Goal: Task Accomplishment & Management: Manage account settings

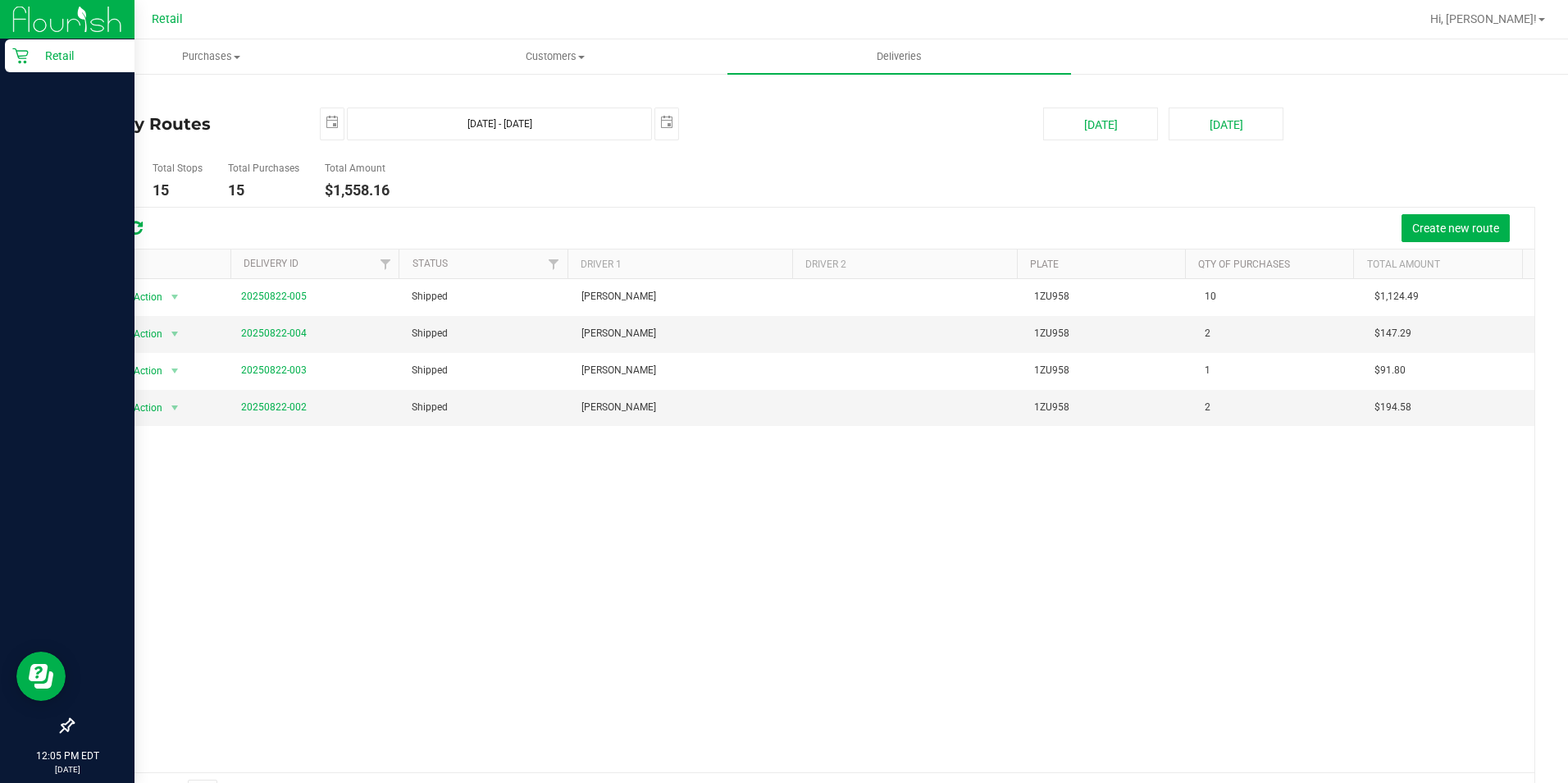
click at [32, 60] on p "Retail" at bounding box center [78, 56] width 99 height 20
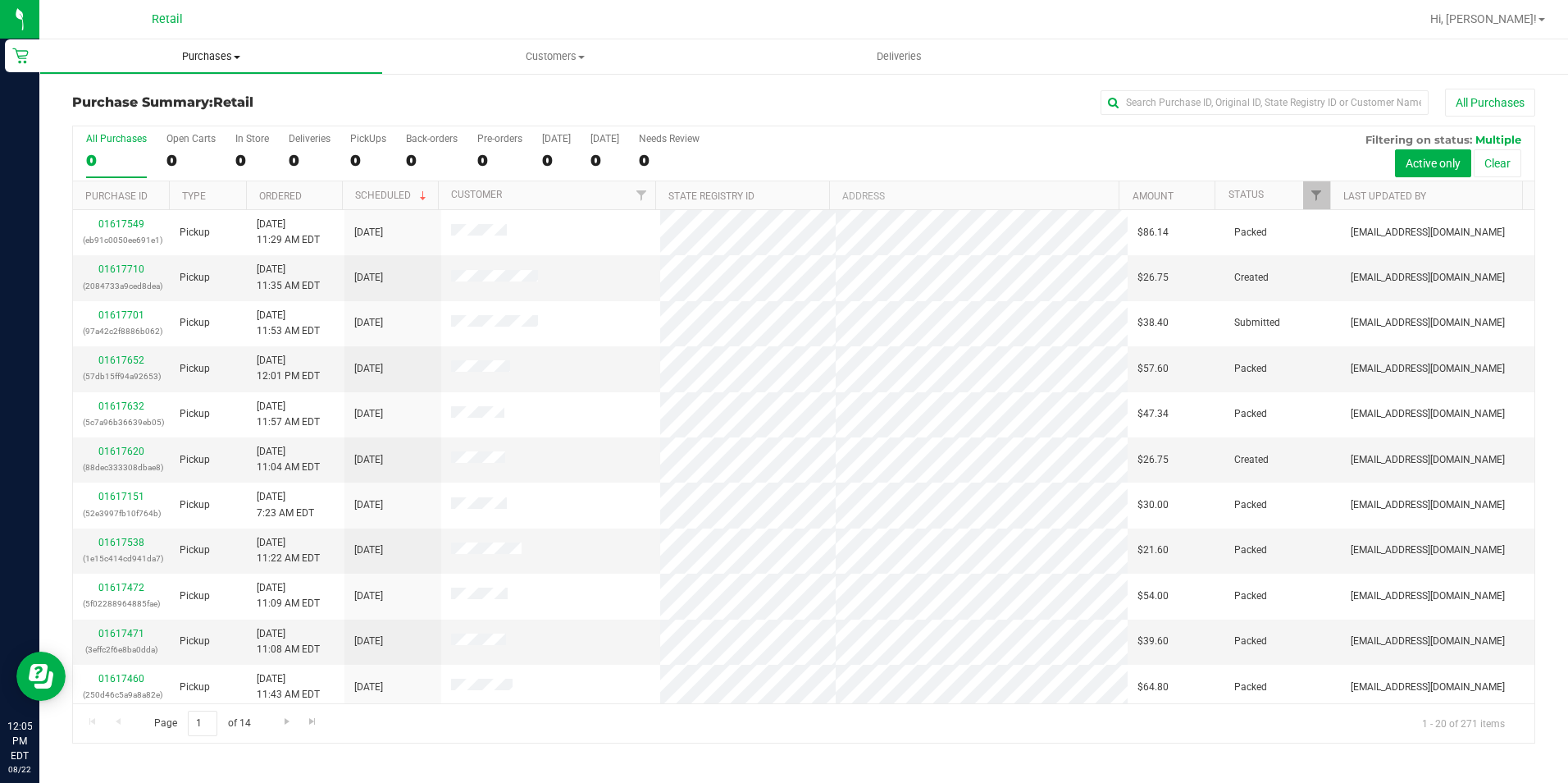
click at [225, 65] on uib-tab-heading "Purchases Summary of purchases Fulfillment All purchases" at bounding box center [211, 57] width 342 height 33
click at [180, 102] on span "Summary of purchases" at bounding box center [124, 99] width 169 height 14
click at [1186, 106] on input "text" at bounding box center [1264, 103] width 328 height 25
click at [1187, 104] on input "text" at bounding box center [1264, 103] width 328 height 25
click at [1124, 102] on input "text" at bounding box center [1264, 103] width 328 height 25
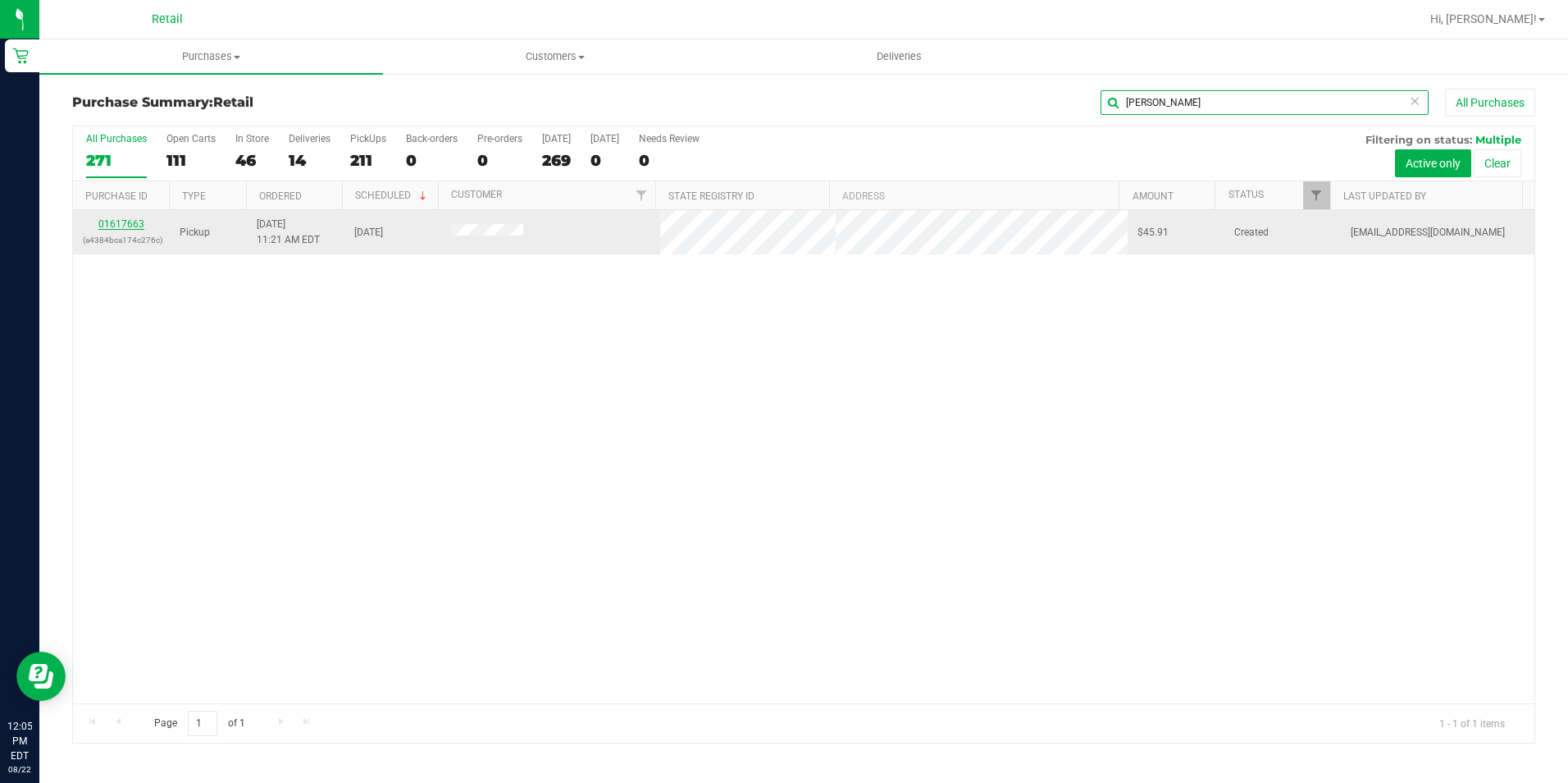
type input "gina burling"
click at [124, 219] on link "01617663" at bounding box center [122, 224] width 46 height 12
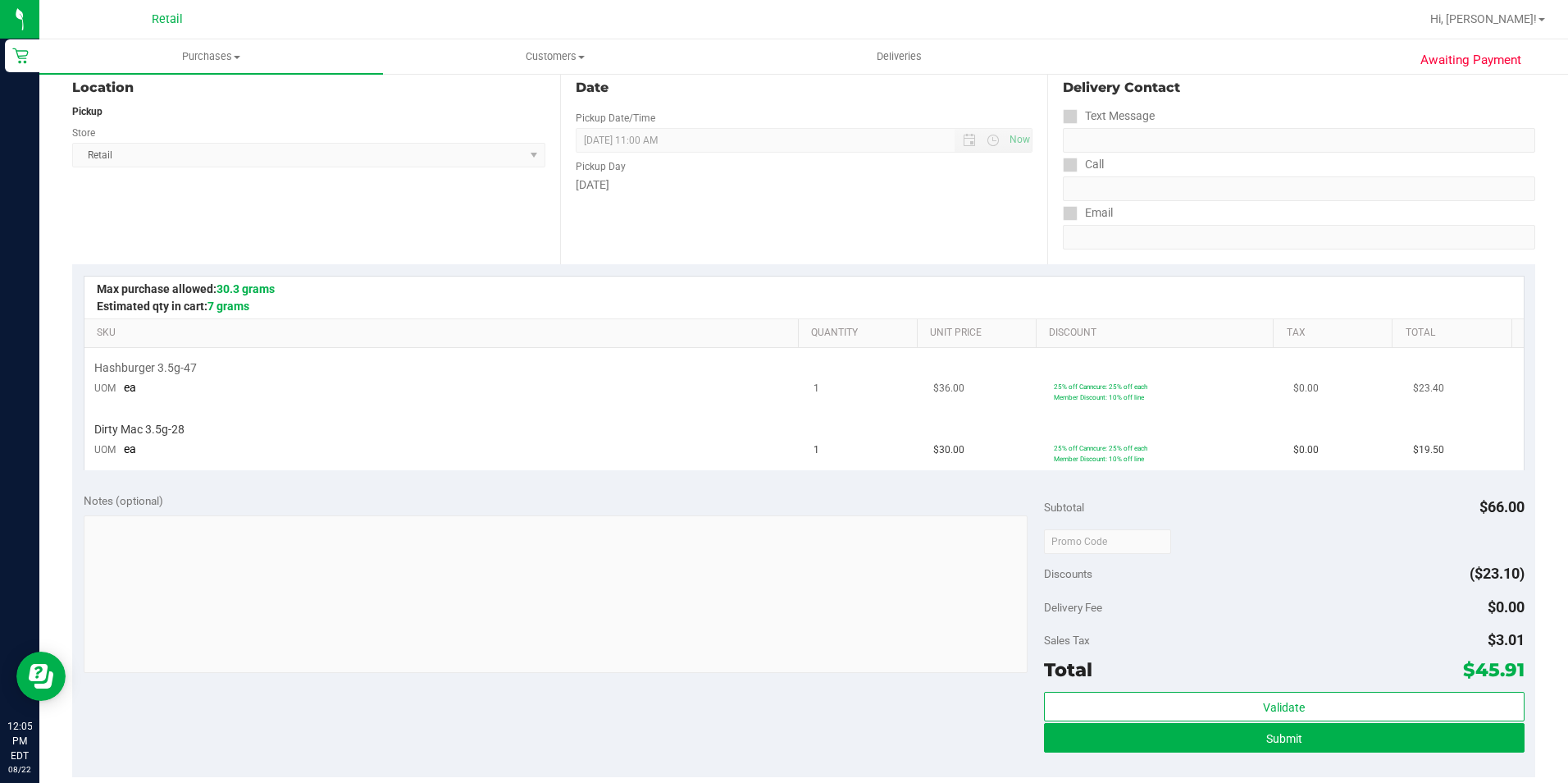
scroll to position [246, 0]
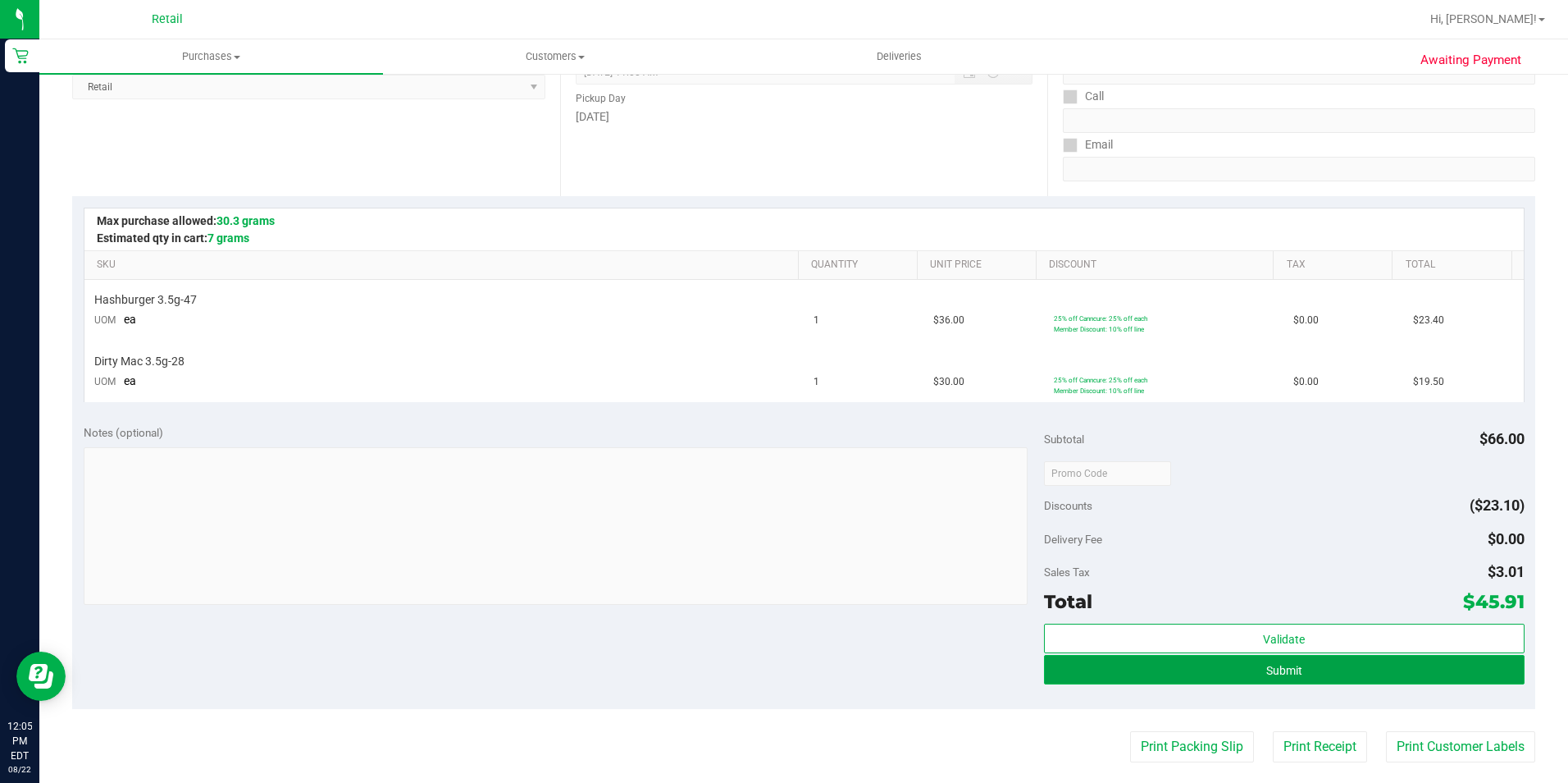
click at [1226, 659] on button "Submit" at bounding box center [1284, 669] width 481 height 30
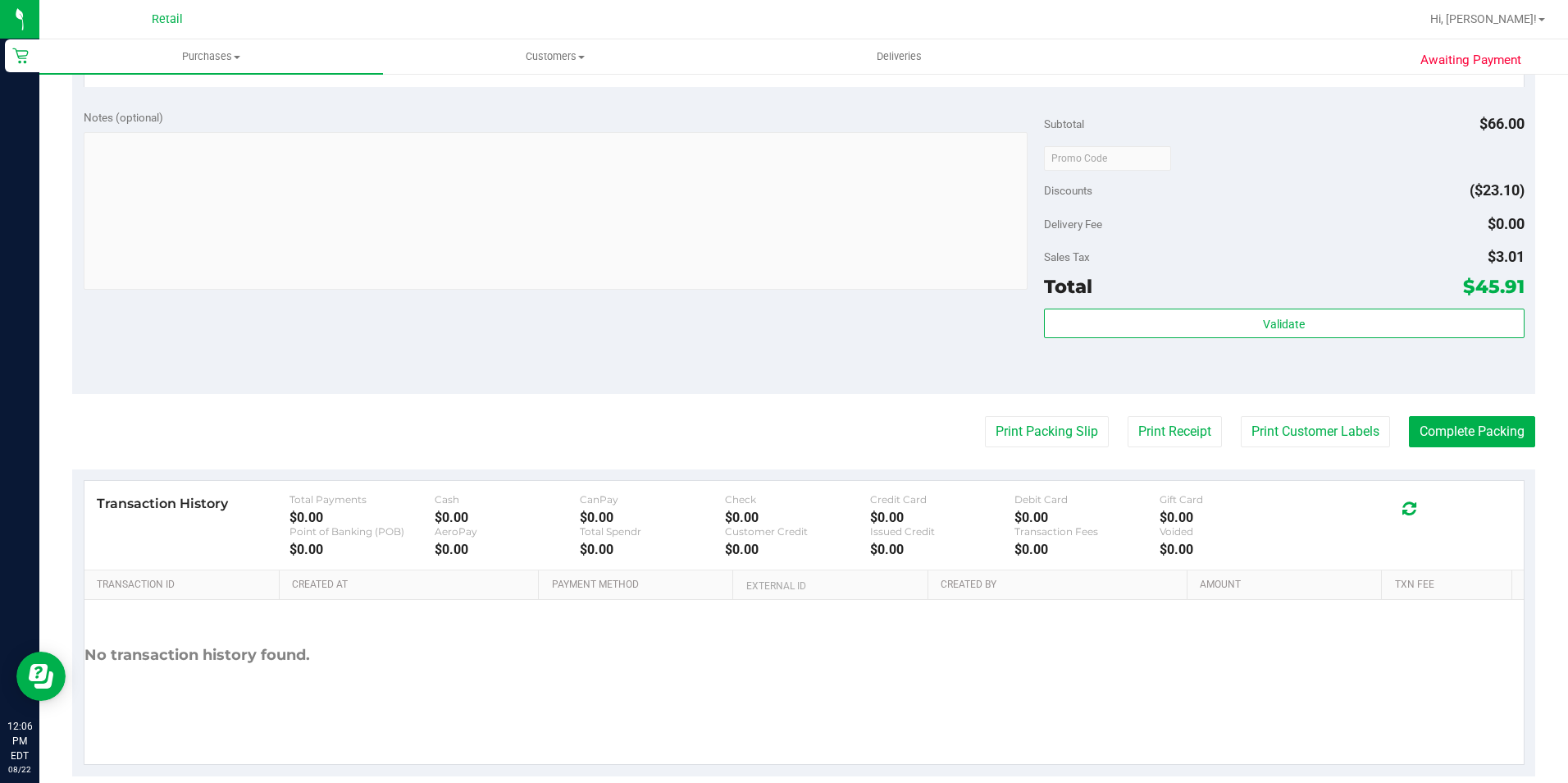
scroll to position [651, 0]
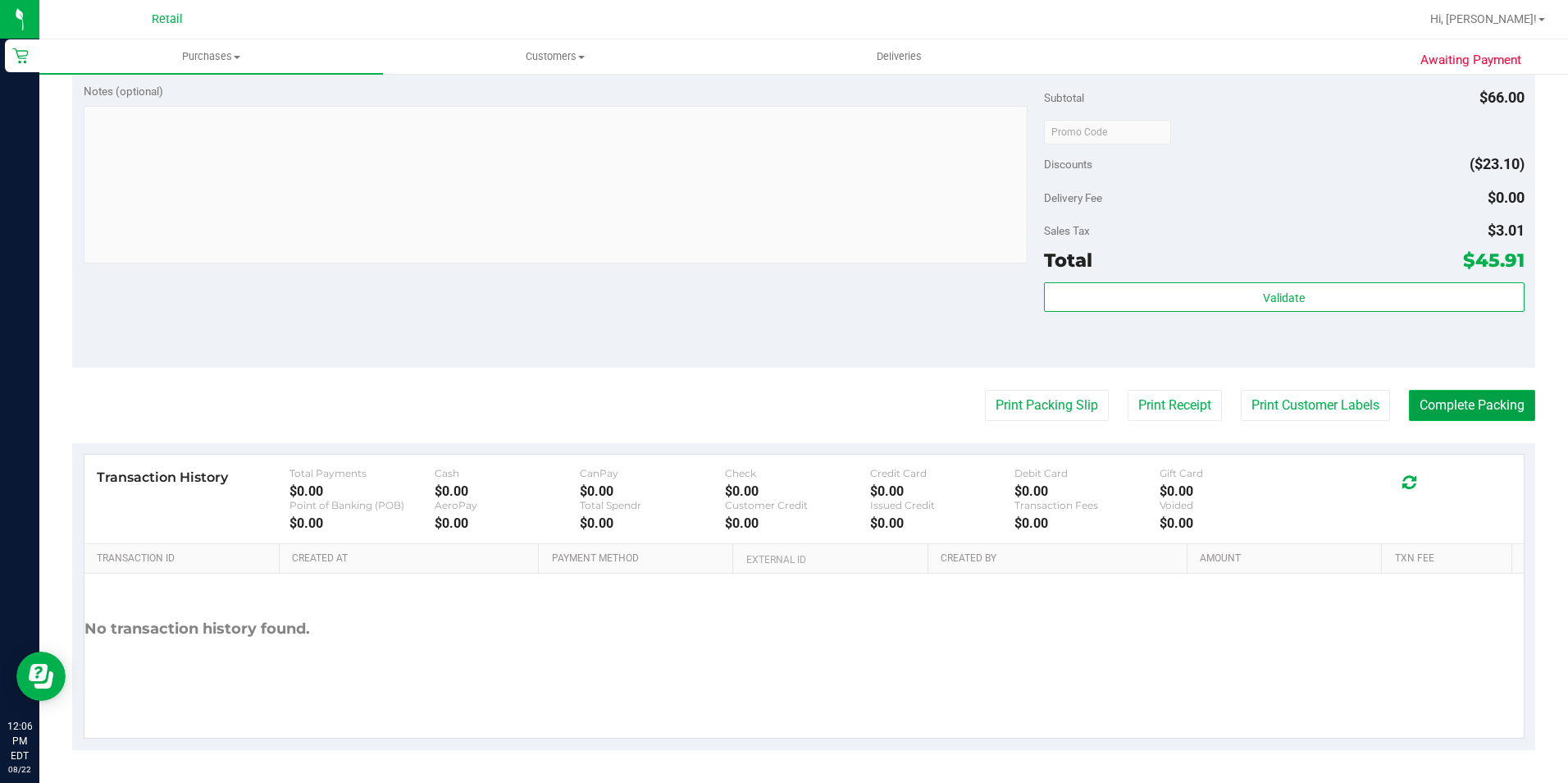
click at [1486, 418] on button "Complete Packing" at bounding box center [1472, 405] width 126 height 32
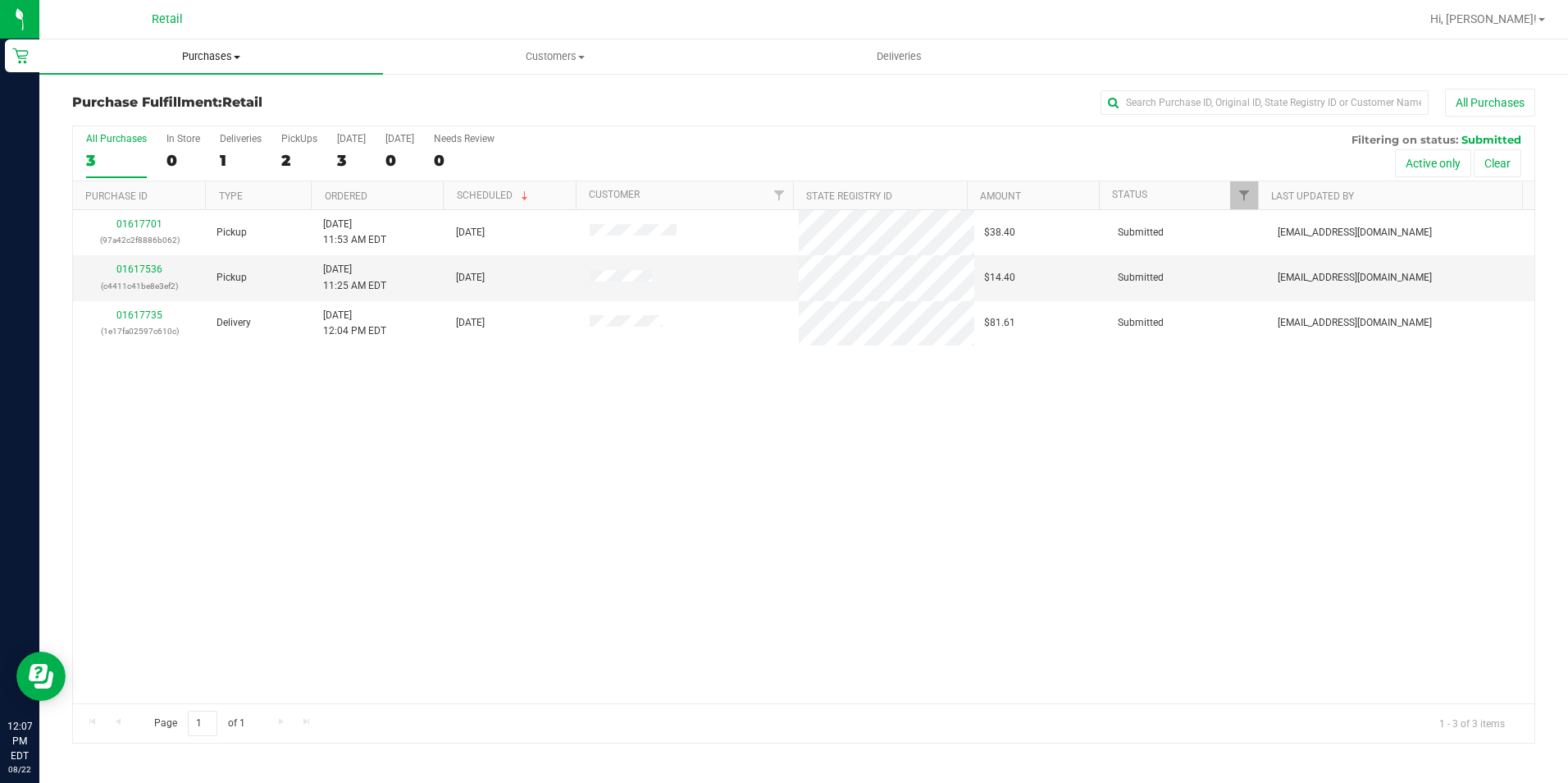
click at [128, 62] on span "Purchases" at bounding box center [211, 56] width 344 height 14
click at [157, 89] on li "Summary of purchases" at bounding box center [211, 99] width 344 height 20
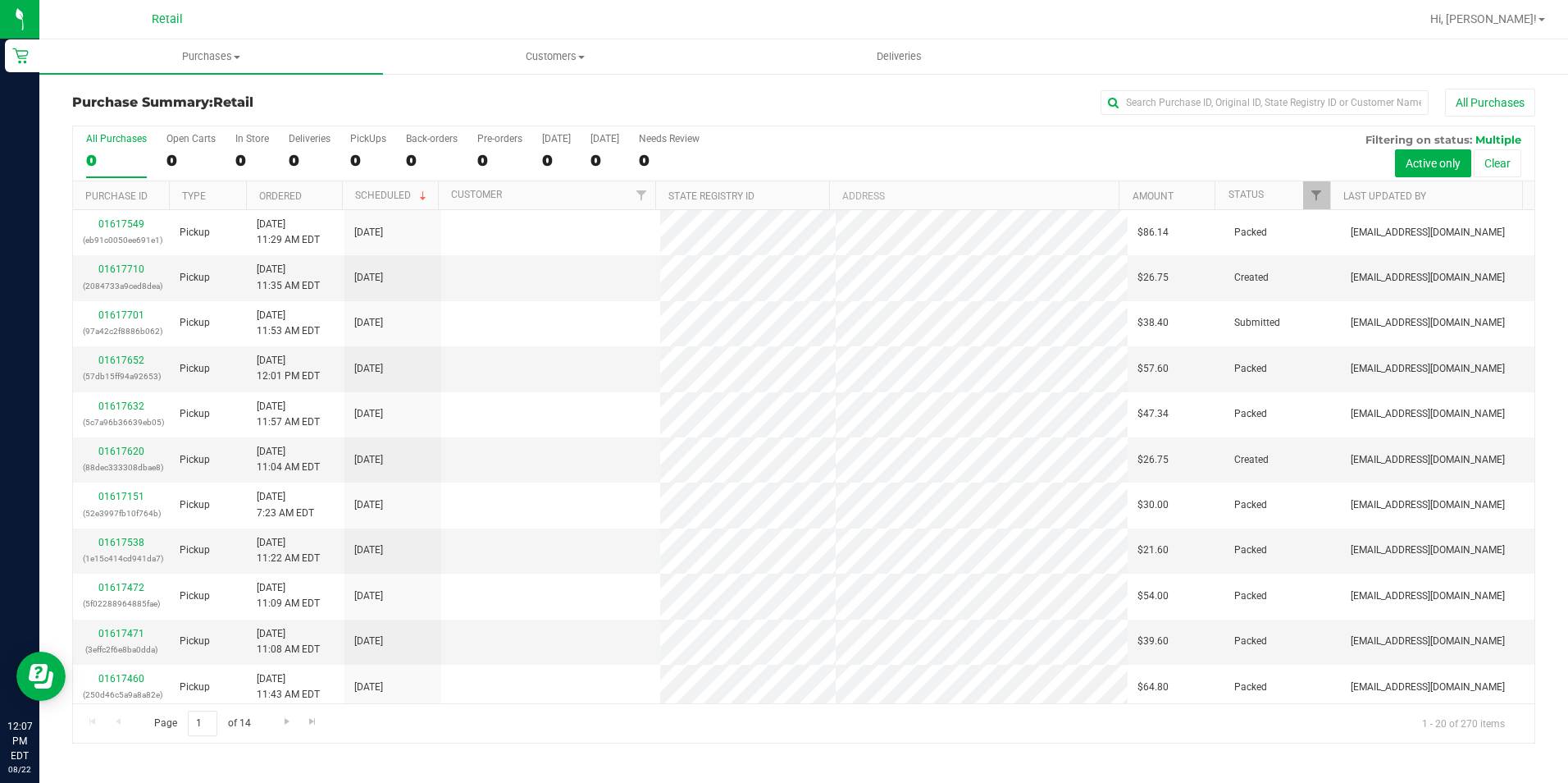
click at [1319, 118] on div "Purchase Summary: Retail All Purchases" at bounding box center [804, 106] width 1464 height 36
click at [1321, 106] on input "text" at bounding box center [1264, 103] width 328 height 25
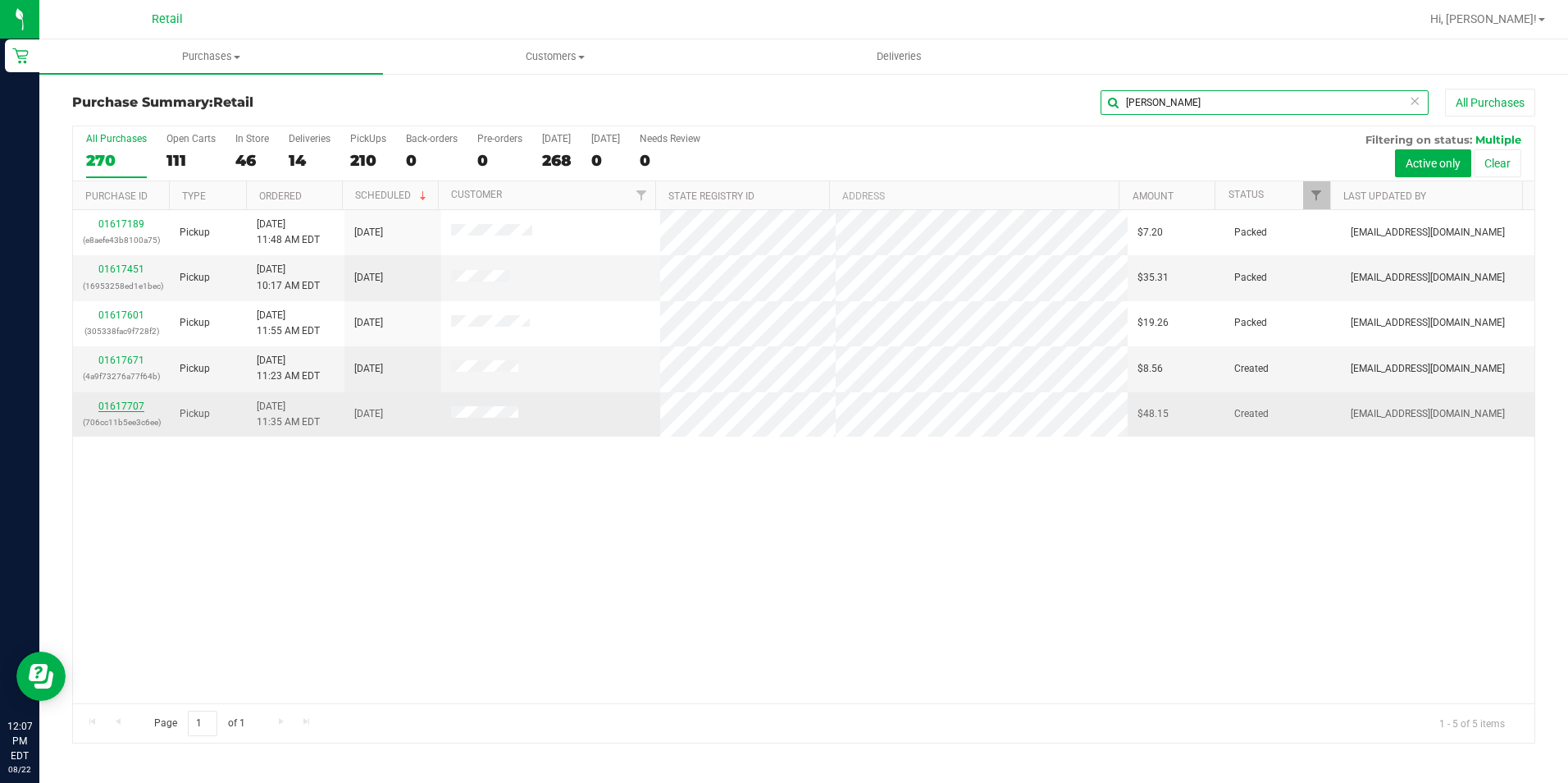
type input "michael"
click at [134, 405] on link "01617707" at bounding box center [122, 406] width 46 height 12
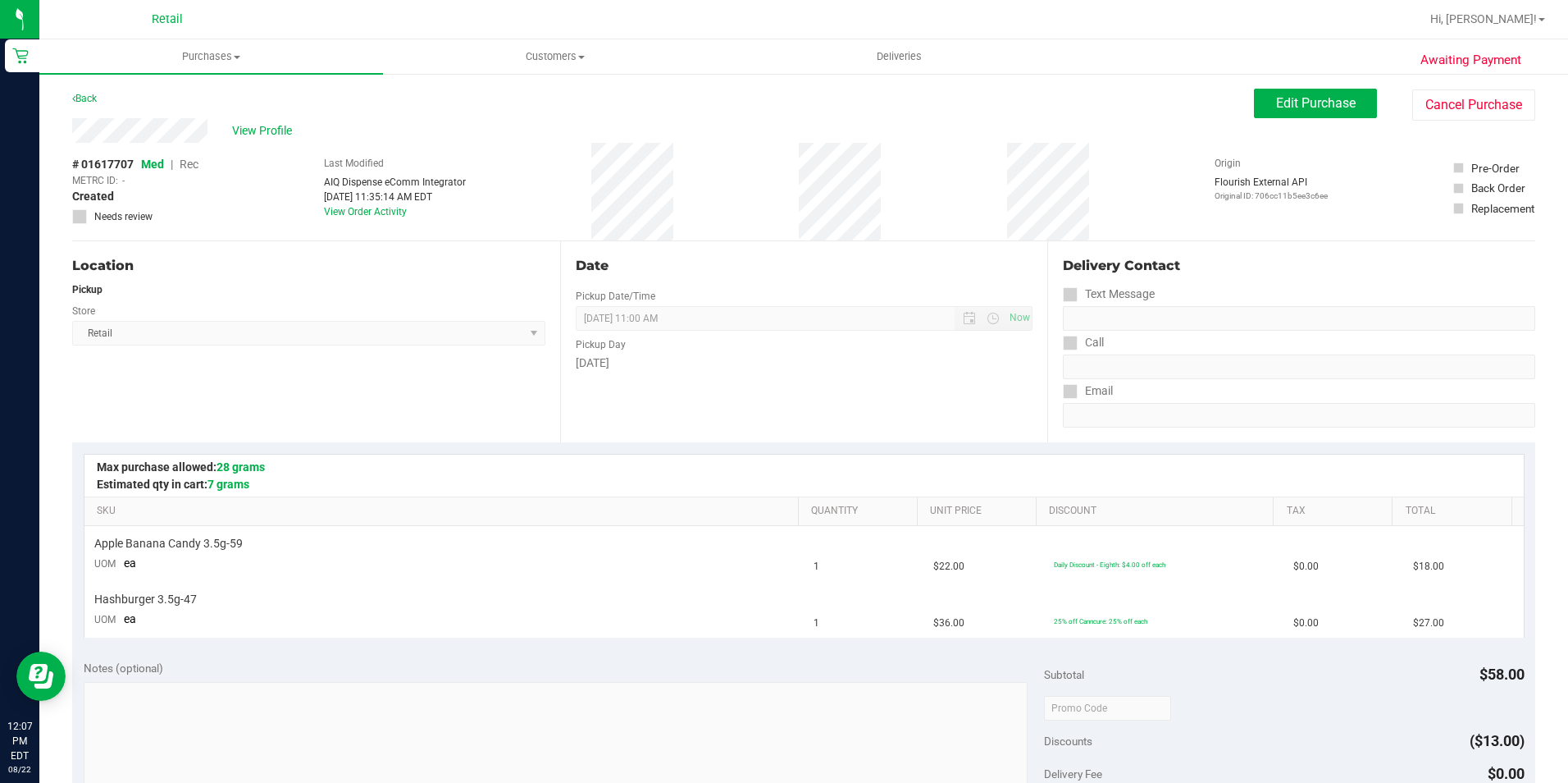
click at [1248, 88] on div "Awaiting Payment Back Edit Purchase Cancel Purchase View Profile # 01617707 Med…" at bounding box center [804, 715] width 1529 height 1287
click at [1257, 104] on button "Edit Purchase" at bounding box center [1315, 103] width 123 height 30
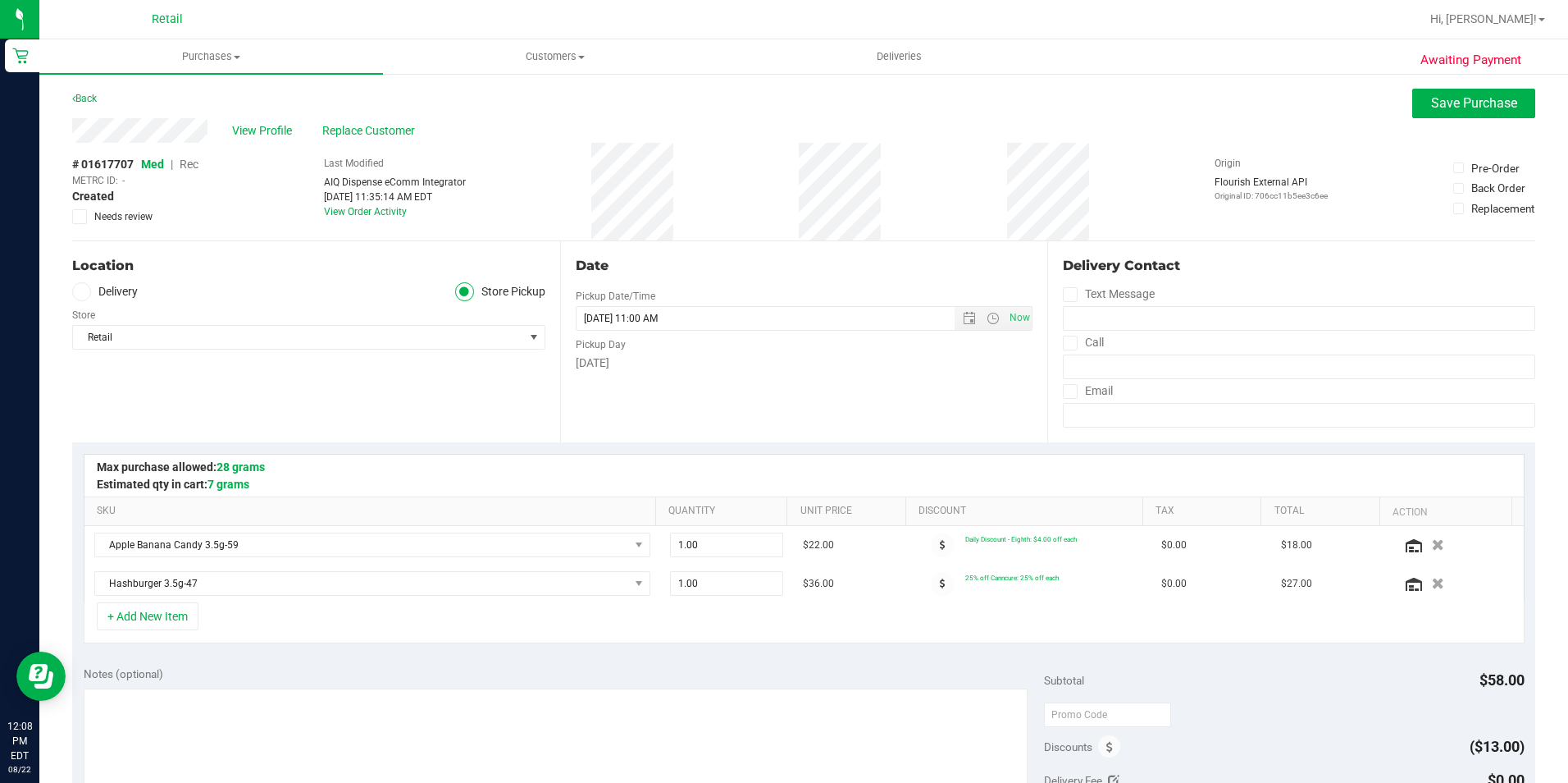
click at [192, 162] on span "Rec" at bounding box center [190, 164] width 19 height 13
click at [1412, 102] on button "Save Purchase" at bounding box center [1473, 103] width 123 height 30
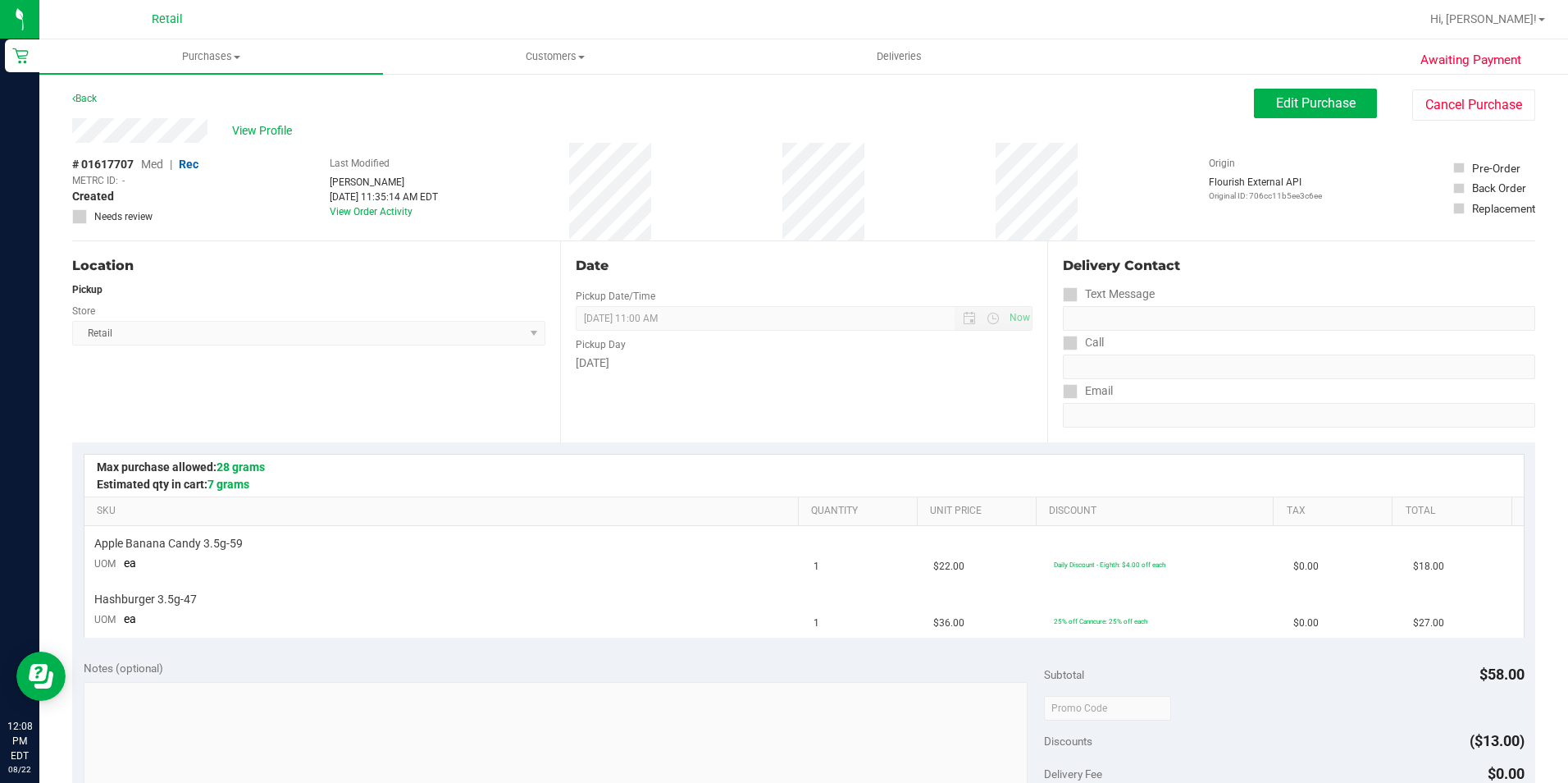
scroll to position [328, 0]
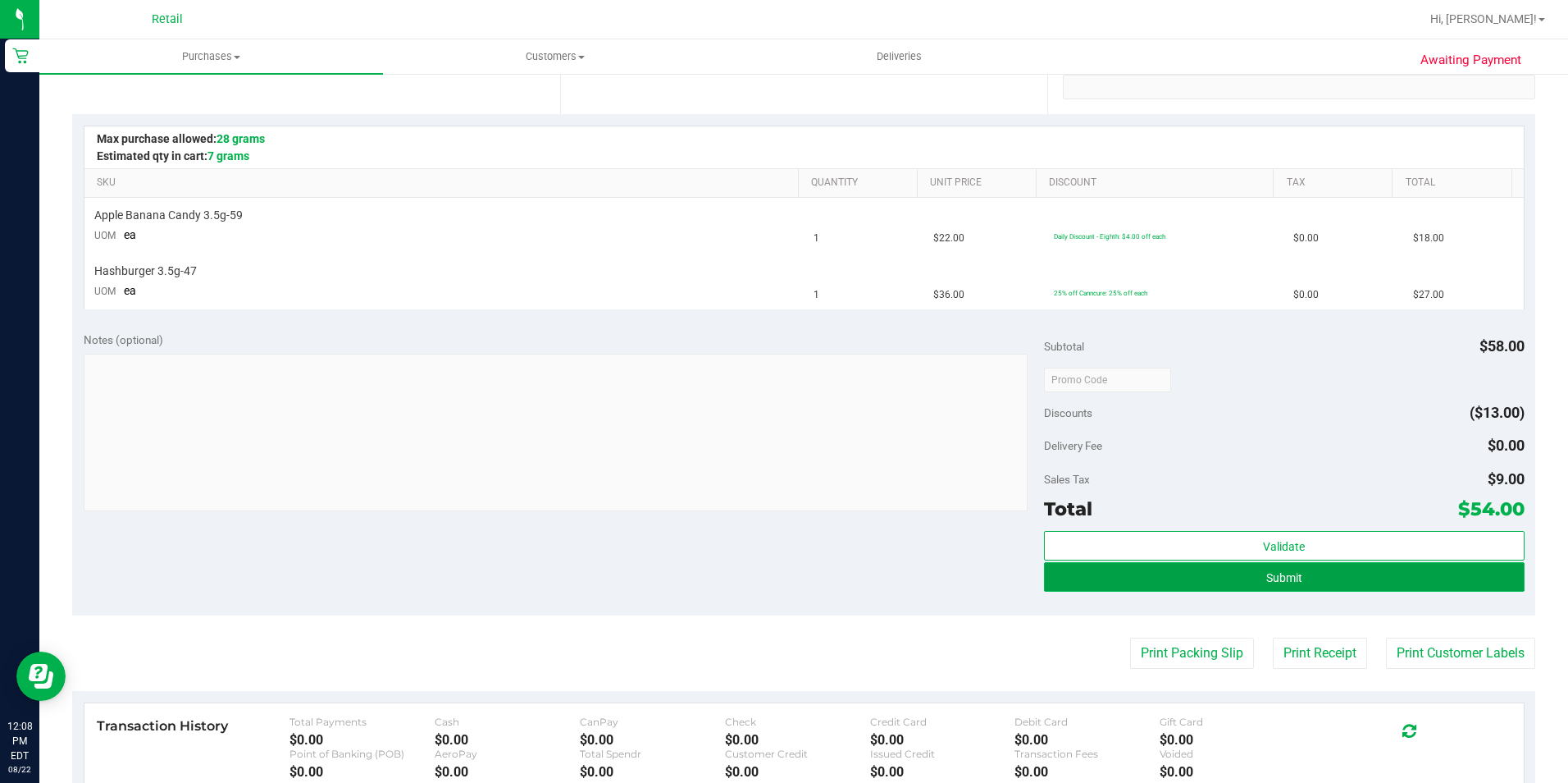
click at [1224, 582] on button "Submit" at bounding box center [1284, 577] width 481 height 30
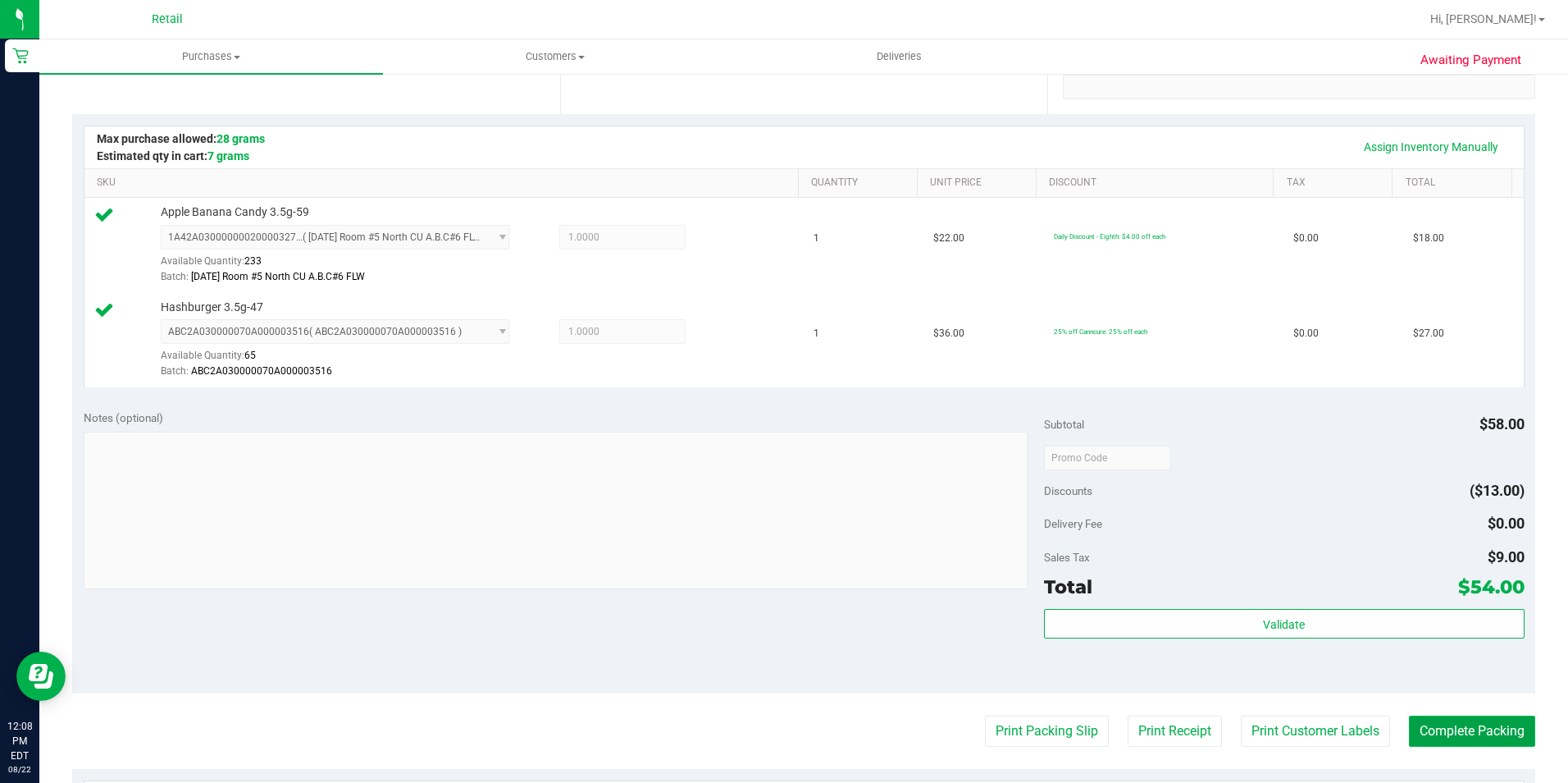
click at [1482, 737] on button "Complete Packing" at bounding box center [1472, 731] width 126 height 32
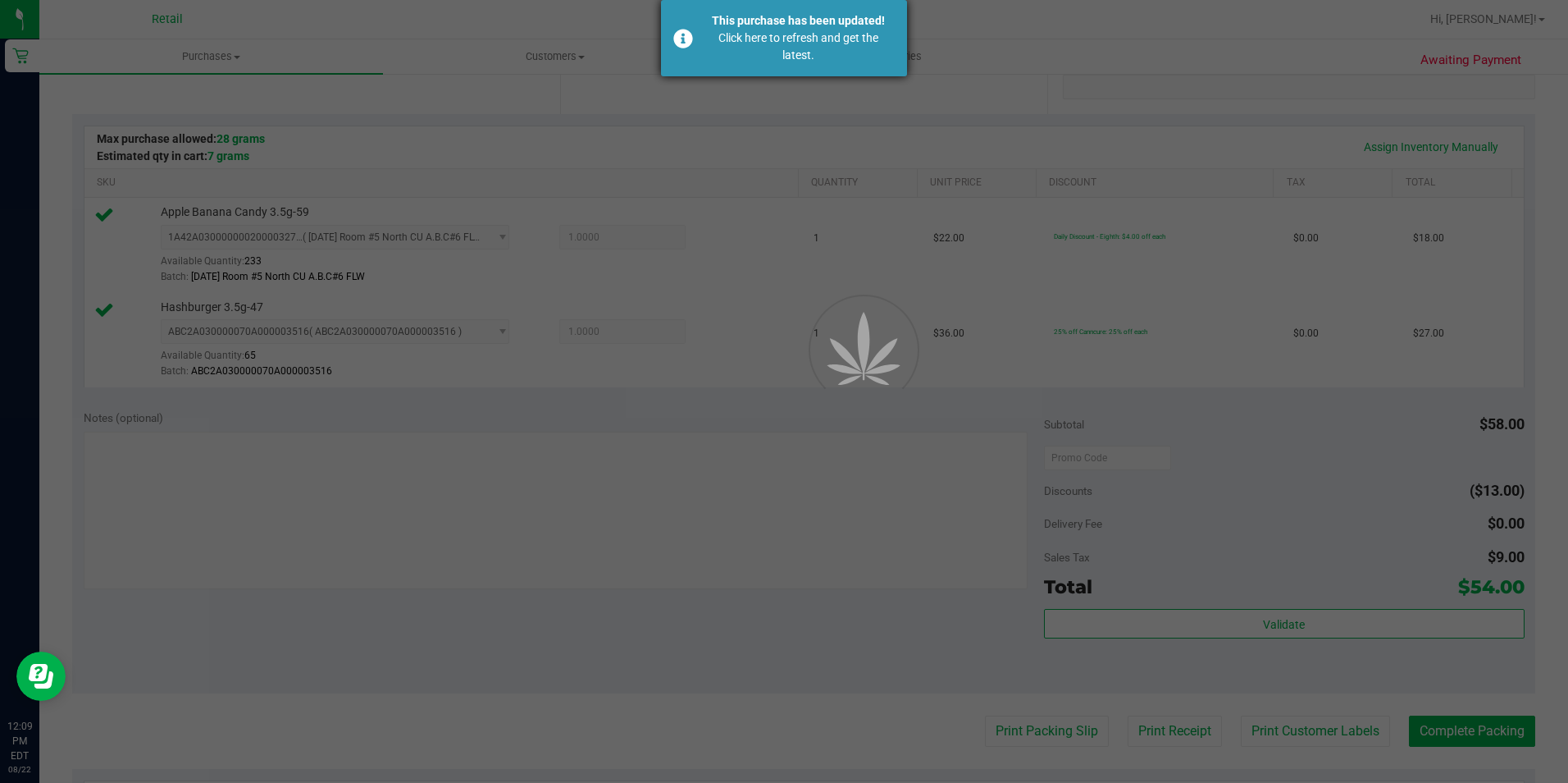
click at [827, 57] on div "Click here to refresh and get the latest." at bounding box center [798, 47] width 193 height 35
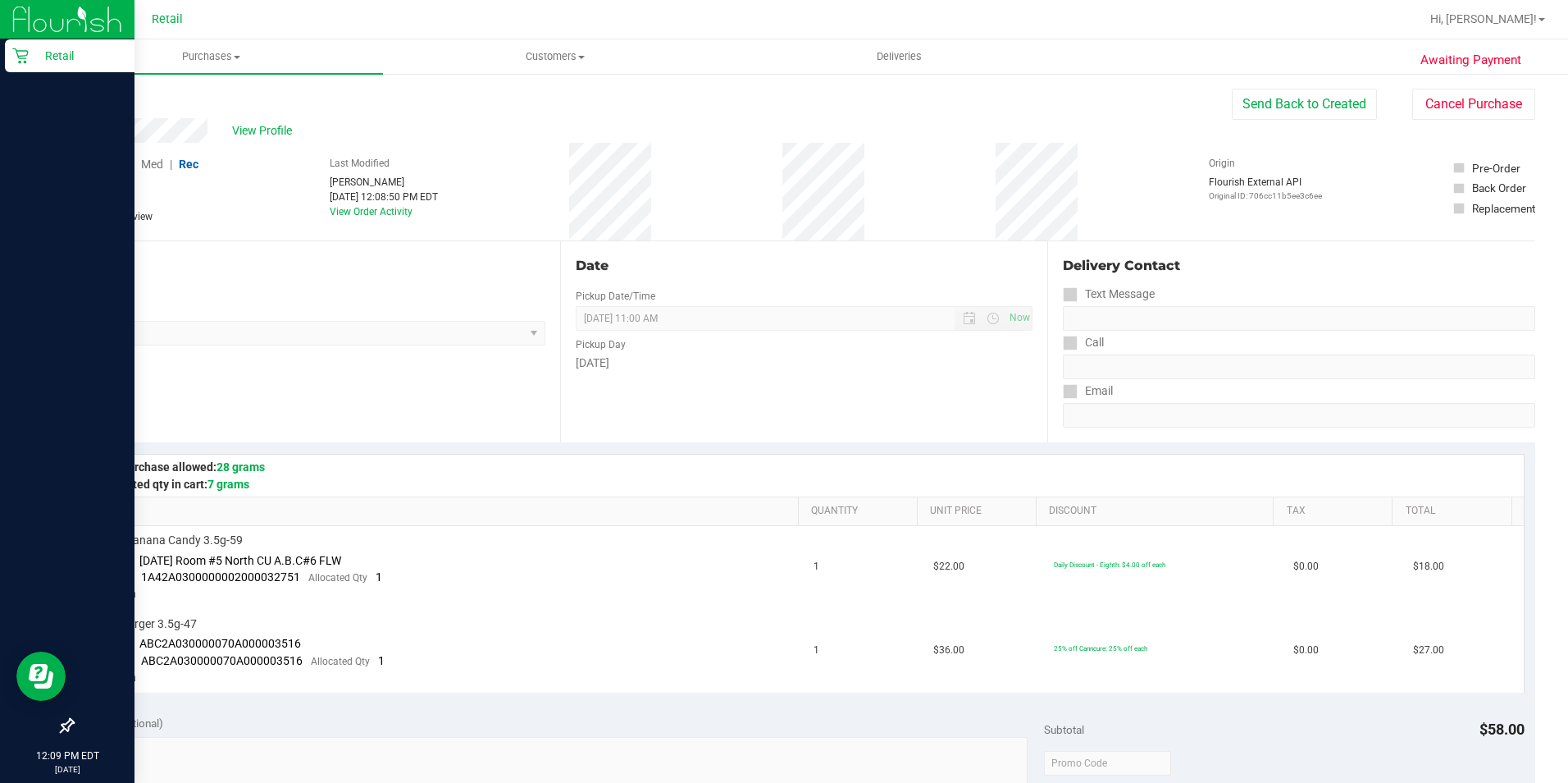
click at [33, 52] on p "Retail" at bounding box center [78, 56] width 99 height 20
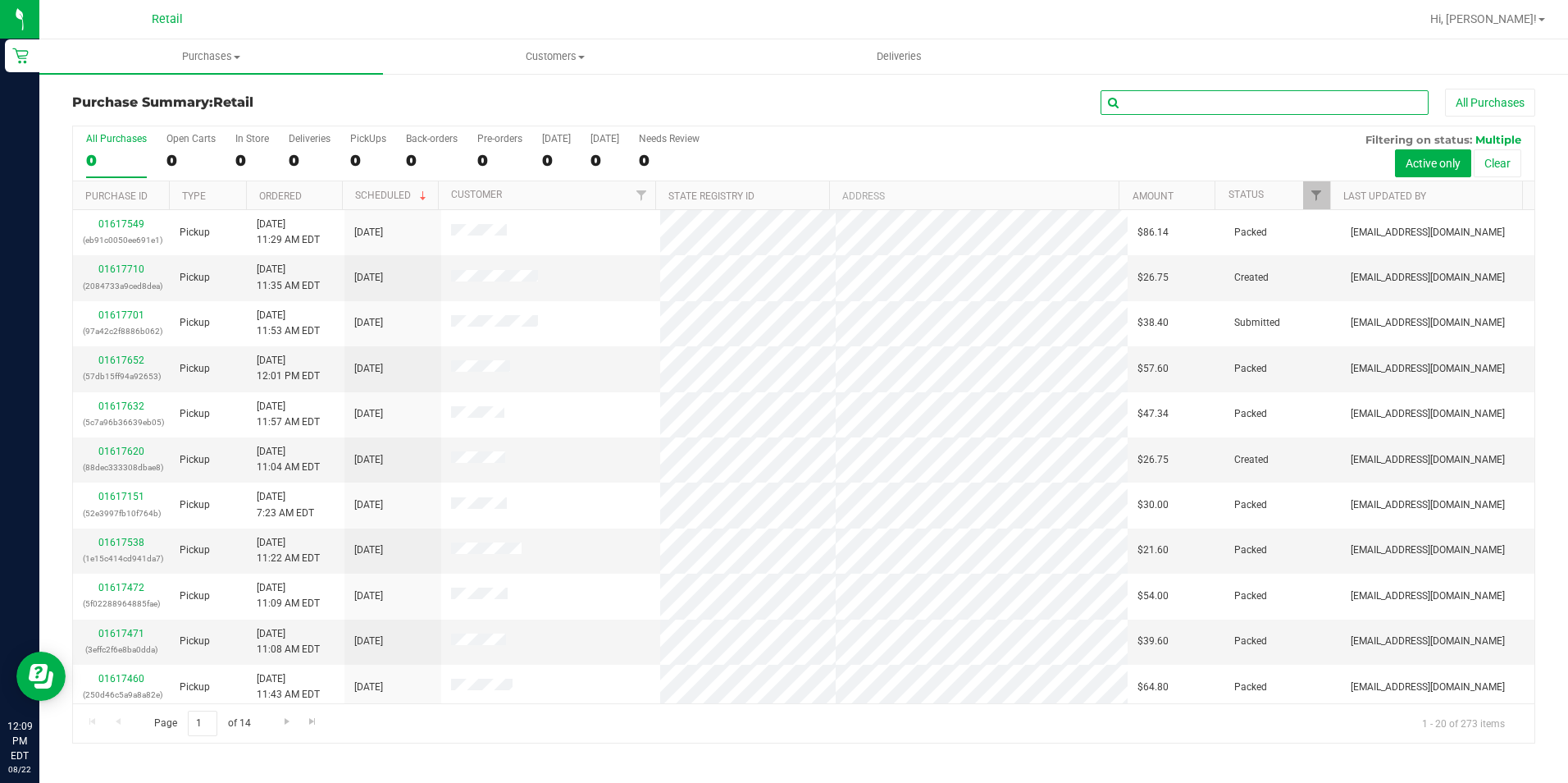
click at [1162, 102] on input "text" at bounding box center [1264, 103] width 328 height 25
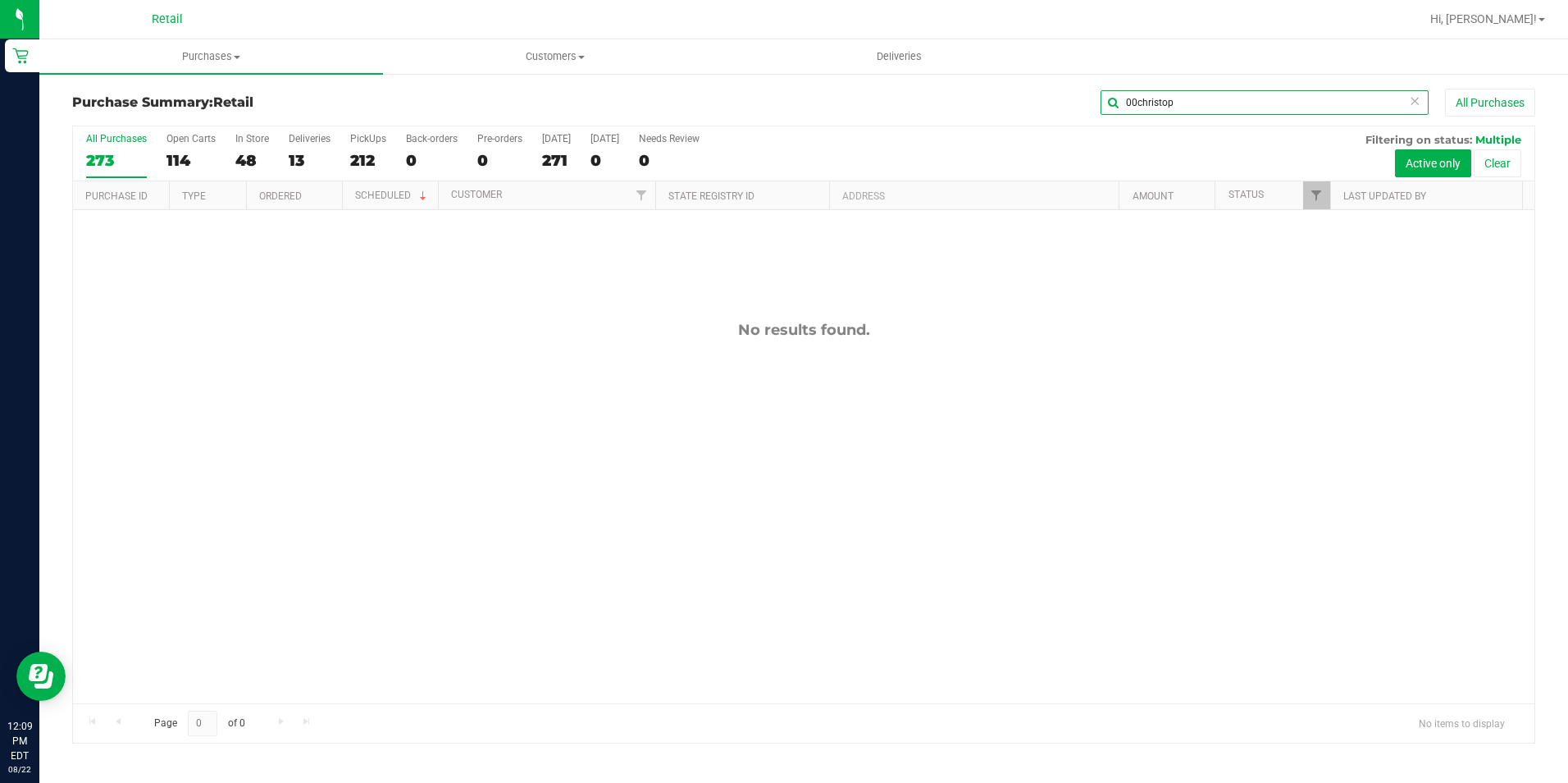
click at [1138, 104] on input "00christop" at bounding box center [1264, 103] width 328 height 25
click at [1199, 104] on input "christop" at bounding box center [1264, 103] width 328 height 25
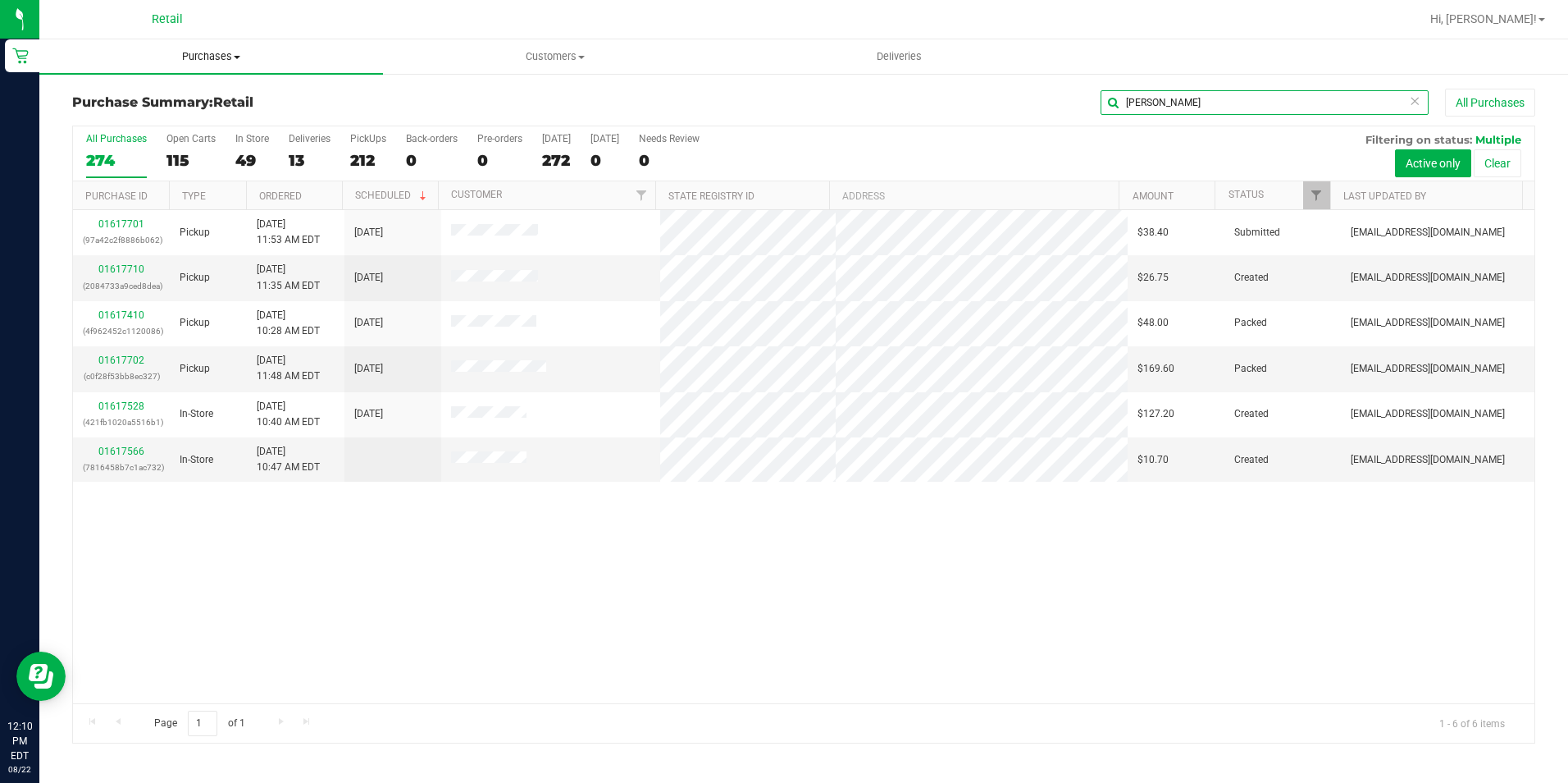
type input "christop"
click at [208, 58] on span "Purchases" at bounding box center [211, 56] width 344 height 14
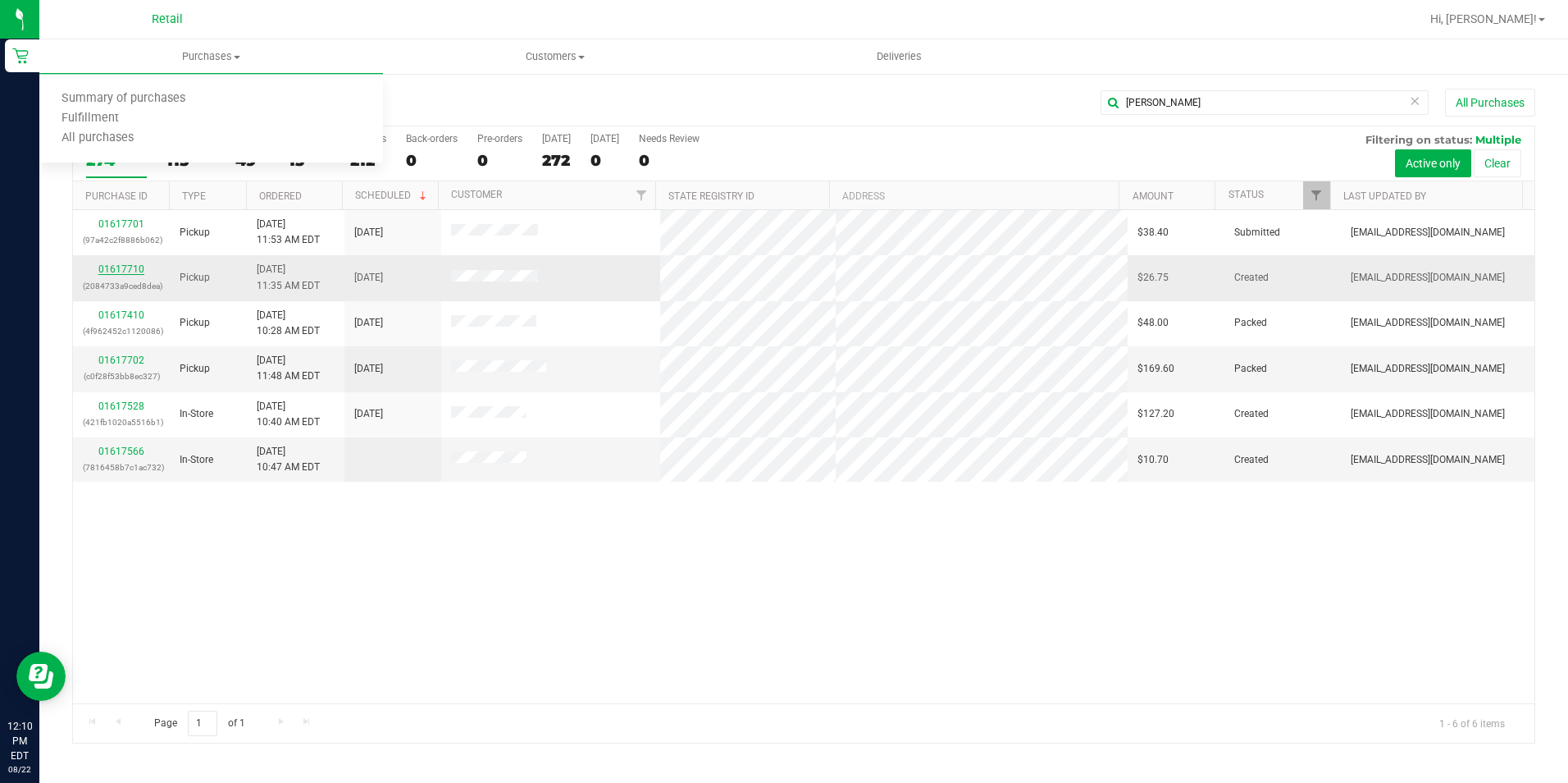
click at [123, 271] on link "01617710" at bounding box center [122, 269] width 46 height 12
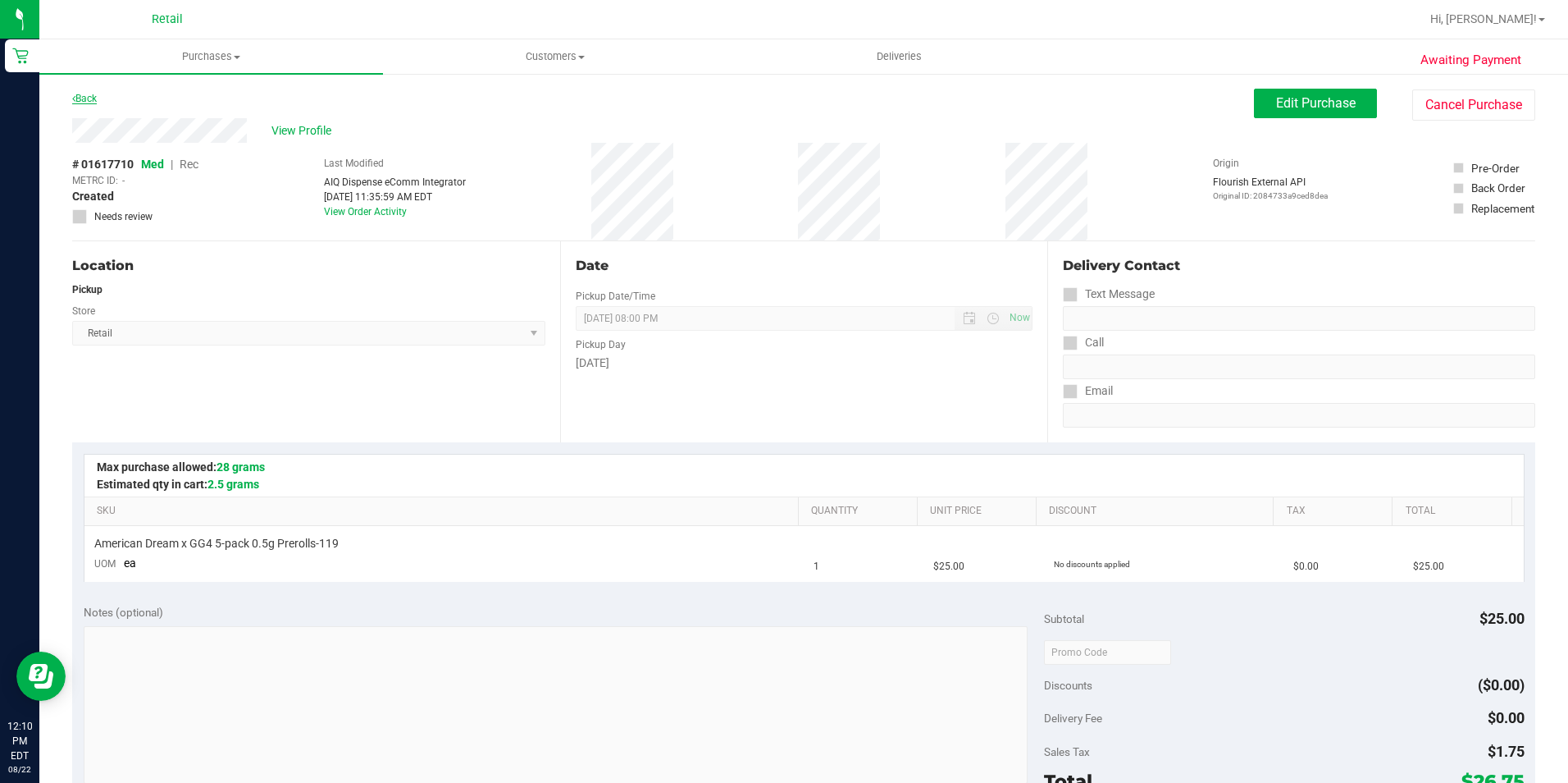
click at [91, 103] on link "Back" at bounding box center [84, 99] width 25 height 12
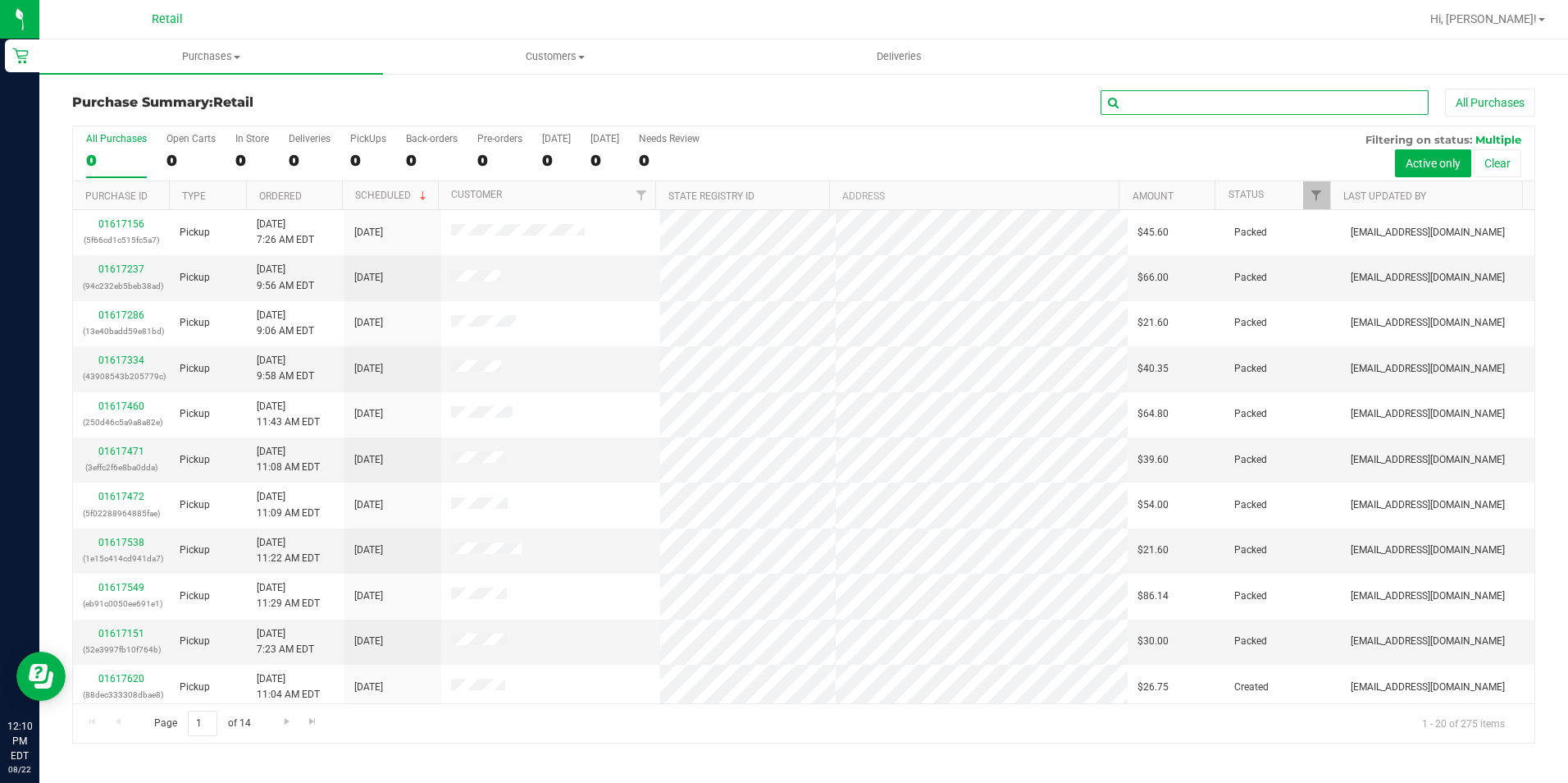
click at [1199, 104] on input "text" at bounding box center [1264, 103] width 328 height 25
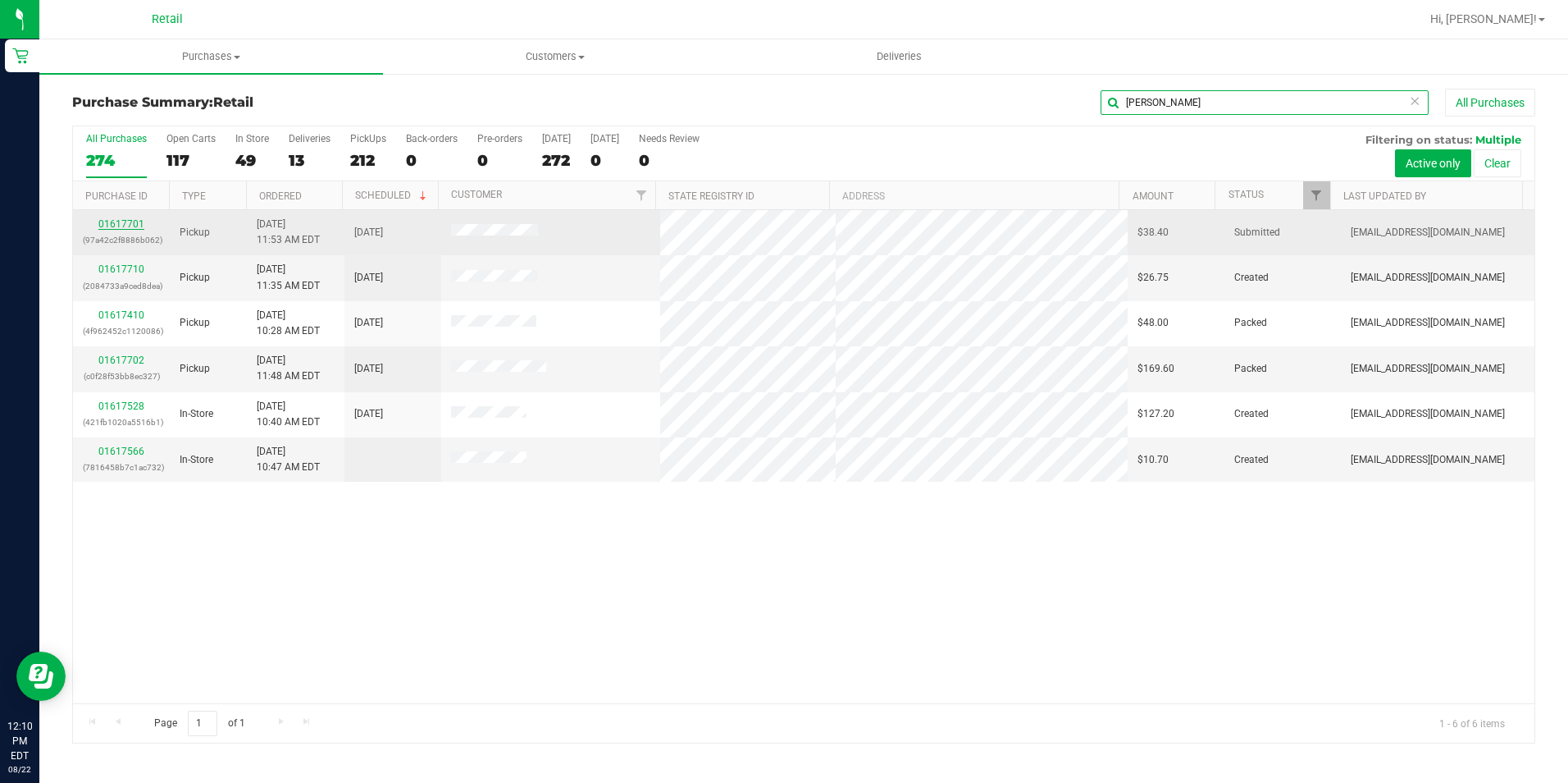
type input "christoph"
click at [137, 224] on link "01617701" at bounding box center [122, 224] width 46 height 12
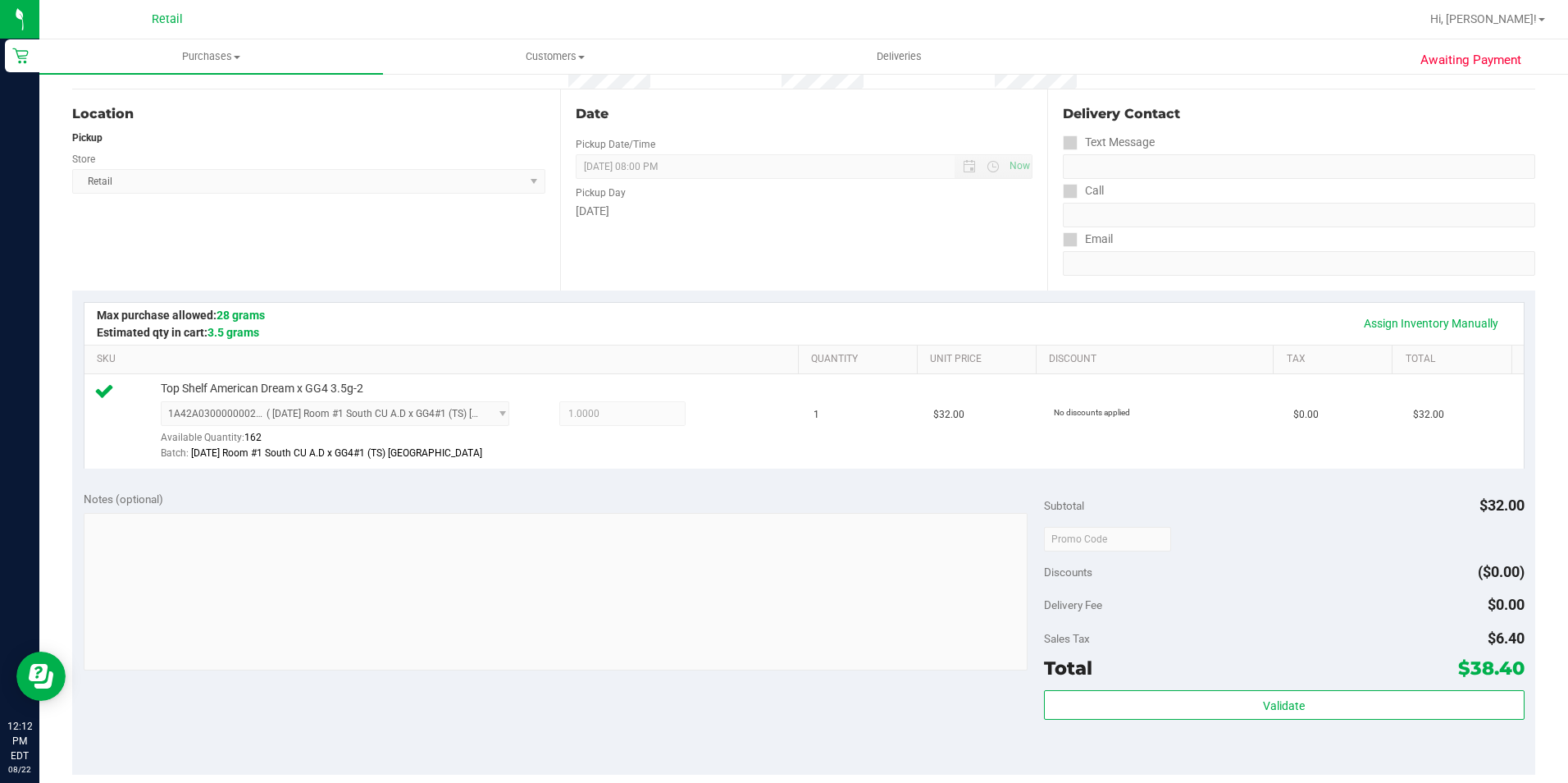
scroll to position [246, 0]
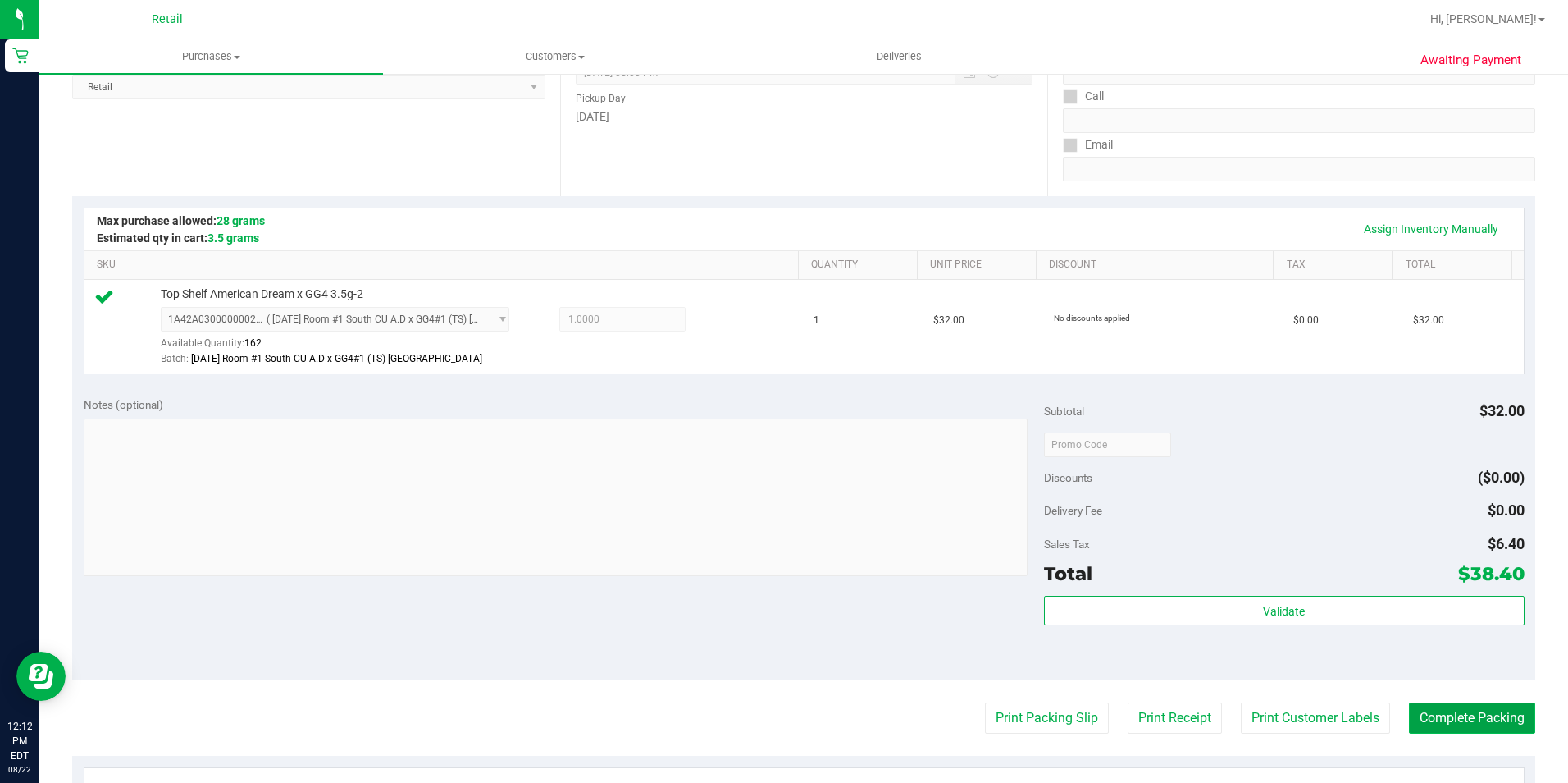
click at [1422, 705] on button "Complete Packing" at bounding box center [1472, 718] width 126 height 32
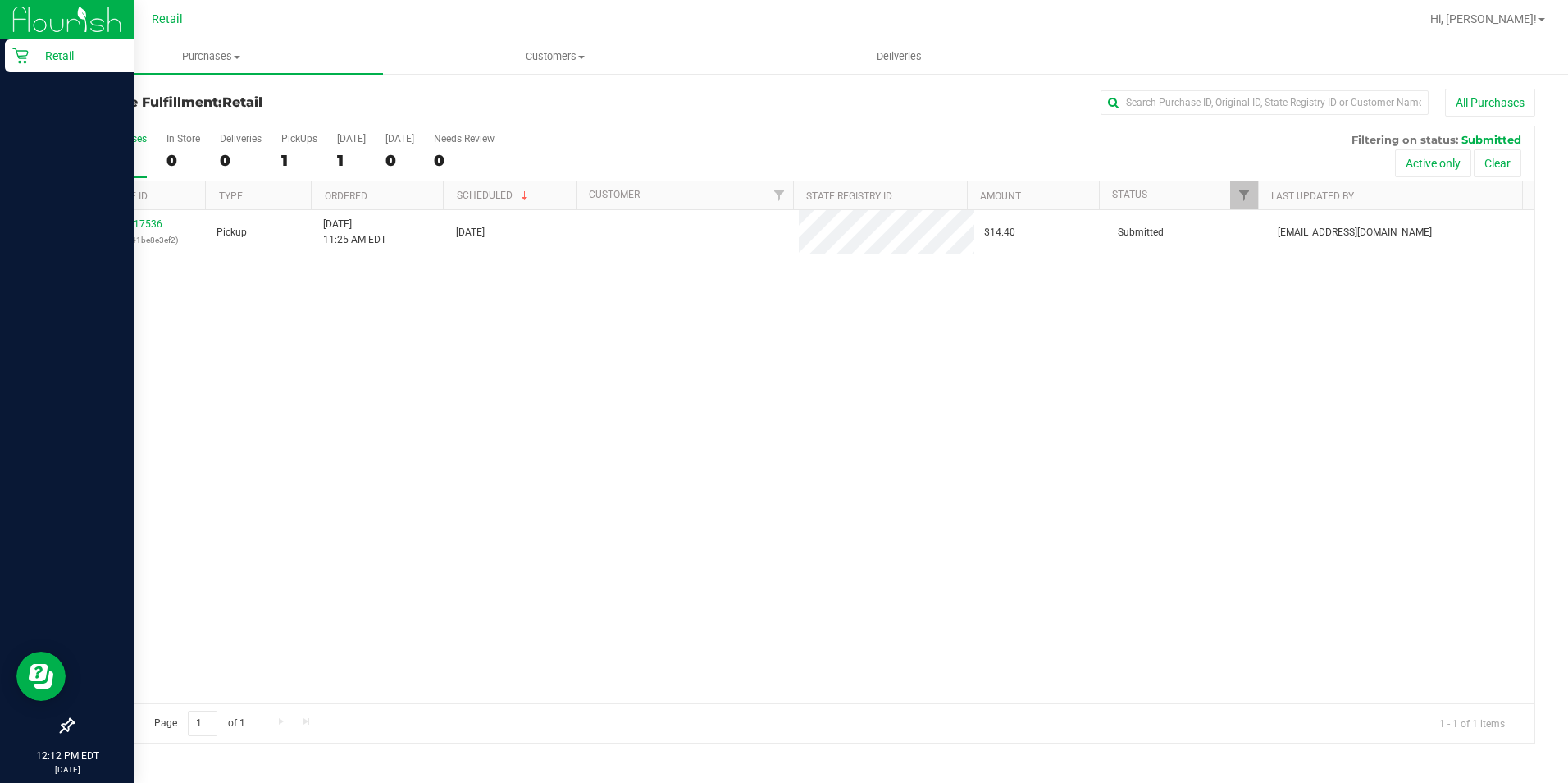
click at [34, 52] on p "Retail" at bounding box center [78, 56] width 99 height 20
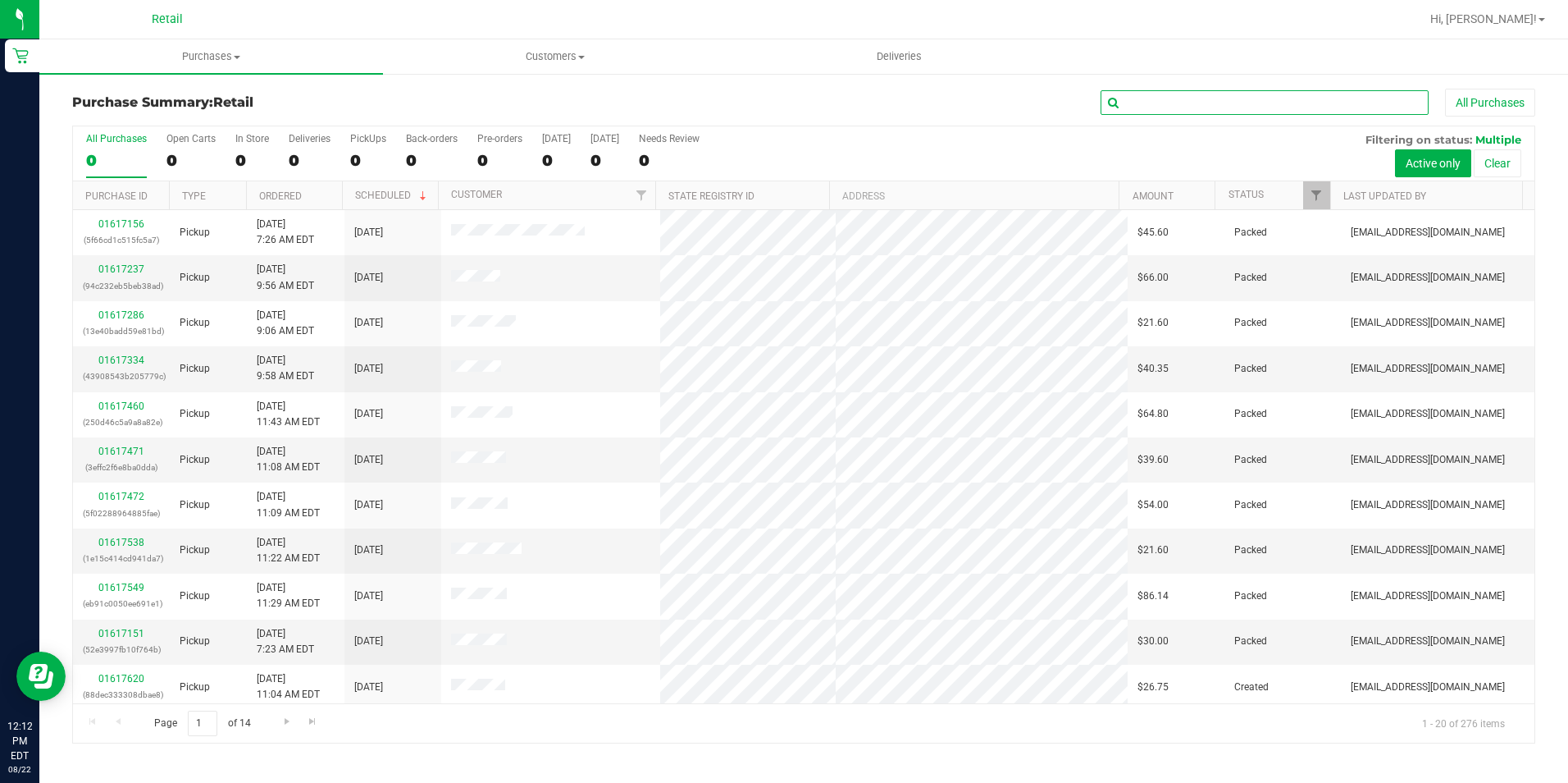
click at [1324, 99] on input "text" at bounding box center [1264, 103] width 328 height 25
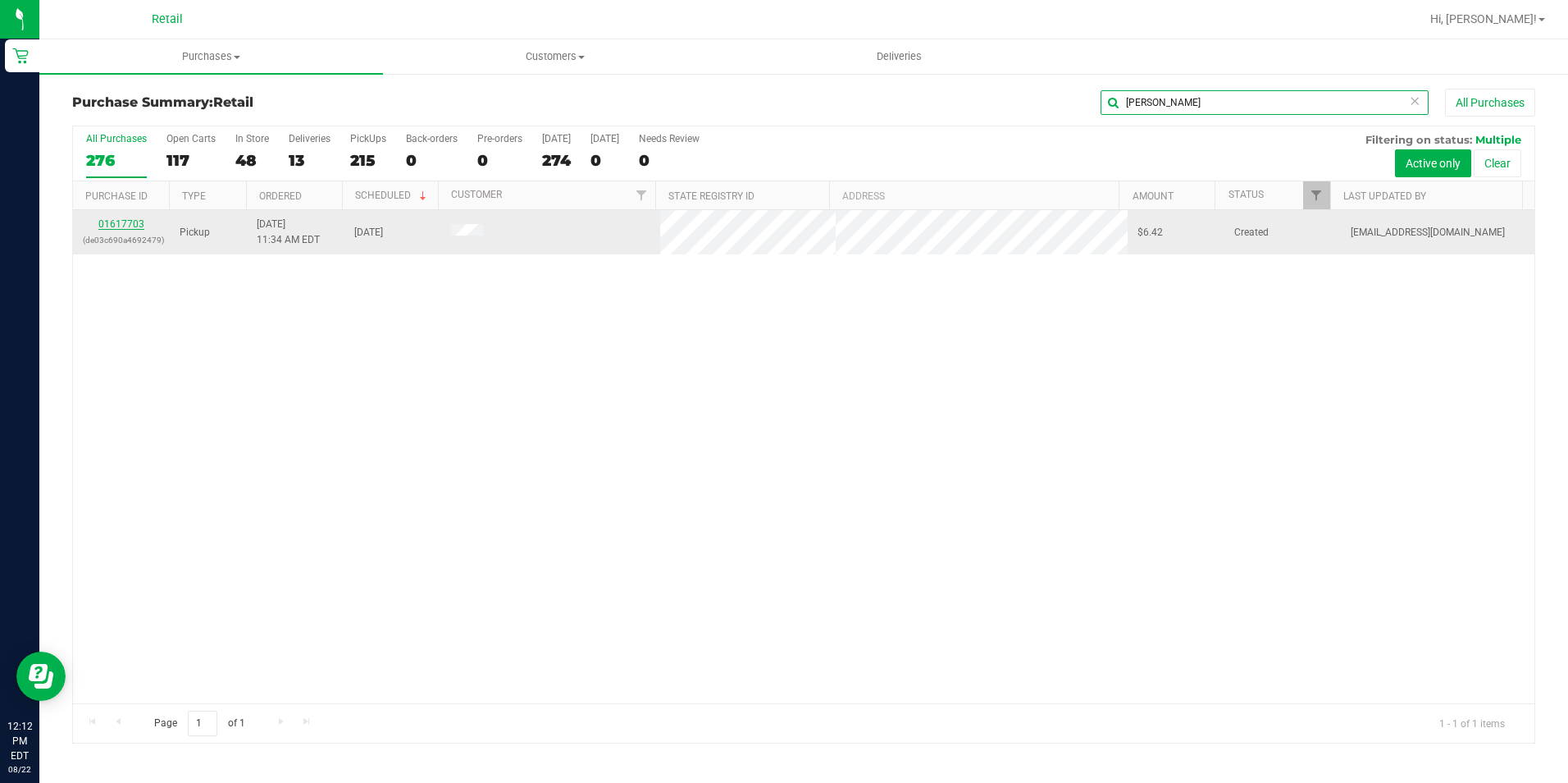
type input "olivia"
click at [133, 225] on link "01617703" at bounding box center [122, 224] width 46 height 12
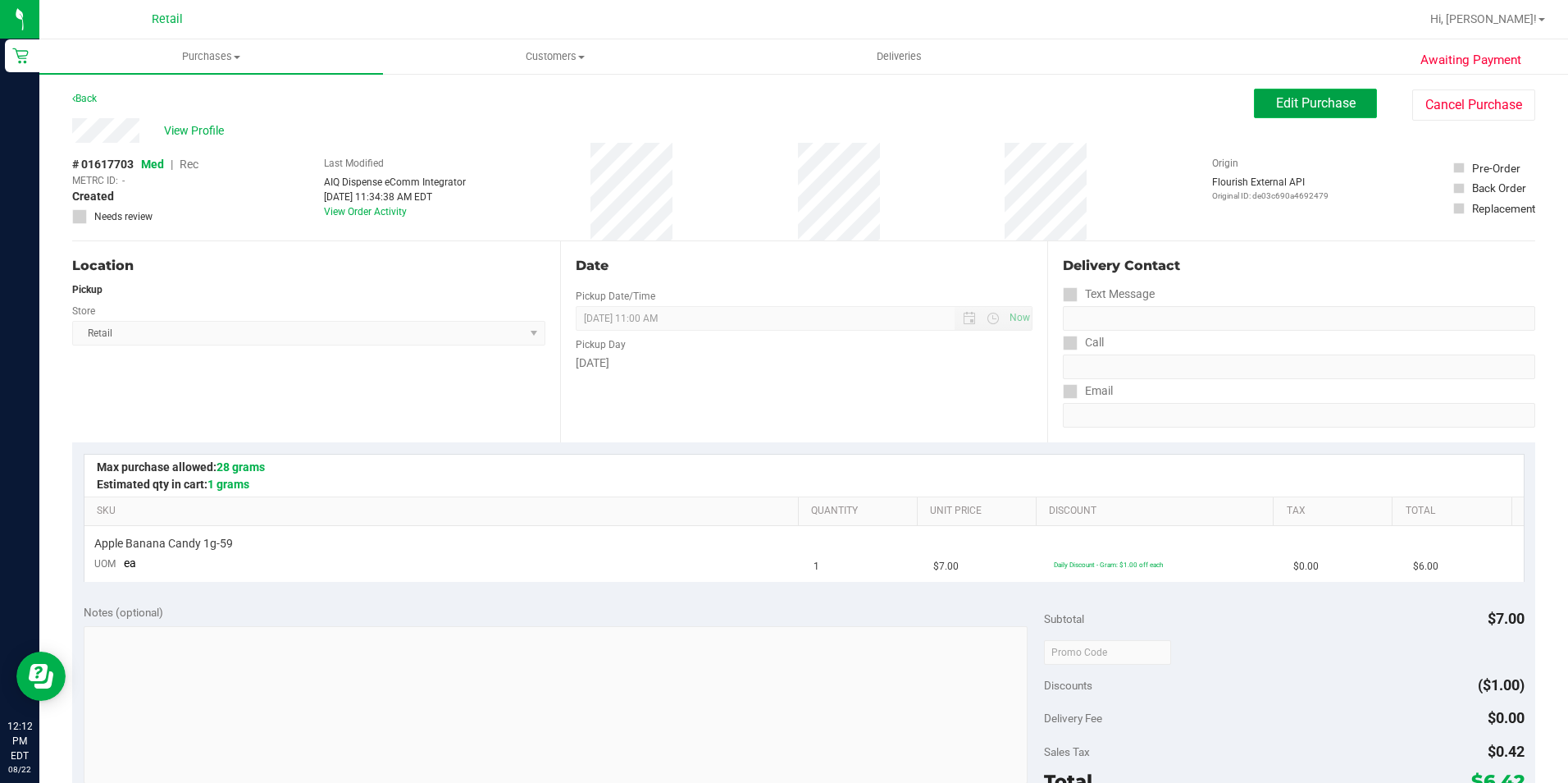
click at [1341, 108] on span "Edit Purchase" at bounding box center [1315, 103] width 80 height 15
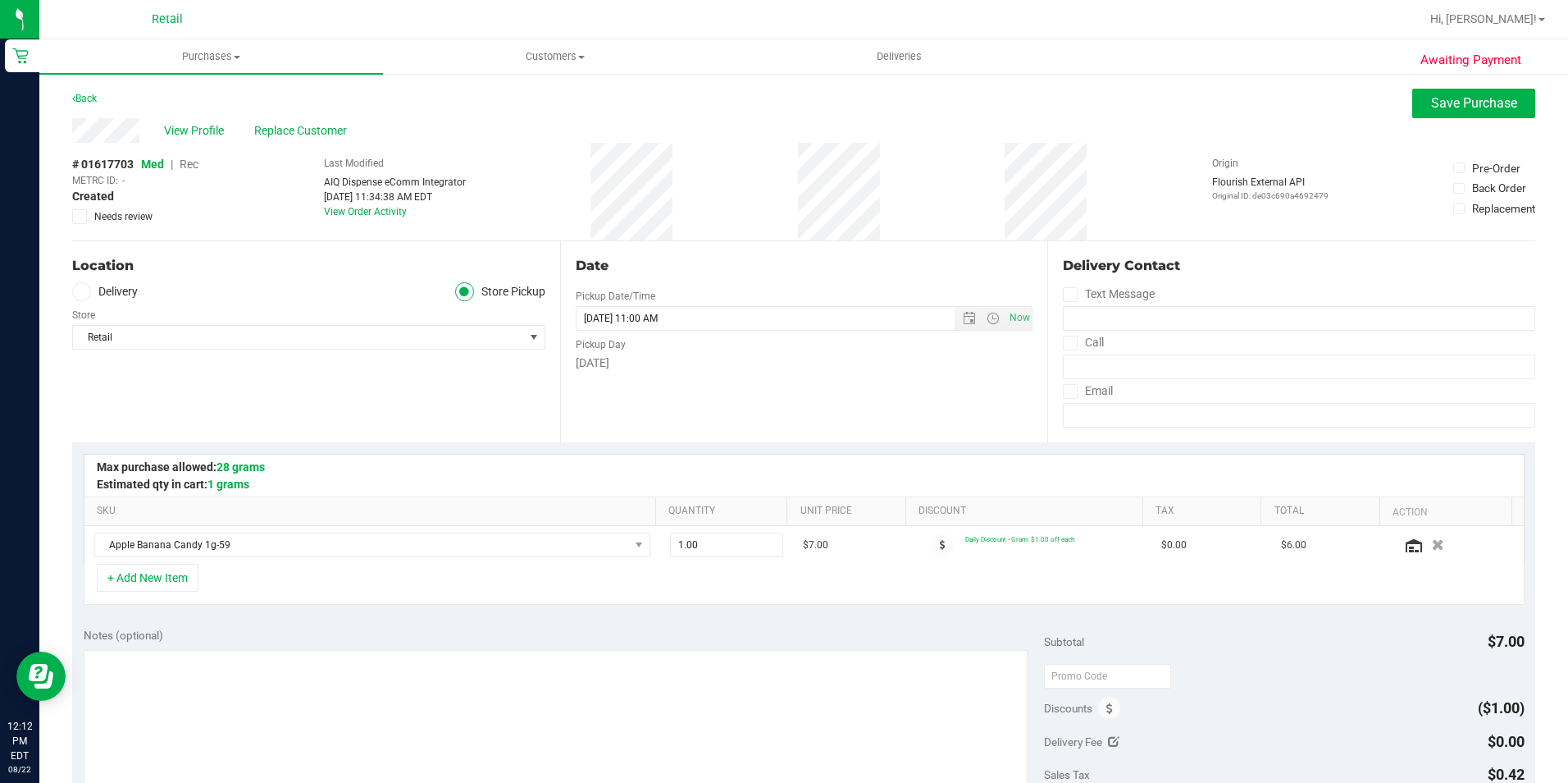
click at [195, 167] on span "Rec" at bounding box center [190, 164] width 19 height 13
click at [1420, 94] on button "Save Purchase" at bounding box center [1473, 103] width 123 height 30
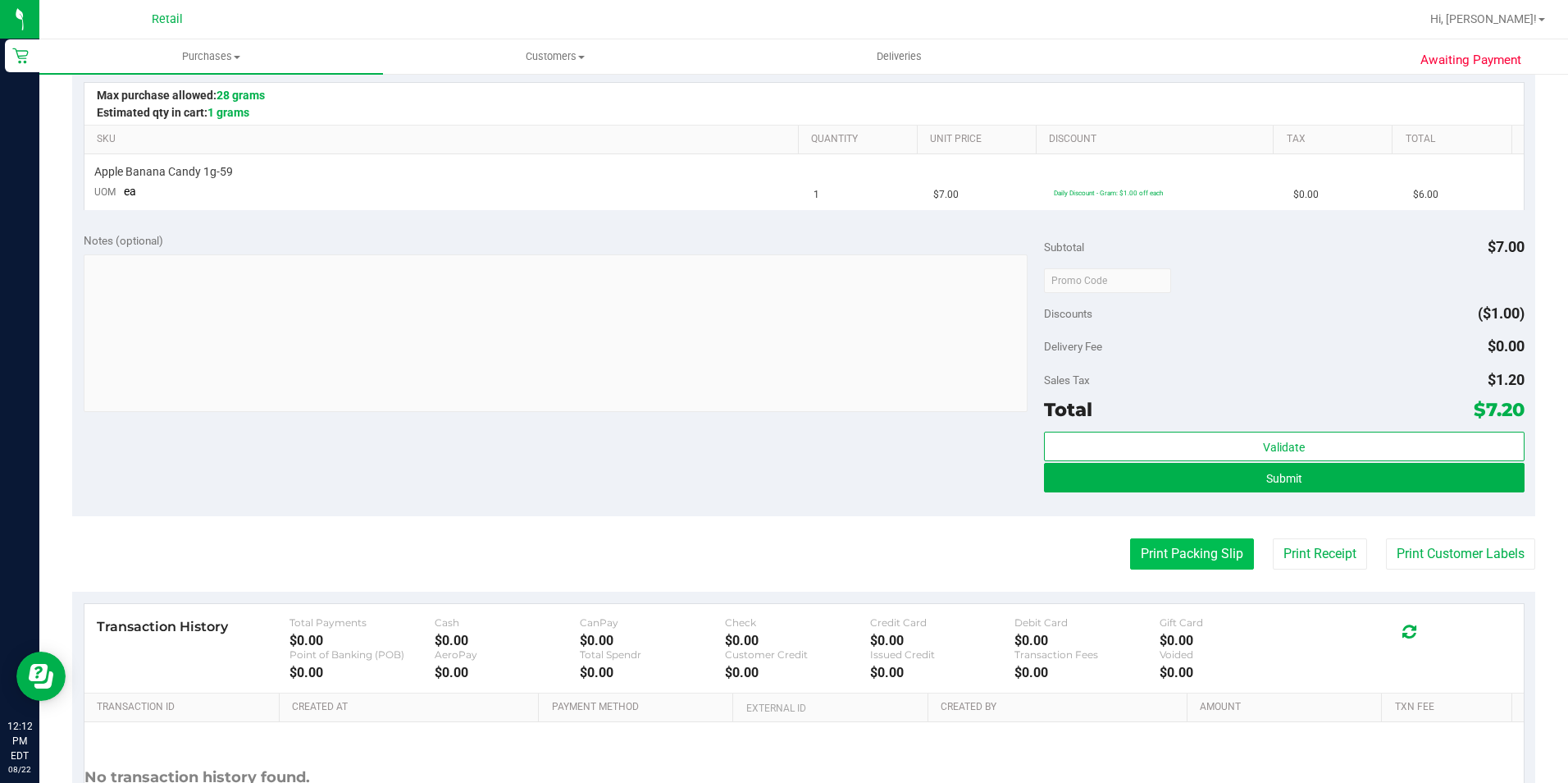
scroll to position [410, 0]
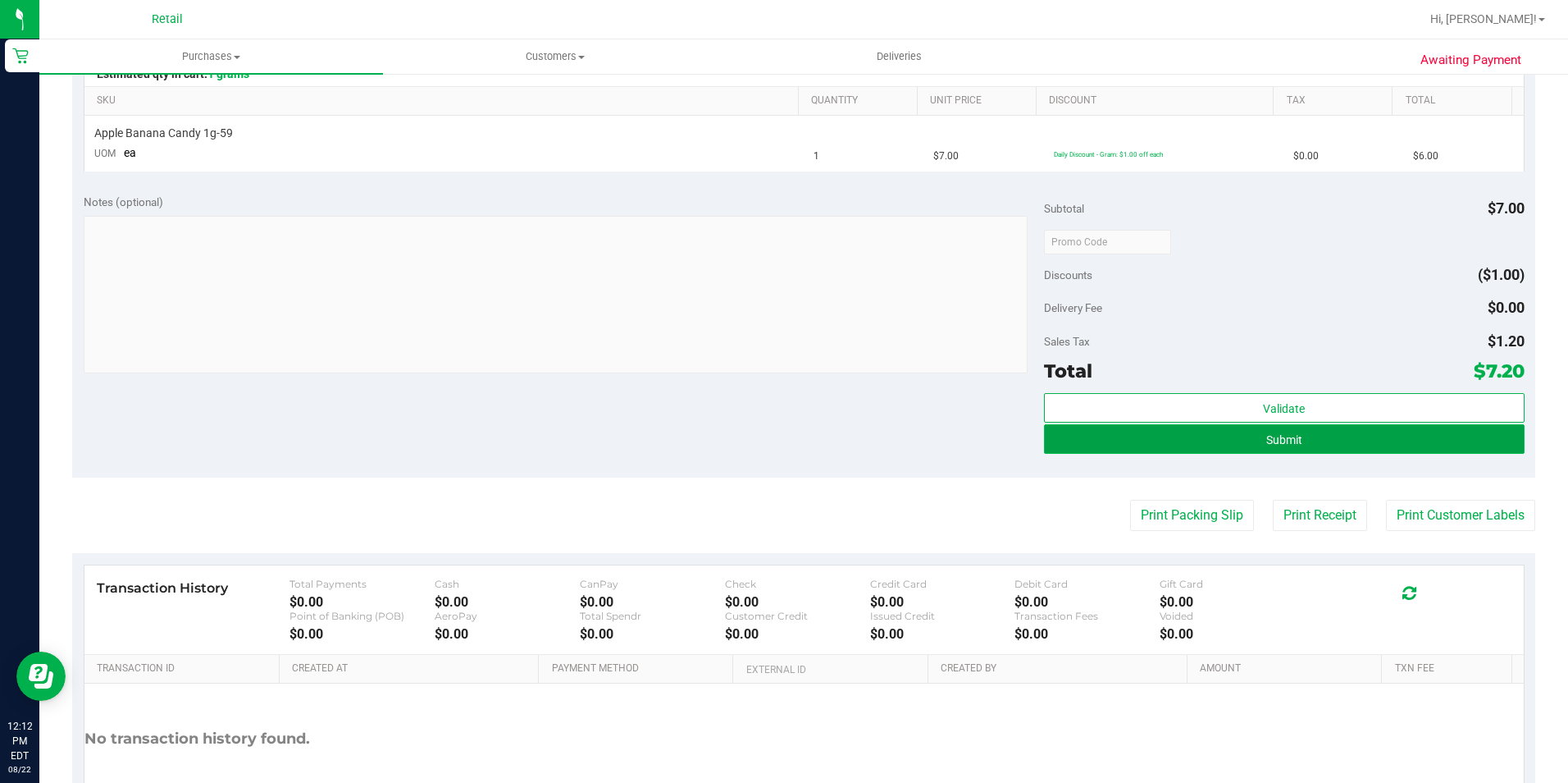
click at [1167, 445] on button "Submit" at bounding box center [1284, 439] width 481 height 30
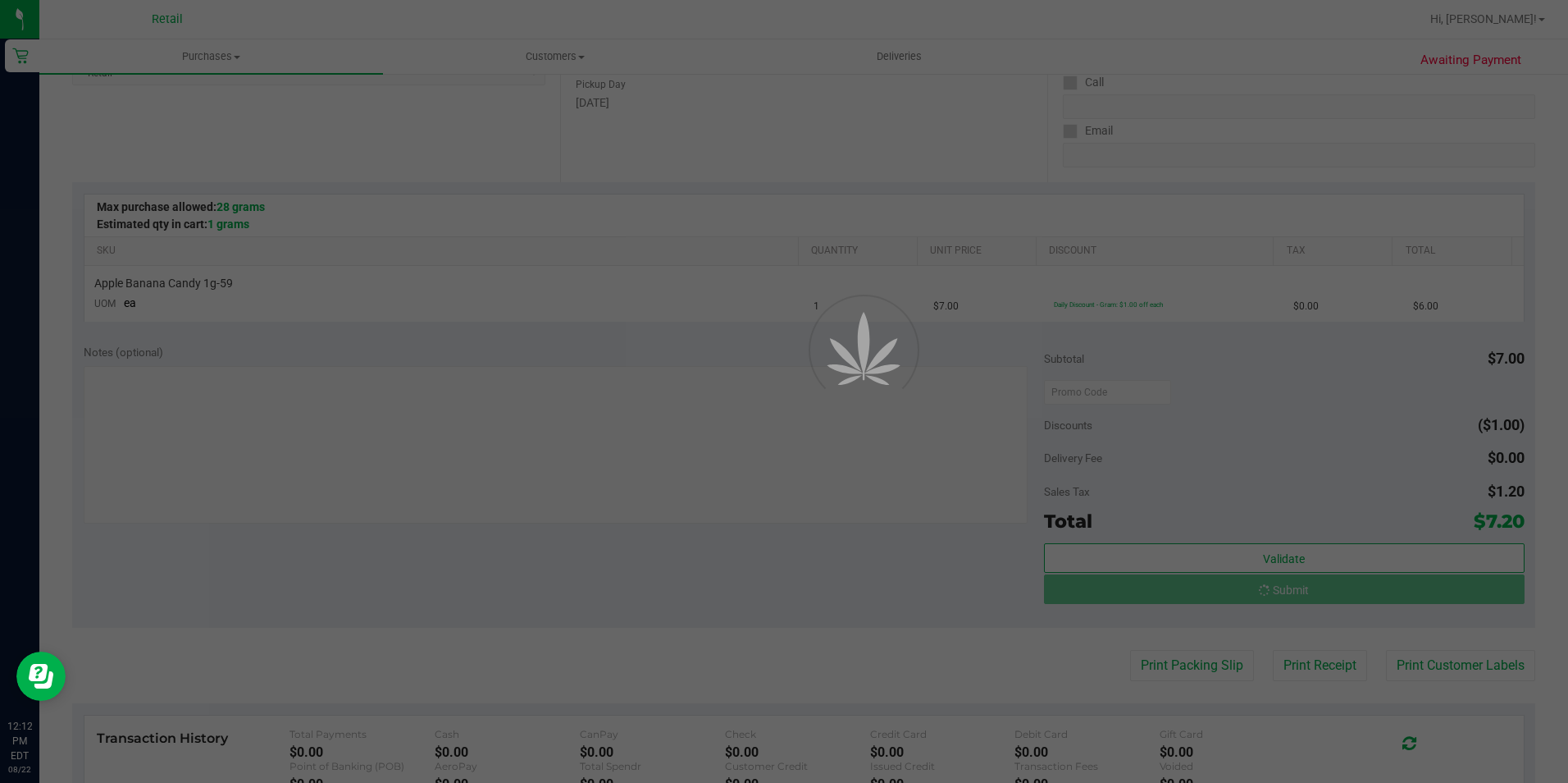
scroll to position [246, 0]
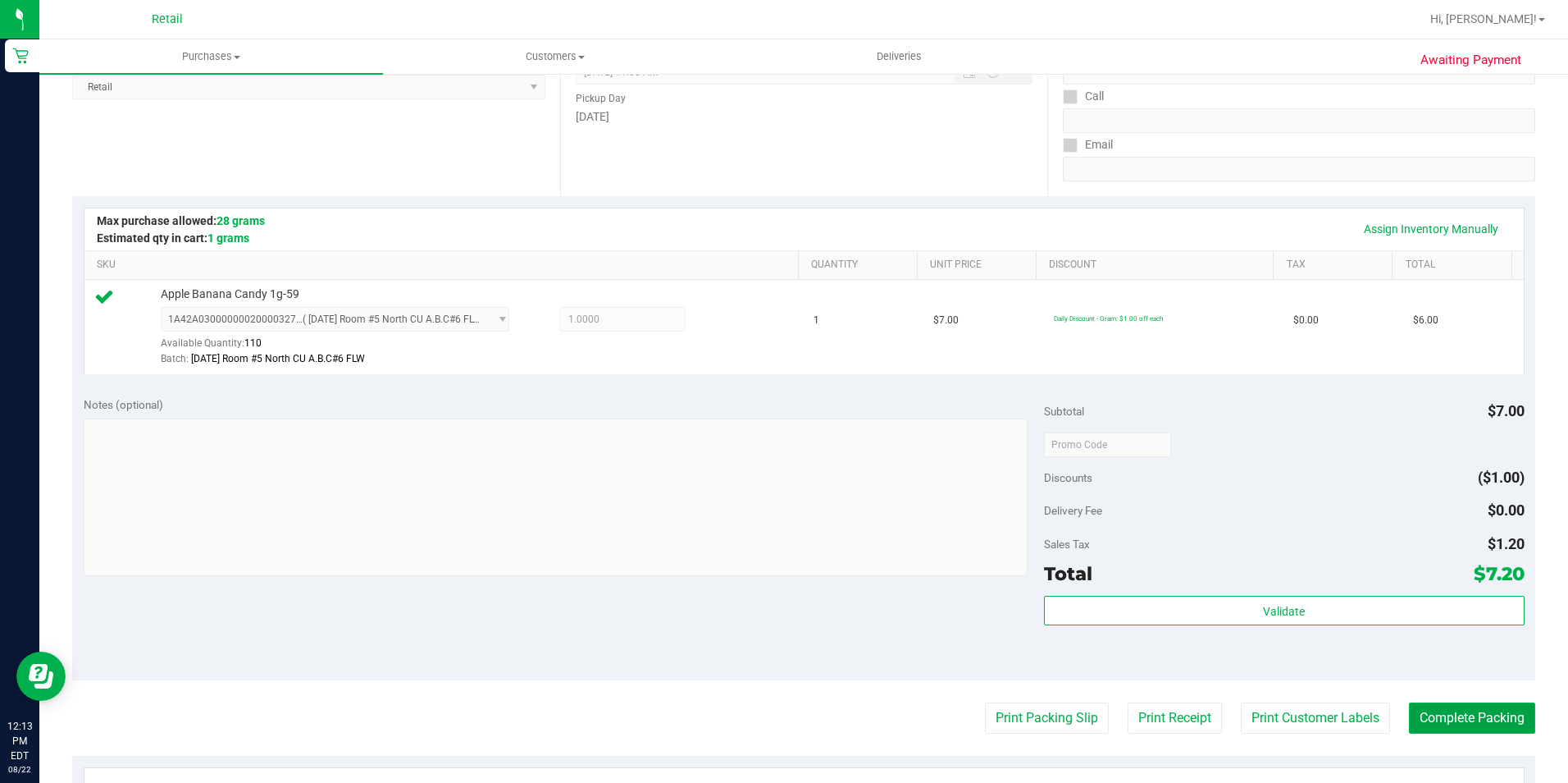
click at [1479, 724] on button "Complete Packing" at bounding box center [1472, 718] width 126 height 32
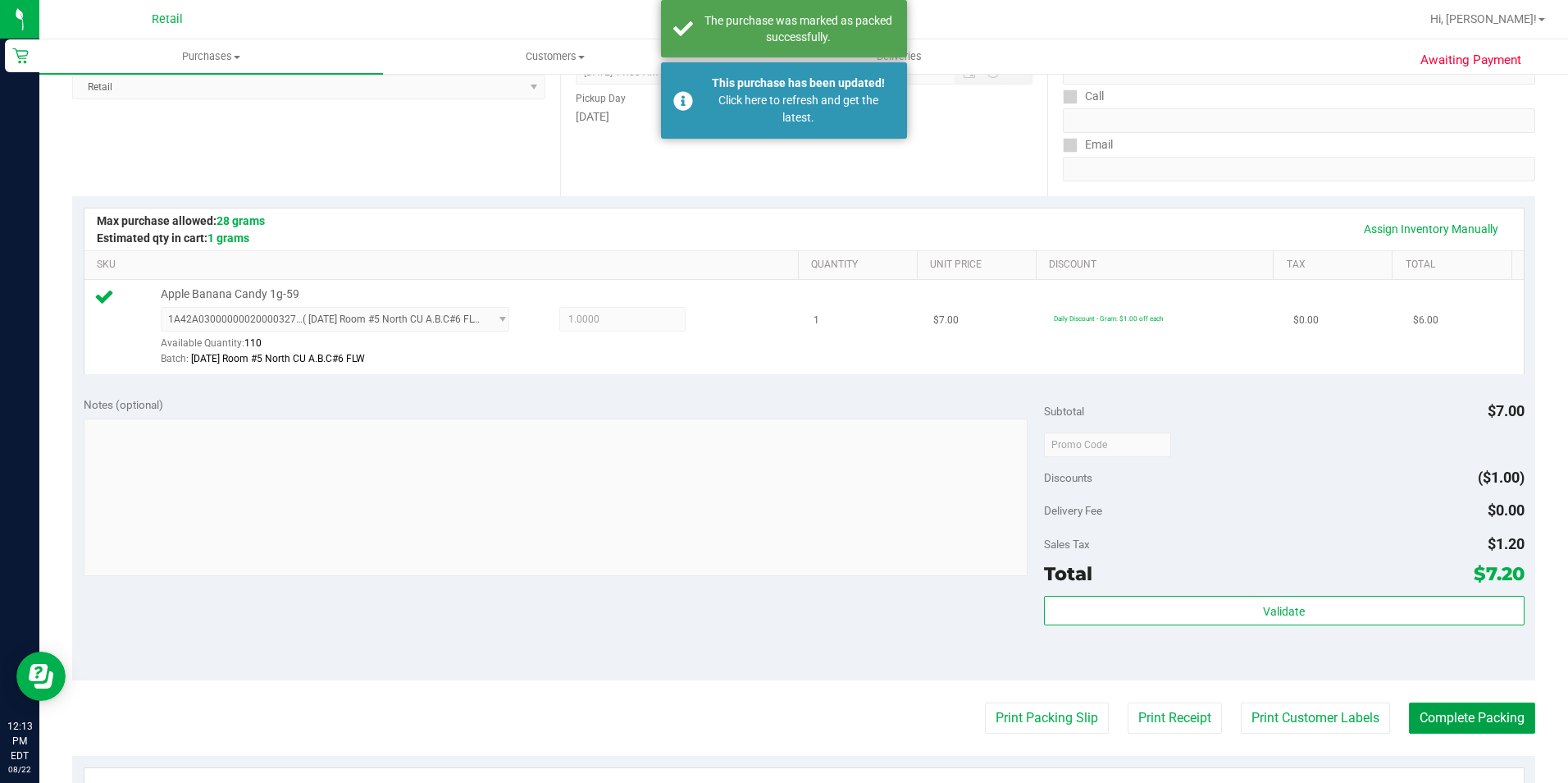
scroll to position [94, 0]
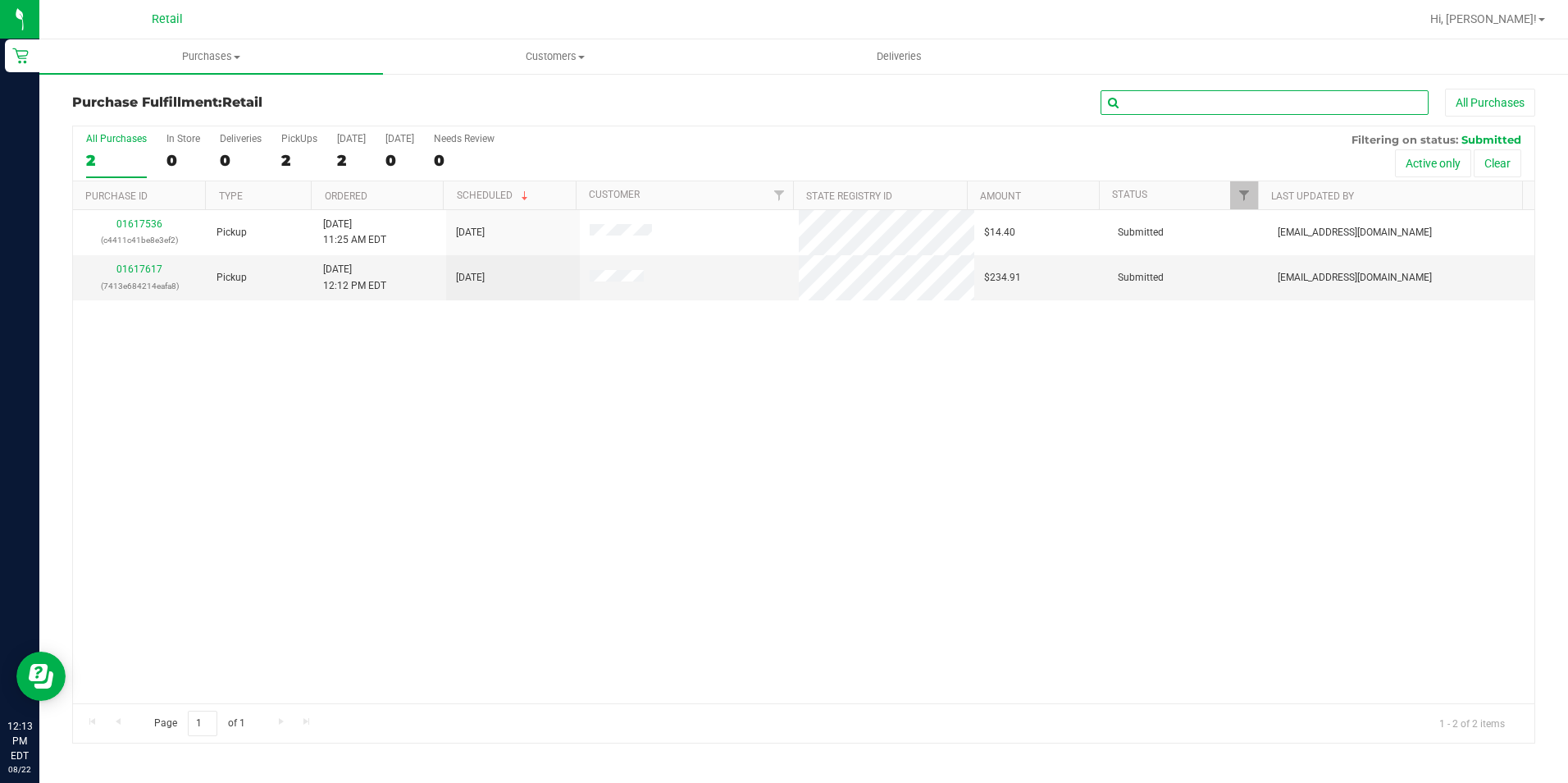
click at [1159, 97] on input "text" at bounding box center [1264, 103] width 328 height 25
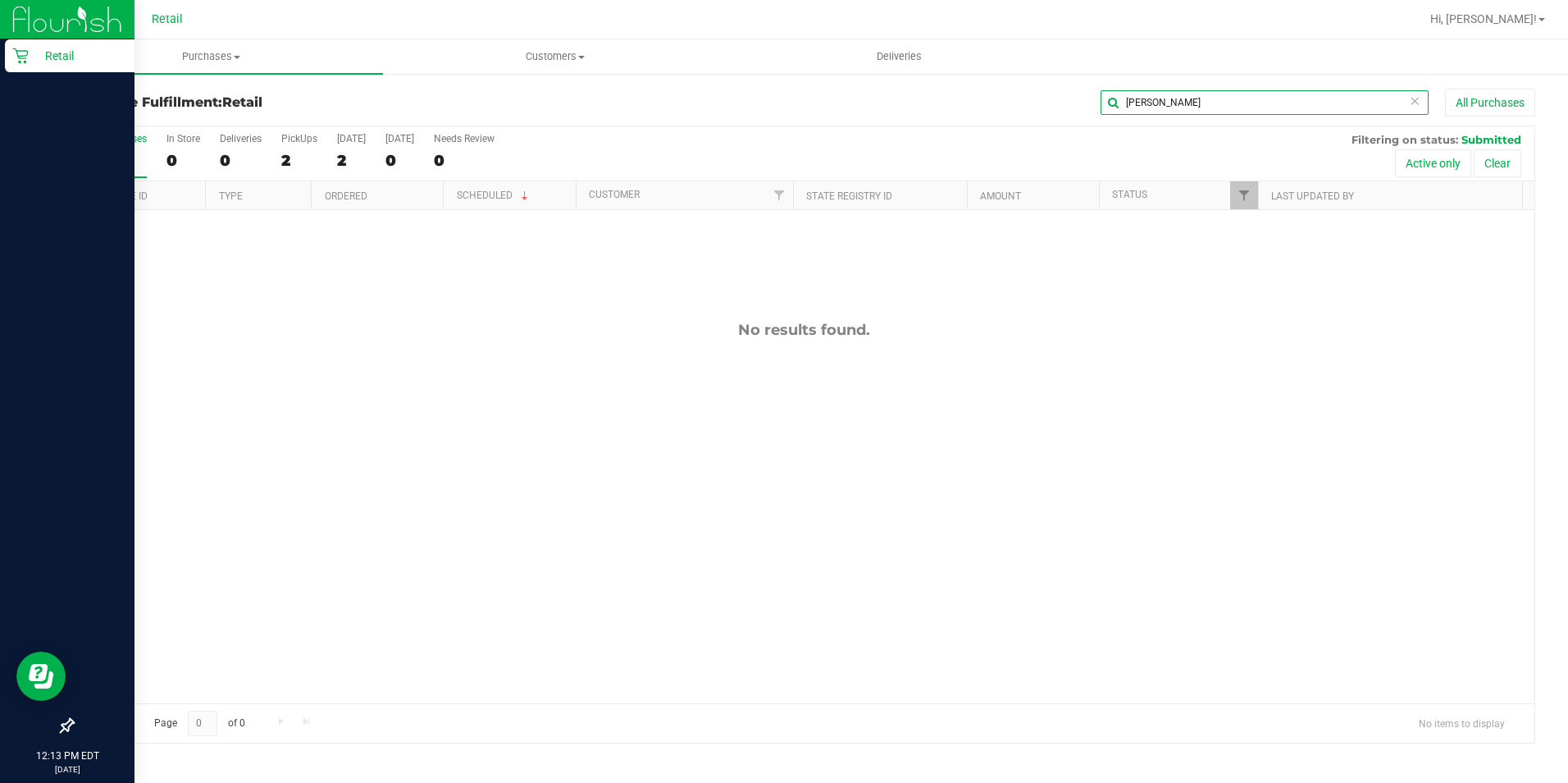
type input "[PERSON_NAME]"
click at [29, 62] on p "Retail" at bounding box center [78, 56] width 99 height 20
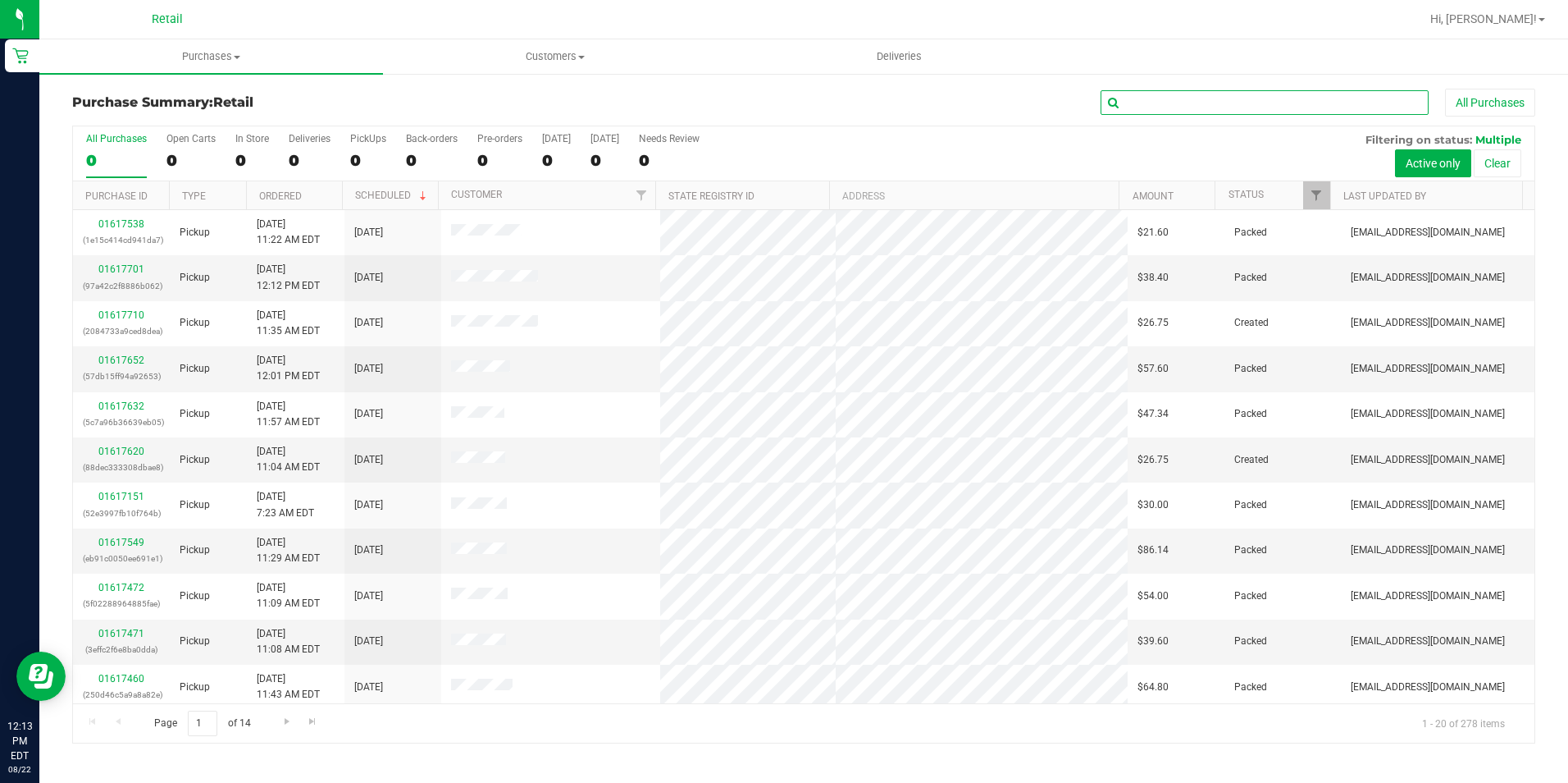
click at [1184, 106] on input "text" at bounding box center [1264, 103] width 328 height 25
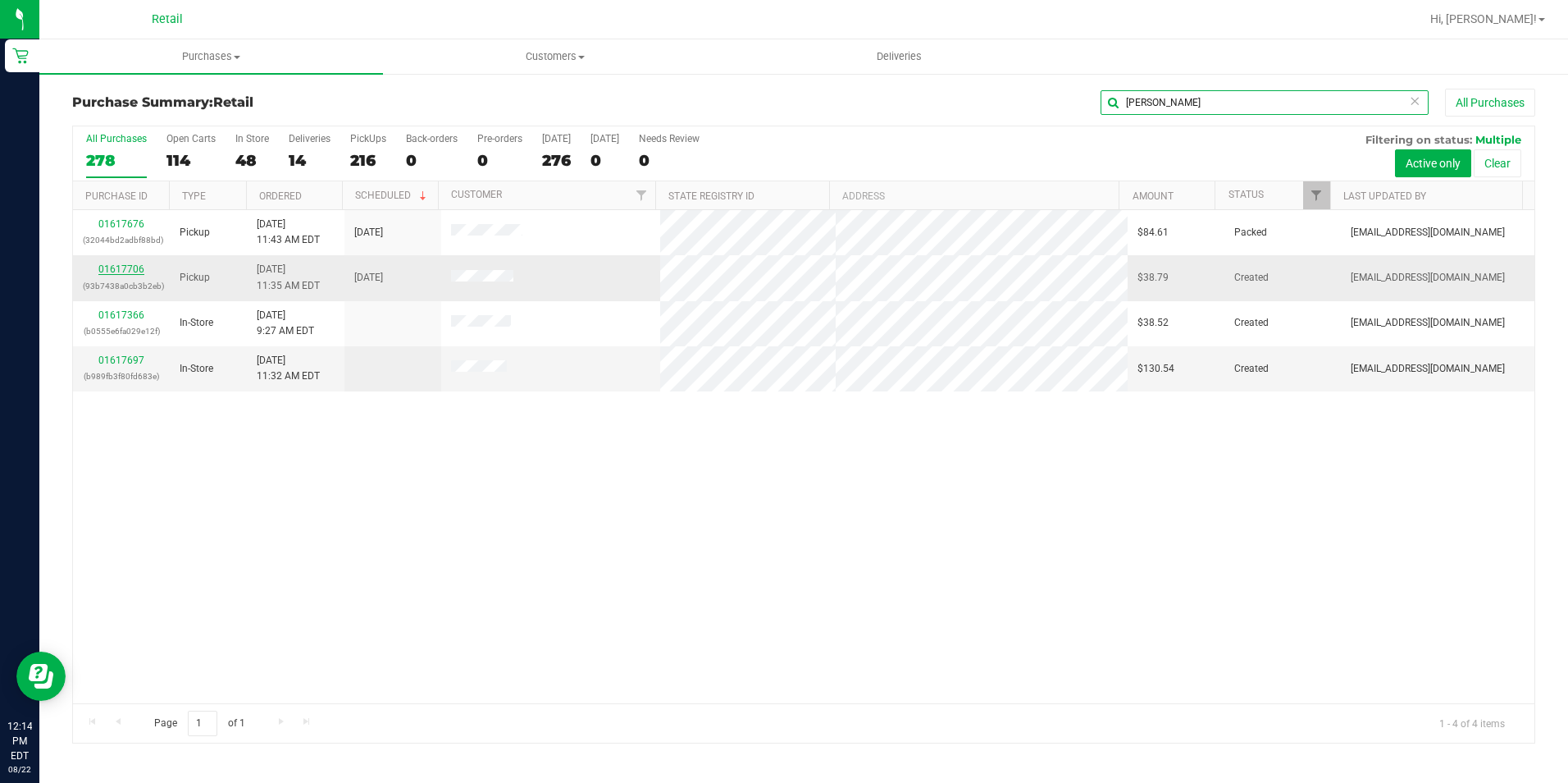
type input "[PERSON_NAME]"
click at [129, 268] on link "01617706" at bounding box center [122, 269] width 46 height 12
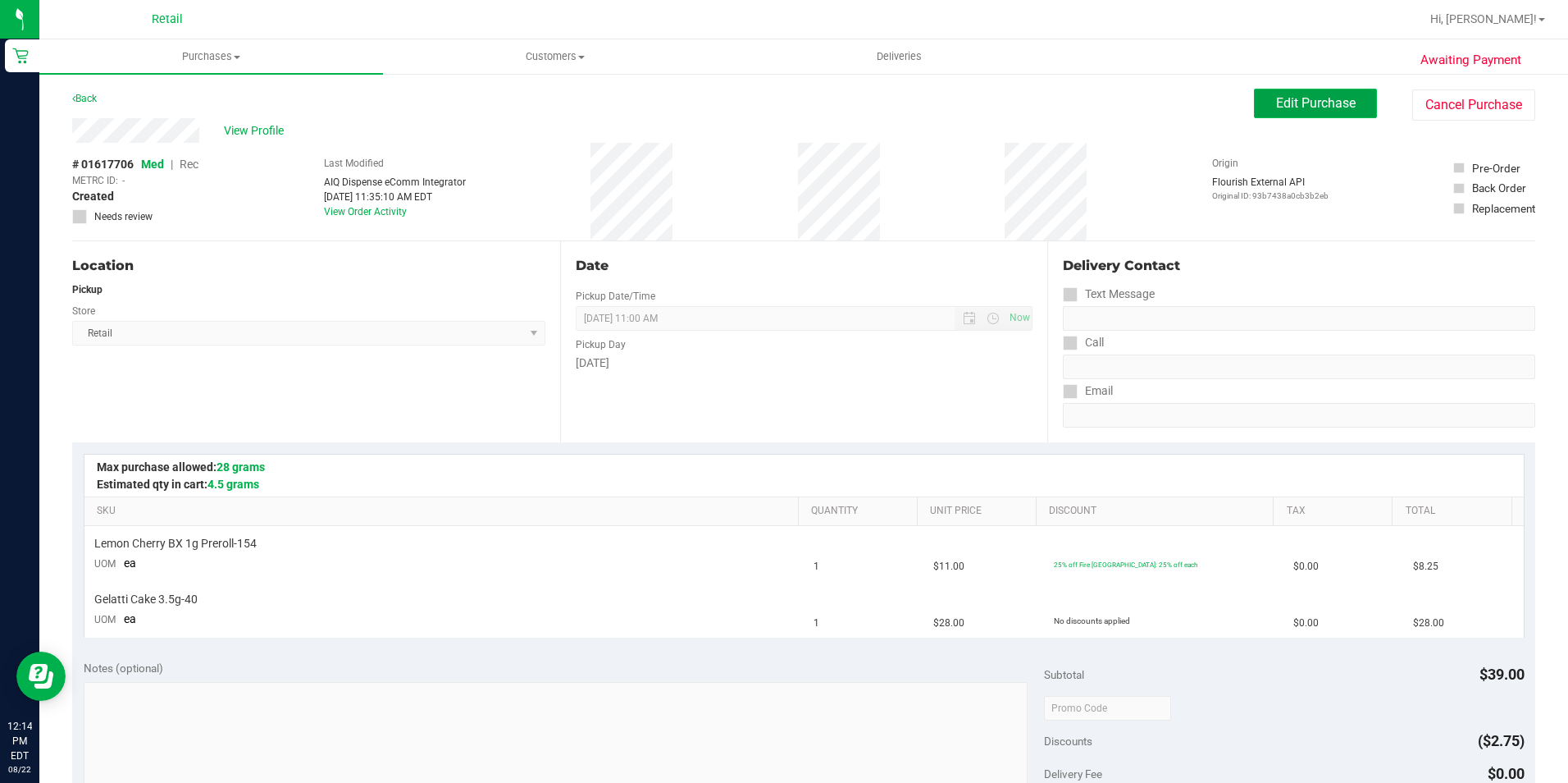
click at [1276, 102] on span "Edit Purchase" at bounding box center [1315, 103] width 80 height 15
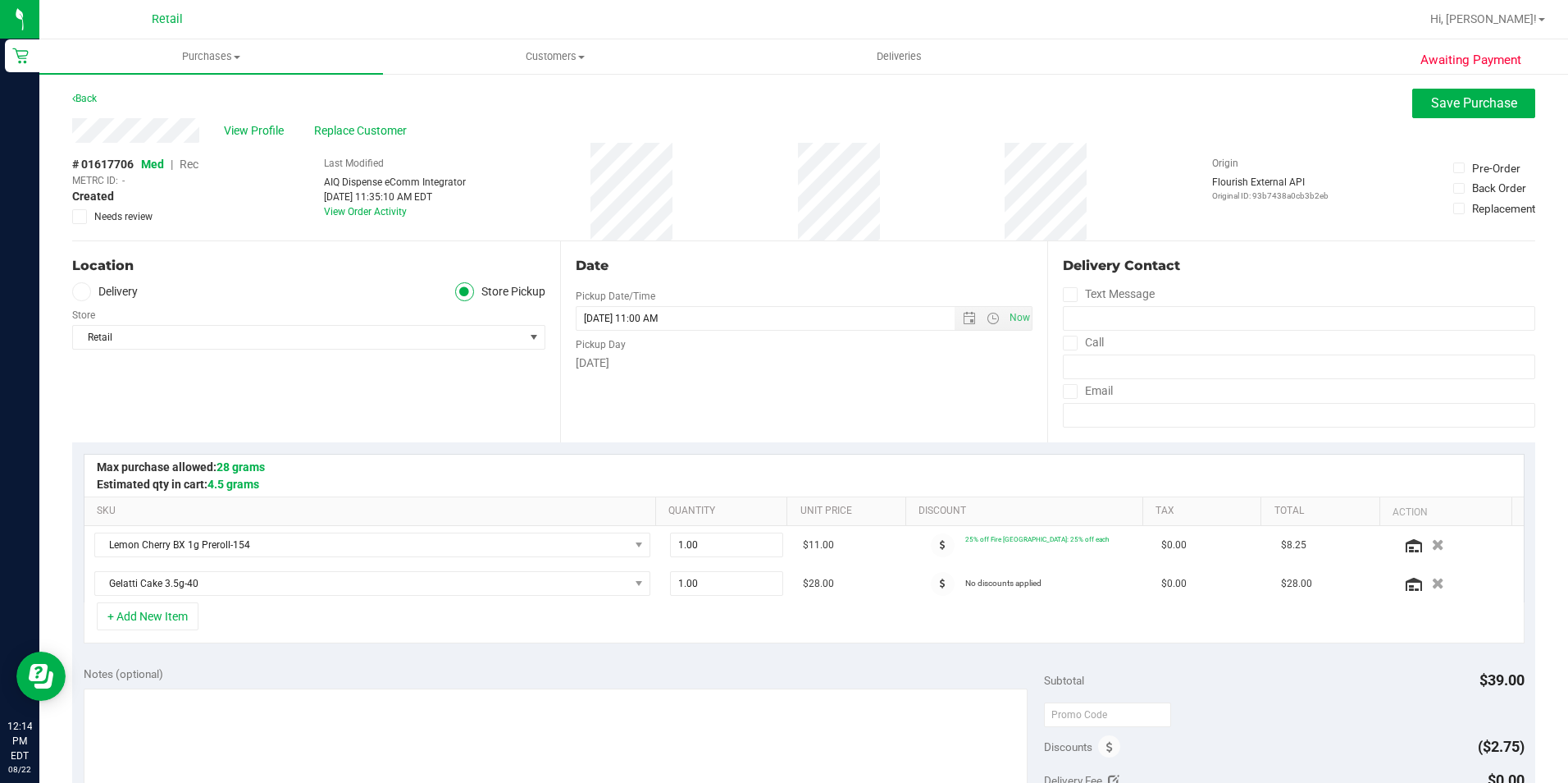
click at [197, 164] on span "Rec" at bounding box center [190, 164] width 19 height 13
click at [1416, 113] on button "Save Purchase" at bounding box center [1473, 103] width 123 height 30
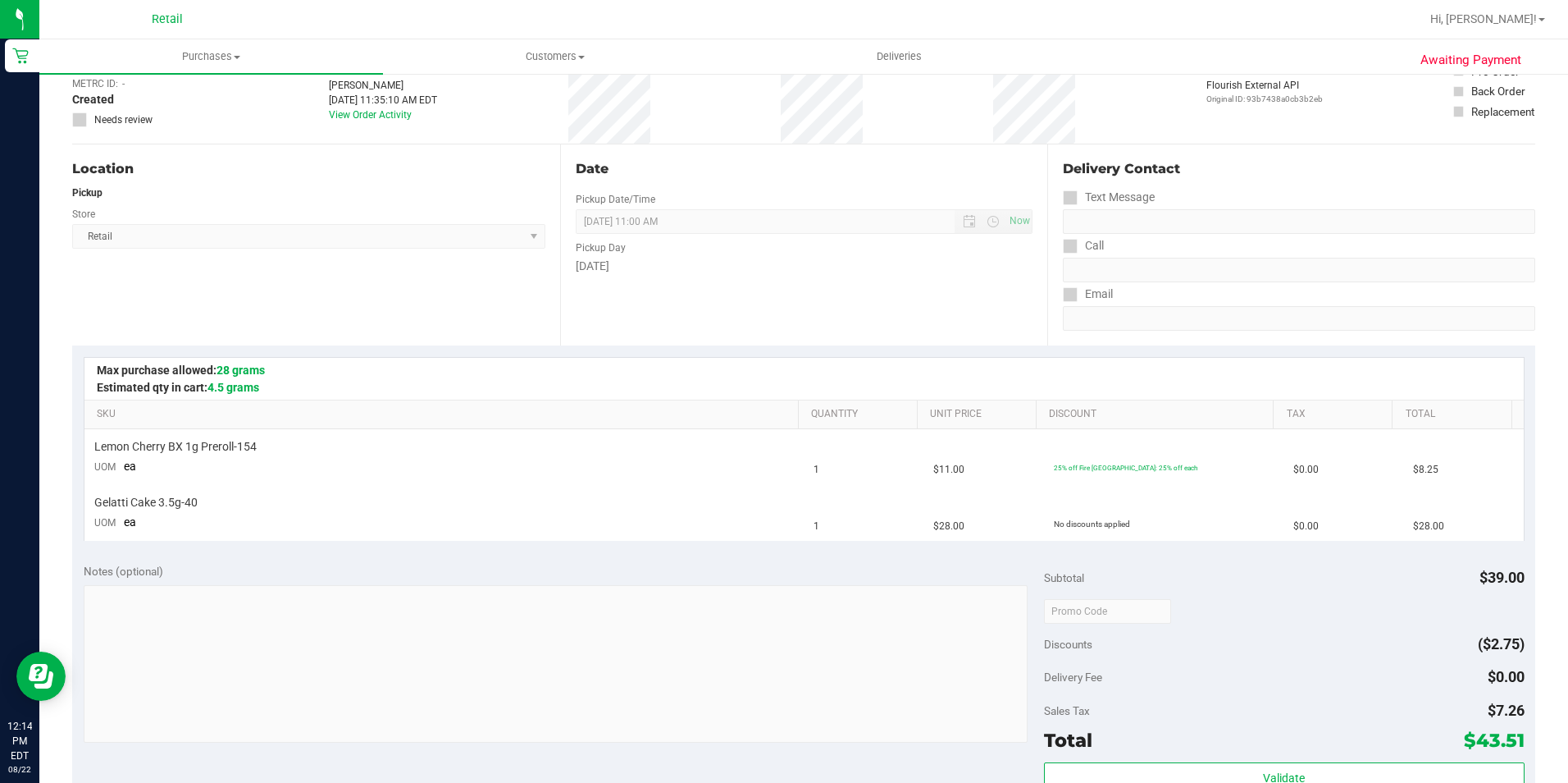
scroll to position [246, 0]
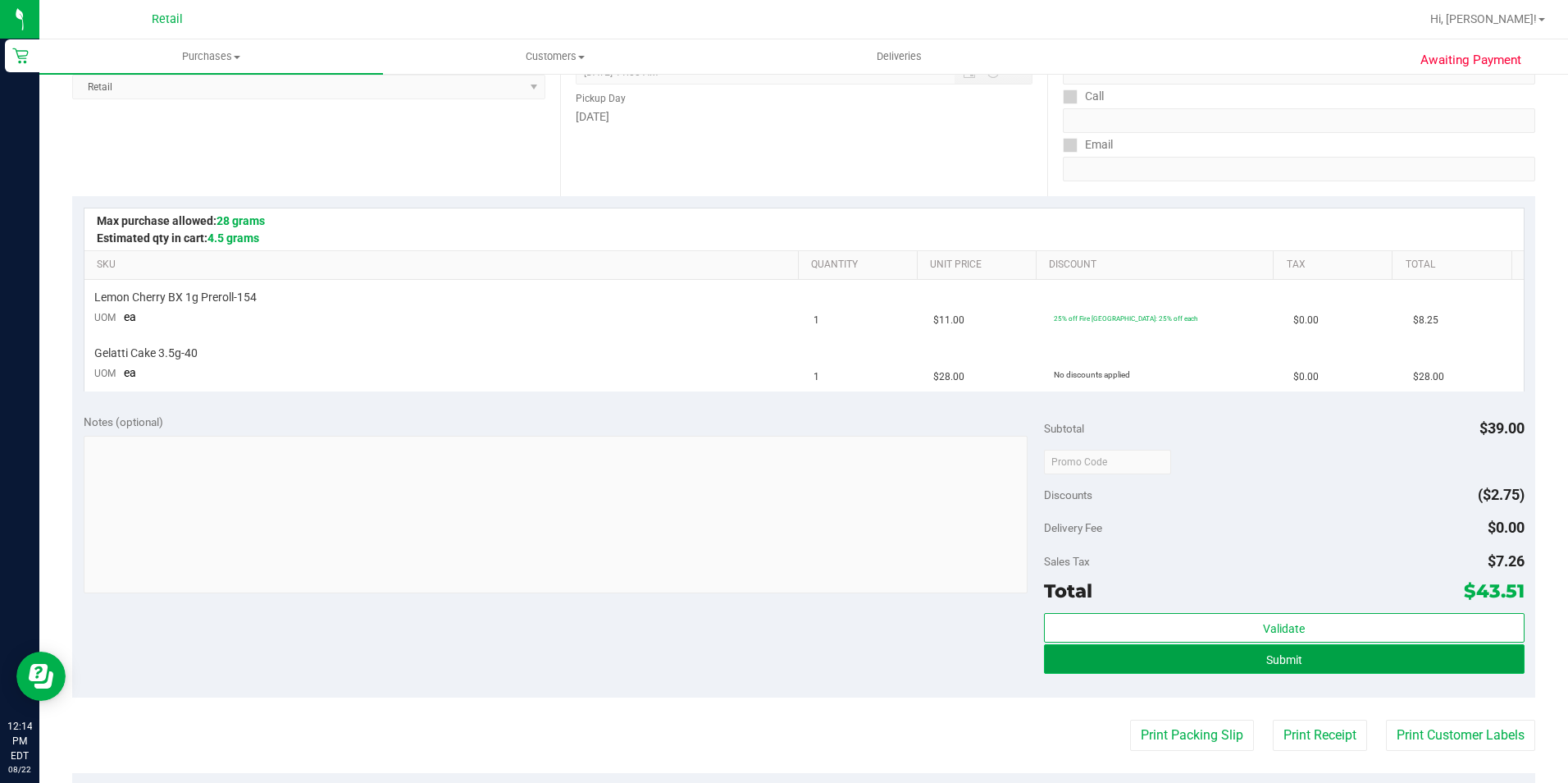
click at [1252, 661] on button "Submit" at bounding box center [1284, 658] width 481 height 30
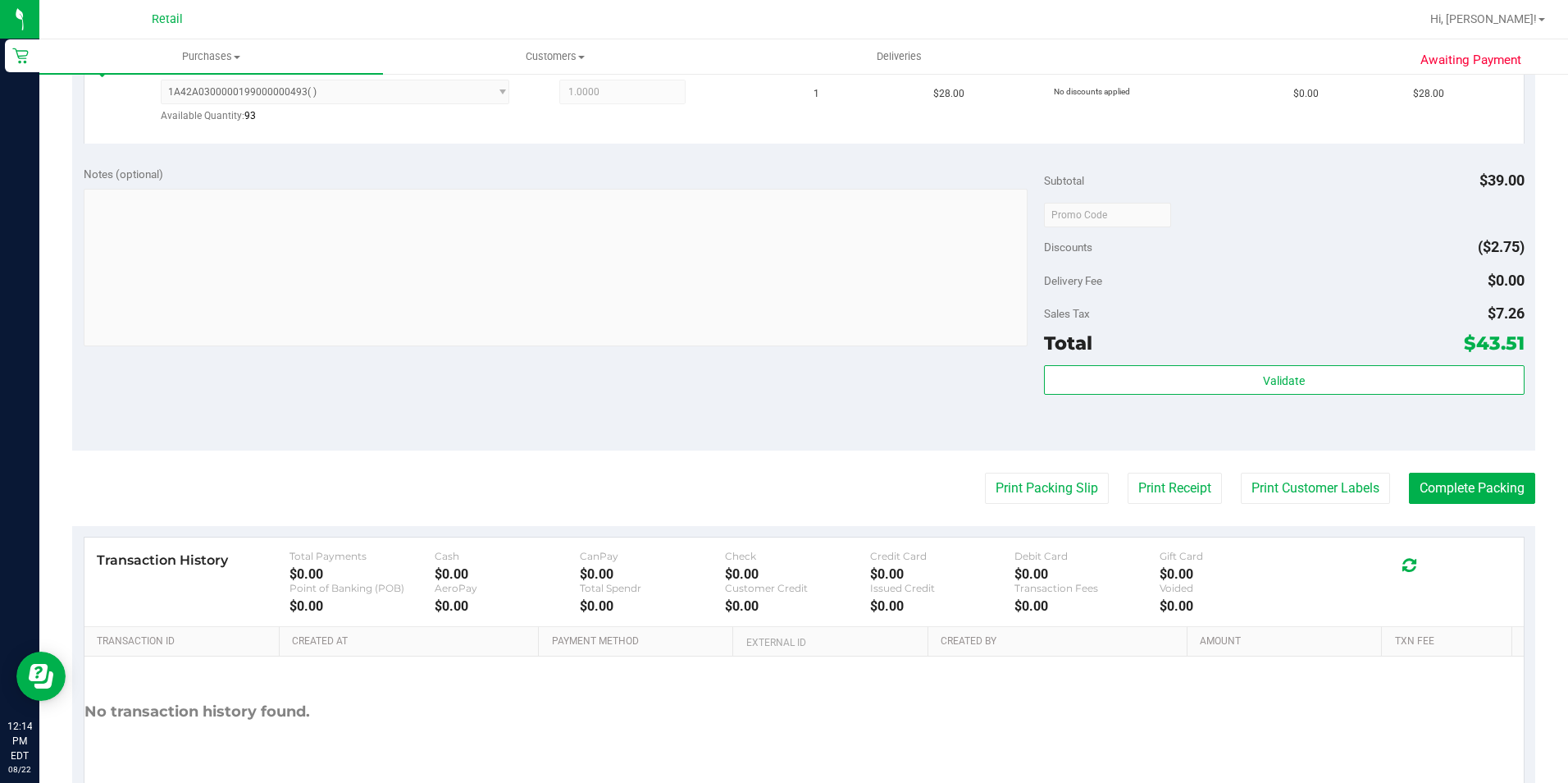
scroll to position [574, 0]
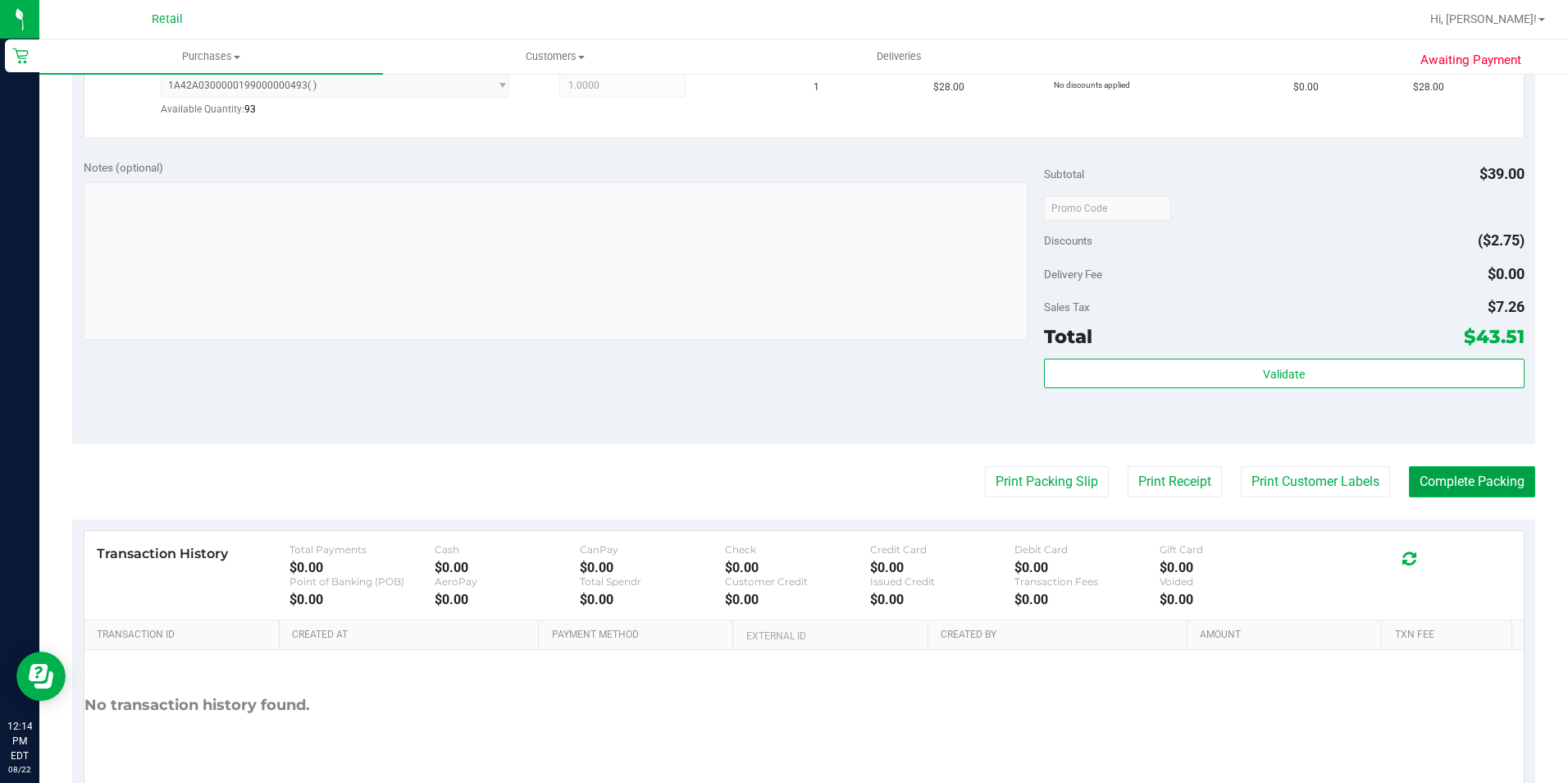
click at [1473, 491] on button "Complete Packing" at bounding box center [1472, 481] width 126 height 32
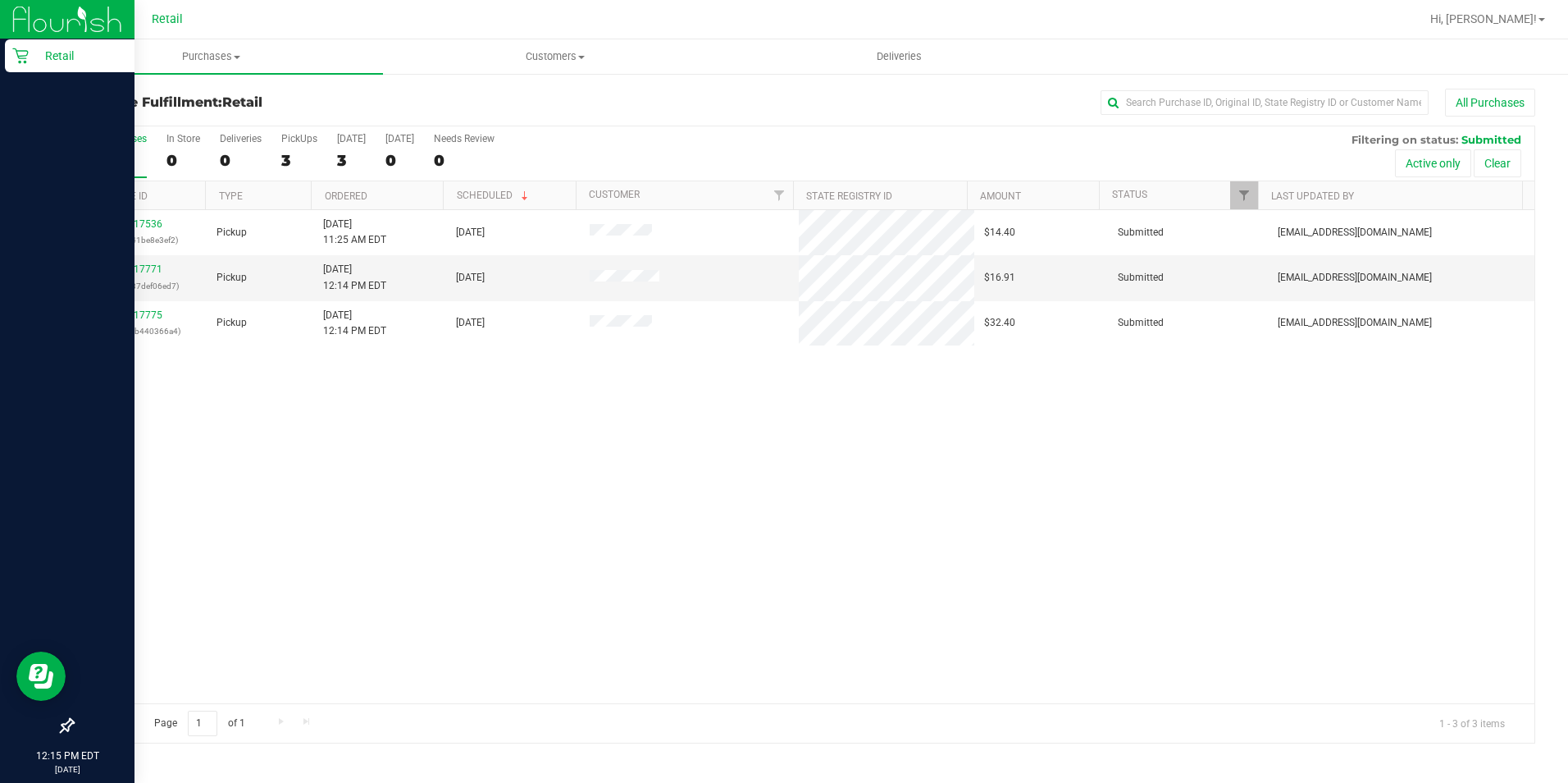
click at [36, 53] on p "Retail" at bounding box center [78, 56] width 99 height 20
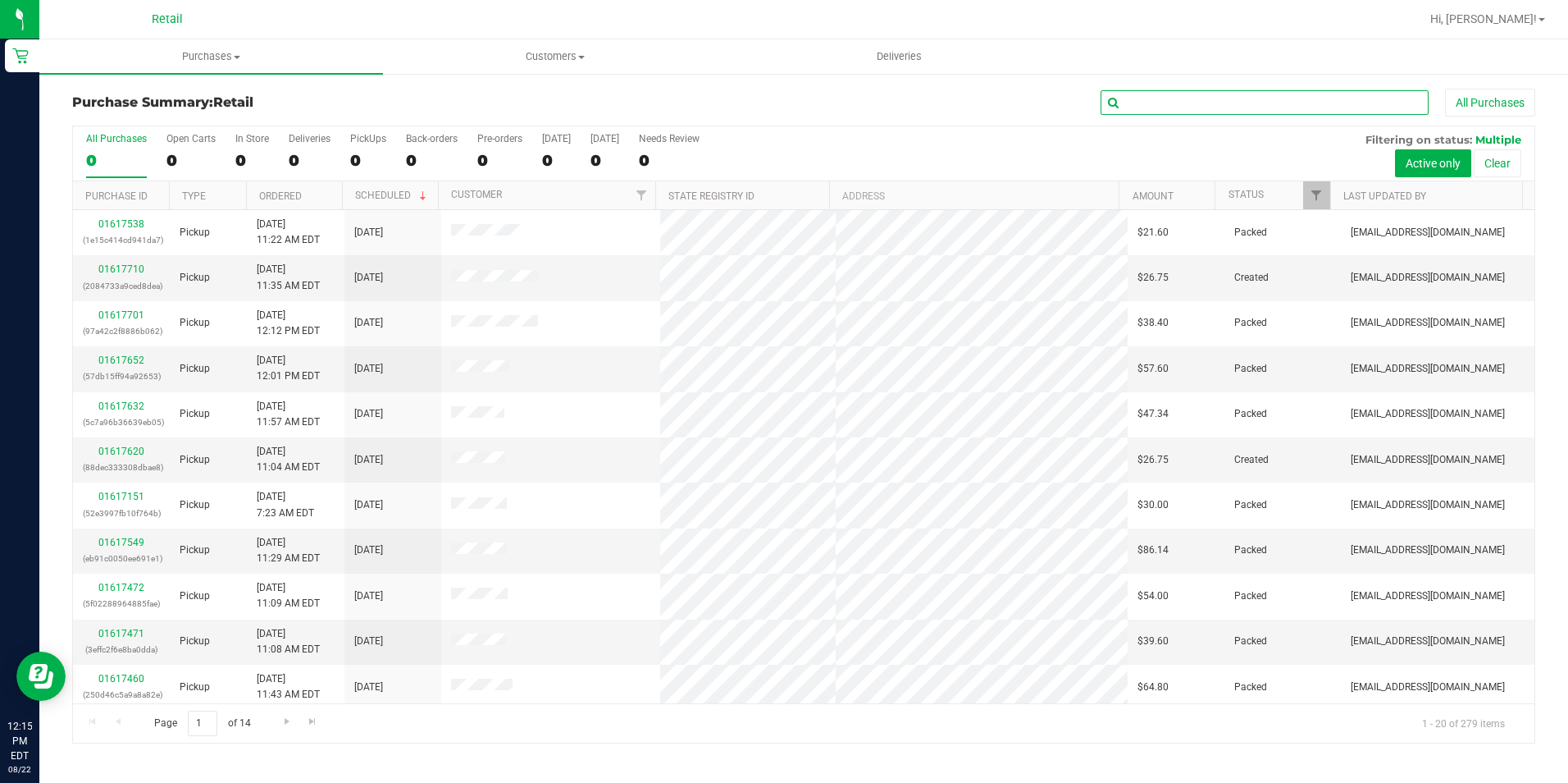
click at [1151, 104] on input "text" at bounding box center [1264, 103] width 328 height 25
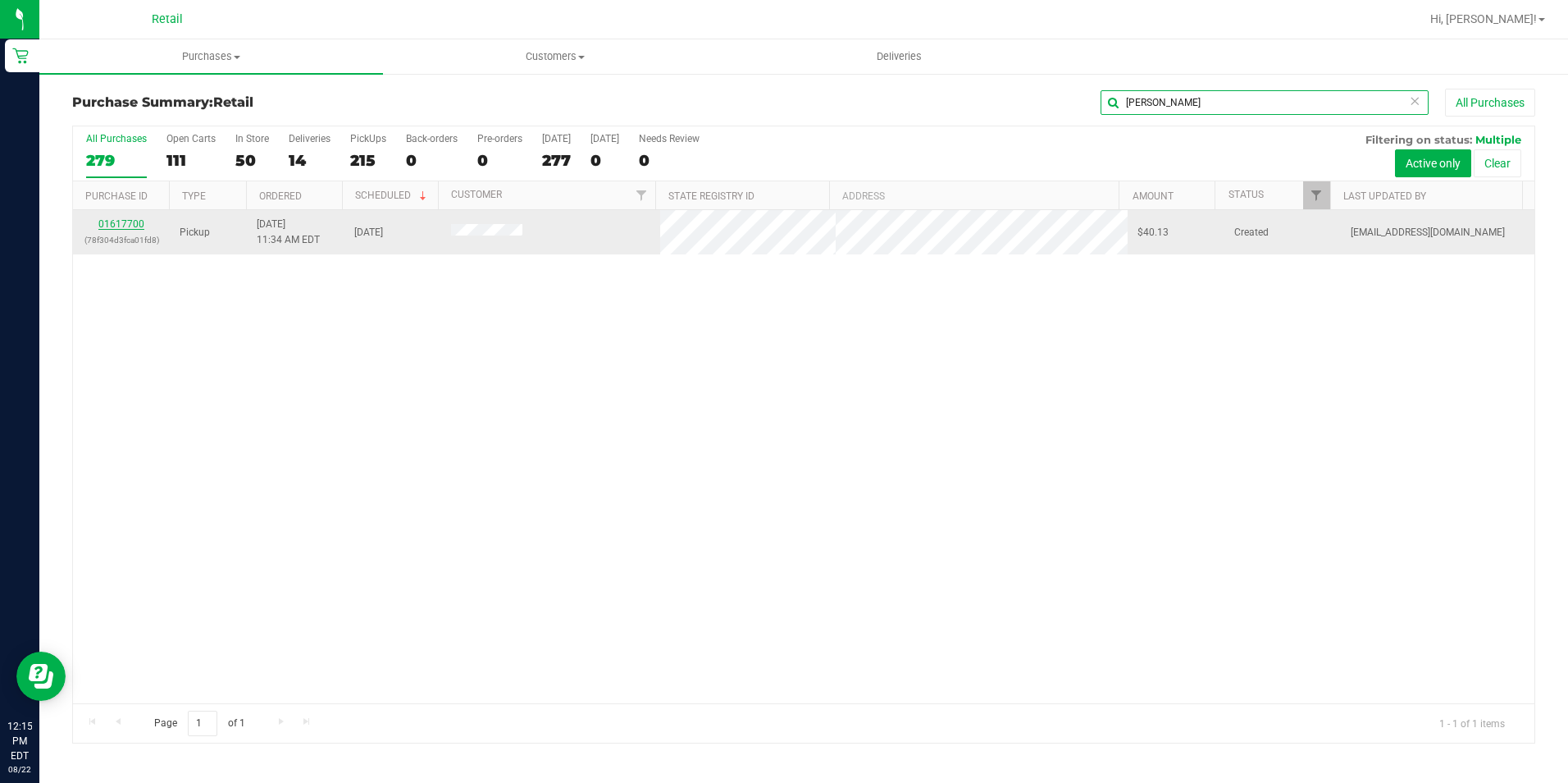
type input "giovanni"
click at [134, 228] on link "01617700" at bounding box center [122, 224] width 46 height 12
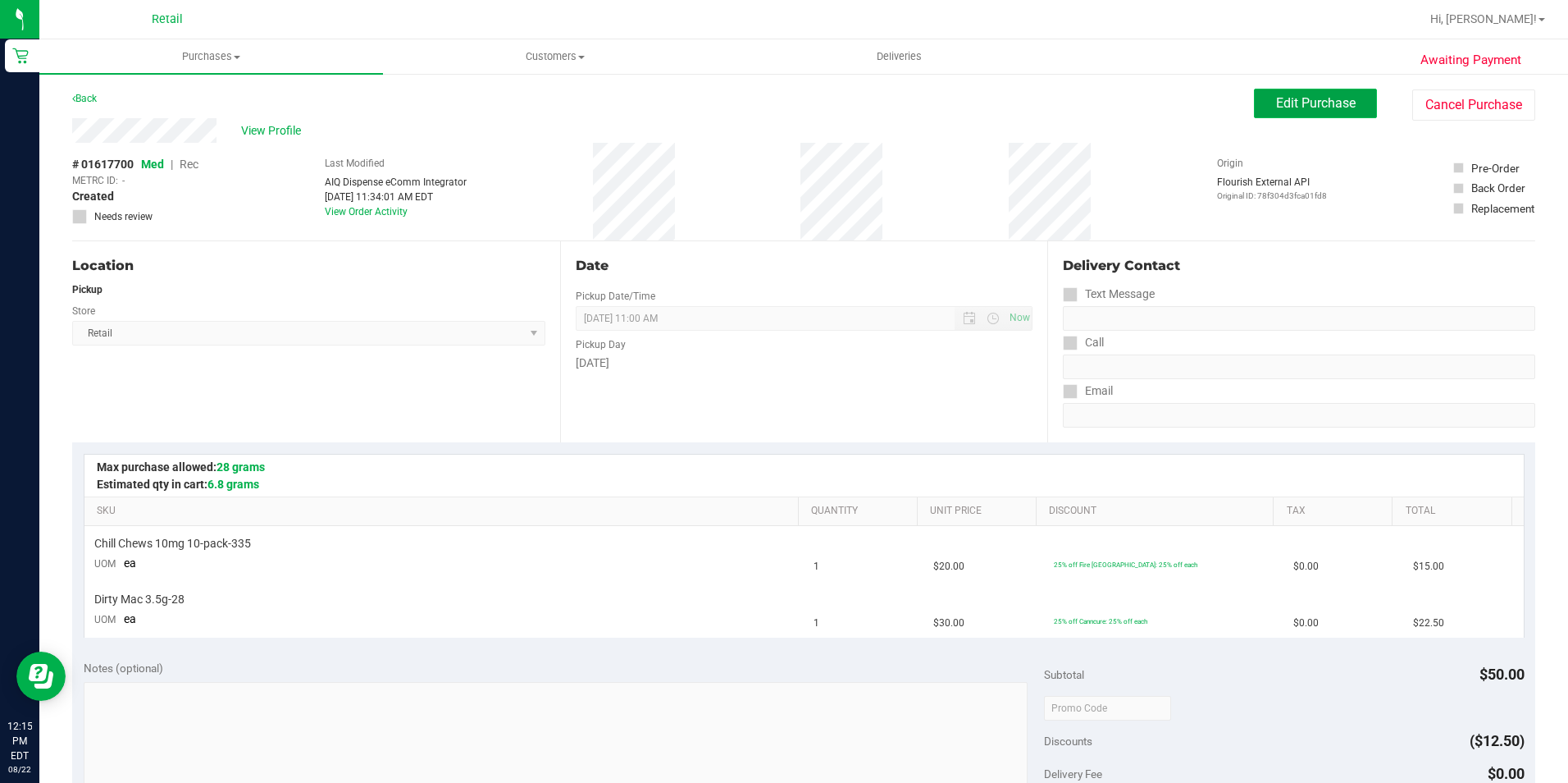
click at [1327, 94] on button "Edit Purchase" at bounding box center [1315, 103] width 123 height 30
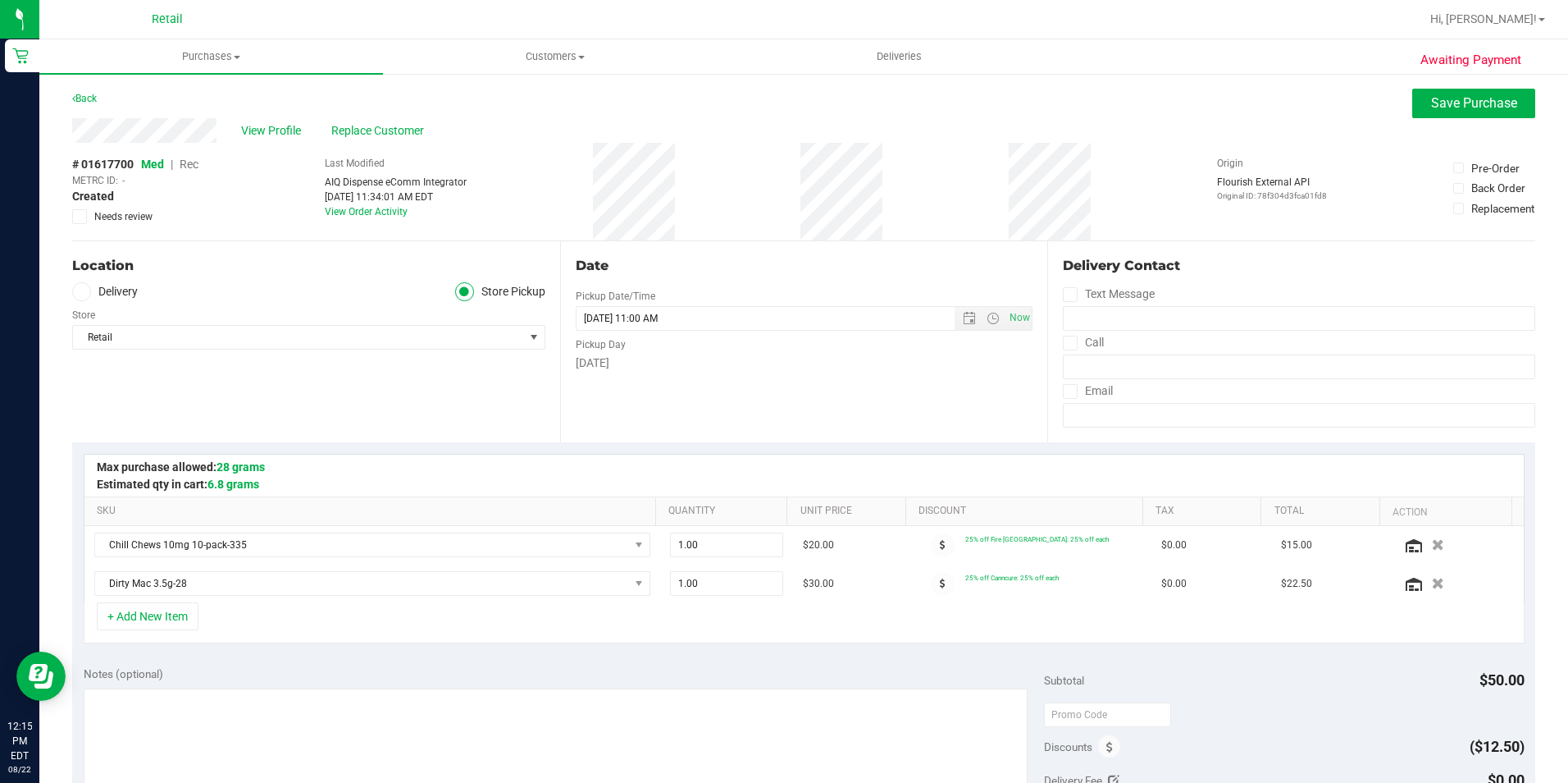
click at [191, 163] on span "Rec" at bounding box center [190, 164] width 19 height 13
click at [1431, 108] on span "Save Purchase" at bounding box center [1474, 103] width 86 height 15
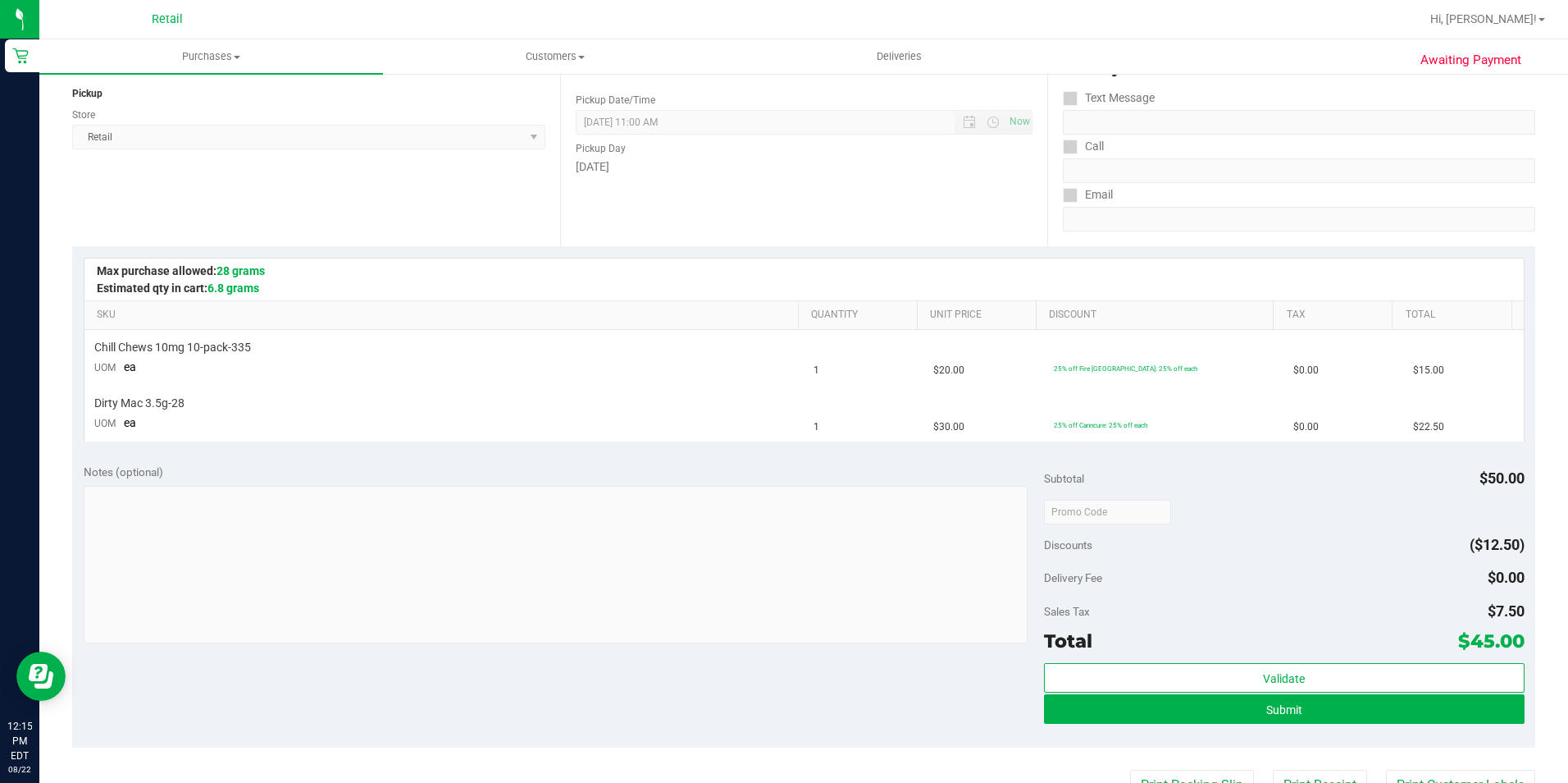
scroll to position [246, 0]
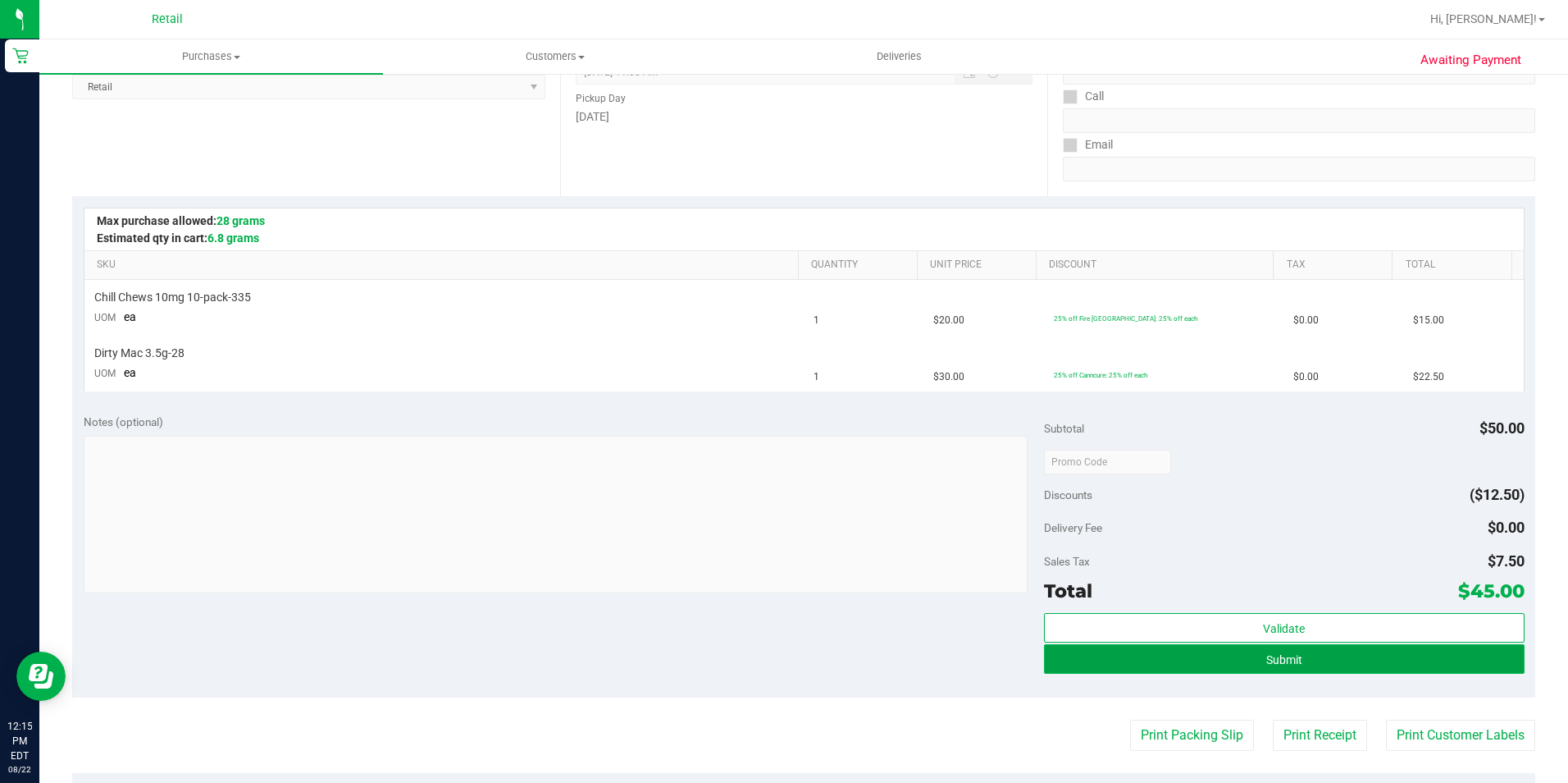
click at [1283, 659] on span "Submit" at bounding box center [1284, 660] width 36 height 13
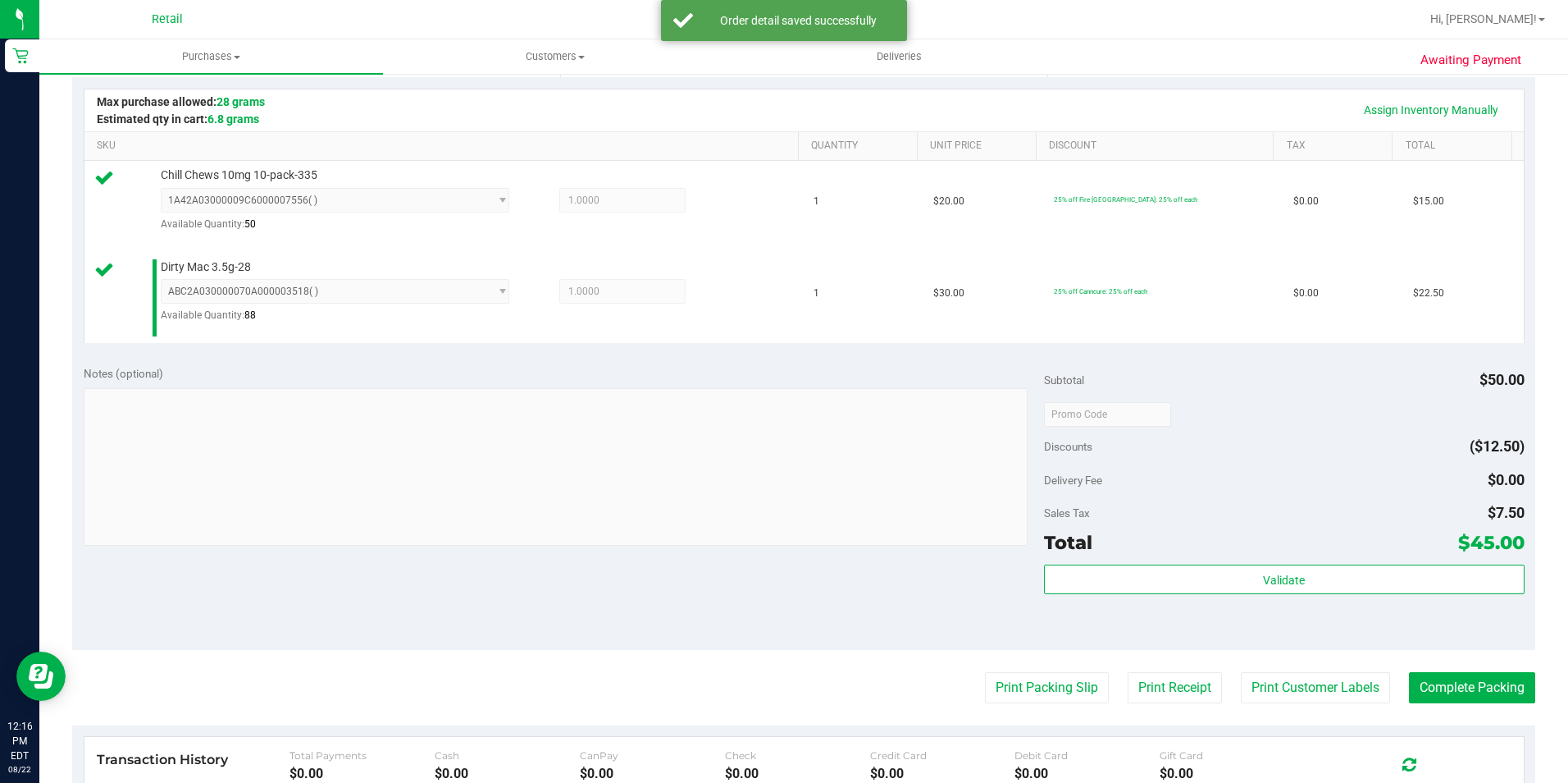
scroll to position [410, 0]
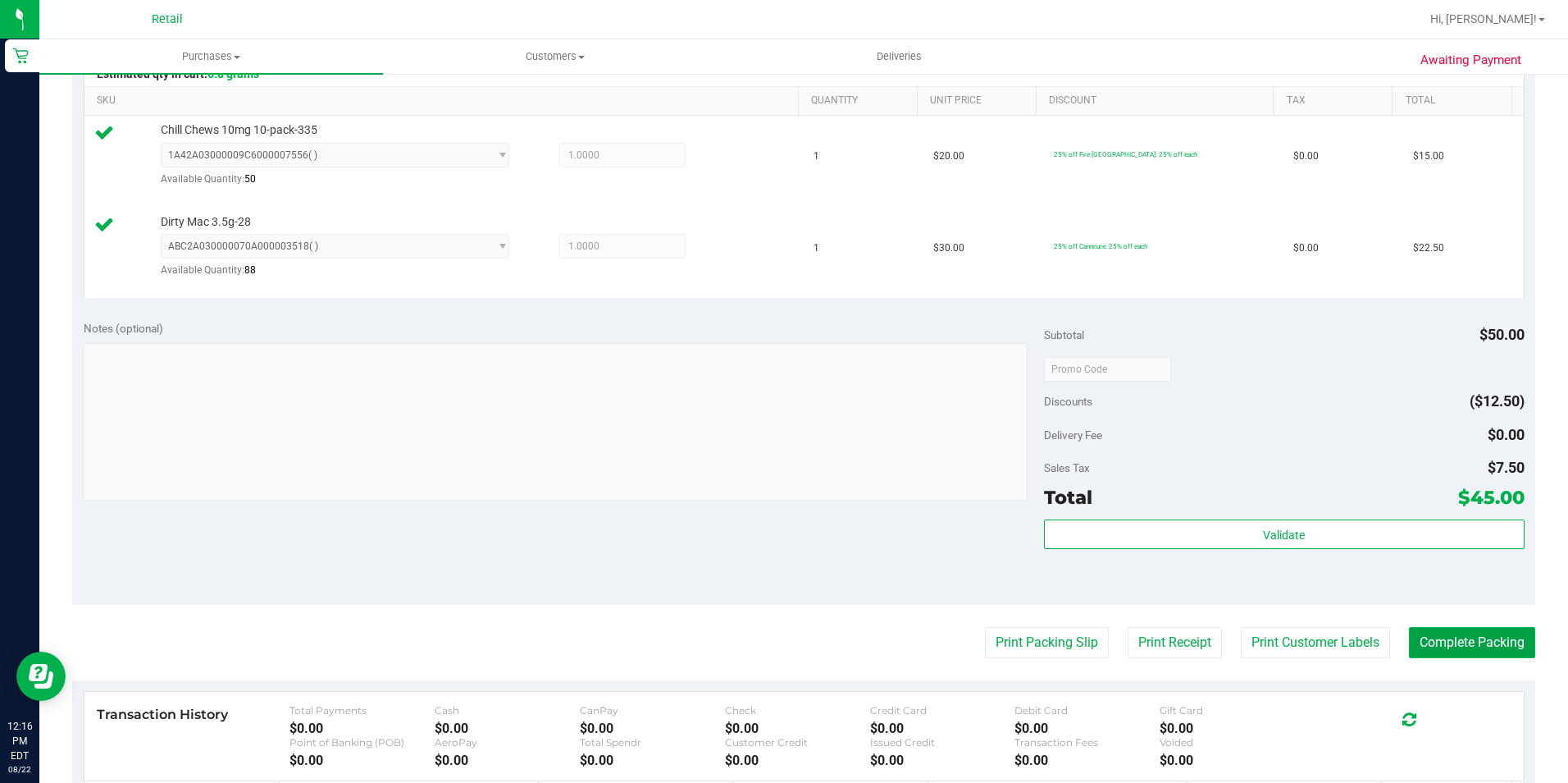
click at [1463, 649] on button "Complete Packing" at bounding box center [1472, 642] width 126 height 32
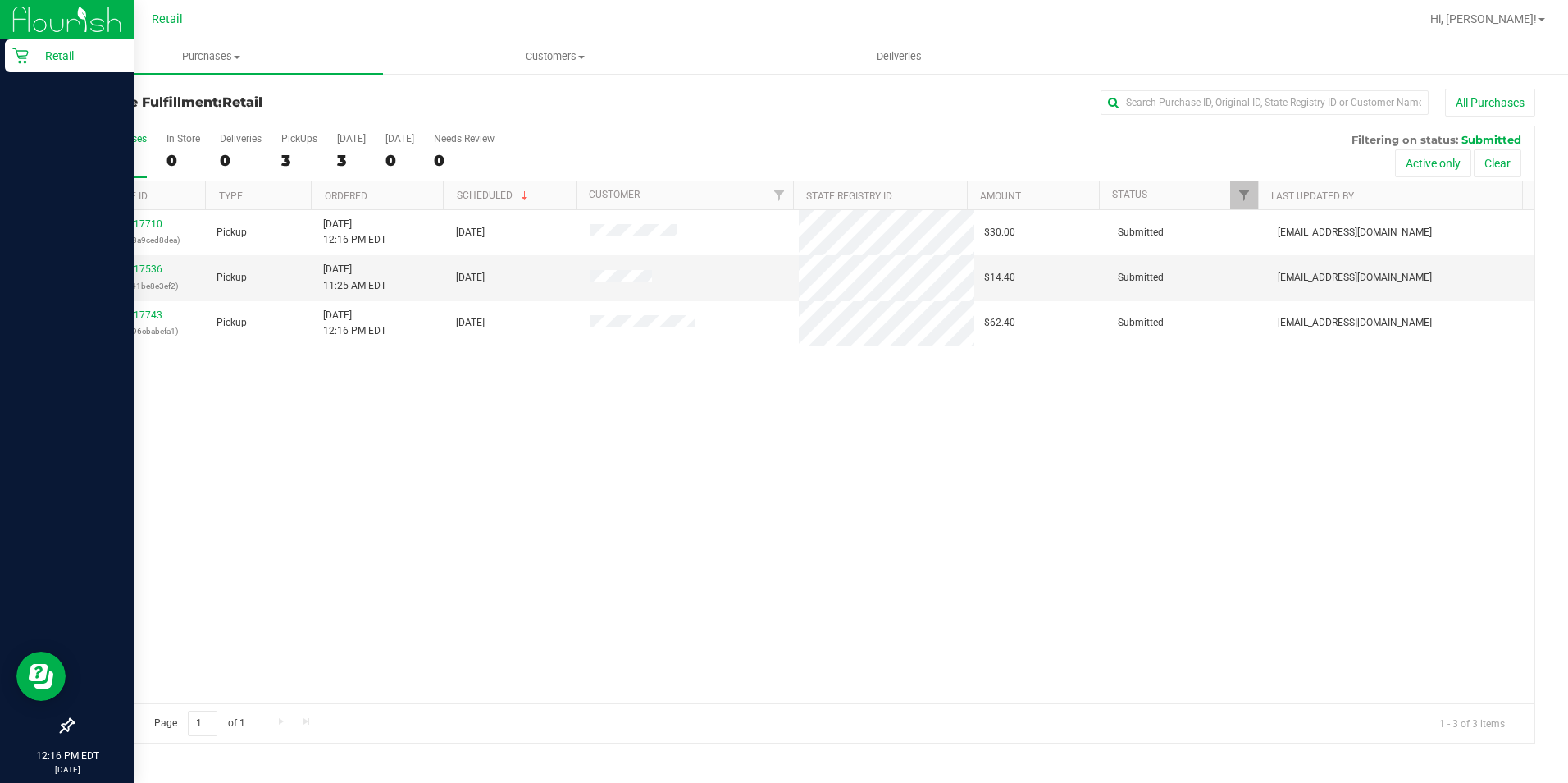
click at [20, 49] on icon at bounding box center [20, 56] width 16 height 16
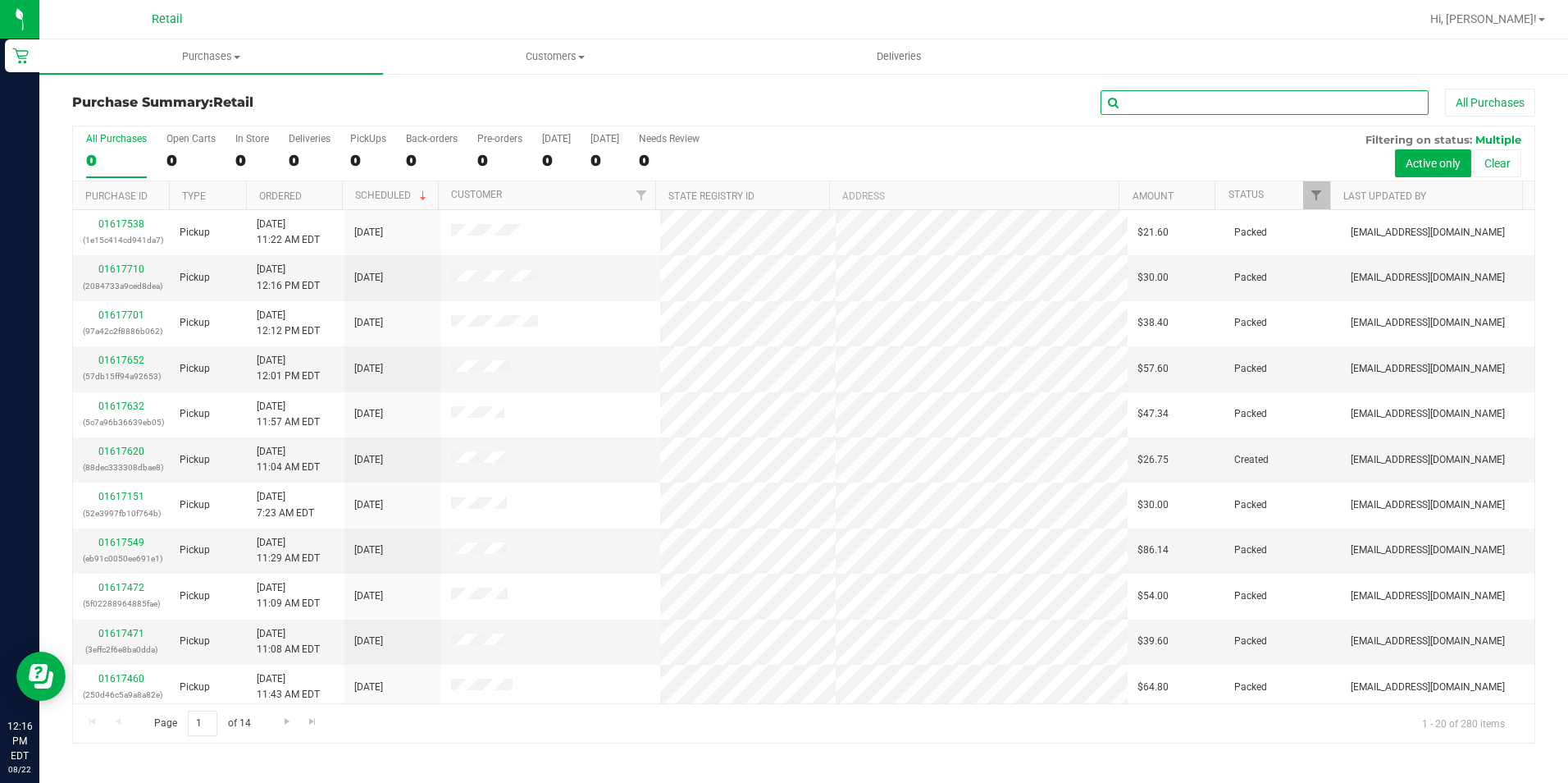
click at [1195, 97] on input "text" at bounding box center [1264, 103] width 328 height 25
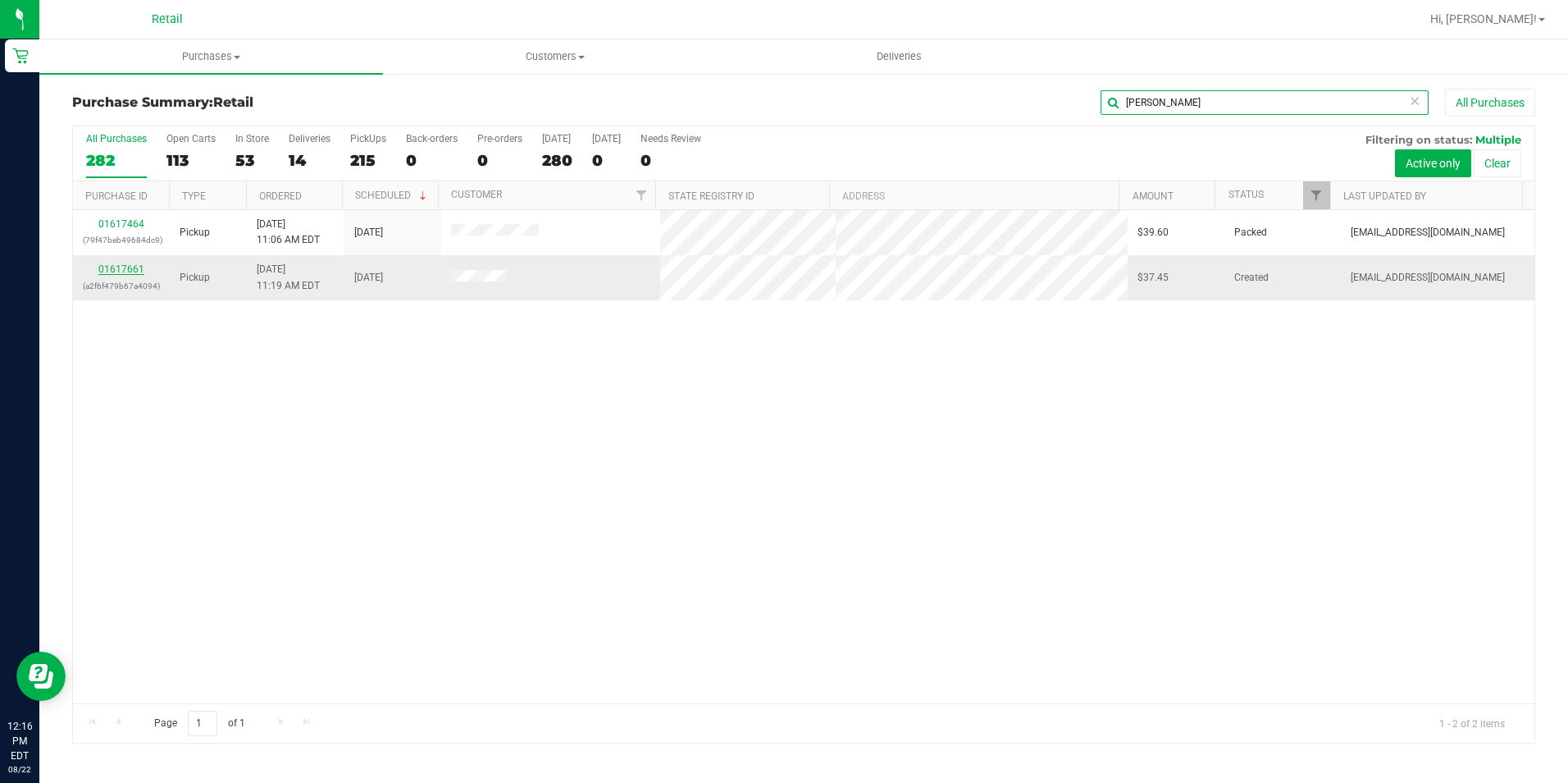
type input "emma"
click at [109, 265] on link "01617661" at bounding box center [122, 269] width 46 height 12
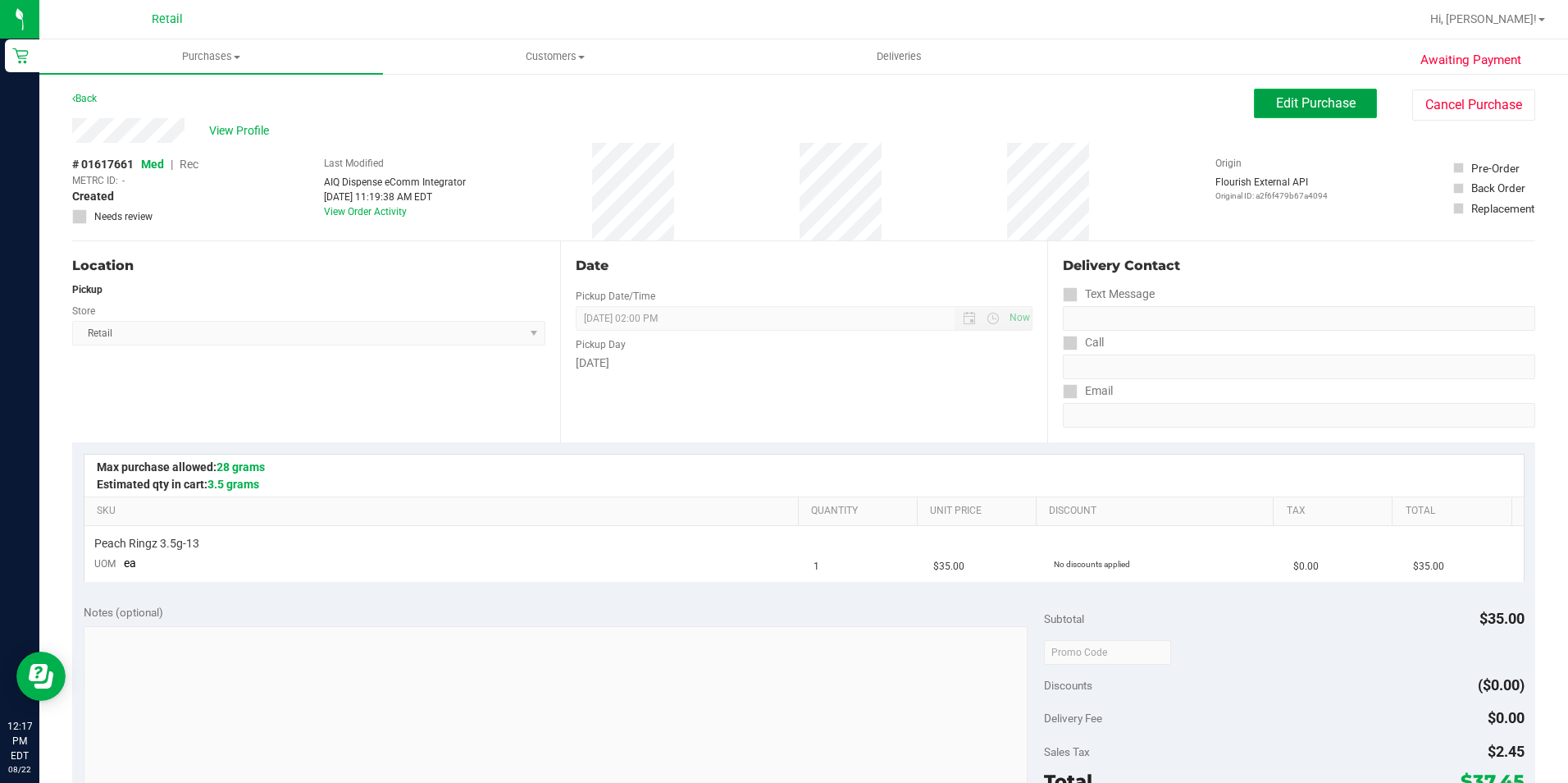
click at [1313, 90] on button "Edit Purchase" at bounding box center [1315, 103] width 123 height 30
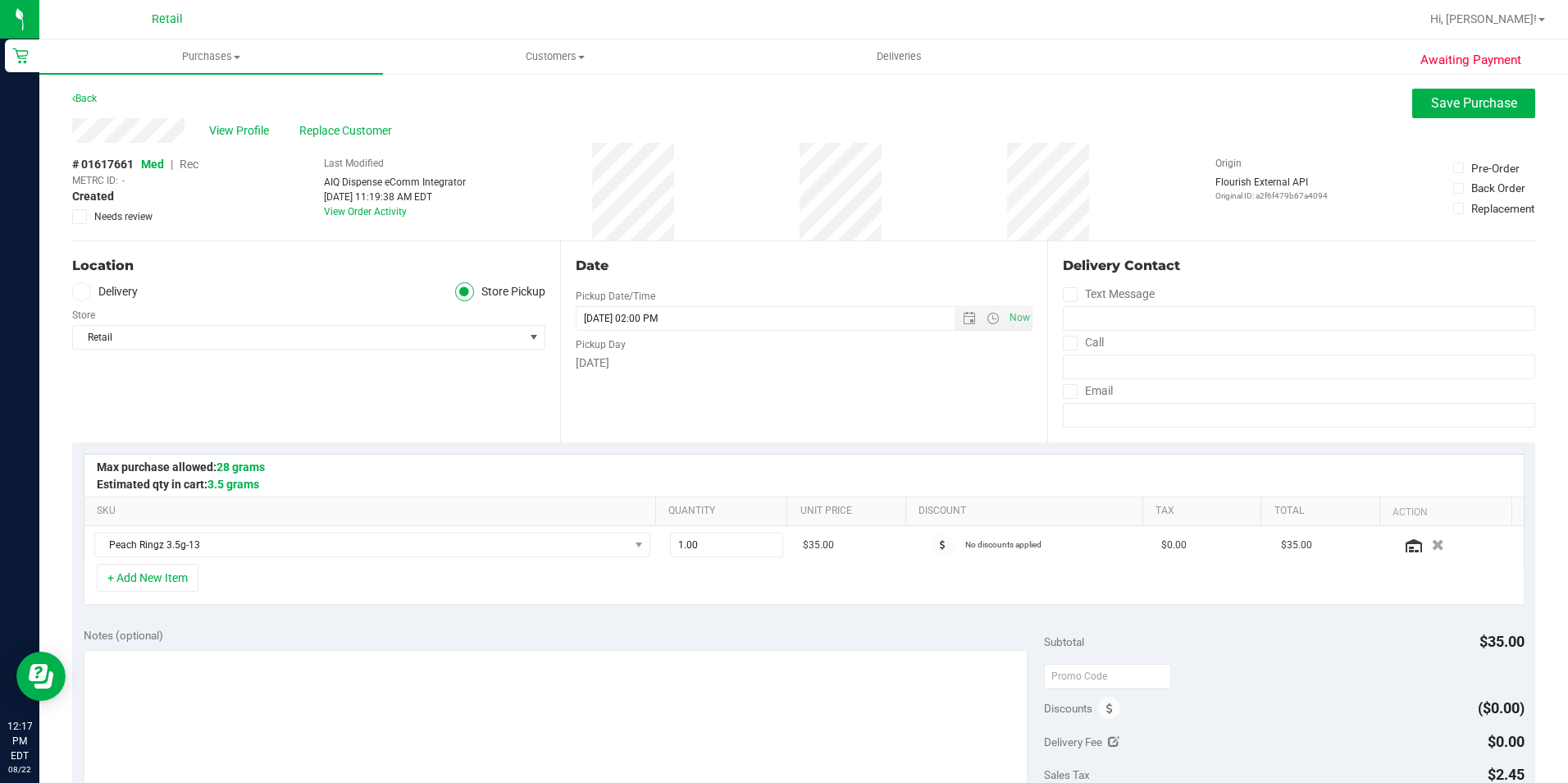
click at [195, 160] on span "Rec" at bounding box center [190, 164] width 19 height 13
click at [1499, 91] on button "Save Purchase" at bounding box center [1473, 103] width 123 height 30
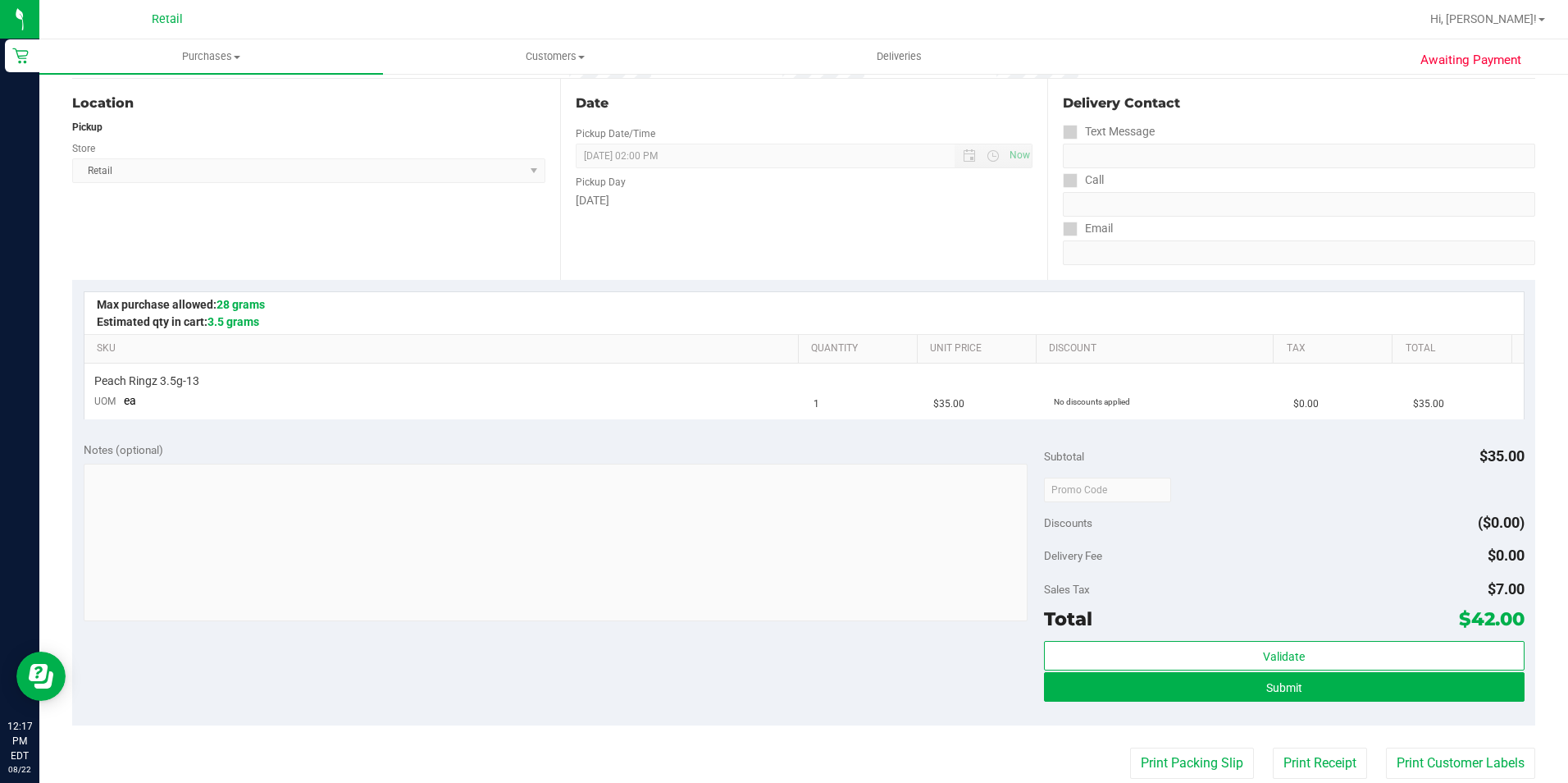
scroll to position [246, 0]
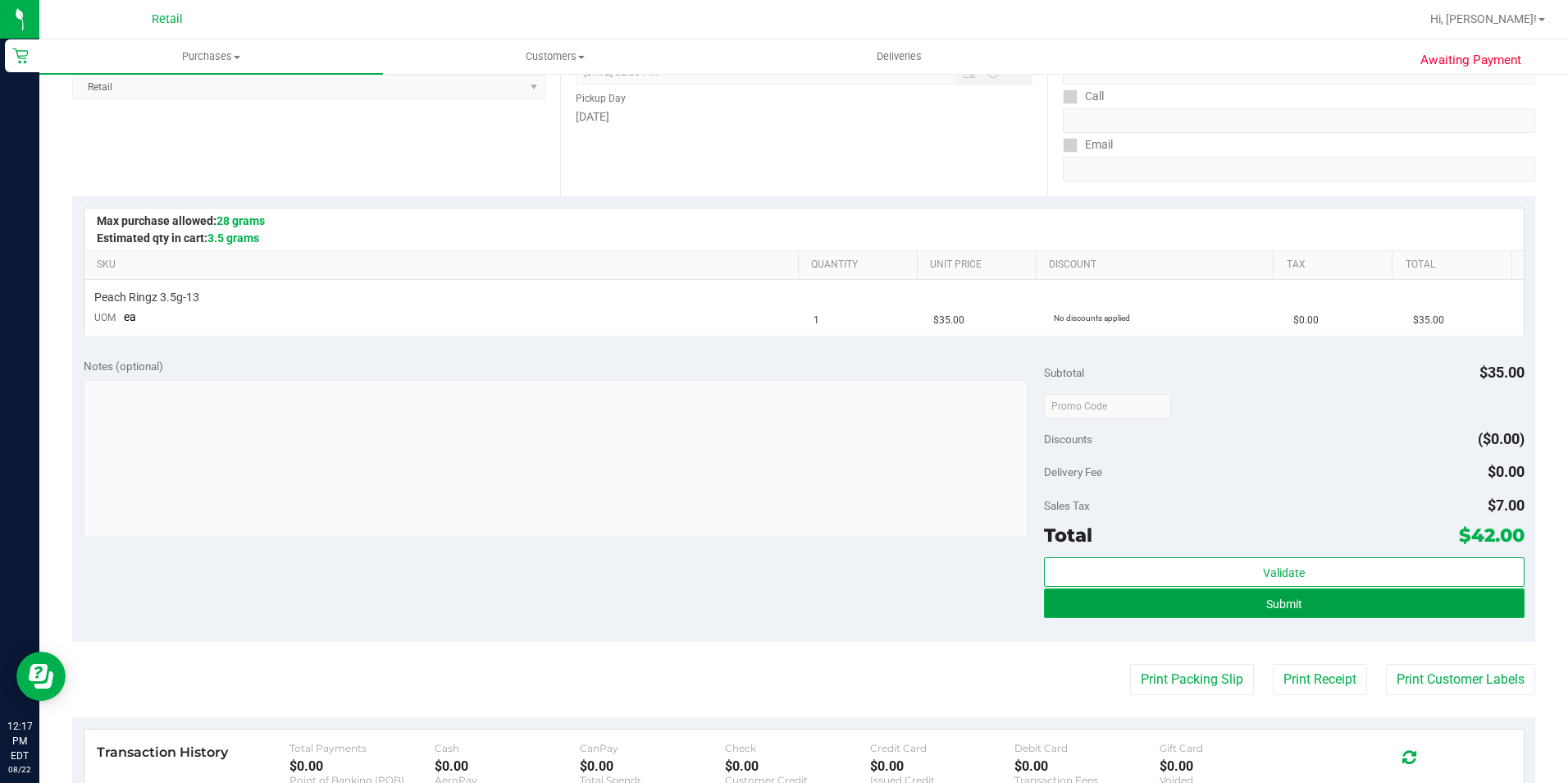
click at [1422, 609] on button "Submit" at bounding box center [1284, 603] width 481 height 30
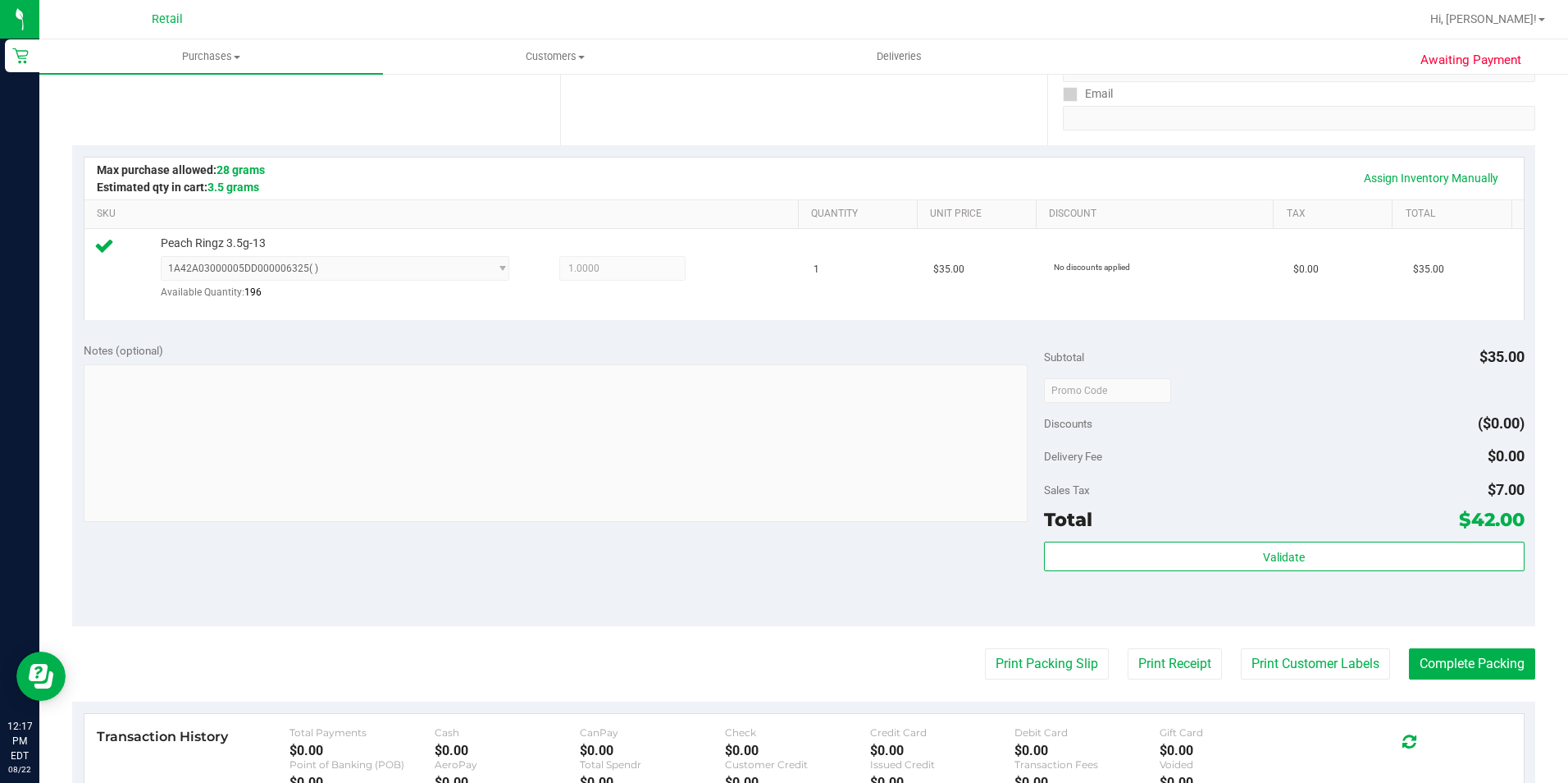
scroll to position [556, 0]
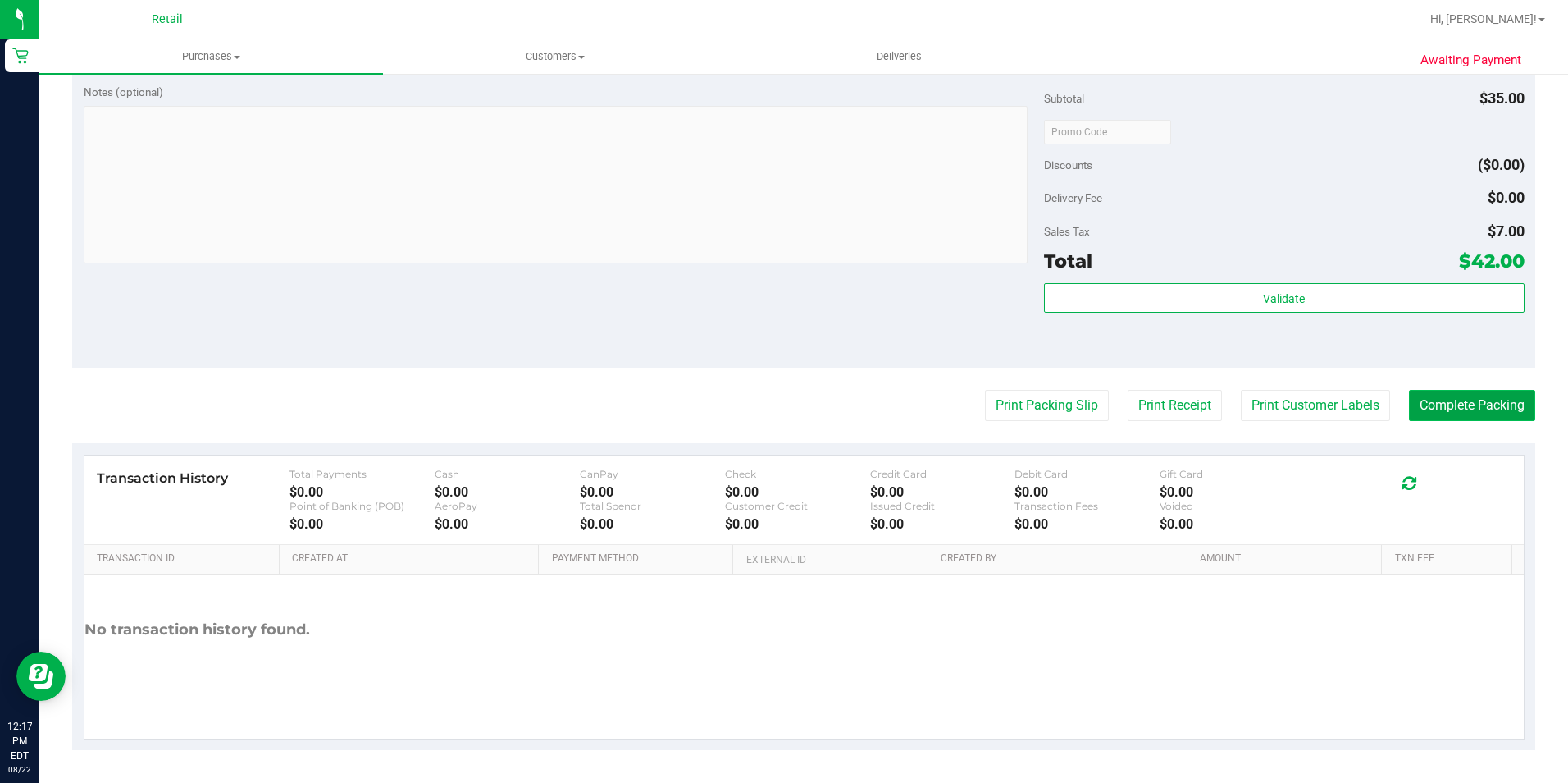
click at [1485, 410] on button "Complete Packing" at bounding box center [1472, 405] width 126 height 32
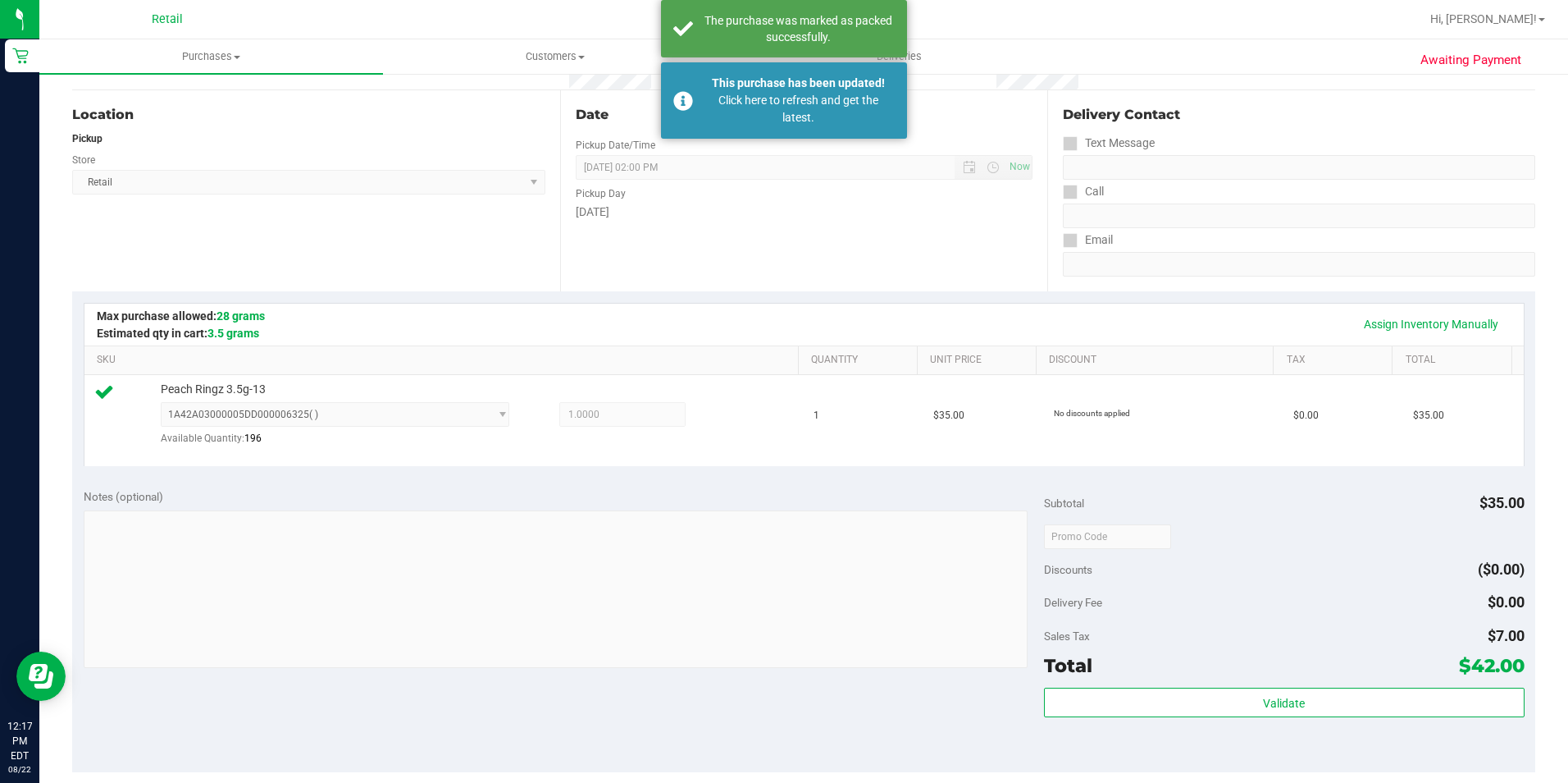
scroll to position [146, 0]
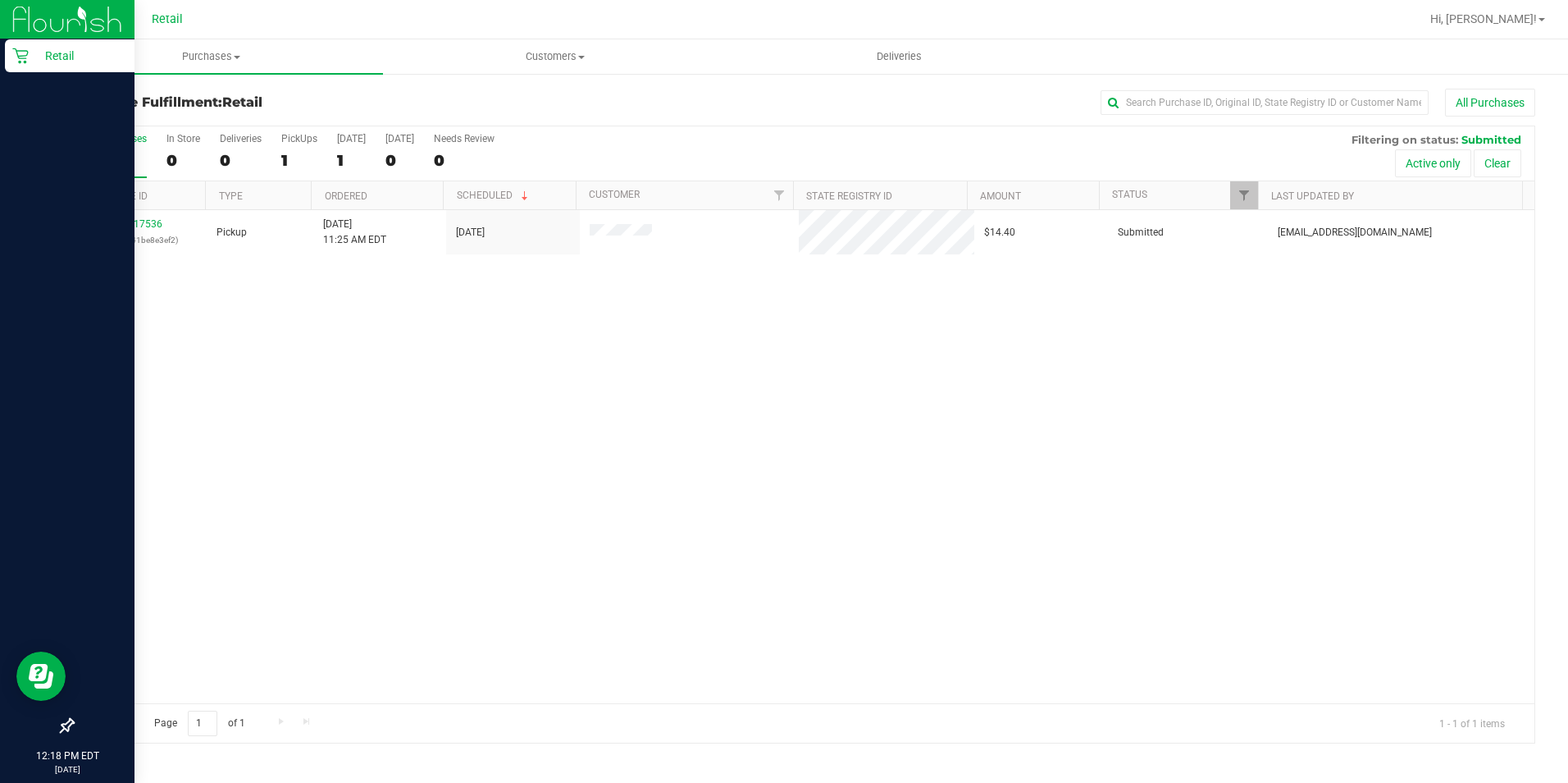
click at [35, 65] on p "Retail" at bounding box center [78, 56] width 99 height 20
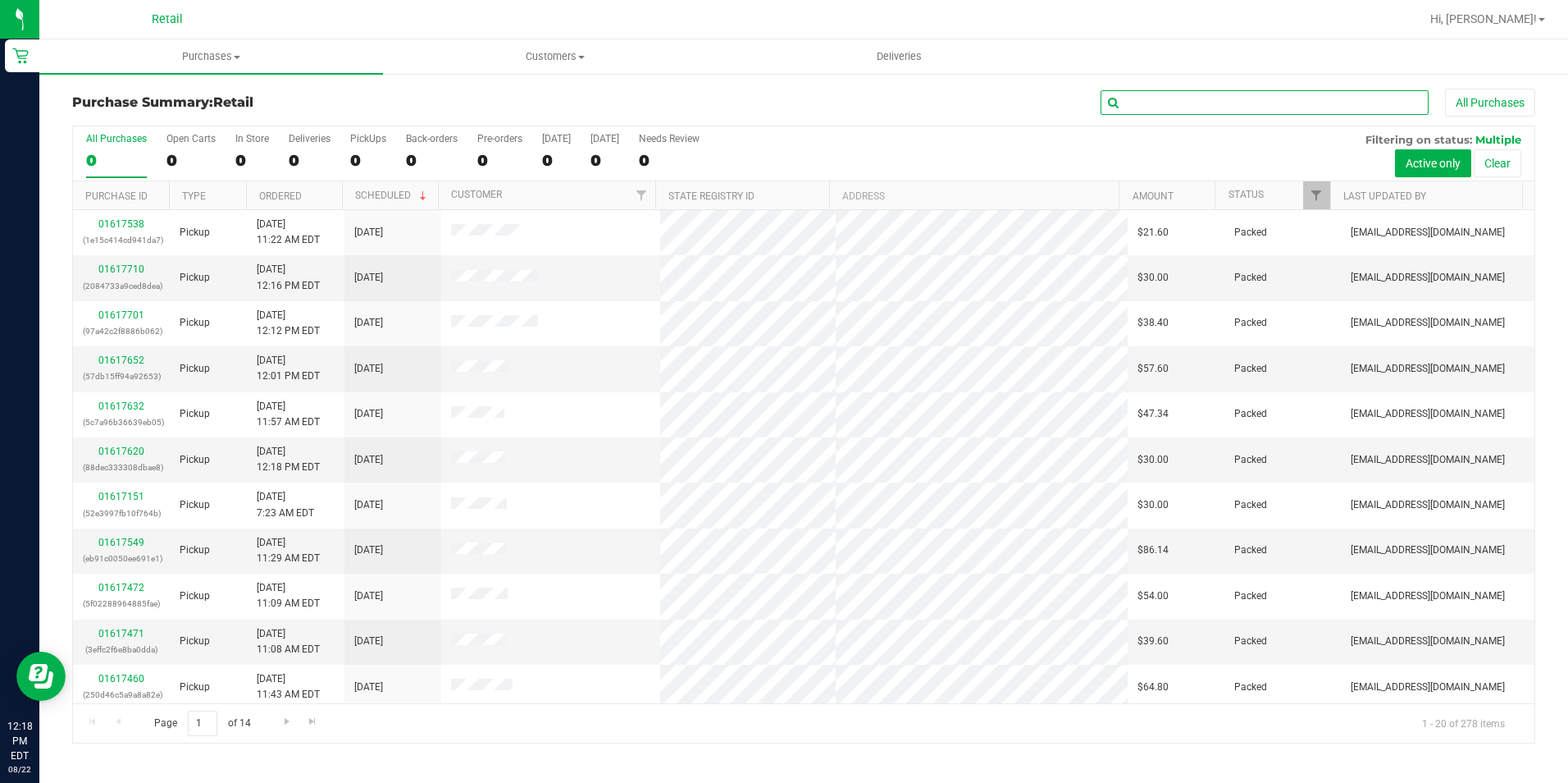
click at [1248, 92] on input "text" at bounding box center [1264, 103] width 328 height 25
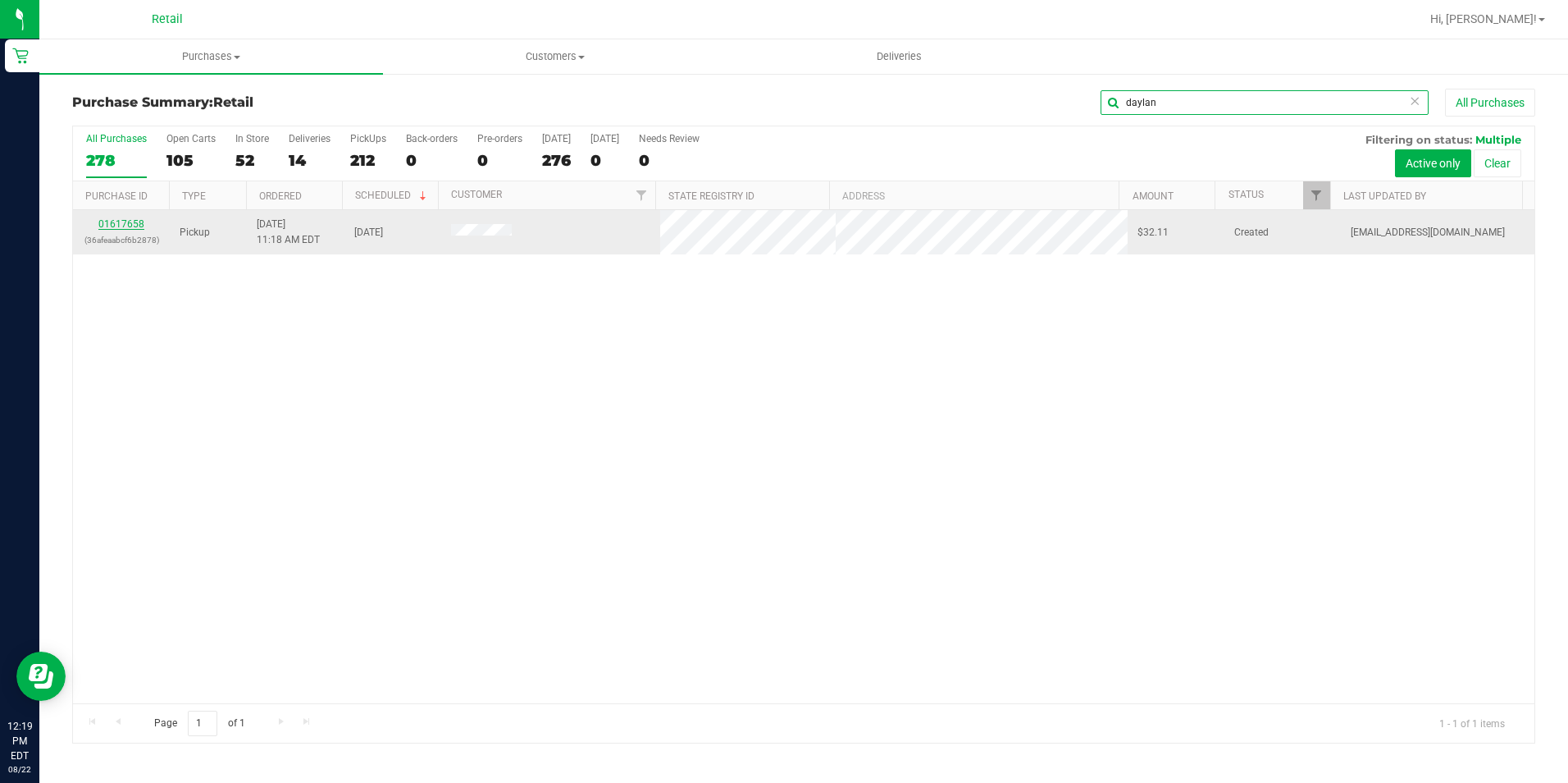
type input "daylan"
click at [119, 223] on link "01617658" at bounding box center [122, 224] width 46 height 12
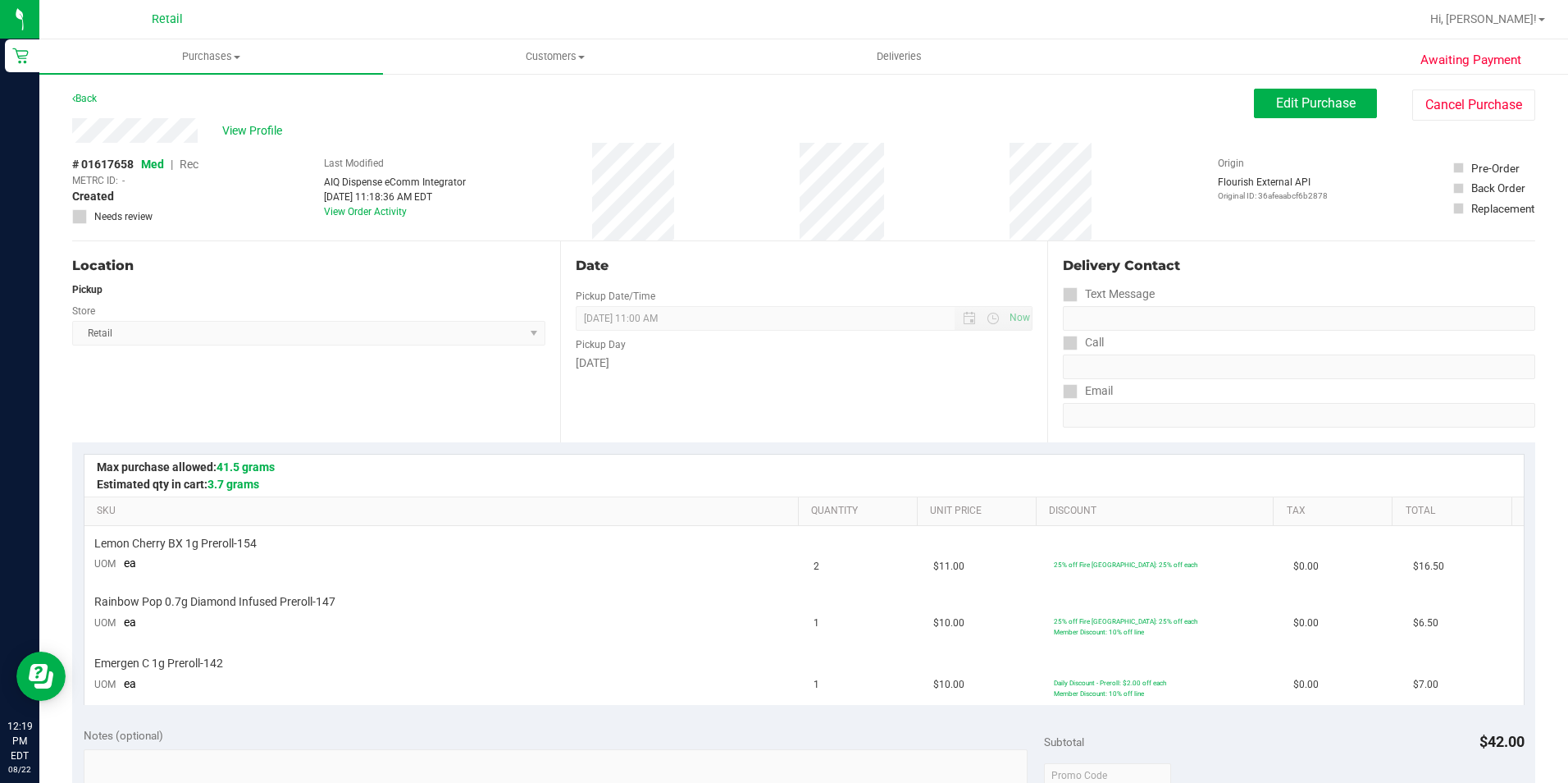
click at [103, 97] on div "Back Edit Purchase Cancel Purchase" at bounding box center [804, 103] width 1464 height 30
click at [94, 100] on link "Back" at bounding box center [84, 99] width 25 height 12
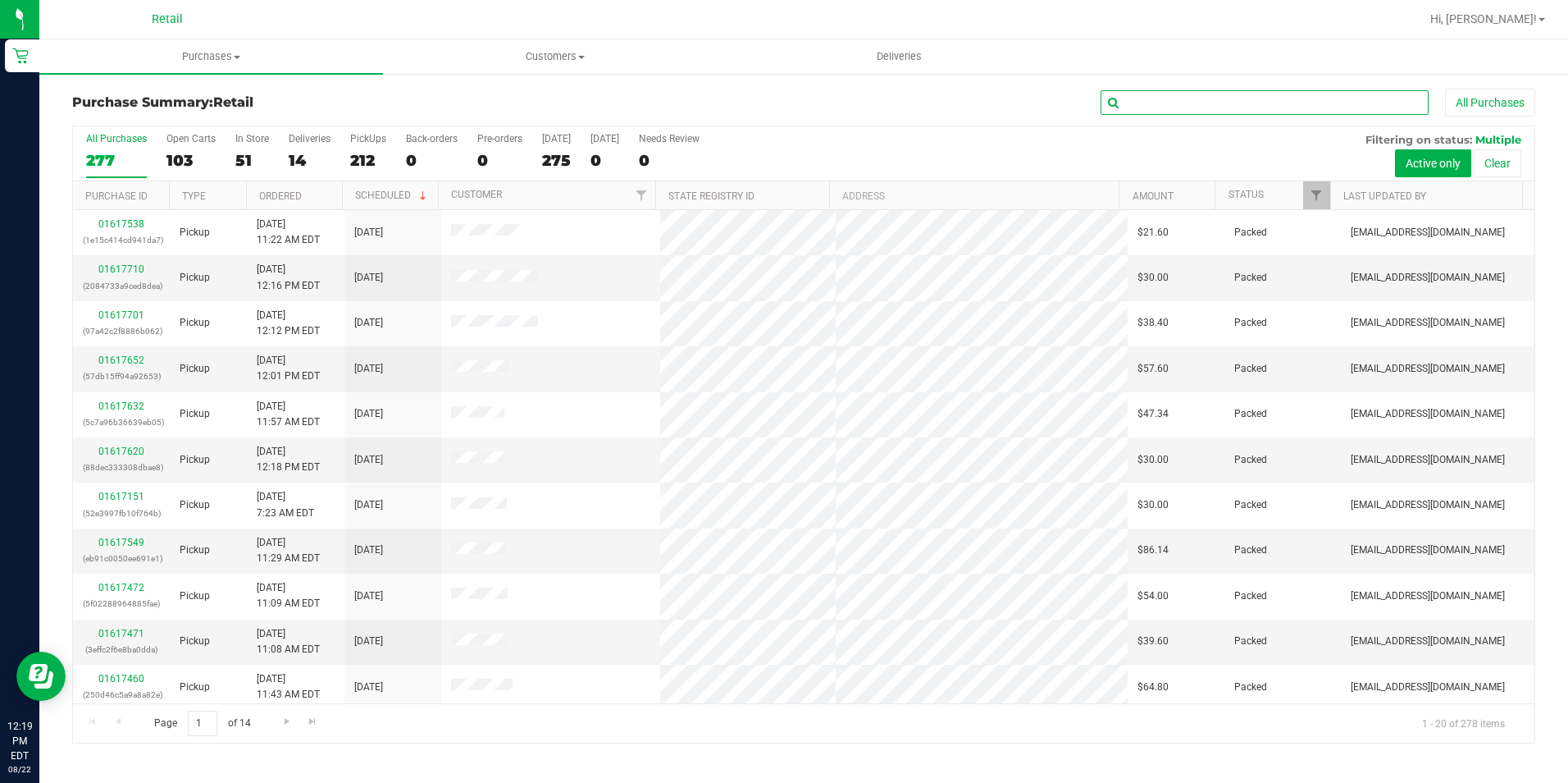
drag, startPoint x: 1180, startPoint y: 102, endPoint x: 1188, endPoint y: 94, distance: 11.3
click at [1182, 102] on input "text" at bounding box center [1264, 103] width 328 height 25
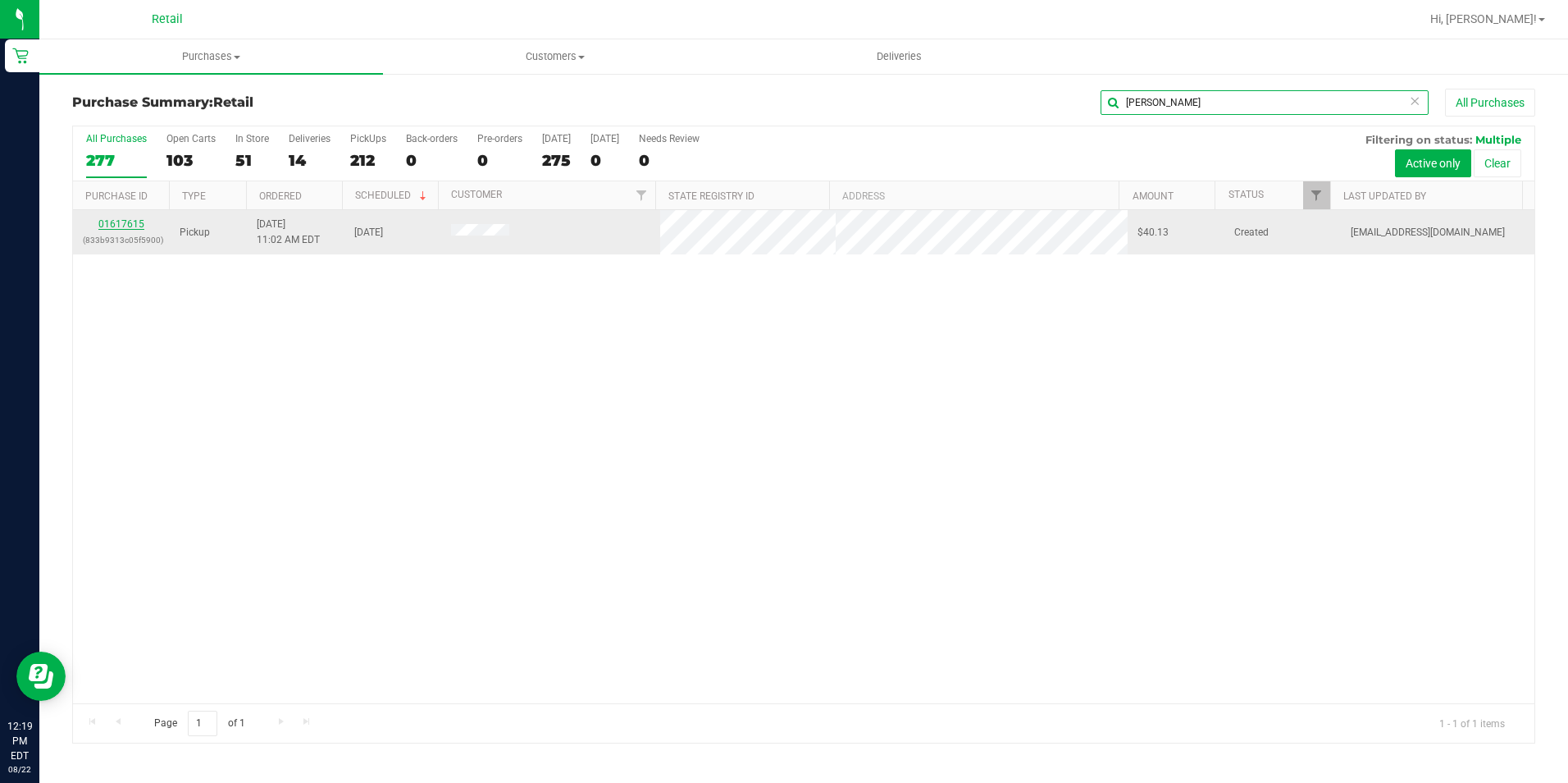
type input "rick lef"
click at [122, 225] on link "01617615" at bounding box center [122, 224] width 46 height 12
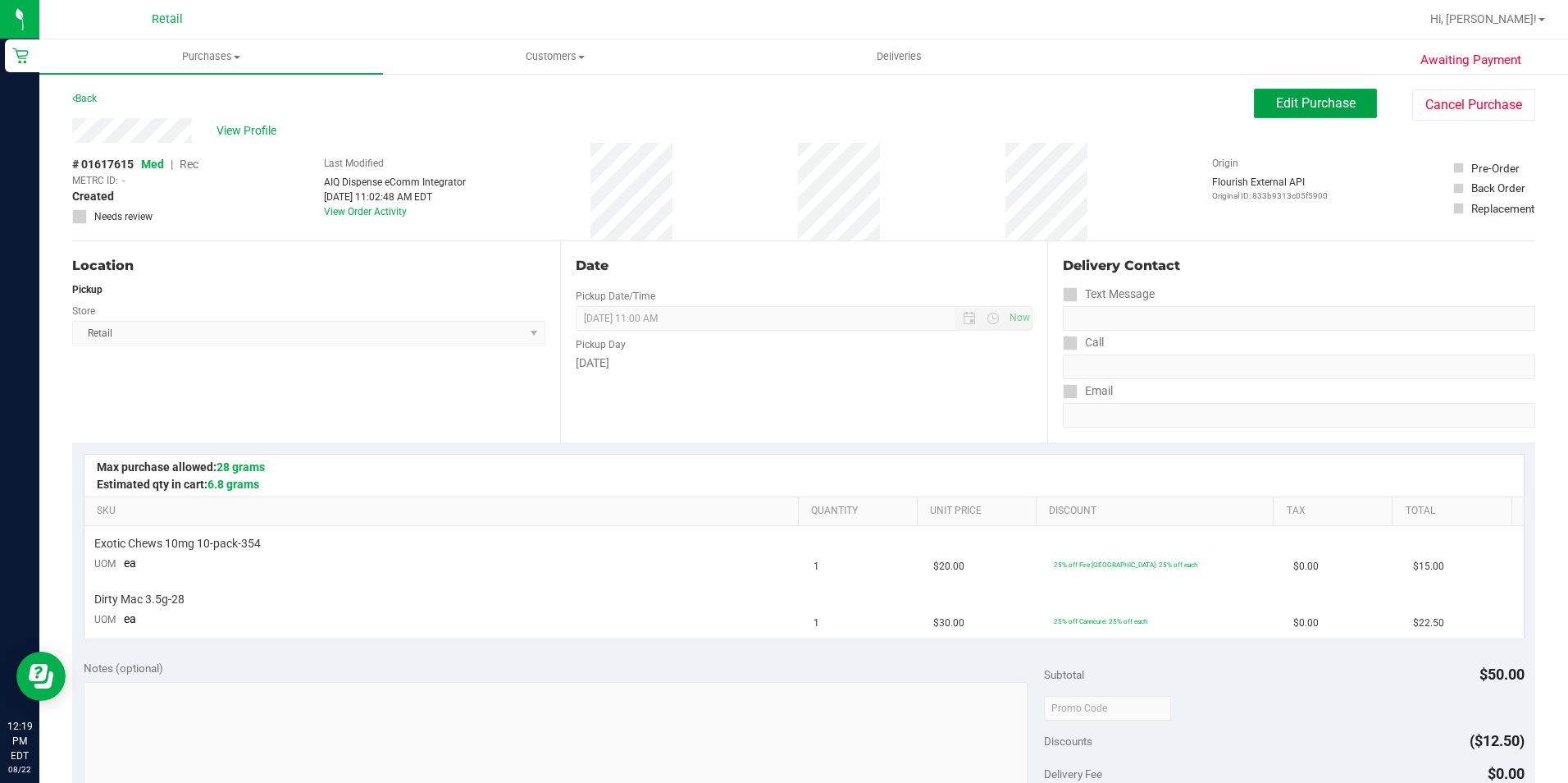
click at [1303, 105] on span "Edit Purchase" at bounding box center [1315, 103] width 80 height 15
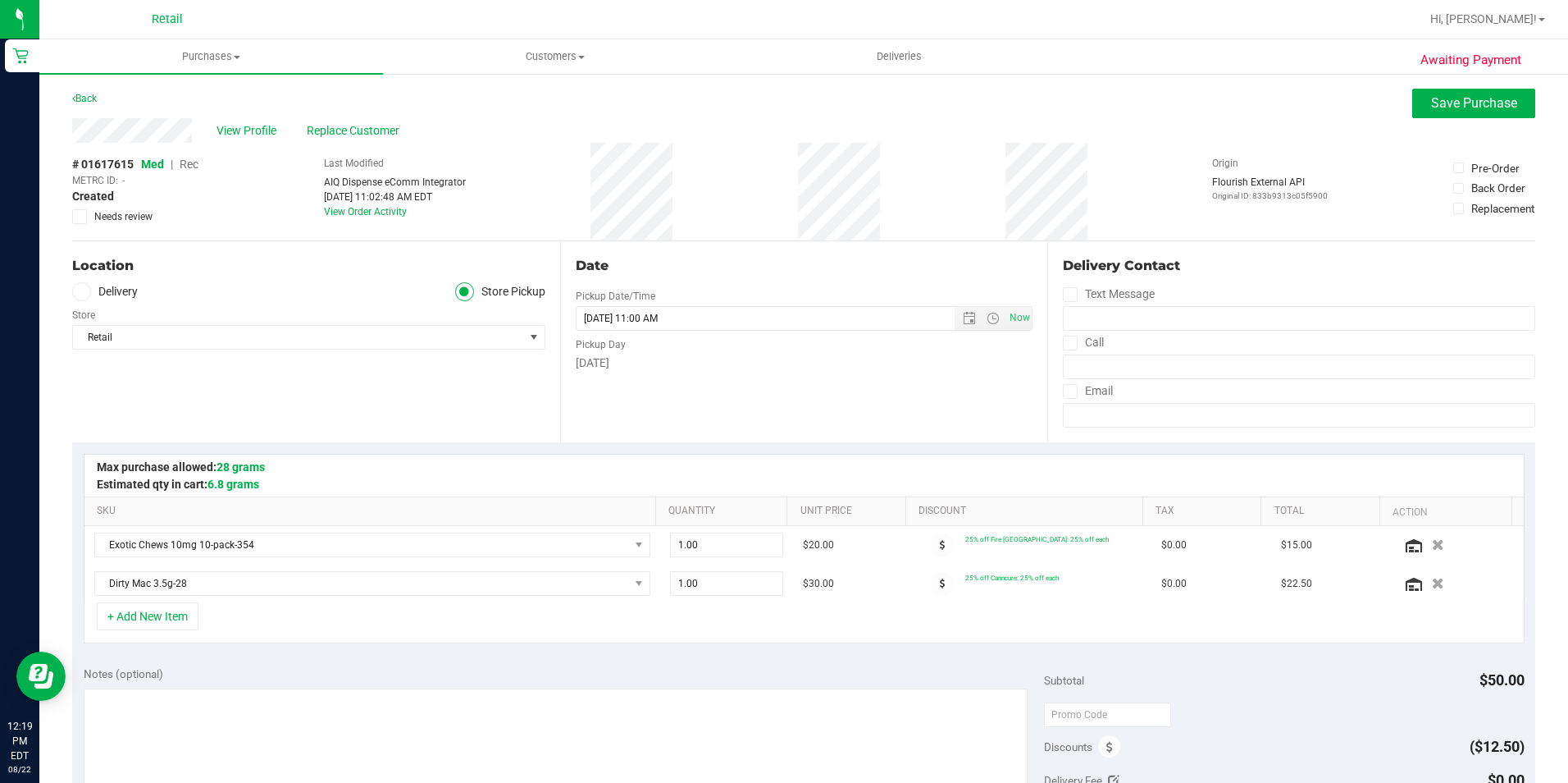
click at [196, 169] on span "Rec" at bounding box center [190, 164] width 19 height 13
click at [1450, 107] on span "Save Purchase" at bounding box center [1474, 103] width 86 height 15
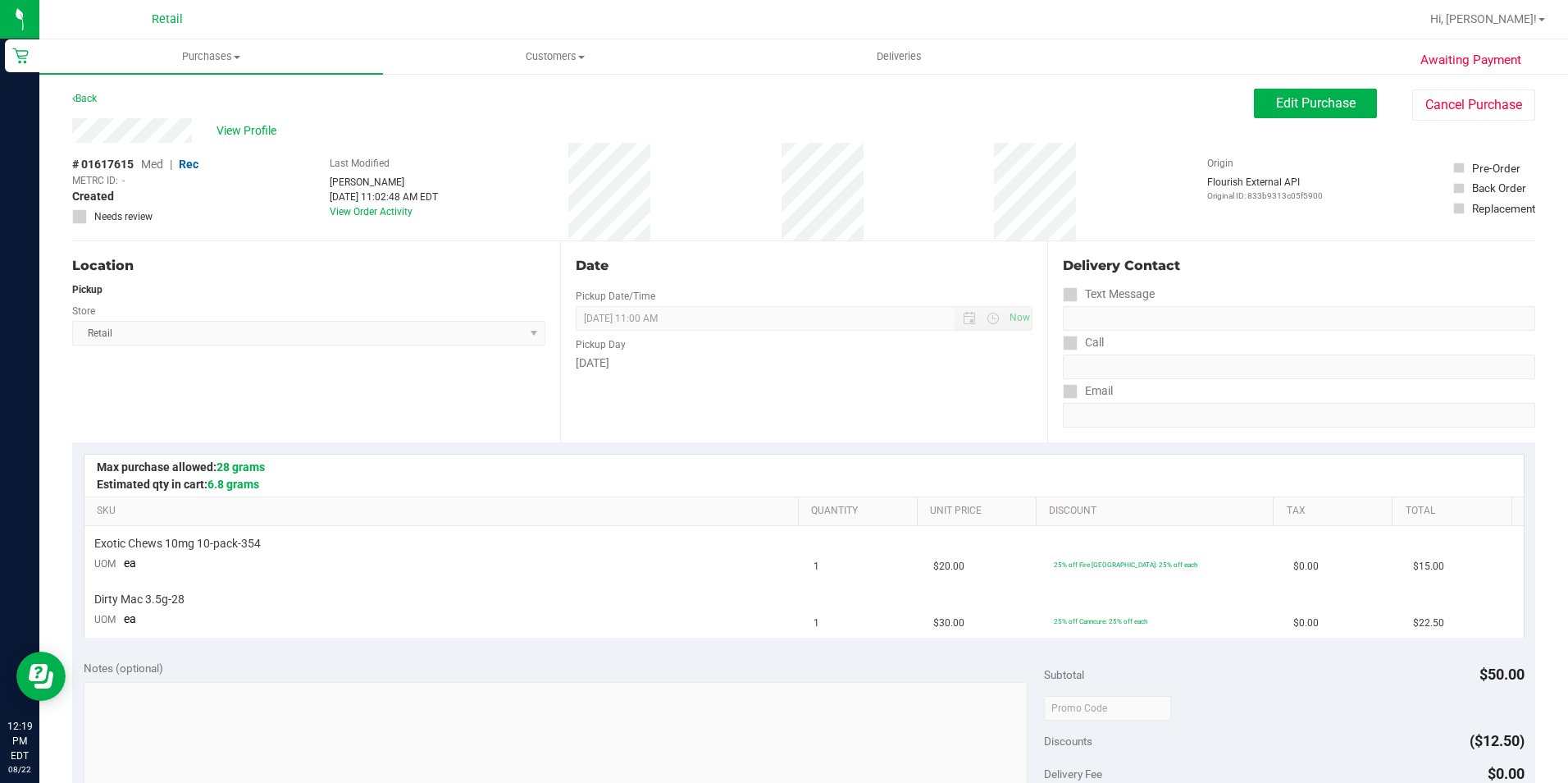
scroll to position [410, 0]
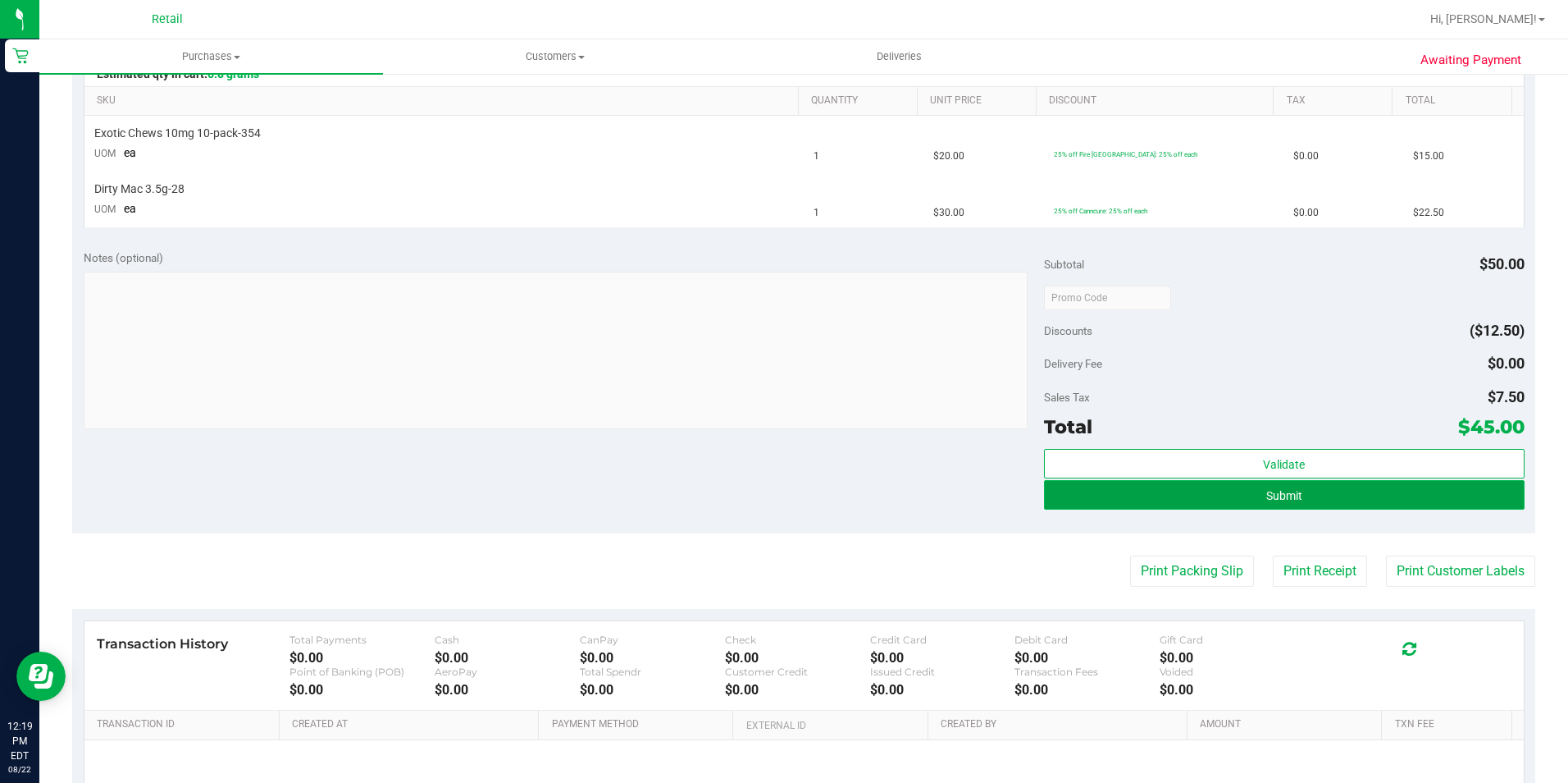
click at [1151, 503] on button "Submit" at bounding box center [1284, 495] width 481 height 30
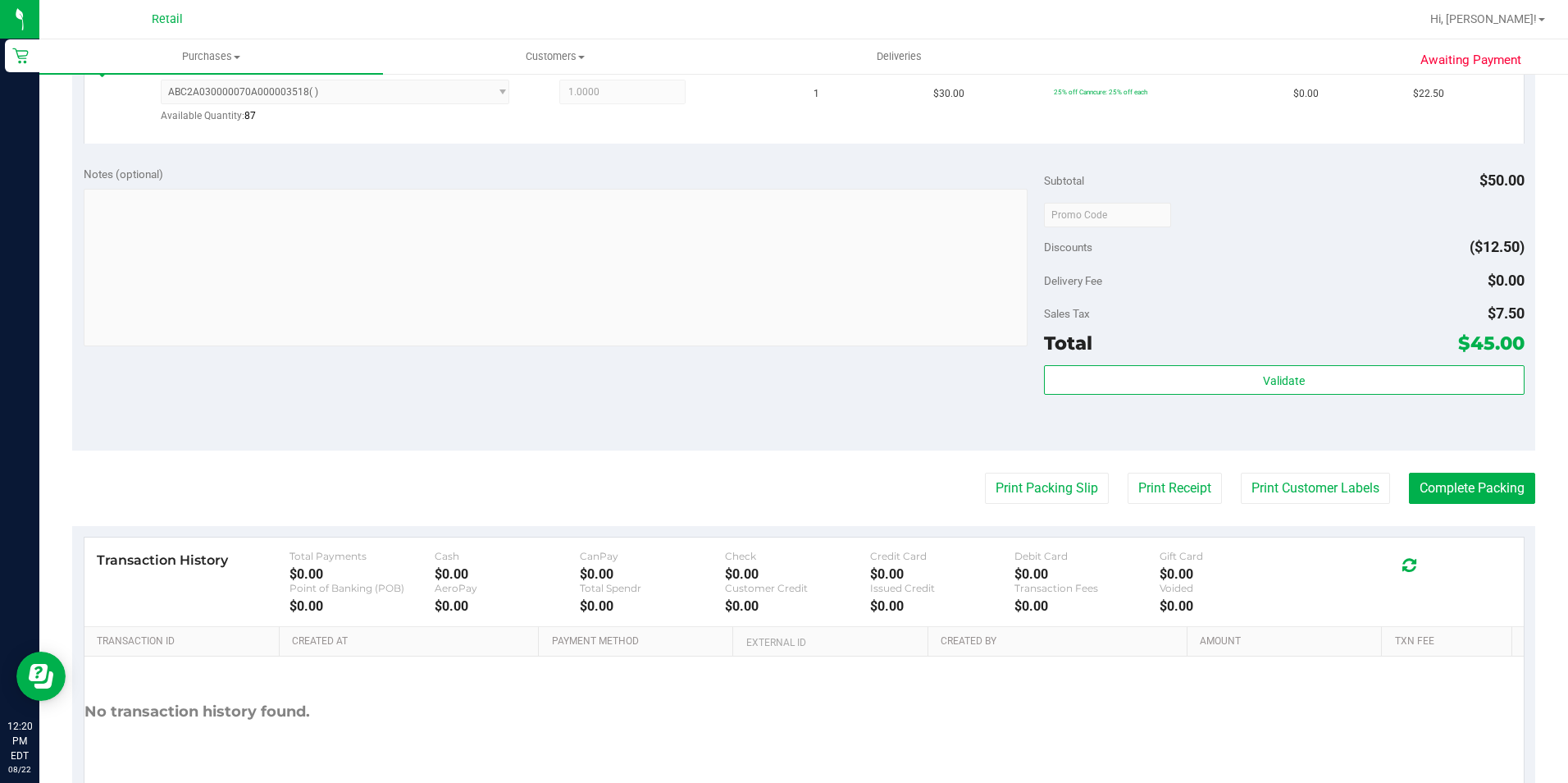
scroll to position [574, 0]
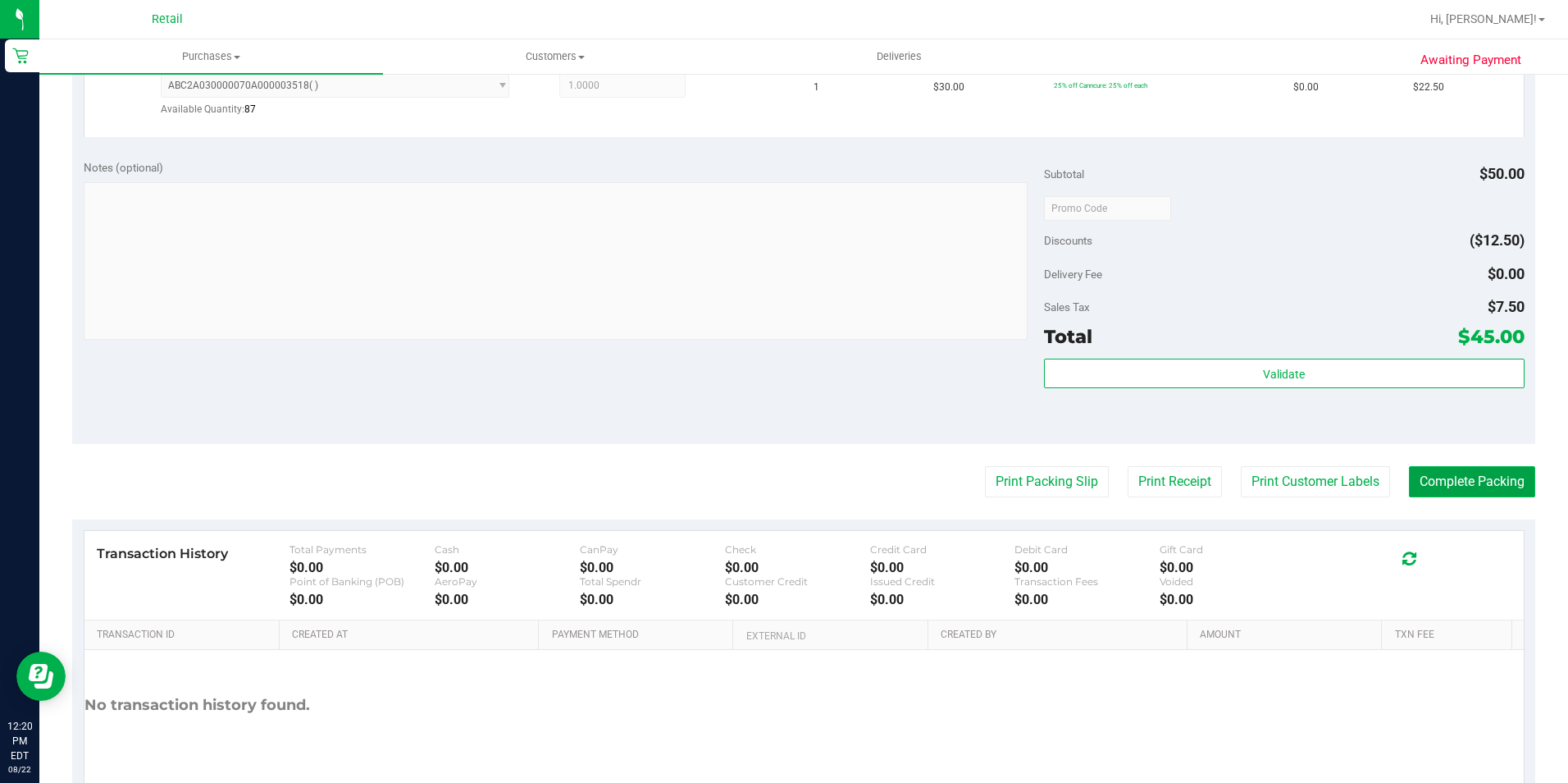
click at [1491, 479] on button "Complete Packing" at bounding box center [1472, 481] width 126 height 32
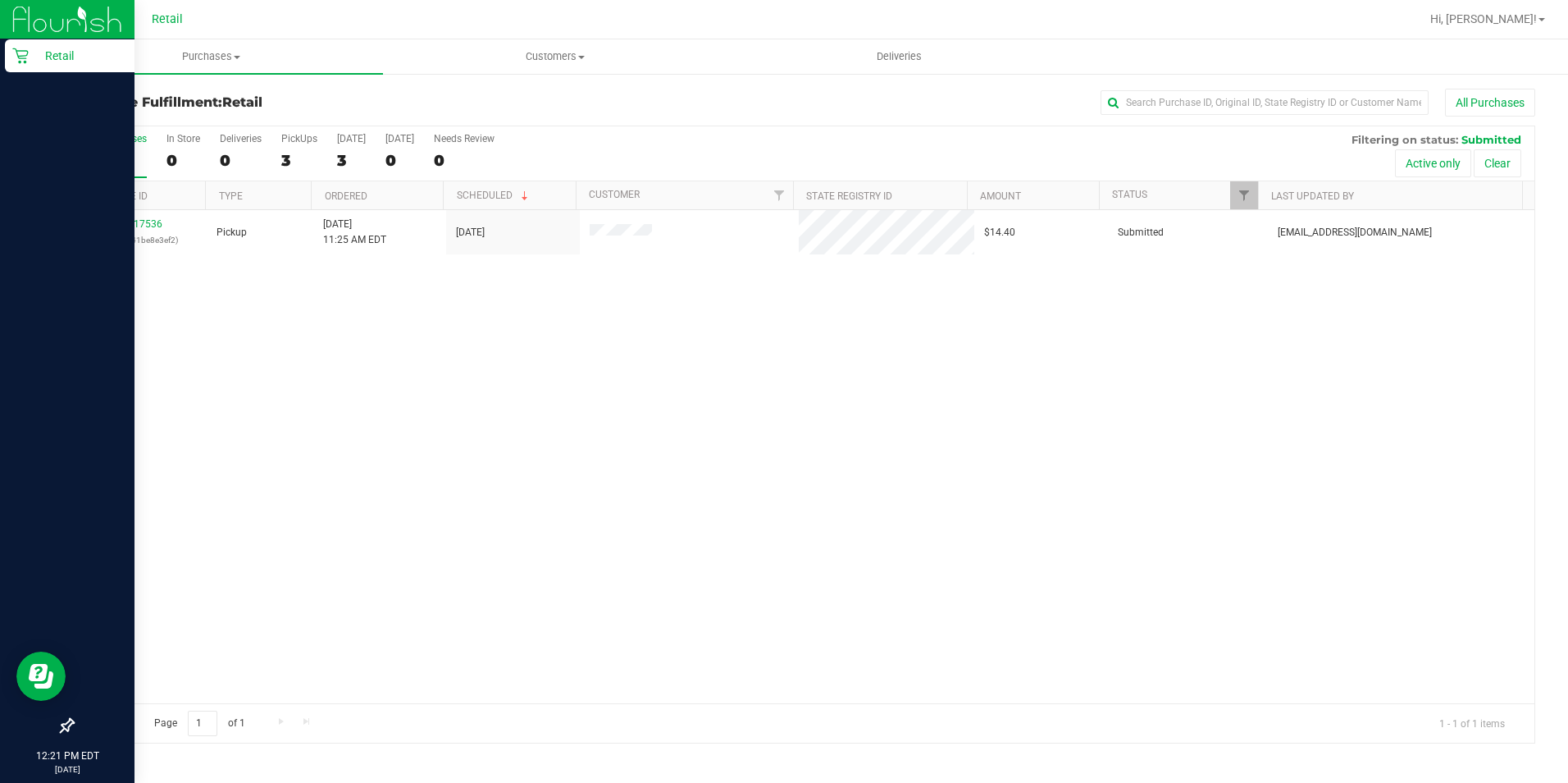
click at [31, 50] on p "Retail" at bounding box center [78, 56] width 99 height 20
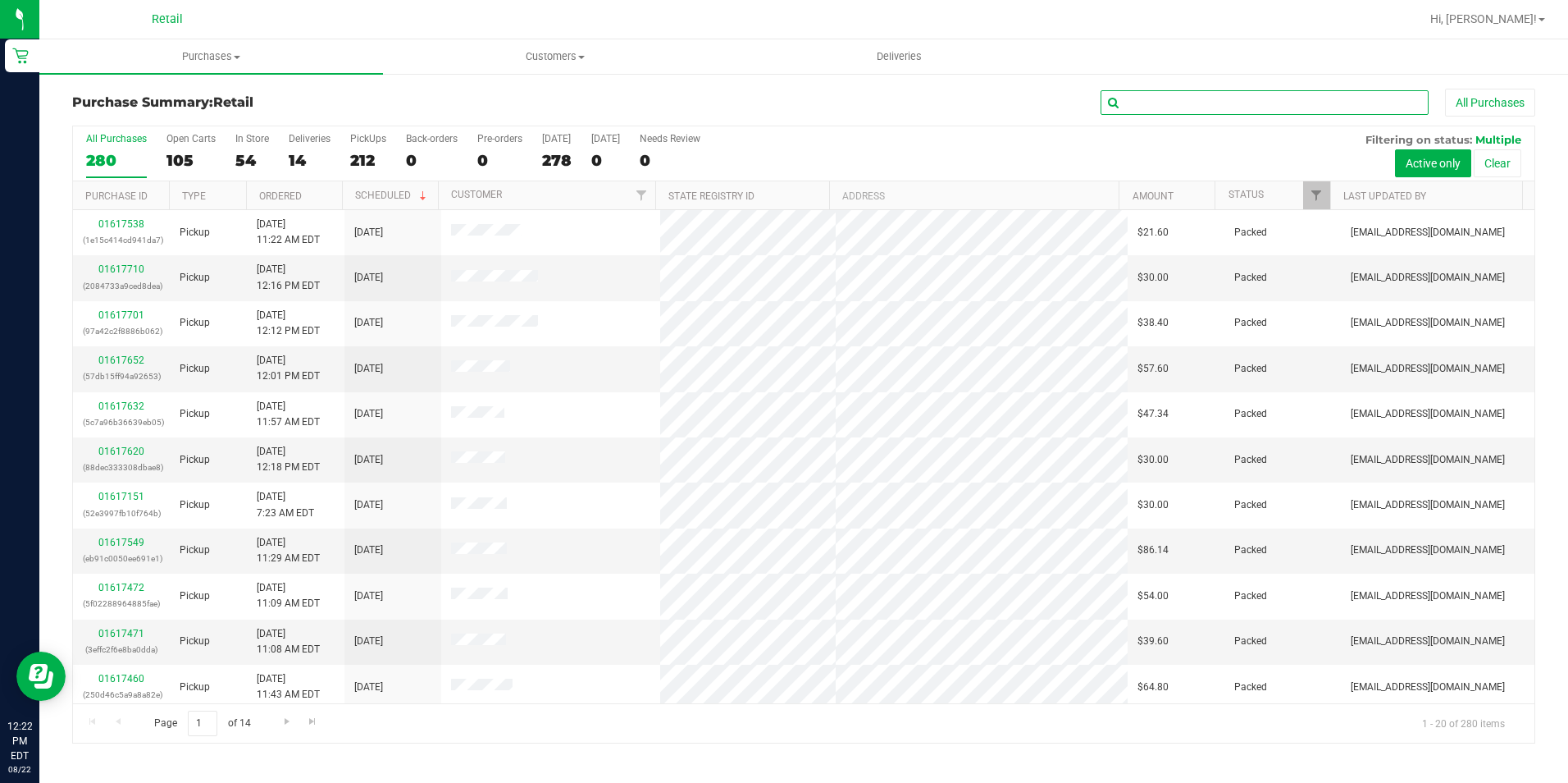
click at [1270, 109] on input "text" at bounding box center [1264, 103] width 328 height 25
click at [1325, 105] on input "text" at bounding box center [1264, 103] width 328 height 25
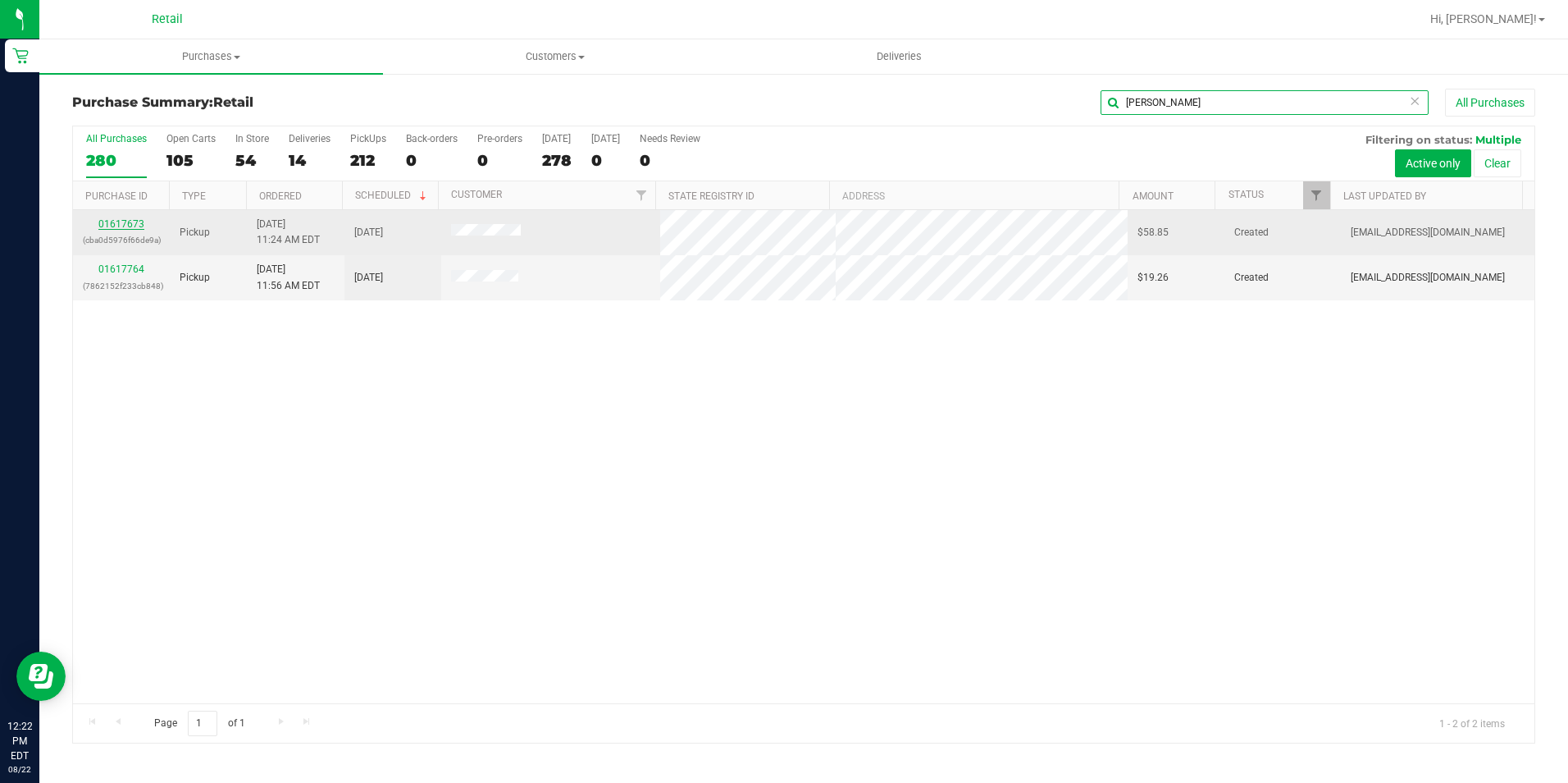
type input "krista"
click at [122, 225] on link "01617673" at bounding box center [122, 224] width 46 height 12
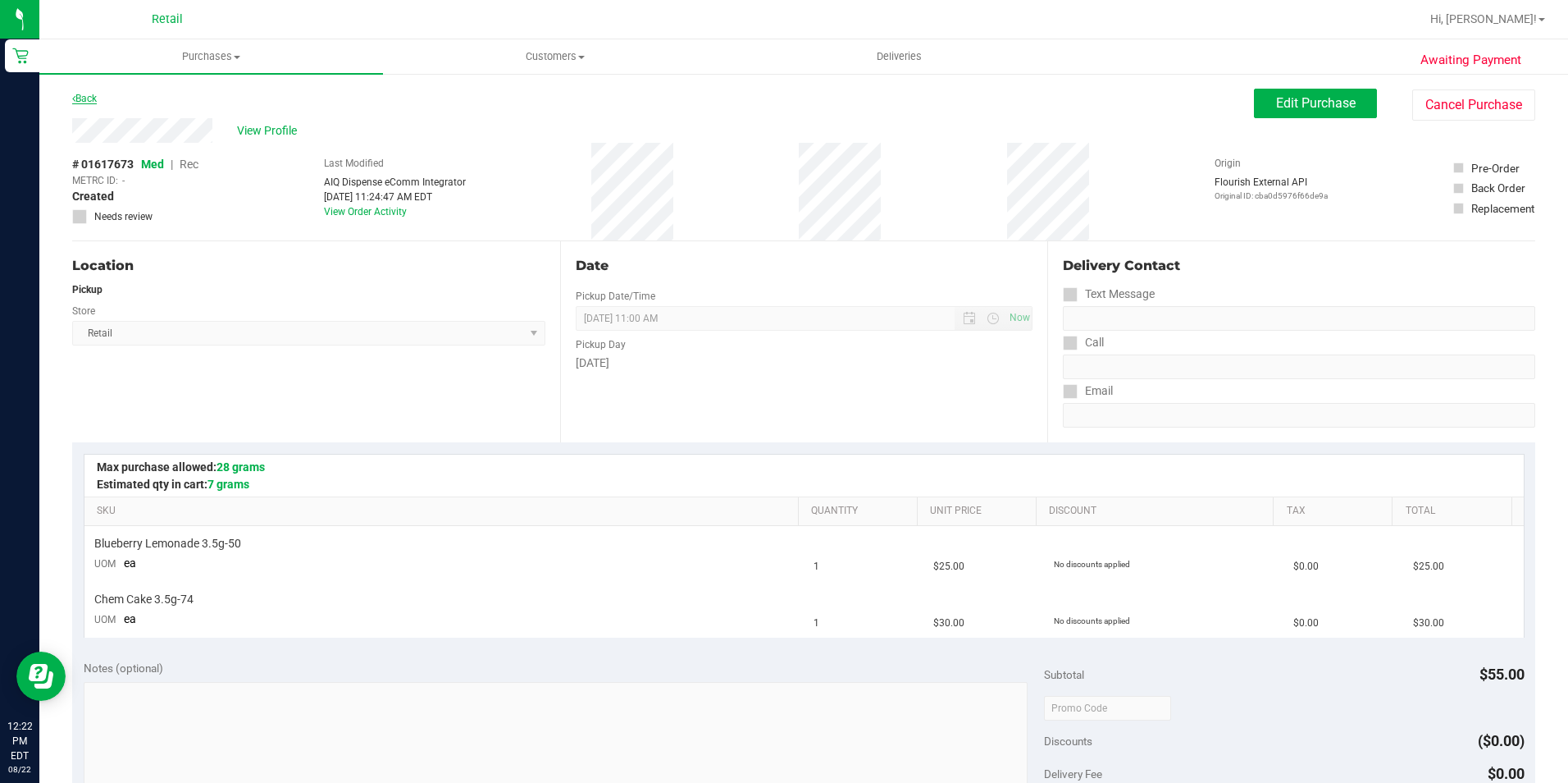
click at [91, 96] on link "Back" at bounding box center [84, 99] width 25 height 12
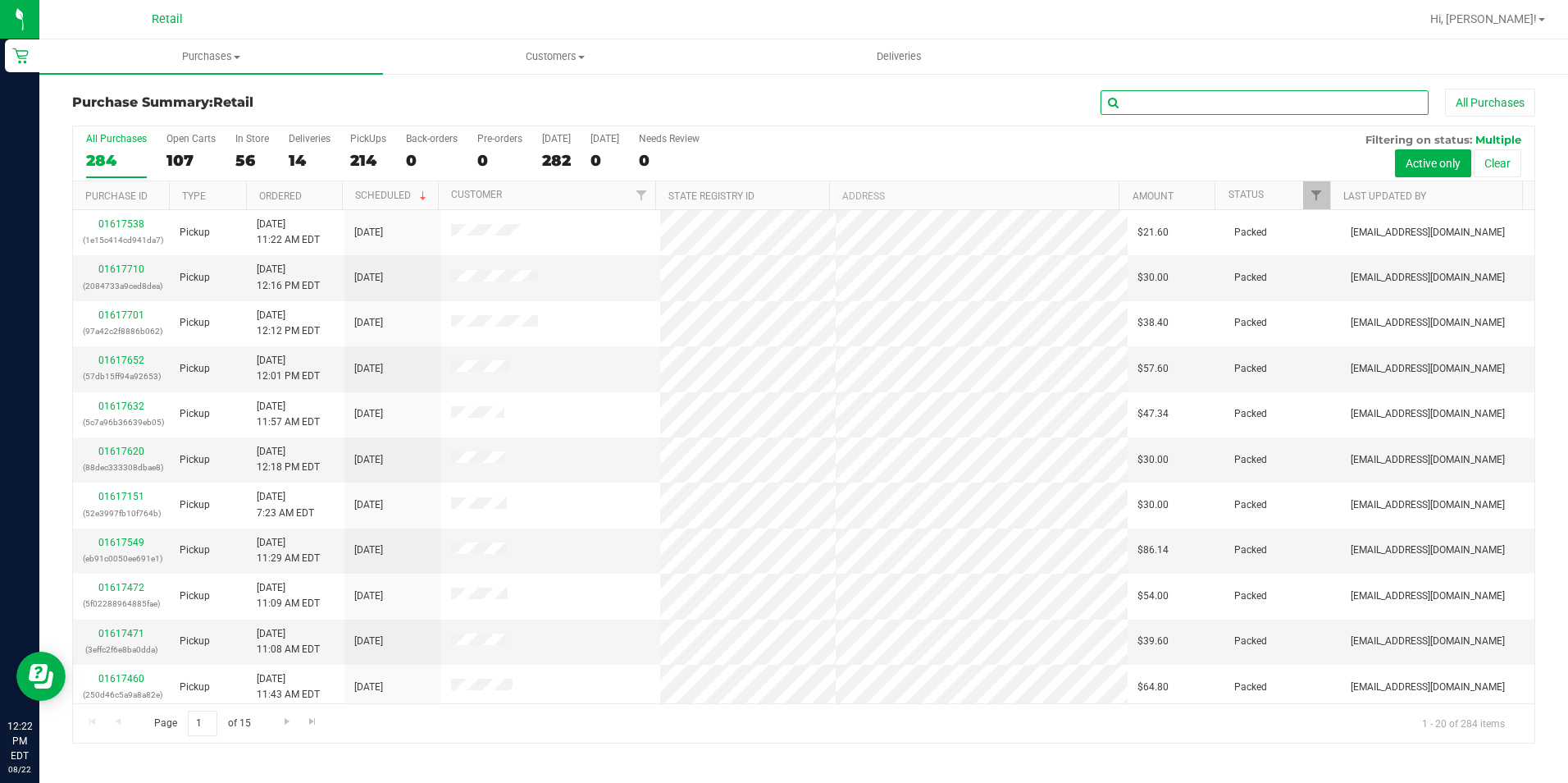
click at [1220, 112] on input "text" at bounding box center [1264, 103] width 328 height 25
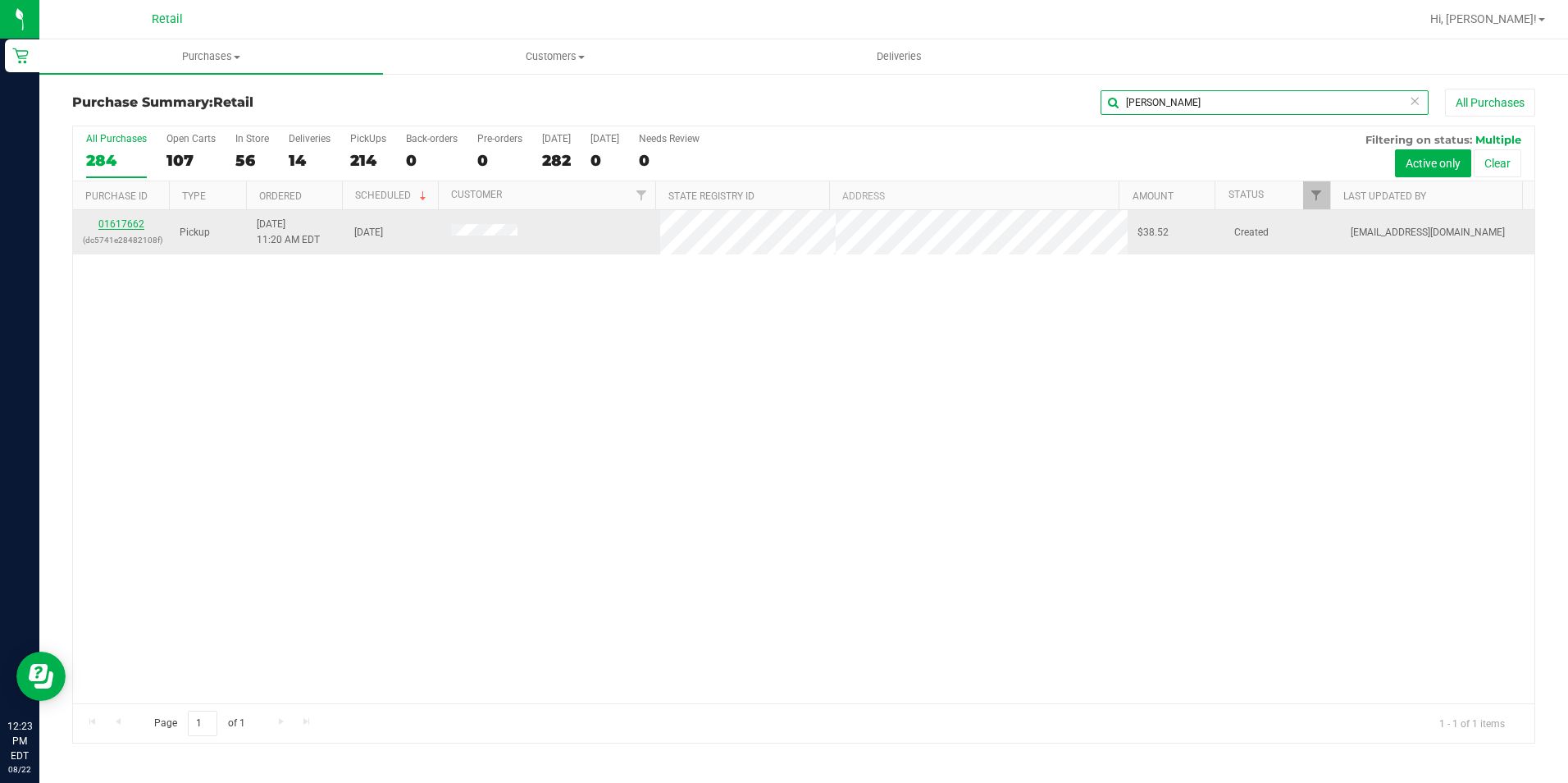
type input "elain"
click at [136, 224] on link "01617662" at bounding box center [122, 224] width 46 height 12
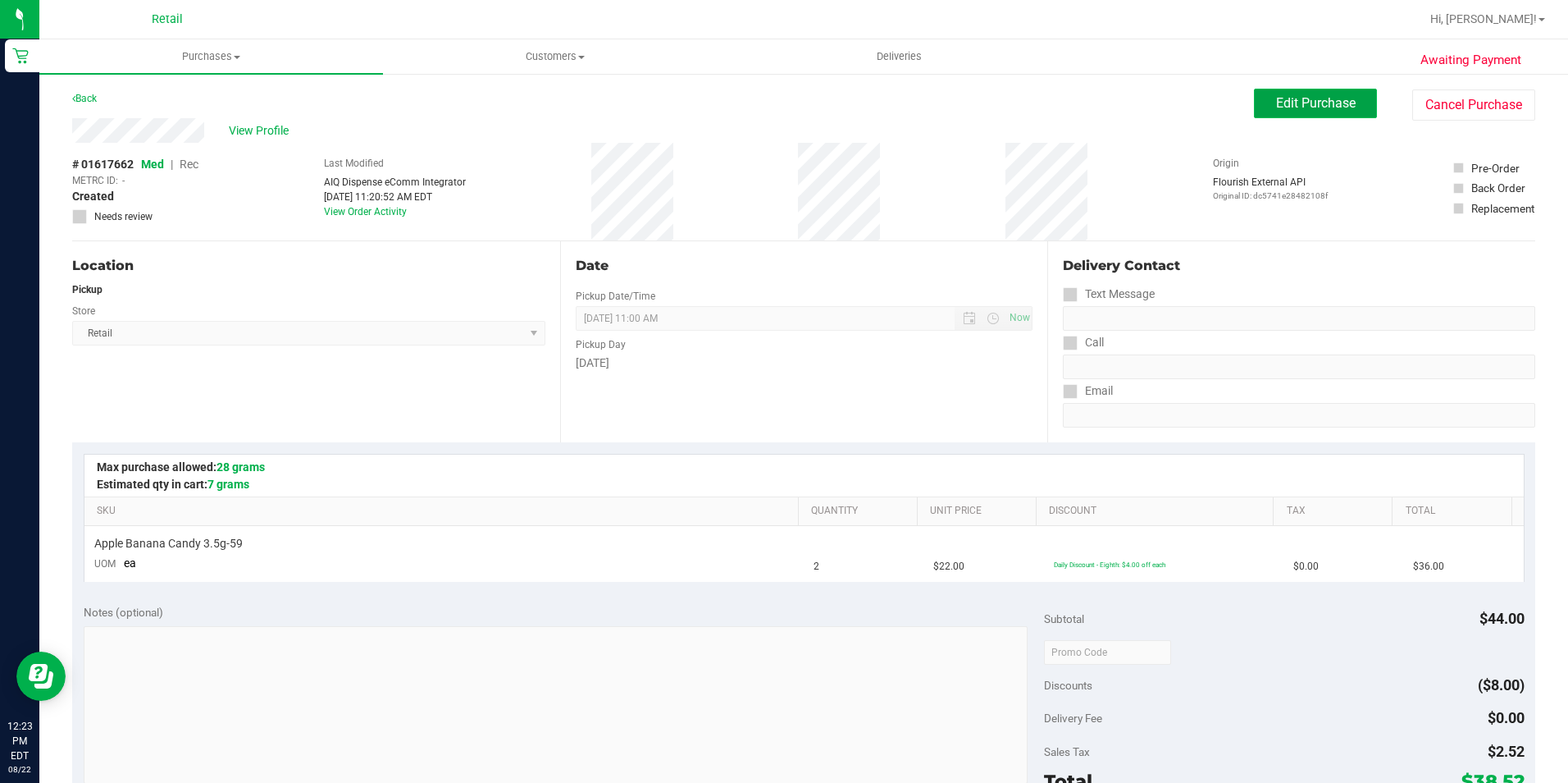
click at [1291, 98] on span "Edit Purchase" at bounding box center [1315, 103] width 80 height 15
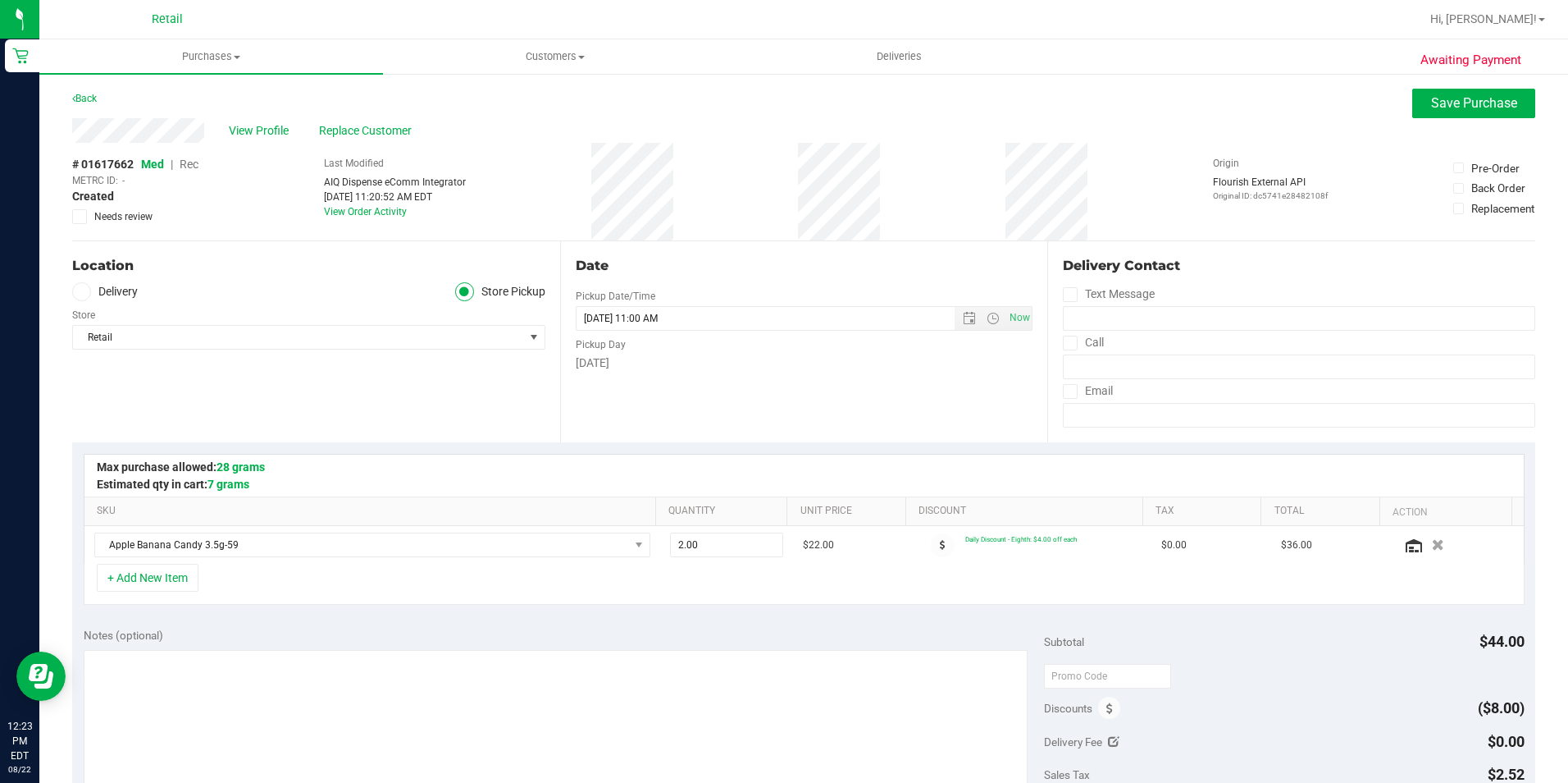
click at [187, 163] on span "Rec" at bounding box center [190, 164] width 19 height 13
click at [1453, 104] on span "Save Purchase" at bounding box center [1474, 103] width 86 height 15
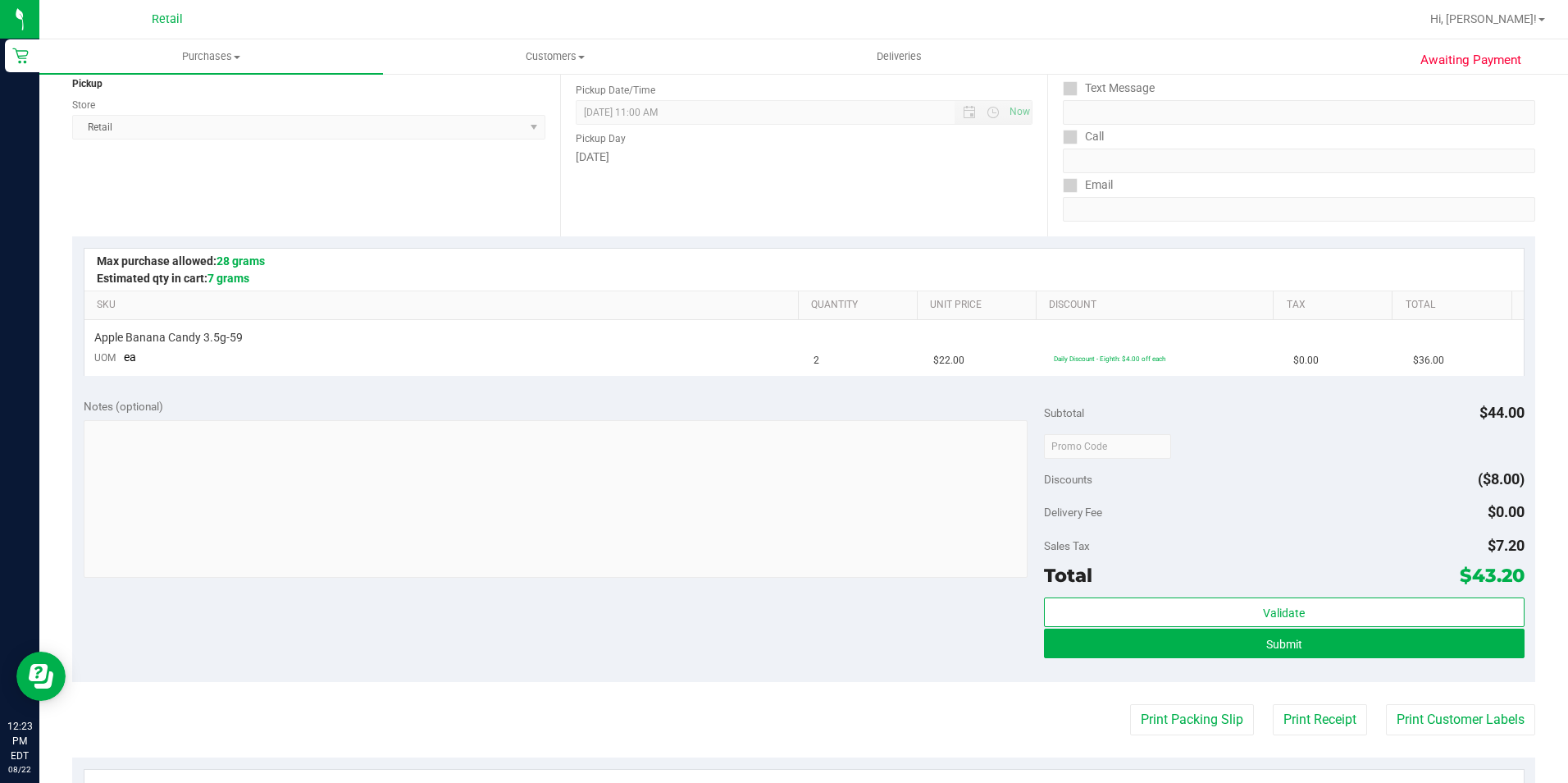
scroll to position [246, 0]
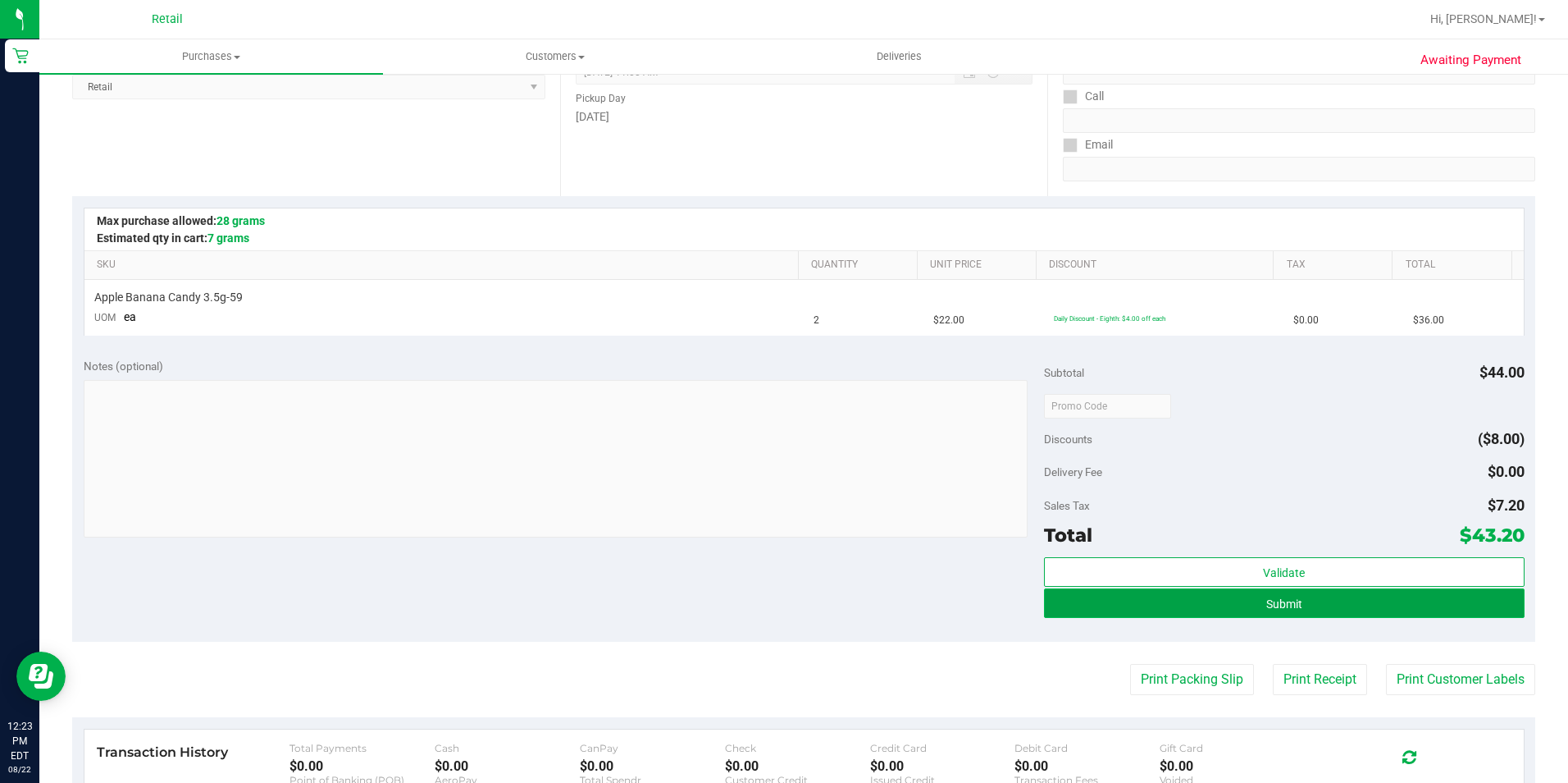
click at [1342, 600] on button "Submit" at bounding box center [1284, 603] width 481 height 30
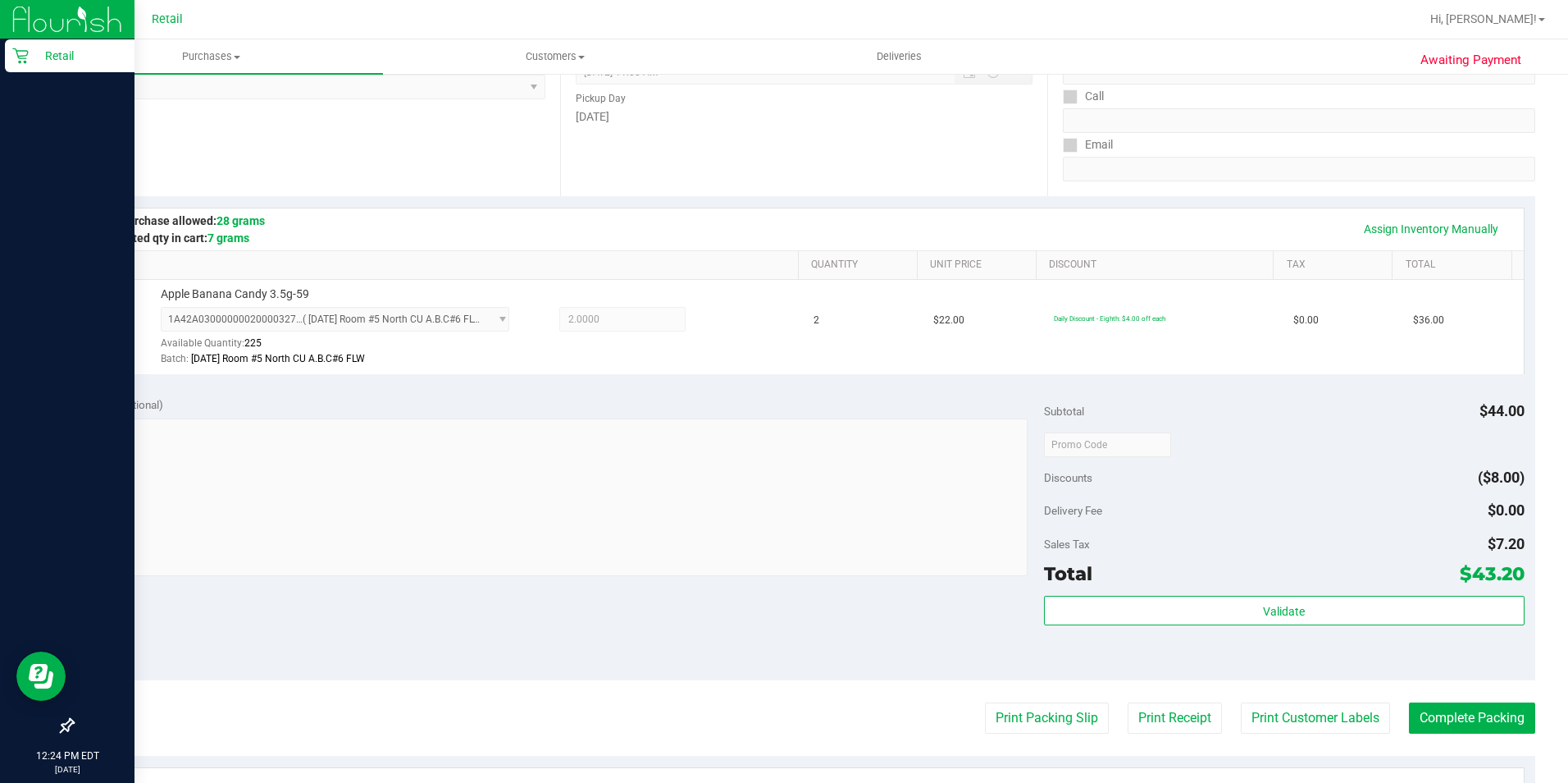
click at [14, 56] on icon at bounding box center [20, 56] width 16 height 16
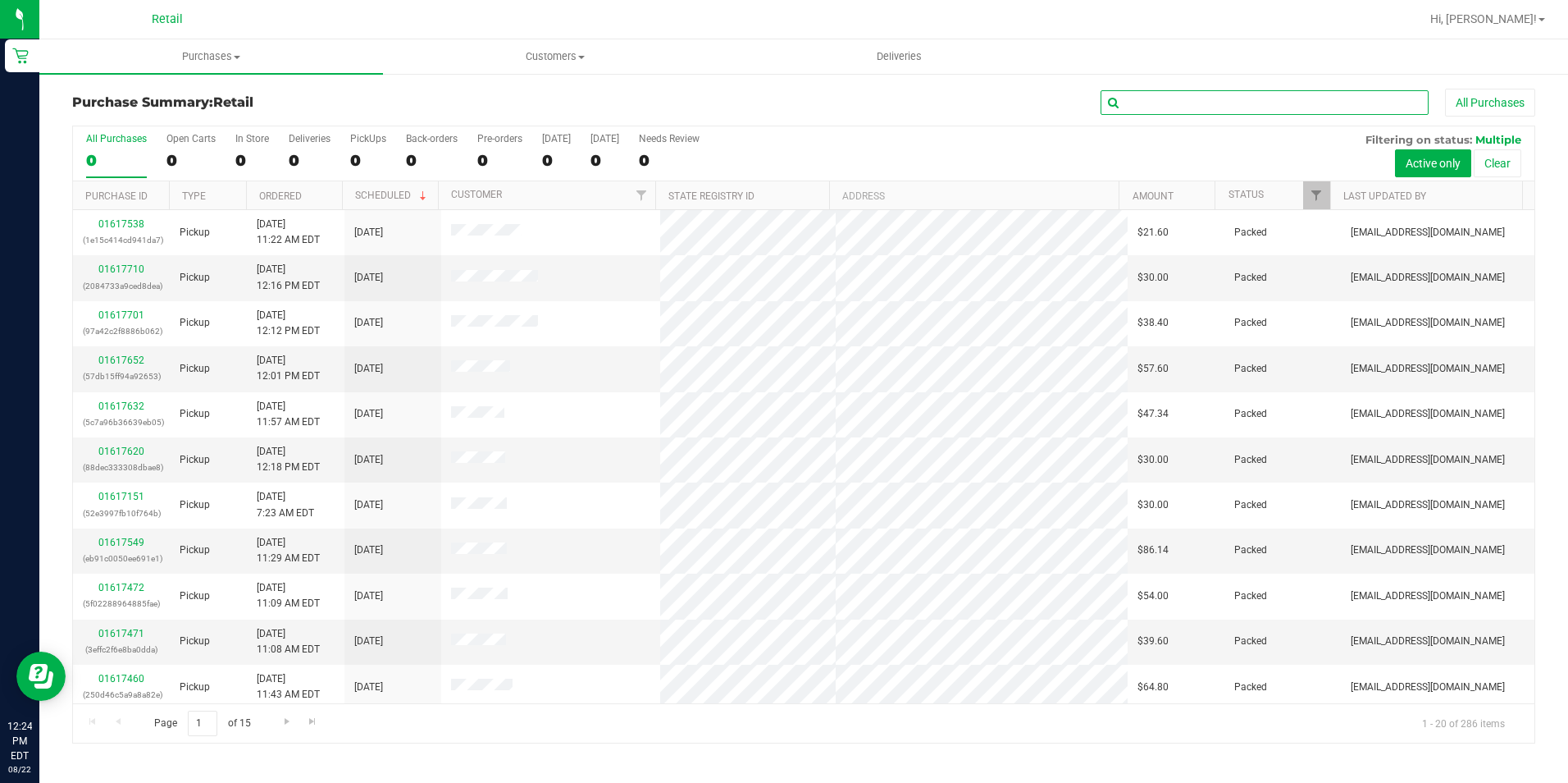
click at [1244, 109] on input "text" at bounding box center [1264, 103] width 328 height 25
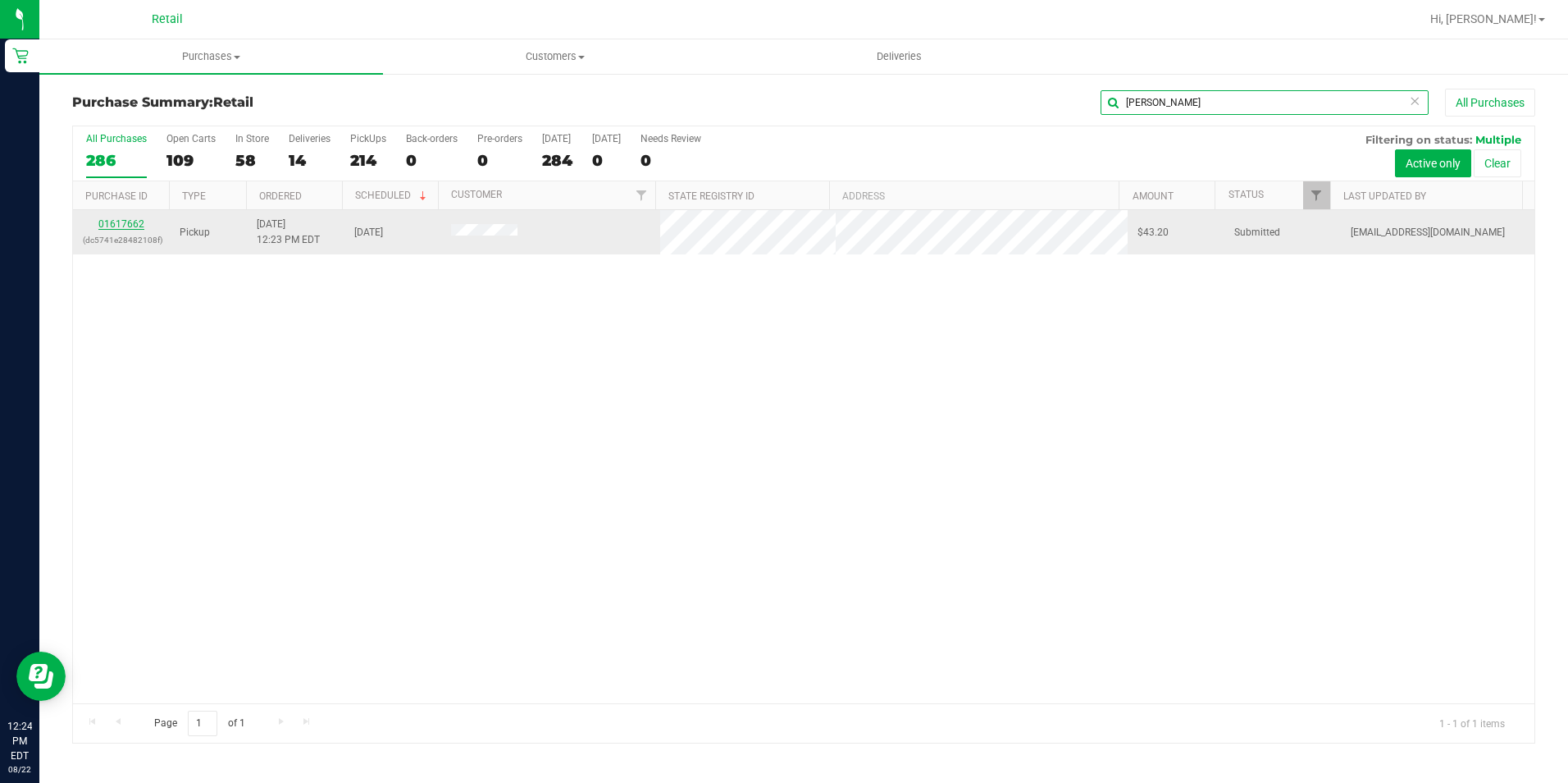
type input "elain"
click at [132, 220] on link "01617662" at bounding box center [122, 224] width 46 height 12
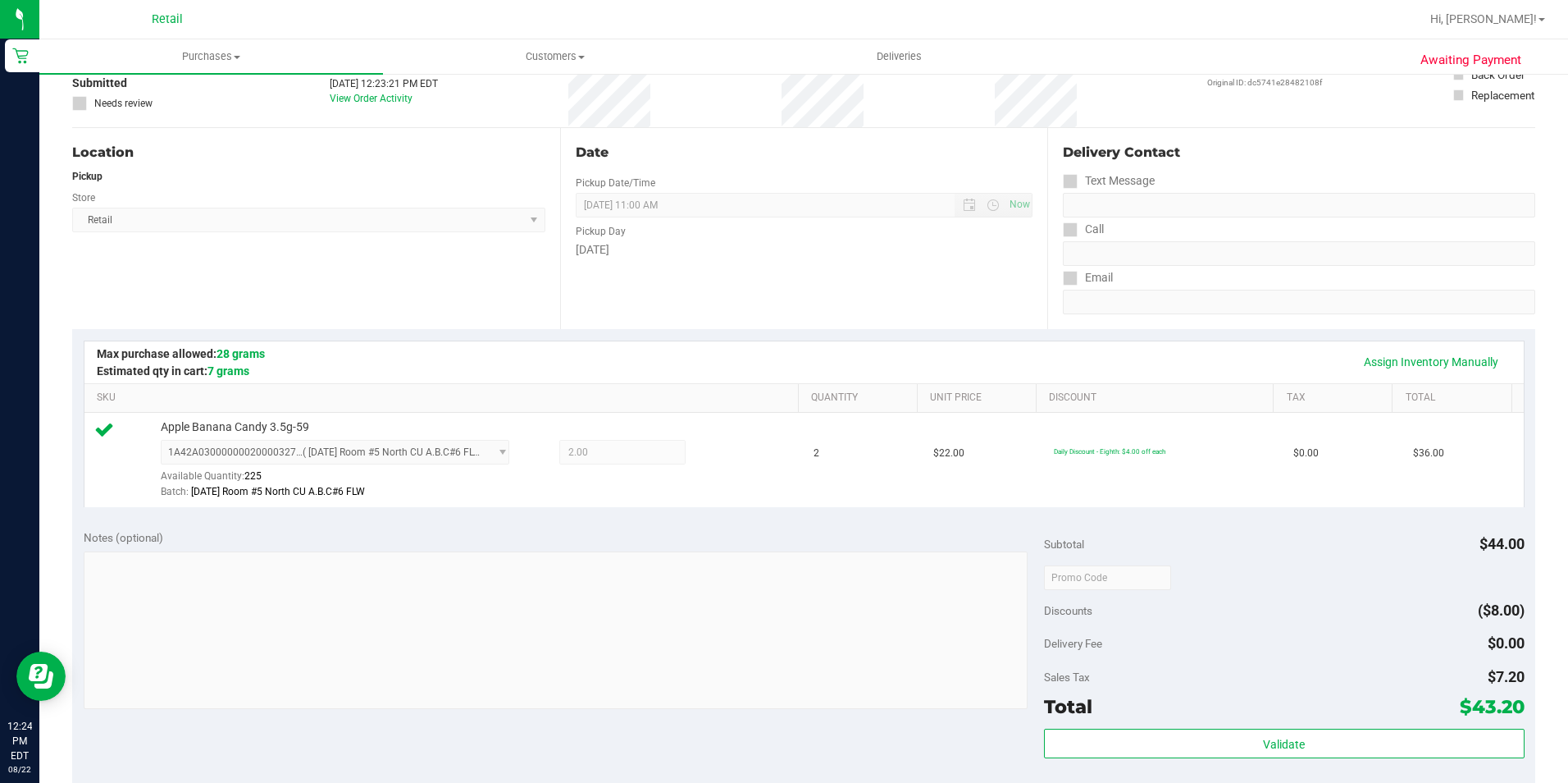
scroll to position [493, 0]
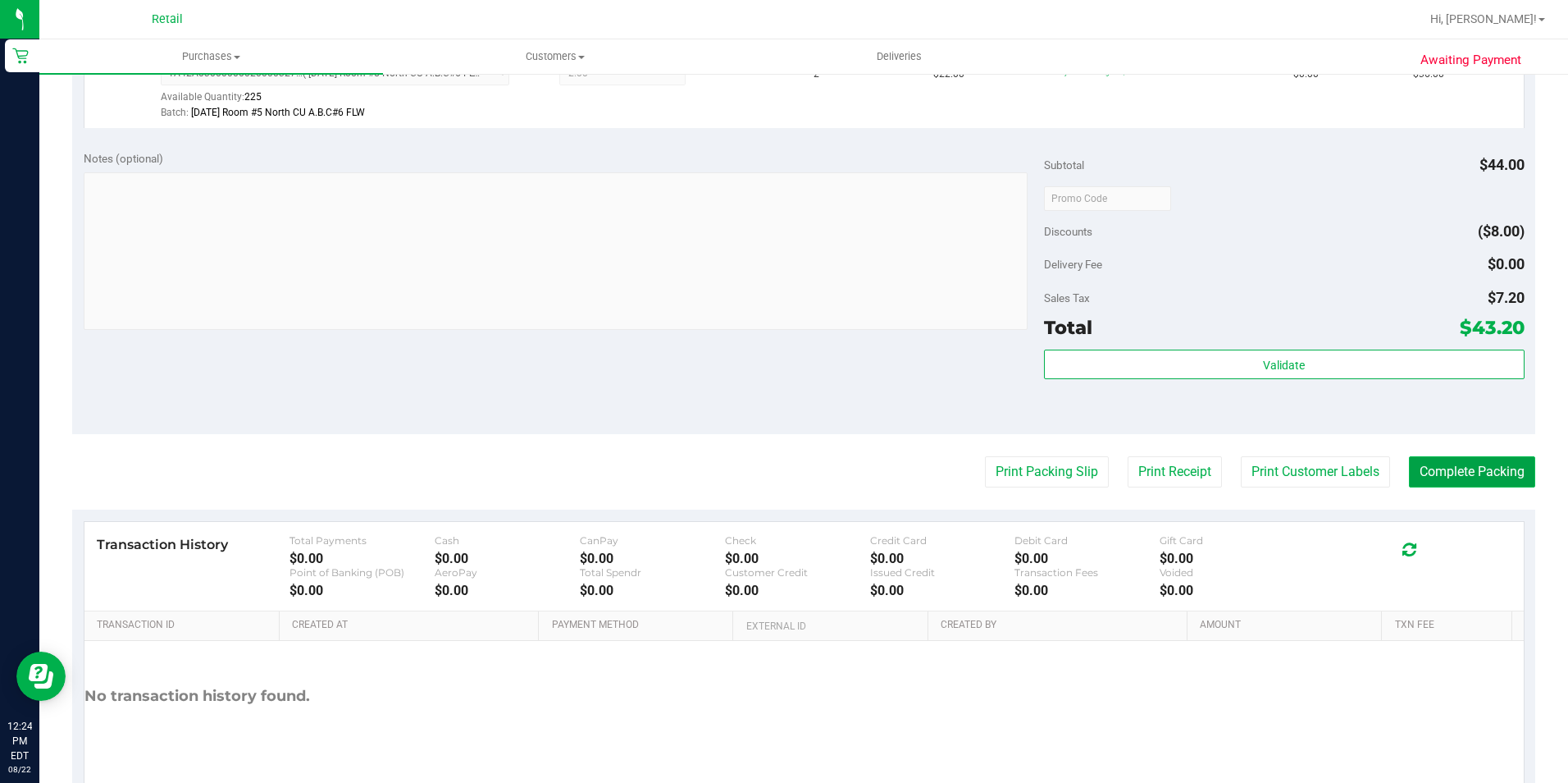
click at [1458, 470] on button "Complete Packing" at bounding box center [1472, 472] width 126 height 32
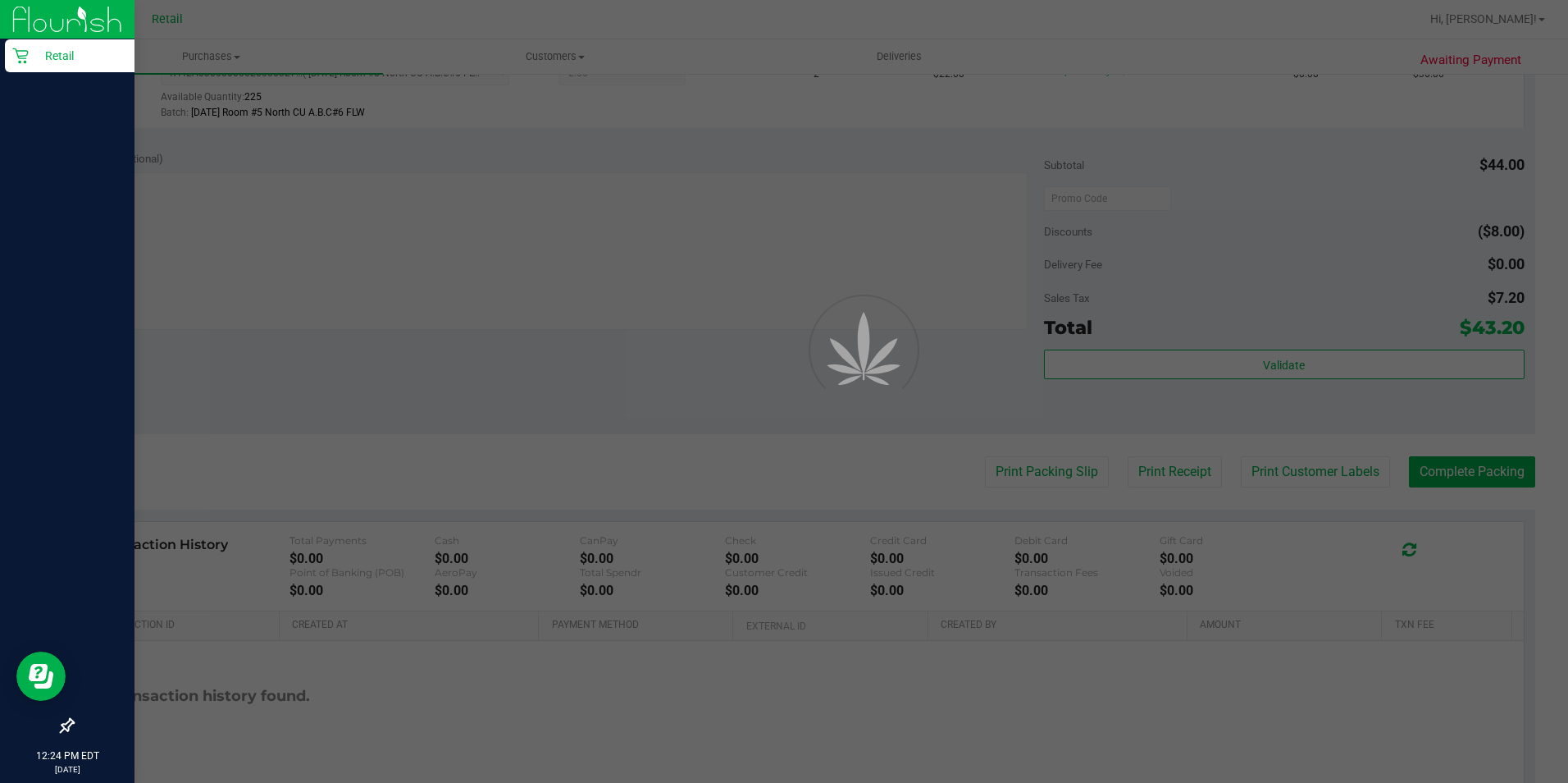
click at [24, 43] on div "Retail" at bounding box center [69, 56] width 129 height 33
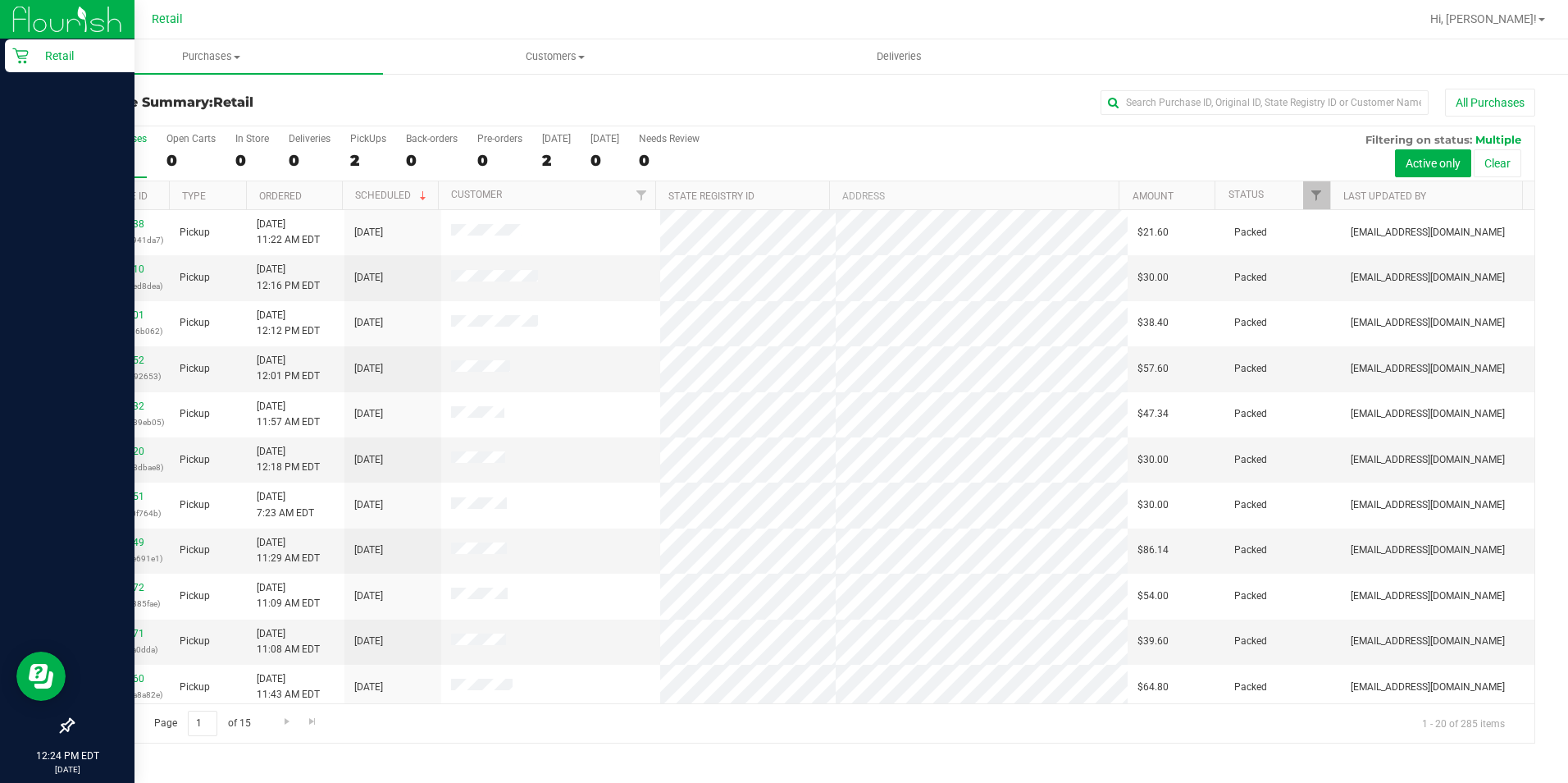
click at [24, 48] on icon at bounding box center [20, 56] width 16 height 16
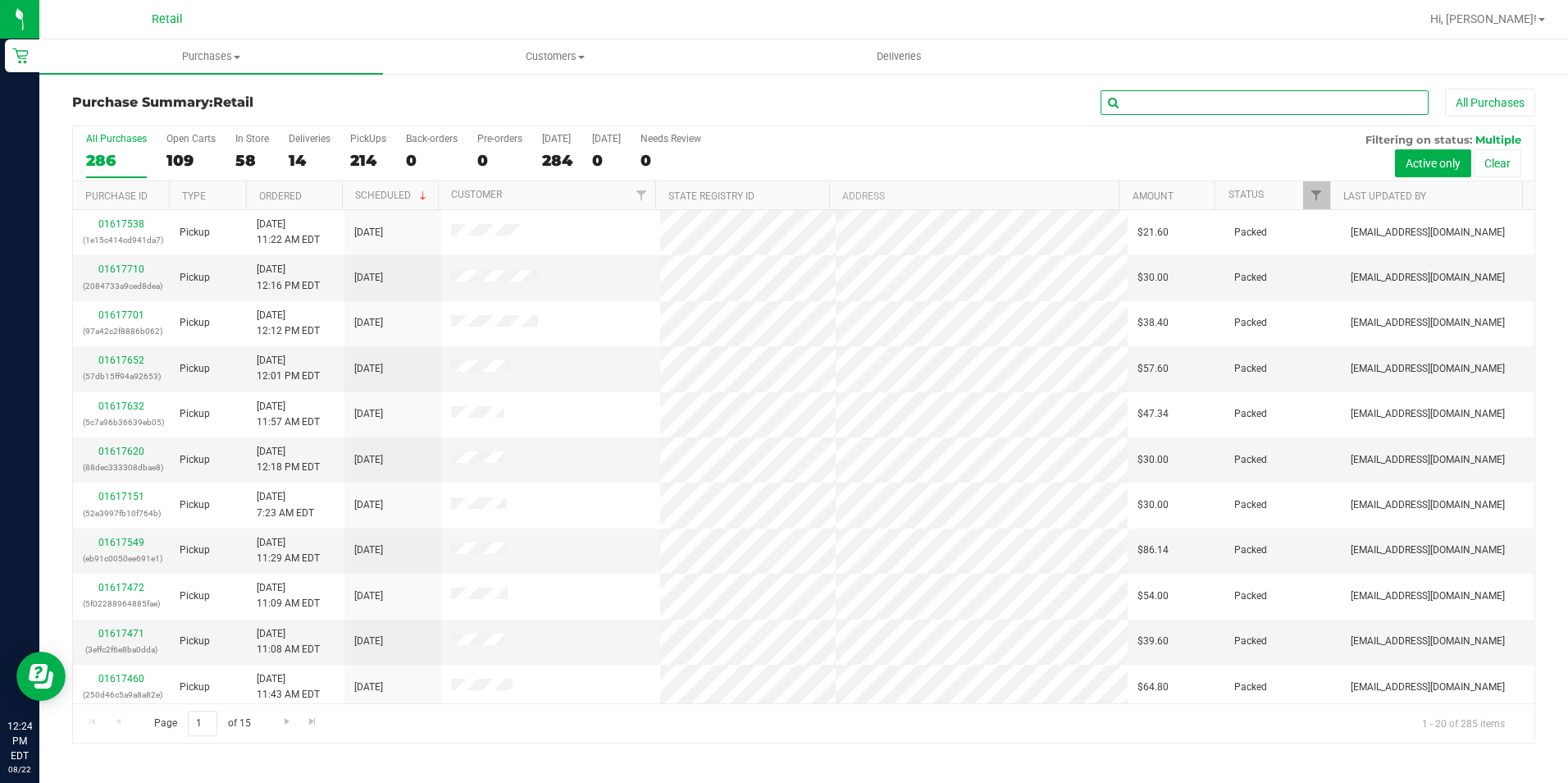
click at [1148, 92] on input "text" at bounding box center [1264, 103] width 328 height 25
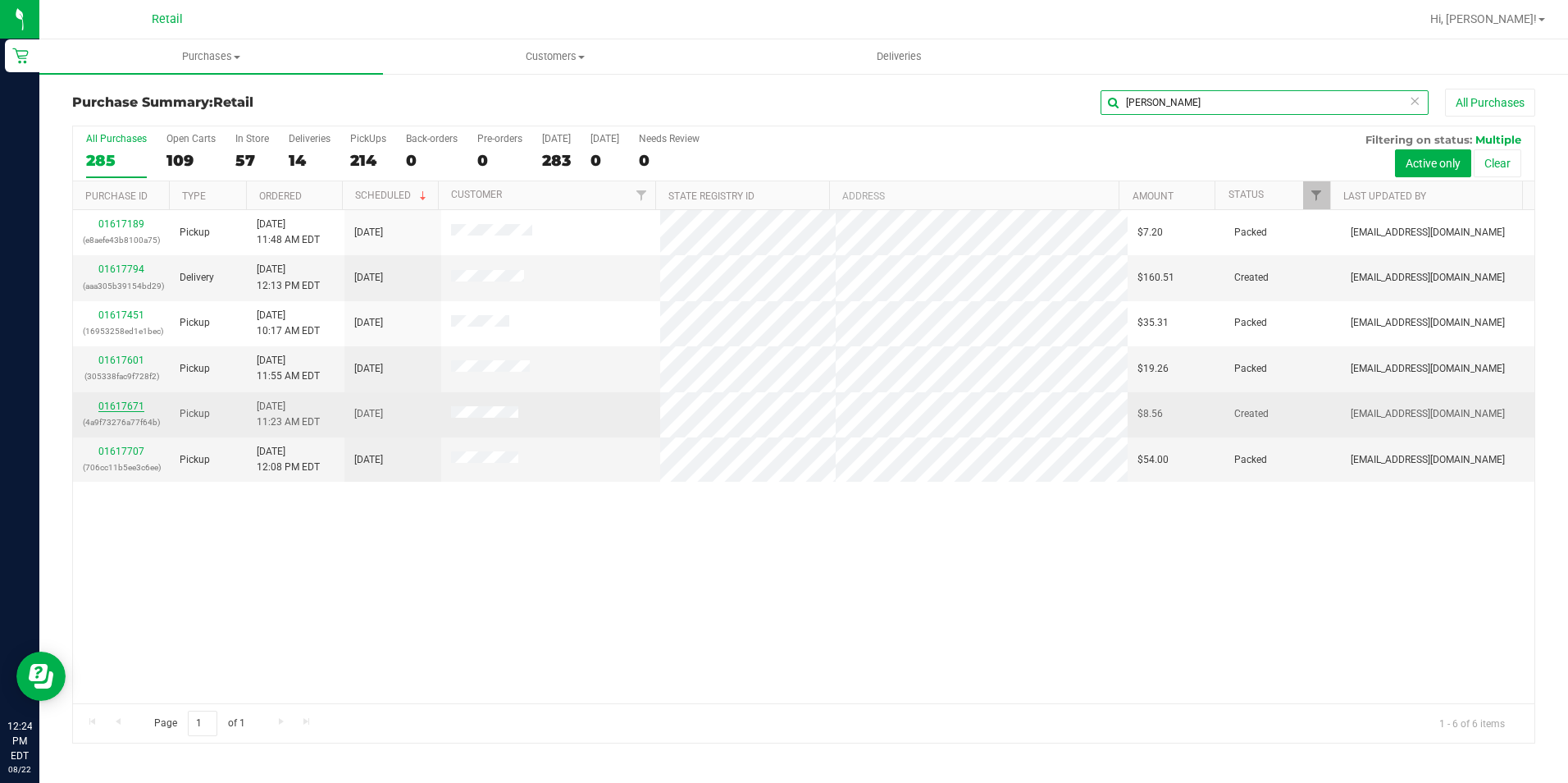
type input "michael"
click at [121, 410] on link "01617671" at bounding box center [122, 406] width 46 height 12
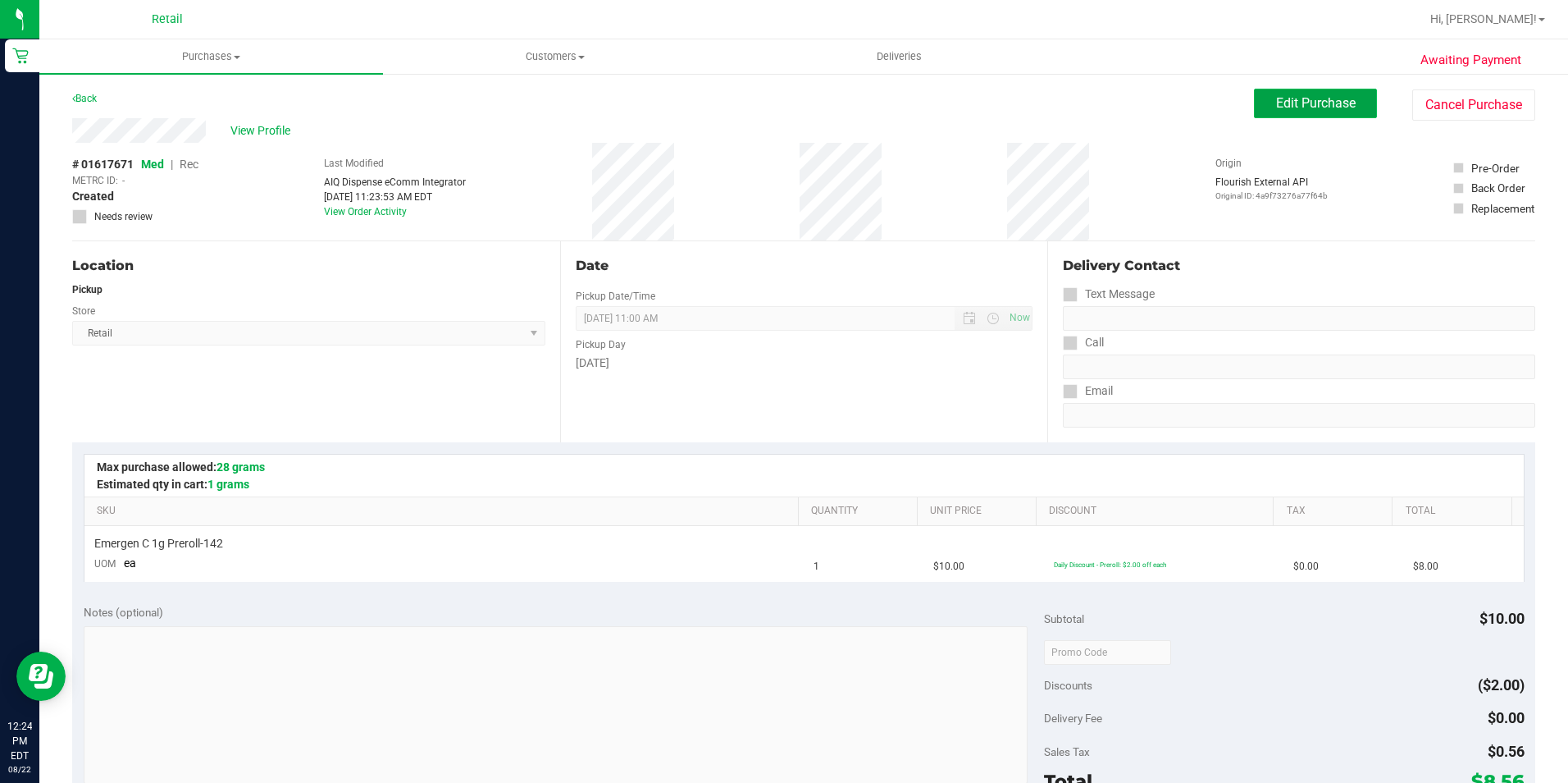
click at [1315, 107] on span "Edit Purchase" at bounding box center [1315, 103] width 80 height 15
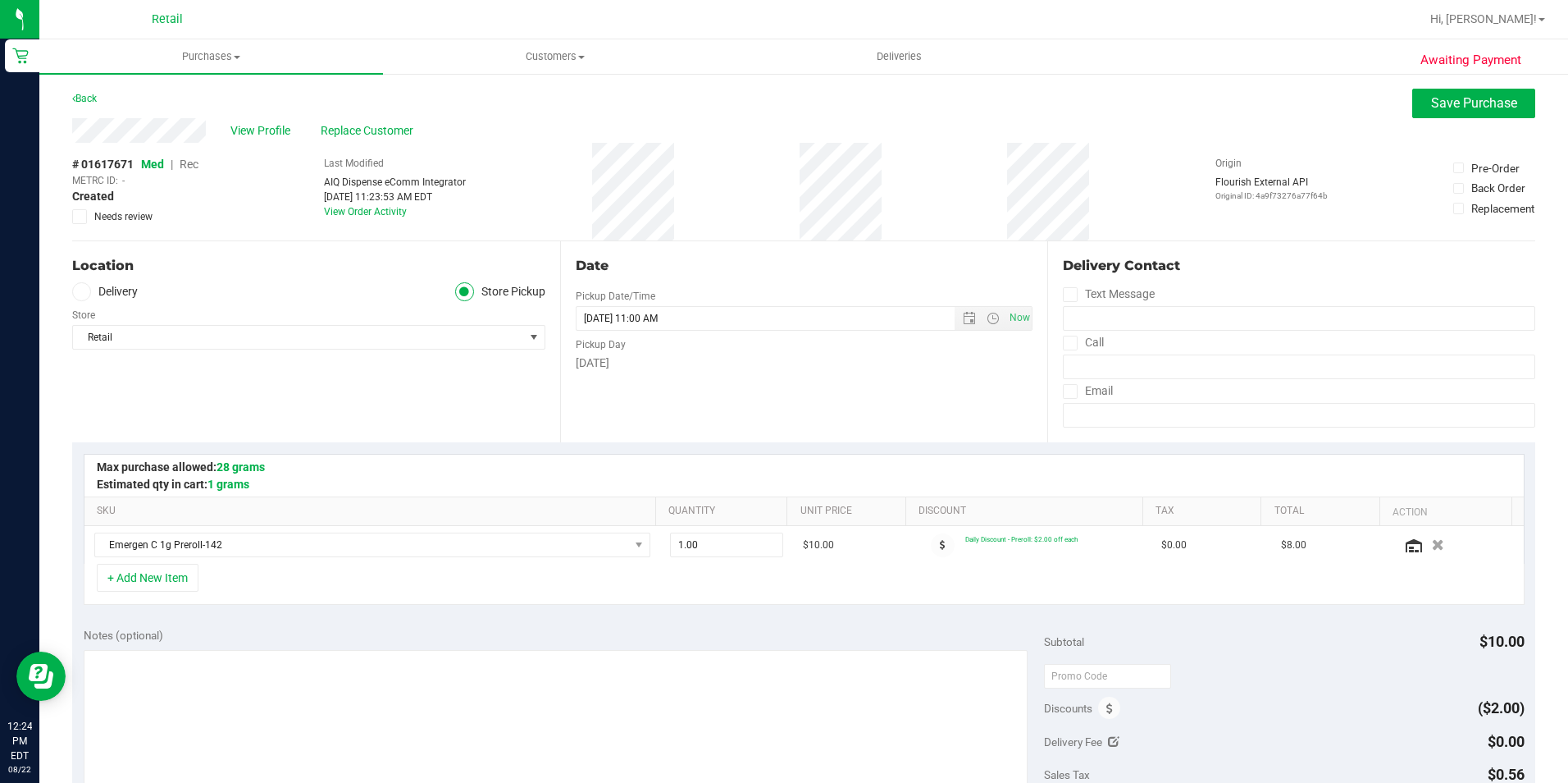
click at [188, 165] on span "Rec" at bounding box center [190, 164] width 19 height 13
click at [1465, 98] on span "Save Purchase" at bounding box center [1474, 103] width 86 height 15
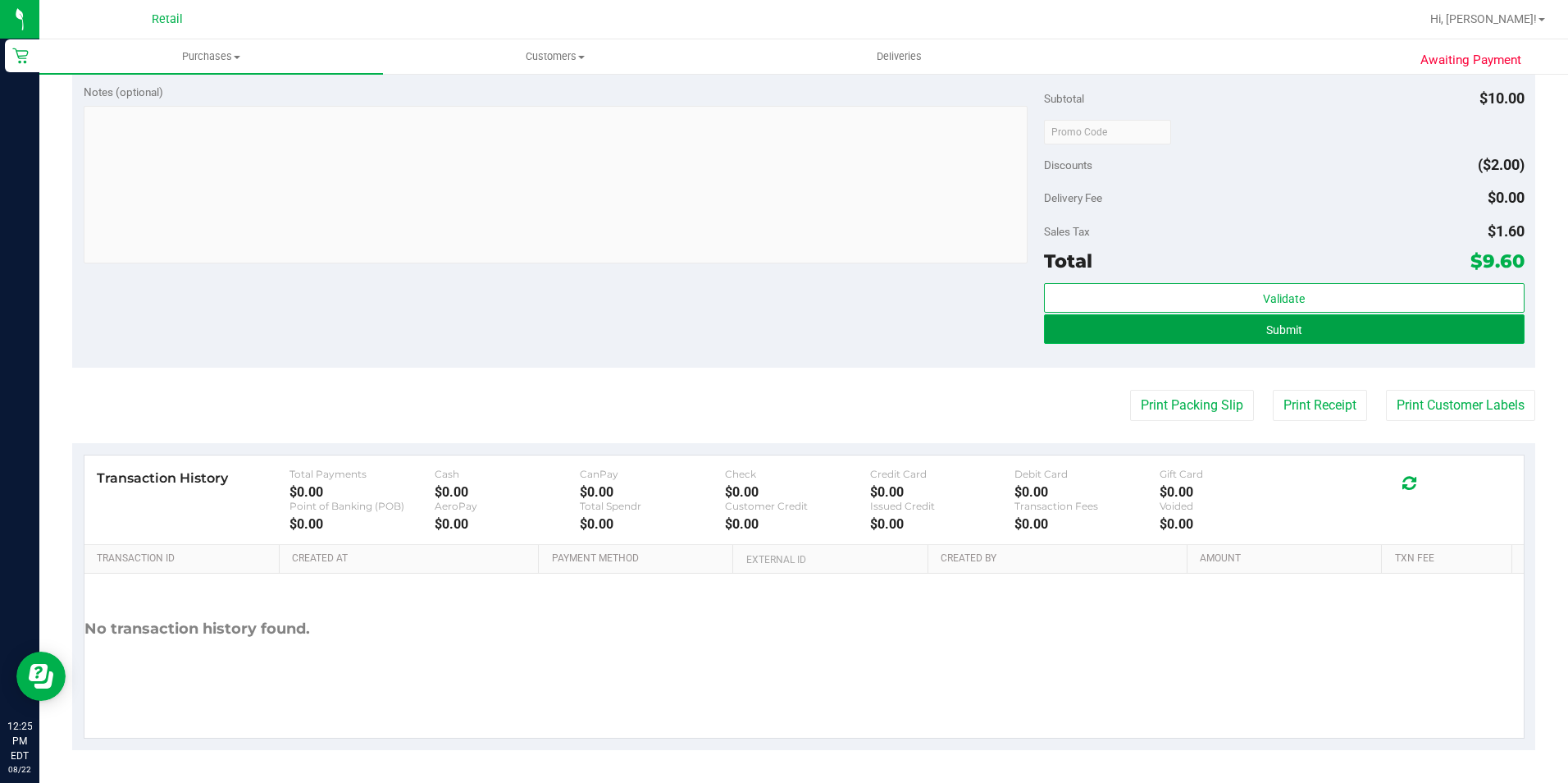
click at [1350, 326] on button "Submit" at bounding box center [1284, 329] width 481 height 30
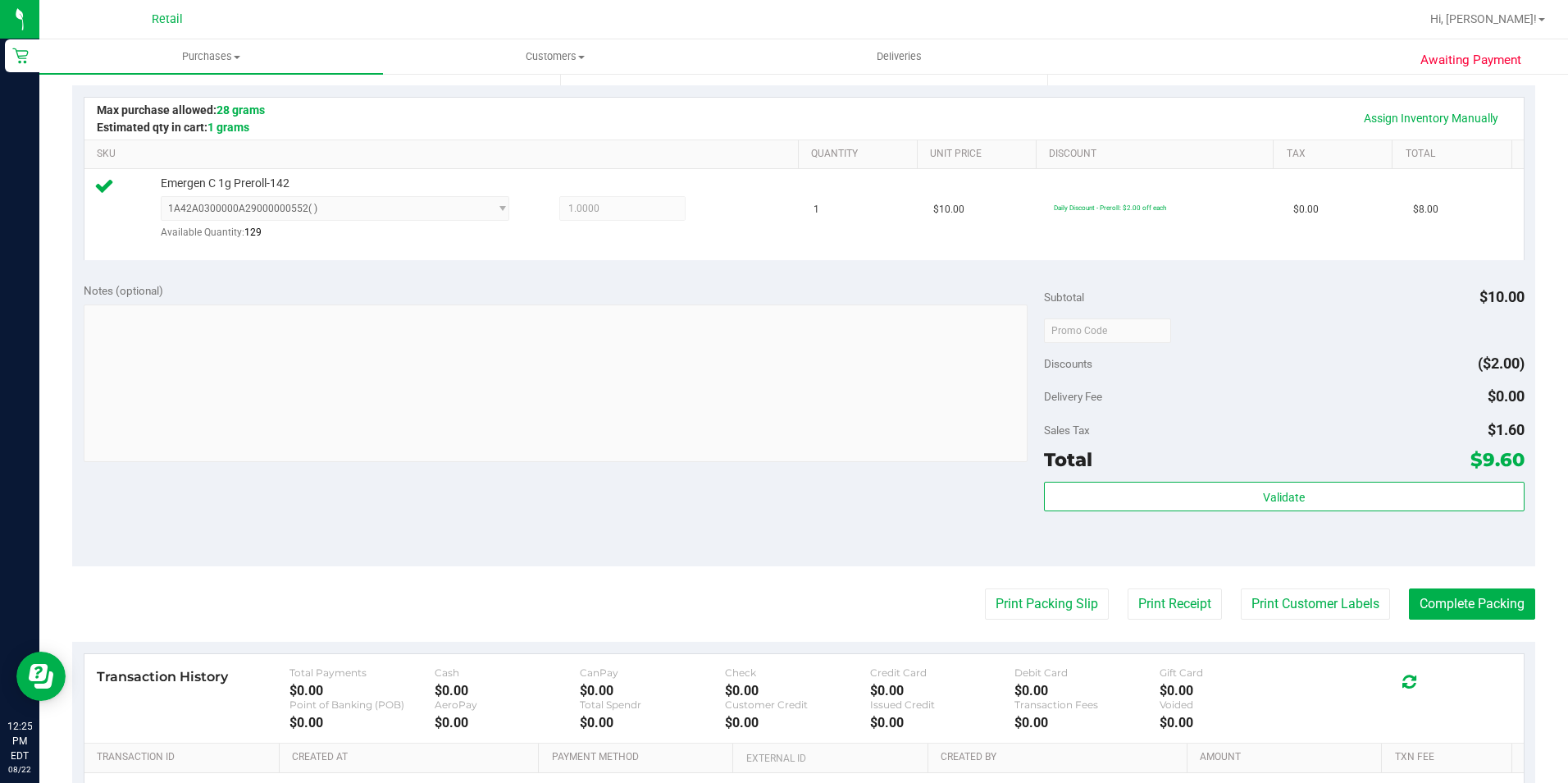
scroll to position [471, 0]
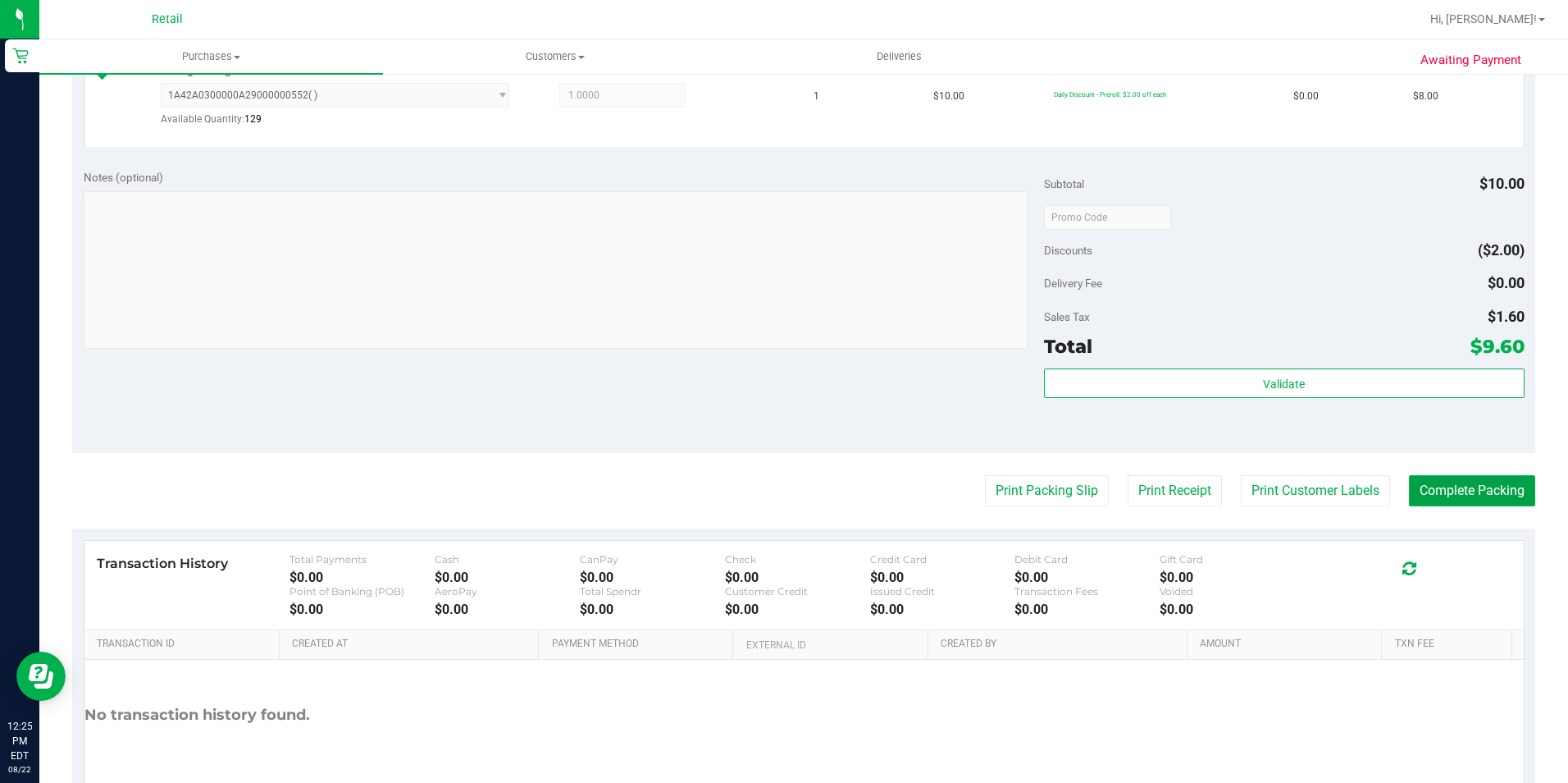
click at [1462, 492] on button "Complete Packing" at bounding box center [1472, 491] width 126 height 32
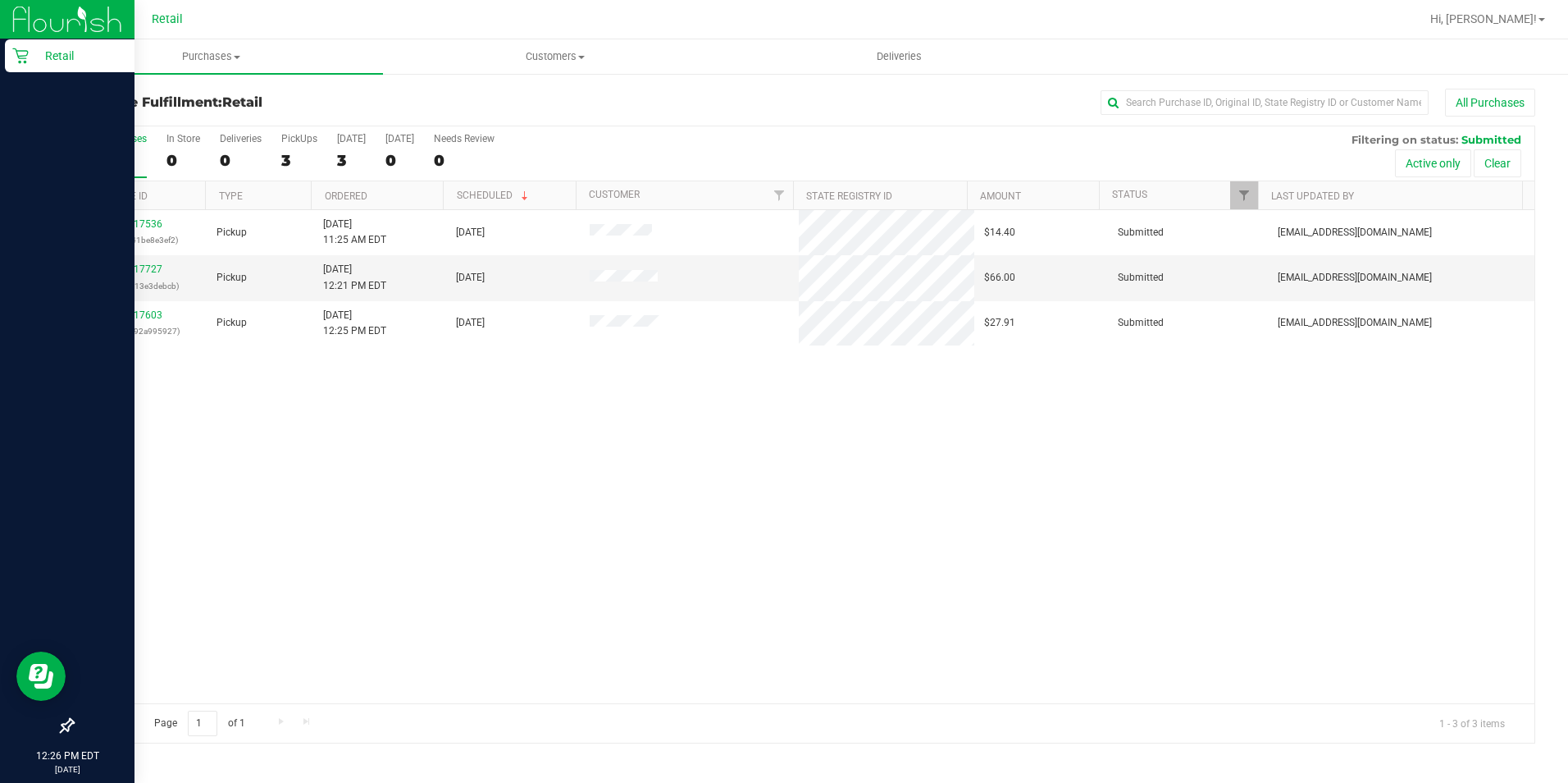
click at [27, 49] on icon at bounding box center [20, 56] width 16 height 16
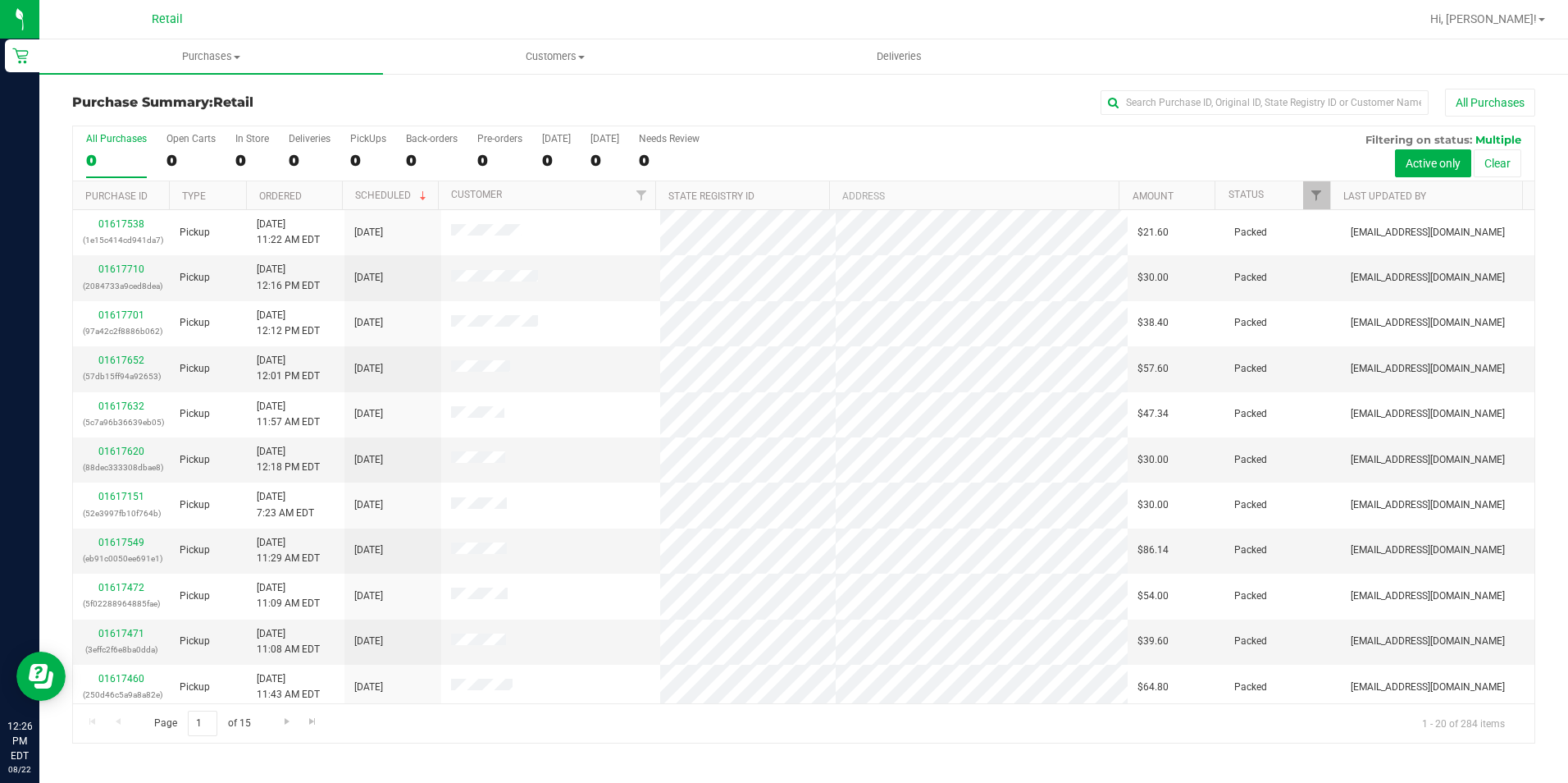
click at [1181, 115] on div "All Purchases" at bounding box center [1048, 102] width 975 height 28
click at [1190, 105] on input "text" at bounding box center [1264, 103] width 328 height 25
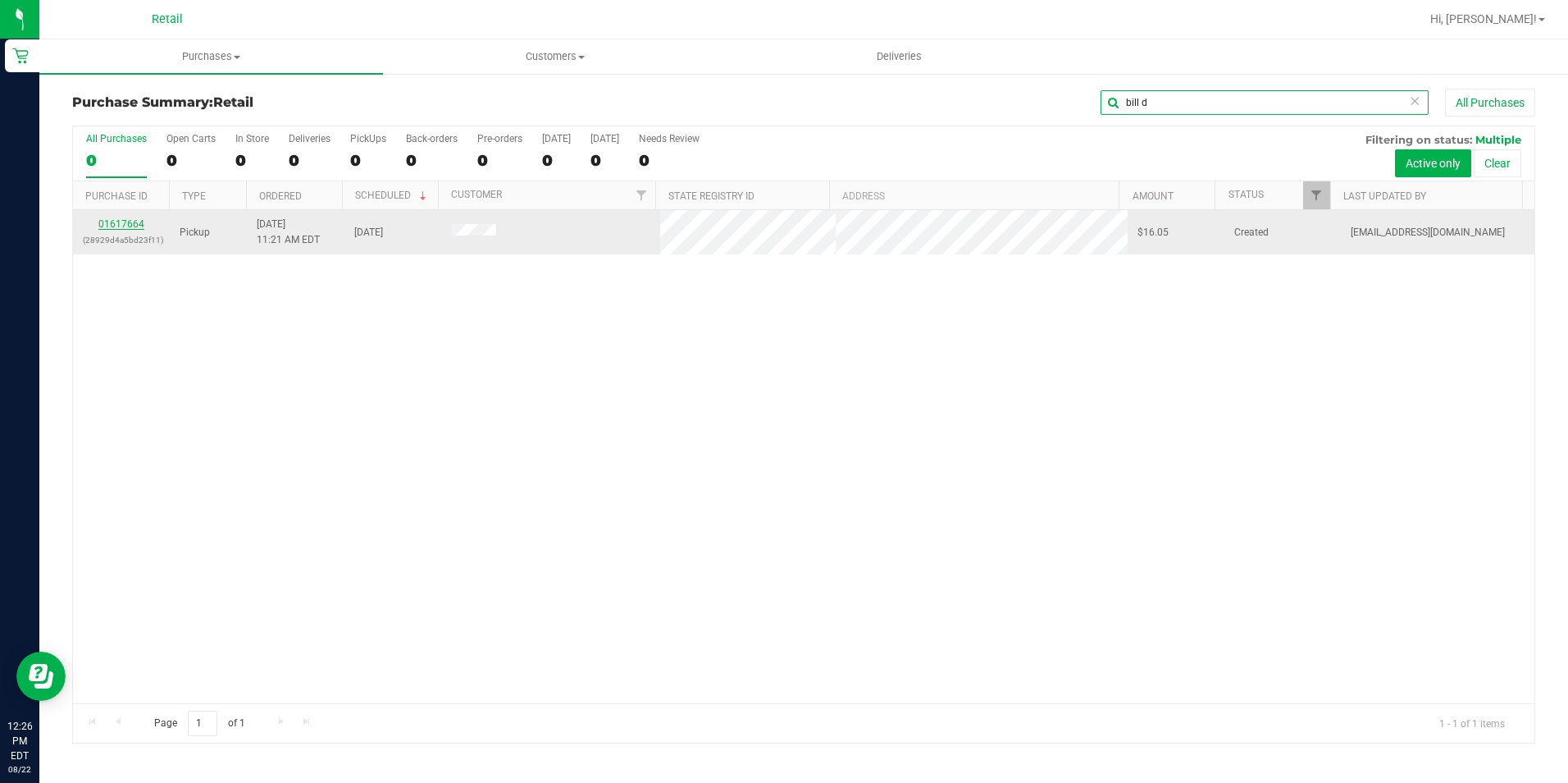
type input "bill d"
click at [117, 221] on link "01617664" at bounding box center [122, 224] width 46 height 12
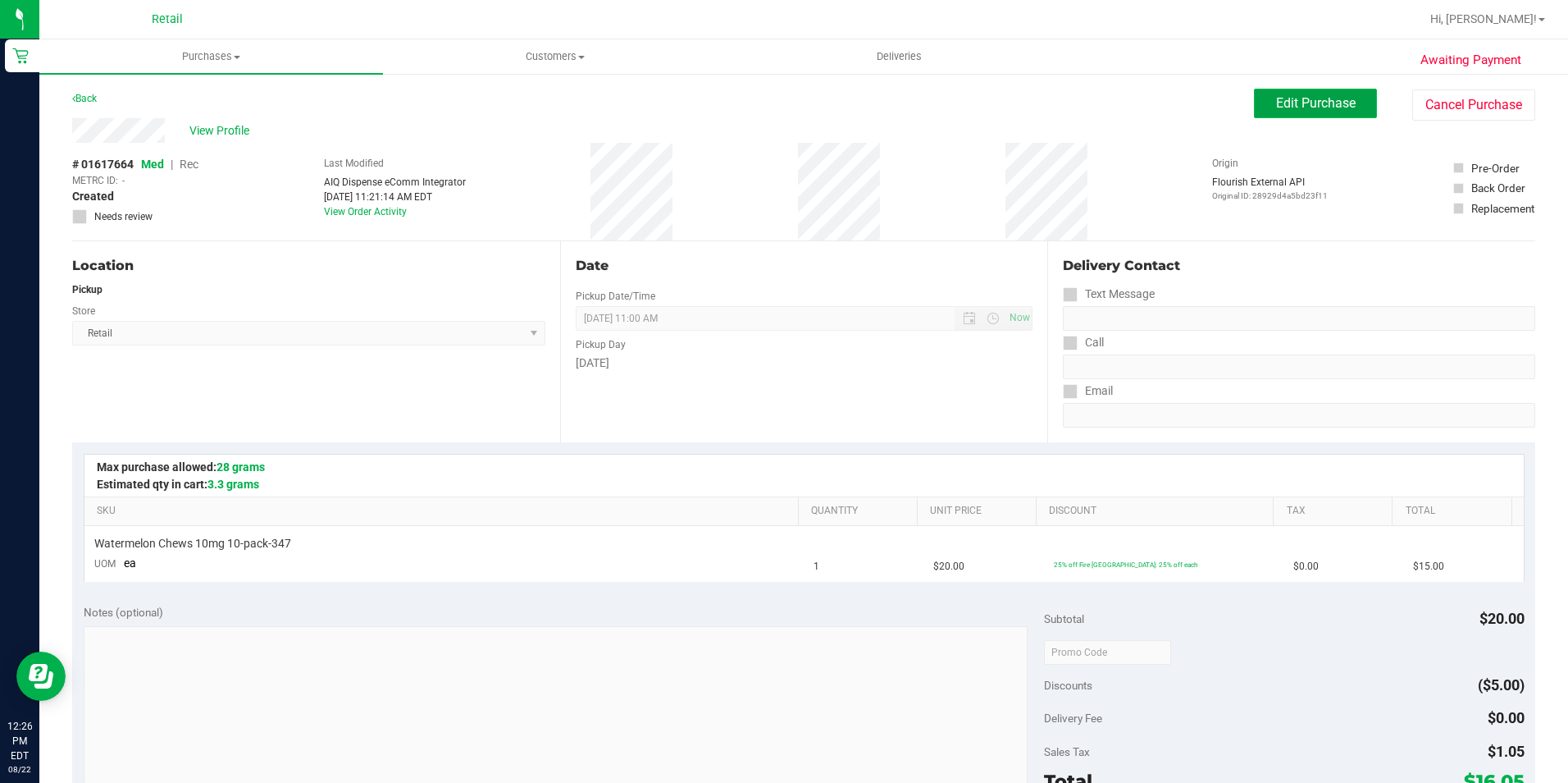
click at [1287, 96] on span "Edit Purchase" at bounding box center [1315, 103] width 80 height 15
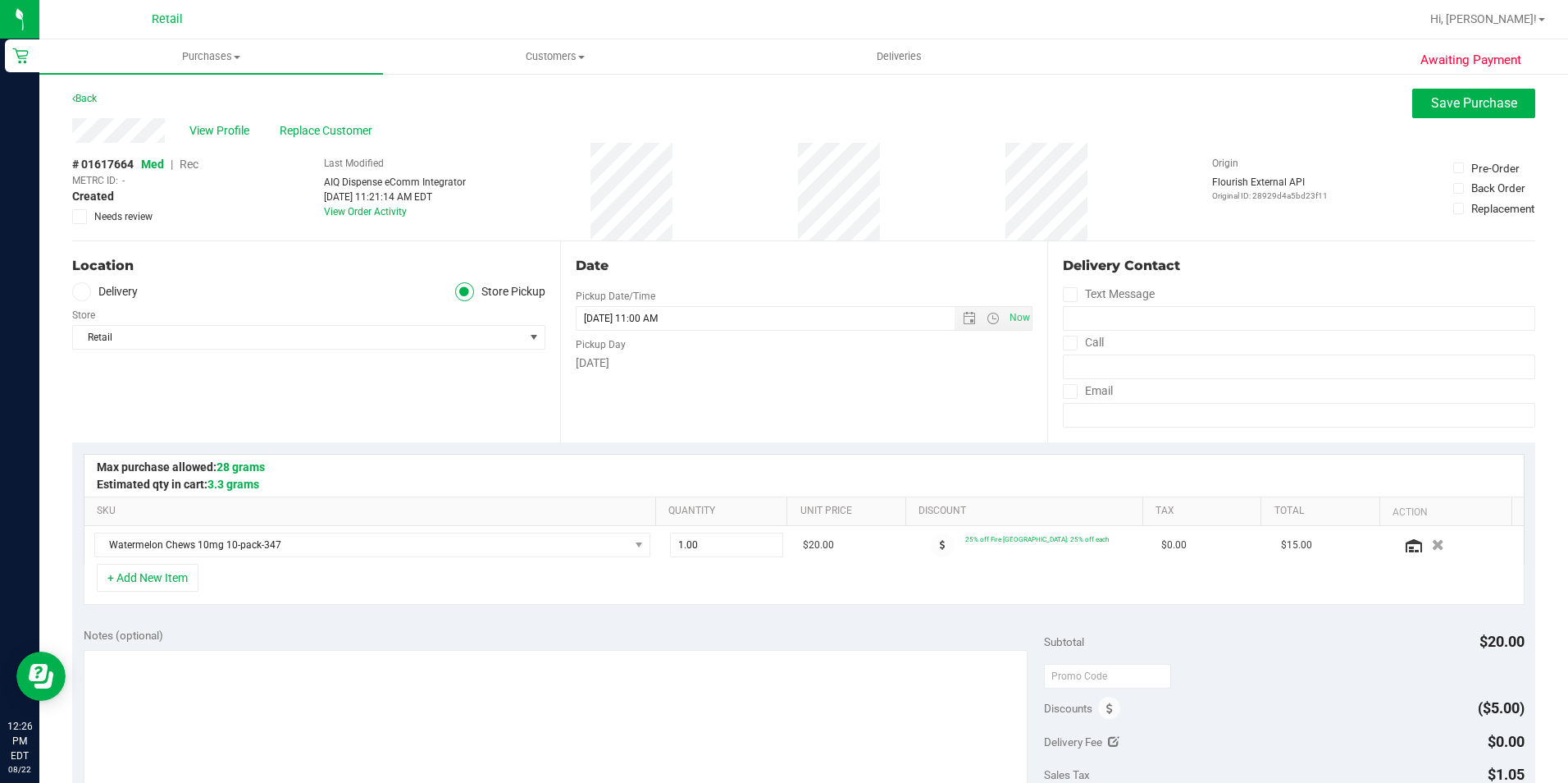
click at [189, 165] on span "Rec" at bounding box center [190, 164] width 19 height 13
click at [1463, 90] on button "Save Purchase" at bounding box center [1473, 103] width 123 height 30
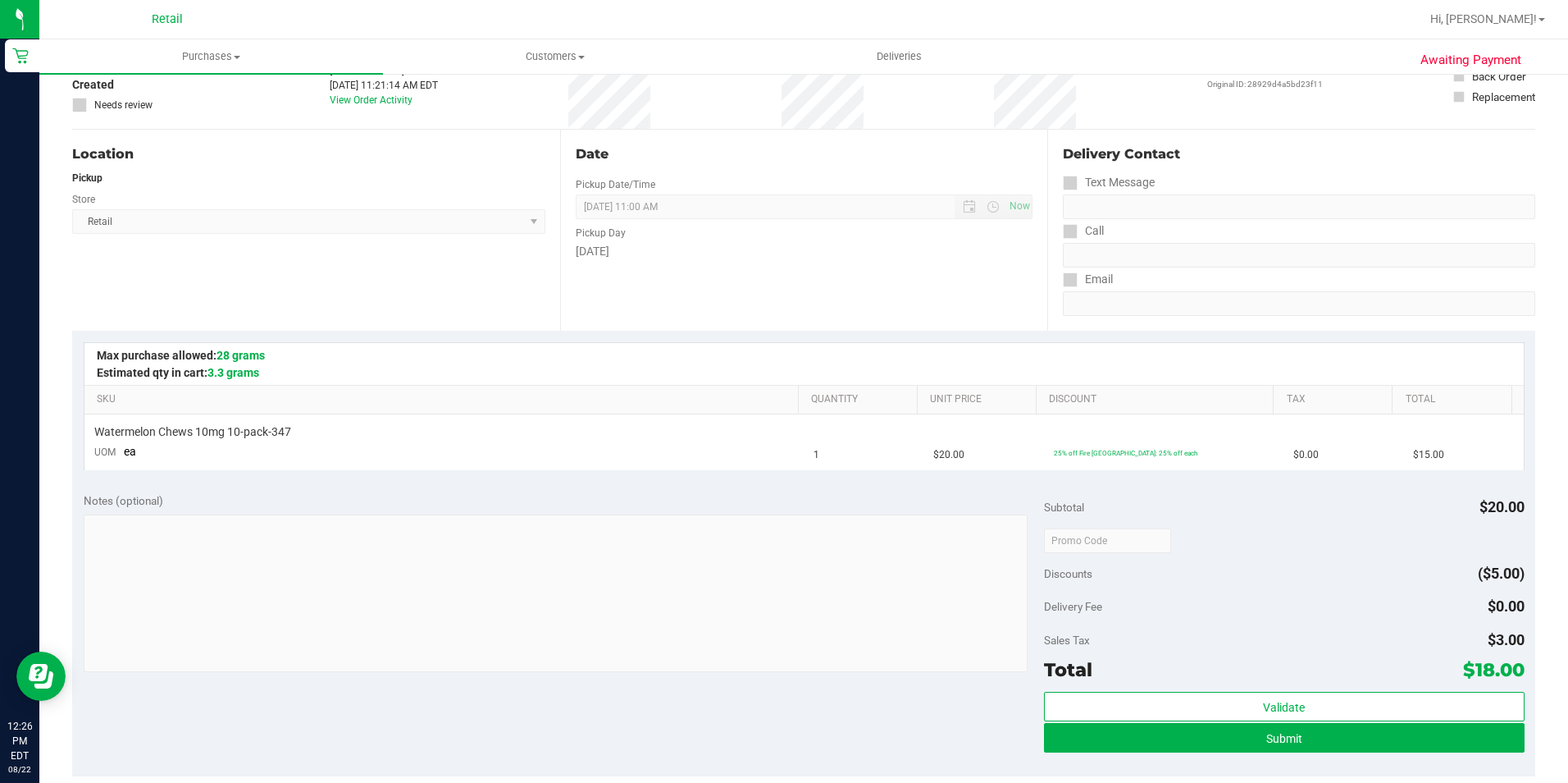
scroll to position [246, 0]
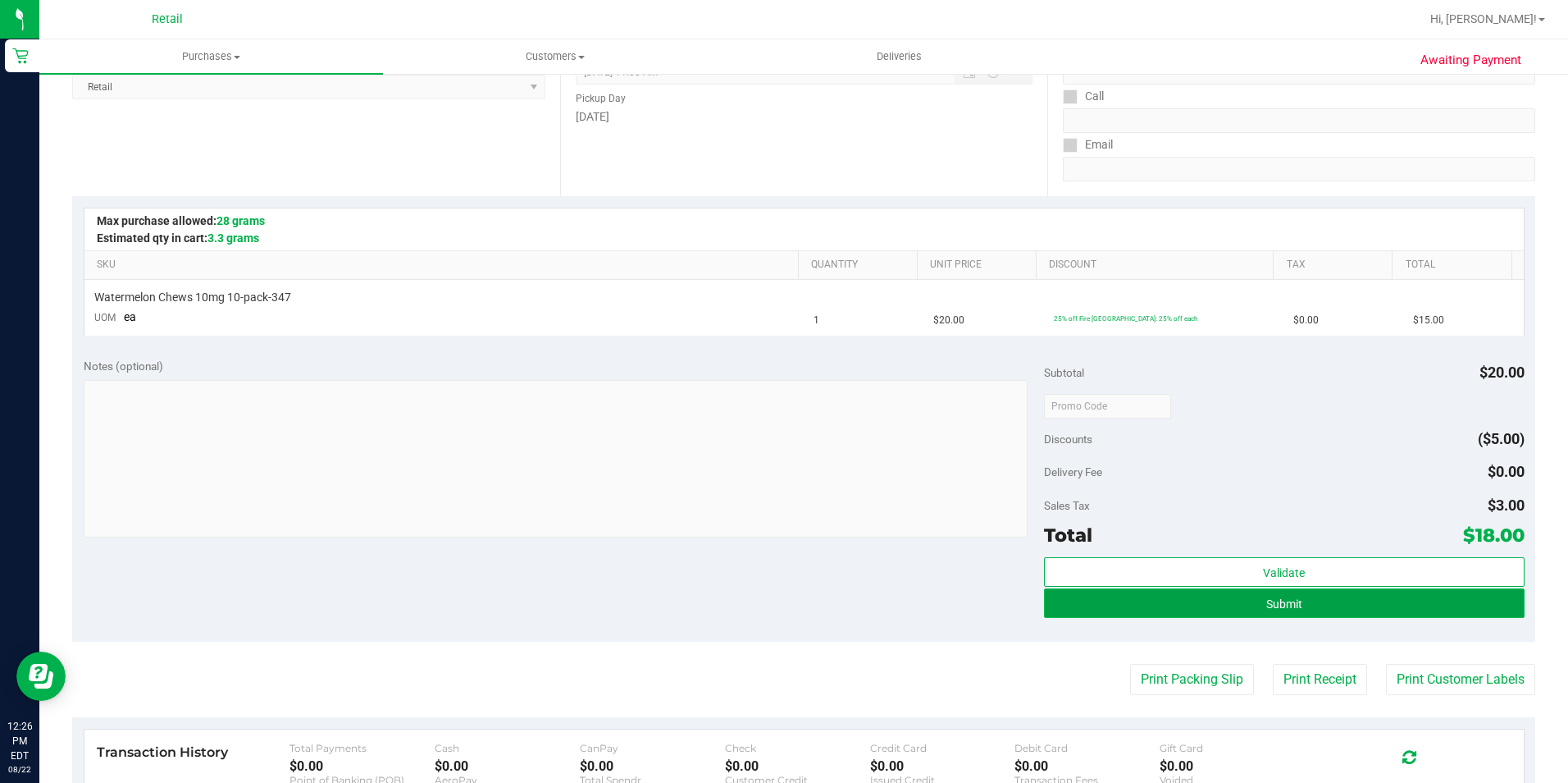
click at [1319, 599] on button "Submit" at bounding box center [1284, 603] width 481 height 30
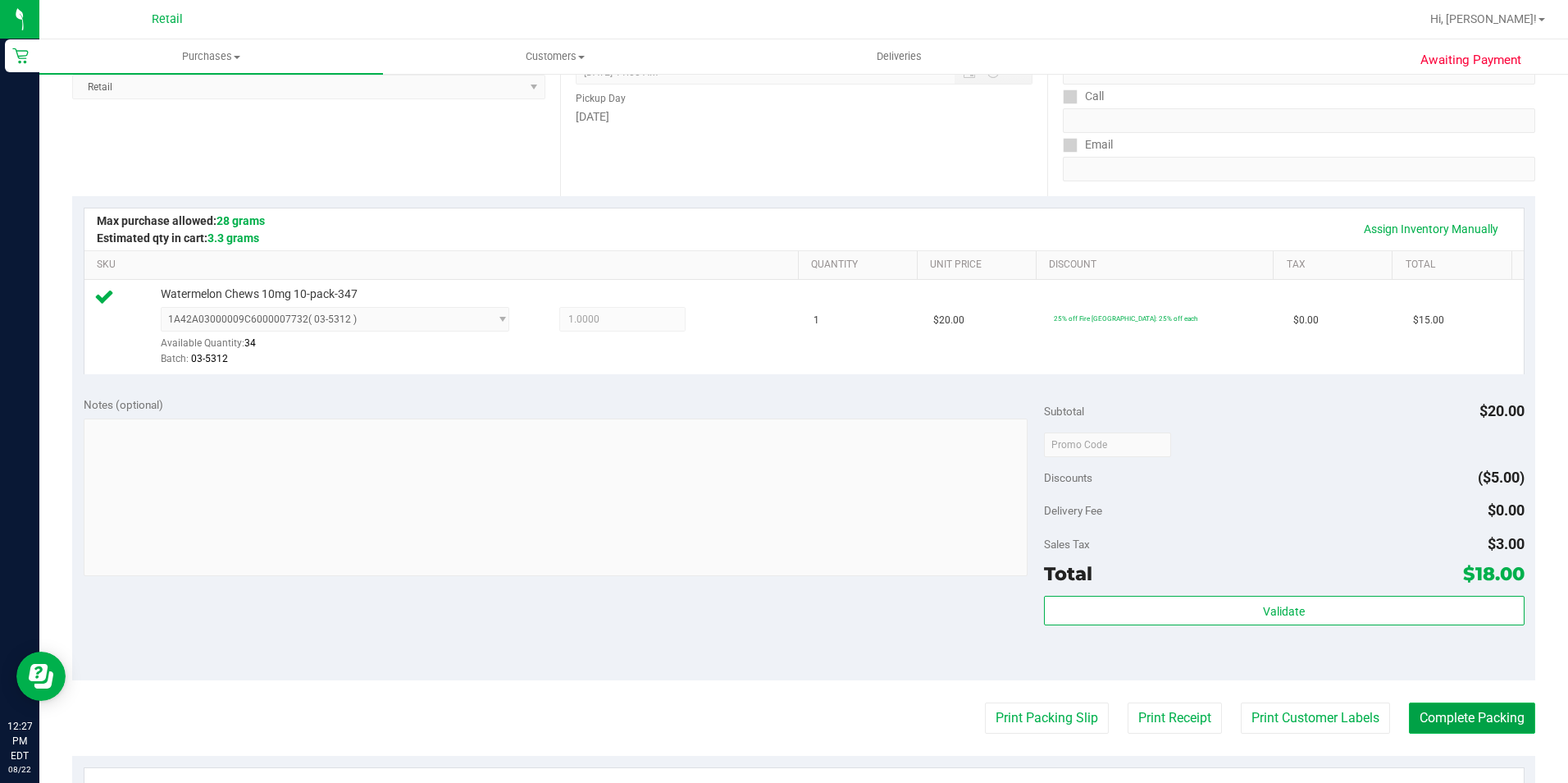
click at [1433, 727] on button "Complete Packing" at bounding box center [1472, 718] width 126 height 32
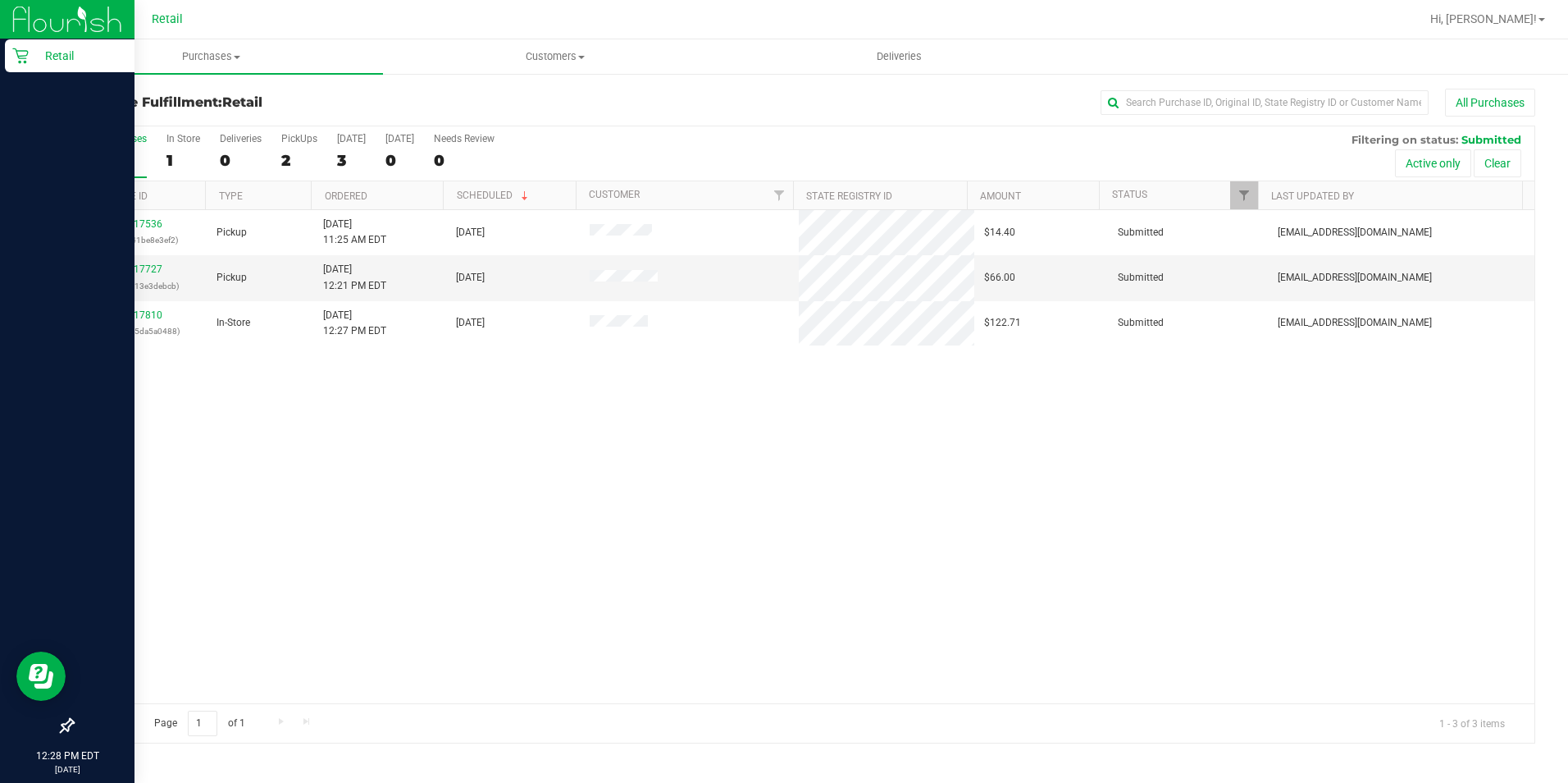
click at [11, 55] on div "Retail" at bounding box center [69, 56] width 129 height 33
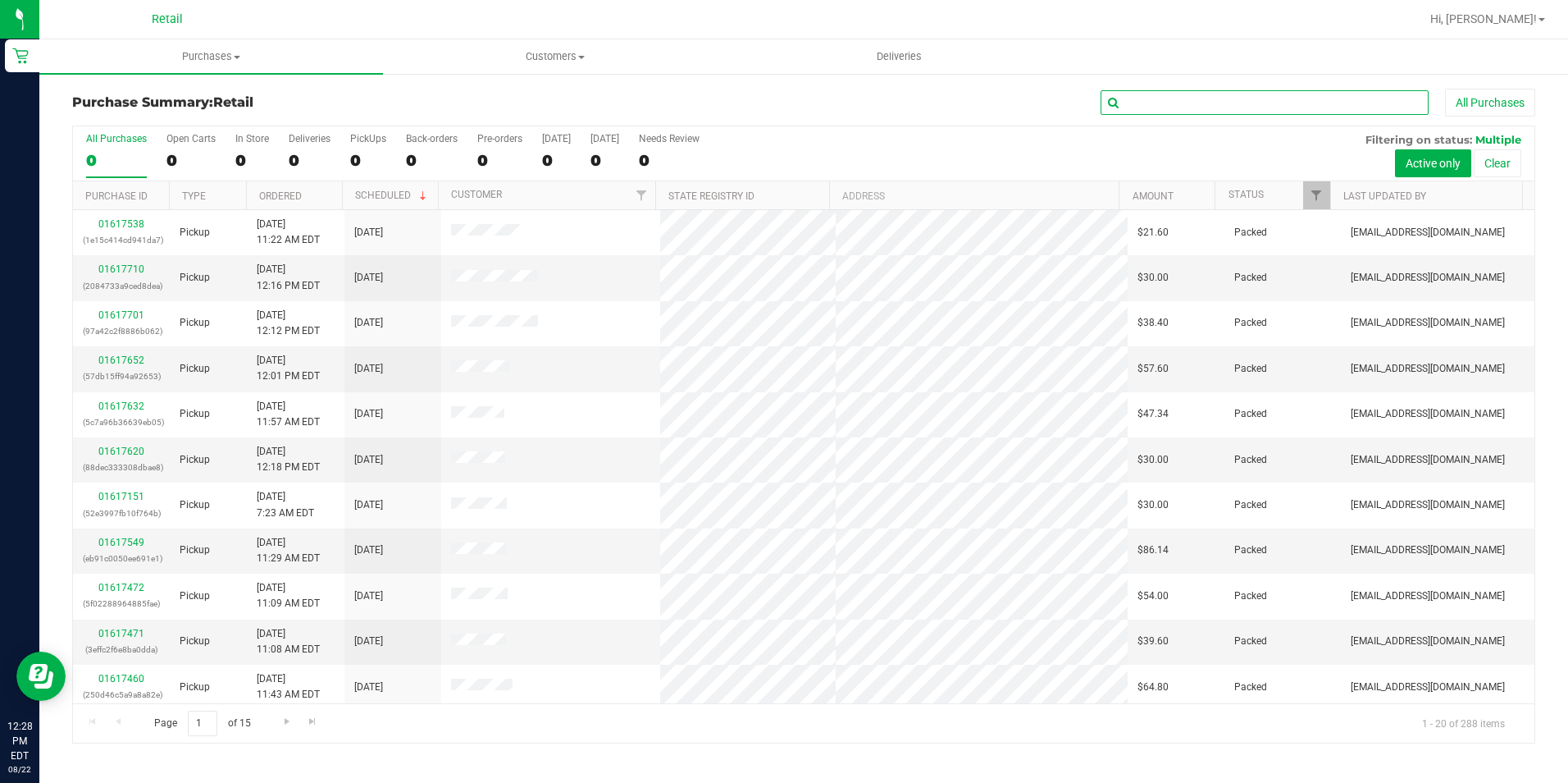
click at [1205, 105] on input "text" at bounding box center [1264, 103] width 328 height 25
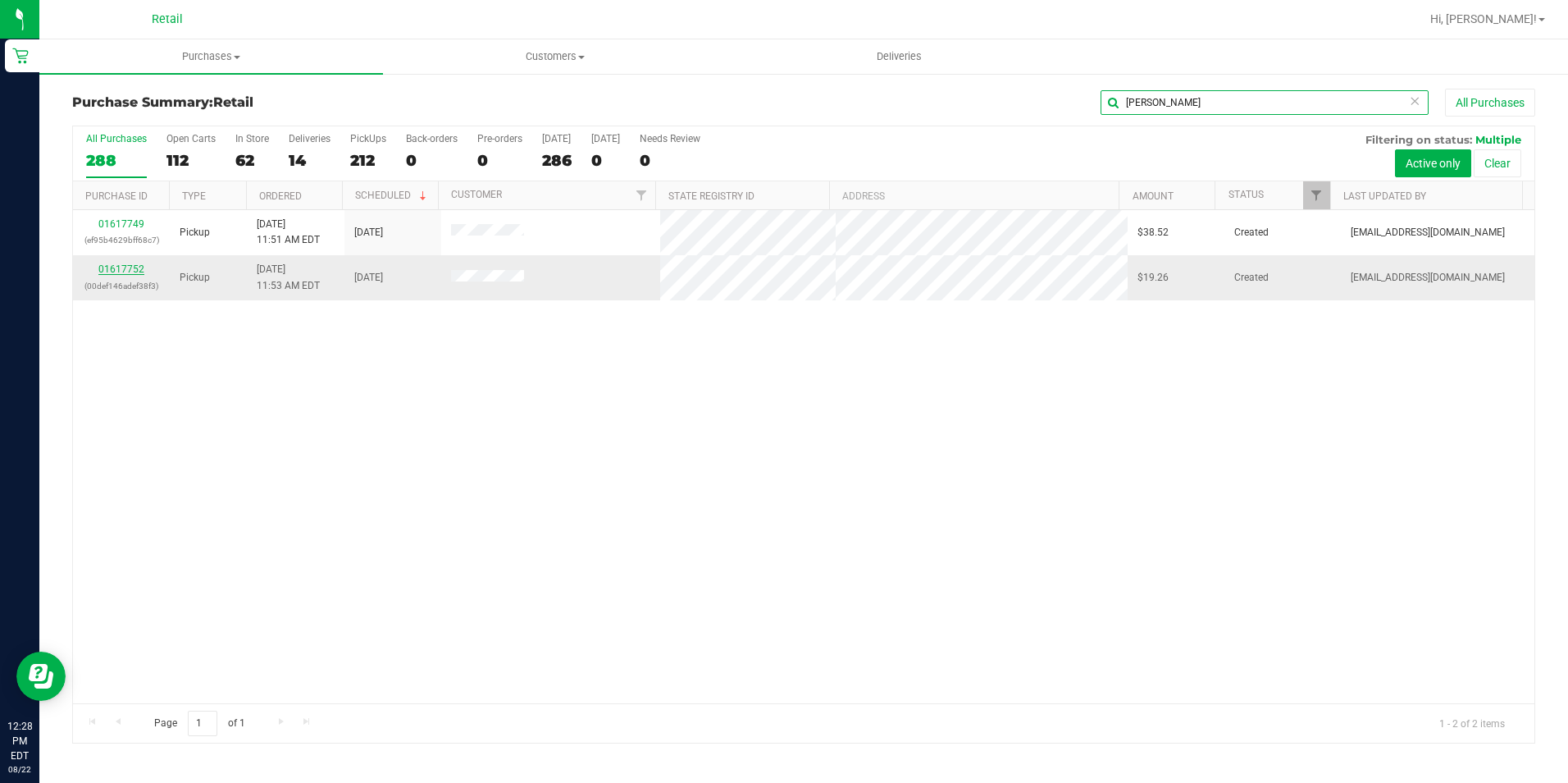
type input "marissa"
click at [128, 271] on link "01617752" at bounding box center [122, 269] width 46 height 12
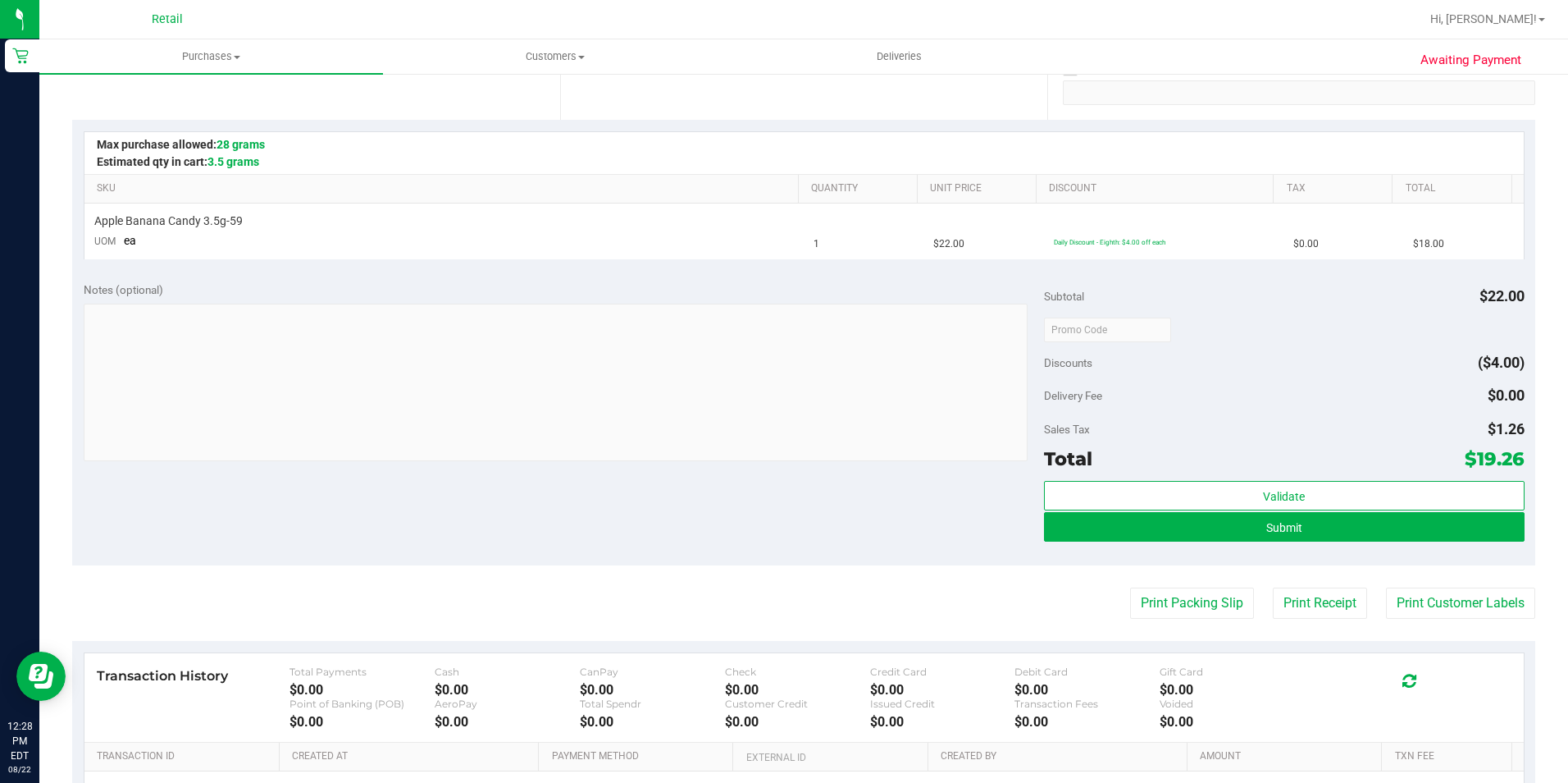
scroll to position [328, 0]
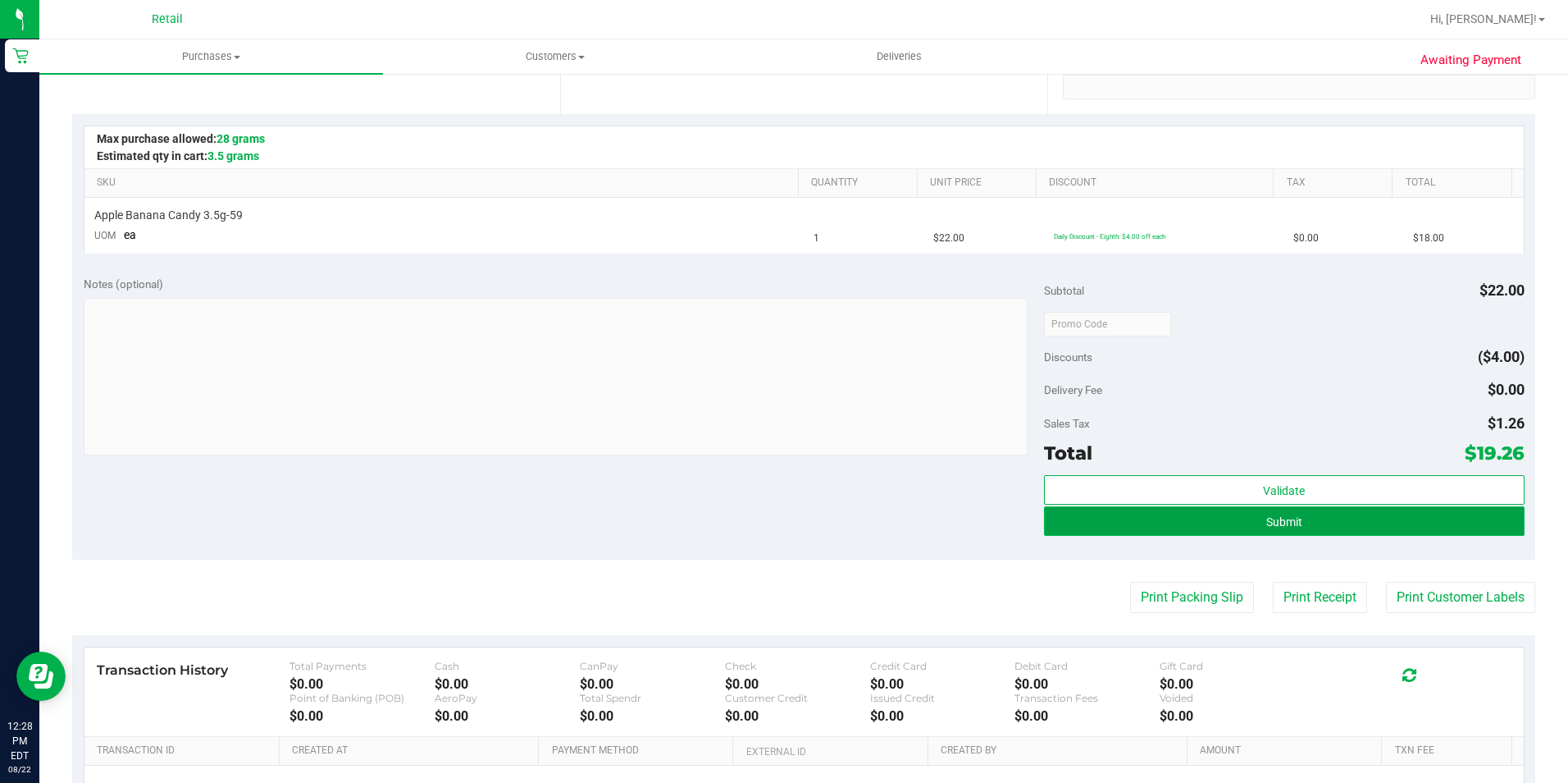
click at [1103, 534] on button "Submit" at bounding box center [1284, 520] width 481 height 30
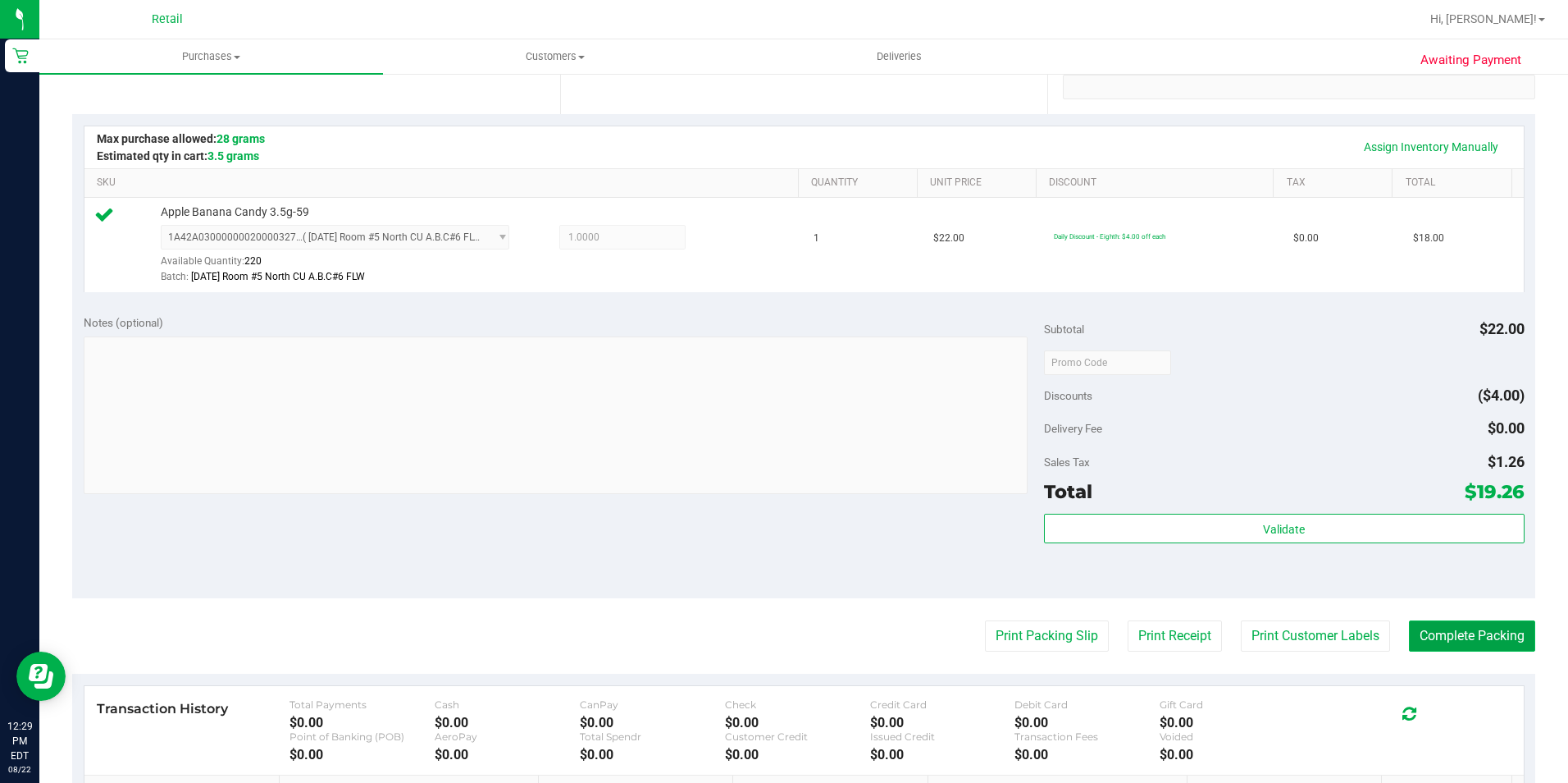
click at [1464, 627] on button "Complete Packing" at bounding box center [1472, 635] width 126 height 32
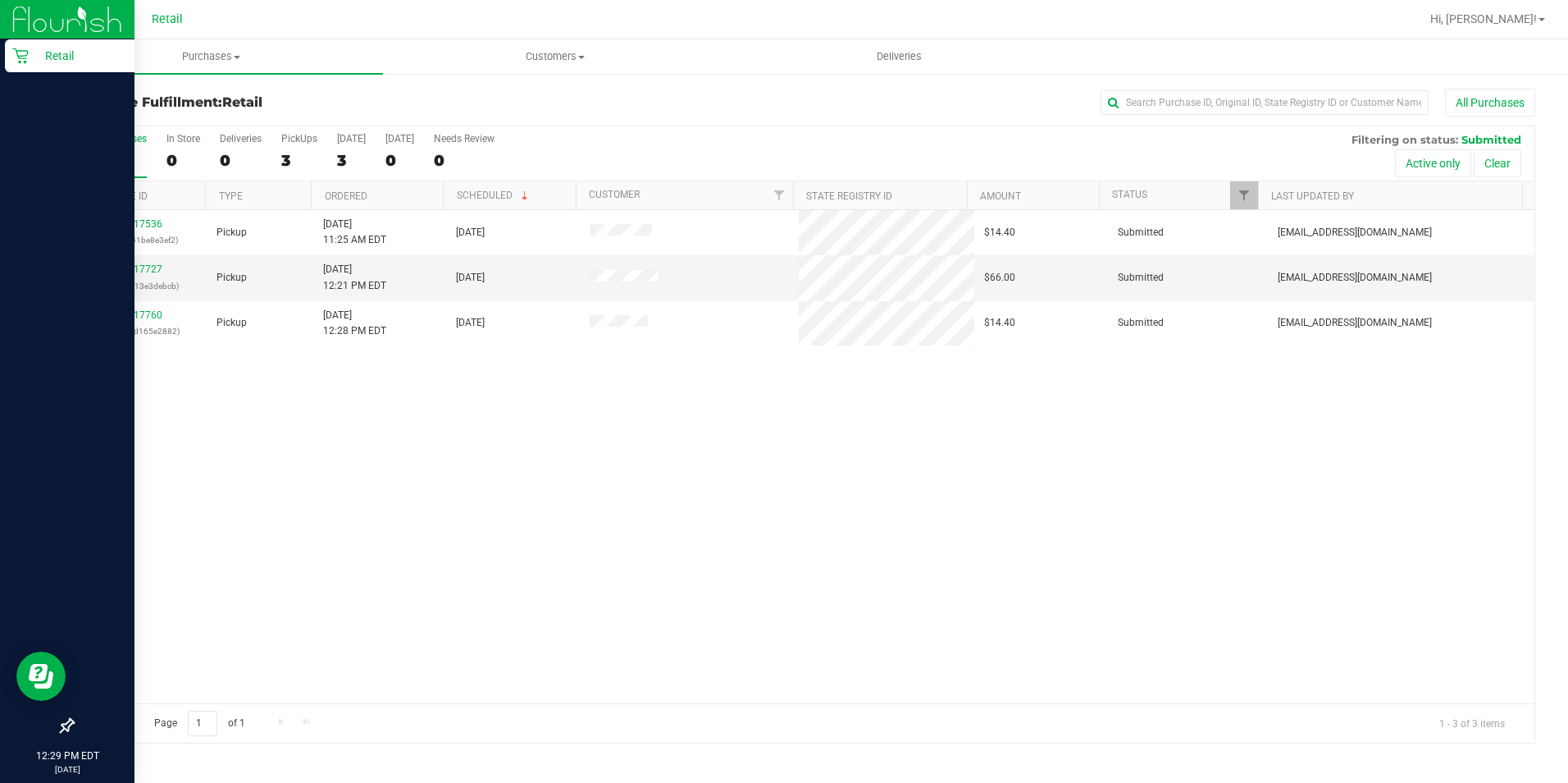
click at [17, 62] on icon at bounding box center [20, 56] width 16 height 16
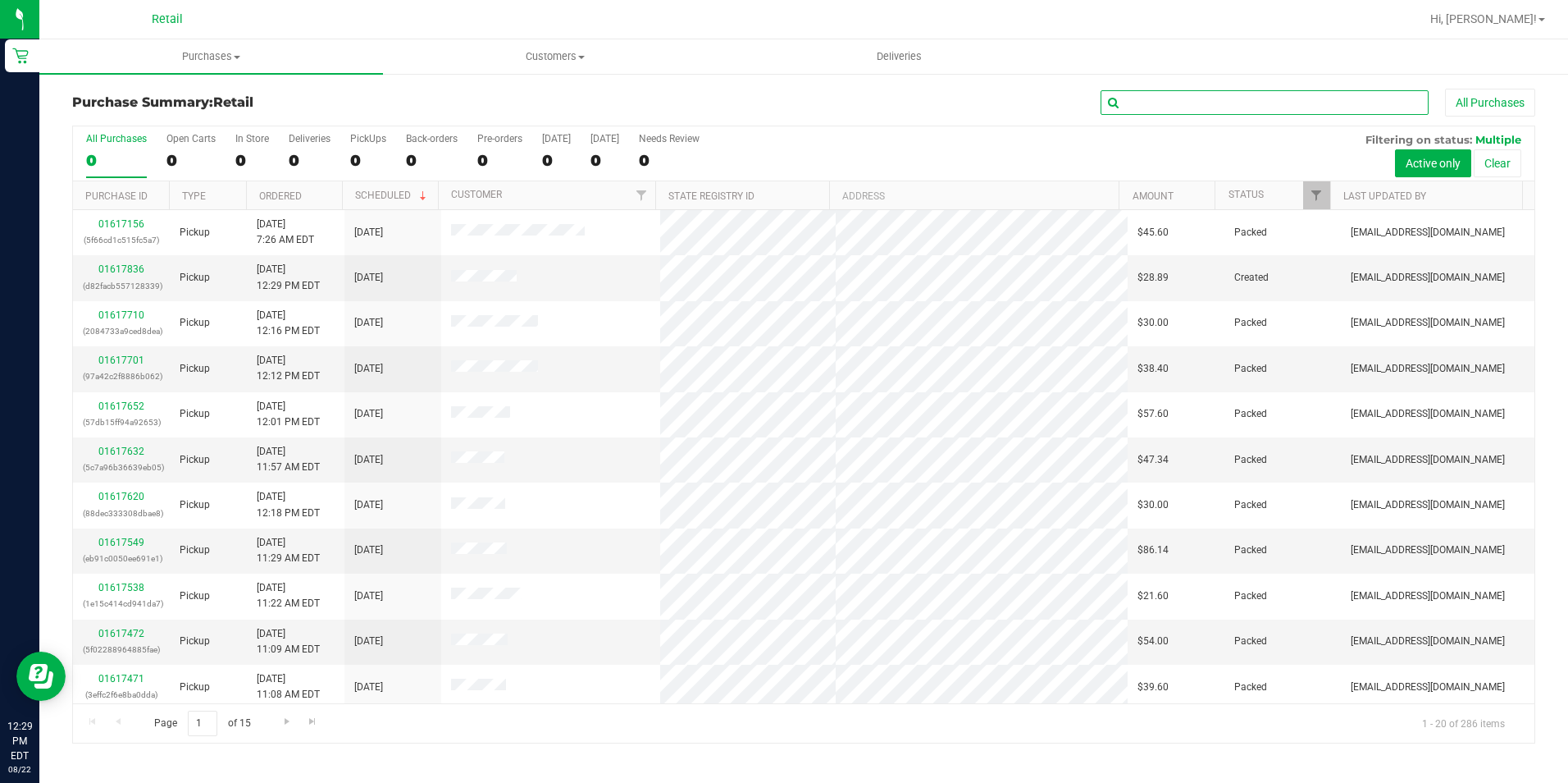
click at [1295, 100] on input "text" at bounding box center [1264, 103] width 328 height 25
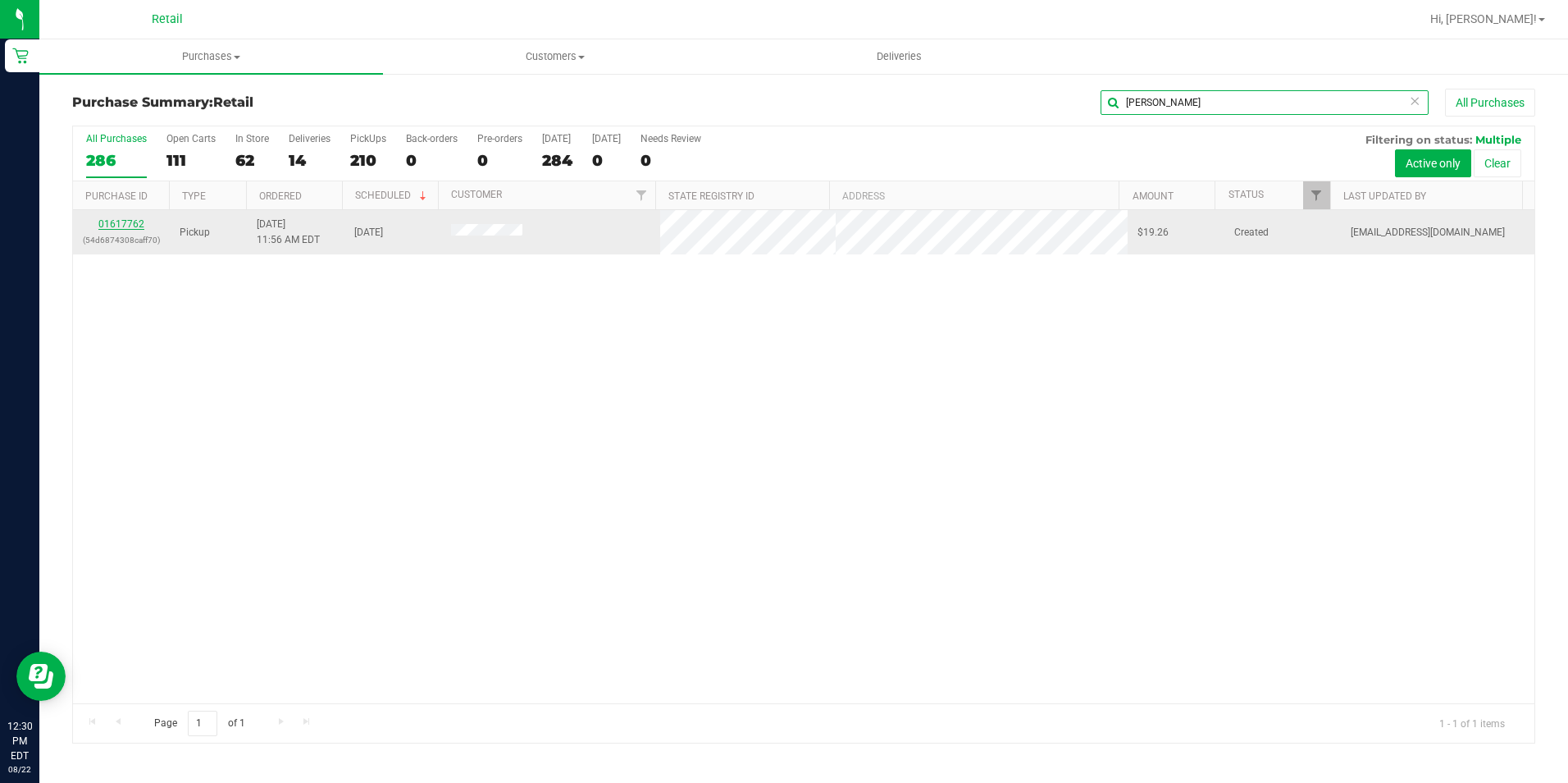
type input "cameron"
click at [123, 229] on link "01617762" at bounding box center [122, 224] width 46 height 12
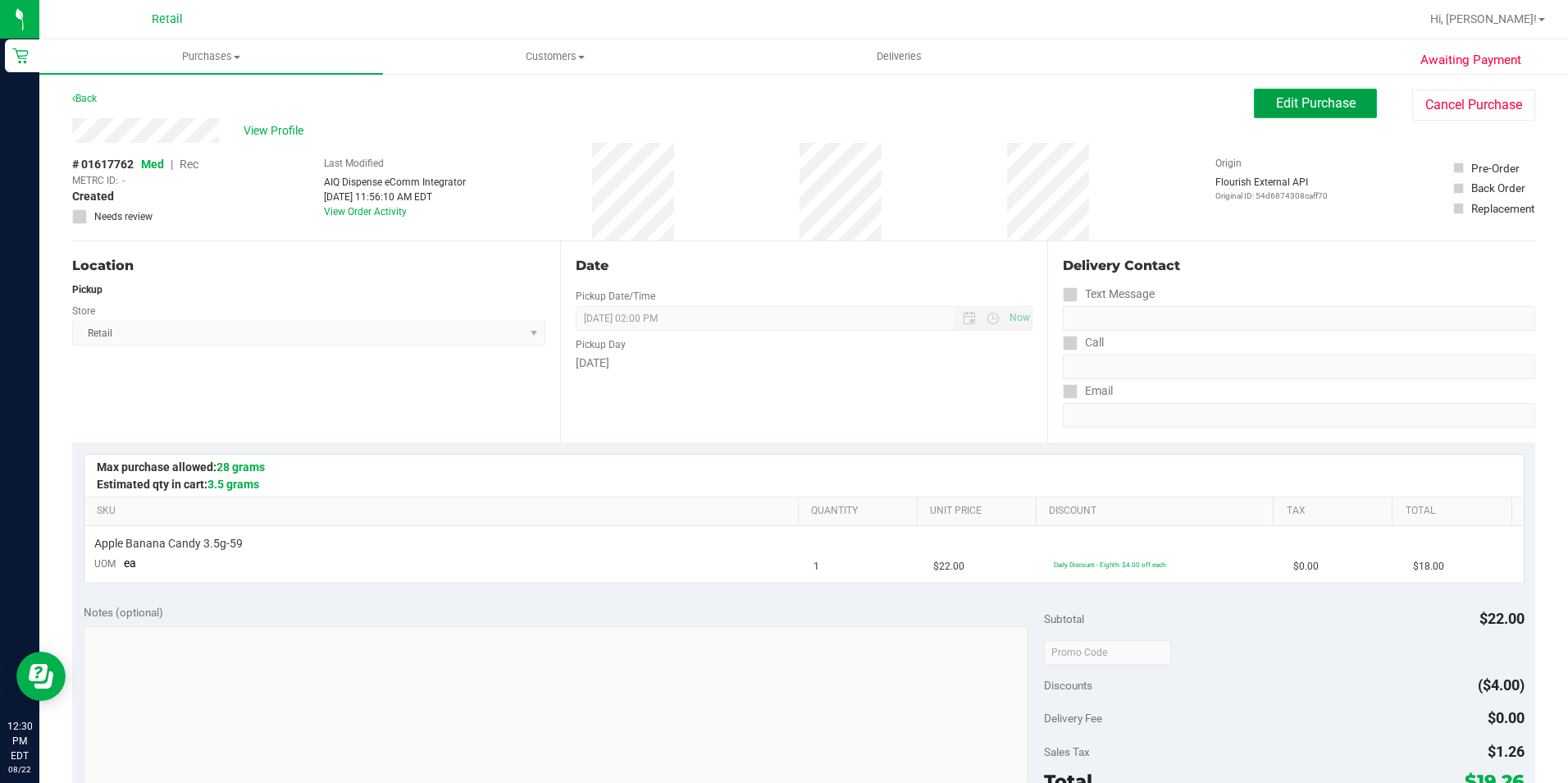
click at [1284, 105] on span "Edit Purchase" at bounding box center [1315, 103] width 80 height 15
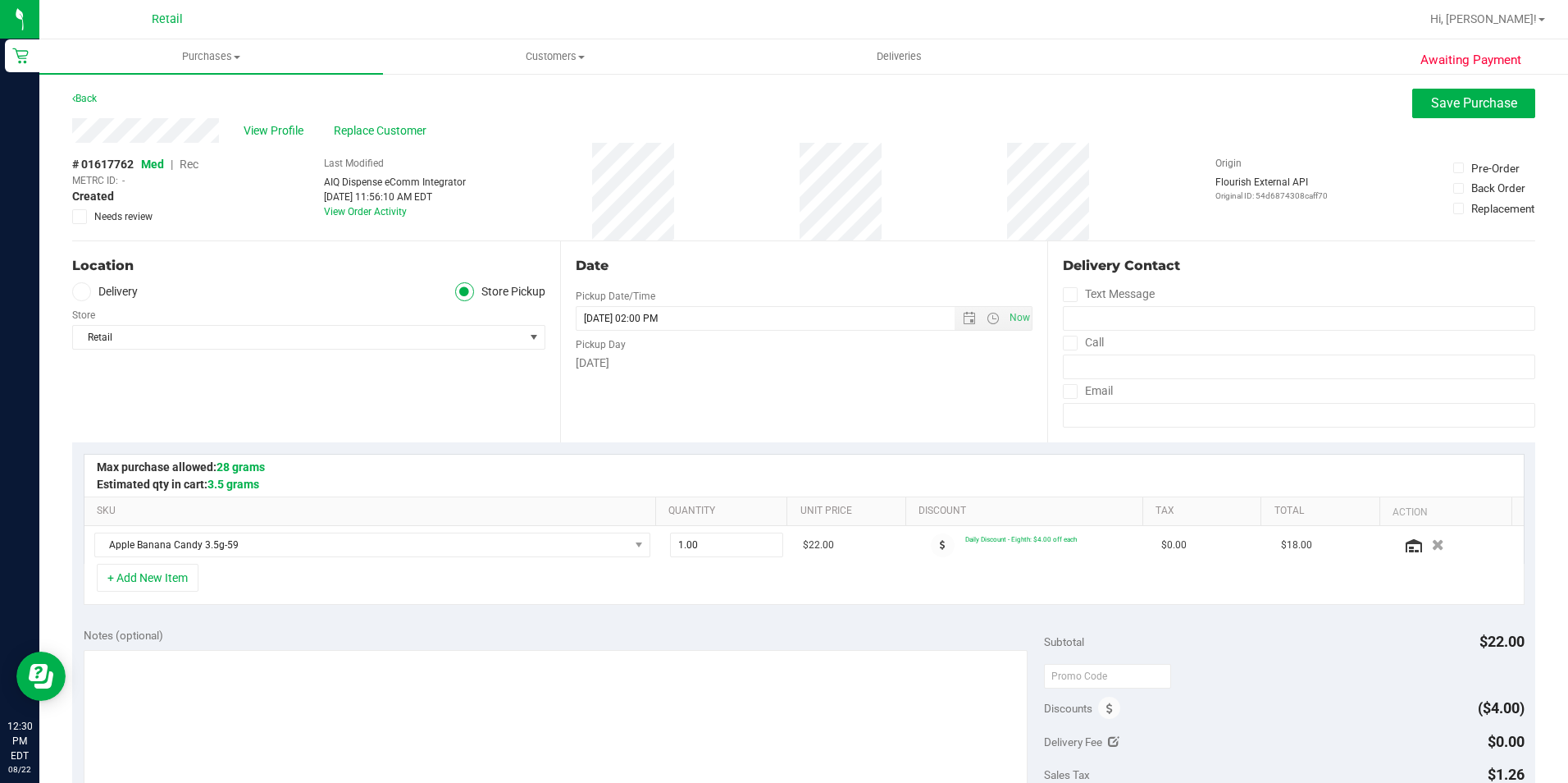
click at [184, 169] on span "Rec" at bounding box center [190, 164] width 19 height 13
click at [1437, 100] on span "Save Purchase" at bounding box center [1474, 103] width 86 height 15
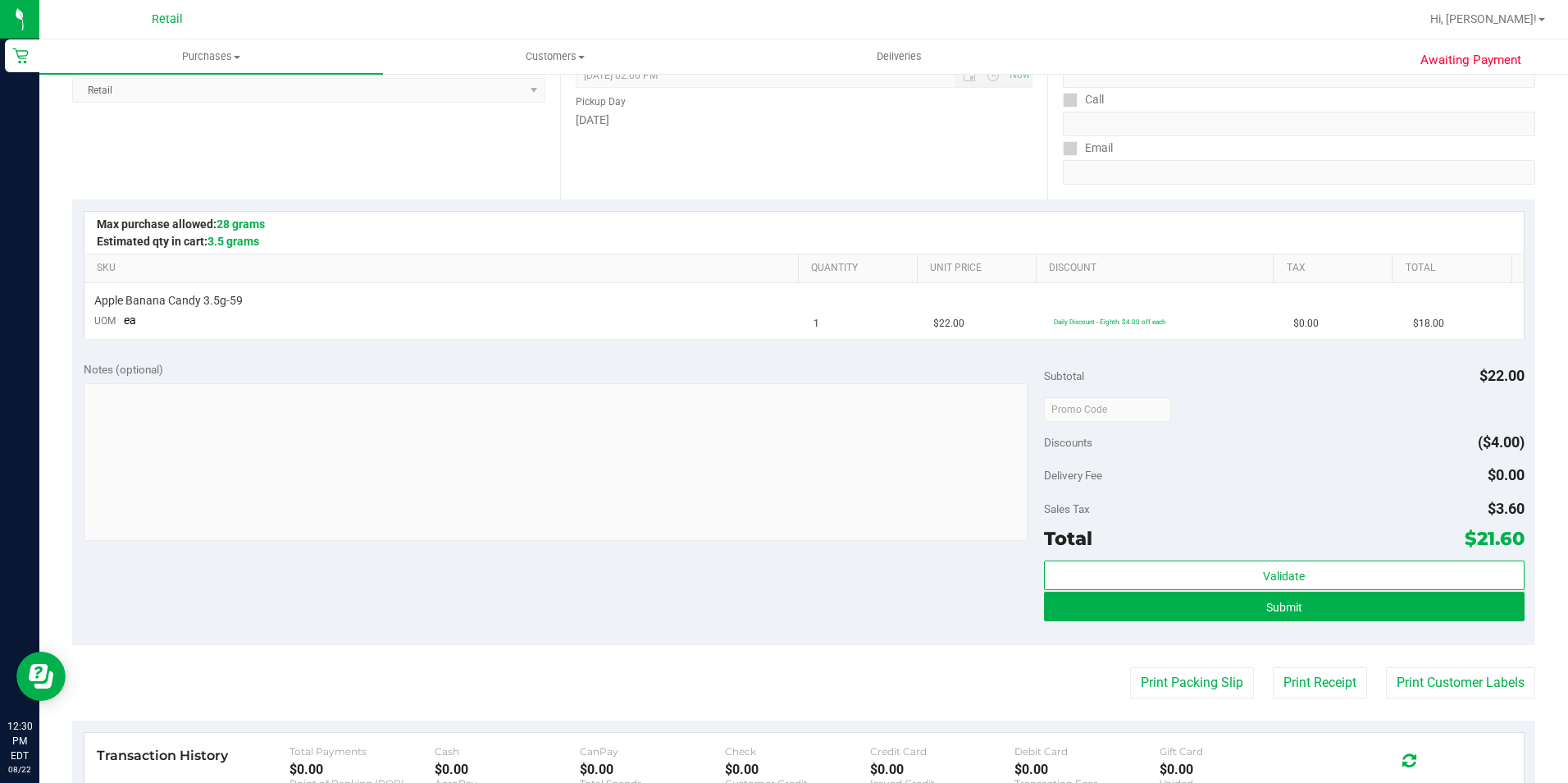
scroll to position [410, 0]
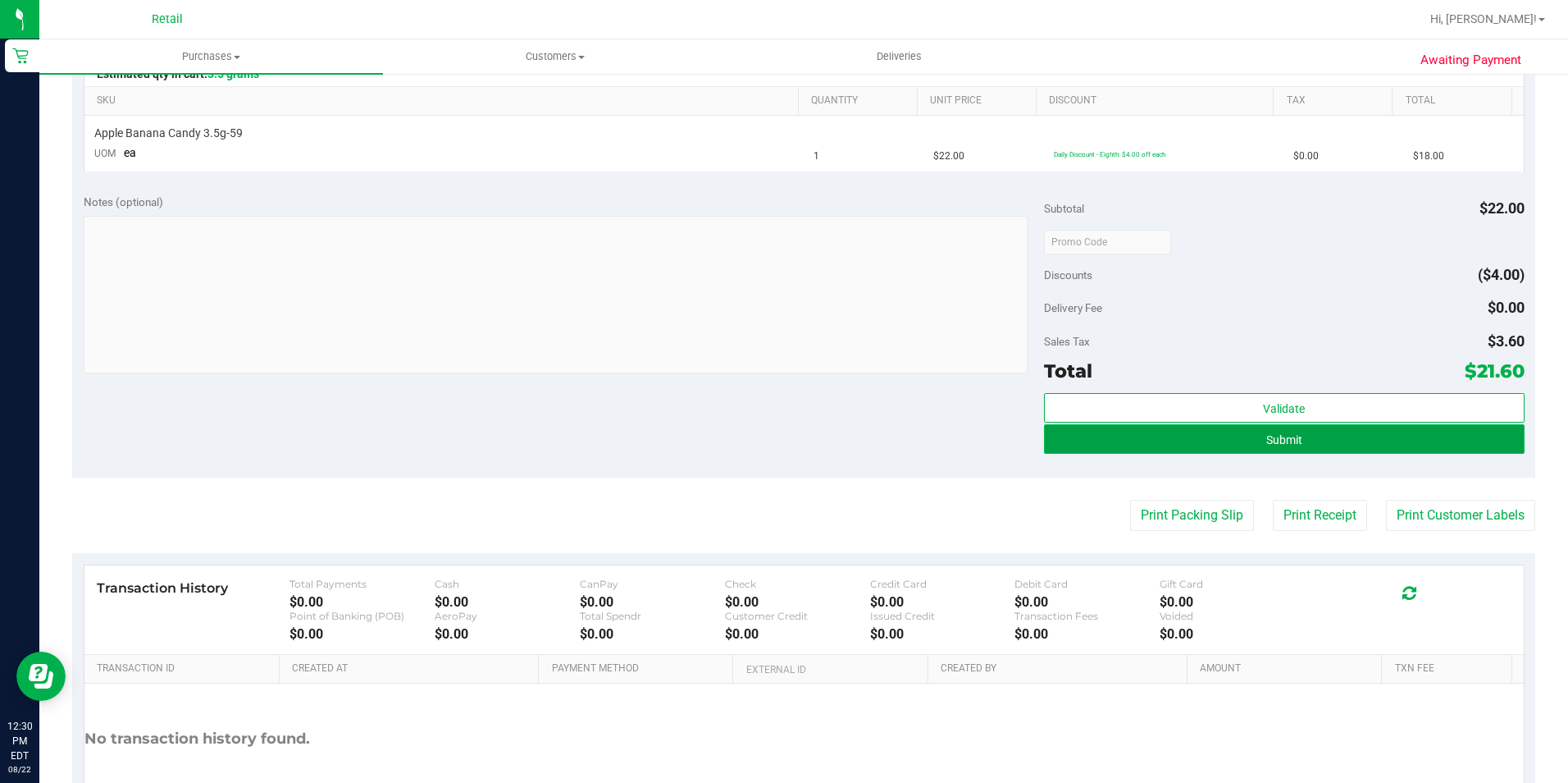
click at [1270, 433] on span "Submit" at bounding box center [1284, 440] width 36 height 13
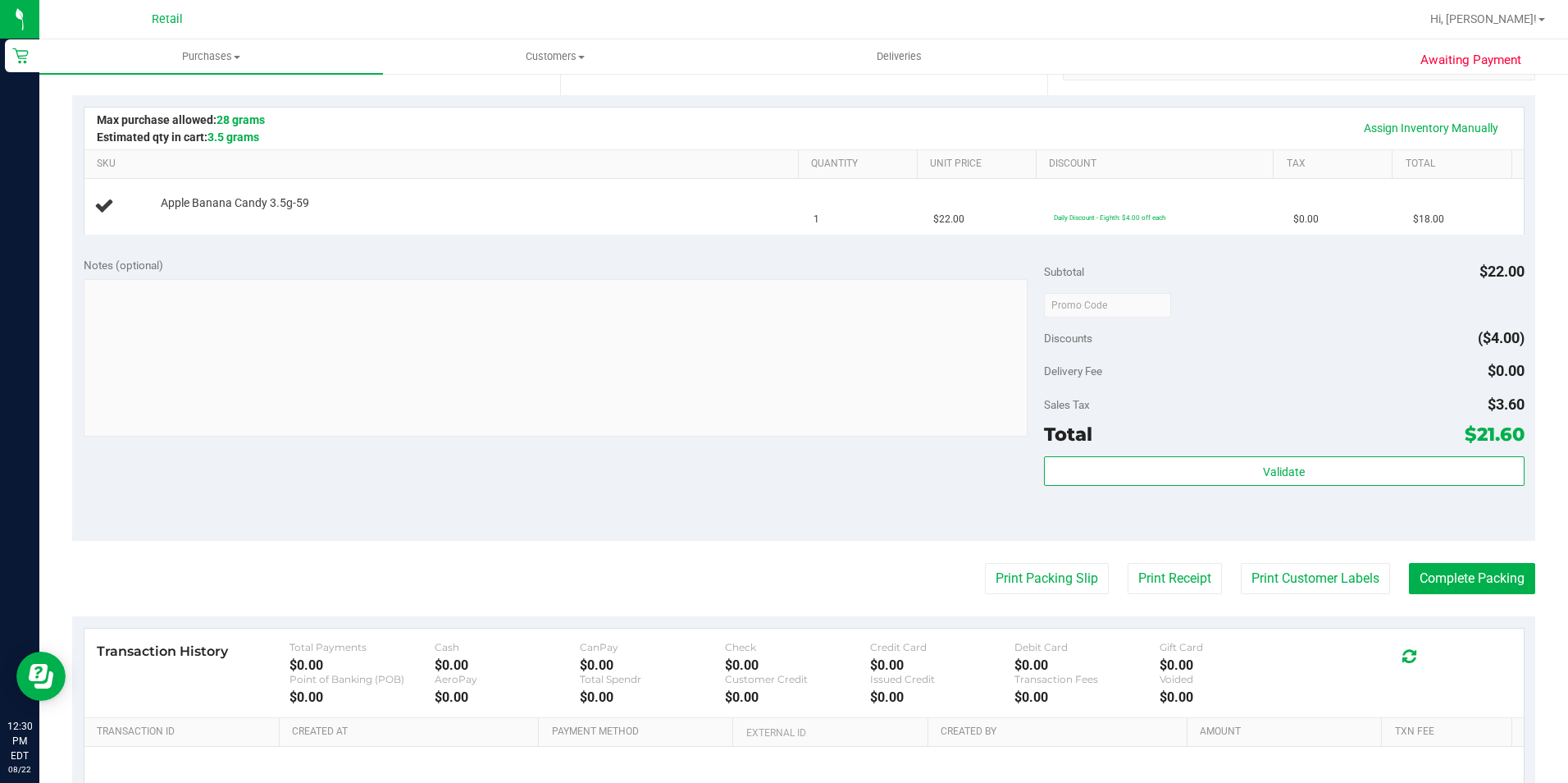
scroll to position [246, 0]
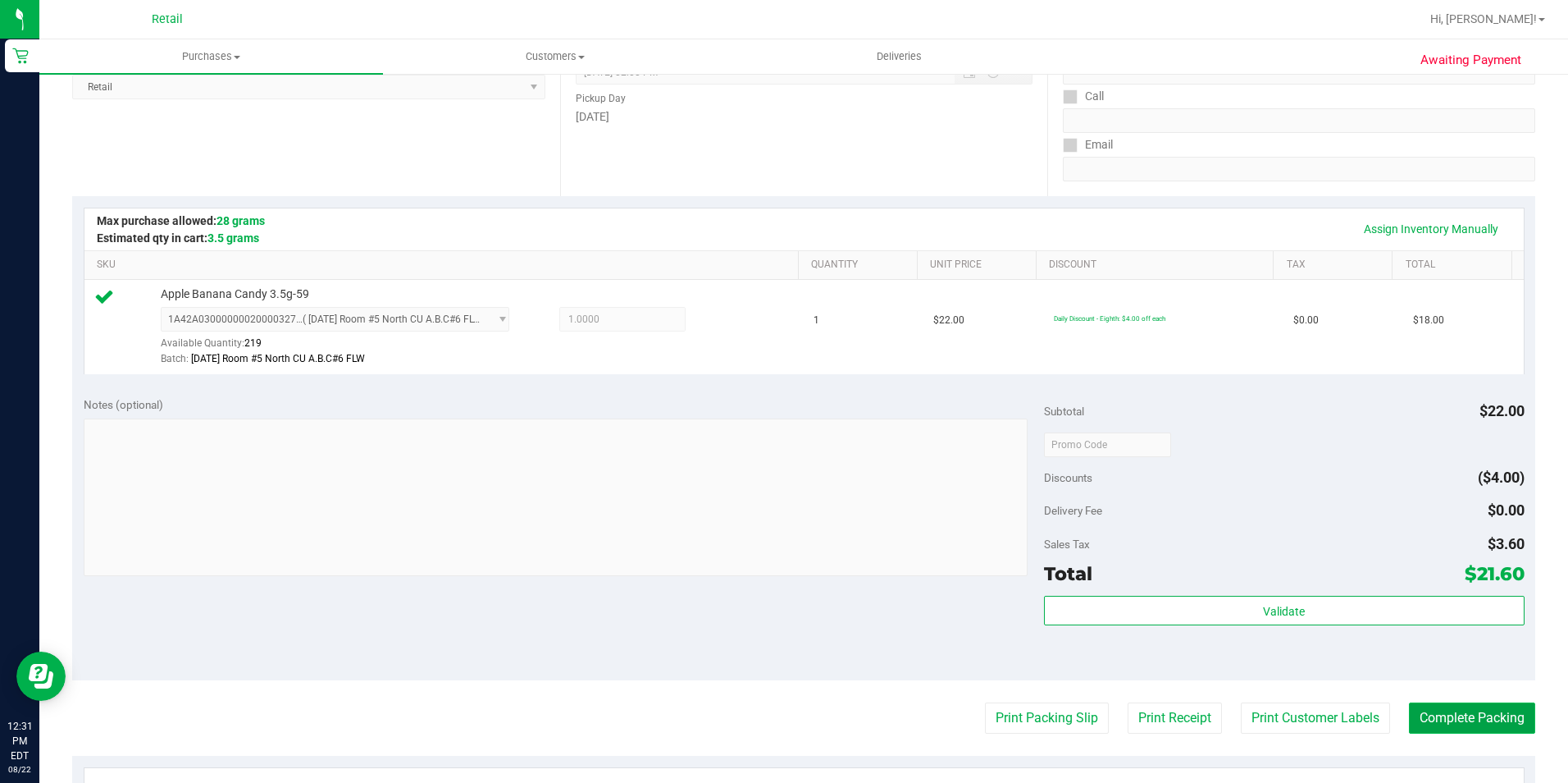
click at [1463, 720] on button "Complete Packing" at bounding box center [1472, 718] width 126 height 32
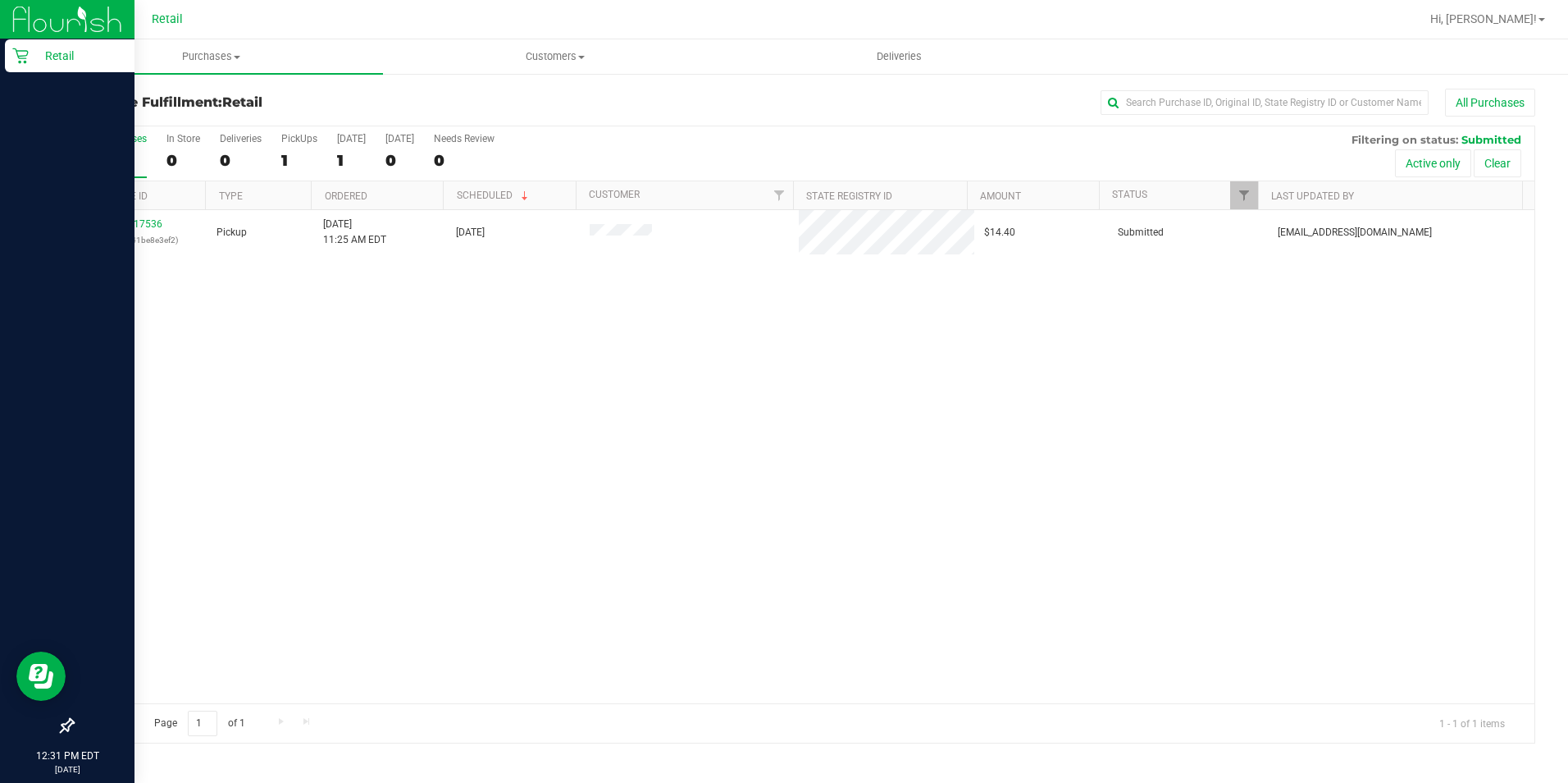
click at [53, 57] on p "Retail" at bounding box center [78, 56] width 99 height 20
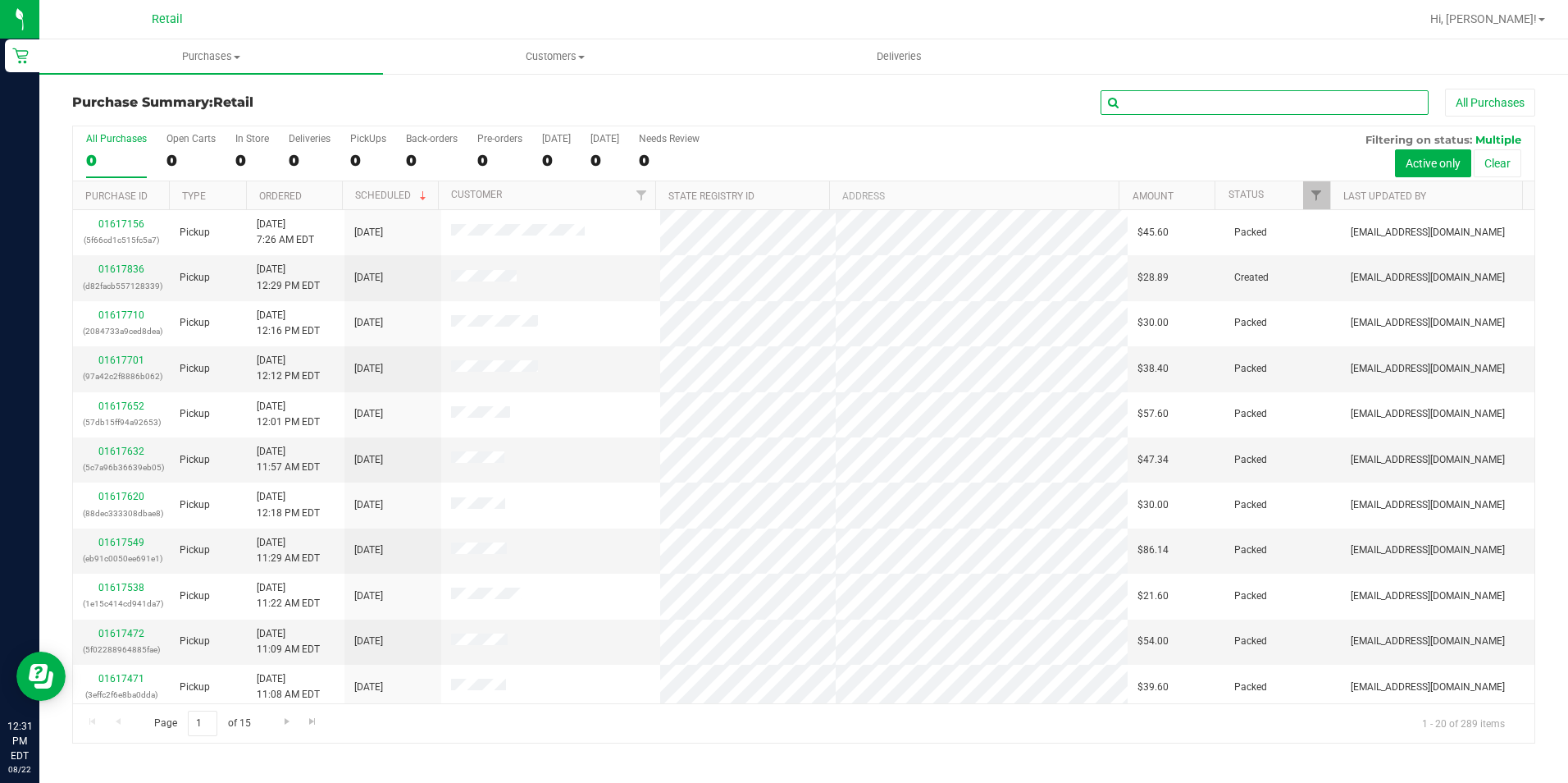
click at [1159, 97] on input "text" at bounding box center [1264, 103] width 328 height 25
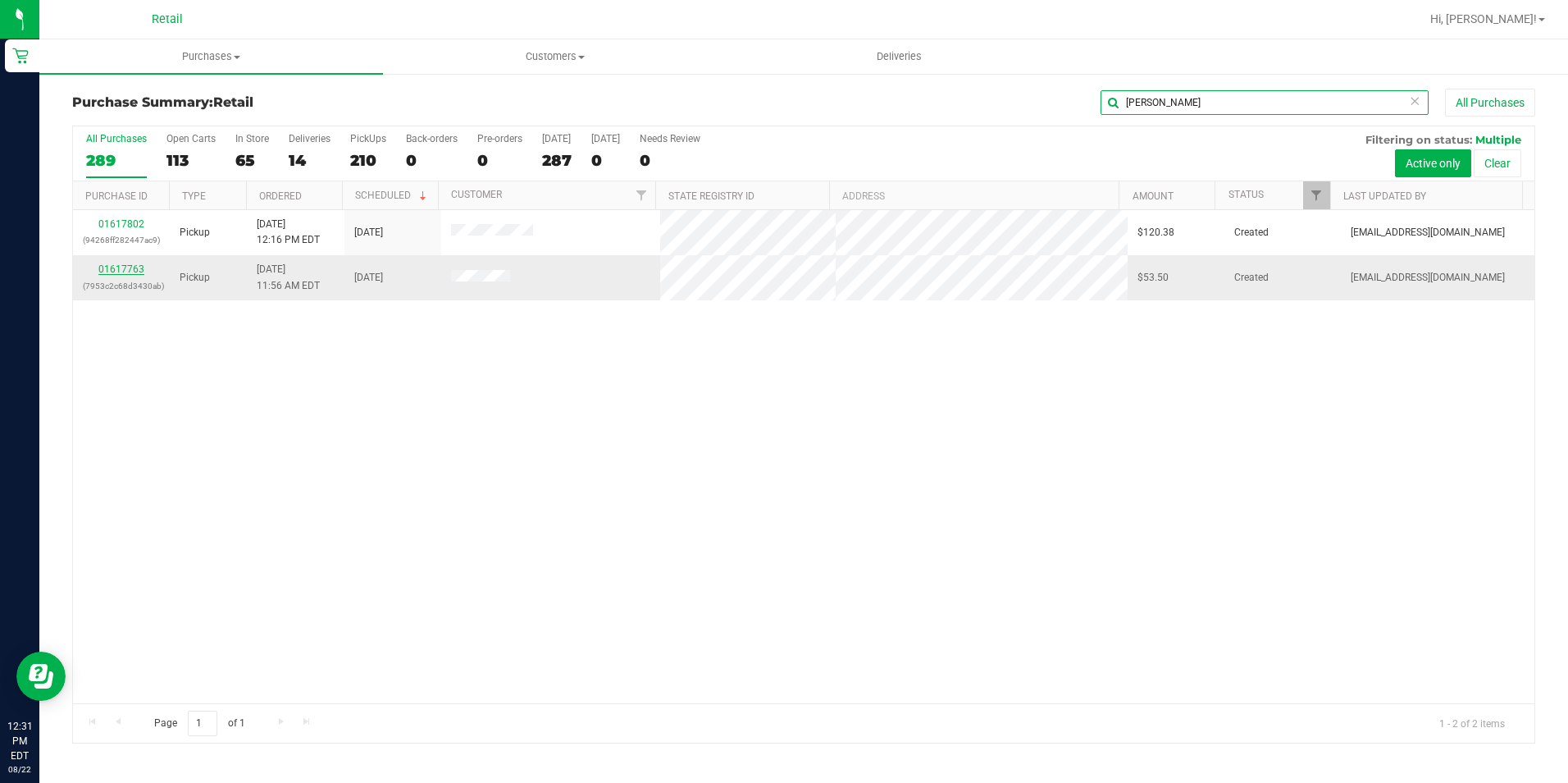
type input "joshua"
click at [122, 269] on link "01617763" at bounding box center [122, 269] width 46 height 12
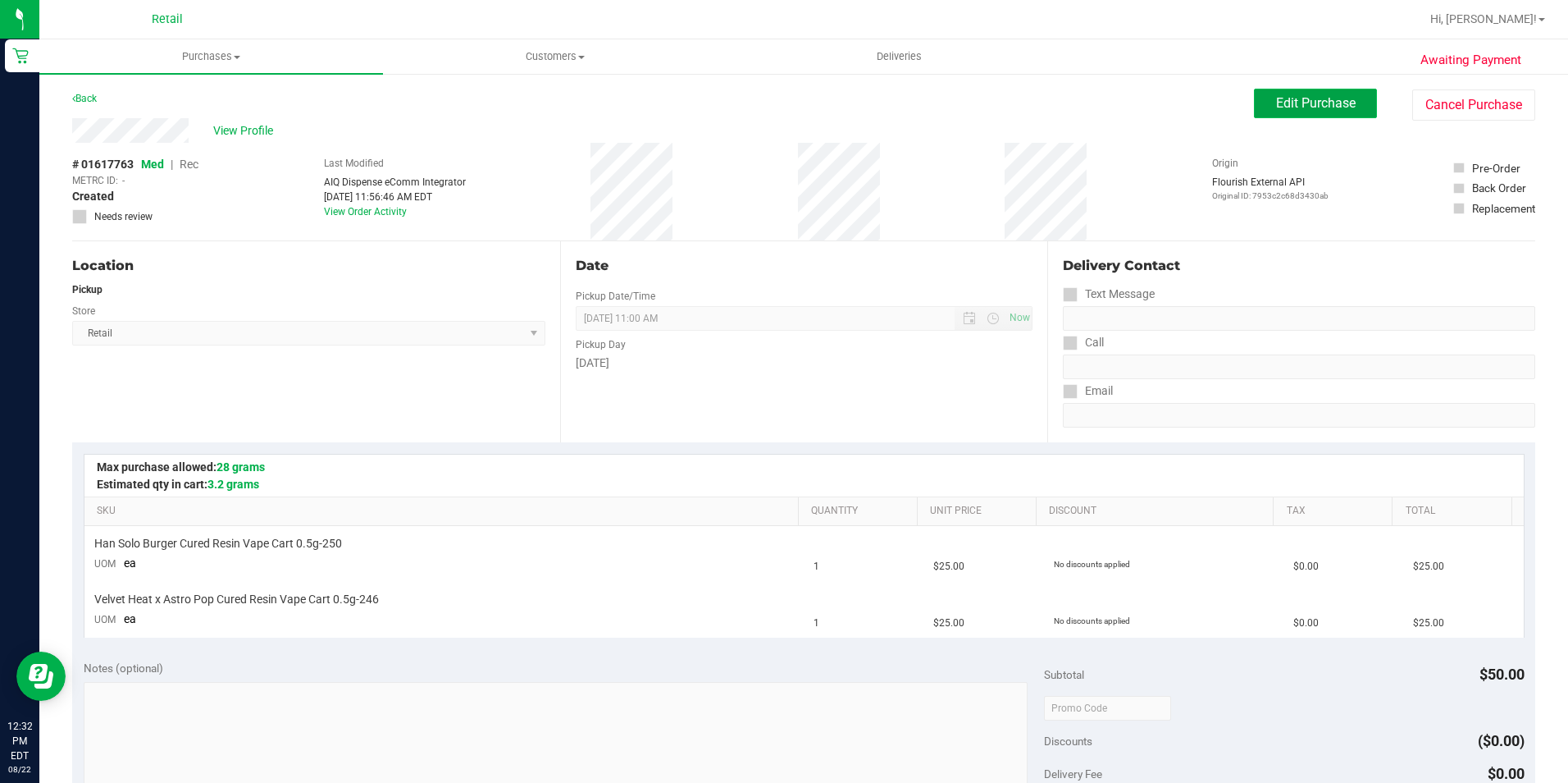
click at [1296, 105] on span "Edit Purchase" at bounding box center [1315, 103] width 80 height 15
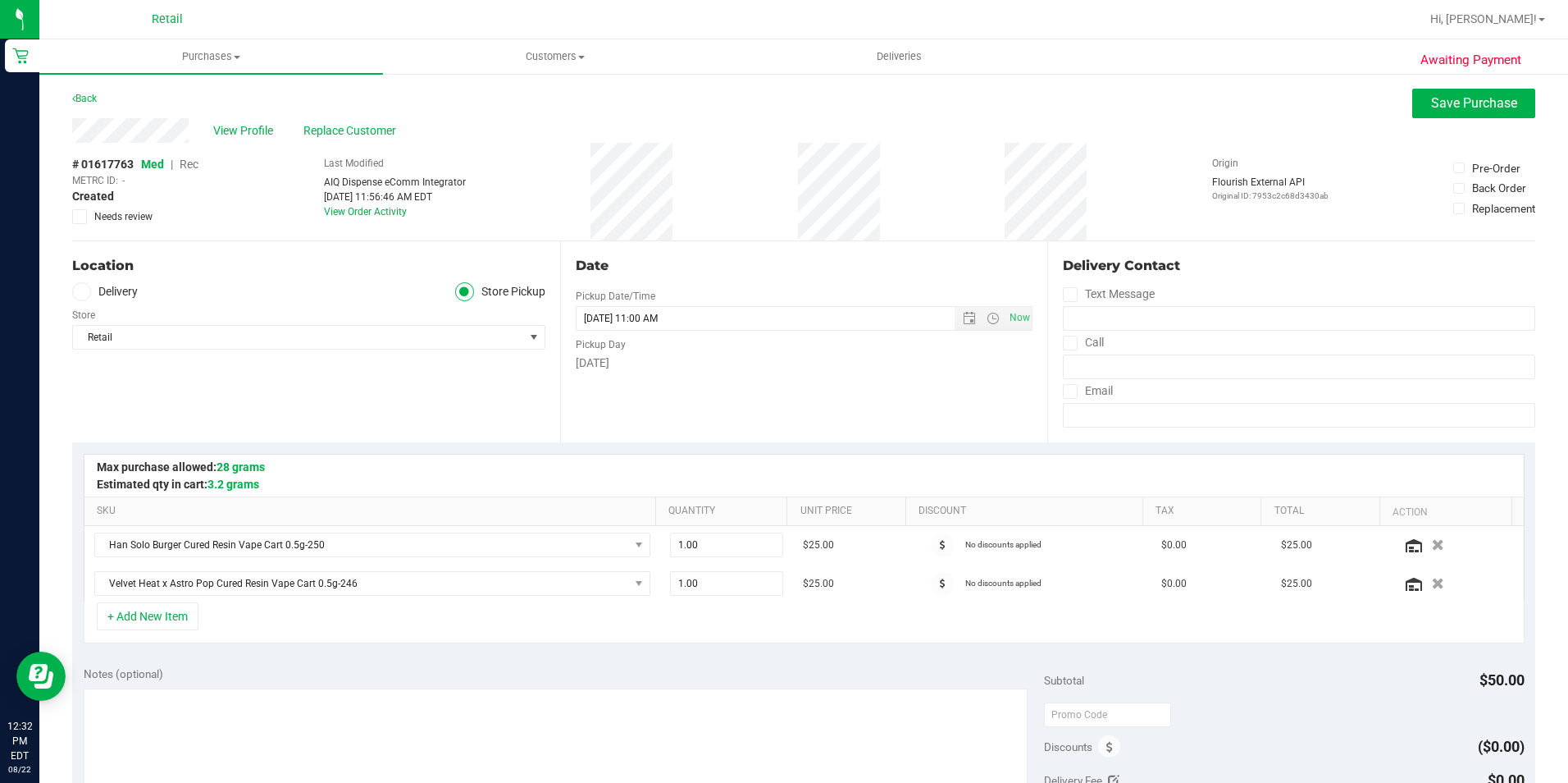
click at [182, 164] on span "Rec" at bounding box center [190, 164] width 19 height 13
click at [1412, 107] on button "Save Purchase" at bounding box center [1473, 103] width 123 height 30
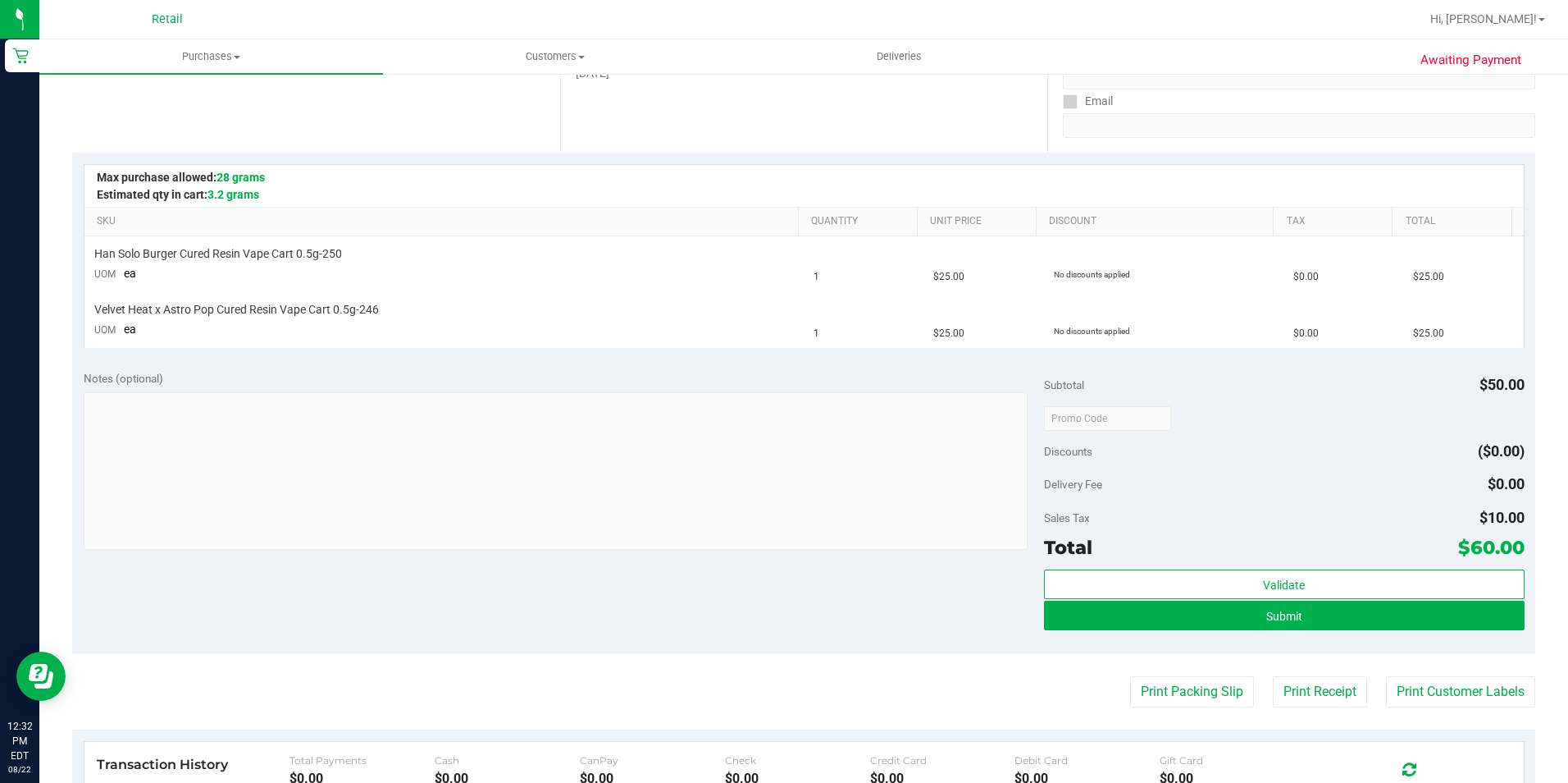
scroll to position [328, 0]
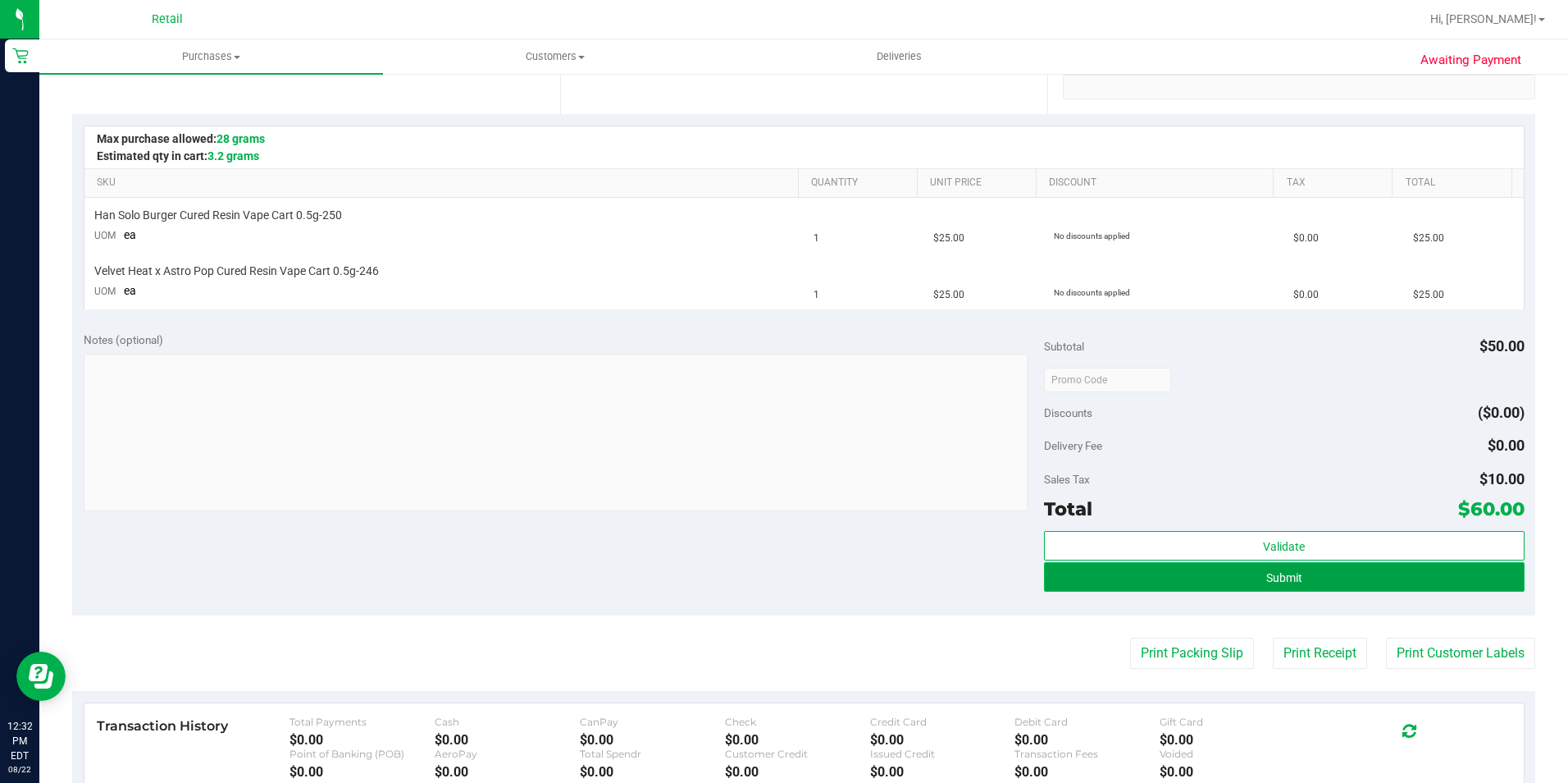
click at [1281, 576] on span "Submit" at bounding box center [1284, 578] width 36 height 13
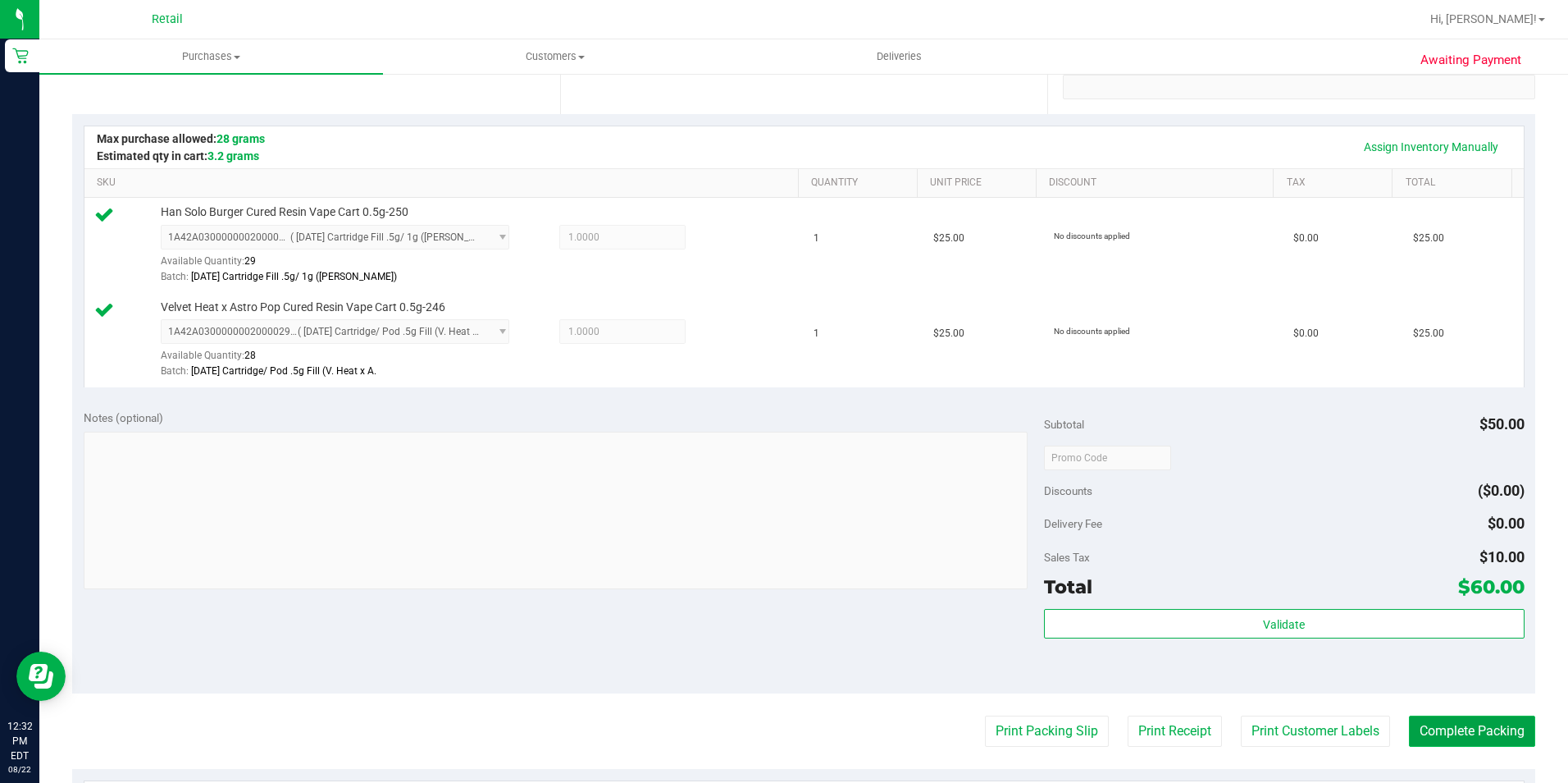
click at [1483, 735] on button "Complete Packing" at bounding box center [1472, 731] width 126 height 32
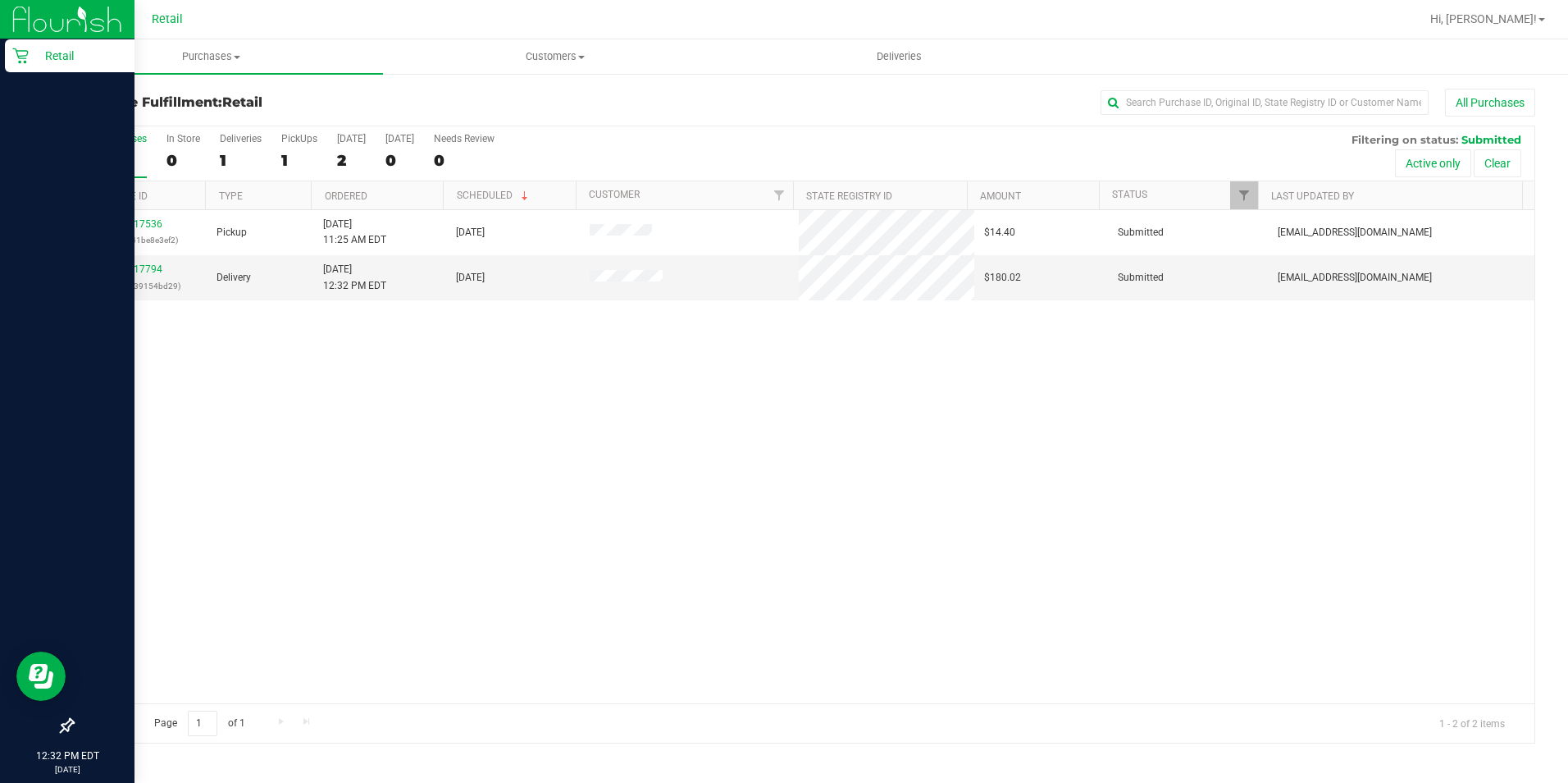
click at [20, 58] on icon at bounding box center [20, 57] width 15 height 15
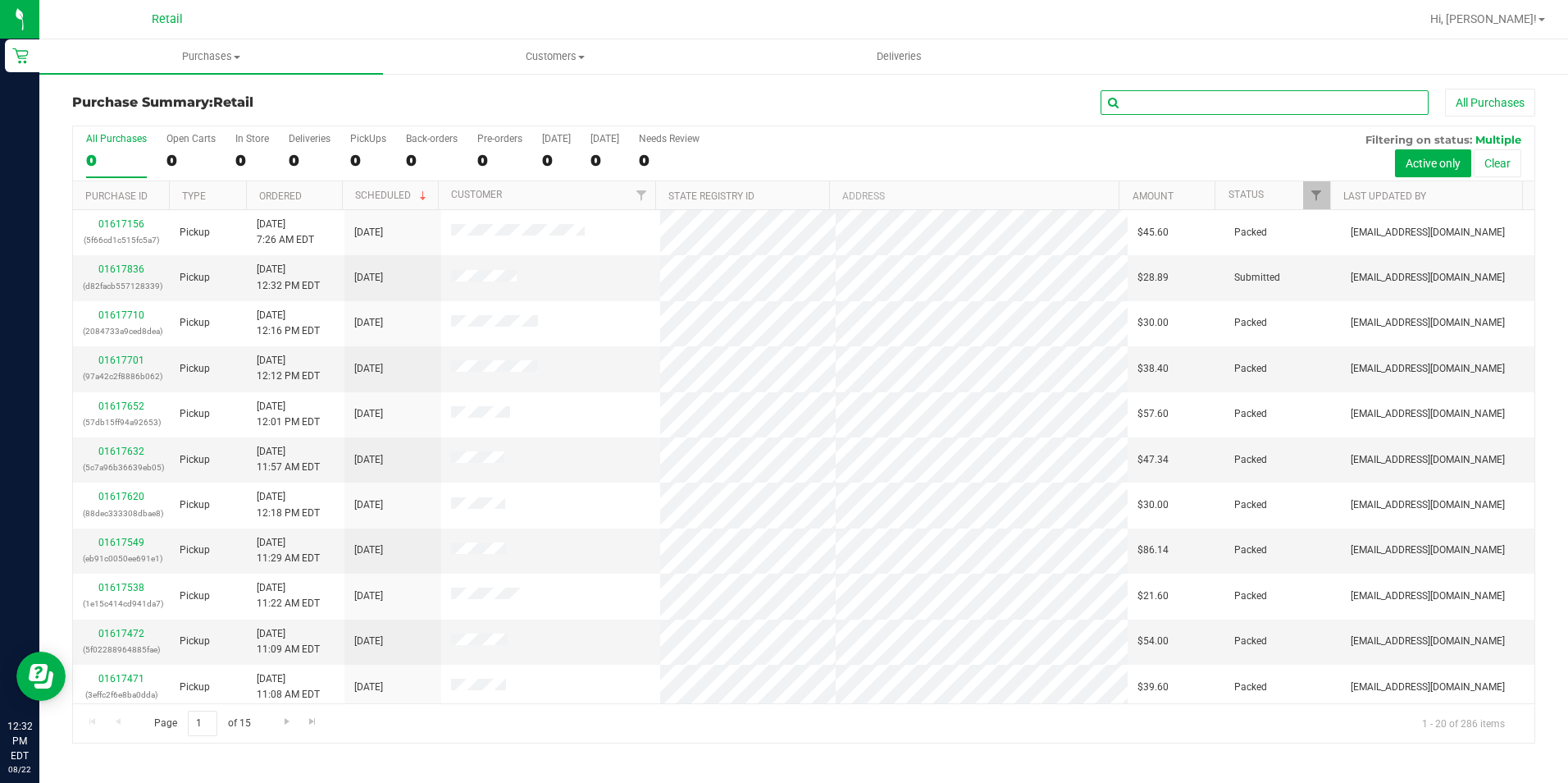
click at [1154, 107] on input "text" at bounding box center [1264, 103] width 328 height 25
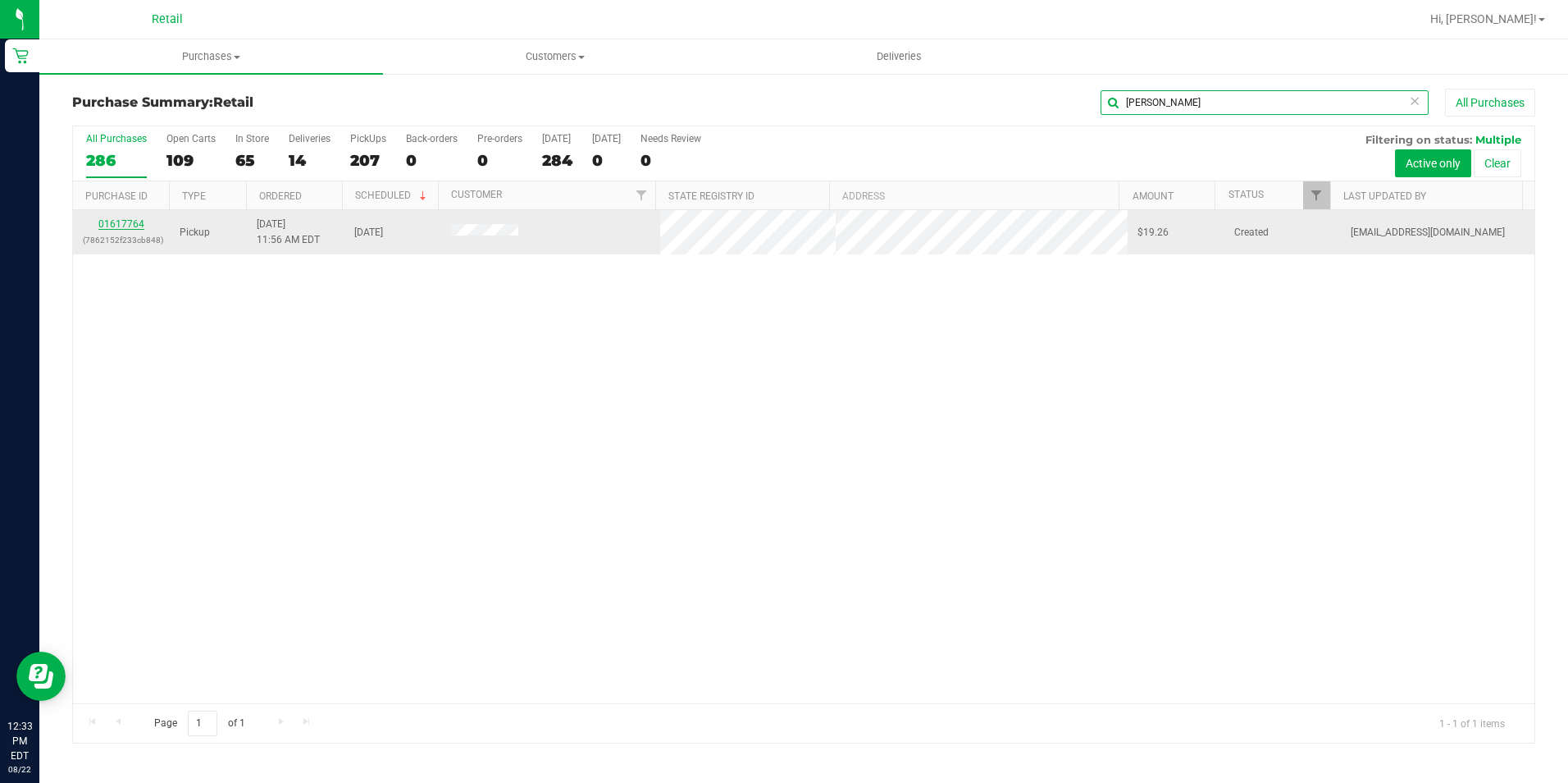
type input "kristal"
click at [127, 220] on link "01617764" at bounding box center [122, 224] width 46 height 12
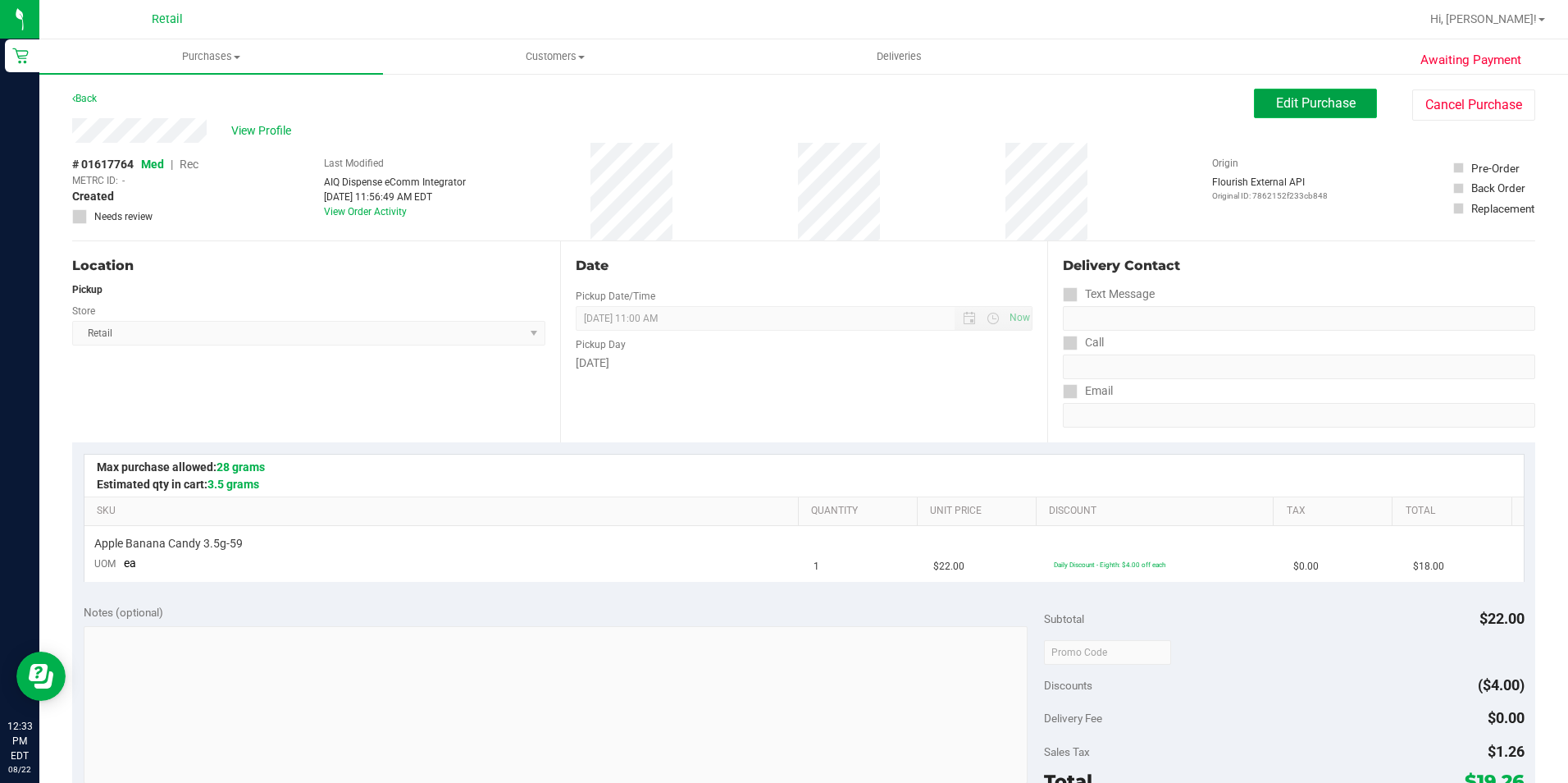
click at [1276, 110] on span "Edit Purchase" at bounding box center [1315, 103] width 80 height 15
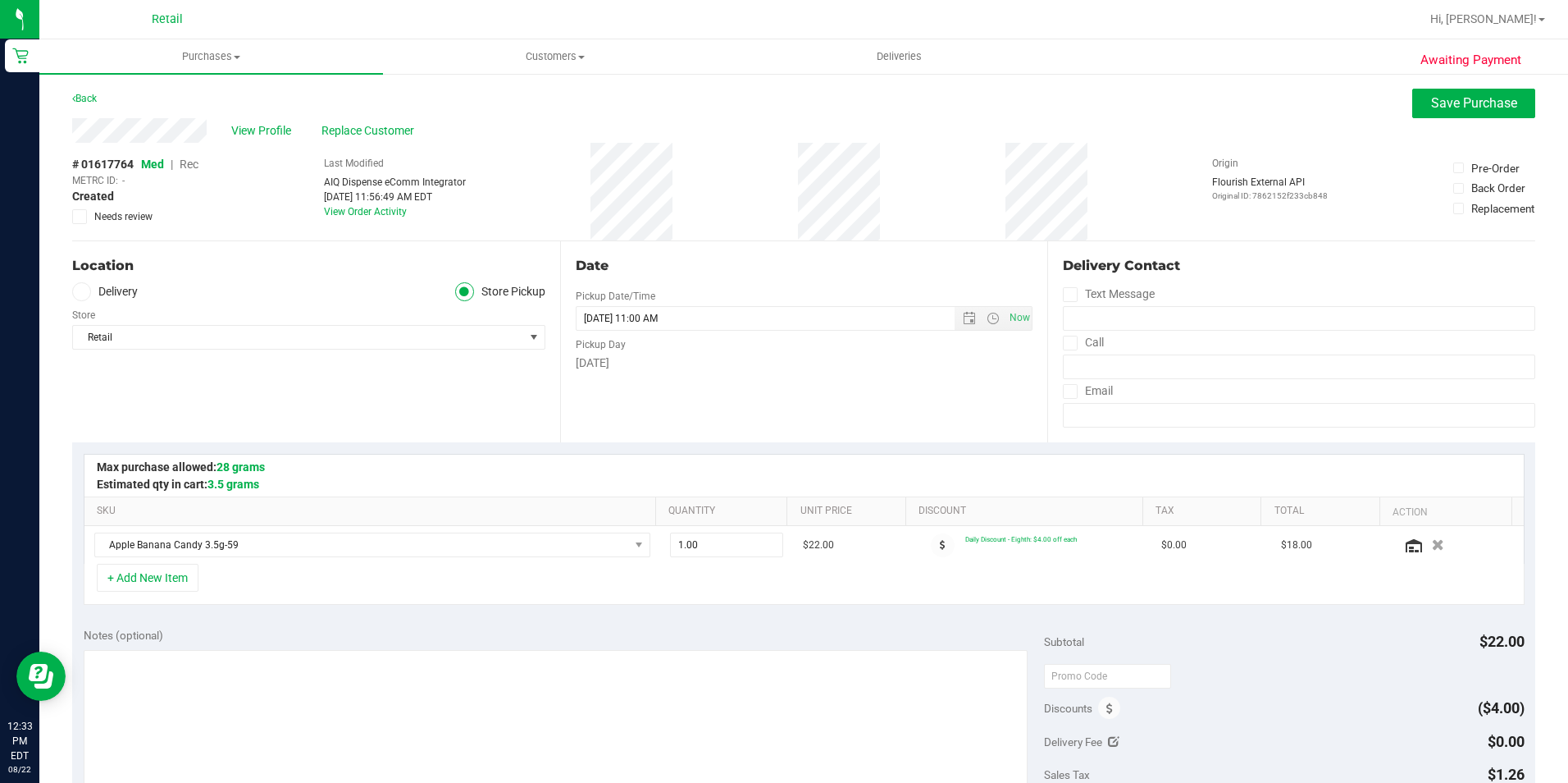
click at [192, 157] on span "Rec" at bounding box center [190, 164] width 19 height 13
click at [1435, 114] on button "Save Purchase" at bounding box center [1473, 103] width 123 height 30
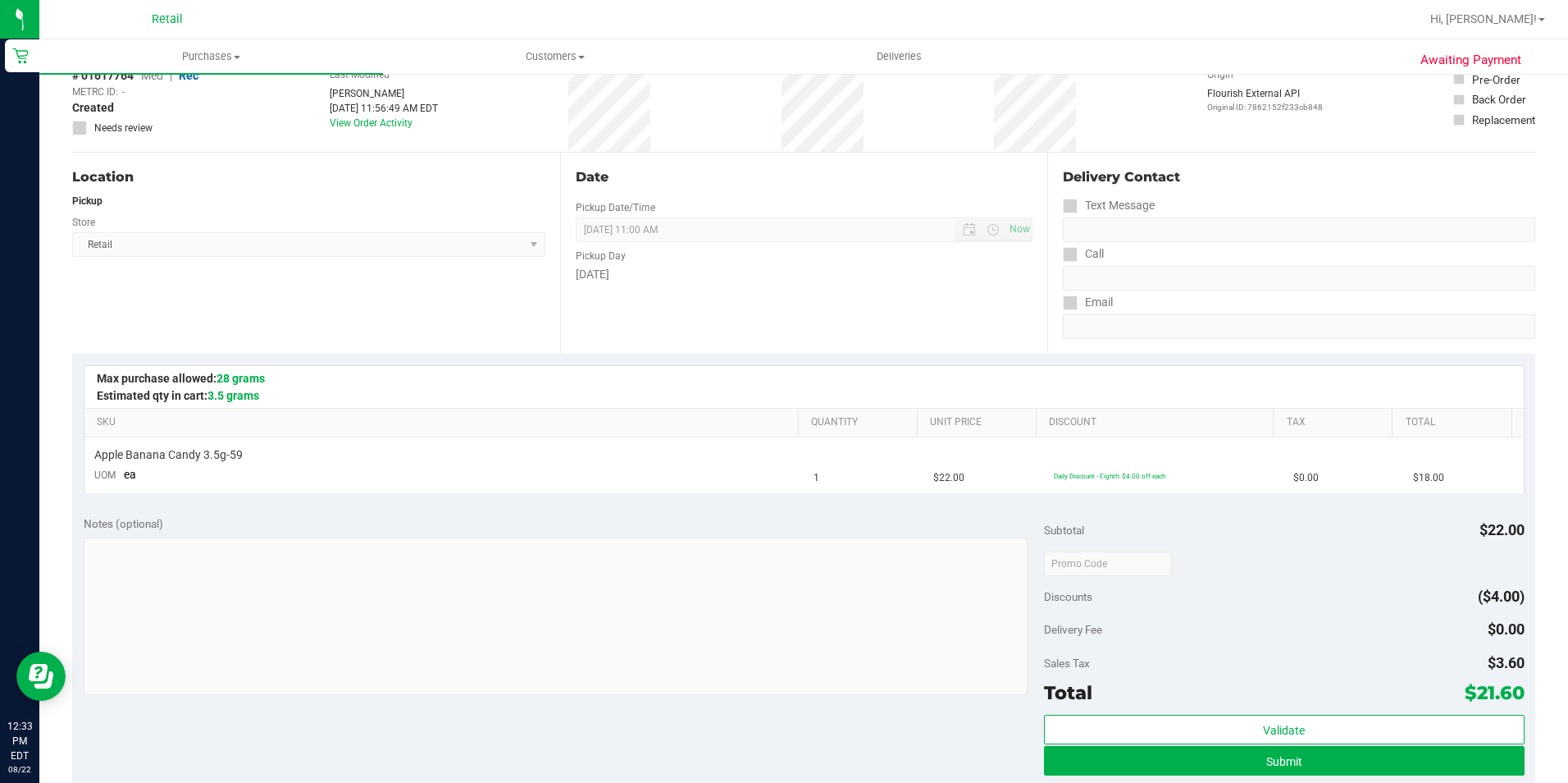
scroll to position [328, 0]
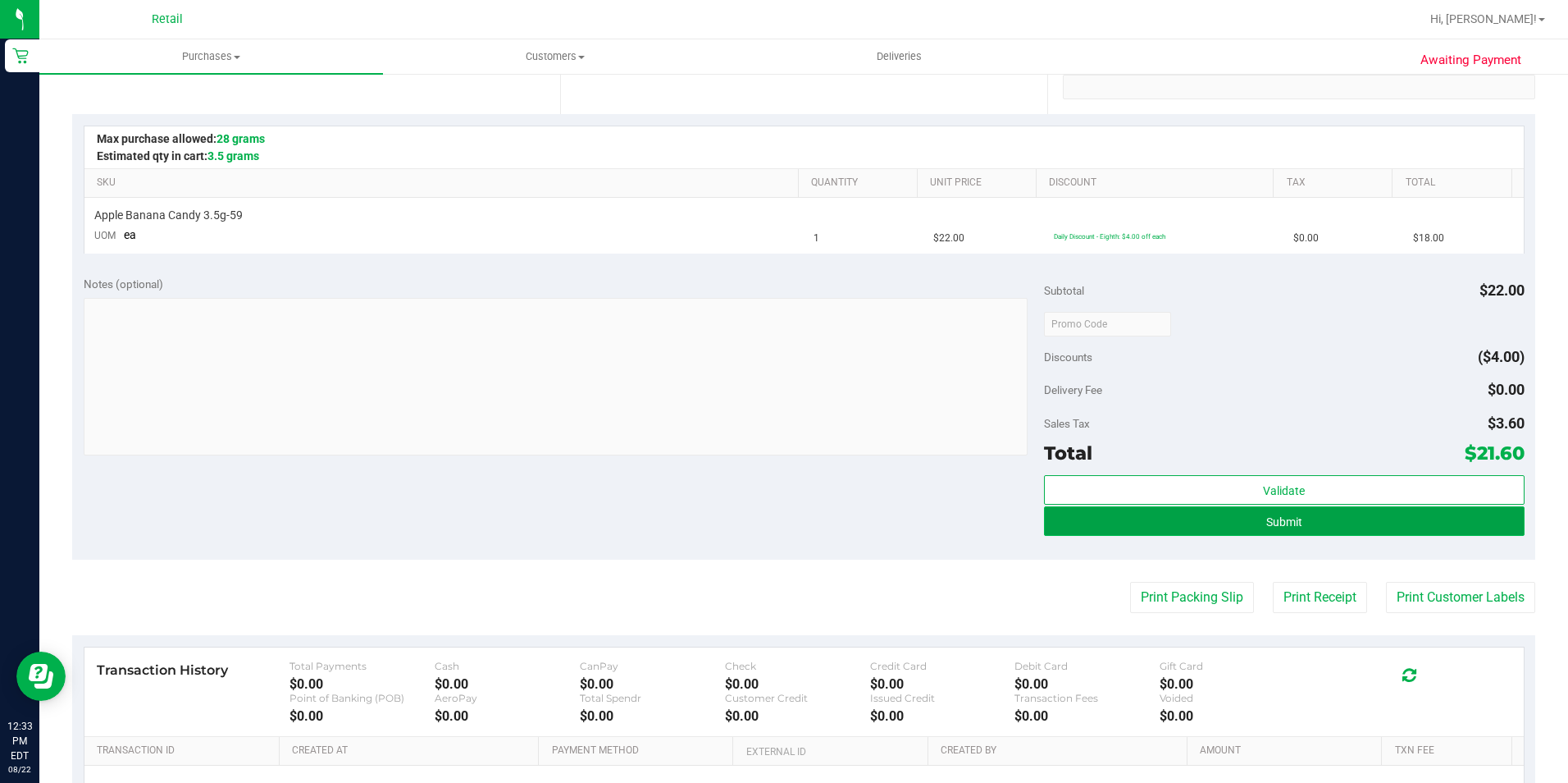
click at [1266, 522] on span "Submit" at bounding box center [1284, 522] width 36 height 13
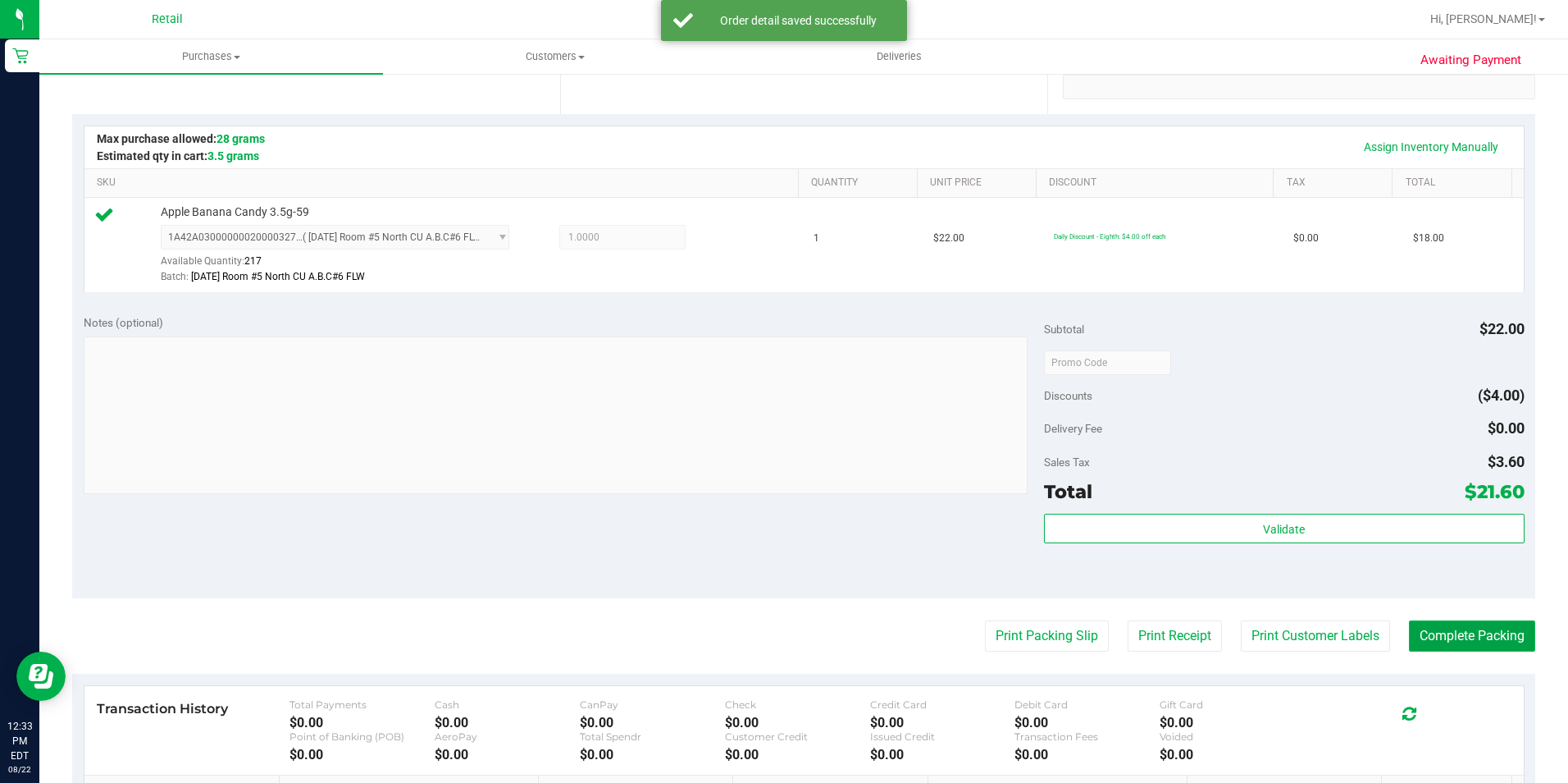
click at [1509, 632] on button "Complete Packing" at bounding box center [1472, 635] width 126 height 32
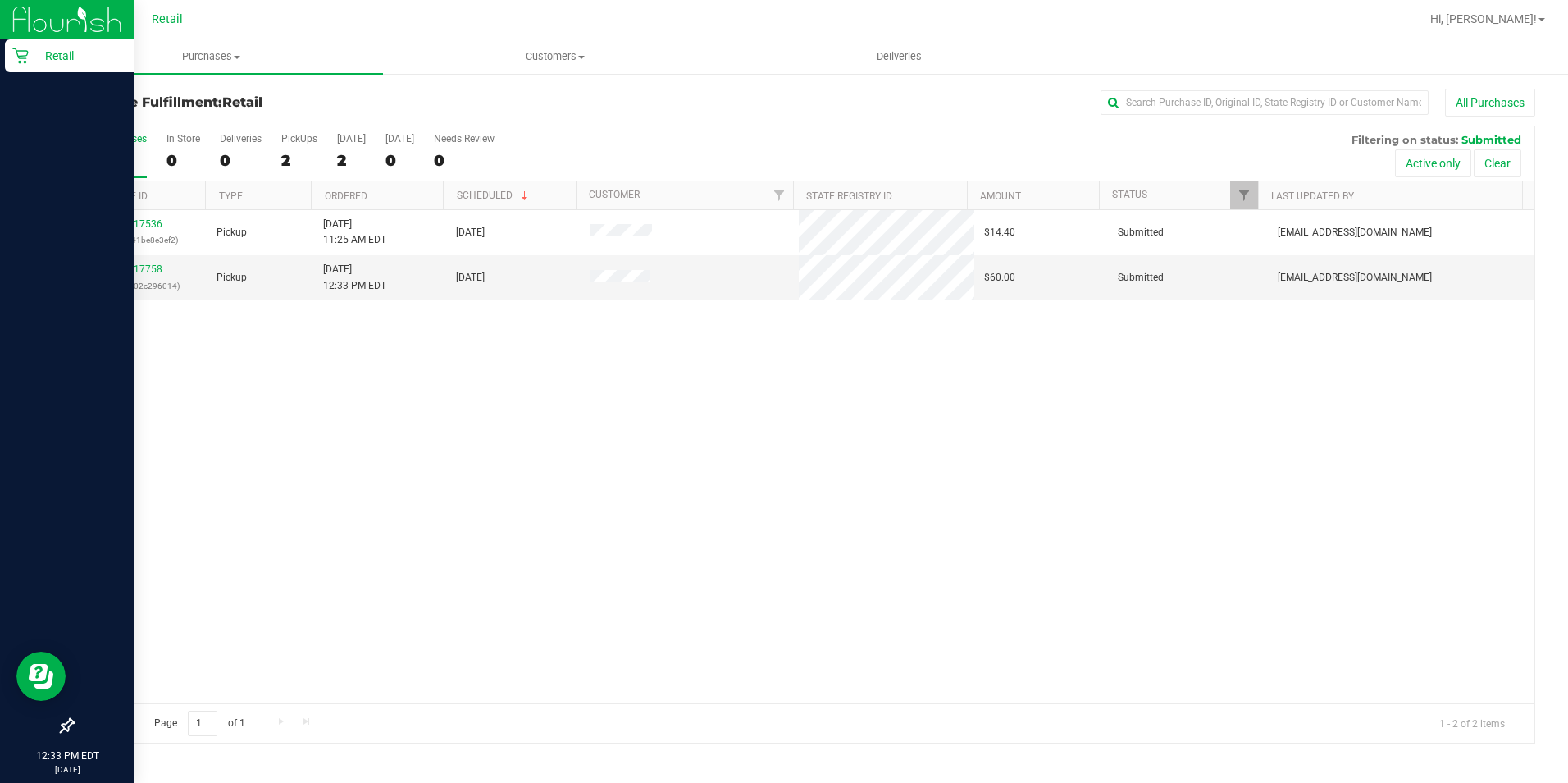
click at [37, 50] on p "Retail" at bounding box center [78, 56] width 99 height 20
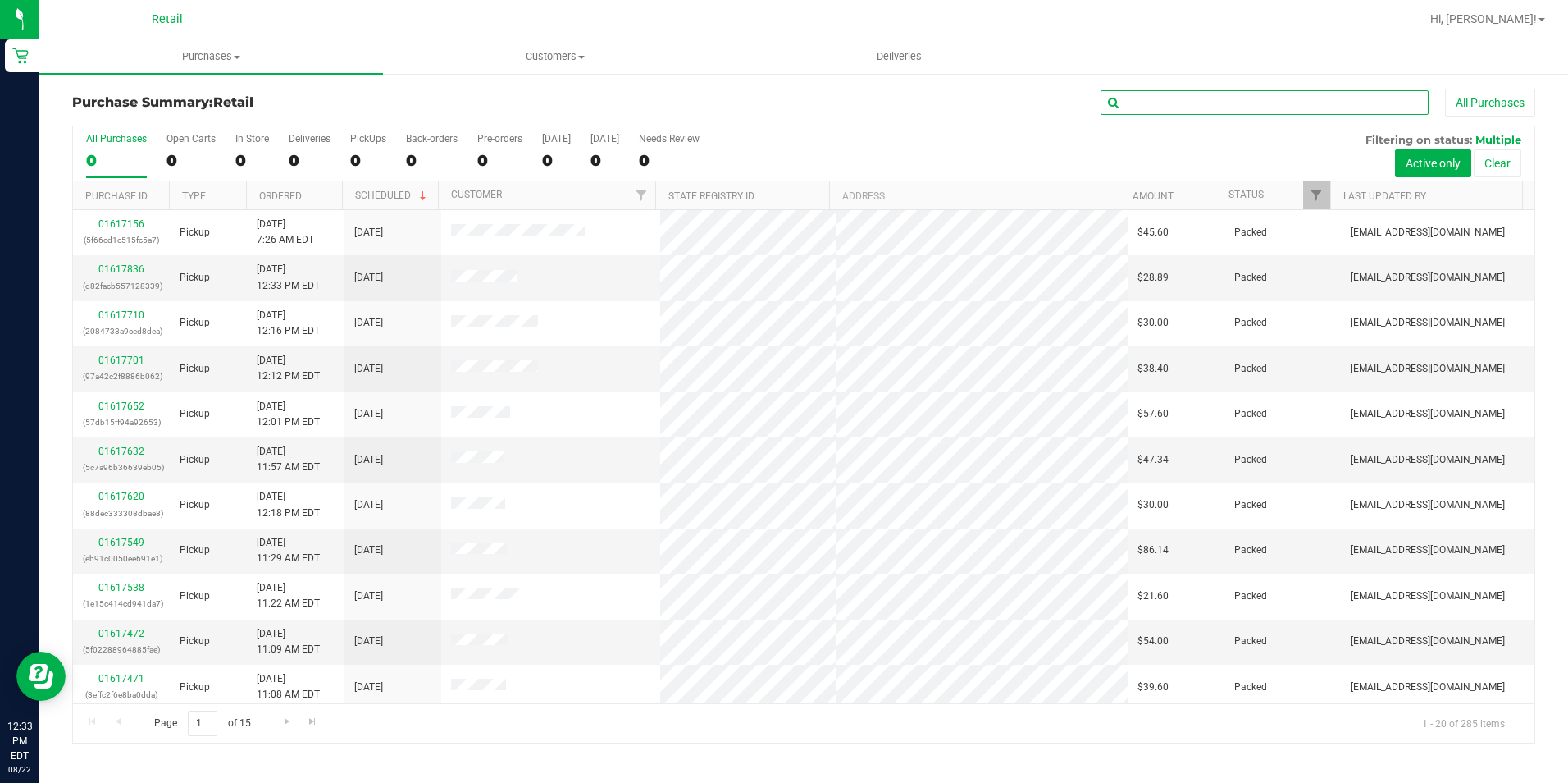
click at [1174, 98] on input "text" at bounding box center [1264, 103] width 328 height 25
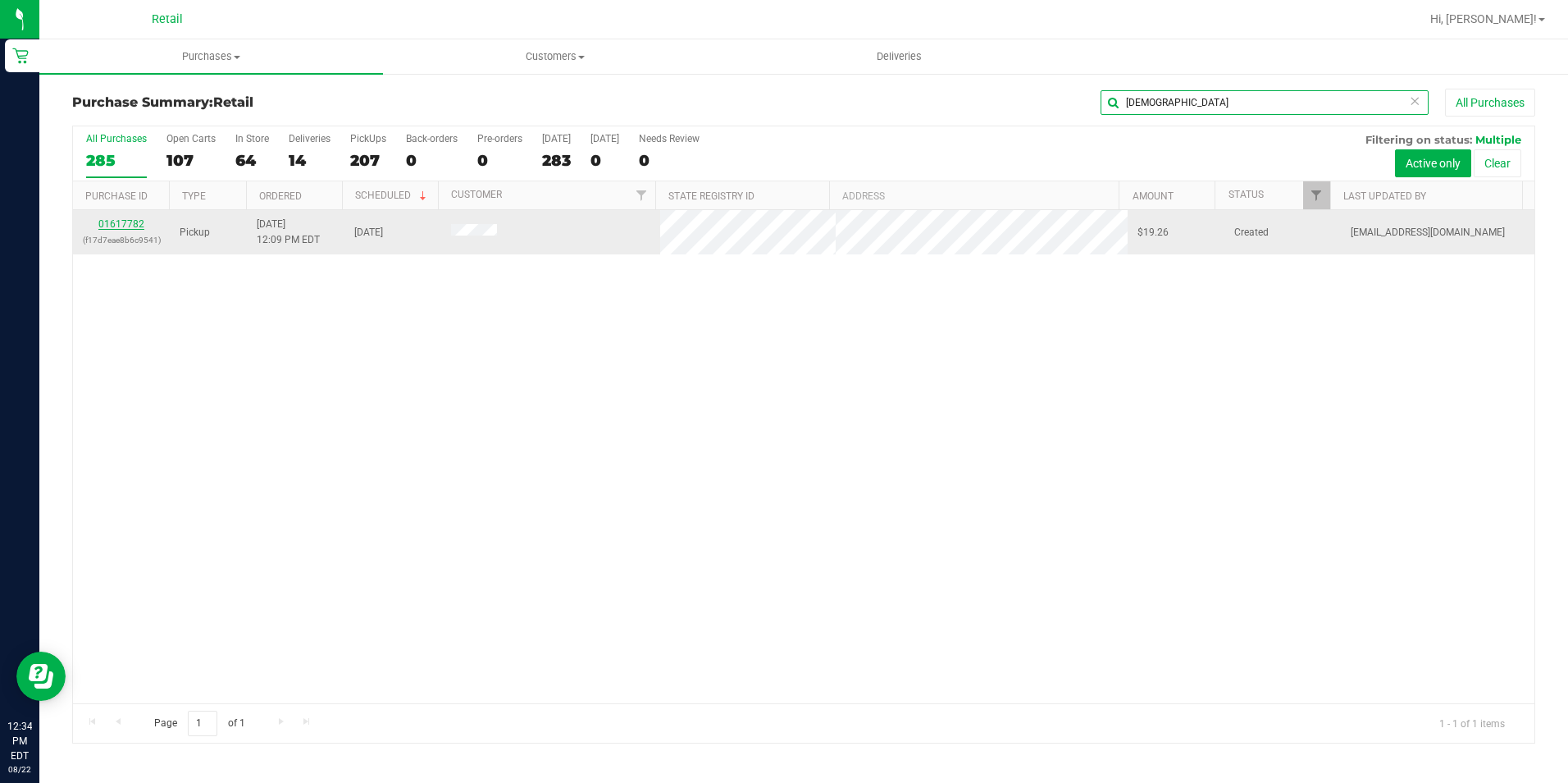
type input "thaili"
click at [140, 225] on link "01617782" at bounding box center [122, 224] width 46 height 12
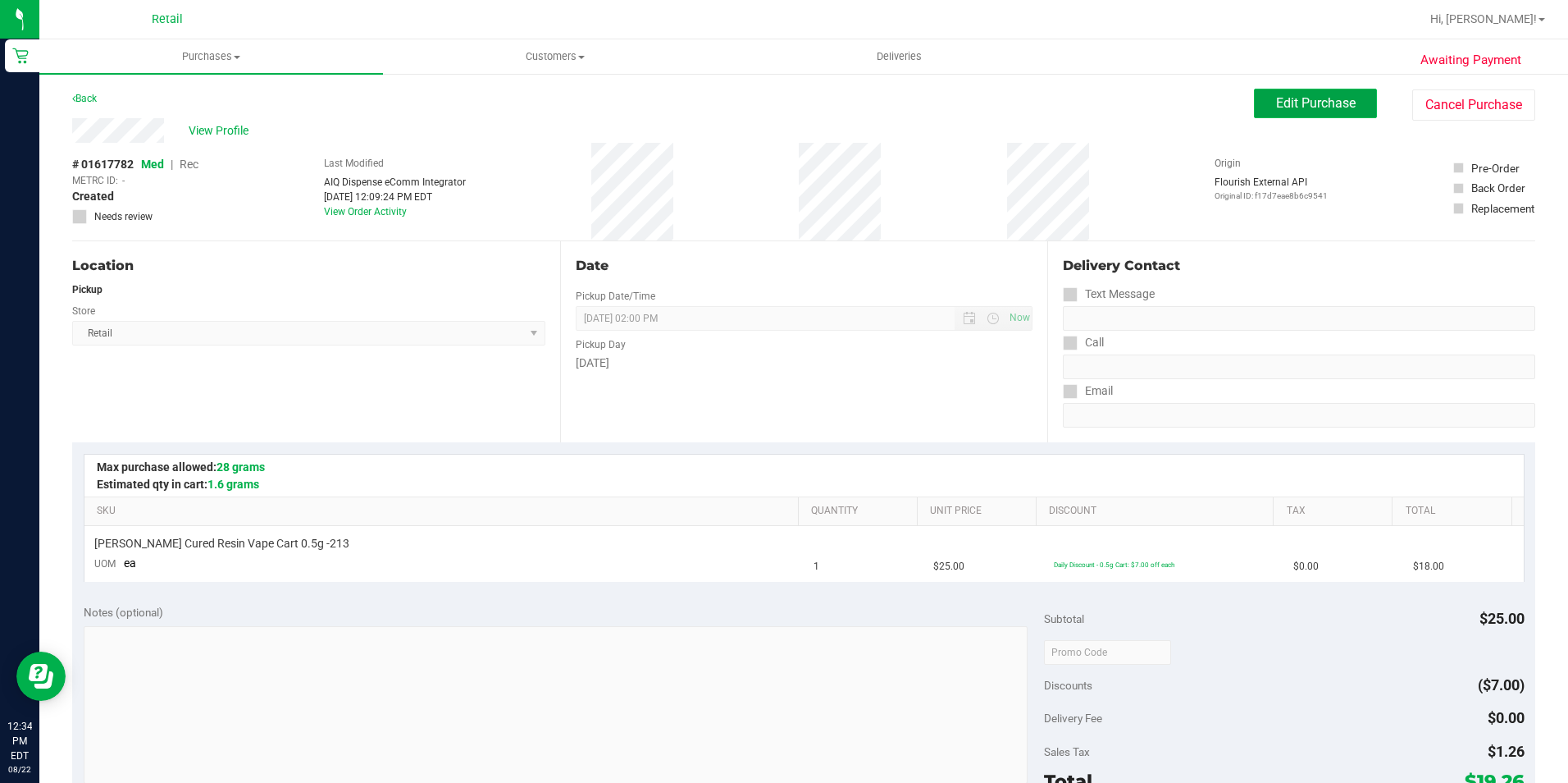
click at [1297, 107] on span "Edit Purchase" at bounding box center [1315, 103] width 80 height 15
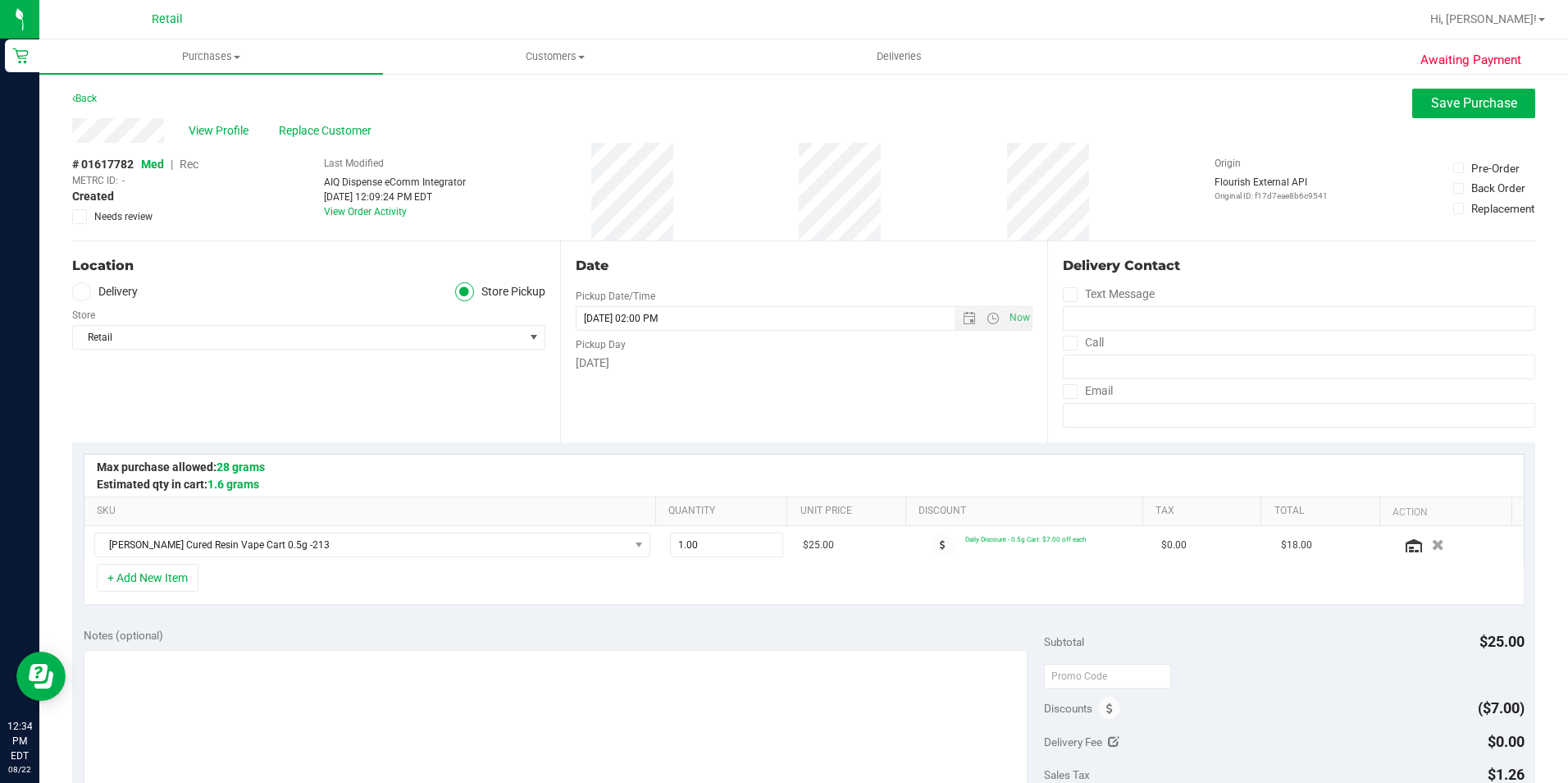
click at [193, 167] on span "Rec" at bounding box center [190, 164] width 19 height 13
click at [1512, 104] on button "Save Purchase" at bounding box center [1473, 103] width 123 height 30
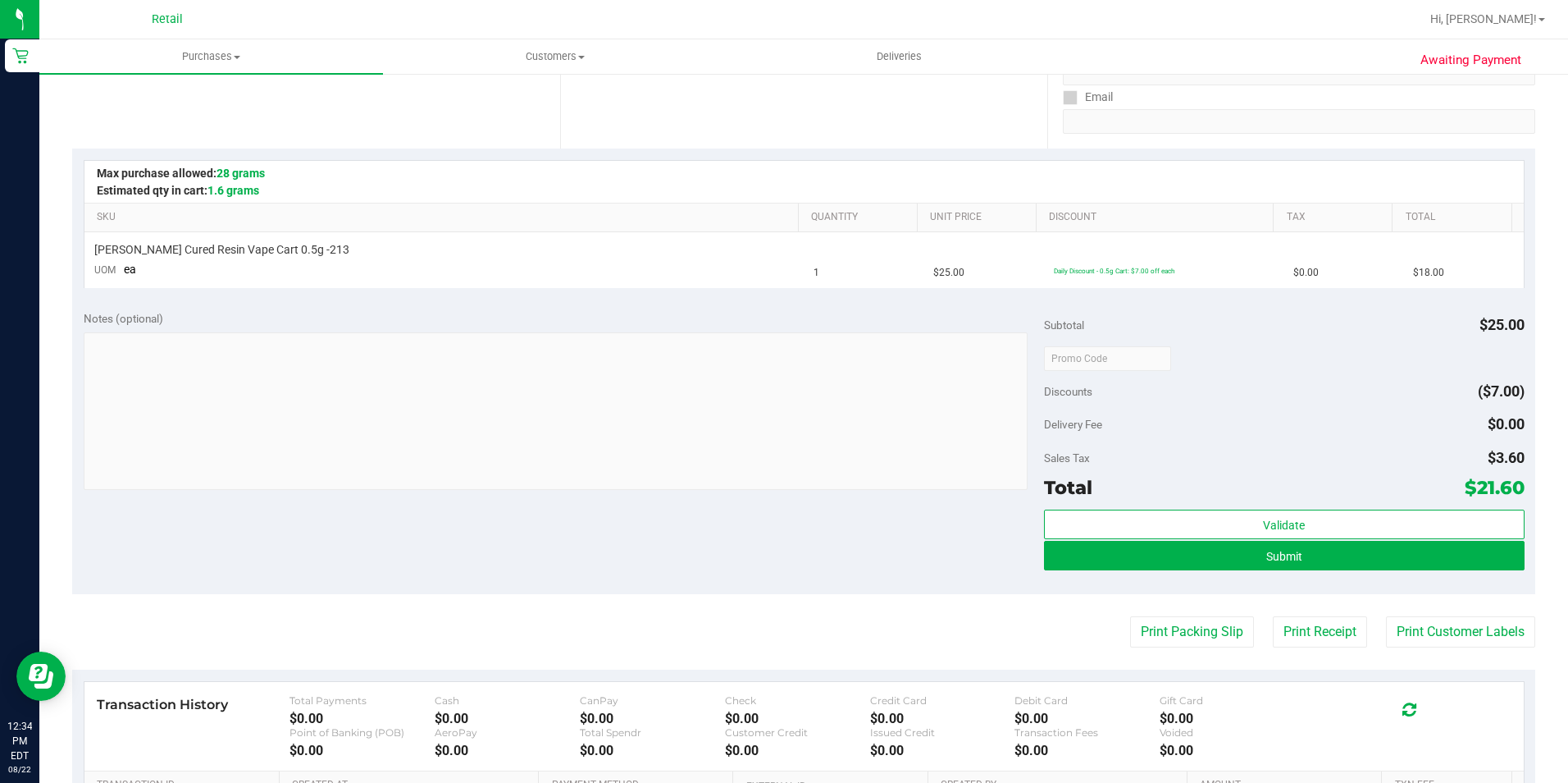
scroll to position [328, 0]
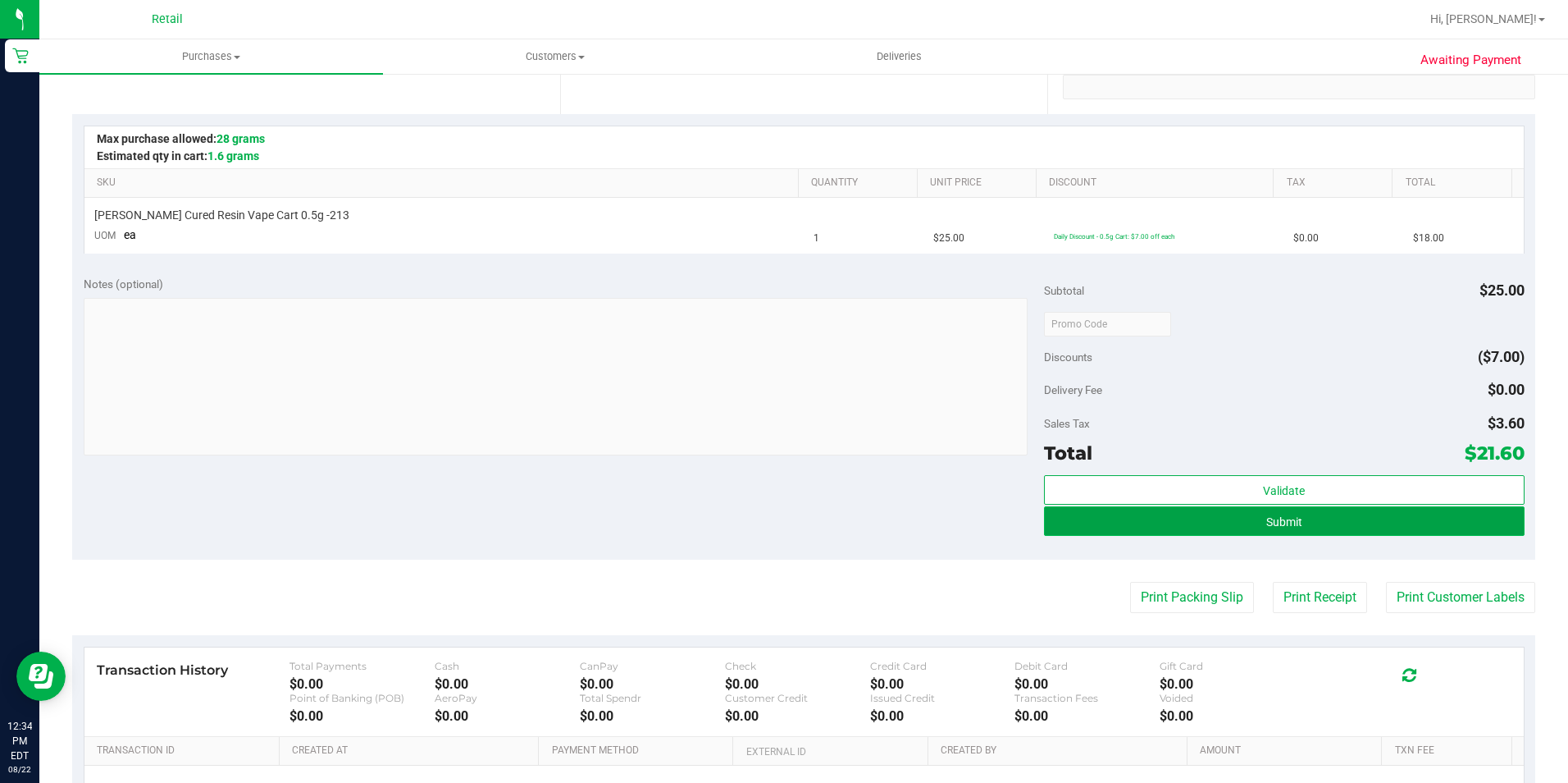
click at [1296, 531] on button "Submit" at bounding box center [1284, 520] width 481 height 30
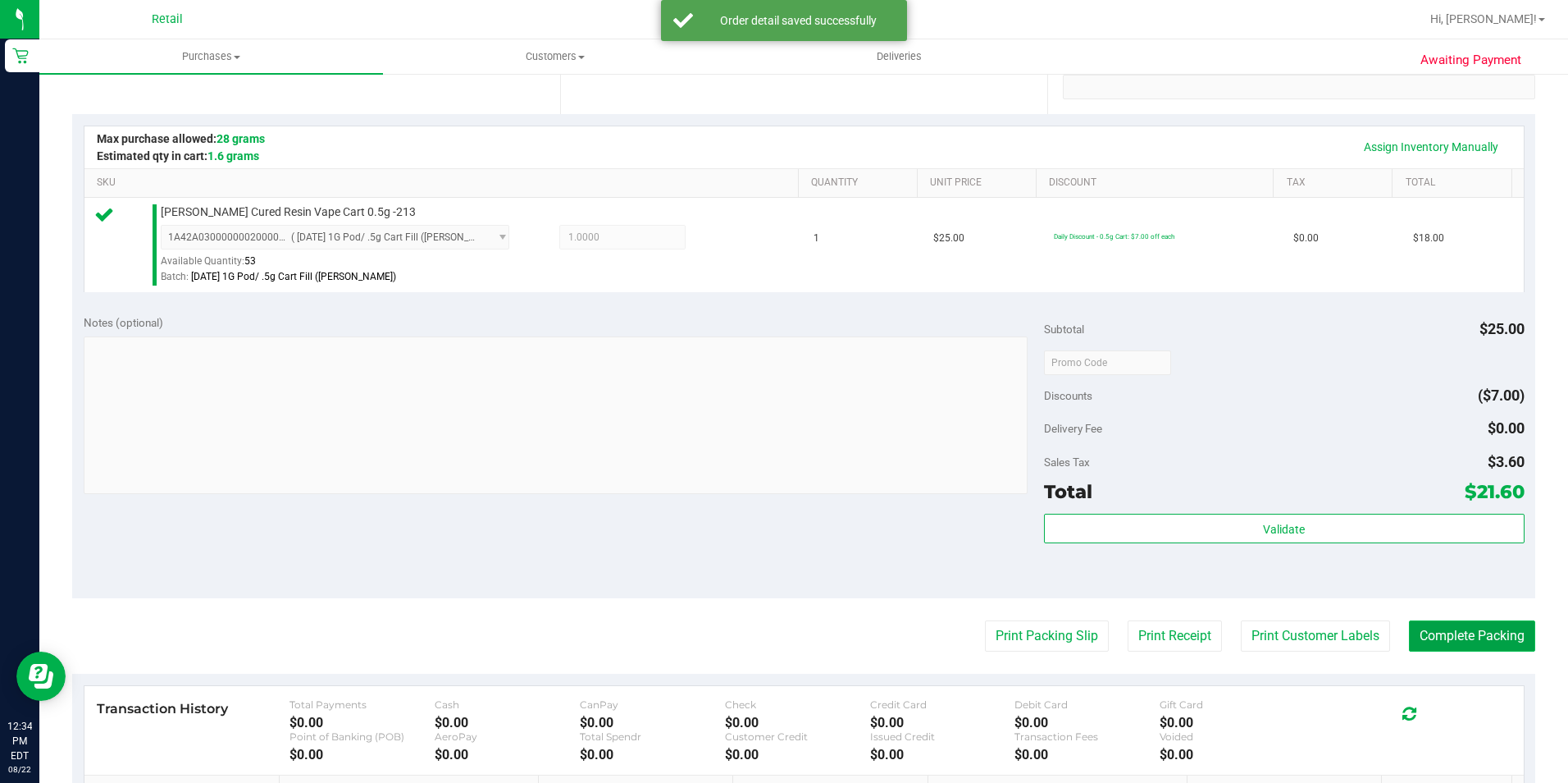
click at [1486, 647] on button "Complete Packing" at bounding box center [1472, 635] width 126 height 32
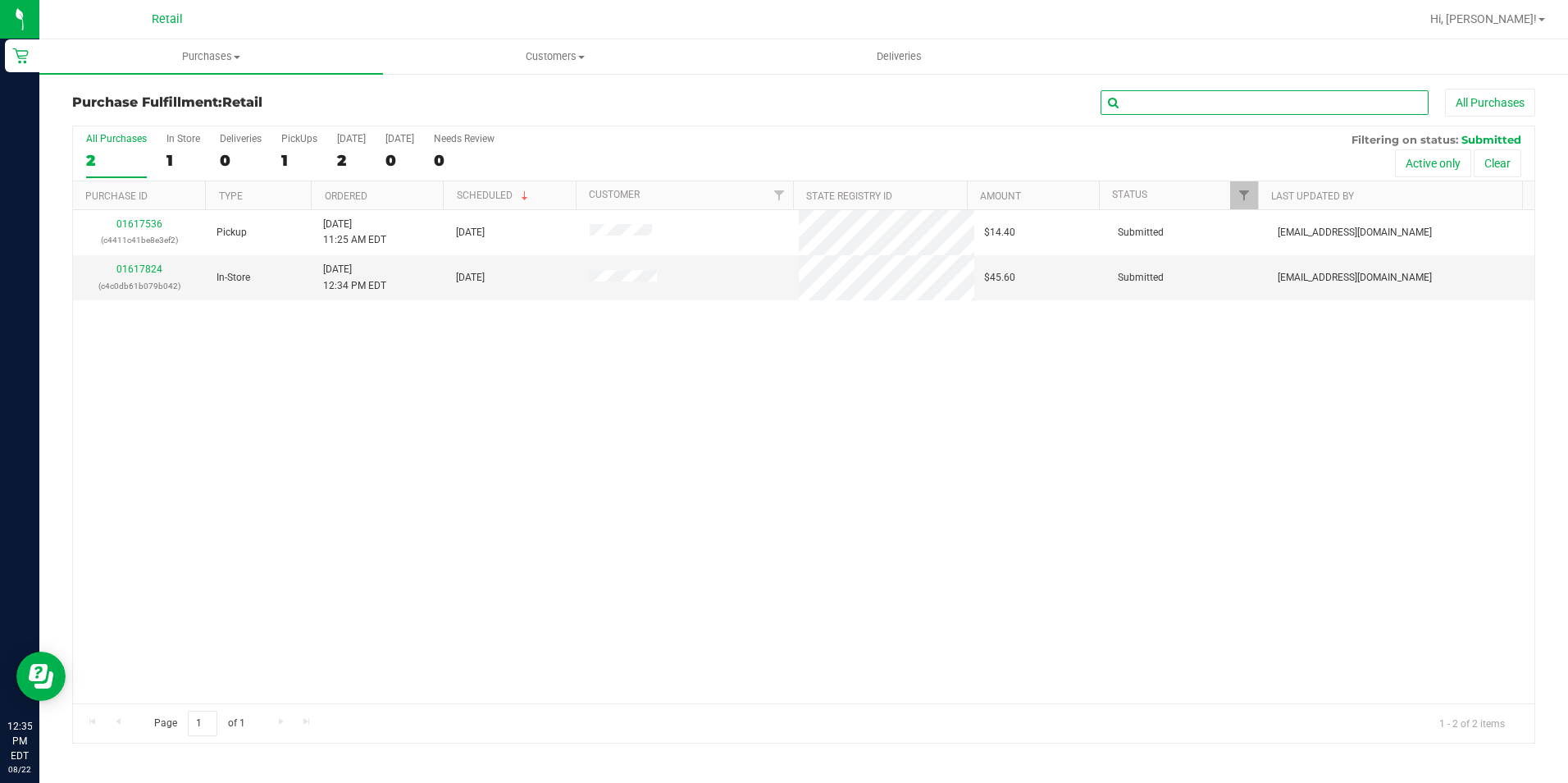
click at [1253, 105] on input "text" at bounding box center [1264, 103] width 328 height 25
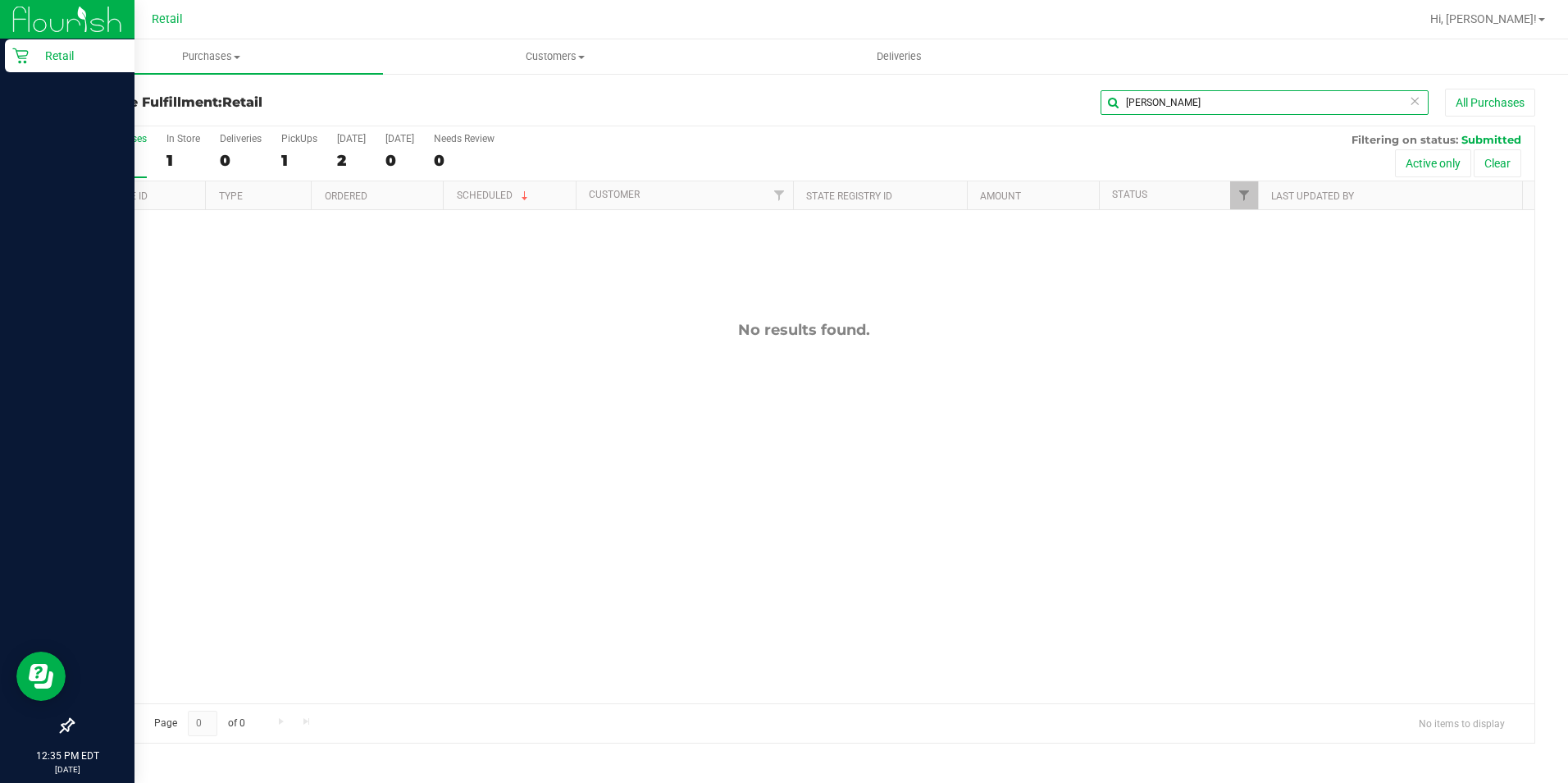
type input "anderson"
click at [10, 49] on div "Retail" at bounding box center [69, 56] width 129 height 33
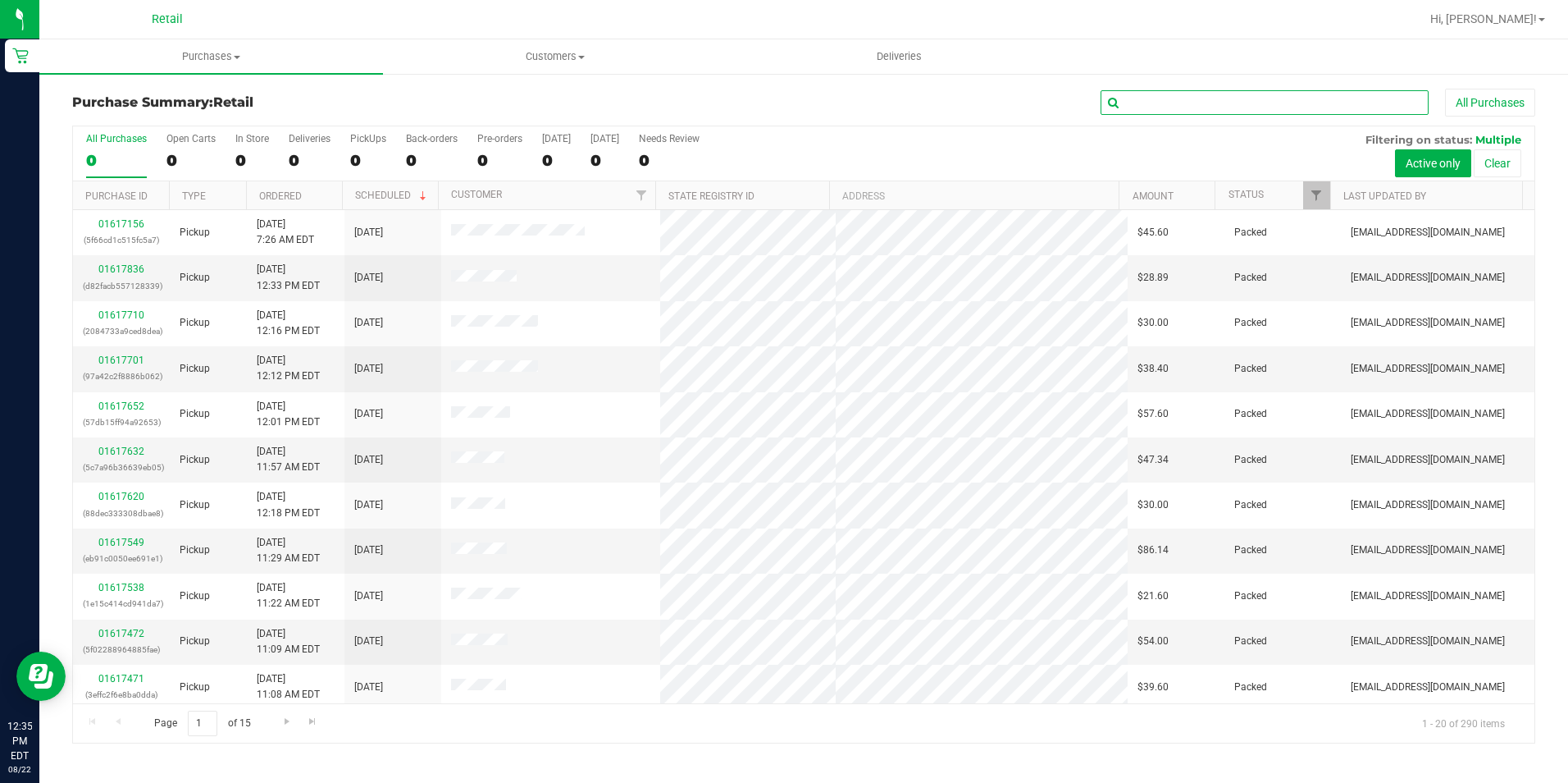
click at [1114, 102] on input "text" at bounding box center [1264, 103] width 328 height 25
click at [1142, 94] on input "text" at bounding box center [1264, 103] width 328 height 25
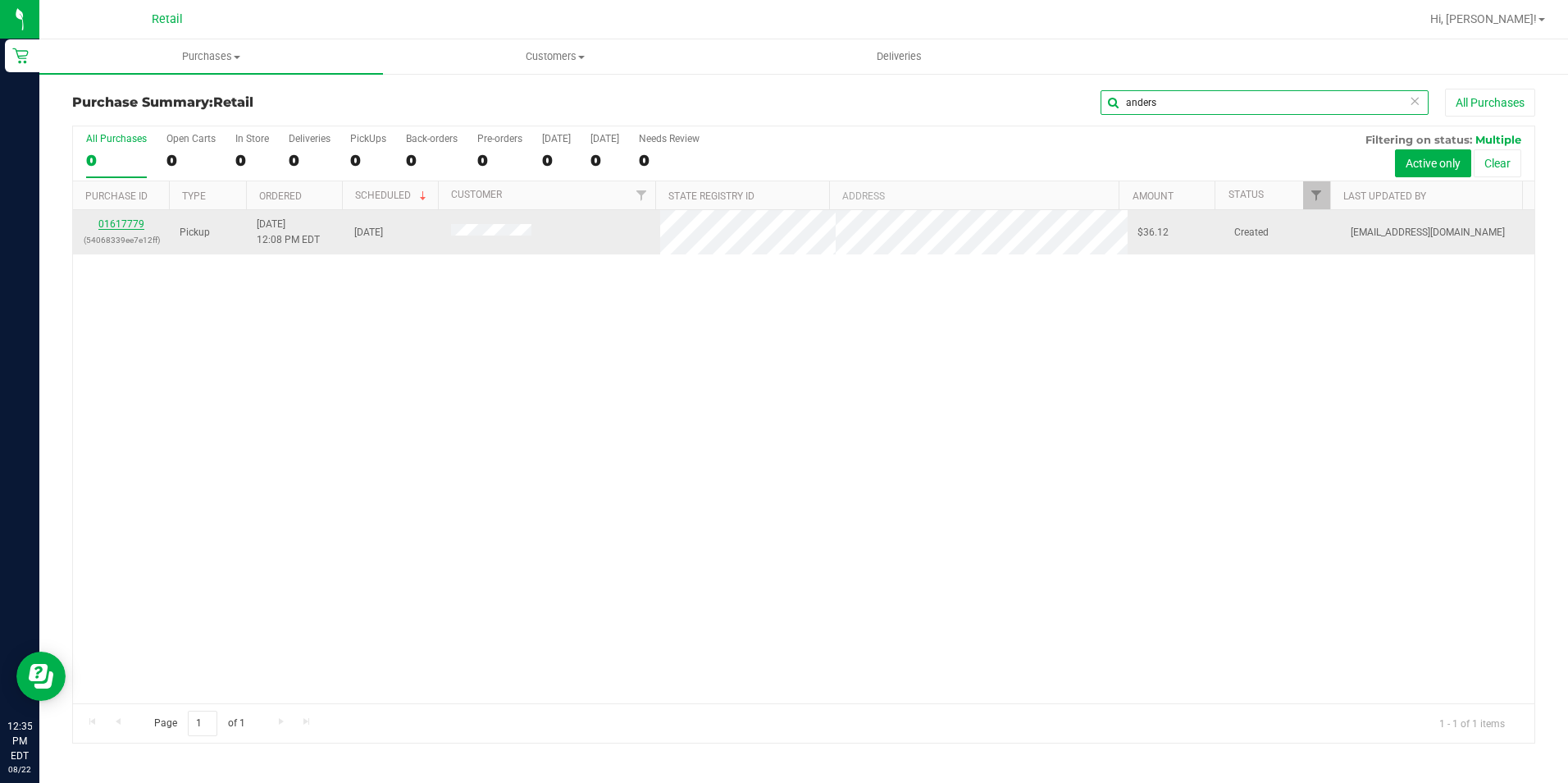
type input "anders"
click at [142, 221] on link "01617779" at bounding box center [122, 224] width 46 height 12
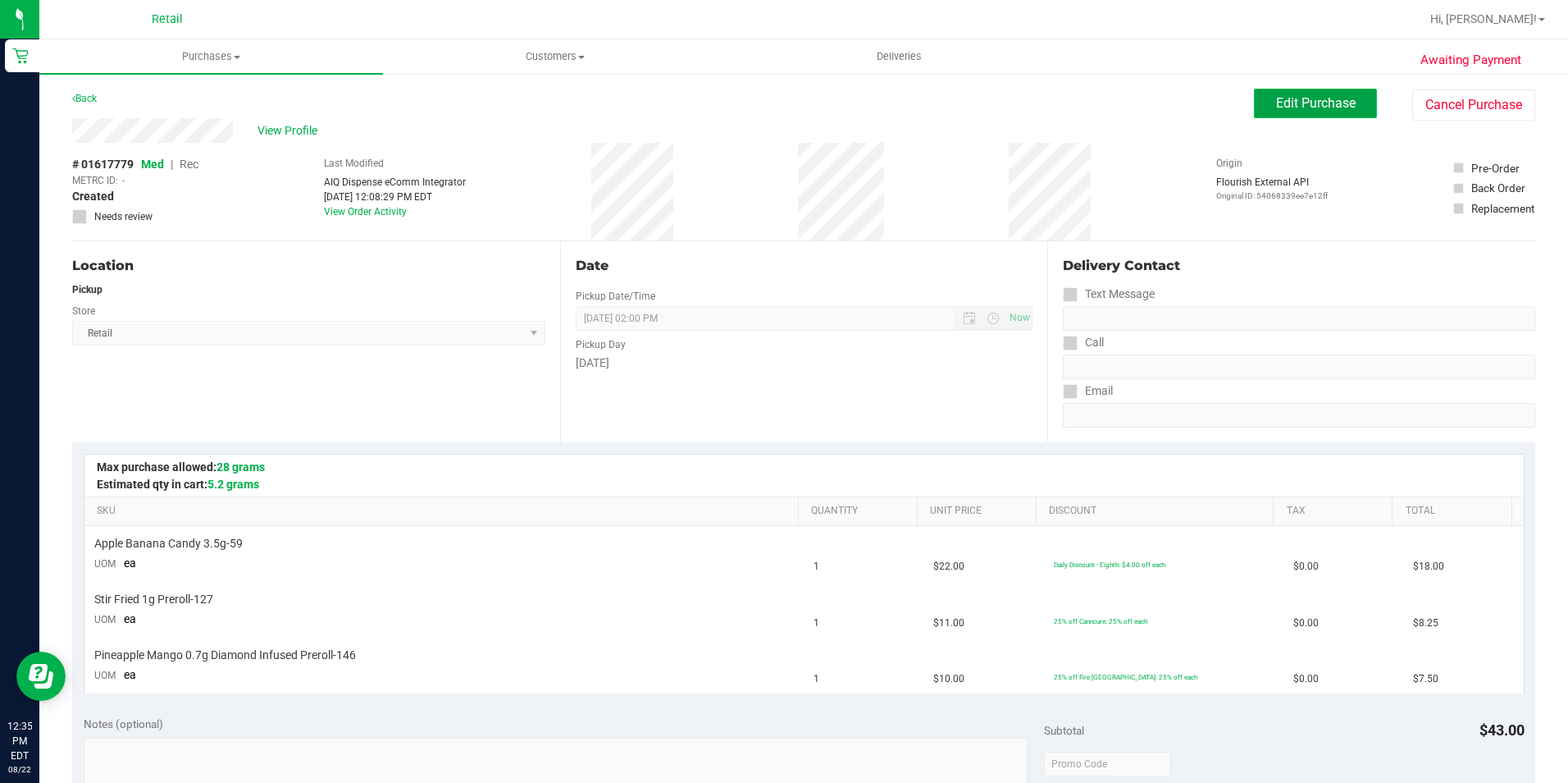
click at [1350, 98] on button "Edit Purchase" at bounding box center [1315, 103] width 123 height 30
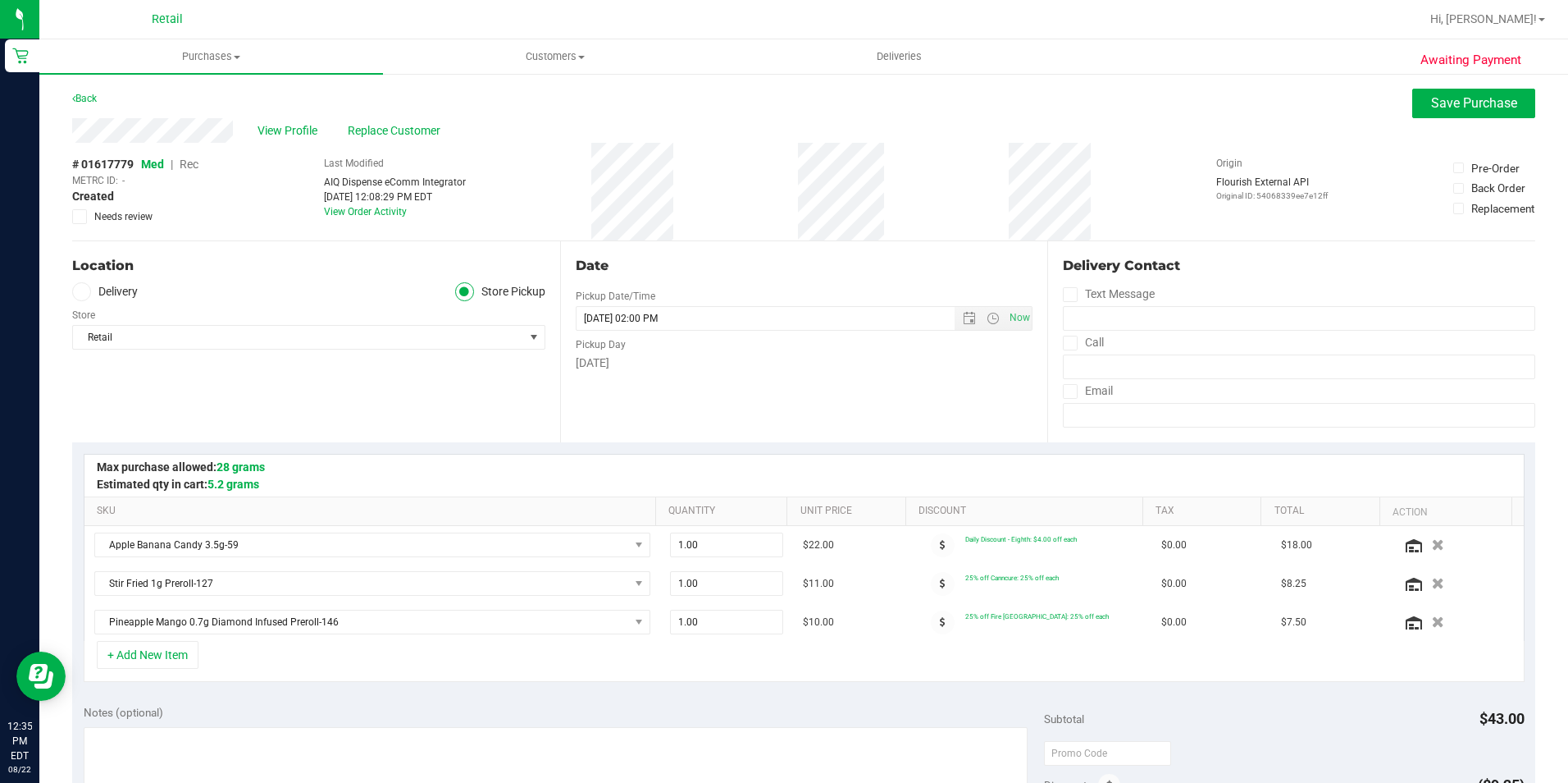
click at [188, 167] on span "Rec" at bounding box center [190, 164] width 19 height 13
click at [1435, 112] on button "Save Purchase" at bounding box center [1473, 103] width 123 height 30
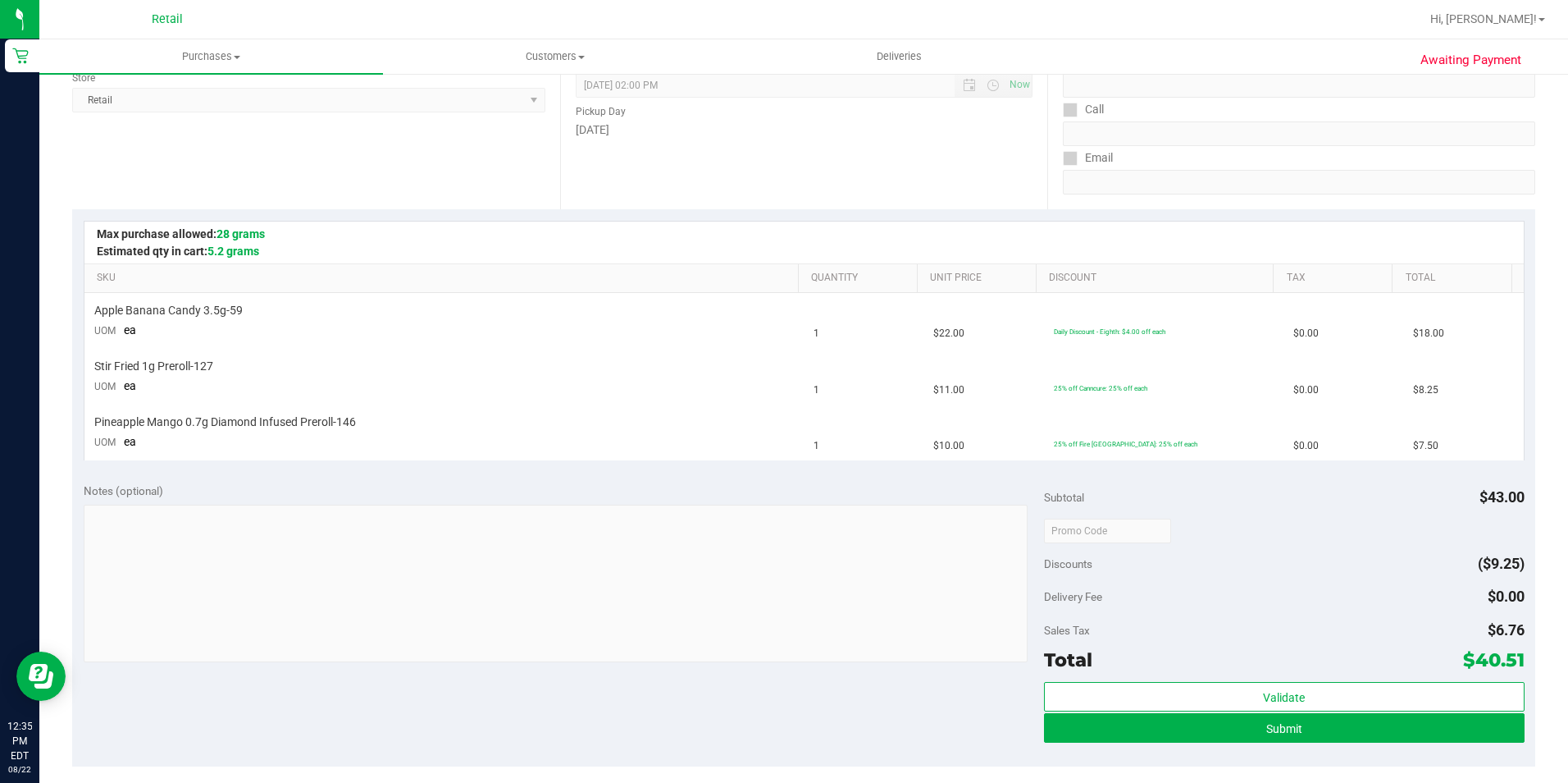
scroll to position [574, 0]
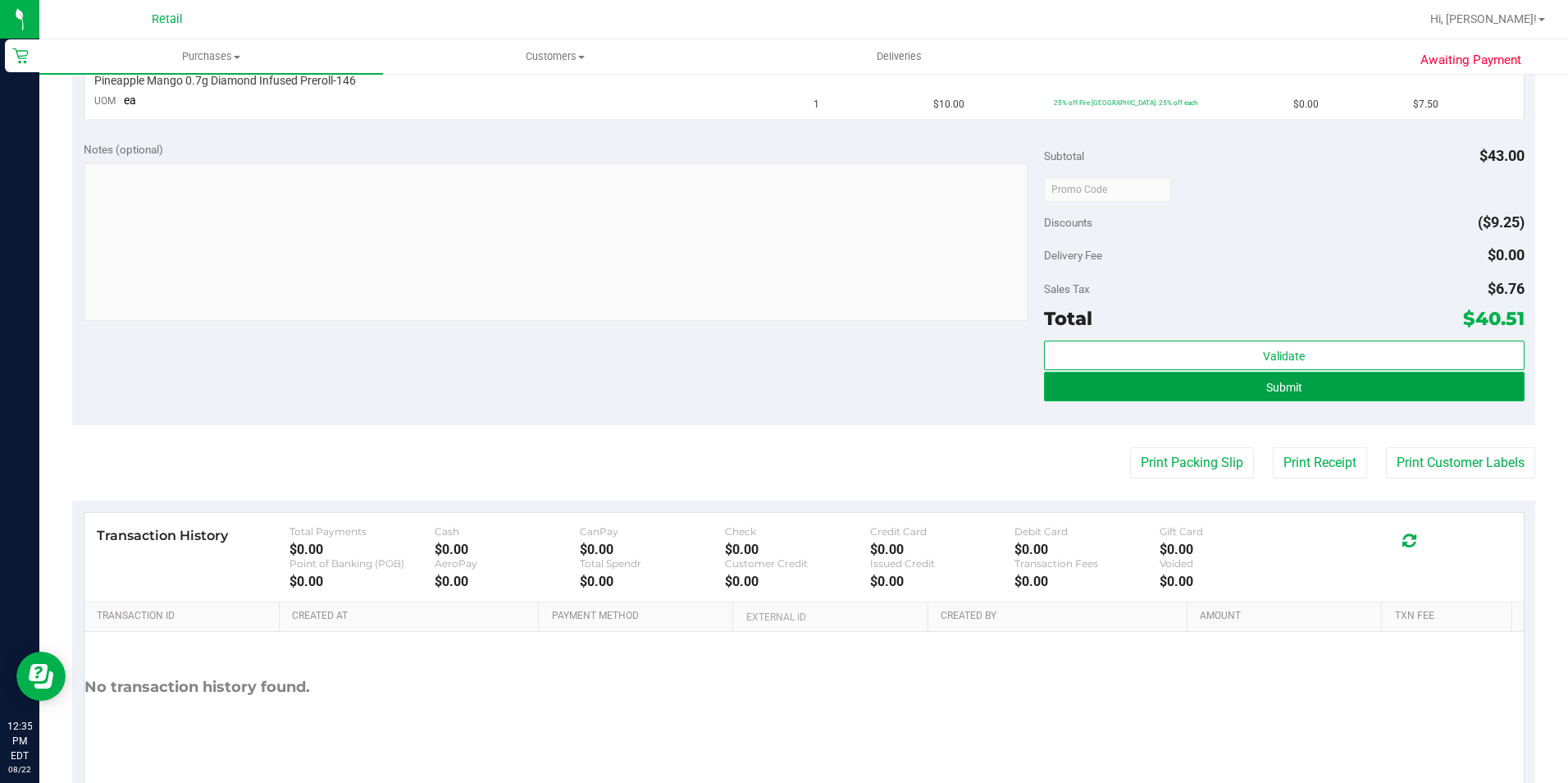
click at [1240, 391] on button "Submit" at bounding box center [1284, 386] width 481 height 30
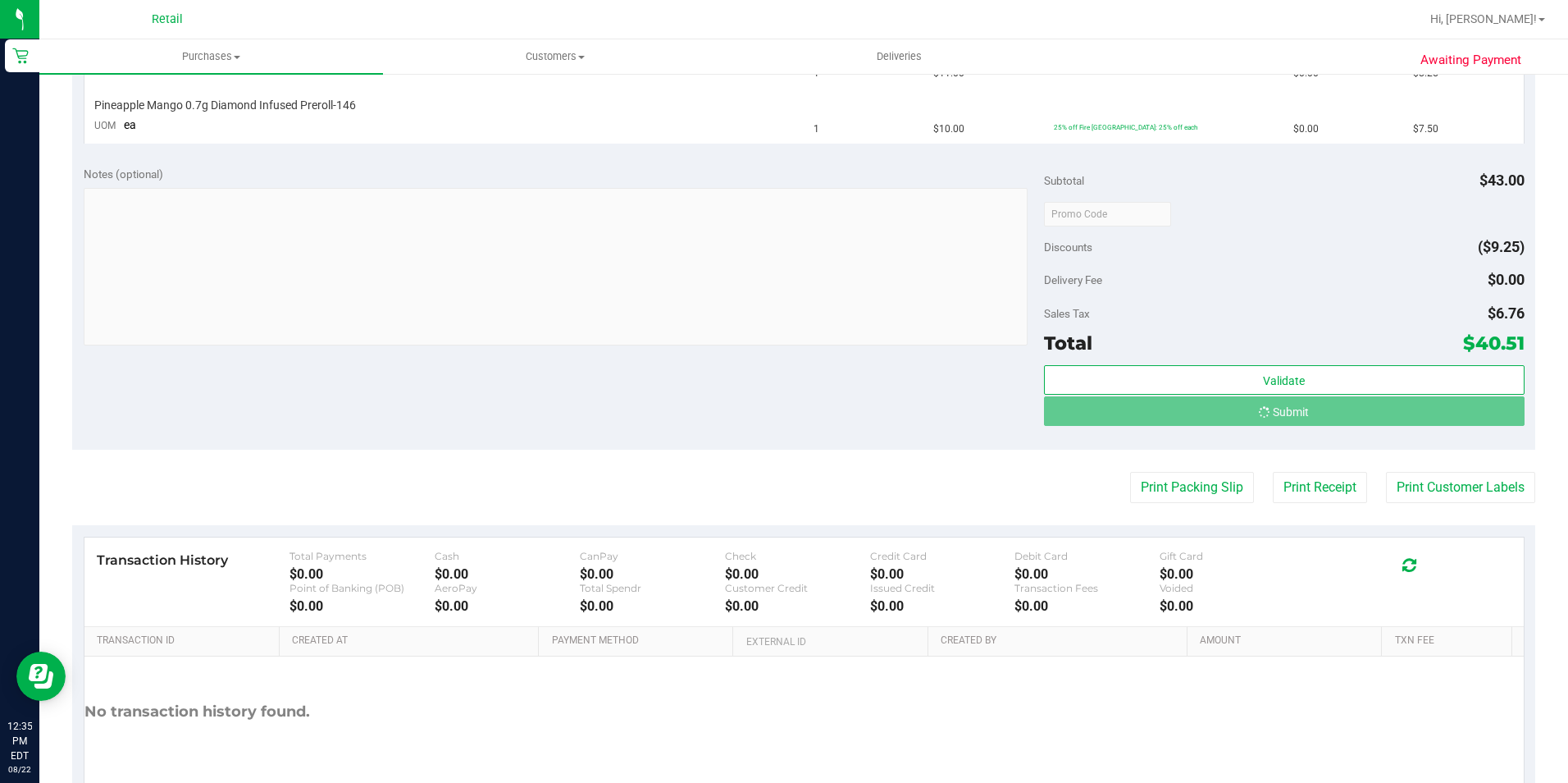
scroll to position [525, 0]
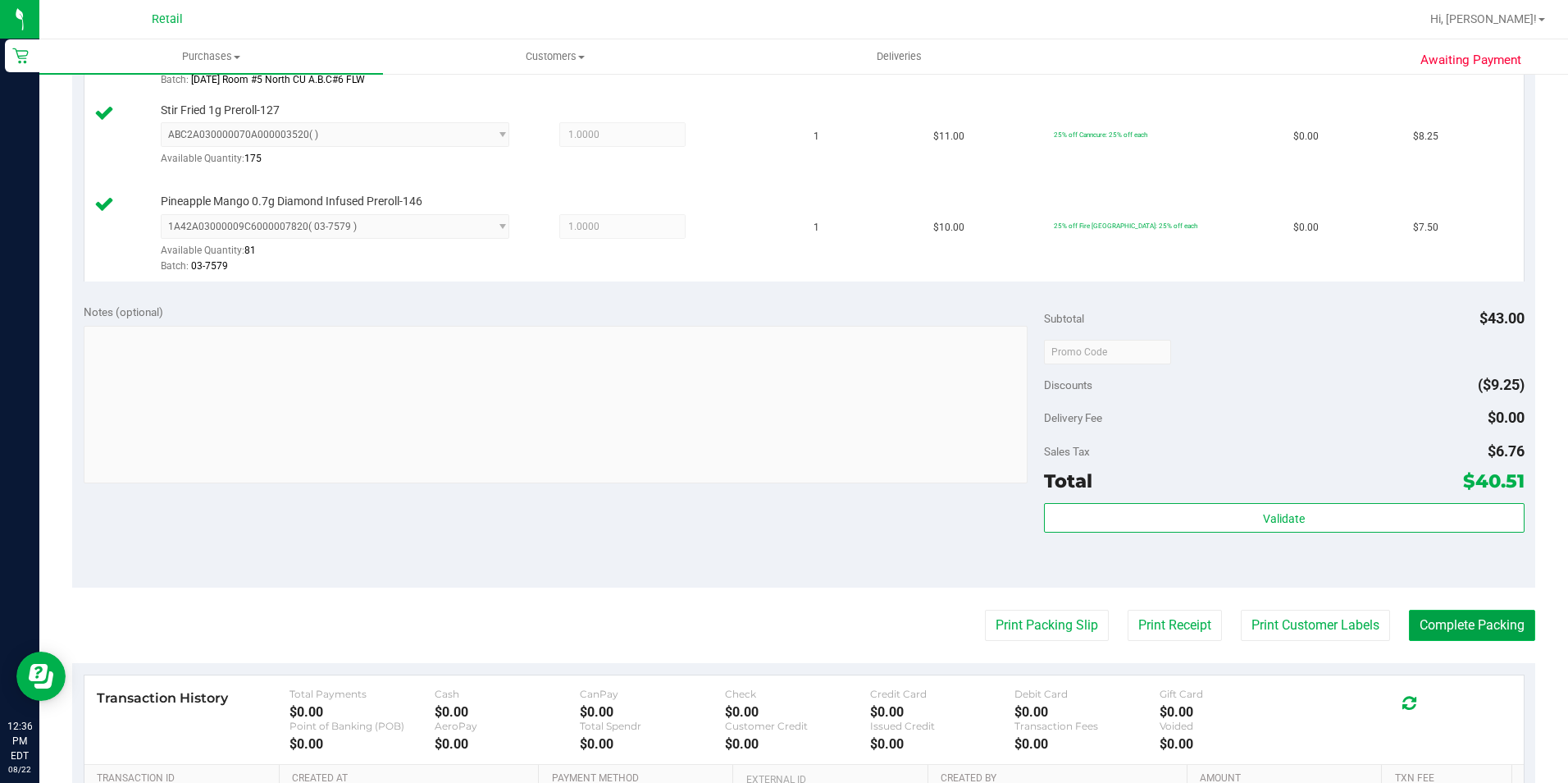
click at [1481, 635] on button "Complete Packing" at bounding box center [1472, 625] width 126 height 32
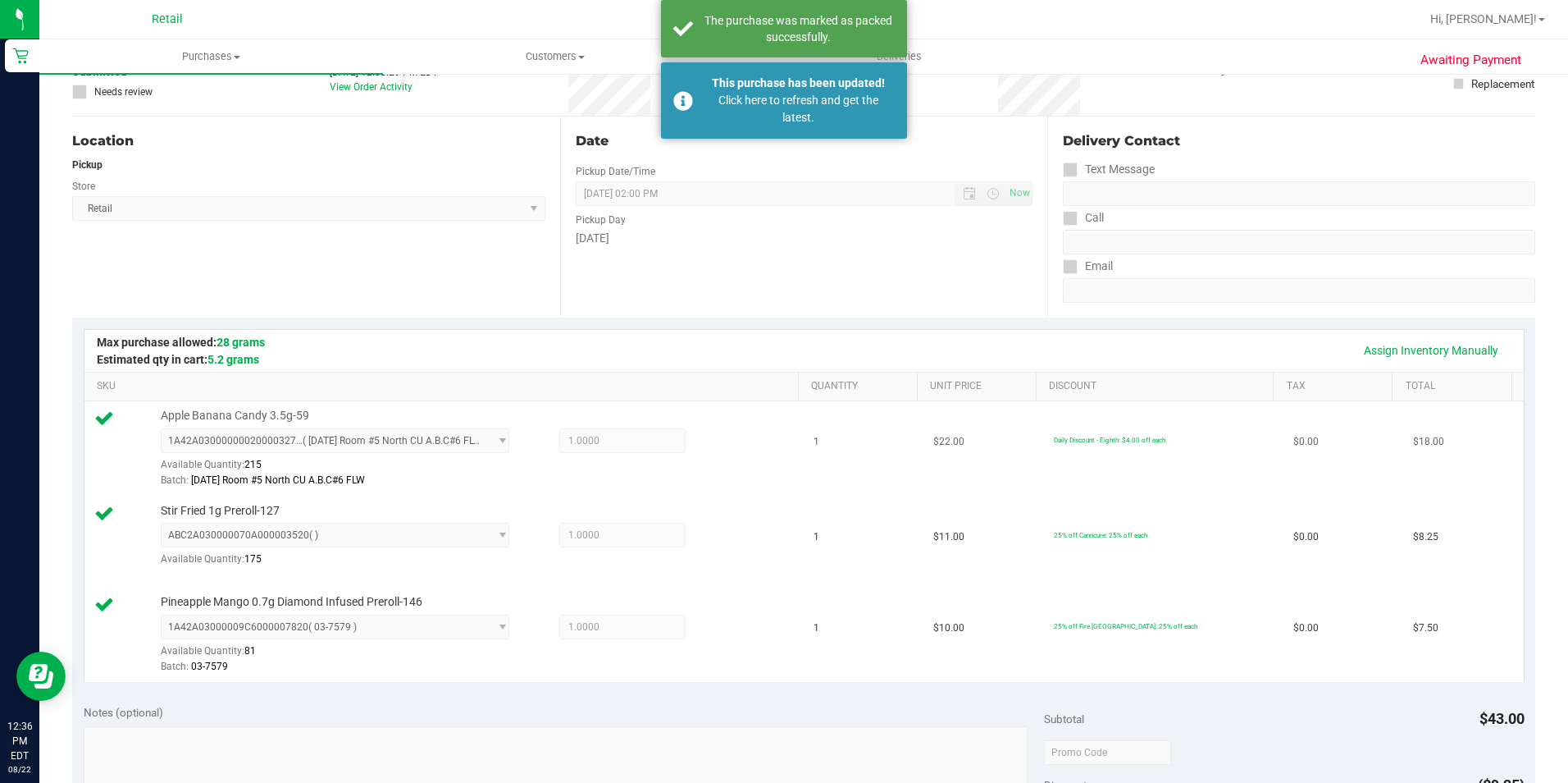
scroll to position [115, 0]
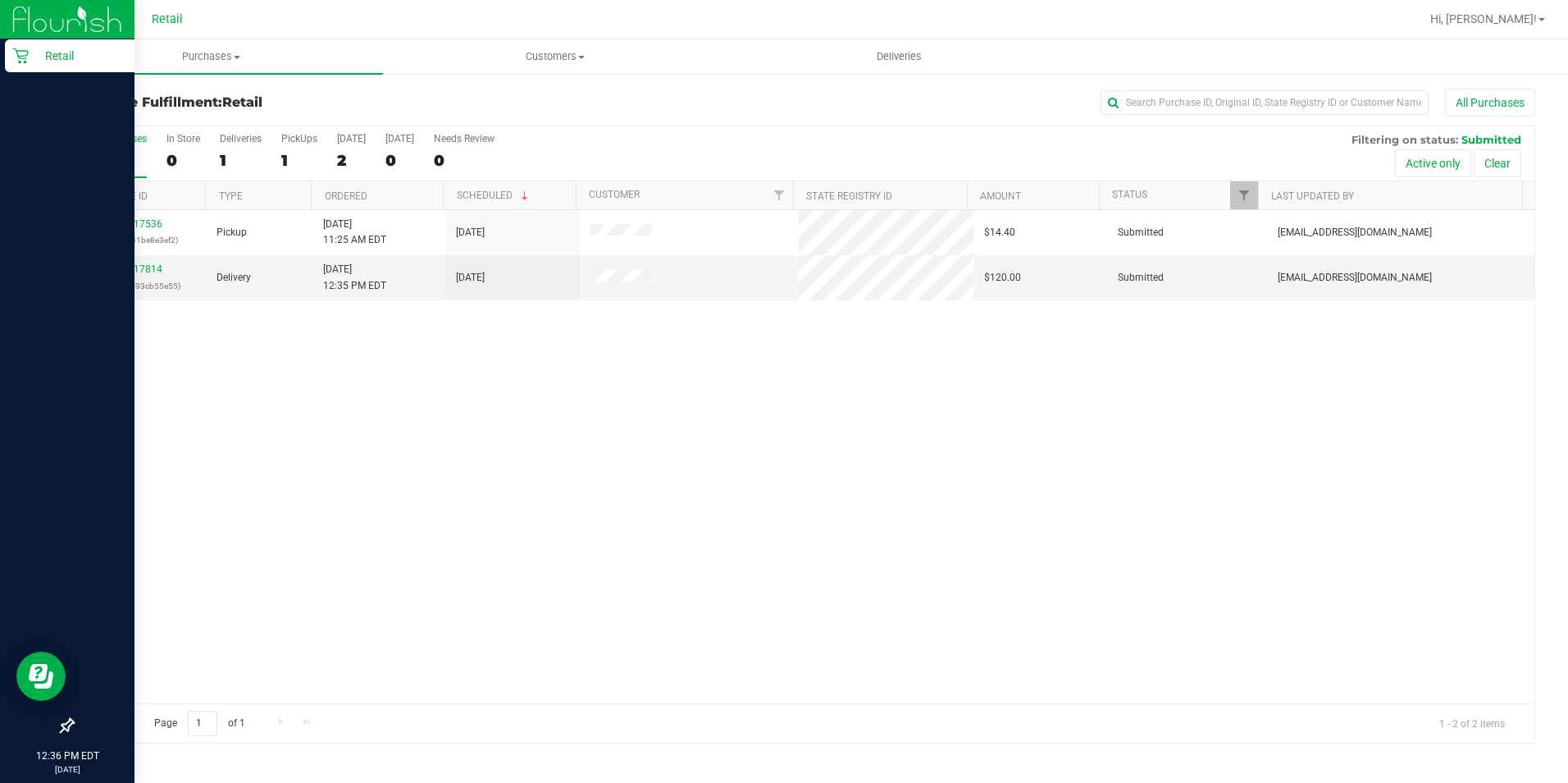
click at [36, 55] on p "Retail" at bounding box center [78, 56] width 99 height 20
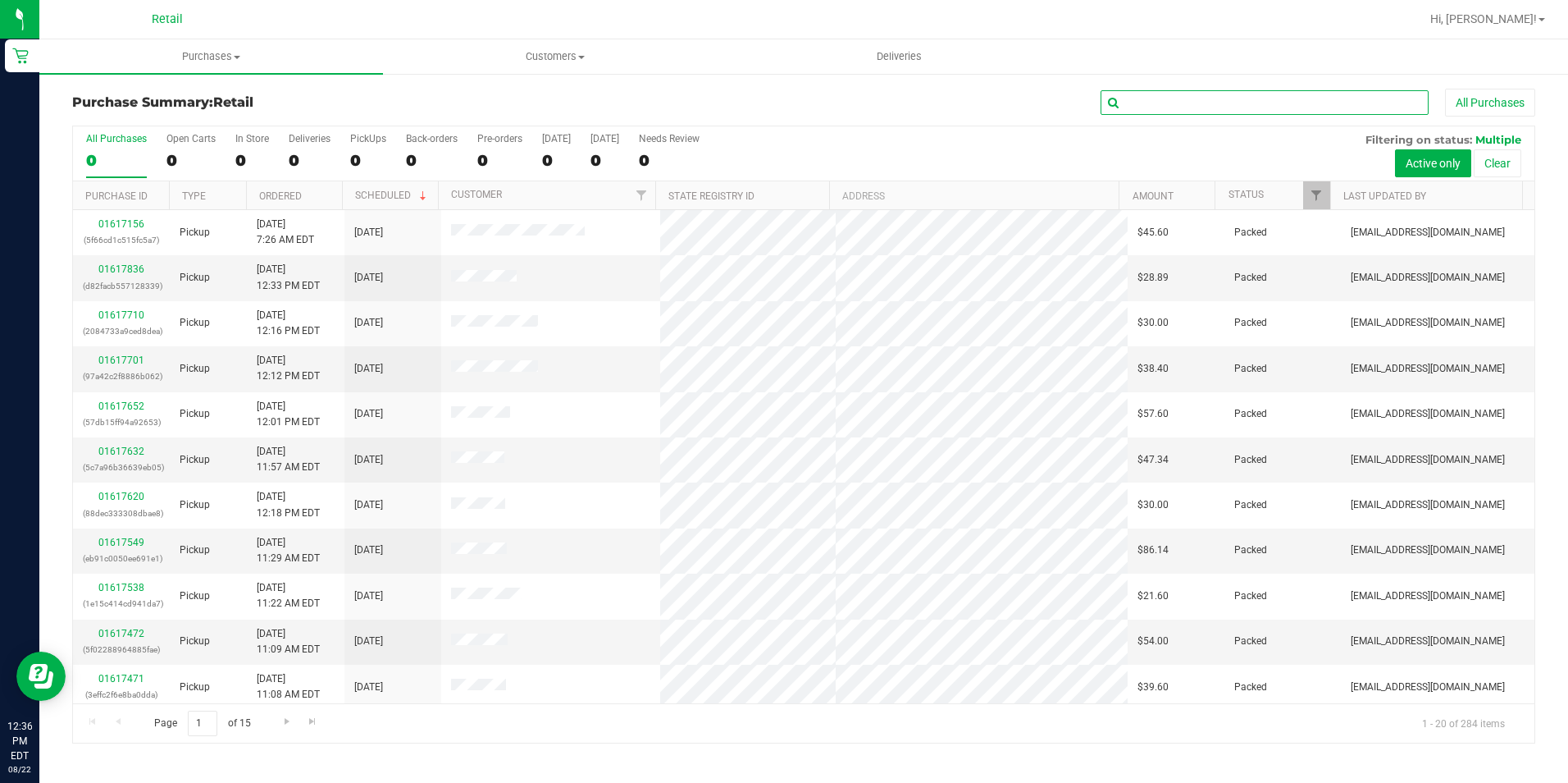
click at [1235, 104] on input "text" at bounding box center [1264, 103] width 328 height 25
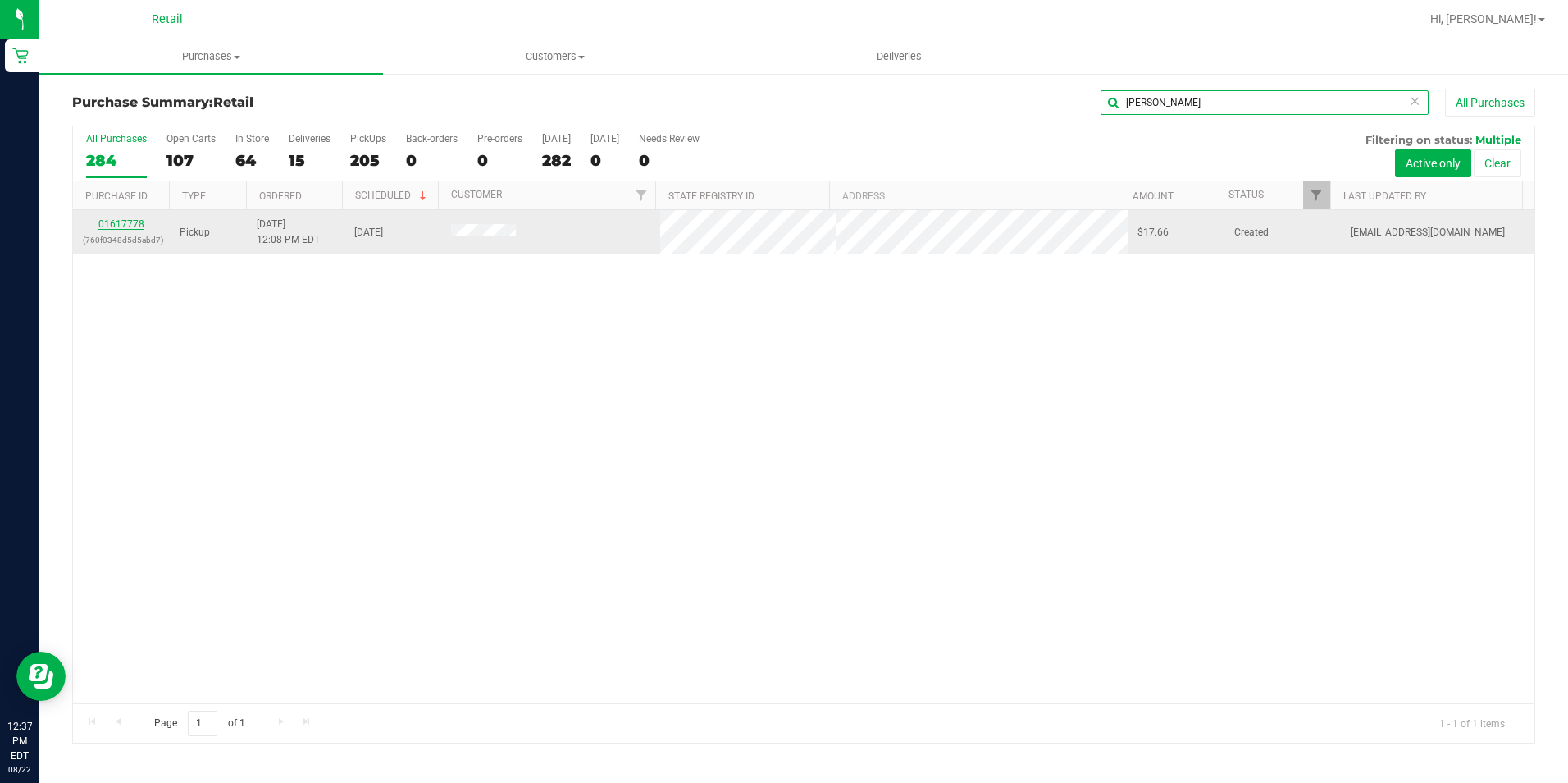
type input "heather g"
click at [133, 219] on link "01617778" at bounding box center [122, 224] width 46 height 12
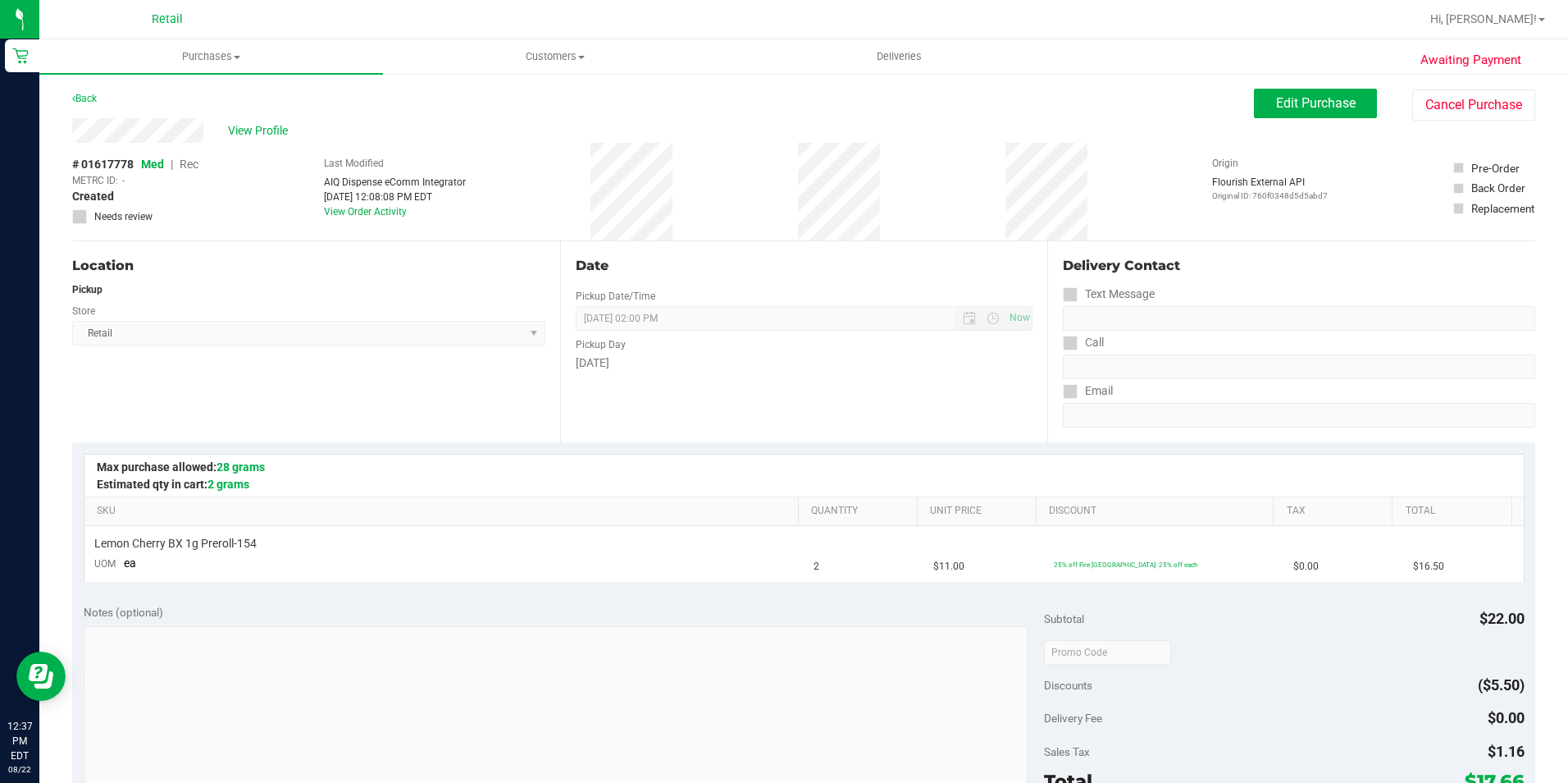
click at [1292, 83] on div "Awaiting Payment Back Edit Purchase Cancel Purchase View Profile # 01617778 Med…" at bounding box center [804, 687] width 1529 height 1231
click at [1288, 88] on div "Awaiting Payment Back Edit Purchase Cancel Purchase View Profile # 01617778 Med…" at bounding box center [804, 687] width 1529 height 1231
click at [1286, 90] on div "Awaiting Payment Back Edit Purchase Cancel Purchase View Profile # 01617778 Med…" at bounding box center [804, 687] width 1529 height 1231
drag, startPoint x: 1286, startPoint y: 90, endPoint x: 1285, endPoint y: 100, distance: 10.0
click at [1285, 100] on span "Edit Purchase" at bounding box center [1315, 103] width 80 height 15
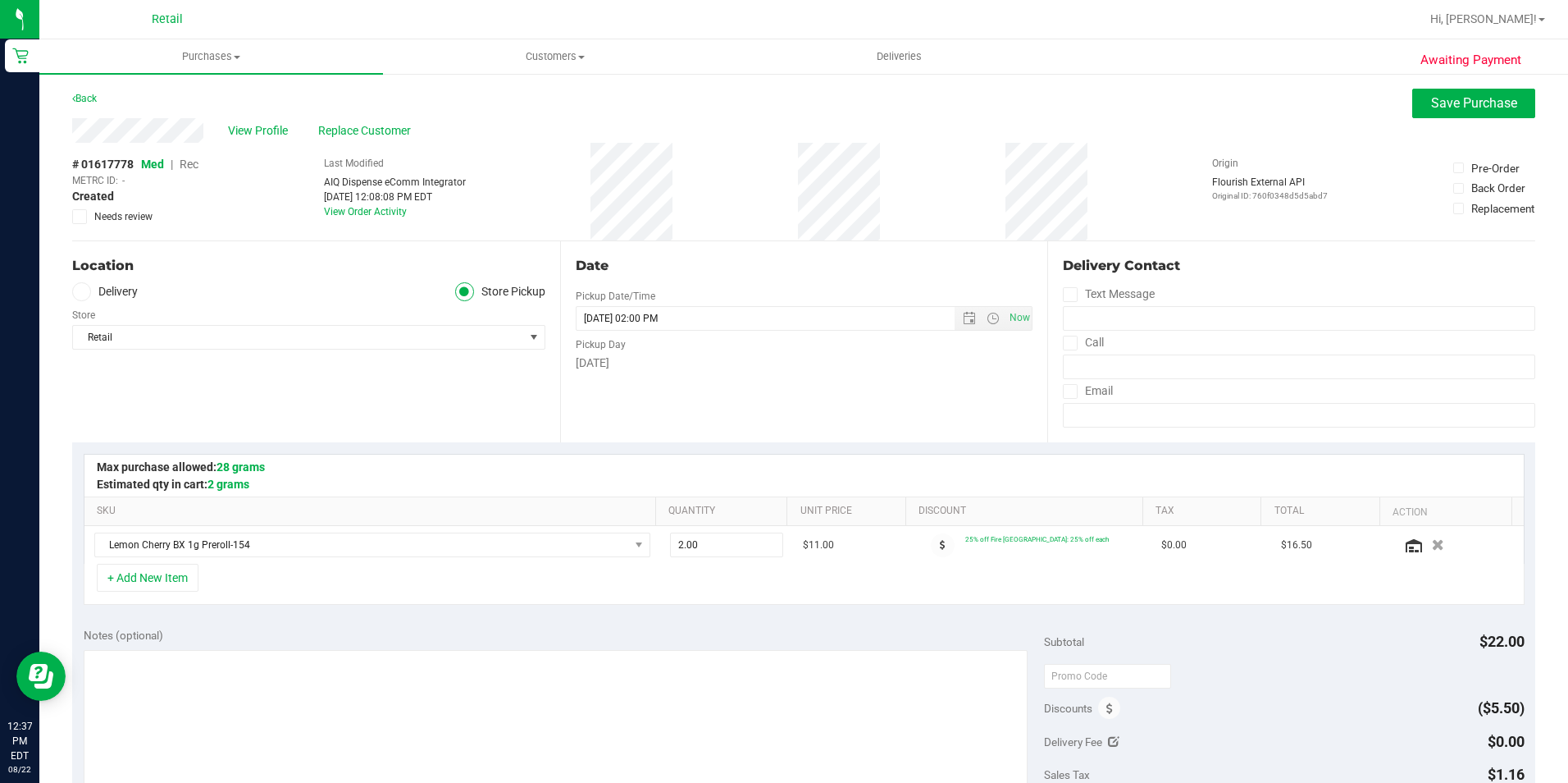
click at [198, 161] on span "Rec" at bounding box center [190, 164] width 19 height 13
drag, startPoint x: 1486, startPoint y: 108, endPoint x: 1475, endPoint y: 116, distance: 13.6
click at [1484, 107] on span "Save Purchase" at bounding box center [1474, 103] width 86 height 15
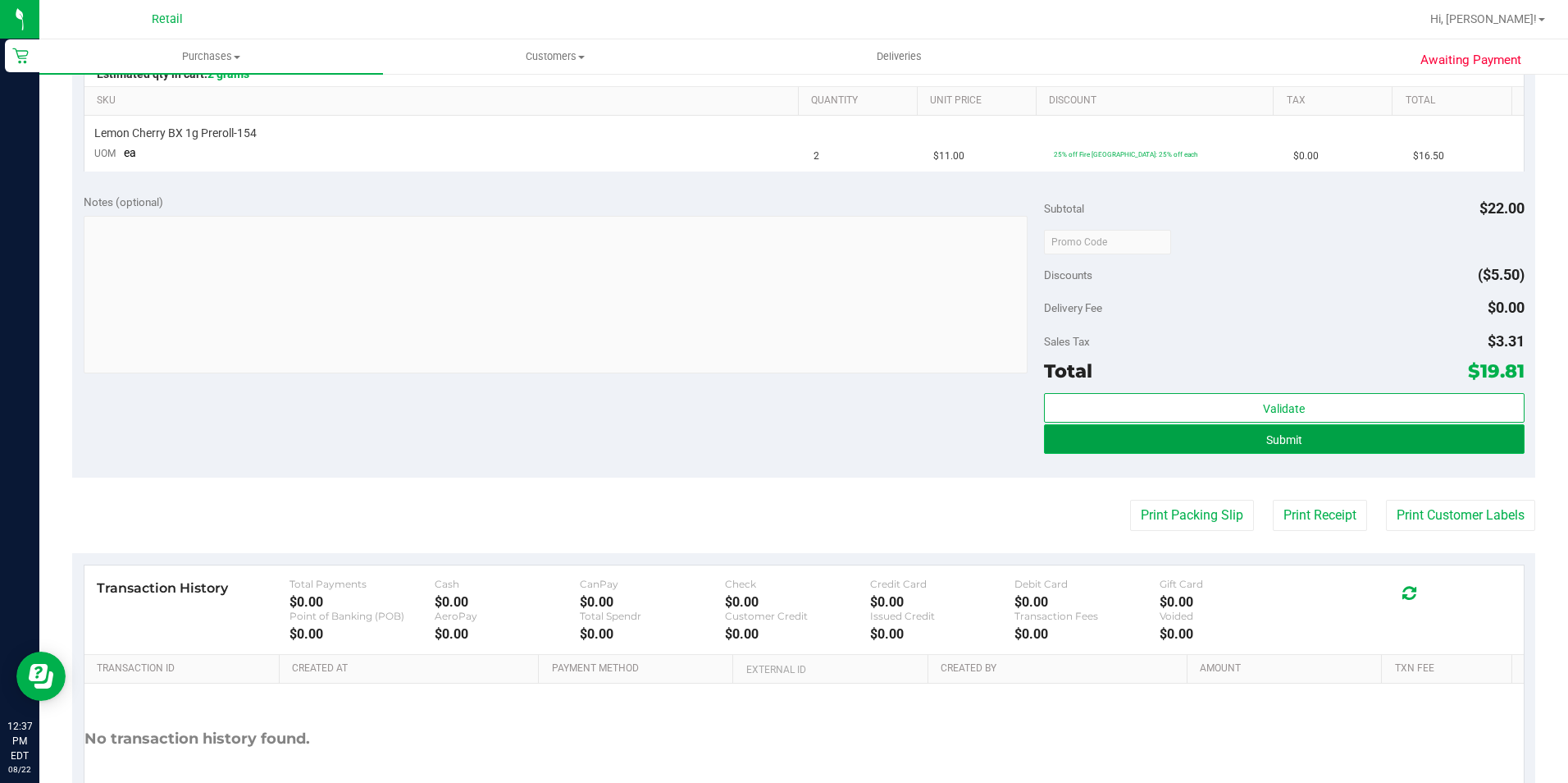
click at [1248, 447] on button "Submit" at bounding box center [1284, 439] width 481 height 30
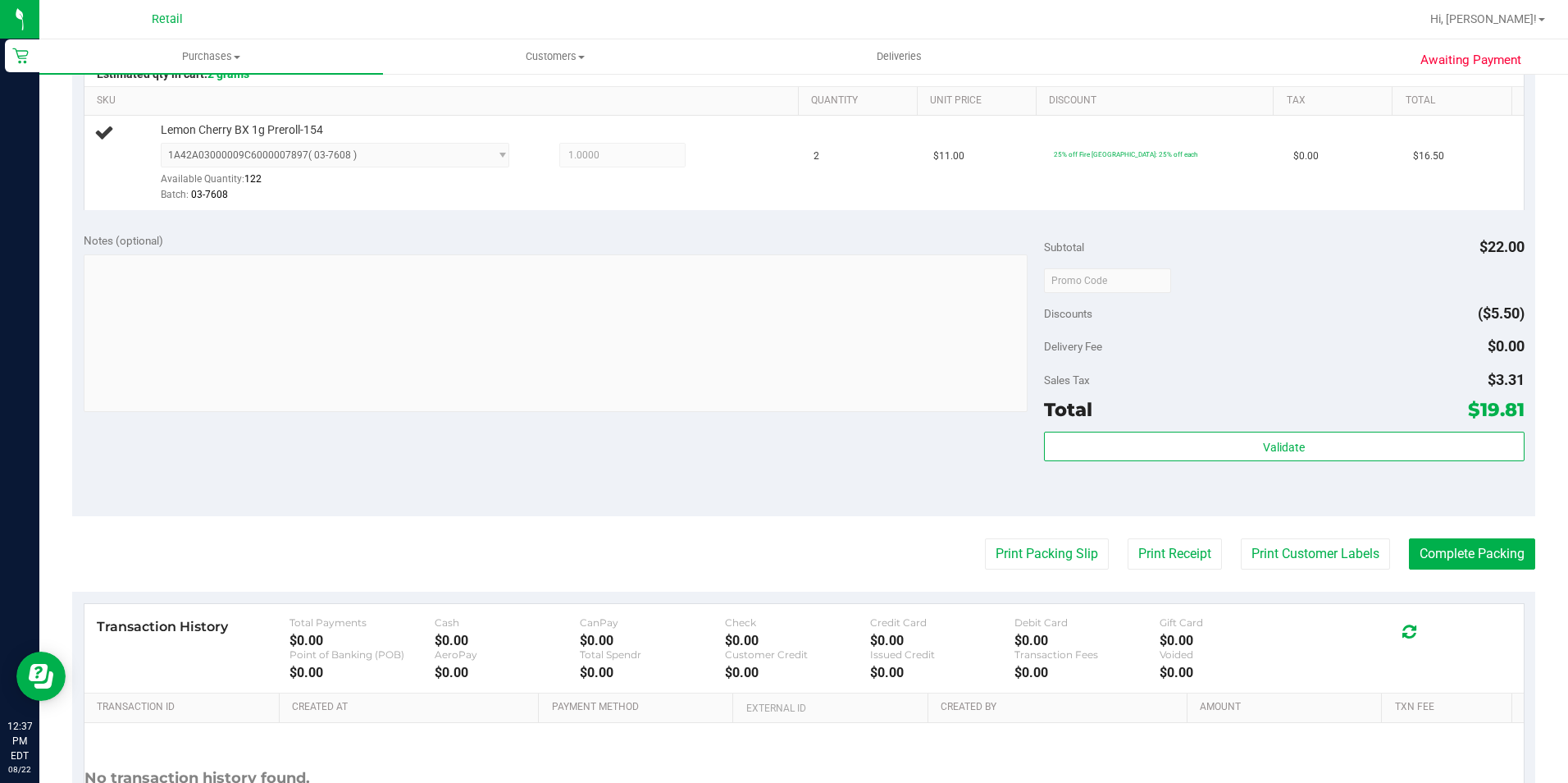
click at [1474, 572] on purchase-details "Back Edit Purchase Cancel Purchase View Profile # 01617778 Med | Rec METRC ID: …" at bounding box center [804, 288] width 1464 height 1220
click at [1475, 557] on button "Complete Packing" at bounding box center [1472, 554] width 126 height 32
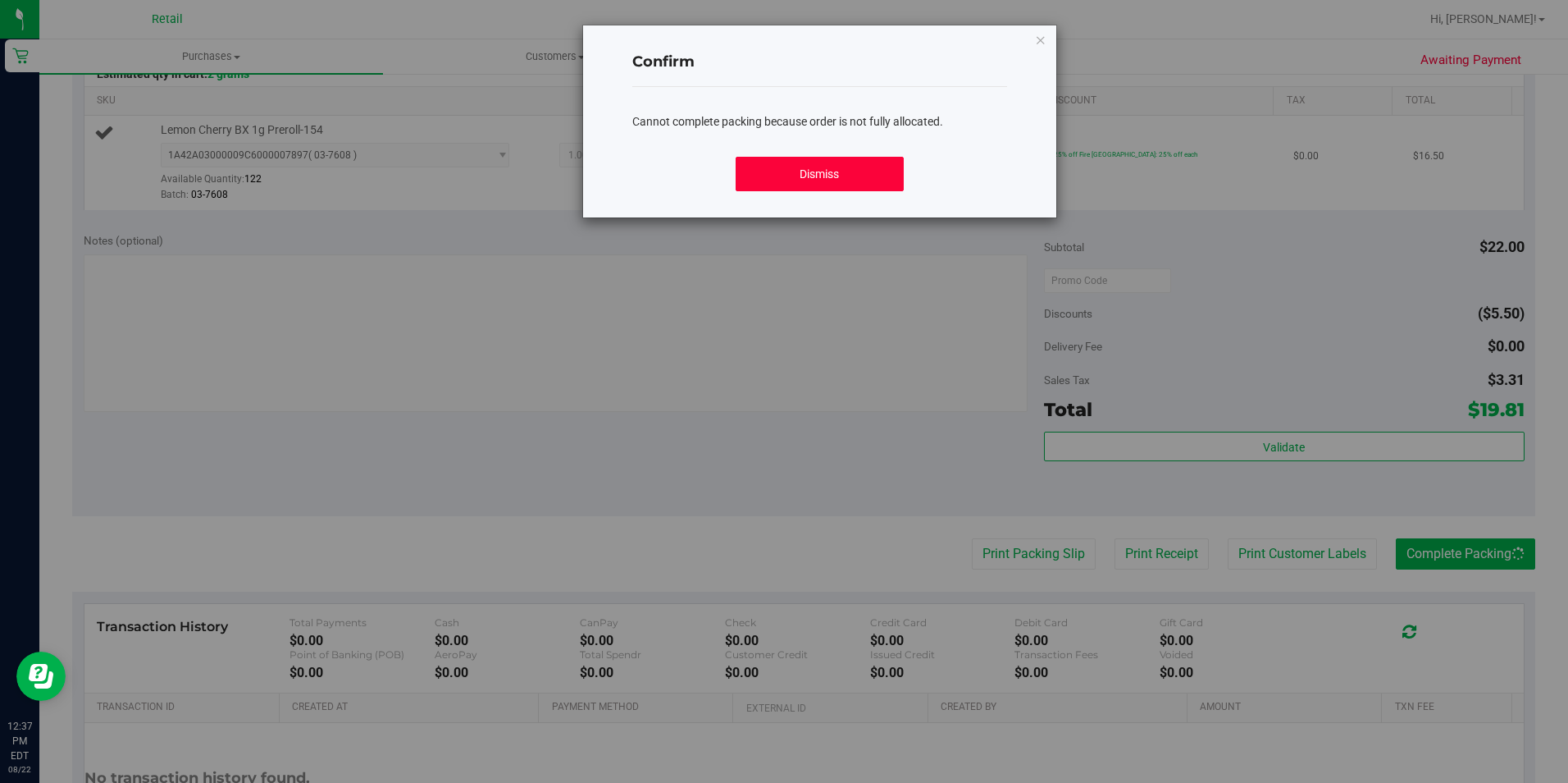
click at [856, 185] on button "Dismiss" at bounding box center [820, 174] width 169 height 35
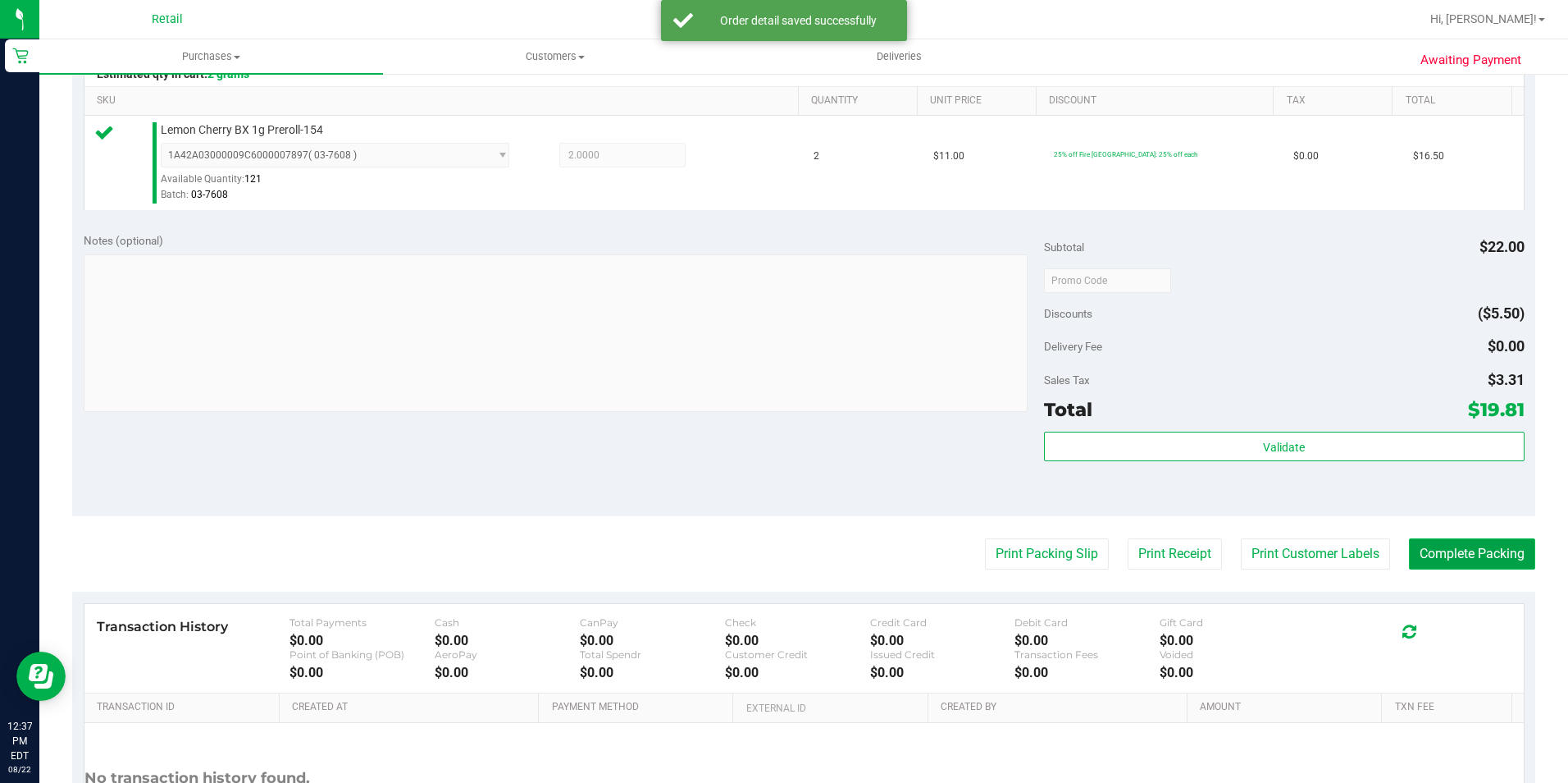
click at [1514, 549] on button "Complete Packing" at bounding box center [1472, 554] width 126 height 32
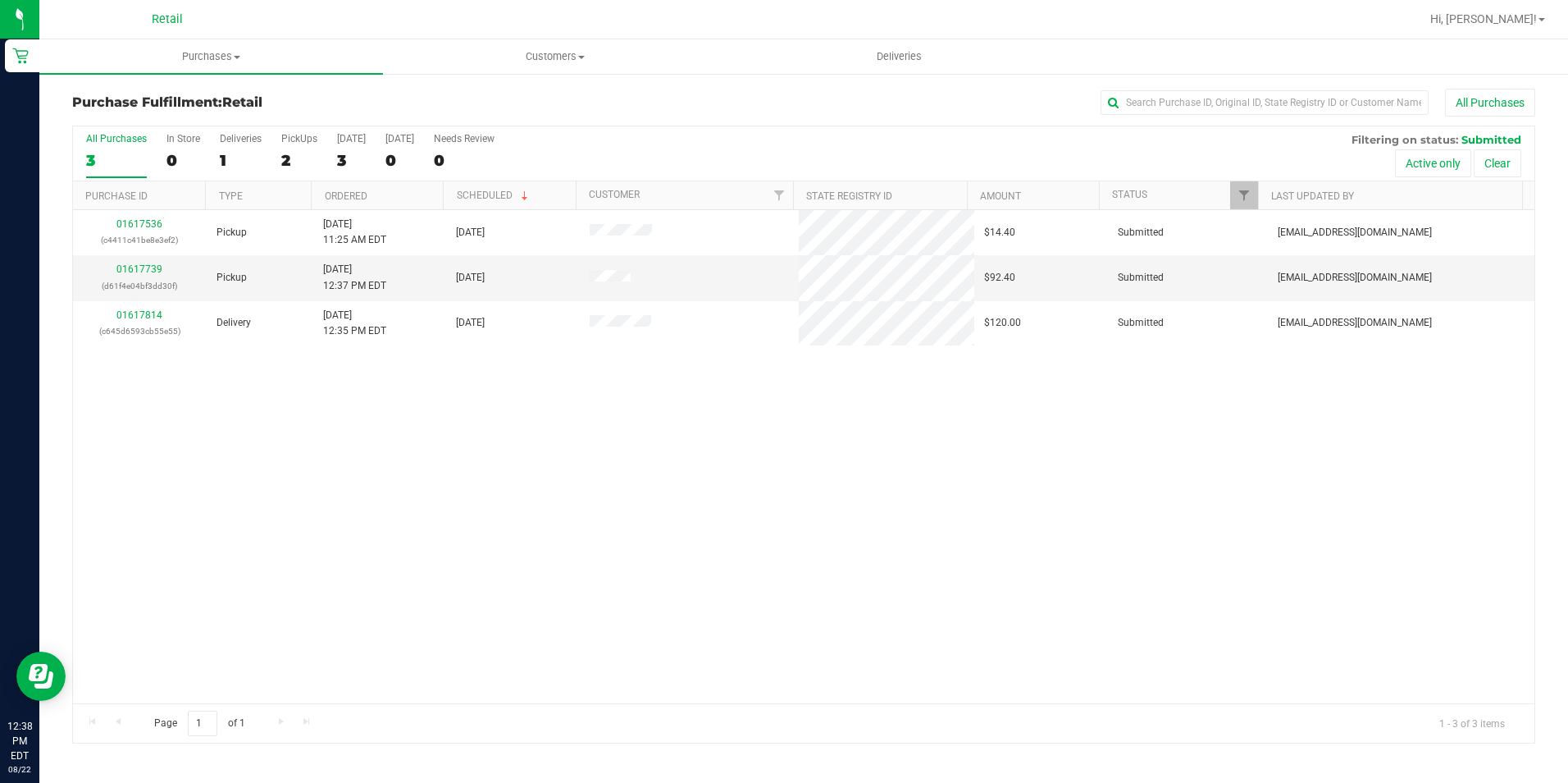
click at [789, 2] on nav "Retail Hi, Alexander!" at bounding box center [804, 19] width 1529 height 39
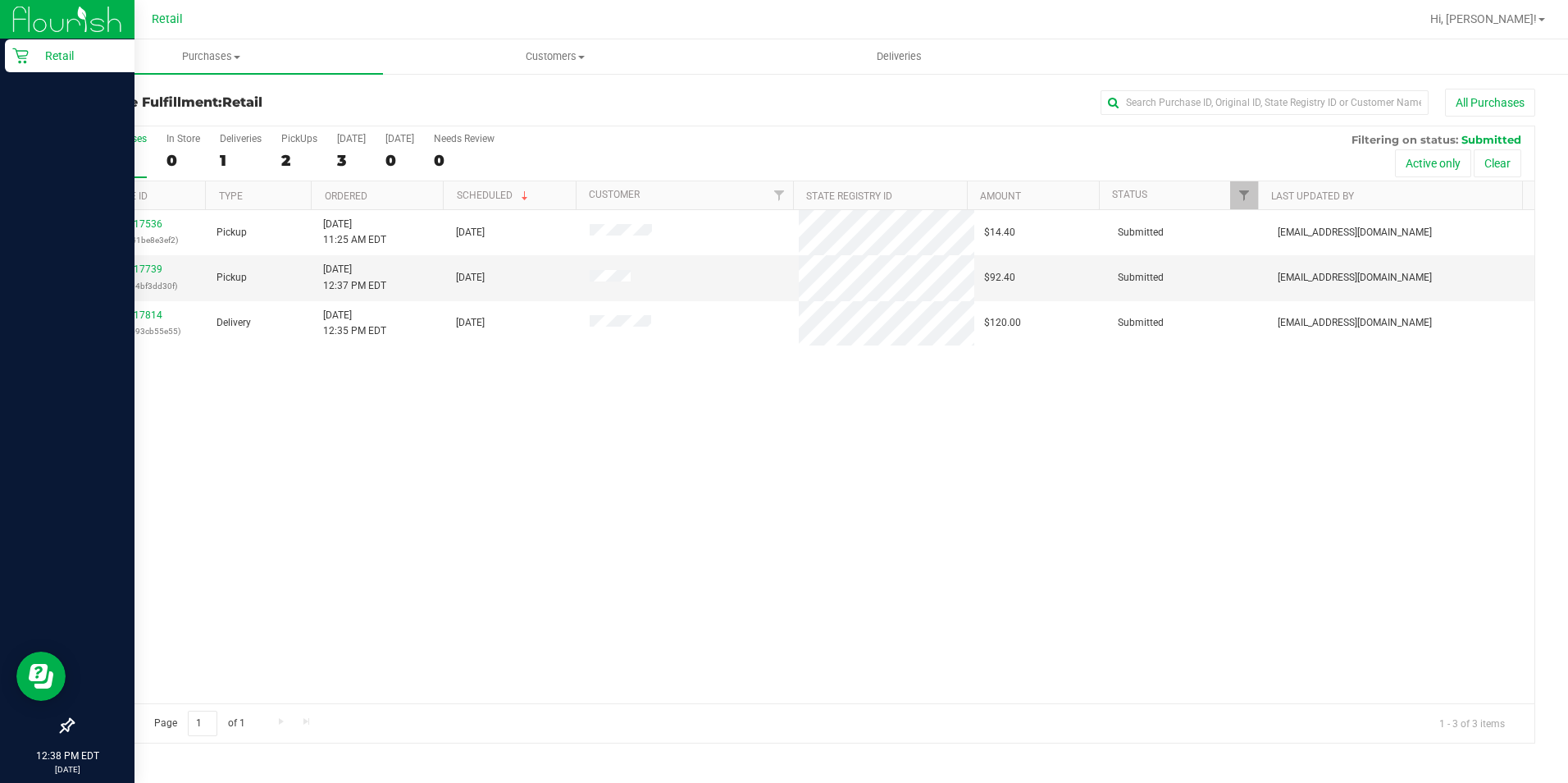
click at [29, 55] on p "Retail" at bounding box center [78, 56] width 99 height 20
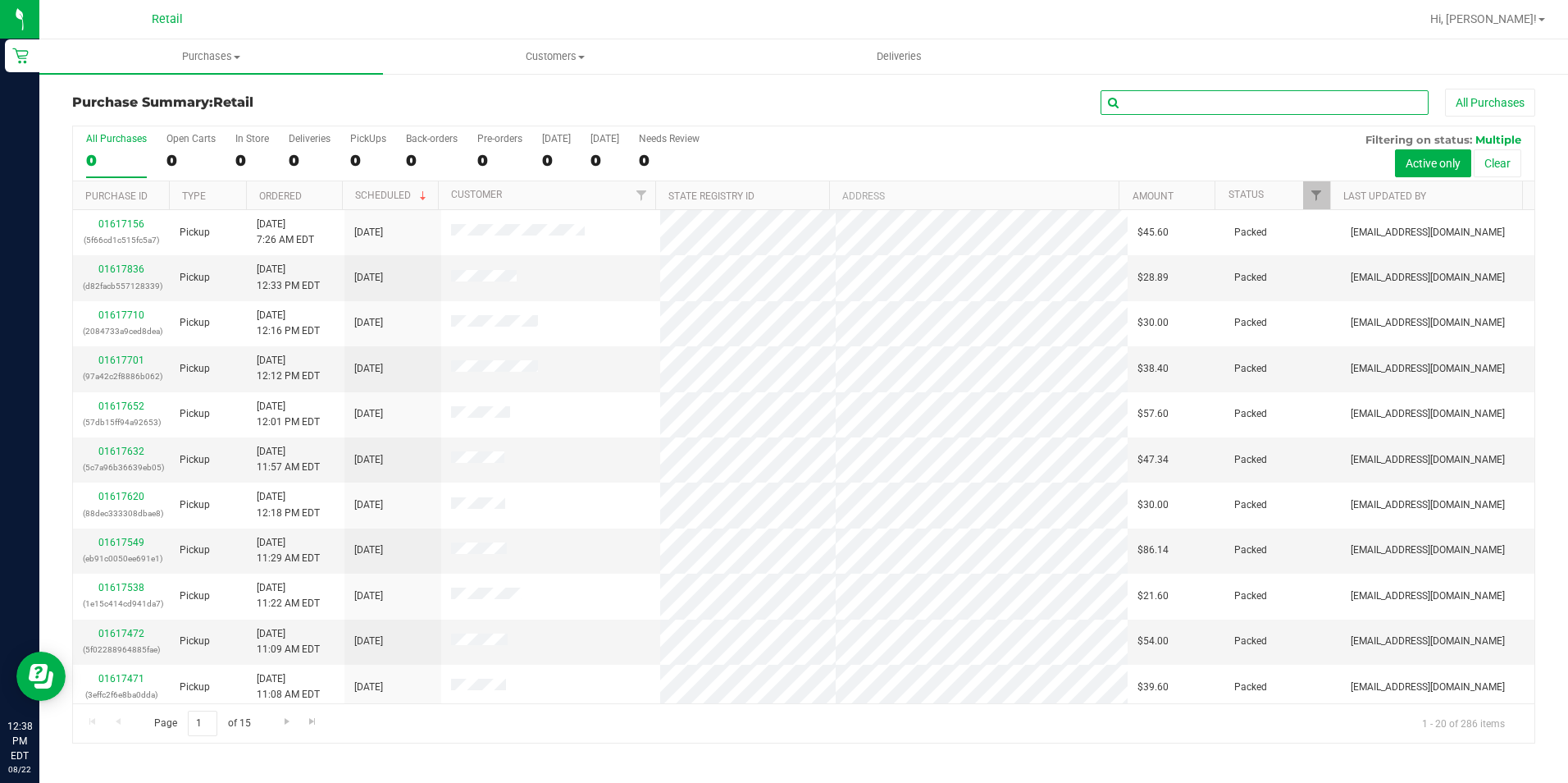
click at [1209, 94] on input "text" at bounding box center [1264, 103] width 328 height 25
click at [1239, 101] on input "text" at bounding box center [1264, 103] width 328 height 25
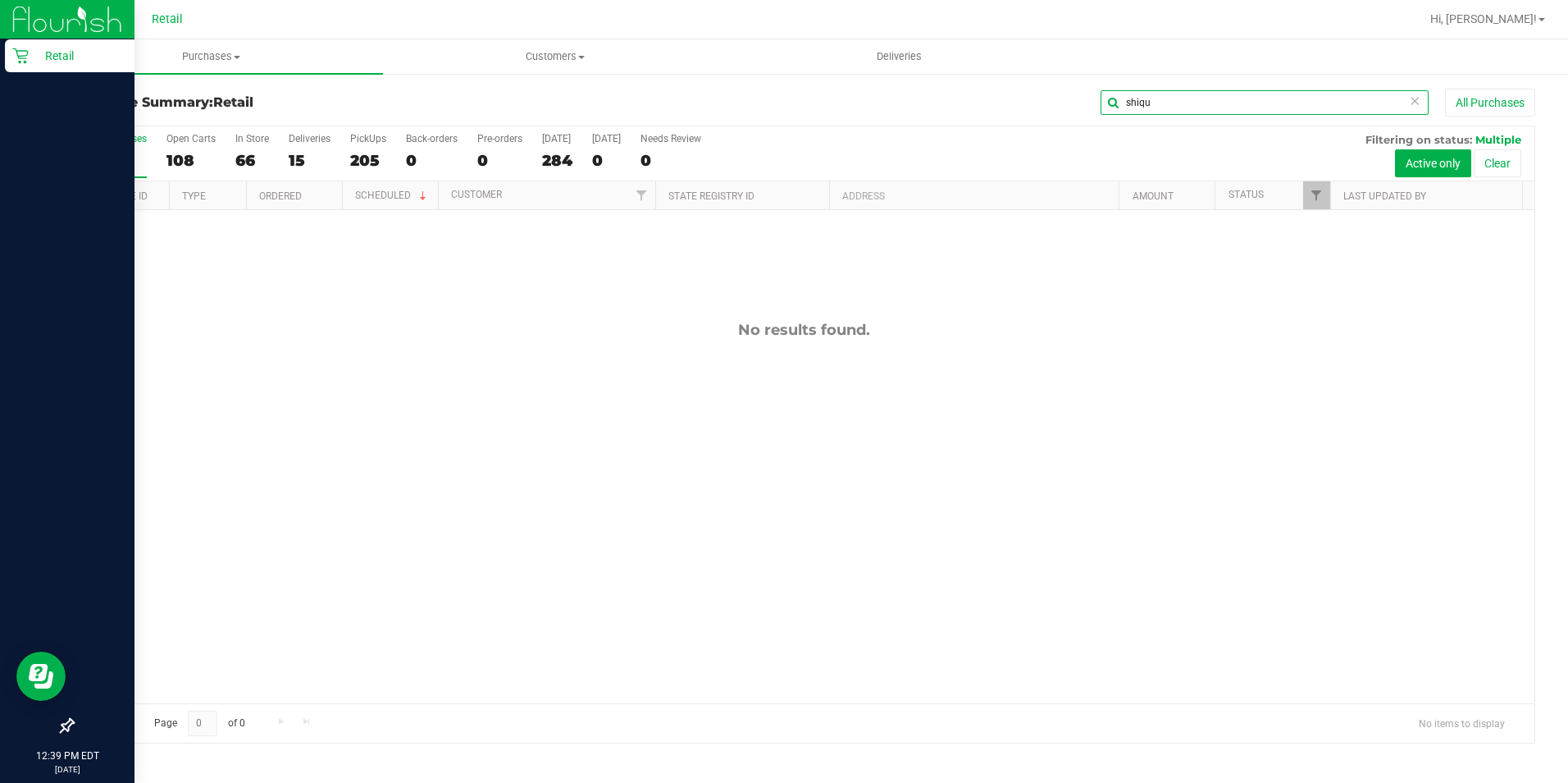
type input "shiqu"
click at [28, 53] on icon at bounding box center [20, 57] width 15 height 15
click at [37, 53] on p "Retail" at bounding box center [78, 56] width 99 height 20
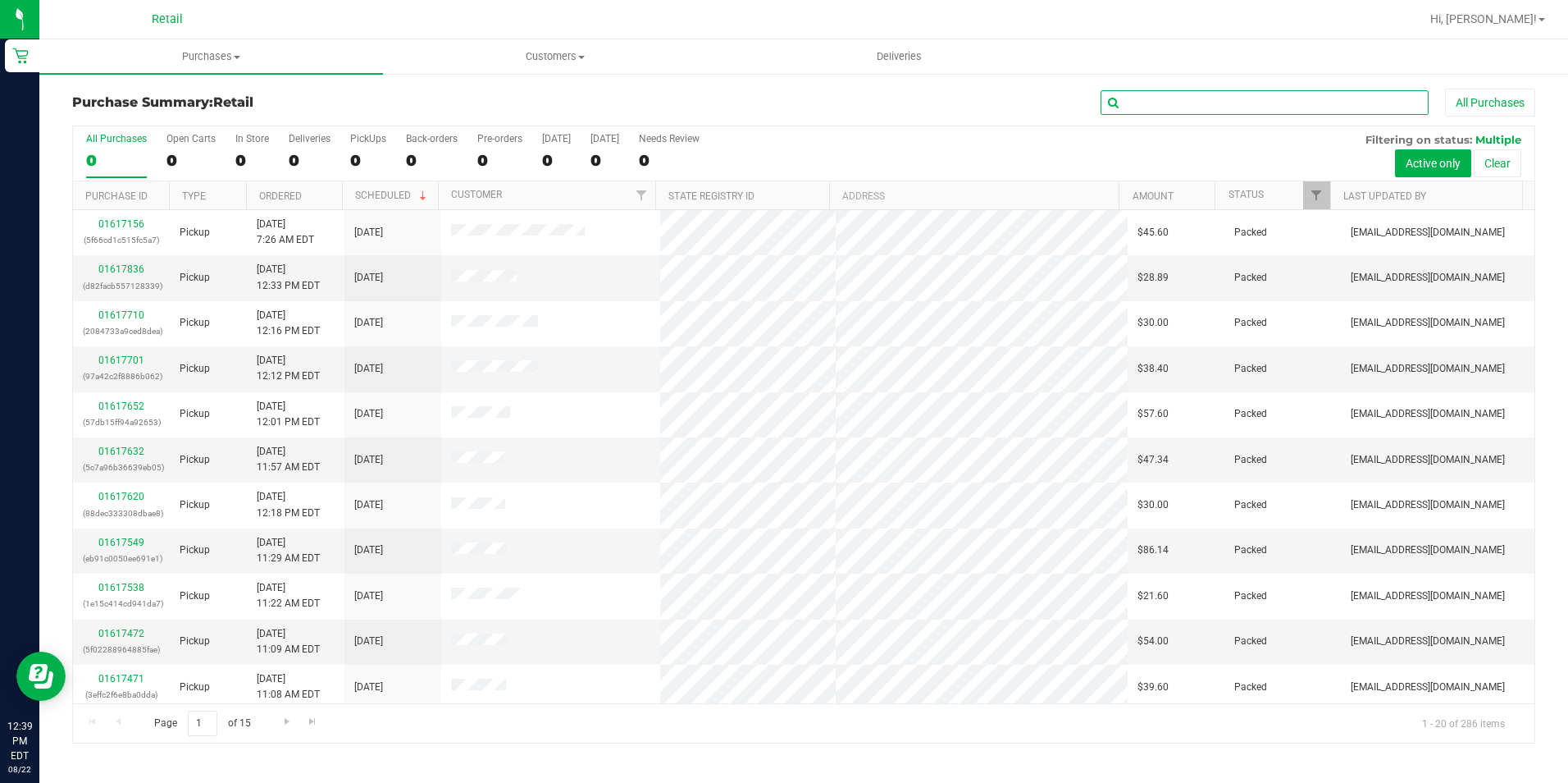
click at [1148, 101] on input "text" at bounding box center [1264, 103] width 328 height 25
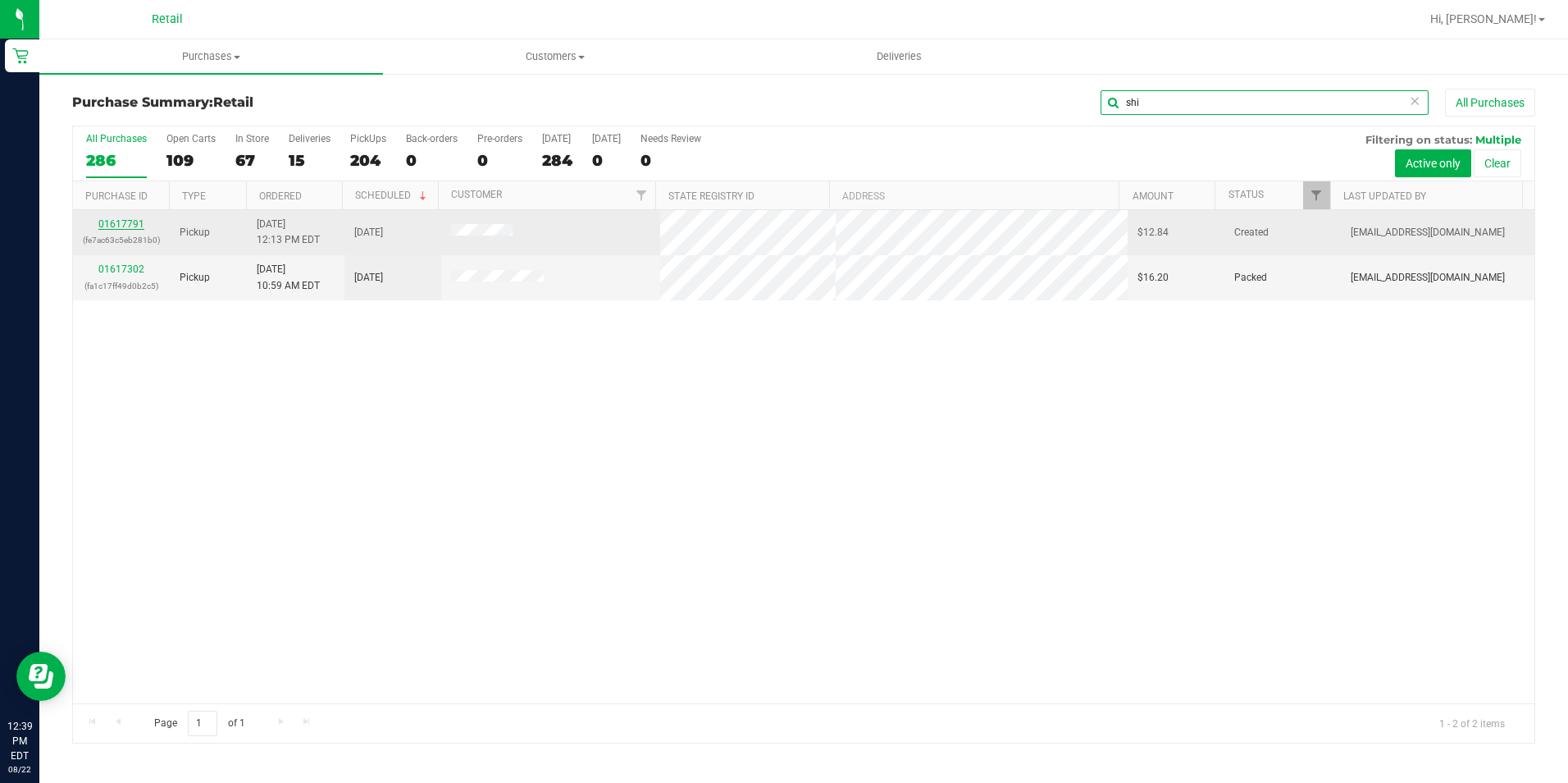
type input "shi"
click at [123, 222] on link "01617791" at bounding box center [122, 224] width 46 height 12
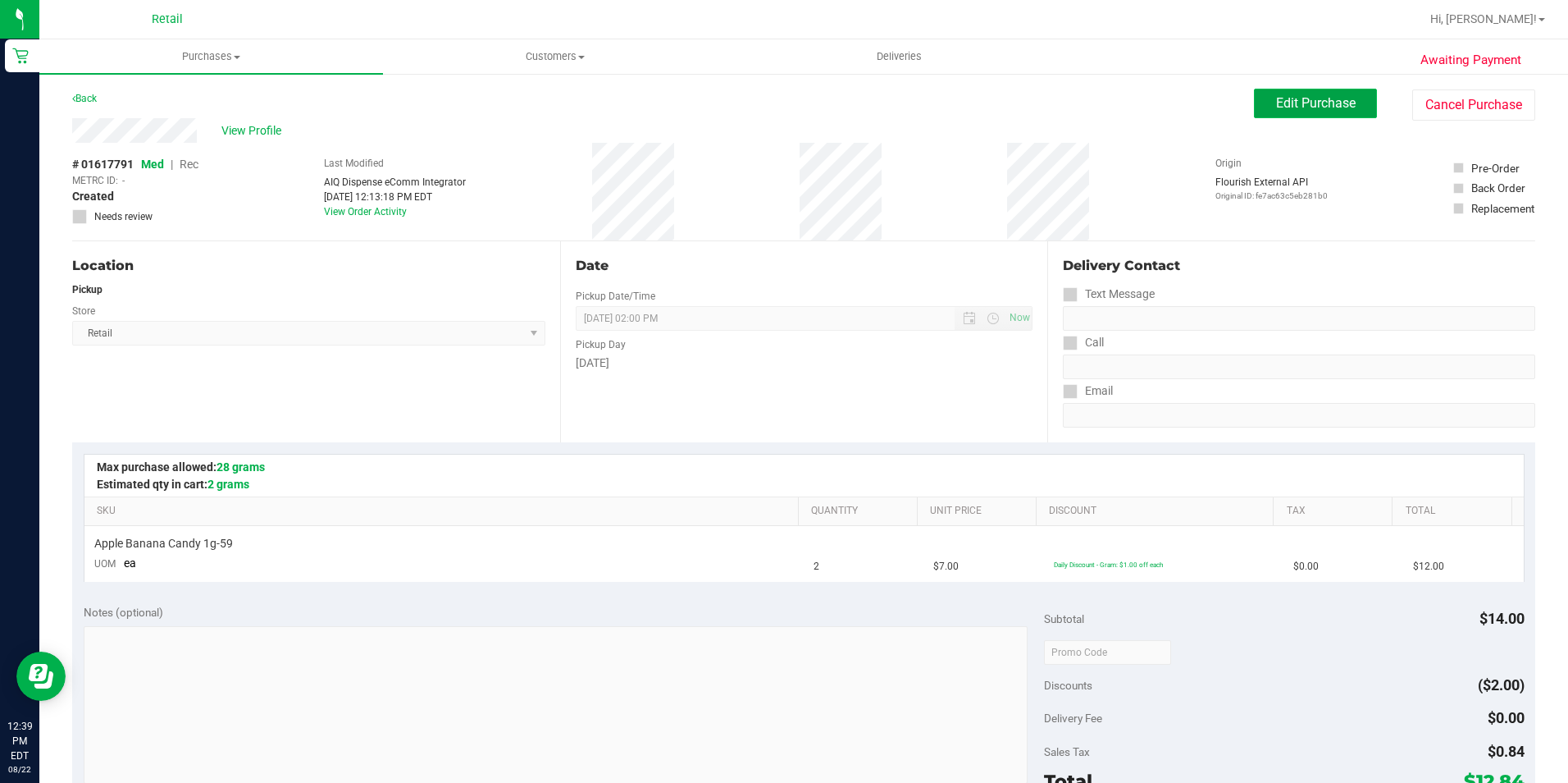
click at [1254, 111] on button "Edit Purchase" at bounding box center [1315, 103] width 123 height 30
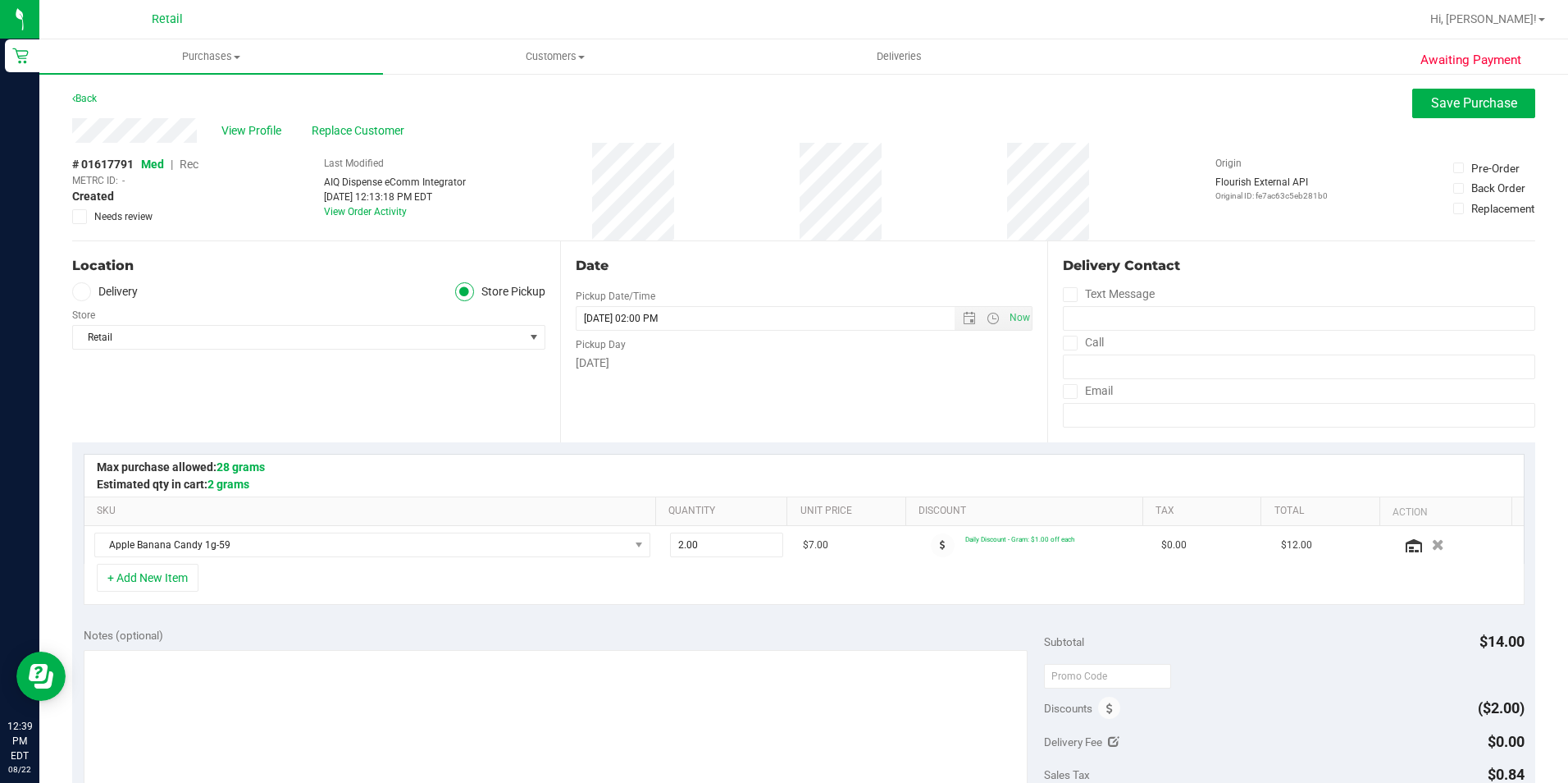
click at [190, 161] on span "Rec" at bounding box center [190, 164] width 19 height 13
click at [1481, 98] on span "Save Purchase" at bounding box center [1474, 103] width 86 height 15
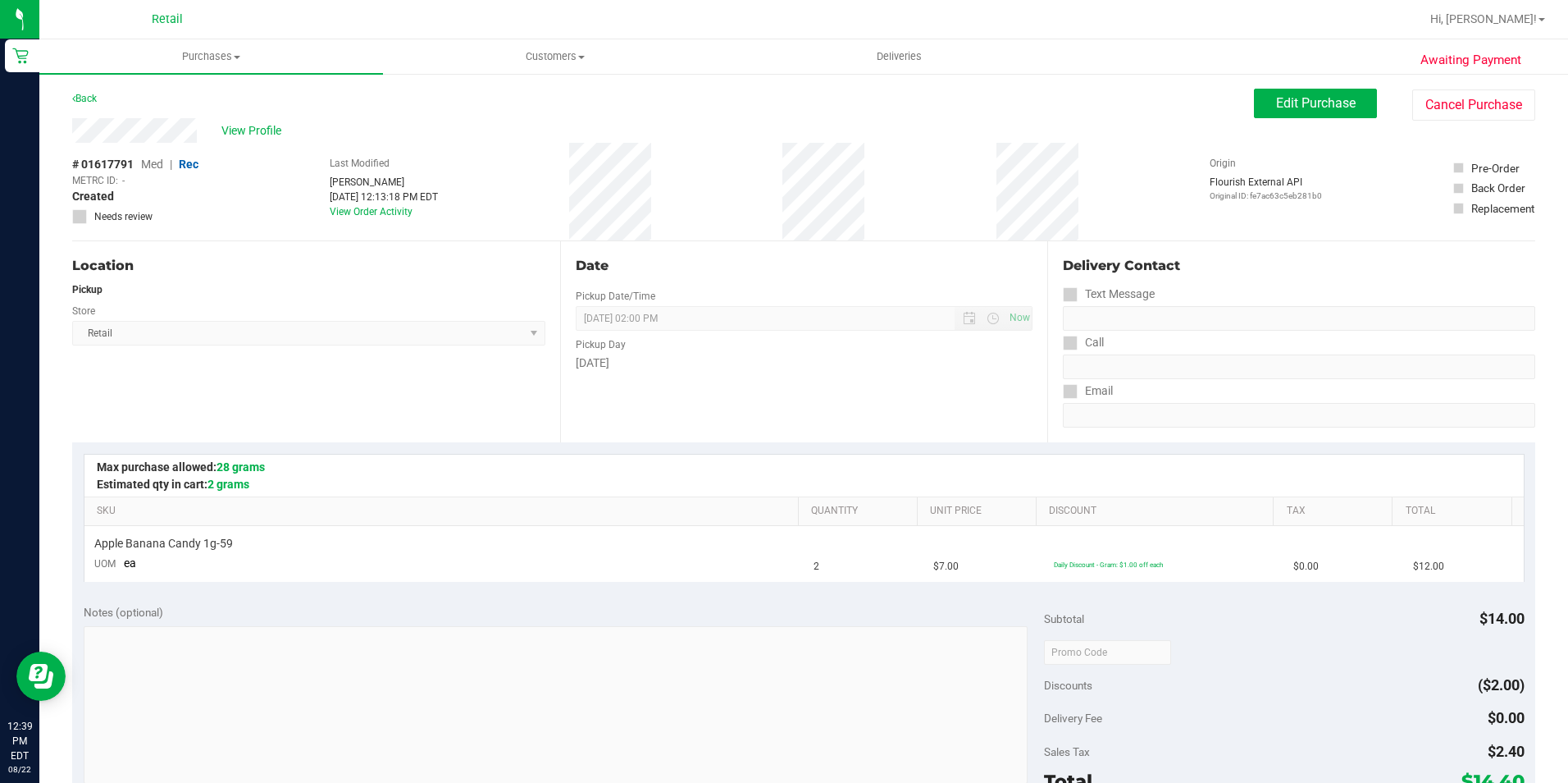
scroll to position [164, 0]
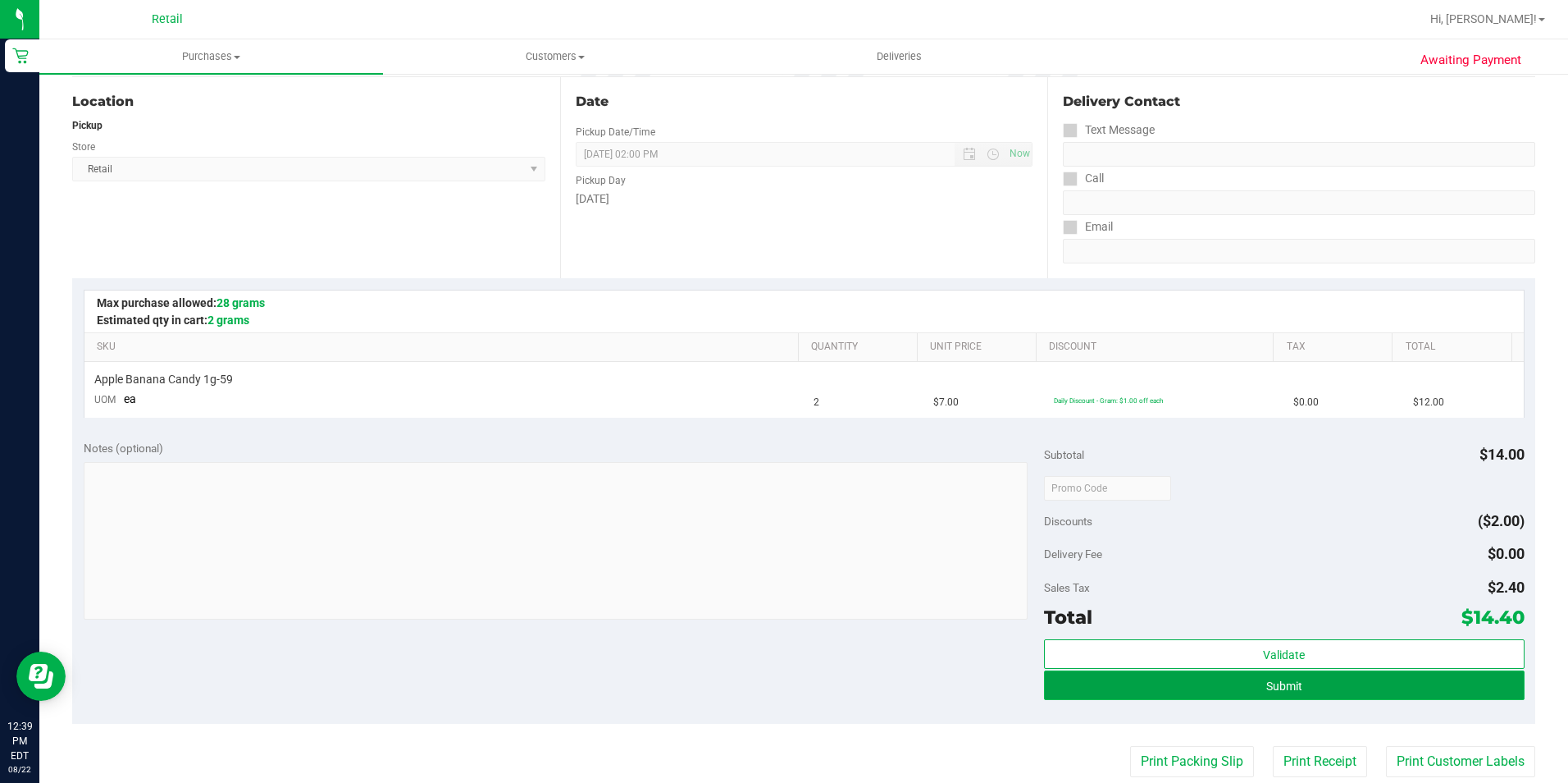
click at [1201, 680] on button "Submit" at bounding box center [1284, 685] width 481 height 30
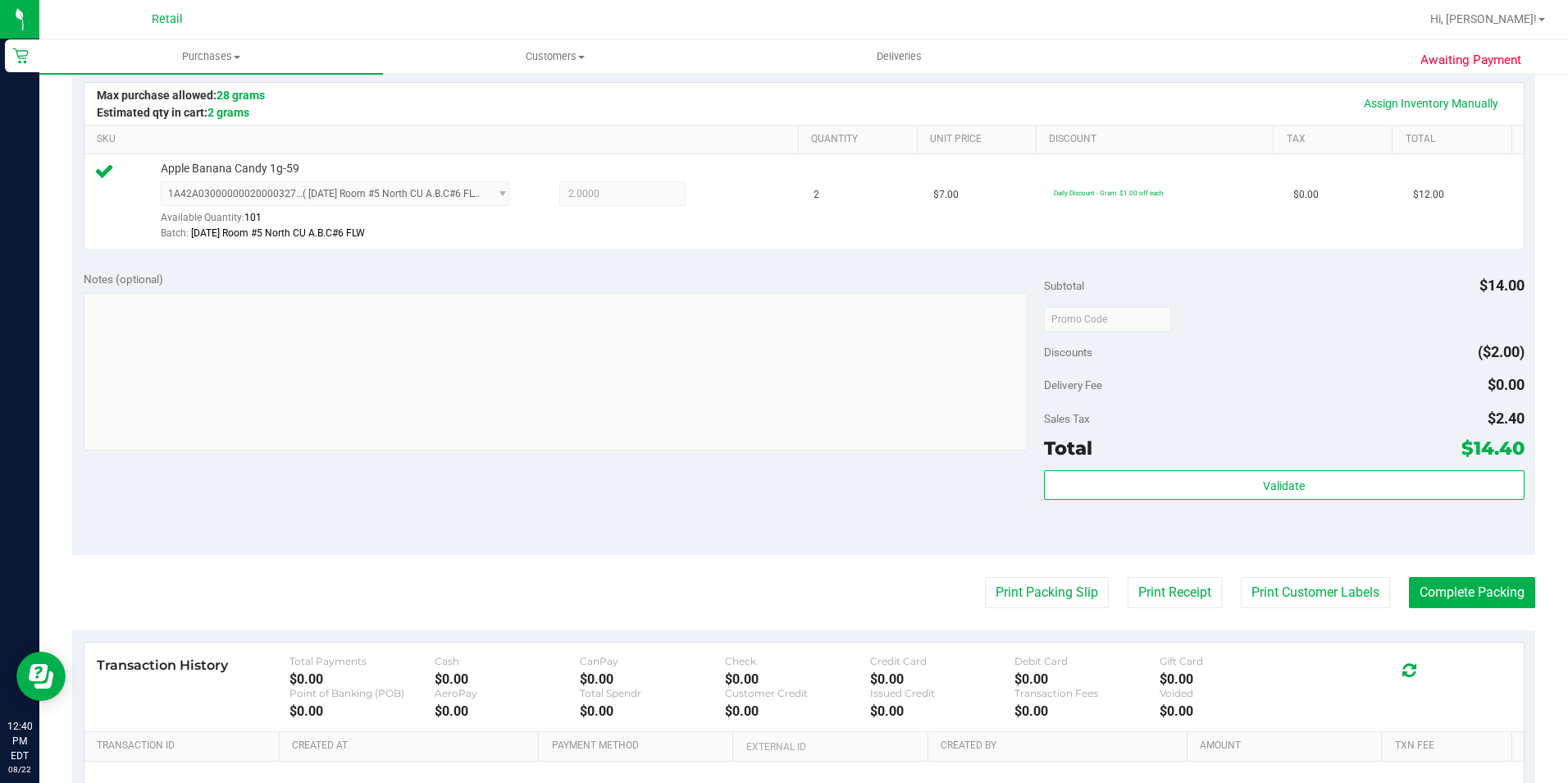
scroll to position [493, 0]
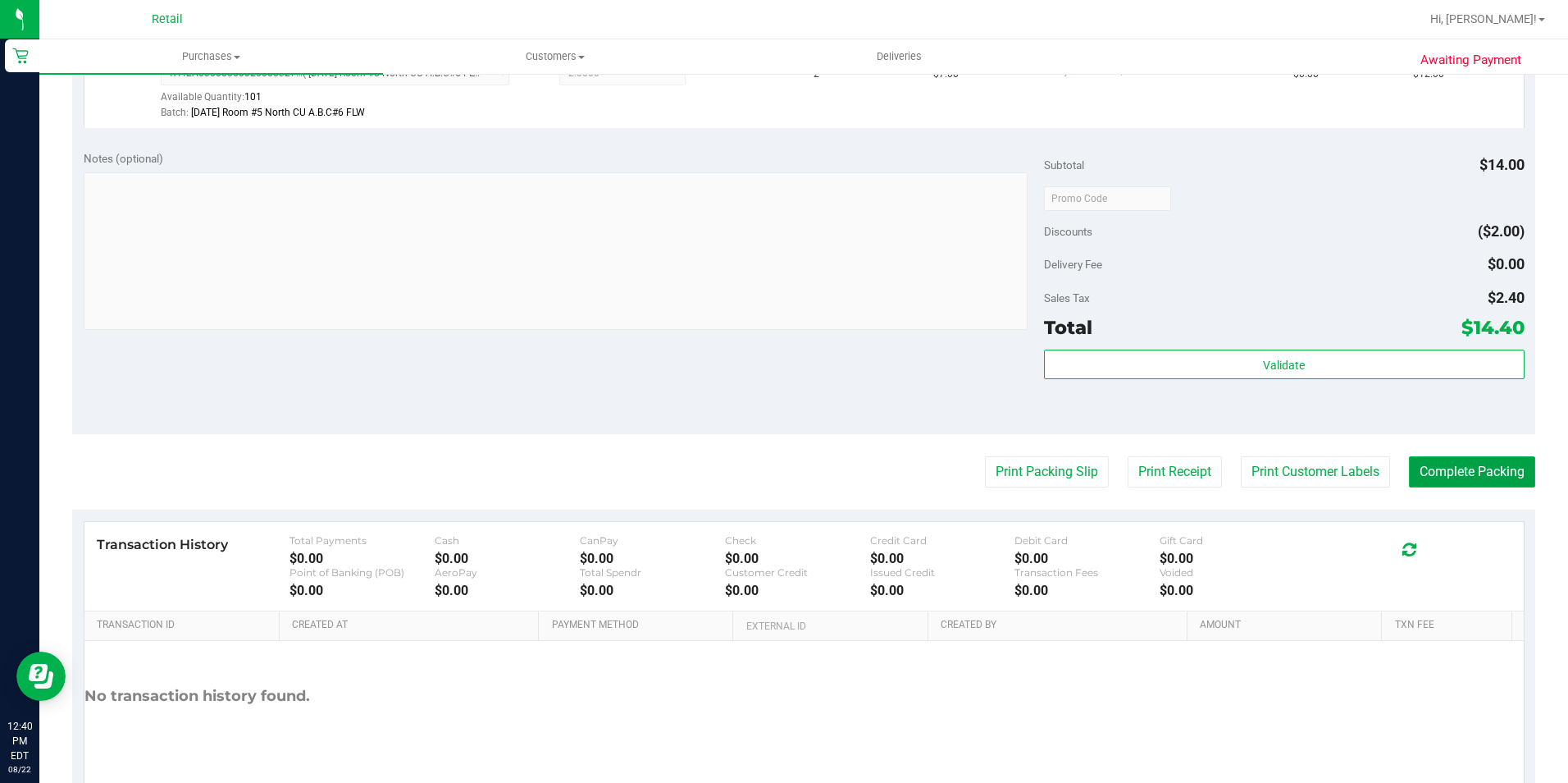
click at [1437, 477] on button "Complete Packing" at bounding box center [1472, 472] width 126 height 32
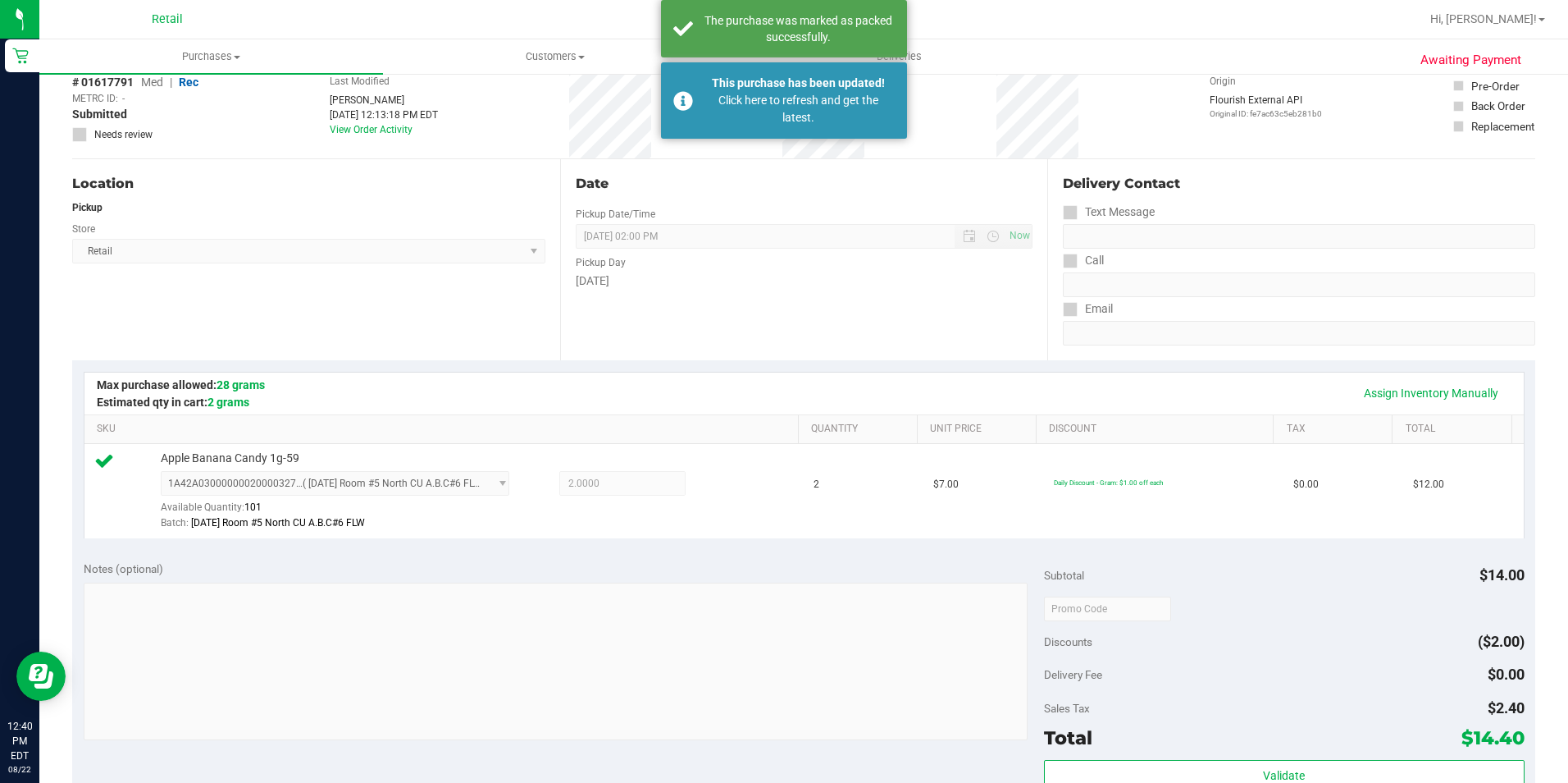
scroll to position [0, 0]
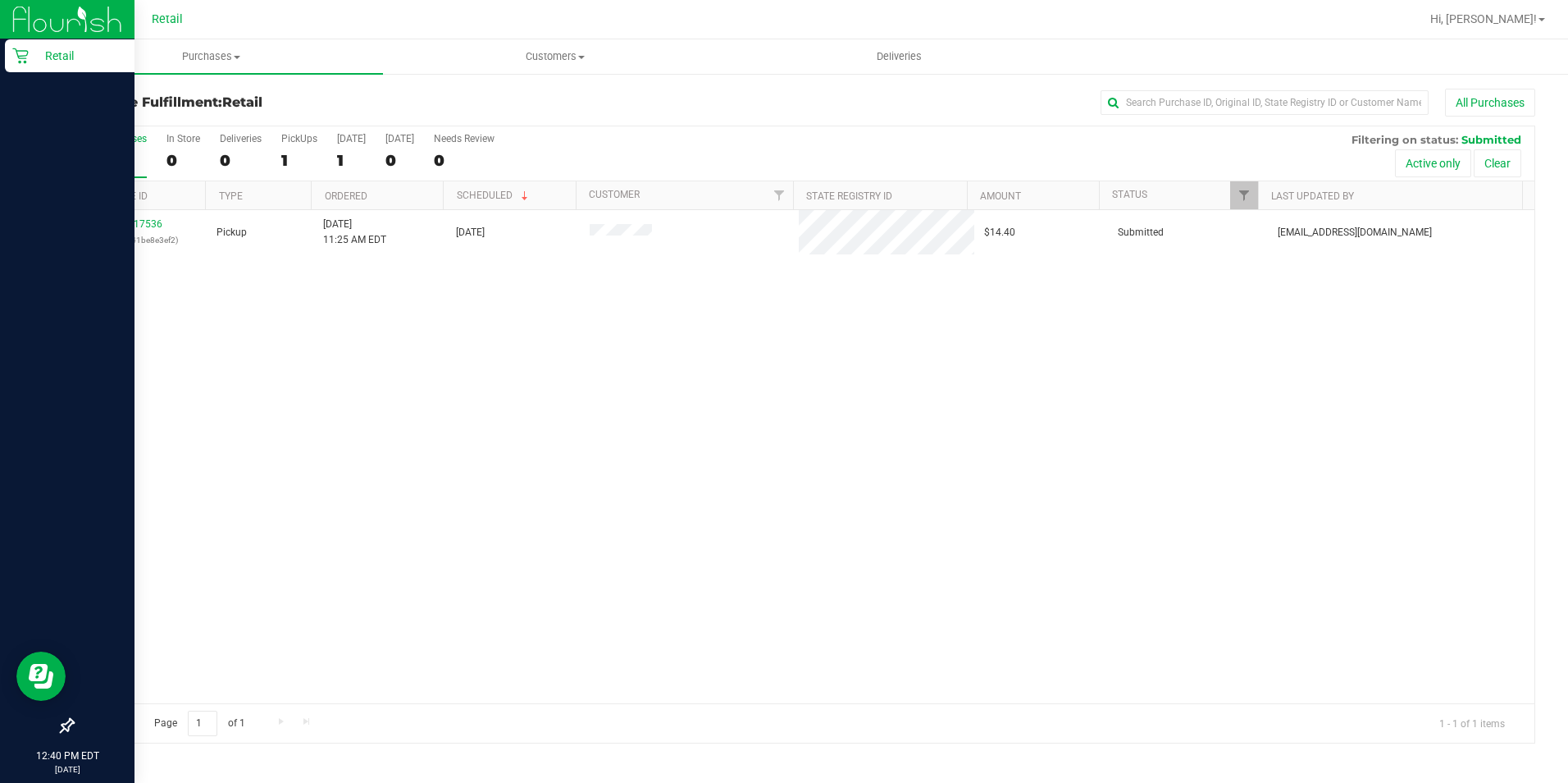
click at [33, 64] on p "Retail" at bounding box center [78, 56] width 99 height 20
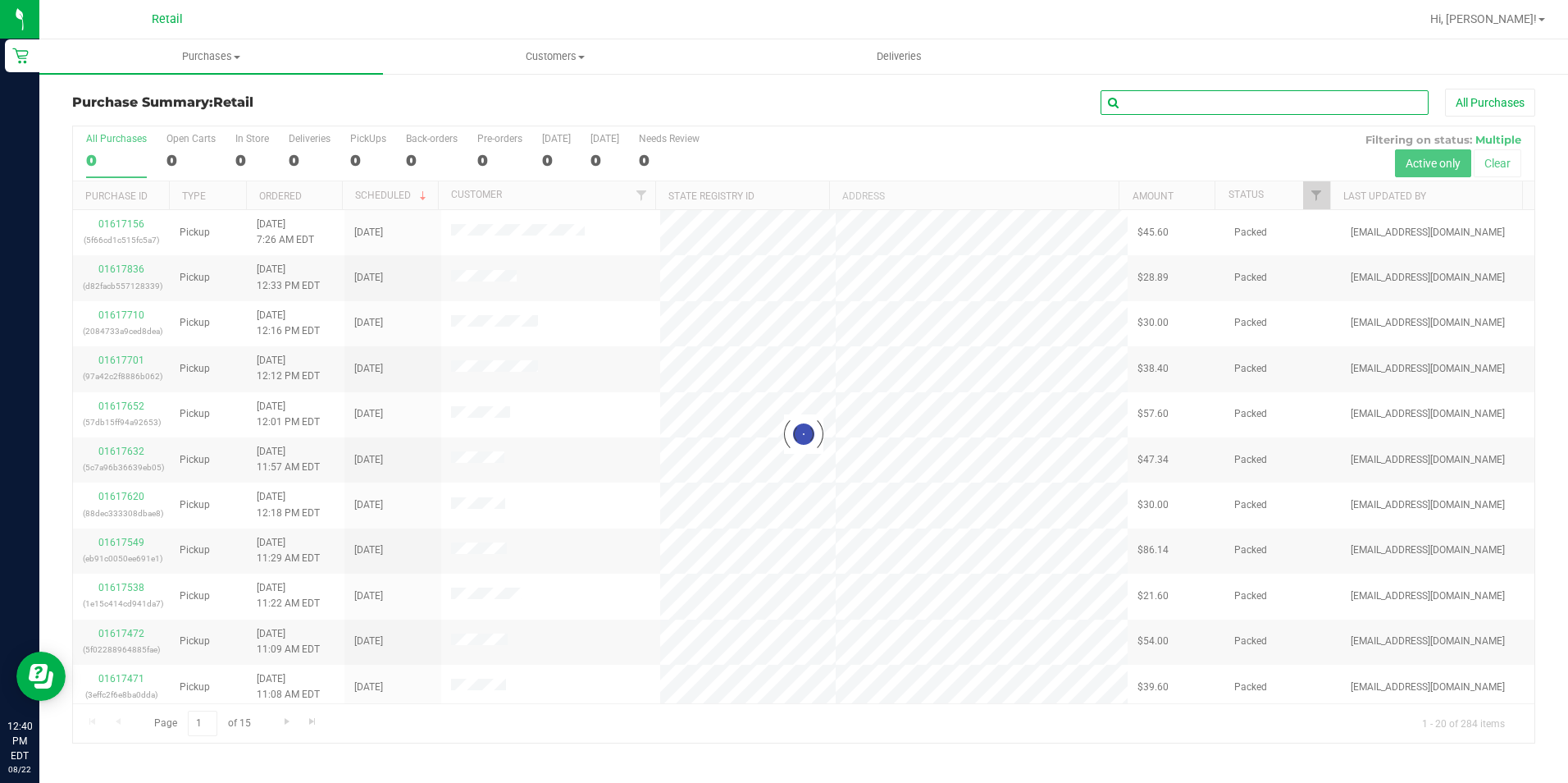
click at [1212, 109] on input "text" at bounding box center [1264, 103] width 328 height 25
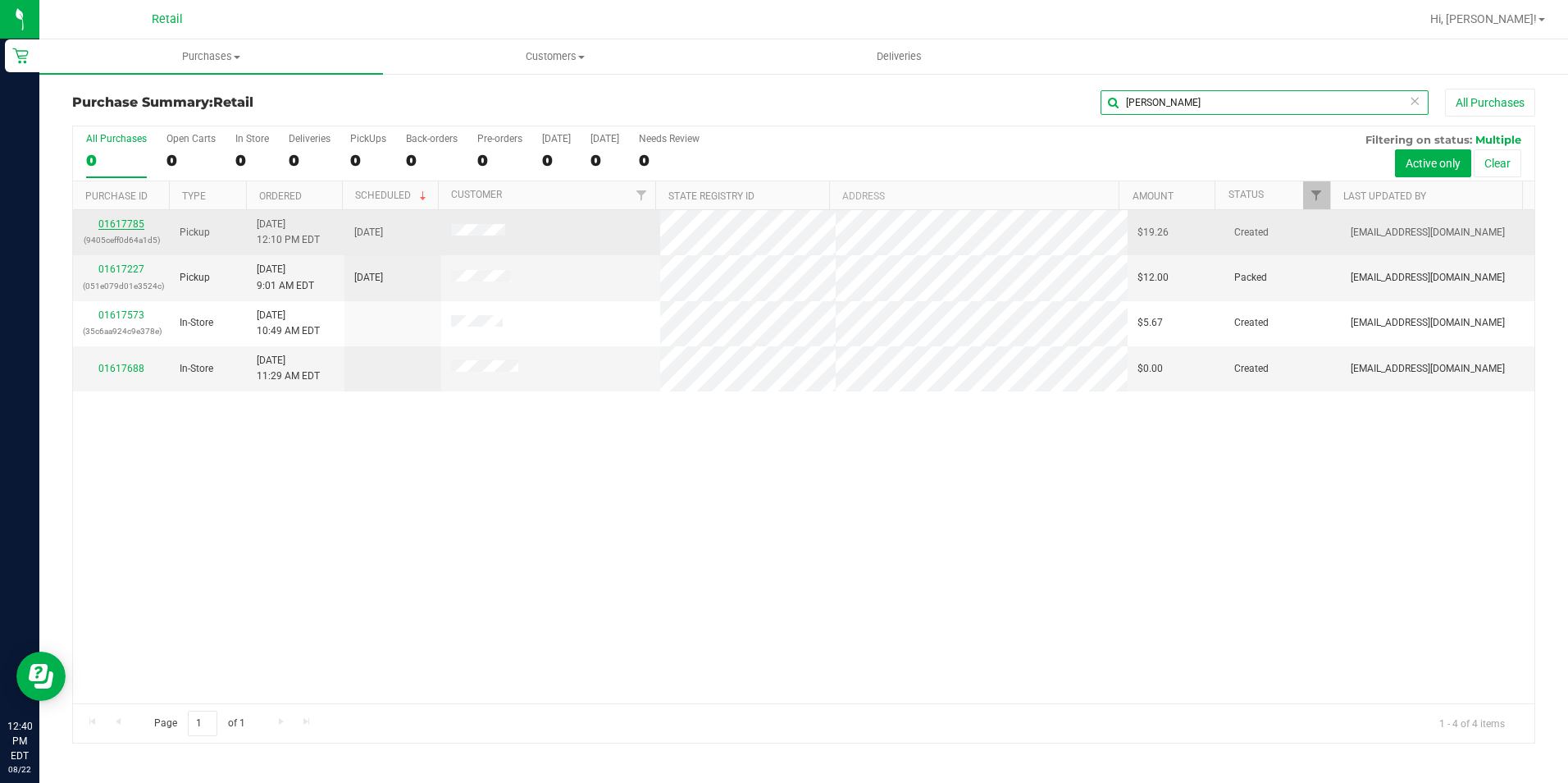
type input "[PERSON_NAME]"
click at [118, 222] on link "01617785" at bounding box center [122, 224] width 46 height 12
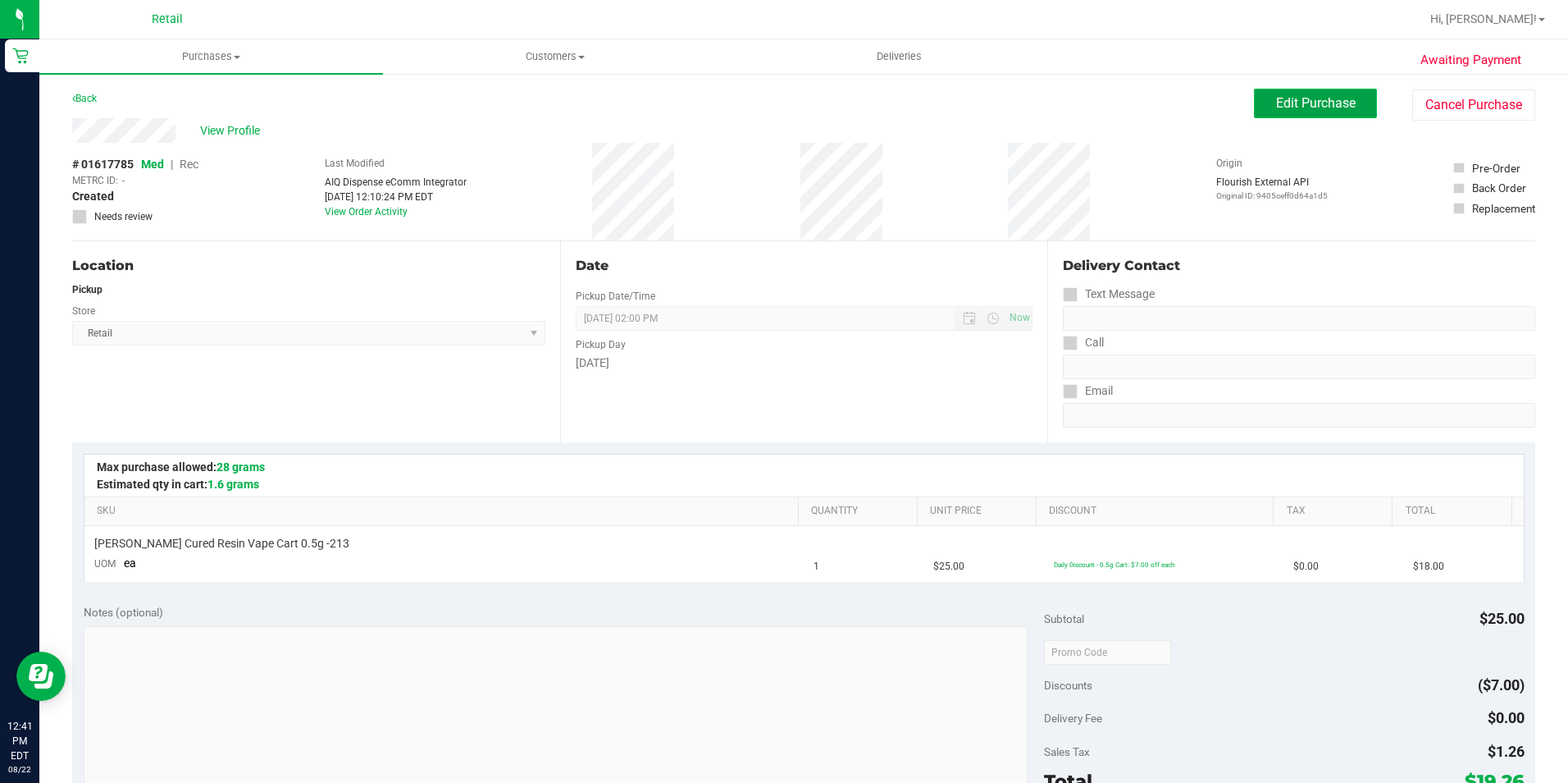
click at [1323, 93] on button "Edit Purchase" at bounding box center [1315, 103] width 123 height 30
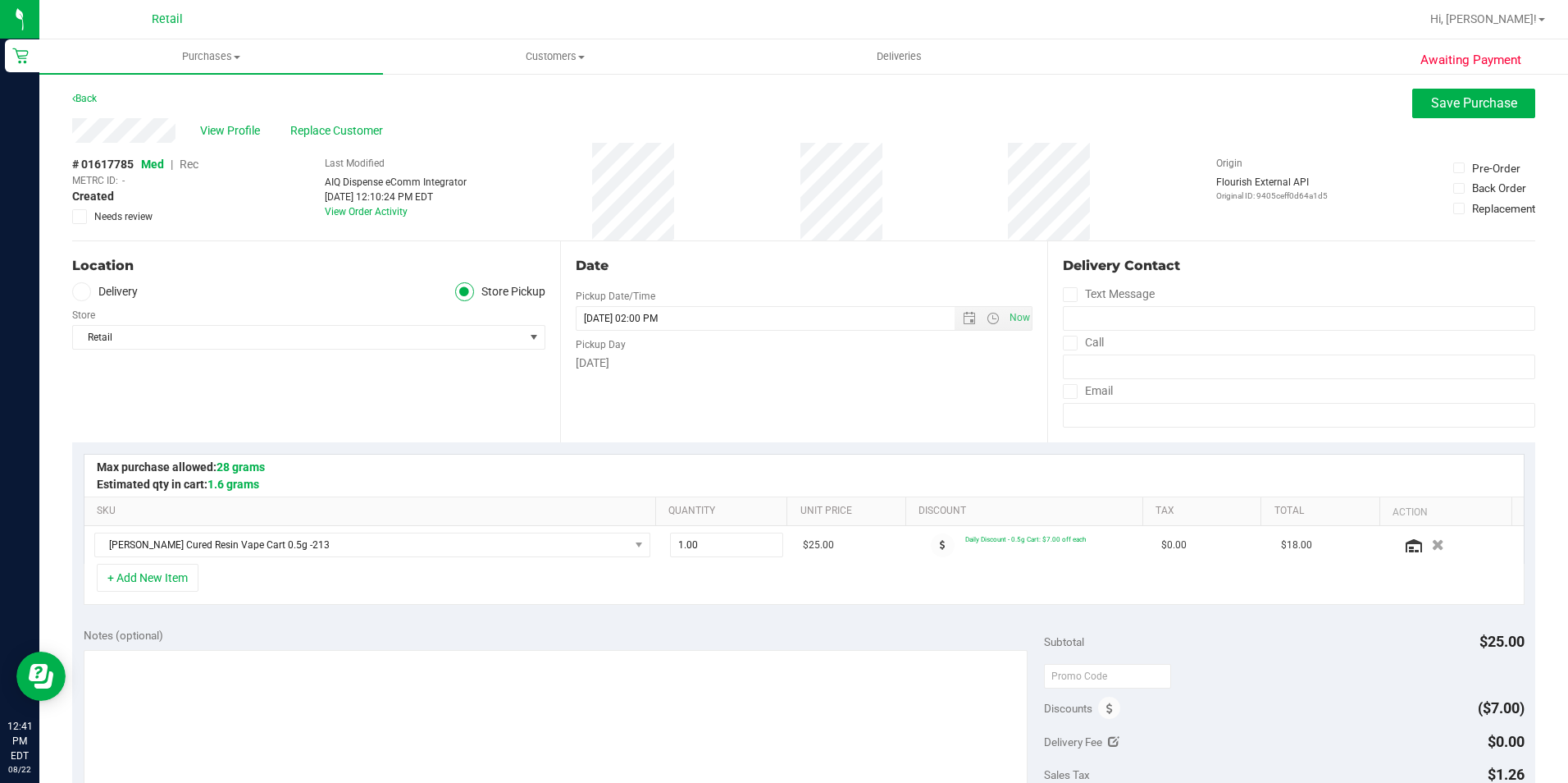
click at [198, 169] on div "# 01617785 Med | Rec METRC ID: - Created Needs review" at bounding box center [135, 190] width 126 height 68
click at [191, 167] on span "Rec" at bounding box center [190, 164] width 19 height 13
click at [1488, 98] on span "Save Purchase" at bounding box center [1474, 103] width 86 height 15
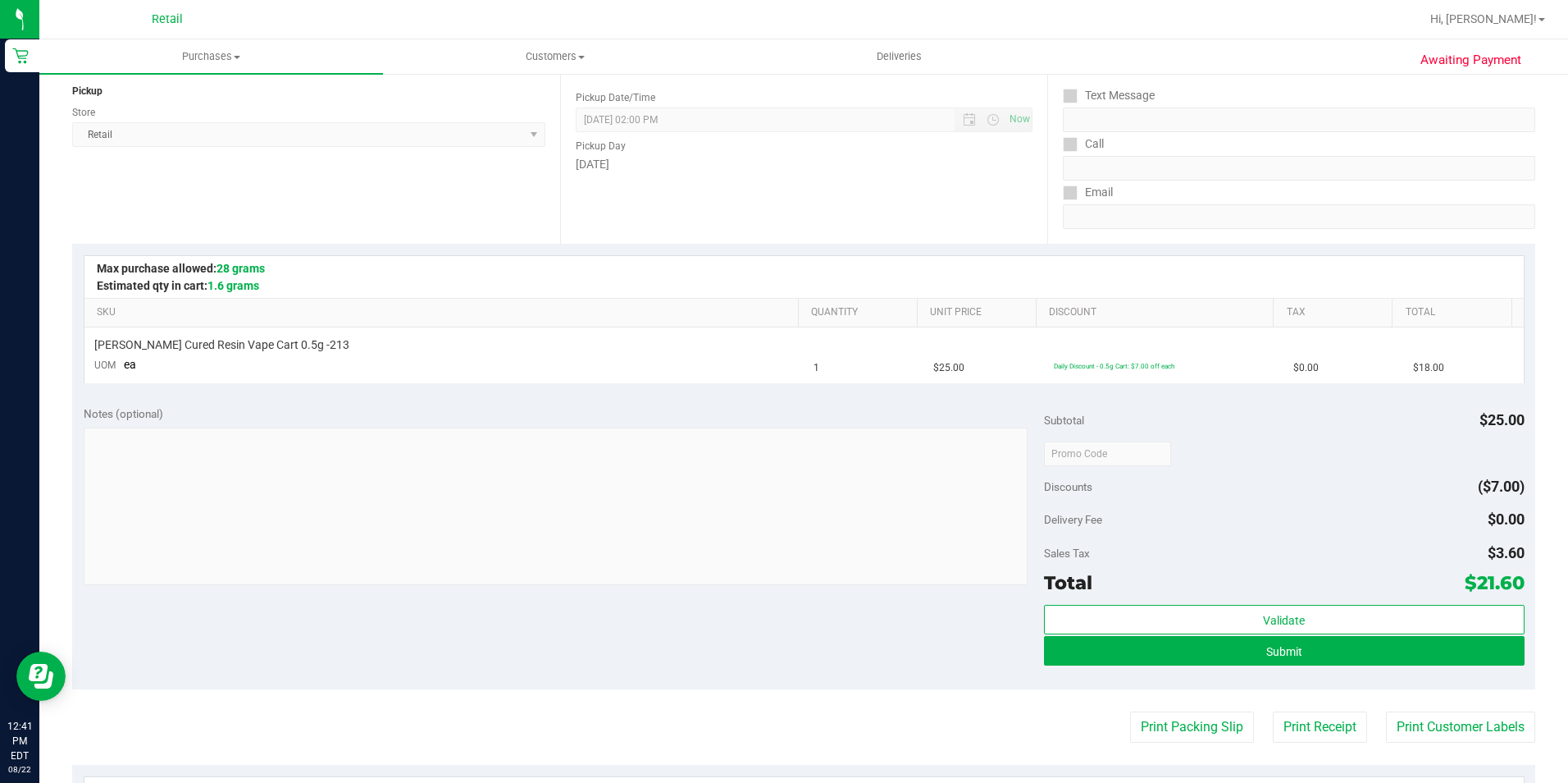
scroll to position [246, 0]
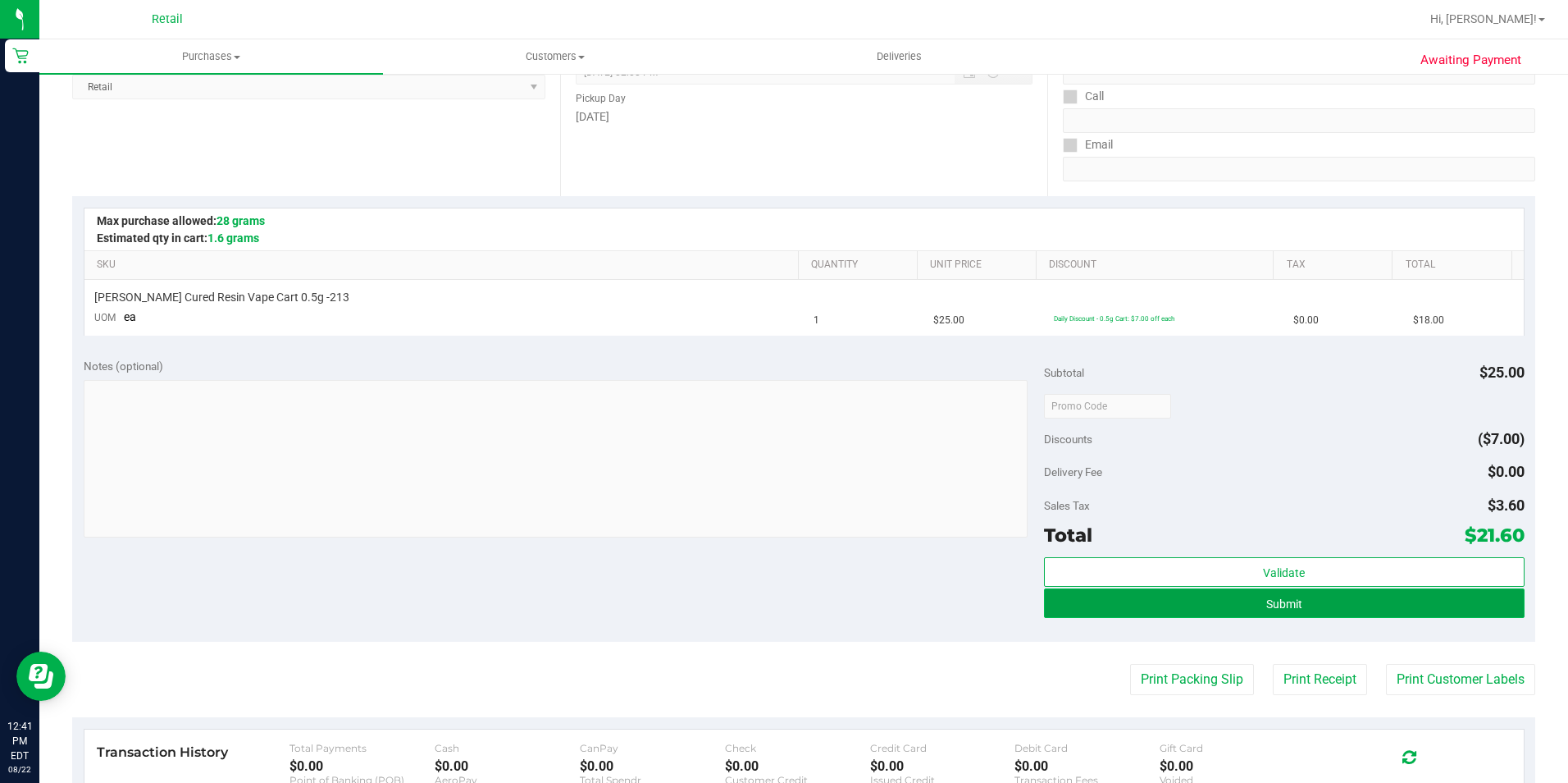
click at [1299, 603] on button "Submit" at bounding box center [1284, 603] width 481 height 30
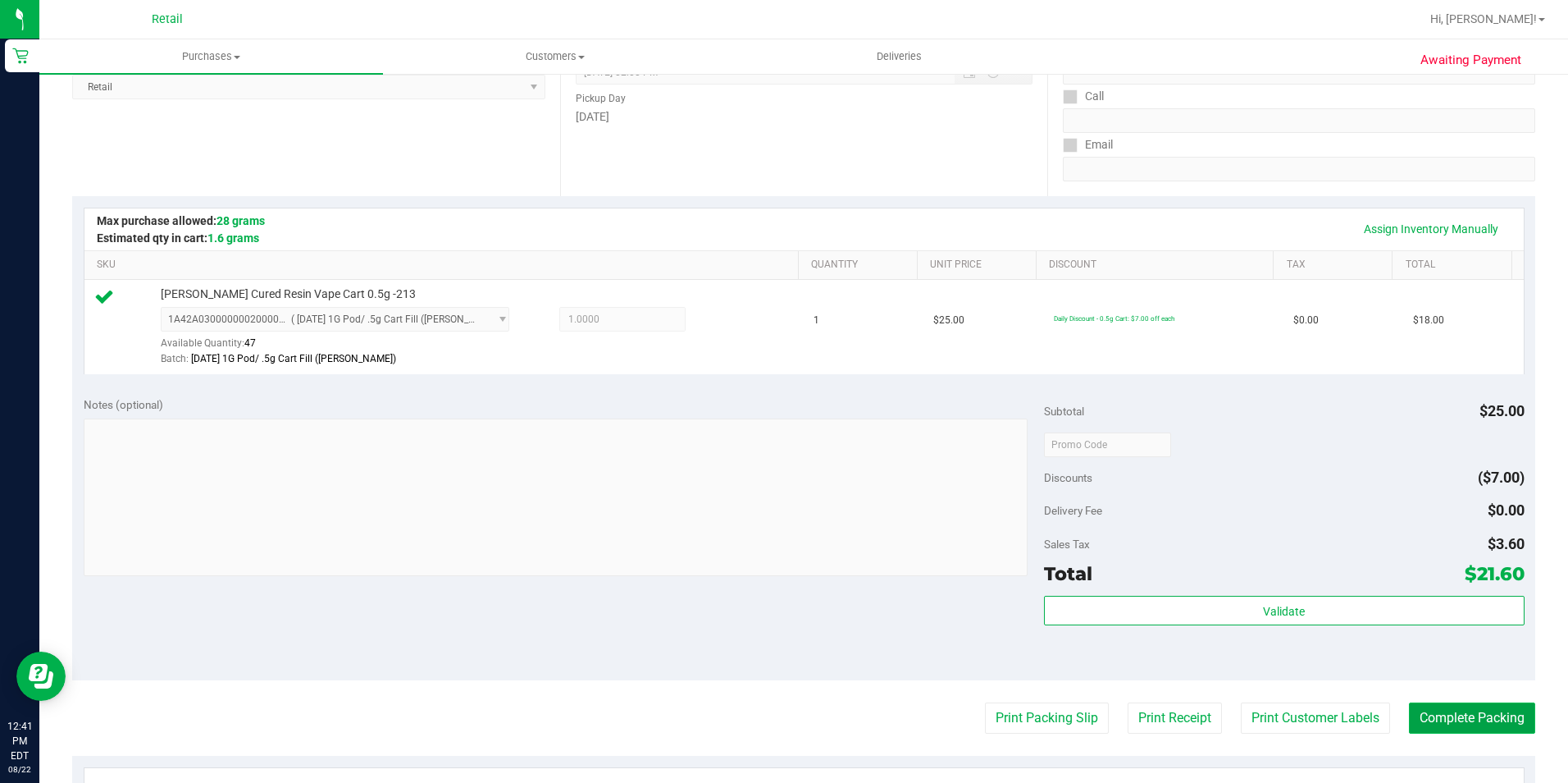
click at [1480, 716] on button "Complete Packing" at bounding box center [1472, 718] width 126 height 32
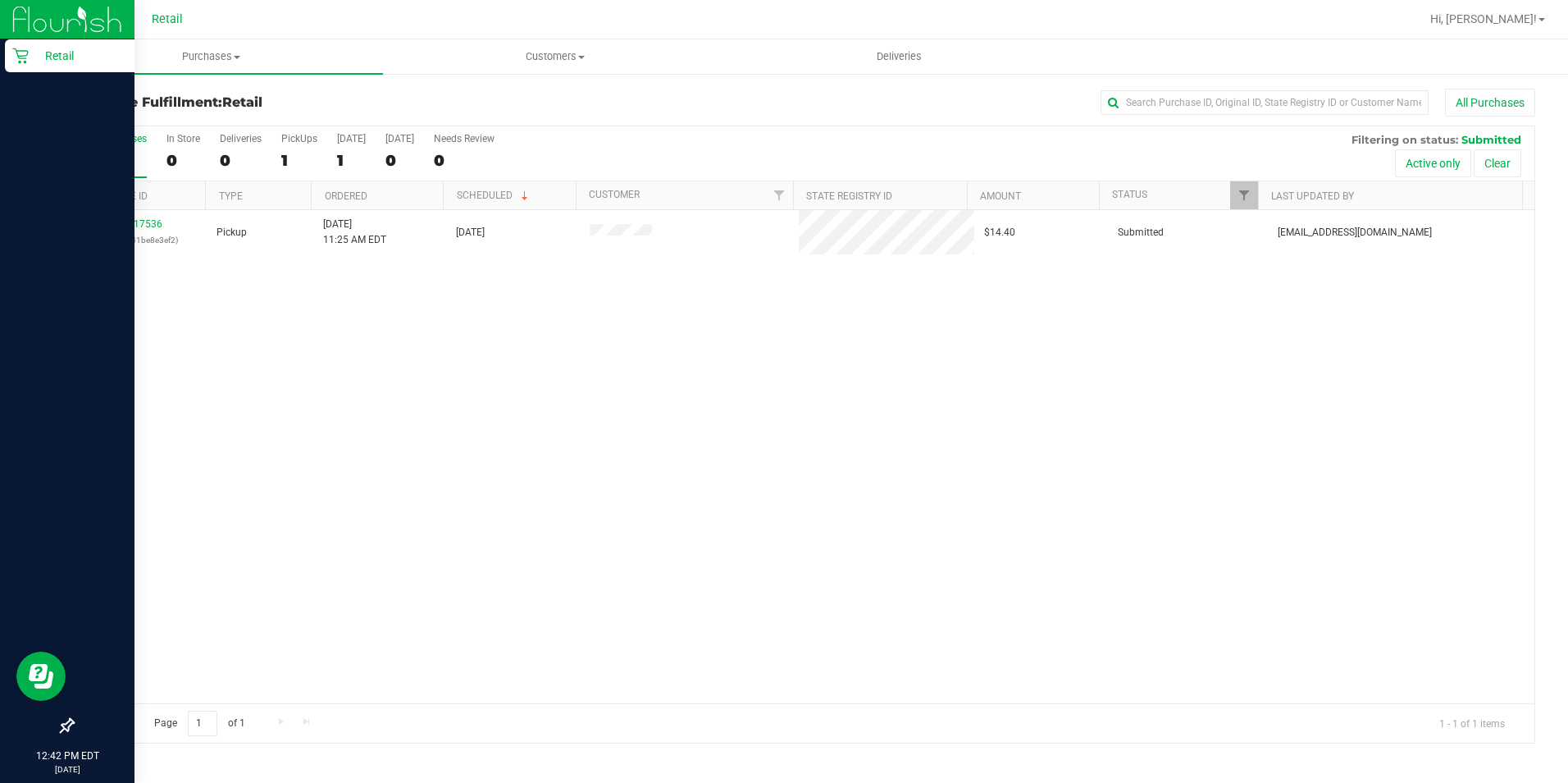
click at [63, 60] on p "Retail" at bounding box center [78, 56] width 99 height 20
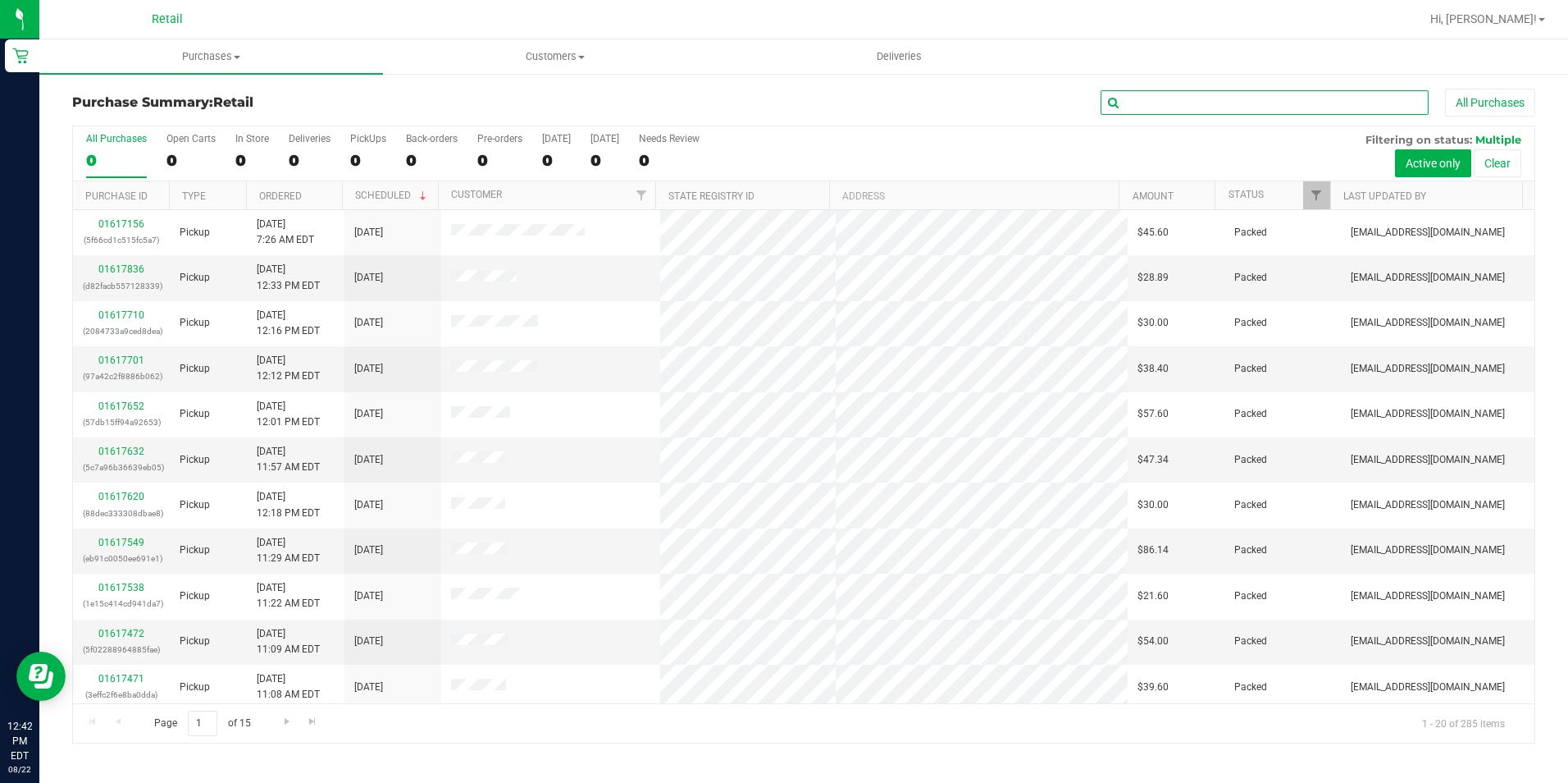
click at [1234, 100] on input "text" at bounding box center [1264, 103] width 328 height 25
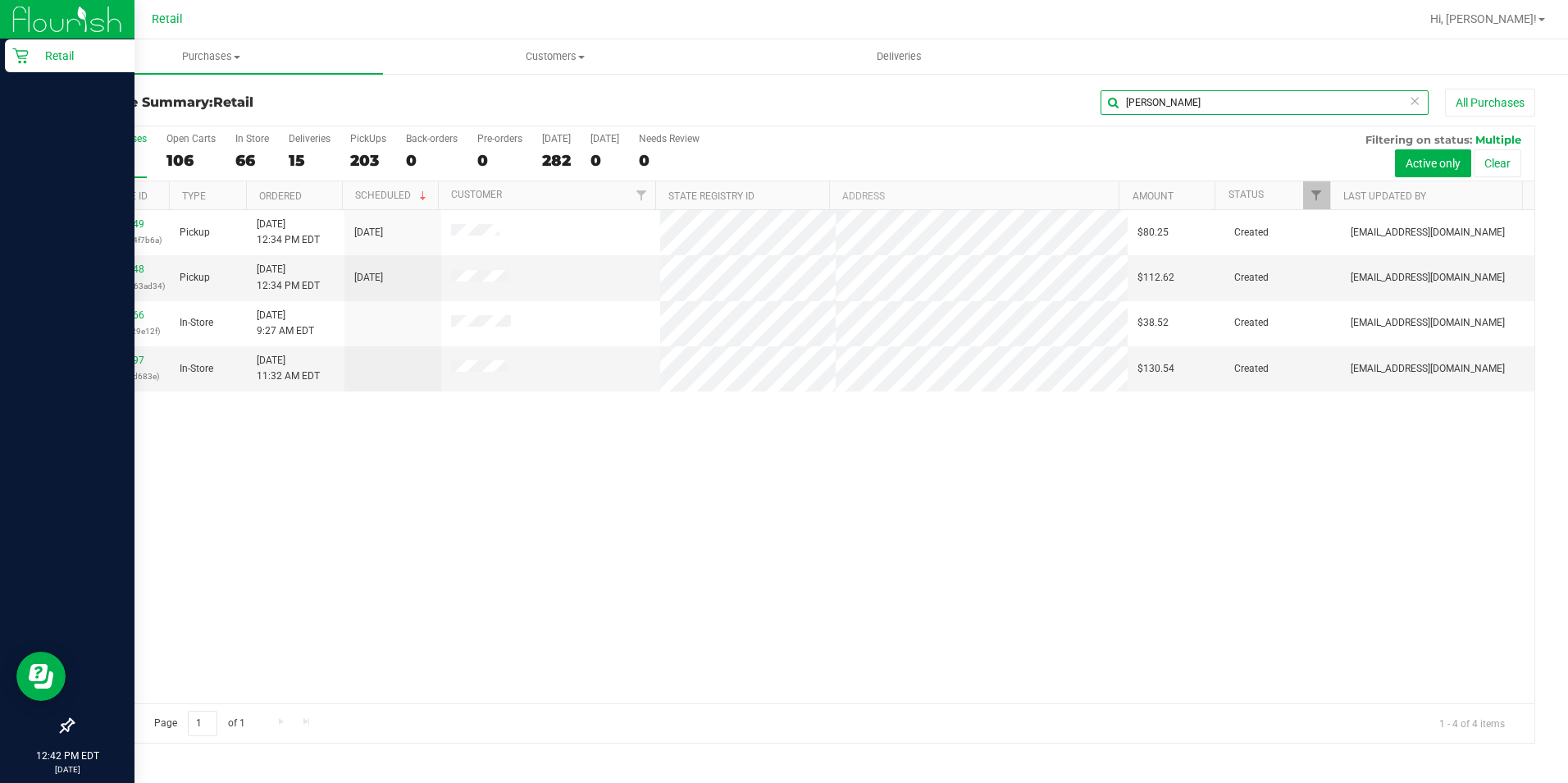
type input "[PERSON_NAME]"
click at [69, 56] on p "Retail" at bounding box center [78, 56] width 99 height 20
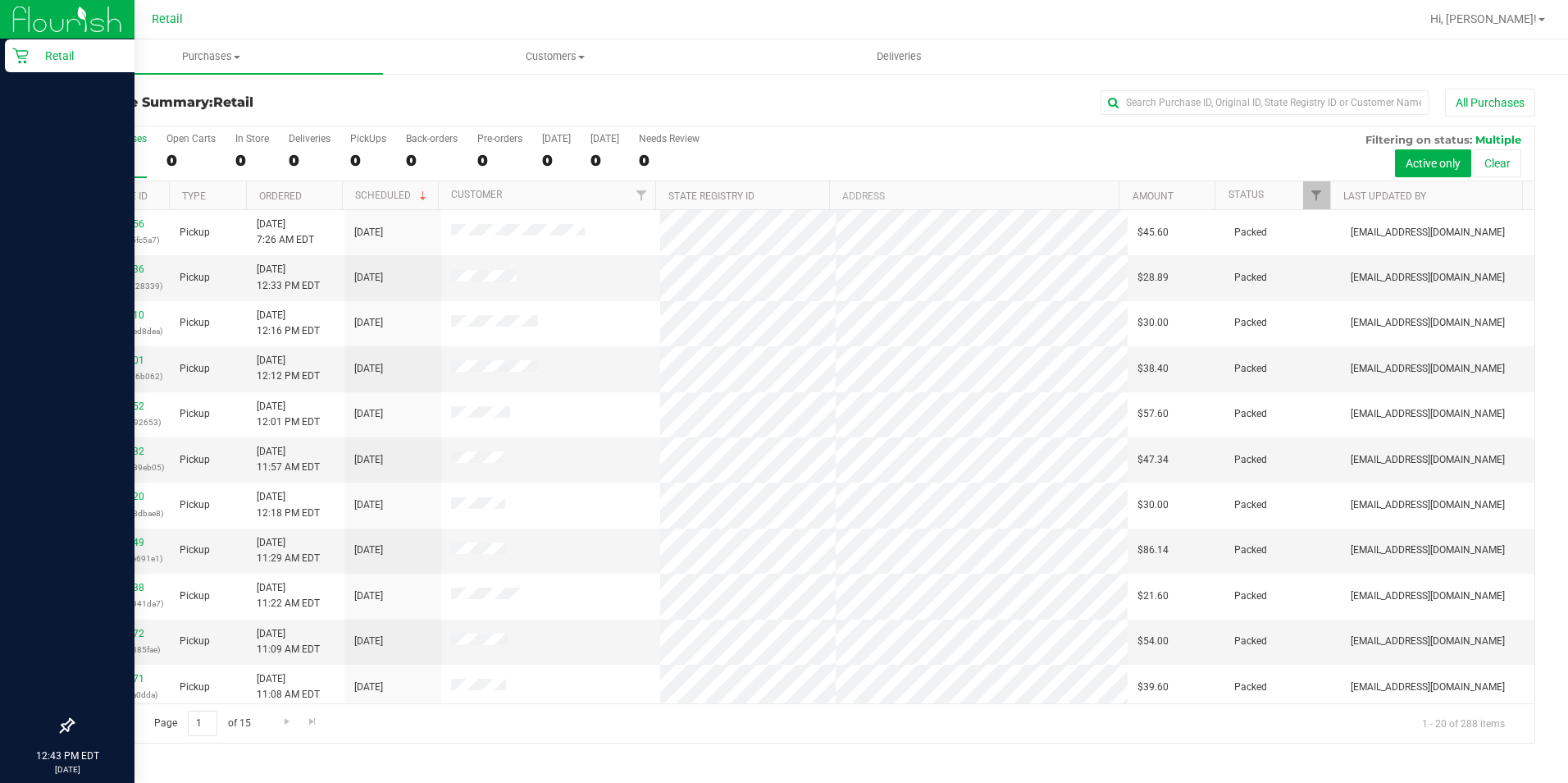
click at [42, 60] on p "Retail" at bounding box center [78, 56] width 99 height 20
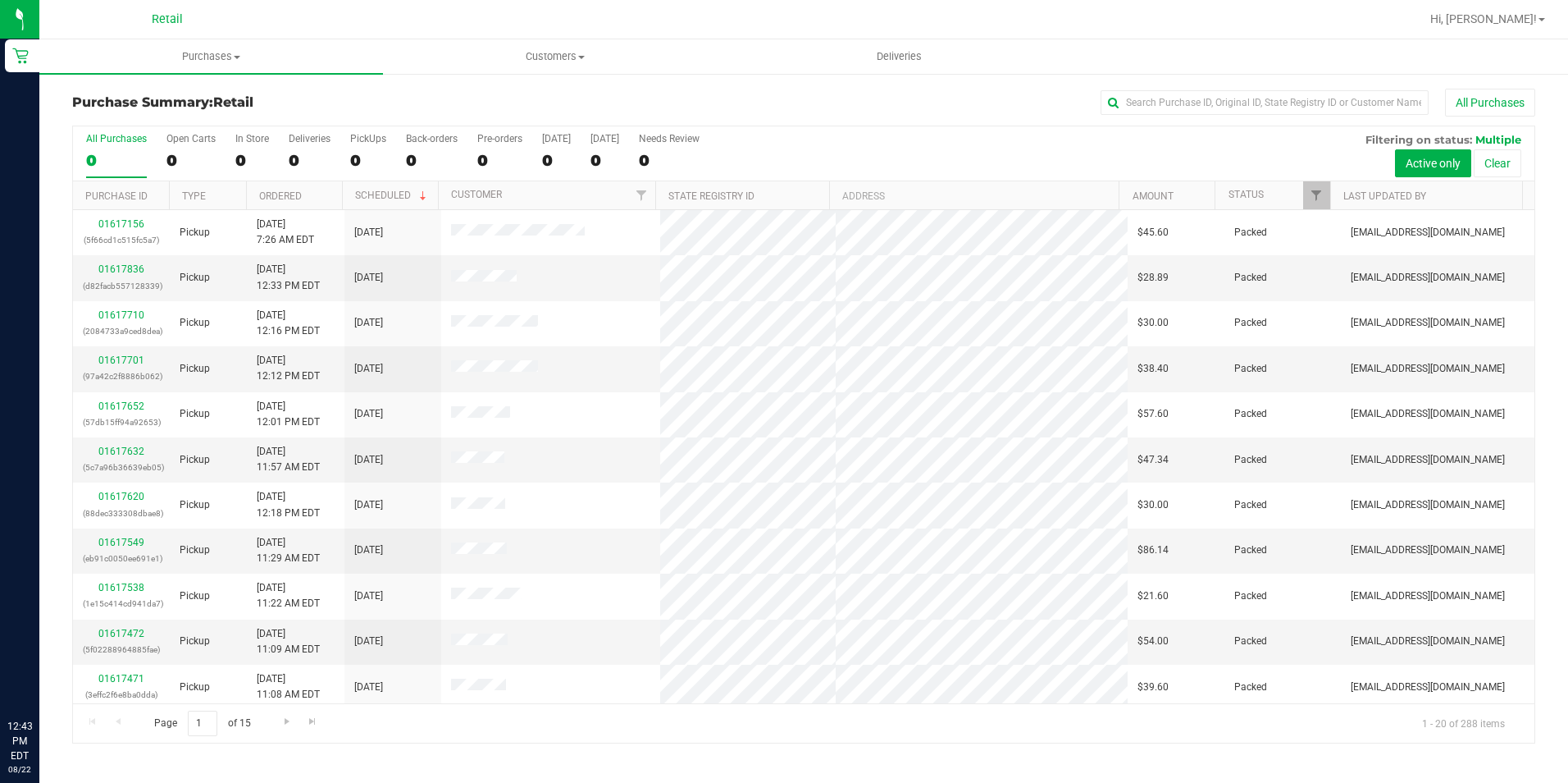
click at [1213, 116] on div "All Purchases" at bounding box center [1048, 102] width 975 height 28
click at [1221, 109] on input "text" at bounding box center [1264, 103] width 328 height 25
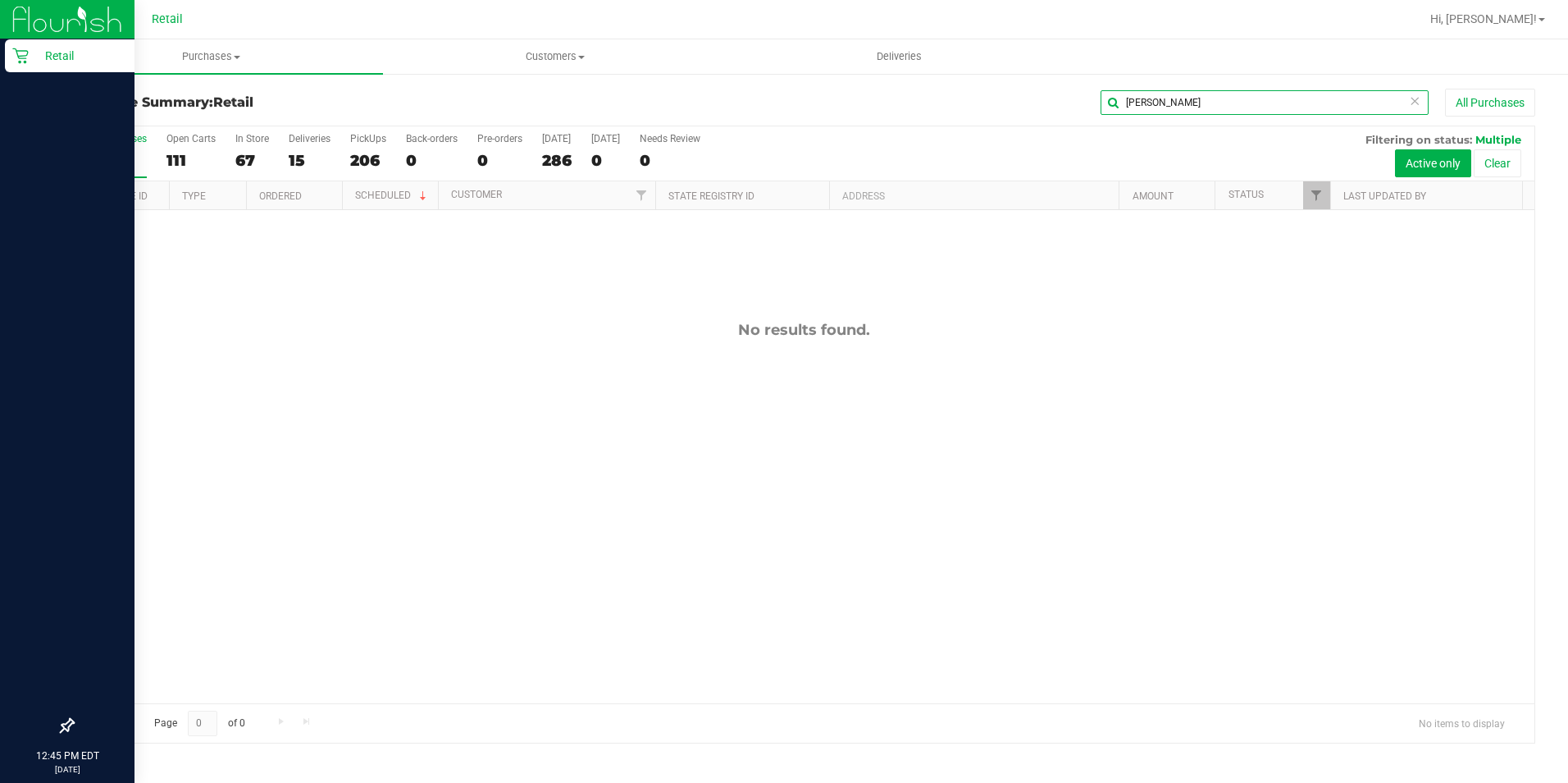
type input "[PERSON_NAME]"
click at [86, 55] on p "Retail" at bounding box center [78, 56] width 99 height 20
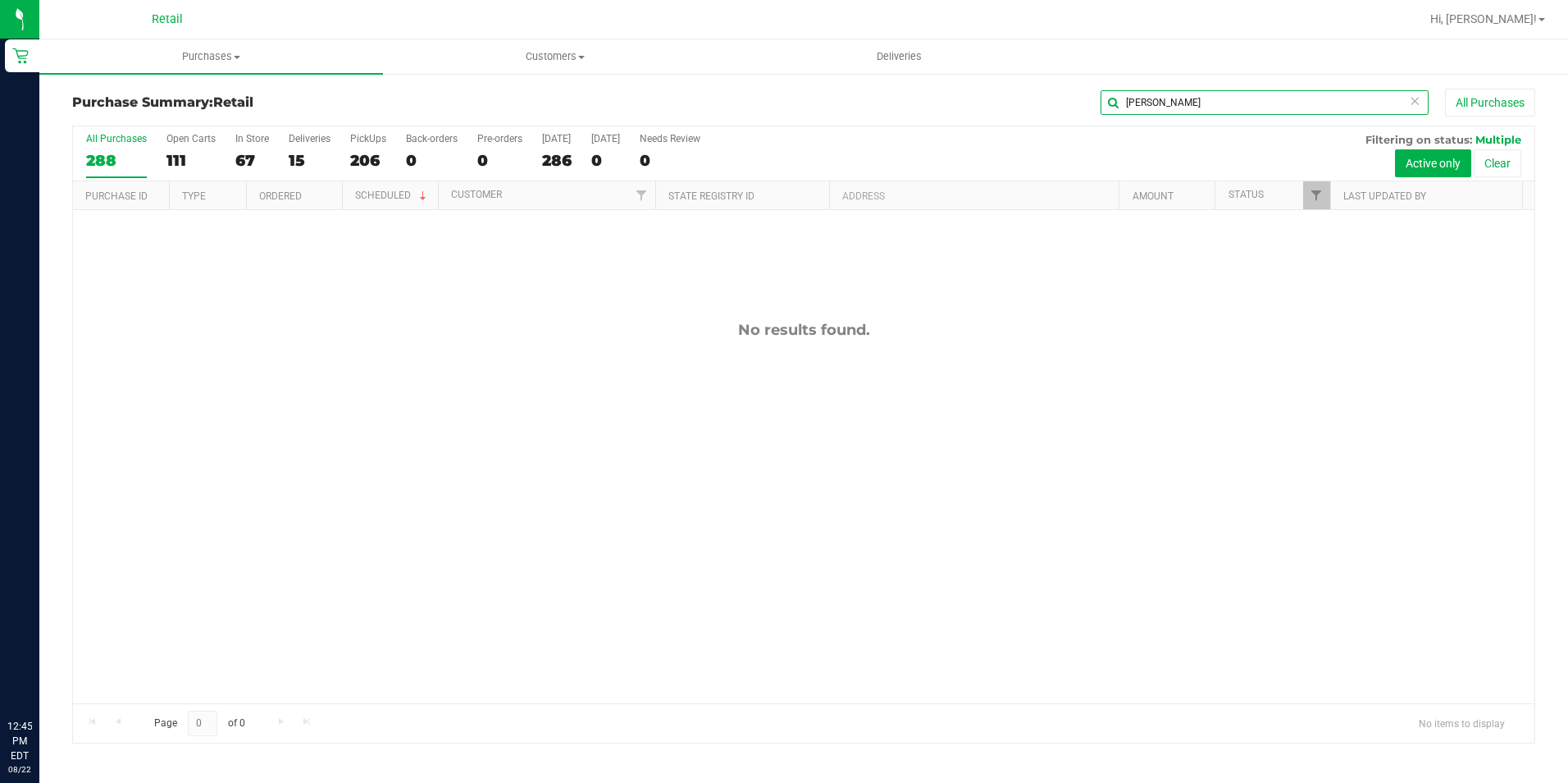
click at [1227, 105] on input "[PERSON_NAME]" at bounding box center [1264, 103] width 328 height 25
click at [1228, 105] on input "[PERSON_NAME]" at bounding box center [1264, 103] width 328 height 25
click at [1231, 105] on input "[PERSON_NAME]" at bounding box center [1264, 103] width 328 height 25
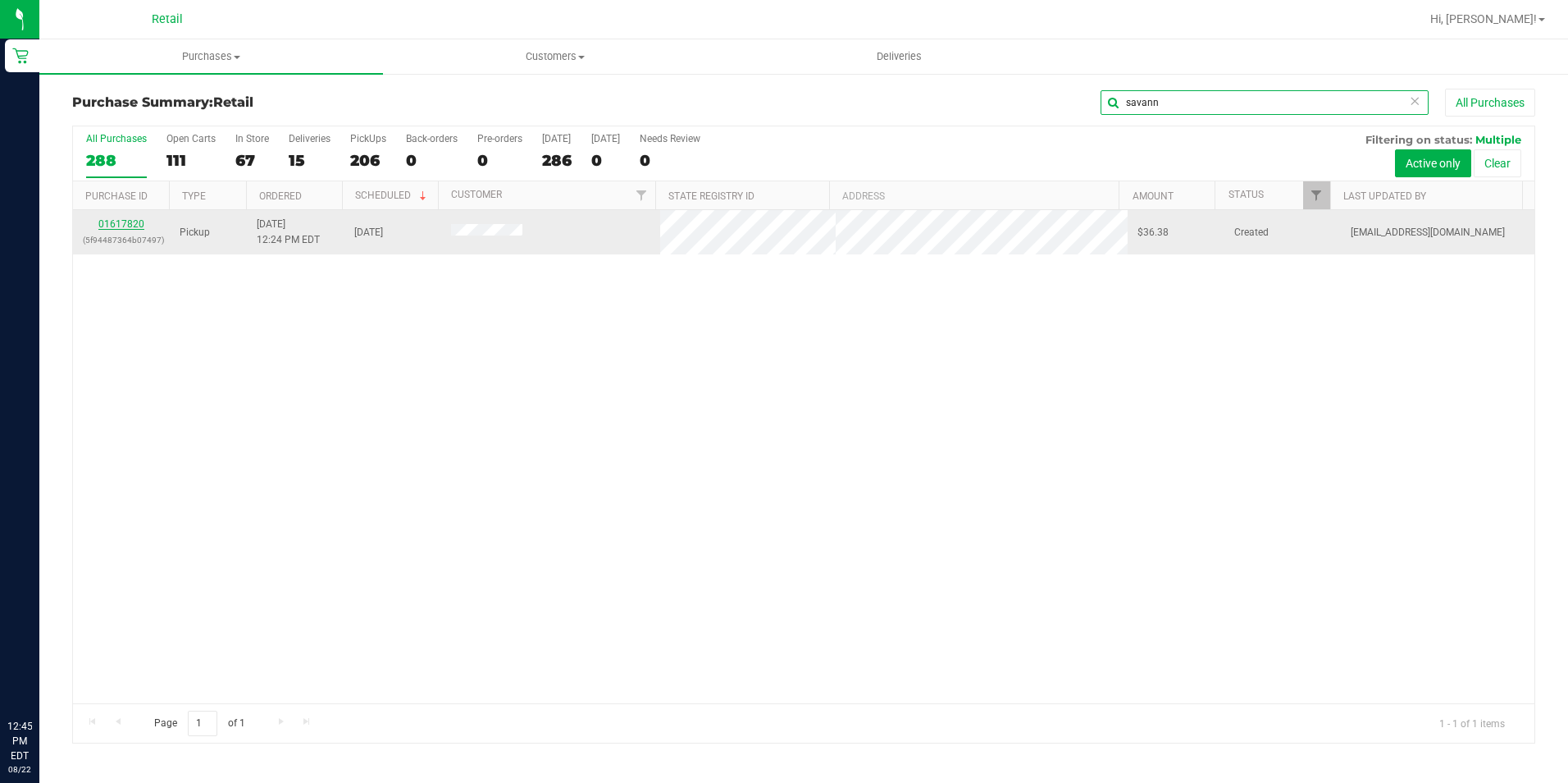
type input "savann"
click at [140, 225] on link "01617820" at bounding box center [122, 224] width 46 height 12
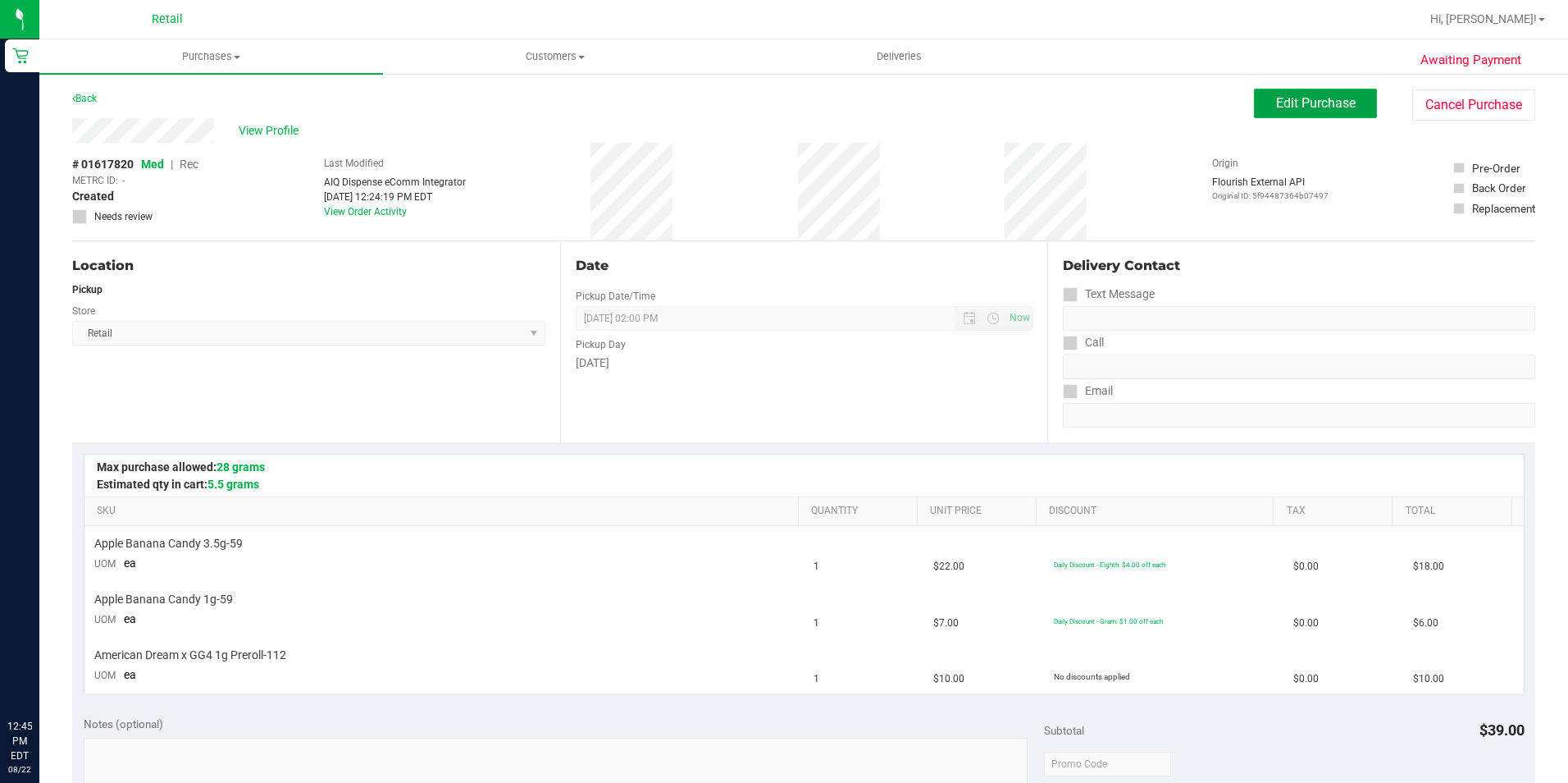
click at [1276, 105] on span "Edit Purchase" at bounding box center [1315, 103] width 80 height 15
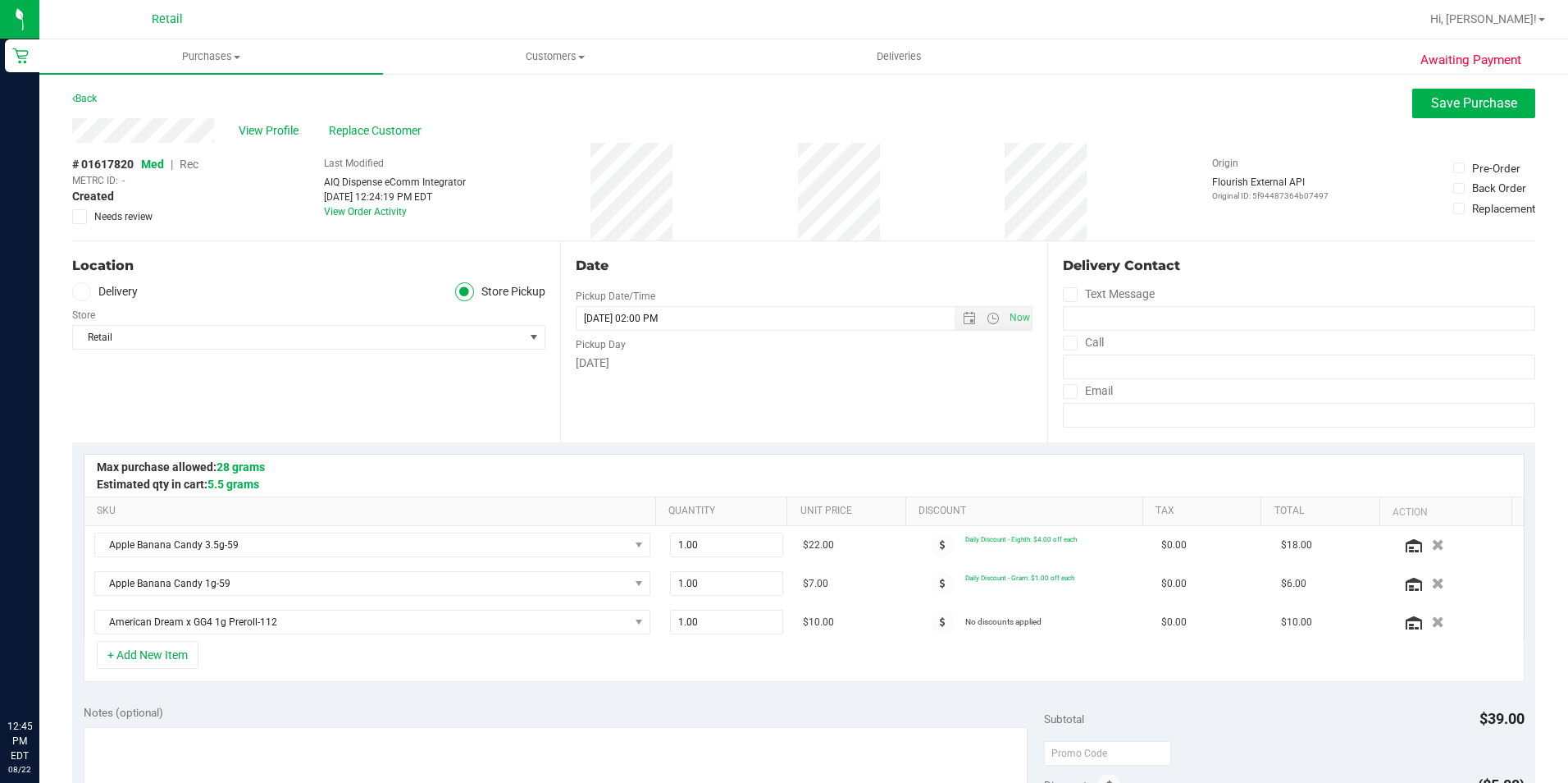
click at [186, 166] on span "Rec" at bounding box center [190, 164] width 19 height 13
click at [1450, 92] on button "Save Purchase" at bounding box center [1473, 103] width 123 height 30
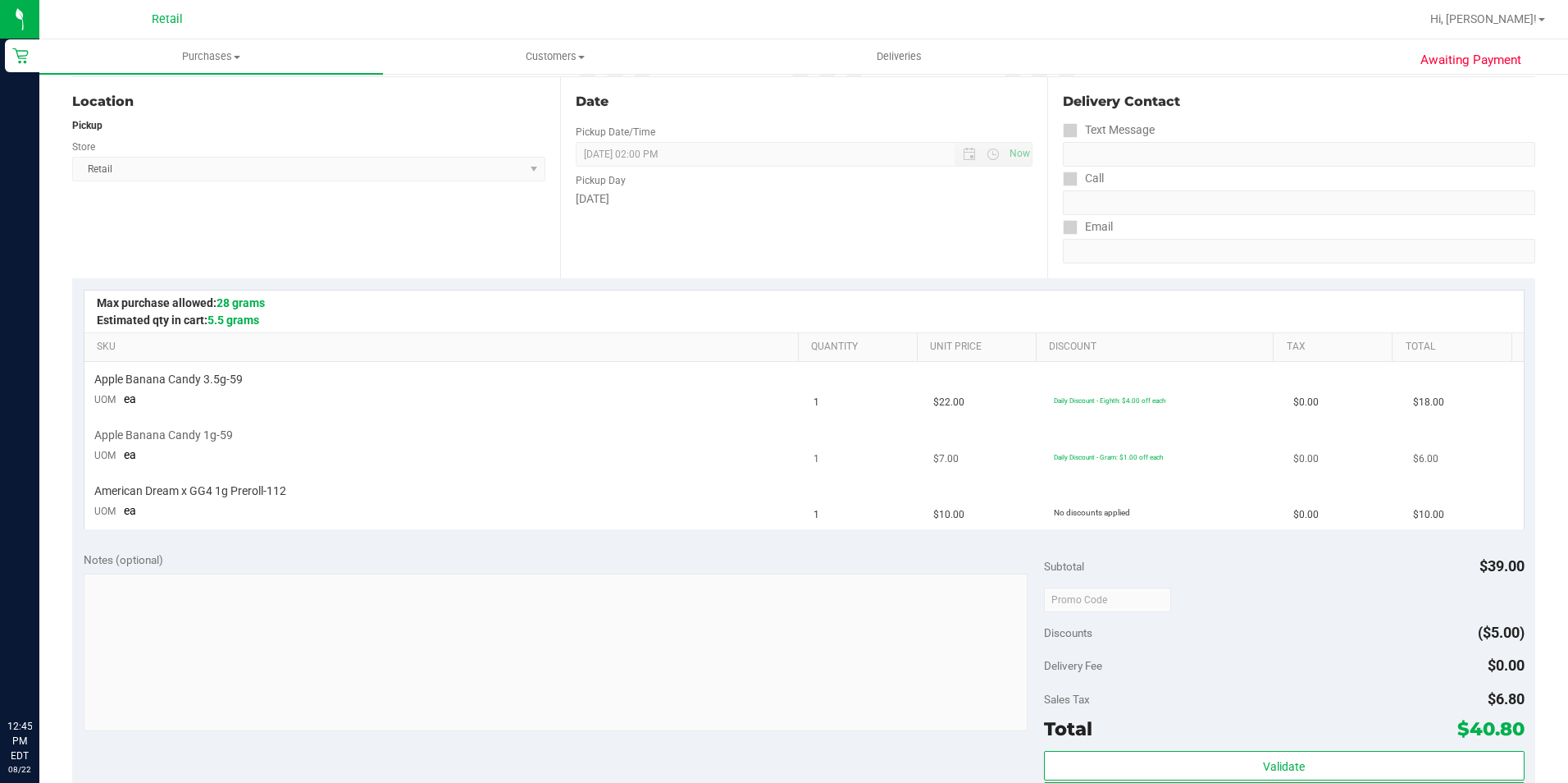
scroll to position [328, 0]
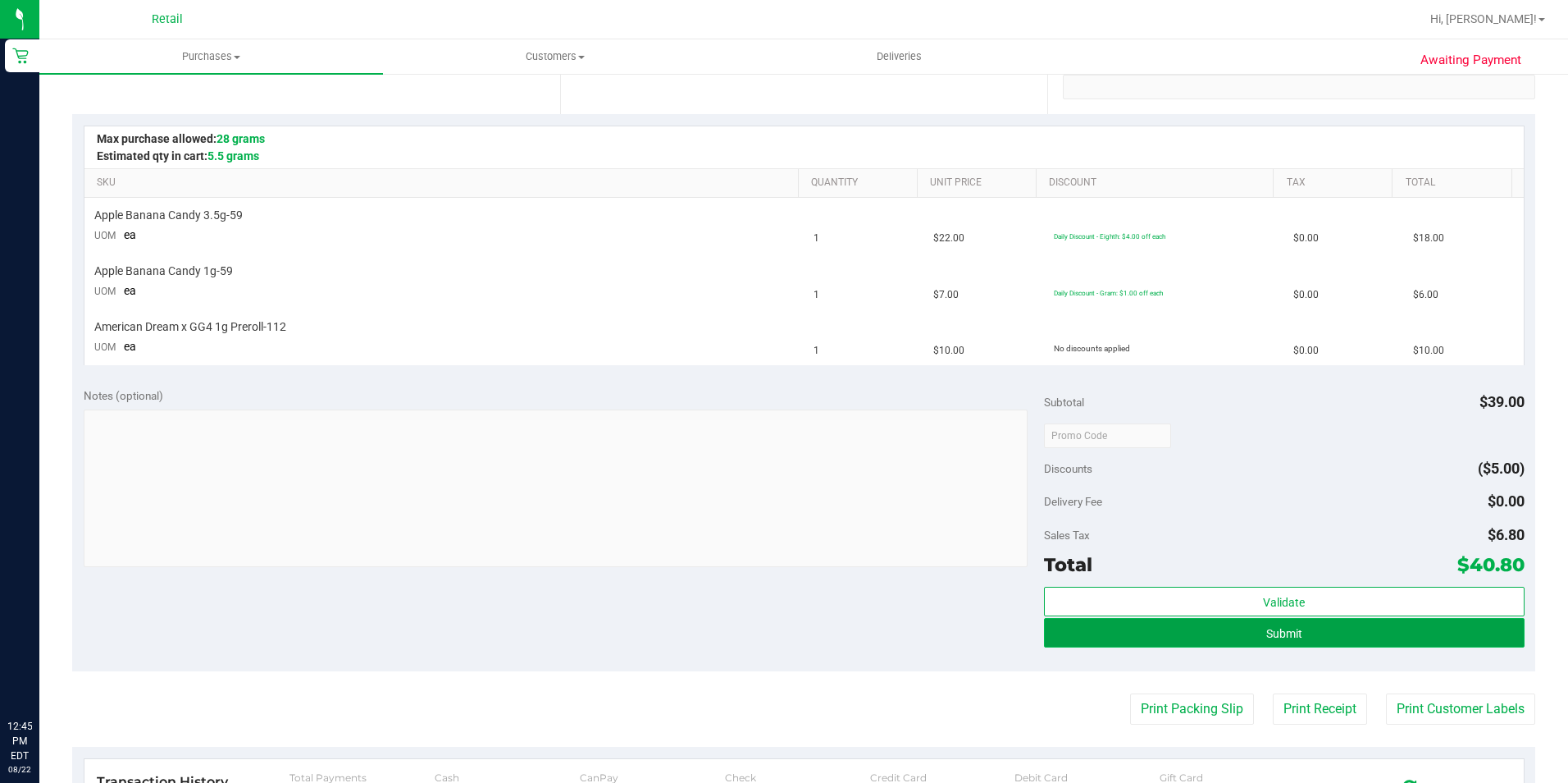
click at [1212, 633] on button "Submit" at bounding box center [1284, 633] width 481 height 30
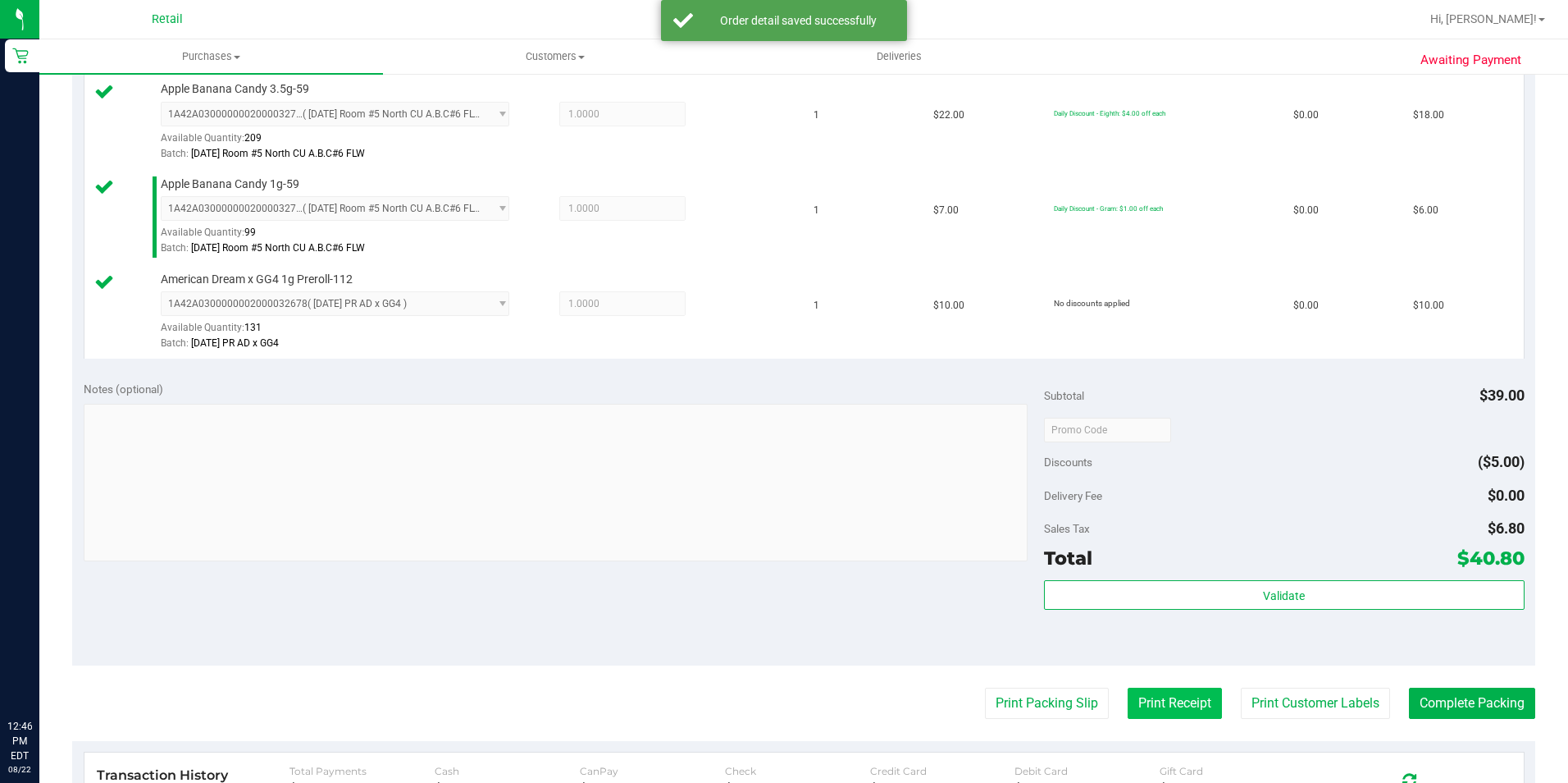
scroll to position [656, 0]
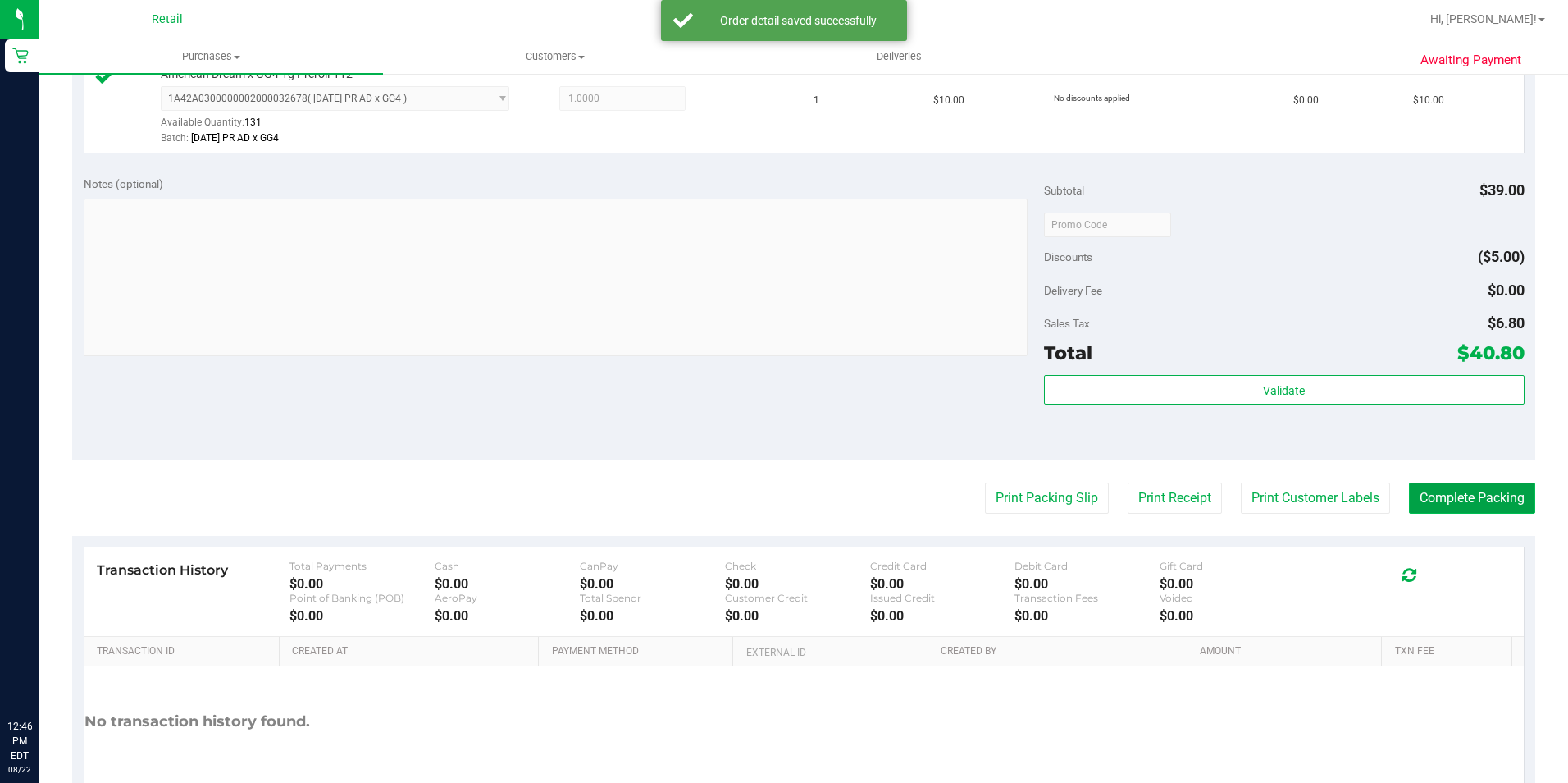
click at [1499, 495] on button "Complete Packing" at bounding box center [1472, 497] width 126 height 32
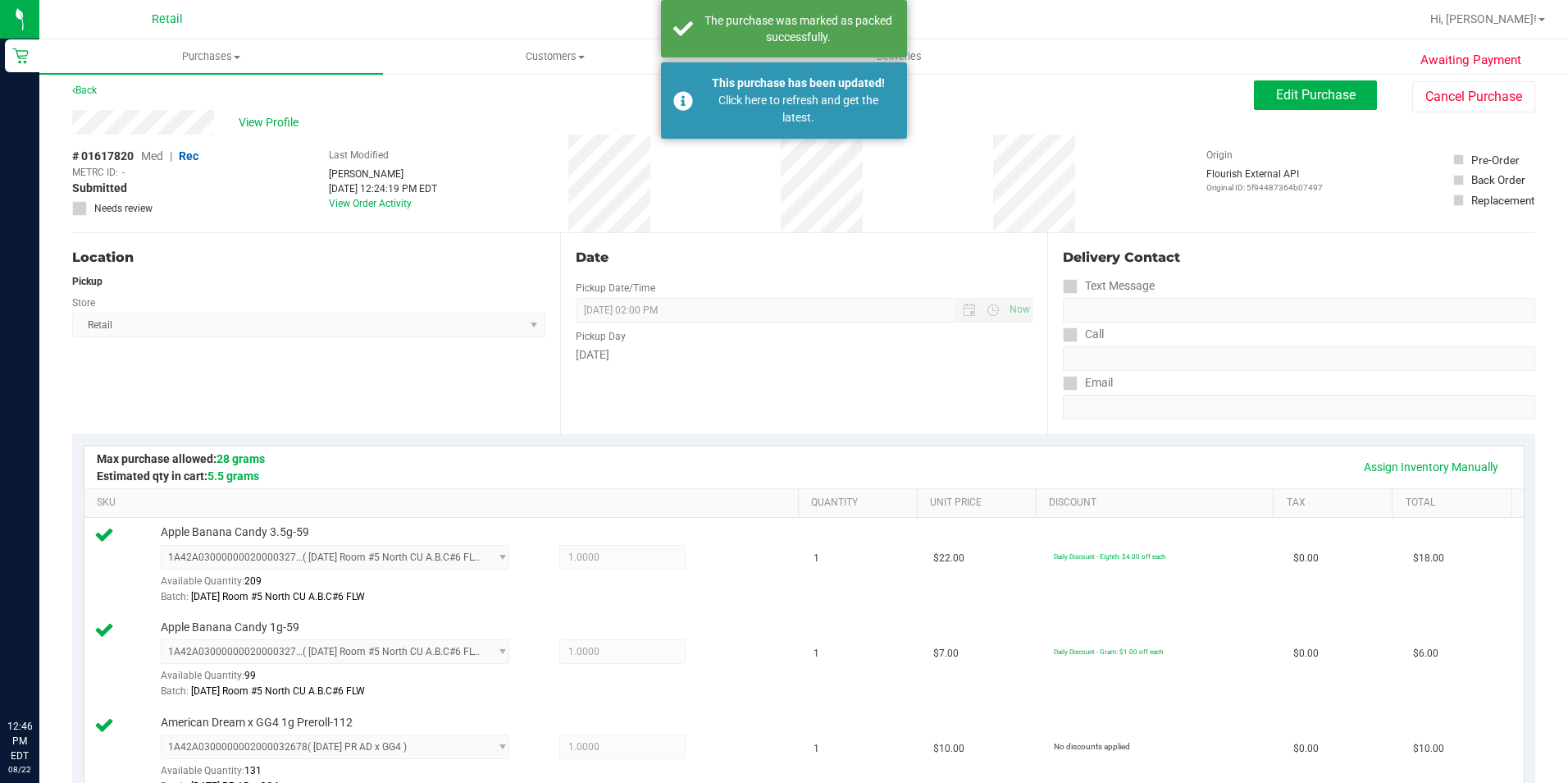
scroll to position [0, 0]
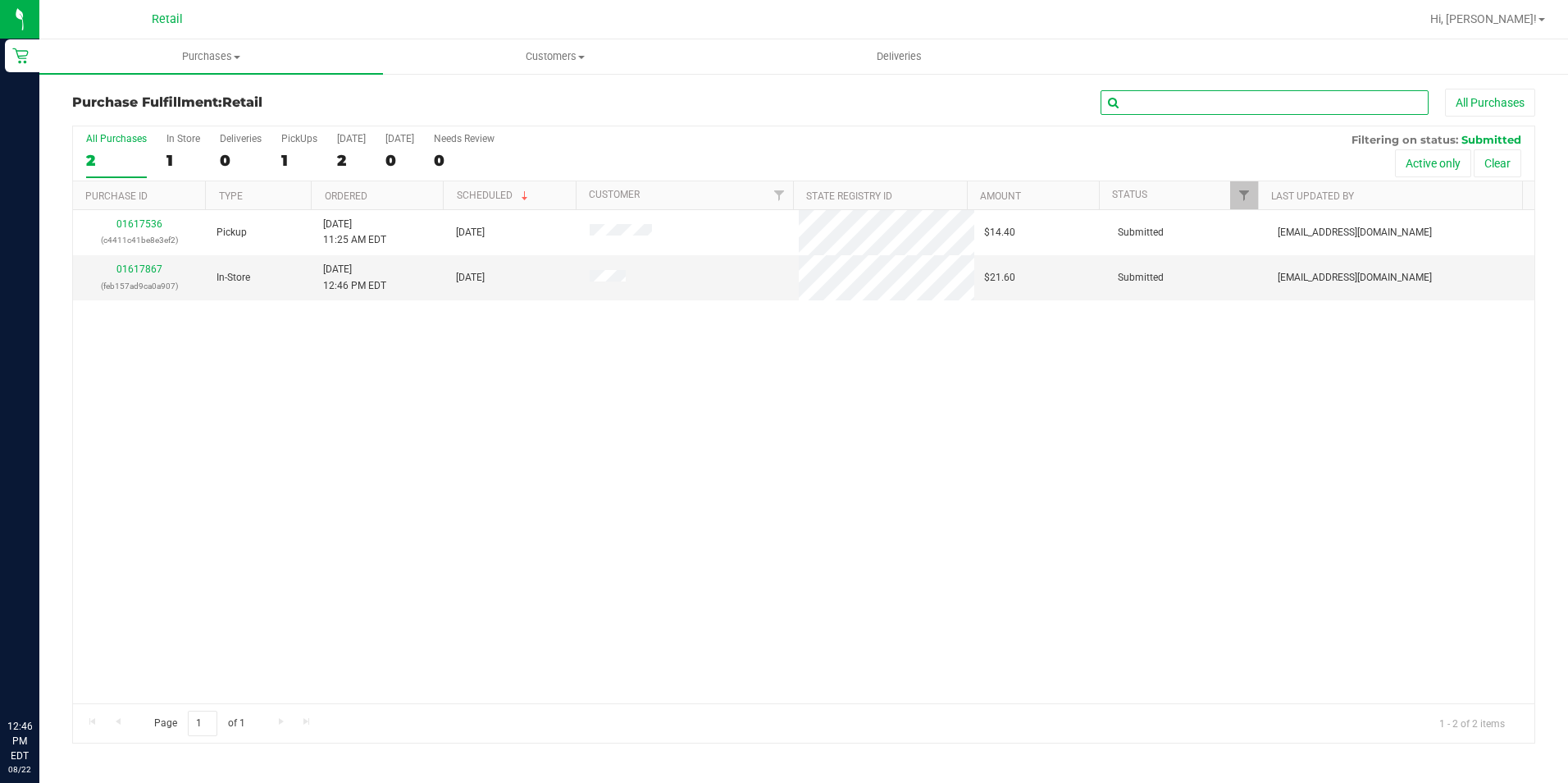
click at [1120, 112] on input "text" at bounding box center [1264, 103] width 328 height 25
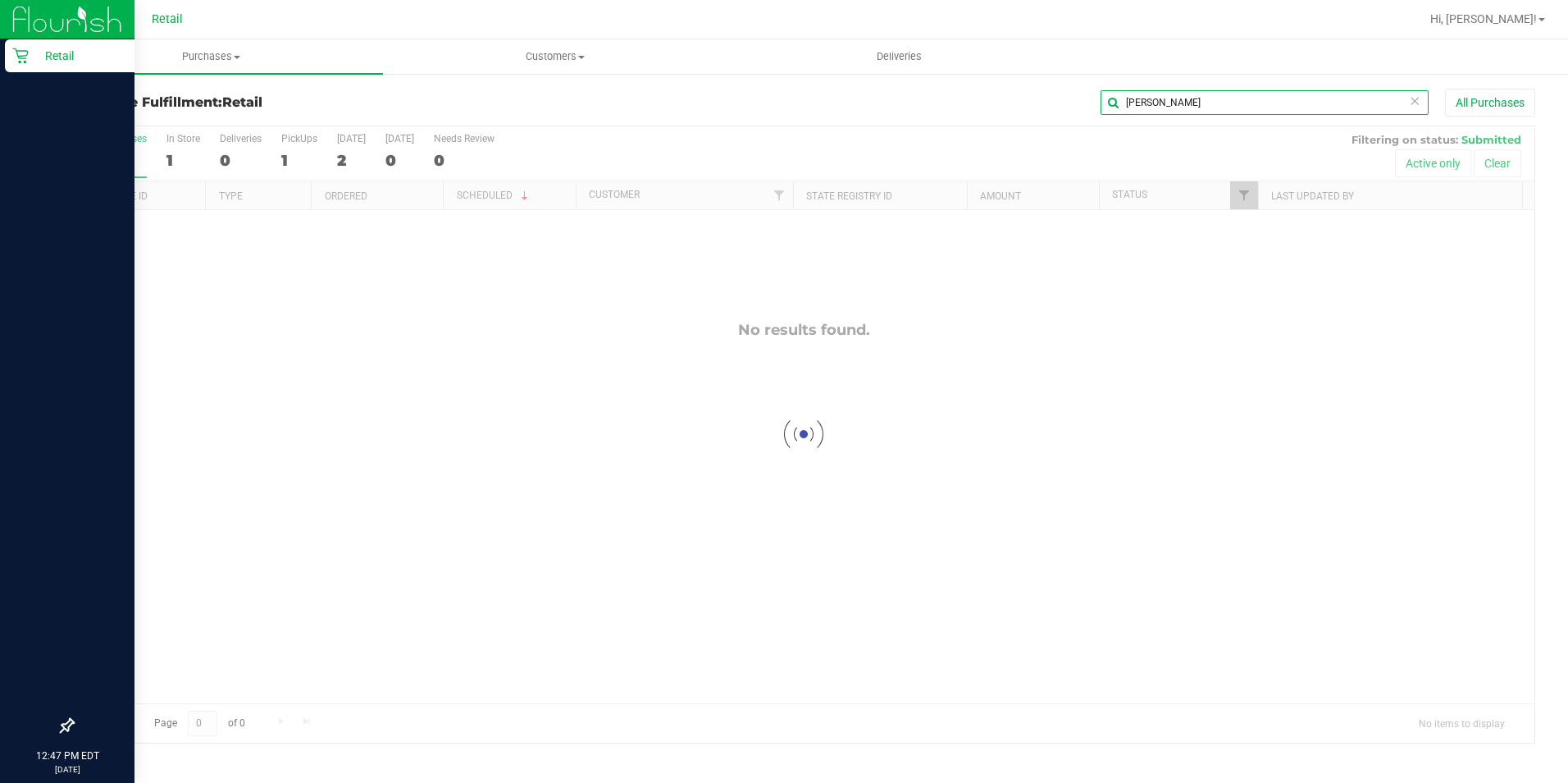
type input "[PERSON_NAME]"
click at [12, 60] on icon at bounding box center [20, 56] width 16 height 16
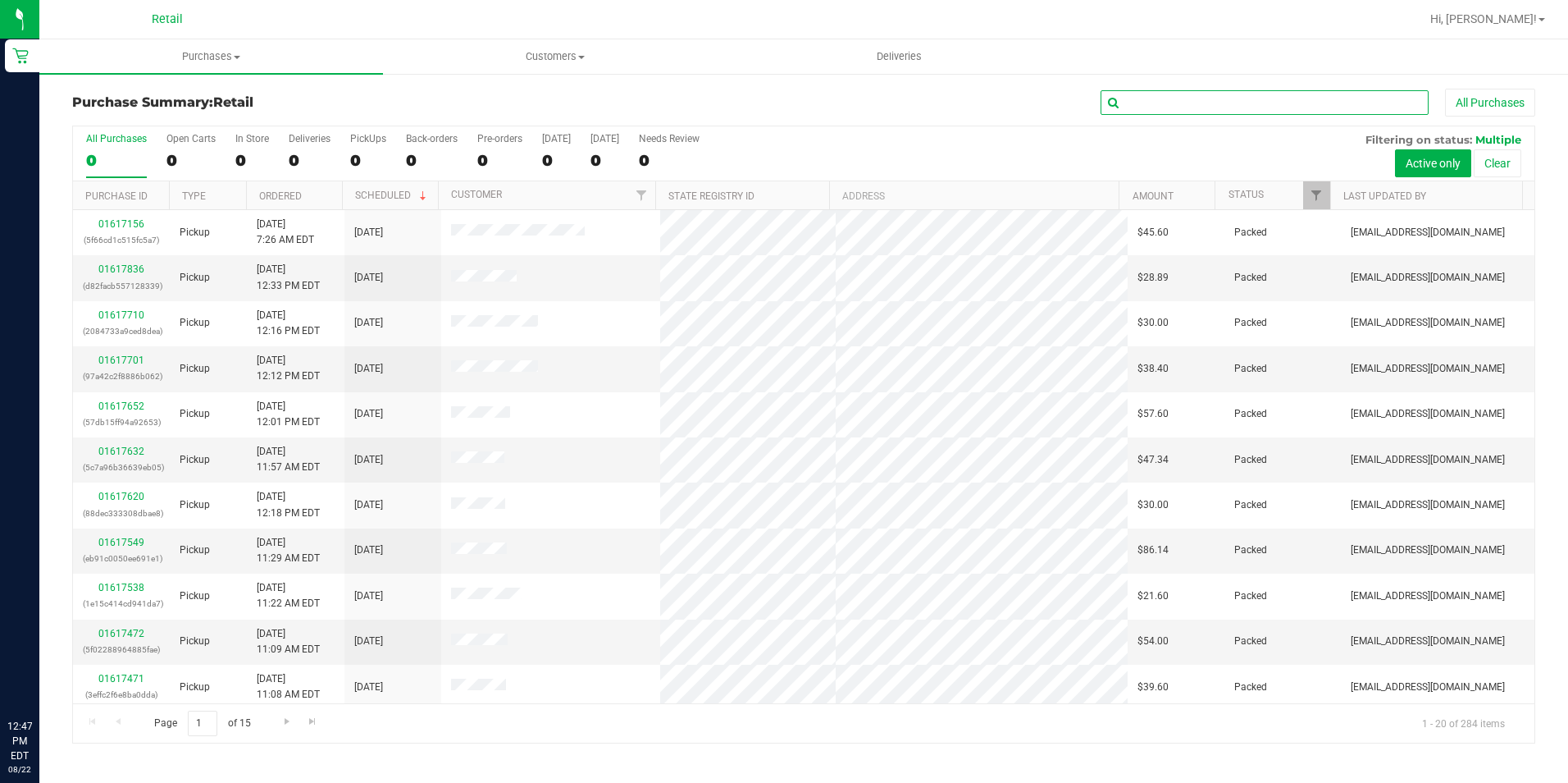
click at [1161, 103] on input "text" at bounding box center [1264, 103] width 328 height 25
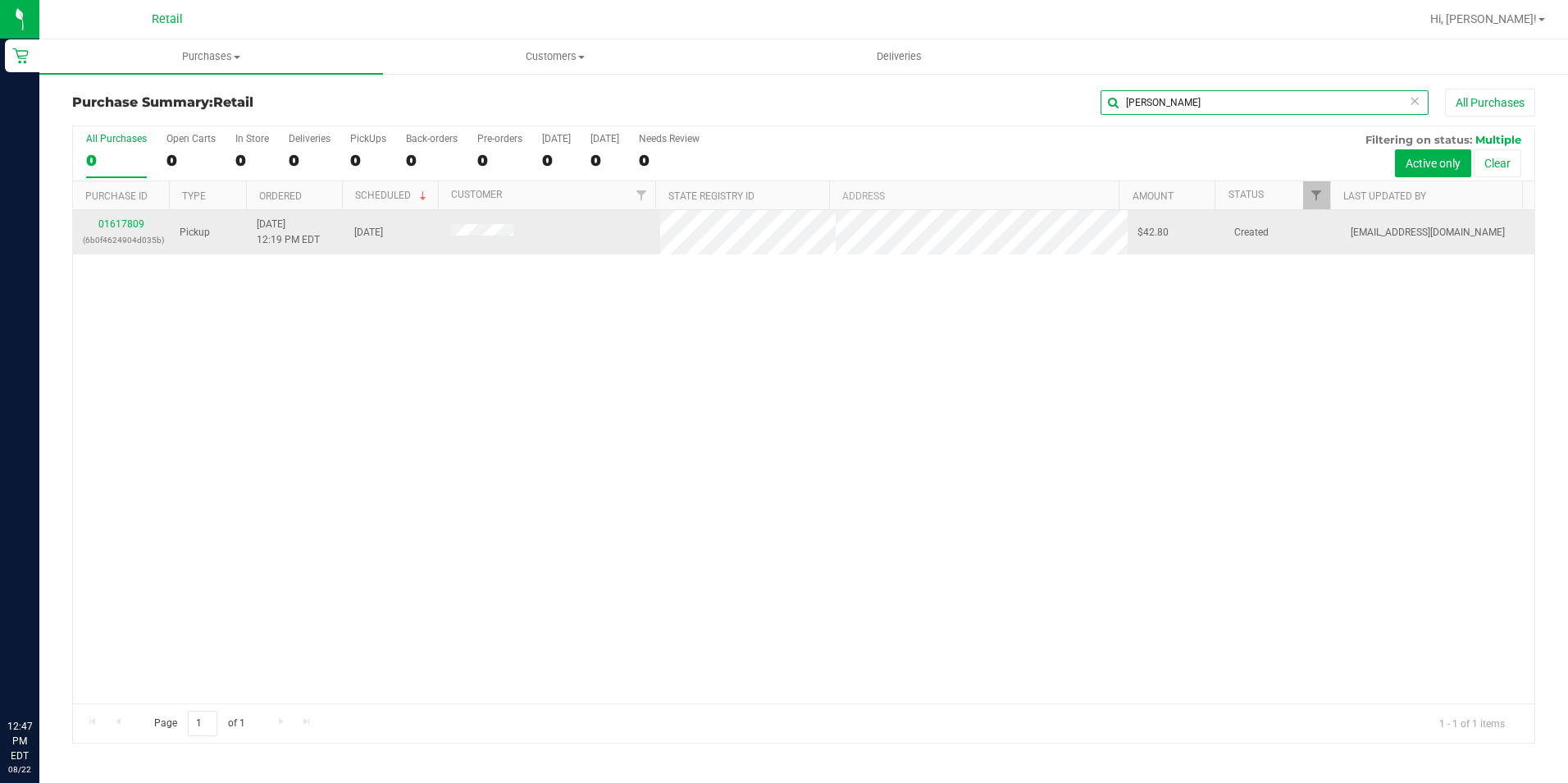
type input "[PERSON_NAME]"
click at [130, 217] on div "01617809 (6b0f4624904d035b)" at bounding box center [121, 232] width 77 height 32
click at [123, 231] on div "01617809 (6b0f4624904d035b)" at bounding box center [121, 232] width 77 height 32
click at [132, 220] on link "01617809" at bounding box center [122, 224] width 46 height 12
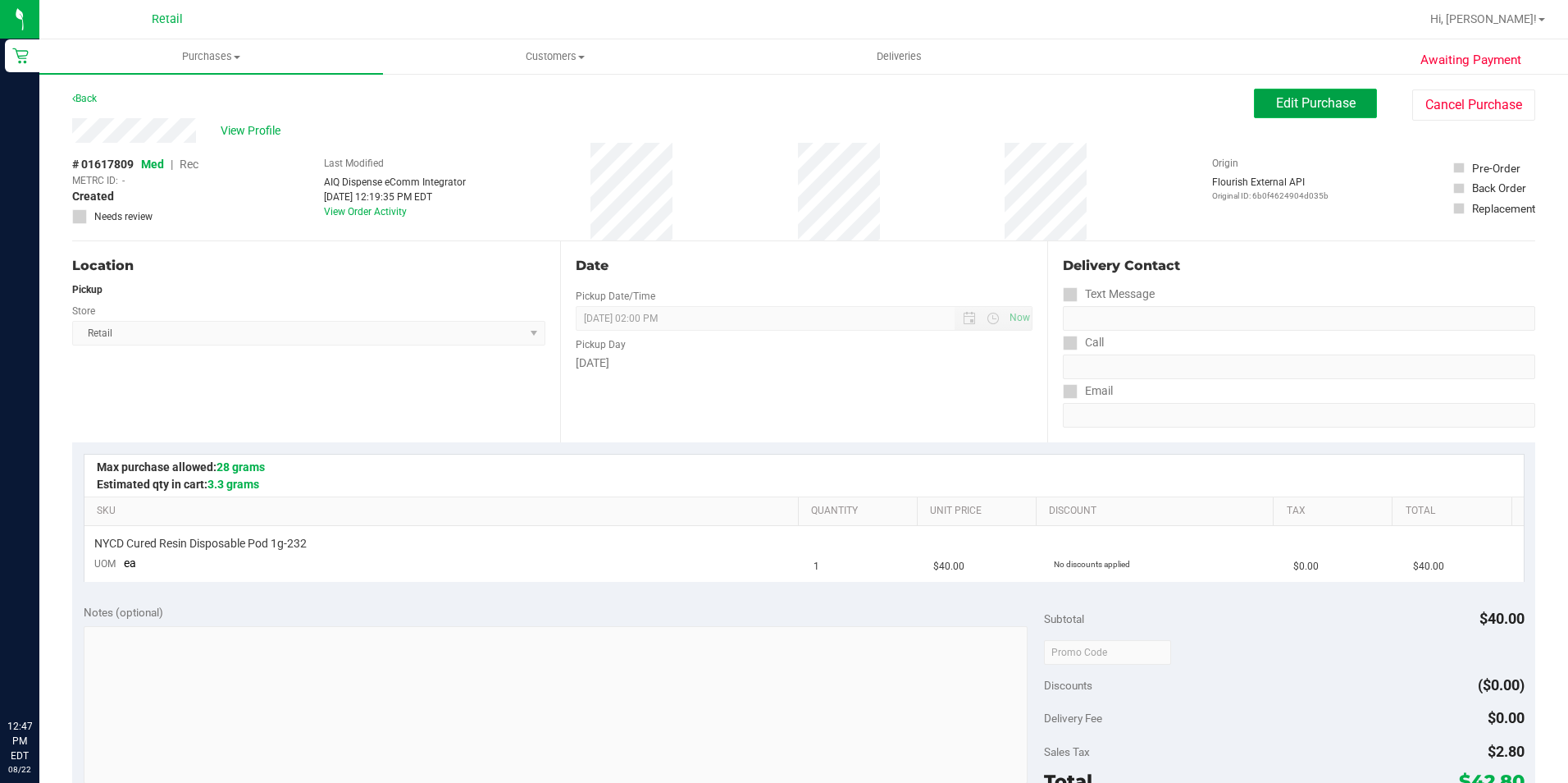
click at [1309, 95] on span "Edit Purchase" at bounding box center [1315, 103] width 80 height 15
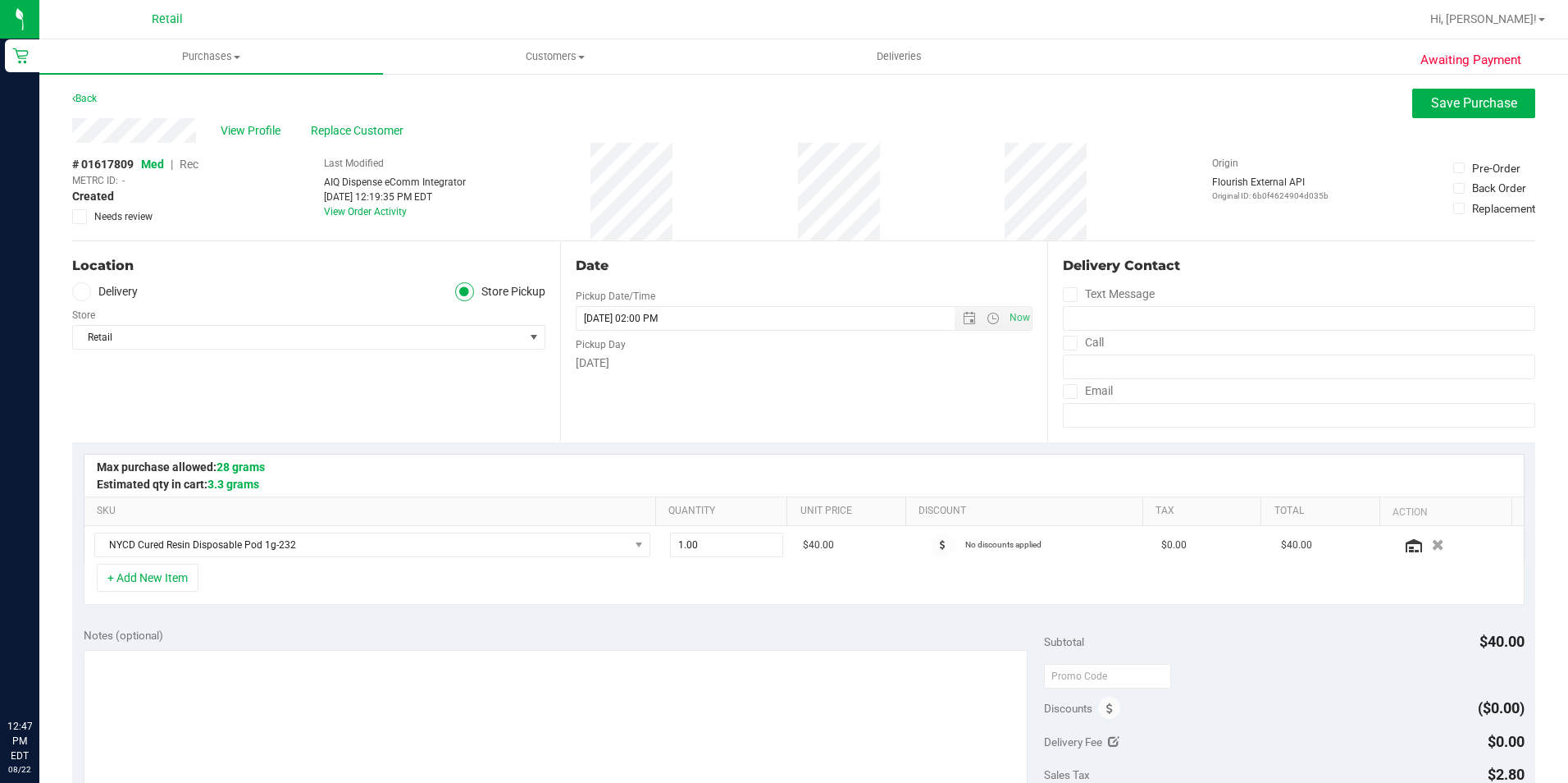
click at [187, 160] on span "Rec" at bounding box center [190, 164] width 19 height 13
click at [1487, 115] on button "Save Purchase" at bounding box center [1473, 103] width 123 height 30
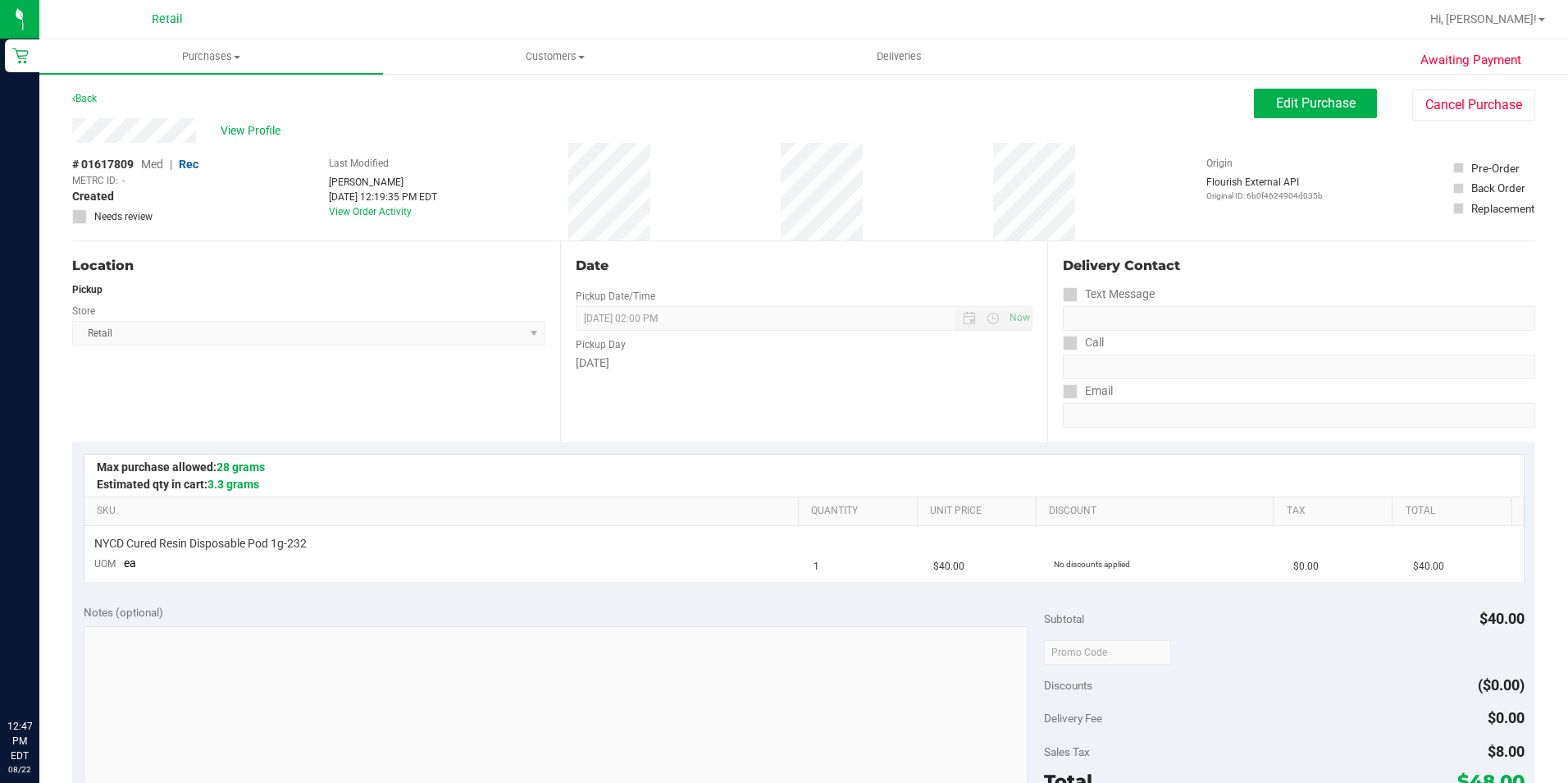
scroll to position [410, 0]
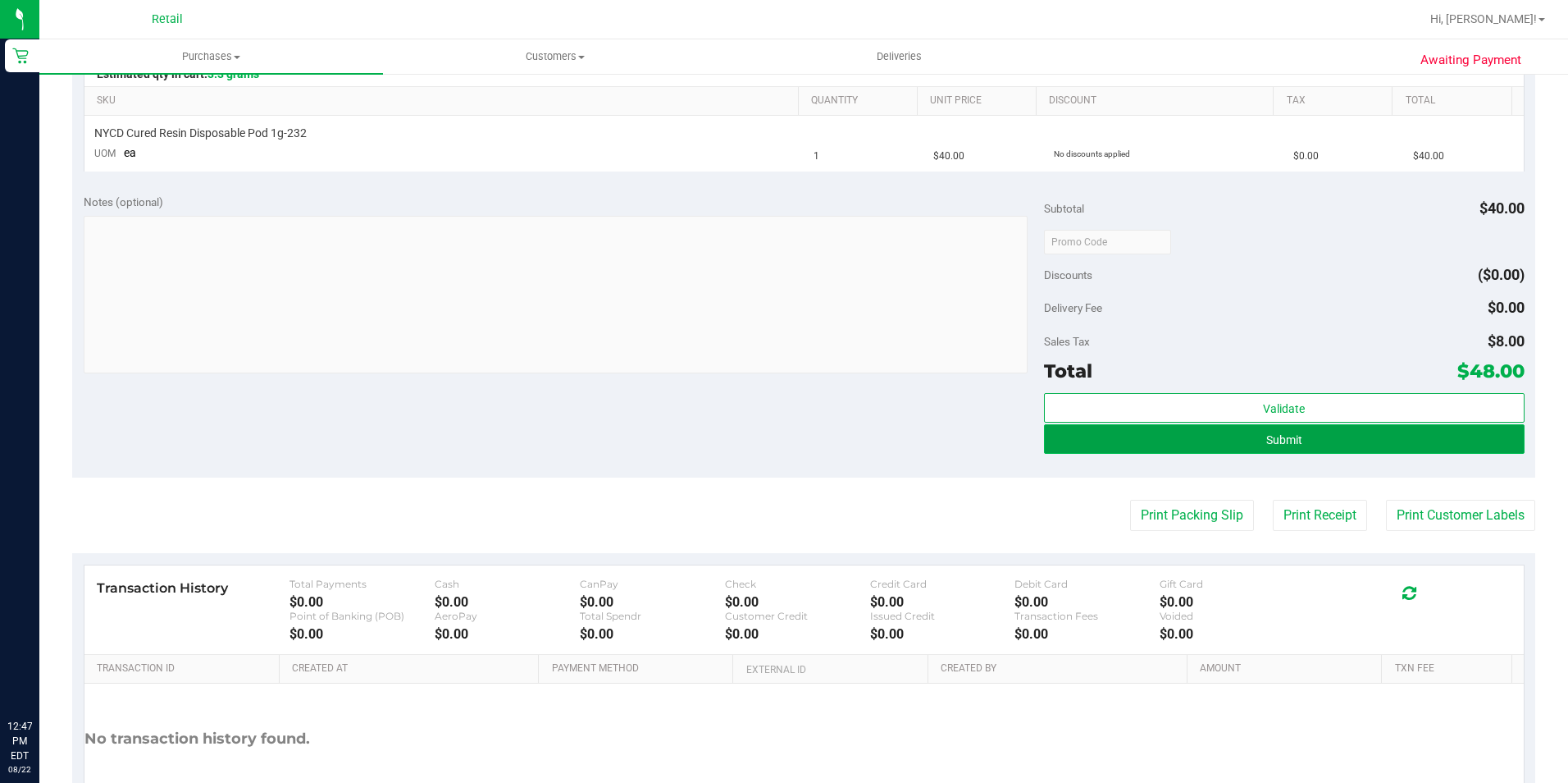
click at [1230, 436] on button "Submit" at bounding box center [1284, 439] width 481 height 30
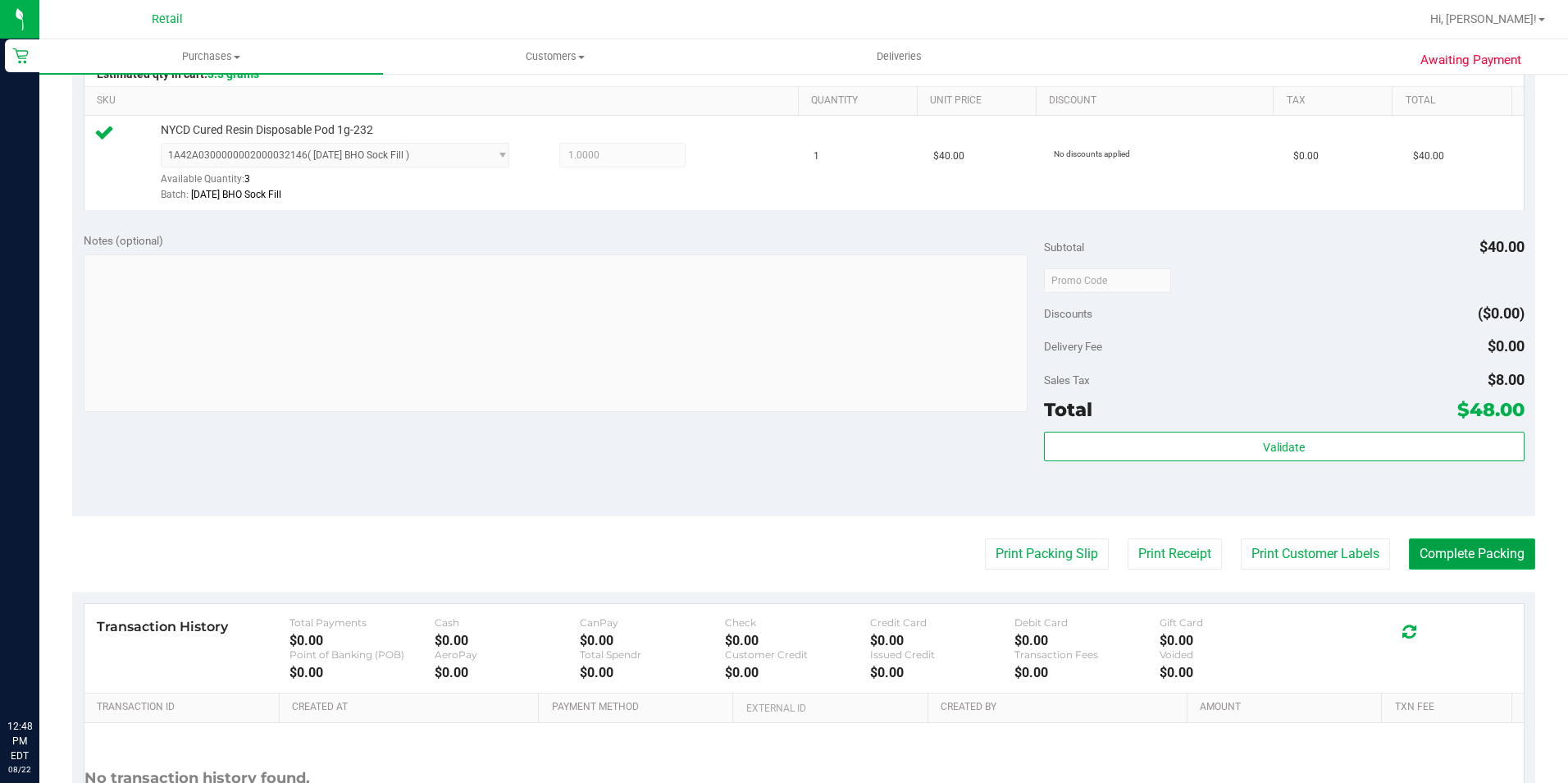
click at [1464, 560] on button "Complete Packing" at bounding box center [1472, 554] width 126 height 32
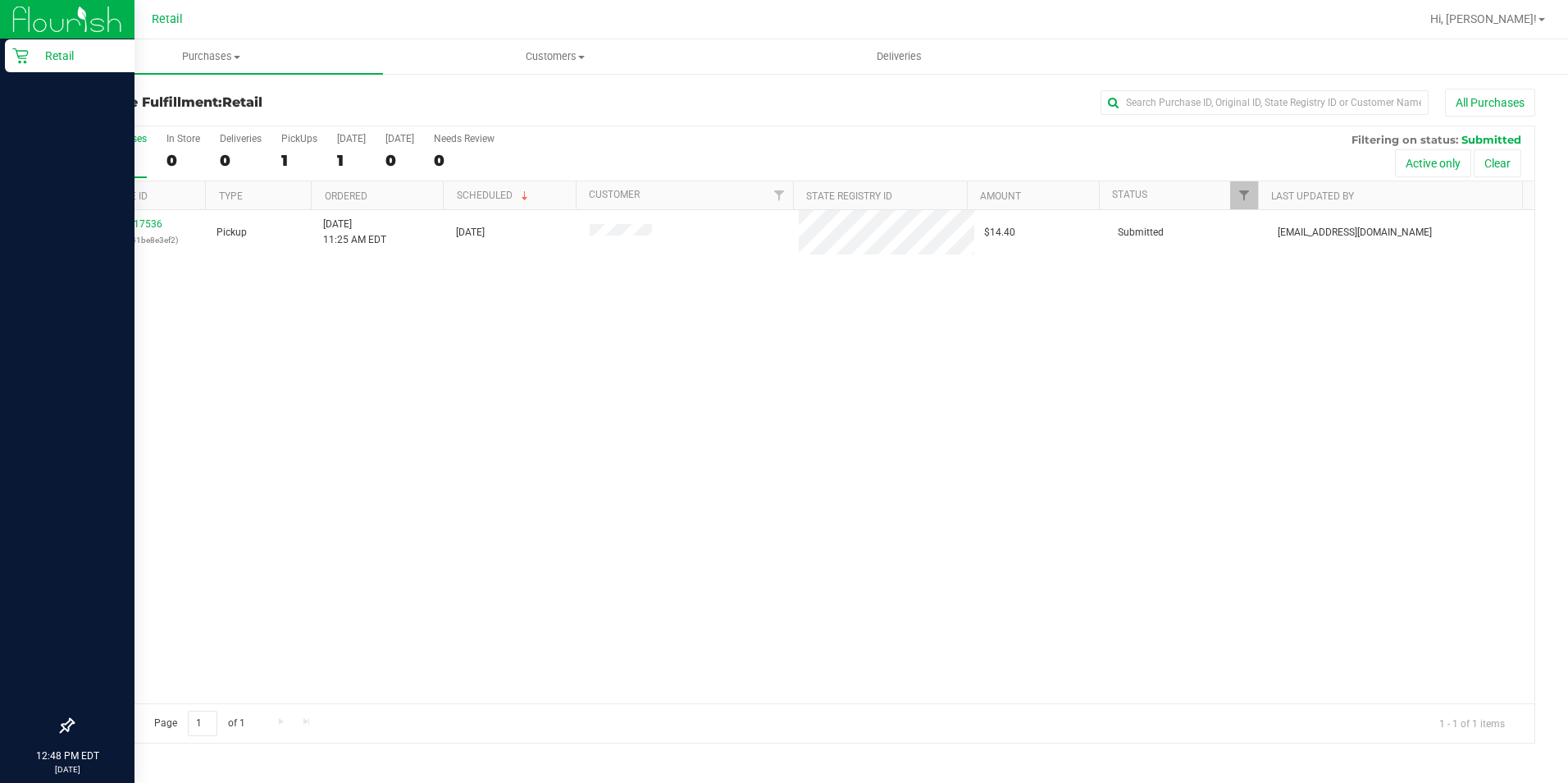
click at [31, 48] on p "Retail" at bounding box center [78, 56] width 99 height 20
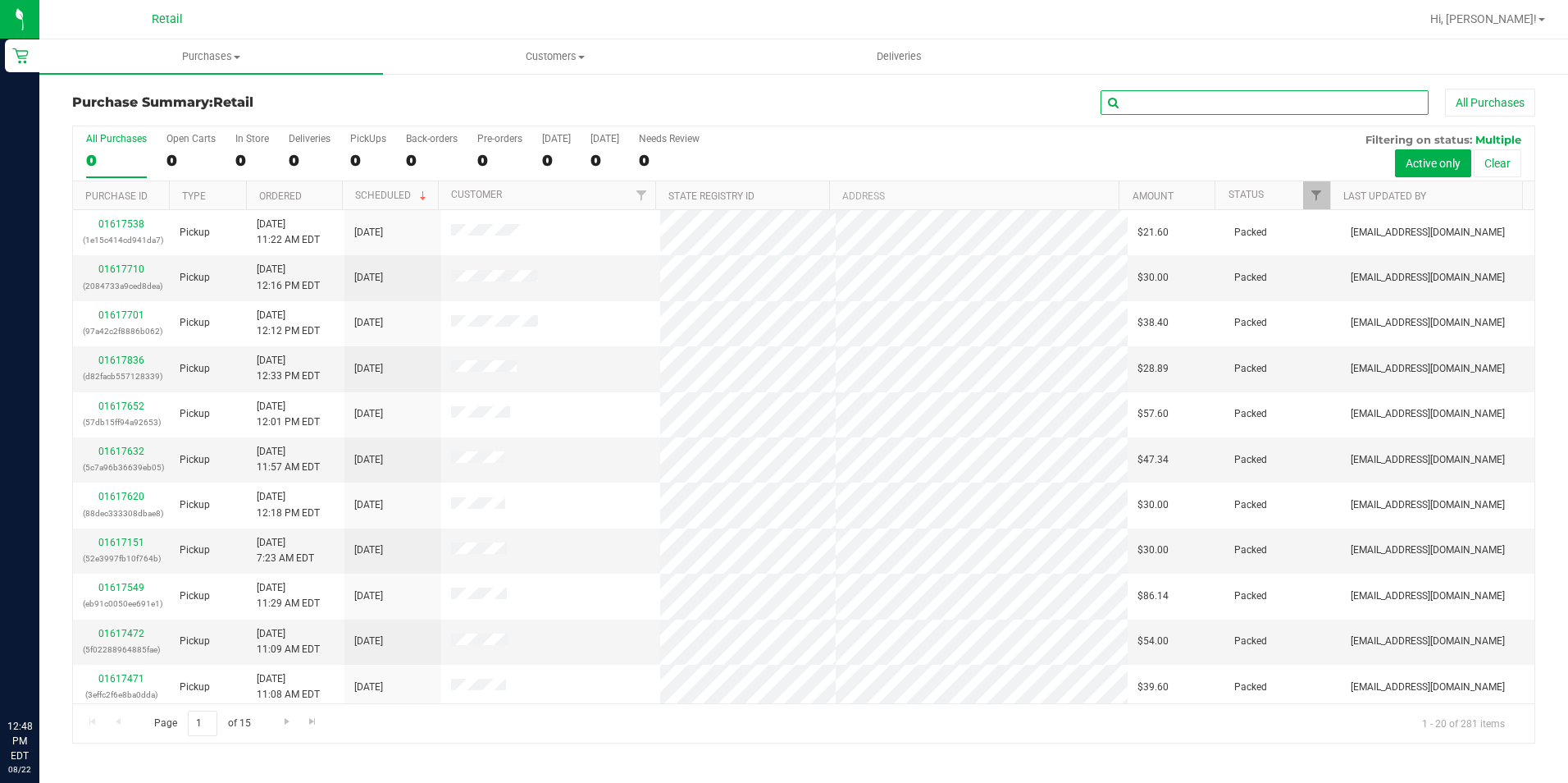
click at [1240, 101] on input "text" at bounding box center [1264, 103] width 328 height 25
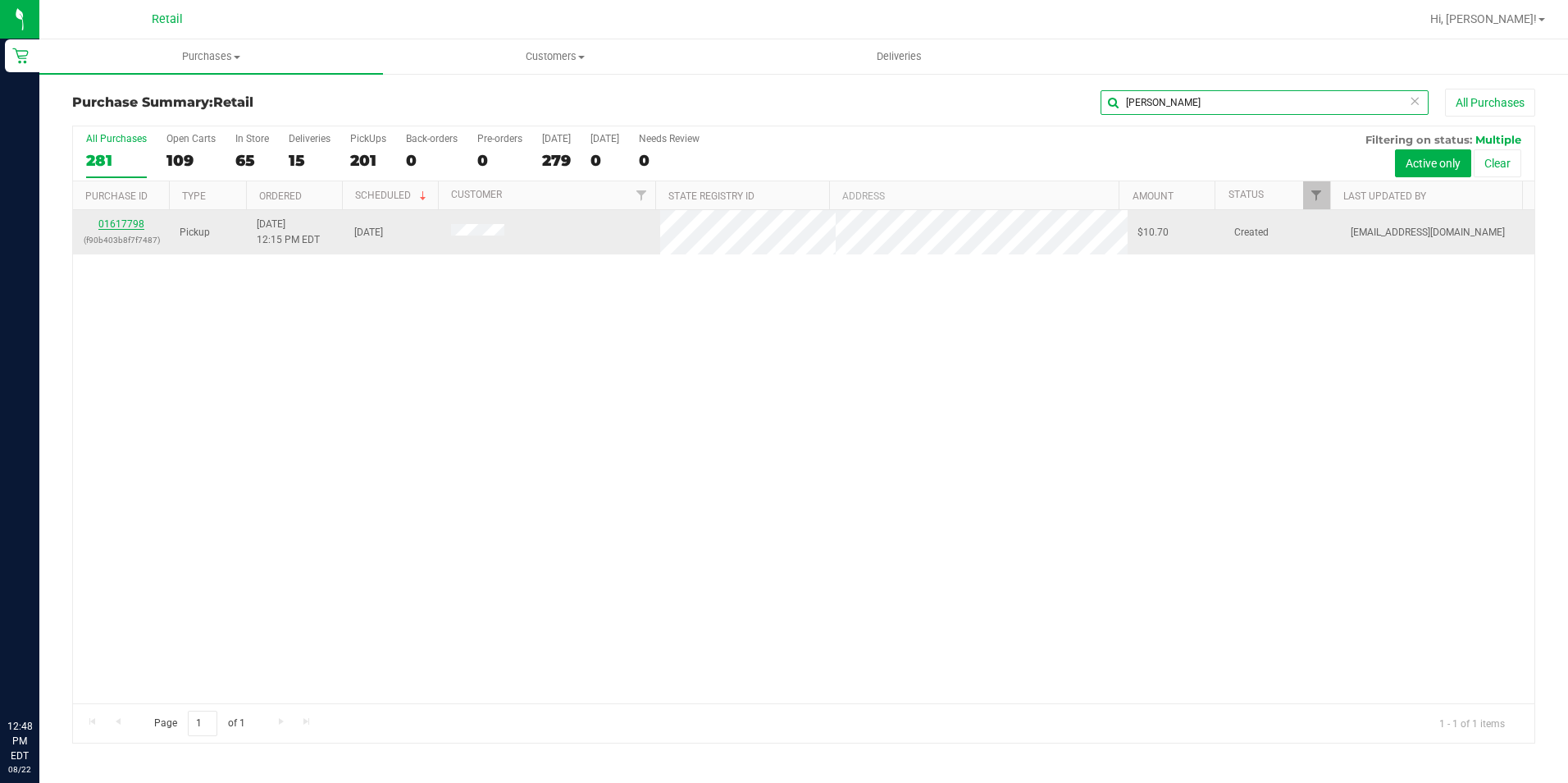
type input "[PERSON_NAME]"
click at [125, 225] on link "01617798" at bounding box center [122, 224] width 46 height 12
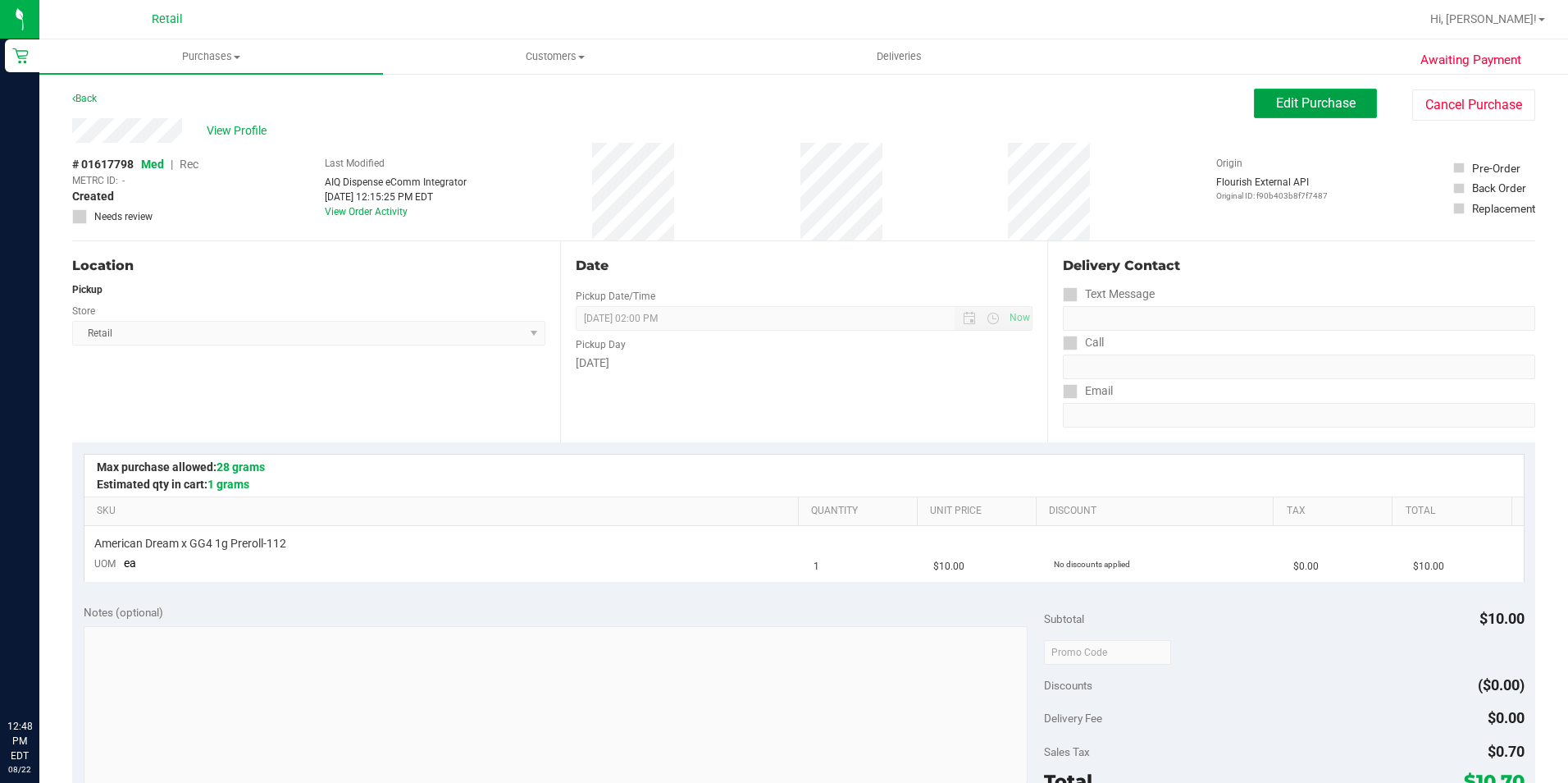
click at [1286, 100] on span "Edit Purchase" at bounding box center [1315, 103] width 80 height 15
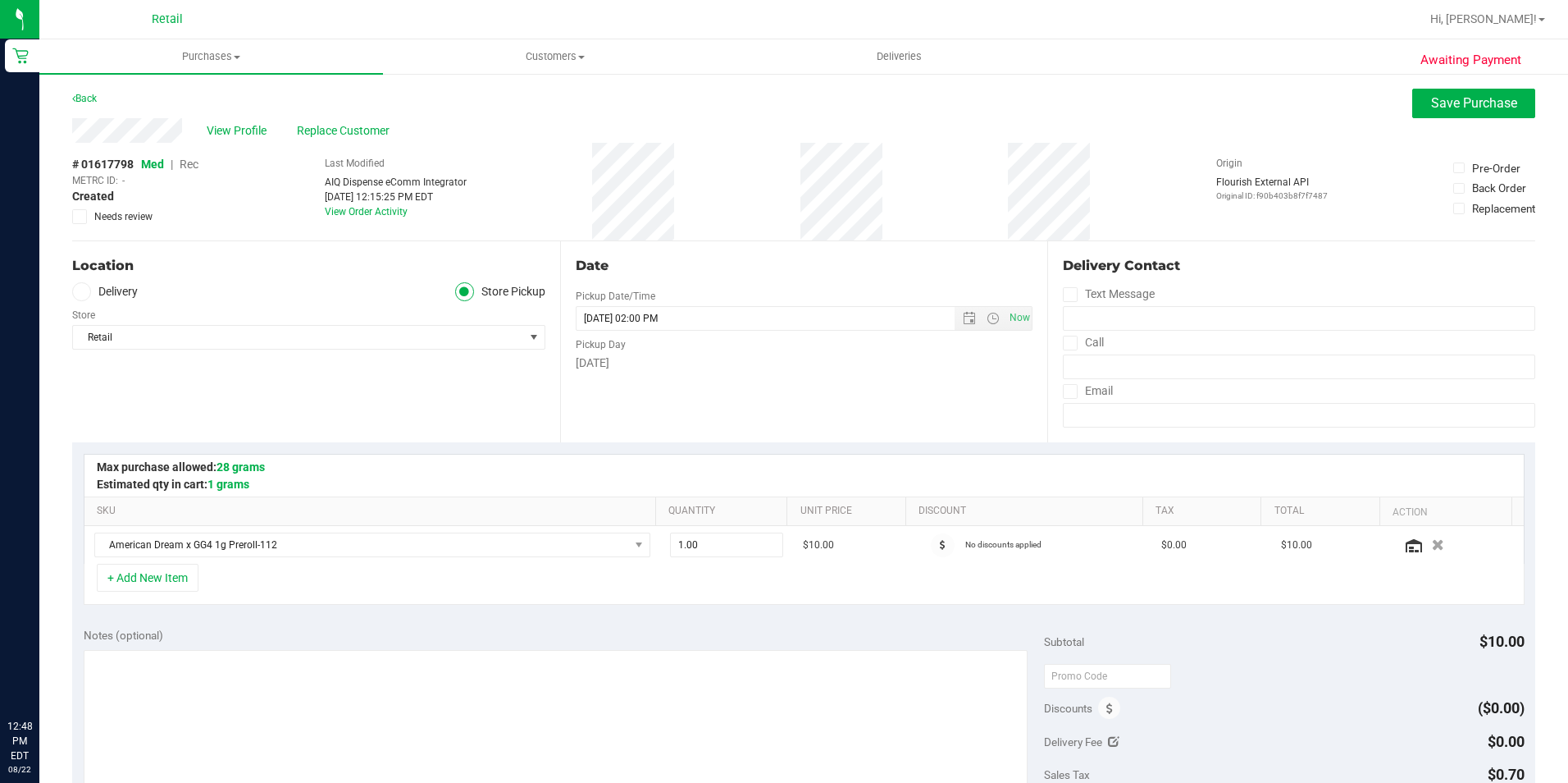
click at [181, 166] on span "Rec" at bounding box center [190, 164] width 19 height 13
click at [1445, 100] on span "Save Purchase" at bounding box center [1474, 103] width 86 height 15
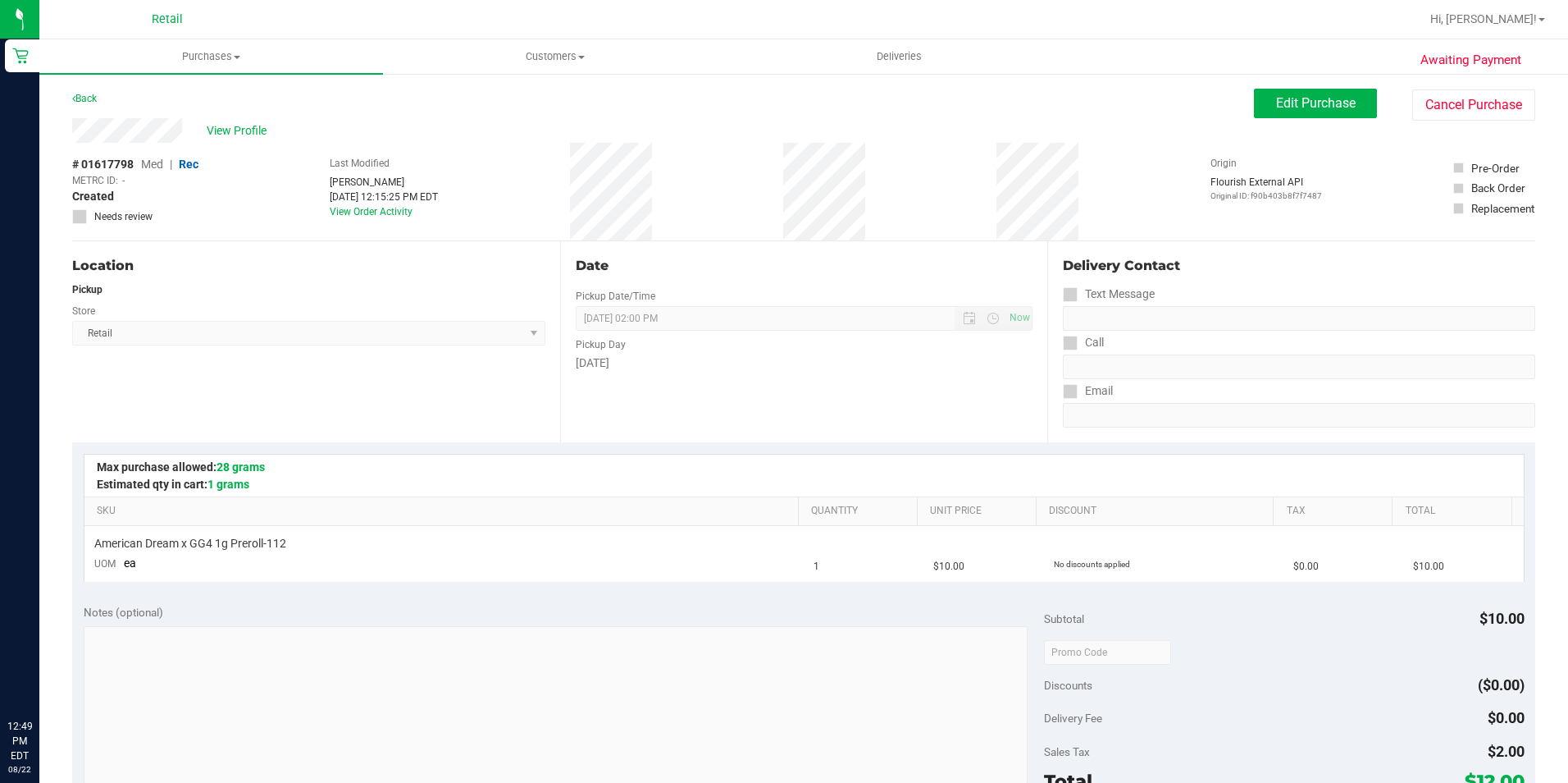
scroll to position [520, 0]
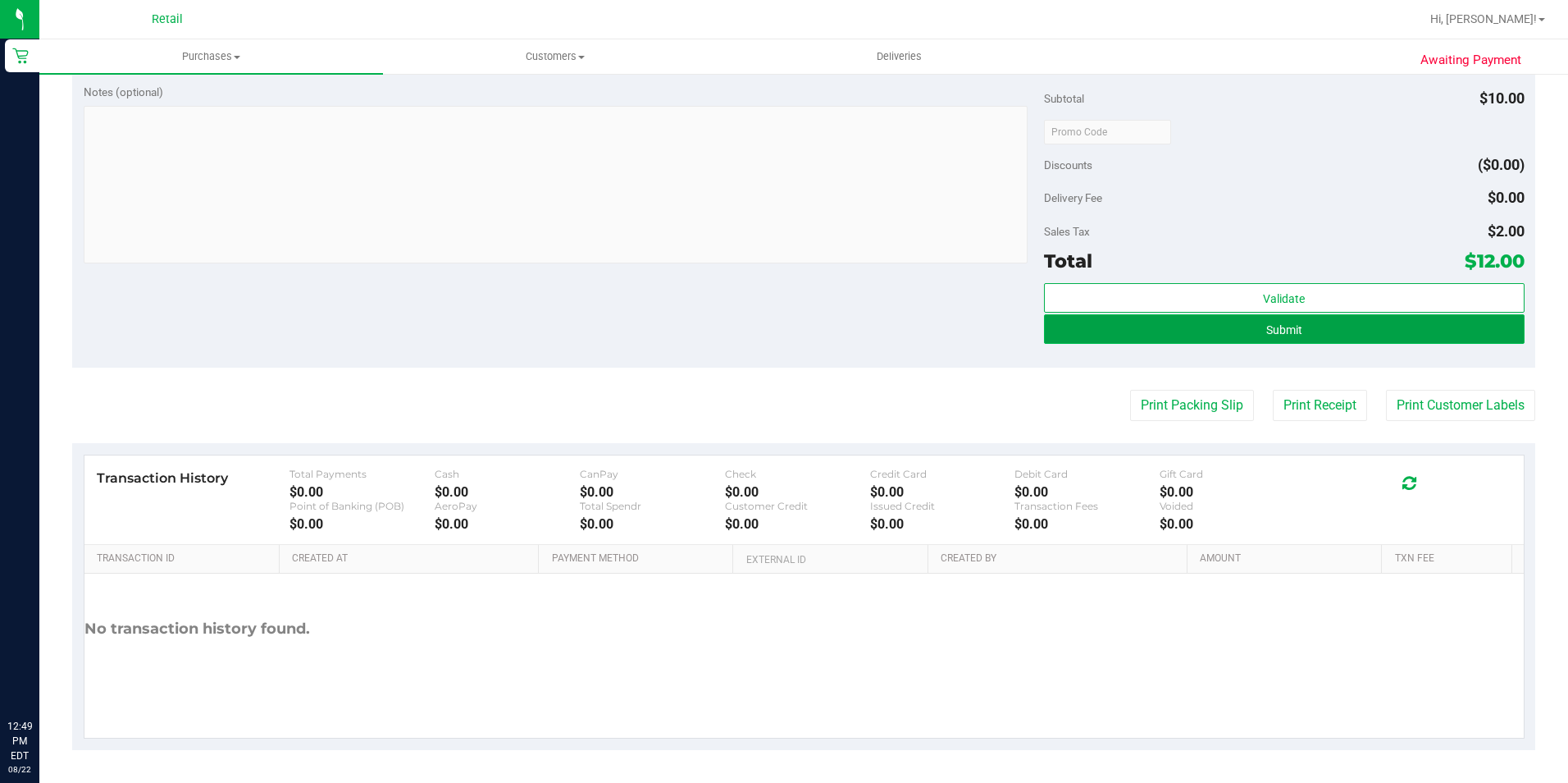
click at [1307, 329] on button "Submit" at bounding box center [1284, 329] width 481 height 30
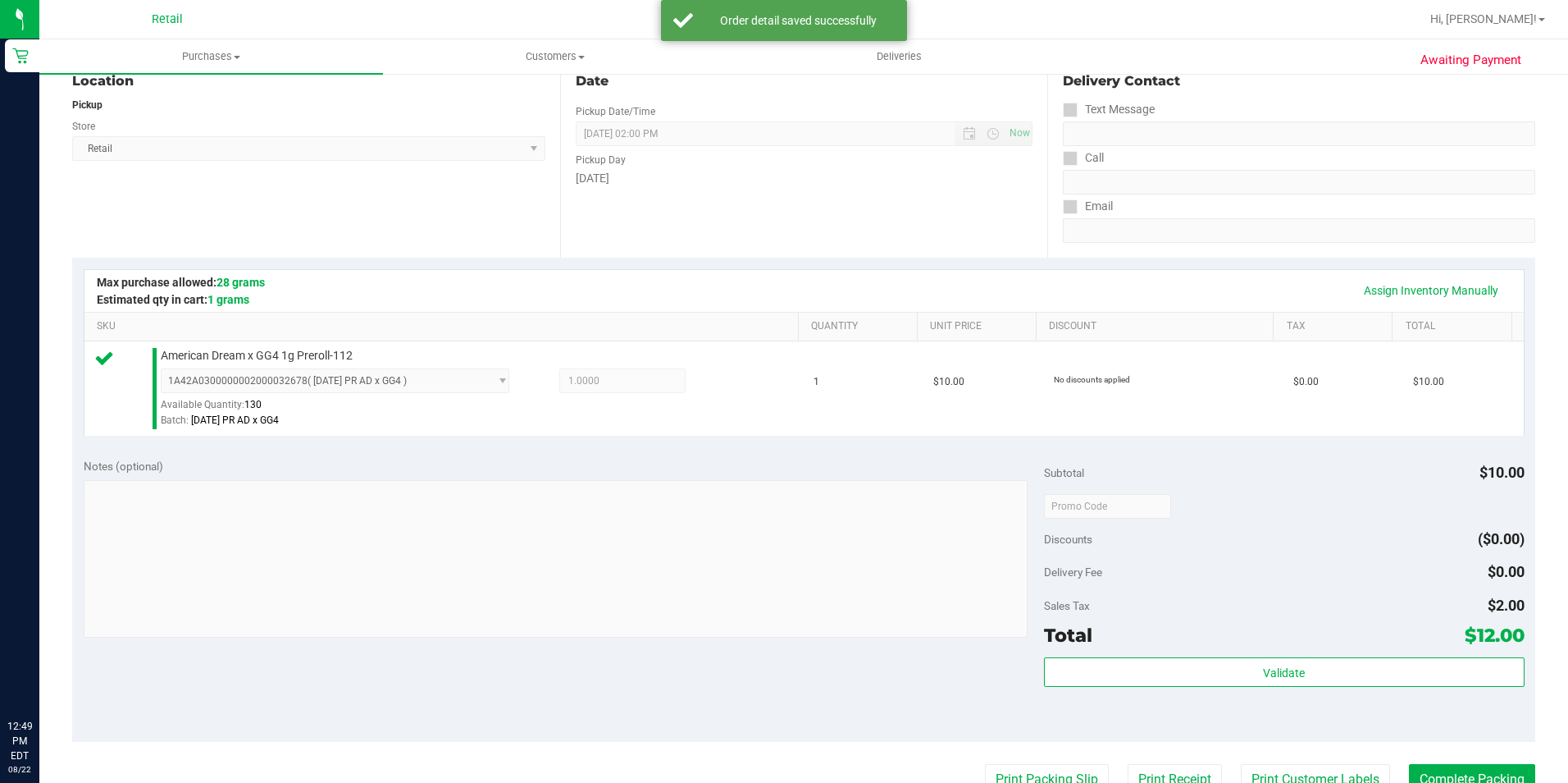
scroll to position [559, 0]
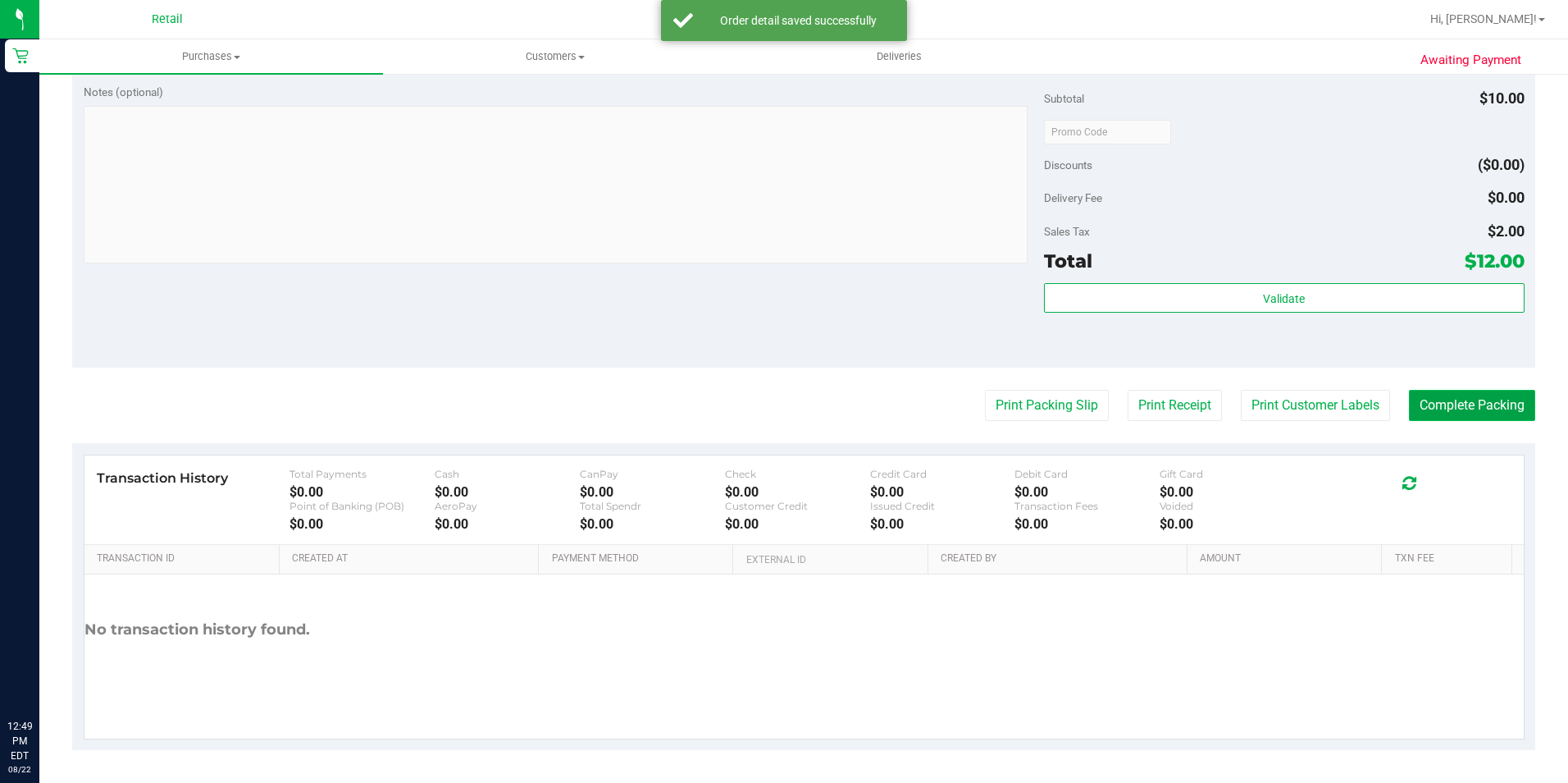
click at [1429, 405] on button "Complete Packing" at bounding box center [1472, 405] width 126 height 32
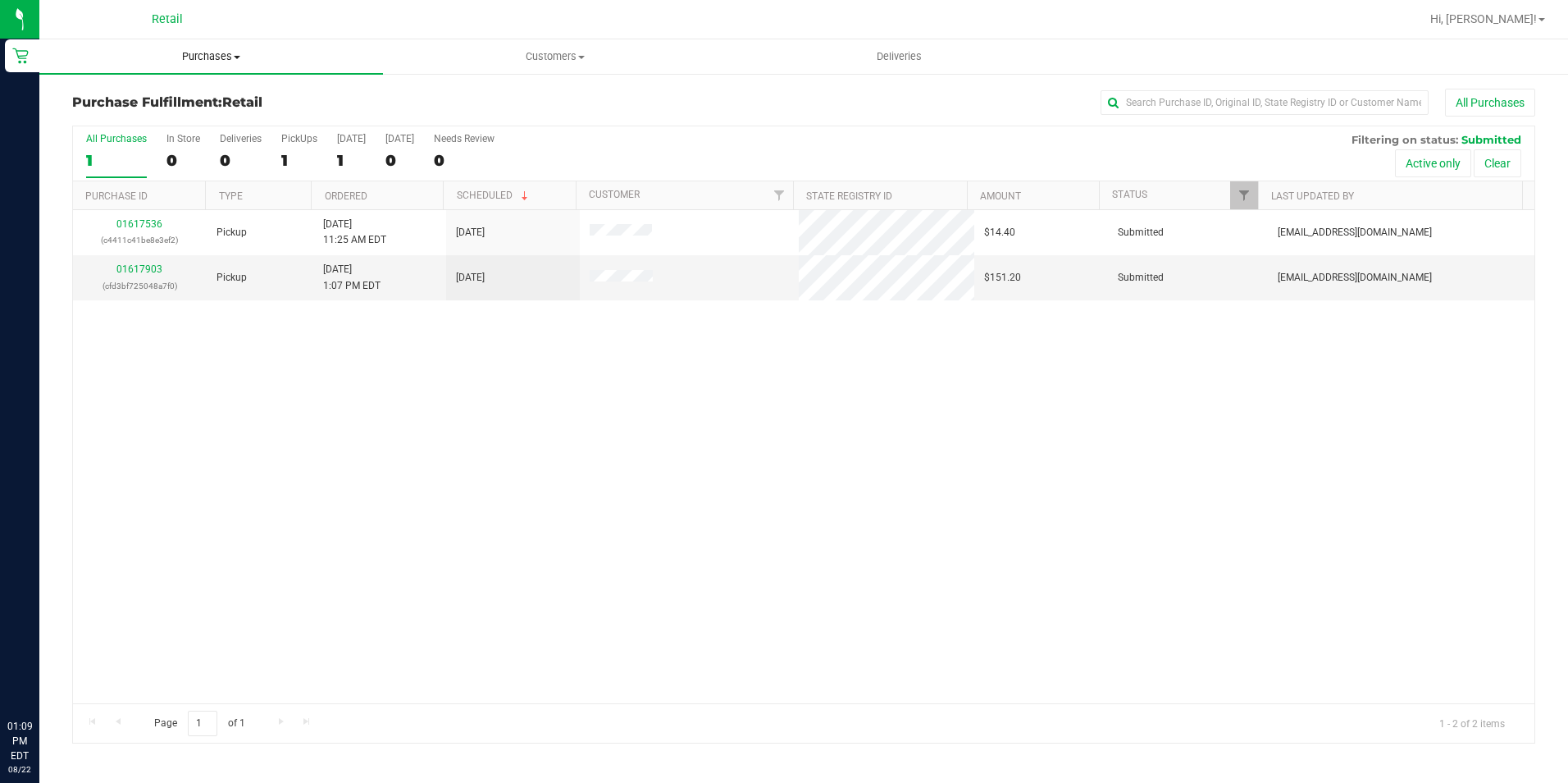
click at [203, 54] on span "Purchases" at bounding box center [211, 56] width 344 height 14
click at [158, 100] on span "Summary of purchases" at bounding box center [124, 99] width 169 height 14
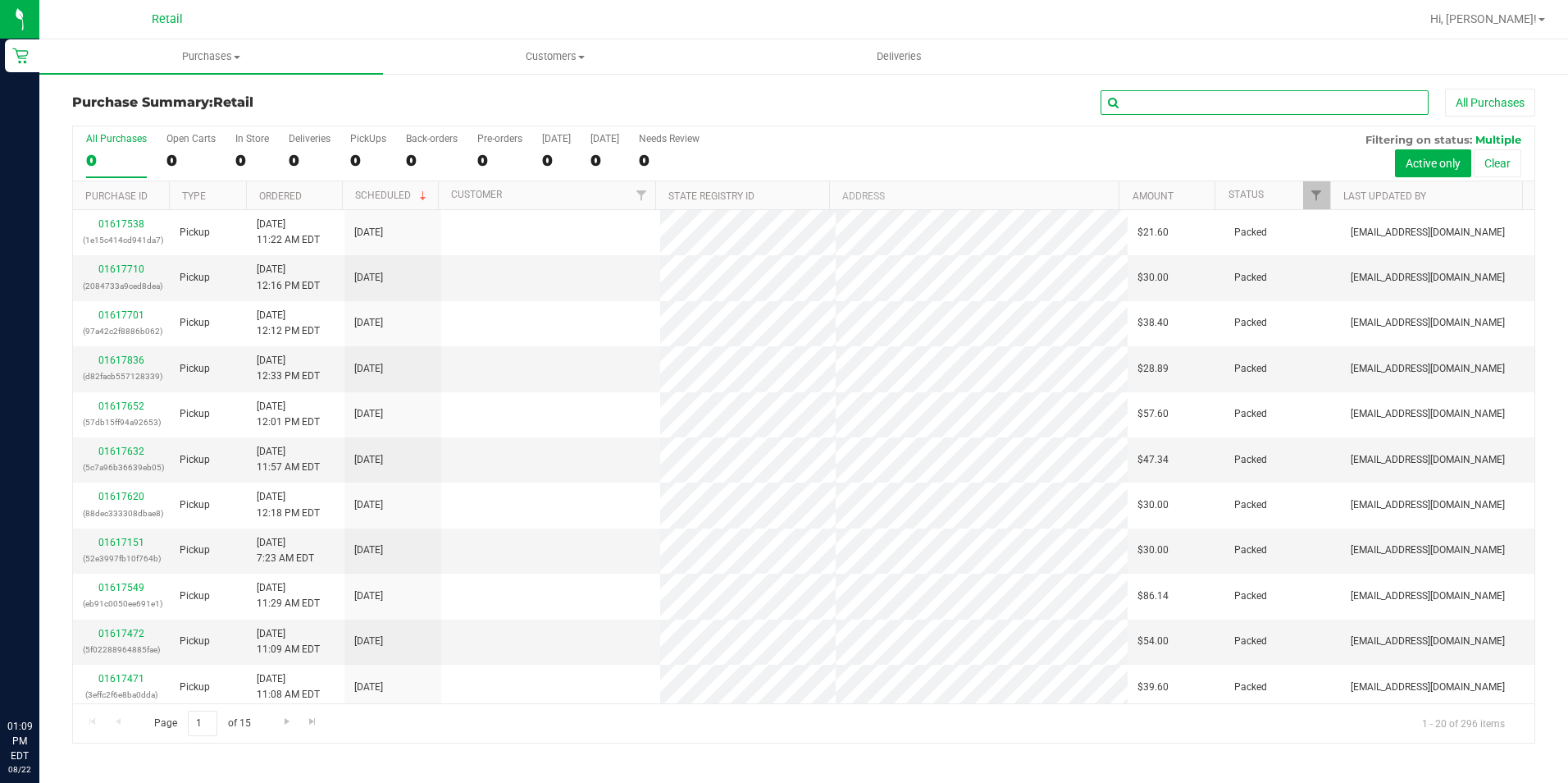
click at [1190, 104] on input "text" at bounding box center [1264, 103] width 328 height 25
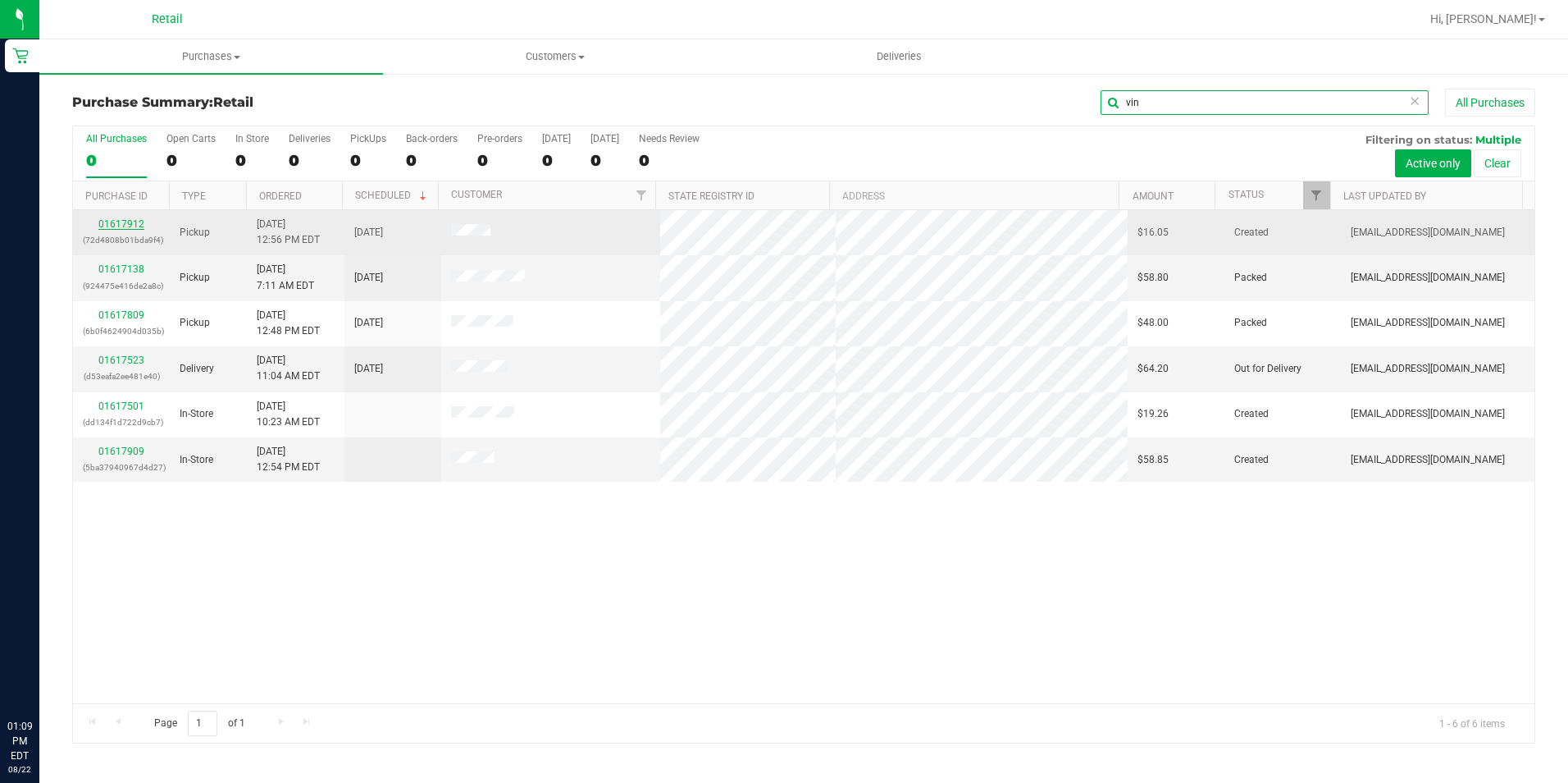
type input "vin"
click at [114, 223] on link "01617912" at bounding box center [122, 224] width 46 height 12
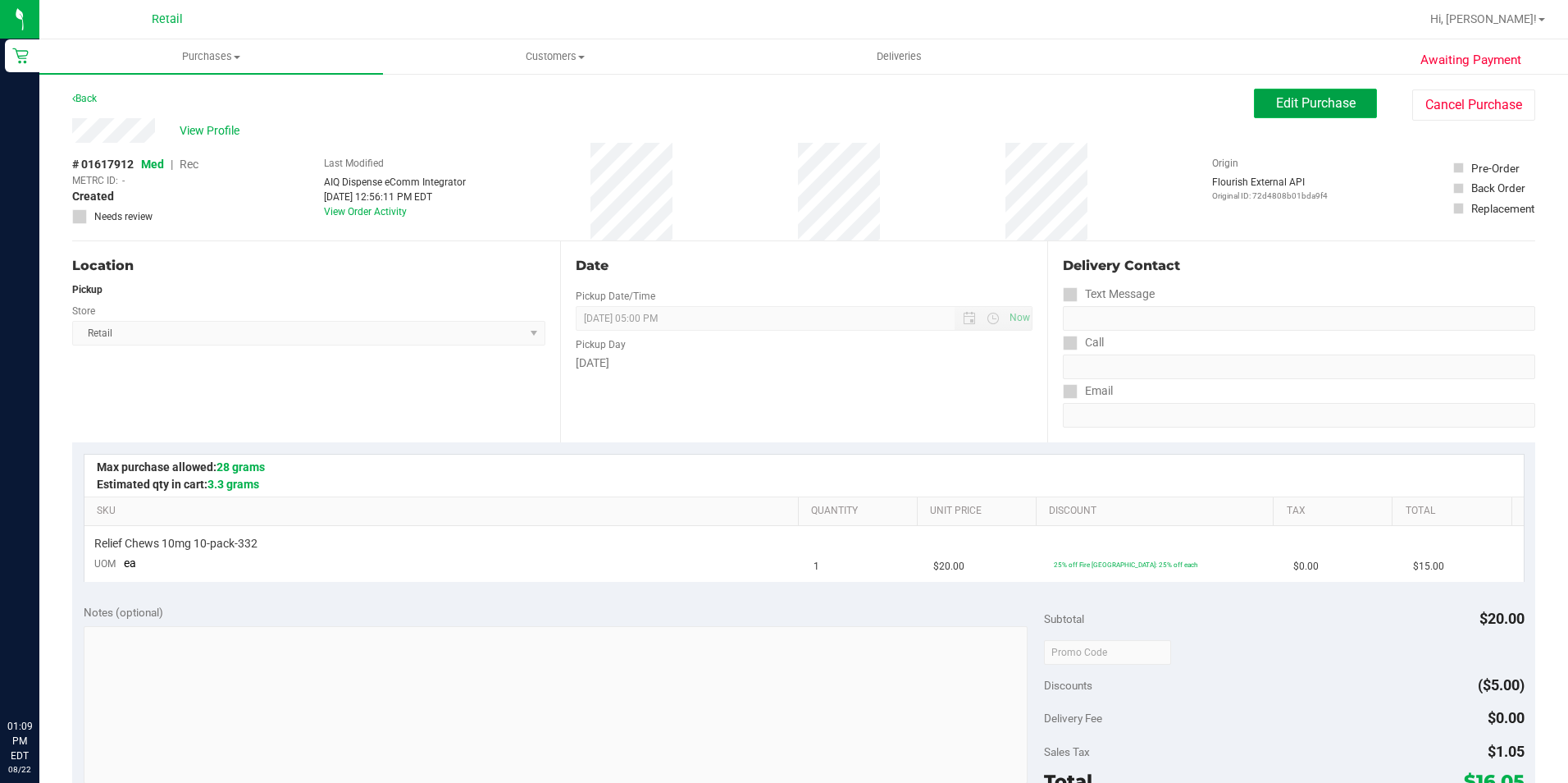
click at [1307, 107] on span "Edit Purchase" at bounding box center [1315, 103] width 80 height 15
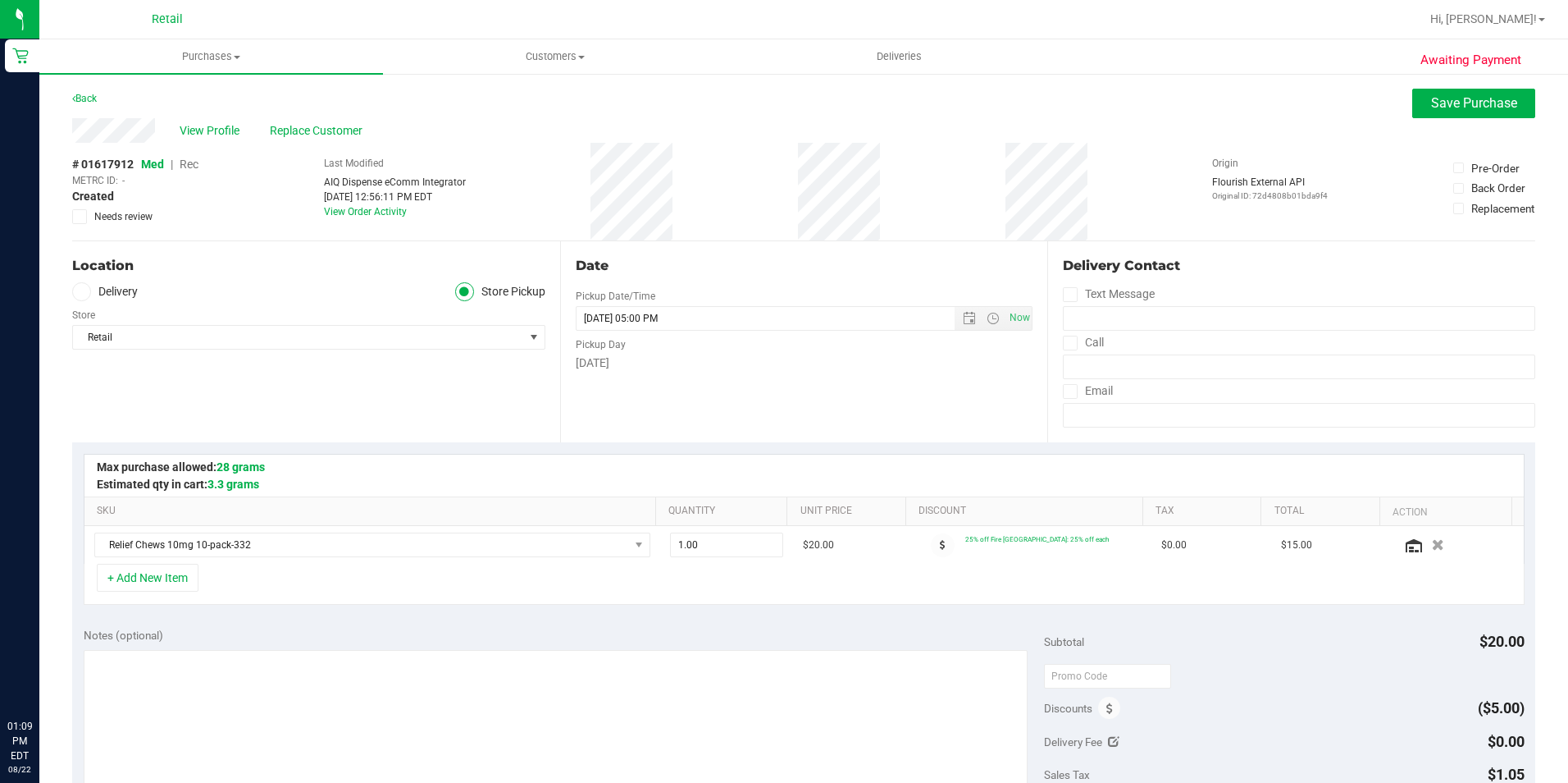
click at [186, 171] on span "Rec" at bounding box center [190, 164] width 19 height 13
click at [187, 169] on span "Rec" at bounding box center [189, 164] width 20 height 13
click at [1412, 93] on button "Save Purchase" at bounding box center [1473, 103] width 123 height 30
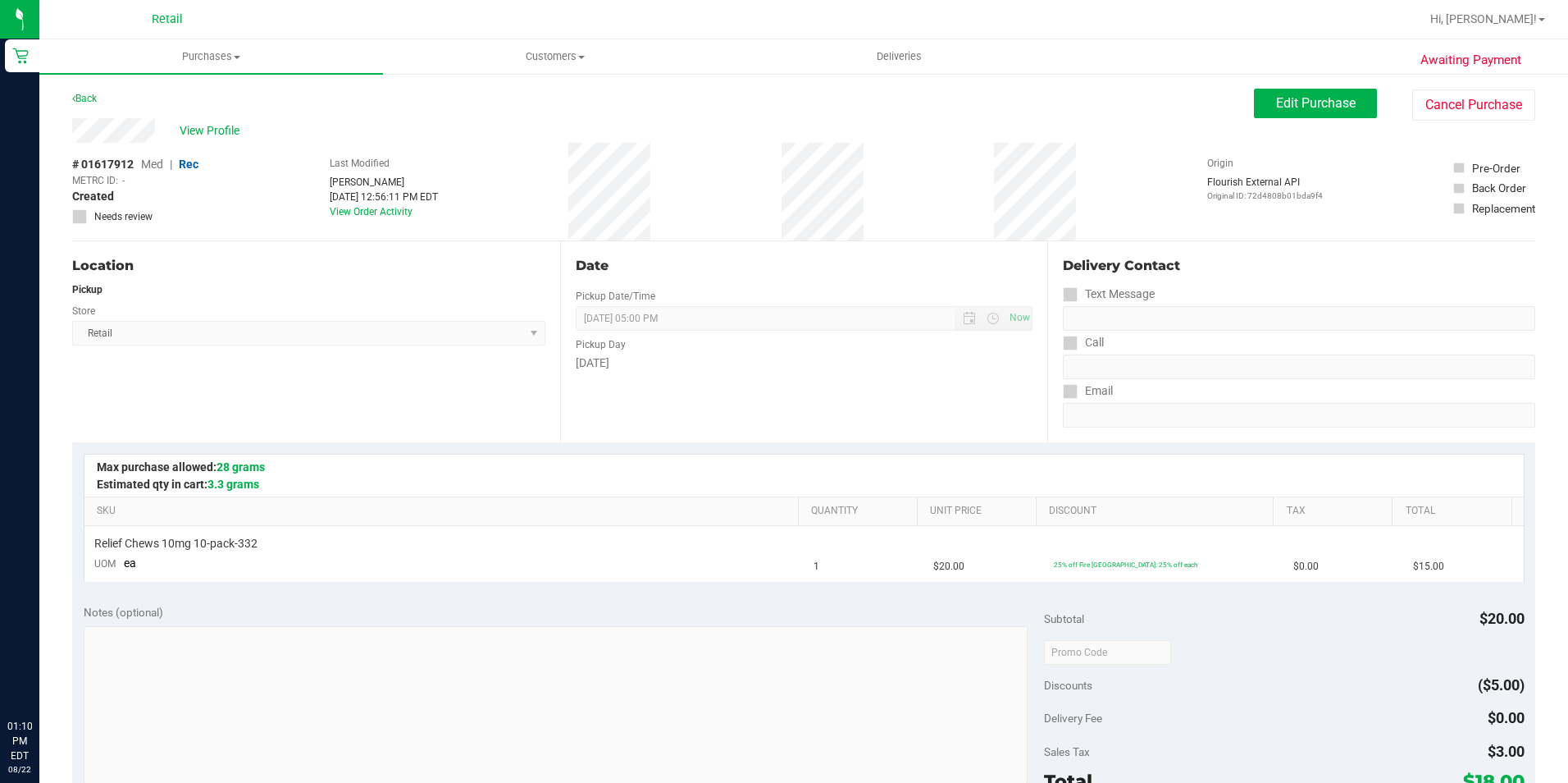
scroll to position [410, 0]
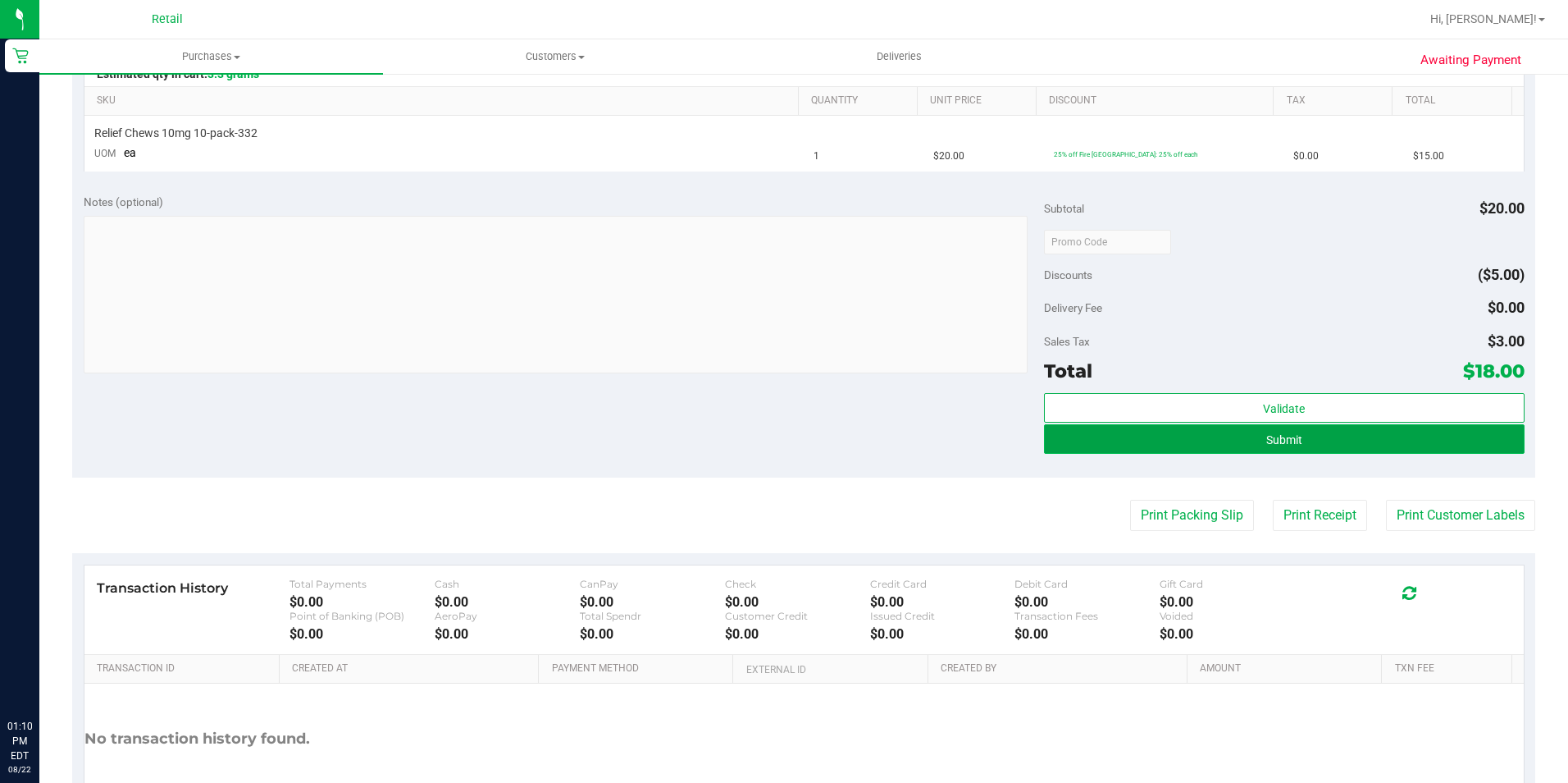
click at [1206, 452] on button "Submit" at bounding box center [1284, 439] width 481 height 30
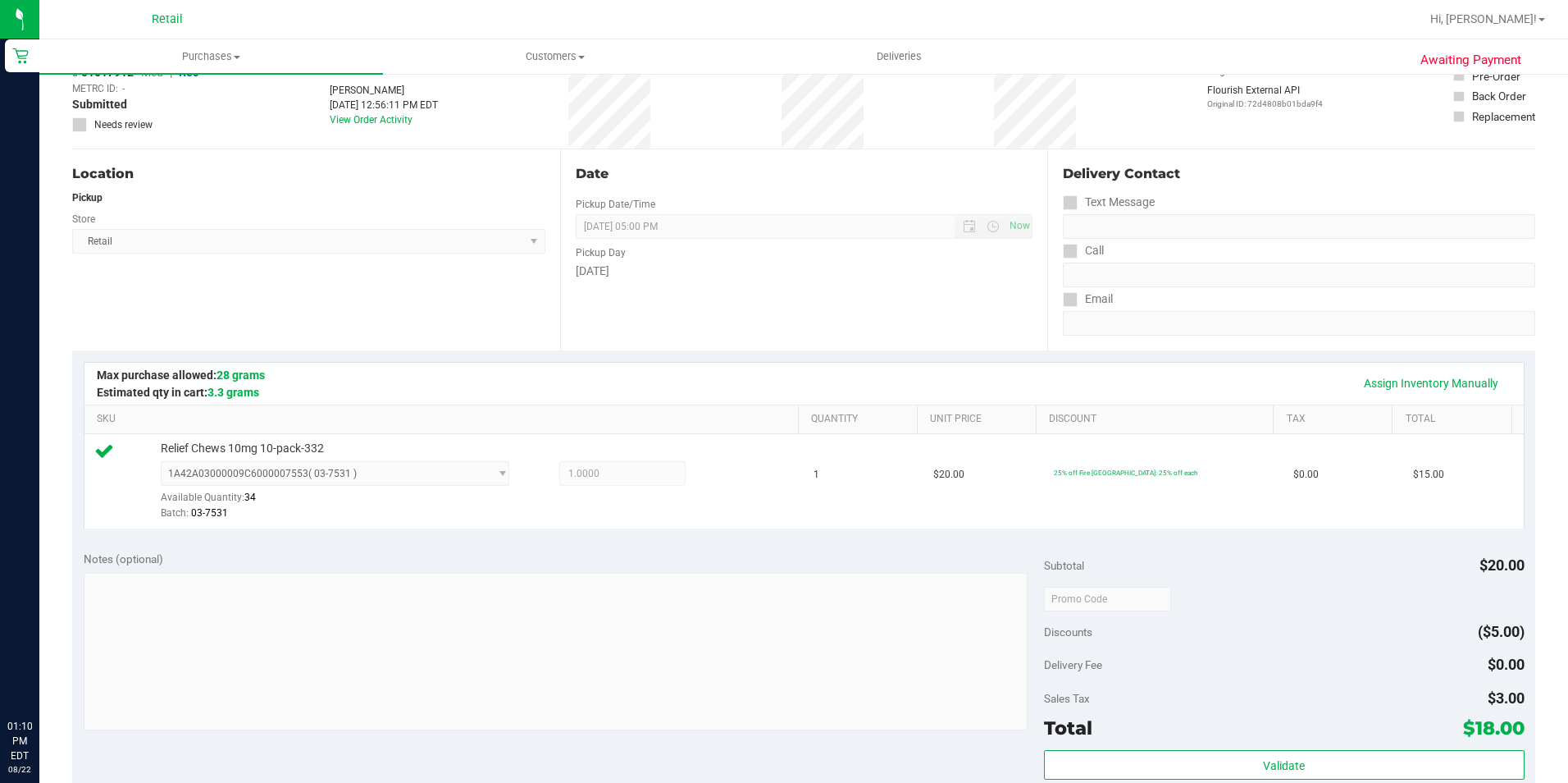
scroll to position [328, 0]
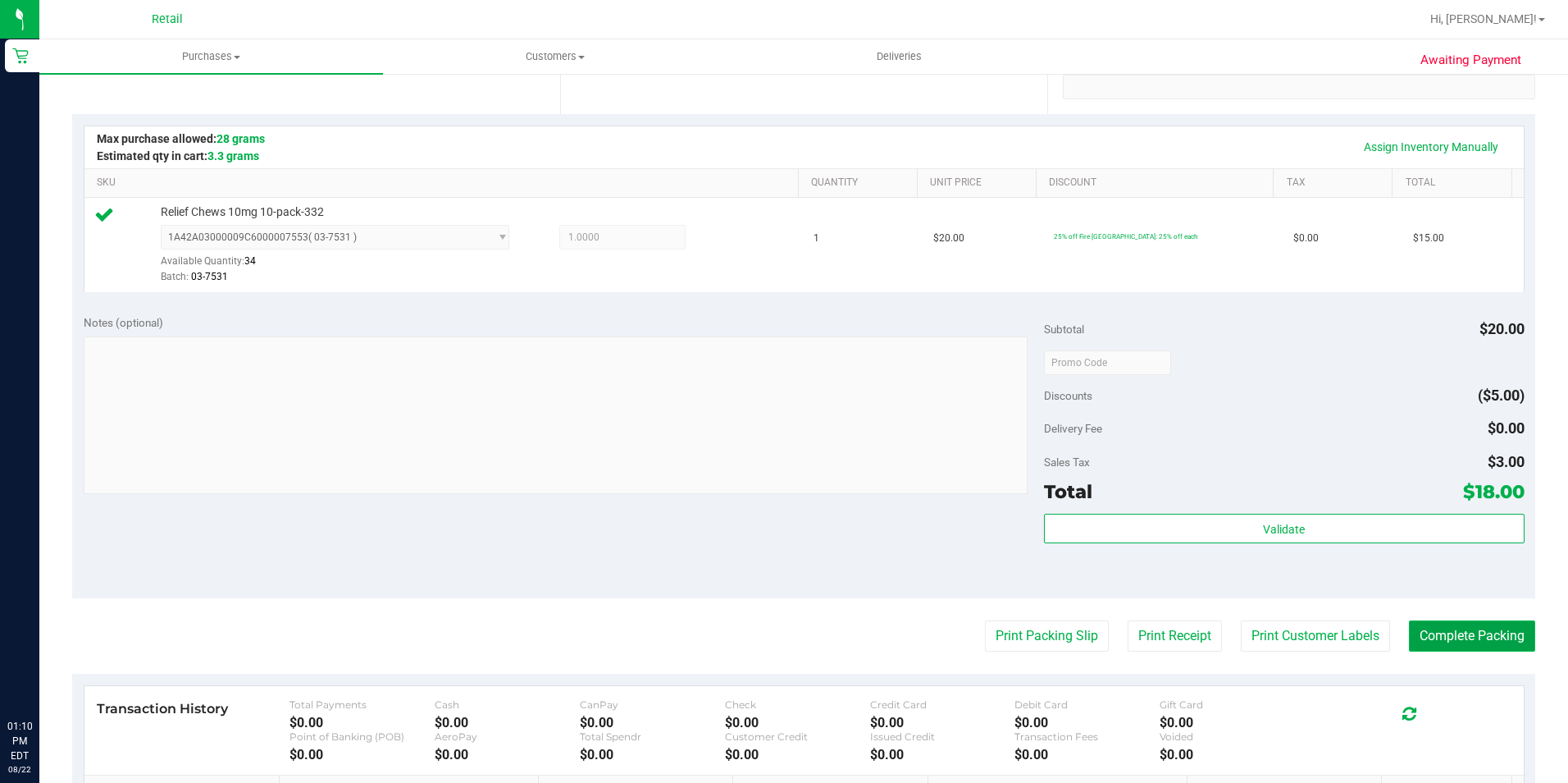
click at [1446, 642] on button "Complete Packing" at bounding box center [1472, 635] width 126 height 32
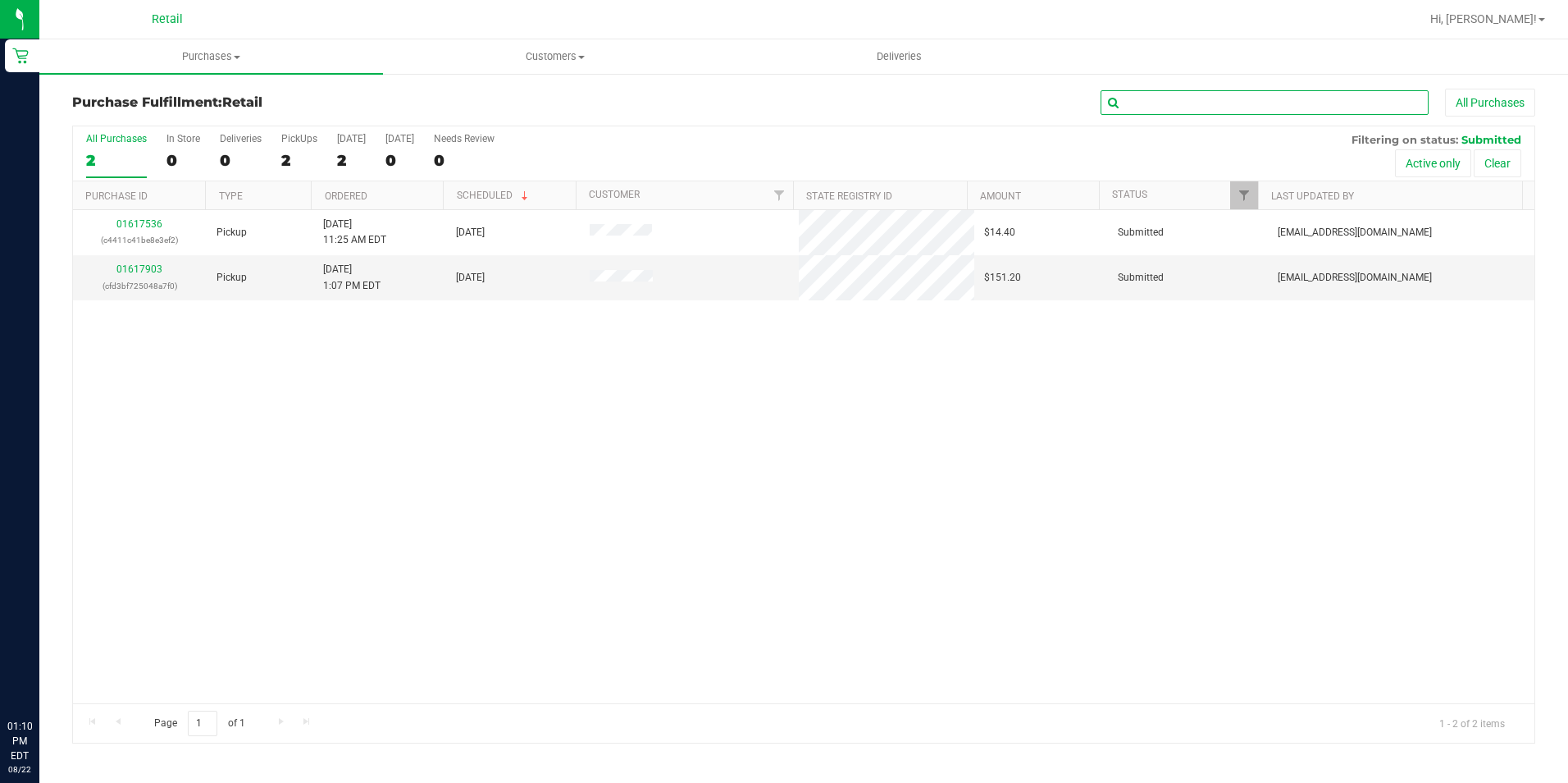
click at [1193, 100] on input "text" at bounding box center [1264, 103] width 328 height 25
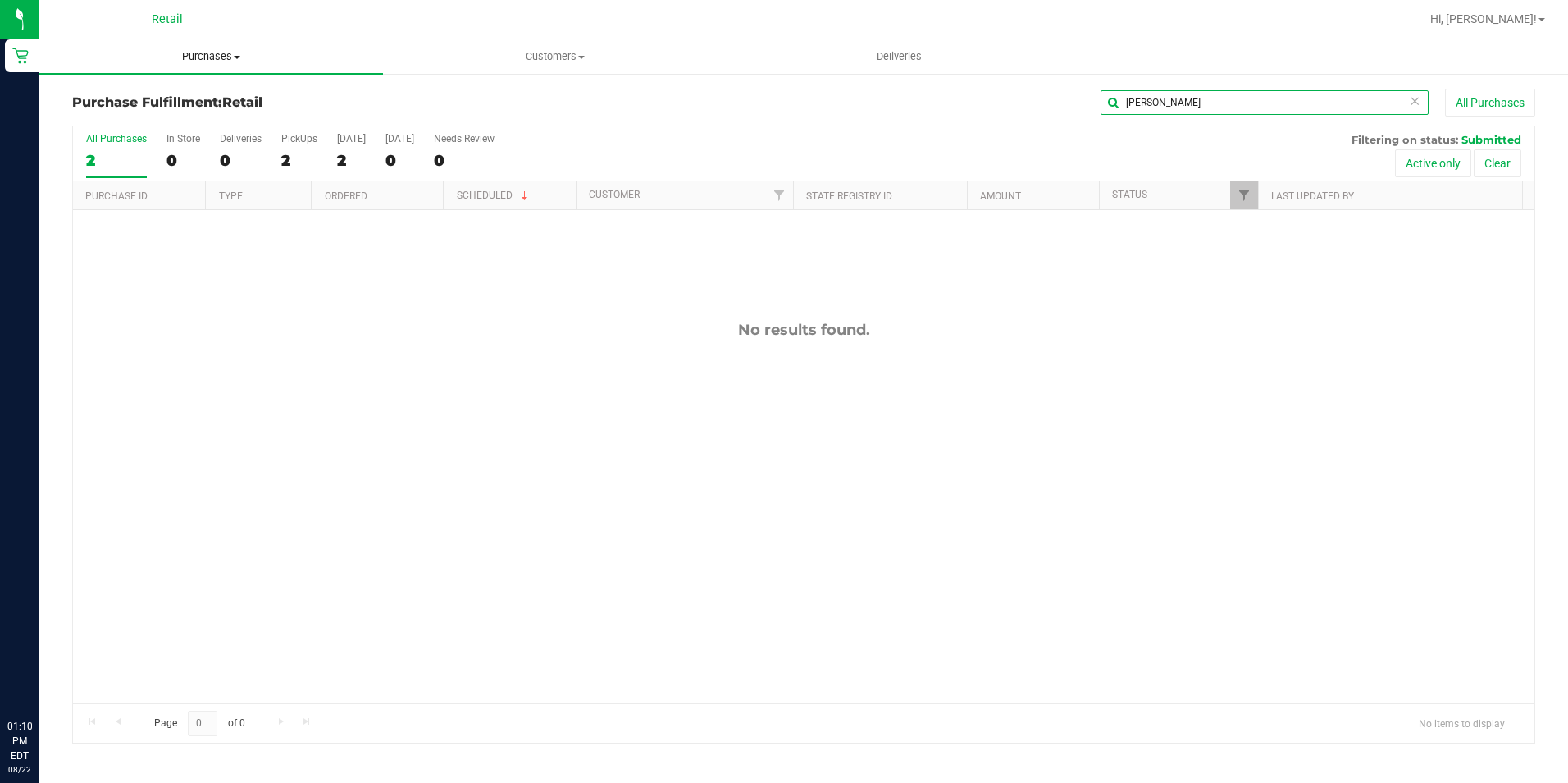
type input "brad"
click at [210, 63] on span "Purchases" at bounding box center [211, 56] width 344 height 14
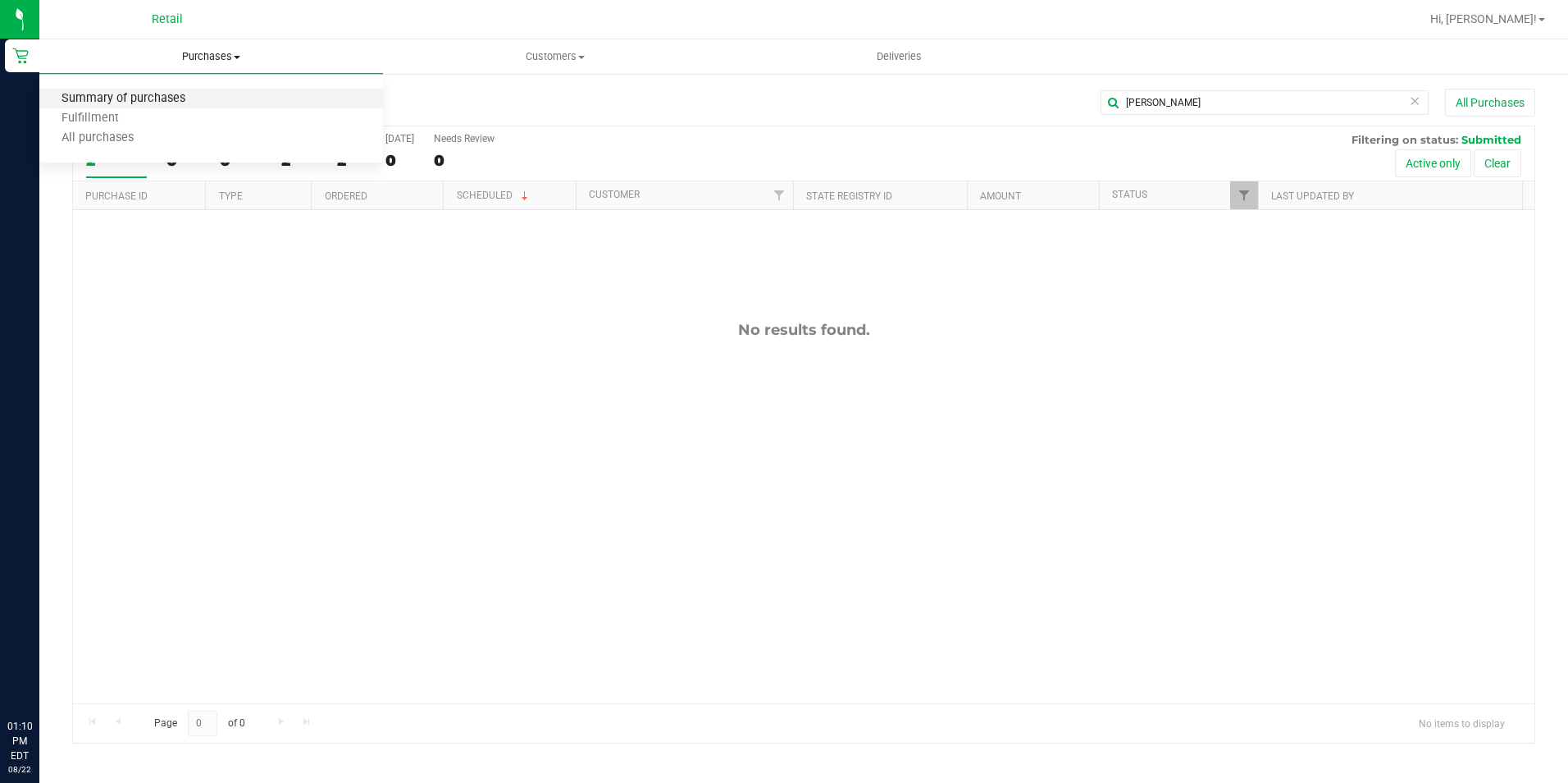
click at [138, 103] on span "Summary of purchases" at bounding box center [124, 99] width 169 height 14
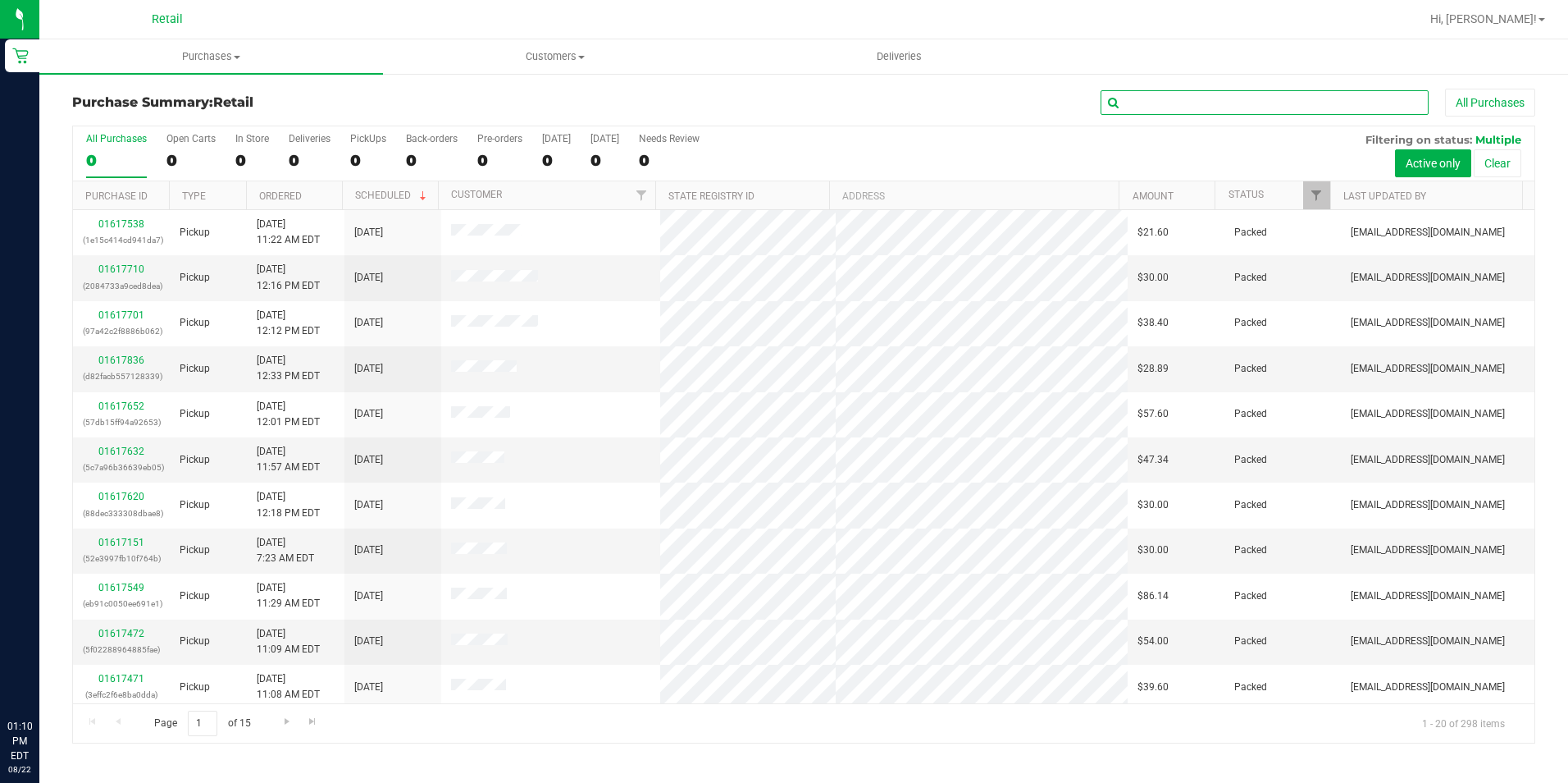
click at [1165, 100] on input "text" at bounding box center [1264, 103] width 328 height 25
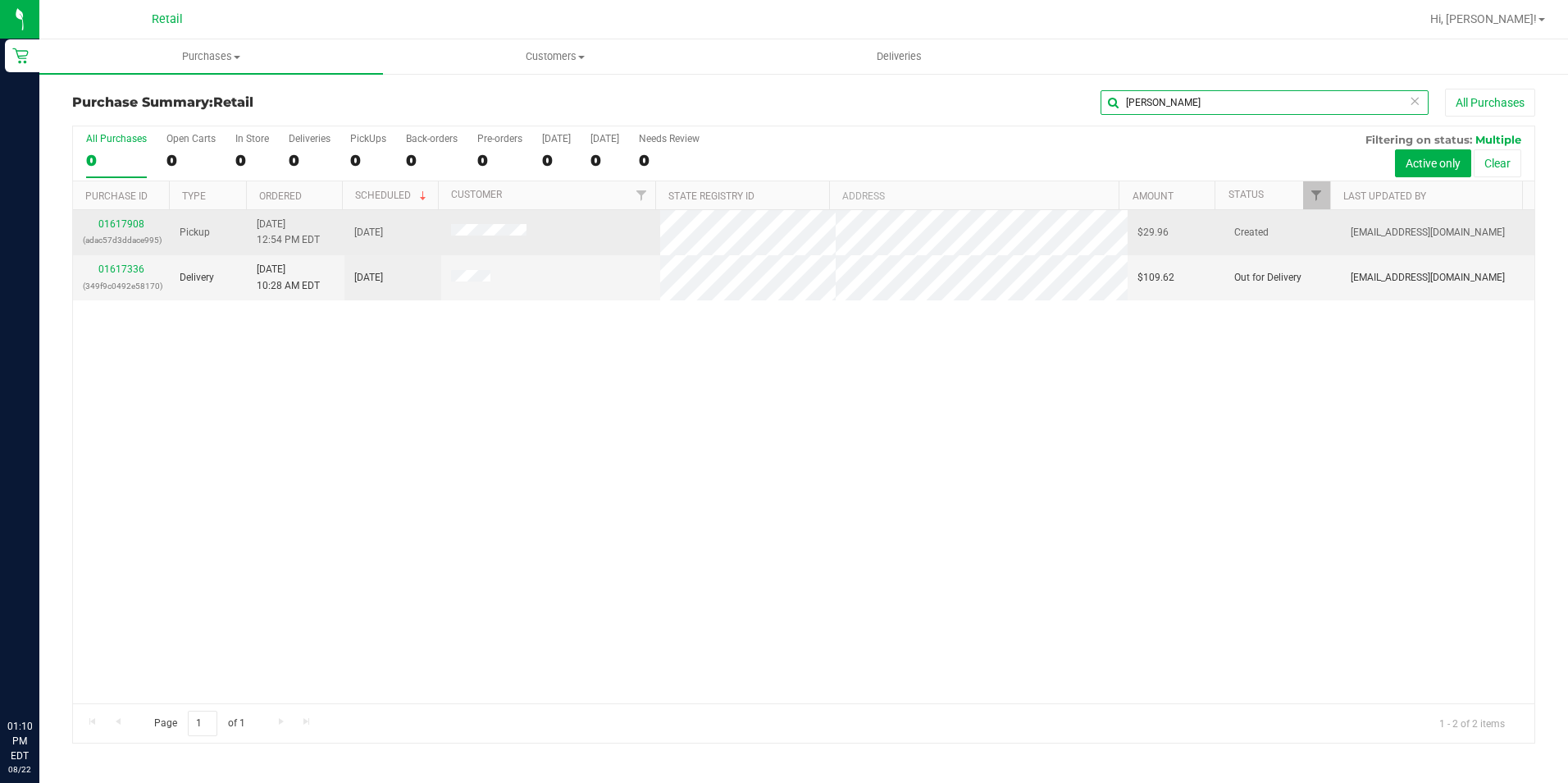
type input "brad"
click at [115, 230] on div "01617908 (adac57d3ddace995)" at bounding box center [121, 232] width 77 height 32
click at [115, 224] on link "01617908" at bounding box center [122, 224] width 46 height 12
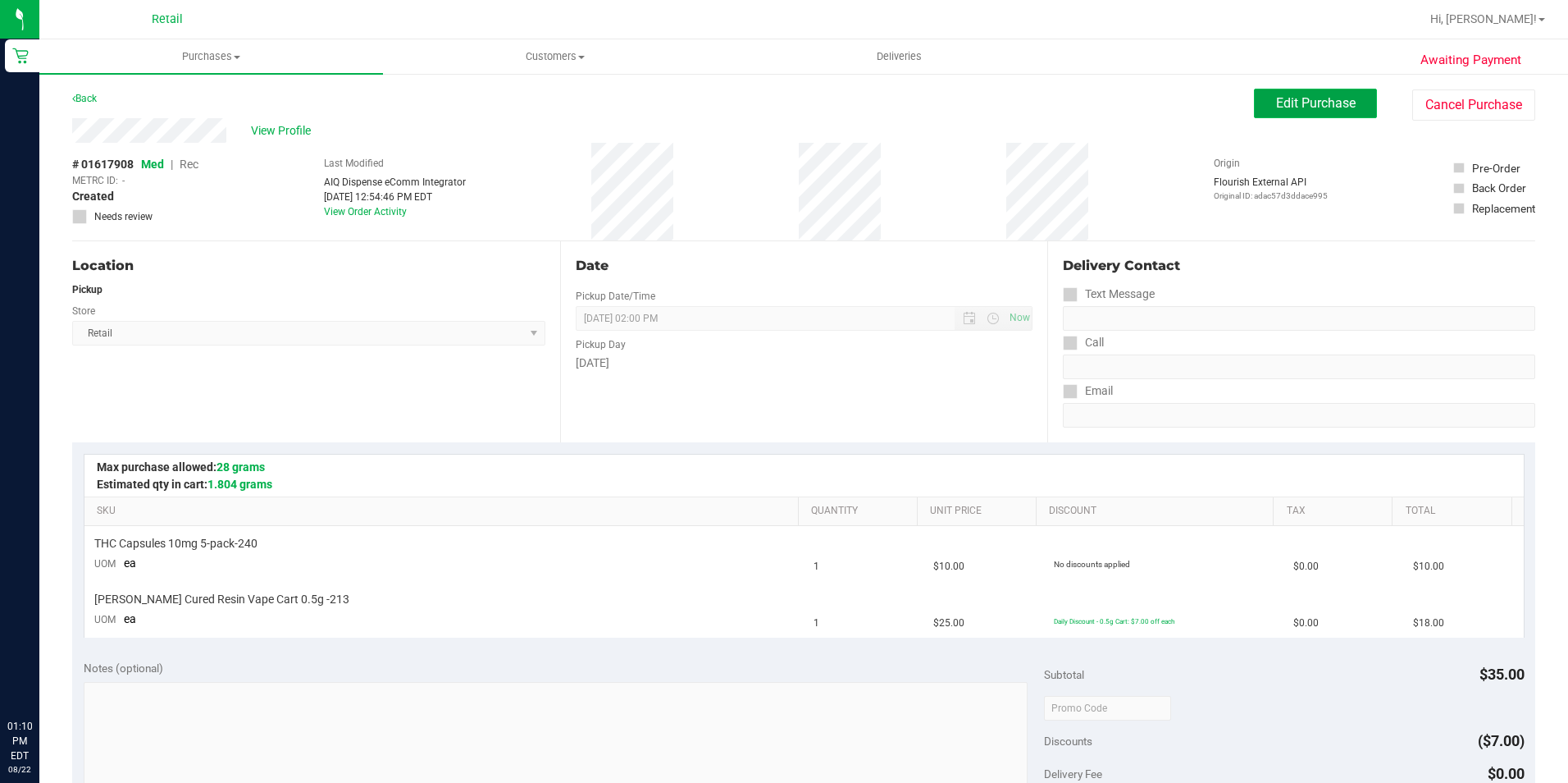
click at [1281, 96] on span "Edit Purchase" at bounding box center [1315, 103] width 80 height 15
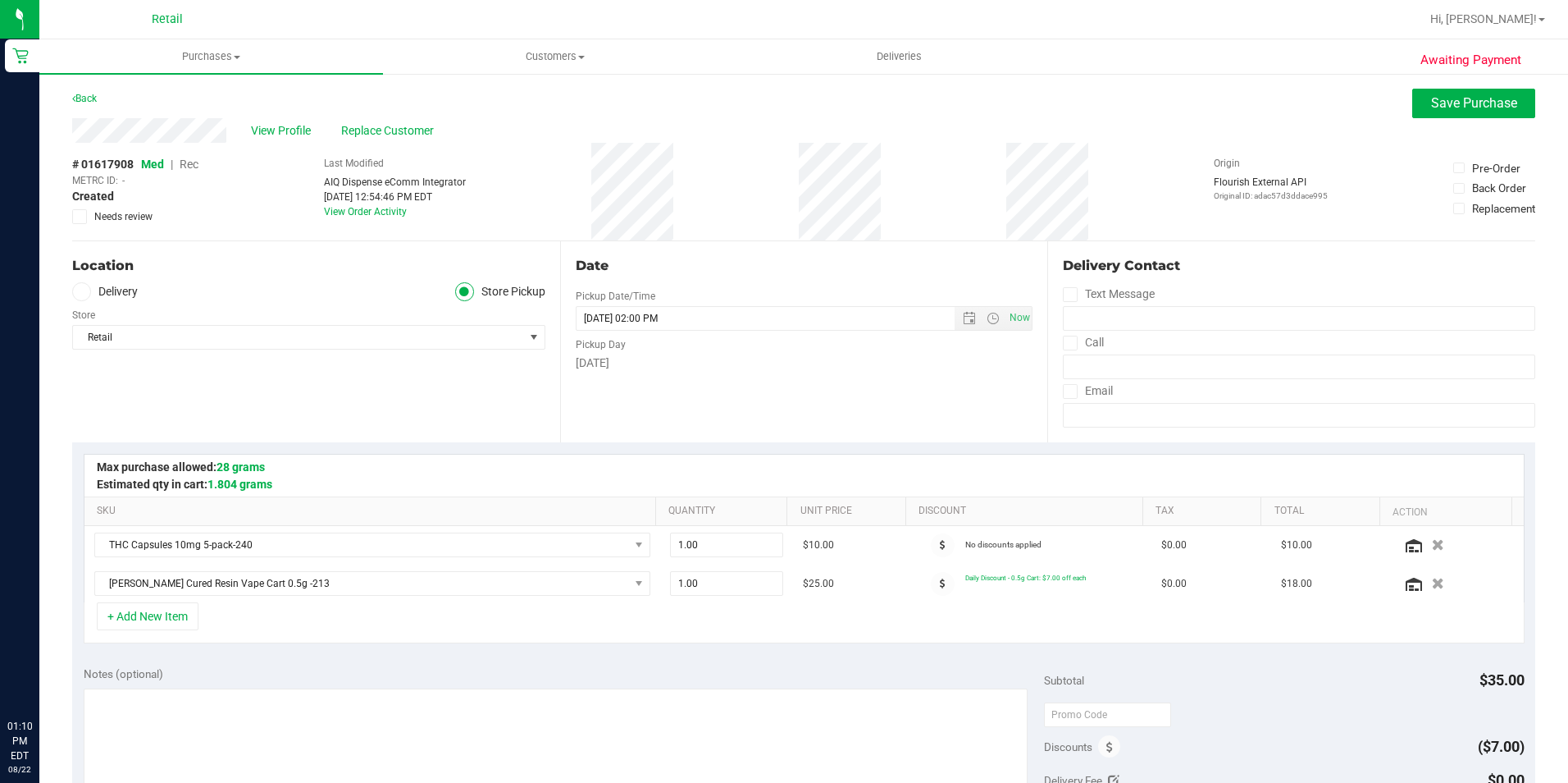
click at [187, 163] on span "Rec" at bounding box center [190, 164] width 19 height 13
click at [1441, 101] on span "Save Purchase" at bounding box center [1474, 103] width 86 height 15
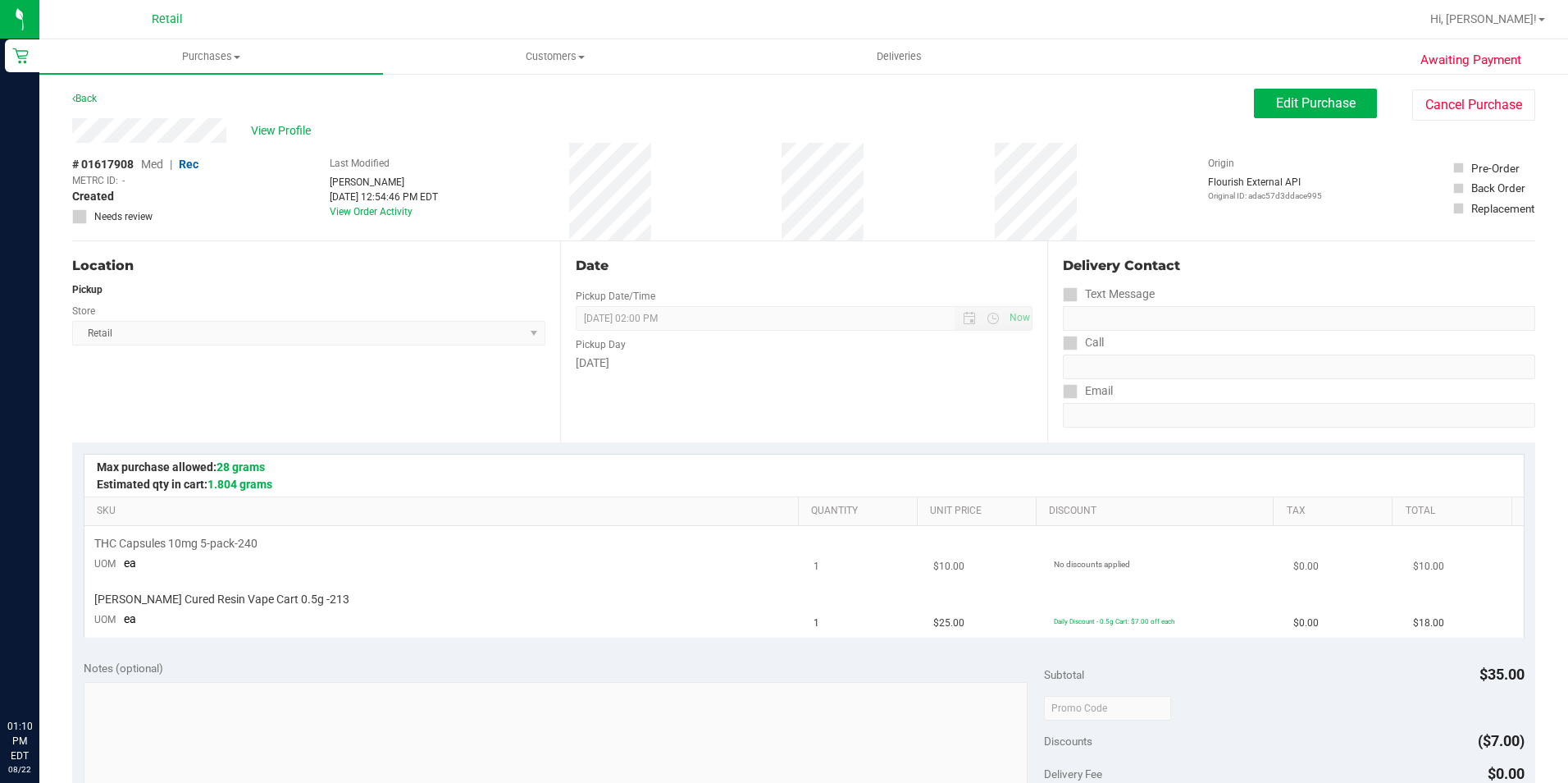
scroll to position [328, 0]
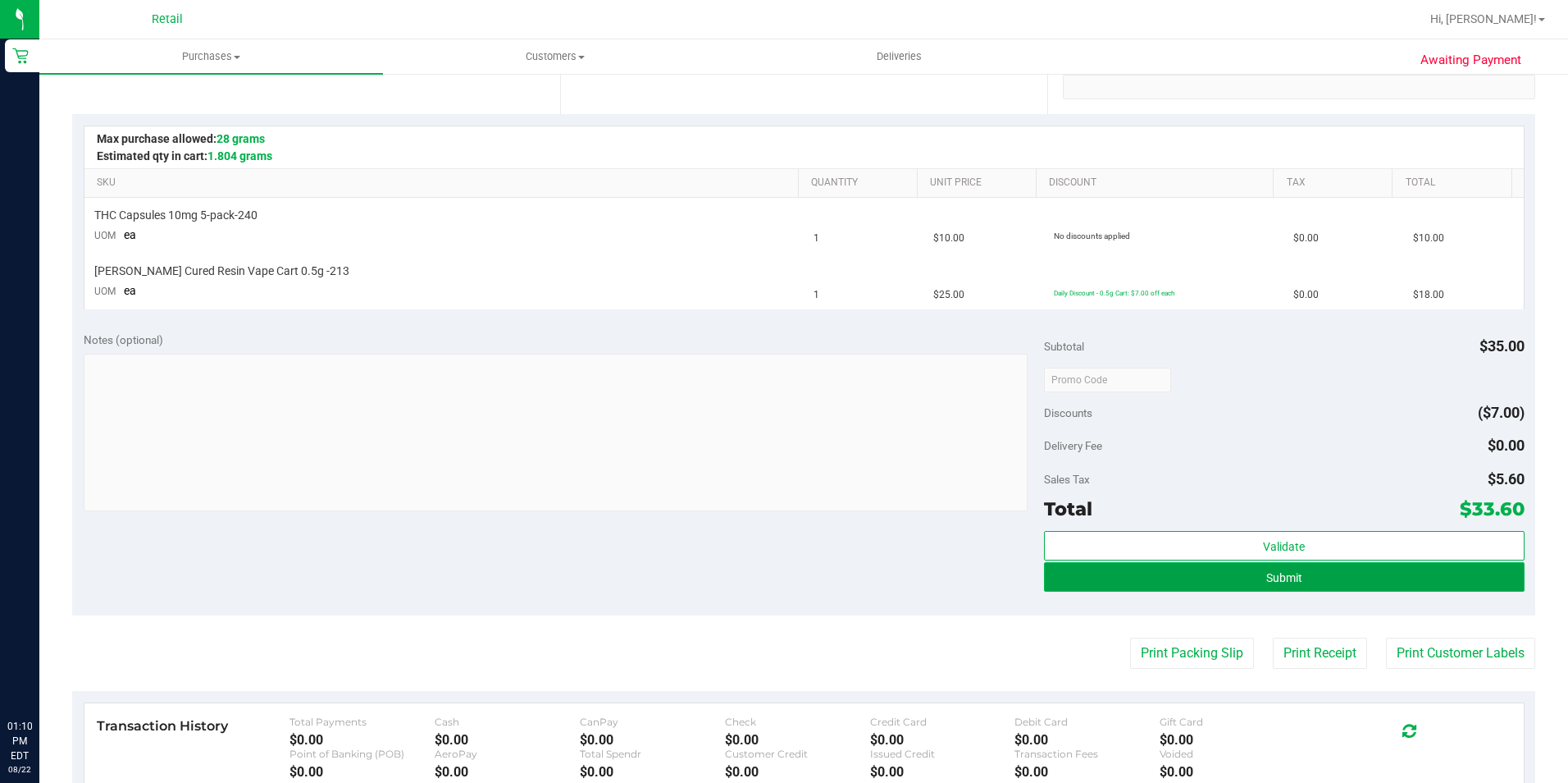
click at [1323, 586] on button "Submit" at bounding box center [1284, 577] width 481 height 30
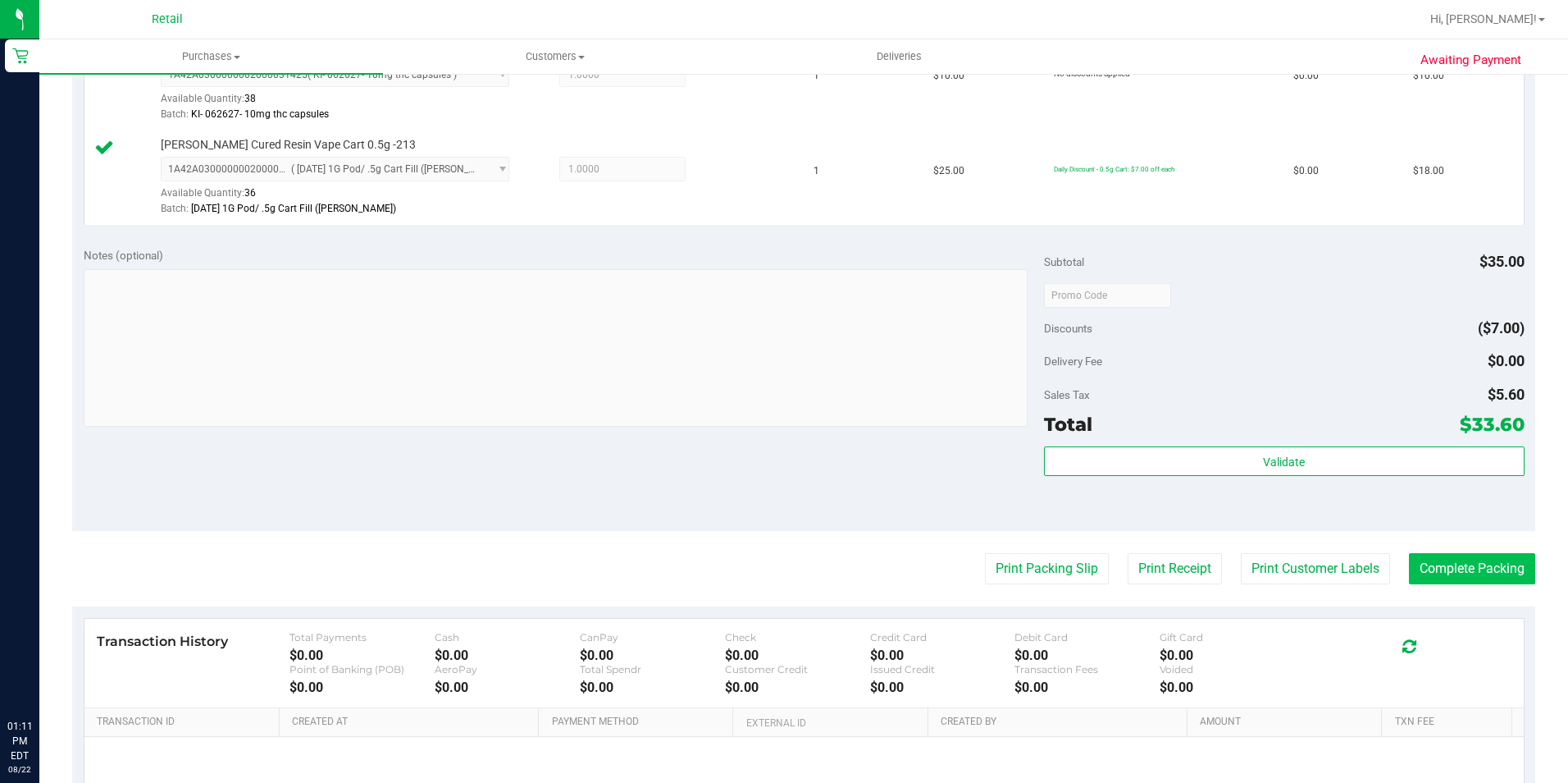
scroll to position [493, 0]
click at [1462, 564] on button "Complete Packing" at bounding box center [1472, 566] width 126 height 32
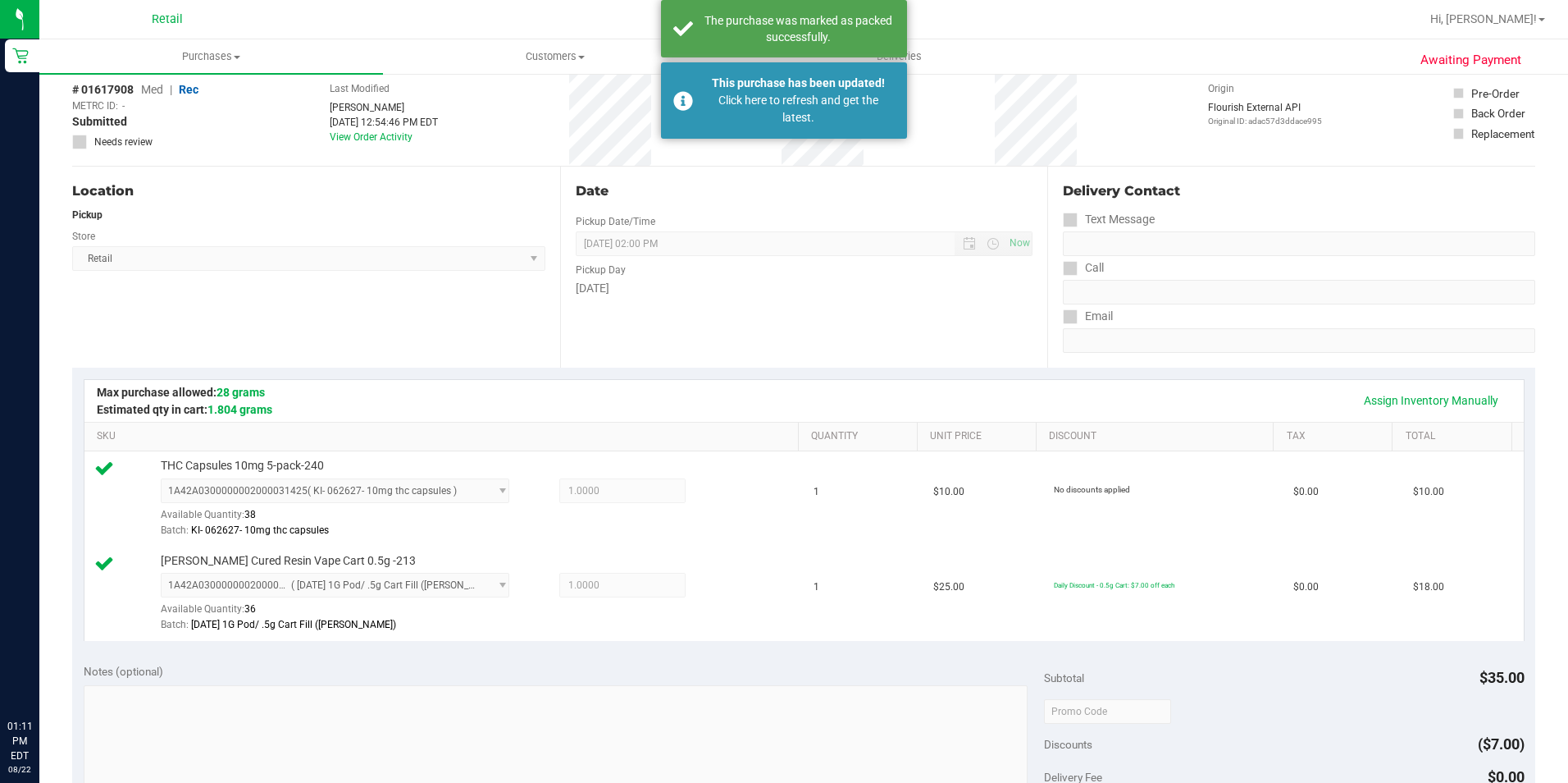
scroll to position [0, 0]
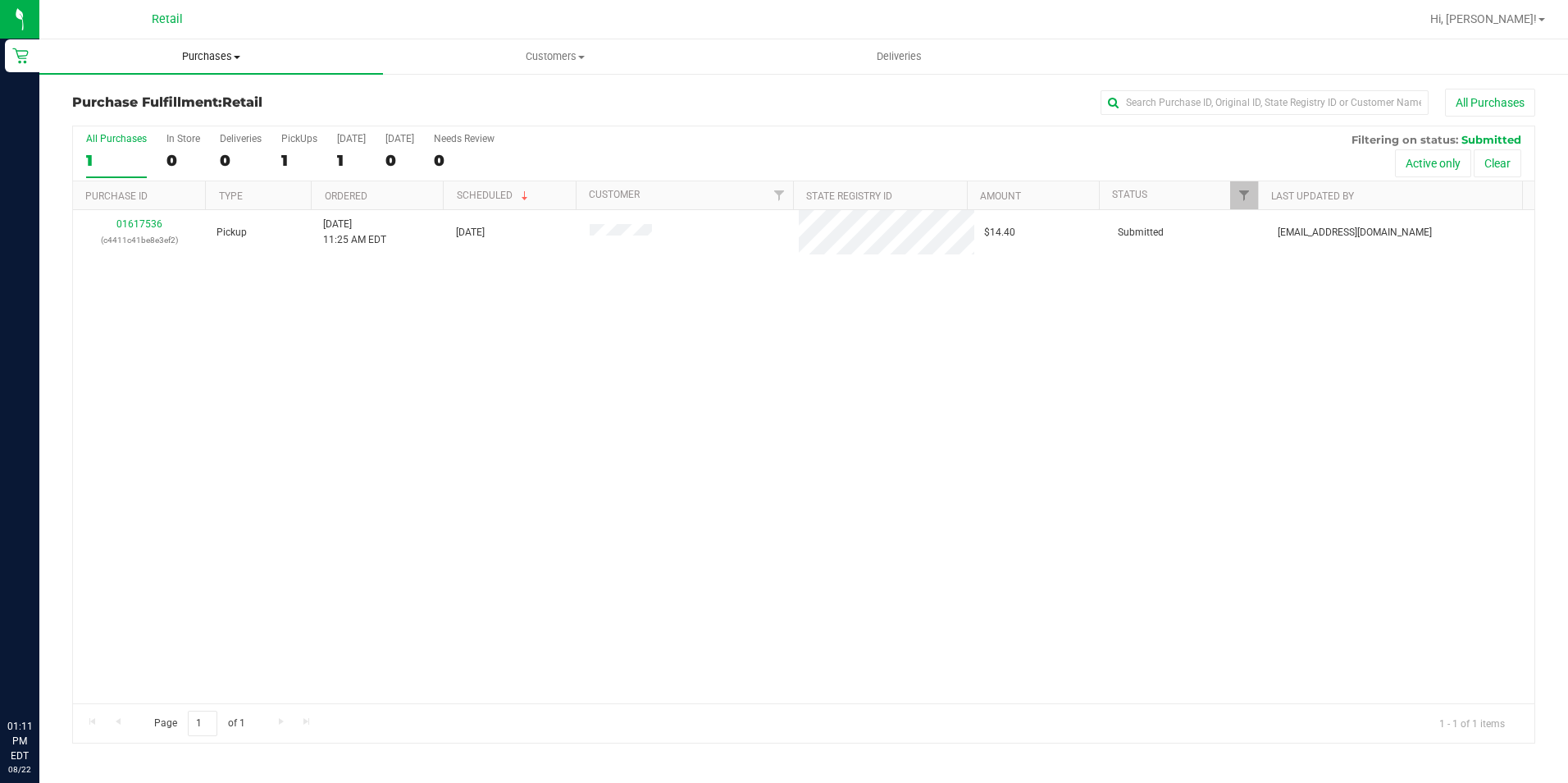
click at [187, 48] on uib-tab-heading "Purchases Summary of purchases Fulfillment All purchases" at bounding box center [211, 57] width 344 height 35
click at [141, 97] on span "Summary of purchases" at bounding box center [124, 99] width 169 height 14
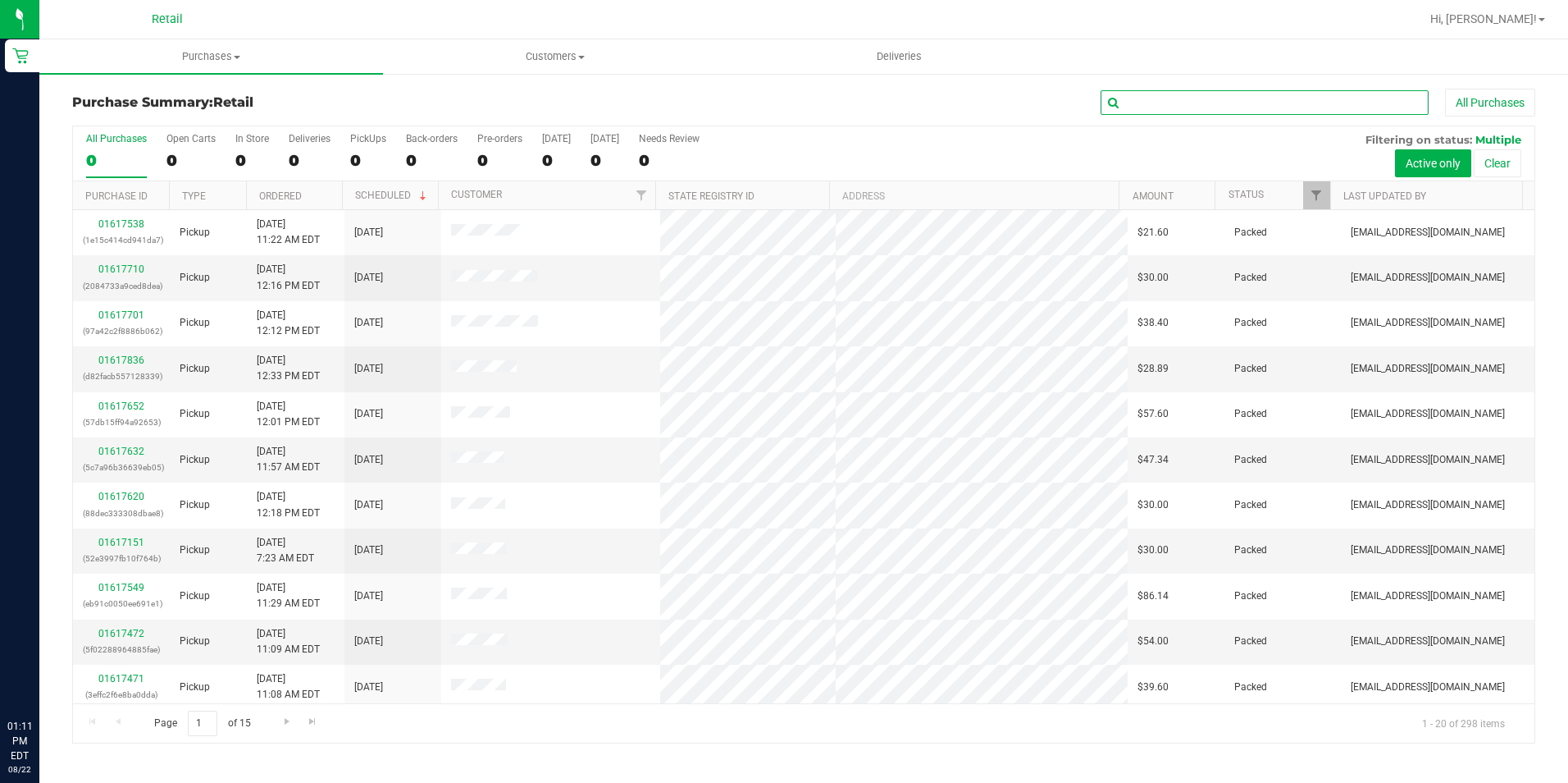
click at [1136, 105] on input "text" at bounding box center [1264, 103] width 328 height 25
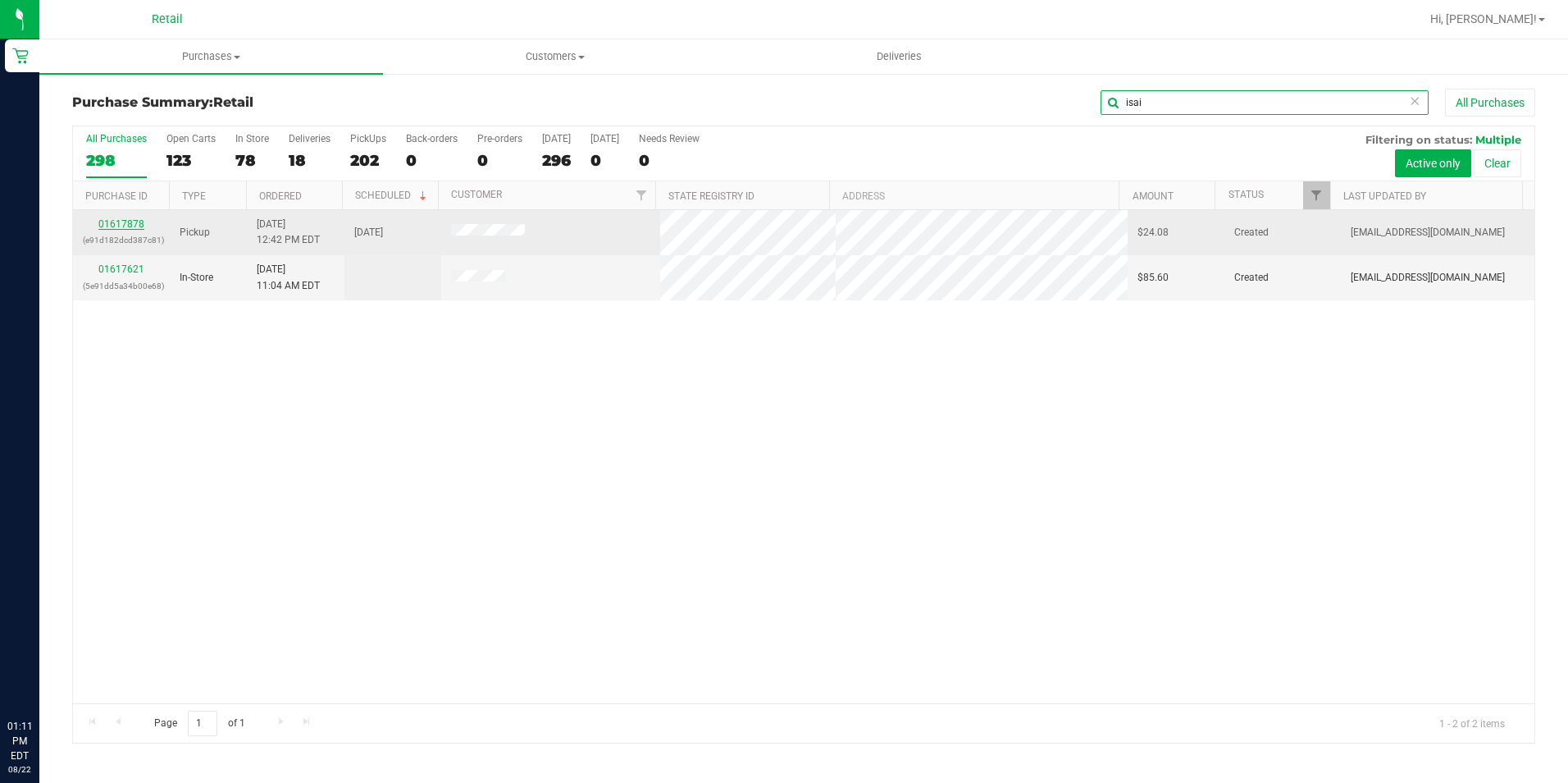
type input "isai"
click at [110, 220] on link "01617878" at bounding box center [122, 224] width 46 height 12
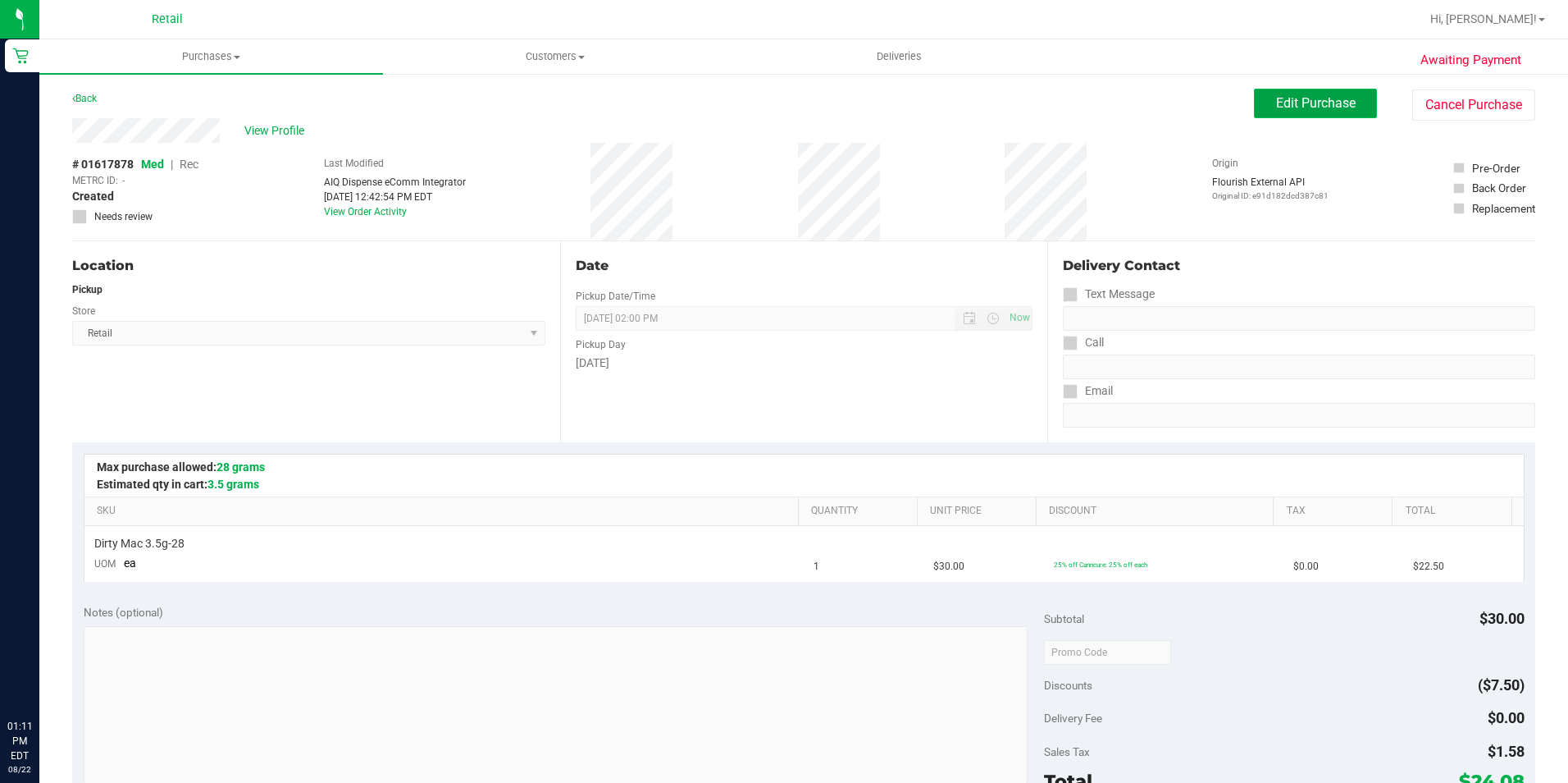
click at [1305, 105] on span "Edit Purchase" at bounding box center [1315, 103] width 80 height 15
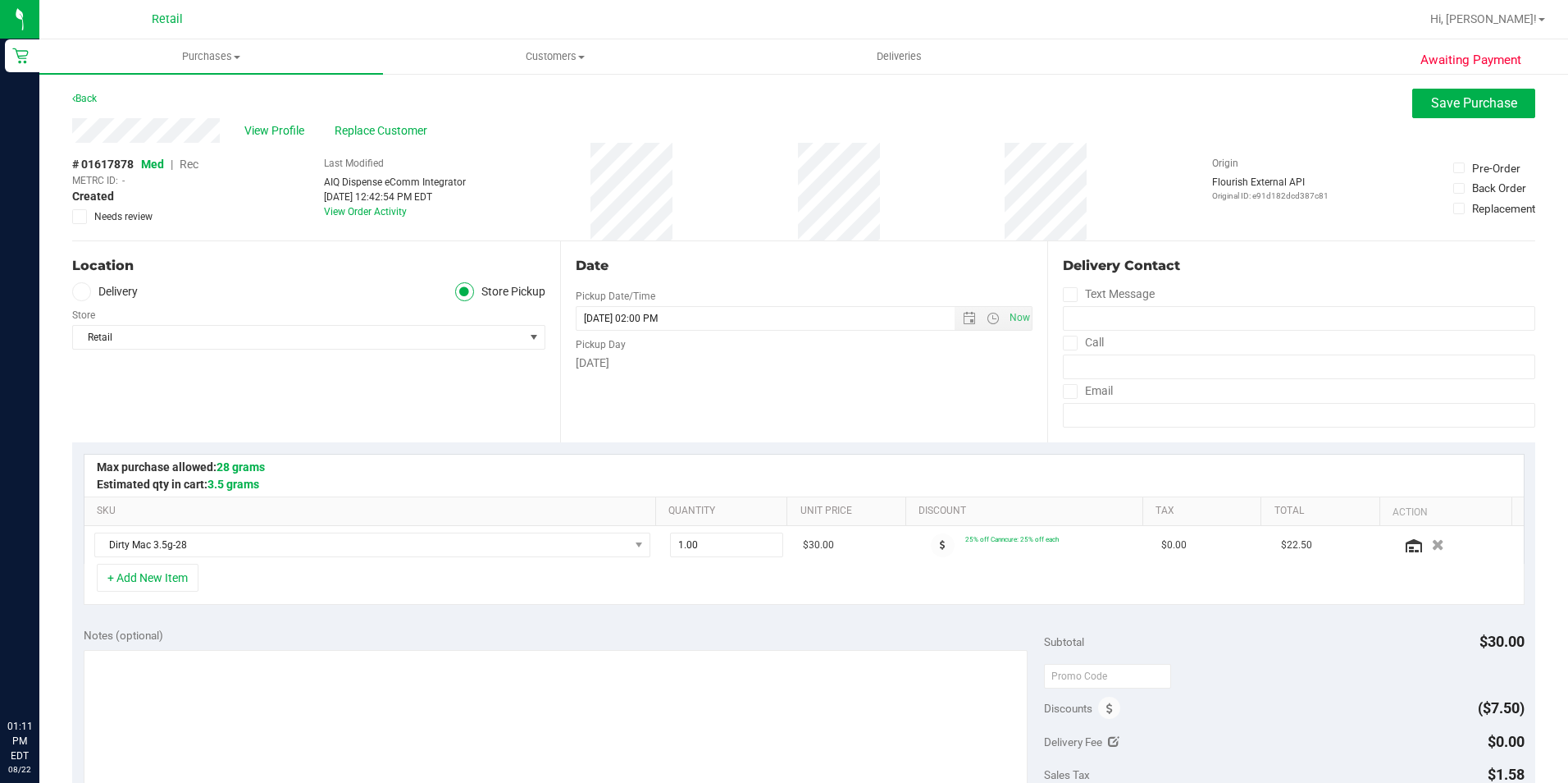
click at [191, 163] on span "Rec" at bounding box center [190, 164] width 19 height 13
click at [1444, 116] on button "Save Purchase" at bounding box center [1473, 103] width 123 height 30
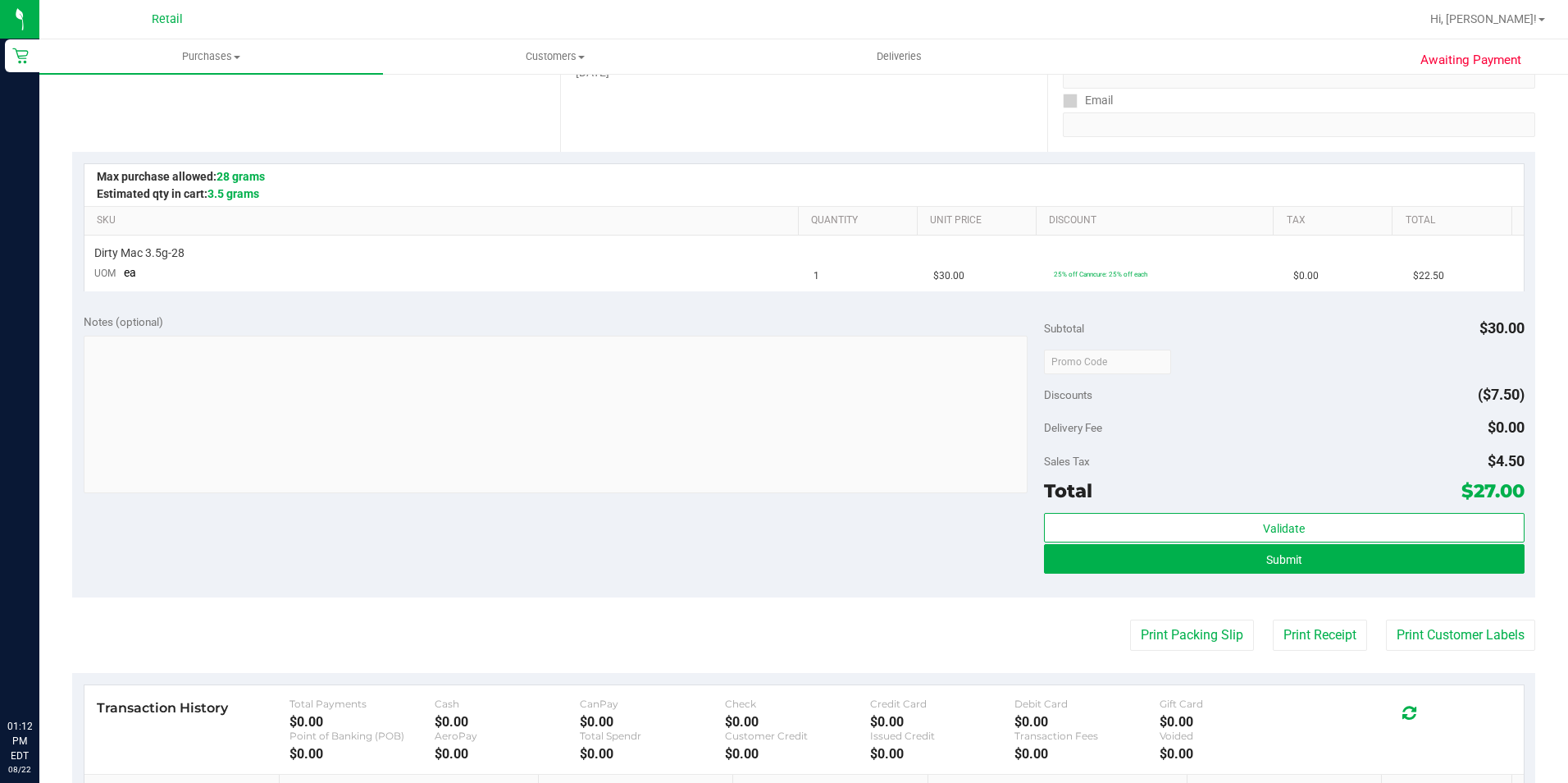
scroll to position [328, 0]
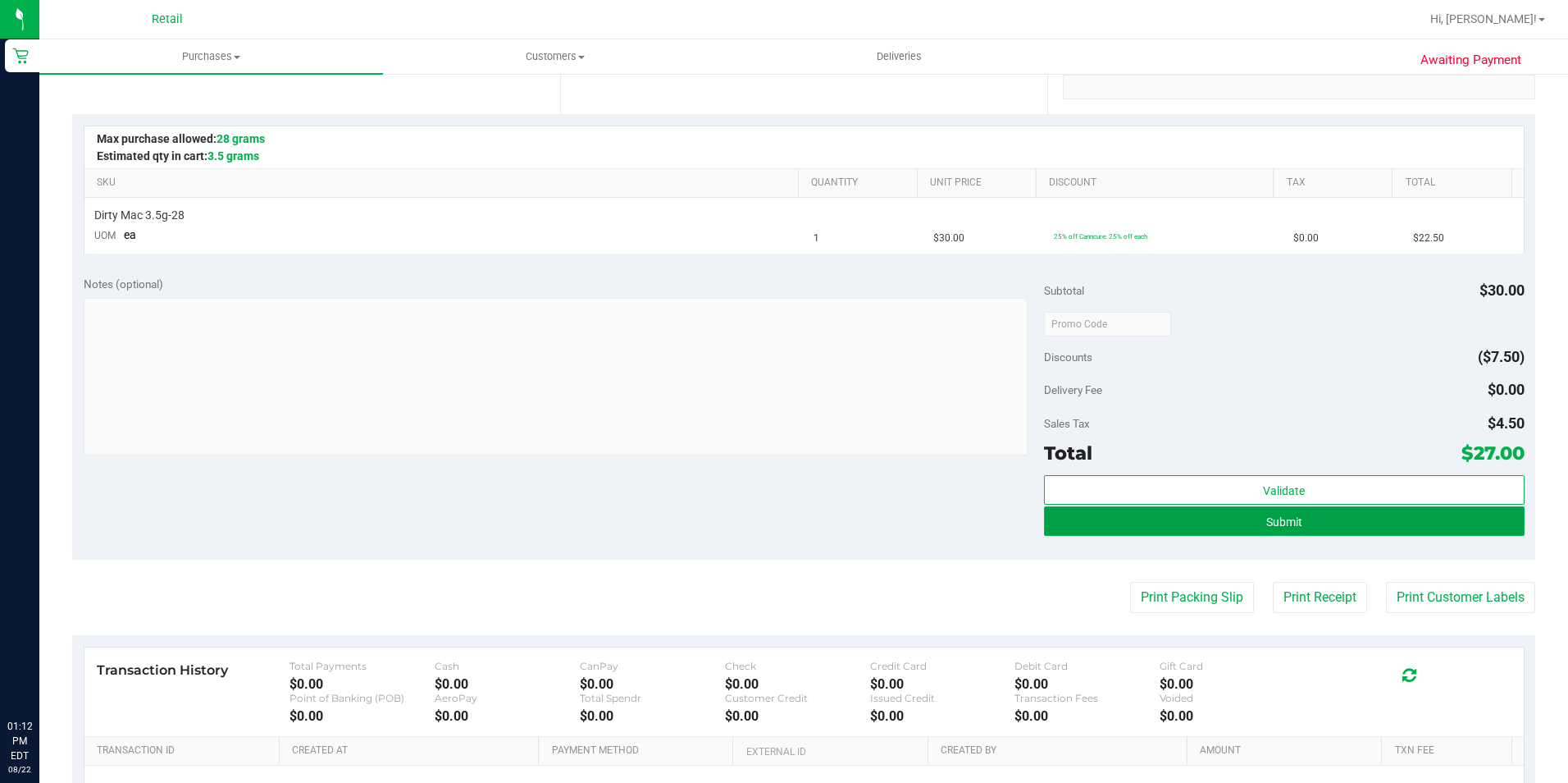
click at [1202, 534] on button "Submit" at bounding box center [1284, 520] width 481 height 30
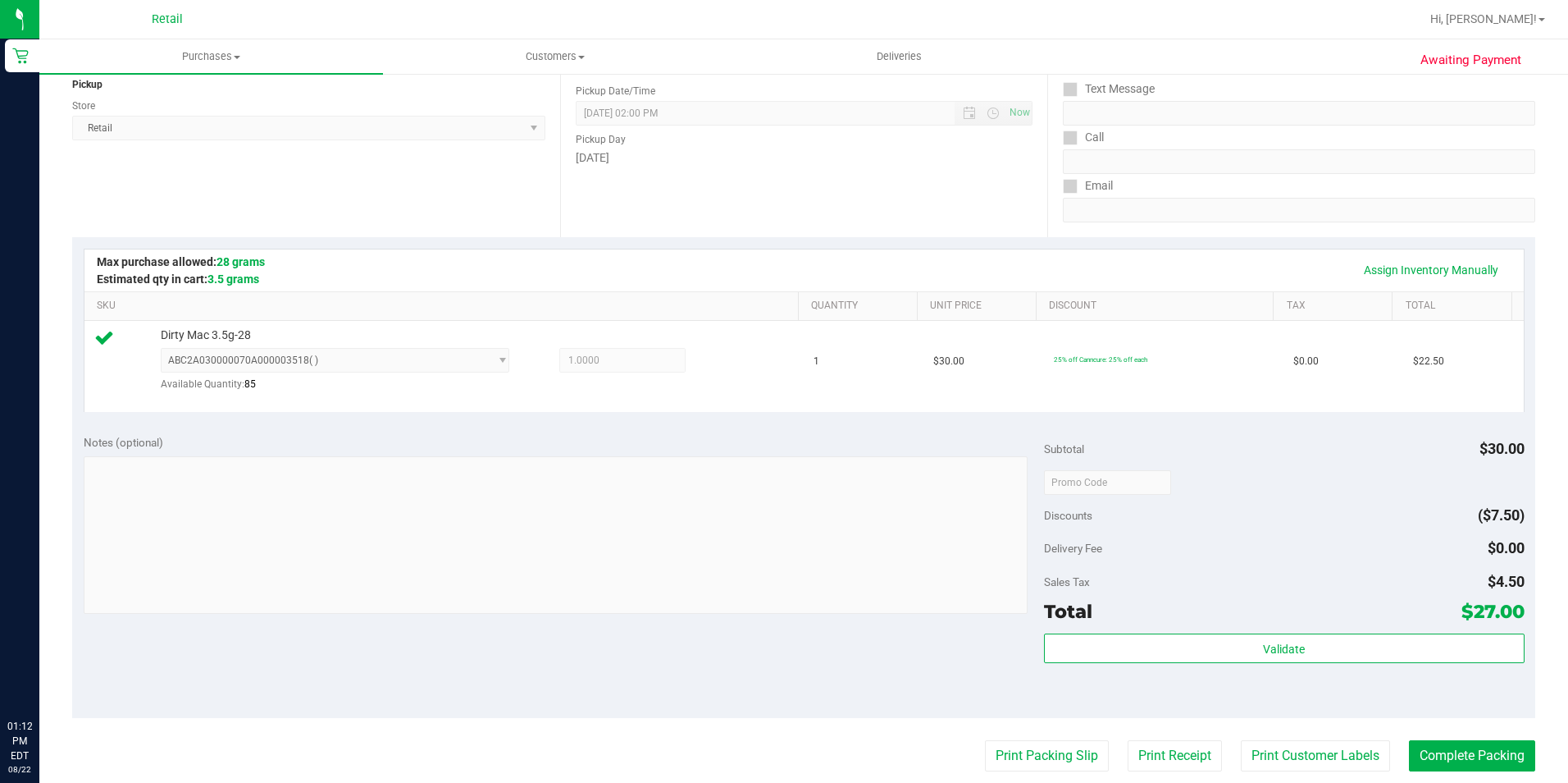
scroll to position [246, 0]
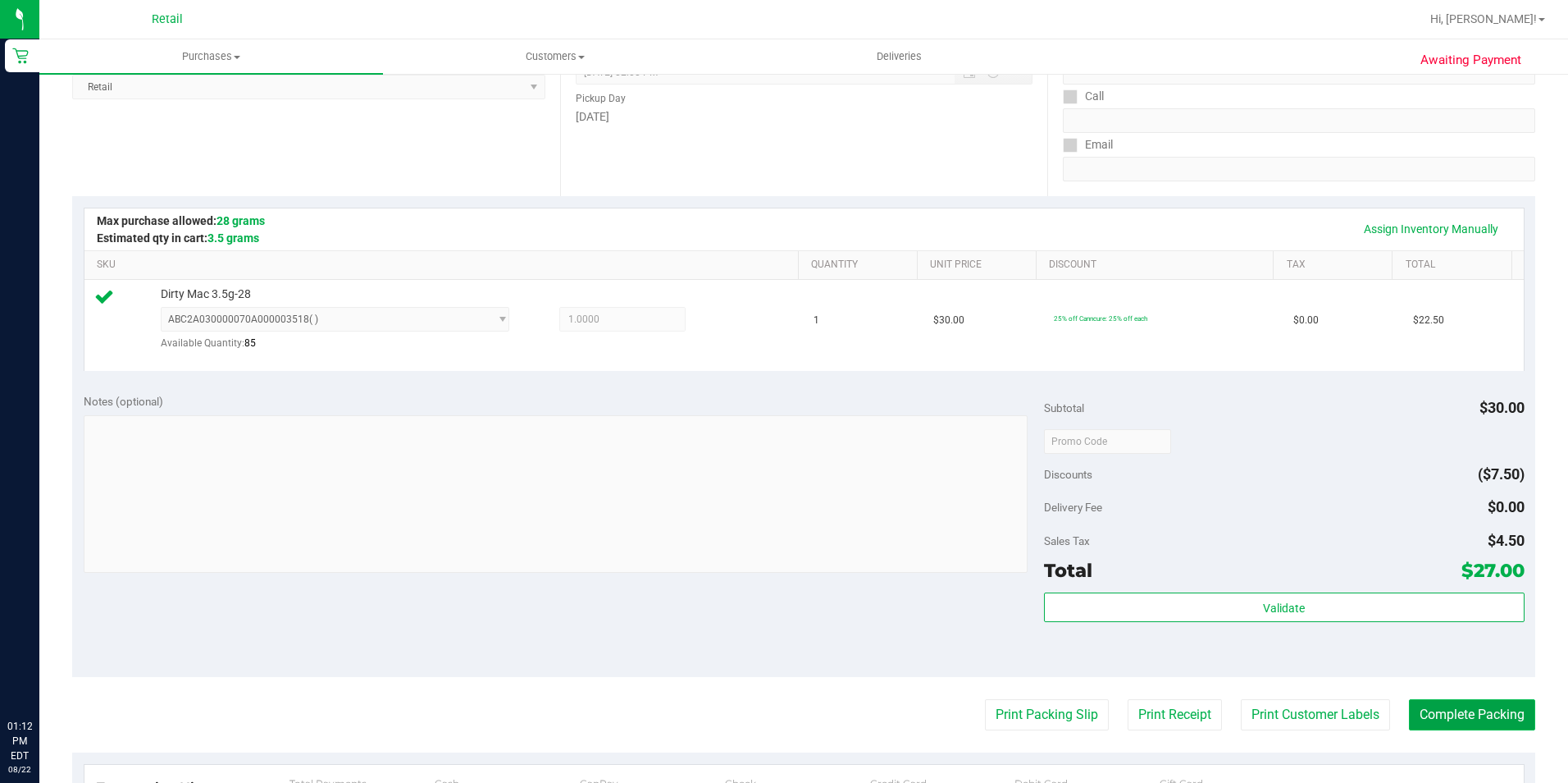
click at [1443, 700] on button "Complete Packing" at bounding box center [1472, 715] width 126 height 32
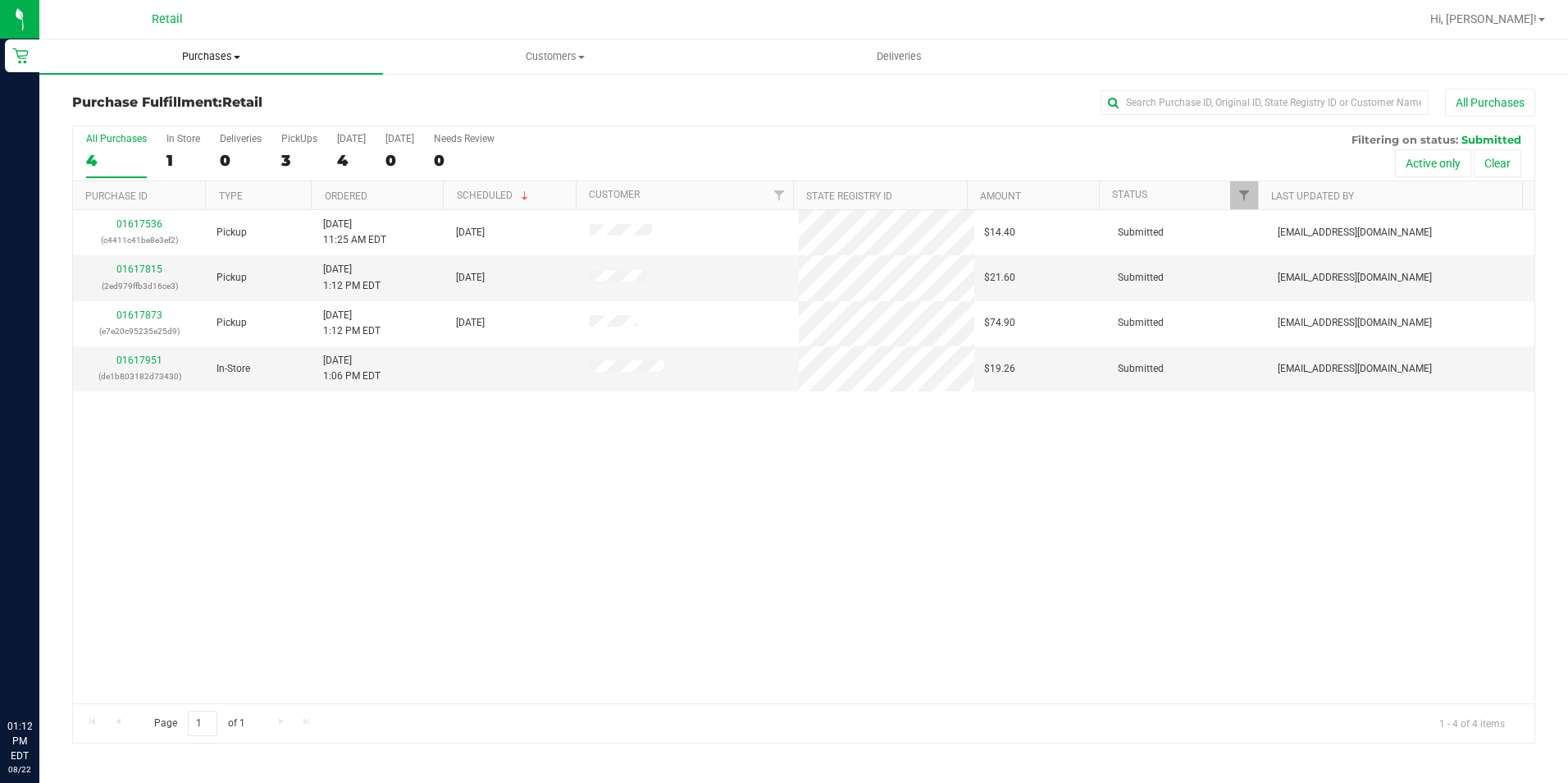
click at [187, 59] on span "Purchases" at bounding box center [211, 56] width 344 height 14
click at [158, 95] on span "Summary of purchases" at bounding box center [124, 99] width 169 height 14
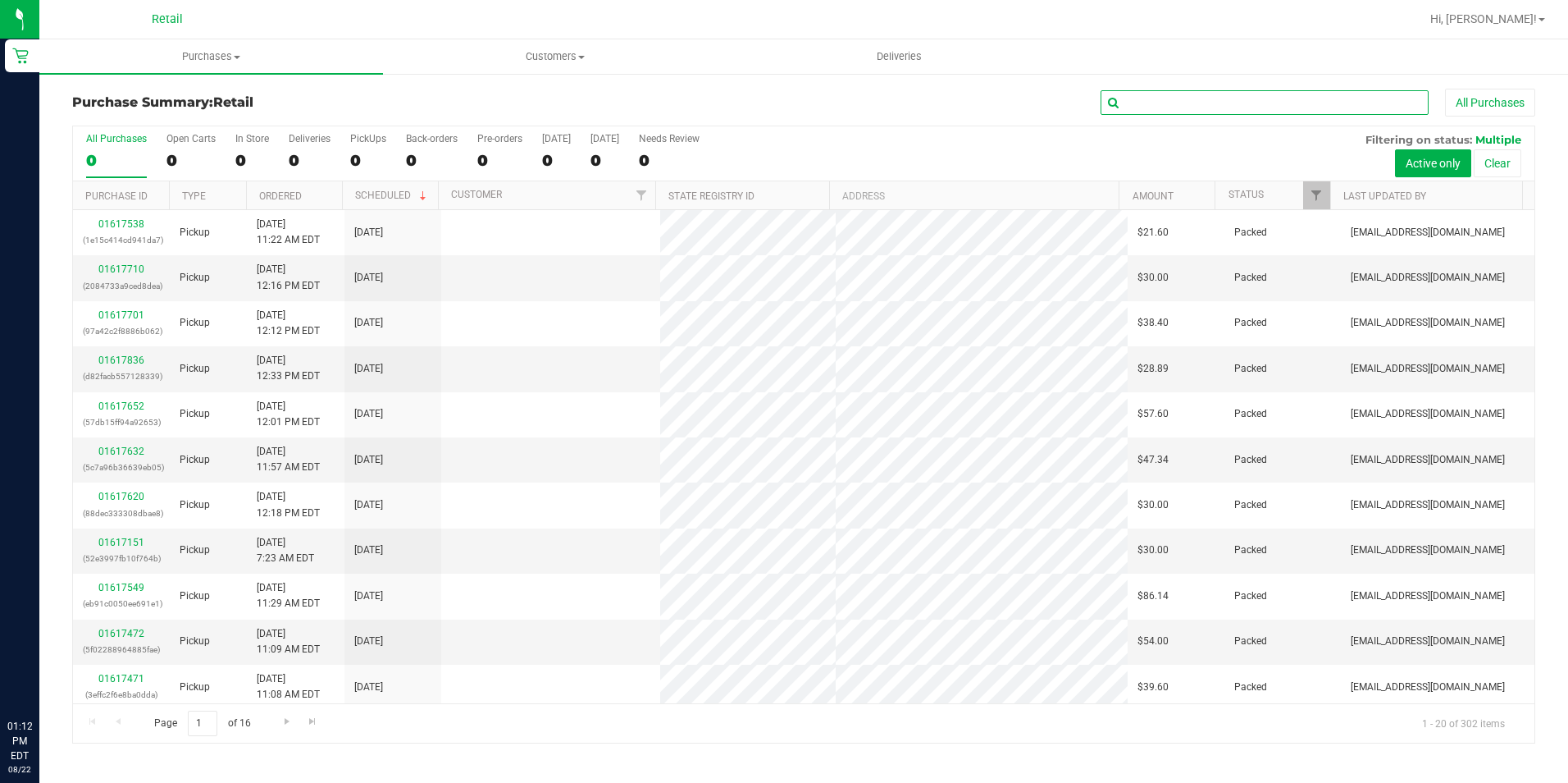
click at [1207, 107] on input "text" at bounding box center [1264, 103] width 328 height 25
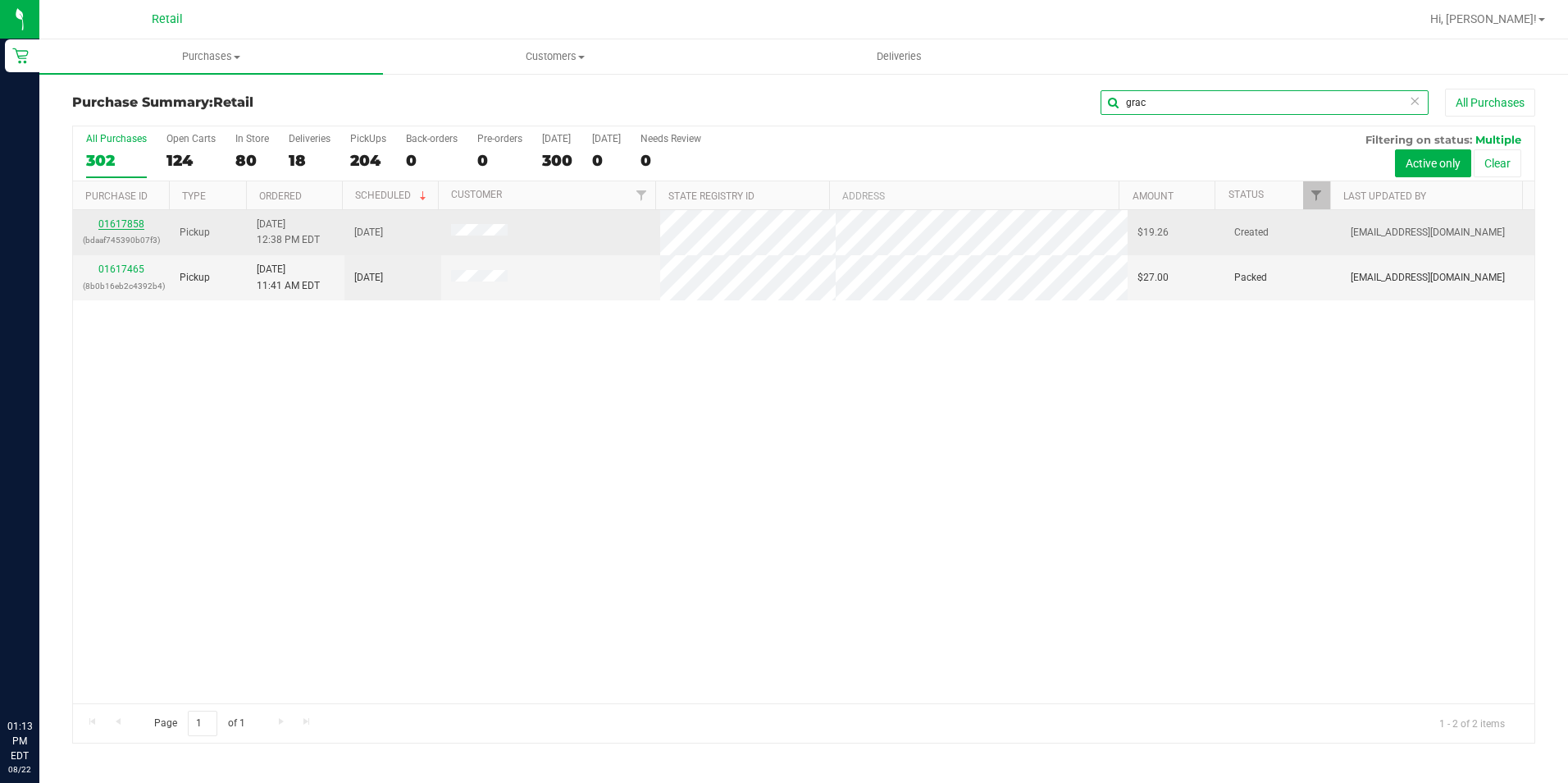
type input "grac"
click at [105, 224] on link "01617858" at bounding box center [122, 224] width 46 height 12
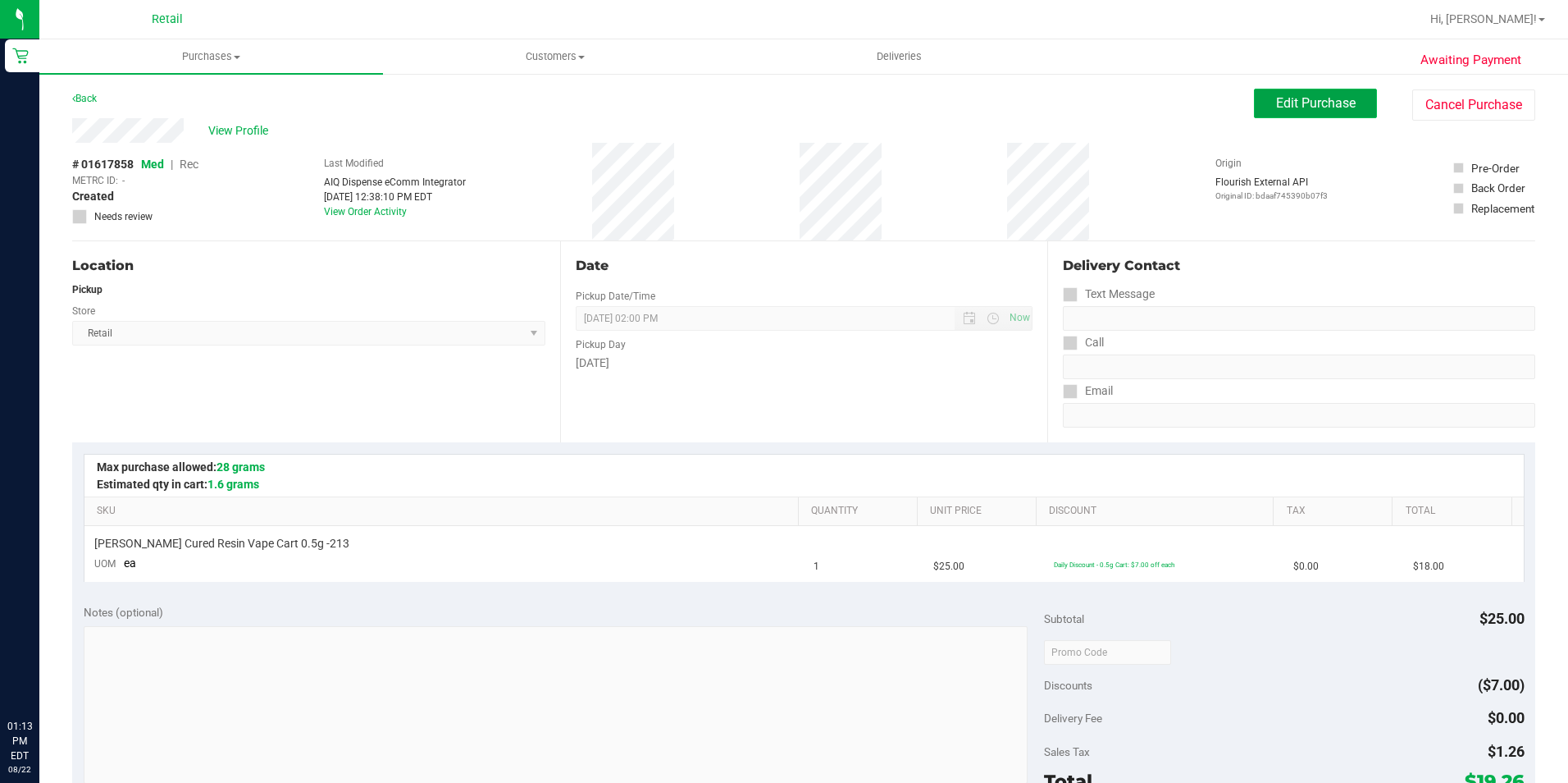
click at [1315, 100] on span "Edit Purchase" at bounding box center [1315, 103] width 80 height 15
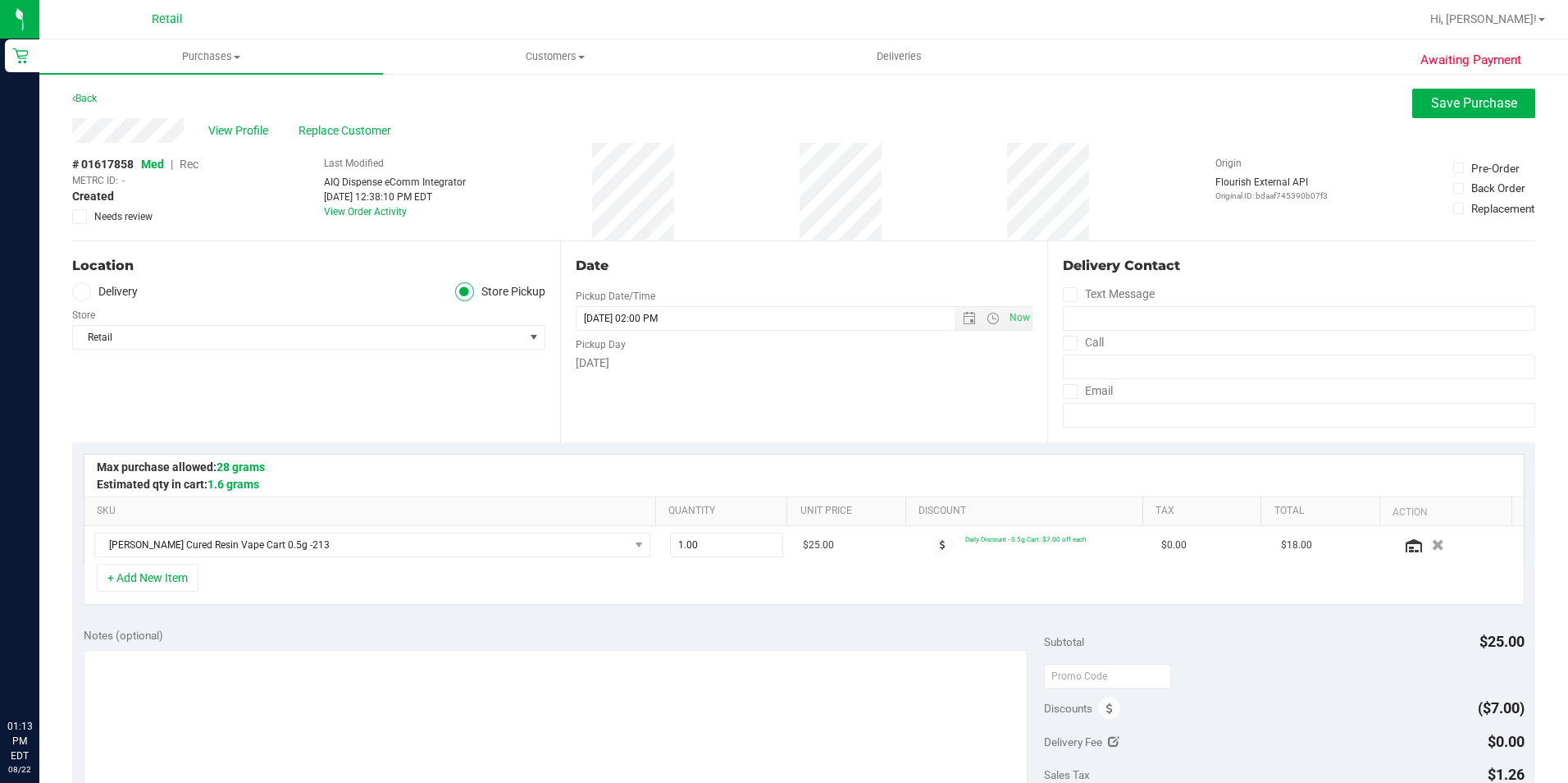
click at [195, 162] on span "Rec" at bounding box center [190, 164] width 19 height 13
click at [1491, 102] on span "Save Purchase" at bounding box center [1474, 103] width 86 height 15
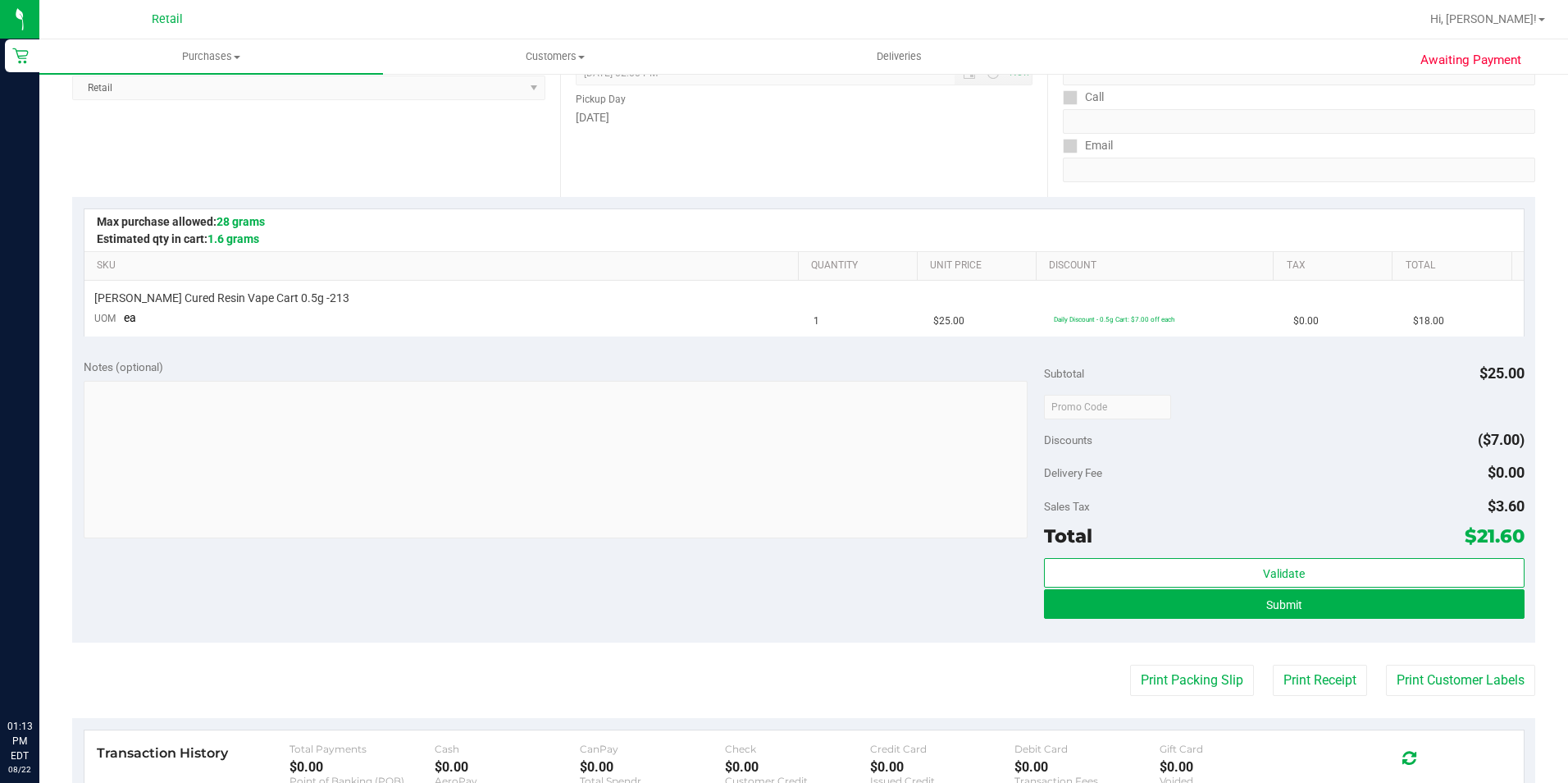
scroll to position [246, 0]
click at [1130, 597] on button "Submit" at bounding box center [1284, 603] width 481 height 30
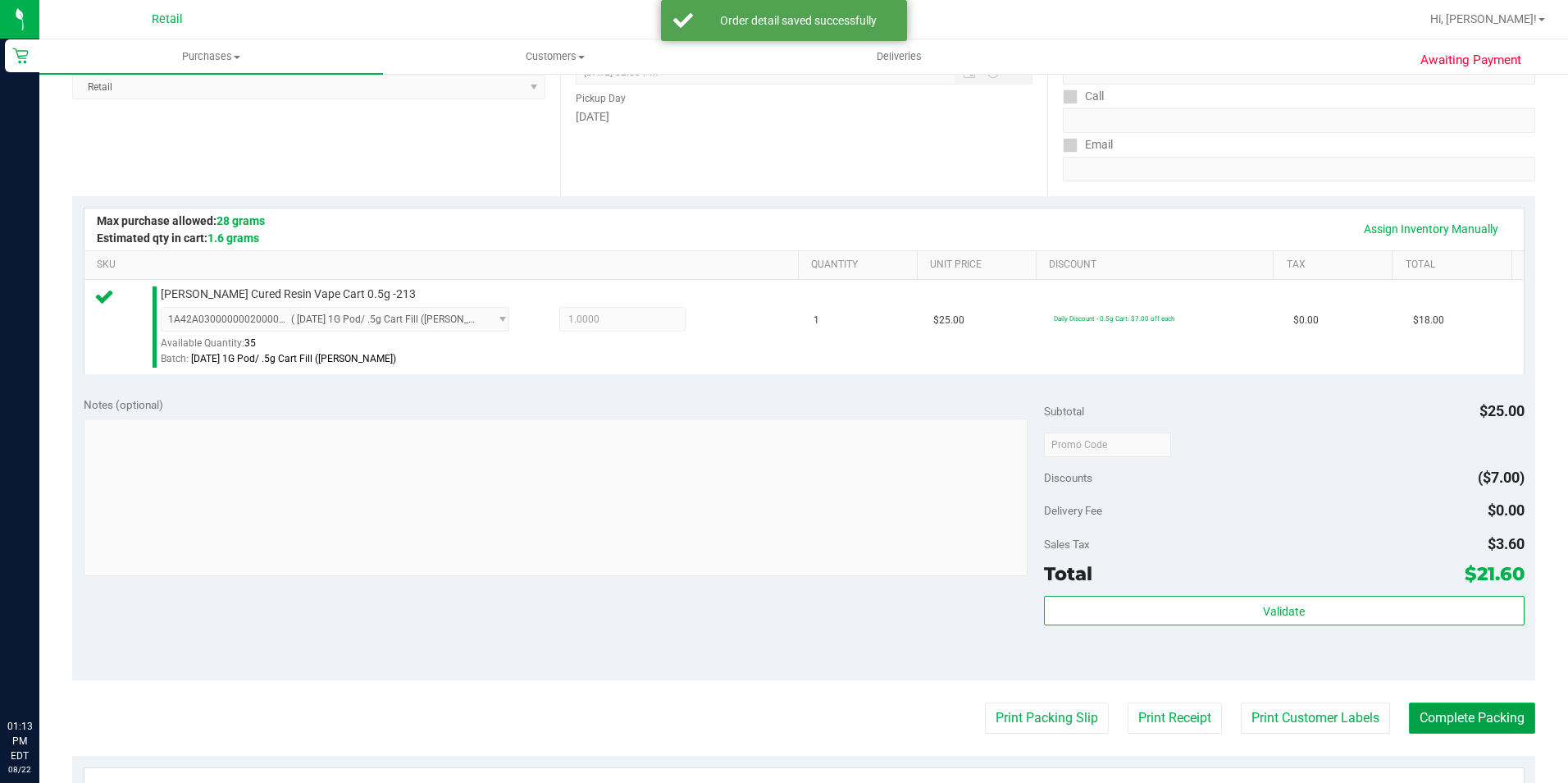
click at [1451, 722] on button "Complete Packing" at bounding box center [1472, 718] width 126 height 32
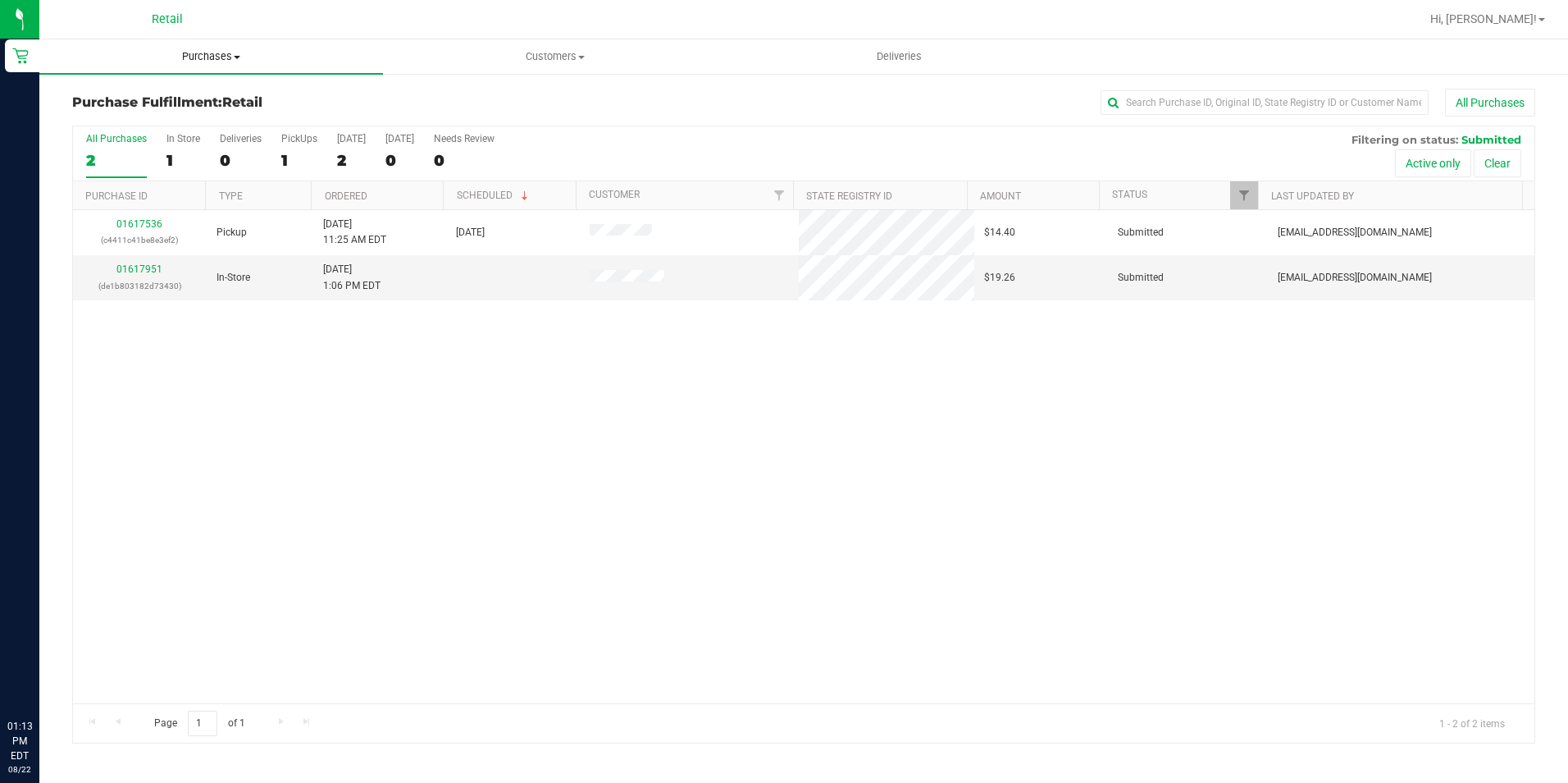
click at [185, 60] on span "Purchases" at bounding box center [211, 56] width 344 height 14
click at [170, 93] on span "Summary of purchases" at bounding box center [124, 99] width 169 height 14
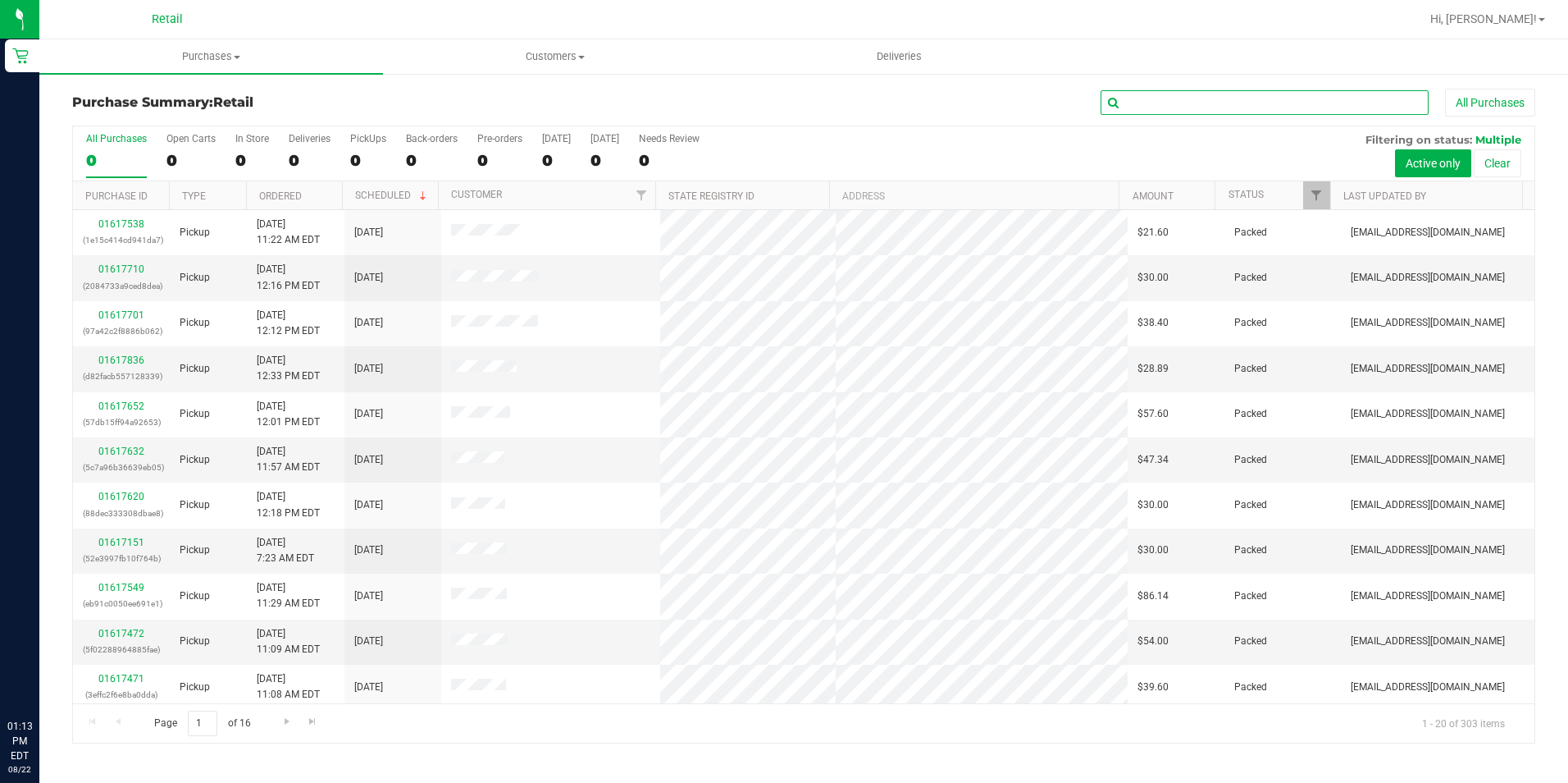
click at [1176, 100] on input "text" at bounding box center [1264, 103] width 328 height 25
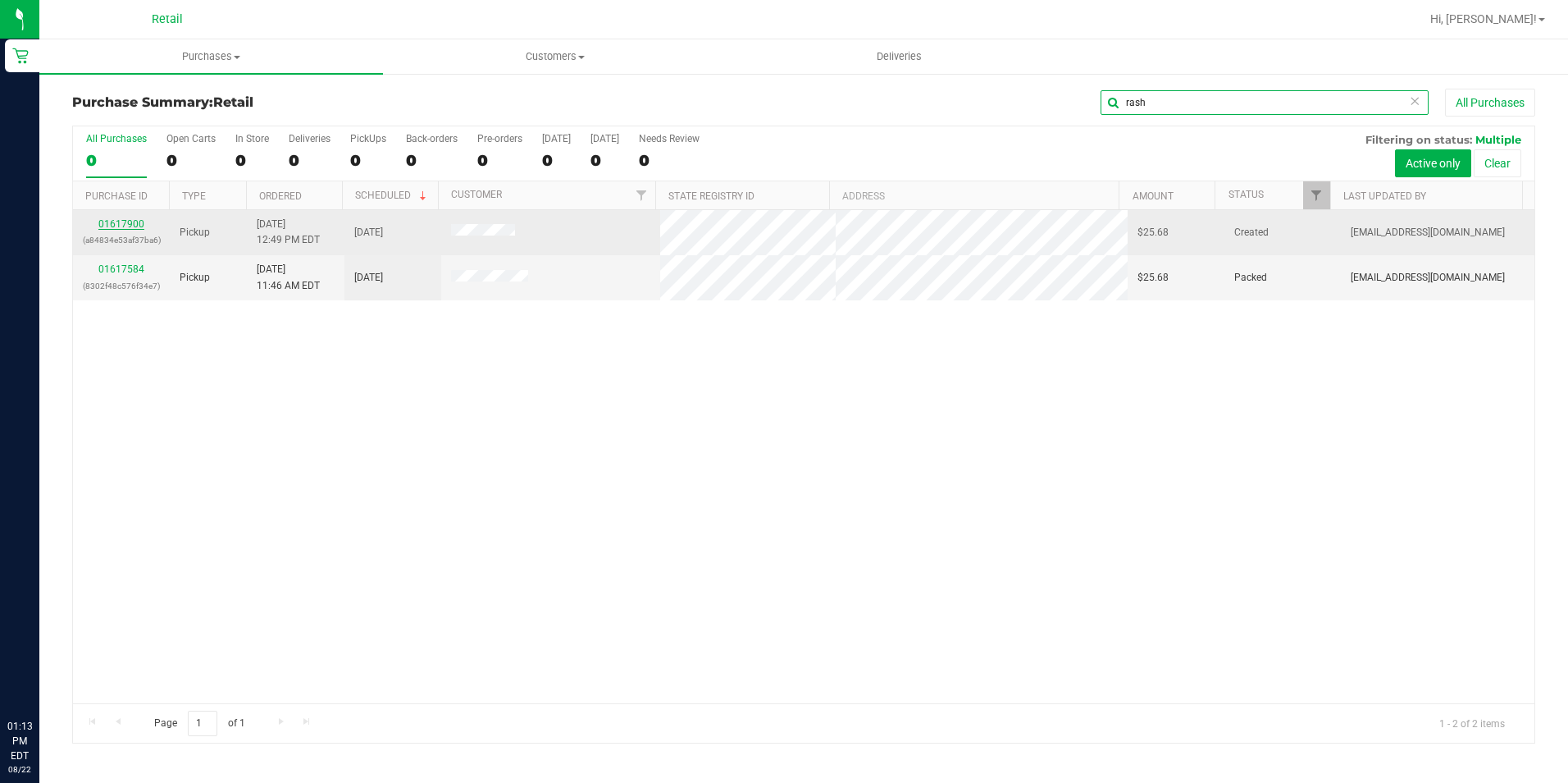
type input "rash"
click at [127, 224] on link "01617900" at bounding box center [122, 224] width 46 height 12
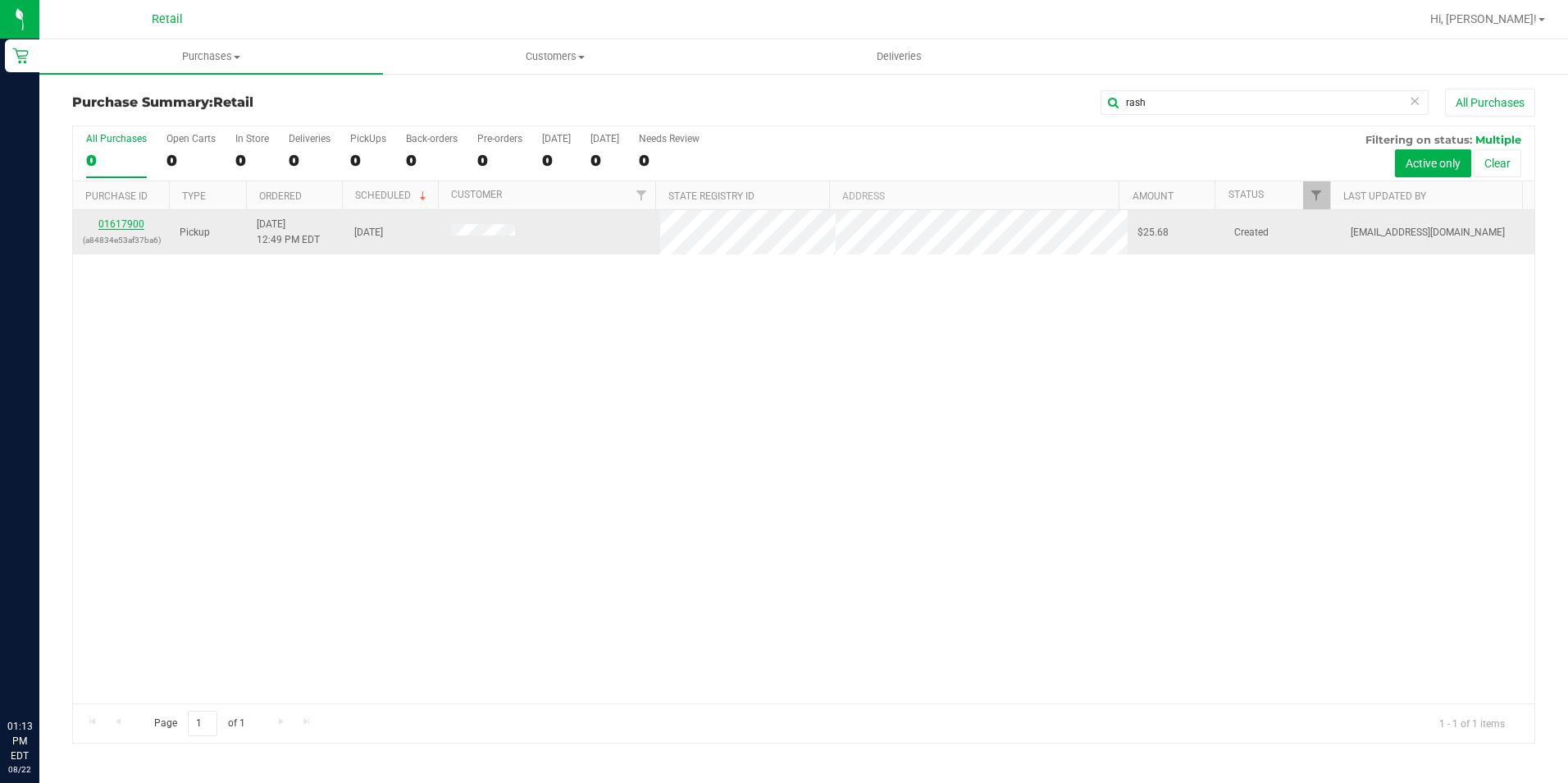
click at [109, 228] on link "01617900" at bounding box center [122, 224] width 46 height 12
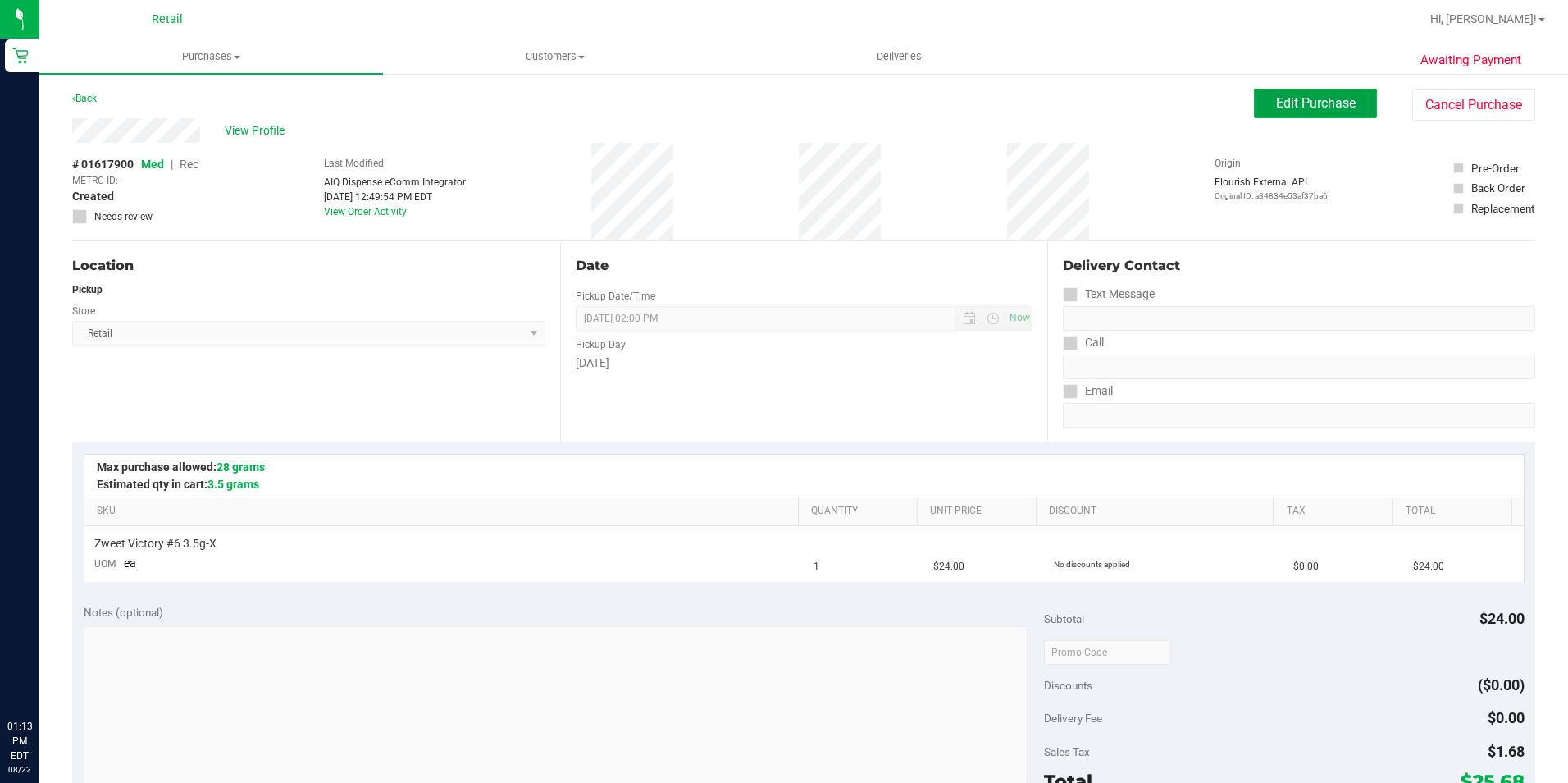
click at [1290, 100] on span "Edit Purchase" at bounding box center [1315, 103] width 80 height 15
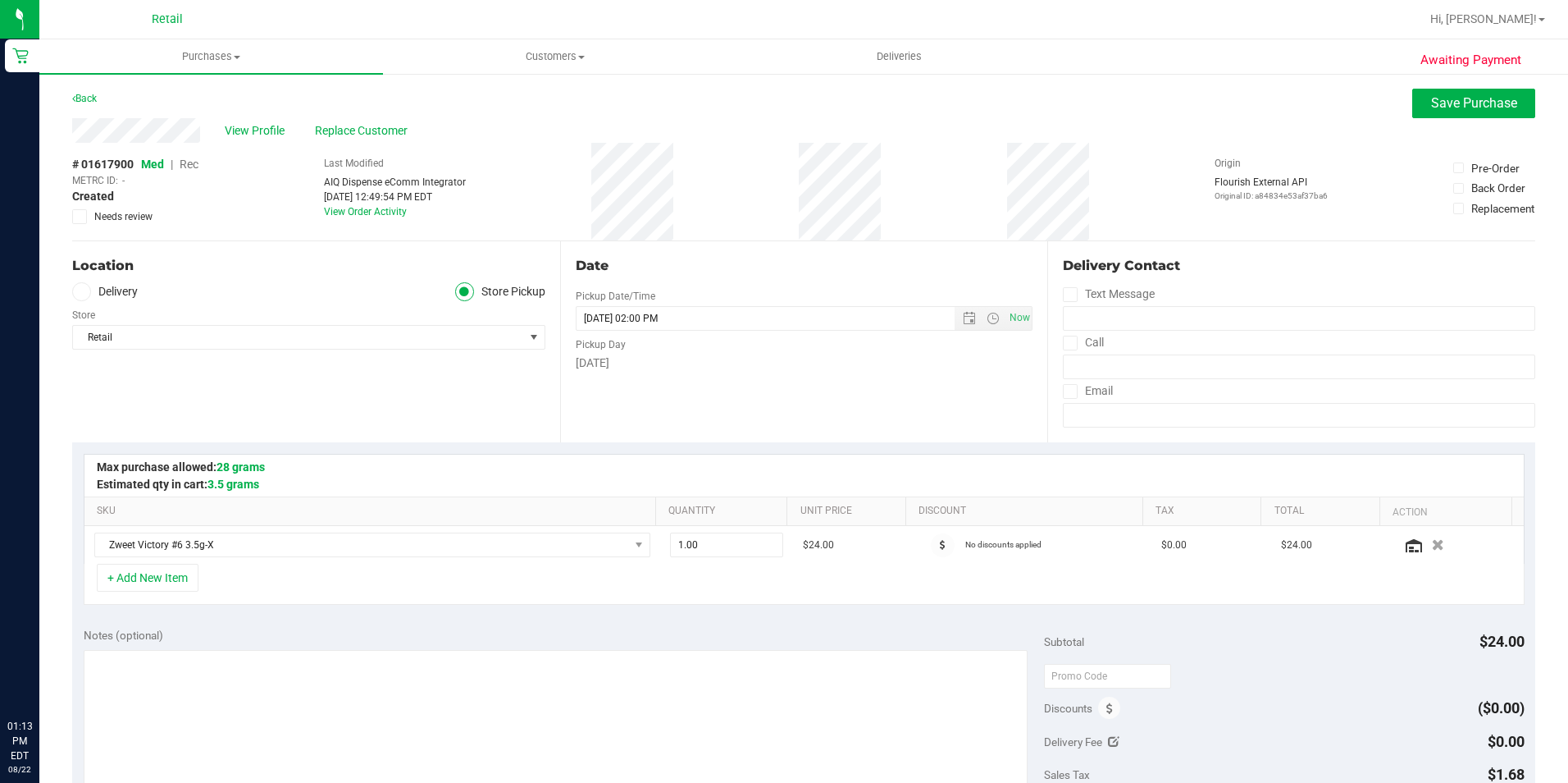
click at [185, 168] on span "Rec" at bounding box center [190, 164] width 19 height 13
click at [1416, 100] on button "Save Purchase" at bounding box center [1473, 103] width 123 height 30
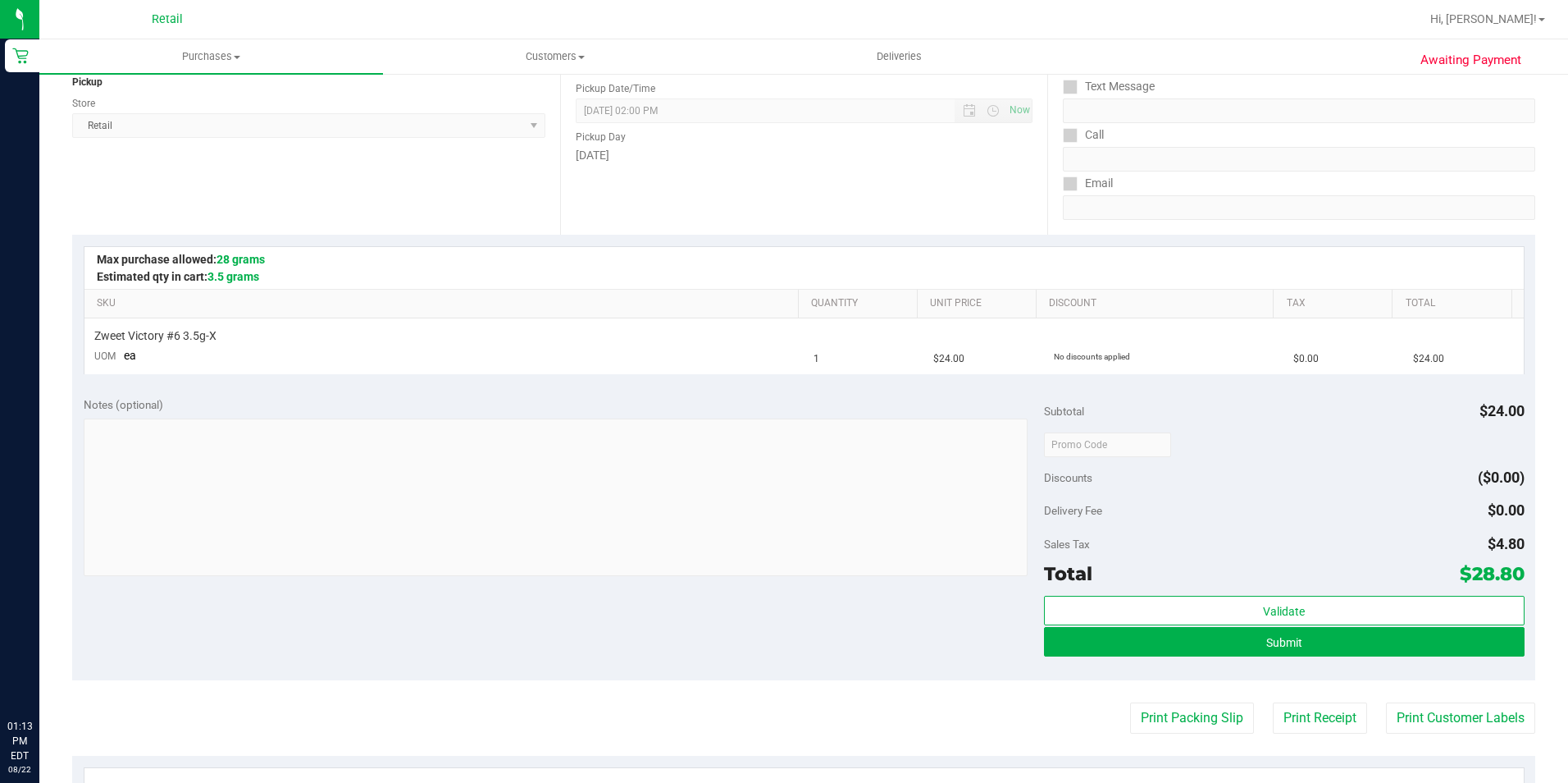
scroll to position [246, 0]
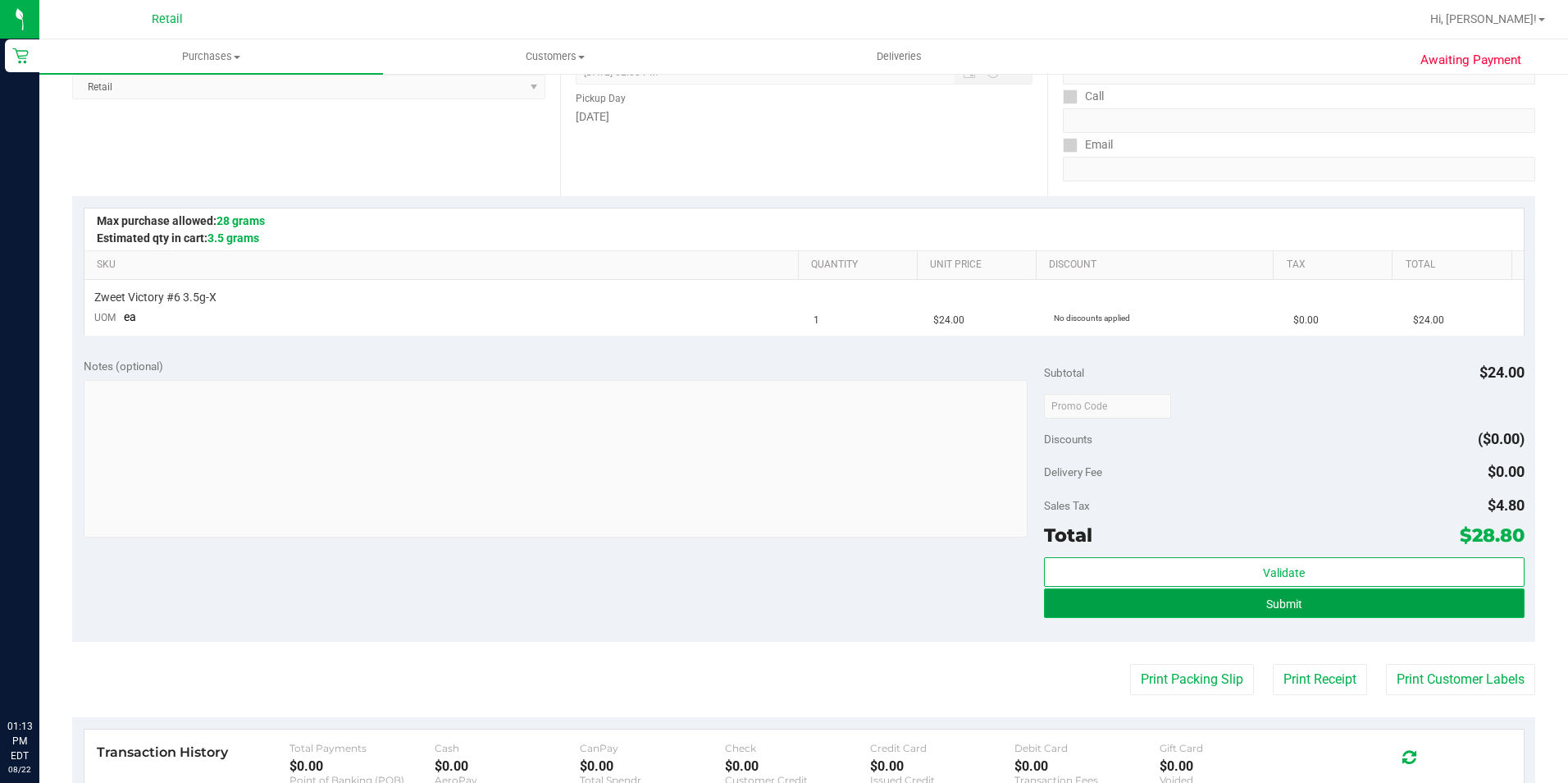
click at [1331, 606] on button "Submit" at bounding box center [1284, 603] width 481 height 30
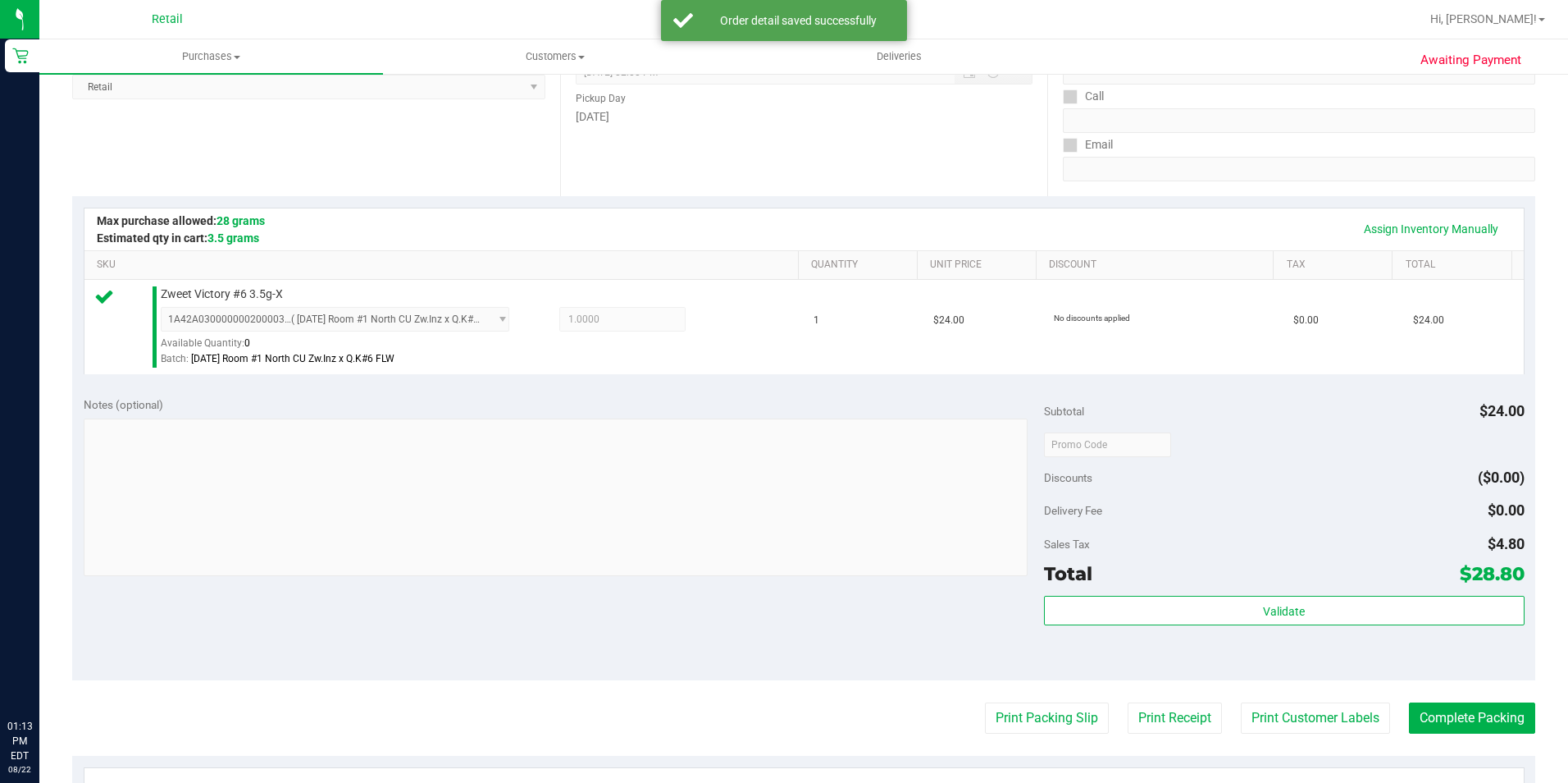
click at [1466, 737] on purchase-details "Back Edit Purchase Cancel Purchase View Profile # 01617900 Med | Rec METRC ID: …" at bounding box center [804, 452] width 1464 height 1220
click at [1466, 734] on purchase-details "Back Edit Purchase Cancel Purchase View Profile # 01617900 Med | Rec METRC ID: …" at bounding box center [804, 452] width 1464 height 1220
click at [1466, 733] on button "Complete Packing" at bounding box center [1472, 718] width 126 height 32
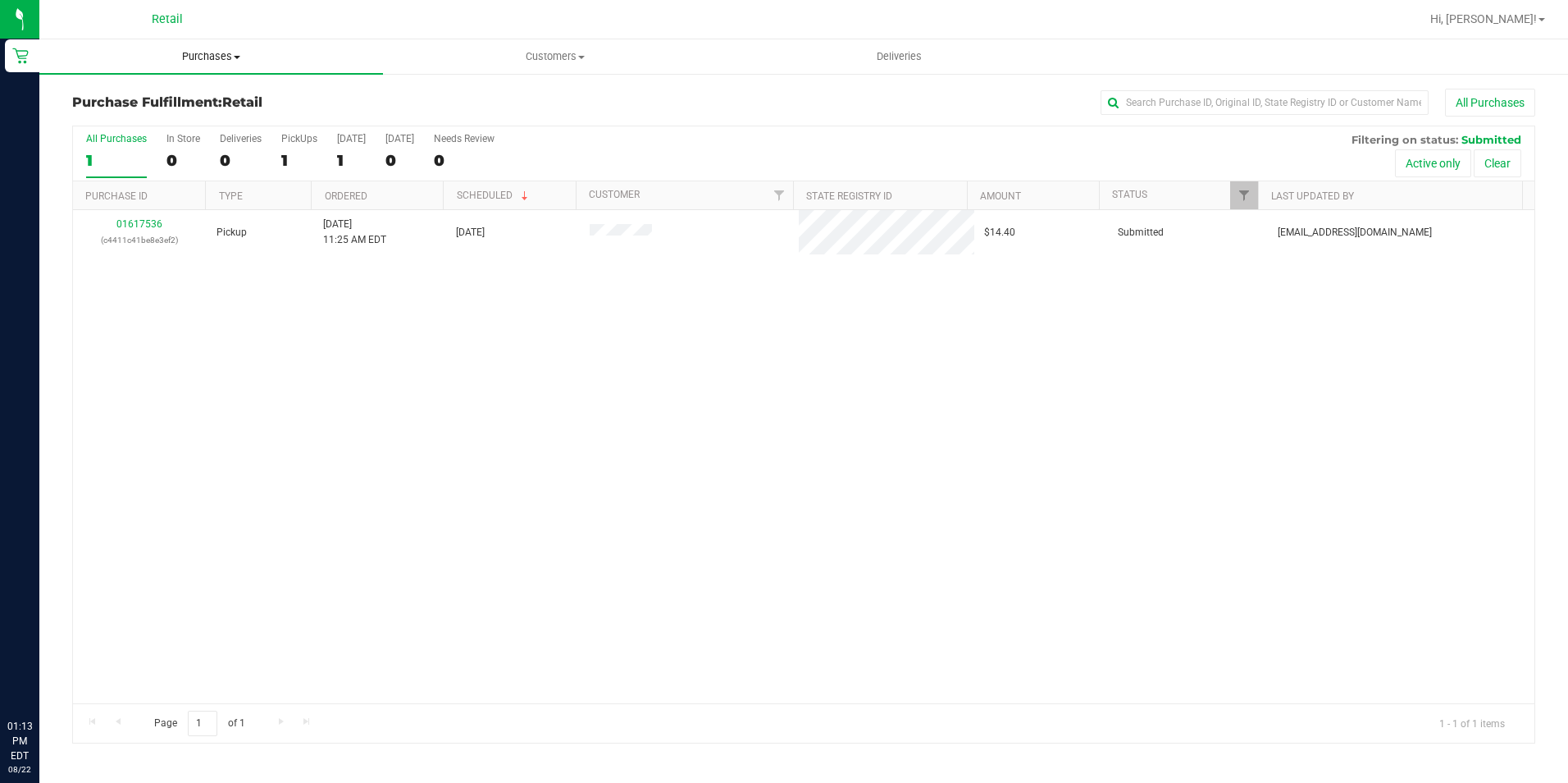
click at [180, 53] on span "Purchases" at bounding box center [211, 56] width 344 height 14
click at [167, 104] on span "Summary of purchases" at bounding box center [124, 99] width 169 height 14
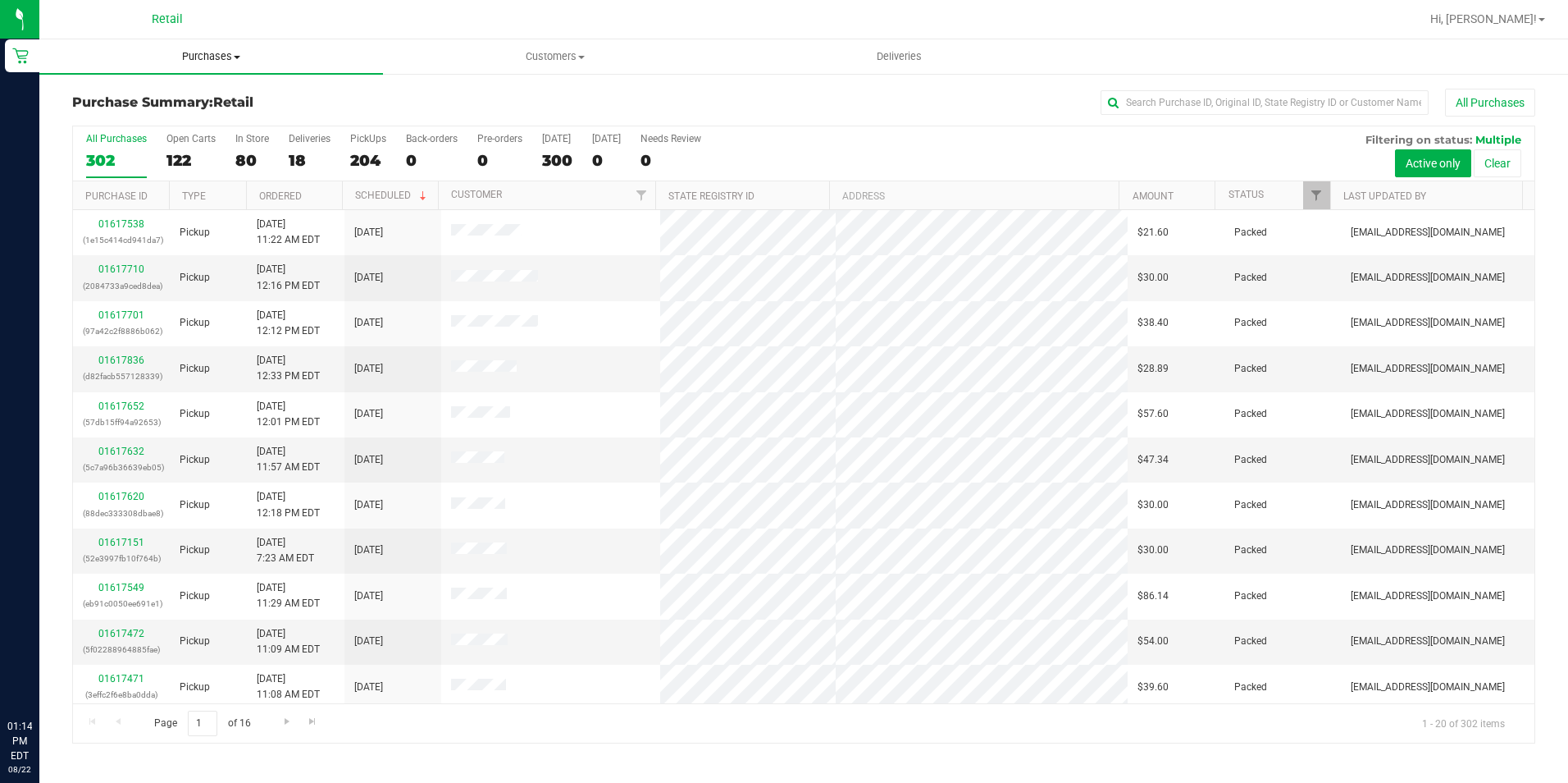
click at [215, 52] on span "Purchases" at bounding box center [211, 56] width 344 height 14
click at [127, 97] on span "Summary of purchases" at bounding box center [124, 99] width 169 height 14
click at [1159, 105] on input "text" at bounding box center [1264, 103] width 328 height 25
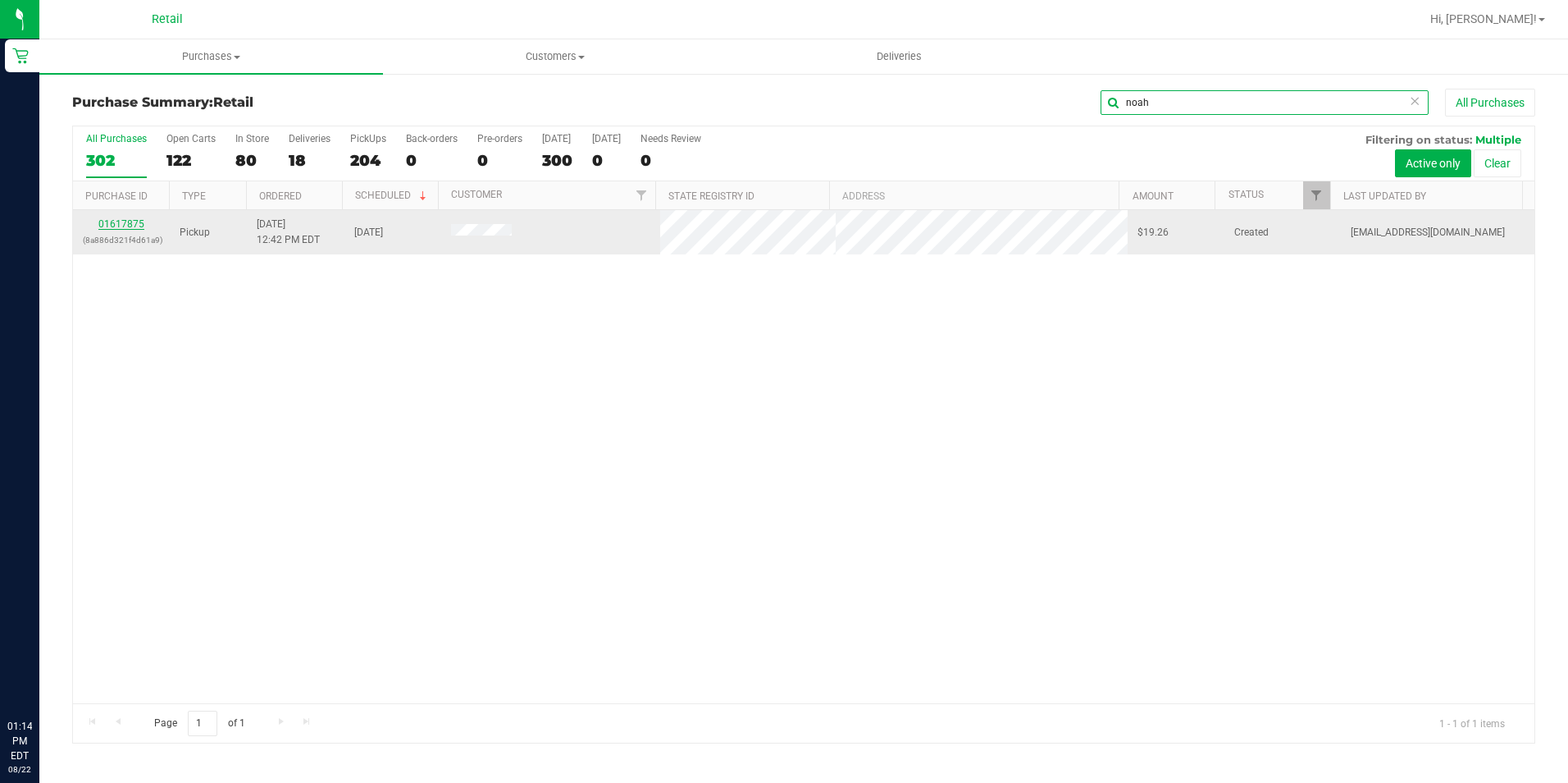
type input "noah"
click at [117, 223] on link "01617875" at bounding box center [122, 224] width 46 height 12
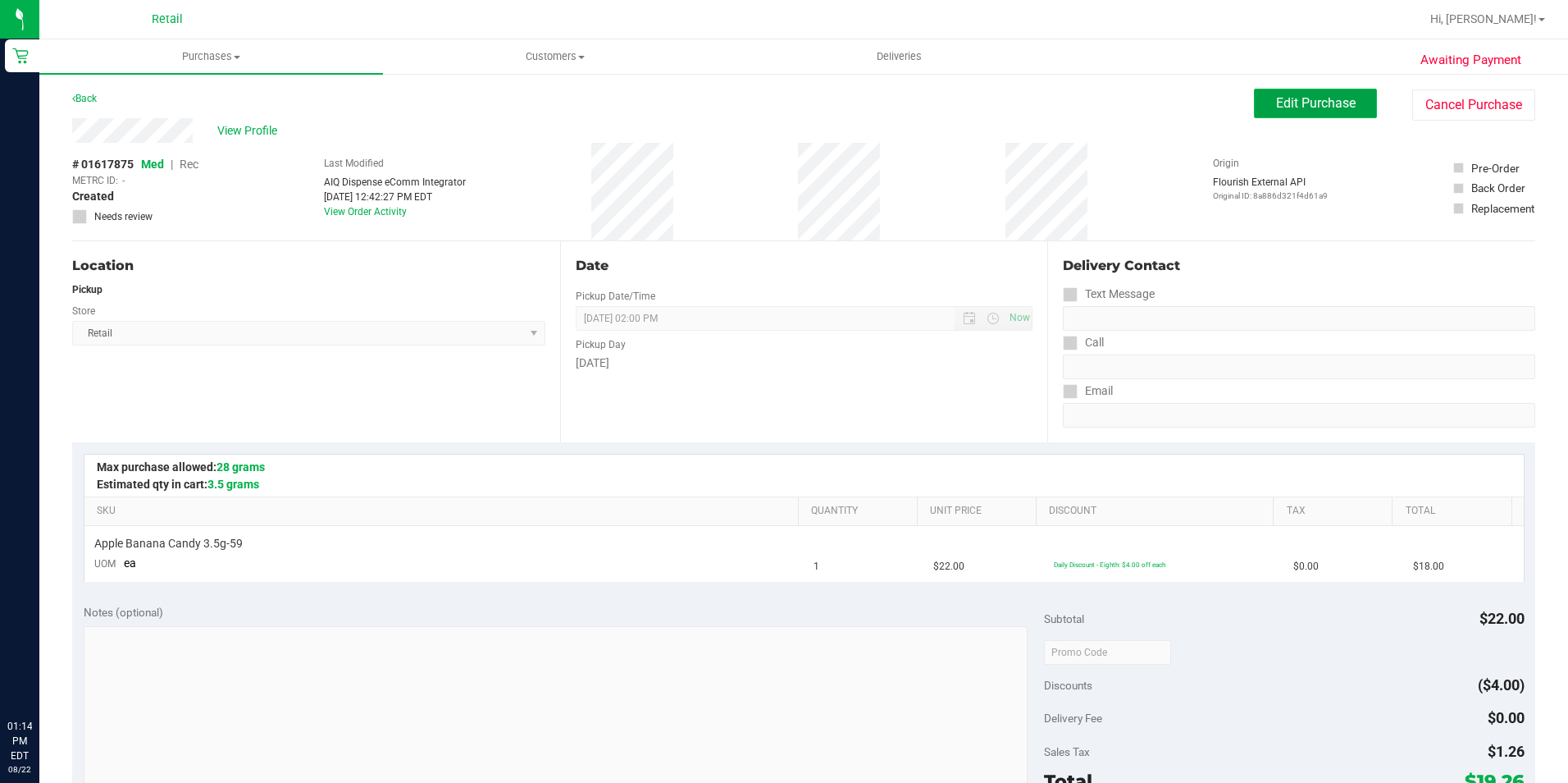
click at [1261, 102] on button "Edit Purchase" at bounding box center [1315, 103] width 123 height 30
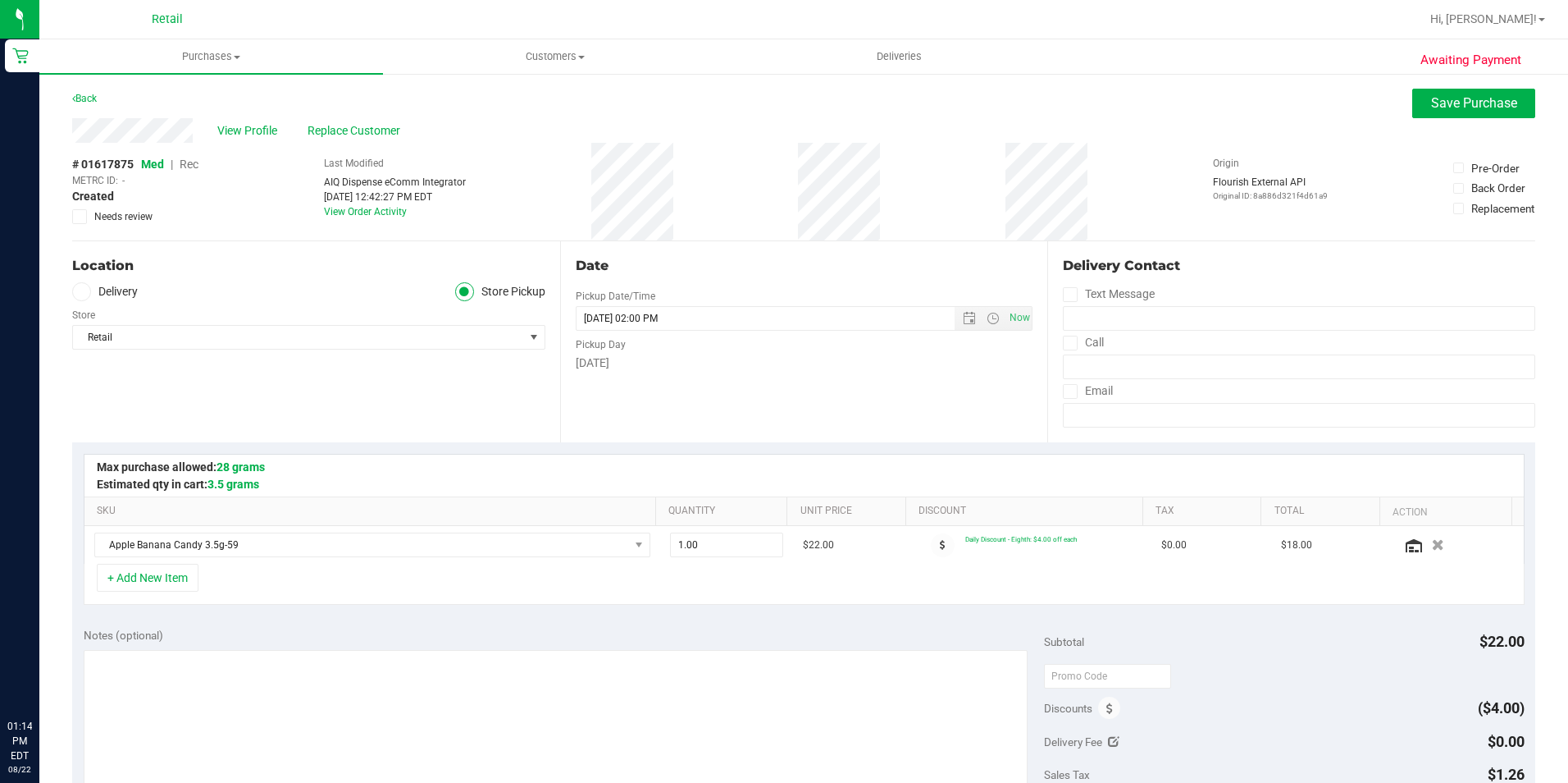
click at [187, 167] on span "Rec" at bounding box center [190, 164] width 19 height 13
click at [1431, 100] on span "Save Purchase" at bounding box center [1474, 103] width 86 height 15
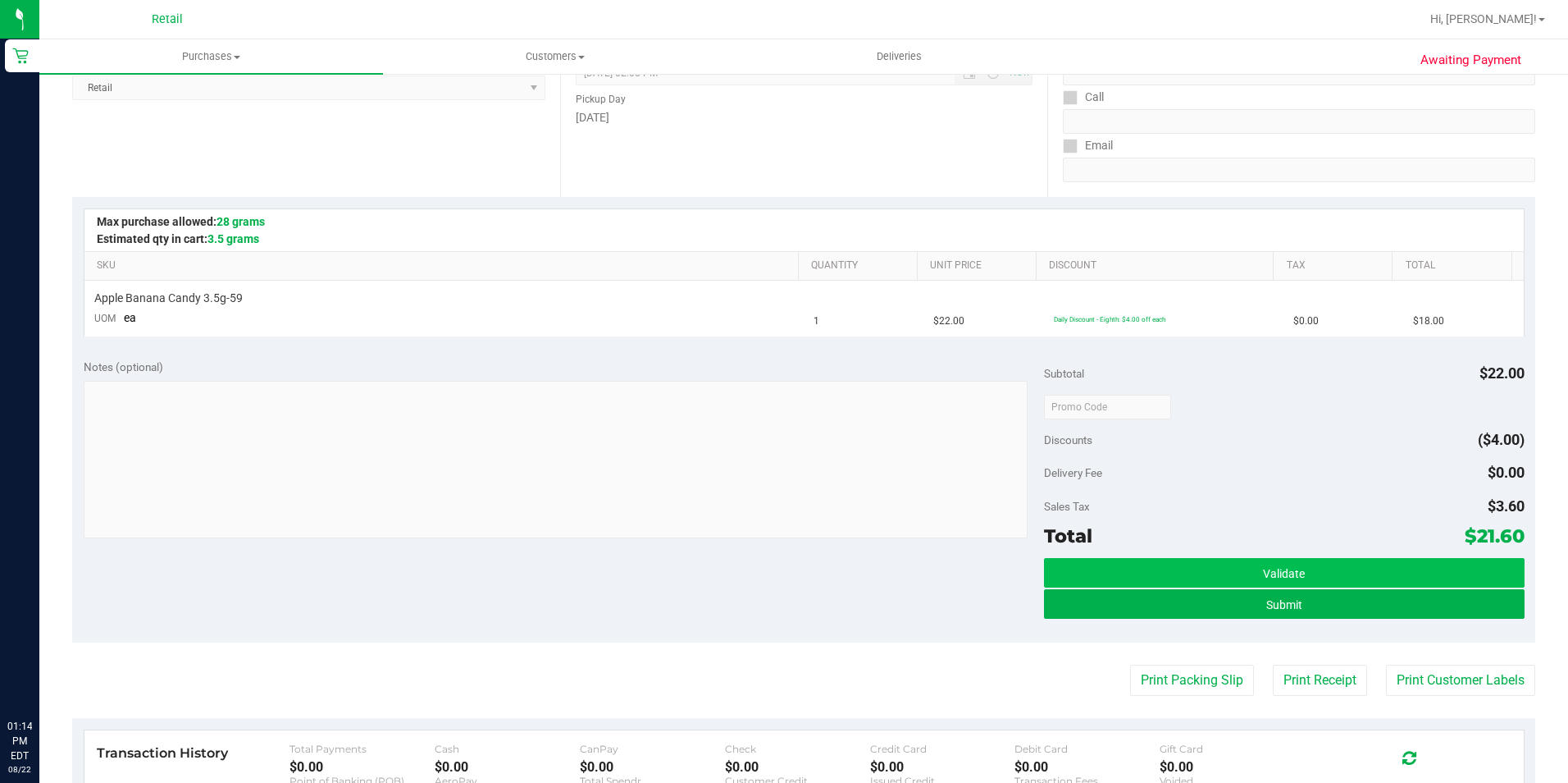
scroll to position [246, 0]
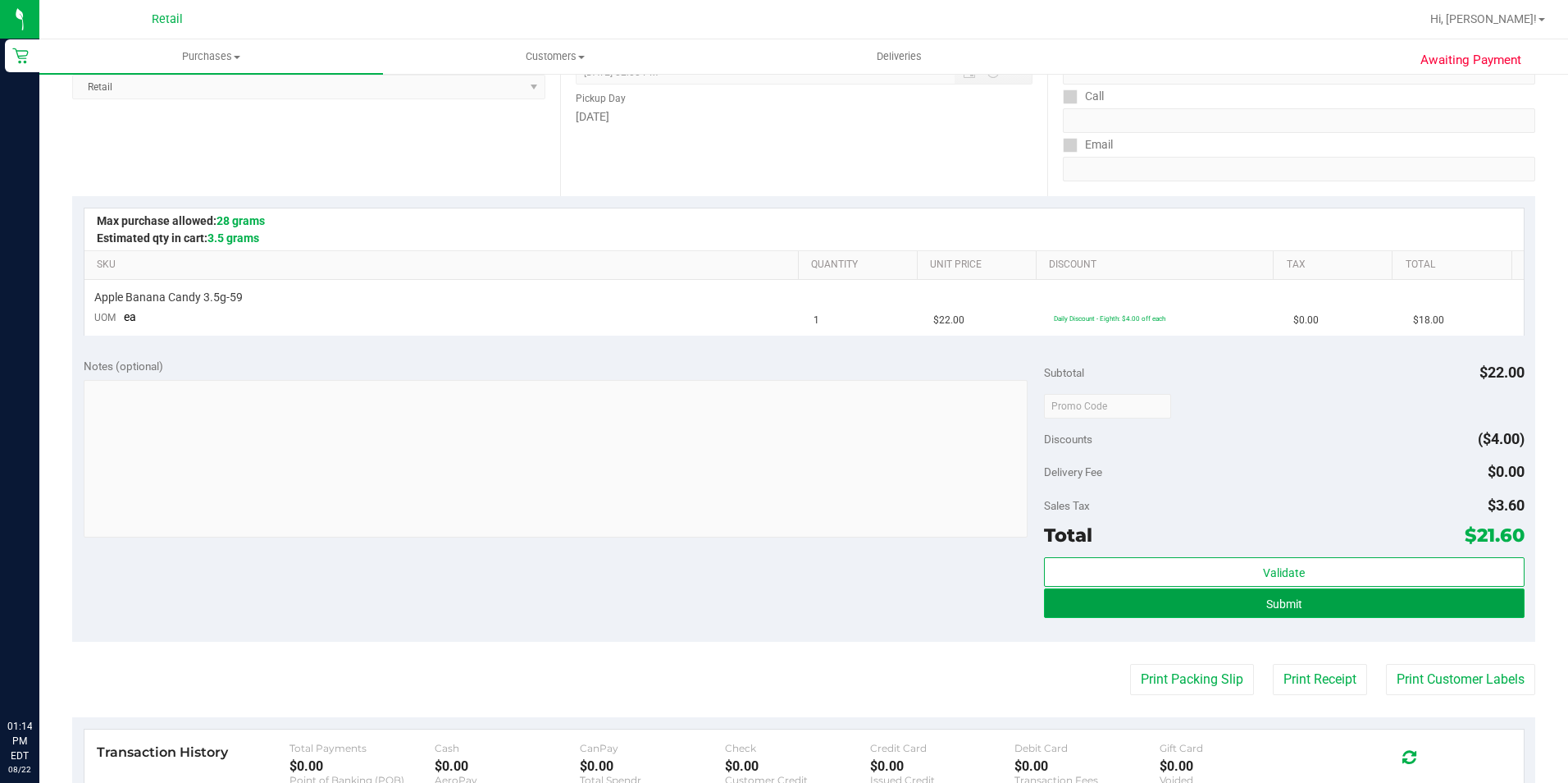
click at [1334, 599] on button "Submit" at bounding box center [1284, 603] width 481 height 30
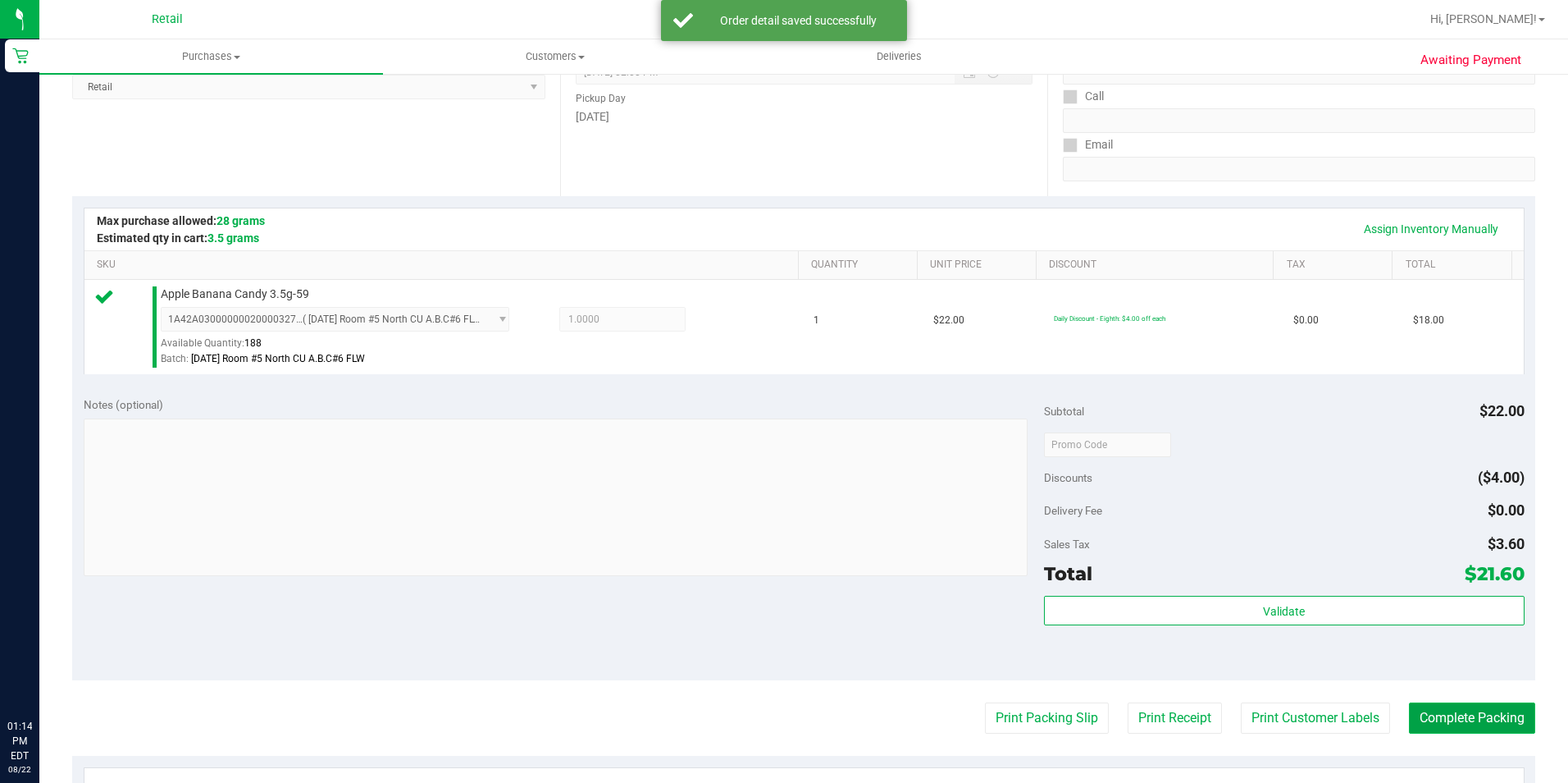
click at [1488, 705] on button "Complete Packing" at bounding box center [1472, 718] width 126 height 32
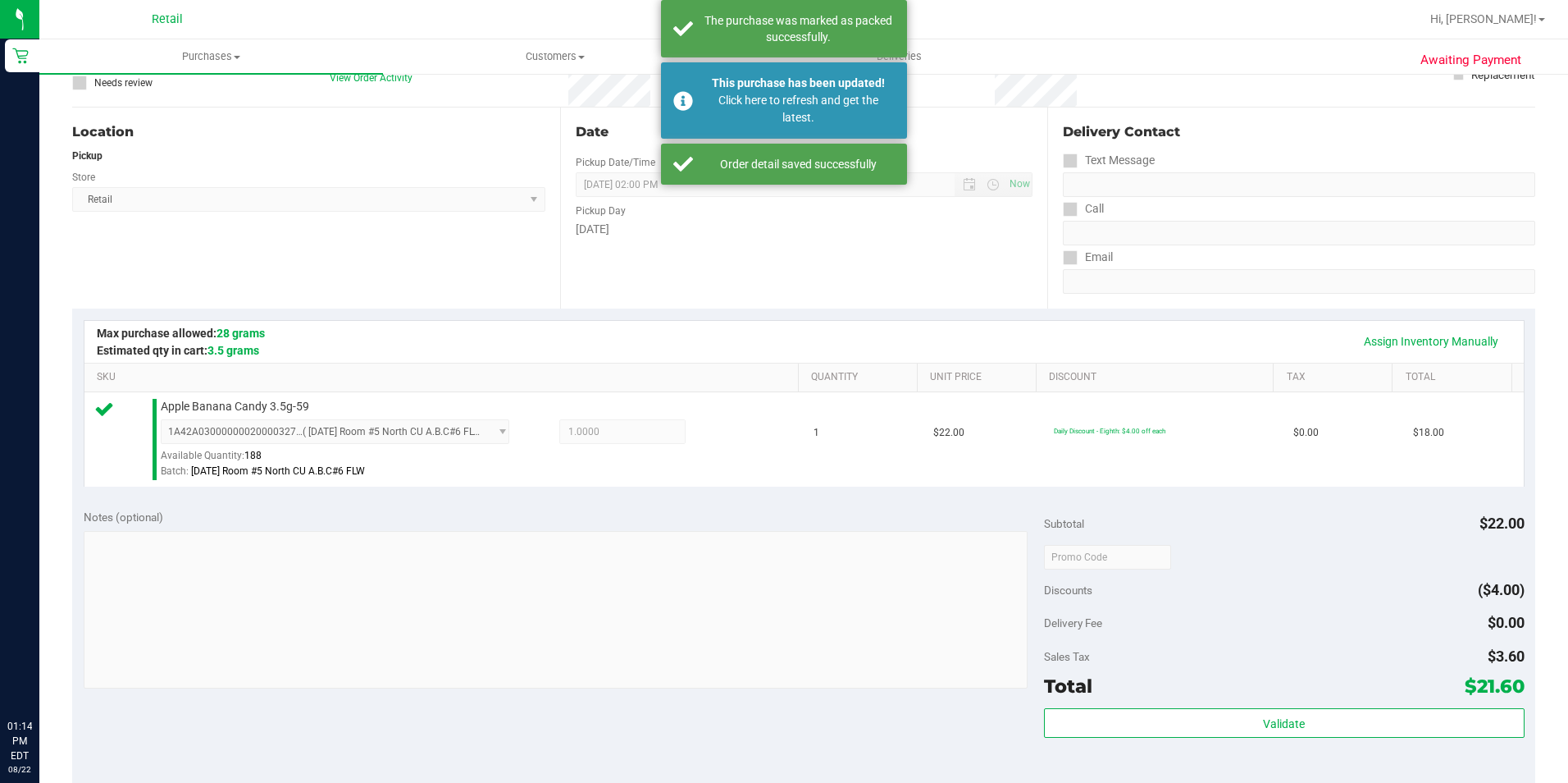
scroll to position [0, 0]
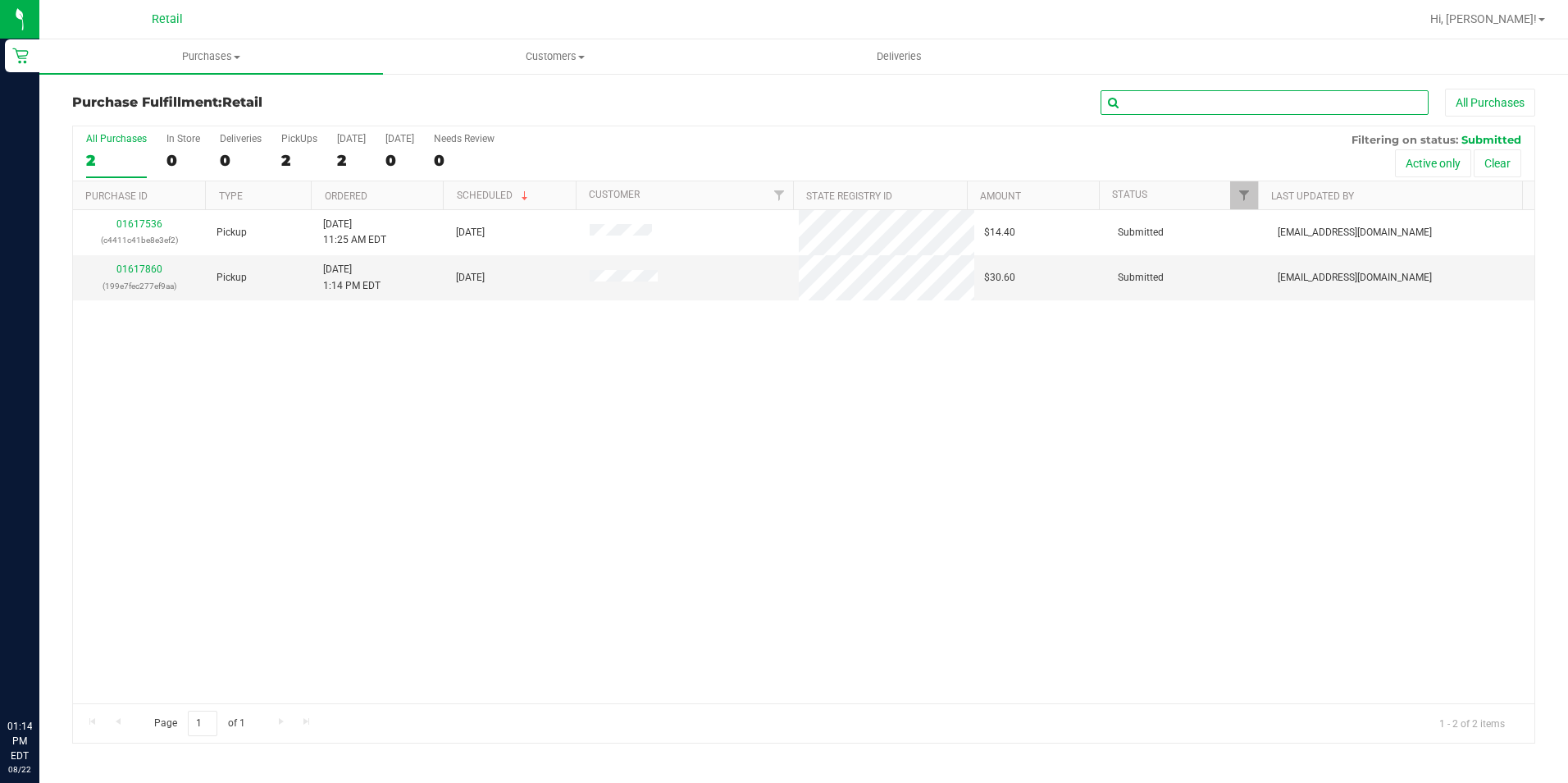
click at [1272, 104] on input "text" at bounding box center [1264, 103] width 328 height 25
click at [214, 56] on span "Purchases" at bounding box center [211, 56] width 344 height 14
click at [125, 100] on span "Summary of purchases" at bounding box center [124, 99] width 169 height 14
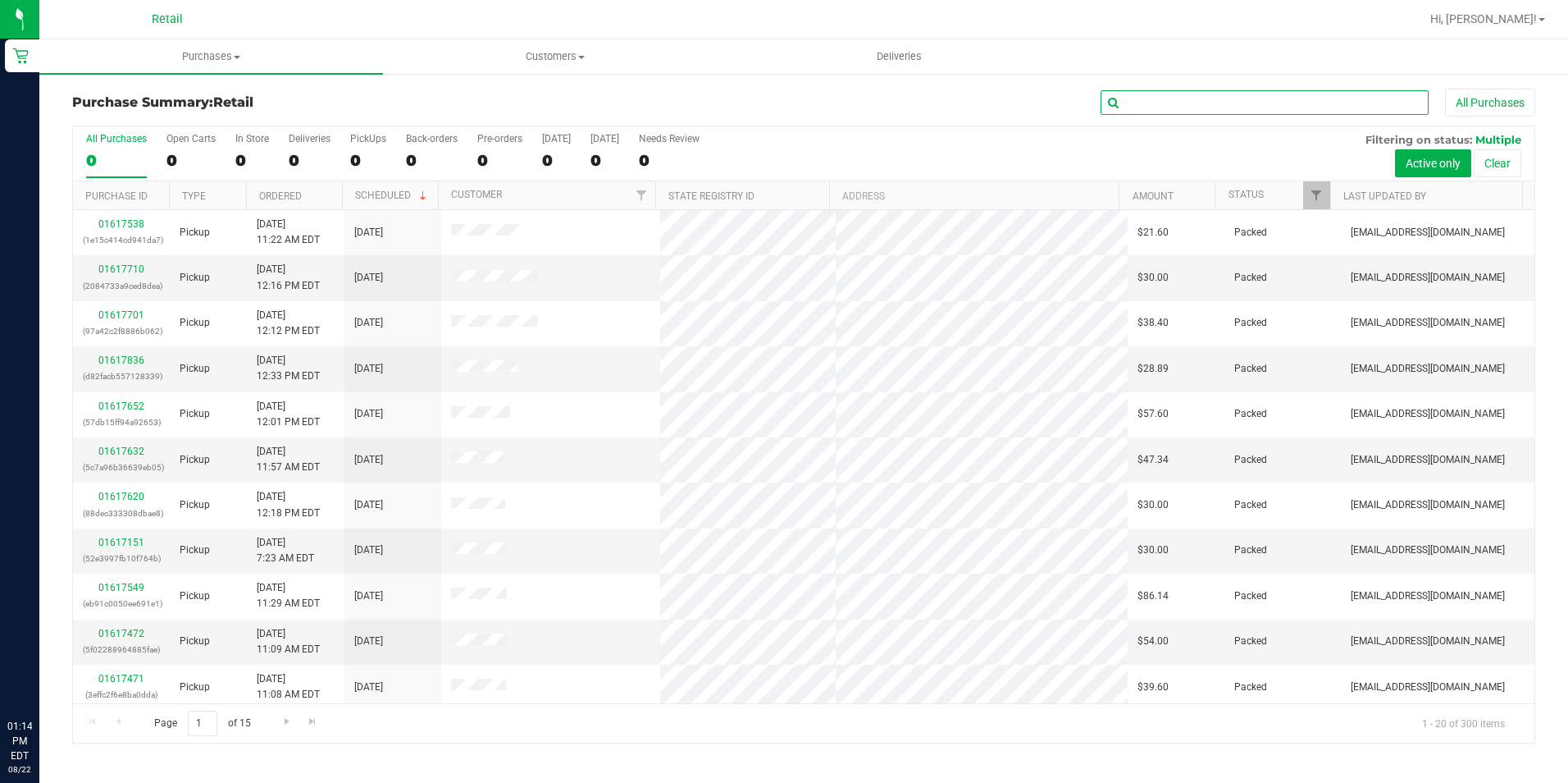
click at [1149, 97] on input "text" at bounding box center [1264, 103] width 328 height 25
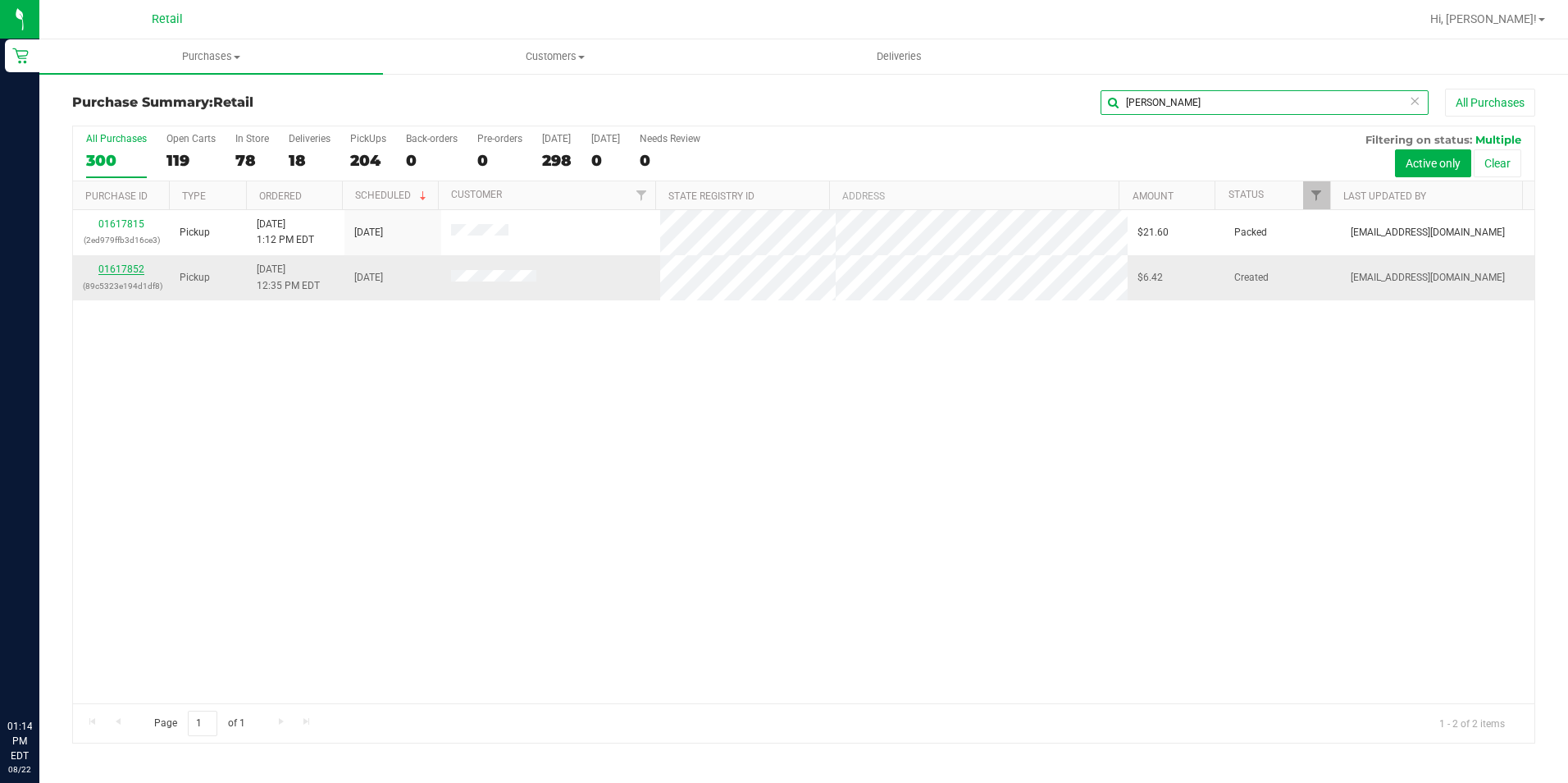
type input "erick"
click at [128, 265] on link "01617852" at bounding box center [122, 269] width 46 height 12
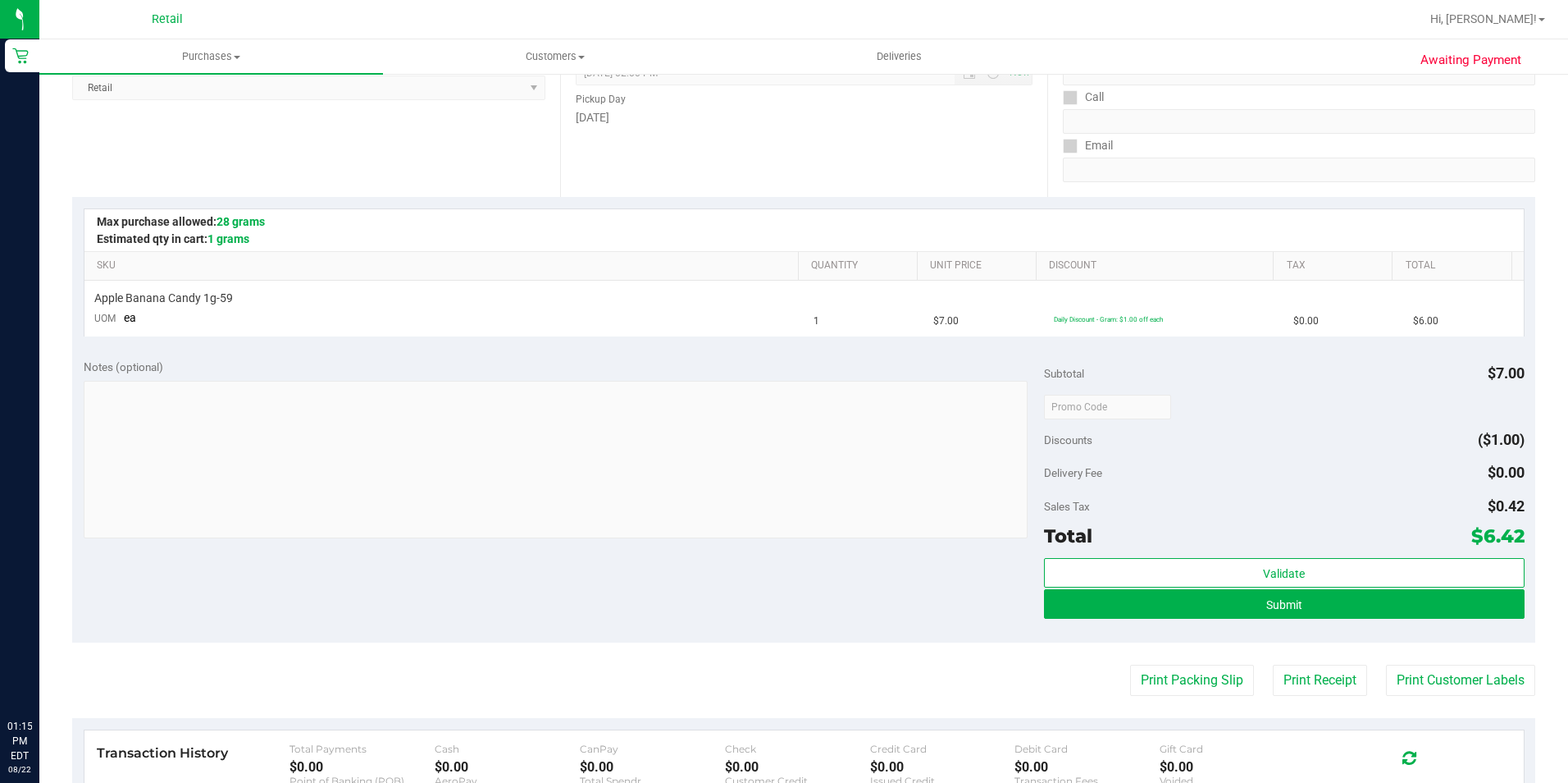
scroll to position [246, 0]
click at [1269, 615] on button "Submit" at bounding box center [1284, 603] width 481 height 30
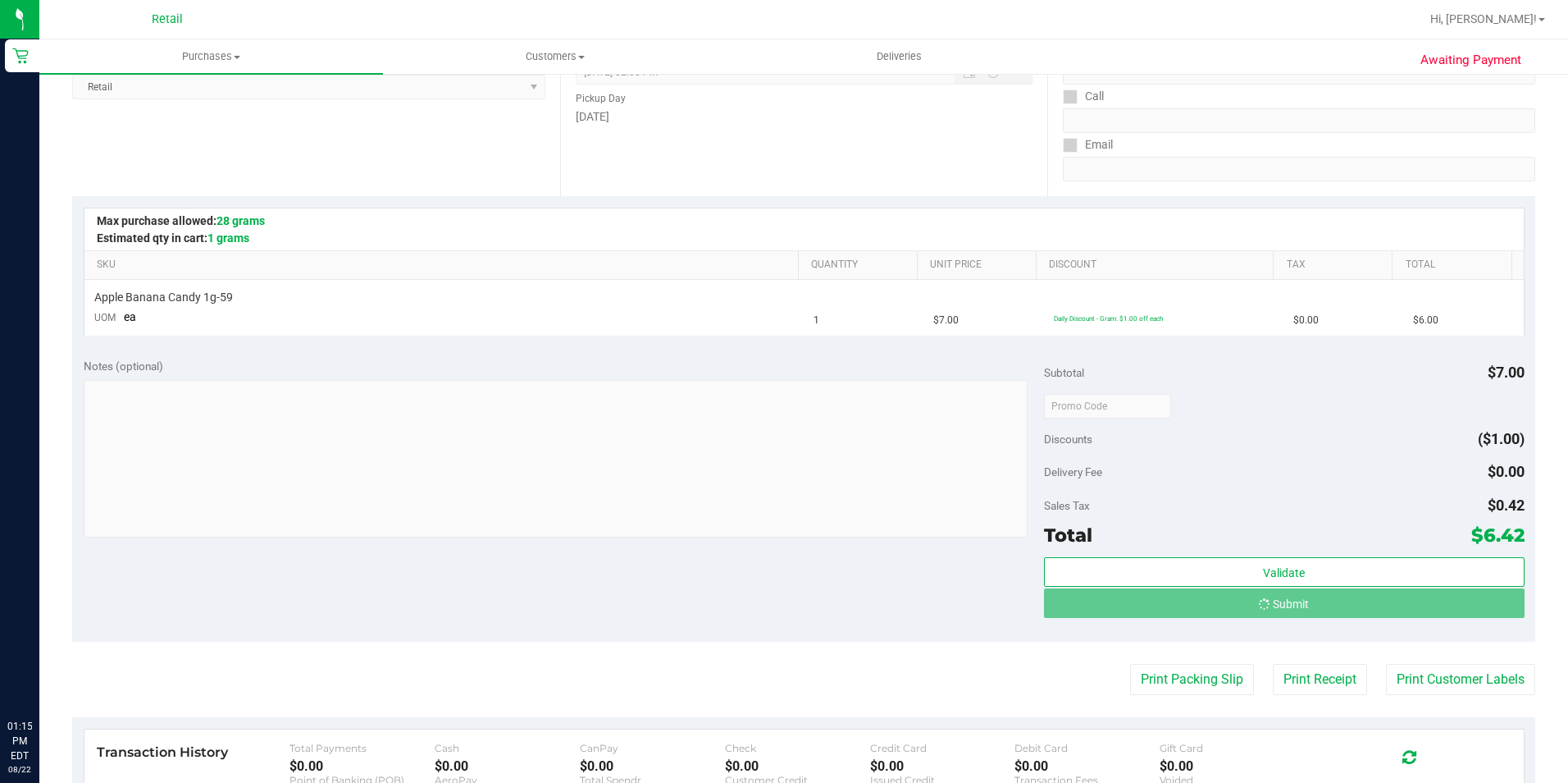
scroll to position [0, 0]
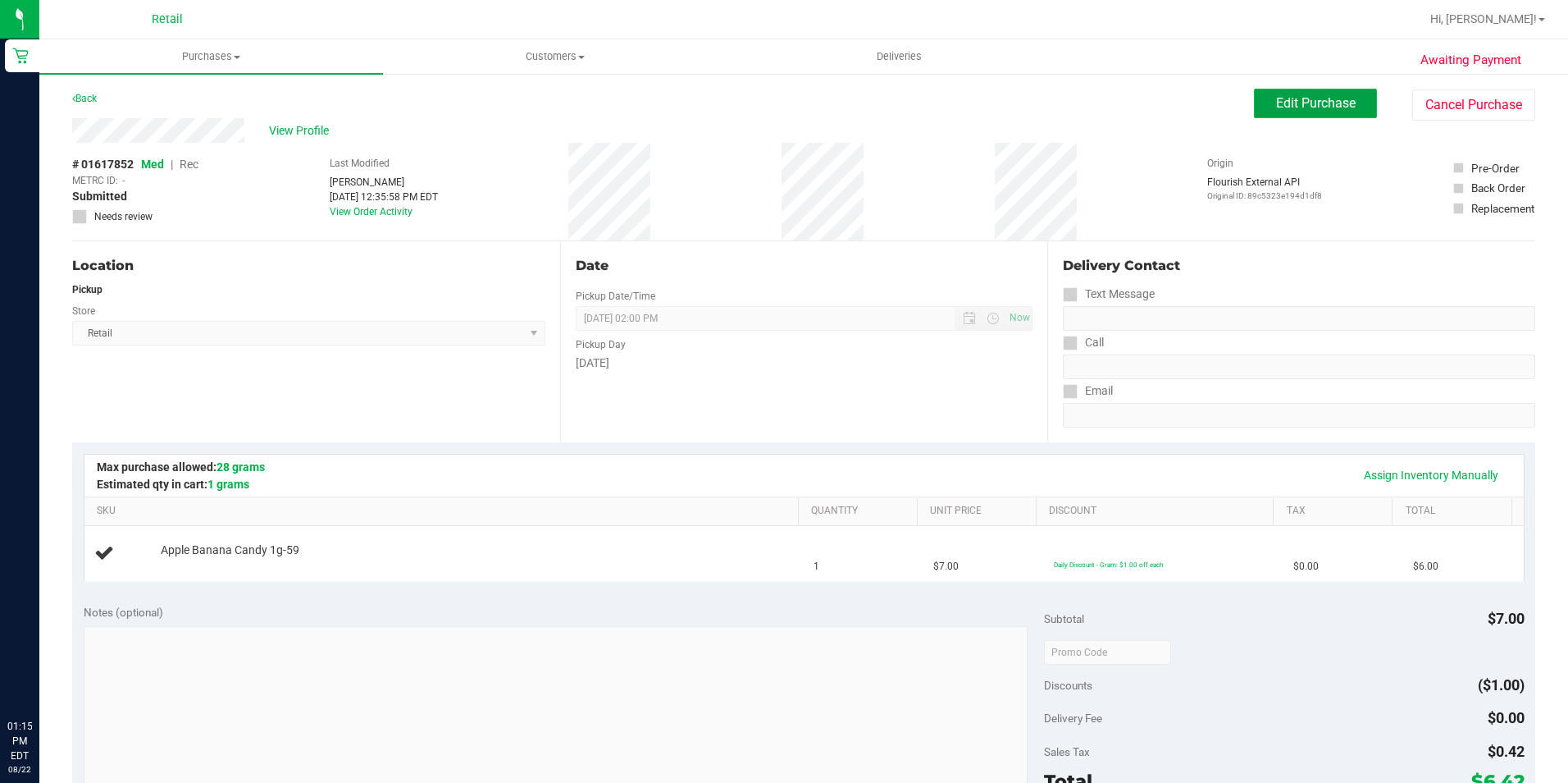
click at [1282, 108] on span "Edit Purchase" at bounding box center [1315, 103] width 80 height 15
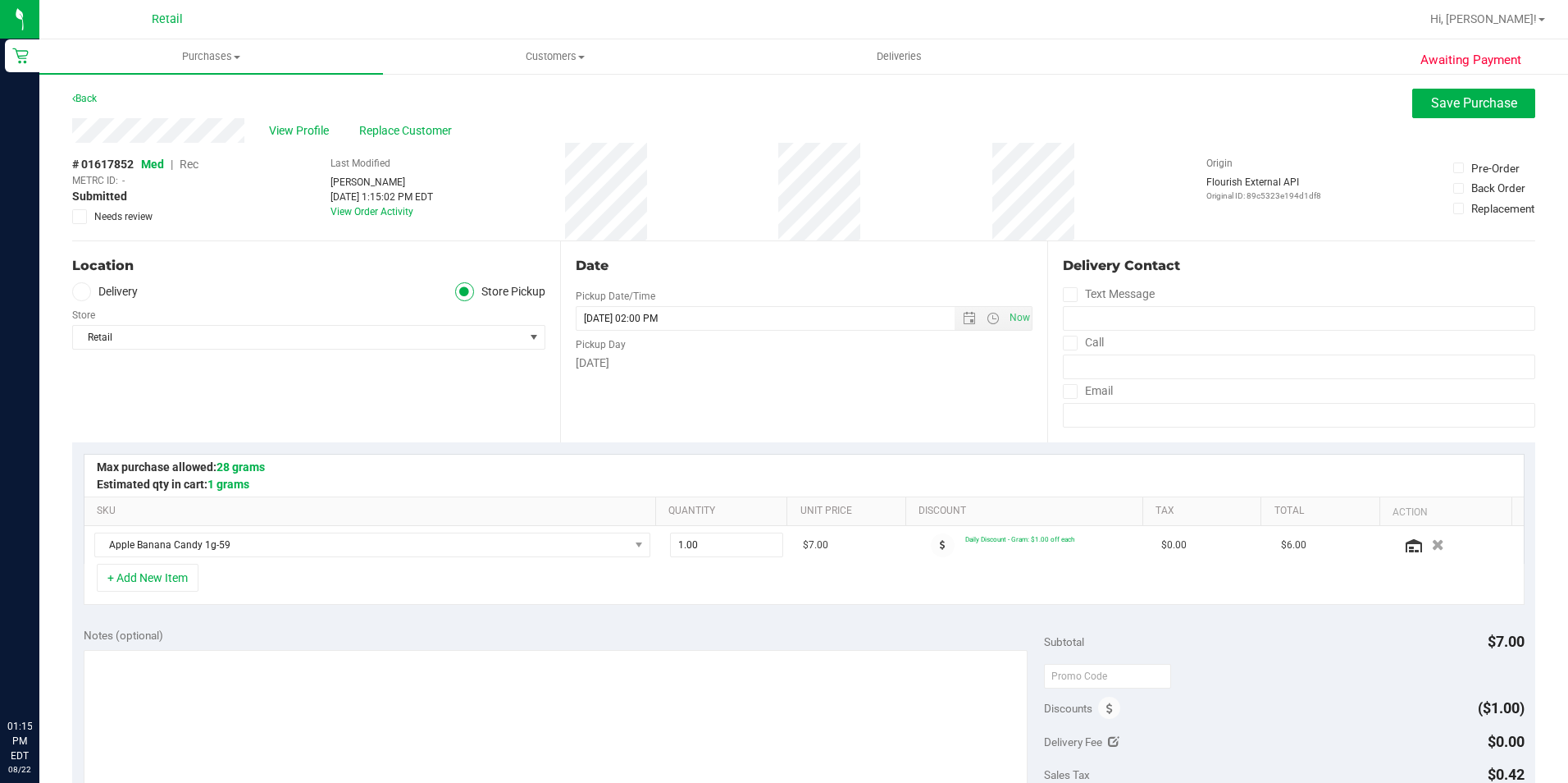
click at [191, 165] on span "Rec" at bounding box center [190, 164] width 19 height 13
click at [1416, 102] on button "Save Purchase" at bounding box center [1473, 103] width 123 height 30
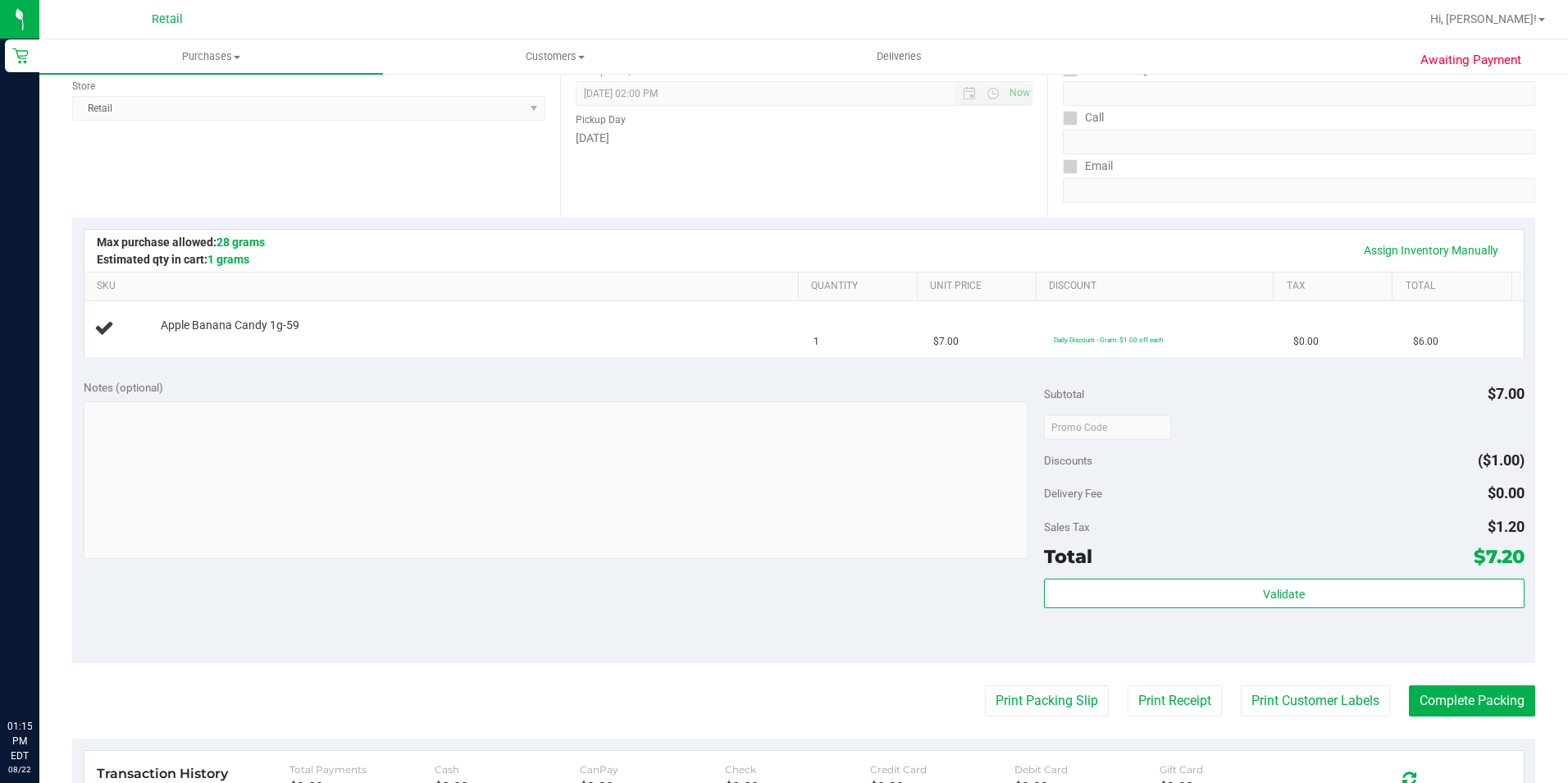
scroll to position [246, 0]
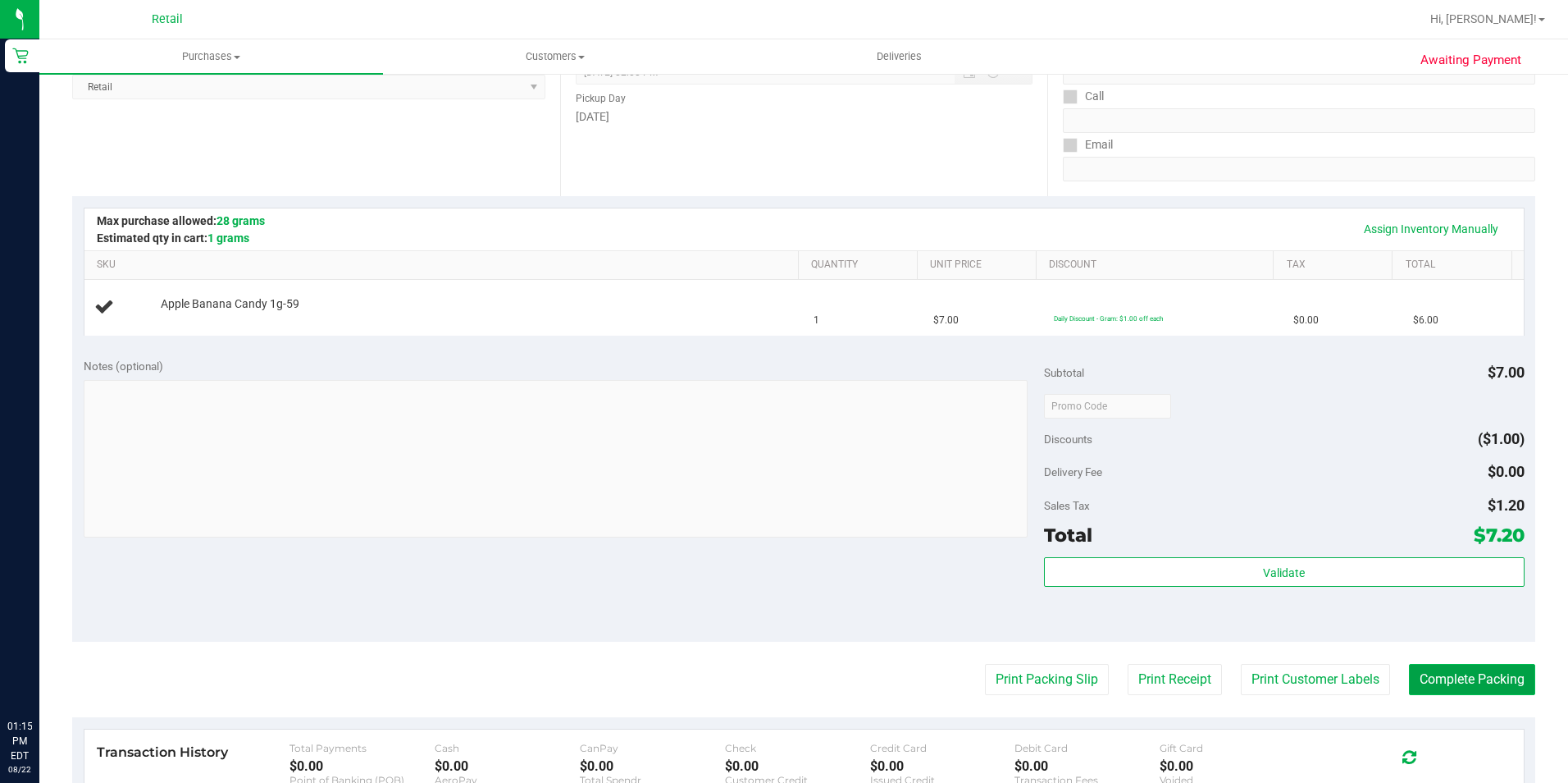
click at [1446, 677] on button "Complete Packing" at bounding box center [1472, 679] width 126 height 32
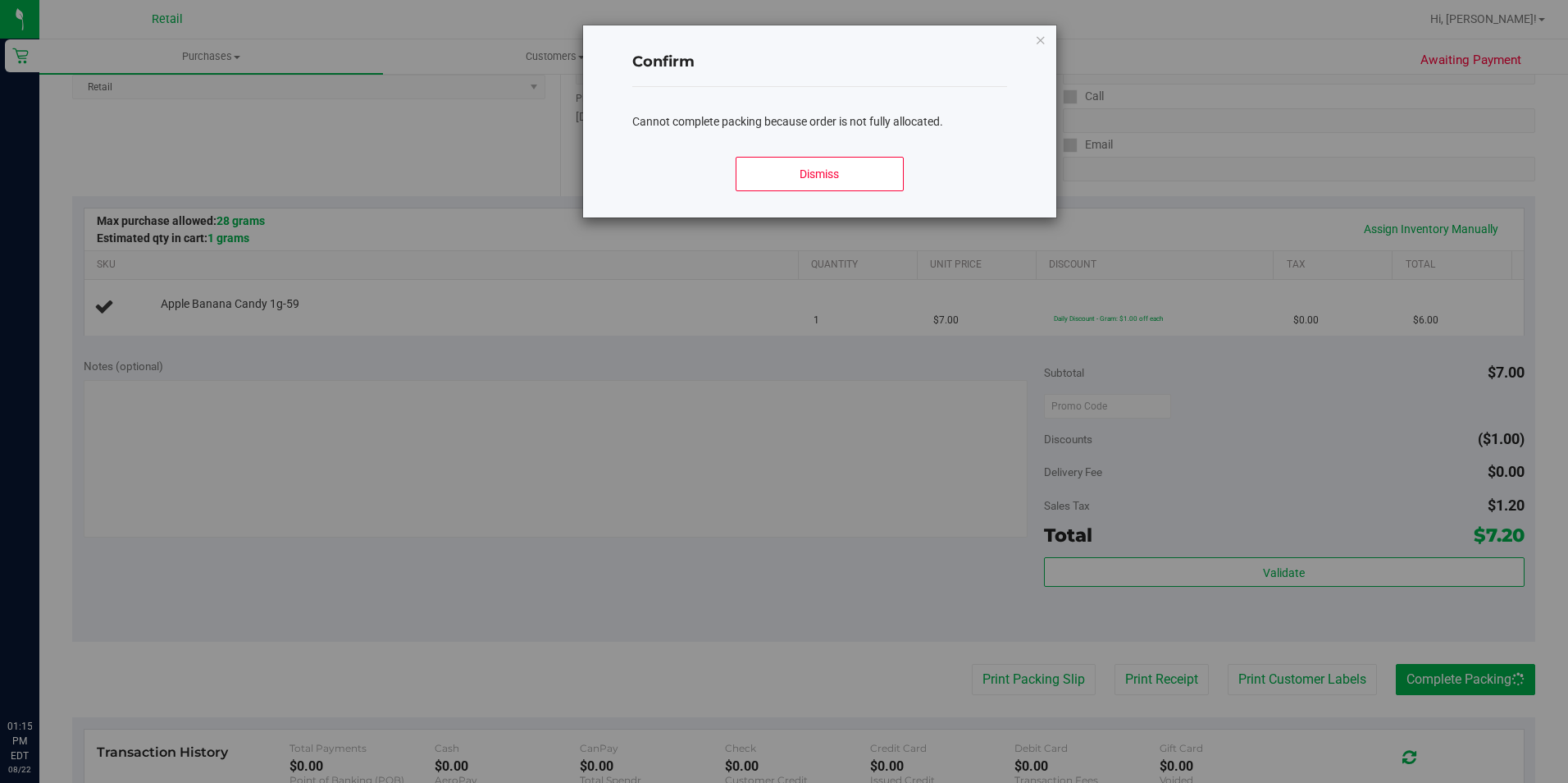
click at [1034, 38] on div "Confirm Cannot complete packing because order is not fully allocated. Dismiss" at bounding box center [819, 122] width 472 height 192
click at [1045, 39] on icon "Close modal" at bounding box center [1041, 39] width 11 height 20
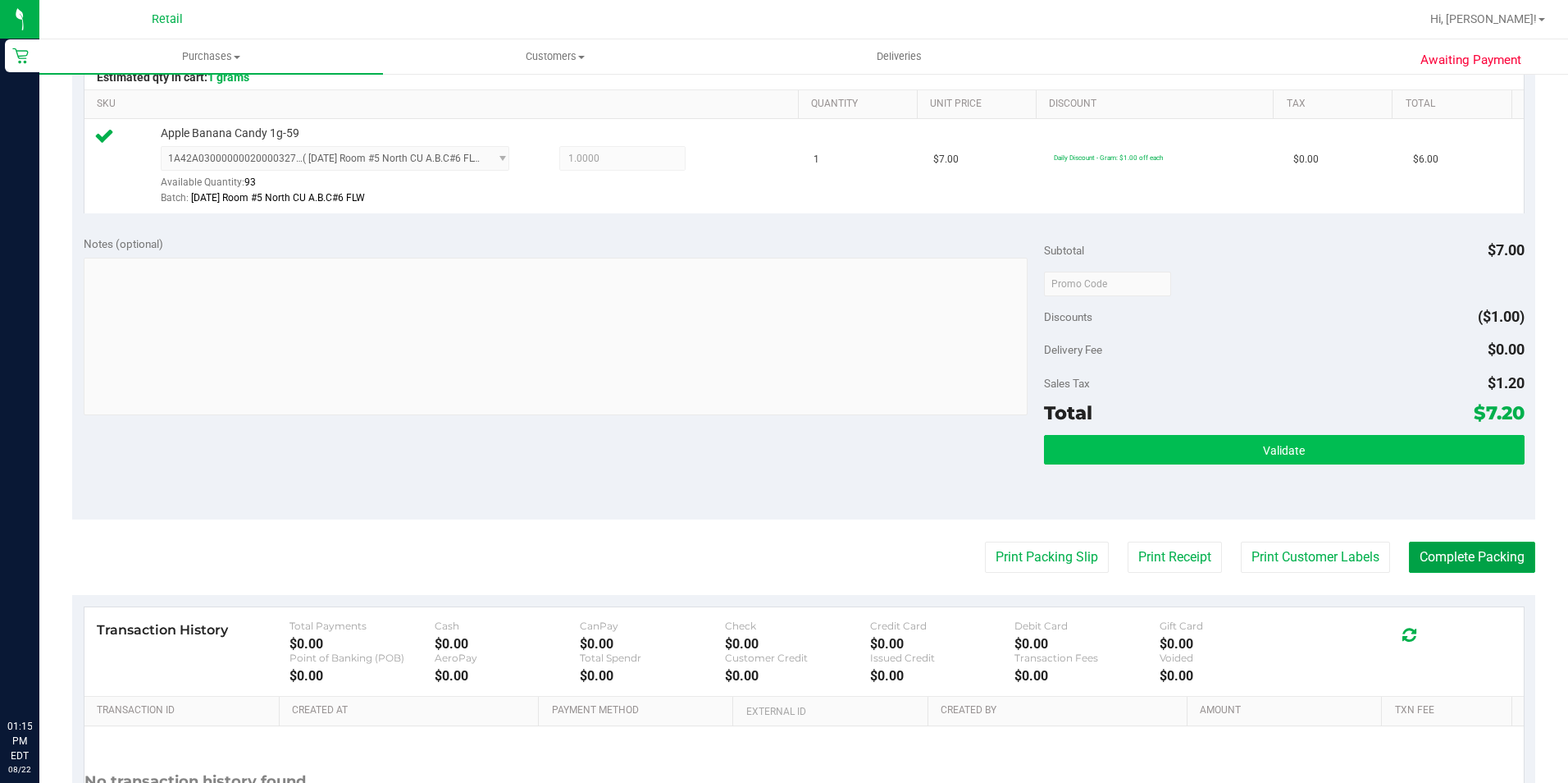
scroll to position [410, 0]
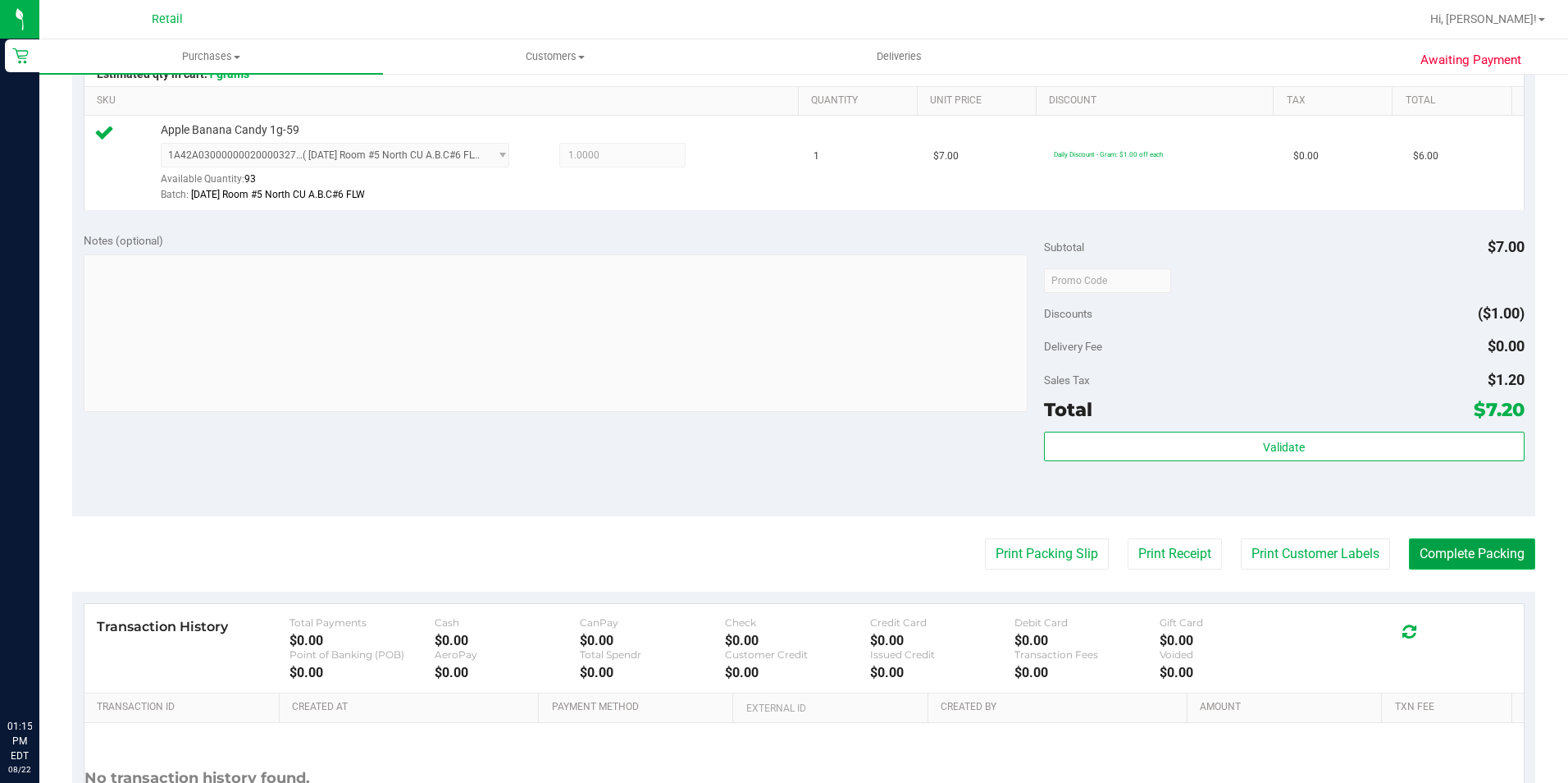
click at [1462, 551] on button "Complete Packing" at bounding box center [1472, 554] width 126 height 32
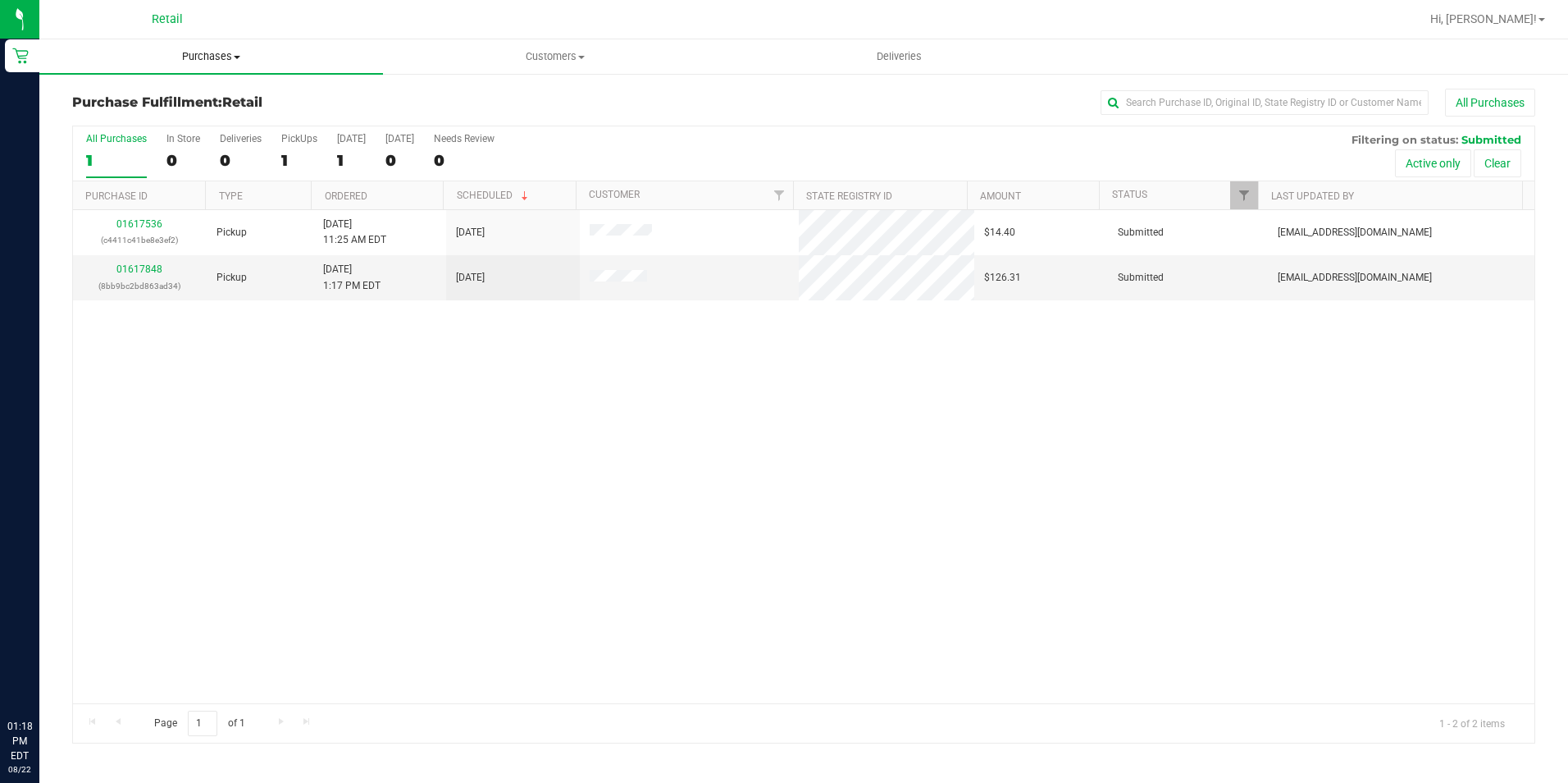
click at [192, 52] on span "Purchases" at bounding box center [211, 56] width 344 height 14
click at [167, 106] on li "Summary of purchases" at bounding box center [211, 99] width 344 height 20
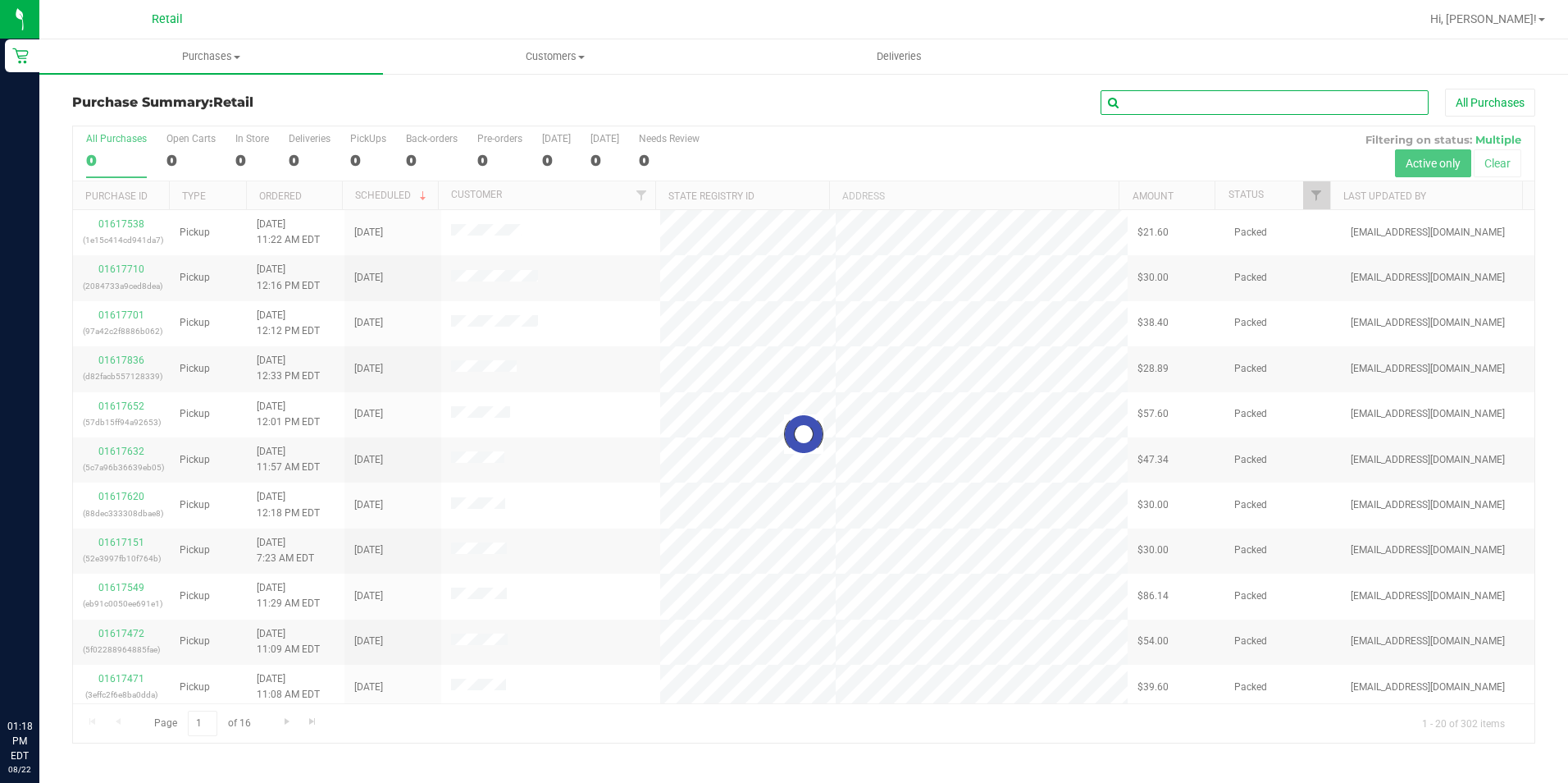
click at [1165, 104] on input "text" at bounding box center [1264, 103] width 328 height 25
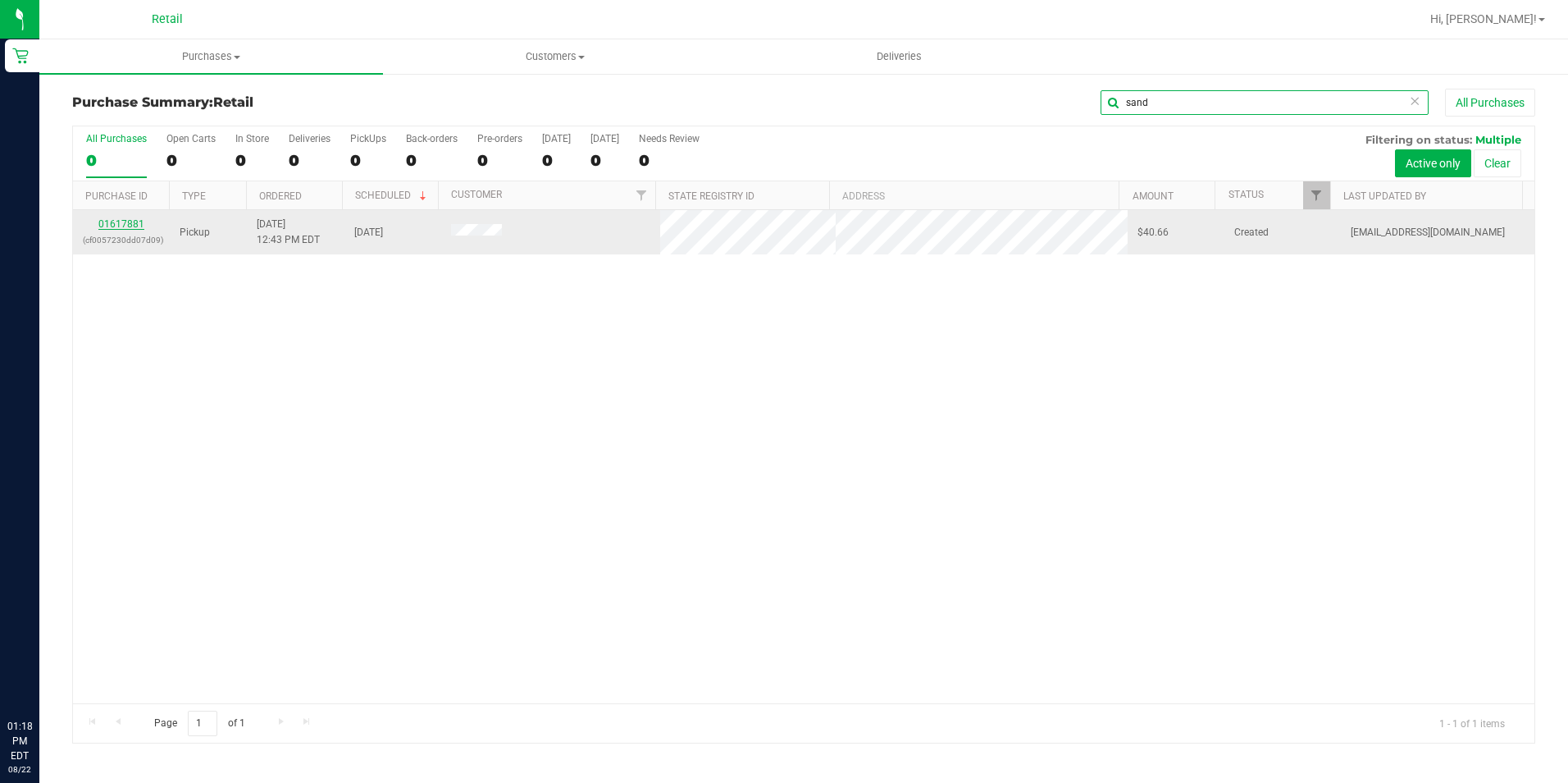
type input "sand"
click at [129, 219] on link "01617881" at bounding box center [122, 224] width 46 height 12
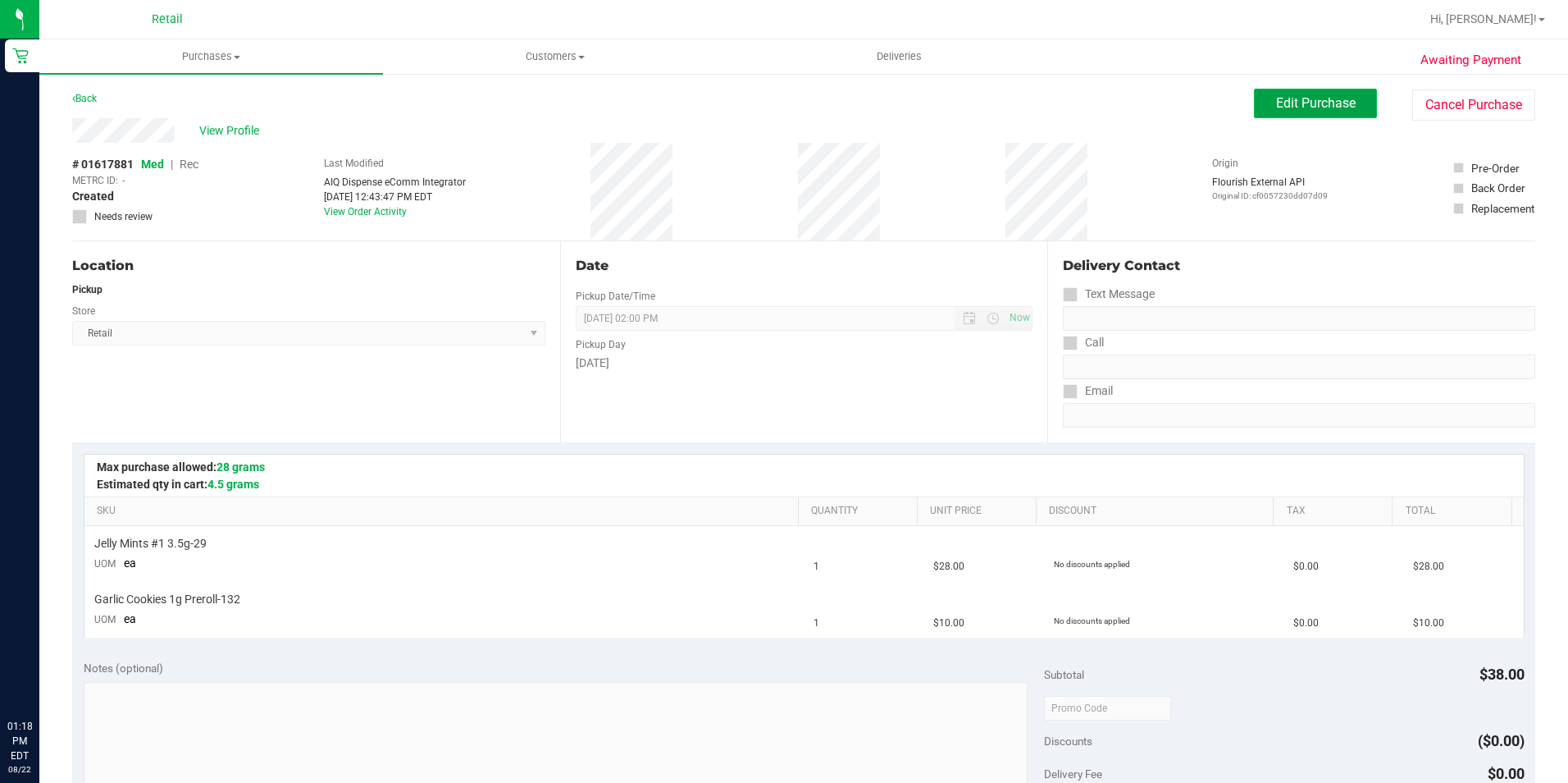
click at [1324, 104] on span "Edit Purchase" at bounding box center [1315, 103] width 80 height 15
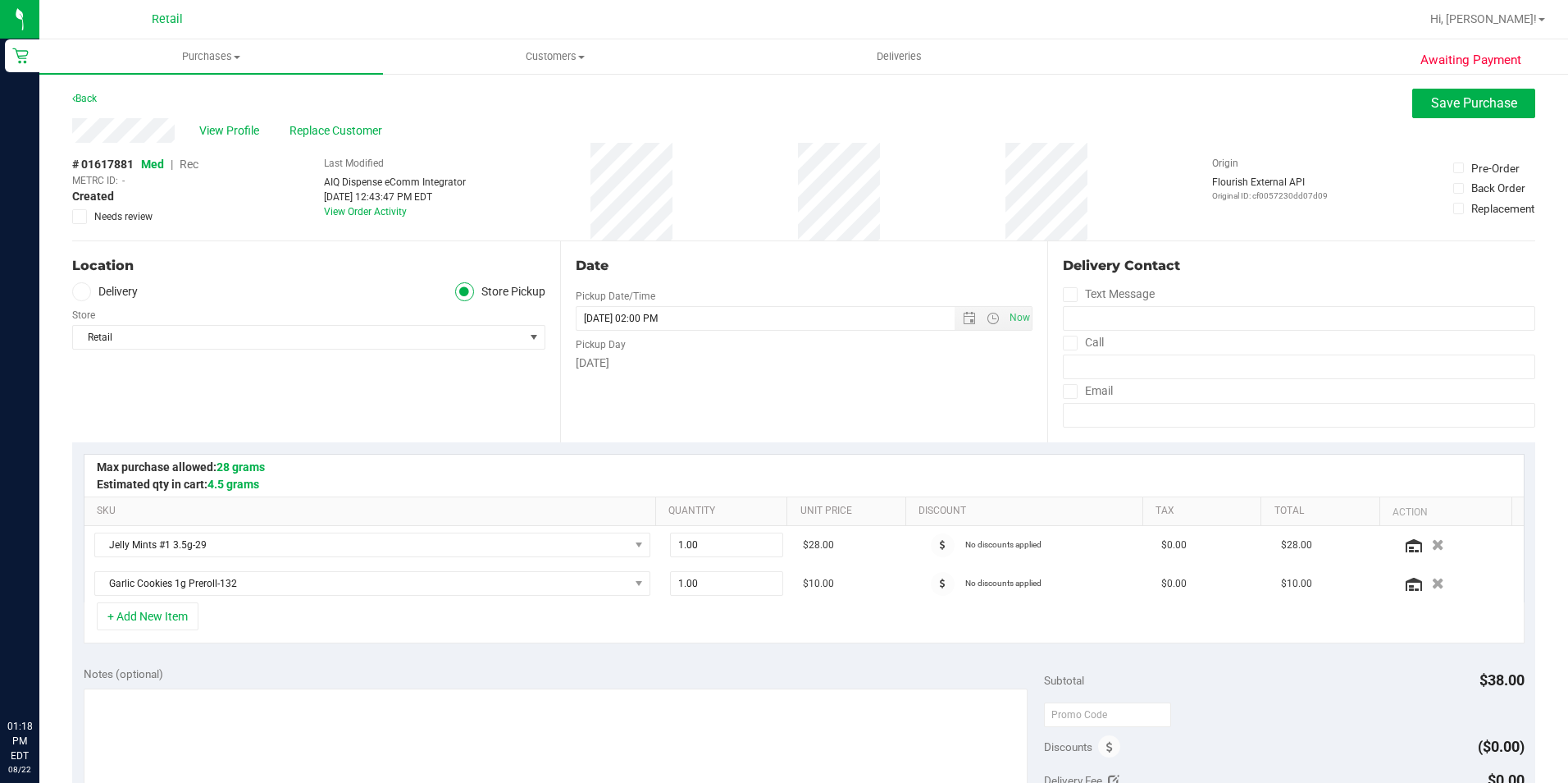
click at [173, 169] on span "|" at bounding box center [171, 164] width 3 height 13
click at [192, 164] on span "Rec" at bounding box center [190, 164] width 19 height 13
click at [1438, 100] on span "Save Purchase" at bounding box center [1474, 103] width 86 height 15
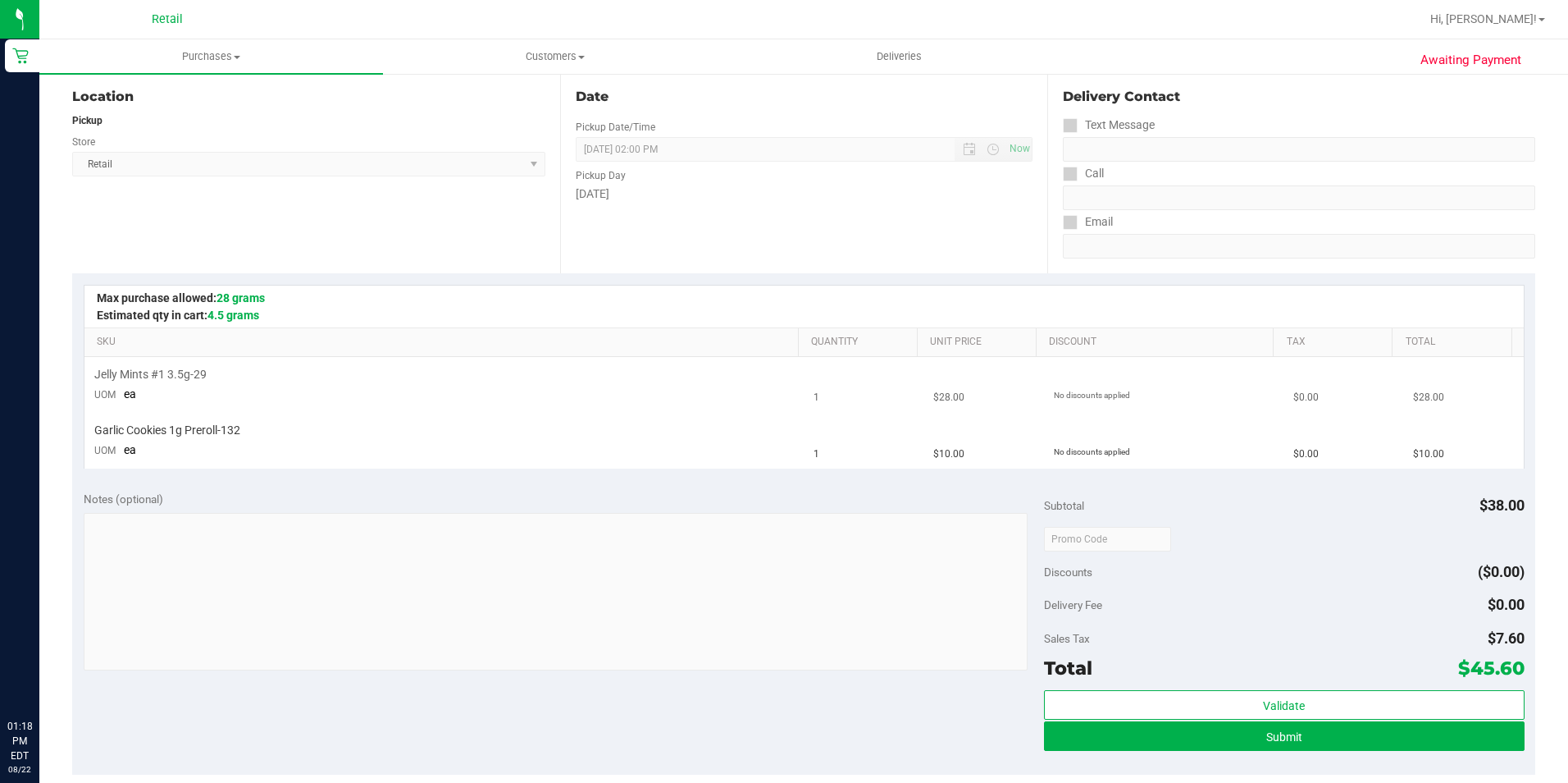
scroll to position [246, 0]
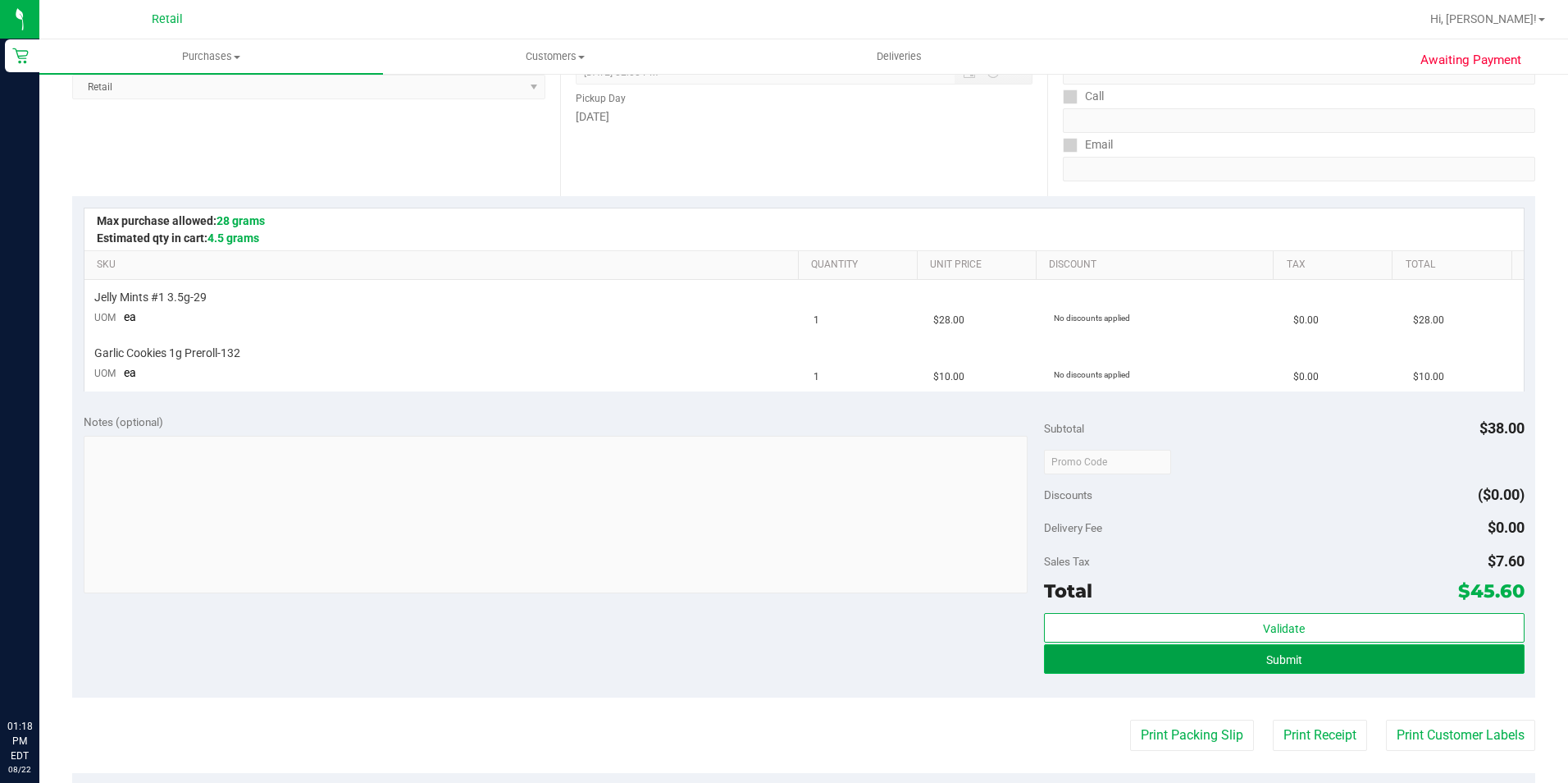
click at [1241, 653] on button "Submit" at bounding box center [1284, 658] width 481 height 30
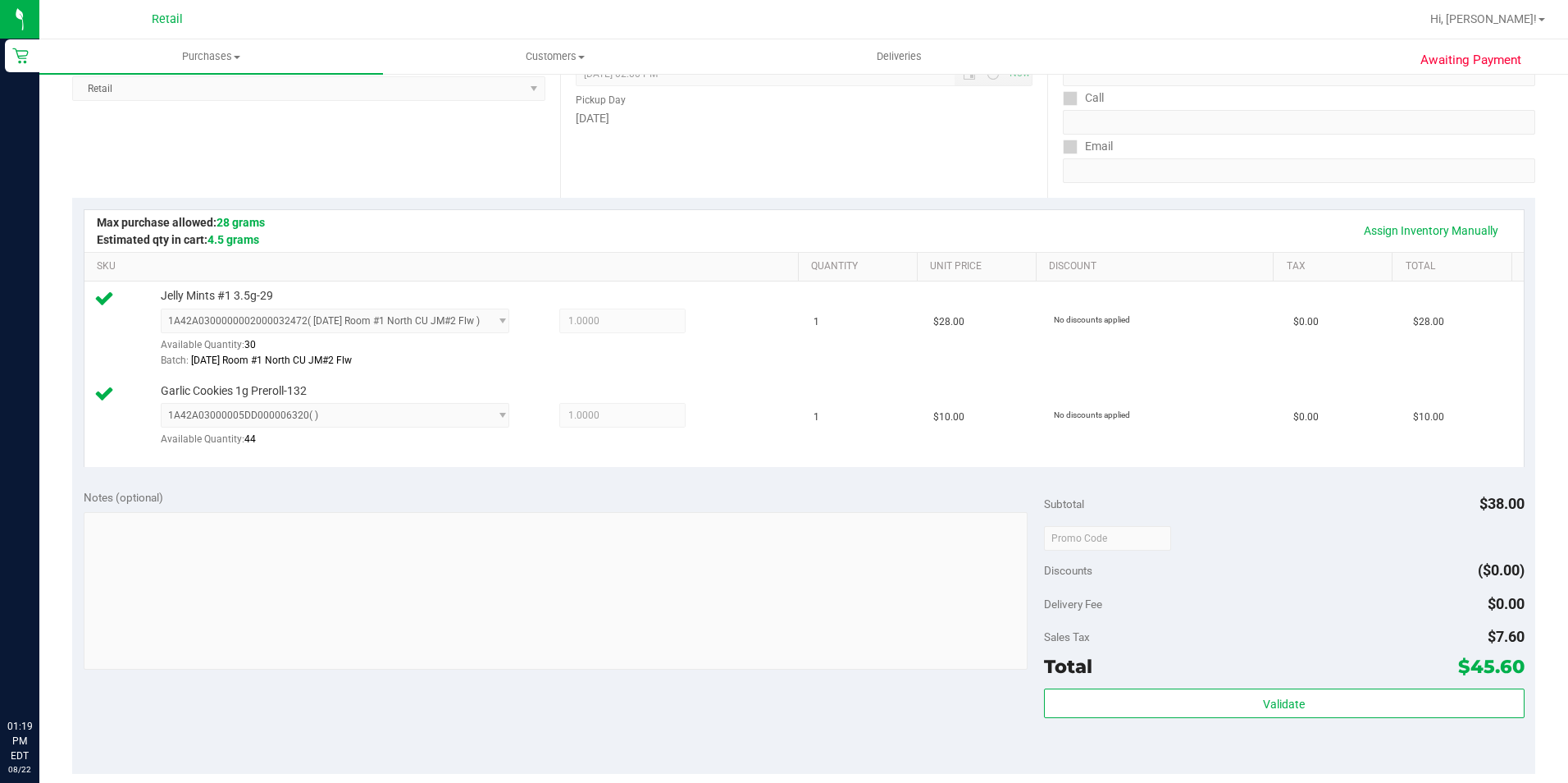
scroll to position [493, 0]
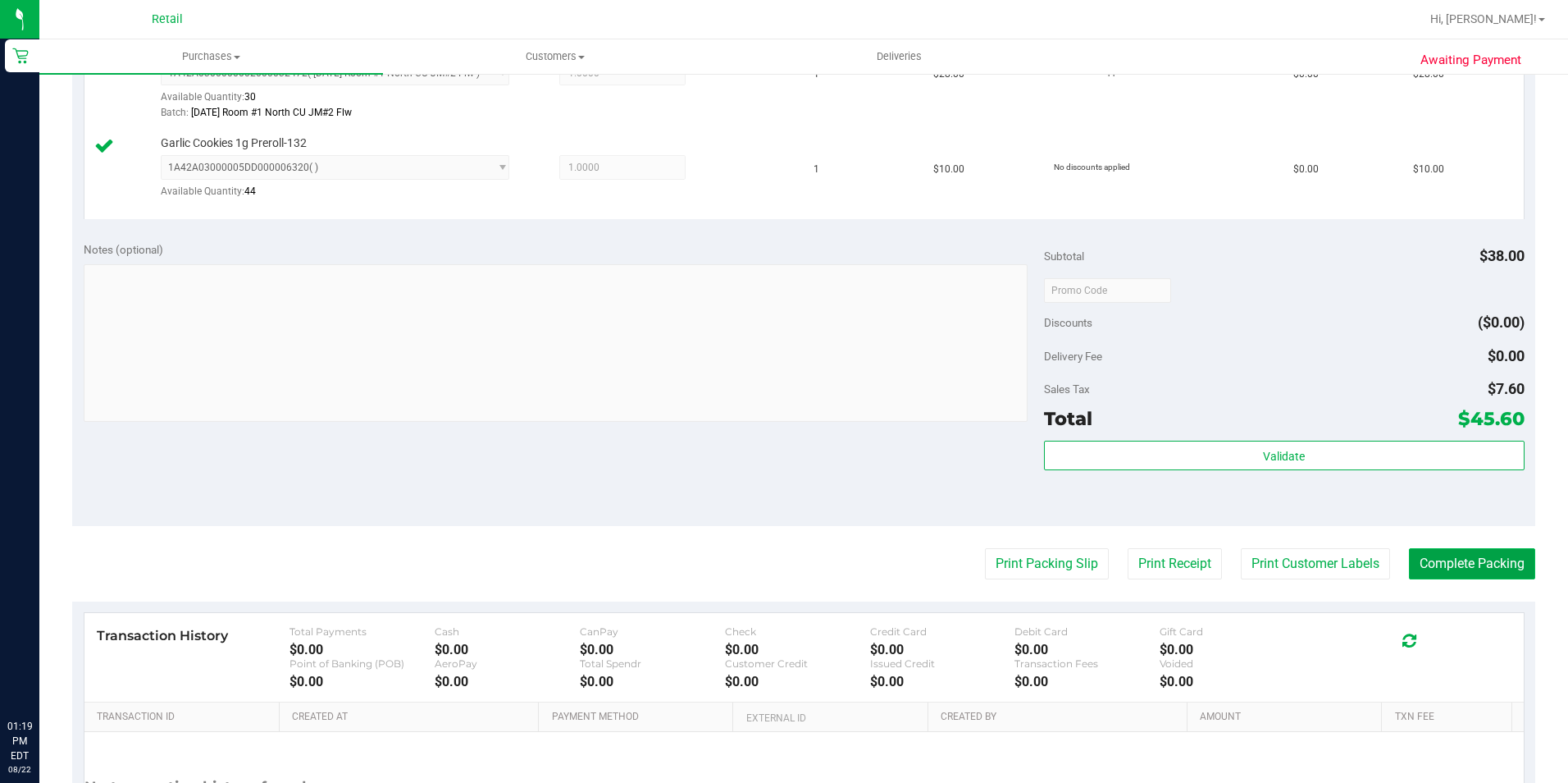
click at [1468, 568] on button "Complete Packing" at bounding box center [1472, 564] width 126 height 32
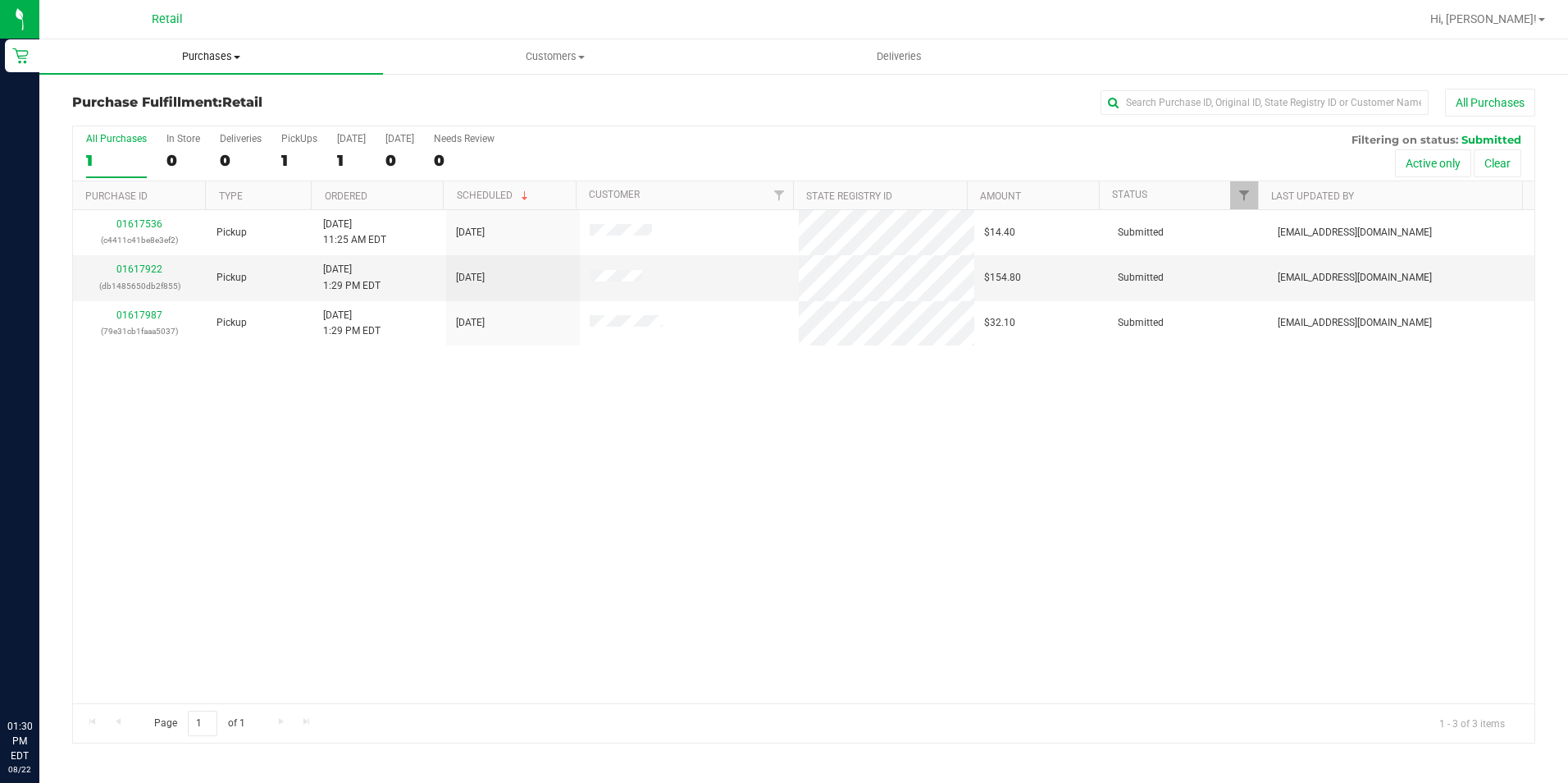
click at [214, 56] on span "Purchases" at bounding box center [211, 56] width 344 height 14
click at [189, 100] on span "Summary of purchases" at bounding box center [124, 99] width 169 height 14
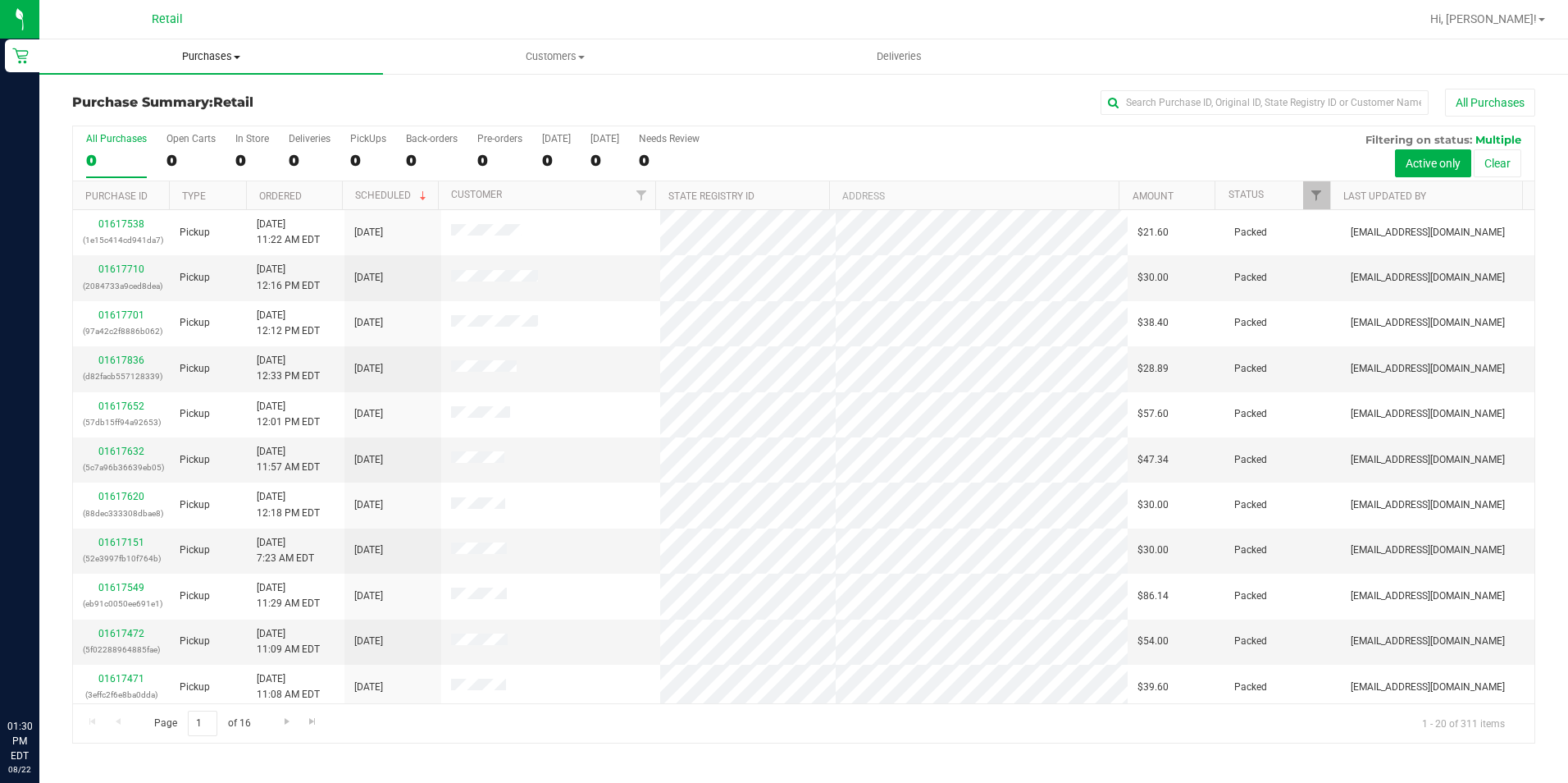
click at [211, 53] on span "Purchases" at bounding box center [211, 56] width 344 height 14
click at [179, 98] on span "Summary of purchases" at bounding box center [124, 99] width 169 height 14
click at [192, 58] on span "Purchases" at bounding box center [211, 56] width 344 height 14
click at [162, 94] on span "Summary of purchases" at bounding box center [124, 99] width 169 height 14
click at [1138, 109] on input "text" at bounding box center [1264, 103] width 328 height 25
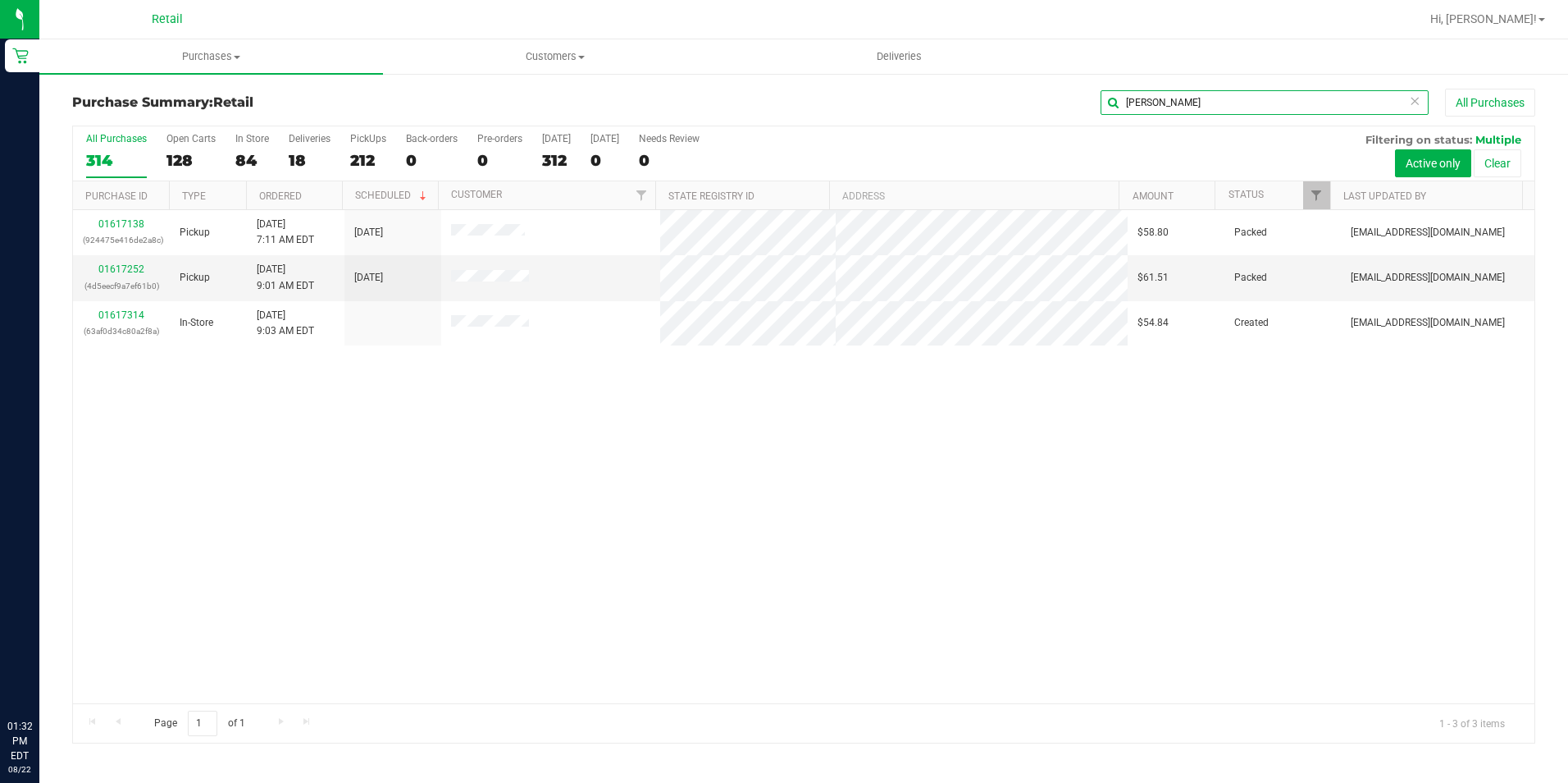
type input "kim"
click at [139, 282] on p "(4d5eecf9a7ef61b0)" at bounding box center [121, 286] width 77 height 15
click at [135, 265] on link "01617252" at bounding box center [122, 269] width 46 height 12
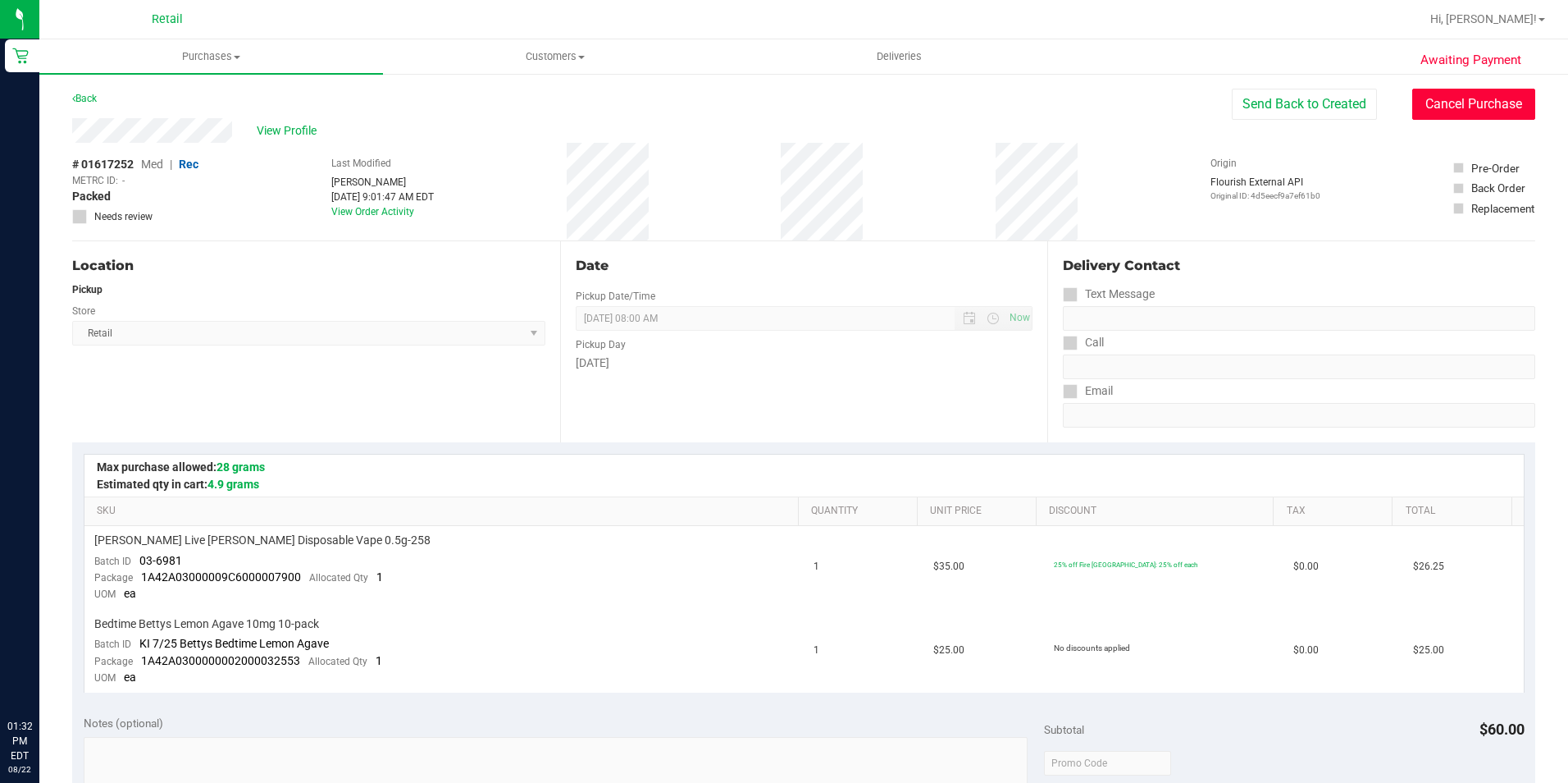
click at [1435, 92] on button "Cancel Purchase" at bounding box center [1473, 104] width 123 height 32
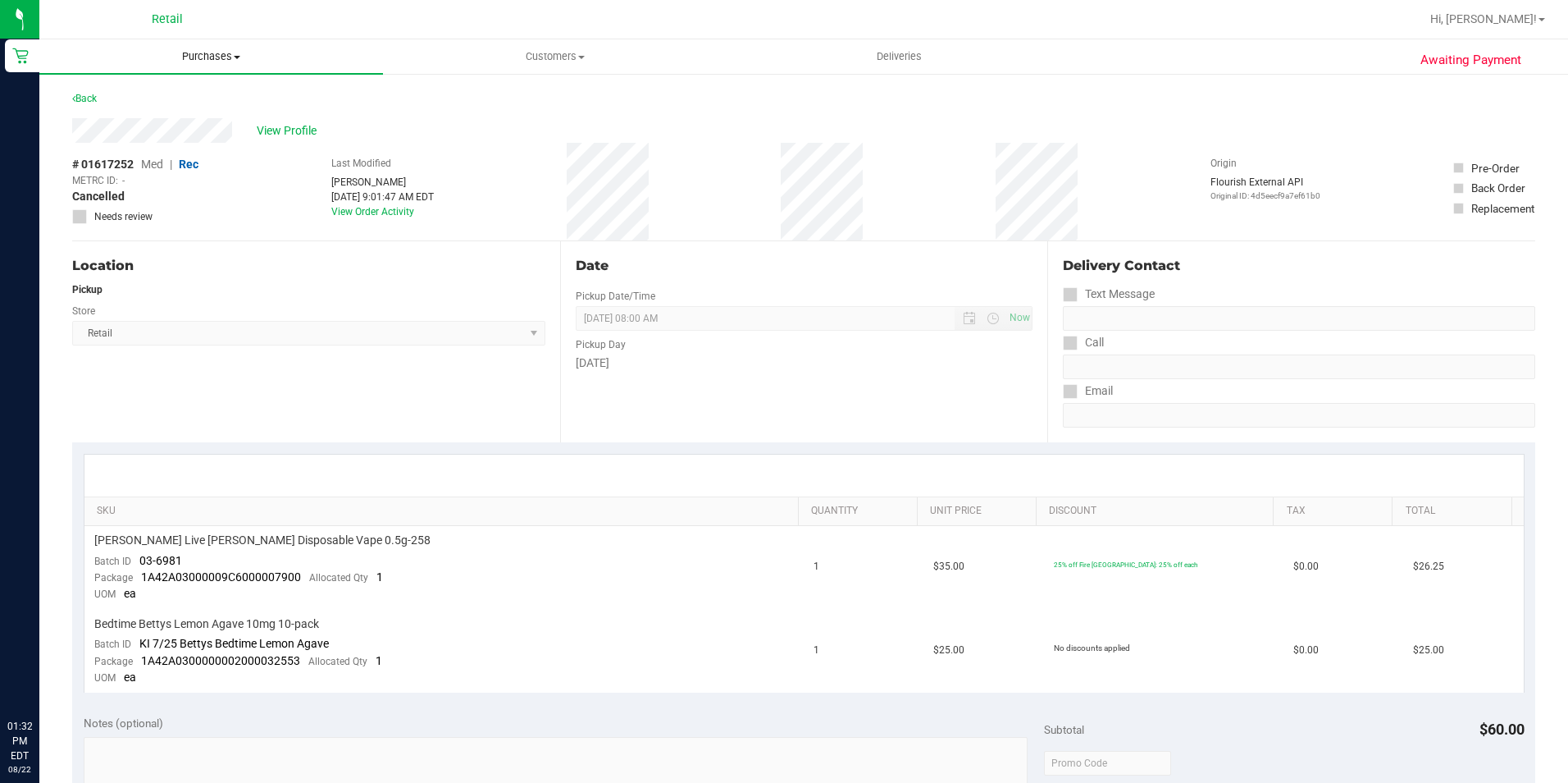
click at [202, 57] on span "Purchases" at bounding box center [211, 56] width 344 height 14
click at [111, 105] on span "Summary of purchases" at bounding box center [124, 99] width 169 height 14
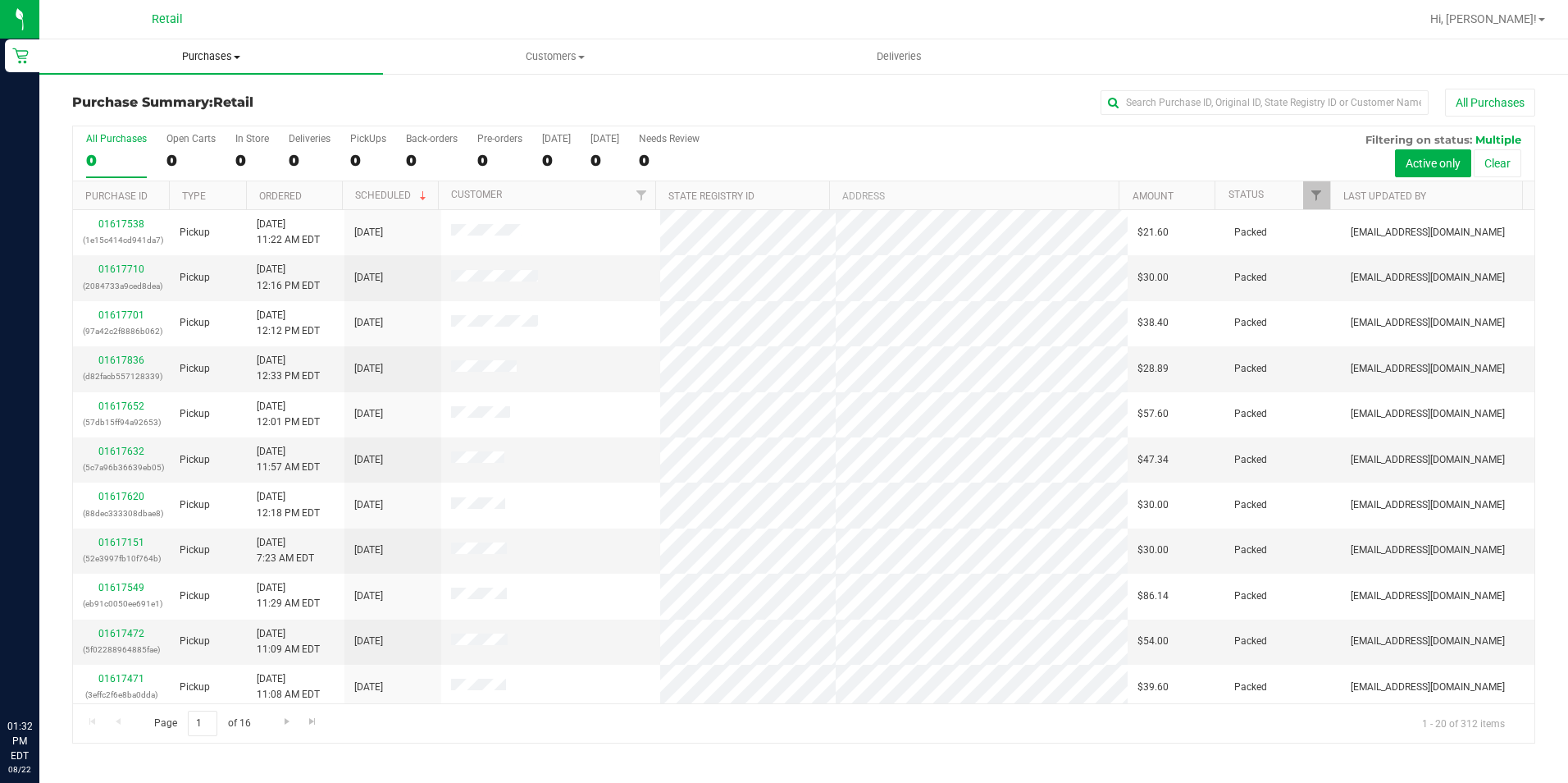
click at [196, 55] on span "Purchases" at bounding box center [211, 56] width 344 height 14
click at [1195, 104] on input "text" at bounding box center [1264, 103] width 328 height 25
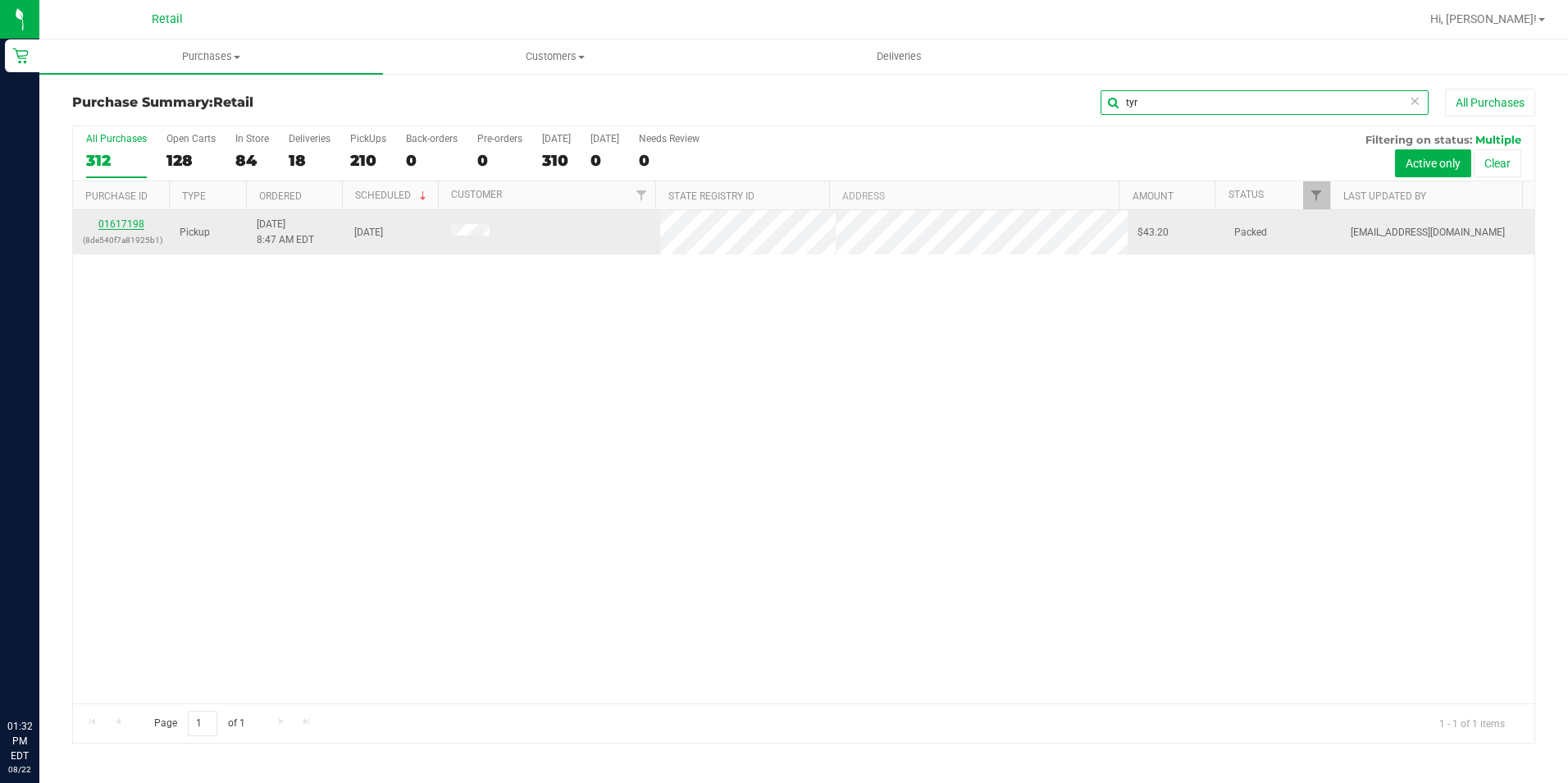
type input "tyr"
click at [125, 220] on link "01617198" at bounding box center [122, 224] width 46 height 12
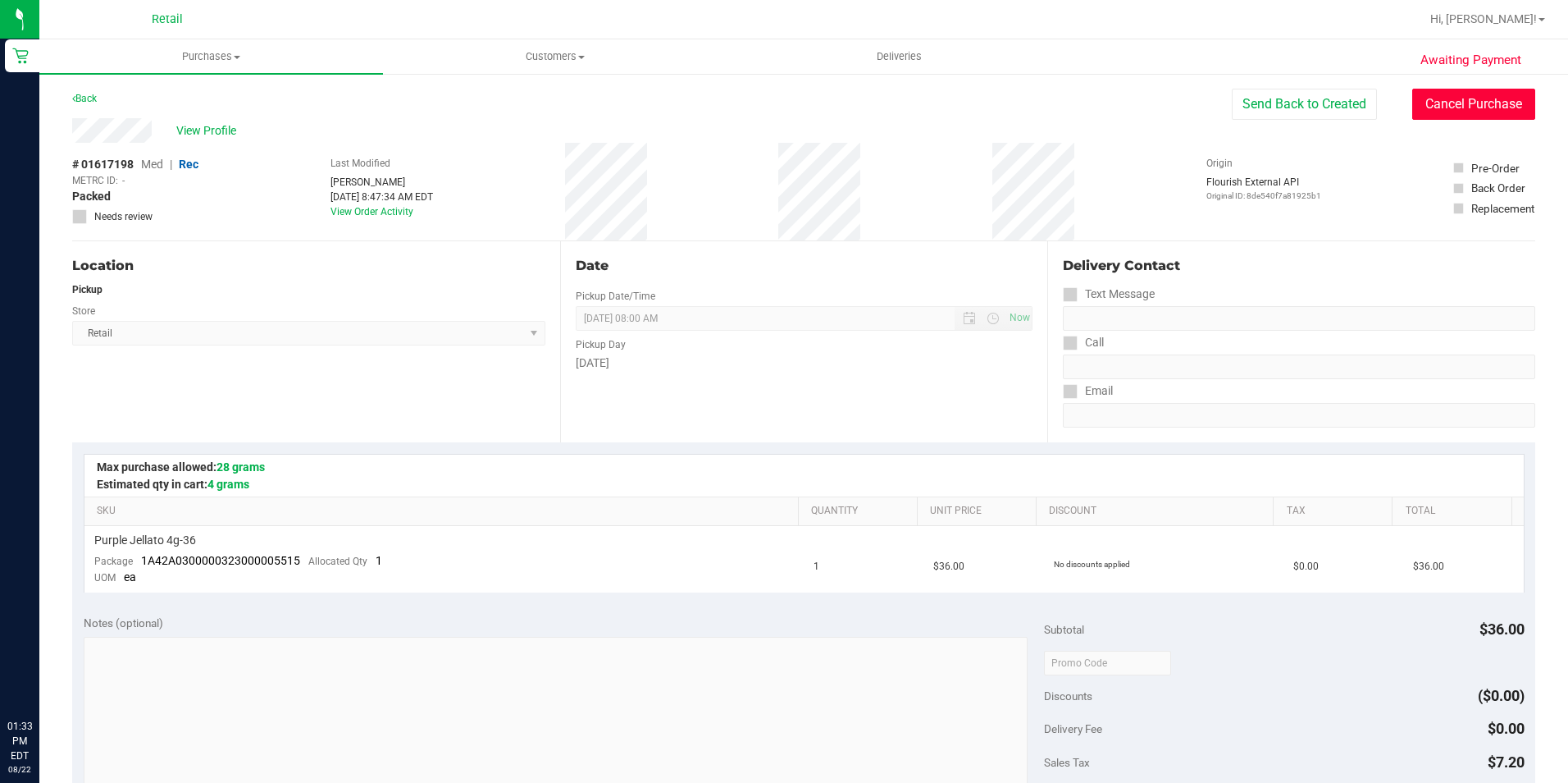
click at [1509, 102] on button "Cancel Purchase" at bounding box center [1473, 104] width 123 height 32
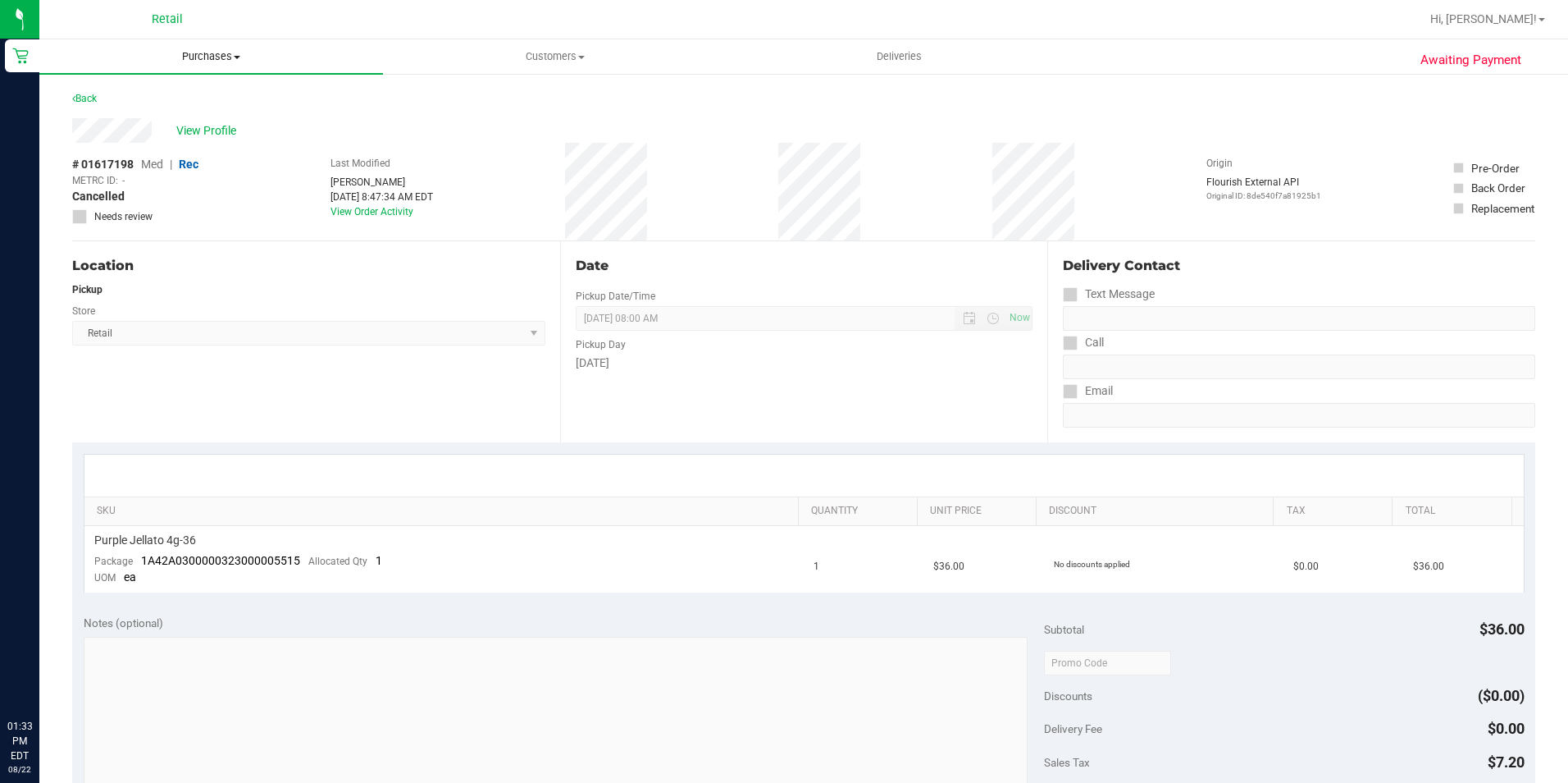
click at [226, 58] on span "Purchases" at bounding box center [211, 56] width 344 height 14
click at [158, 103] on span "Summary of purchases" at bounding box center [124, 99] width 169 height 14
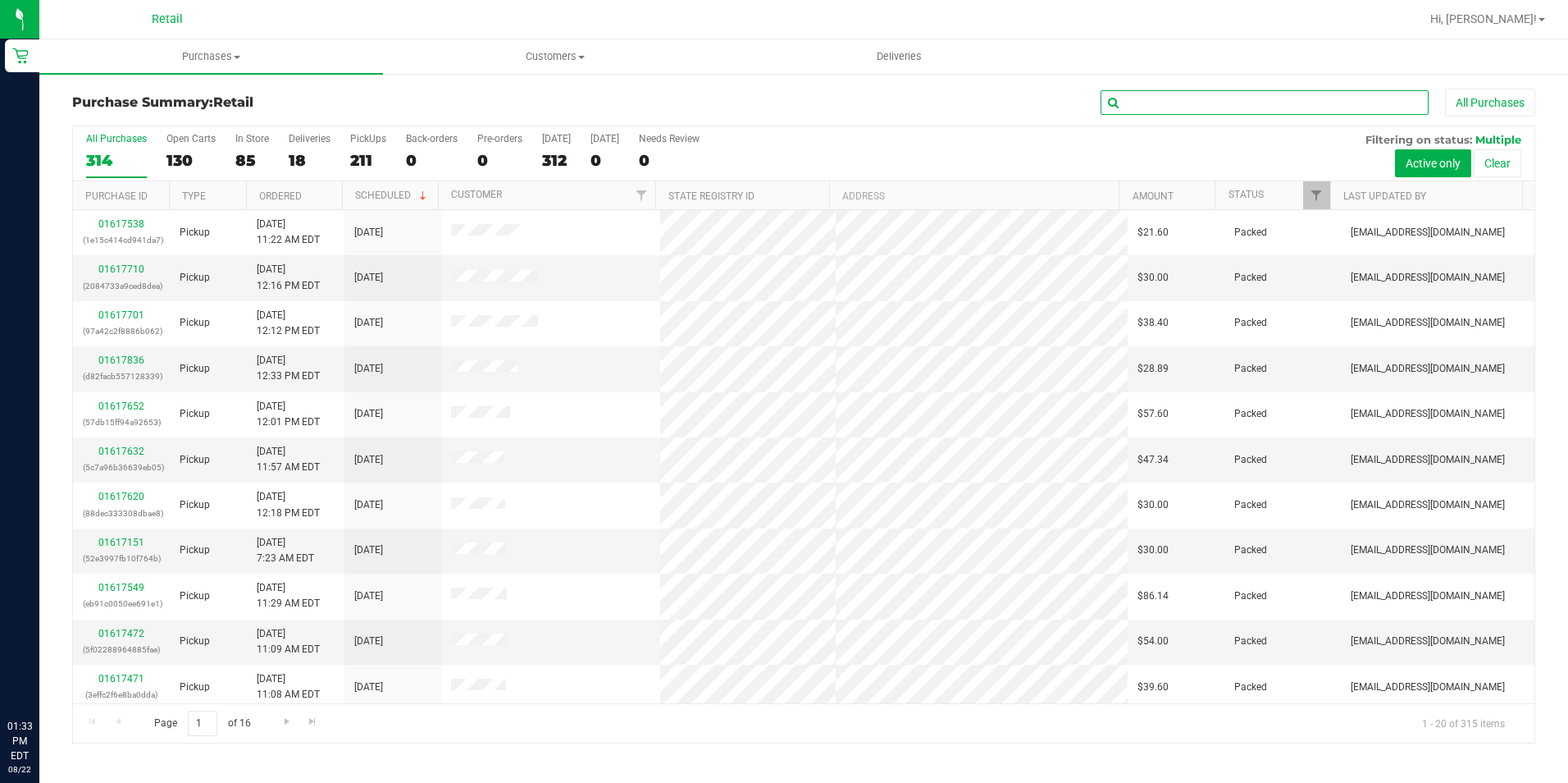
click at [1144, 99] on input "text" at bounding box center [1264, 103] width 328 height 25
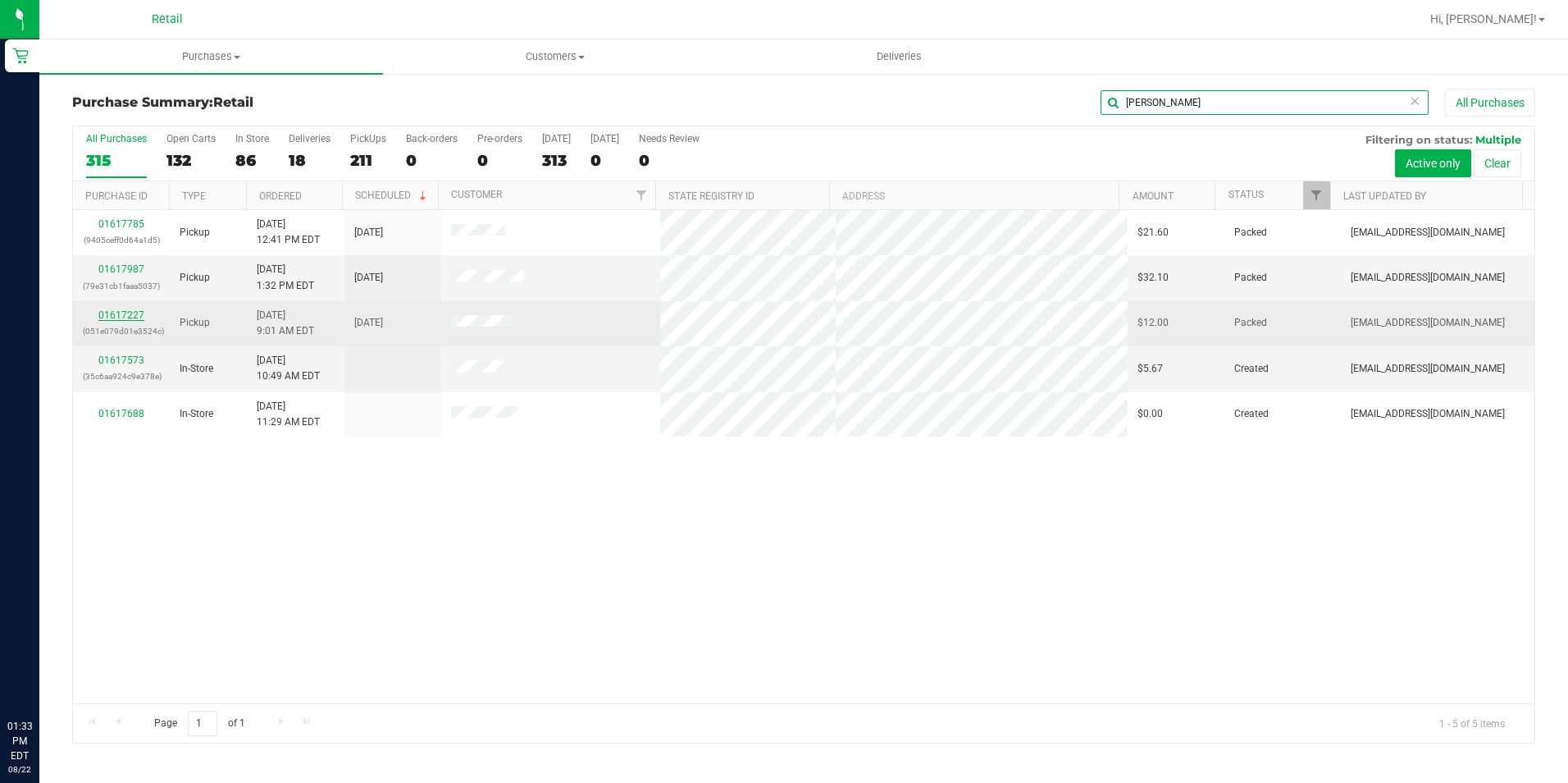
type input "jose"
click at [123, 318] on link "01617227" at bounding box center [122, 315] width 46 height 12
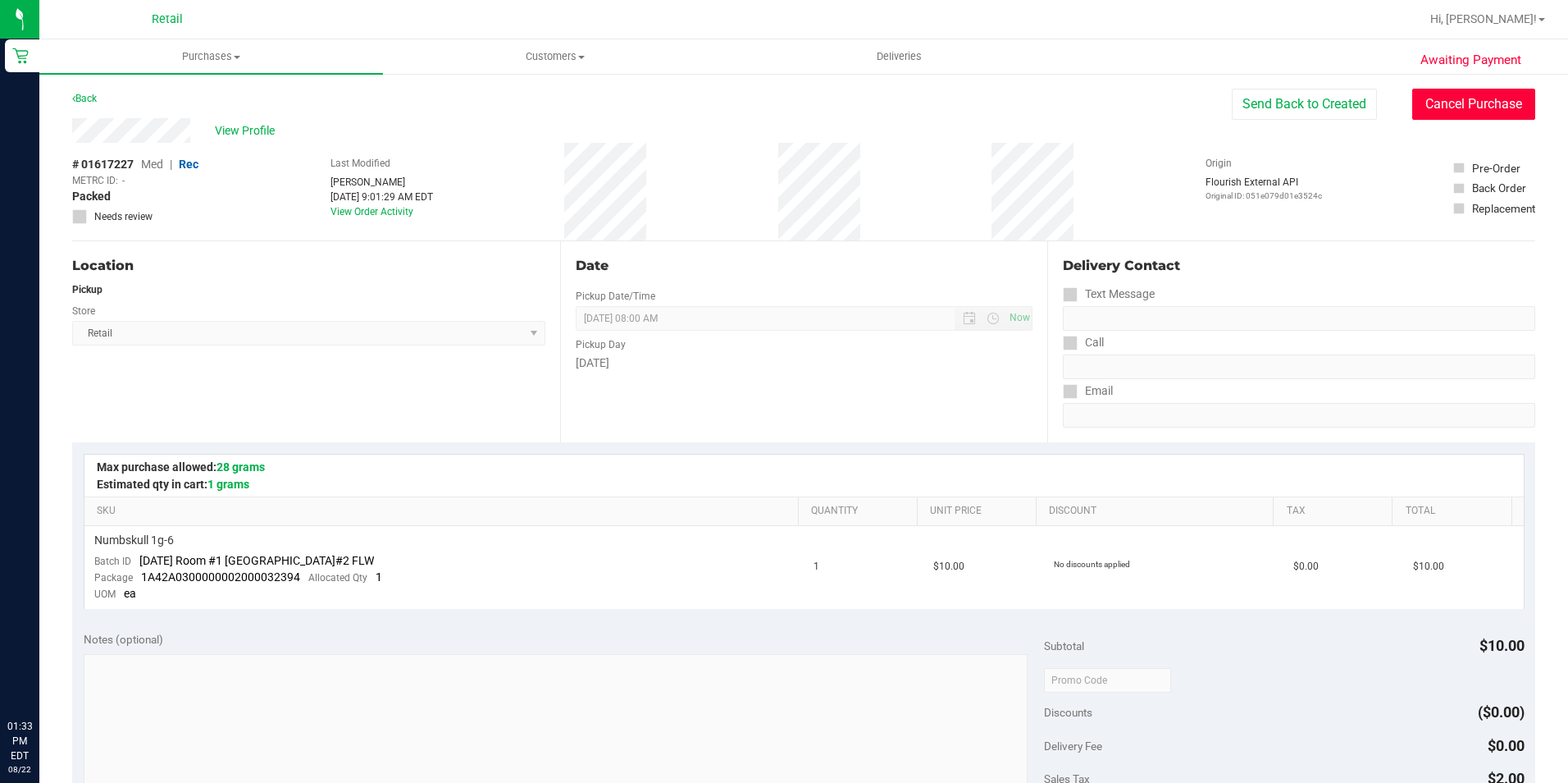
click at [1444, 109] on button "Cancel Purchase" at bounding box center [1473, 104] width 123 height 32
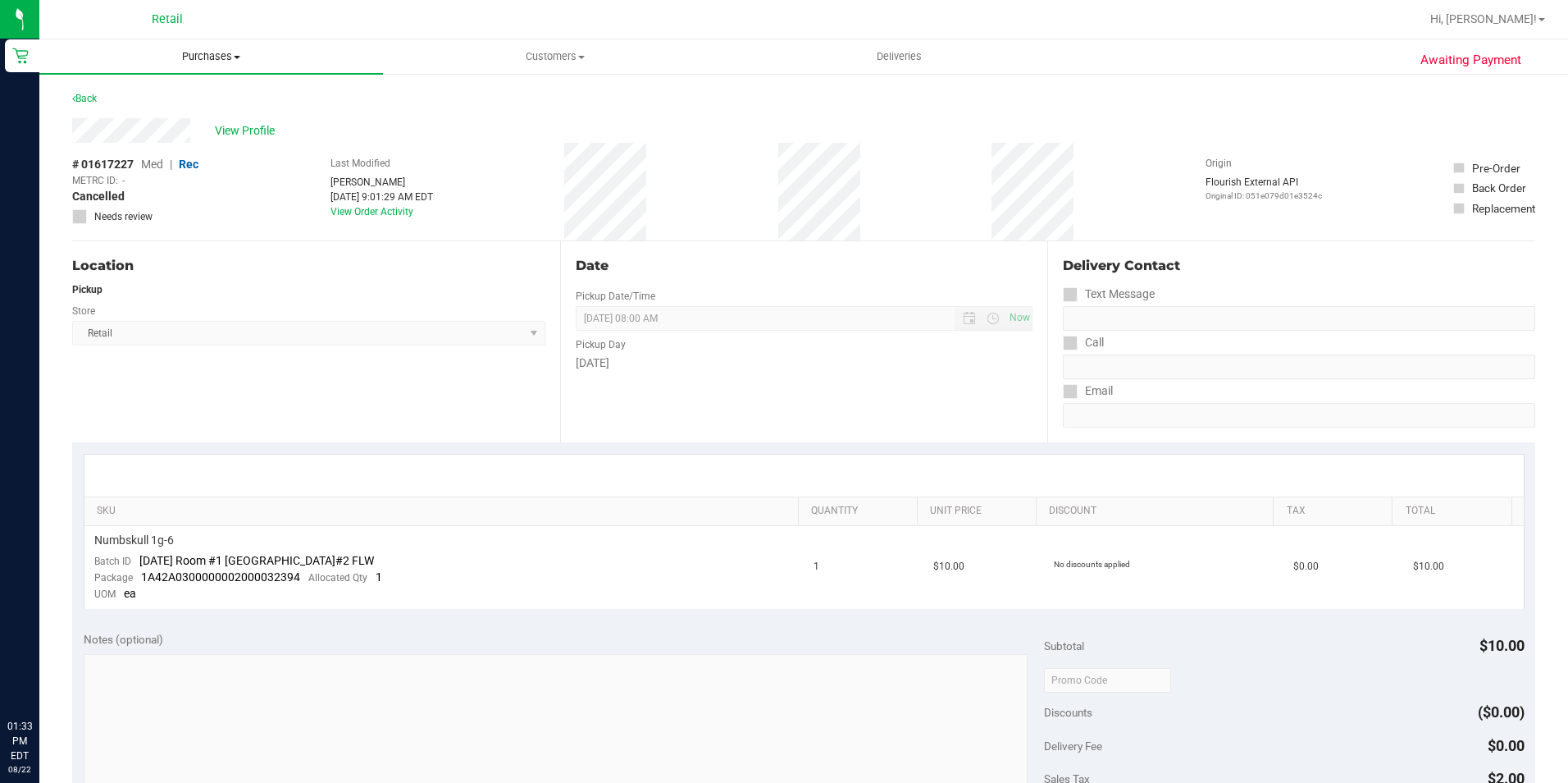
click at [200, 49] on span "Purchases" at bounding box center [211, 56] width 344 height 14
click at [157, 103] on span "Summary of purchases" at bounding box center [124, 99] width 169 height 14
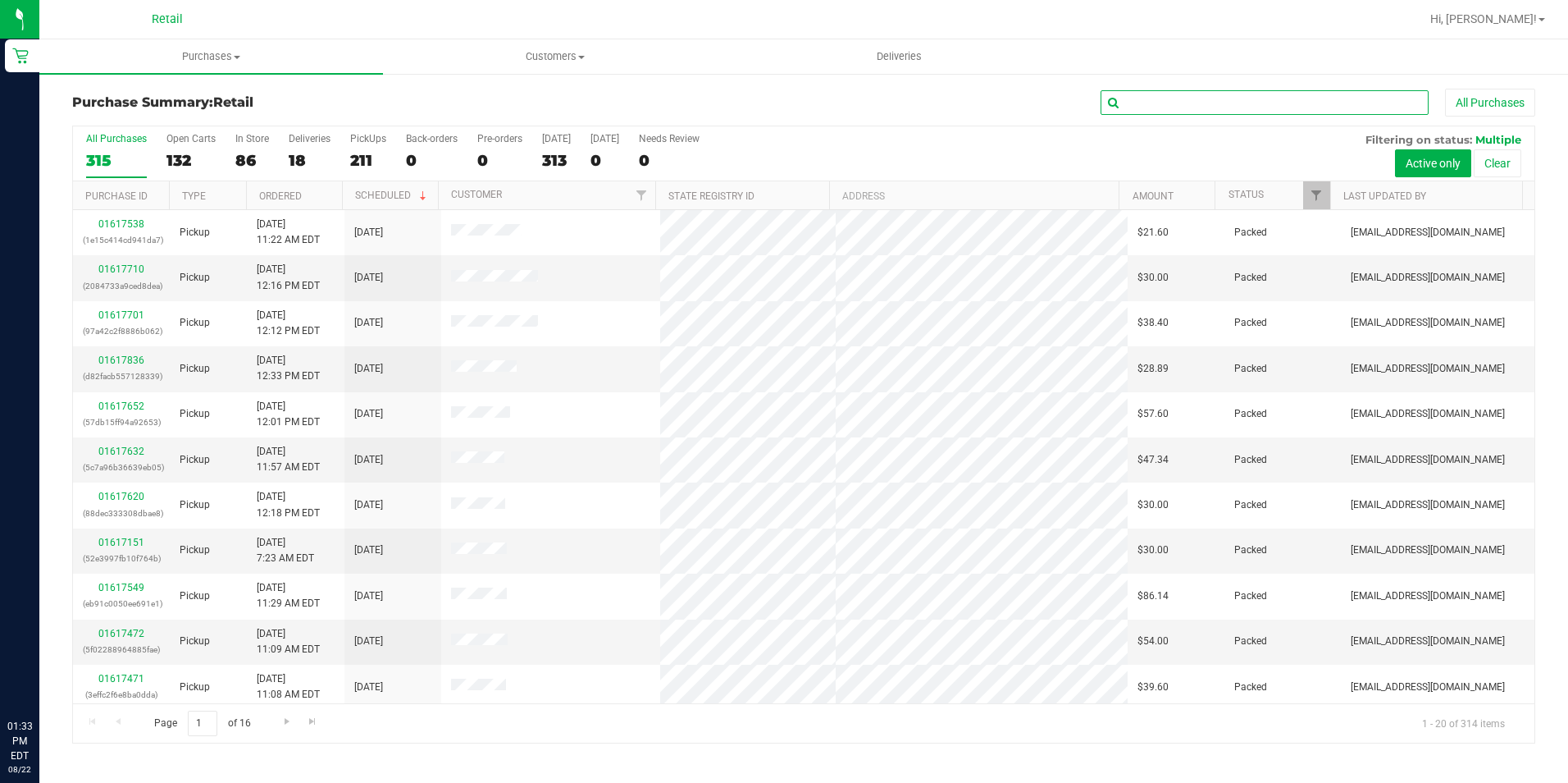
click at [1144, 105] on input "text" at bounding box center [1264, 103] width 328 height 25
click at [1167, 104] on input "text" at bounding box center [1264, 103] width 328 height 25
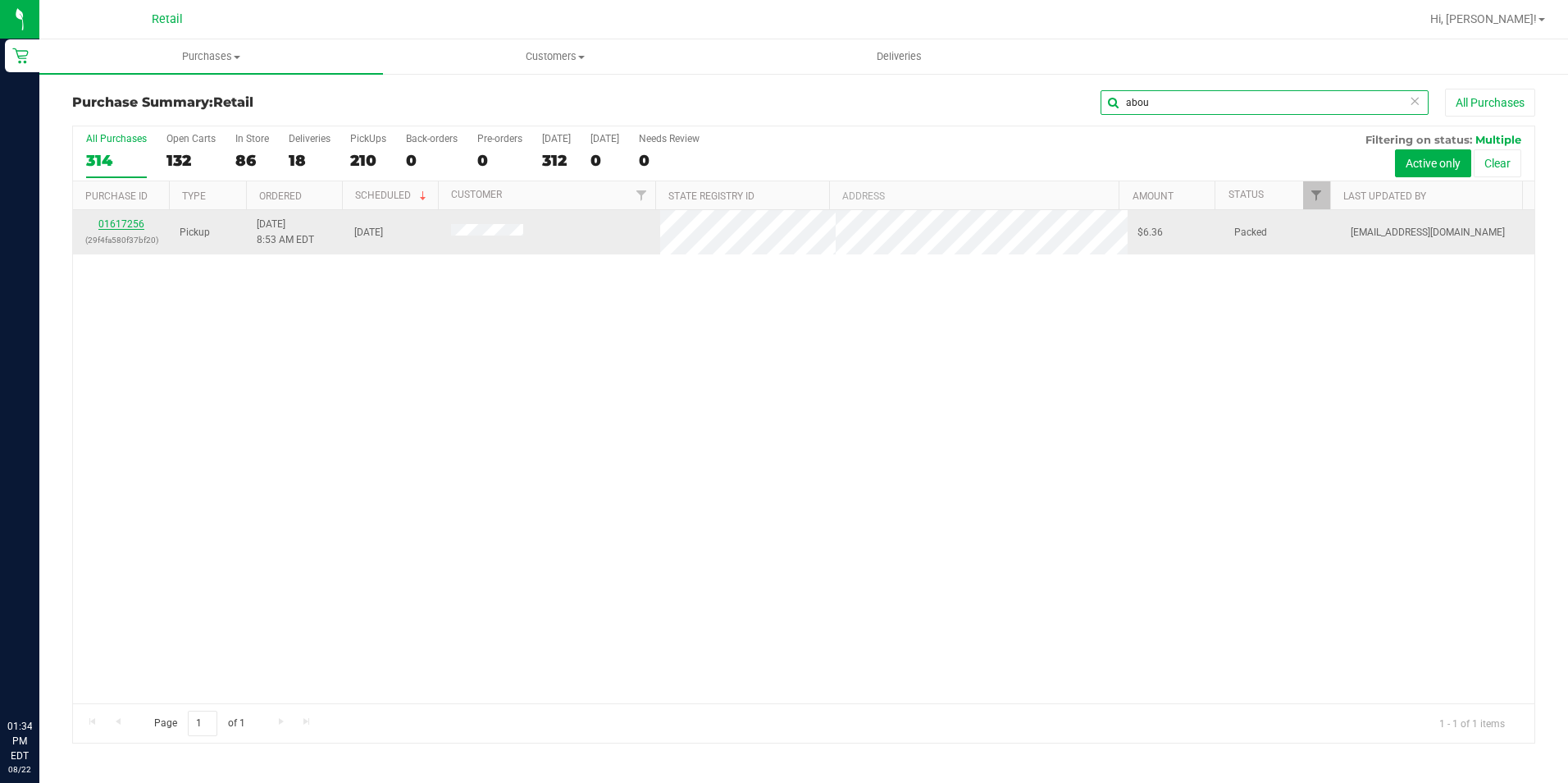
type input "abou"
click at [112, 225] on link "01617256" at bounding box center [122, 224] width 46 height 12
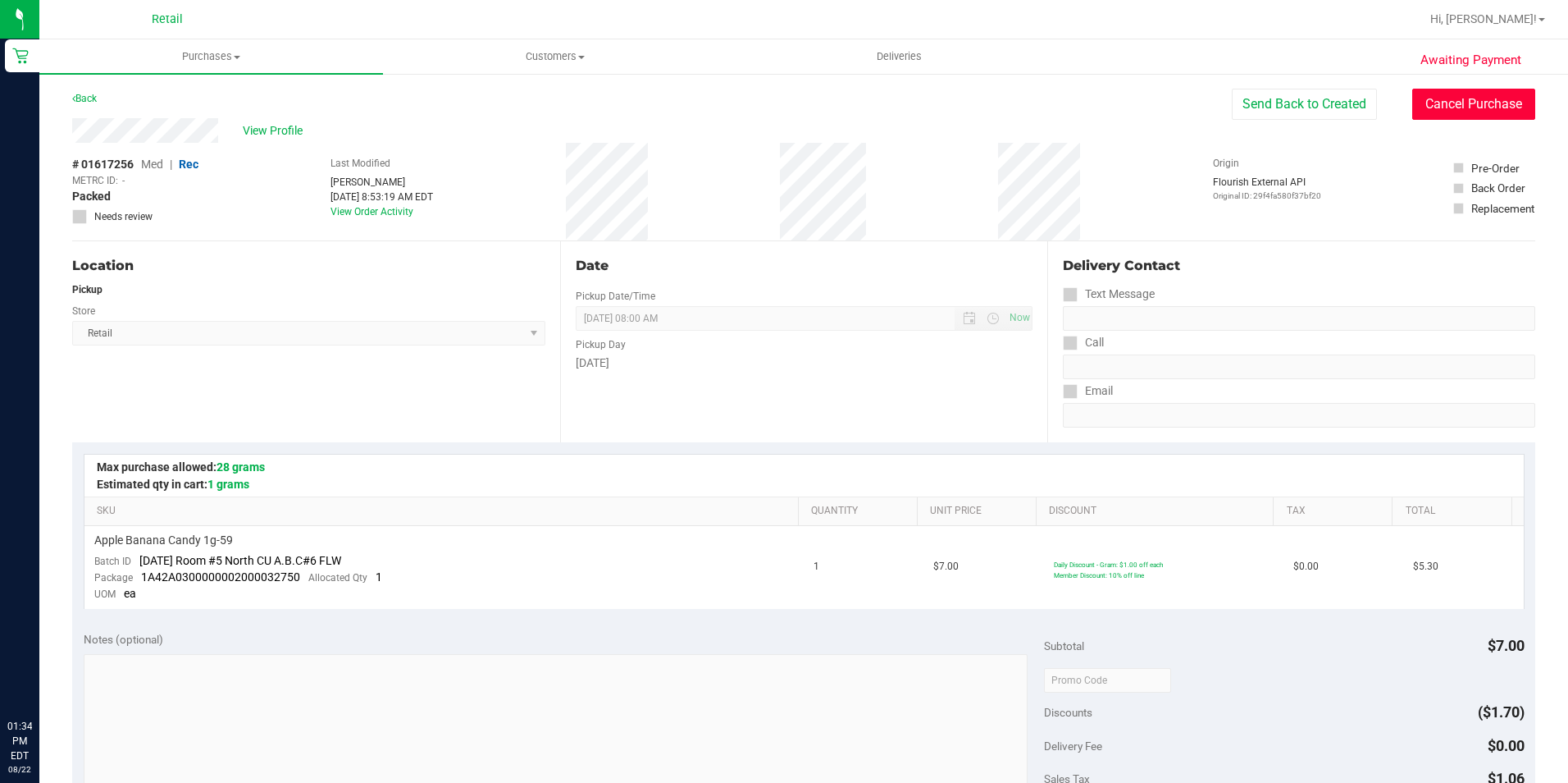
click at [1457, 96] on button "Cancel Purchase" at bounding box center [1473, 104] width 123 height 32
click at [83, 98] on link "Back" at bounding box center [84, 99] width 25 height 12
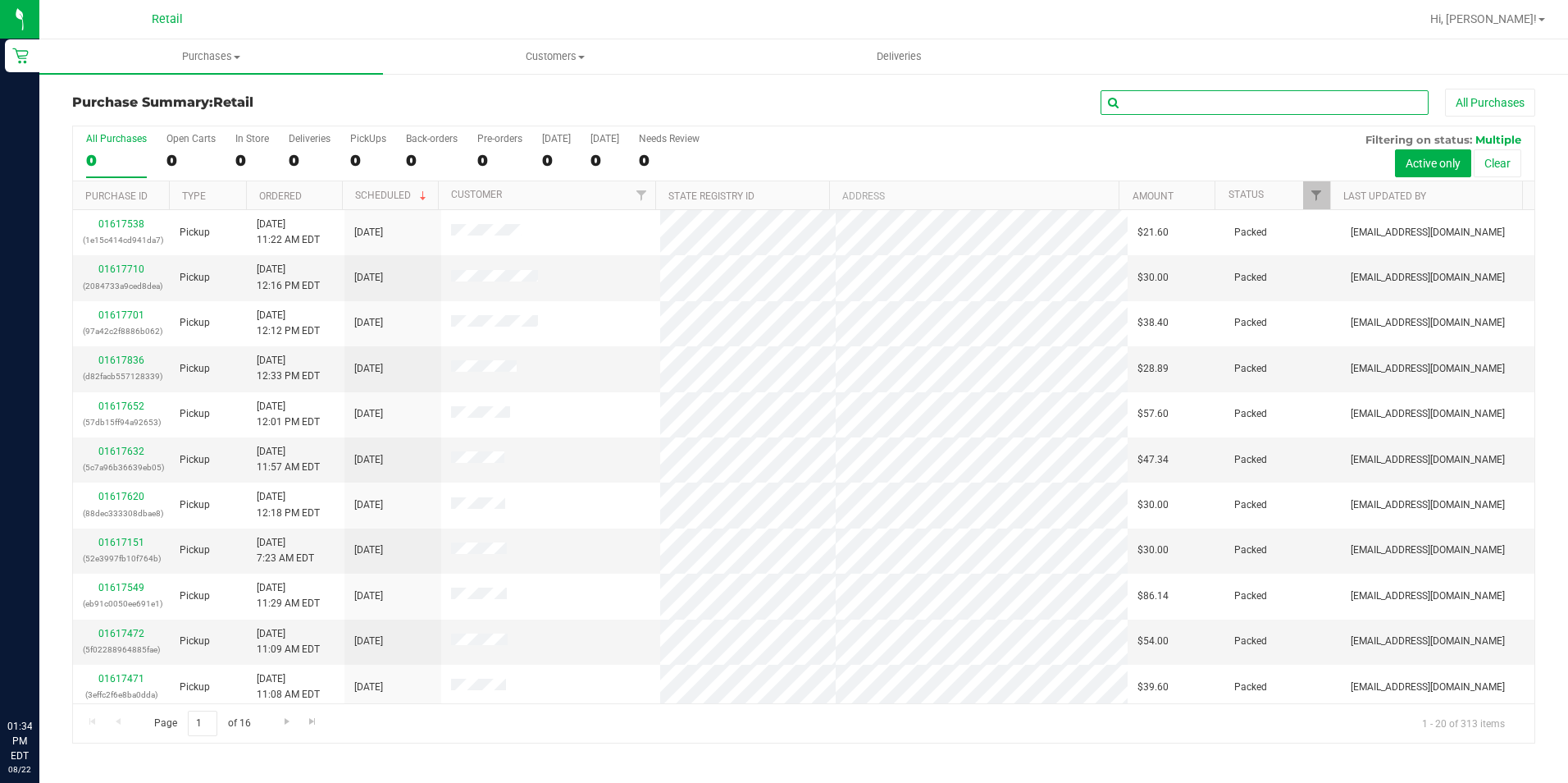
click at [1140, 96] on input "text" at bounding box center [1264, 103] width 328 height 25
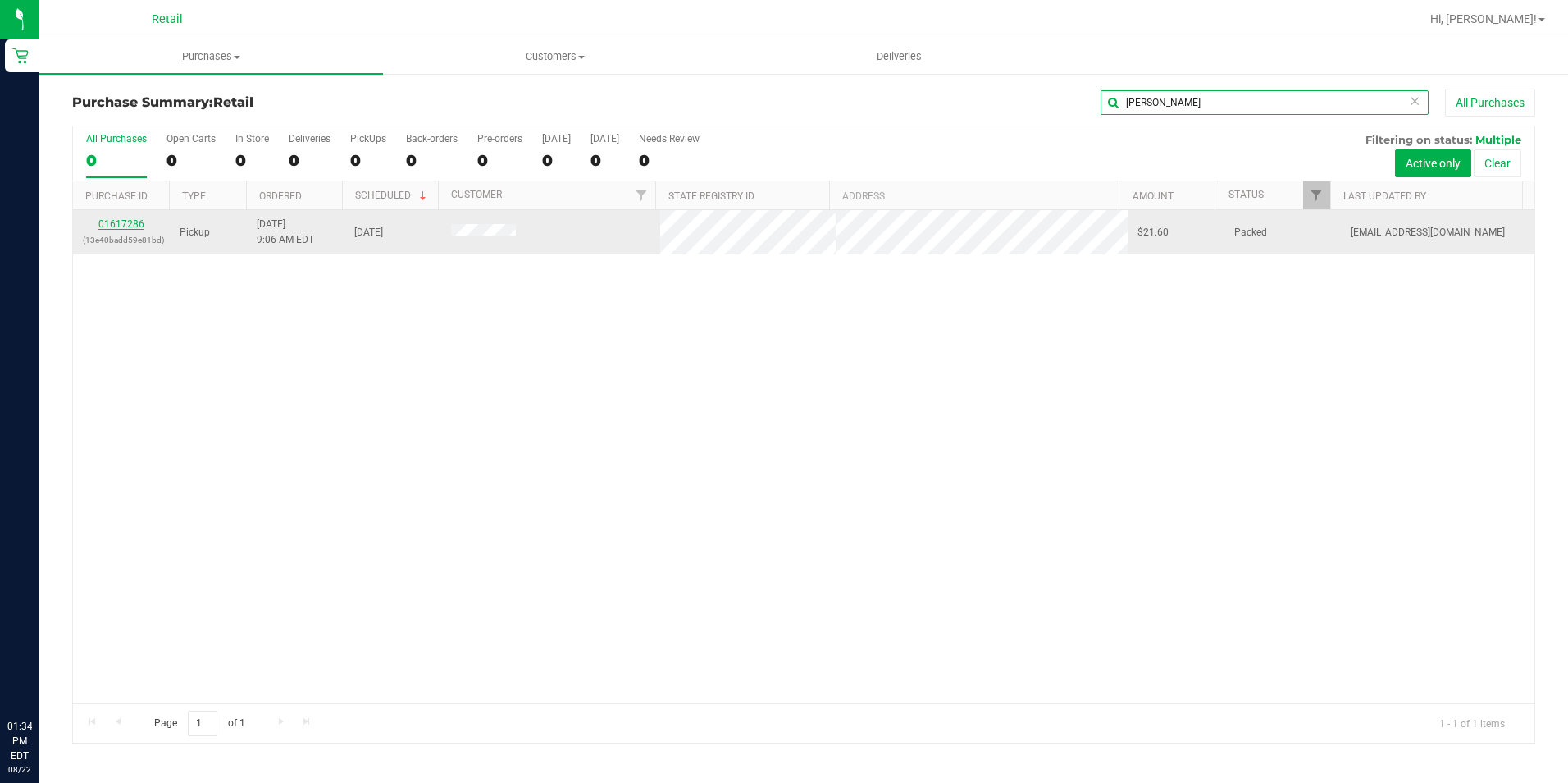
type input "felix"
click at [126, 226] on link "01617286" at bounding box center [122, 224] width 46 height 12
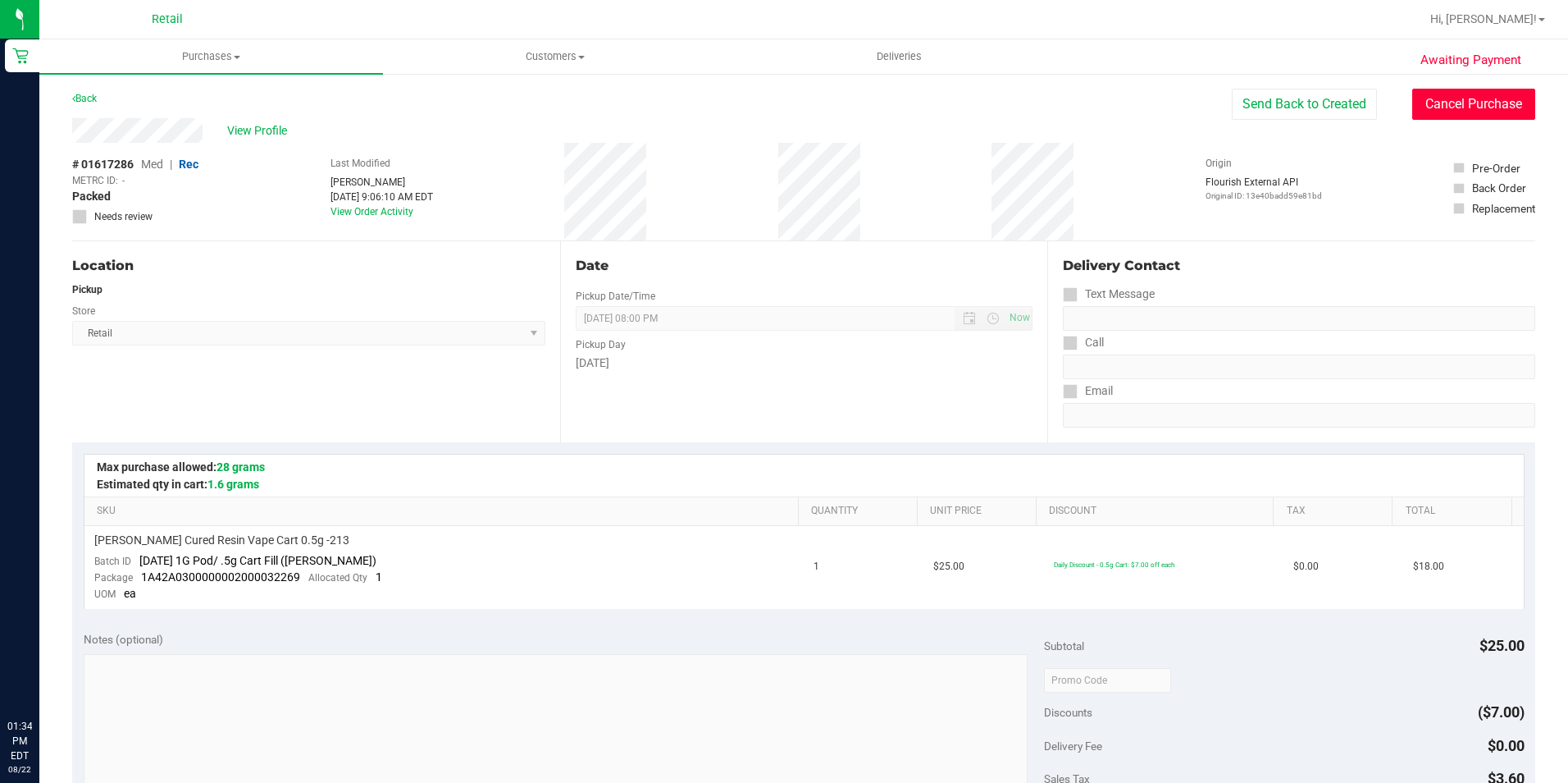
click at [1427, 104] on button "Cancel Purchase" at bounding box center [1473, 104] width 123 height 32
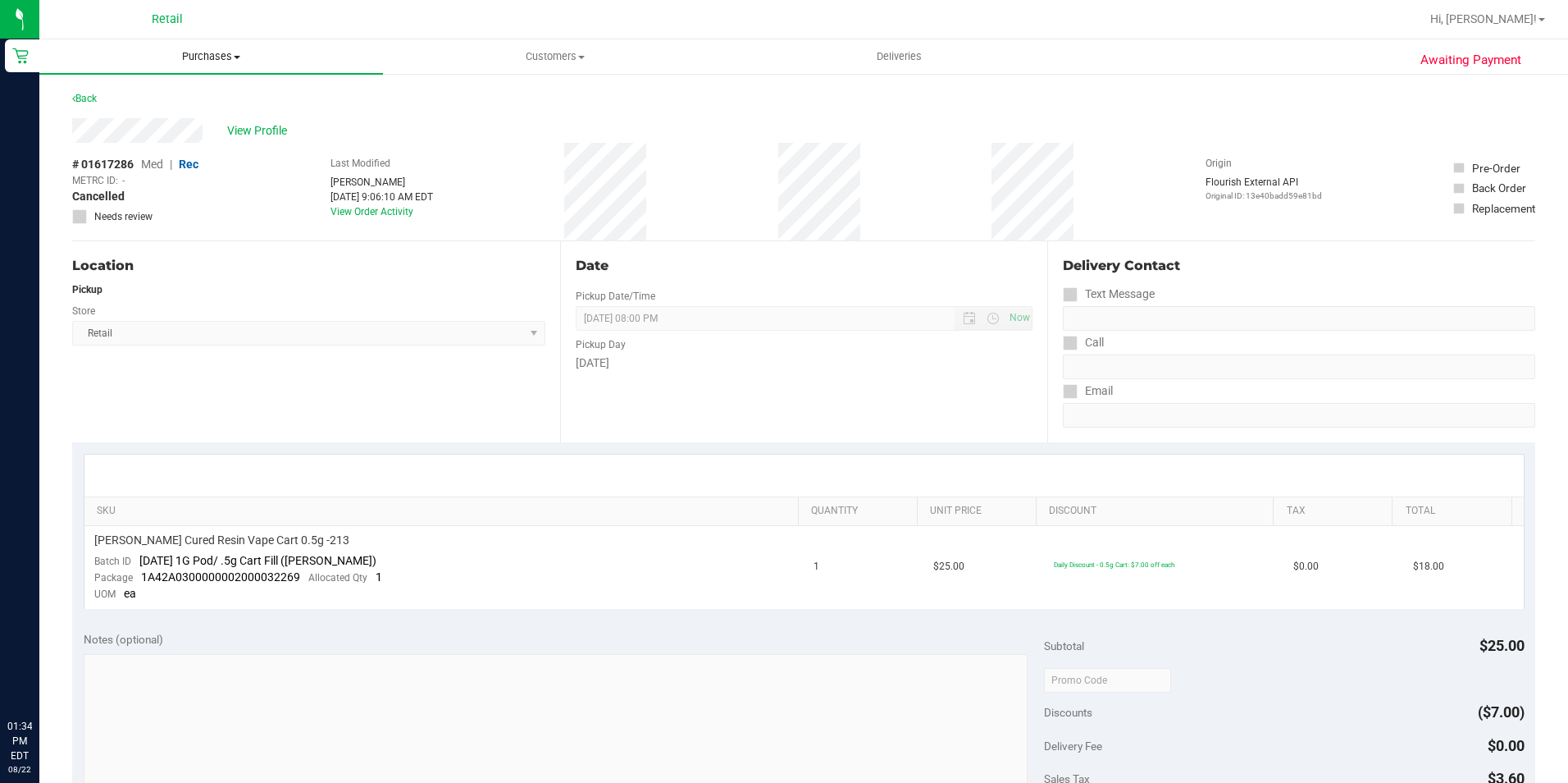
click at [219, 66] on uib-tab-heading "Purchases Summary of purchases Fulfillment All purchases" at bounding box center [211, 57] width 344 height 35
click at [190, 103] on span "Summary of purchases" at bounding box center [124, 99] width 169 height 14
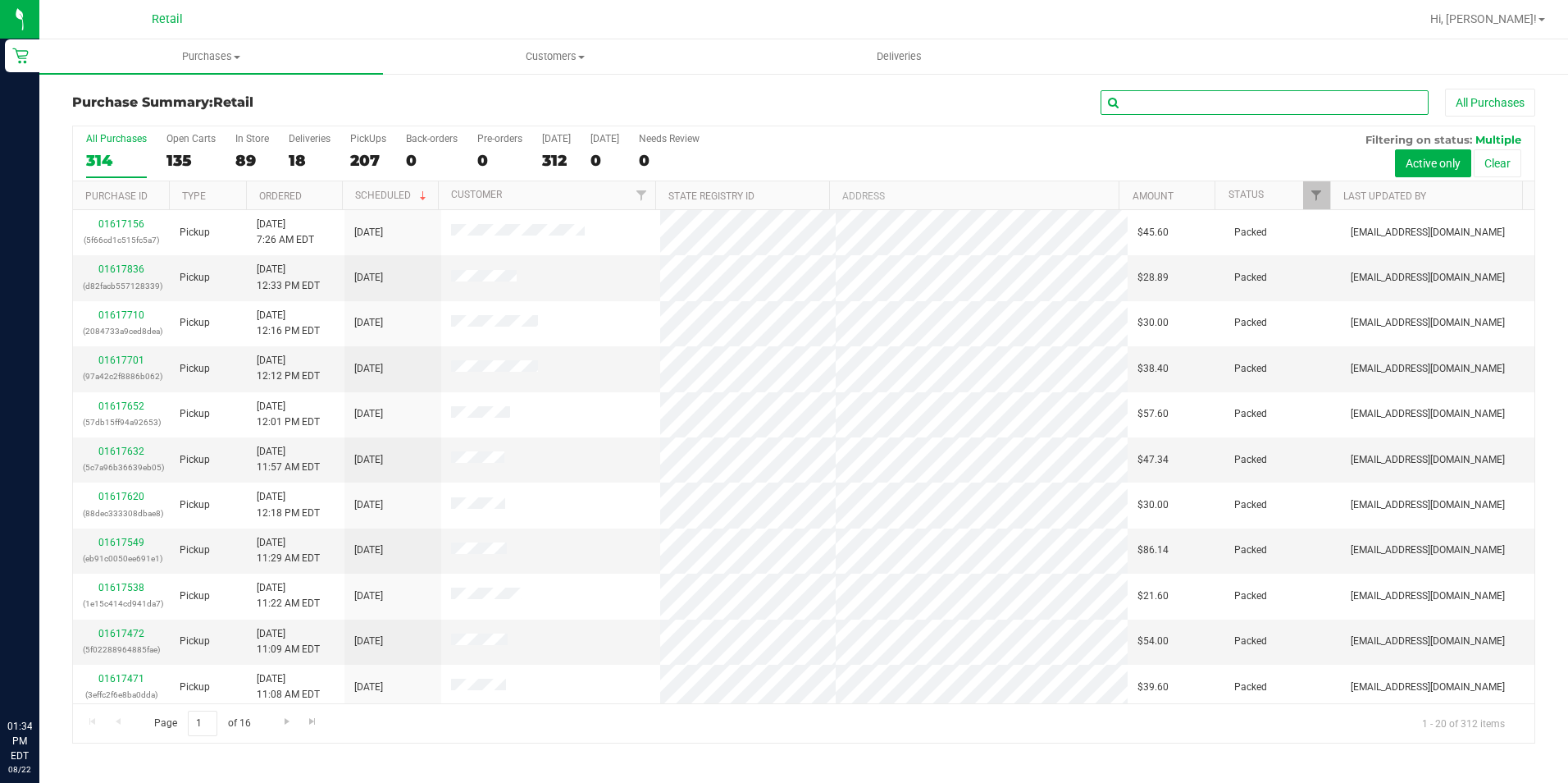
click at [1178, 97] on input "text" at bounding box center [1264, 103] width 328 height 25
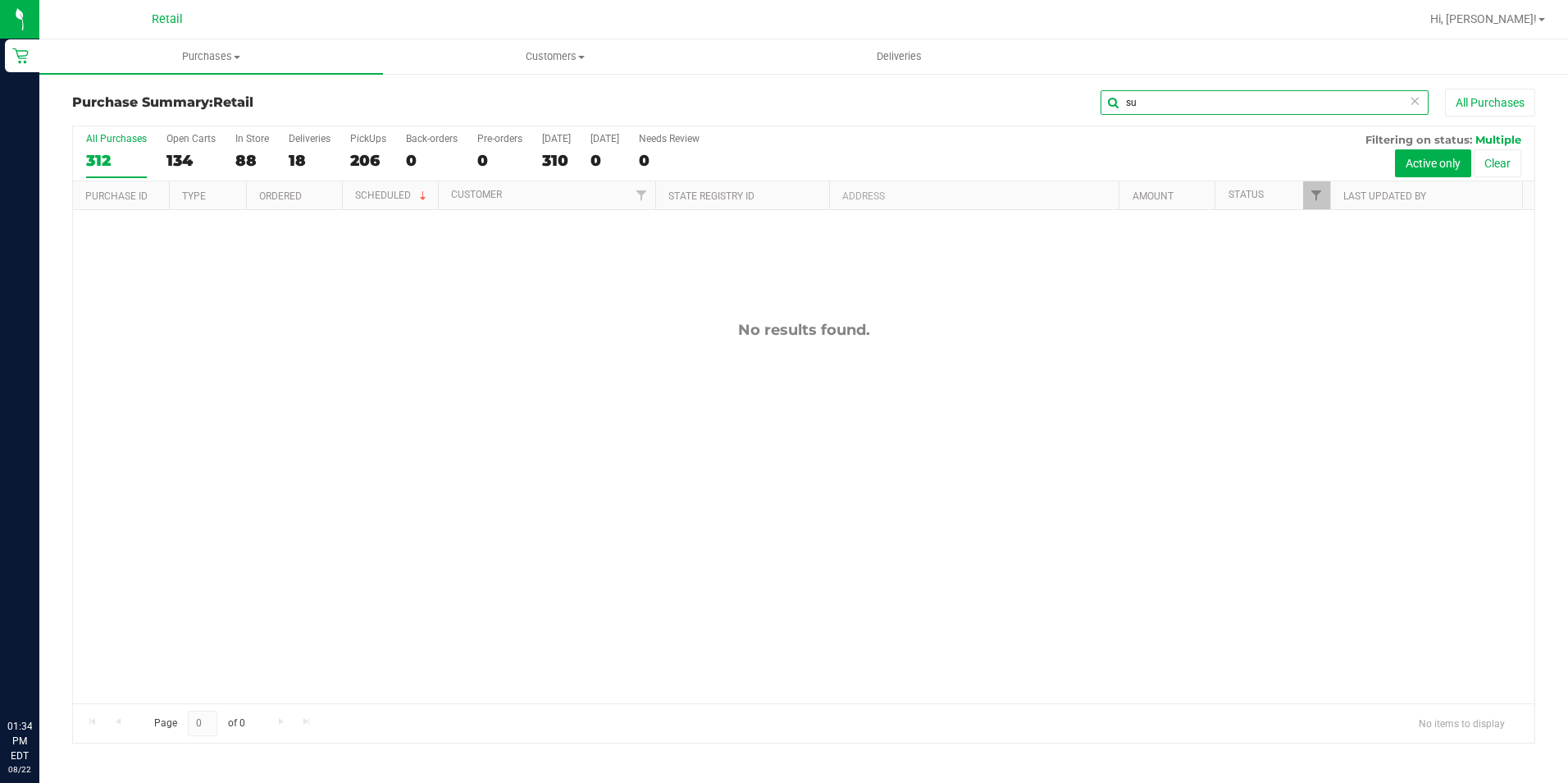
type input "s"
drag, startPoint x: 1155, startPoint y: 103, endPoint x: 1091, endPoint y: 102, distance: 64.0
click at [1091, 102] on div "more All Purchases" at bounding box center [1048, 102] width 975 height 28
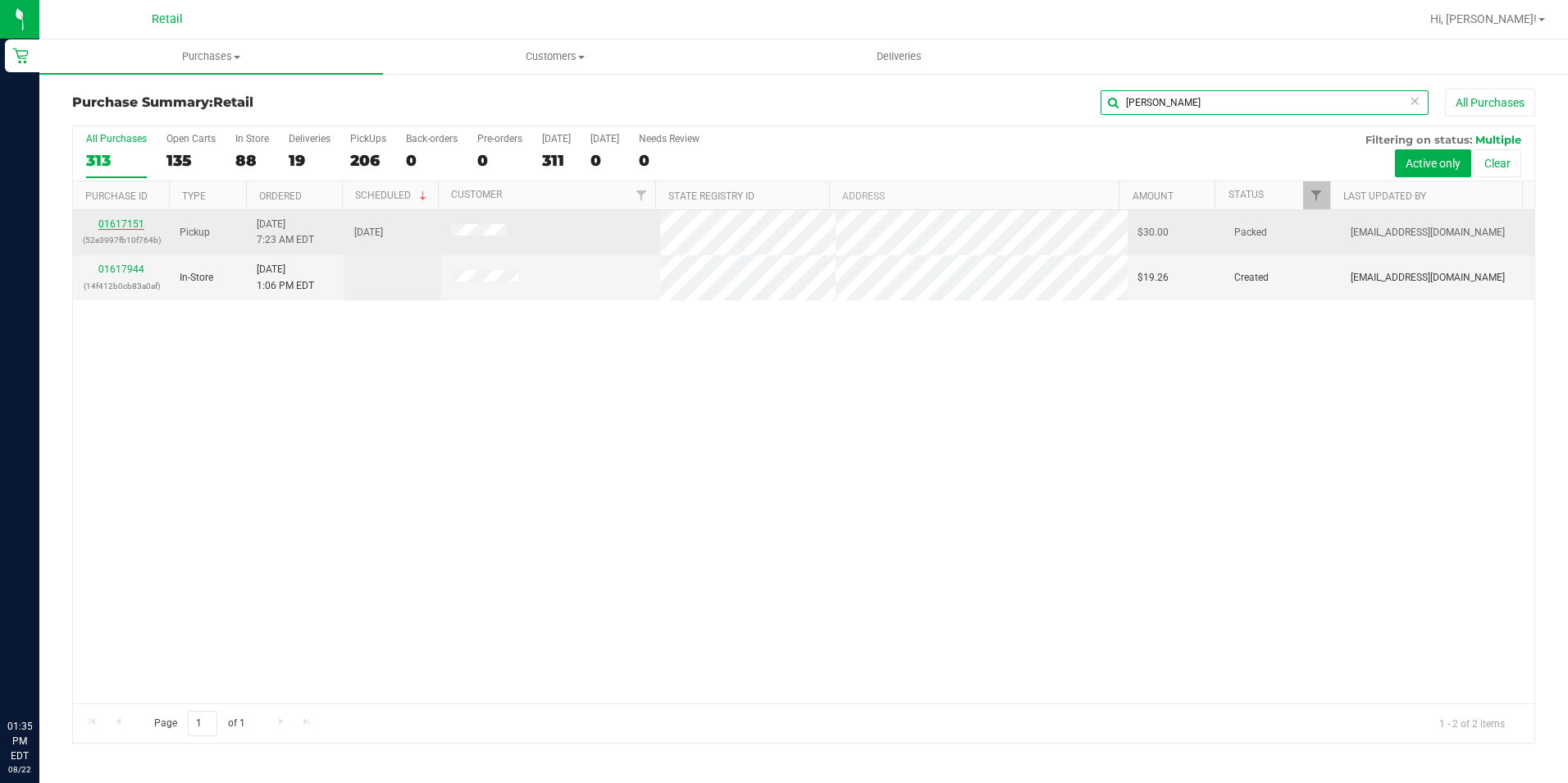
type input "samuel"
click at [128, 222] on link "01617151" at bounding box center [122, 224] width 46 height 12
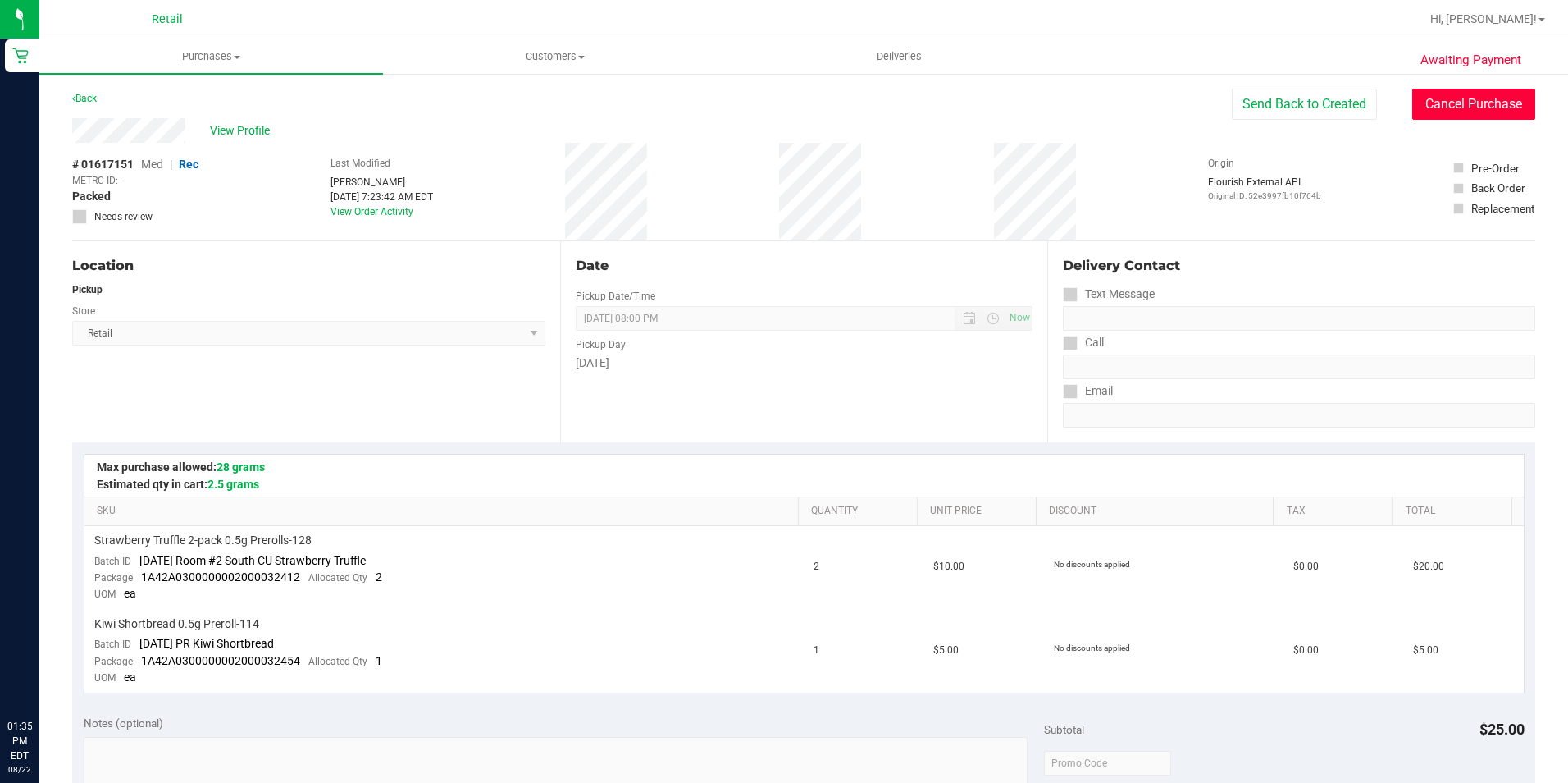
click at [1476, 94] on button "Cancel Purchase" at bounding box center [1473, 104] width 123 height 32
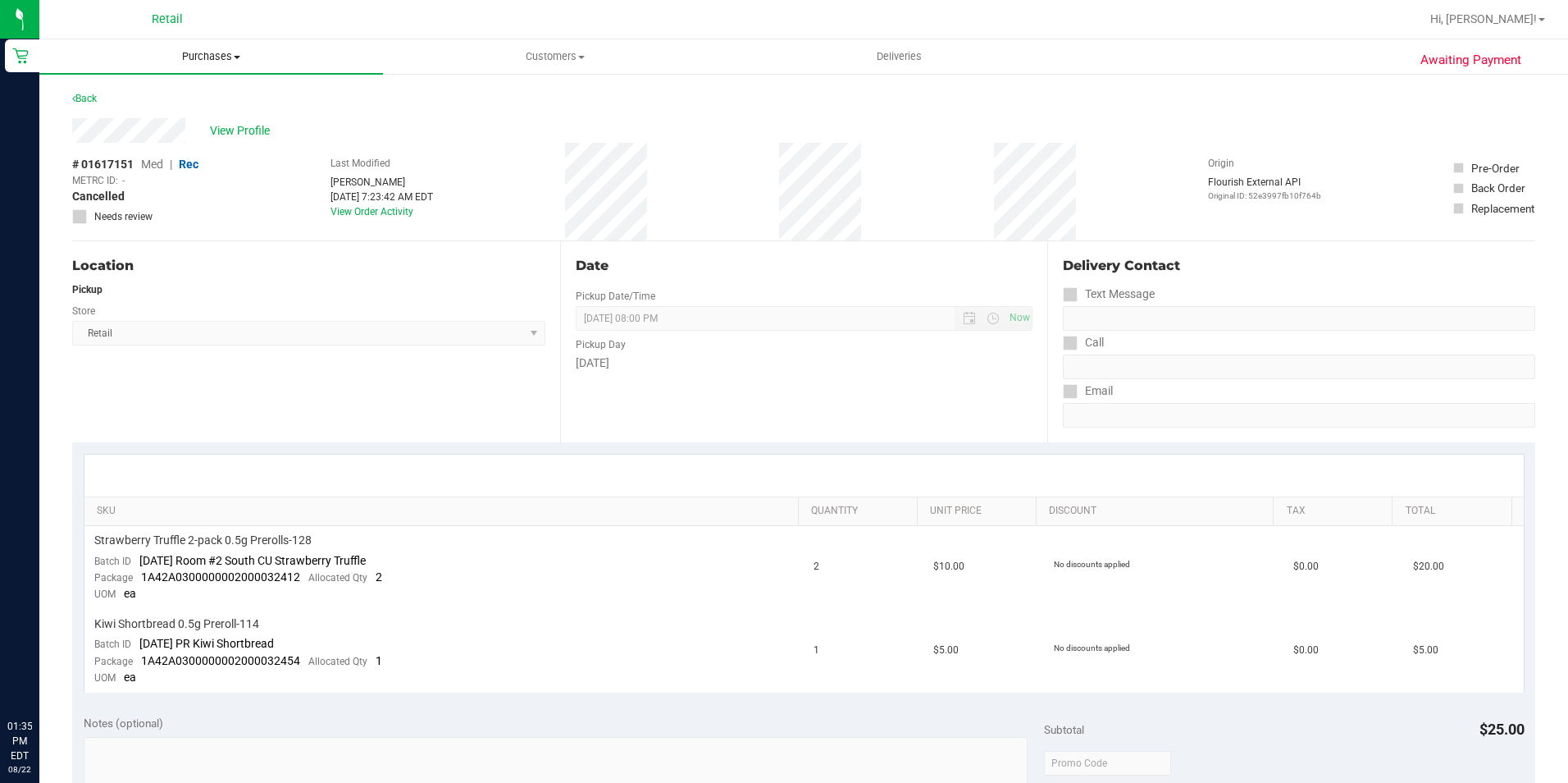
click at [193, 59] on span "Purchases" at bounding box center [211, 56] width 344 height 14
click at [158, 100] on span "Summary of purchases" at bounding box center [124, 99] width 169 height 14
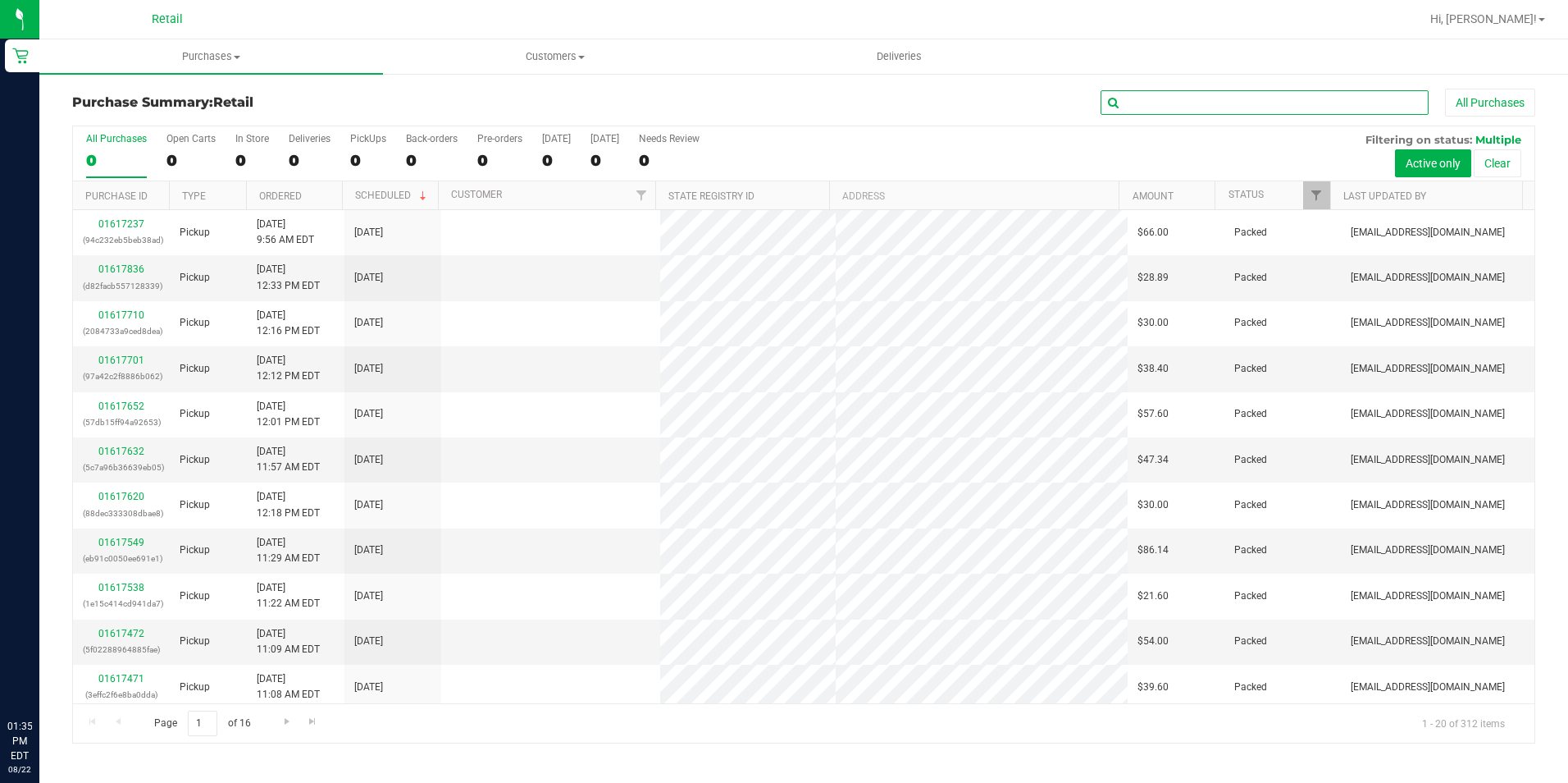
click at [1149, 101] on input "text" at bounding box center [1264, 103] width 328 height 25
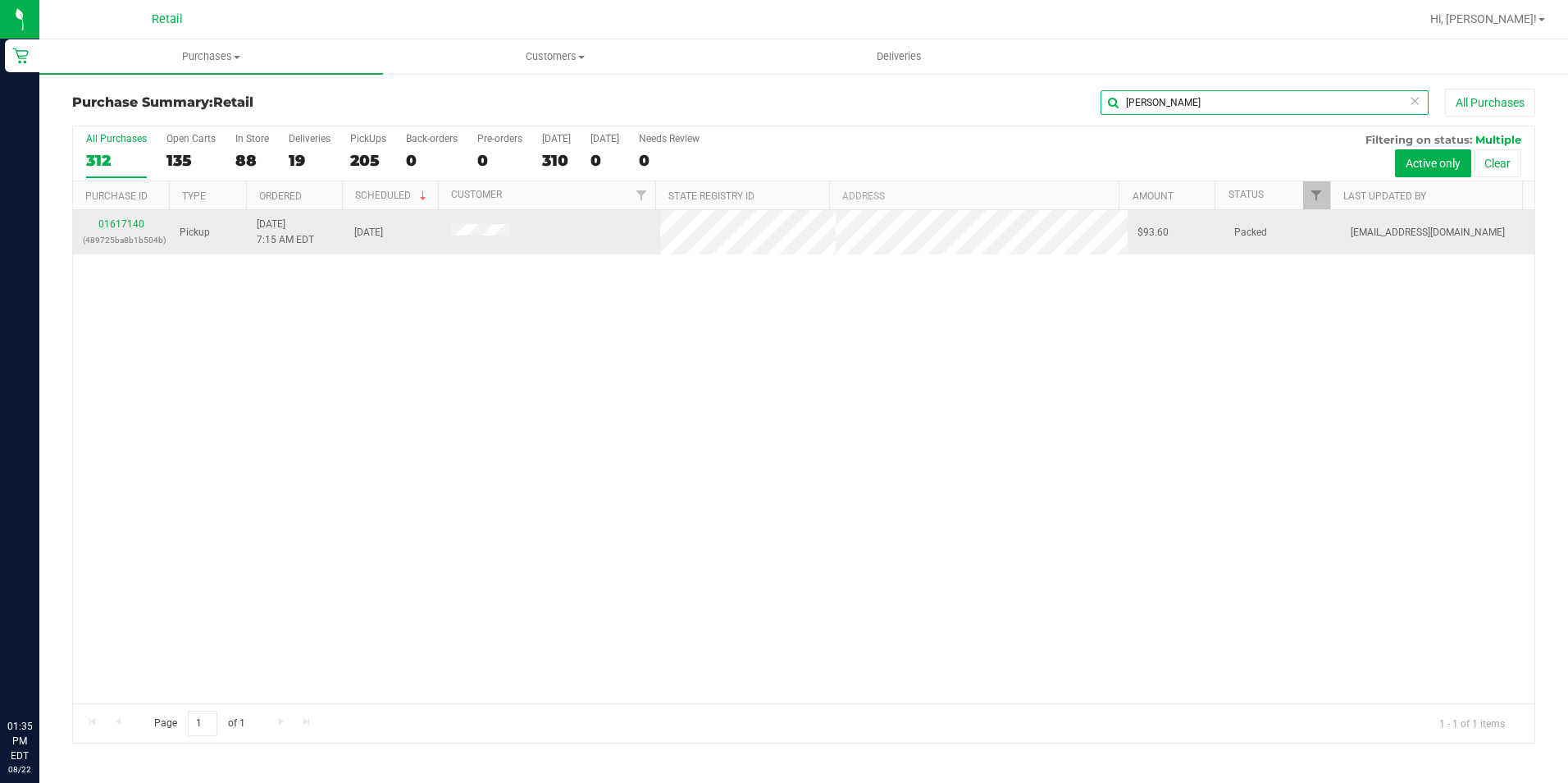
type input "dahl"
click at [132, 214] on td "01617140 (489725ba8b1b504b)" at bounding box center [121, 232] width 97 height 44
click at [123, 219] on link "01617140" at bounding box center [122, 224] width 46 height 12
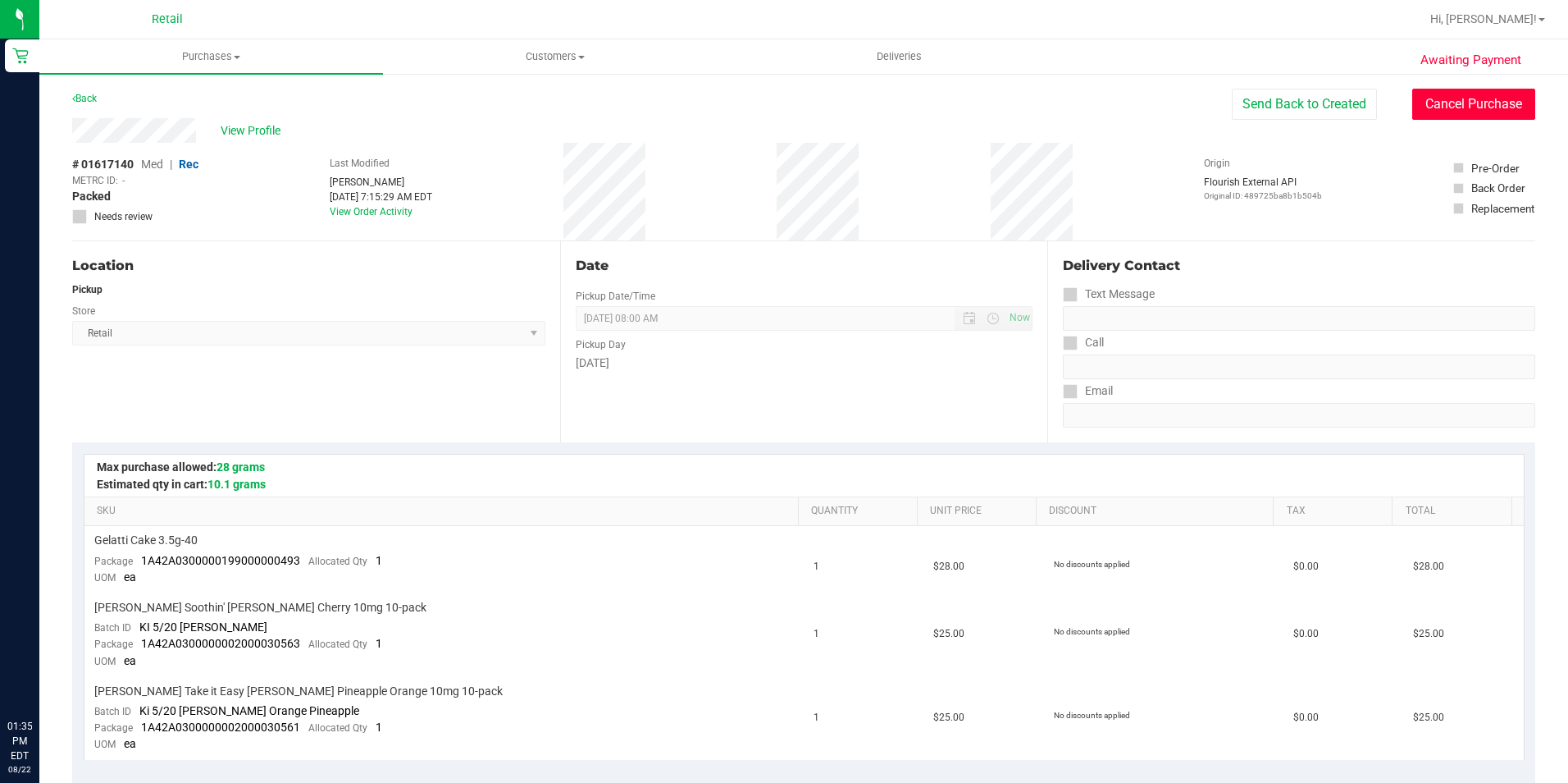
click at [1451, 101] on button "Cancel Purchase" at bounding box center [1473, 104] width 123 height 32
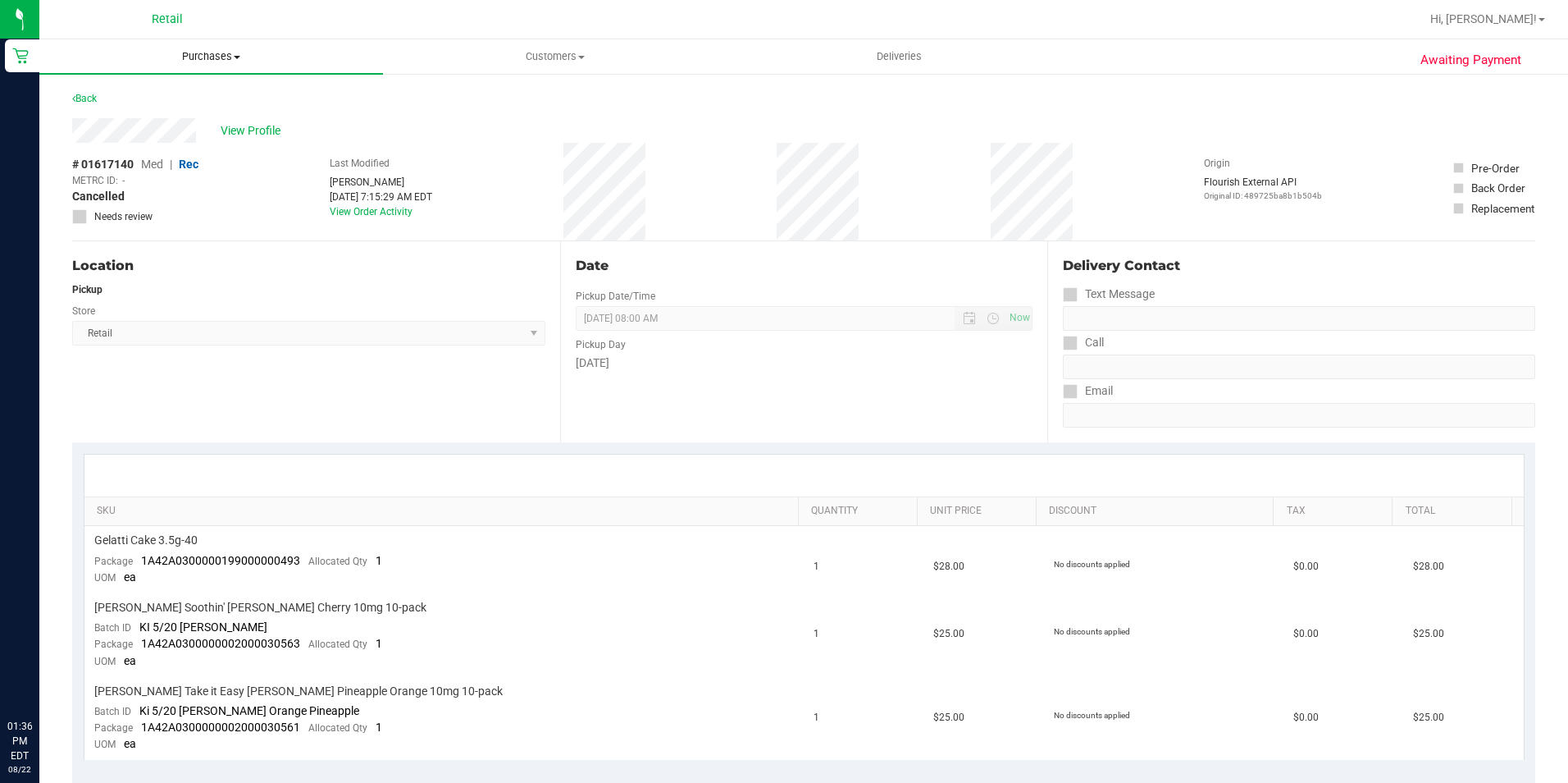
click at [224, 55] on span "Purchases" at bounding box center [211, 56] width 344 height 14
click at [127, 98] on span "Summary of purchases" at bounding box center [124, 99] width 169 height 14
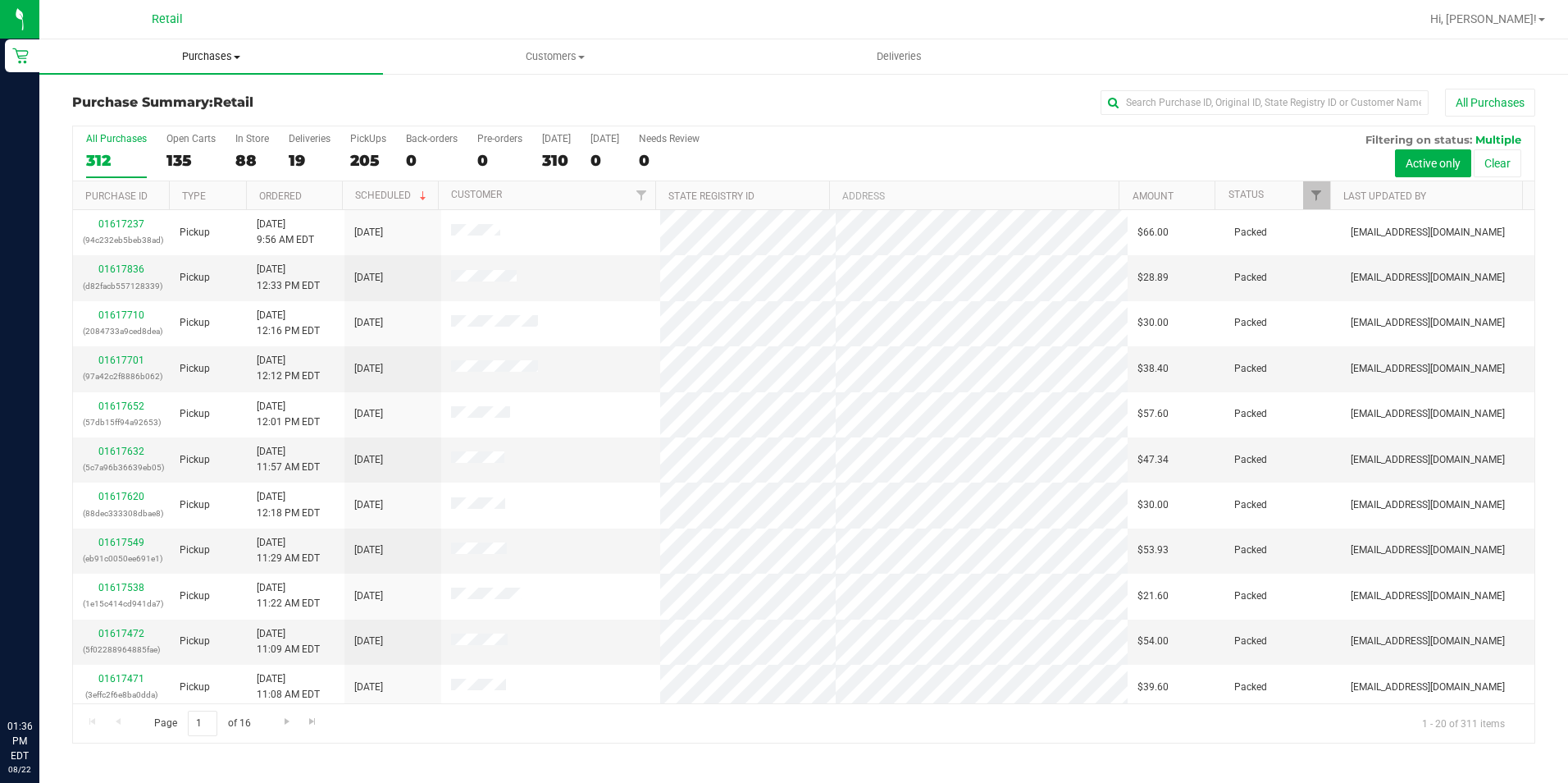
click at [203, 55] on span "Purchases" at bounding box center [211, 56] width 344 height 14
click at [208, 99] on li "Summary of purchases" at bounding box center [211, 99] width 344 height 20
click at [1195, 99] on input "text" at bounding box center [1264, 103] width 328 height 25
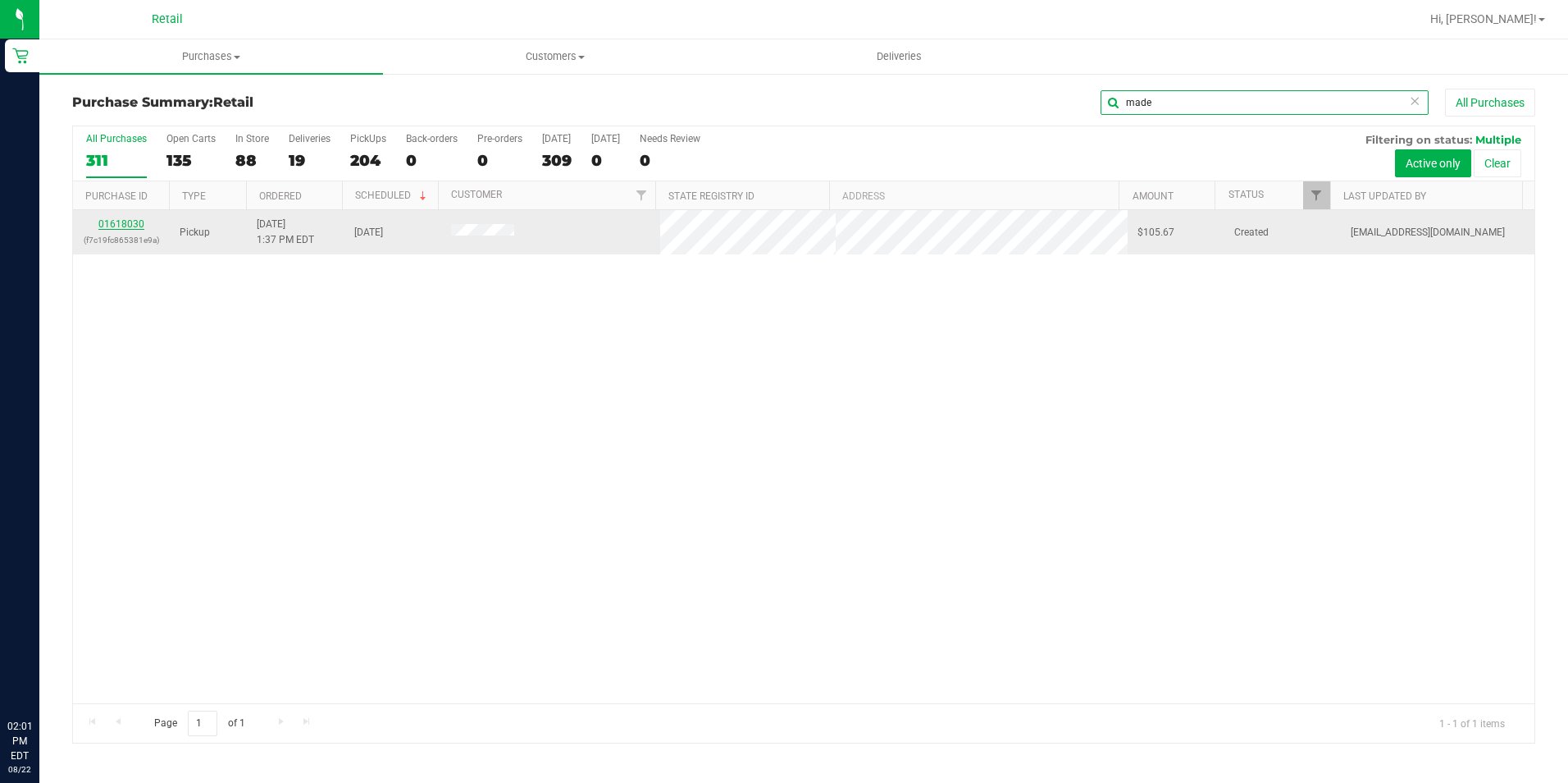
type input "made"
click at [109, 225] on link "01618030" at bounding box center [122, 224] width 46 height 12
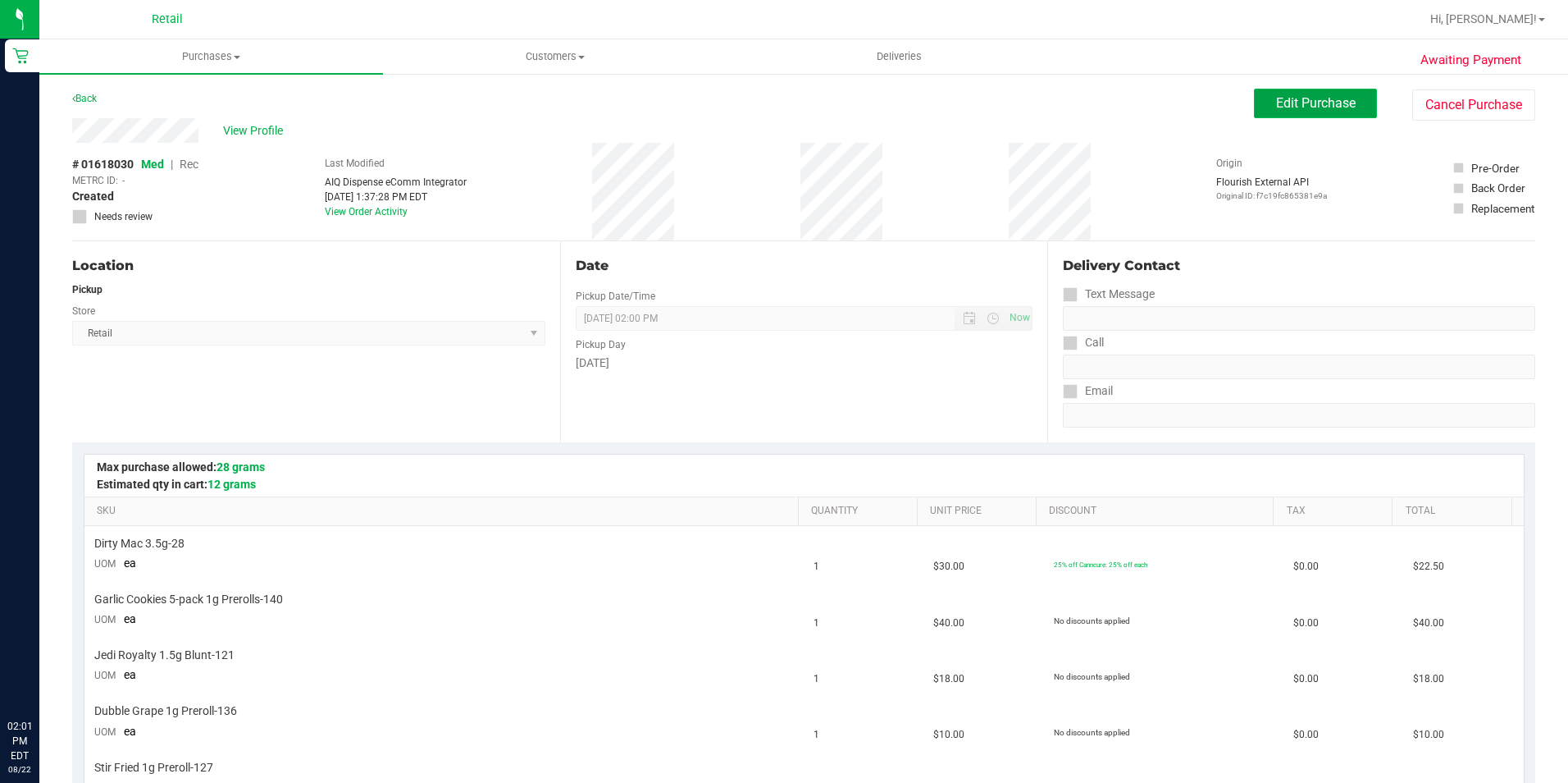
click at [1293, 93] on button "Edit Purchase" at bounding box center [1315, 103] width 123 height 30
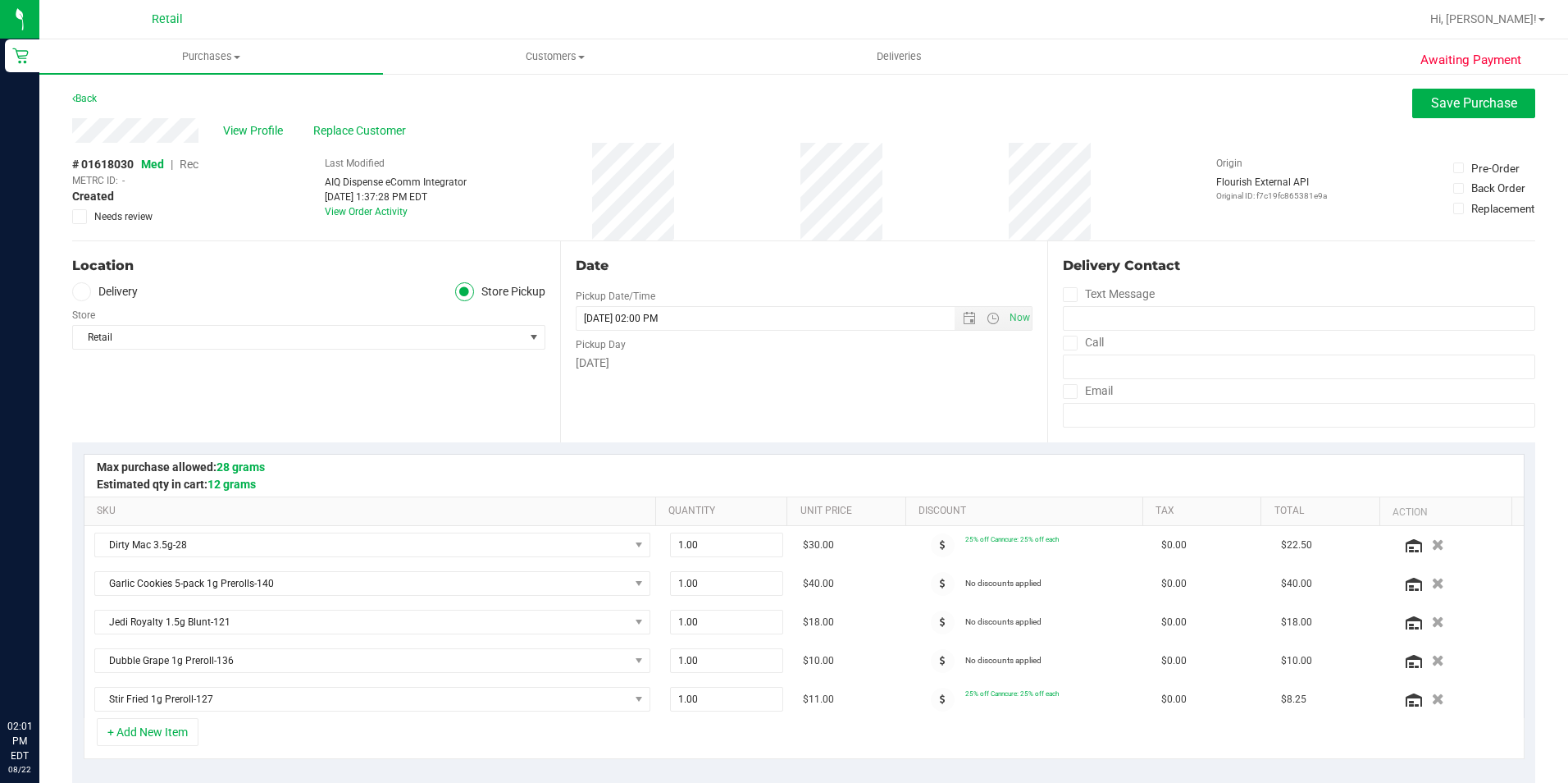
click at [184, 167] on span "Rec" at bounding box center [190, 164] width 19 height 13
click at [1440, 100] on span "Save Purchase" at bounding box center [1474, 103] width 86 height 15
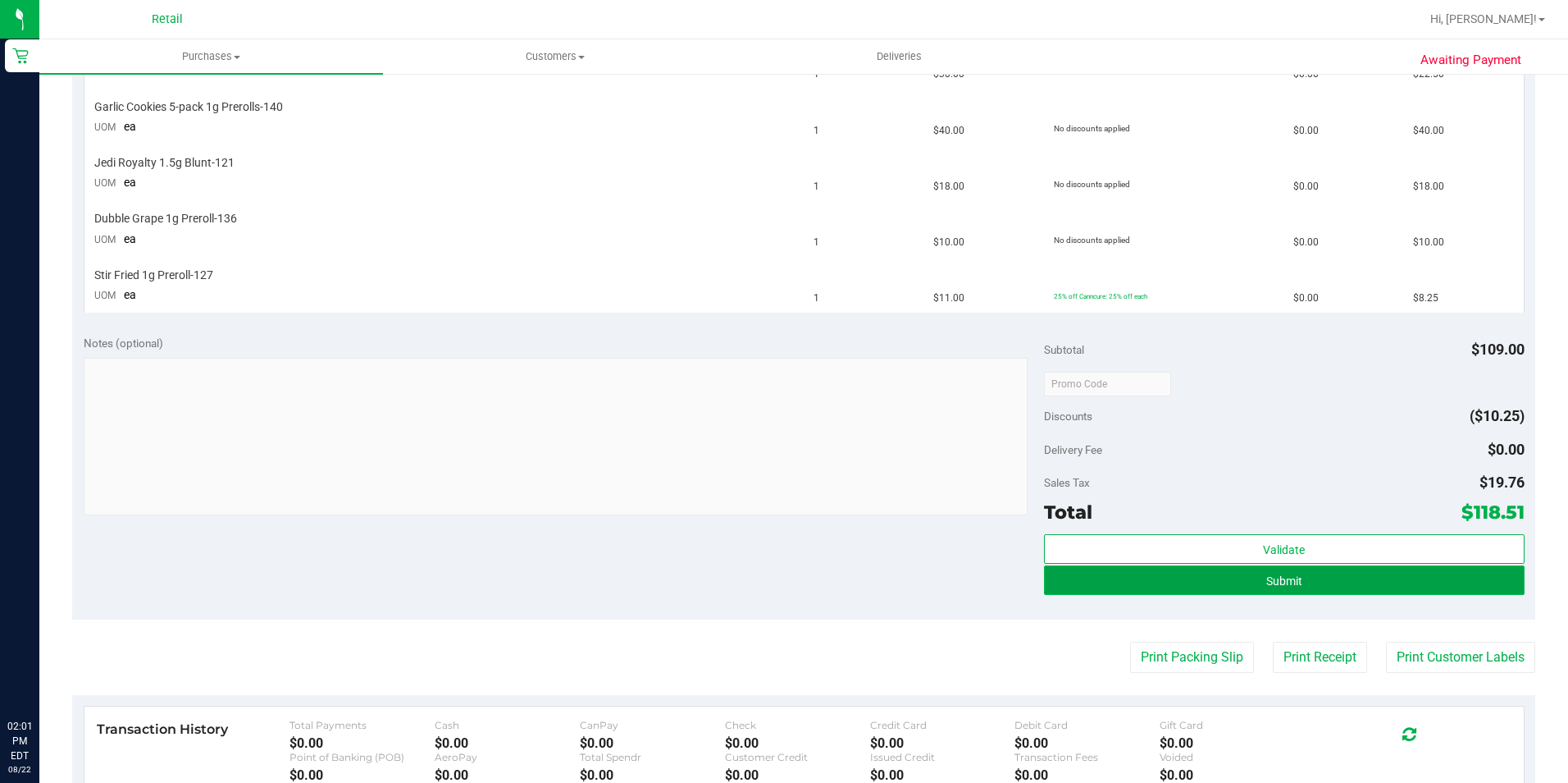
click at [1261, 590] on button "Submit" at bounding box center [1284, 580] width 481 height 30
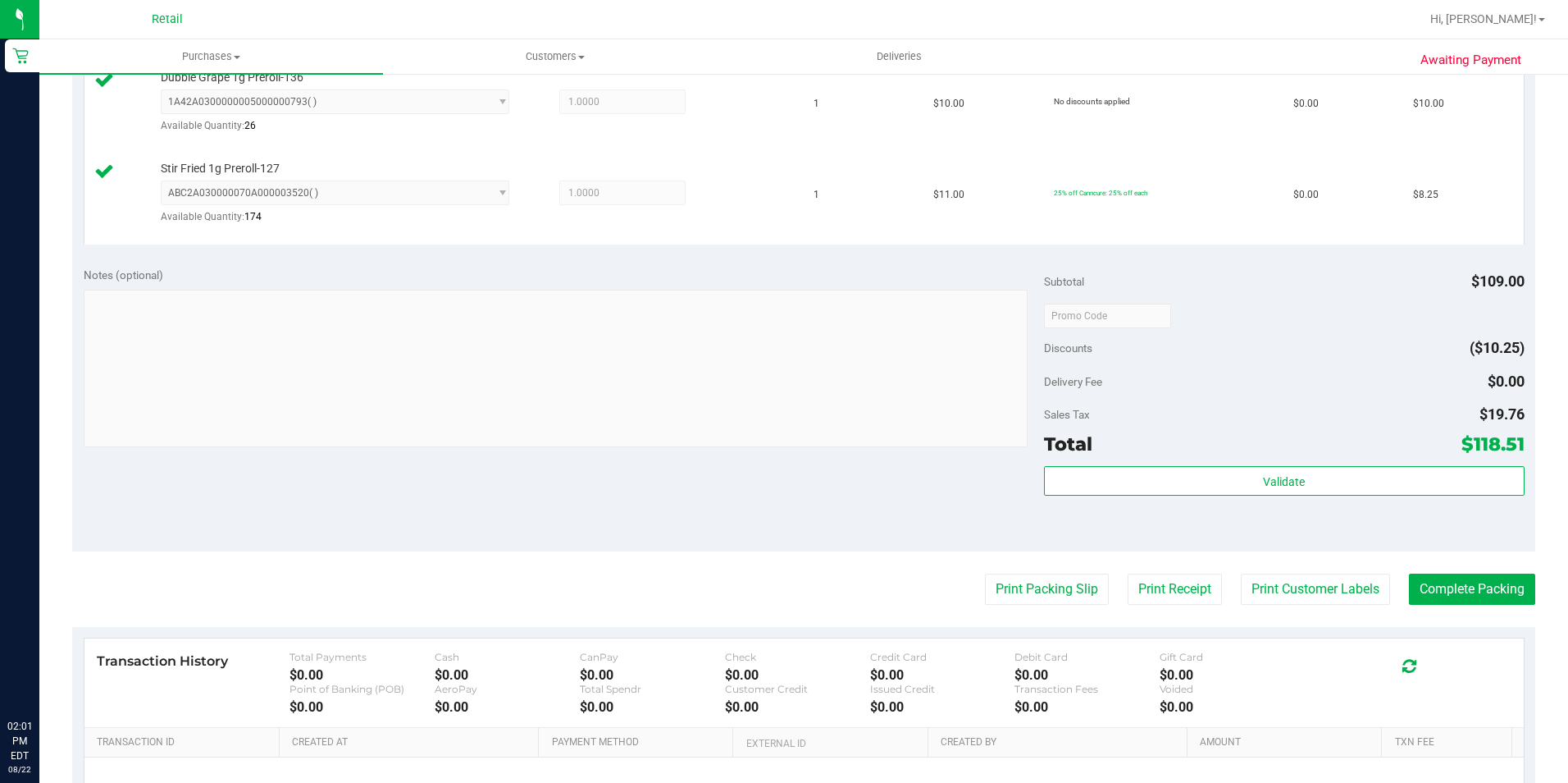
scroll to position [739, 0]
click at [1488, 594] on button "Complete Packing" at bounding box center [1472, 588] width 126 height 32
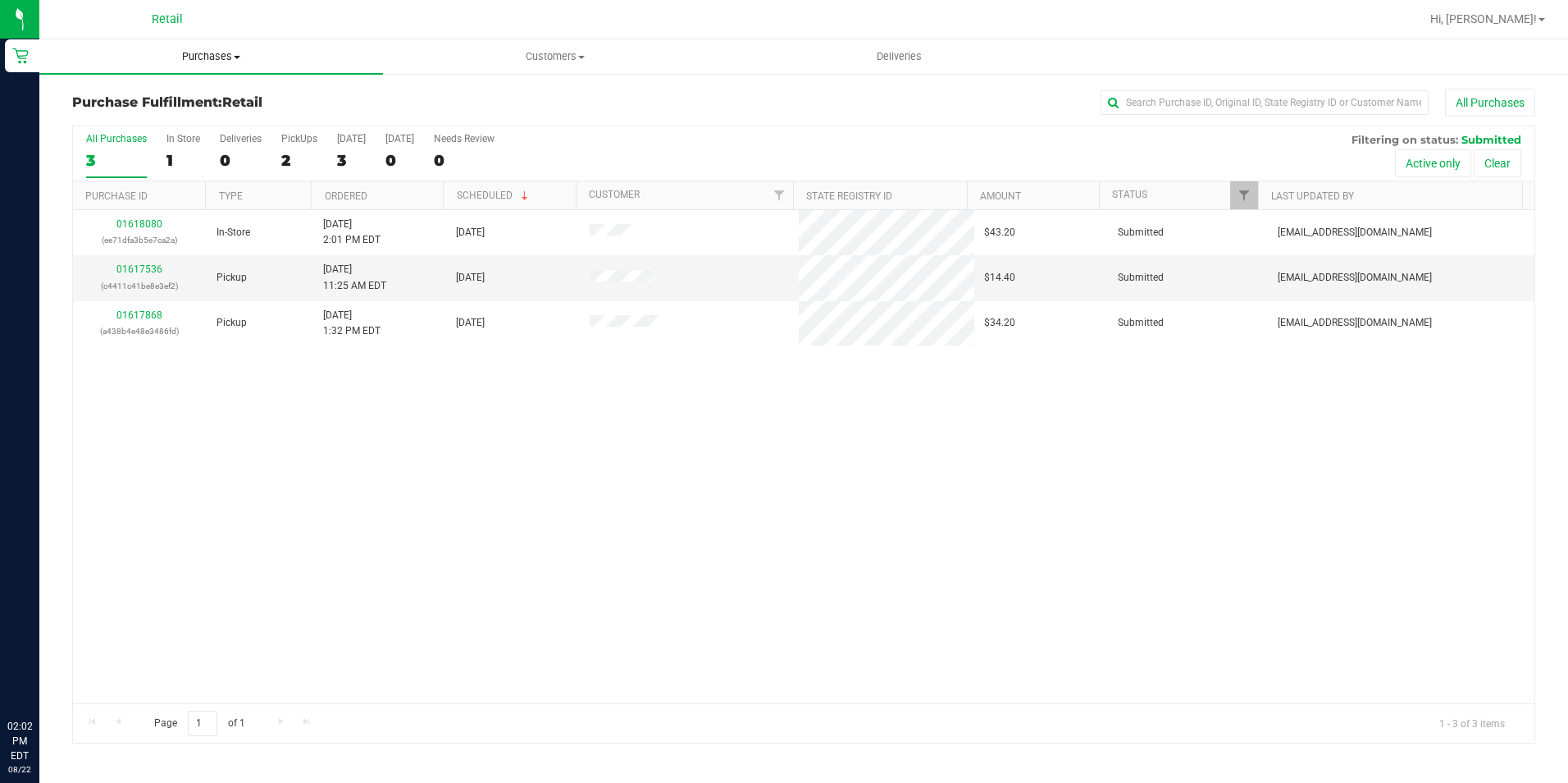
click at [183, 60] on span "Purchases" at bounding box center [211, 56] width 344 height 14
click at [158, 97] on span "Summary of purchases" at bounding box center [124, 99] width 169 height 14
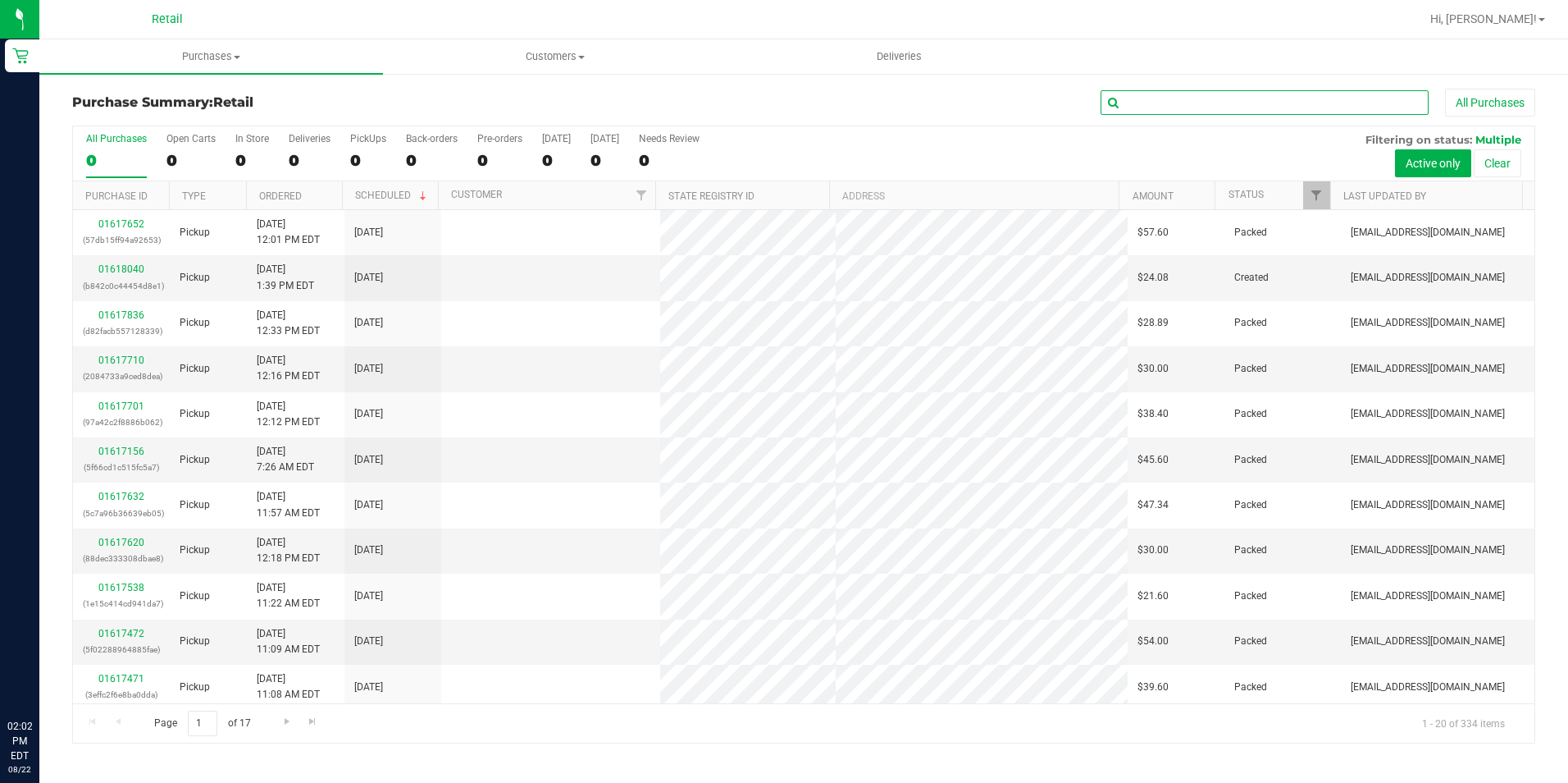
click at [1201, 100] on input "text" at bounding box center [1264, 103] width 328 height 25
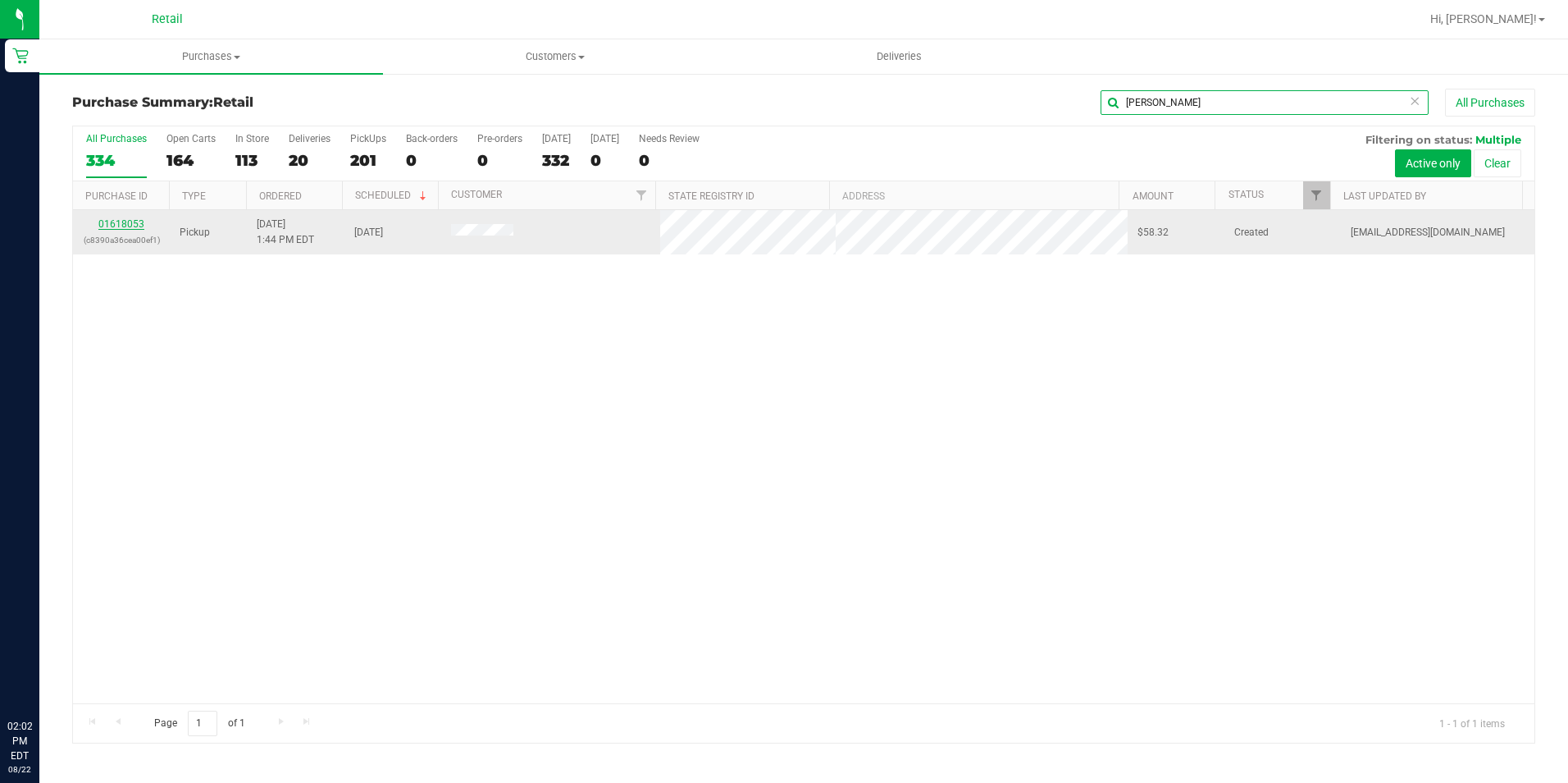
type input "ryann"
click at [128, 226] on link "01618053" at bounding box center [122, 224] width 46 height 12
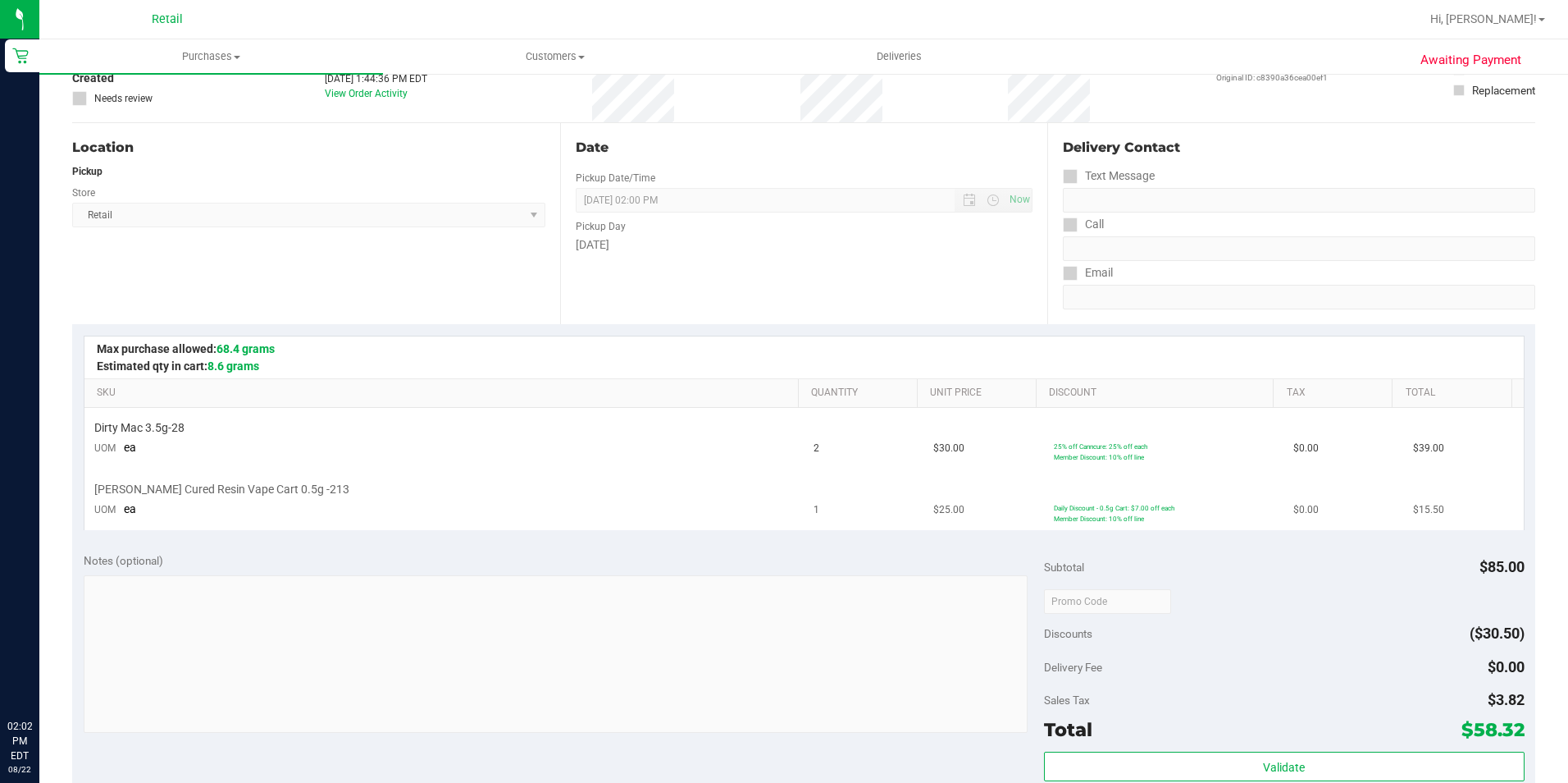
scroll to position [246, 0]
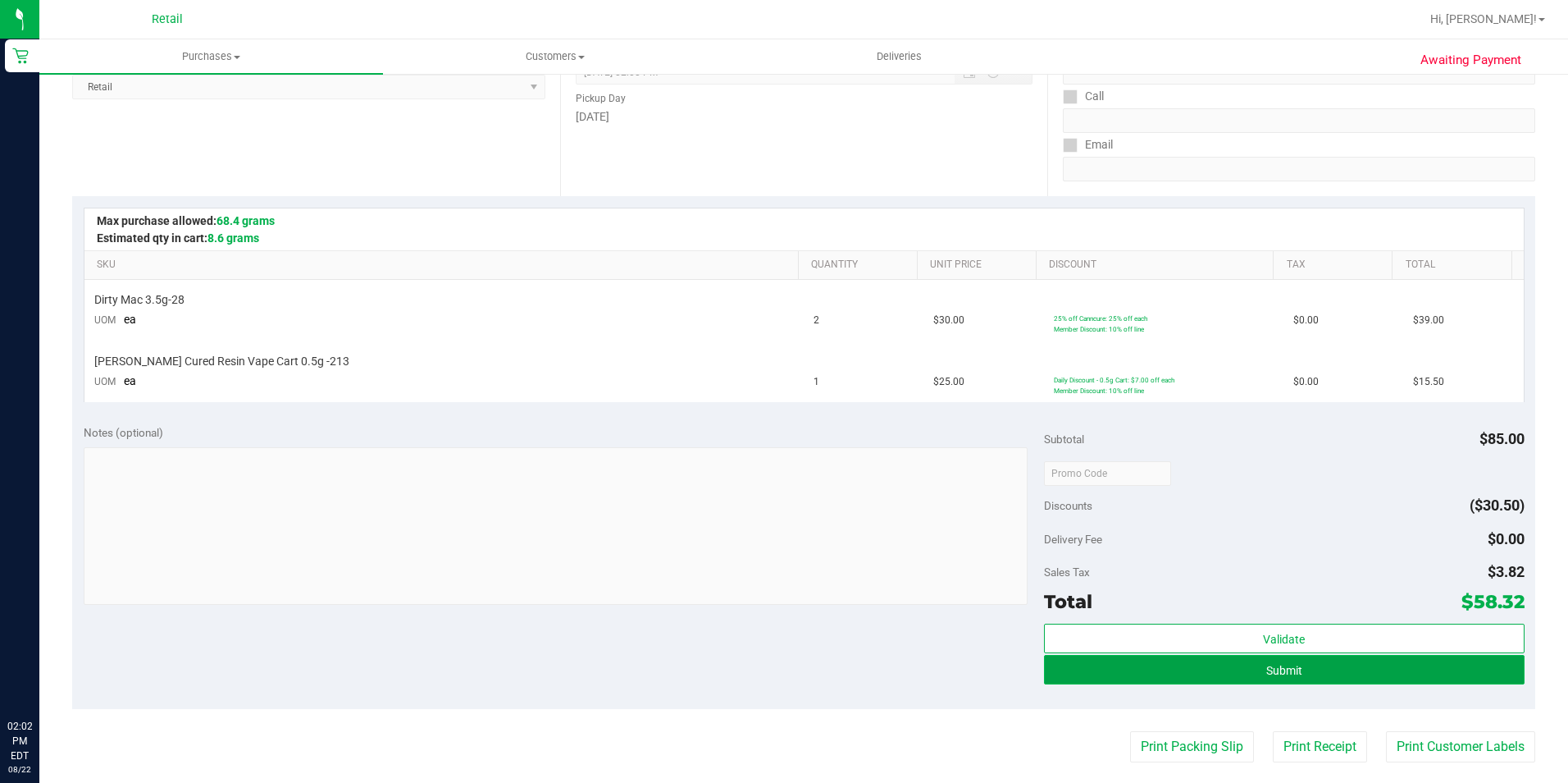
click at [1249, 671] on button "Submit" at bounding box center [1284, 669] width 481 height 30
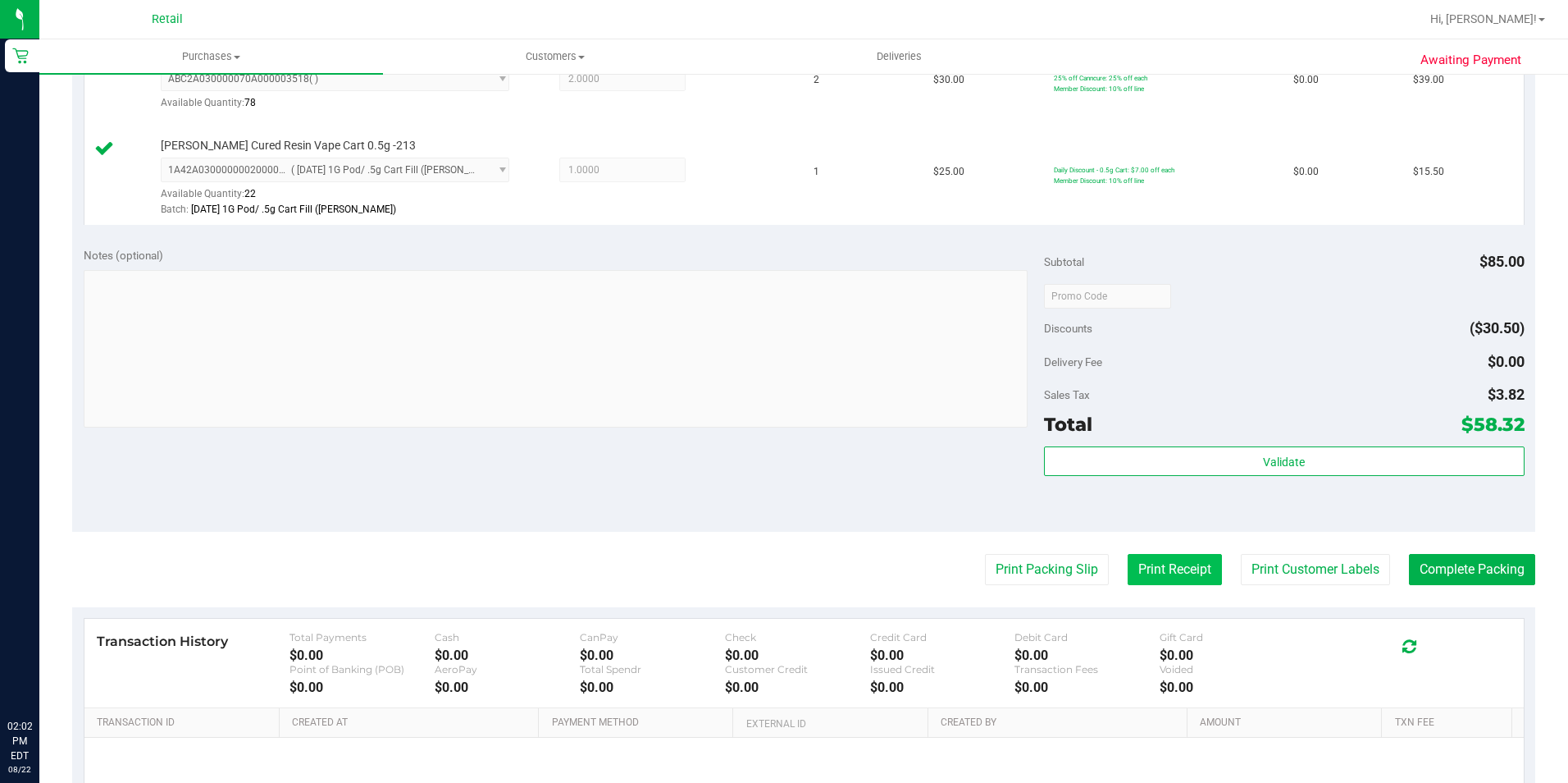
scroll to position [493, 0]
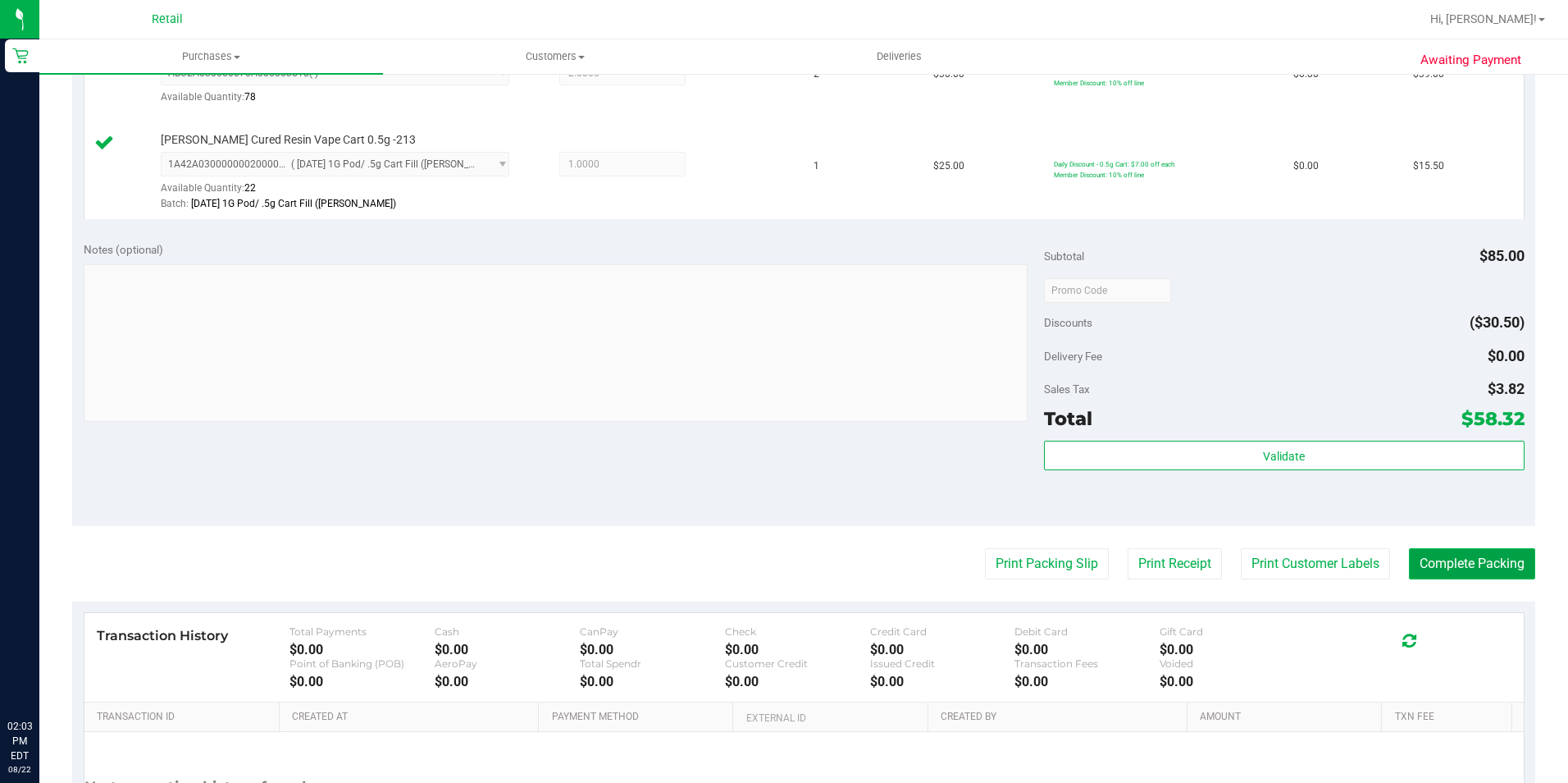
click at [1480, 557] on button "Complete Packing" at bounding box center [1472, 564] width 126 height 32
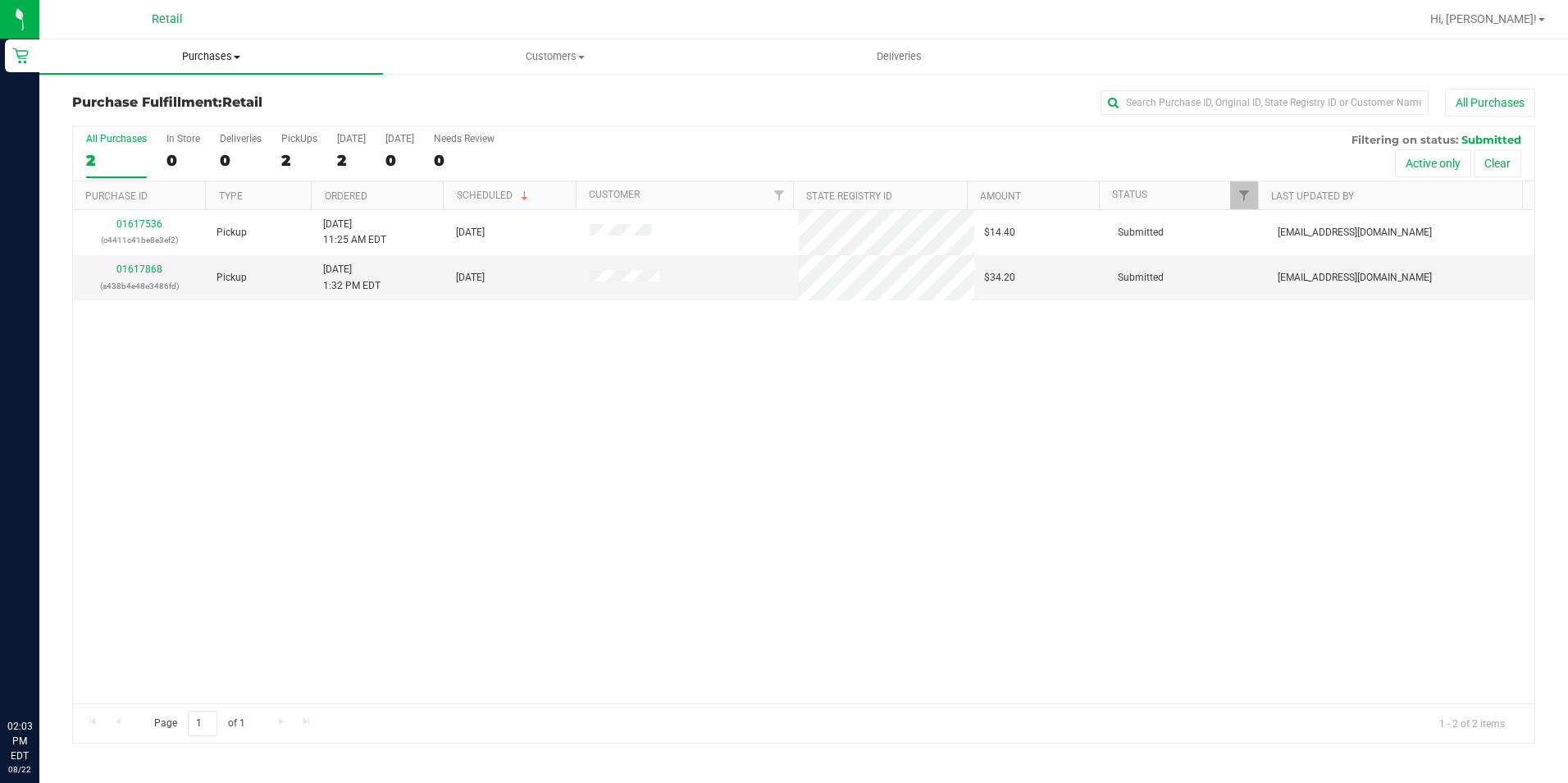
click at [203, 56] on span "Purchases" at bounding box center [211, 56] width 344 height 14
click at [155, 111] on li "Fulfillment" at bounding box center [211, 119] width 344 height 20
click at [227, 58] on span "Purchases" at bounding box center [211, 56] width 344 height 14
click at [129, 98] on span "Summary of purchases" at bounding box center [124, 99] width 169 height 14
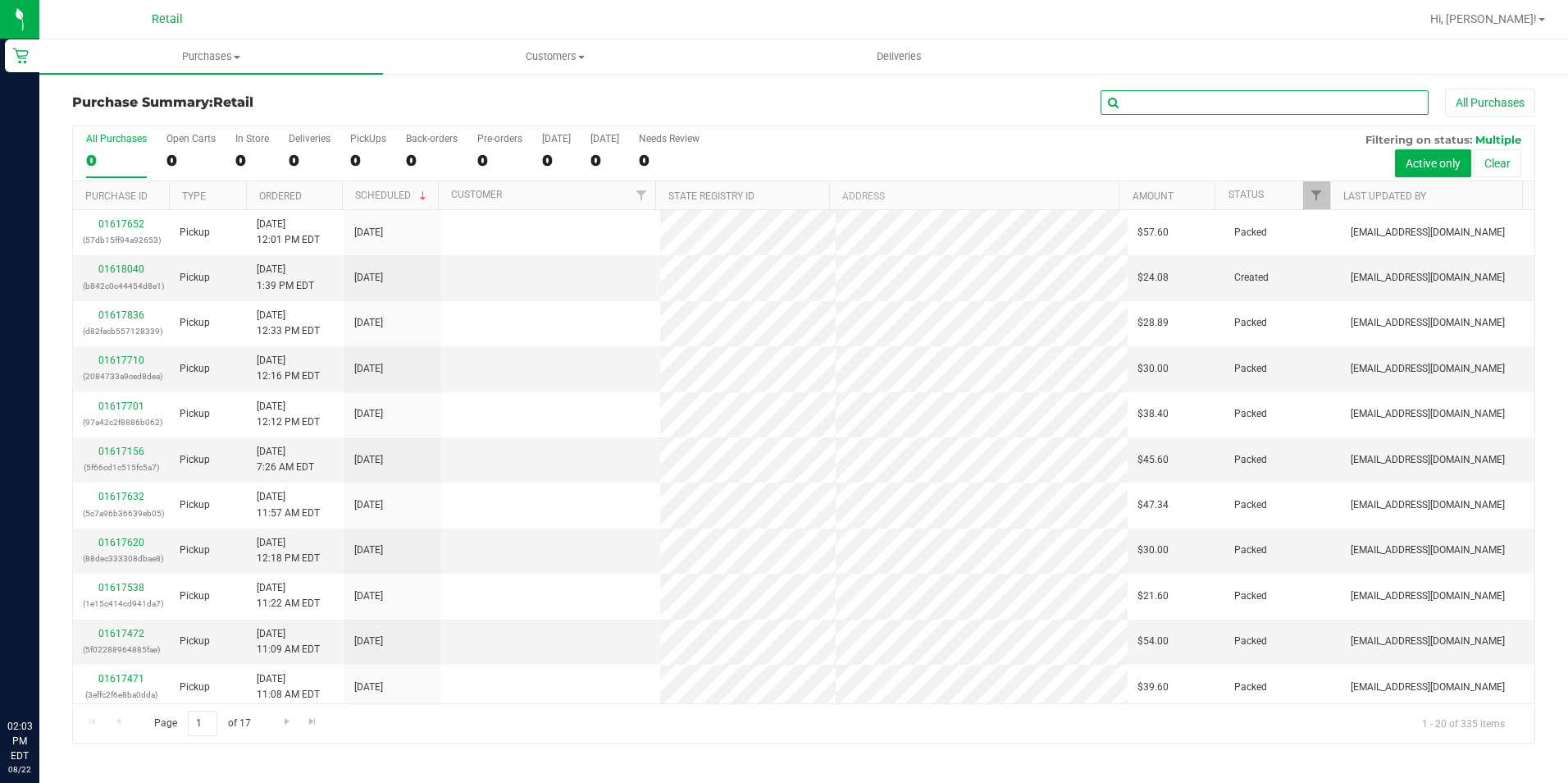
click at [1177, 101] on input "text" at bounding box center [1264, 103] width 328 height 25
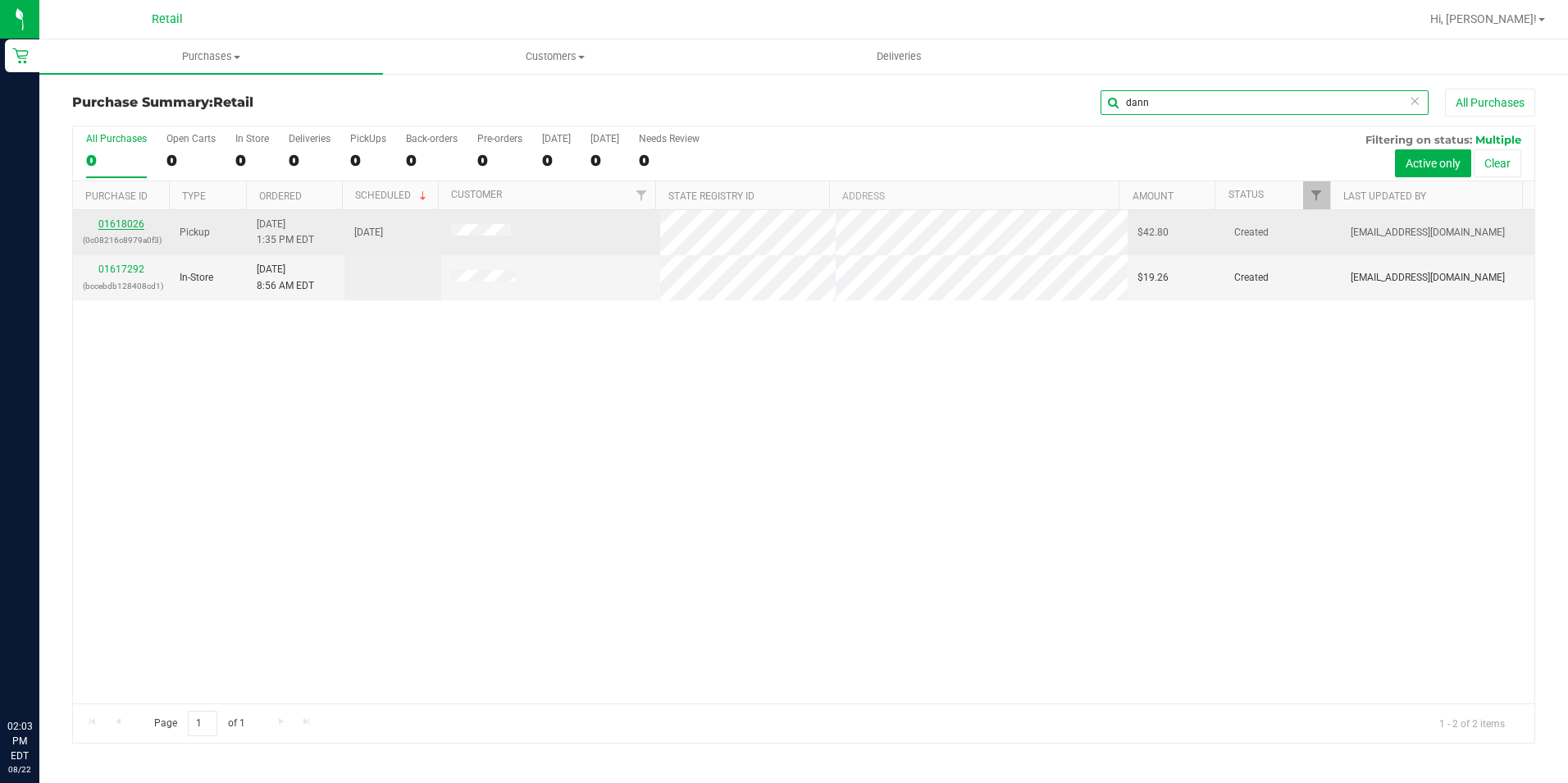
type input "dann"
click at [111, 228] on link "01618026" at bounding box center [122, 224] width 46 height 12
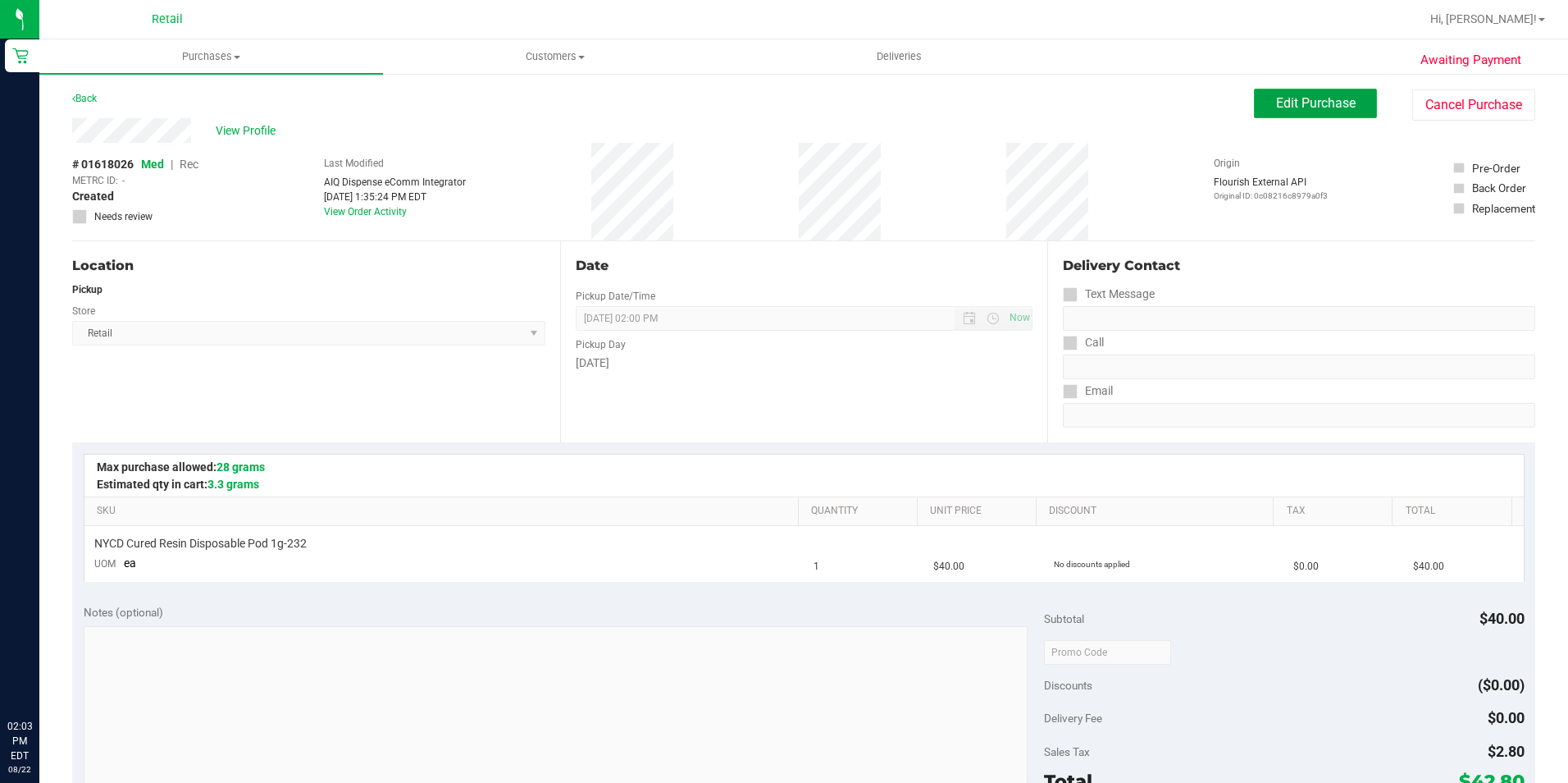
click at [1299, 105] on span "Edit Purchase" at bounding box center [1315, 103] width 80 height 15
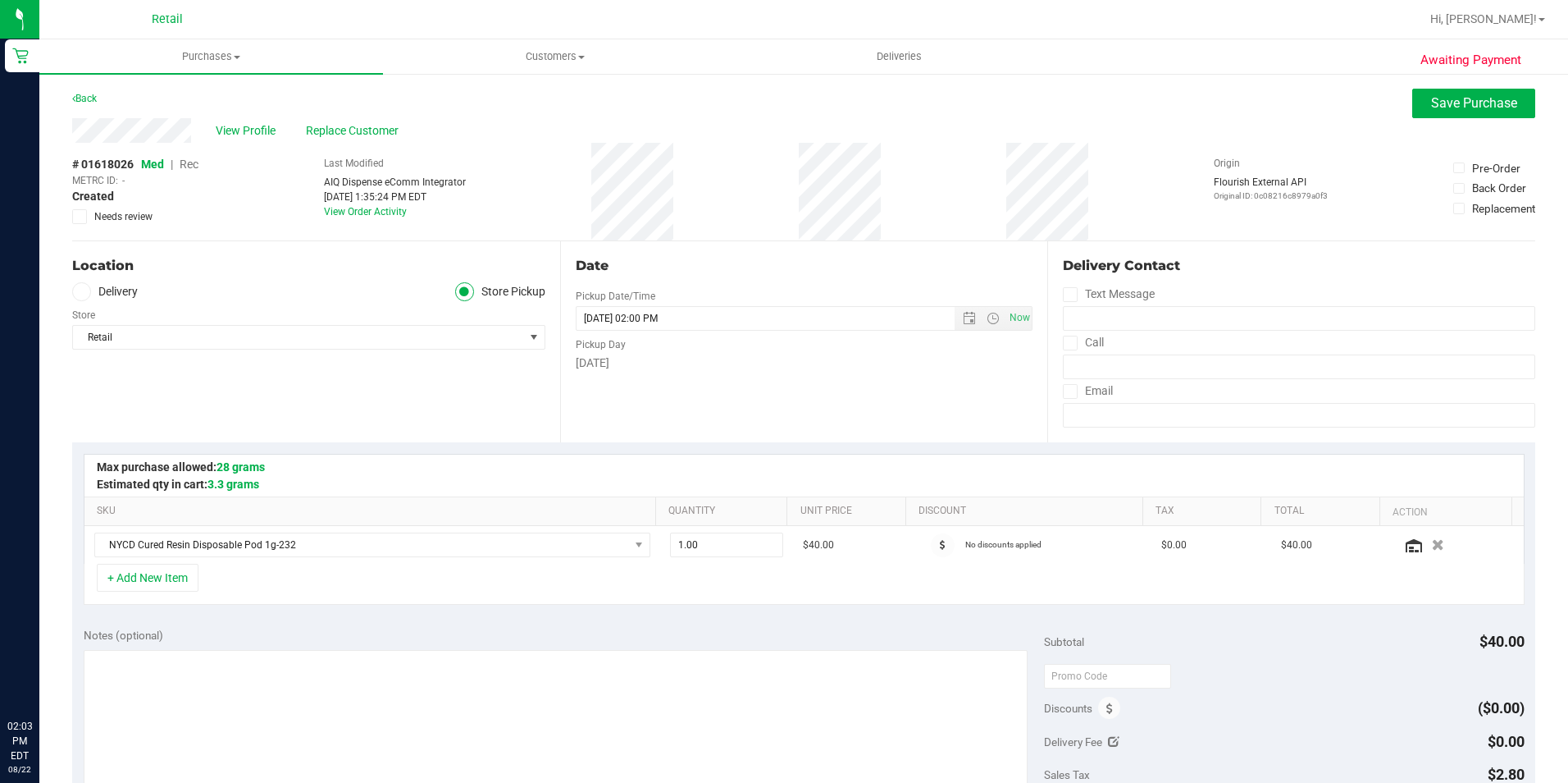
click at [196, 164] on span "Rec" at bounding box center [190, 164] width 19 height 13
click at [1446, 111] on button "Save Purchase" at bounding box center [1473, 103] width 123 height 30
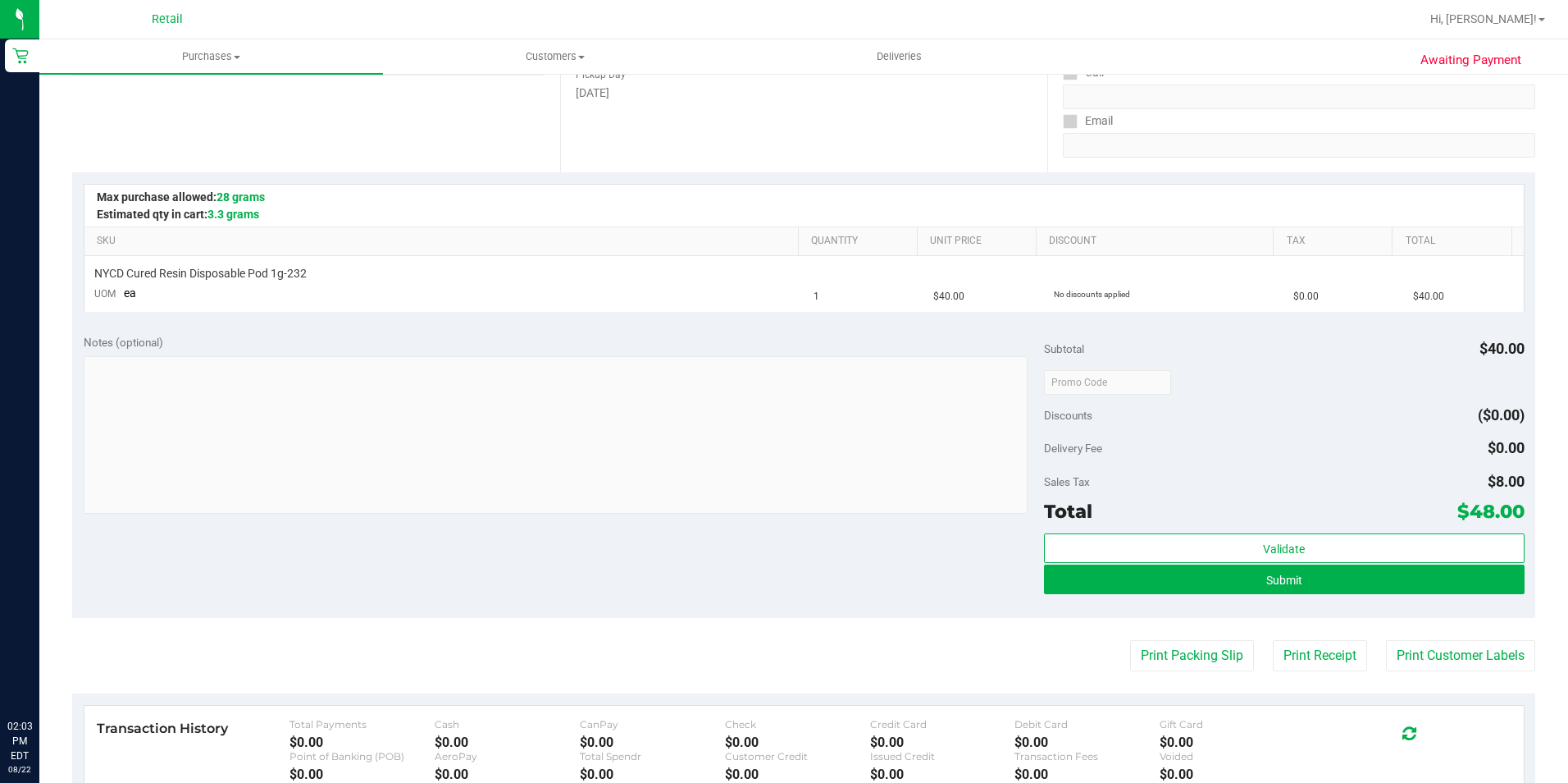
scroll to position [328, 0]
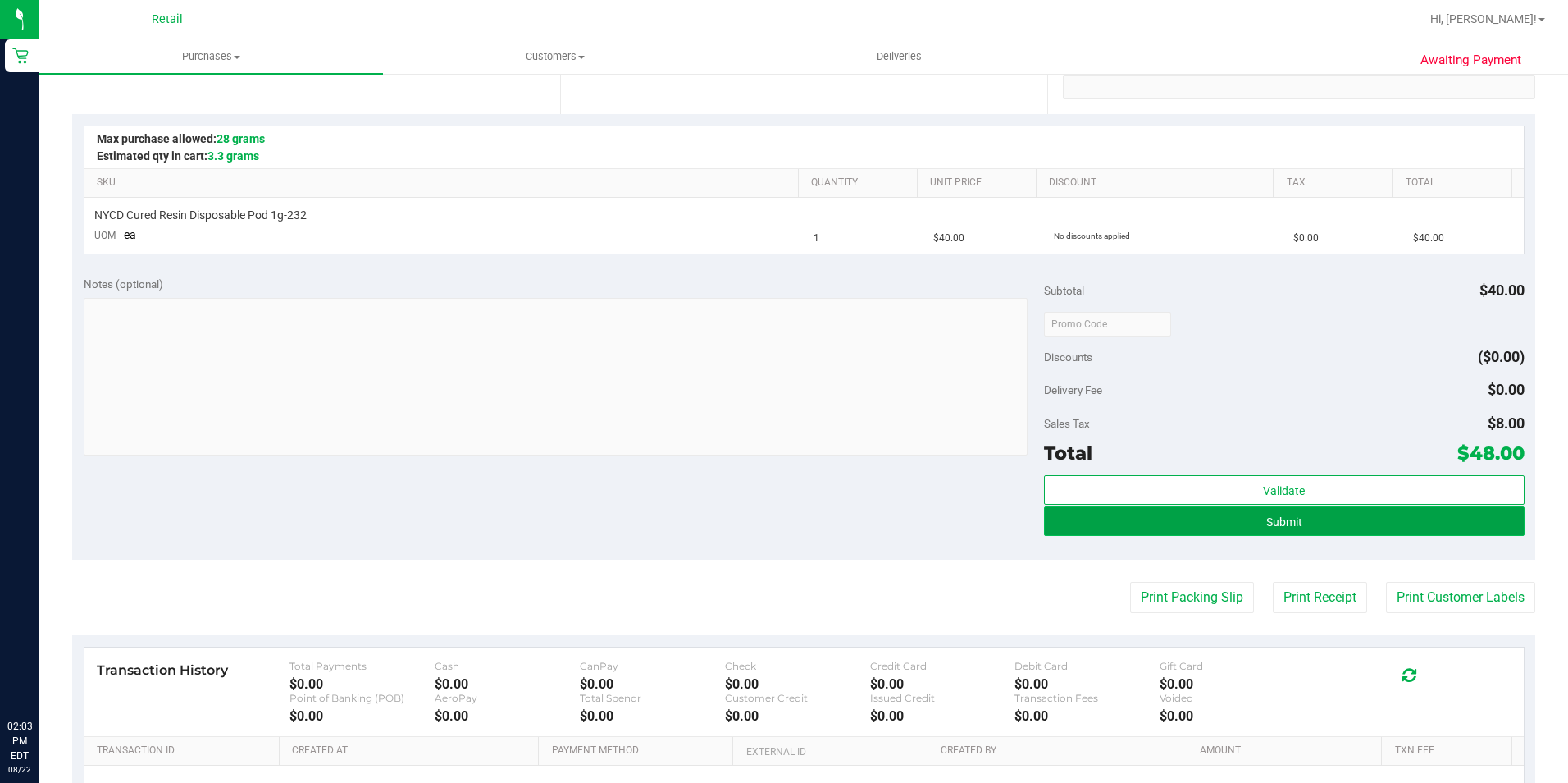
click at [1298, 522] on button "Submit" at bounding box center [1284, 520] width 481 height 30
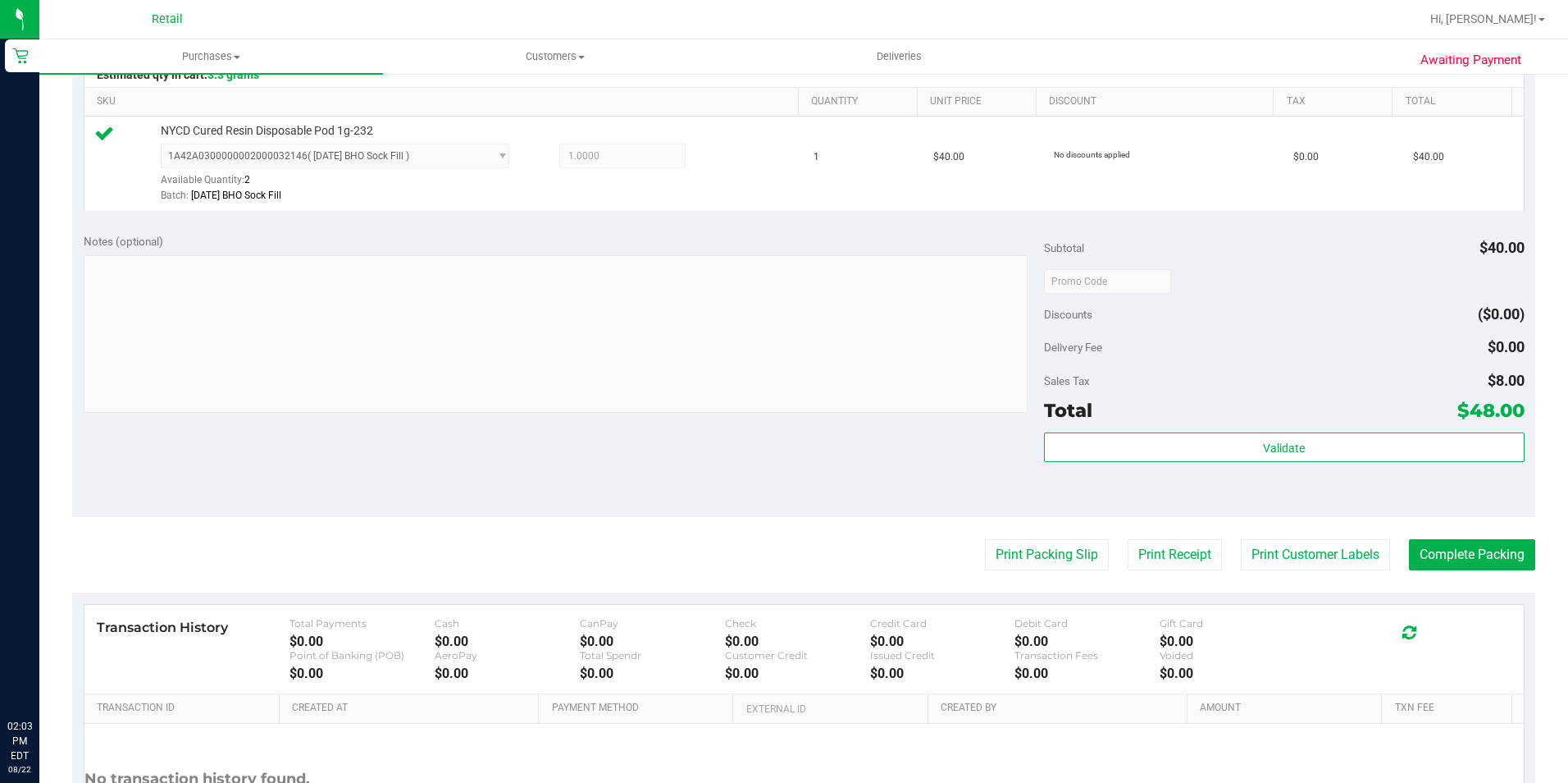
scroll to position [410, 0]
click at [1467, 563] on button "Complete Packing" at bounding box center [1472, 554] width 126 height 32
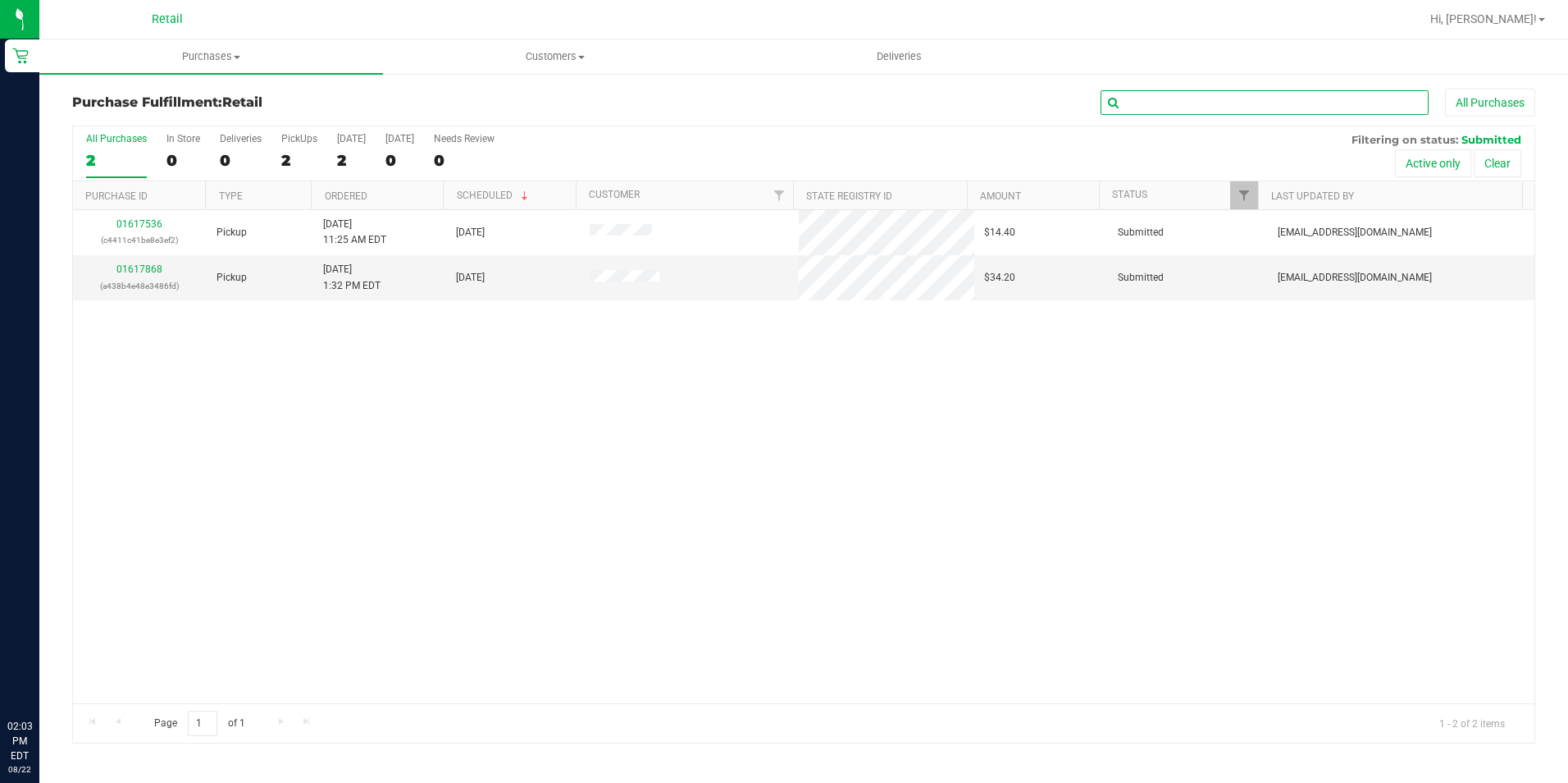
click at [1149, 112] on input "text" at bounding box center [1264, 103] width 328 height 25
click at [193, 55] on span "Purchases" at bounding box center [211, 56] width 344 height 14
click at [135, 100] on span "Summary of purchases" at bounding box center [124, 99] width 169 height 14
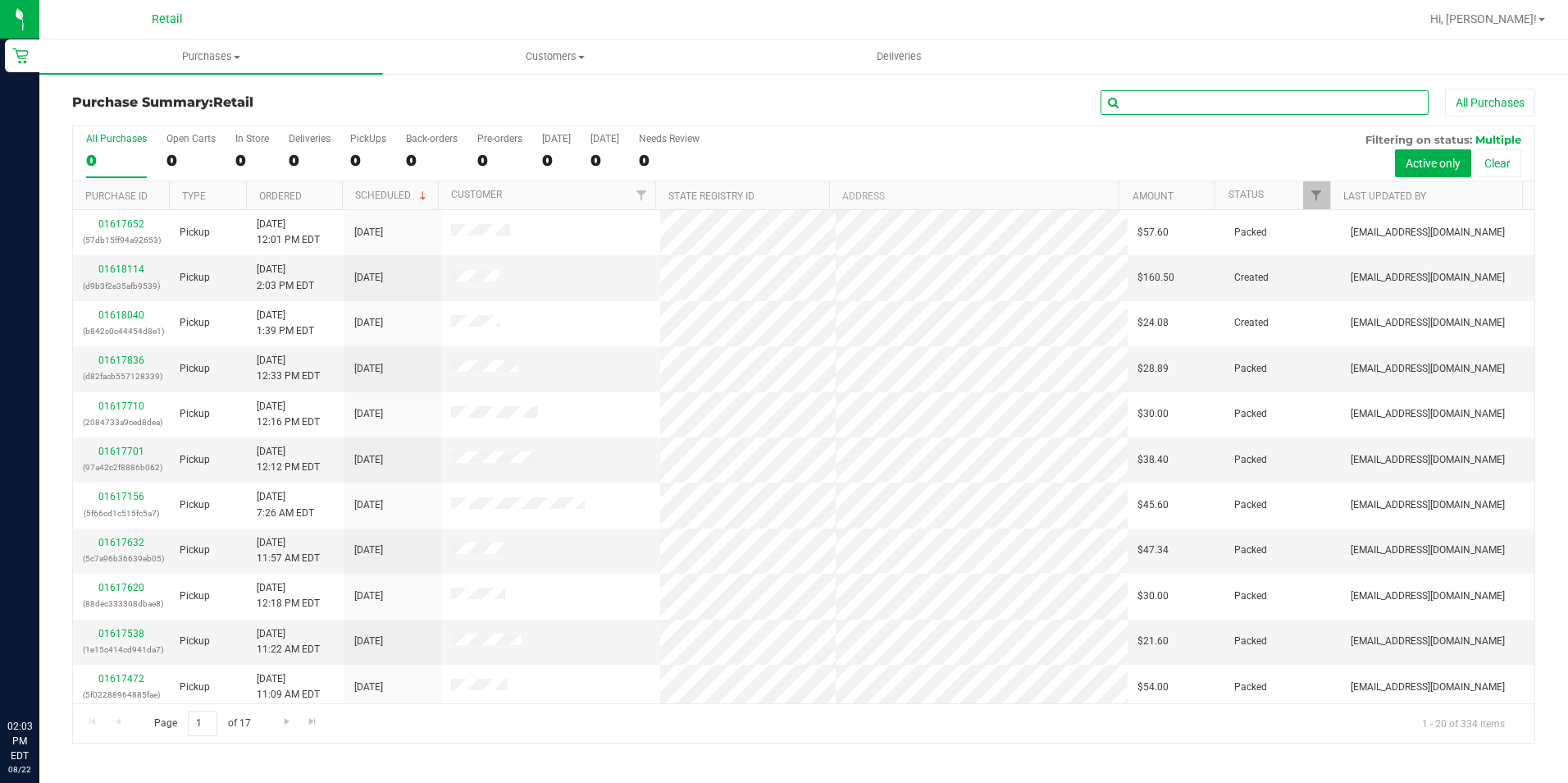
click at [1156, 104] on input "text" at bounding box center [1264, 103] width 328 height 25
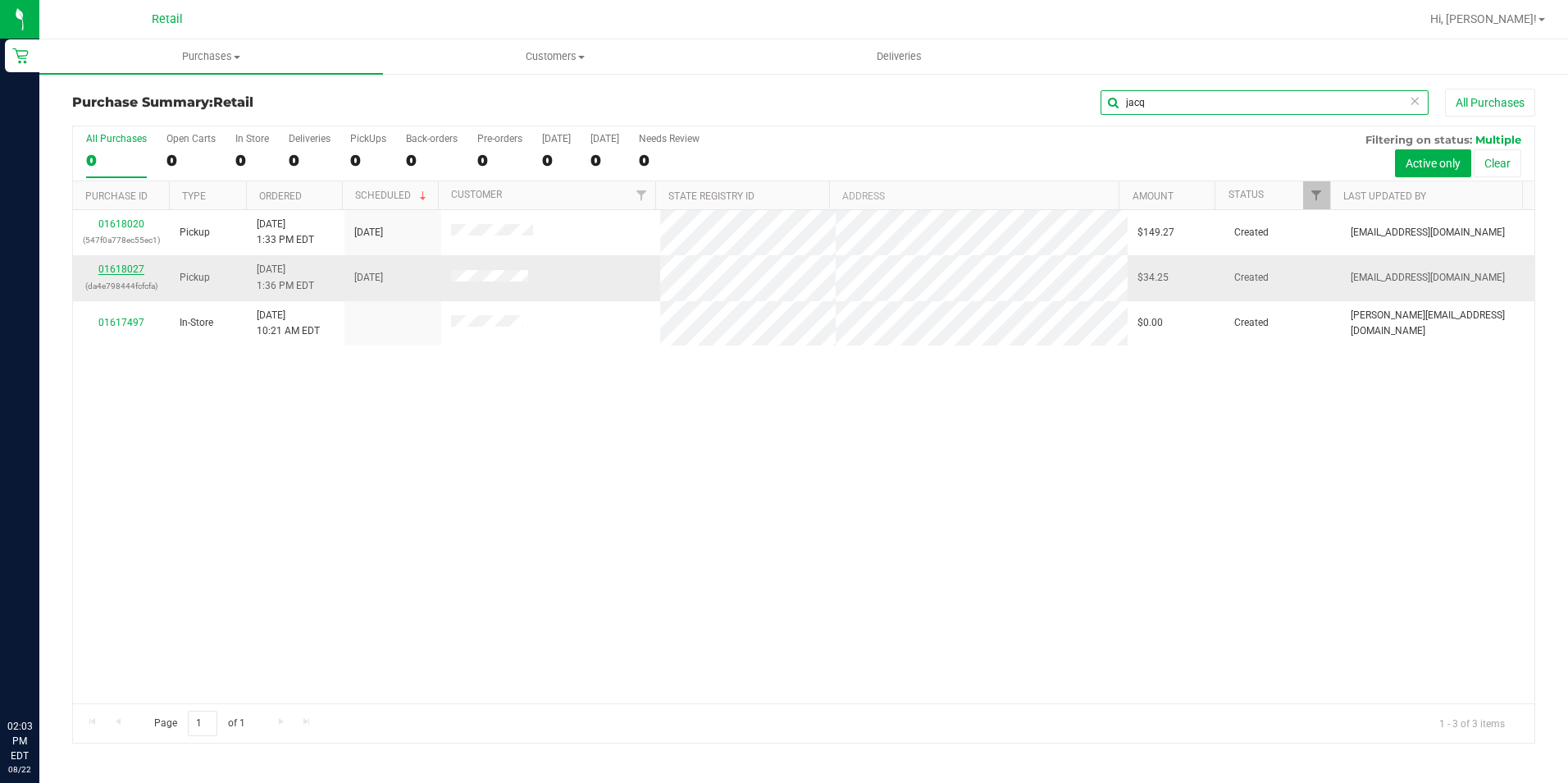
type input "jacq"
click at [117, 269] on link "01618027" at bounding box center [122, 269] width 46 height 12
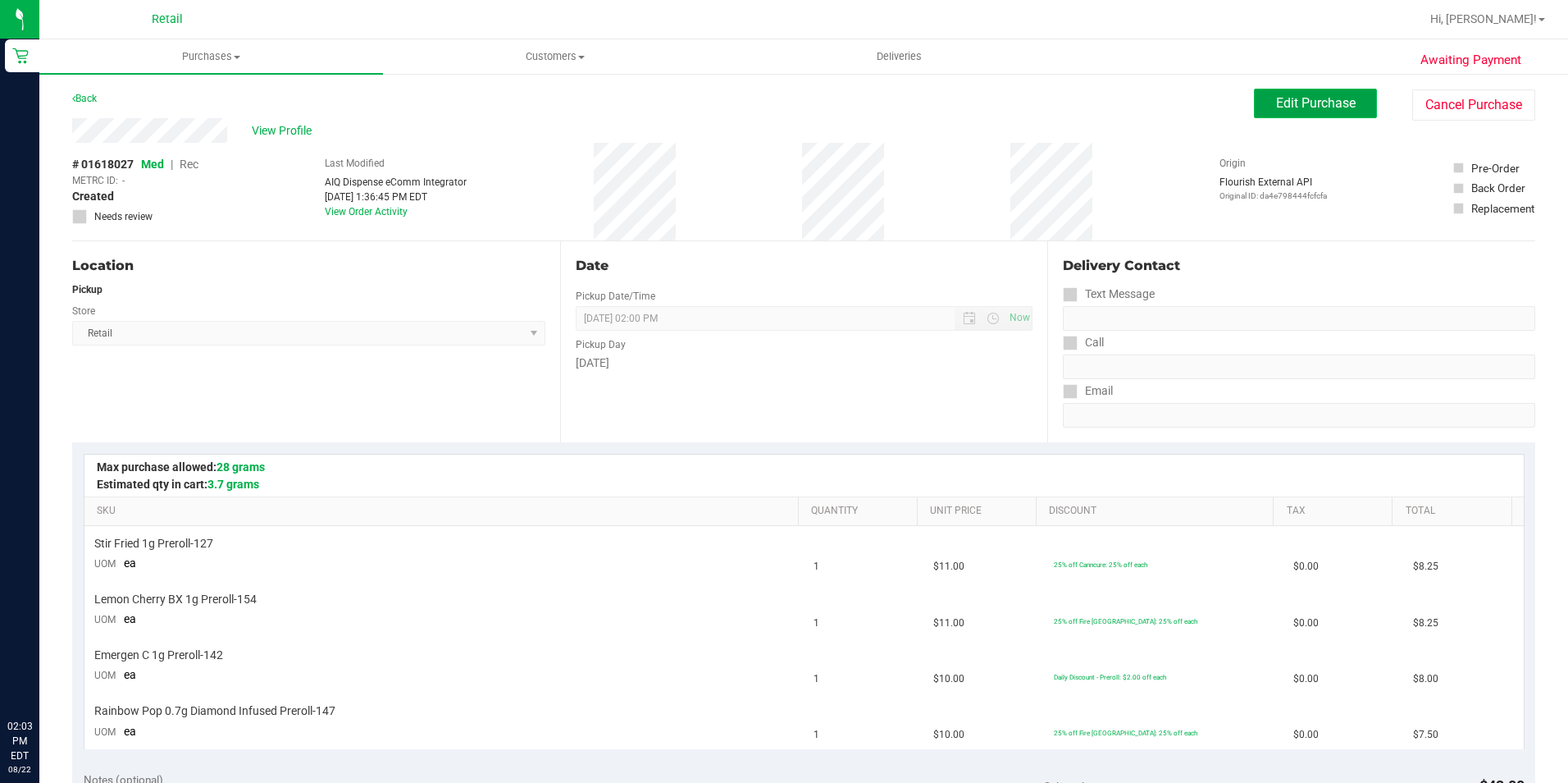
click at [1254, 102] on button "Edit Purchase" at bounding box center [1315, 103] width 123 height 30
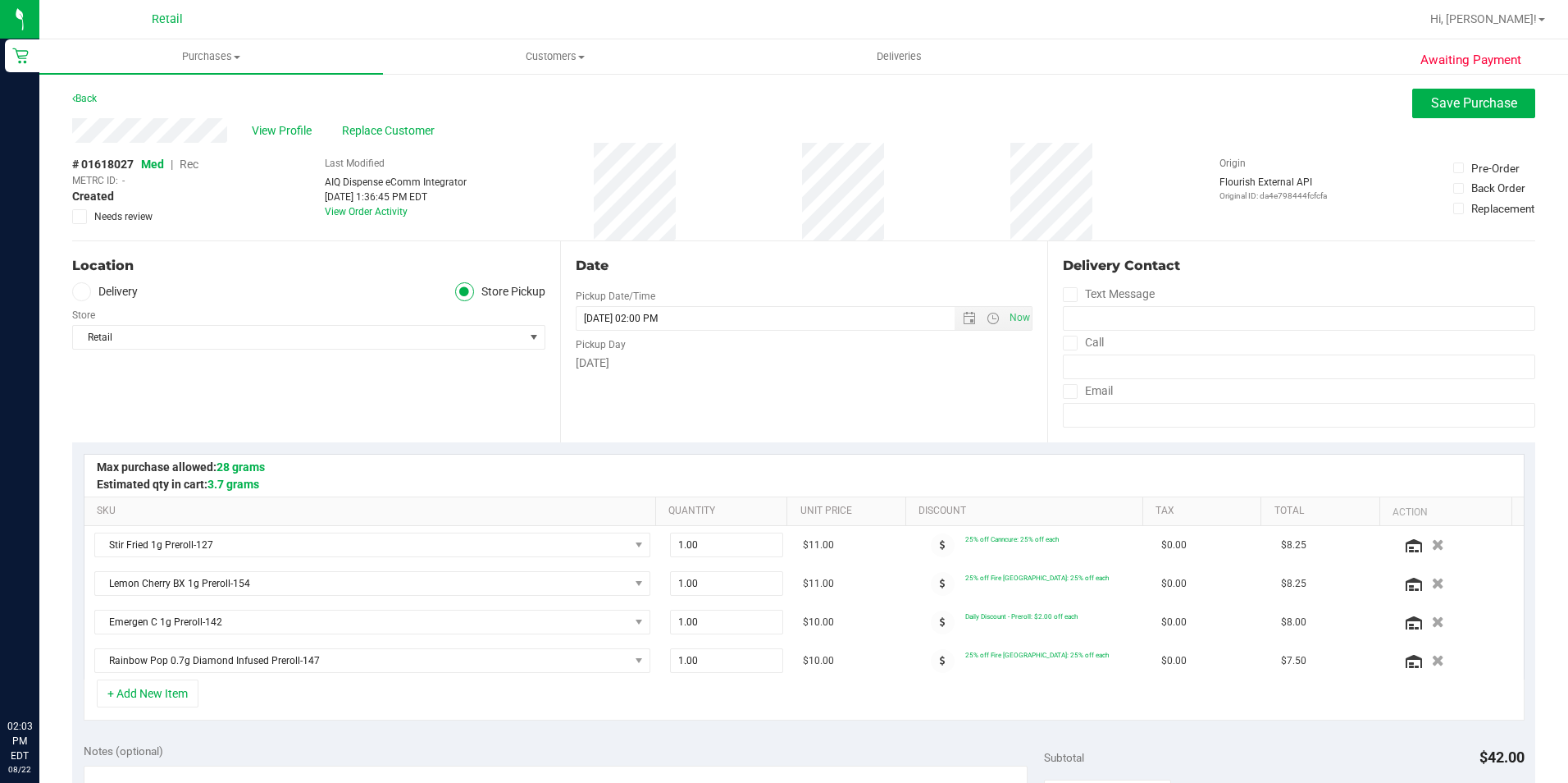
click at [186, 165] on span "Rec" at bounding box center [190, 164] width 19 height 13
click at [1440, 108] on span "Save Purchase" at bounding box center [1474, 103] width 86 height 15
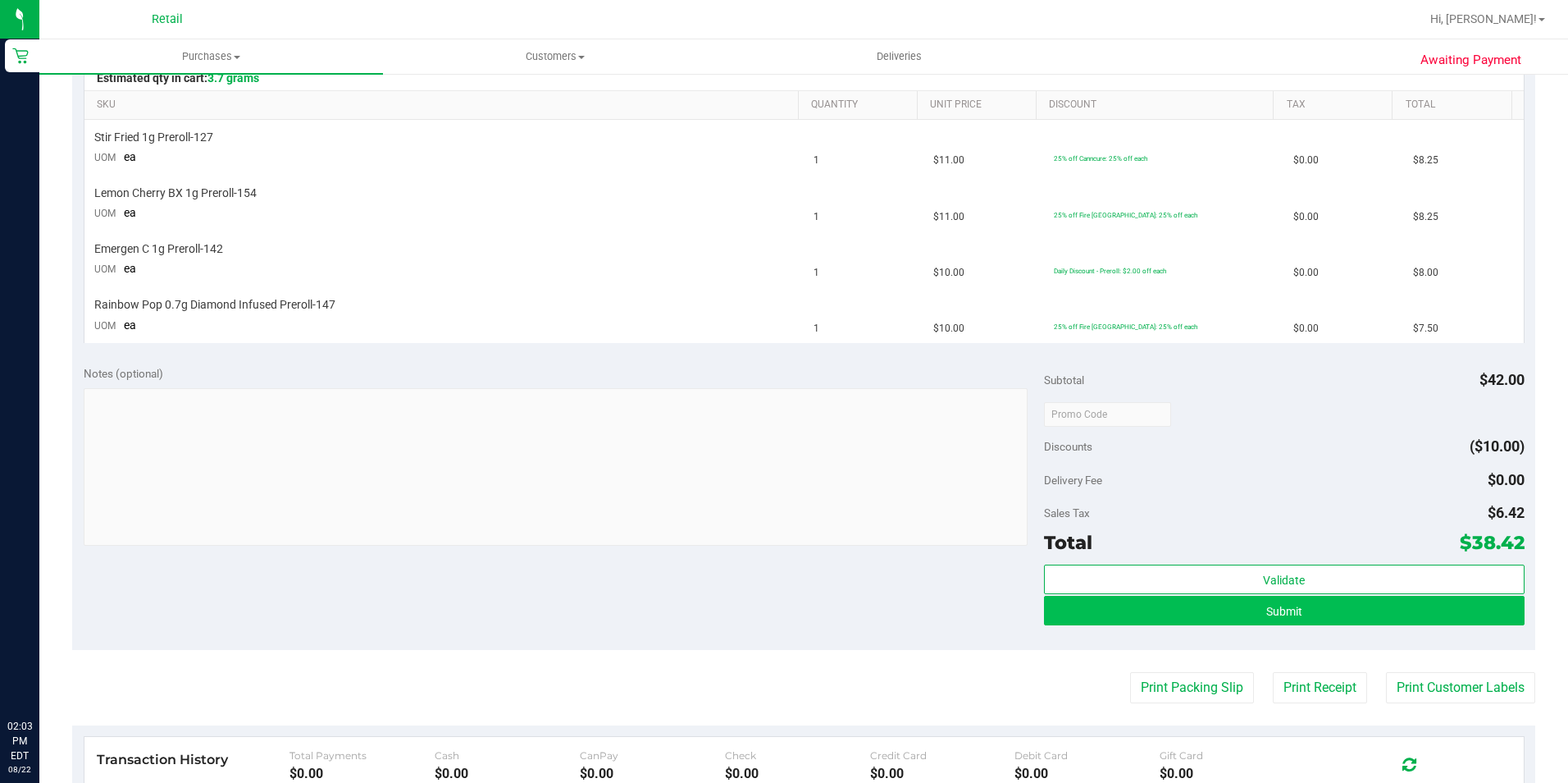
scroll to position [410, 0]
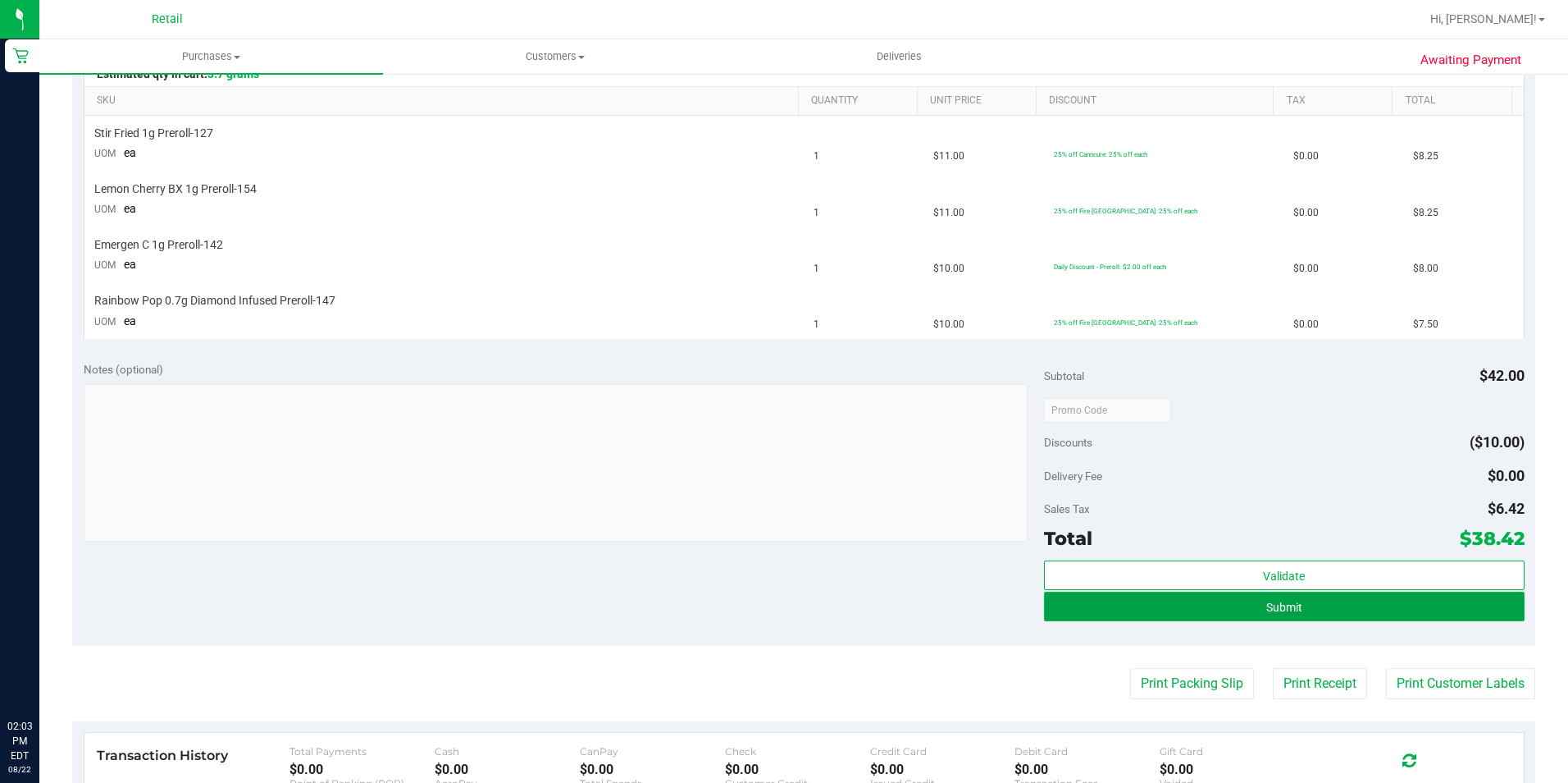
click at [1278, 615] on button "Submit" at bounding box center [1284, 606] width 481 height 30
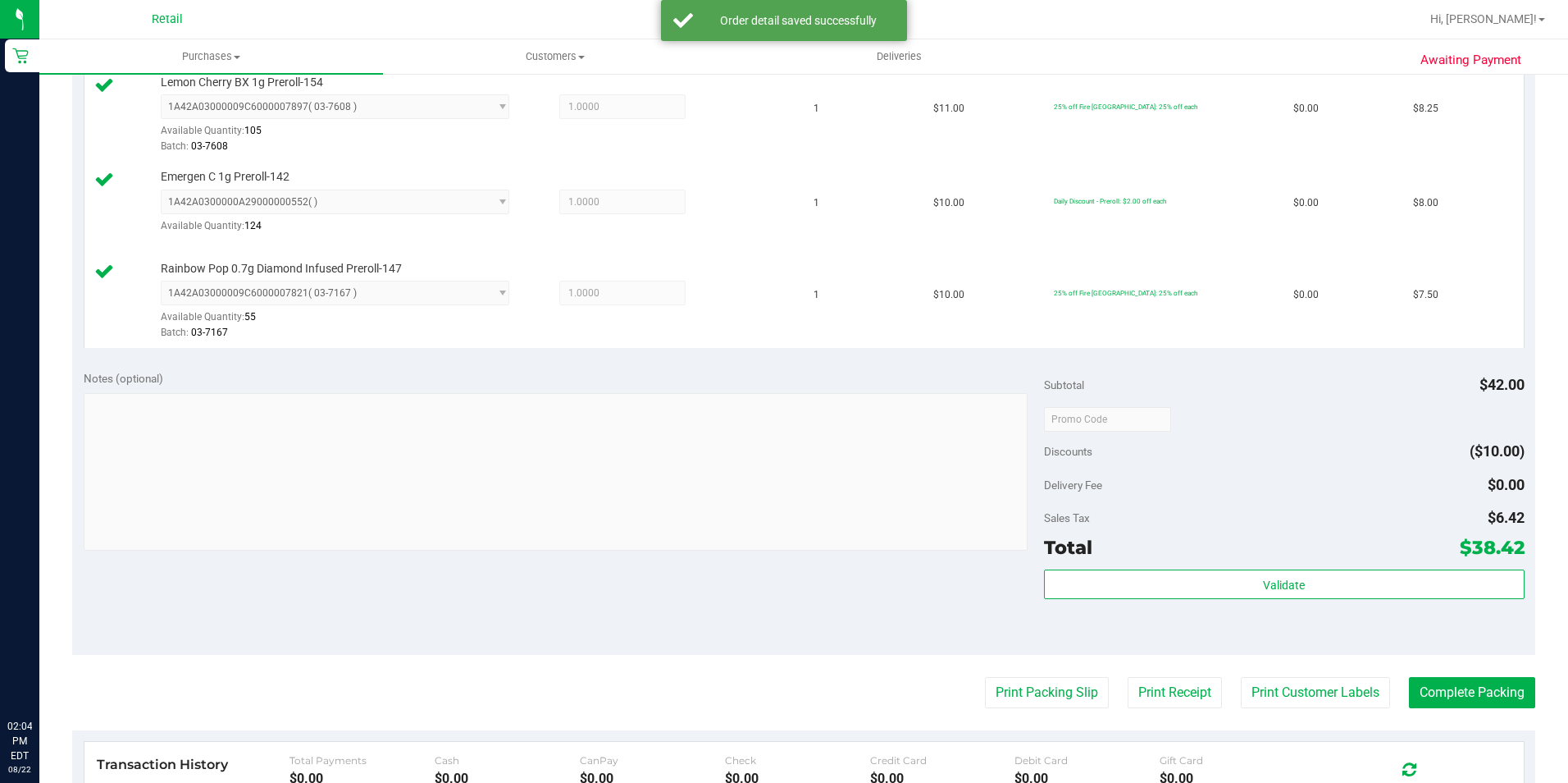
scroll to position [574, 0]
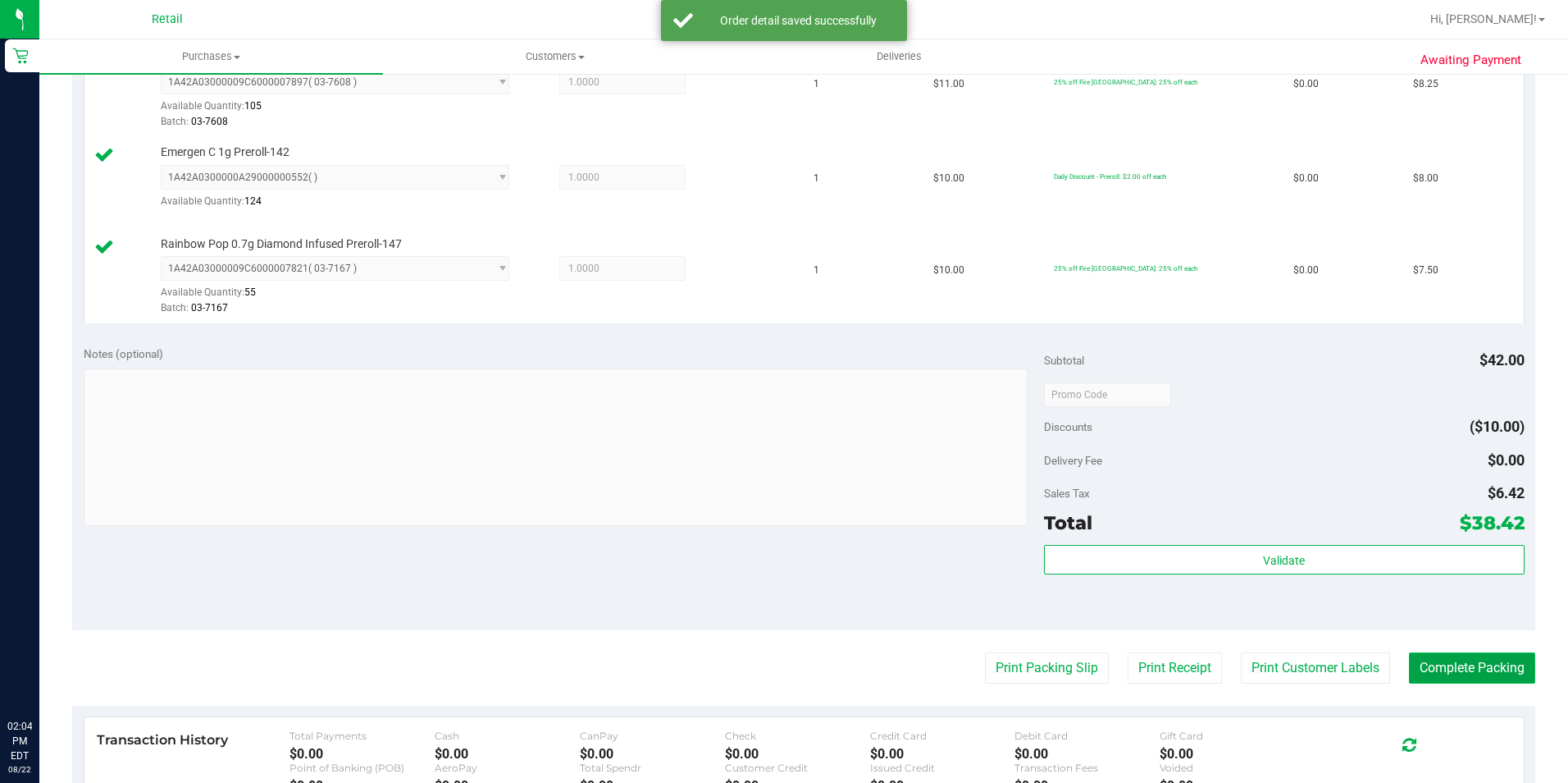
click at [1452, 679] on button "Complete Packing" at bounding box center [1472, 668] width 126 height 32
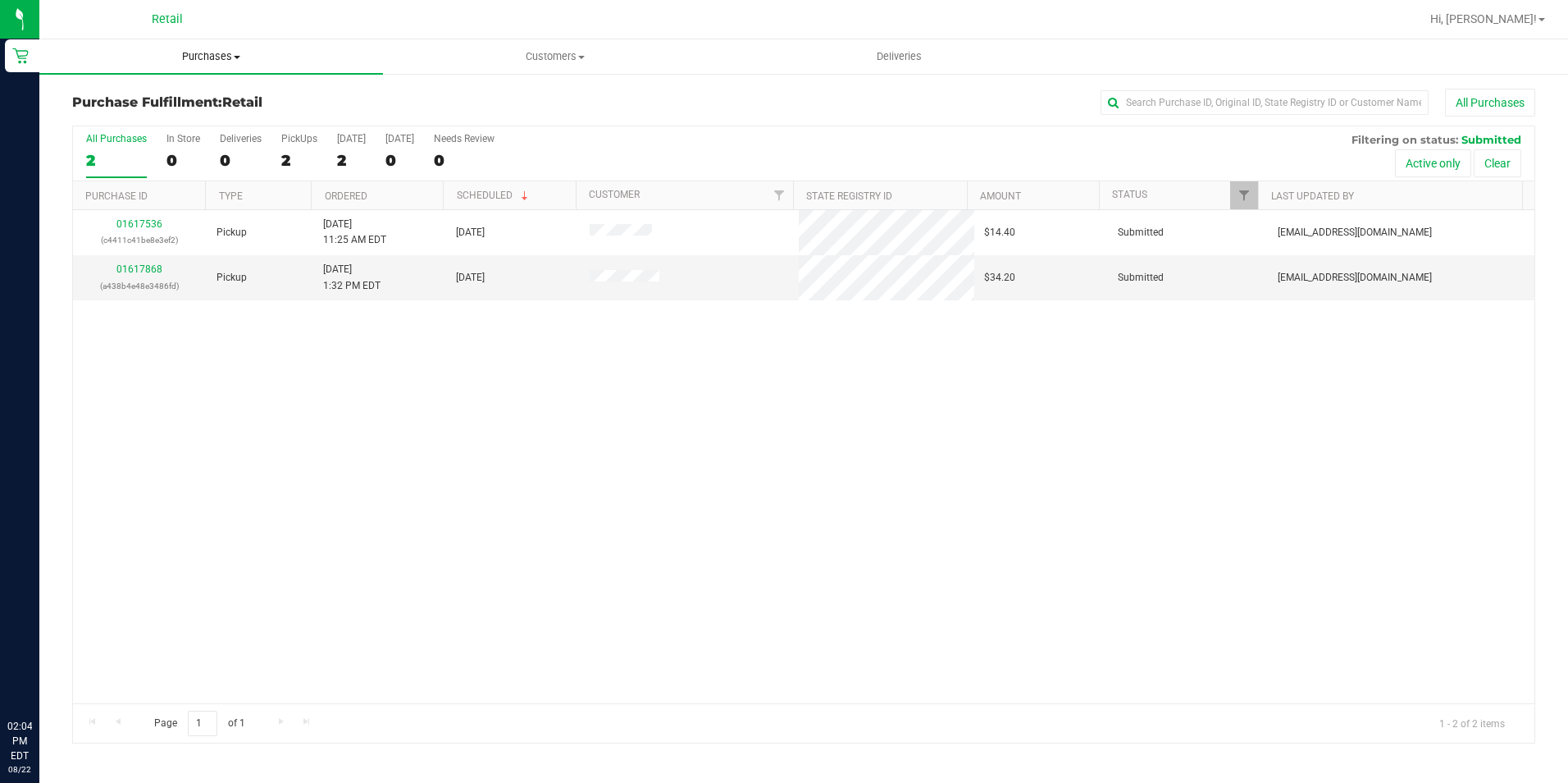
drag, startPoint x: 227, startPoint y: 60, endPoint x: 219, endPoint y: 75, distance: 17.0
click at [227, 60] on span "Purchases" at bounding box center [211, 56] width 344 height 14
click at [139, 102] on span "Summary of purchases" at bounding box center [124, 99] width 169 height 14
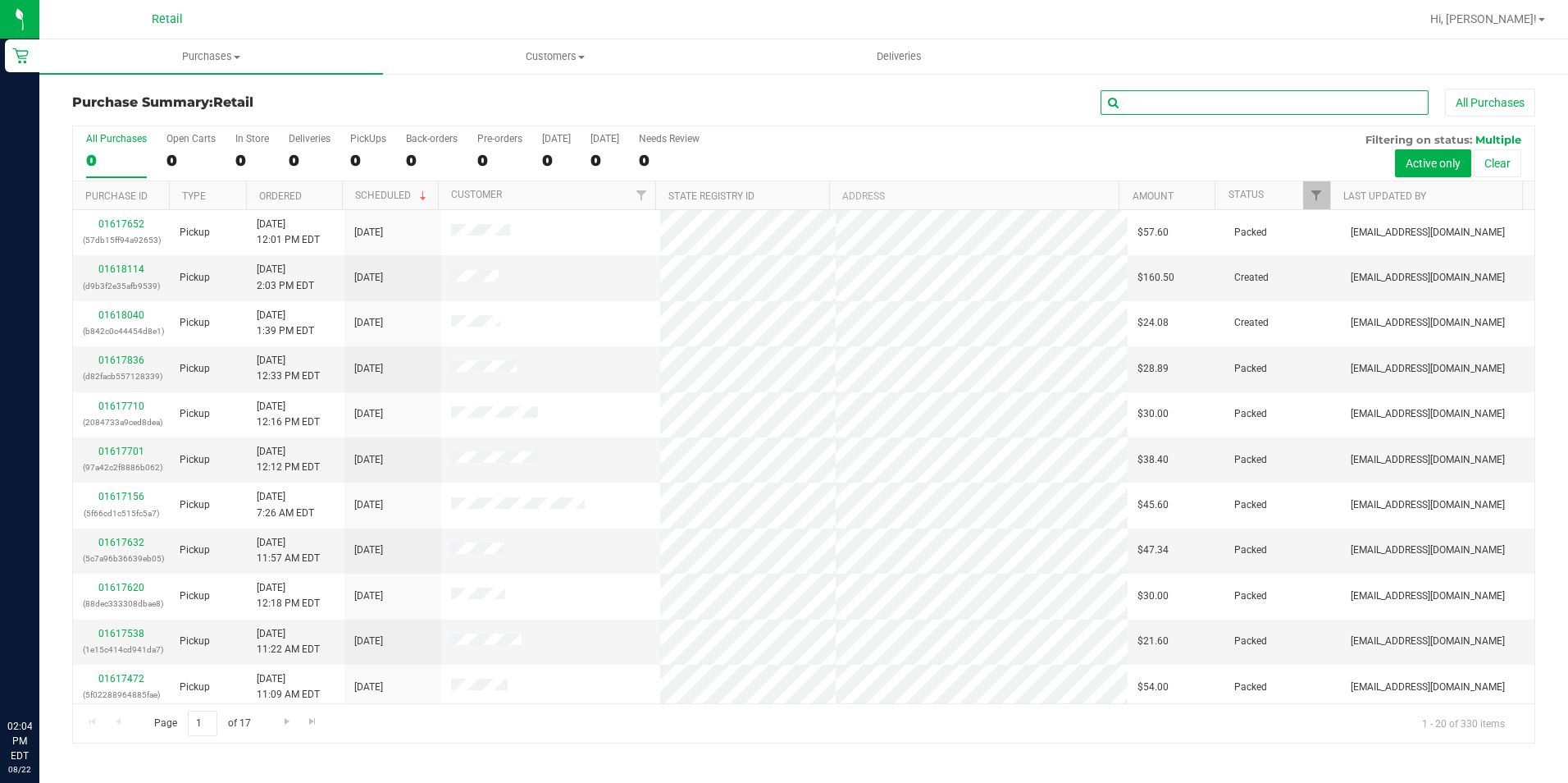
click at [1164, 107] on input "text" at bounding box center [1264, 103] width 328 height 25
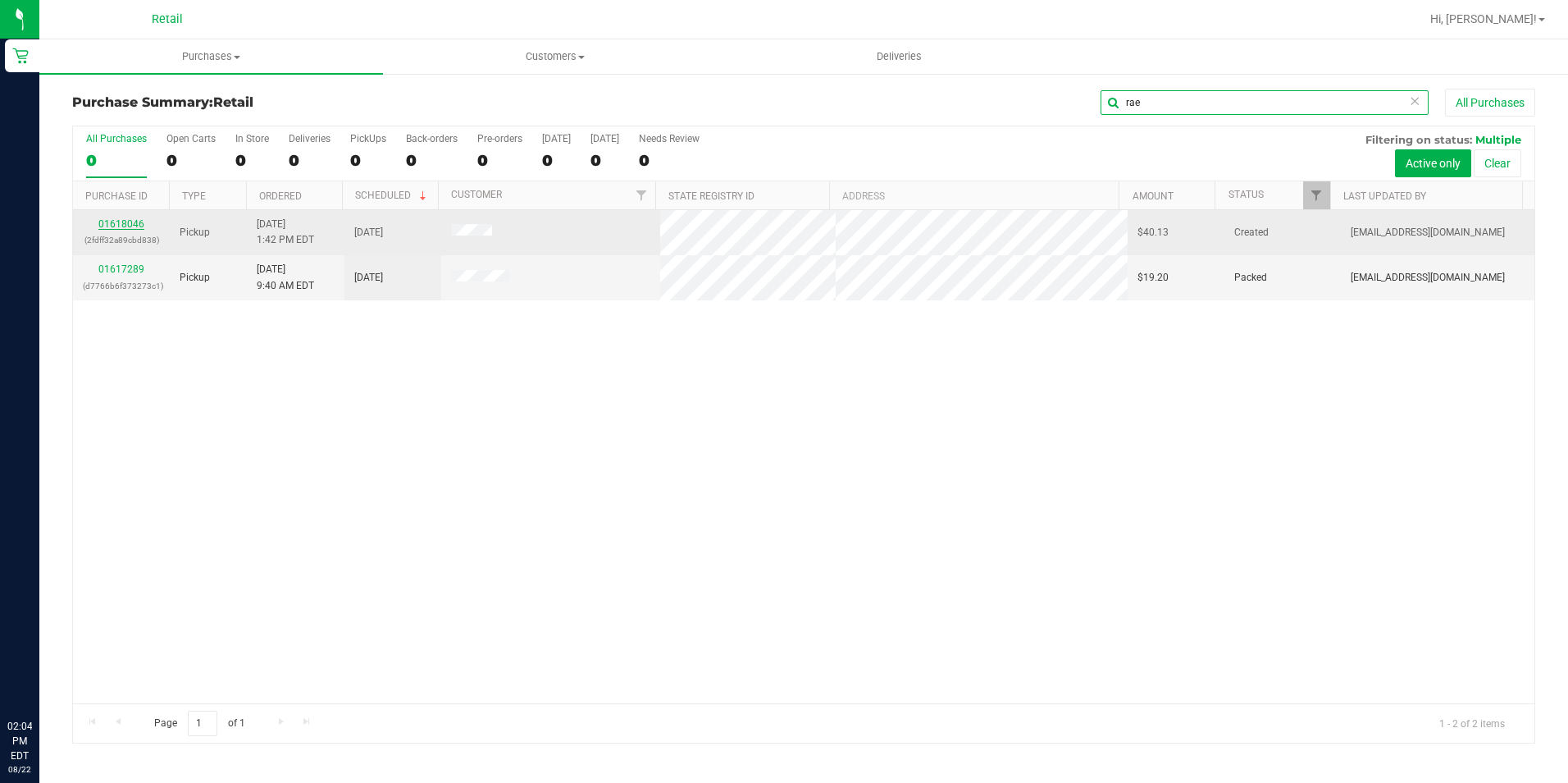
type input "rae"
click at [127, 225] on link "01618046" at bounding box center [122, 224] width 46 height 12
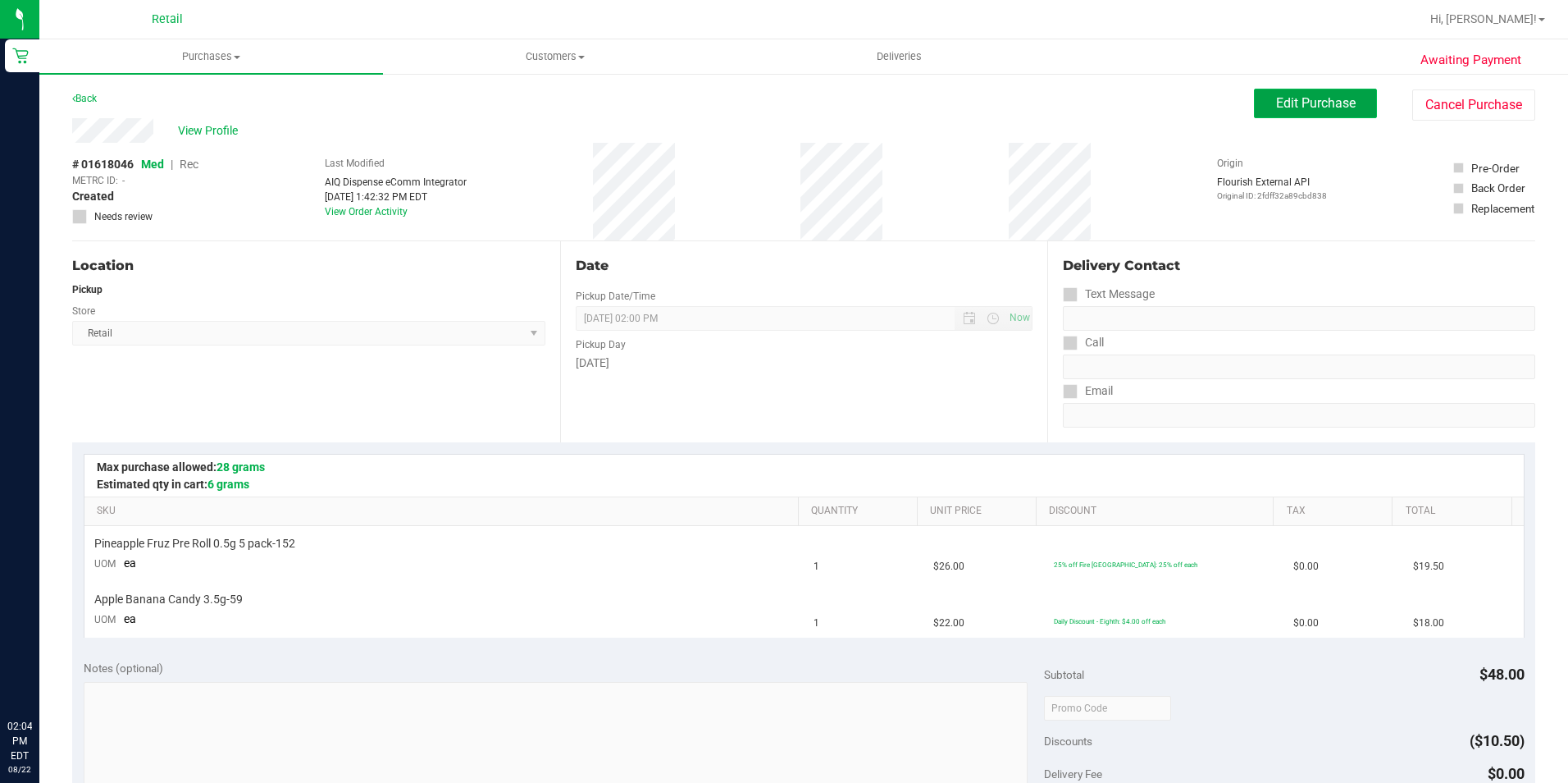
click at [1276, 100] on span "Edit Purchase" at bounding box center [1315, 103] width 80 height 15
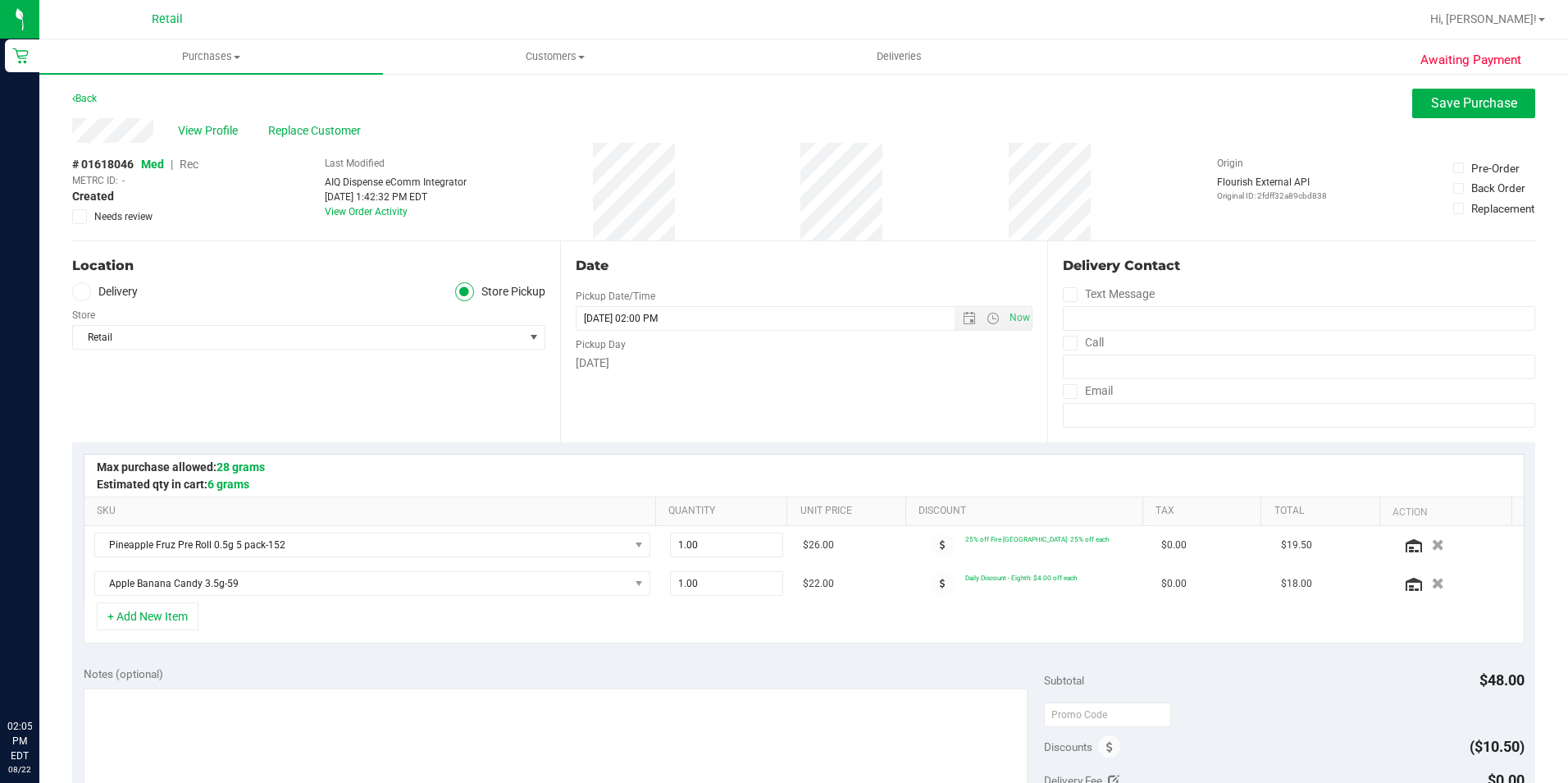
click at [186, 164] on span "Rec" at bounding box center [190, 164] width 19 height 13
click at [1443, 112] on button "Save Purchase" at bounding box center [1473, 103] width 123 height 30
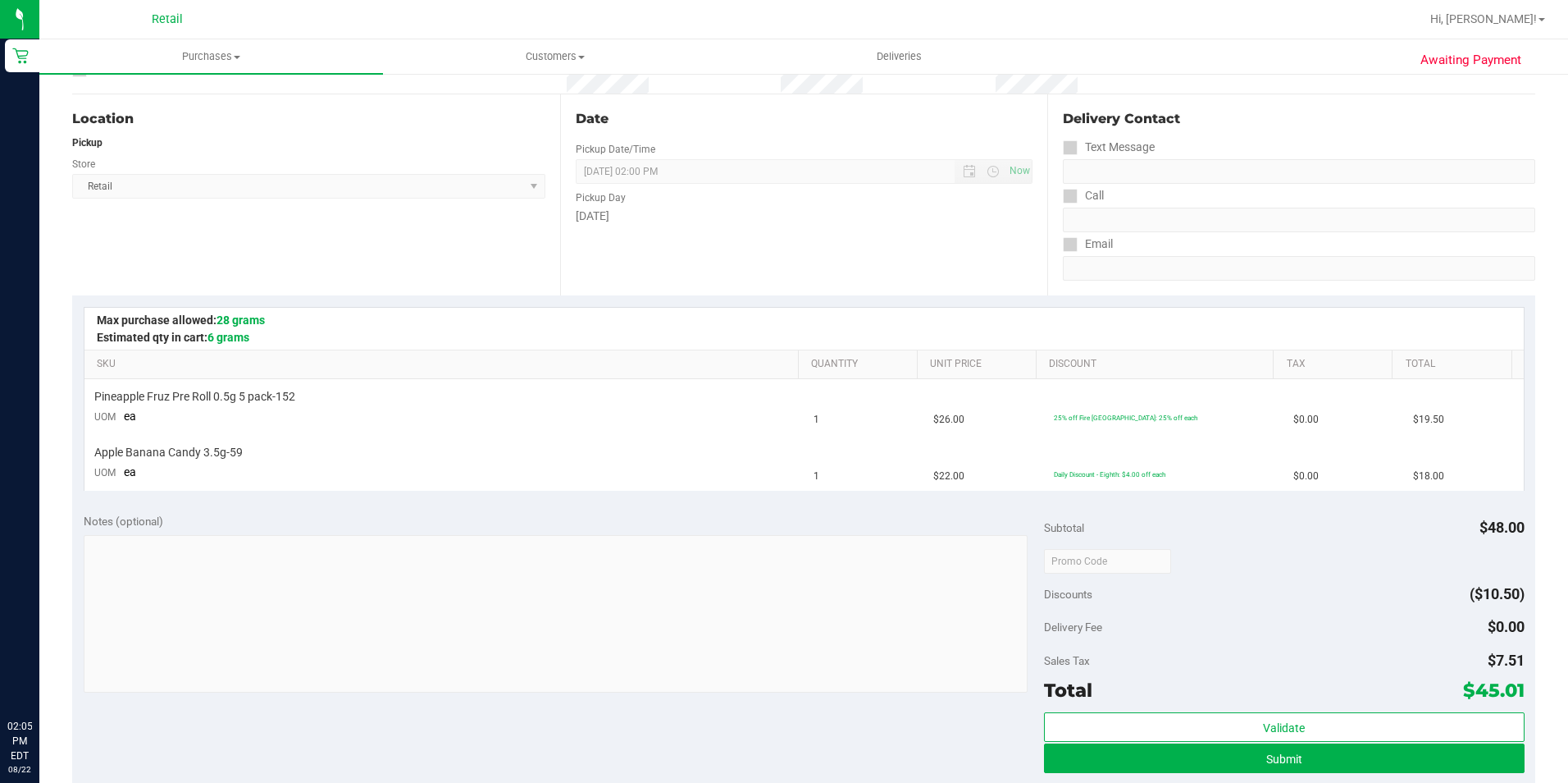
scroll to position [246, 0]
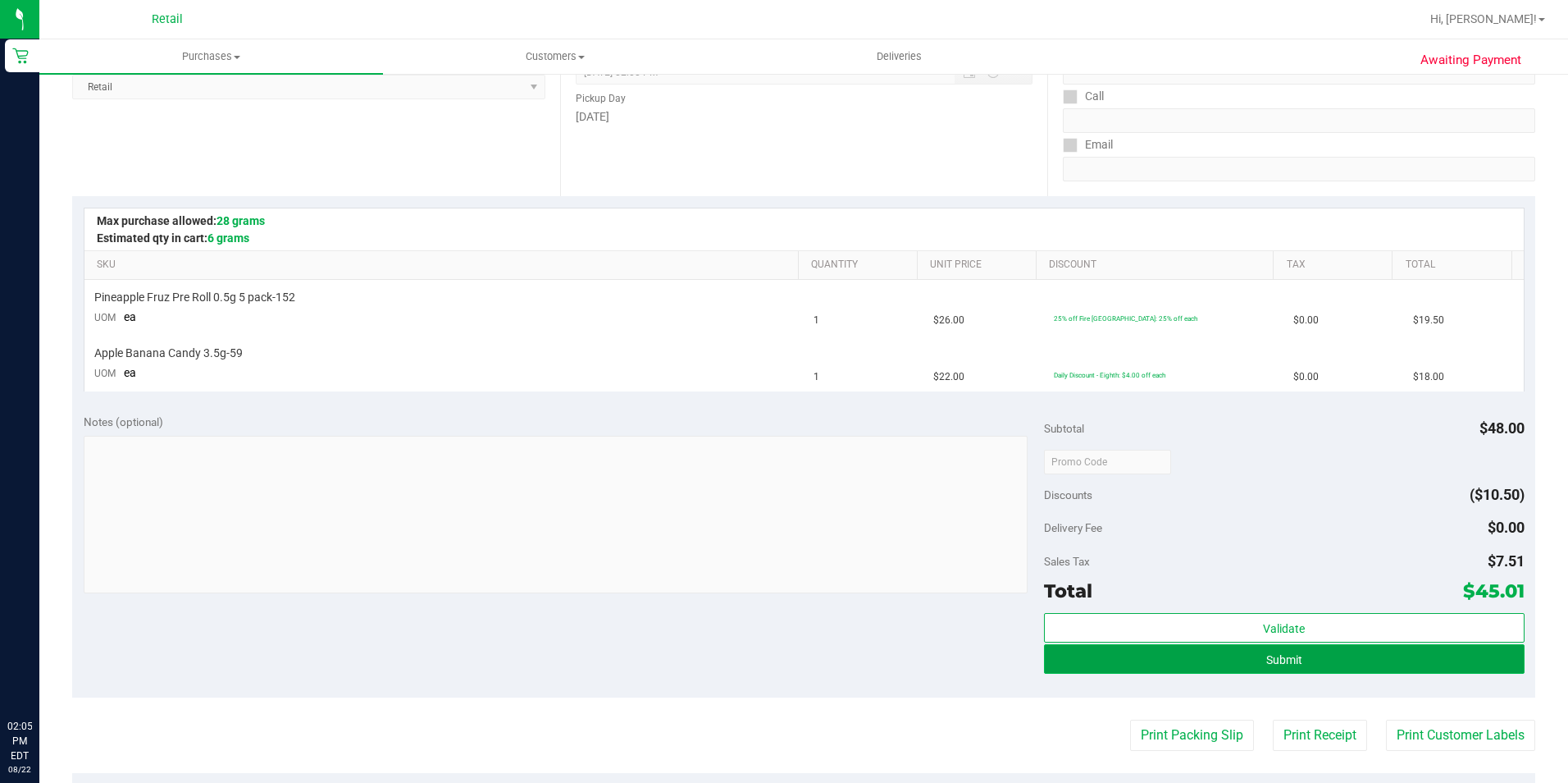
click at [1314, 665] on button "Submit" at bounding box center [1284, 658] width 481 height 30
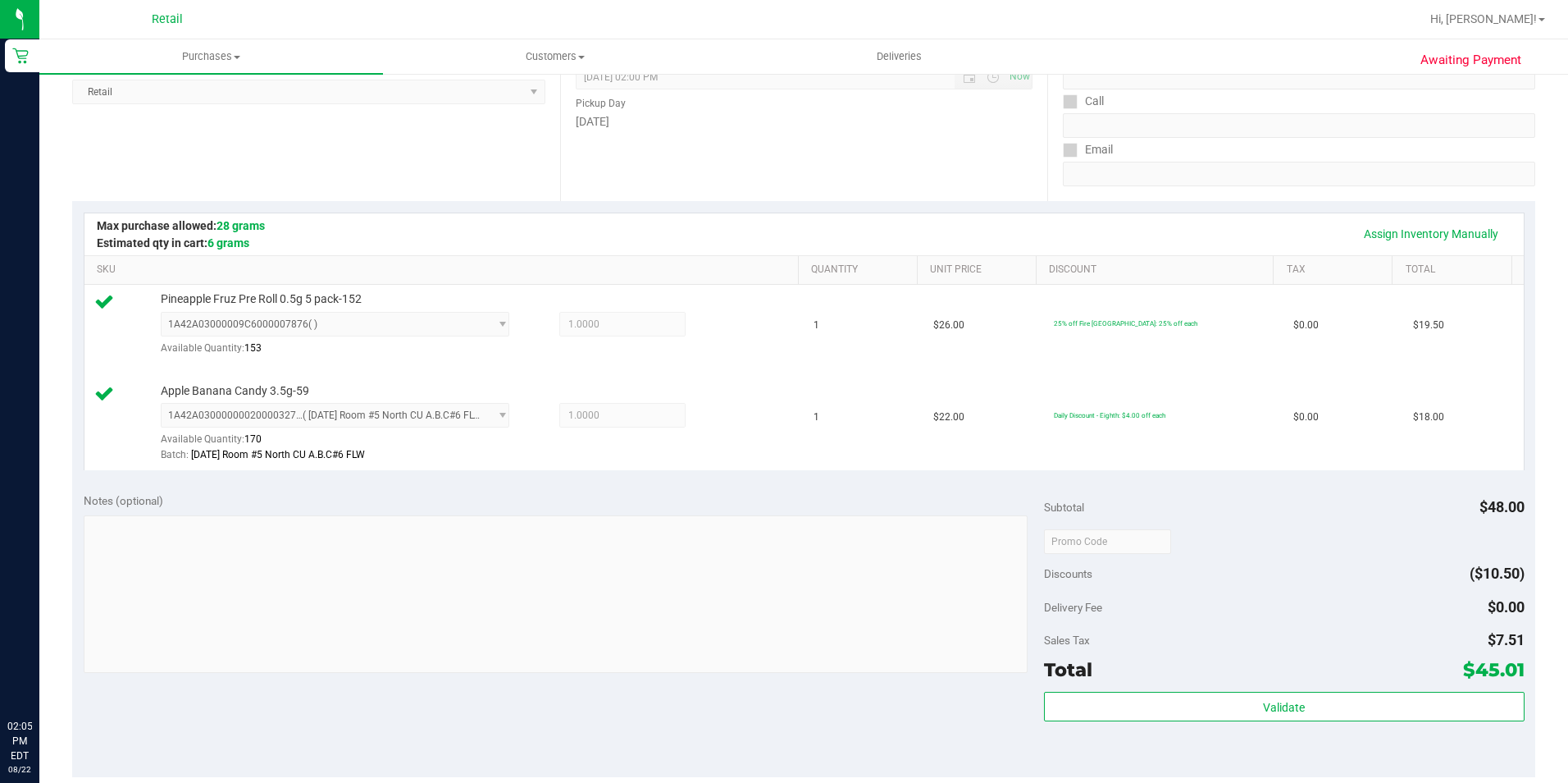
scroll to position [328, 0]
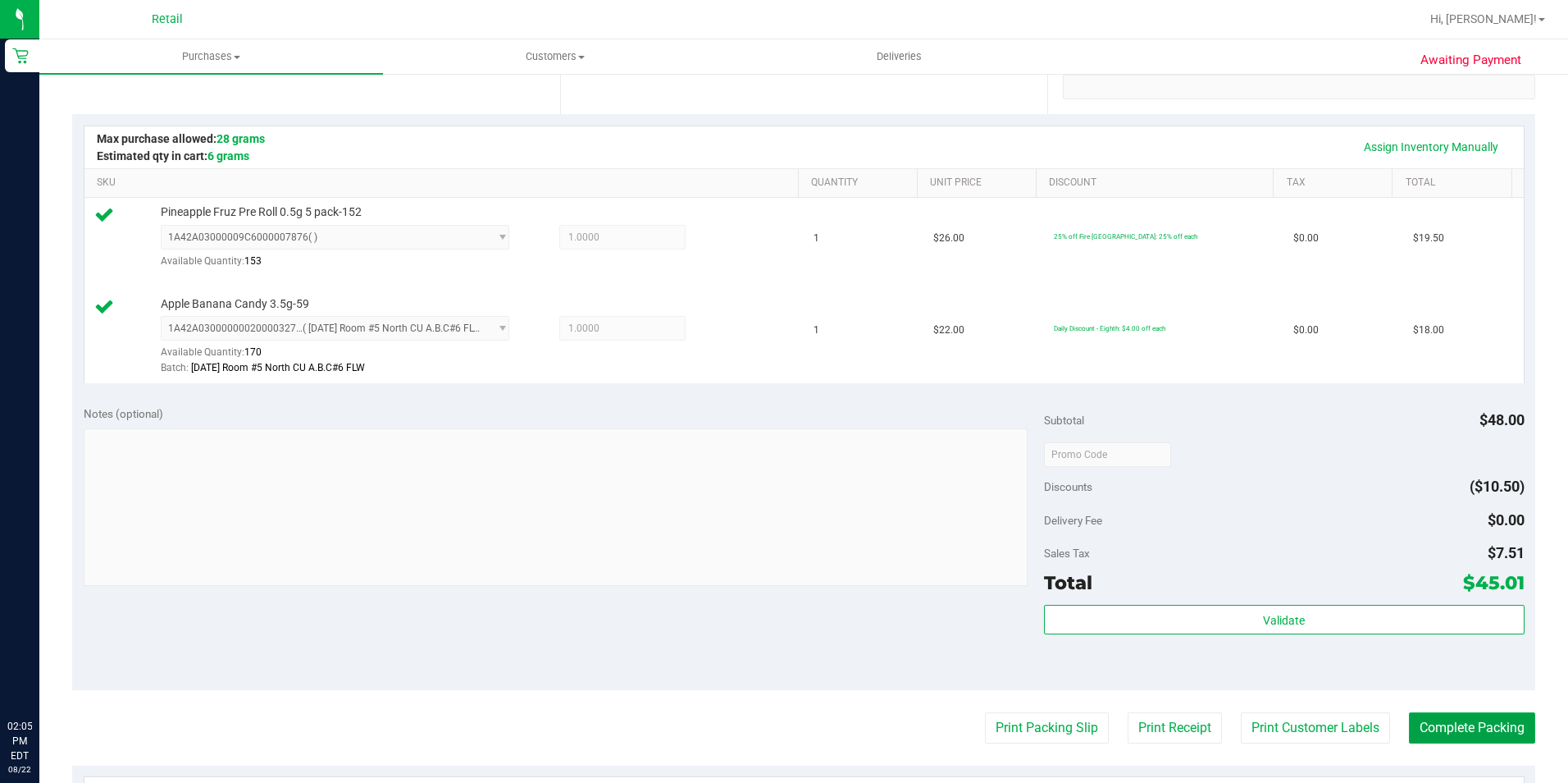
drag, startPoint x: 1419, startPoint y: 715, endPoint x: 1420, endPoint y: 705, distance: 10.0
click at [1420, 715] on button "Complete Packing" at bounding box center [1472, 727] width 126 height 32
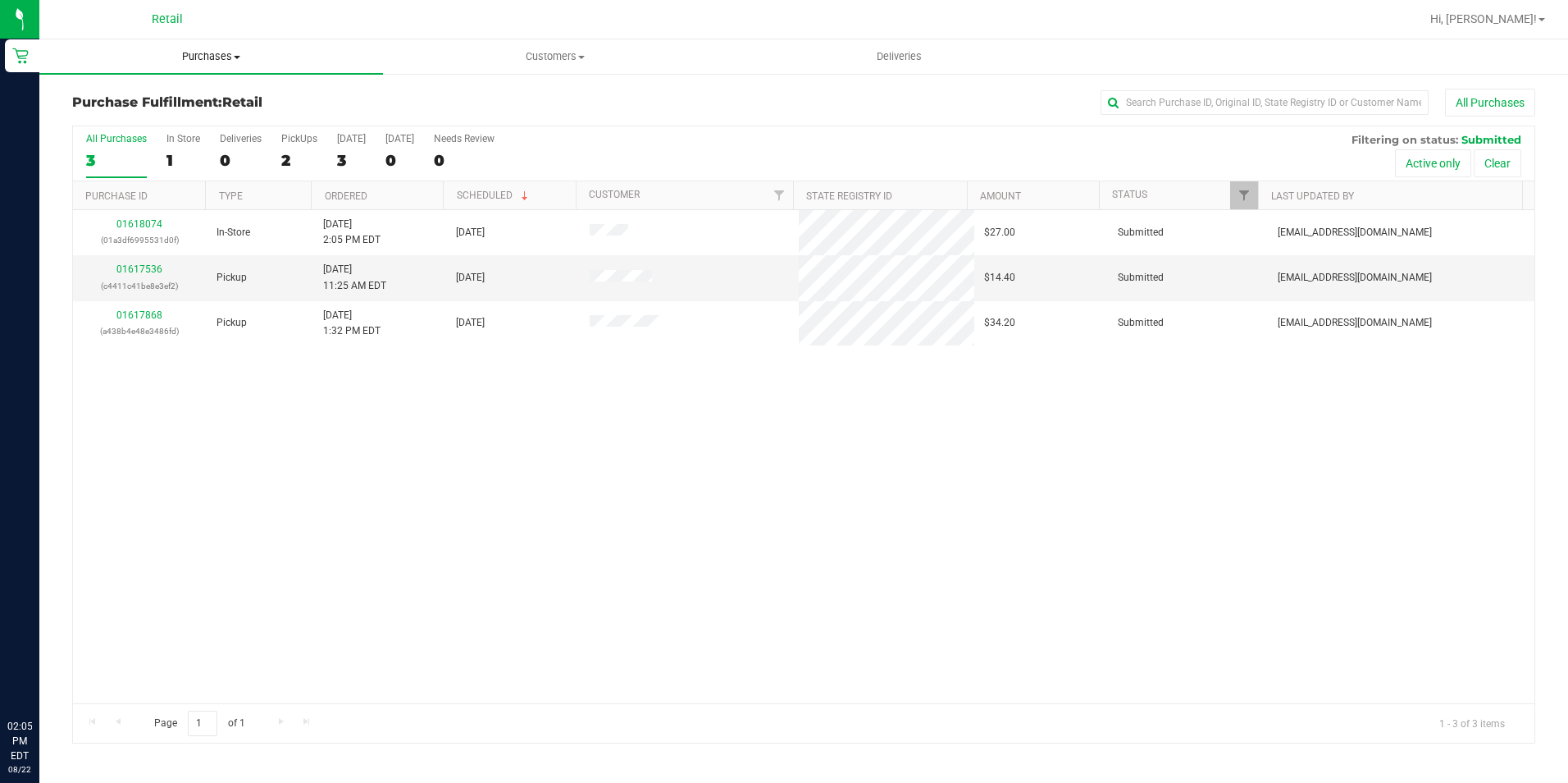
drag, startPoint x: 191, startPoint y: 52, endPoint x: 187, endPoint y: 60, distance: 8.9
click at [191, 52] on span "Purchases" at bounding box center [211, 56] width 344 height 14
click at [159, 96] on span "Summary of purchases" at bounding box center [124, 99] width 169 height 14
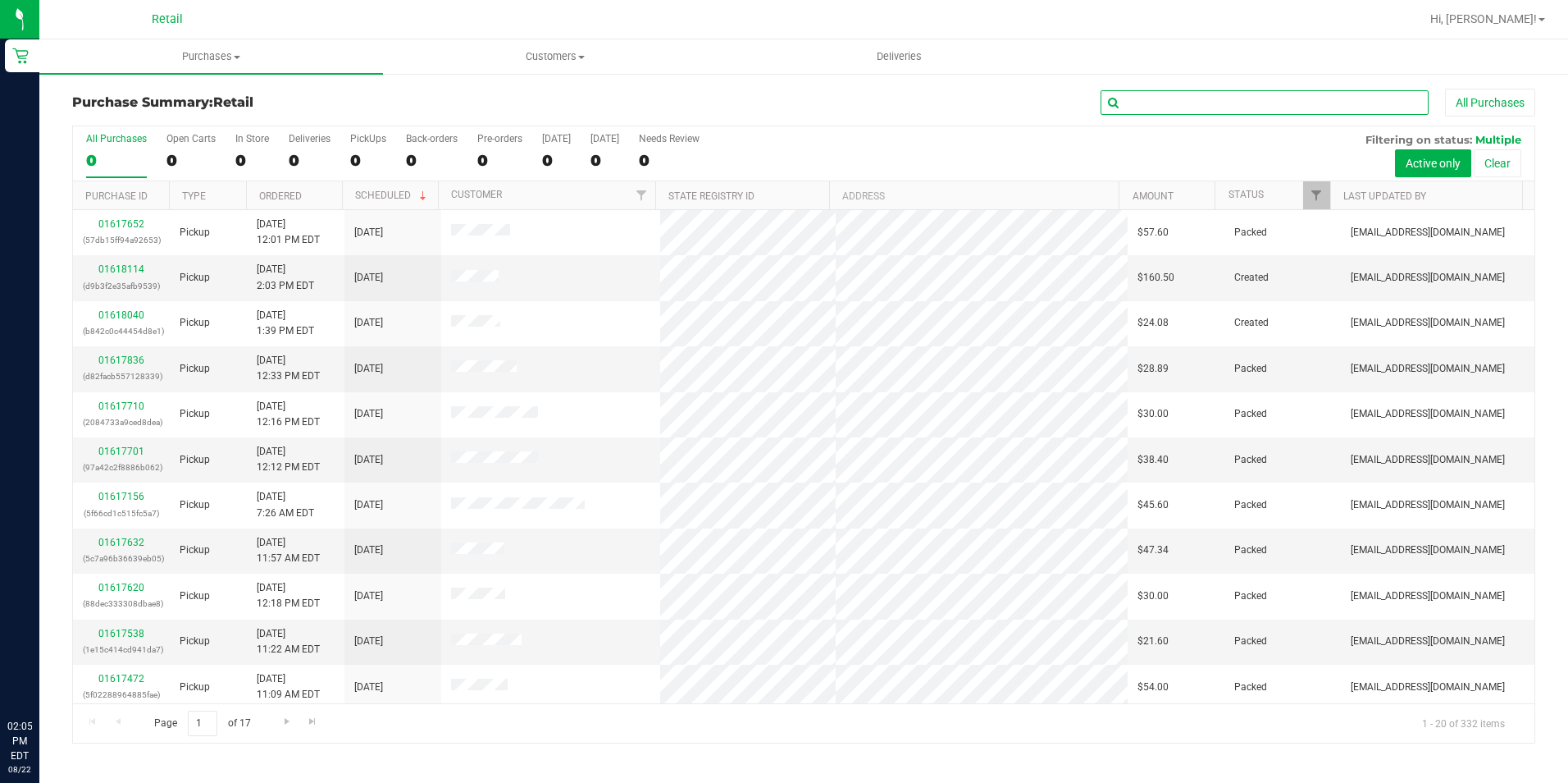
click at [1148, 107] on input "text" at bounding box center [1264, 103] width 328 height 25
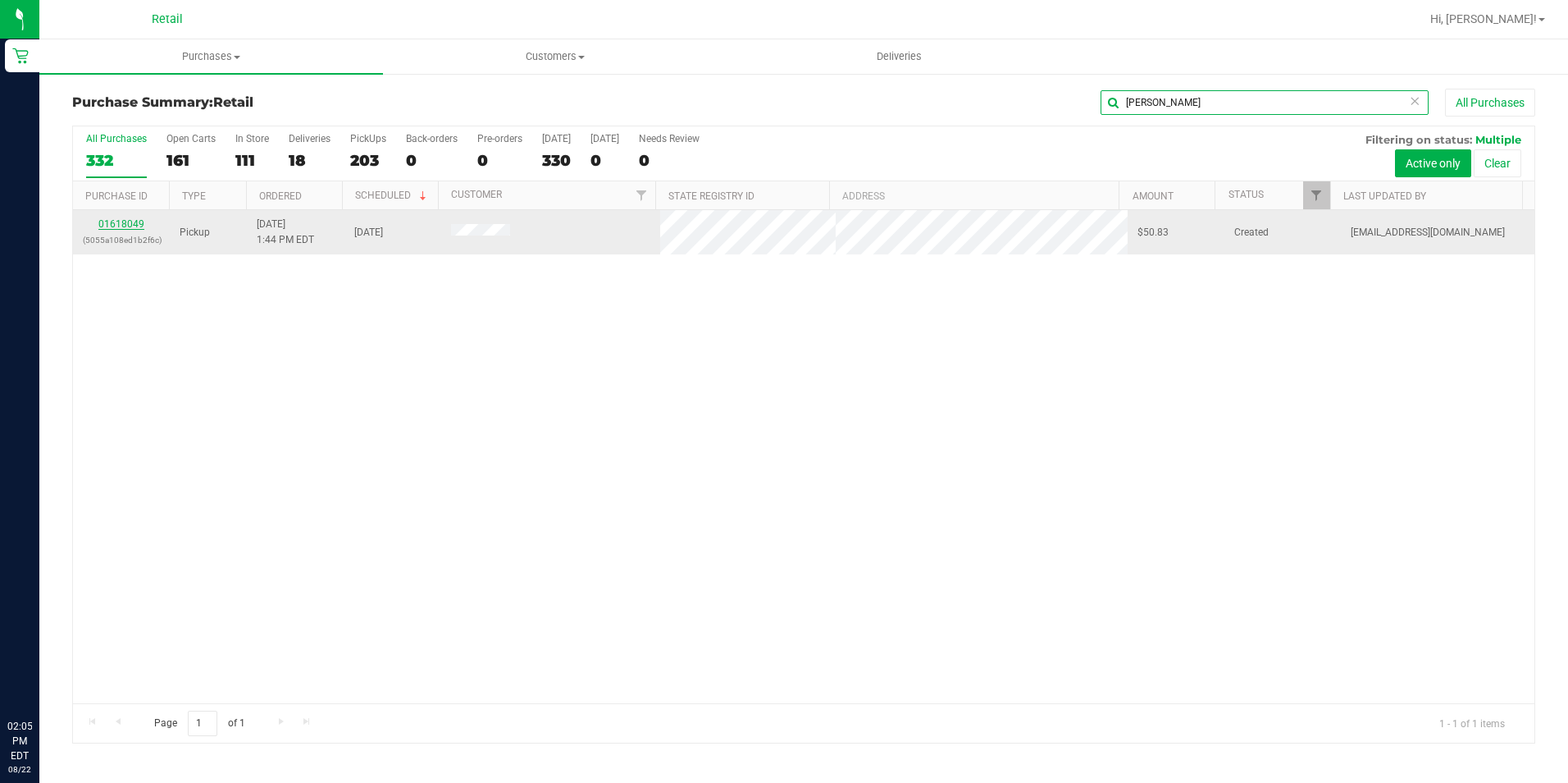
type input "dylan"
click at [113, 222] on link "01618049" at bounding box center [122, 224] width 46 height 12
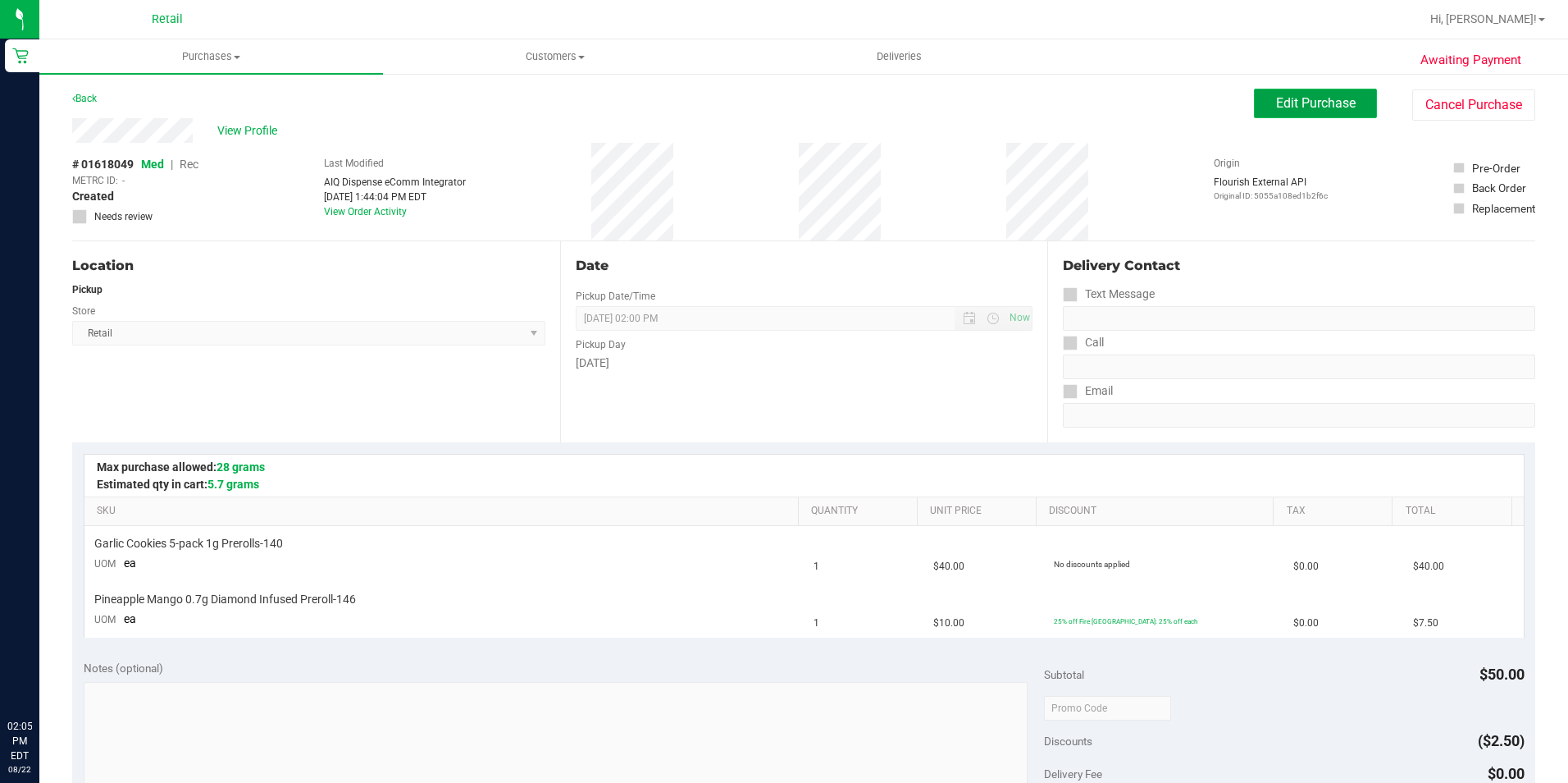
click at [1298, 113] on button "Edit Purchase" at bounding box center [1315, 103] width 123 height 30
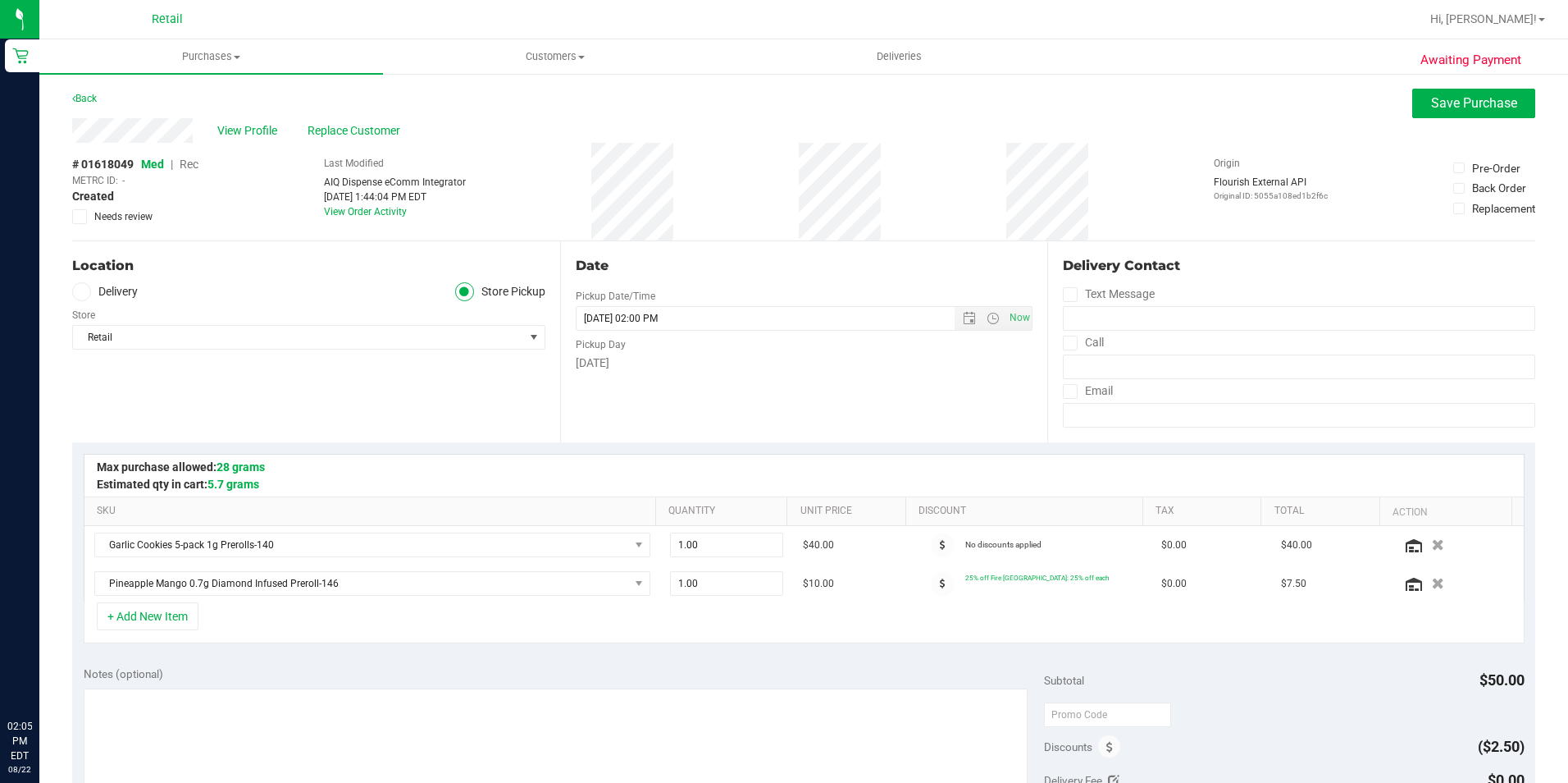
click at [186, 166] on span "Rec" at bounding box center [190, 164] width 19 height 13
click at [1476, 101] on span "Save Purchase" at bounding box center [1474, 103] width 86 height 15
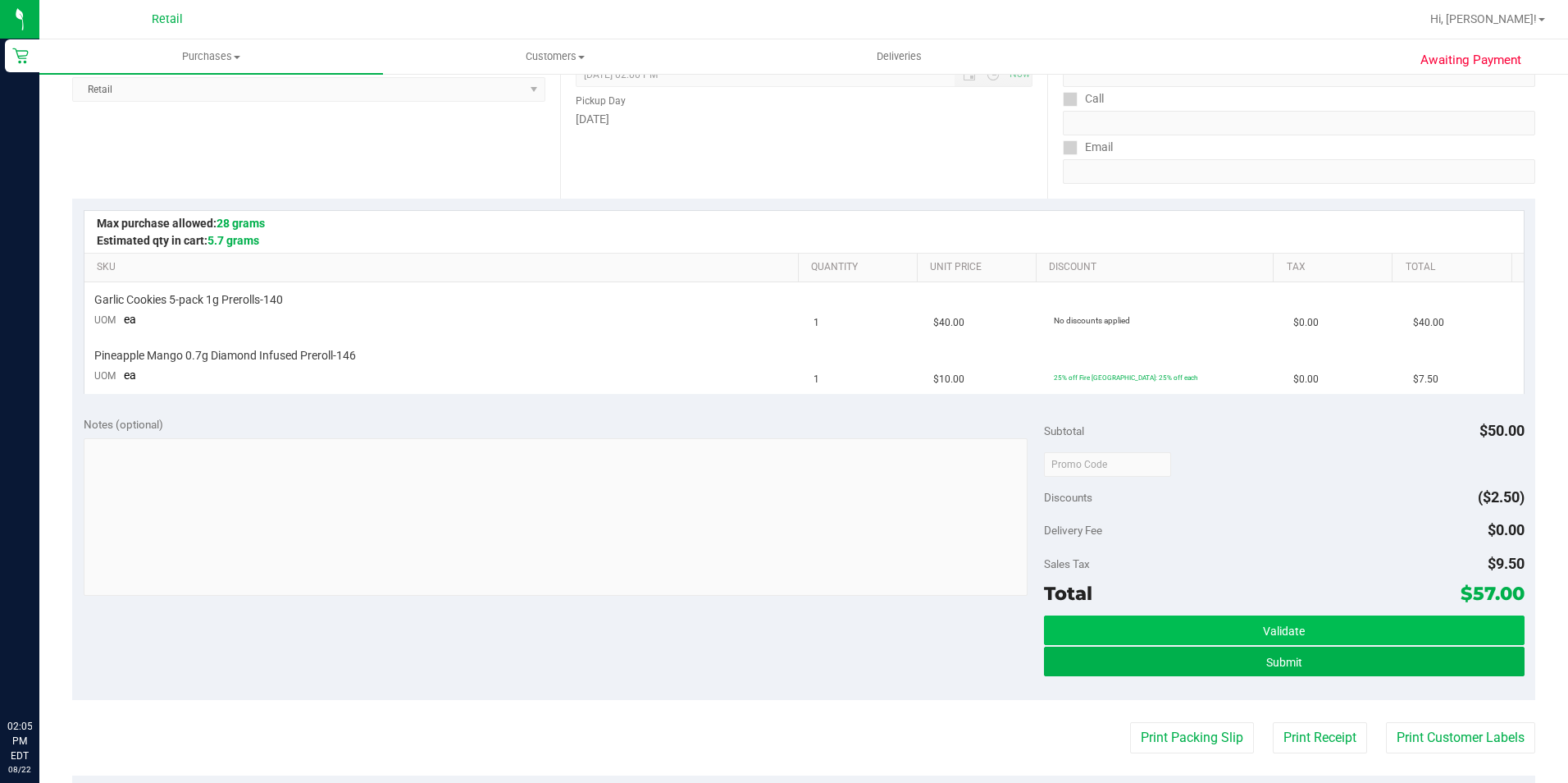
scroll to position [328, 0]
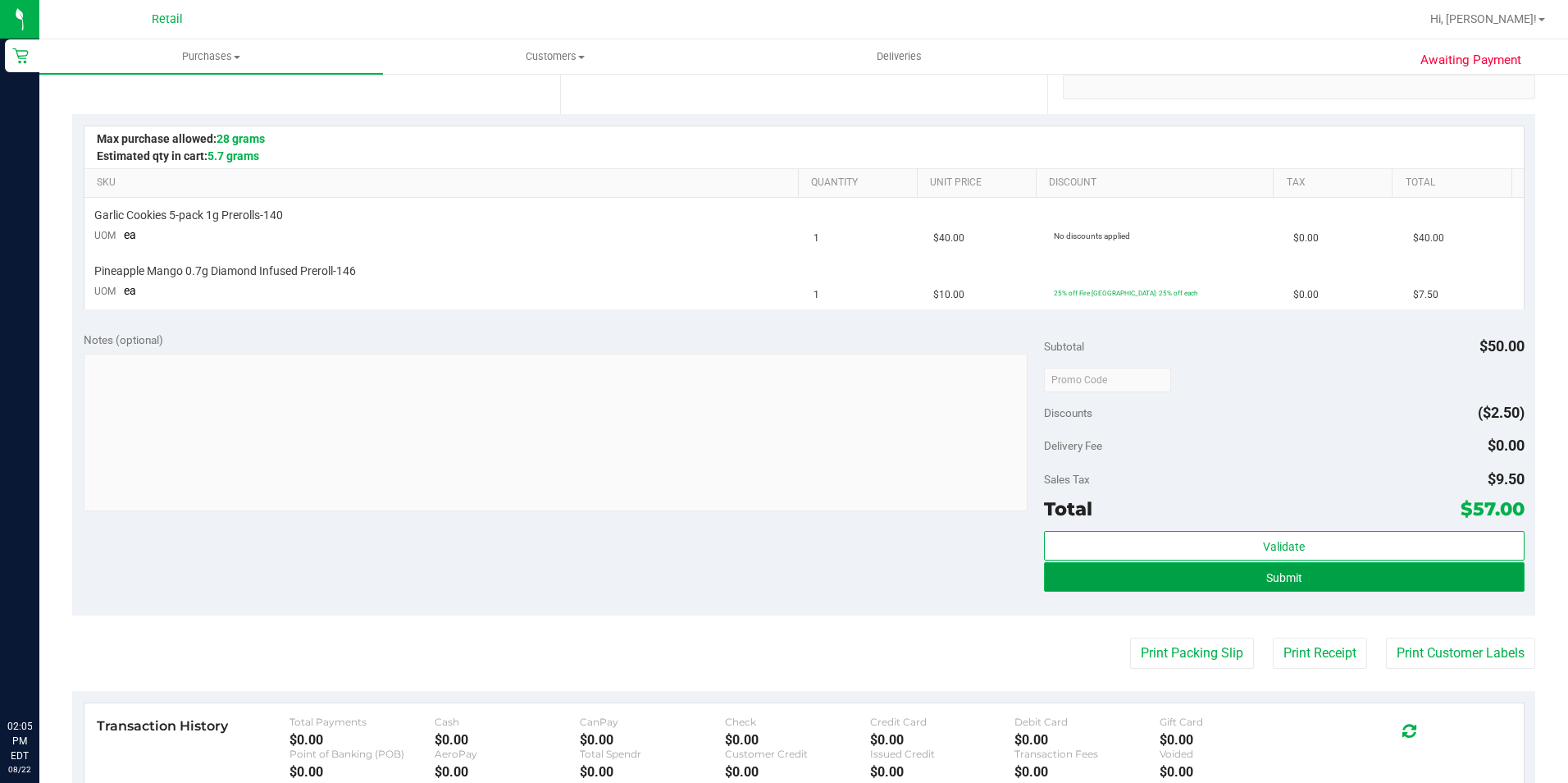
click at [1227, 573] on button "Submit" at bounding box center [1284, 577] width 481 height 30
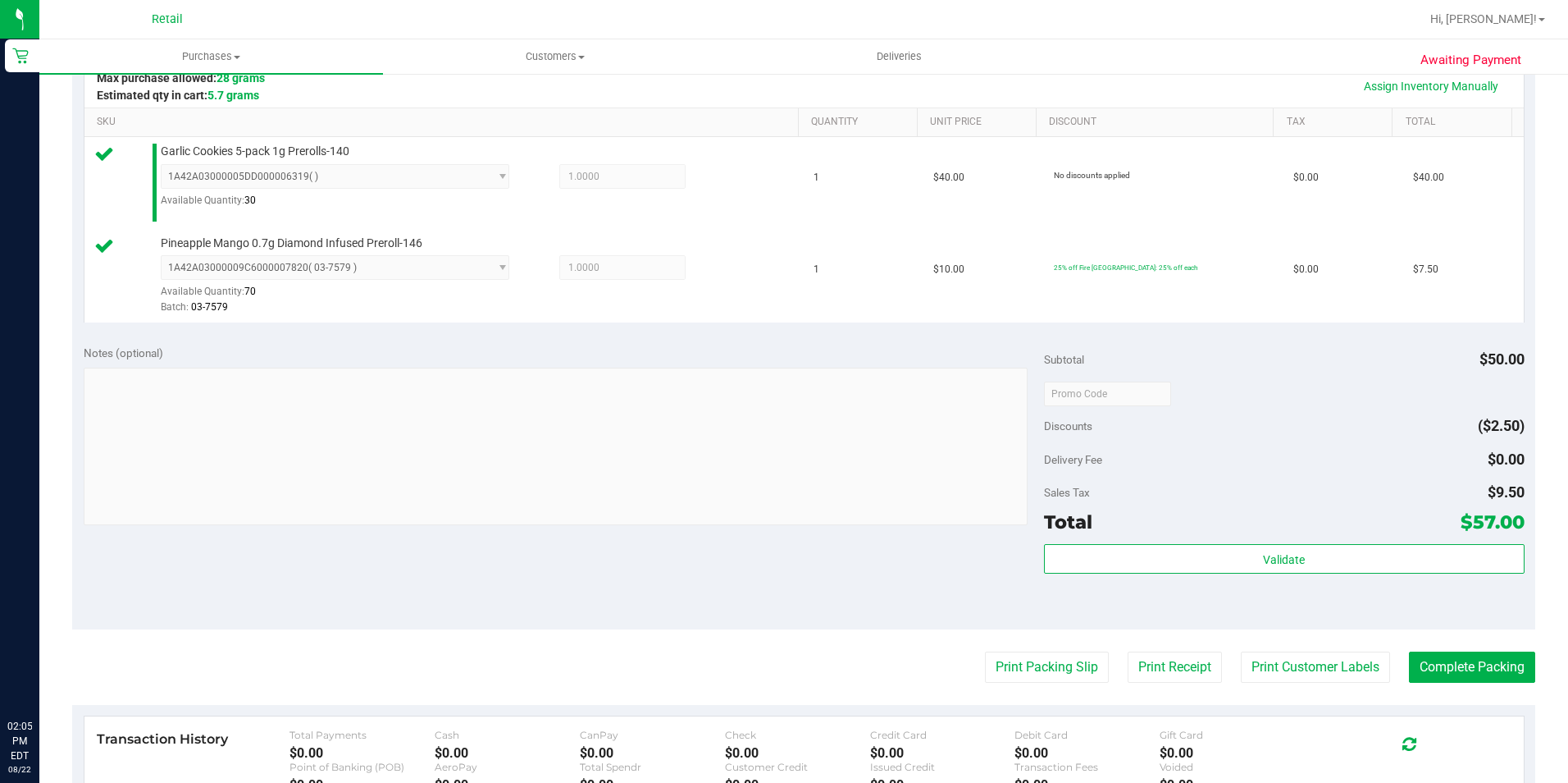
scroll to position [410, 0]
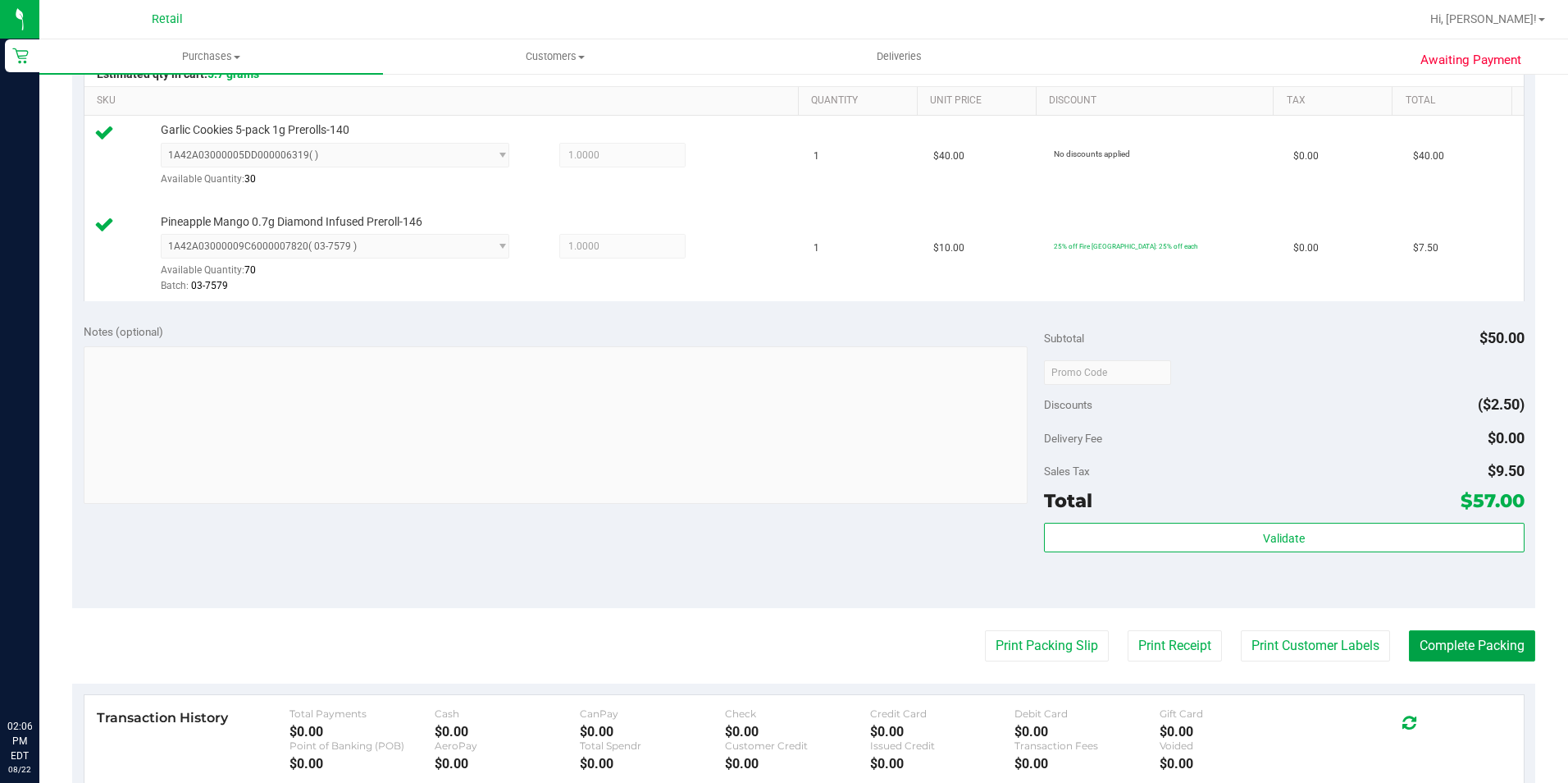
drag, startPoint x: 1477, startPoint y: 642, endPoint x: 1440, endPoint y: 610, distance: 48.9
click at [1477, 642] on button "Complete Packing" at bounding box center [1472, 646] width 126 height 32
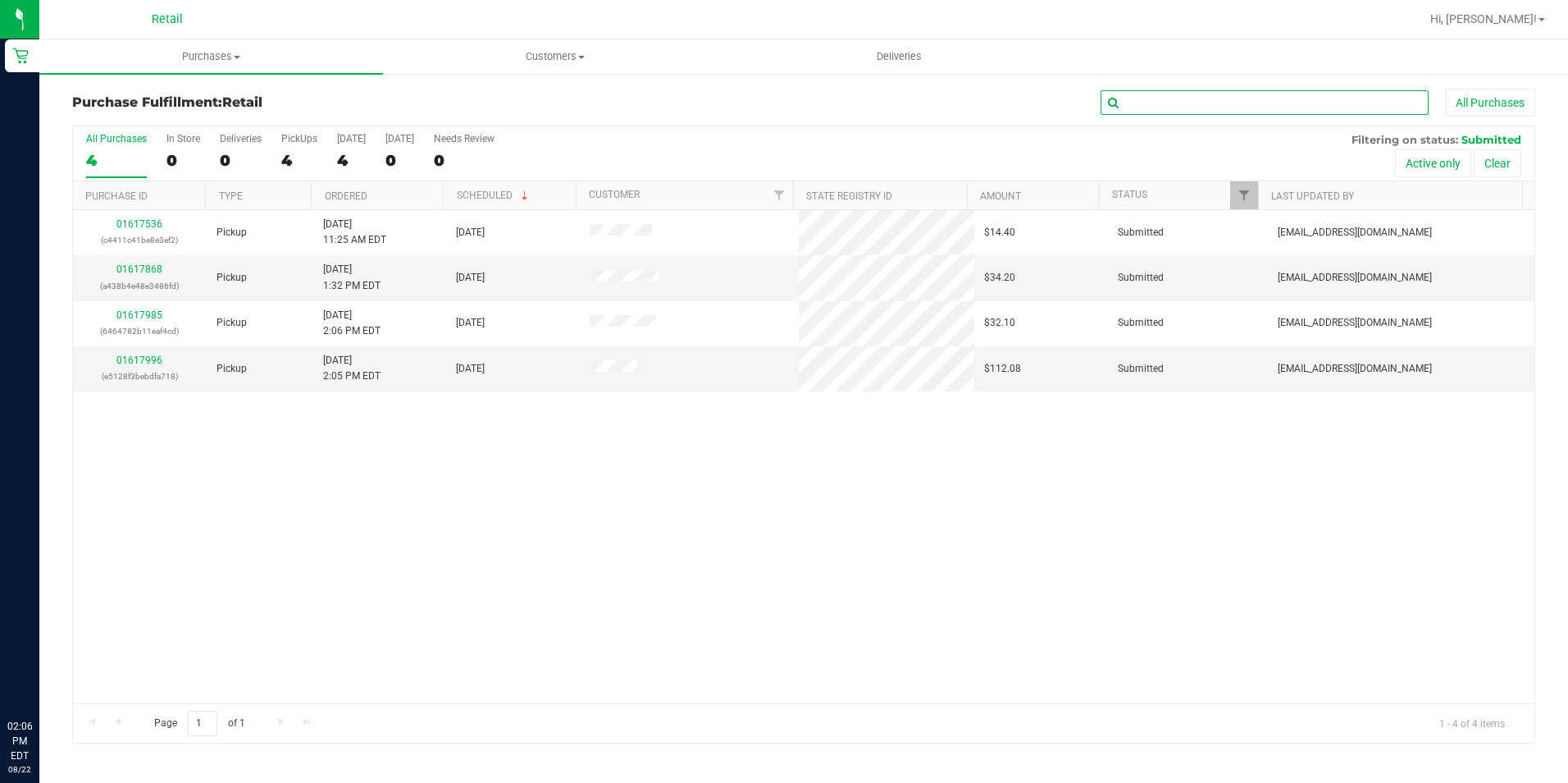
click at [1143, 105] on input "text" at bounding box center [1264, 103] width 328 height 25
click at [215, 60] on span "Purchases" at bounding box center [211, 56] width 344 height 14
click at [117, 92] on span "Summary of purchases" at bounding box center [124, 99] width 169 height 14
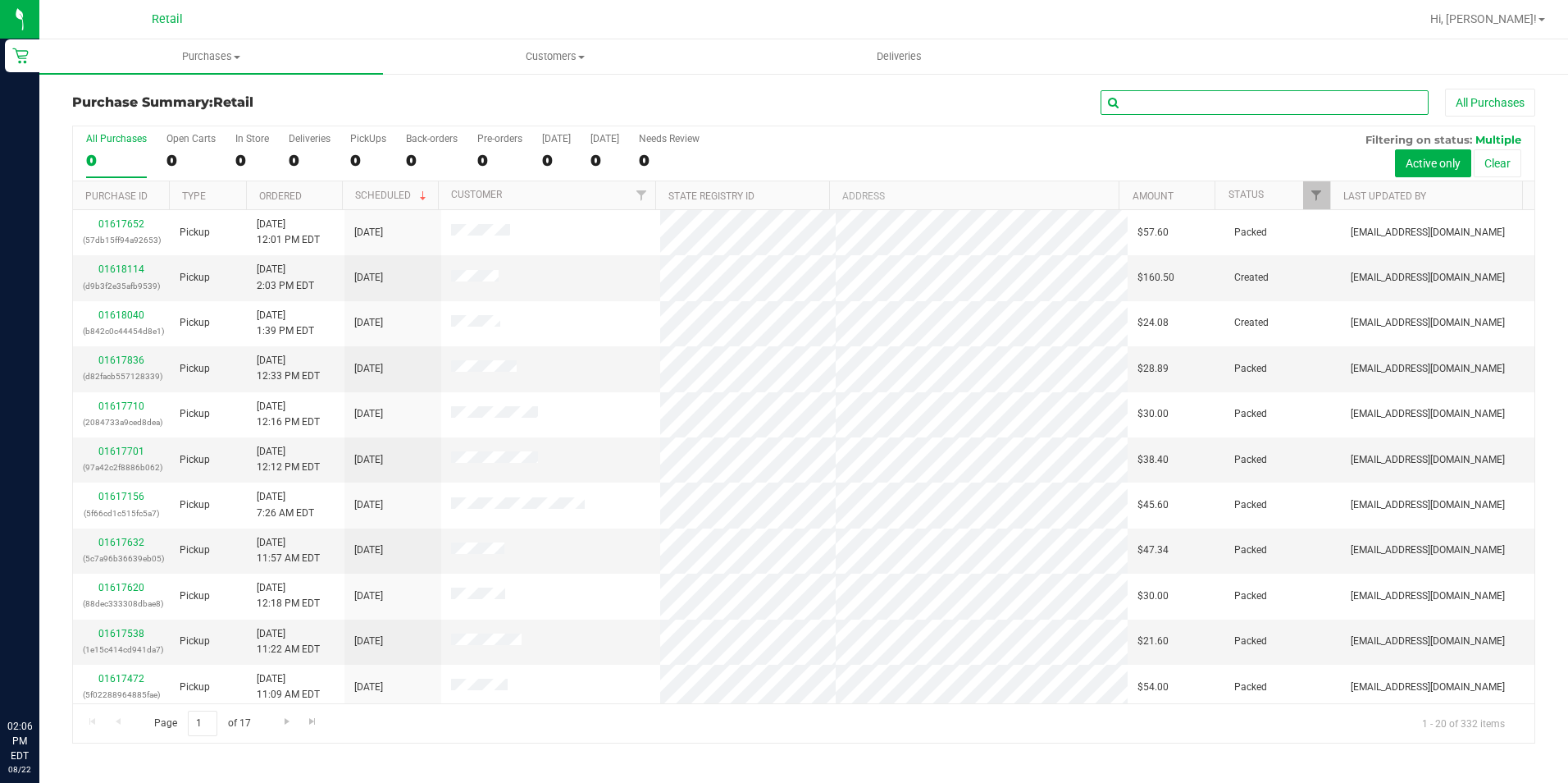
click at [1170, 103] on input "text" at bounding box center [1264, 103] width 328 height 25
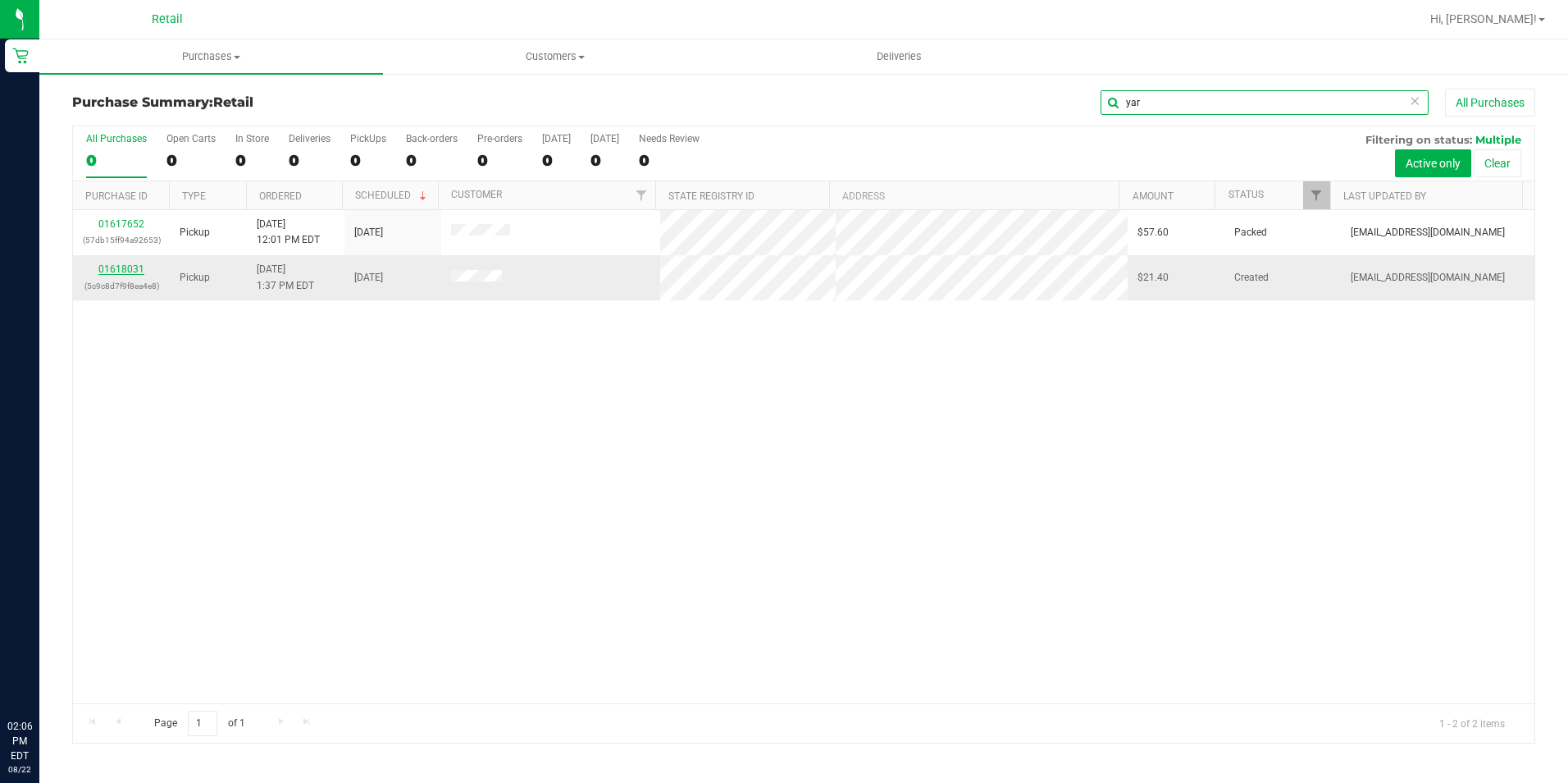
type input "yar"
click at [140, 269] on link "01618031" at bounding box center [122, 269] width 46 height 12
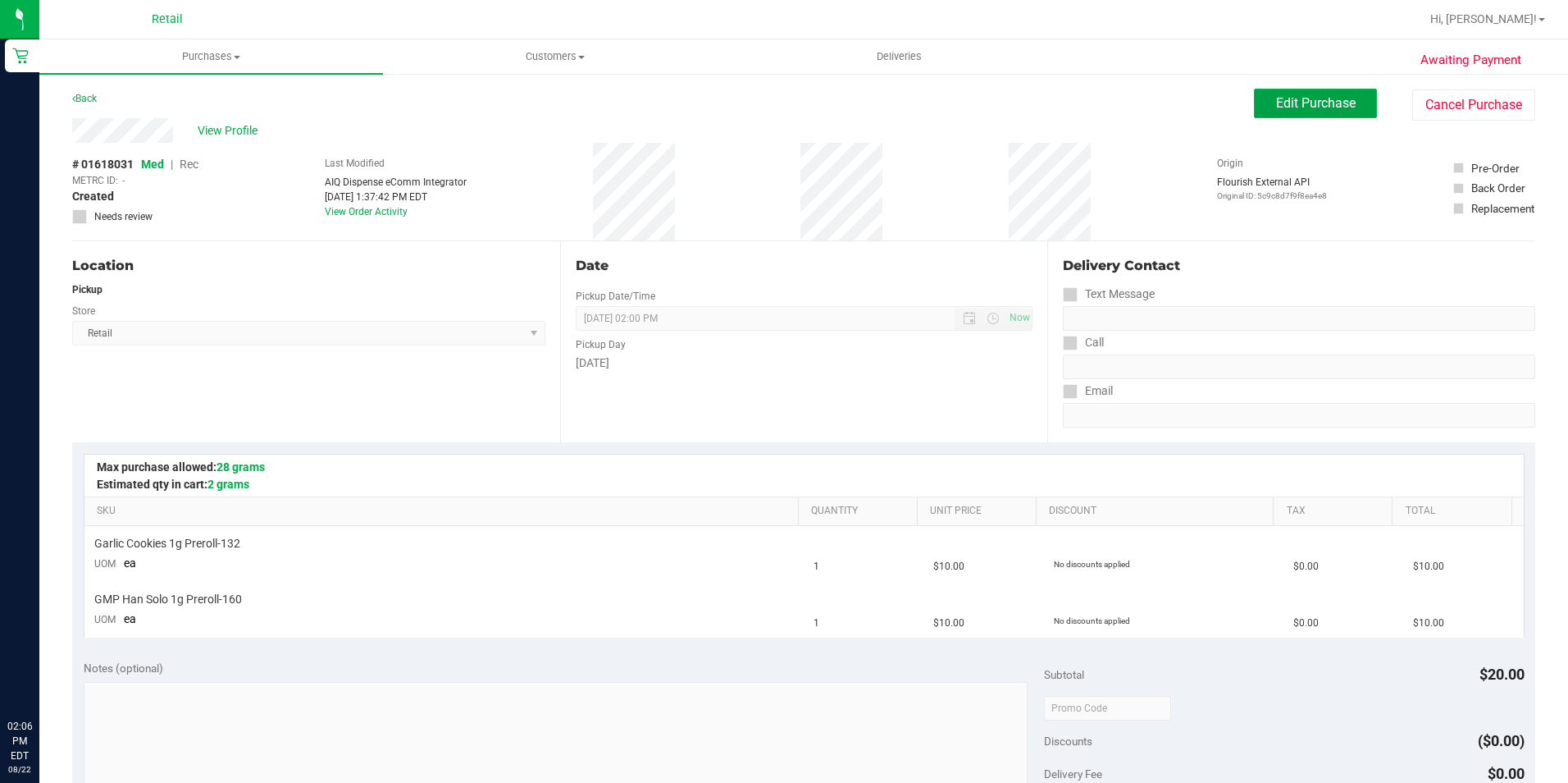
click at [1280, 96] on span "Edit Purchase" at bounding box center [1315, 103] width 80 height 15
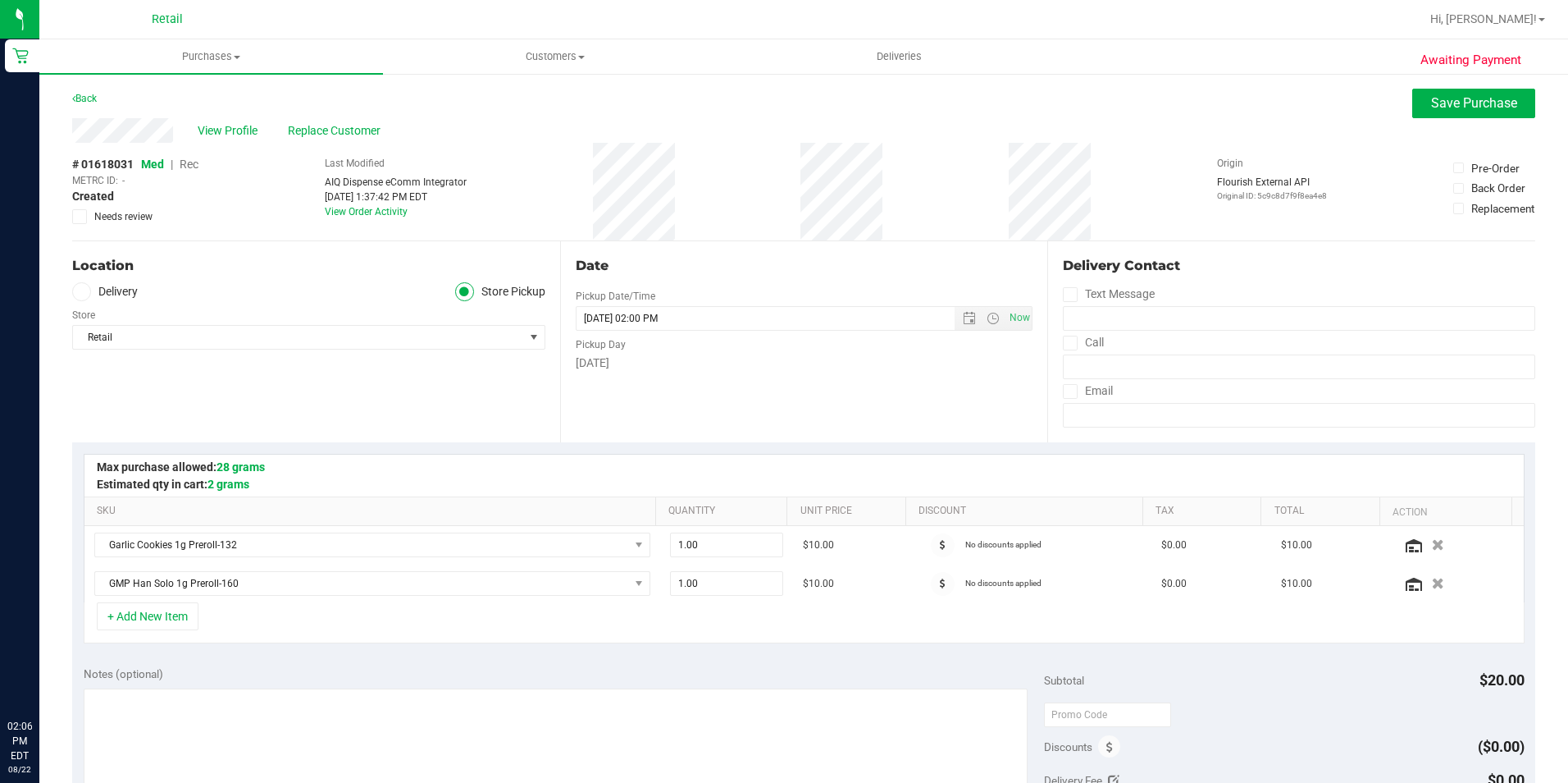
click at [188, 168] on span "Rec" at bounding box center [190, 164] width 19 height 13
click at [1431, 104] on span "Save Purchase" at bounding box center [1474, 103] width 86 height 15
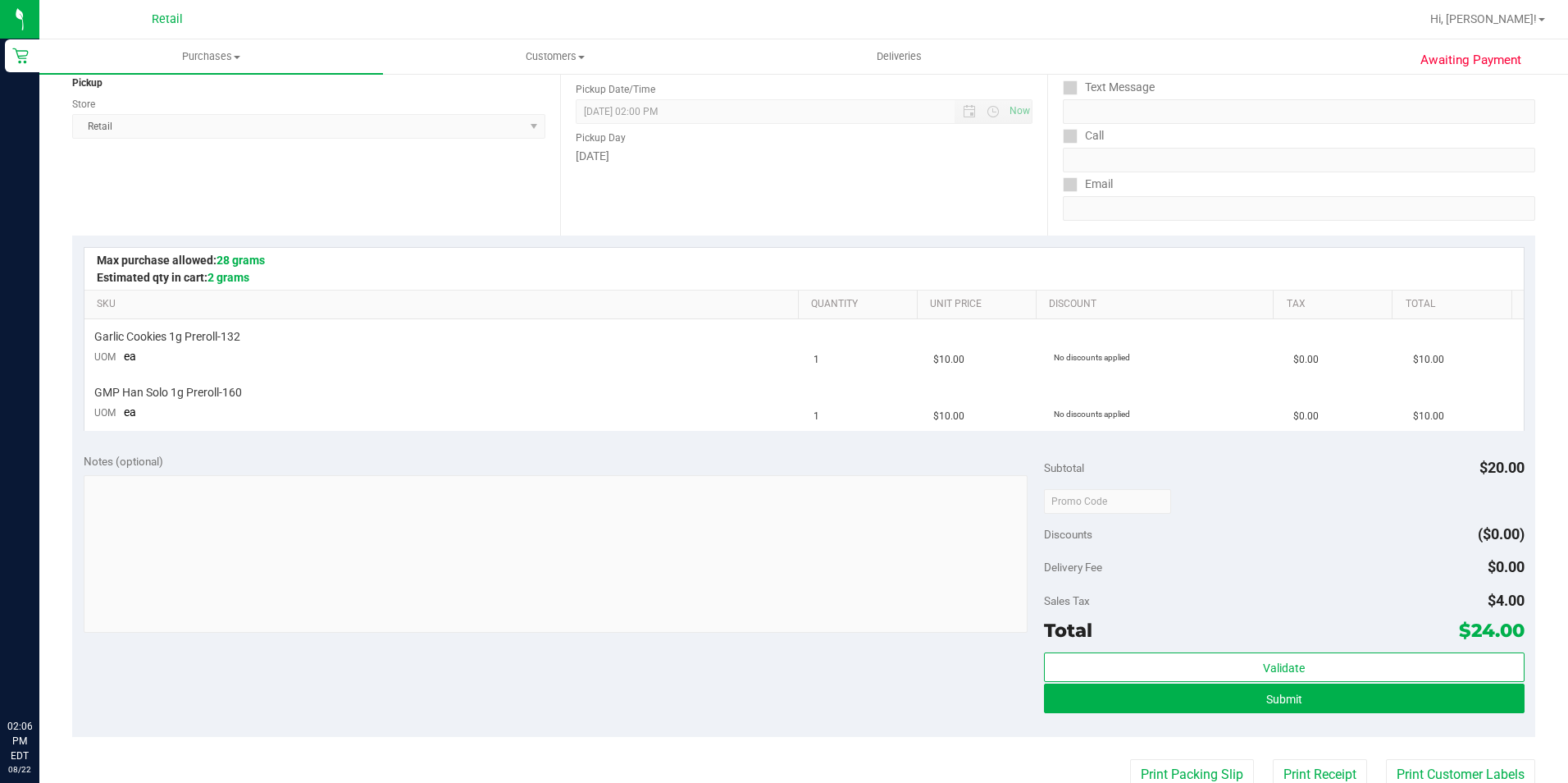
scroll to position [246, 0]
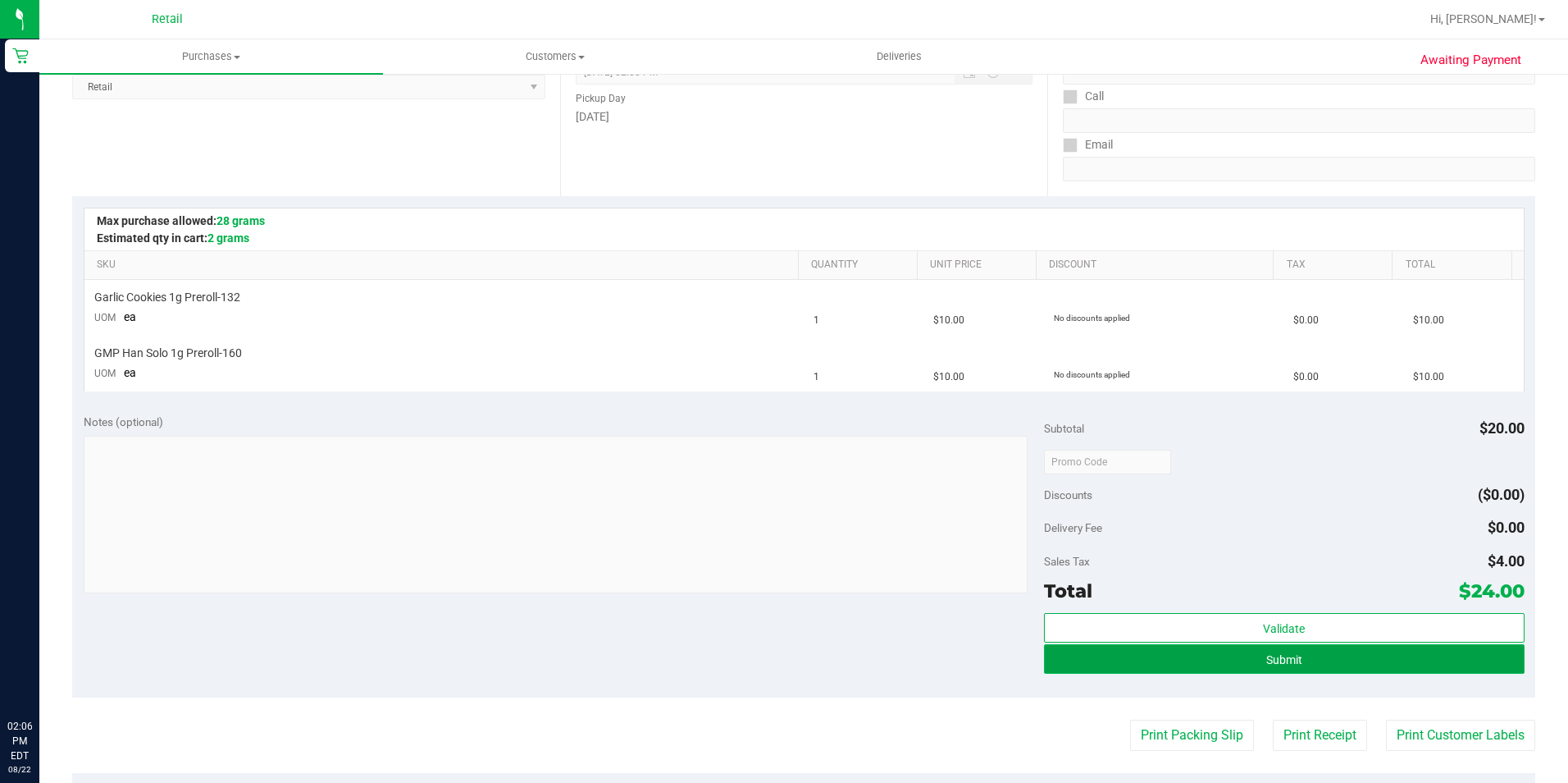
click at [1313, 652] on button "Submit" at bounding box center [1284, 658] width 481 height 30
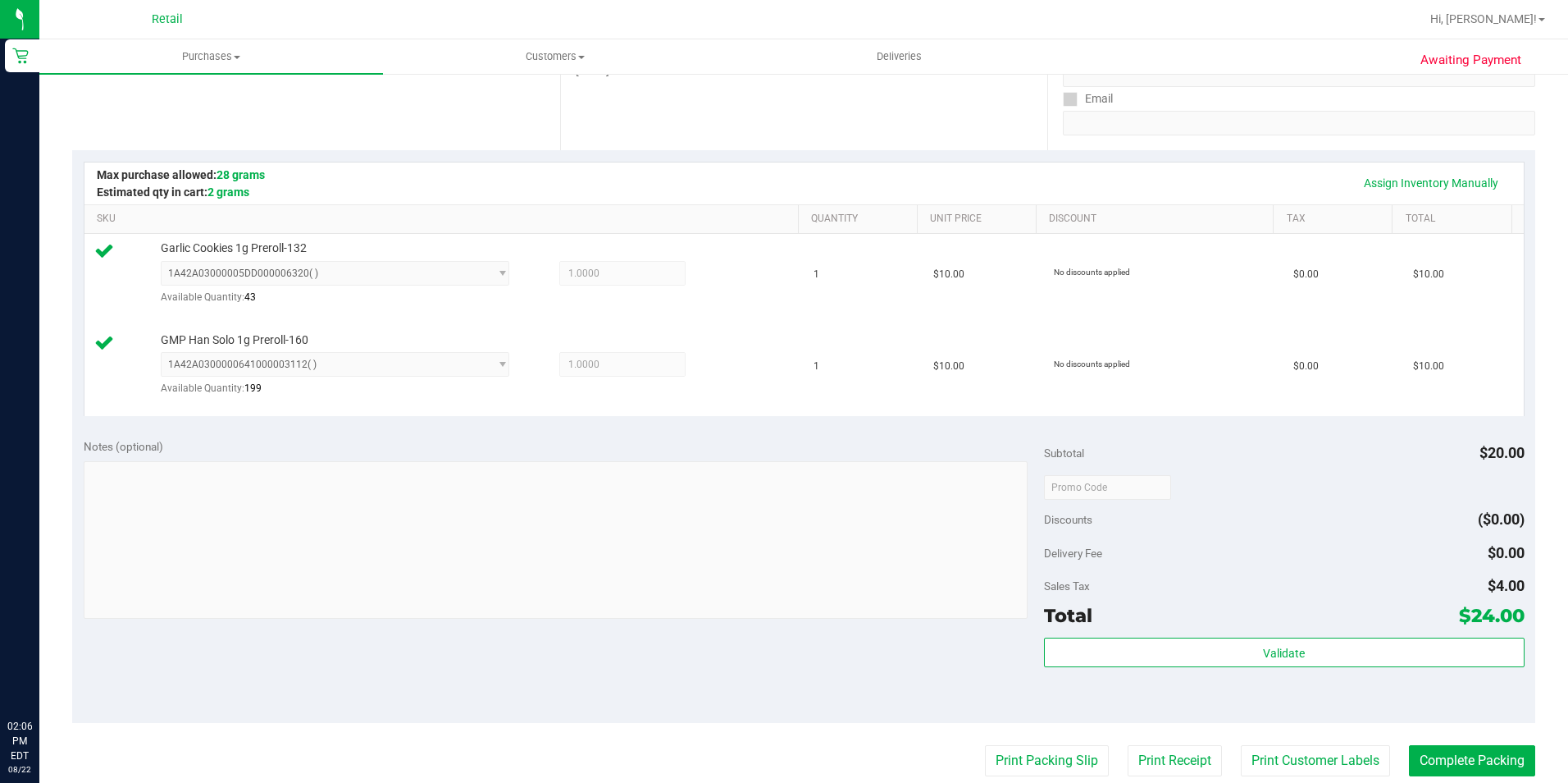
scroll to position [328, 0]
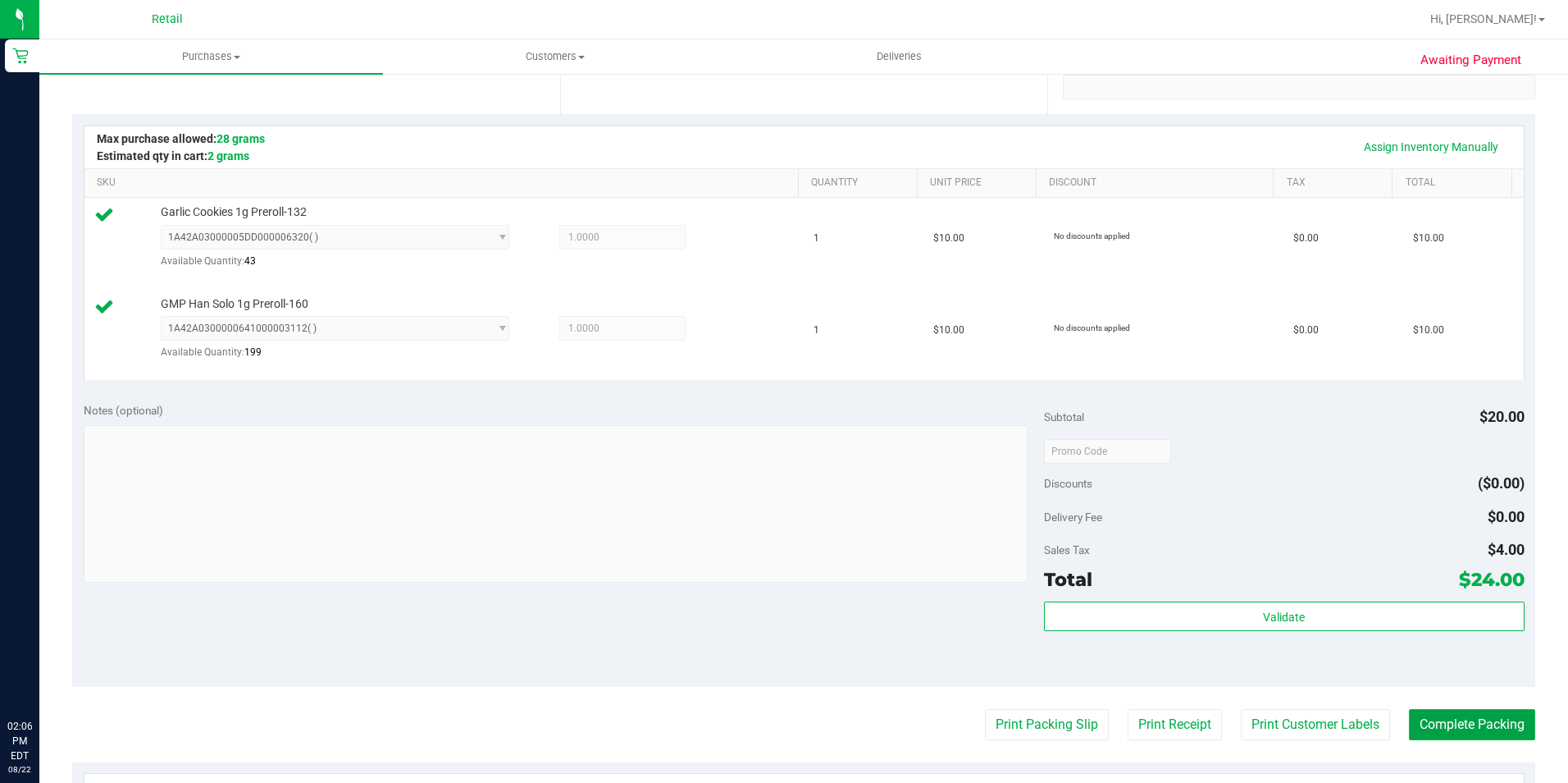
click at [1437, 717] on button "Complete Packing" at bounding box center [1472, 725] width 126 height 32
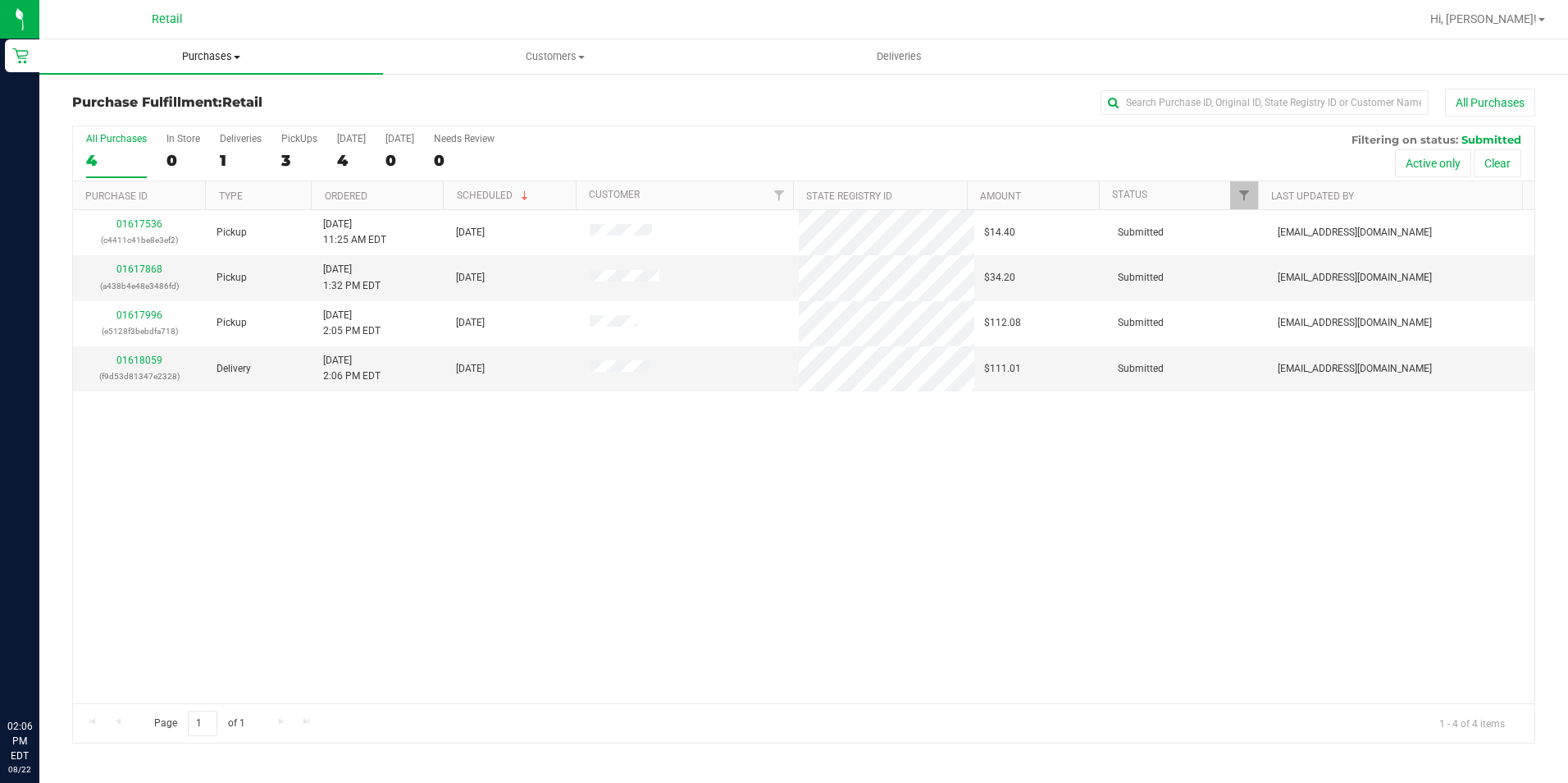
click at [200, 54] on span "Purchases" at bounding box center [211, 56] width 344 height 14
click at [147, 99] on span "Summary of purchases" at bounding box center [124, 99] width 169 height 14
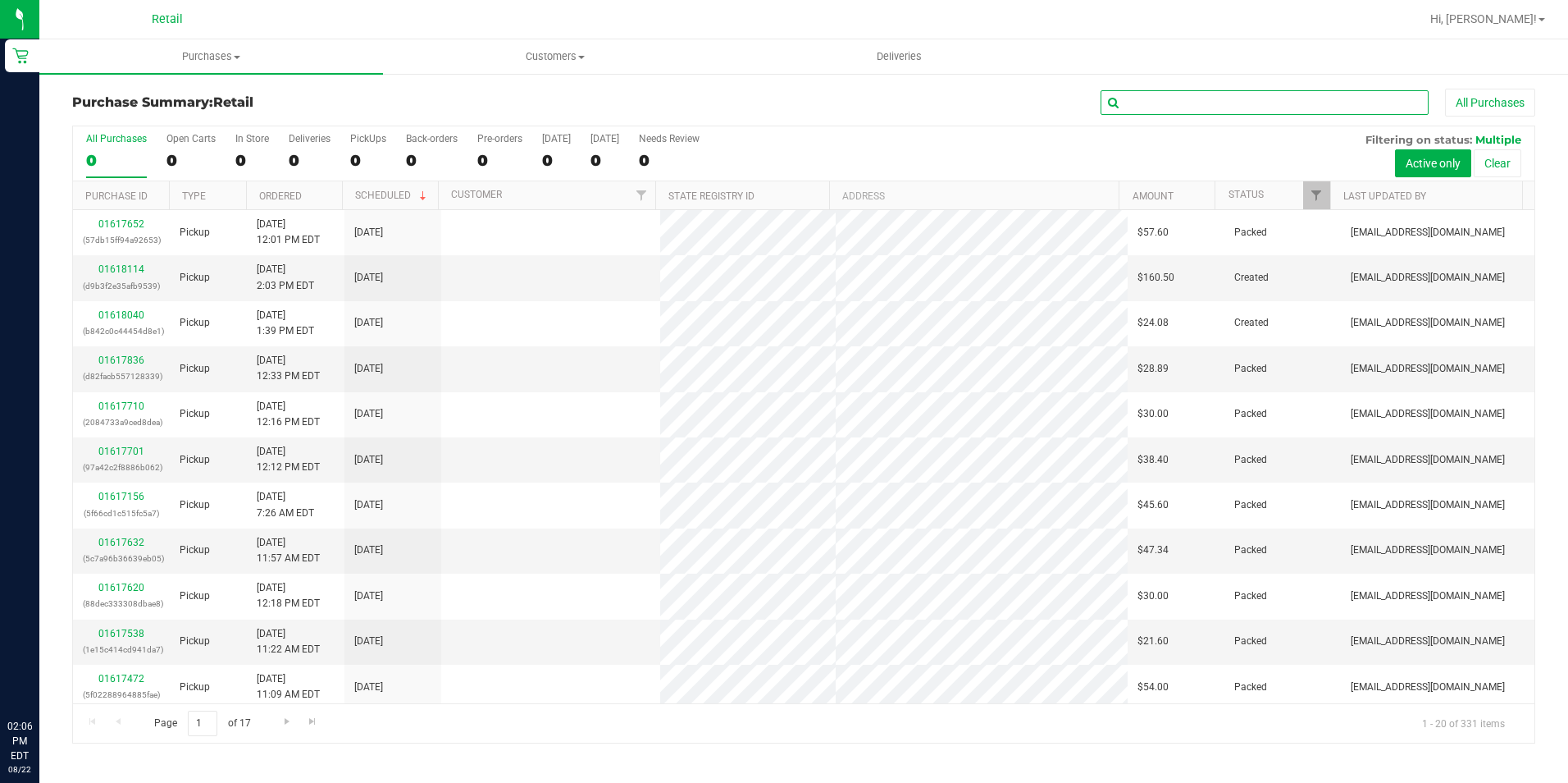
click at [1163, 106] on input "text" at bounding box center [1264, 103] width 328 height 25
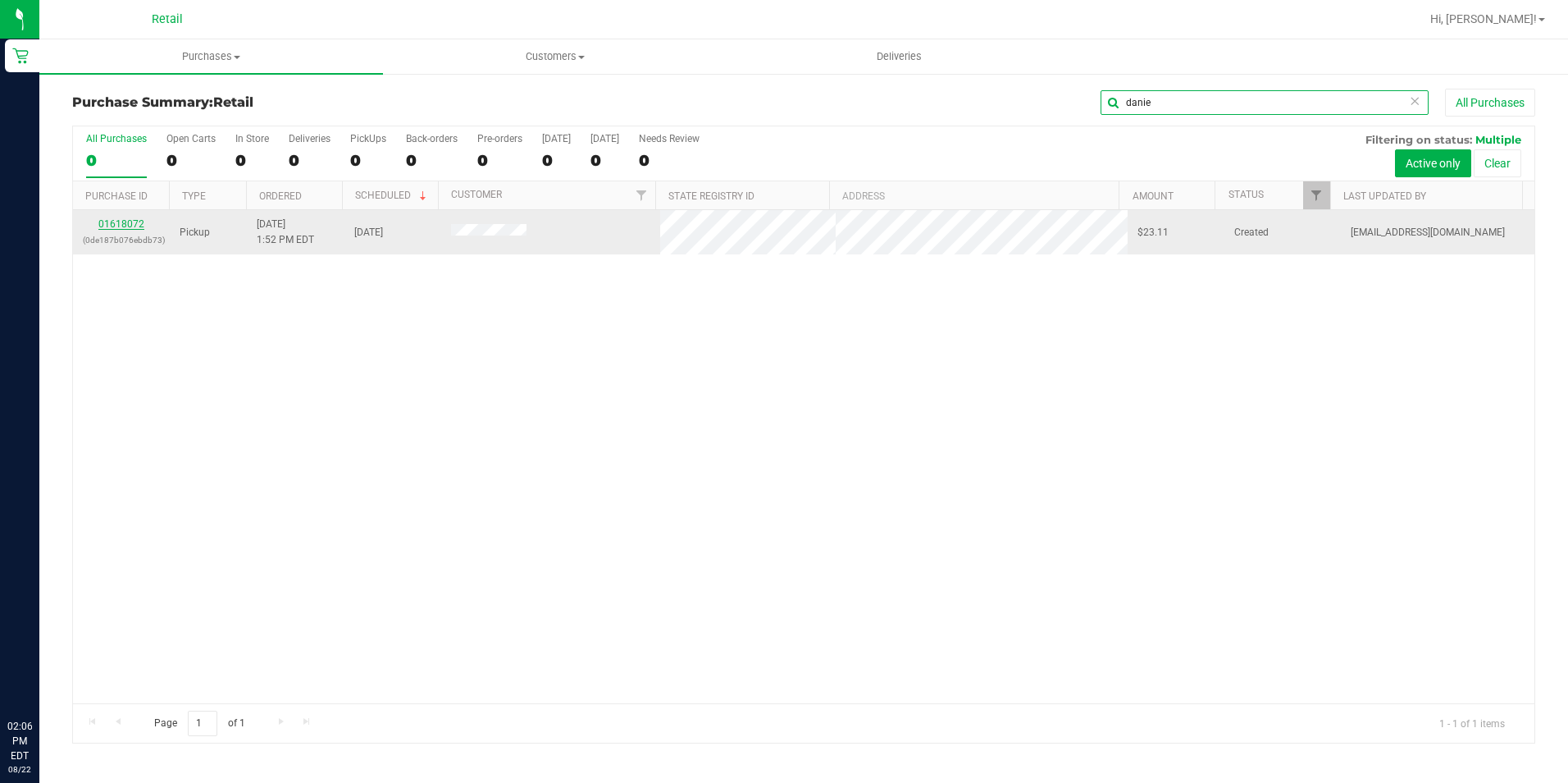
type input "danie"
click at [135, 221] on link "01618072" at bounding box center [122, 224] width 46 height 12
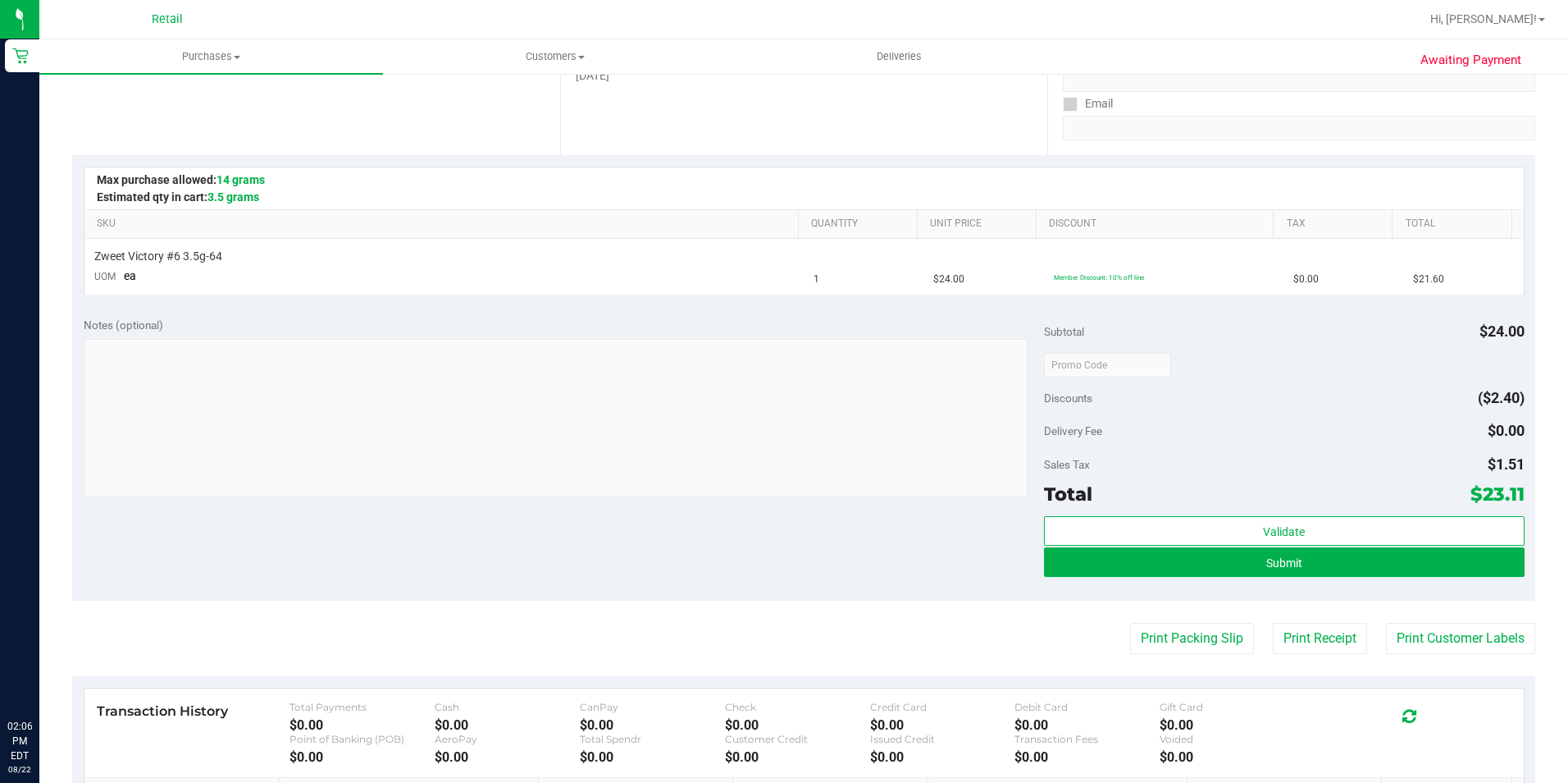
scroll to position [328, 0]
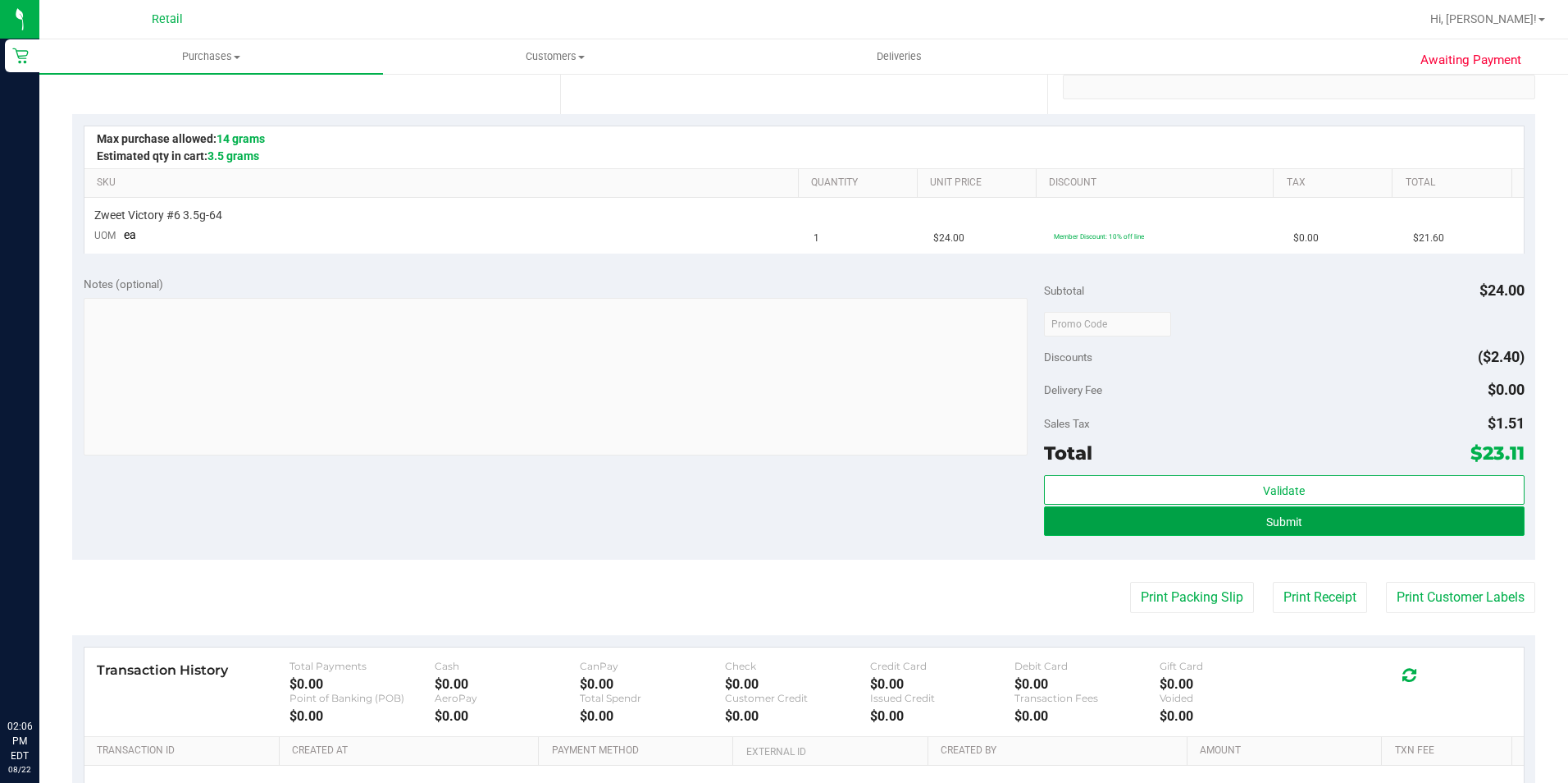
click at [1185, 520] on button "Submit" at bounding box center [1284, 520] width 481 height 30
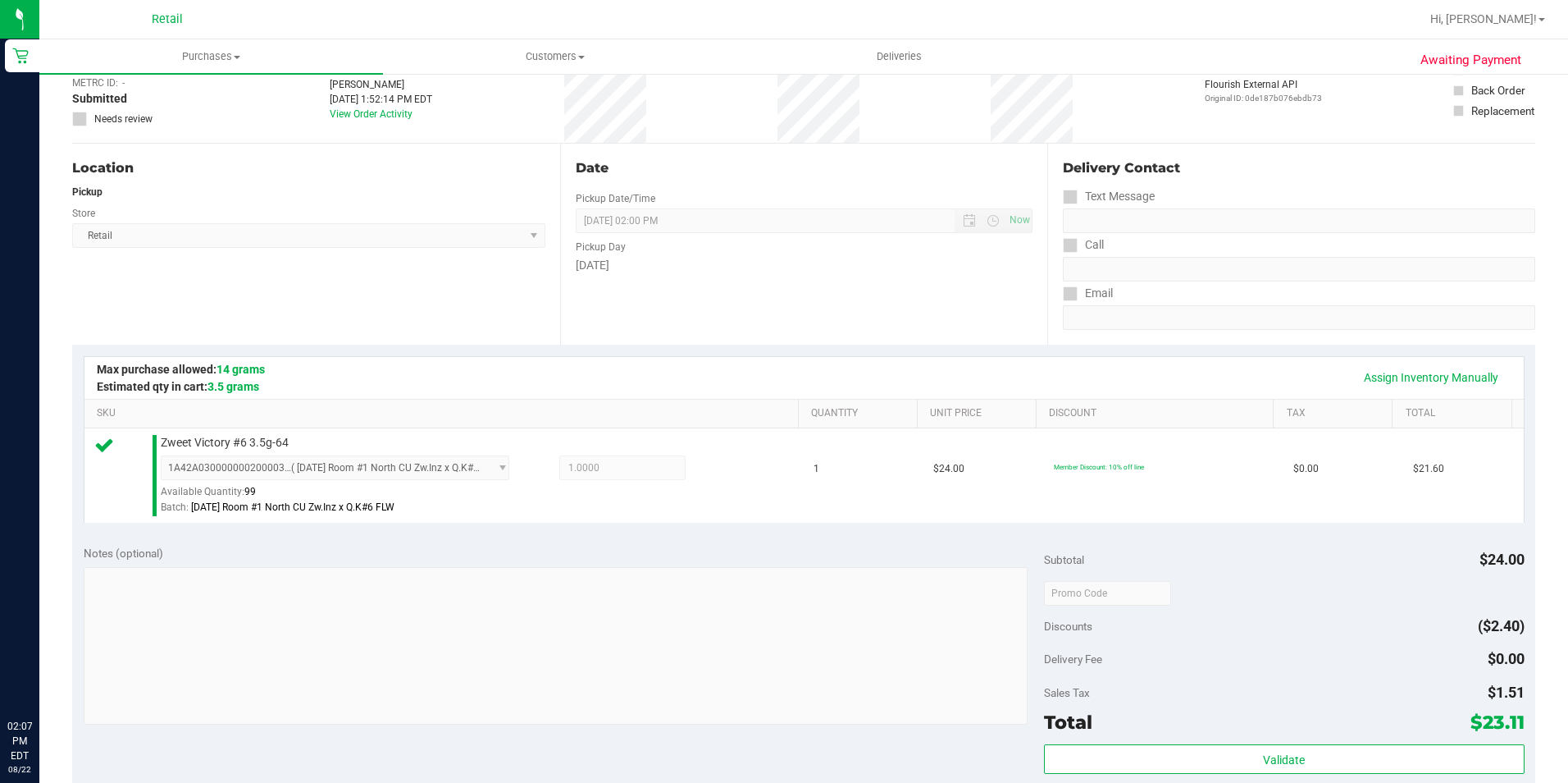
scroll to position [410, 0]
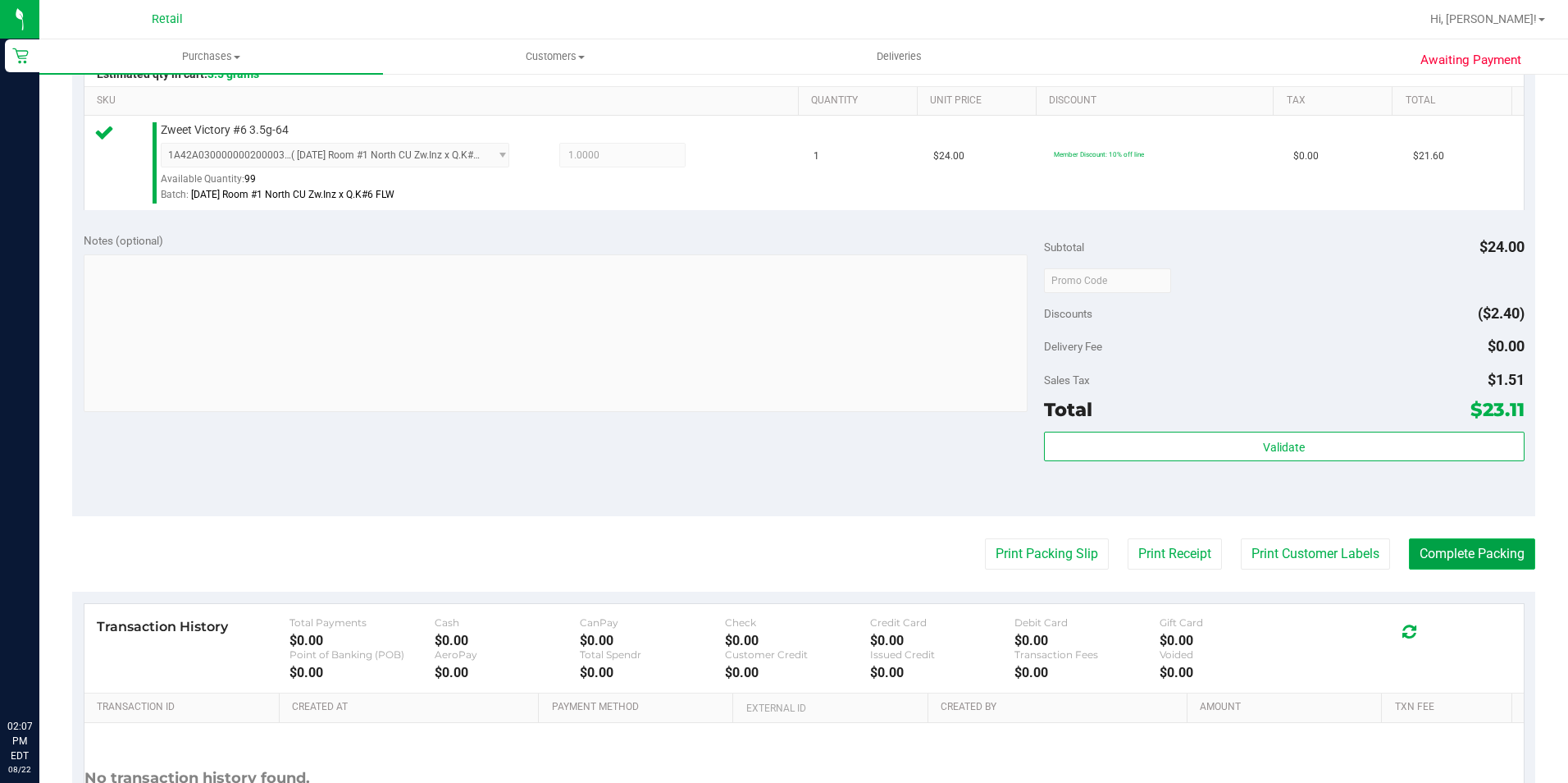
click at [1433, 553] on button "Complete Packing" at bounding box center [1472, 554] width 126 height 32
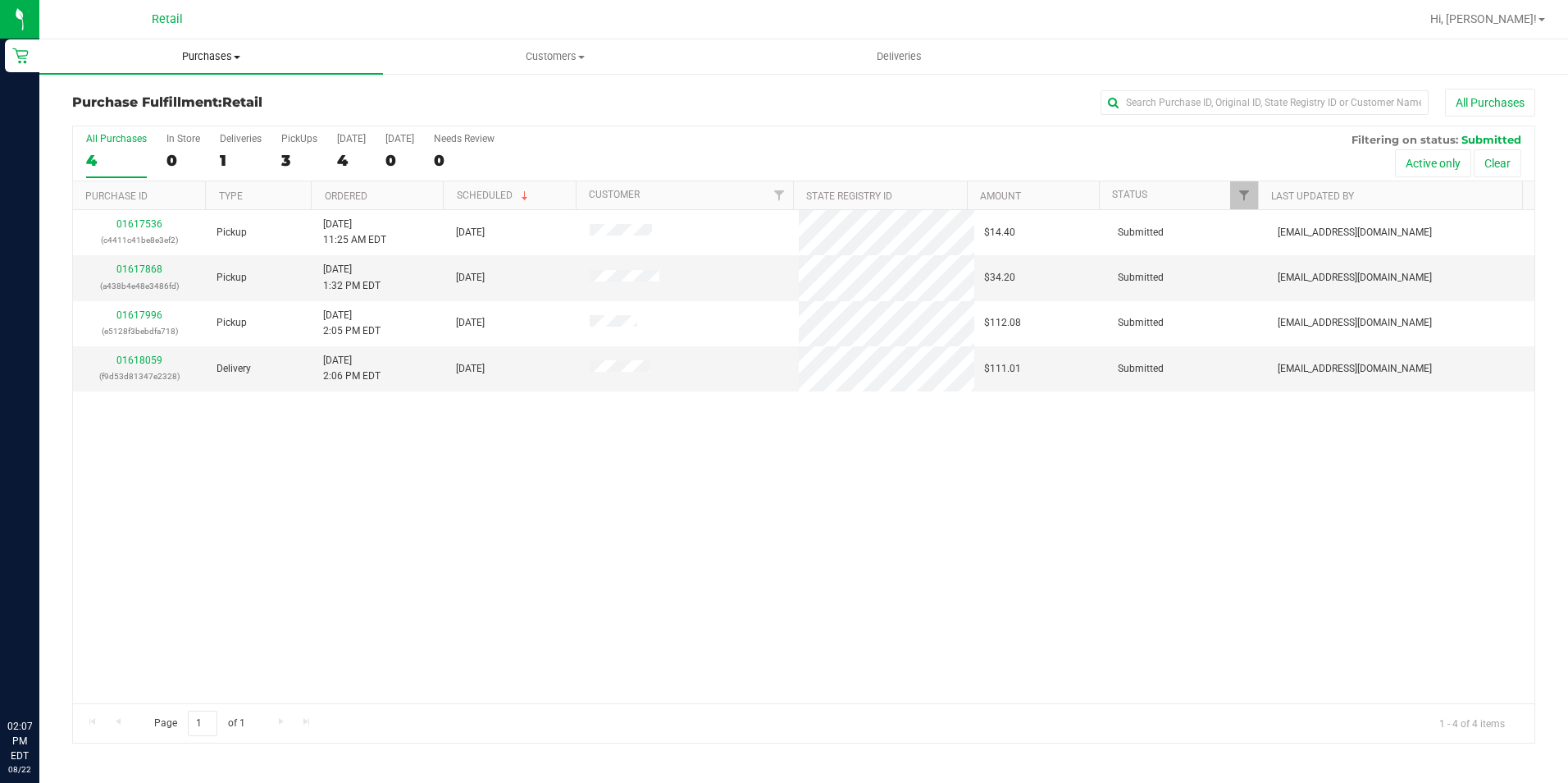
click at [196, 57] on span "Purchases" at bounding box center [211, 56] width 344 height 14
click at [146, 97] on span "Summary of purchases" at bounding box center [124, 99] width 169 height 14
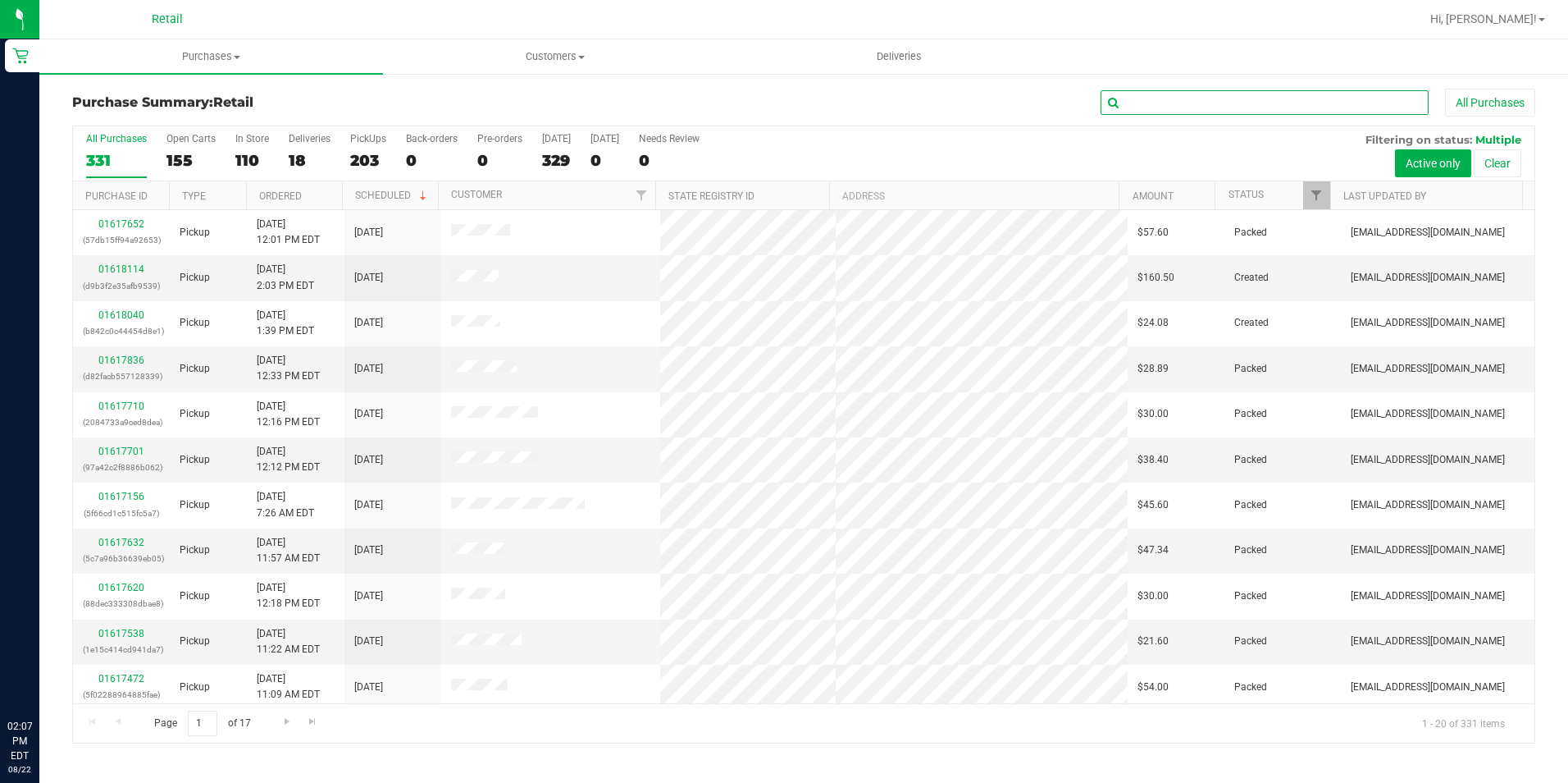
click at [1149, 98] on input "text" at bounding box center [1264, 103] width 328 height 25
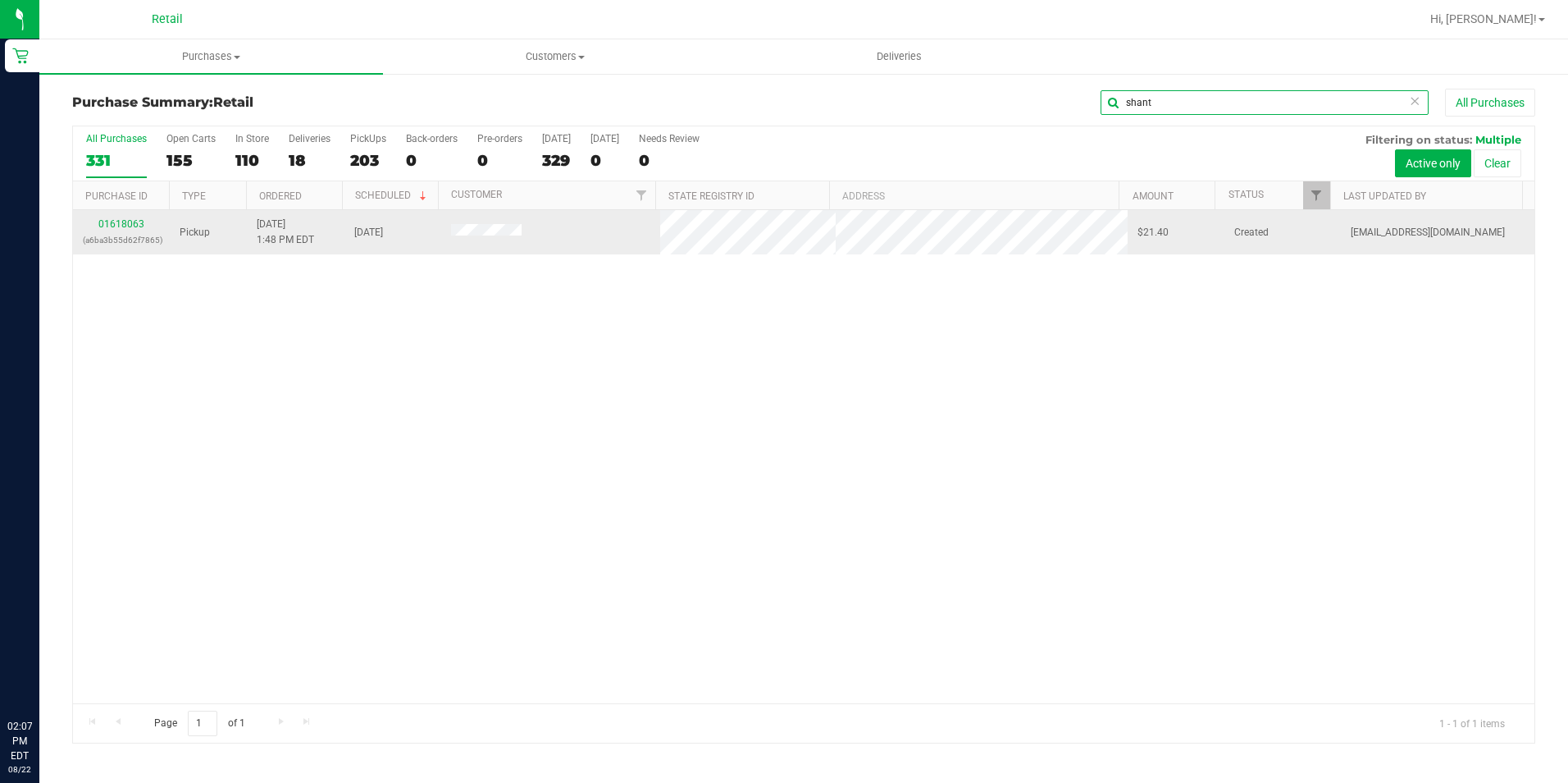
type input "shant"
click at [117, 219] on div "01618063 (a6ba3b55d62f7865)" at bounding box center [121, 232] width 77 height 32
click at [117, 225] on link "01618063" at bounding box center [122, 224] width 46 height 12
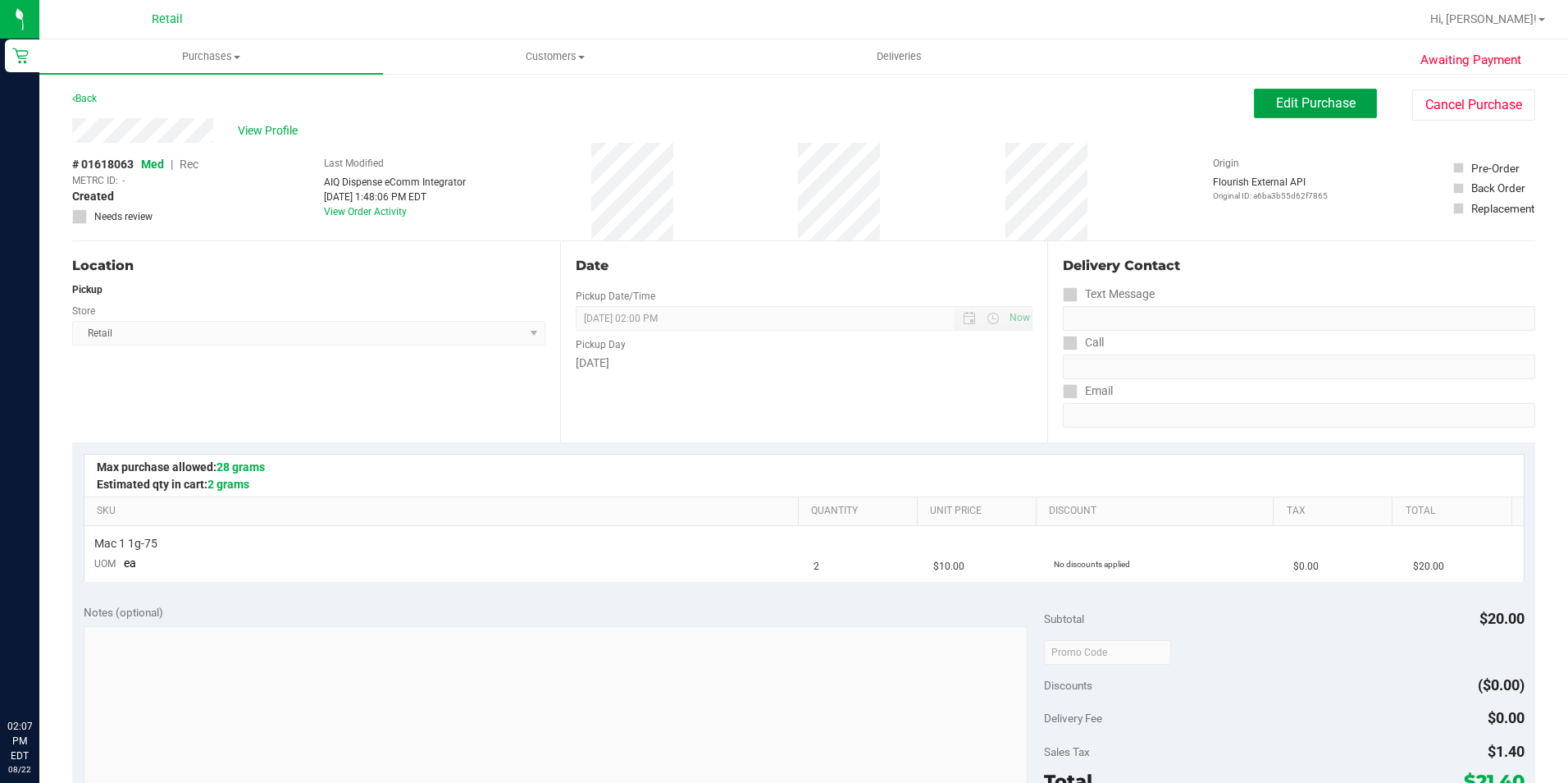
click at [1312, 98] on span "Edit Purchase" at bounding box center [1315, 103] width 80 height 15
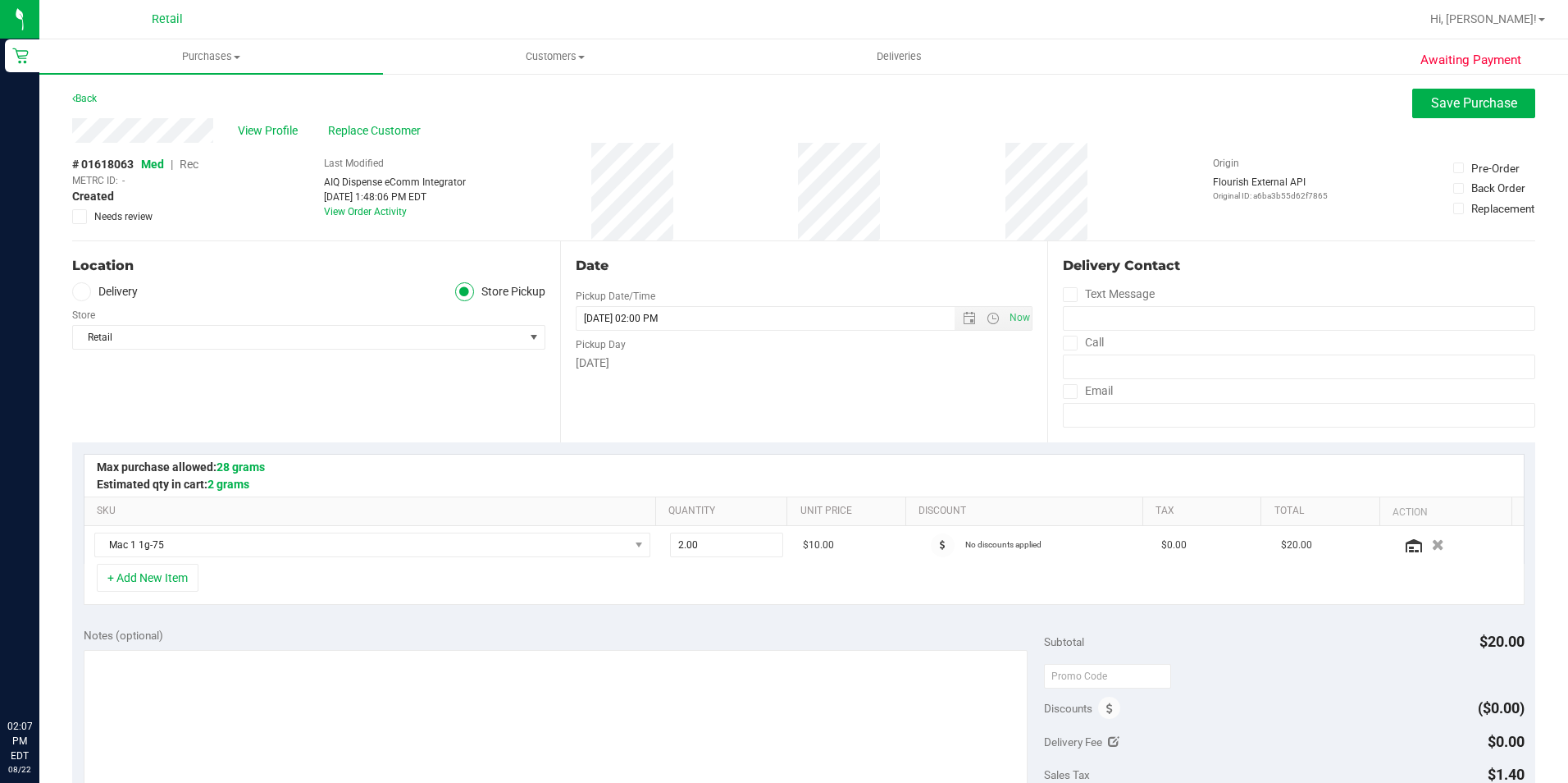
click at [192, 164] on span "Rec" at bounding box center [190, 164] width 19 height 13
click at [1501, 95] on span "Save Purchase" at bounding box center [1474, 103] width 86 height 15
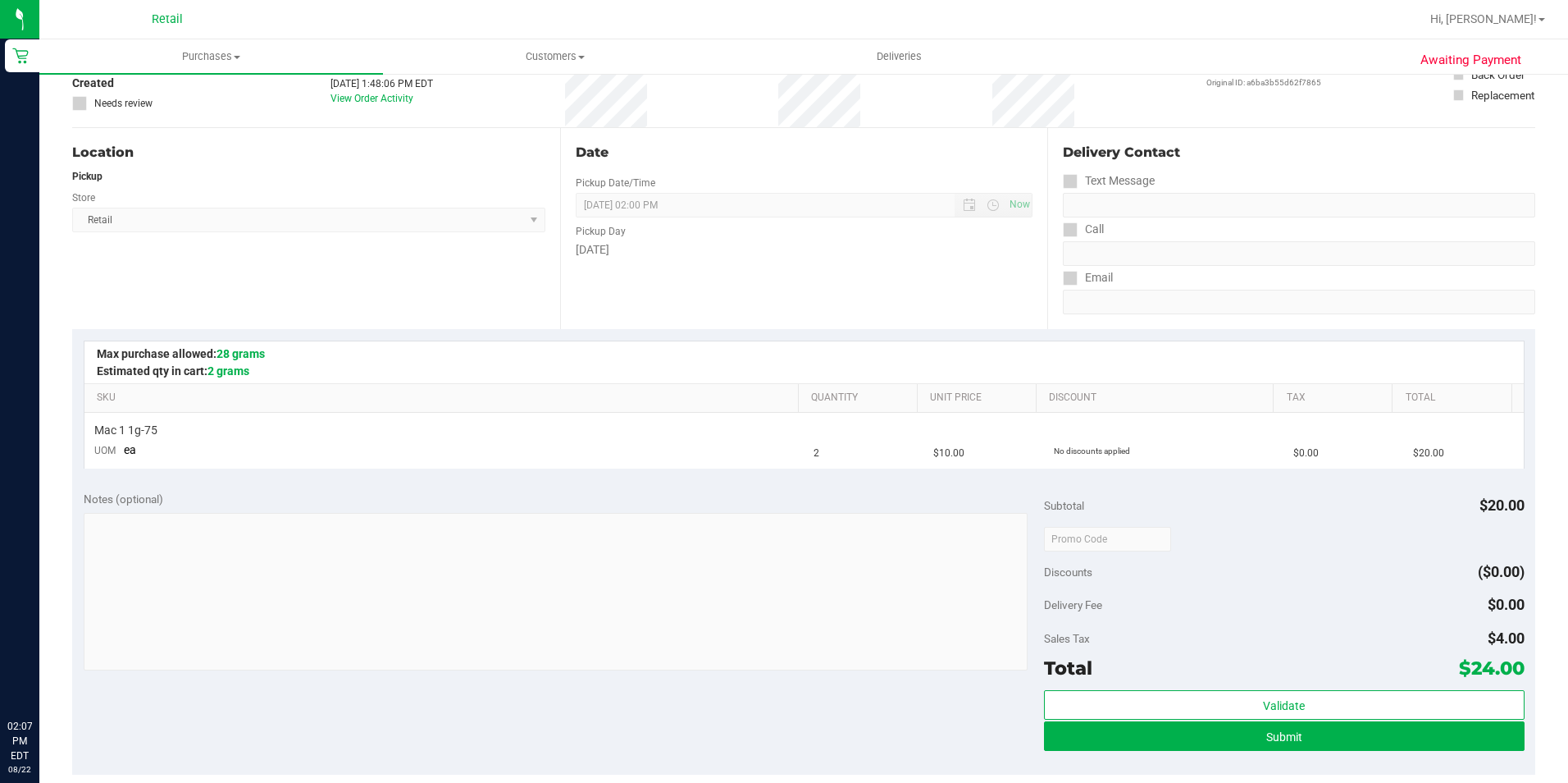
scroll to position [164, 0]
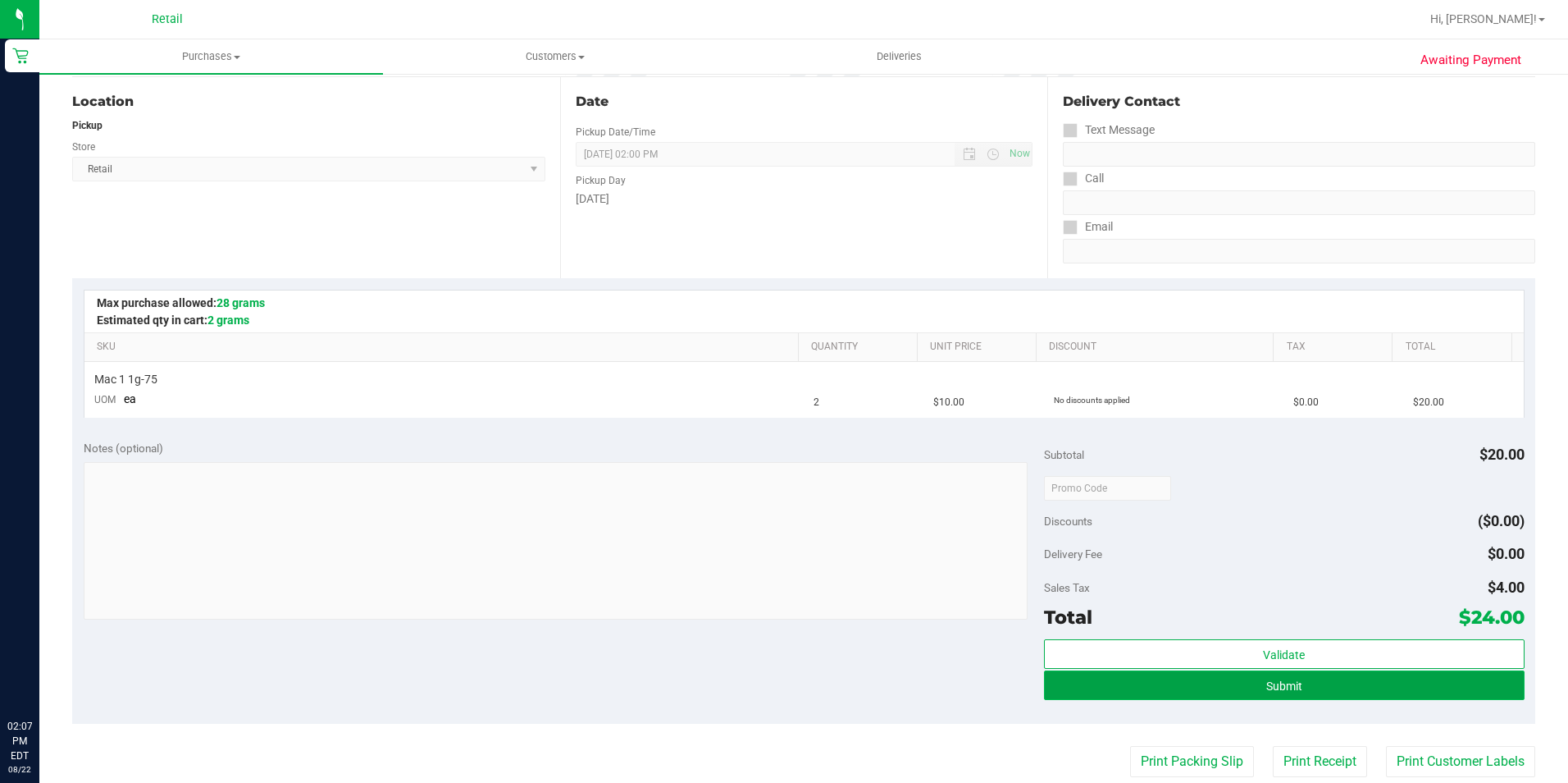
click at [1186, 684] on button "Submit" at bounding box center [1284, 685] width 481 height 30
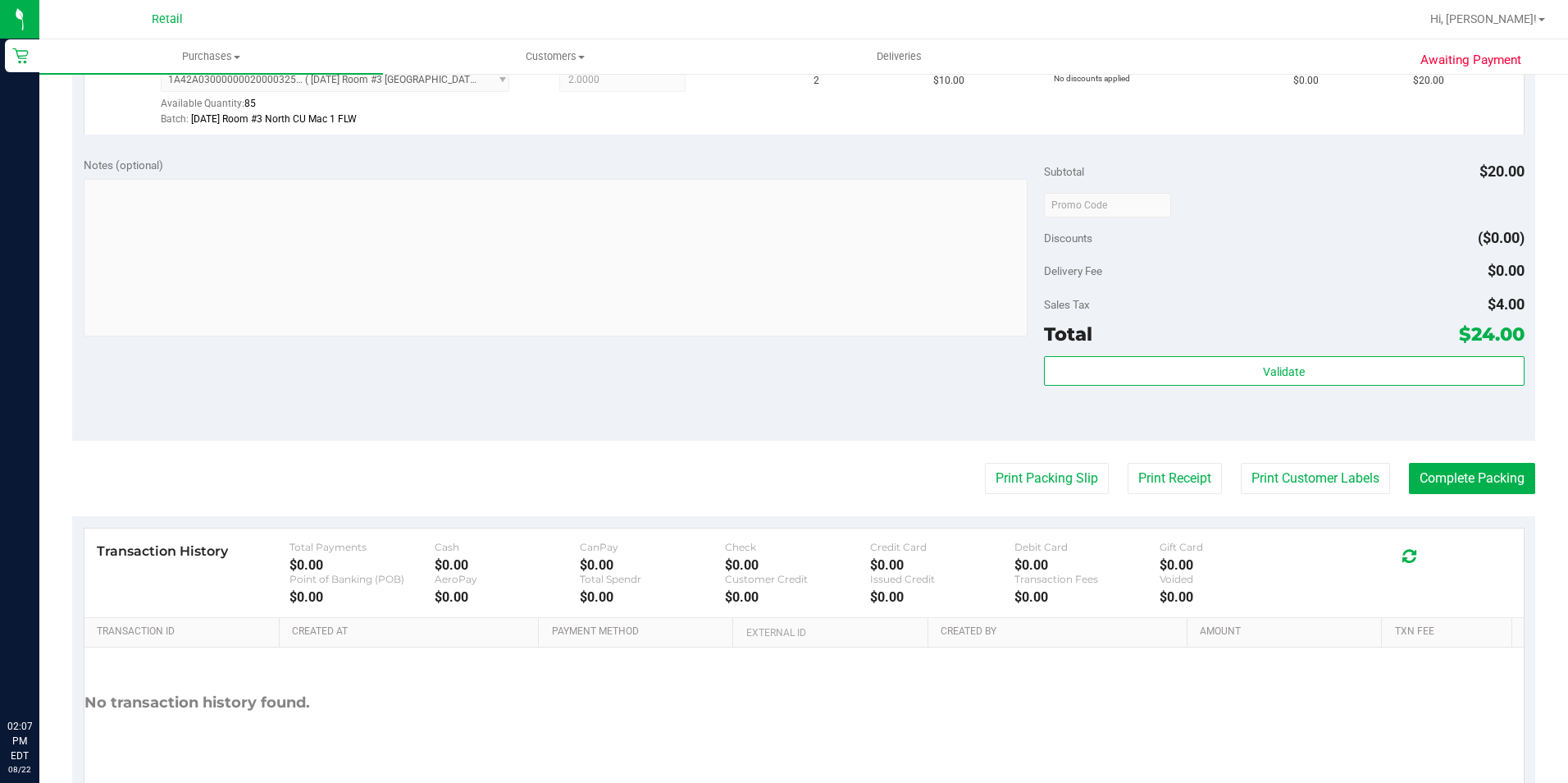
scroll to position [493, 0]
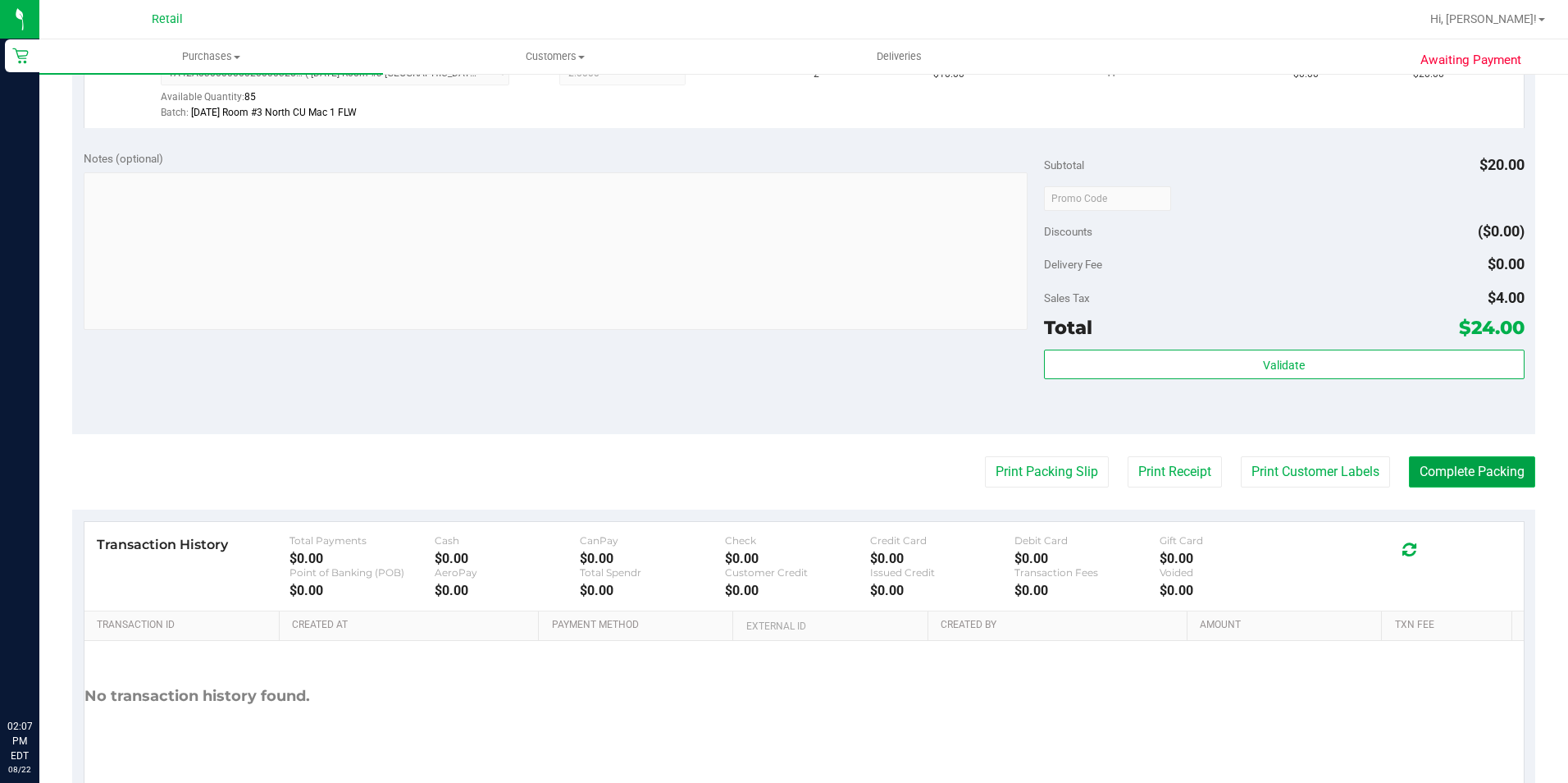
click at [1441, 477] on button "Complete Packing" at bounding box center [1472, 472] width 126 height 32
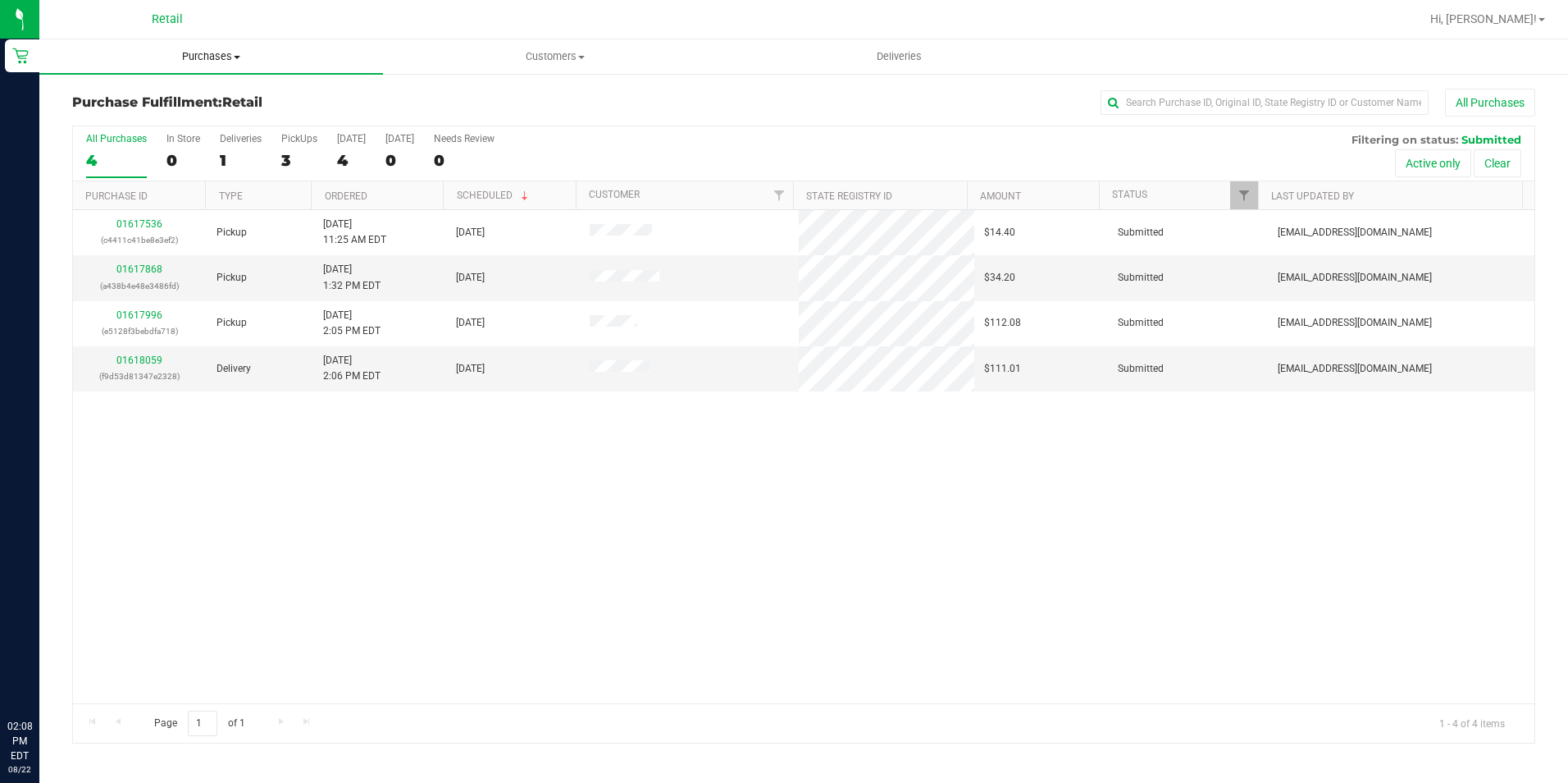
click at [212, 63] on span "Purchases" at bounding box center [211, 56] width 344 height 14
click at [123, 98] on span "Summary of purchases" at bounding box center [124, 99] width 169 height 14
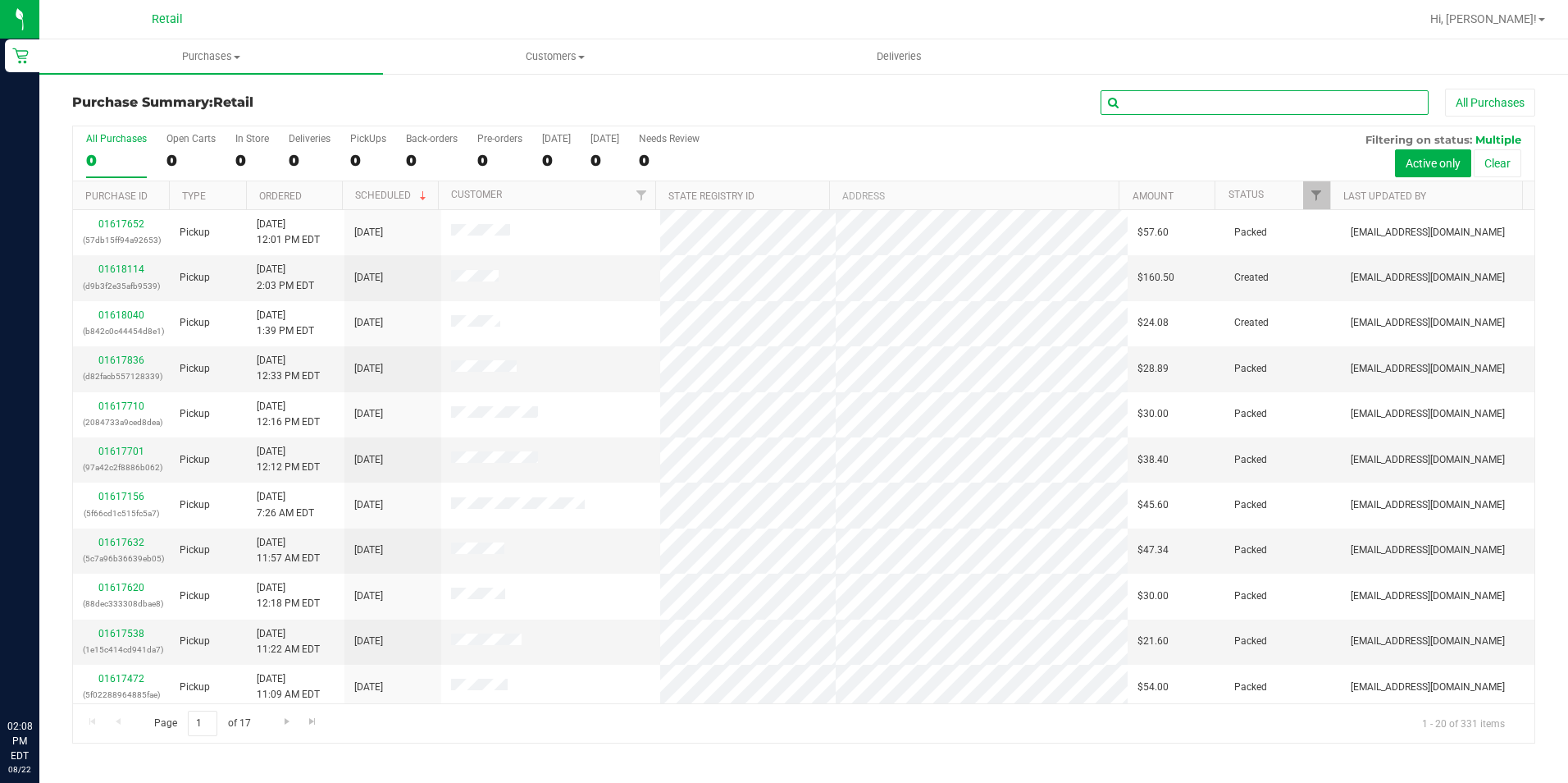
click at [1149, 102] on input "text" at bounding box center [1264, 103] width 328 height 25
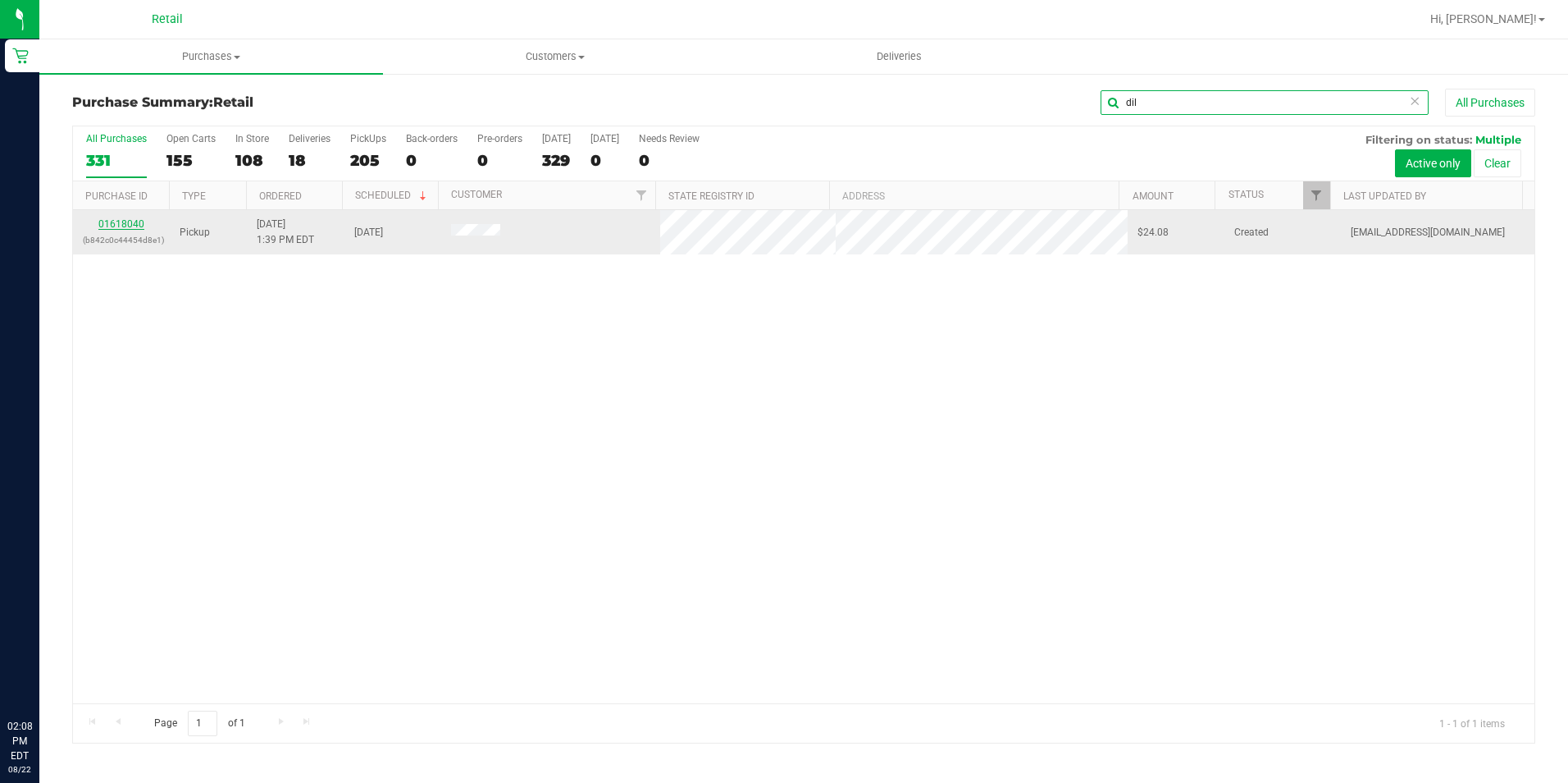
type input "dil"
click at [116, 219] on link "01618040" at bounding box center [122, 224] width 46 height 12
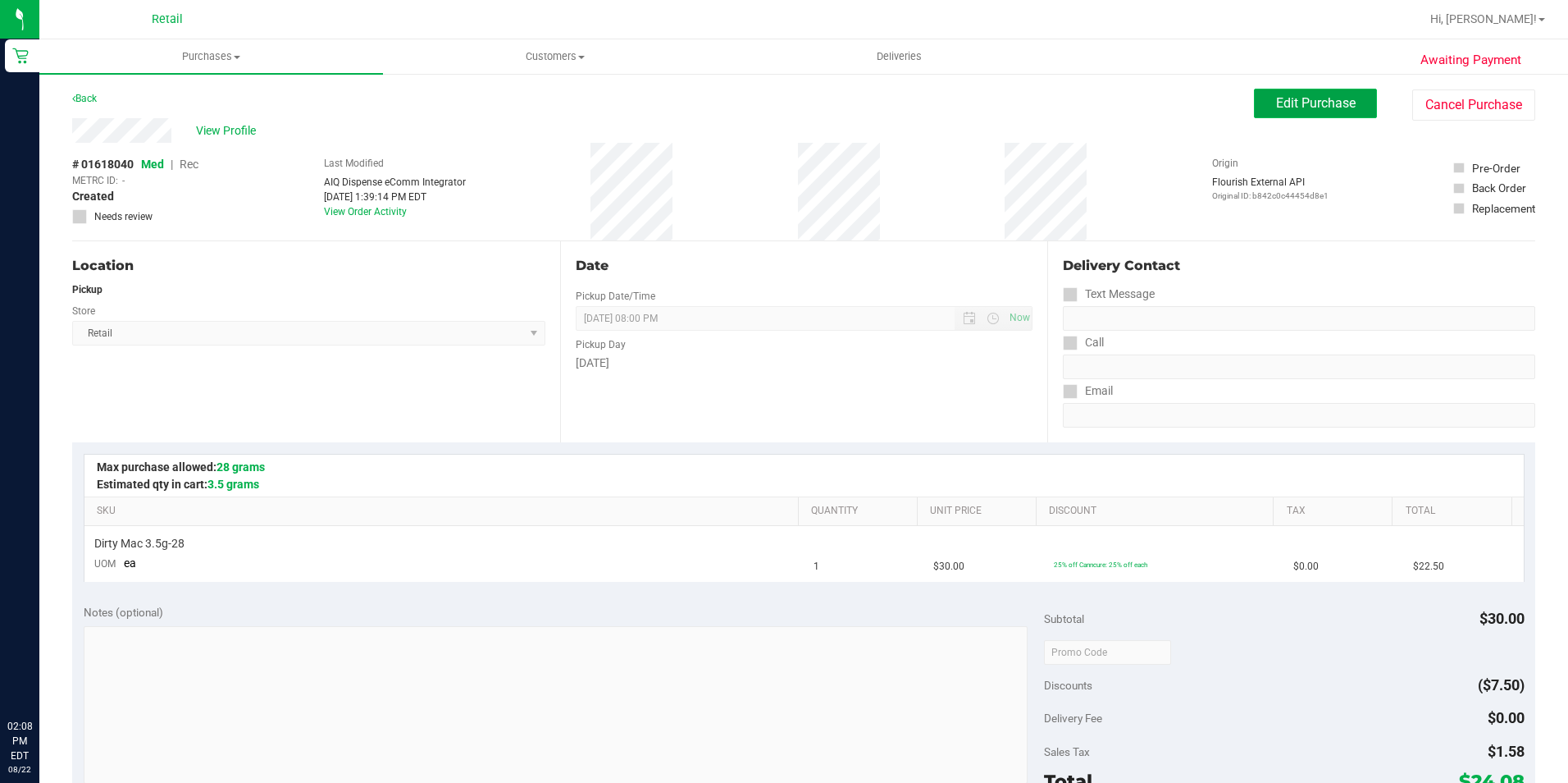
click at [1281, 102] on span "Edit Purchase" at bounding box center [1315, 103] width 80 height 15
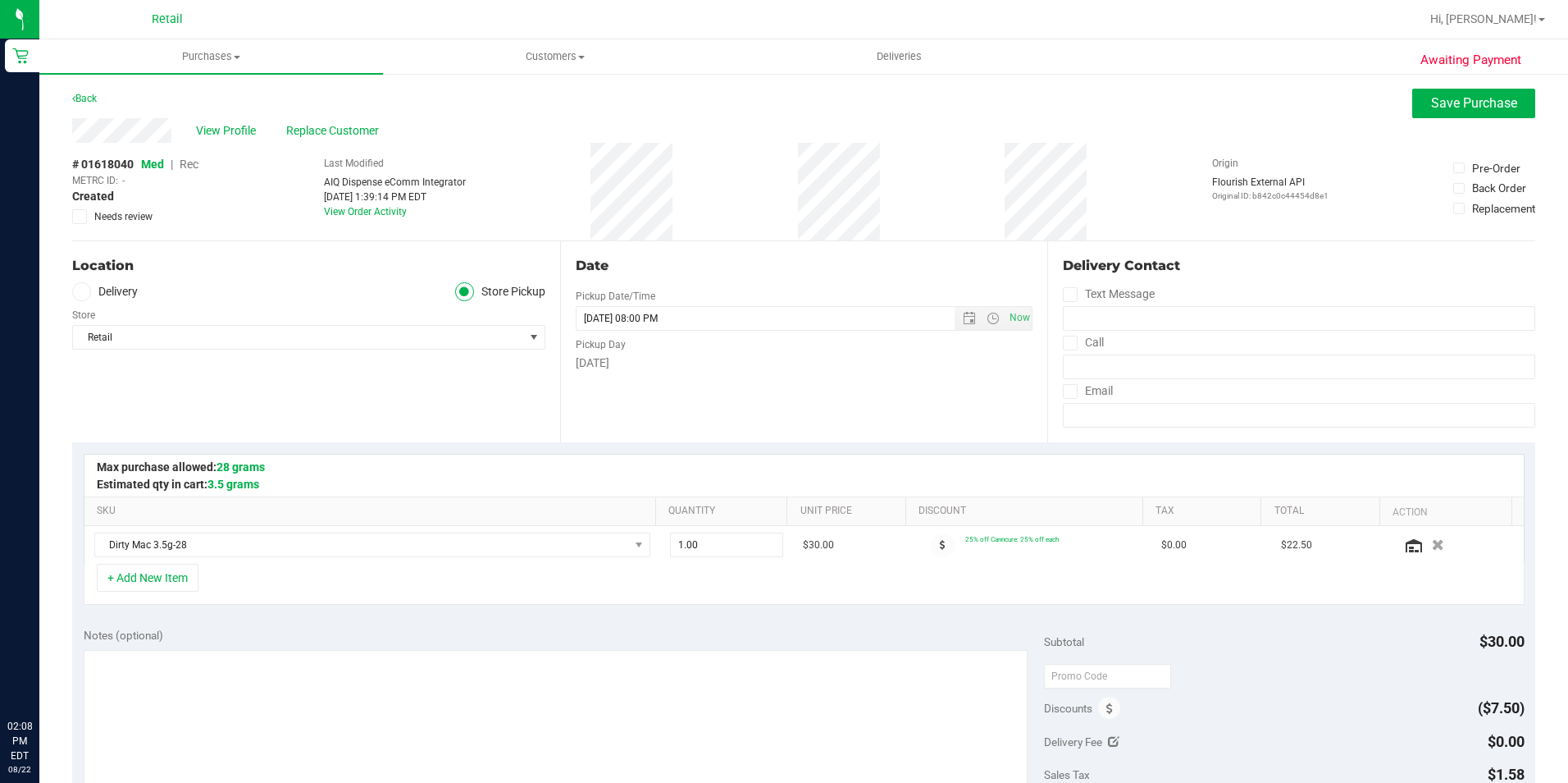
click at [187, 166] on span "Rec" at bounding box center [190, 164] width 19 height 13
click at [1461, 115] on button "Save Purchase" at bounding box center [1473, 103] width 123 height 30
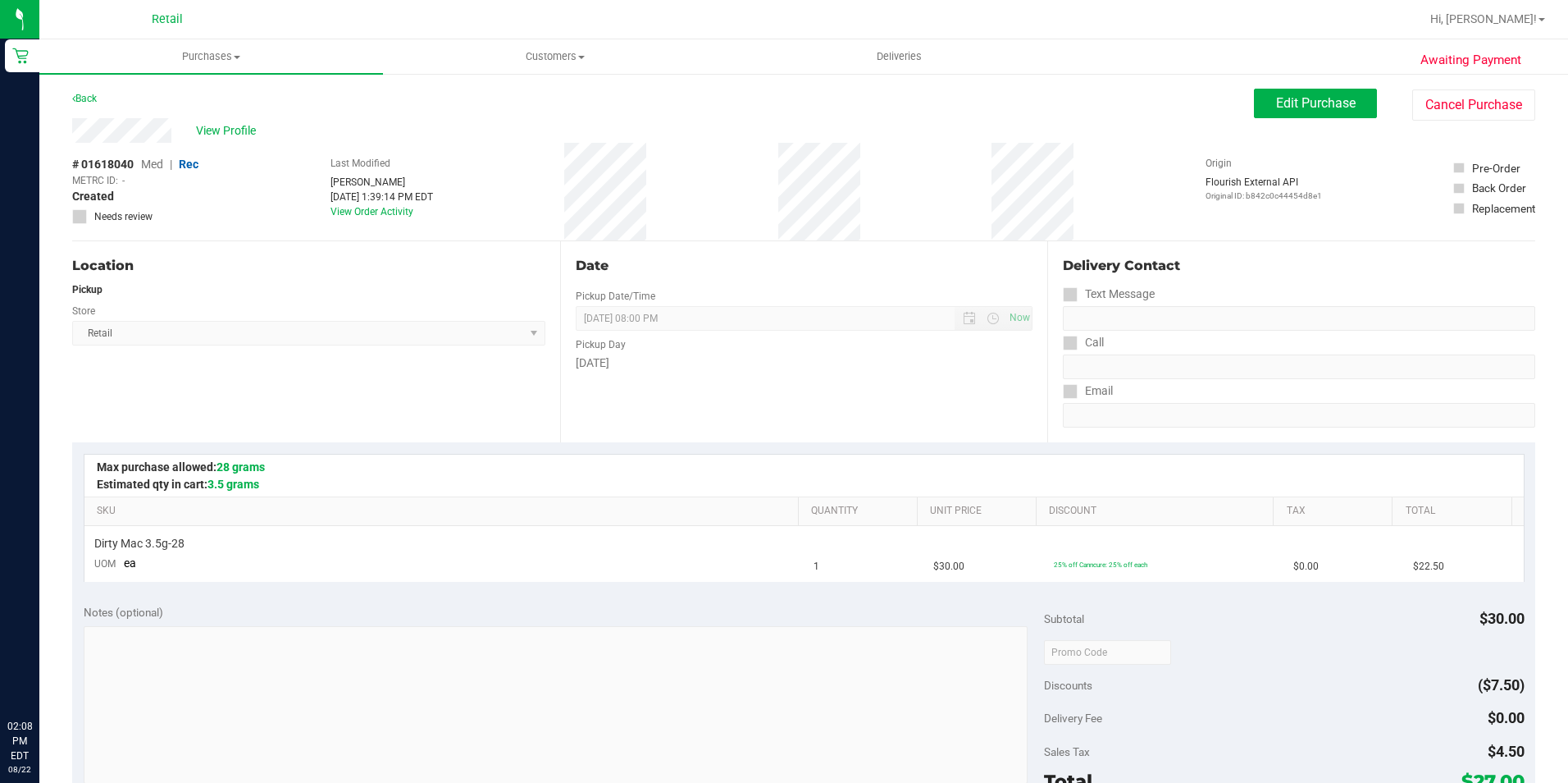
scroll to position [328, 0]
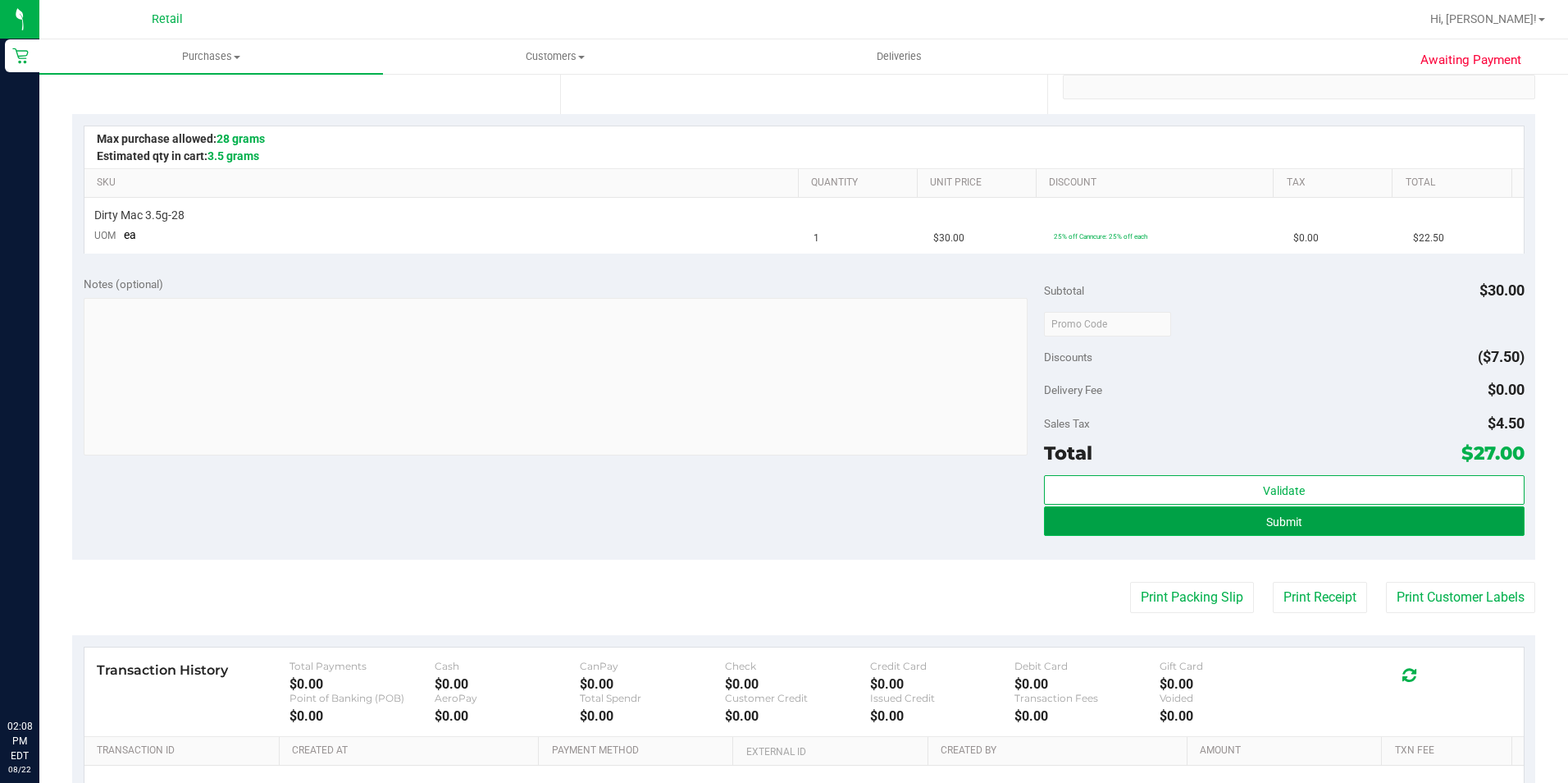
click at [1314, 517] on button "Submit" at bounding box center [1284, 520] width 481 height 30
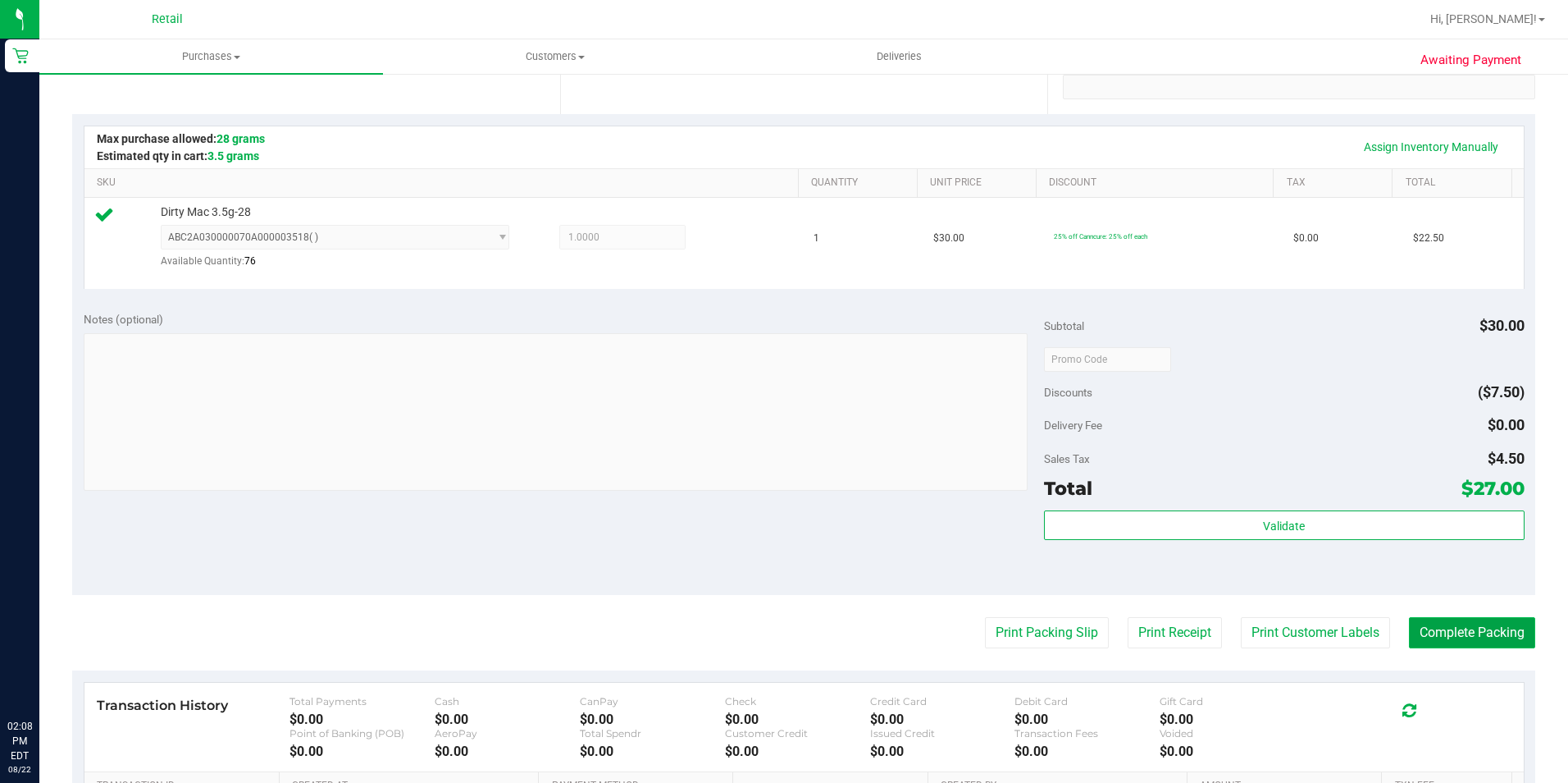
click at [1463, 638] on button "Complete Packing" at bounding box center [1472, 633] width 126 height 32
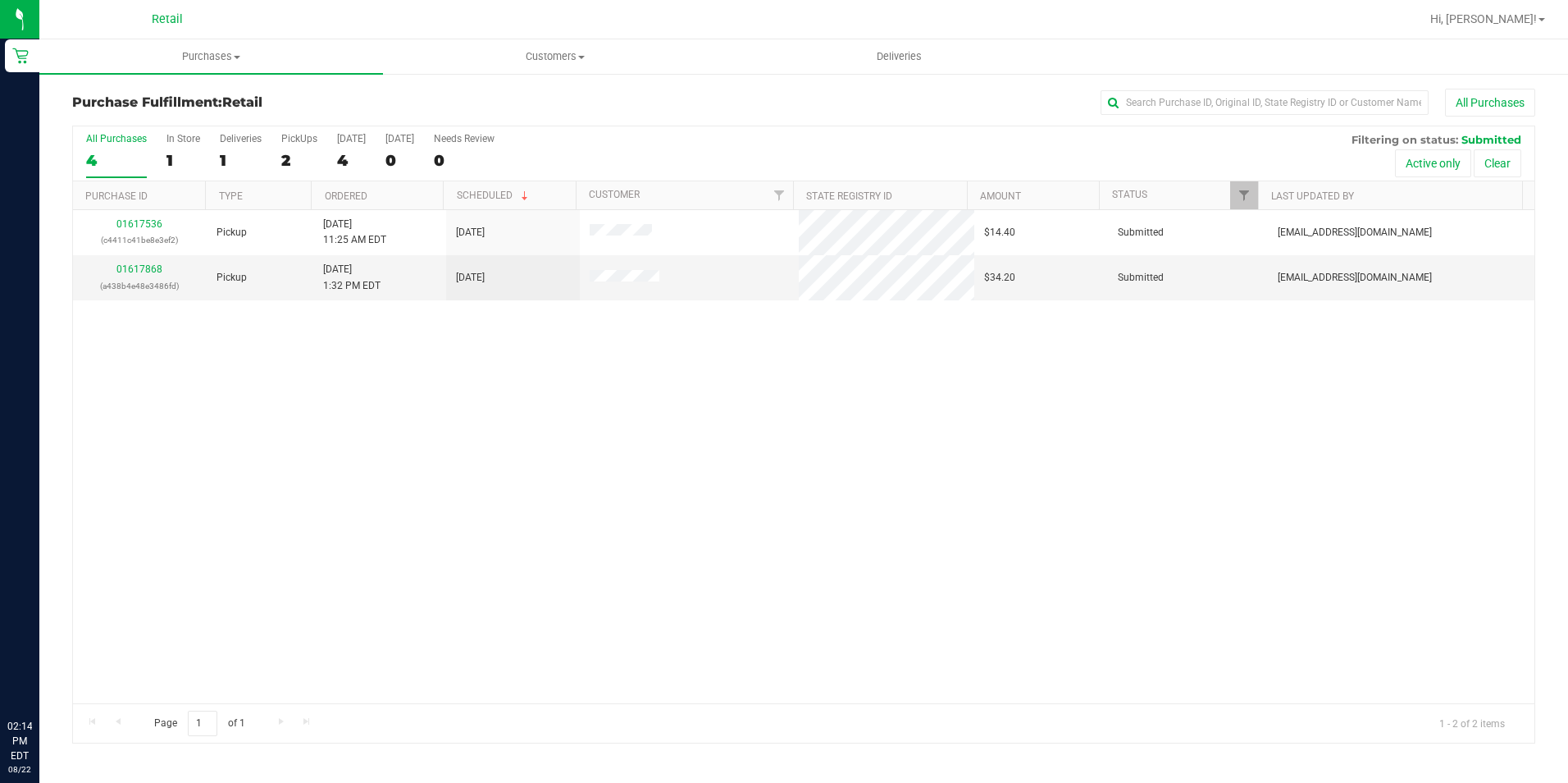
drag, startPoint x: 829, startPoint y: 3, endPoint x: 1070, endPoint y: 111, distance: 264.1
click at [1069, 111] on div "All Purchases" at bounding box center [1048, 102] width 975 height 28
click at [1138, 104] on input "text" at bounding box center [1264, 103] width 328 height 25
click at [214, 58] on span "Purchases" at bounding box center [211, 56] width 344 height 14
click at [132, 105] on span "Summary of purchases" at bounding box center [124, 99] width 169 height 14
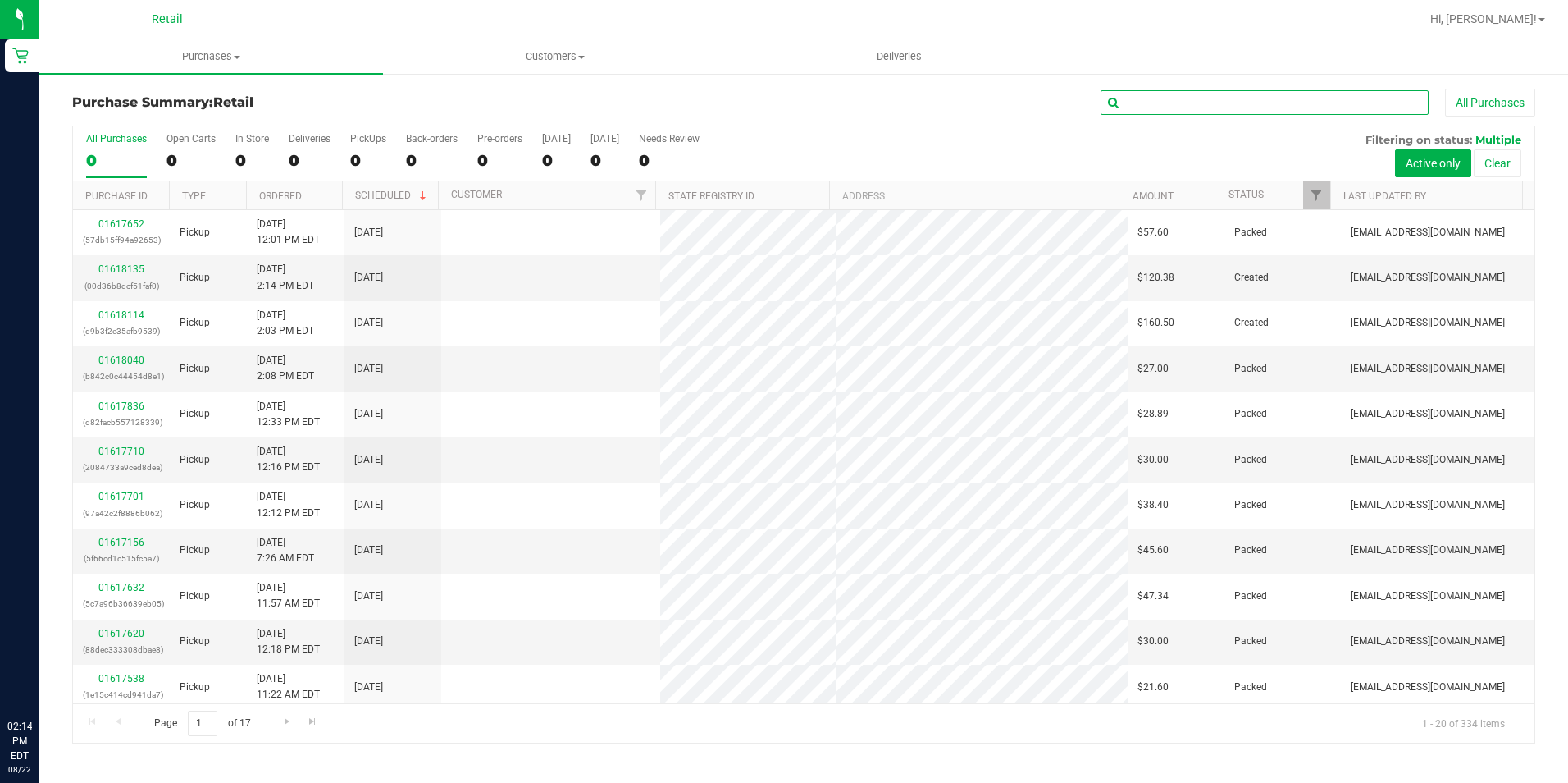
click at [1178, 104] on input "text" at bounding box center [1264, 103] width 328 height 25
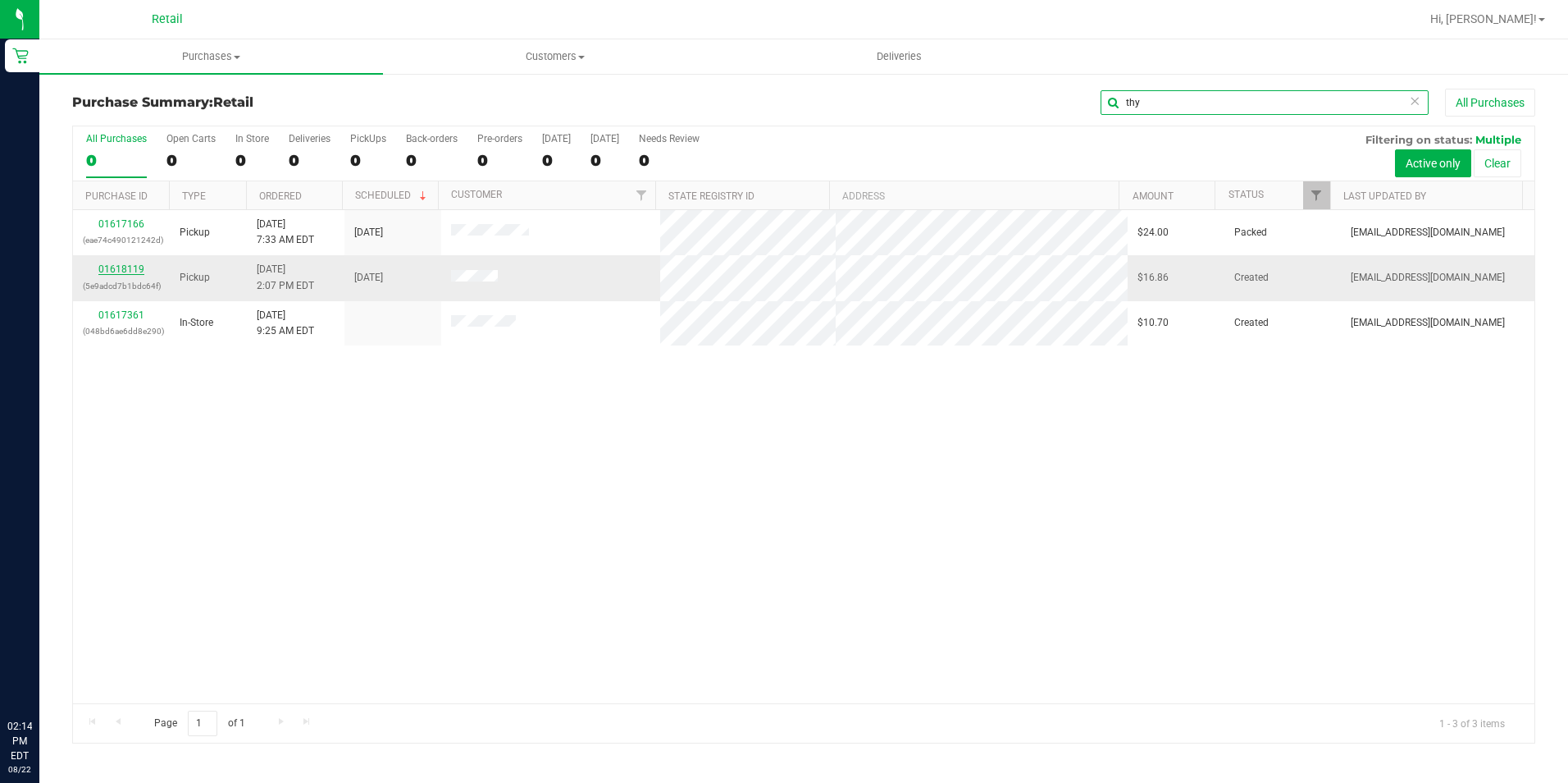
type input "thy"
click at [117, 269] on link "01618119" at bounding box center [122, 269] width 46 height 12
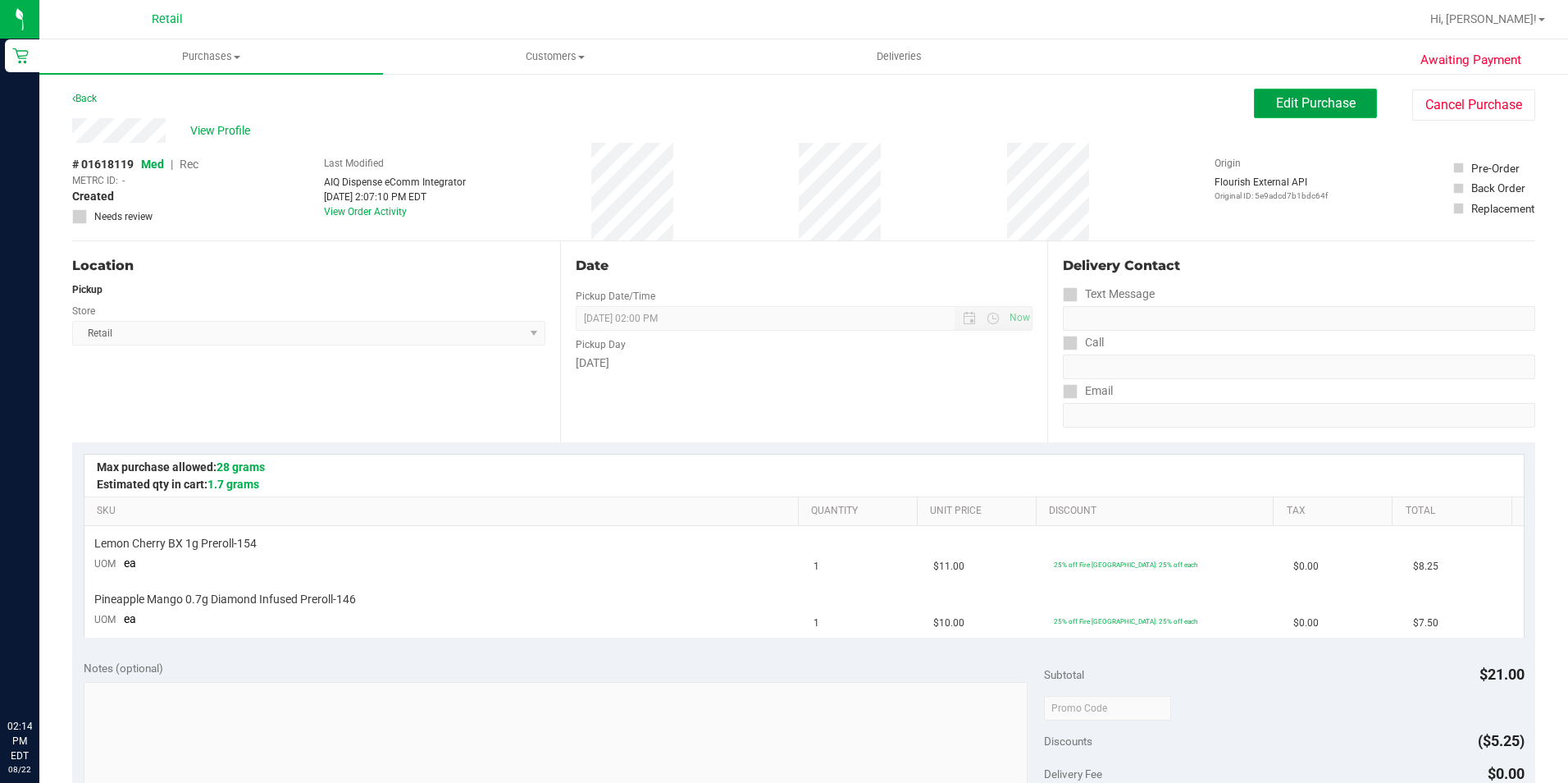
click at [1290, 105] on span "Edit Purchase" at bounding box center [1315, 103] width 80 height 15
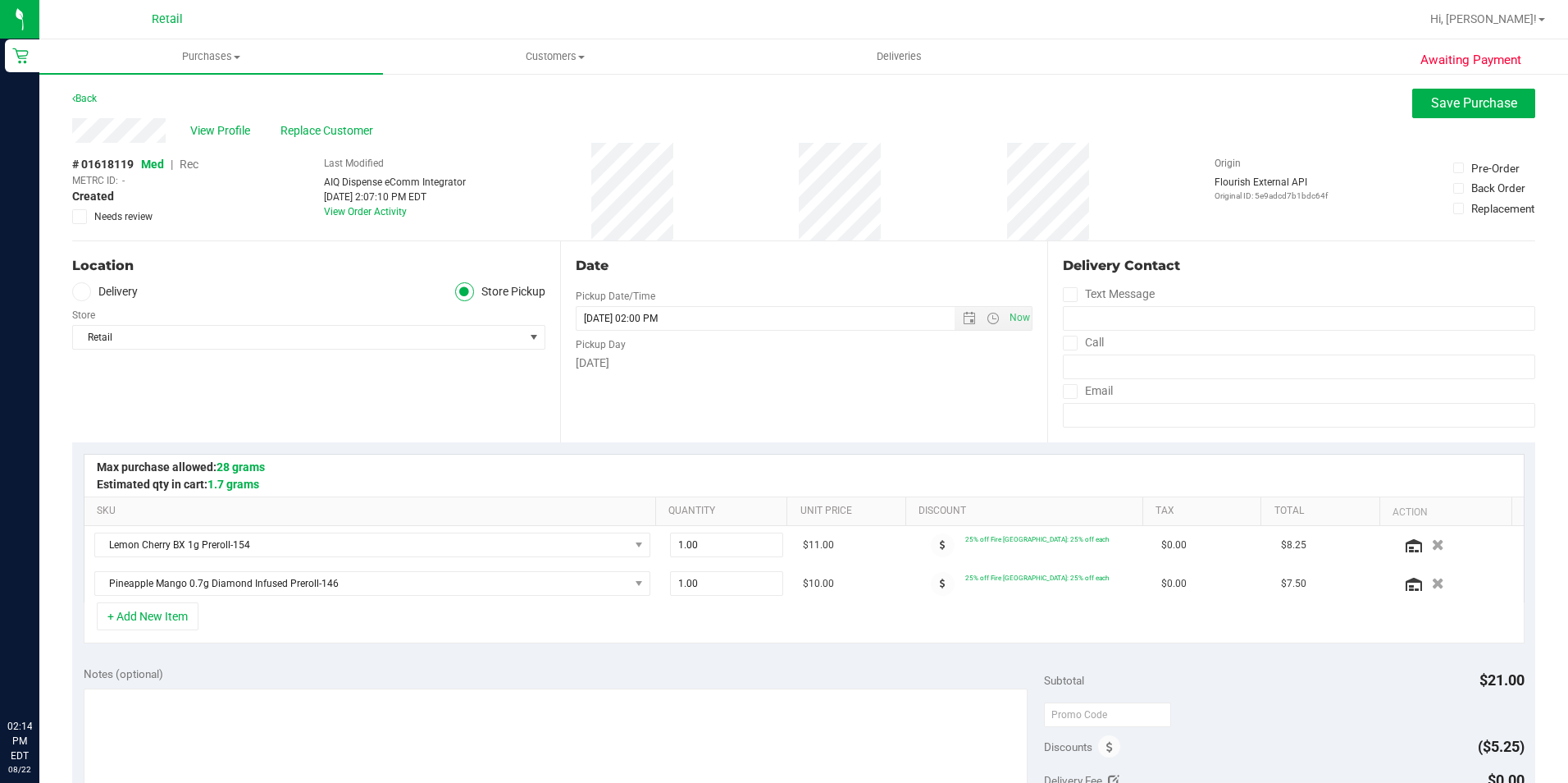
click at [193, 163] on span "Rec" at bounding box center [190, 164] width 19 height 13
click at [1438, 116] on button "Save Purchase" at bounding box center [1473, 103] width 123 height 30
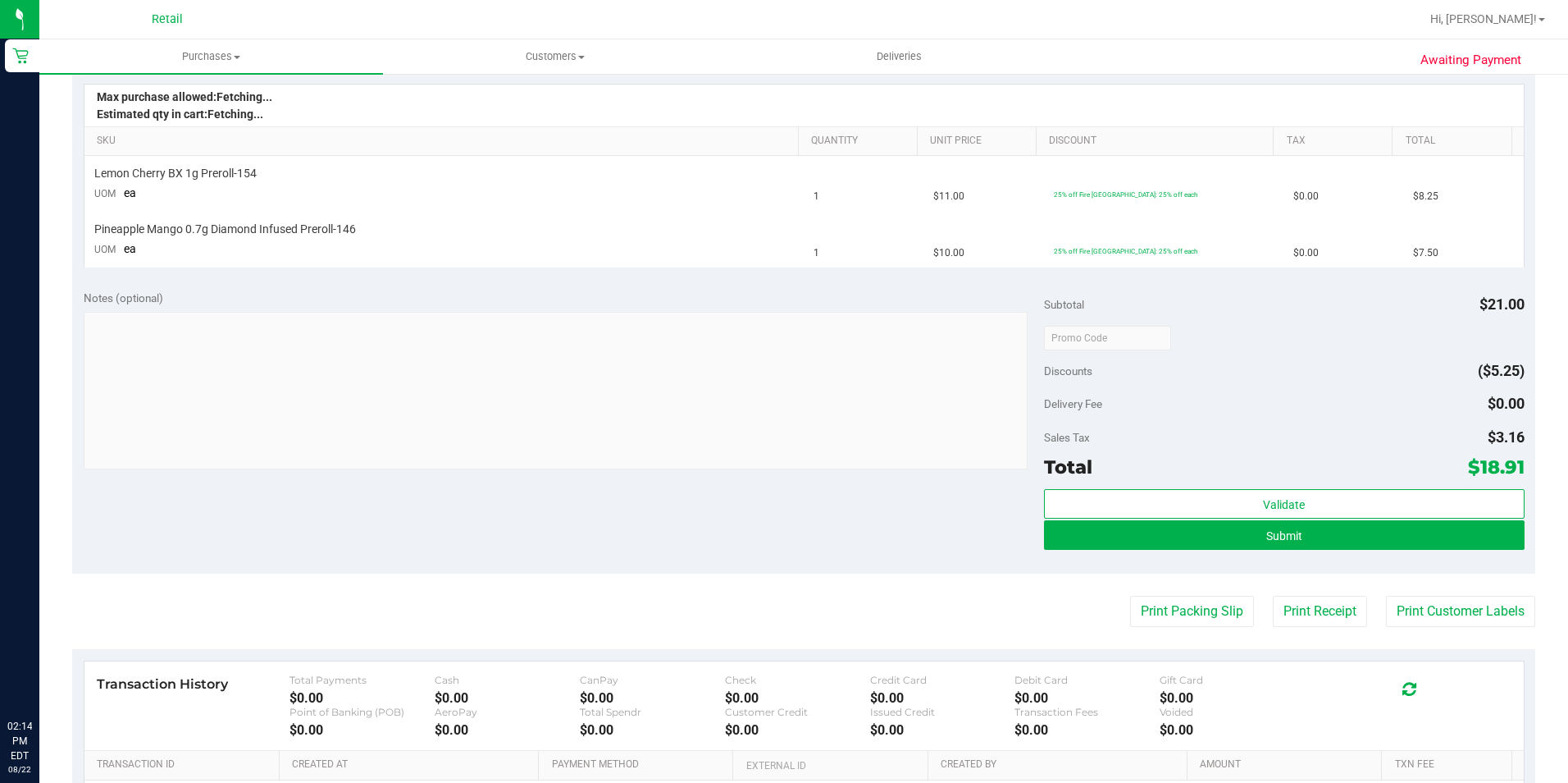
scroll to position [410, 0]
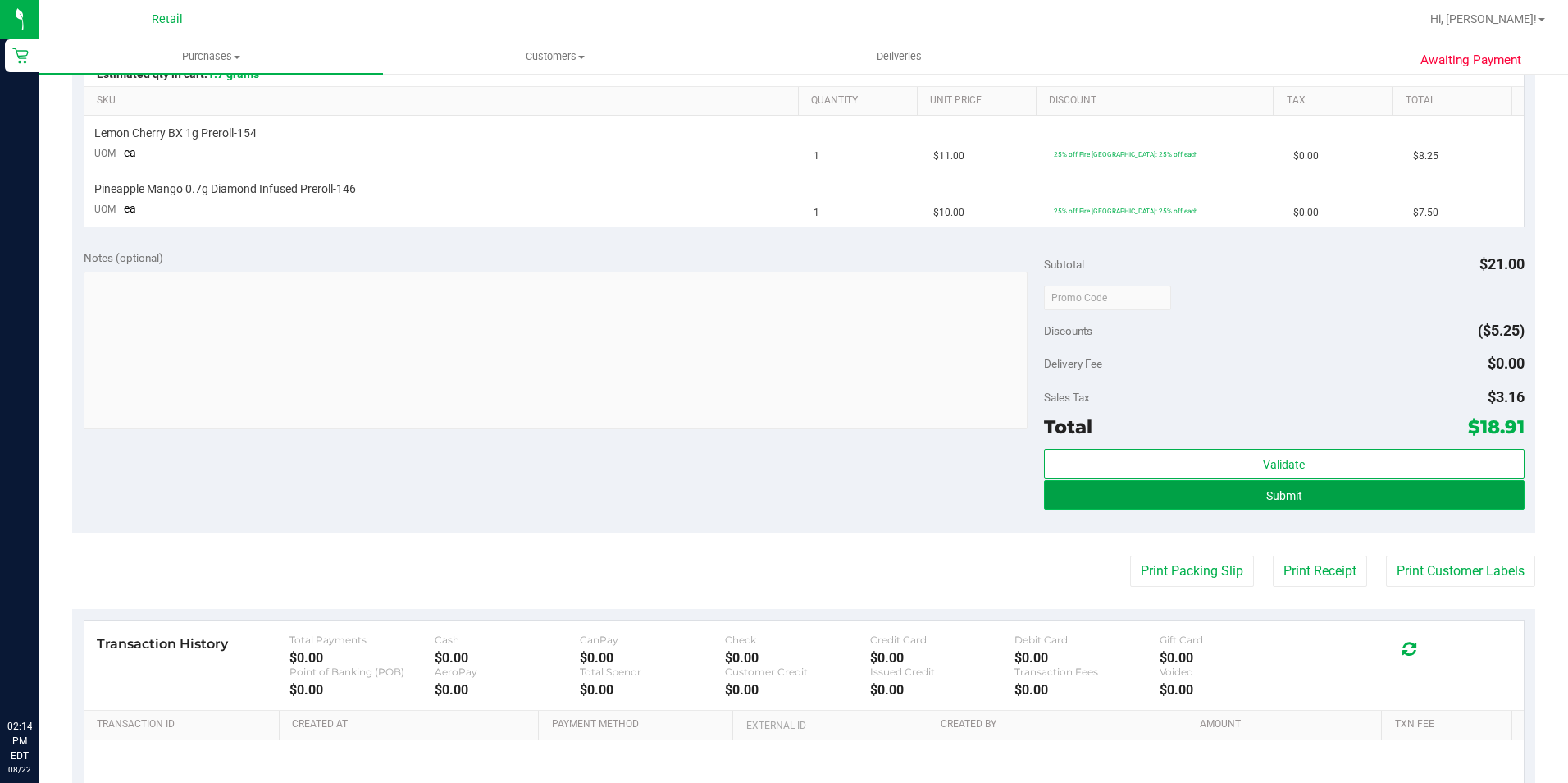
click at [1266, 498] on span "Submit" at bounding box center [1284, 495] width 36 height 13
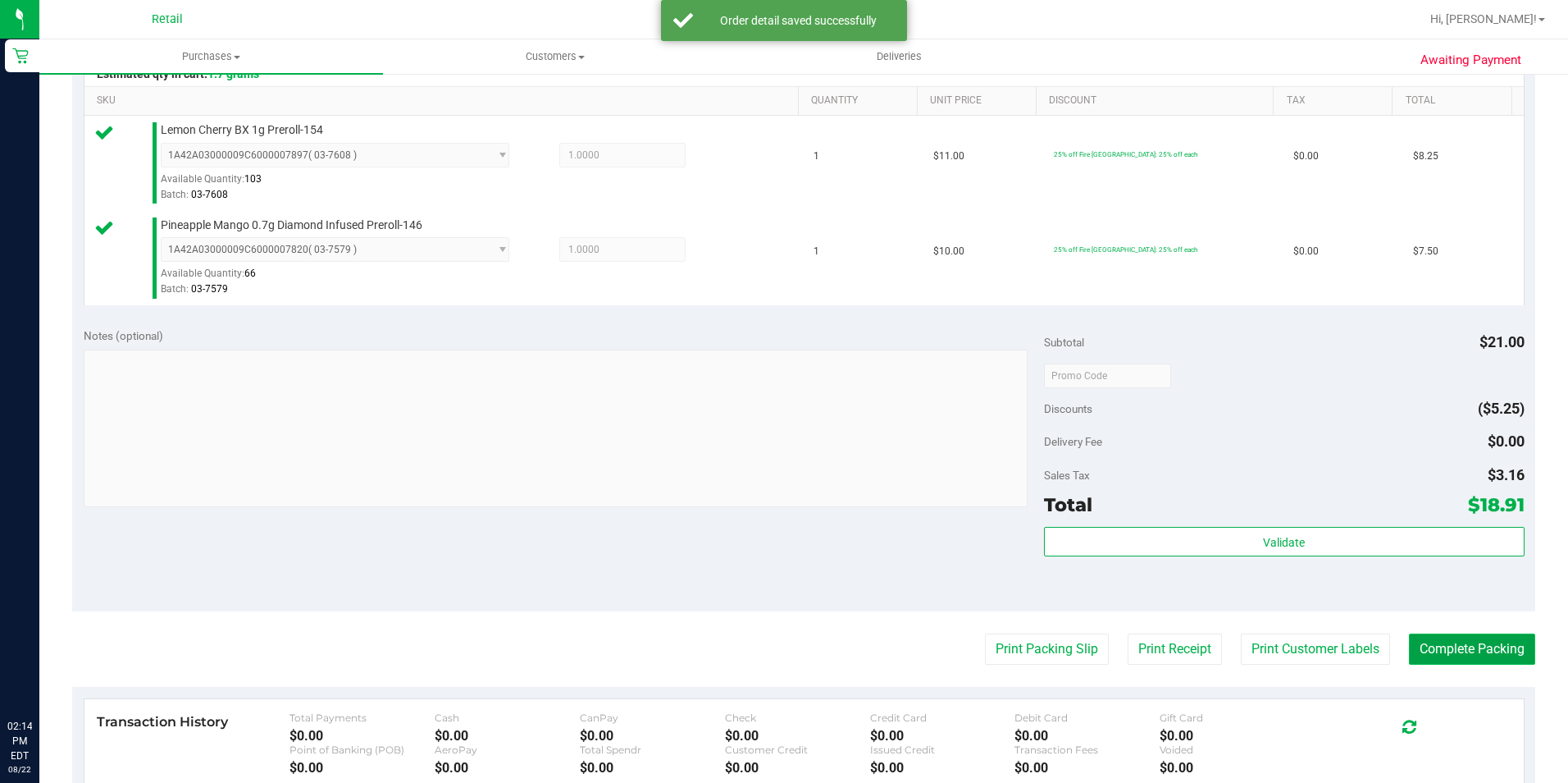
click at [1429, 645] on button "Complete Packing" at bounding box center [1472, 649] width 126 height 32
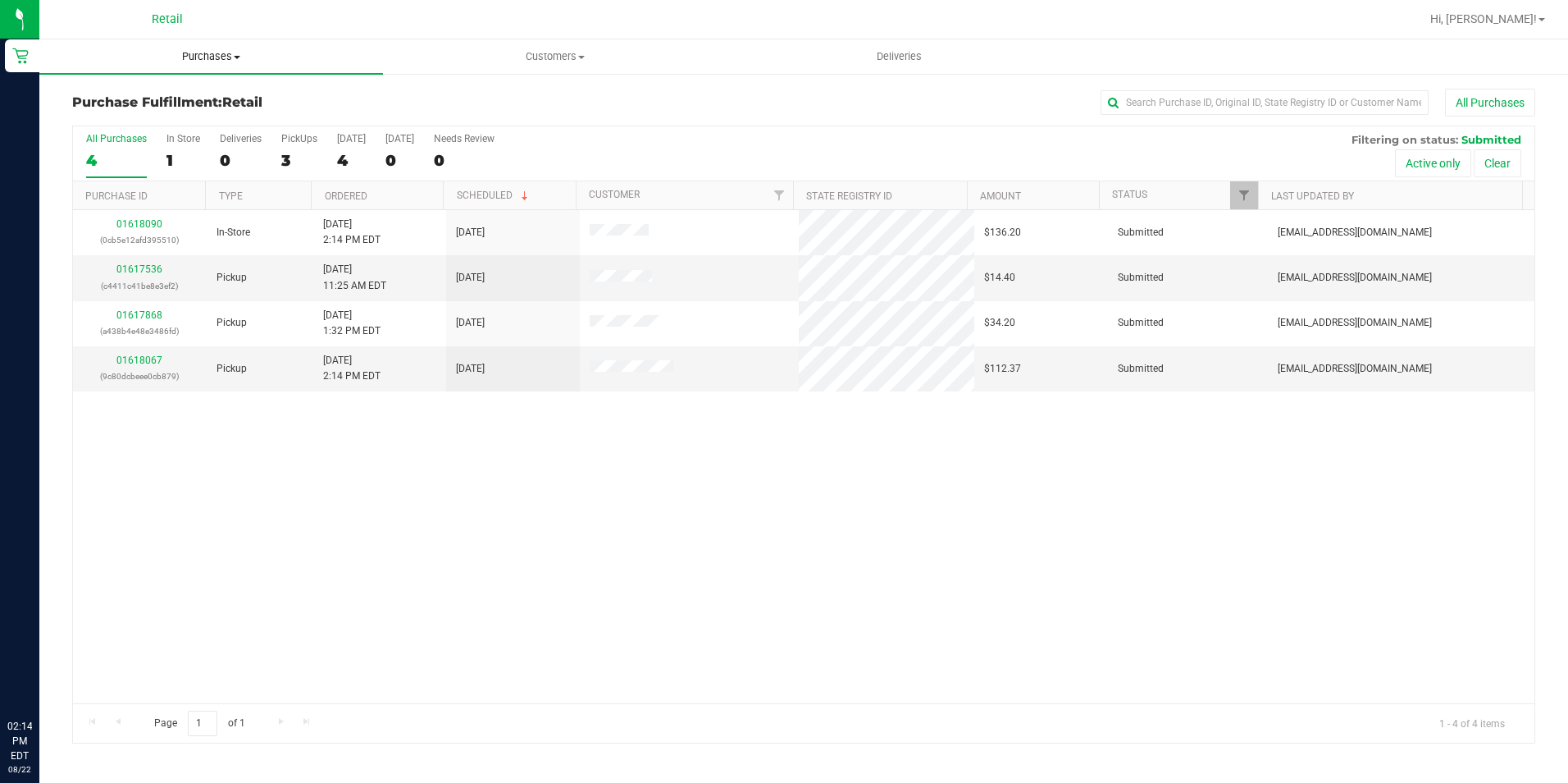
click at [186, 64] on uib-tab-heading "Purchases Summary of purchases Fulfillment All purchases" at bounding box center [211, 57] width 344 height 35
click at [176, 104] on span "Summary of purchases" at bounding box center [124, 99] width 169 height 14
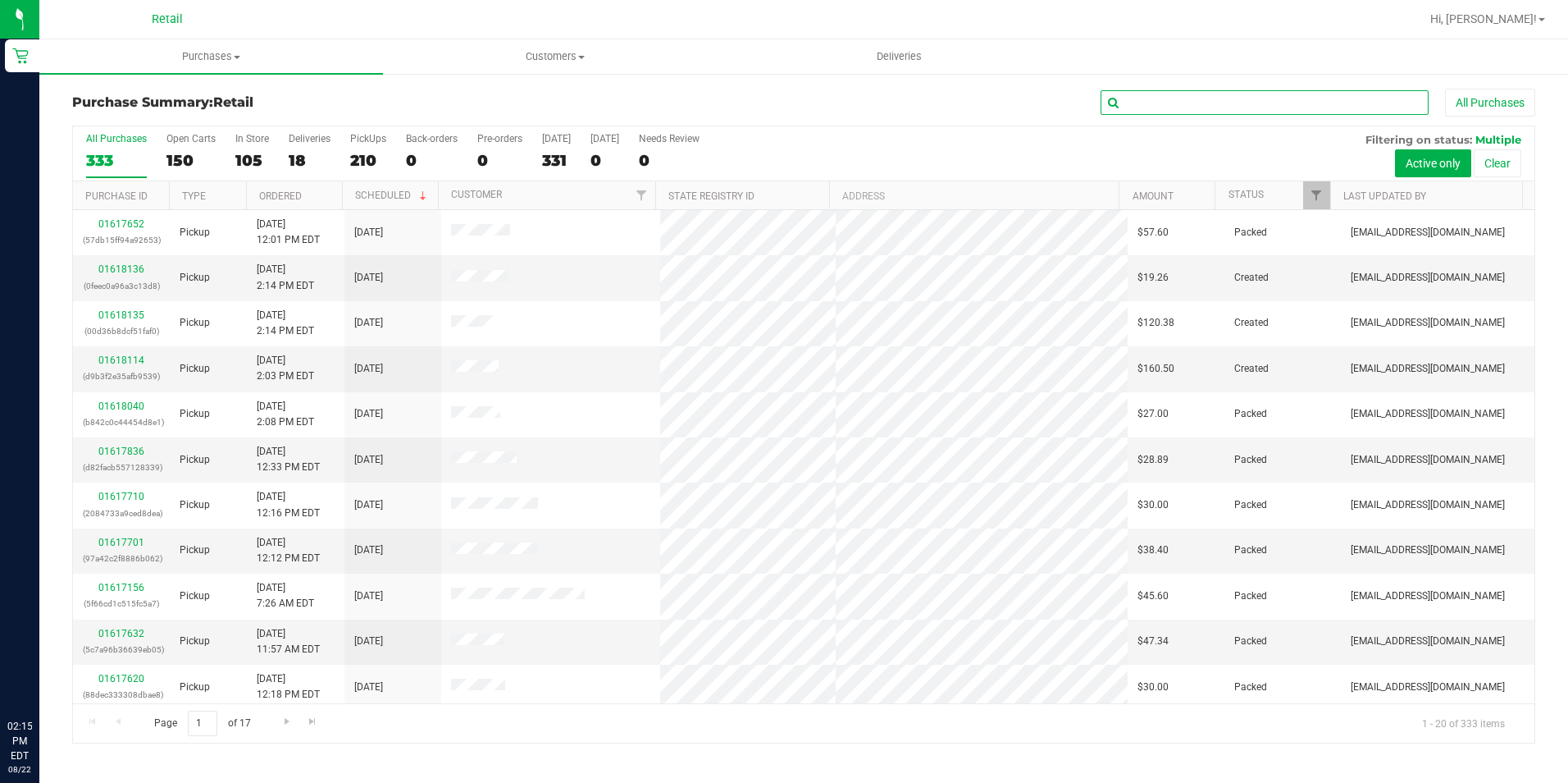
click at [1179, 106] on input "text" at bounding box center [1264, 103] width 328 height 25
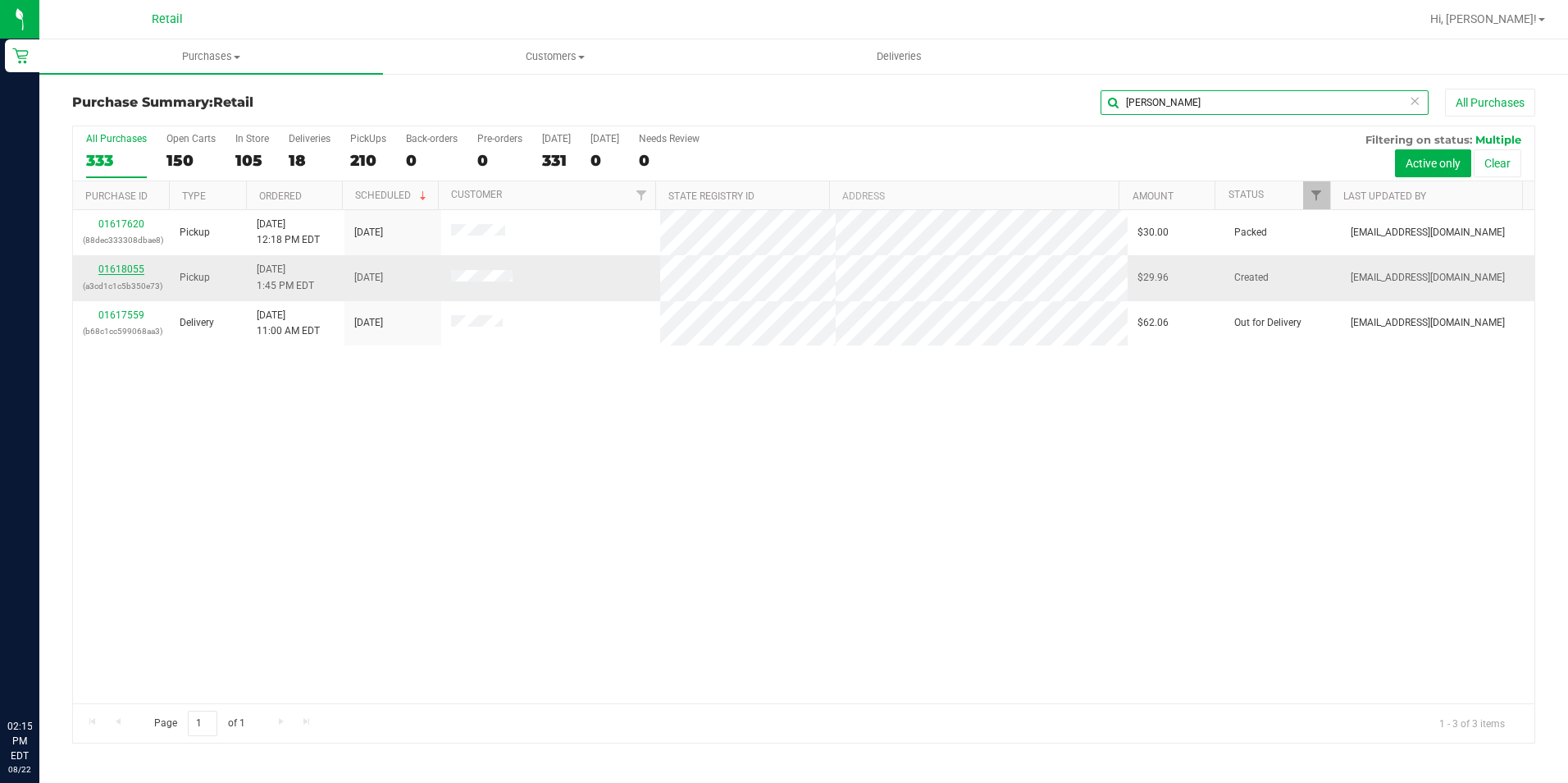
type input "tina"
click at [121, 272] on link "01618055" at bounding box center [122, 269] width 46 height 12
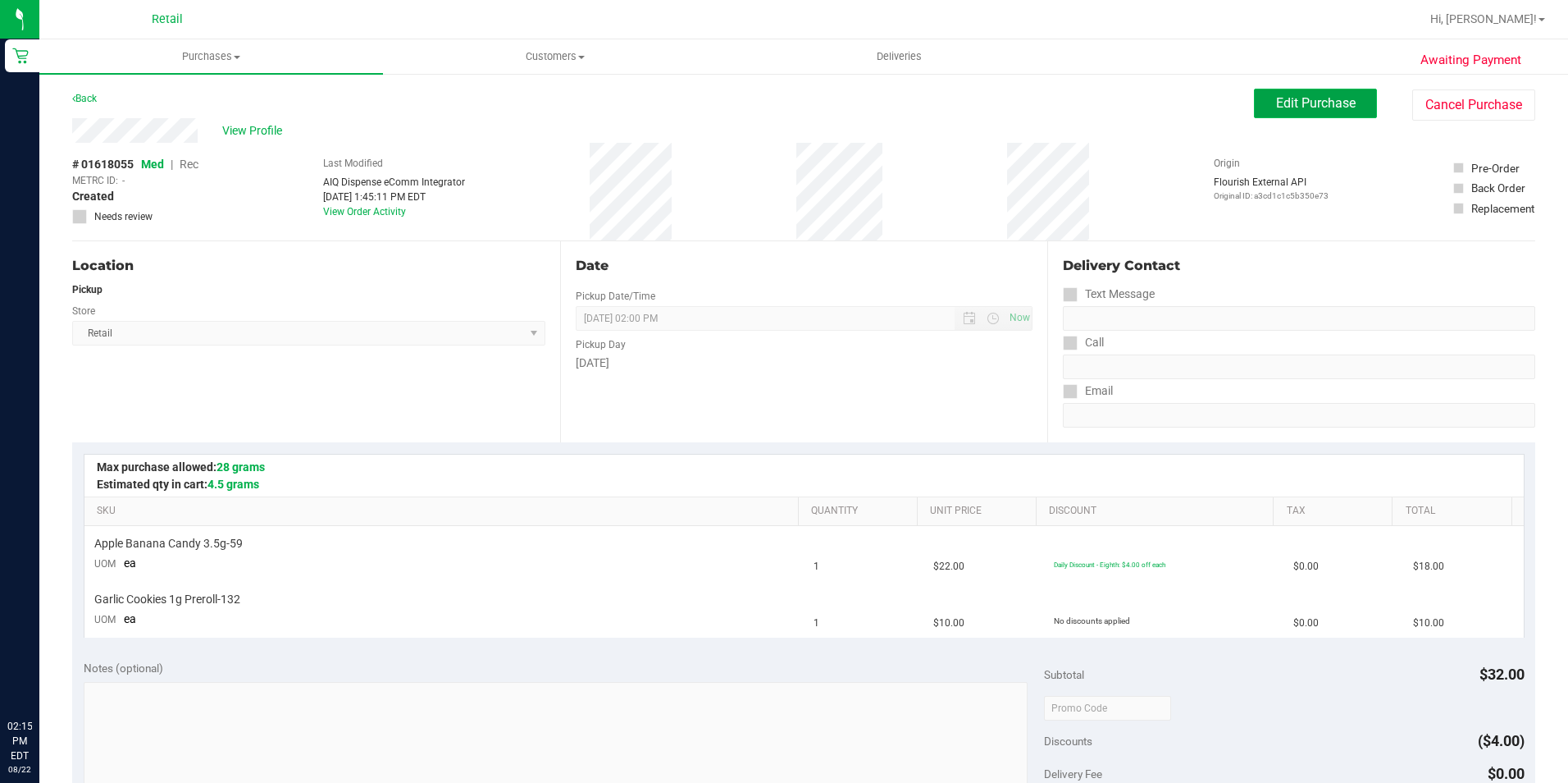
click at [1298, 91] on button "Edit Purchase" at bounding box center [1315, 103] width 123 height 30
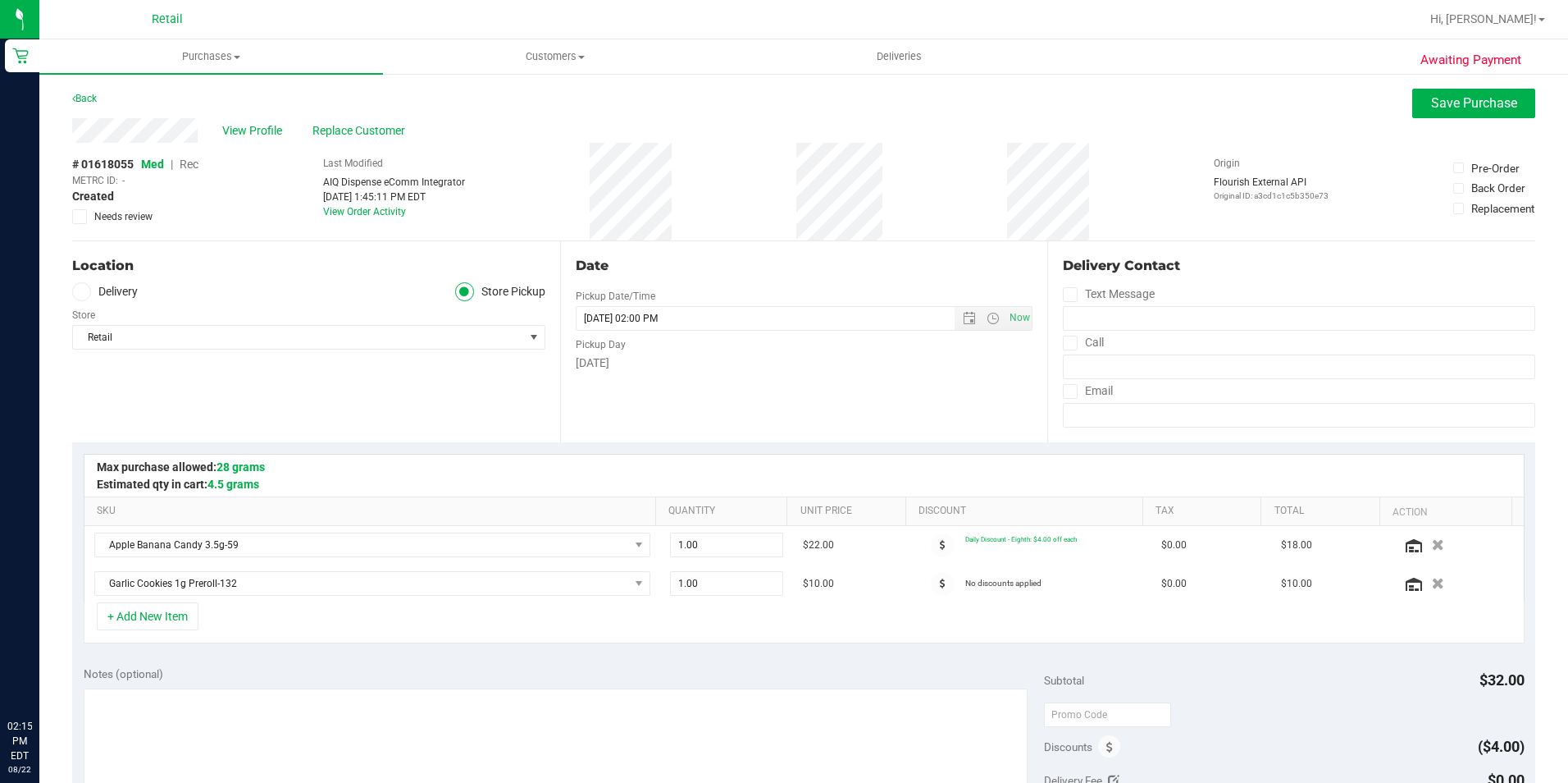
click at [184, 163] on span "Rec" at bounding box center [190, 164] width 19 height 13
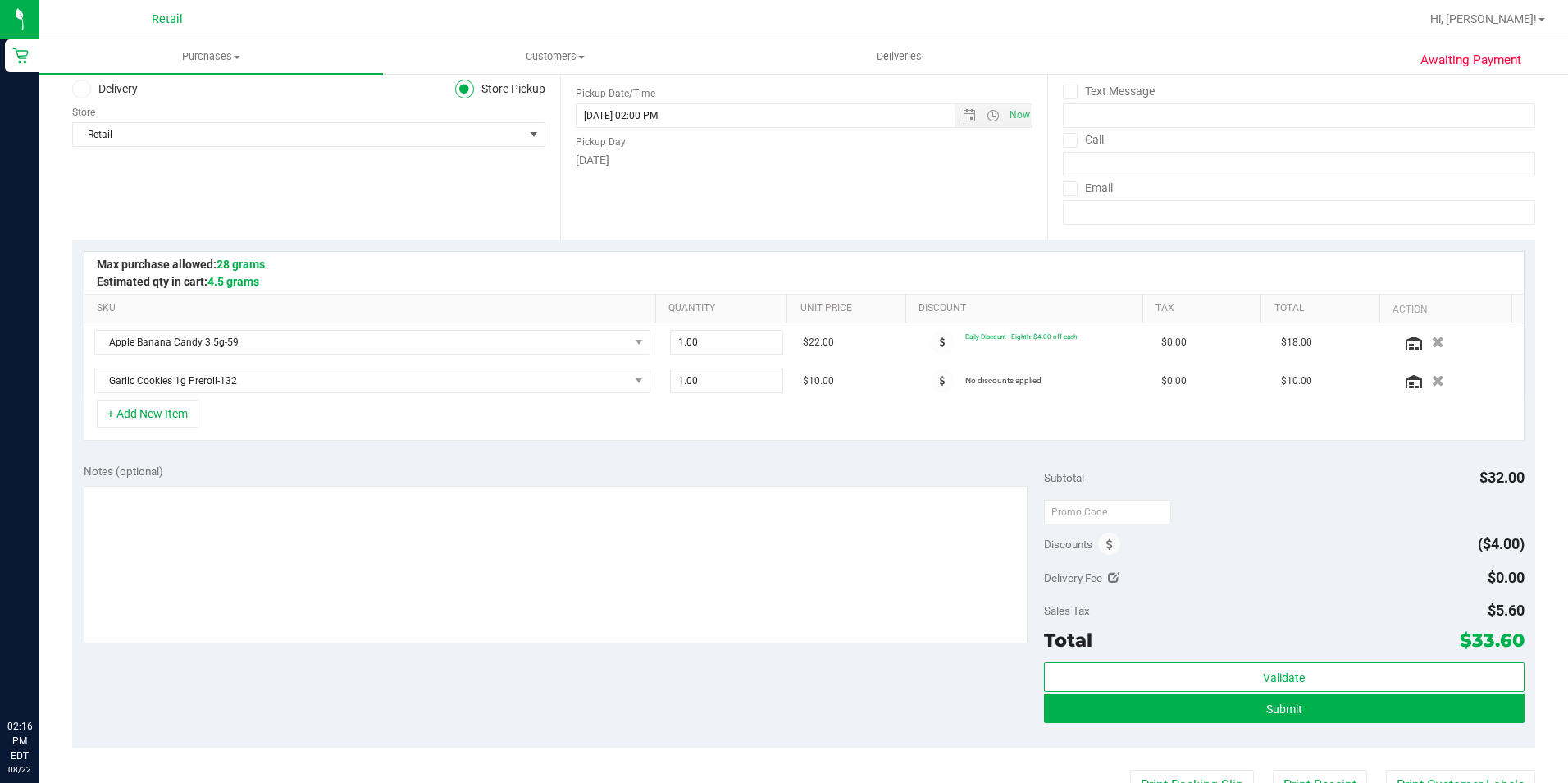
scroll to position [246, 0]
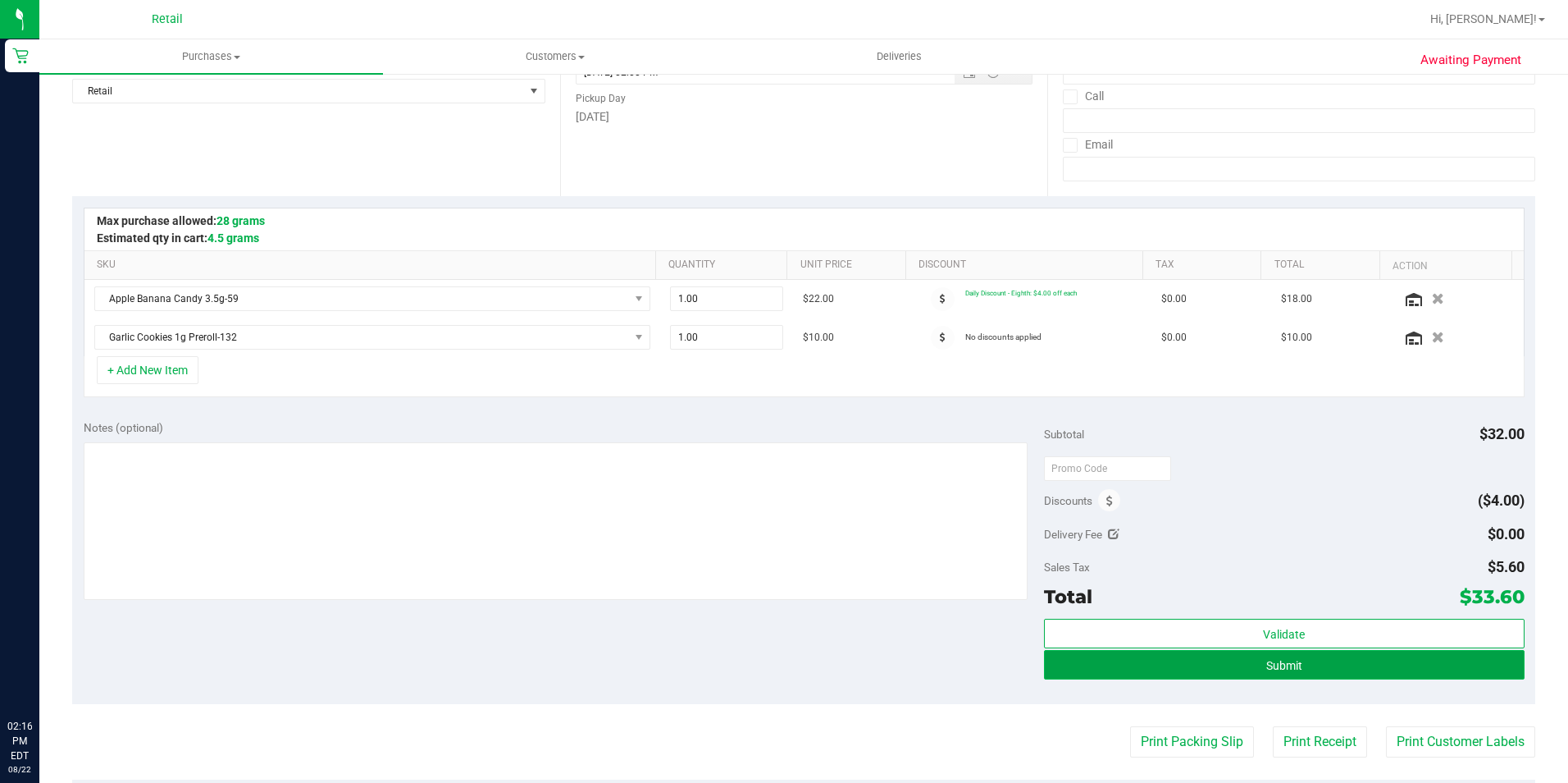
click at [1216, 664] on button "Submit" at bounding box center [1284, 664] width 481 height 30
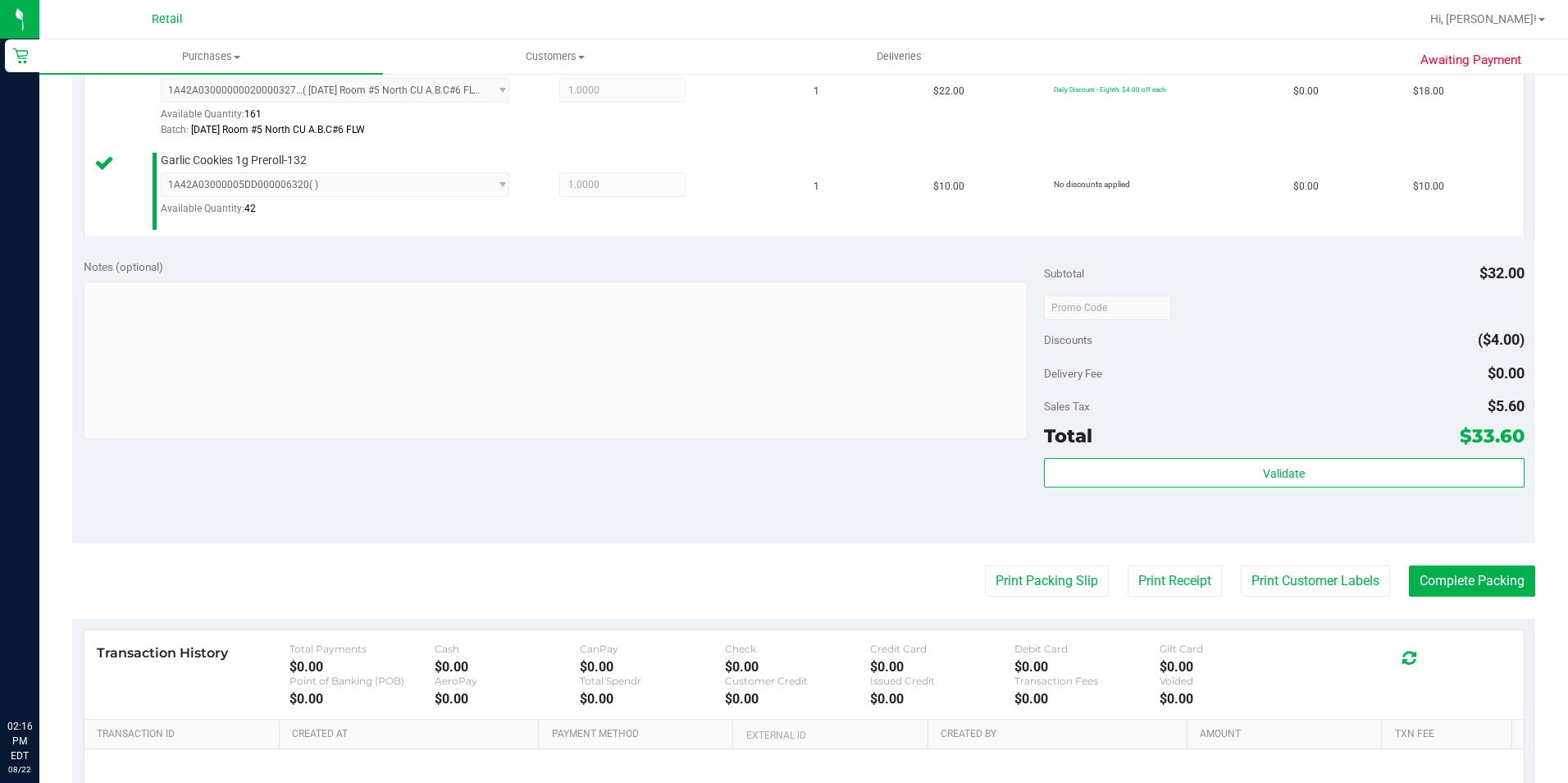
scroll to position [493, 0]
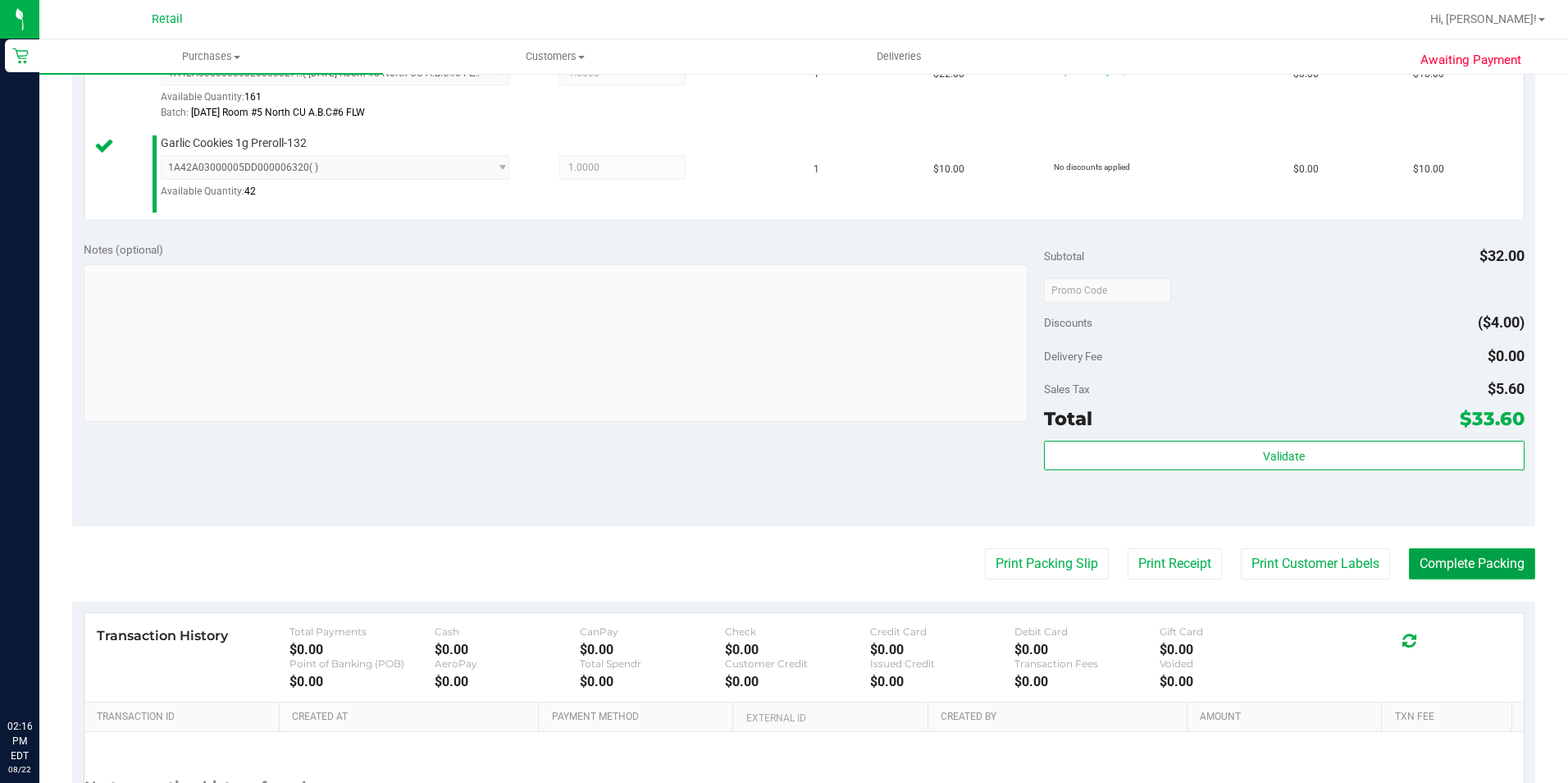
click at [1418, 575] on button "Complete Packing" at bounding box center [1472, 564] width 126 height 32
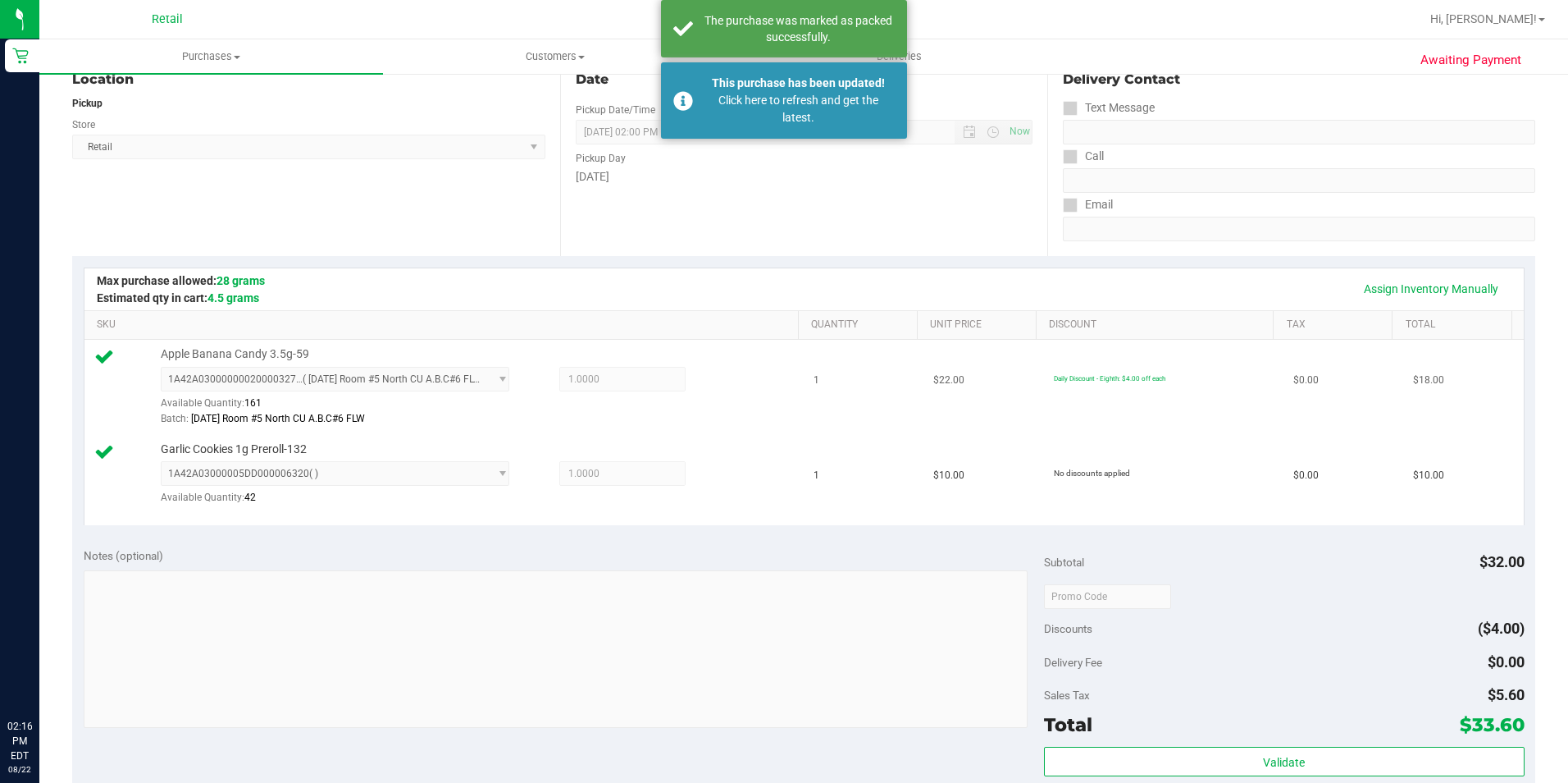
scroll to position [0, 0]
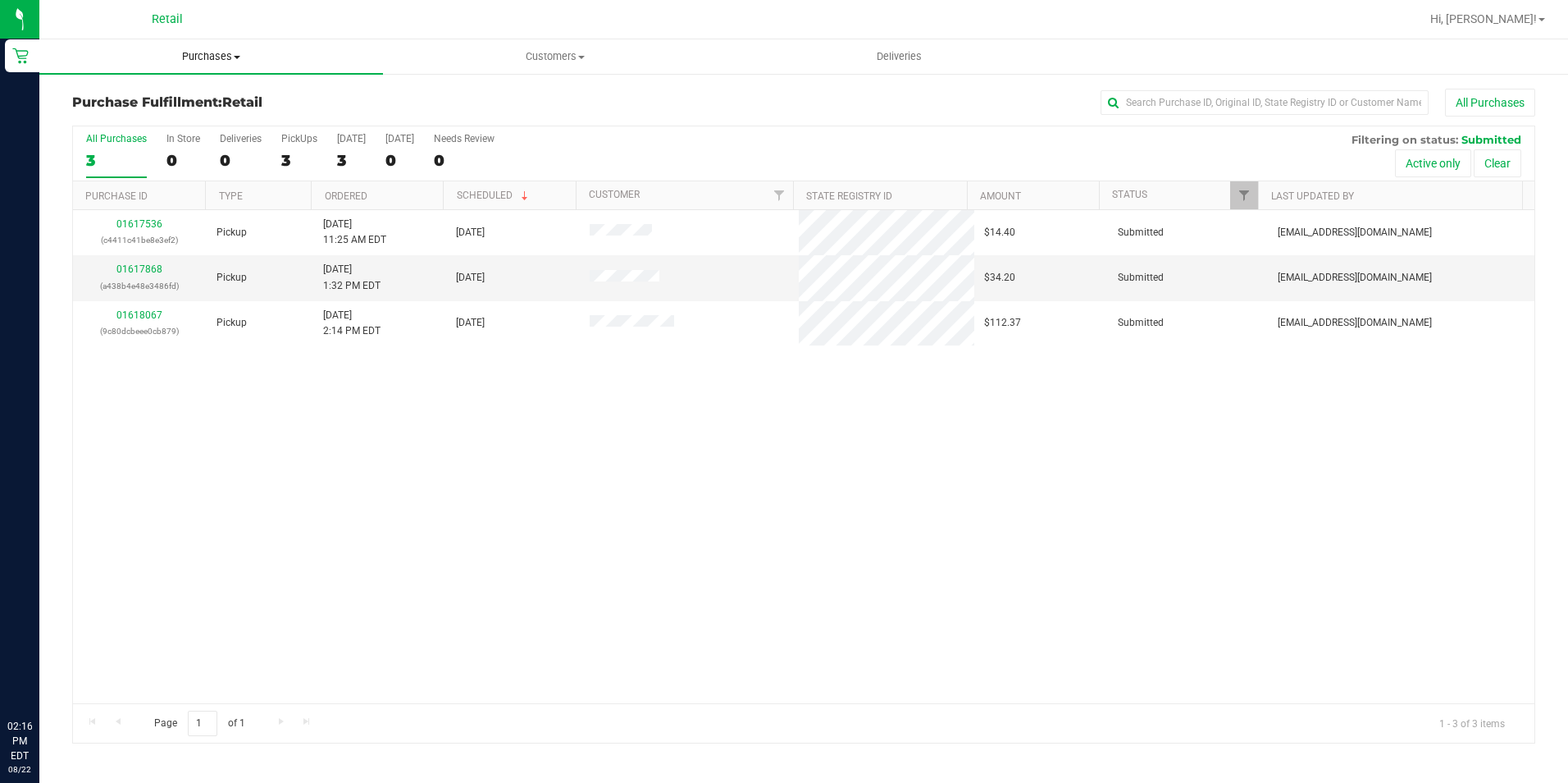
click at [219, 58] on span "Purchases" at bounding box center [211, 56] width 344 height 14
click at [161, 98] on span "Summary of purchases" at bounding box center [124, 99] width 169 height 14
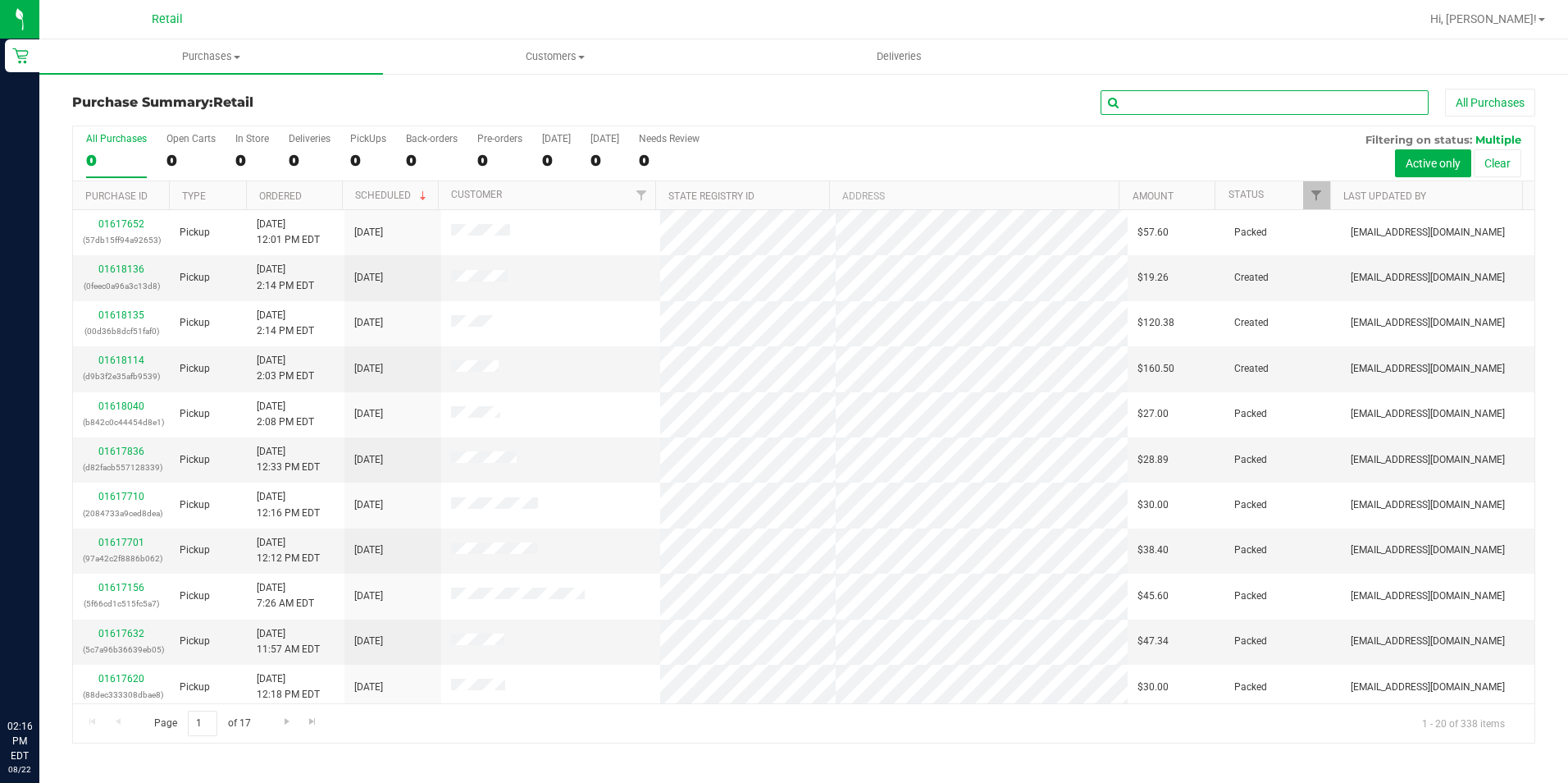
click at [1146, 108] on input "text" at bounding box center [1264, 103] width 328 height 25
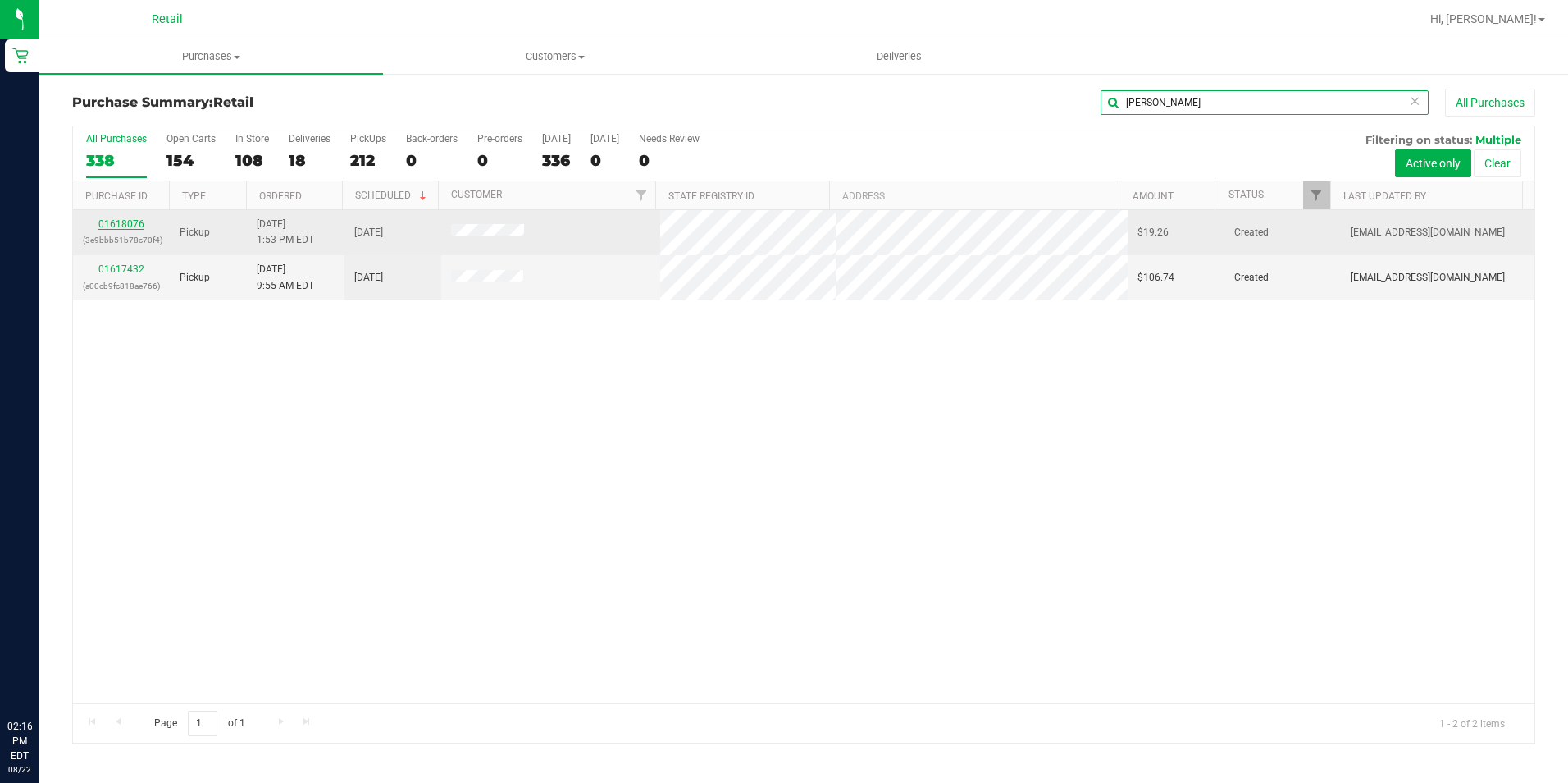
type input "melani"
click at [128, 225] on link "01618076" at bounding box center [122, 224] width 46 height 12
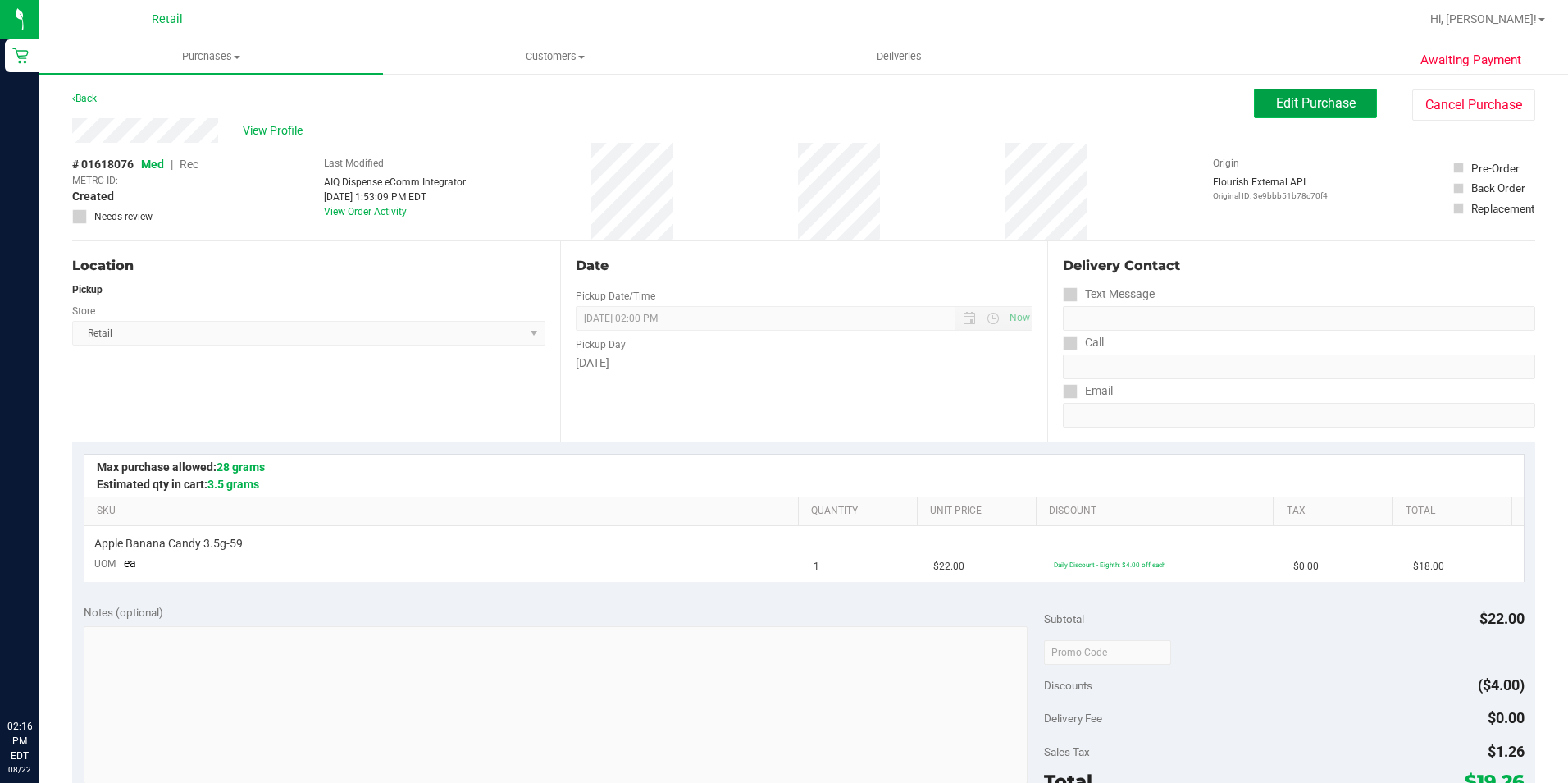
click at [1276, 101] on span "Edit Purchase" at bounding box center [1315, 103] width 80 height 15
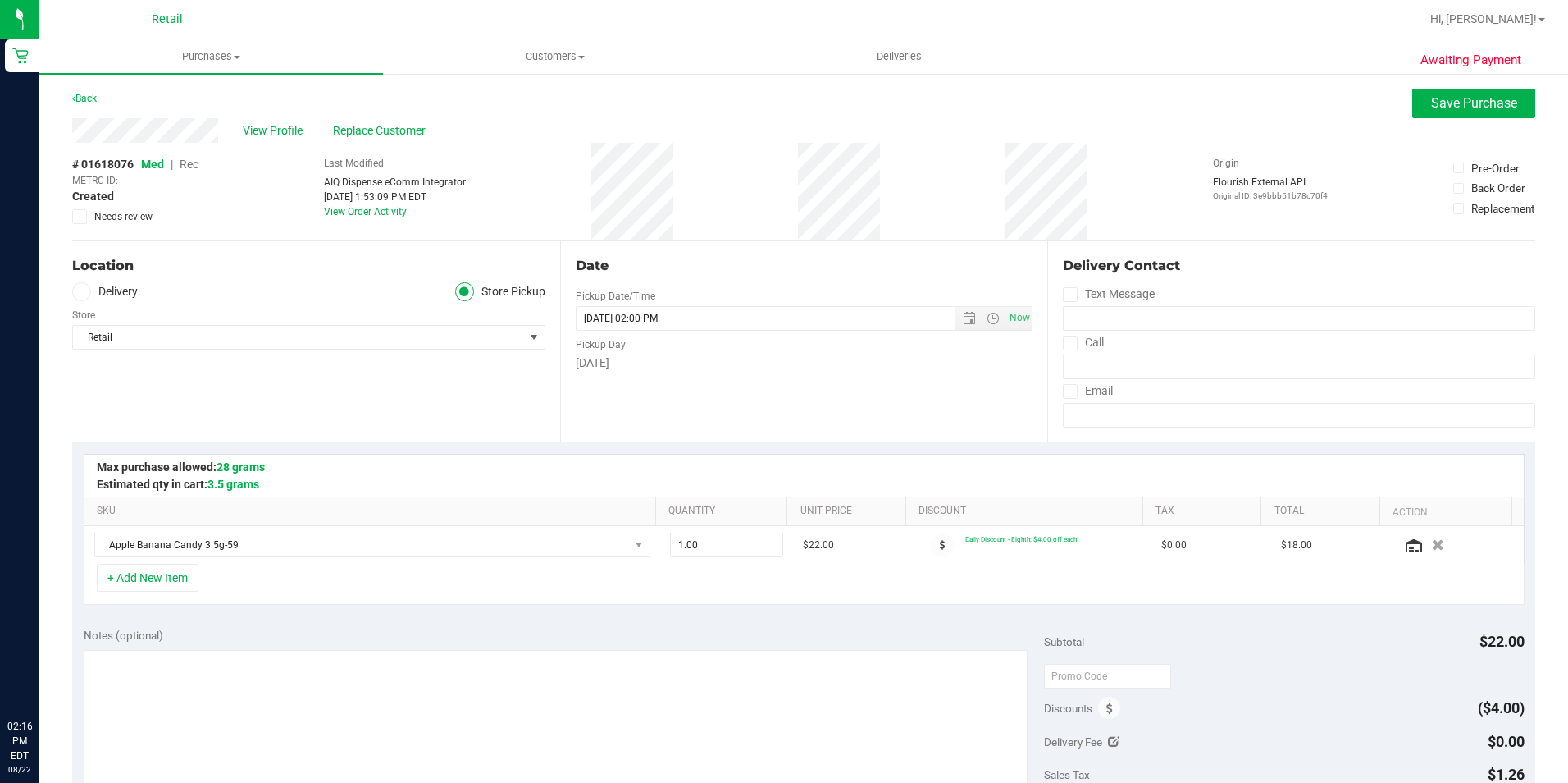
click at [189, 167] on span "Rec" at bounding box center [190, 164] width 19 height 13
click at [1445, 109] on span "Save Purchase" at bounding box center [1474, 103] width 86 height 15
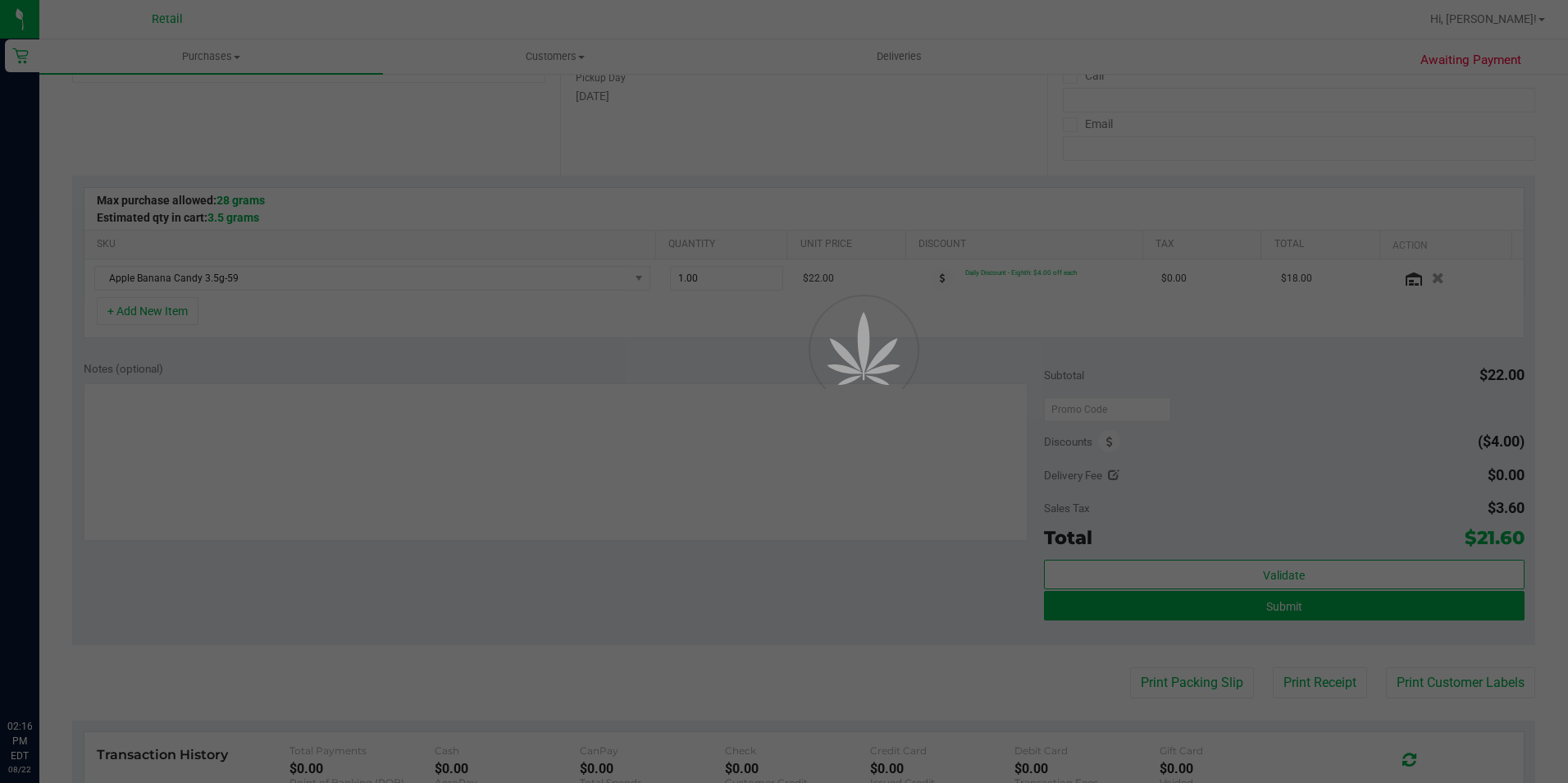
scroll to position [410, 0]
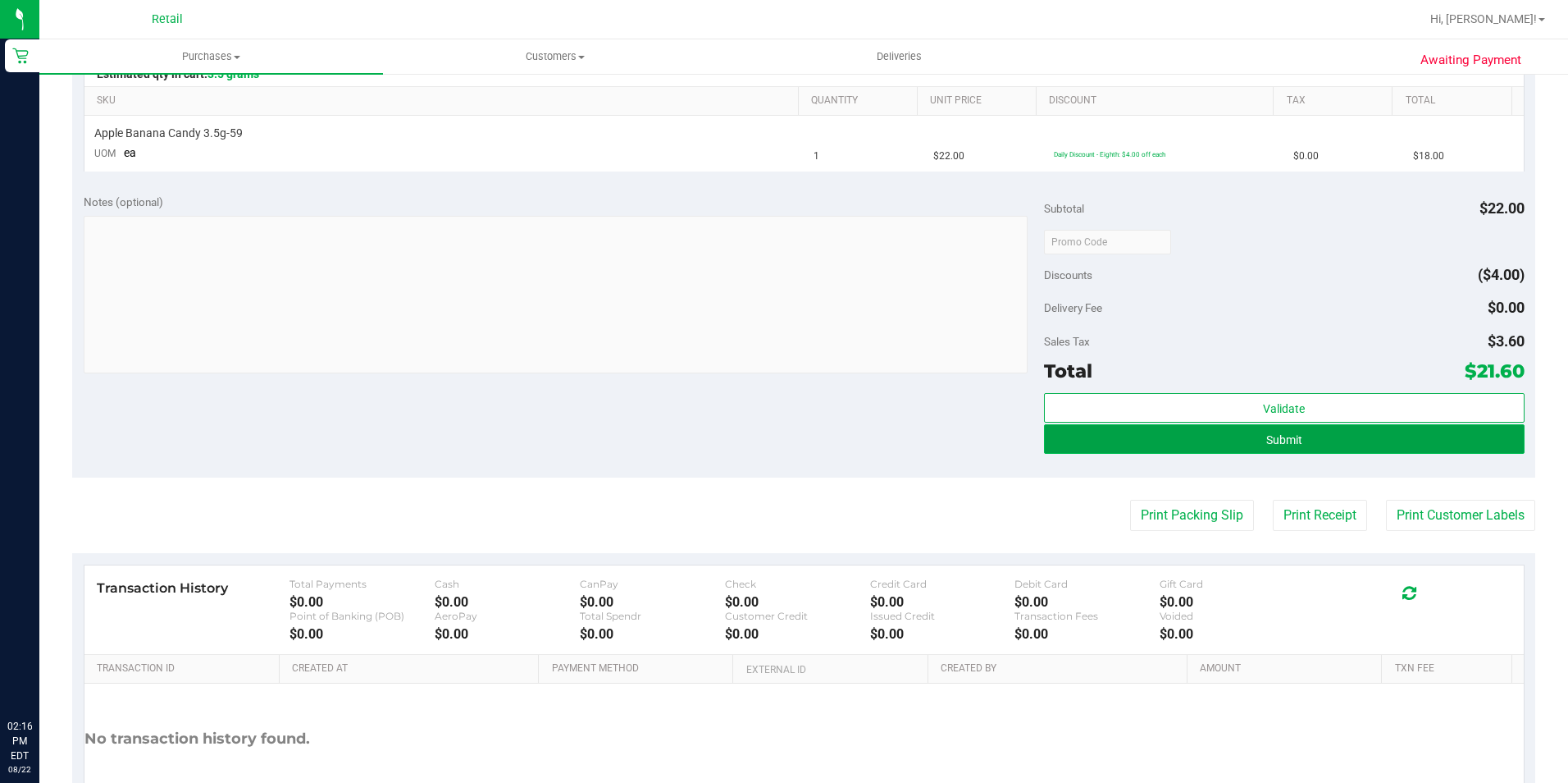
click at [1183, 446] on button "Submit" at bounding box center [1284, 439] width 481 height 30
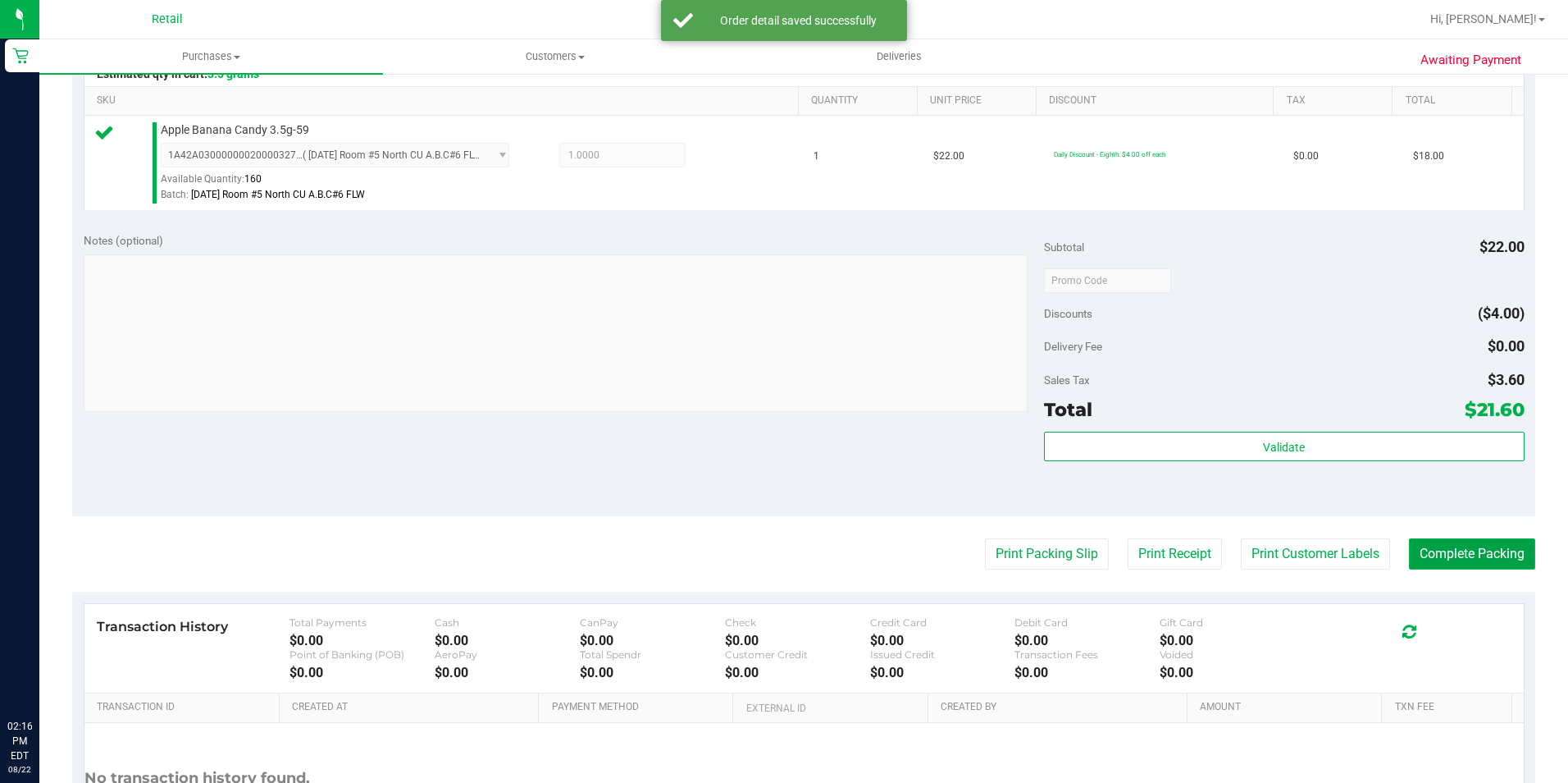
click at [1461, 545] on button "Complete Packing" at bounding box center [1472, 554] width 126 height 32
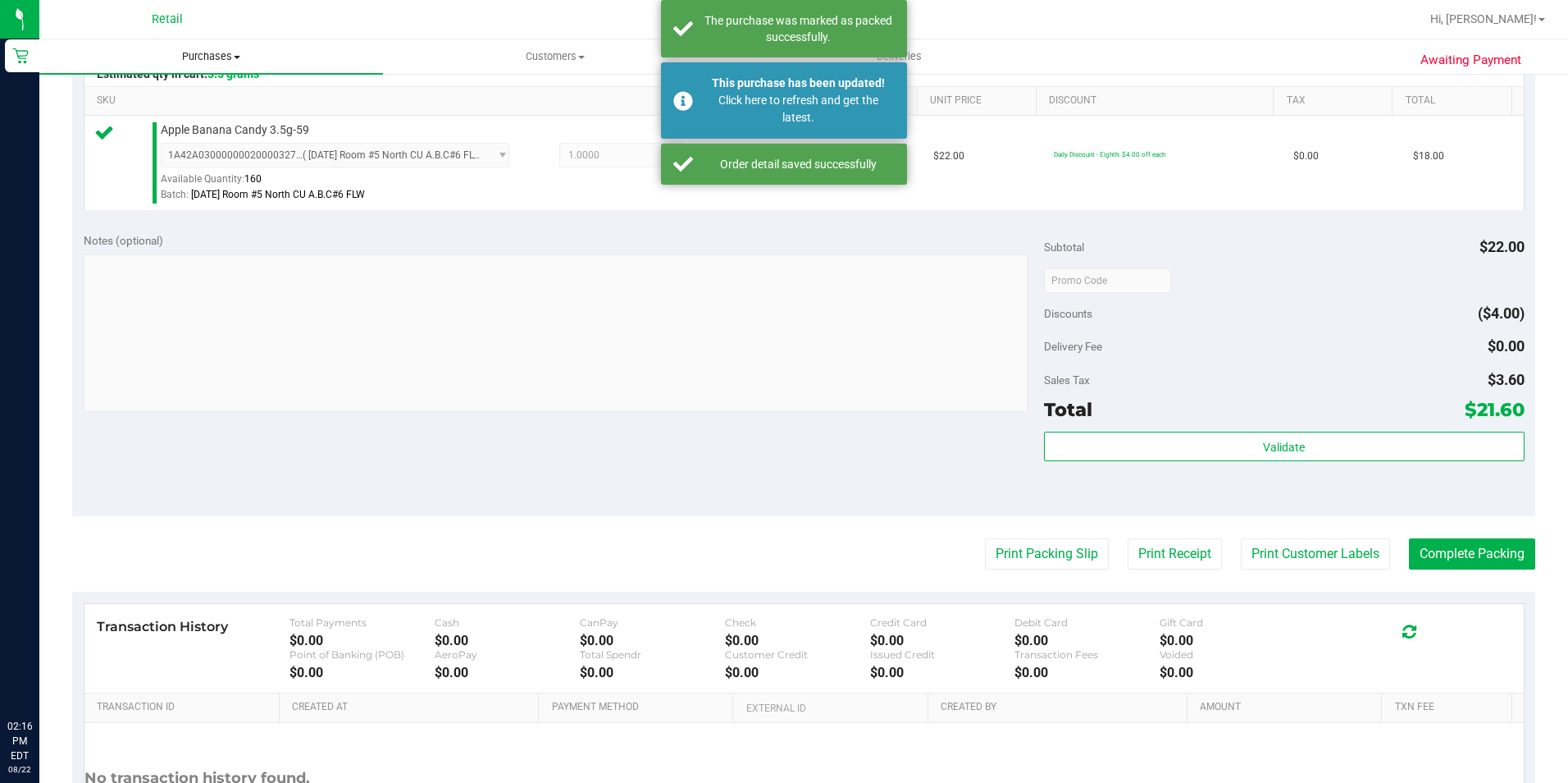
click at [194, 57] on span "Purchases" at bounding box center [211, 56] width 344 height 14
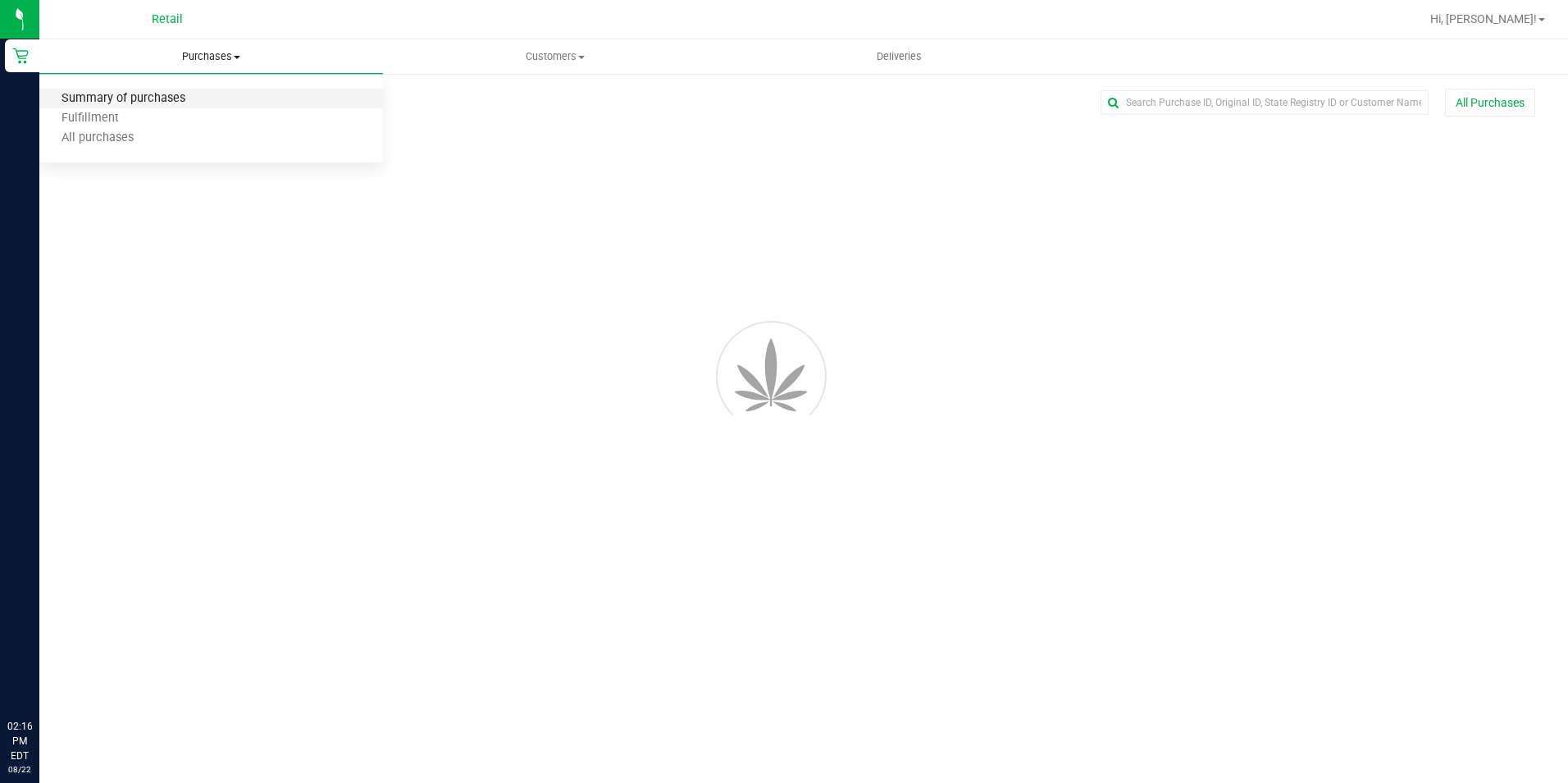
click at [169, 98] on span "Summary of purchases" at bounding box center [124, 99] width 169 height 14
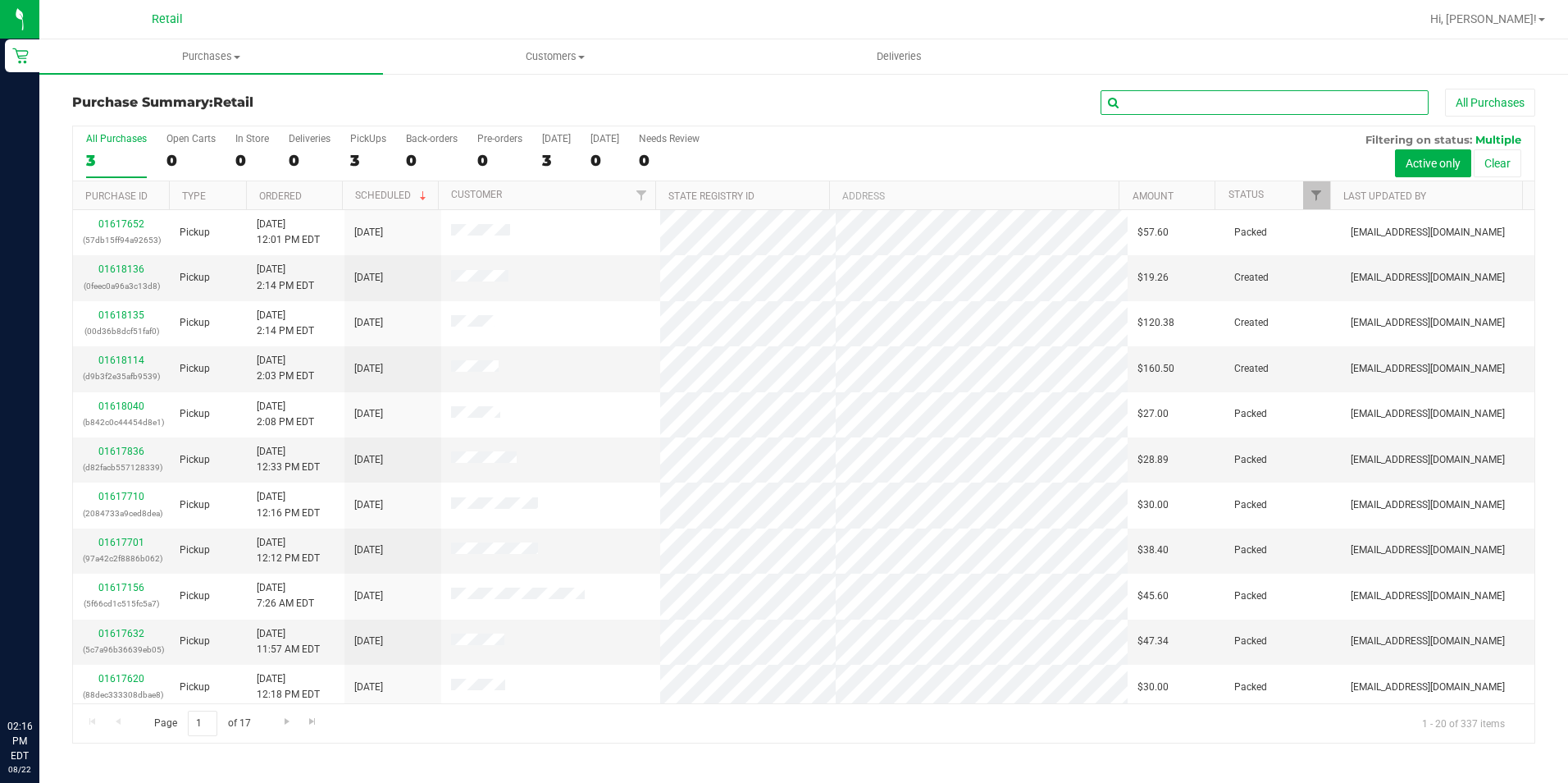
click at [1183, 107] on input "text" at bounding box center [1264, 103] width 328 height 25
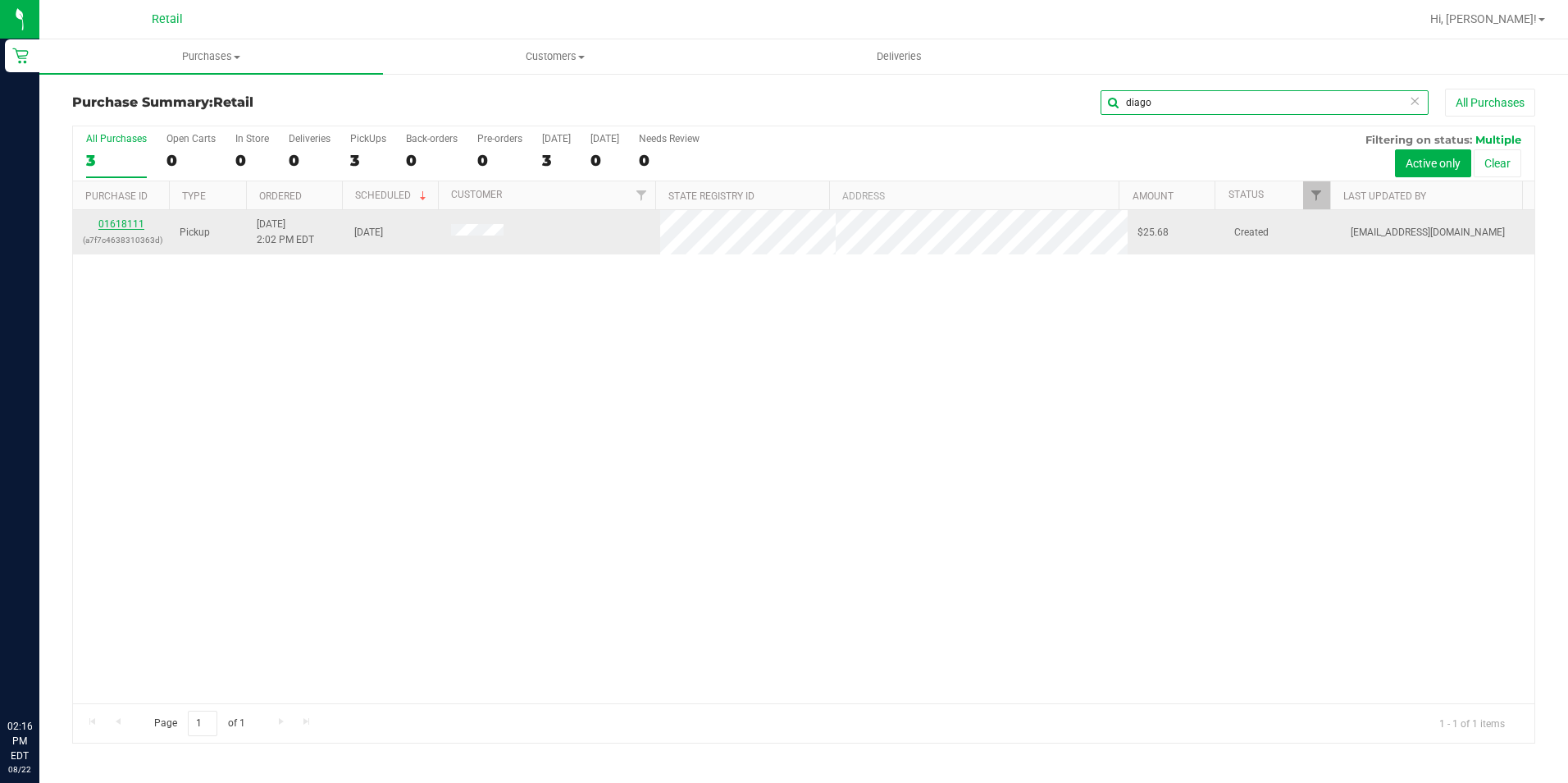
type input "diago"
click at [117, 222] on link "01618111" at bounding box center [122, 224] width 46 height 12
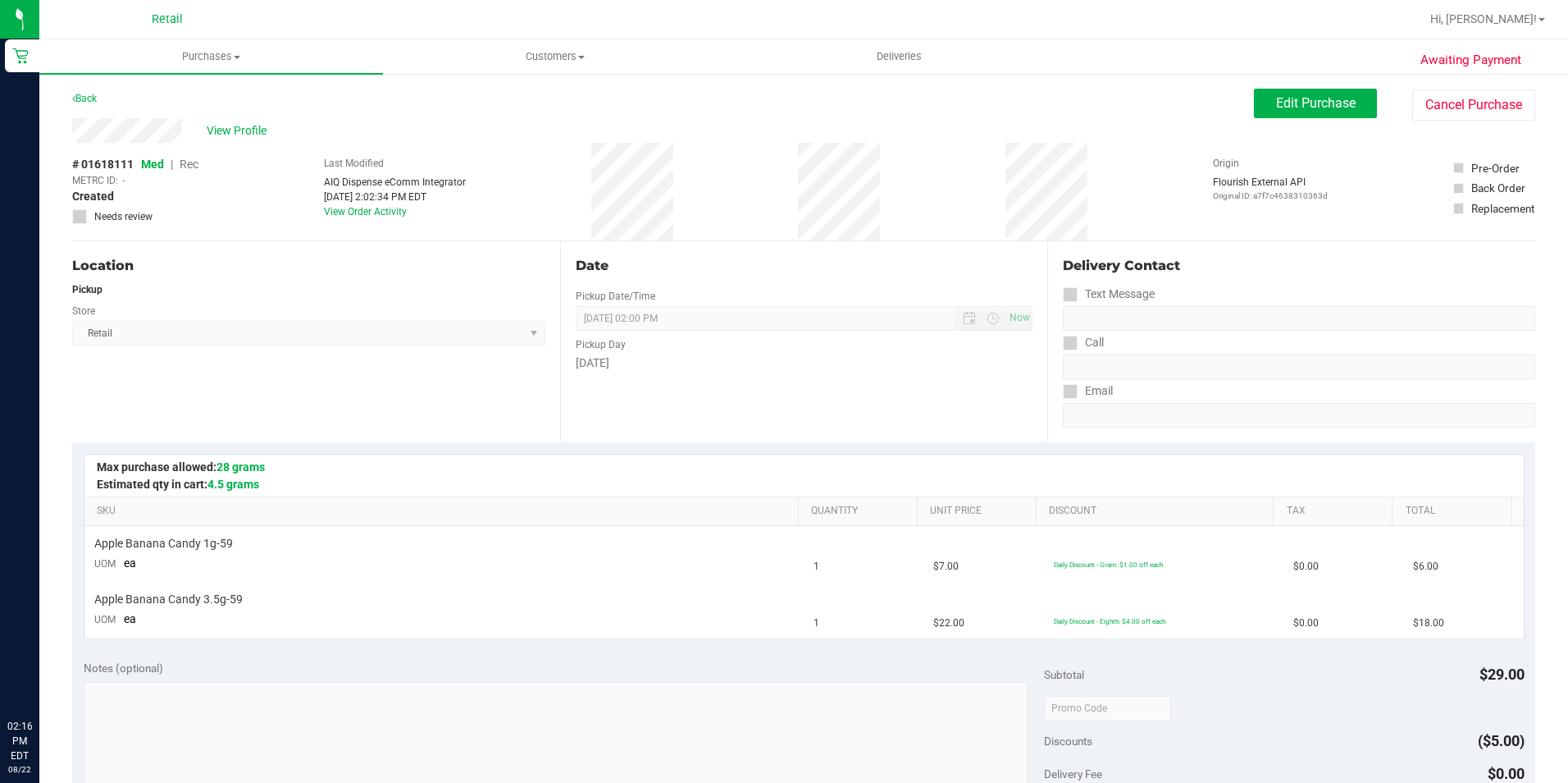
click at [1318, 88] on div "Awaiting Payment Back Edit Purchase Cancel Purchase View Profile # 01618111 Med…" at bounding box center [804, 715] width 1529 height 1287
click at [1275, 113] on button "Edit Purchase" at bounding box center [1315, 103] width 123 height 30
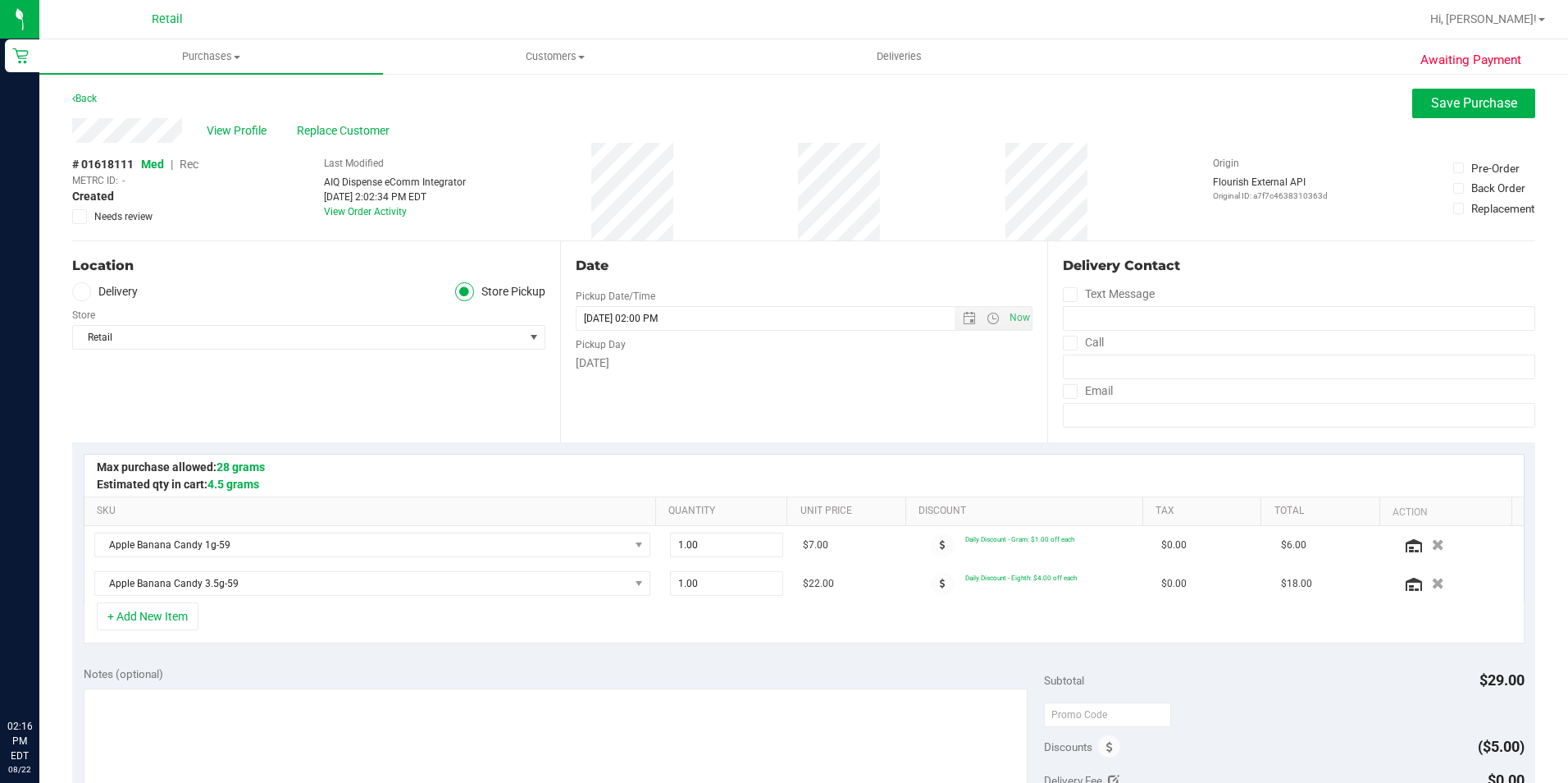
click at [182, 167] on span "Rec" at bounding box center [190, 164] width 19 height 13
click at [1423, 89] on div "Awaiting Payment Back Save Purchase View Profile Replace Customer # 01618111 Me…" at bounding box center [804, 718] width 1529 height 1293
click at [1425, 94] on button "Save Purchase" at bounding box center [1473, 103] width 123 height 30
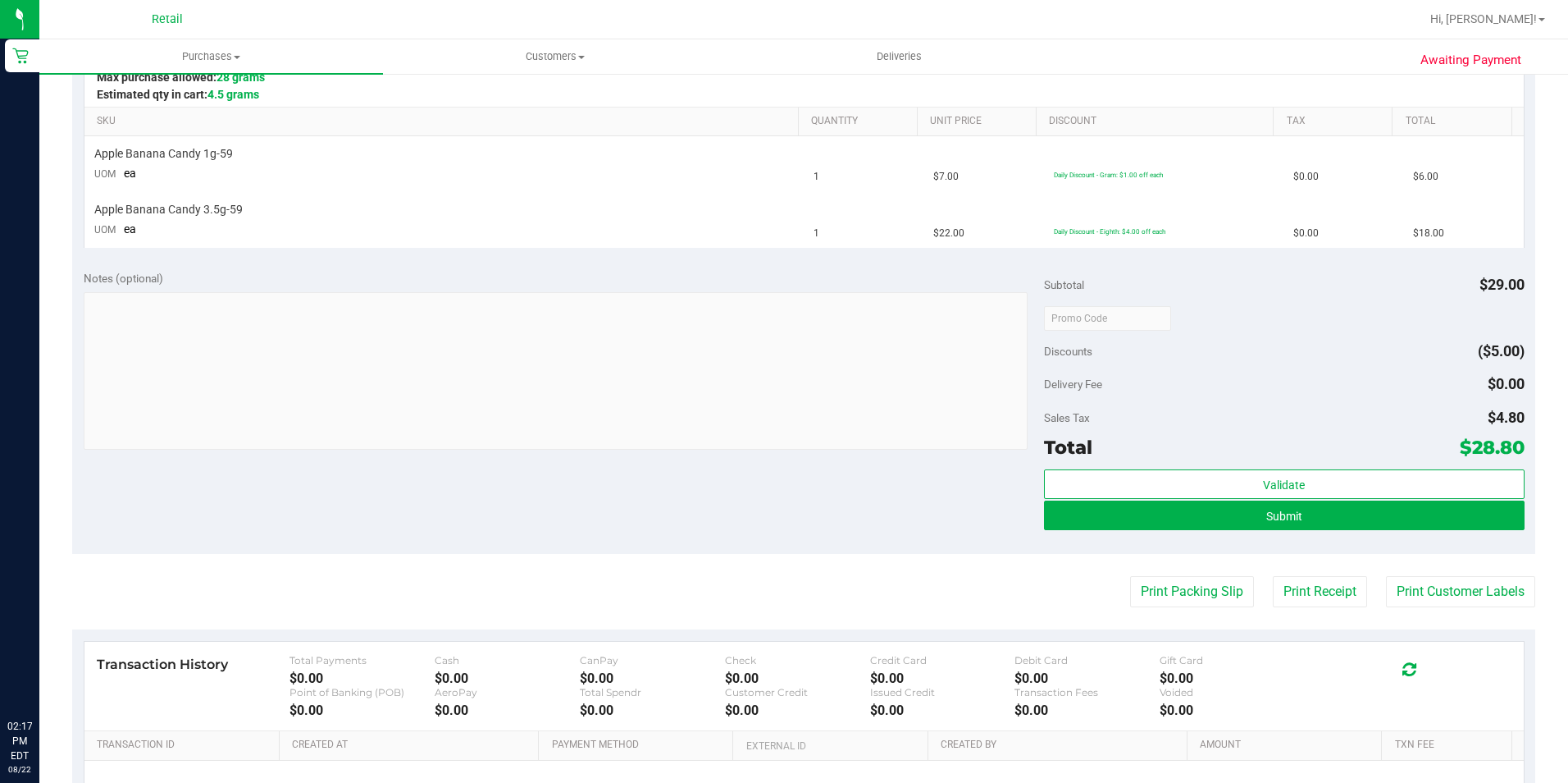
scroll to position [410, 0]
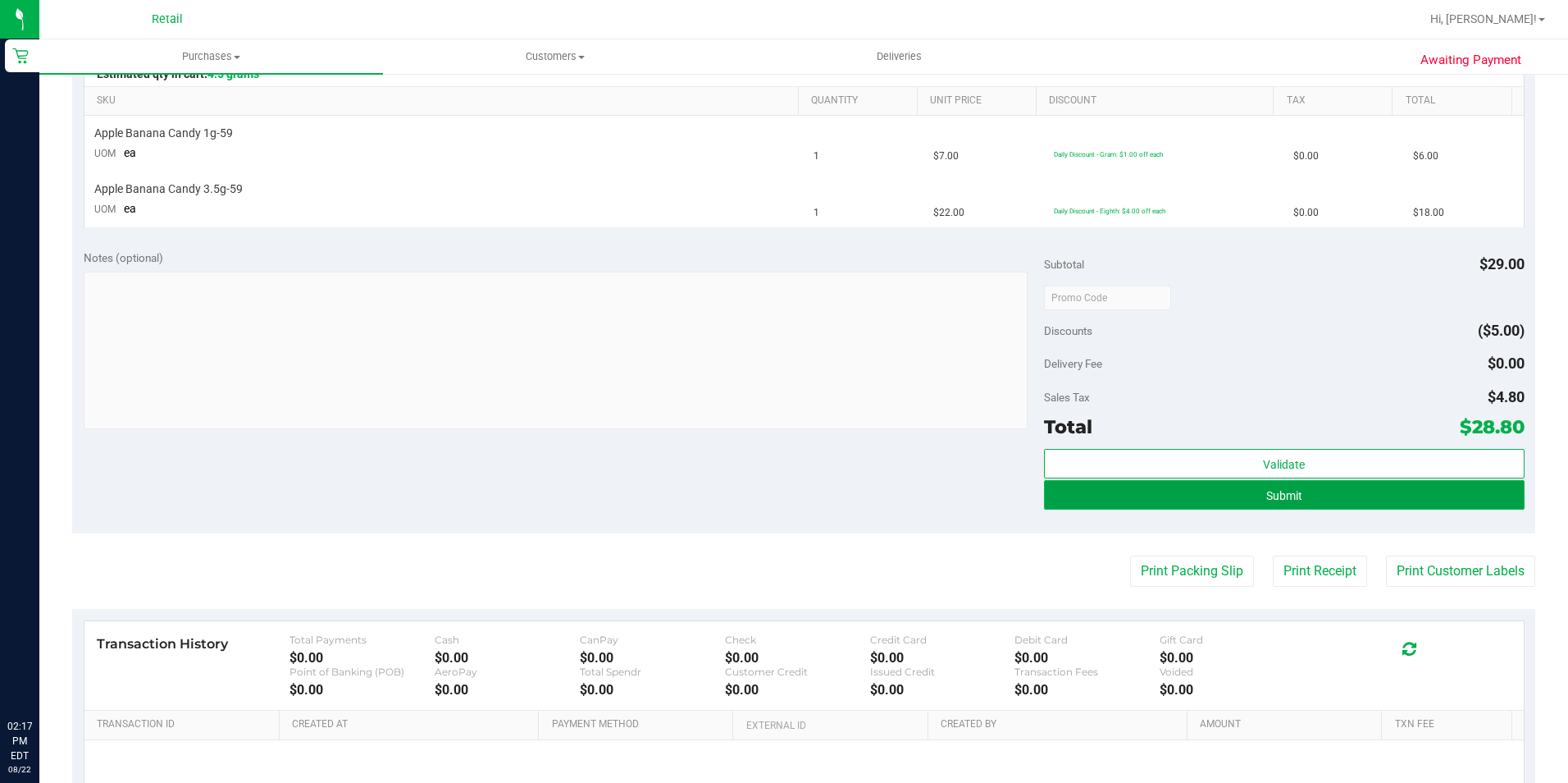
click at [1115, 497] on button "Submit" at bounding box center [1284, 495] width 481 height 30
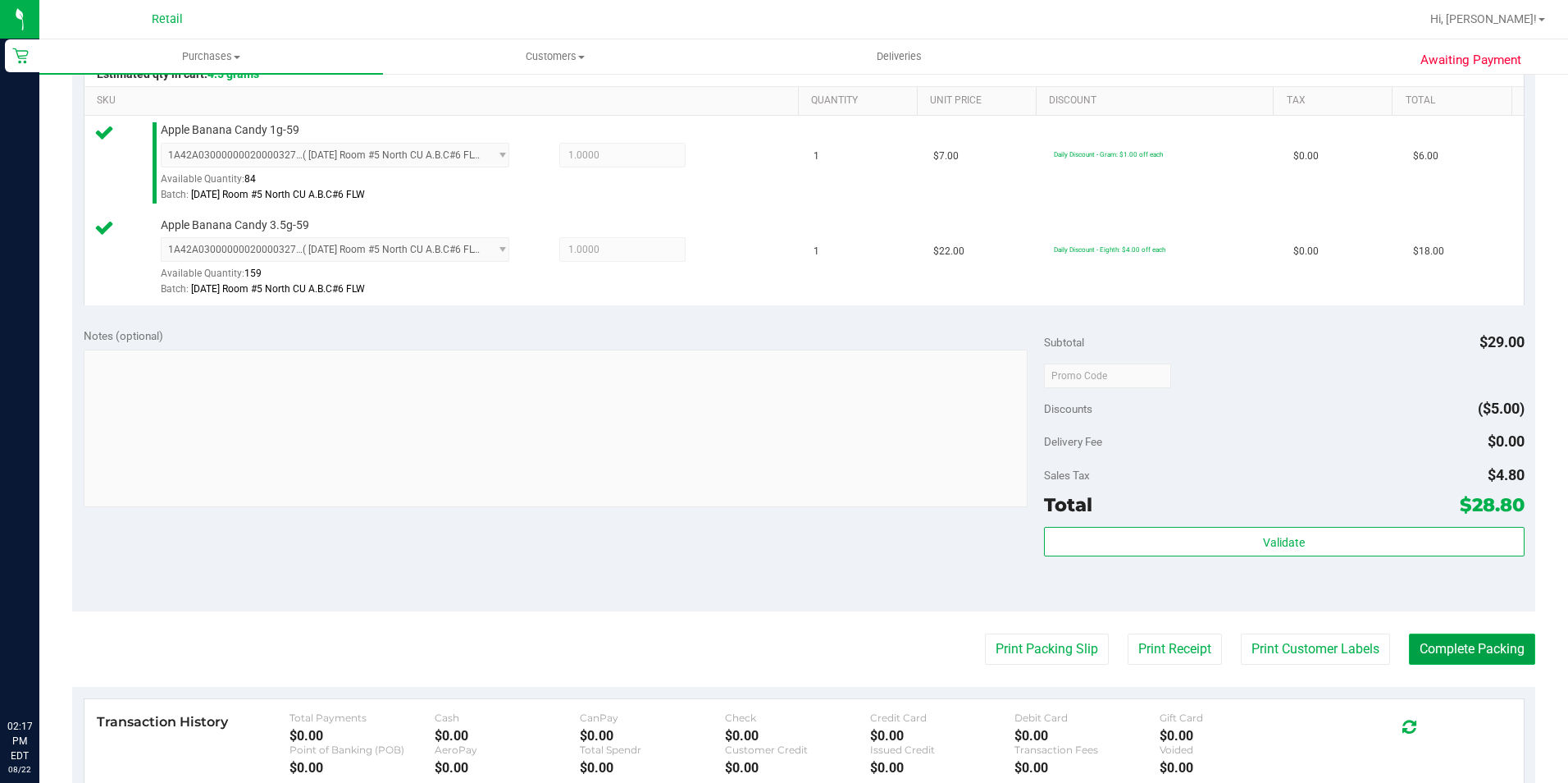
click at [1503, 648] on button "Complete Packing" at bounding box center [1472, 649] width 126 height 32
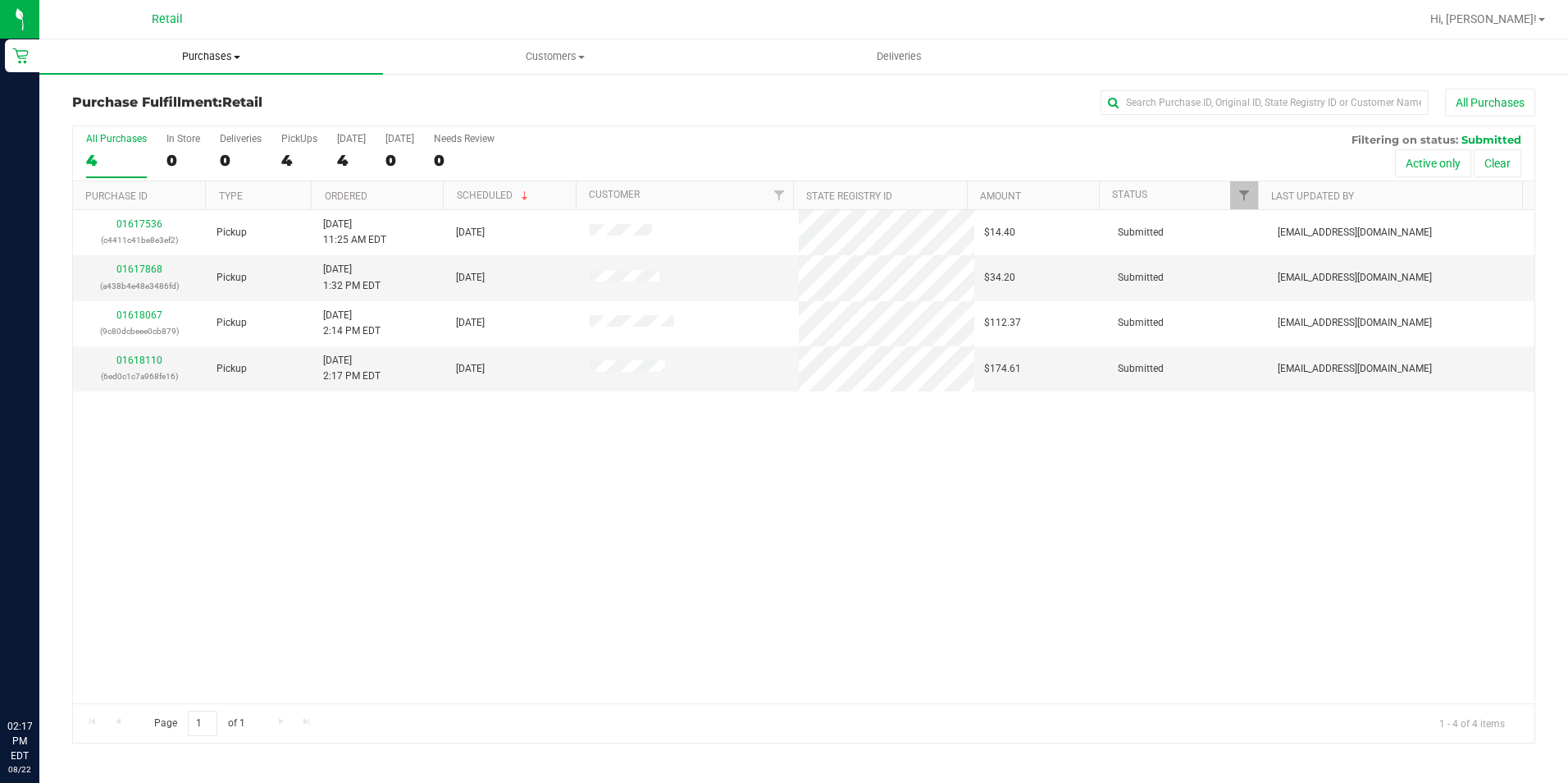
click at [208, 56] on span "Purchases" at bounding box center [211, 56] width 344 height 14
click at [134, 99] on span "Summary of purchases" at bounding box center [124, 99] width 169 height 14
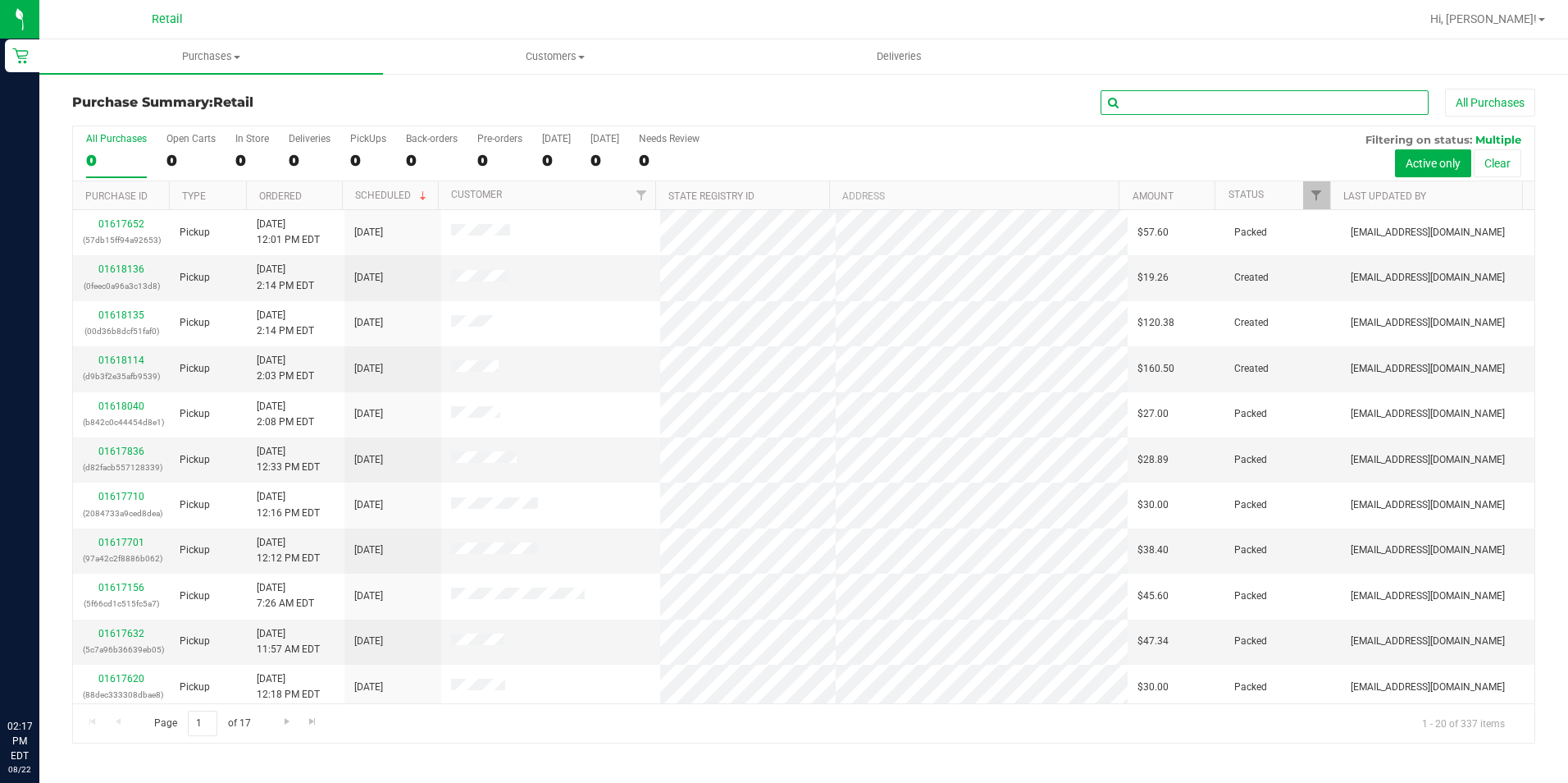
click at [1204, 103] on input "text" at bounding box center [1264, 103] width 328 height 25
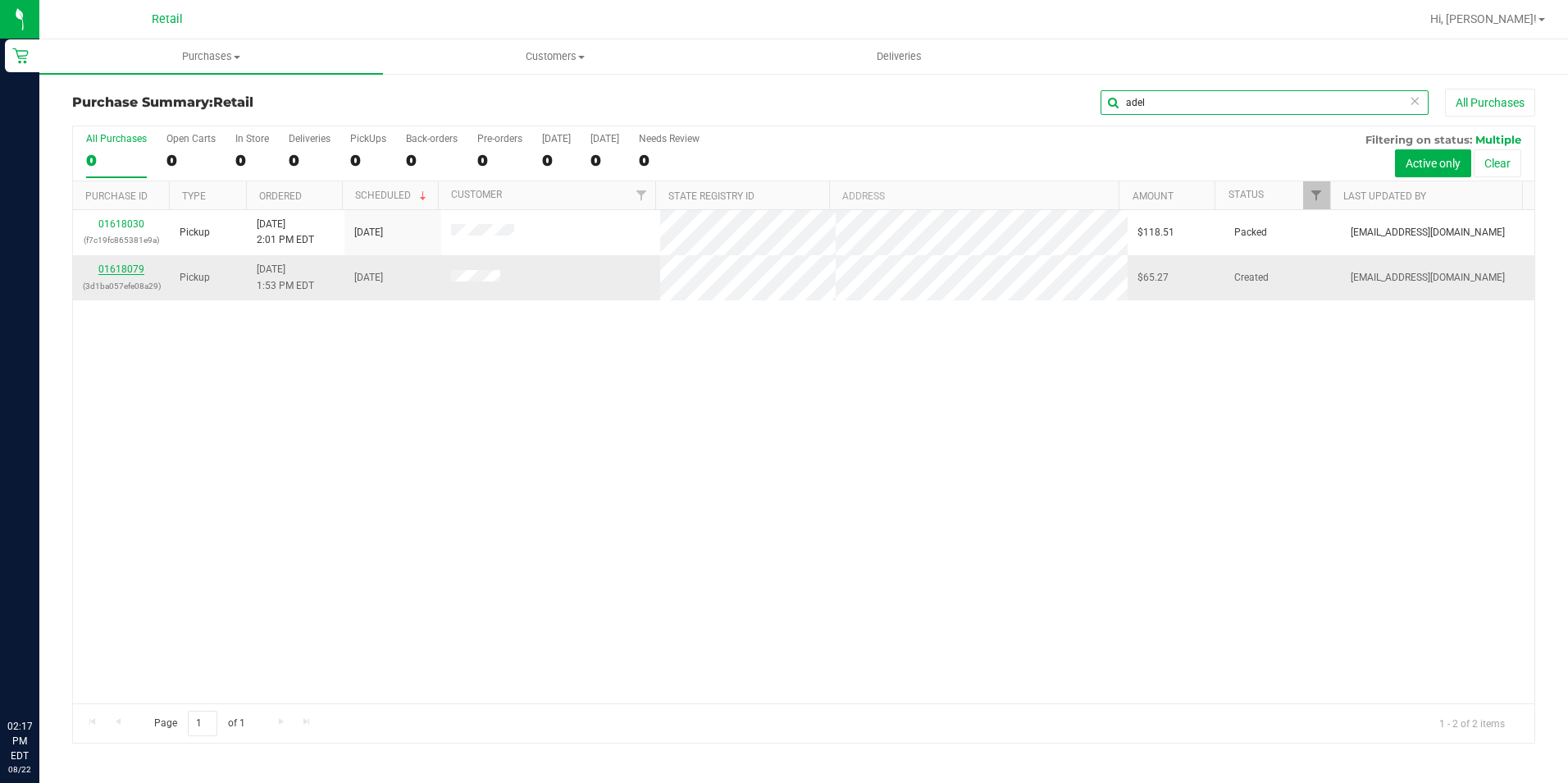
type input "adel"
click at [100, 271] on link "01618079" at bounding box center [122, 269] width 46 height 12
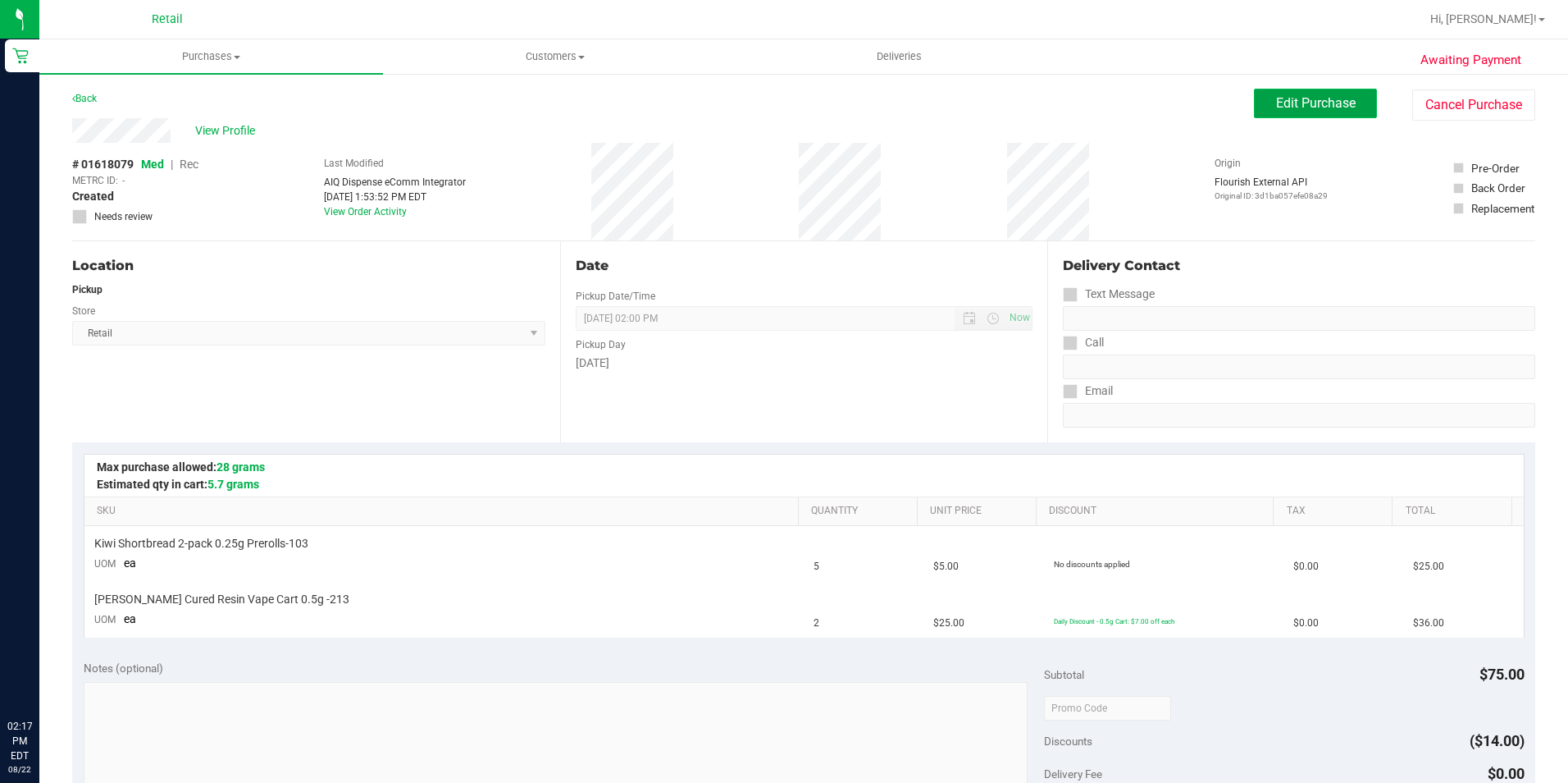
click at [1254, 96] on button "Edit Purchase" at bounding box center [1315, 103] width 123 height 30
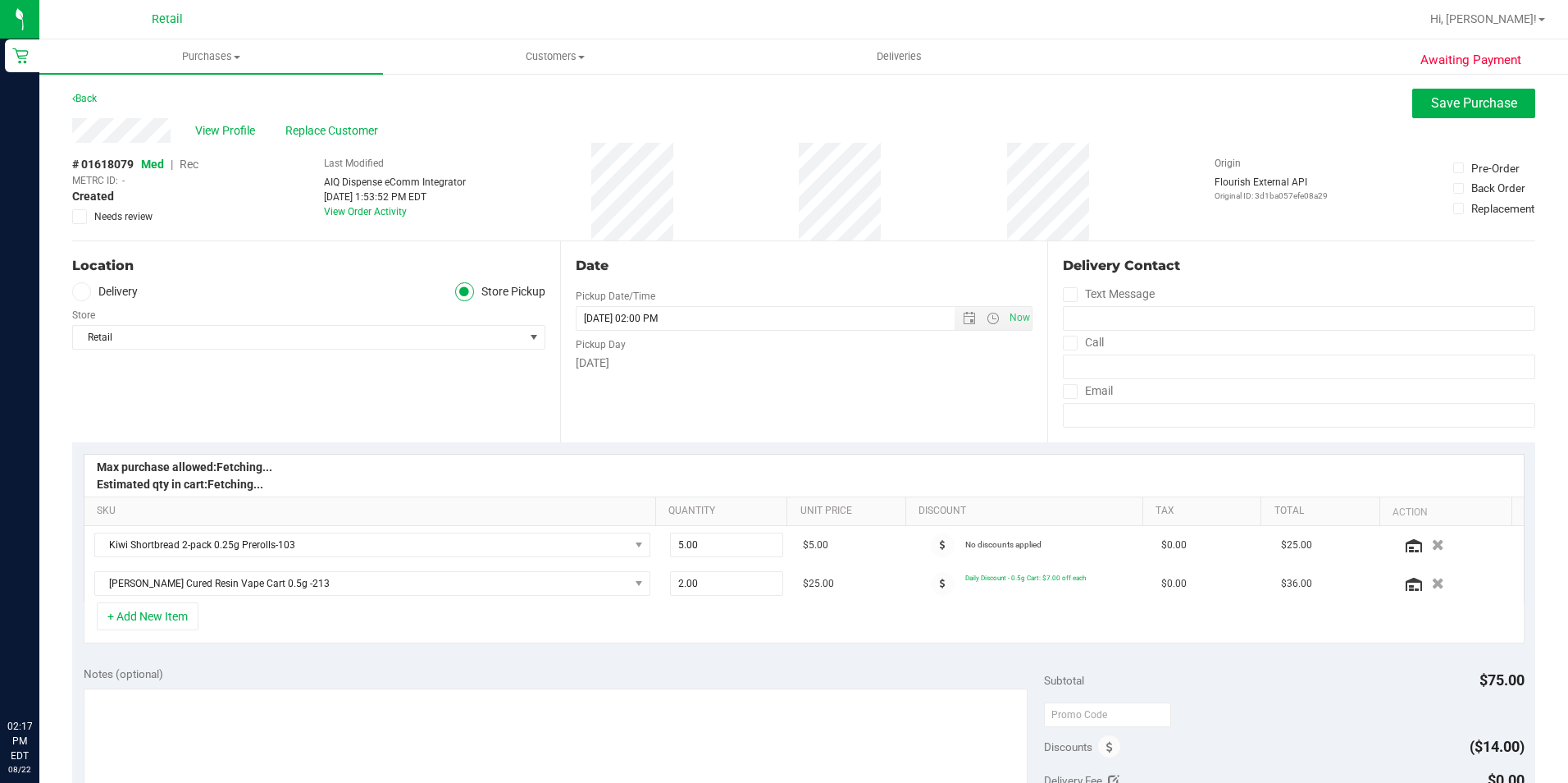
click at [186, 159] on span "Rec" at bounding box center [190, 164] width 19 height 13
click at [1431, 103] on span "Save Purchase" at bounding box center [1474, 103] width 86 height 15
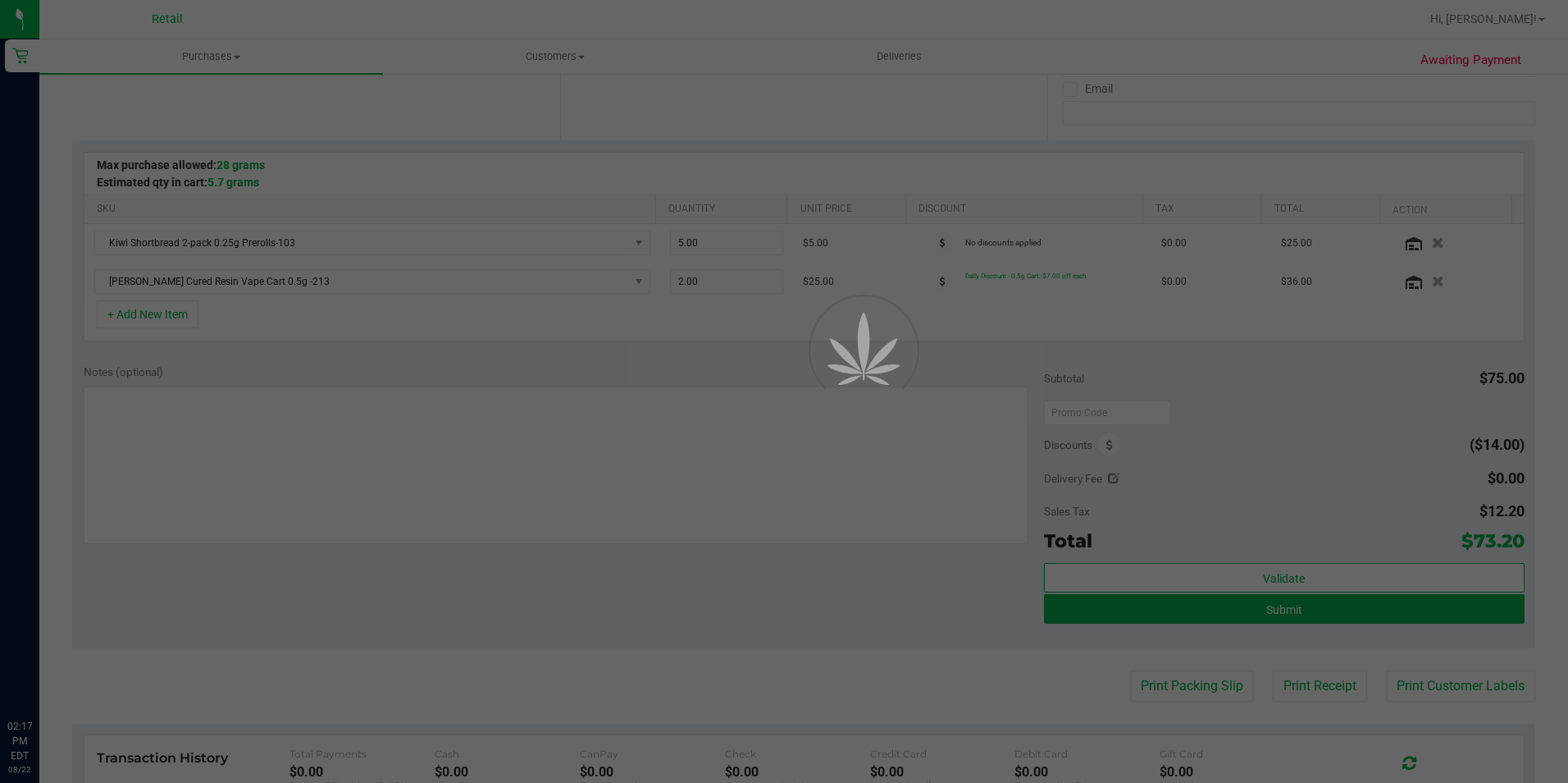
scroll to position [328, 0]
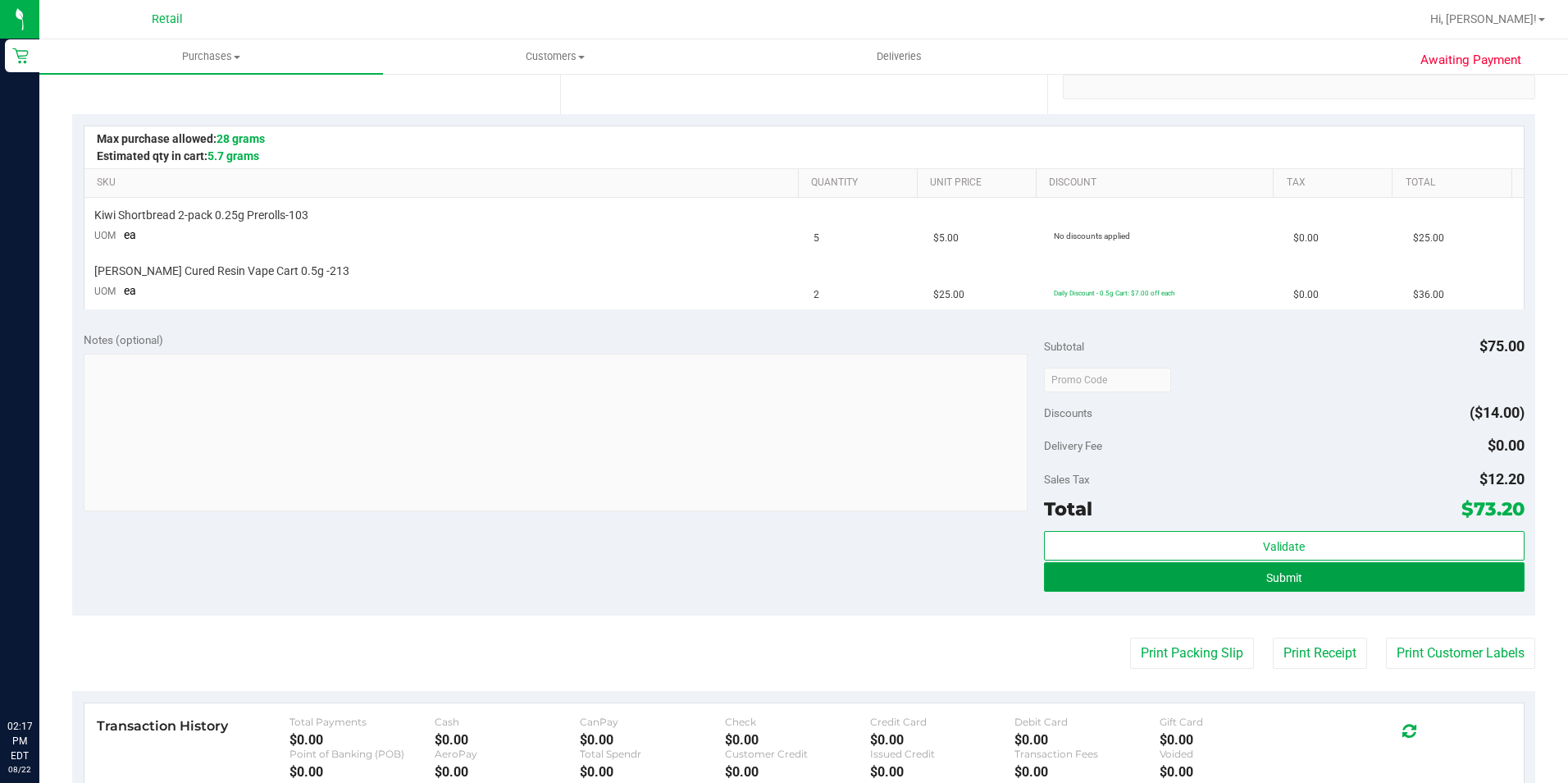
click at [1307, 586] on button "Submit" at bounding box center [1284, 577] width 481 height 30
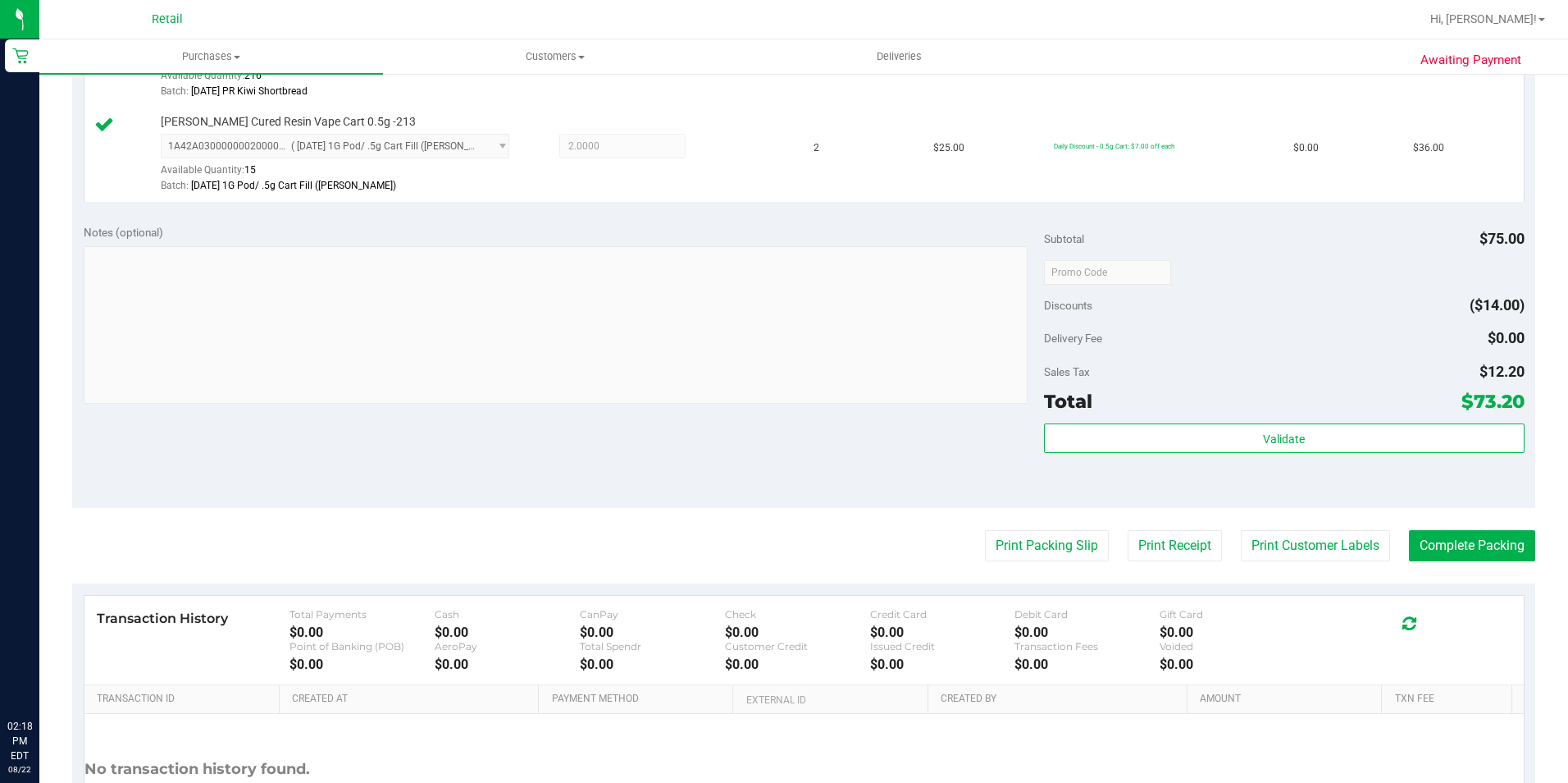
scroll to position [574, 0]
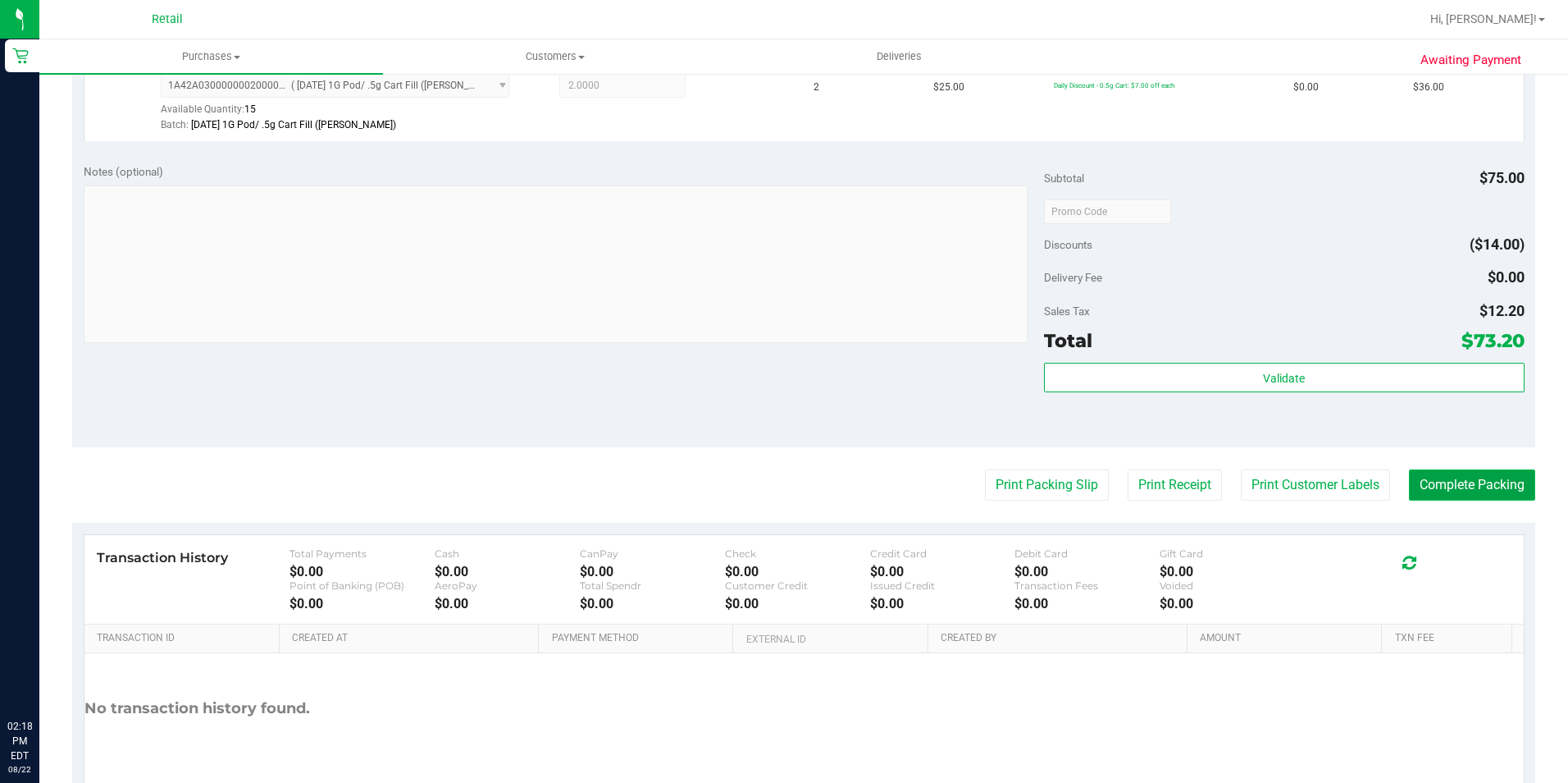
click at [1440, 485] on button "Complete Packing" at bounding box center [1472, 485] width 126 height 32
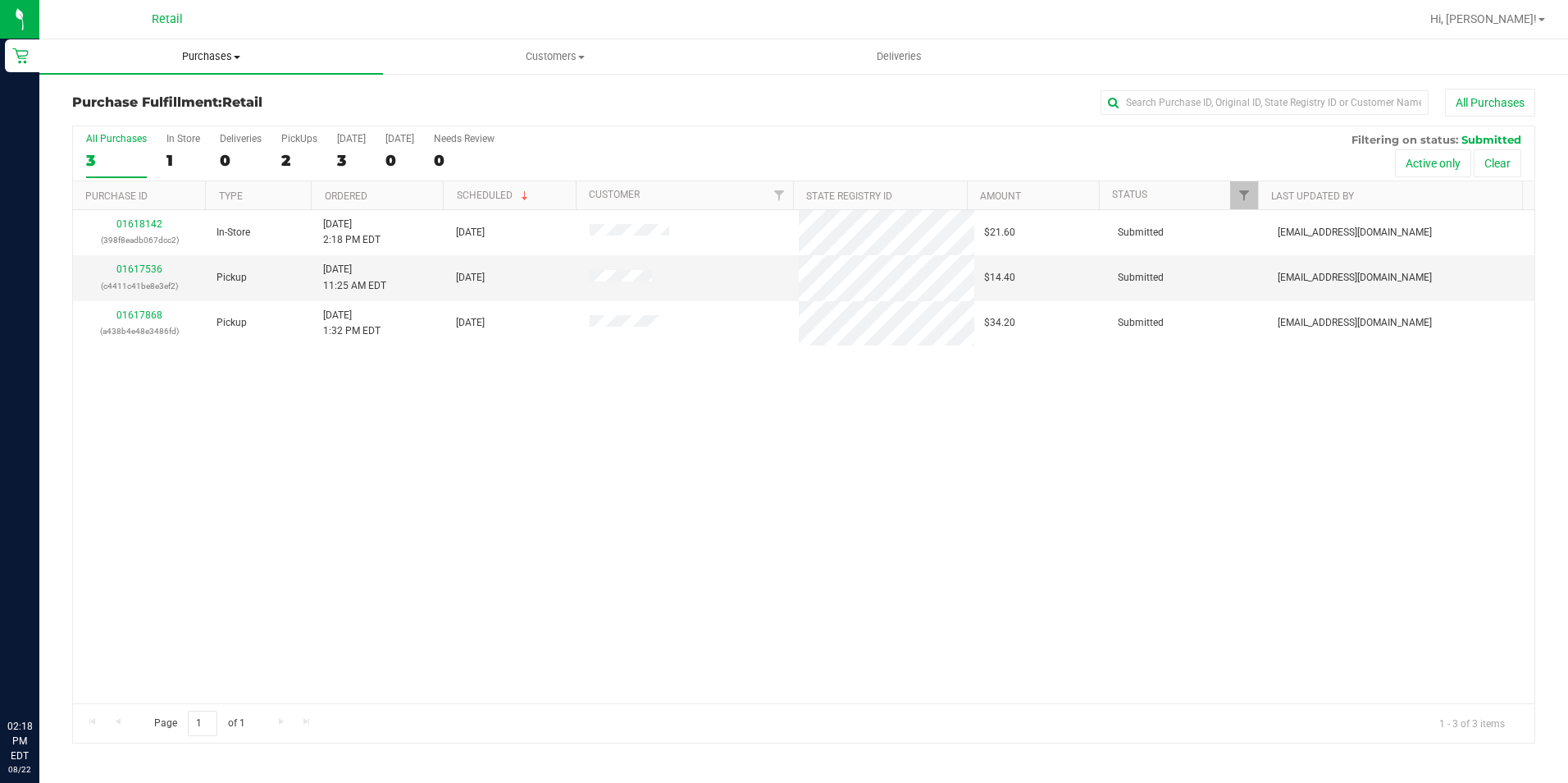
click at [220, 60] on span "Purchases" at bounding box center [211, 56] width 344 height 14
click at [146, 102] on span "Summary of purchases" at bounding box center [124, 99] width 169 height 14
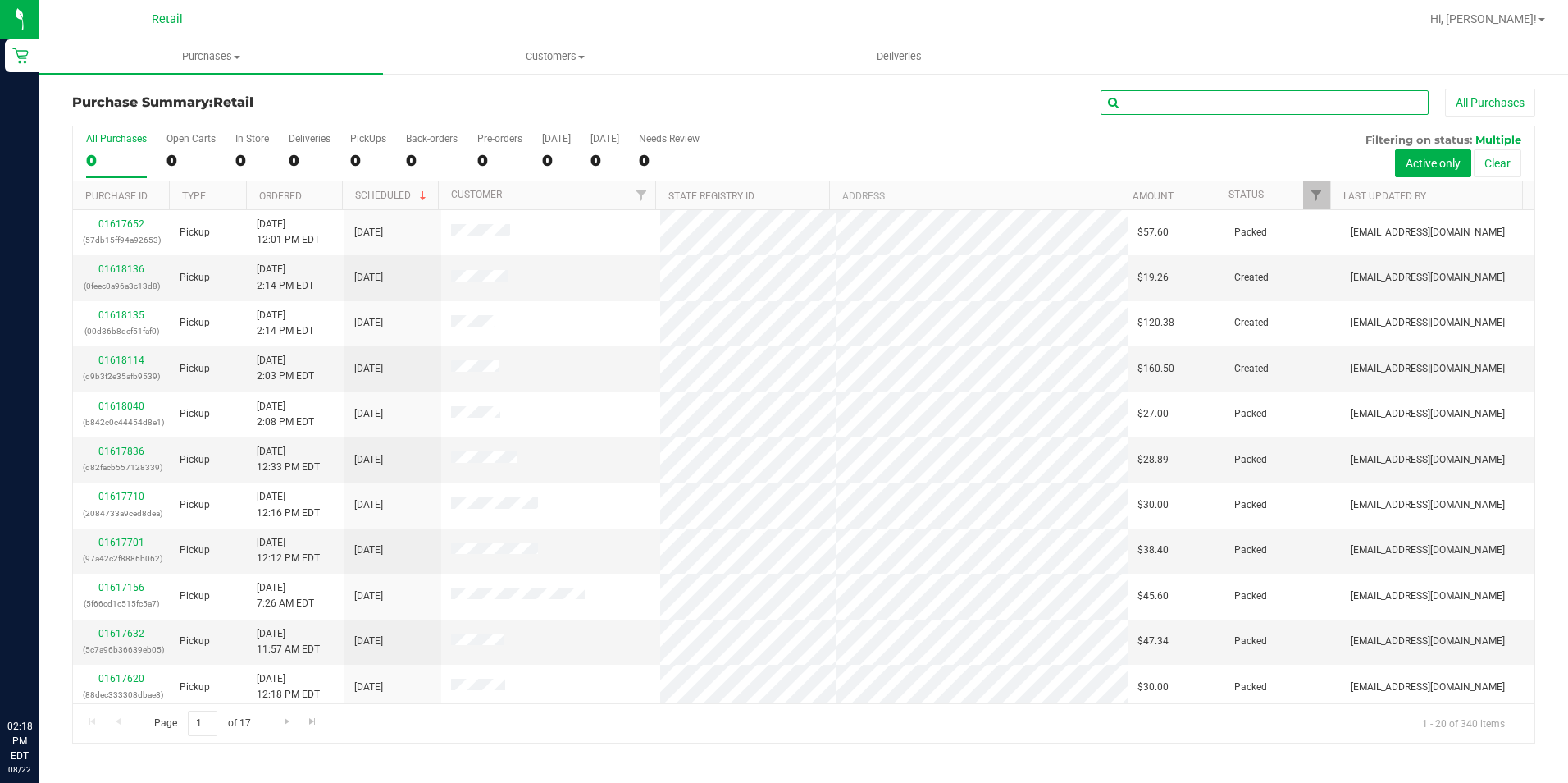
click at [1161, 98] on input "text" at bounding box center [1264, 103] width 328 height 25
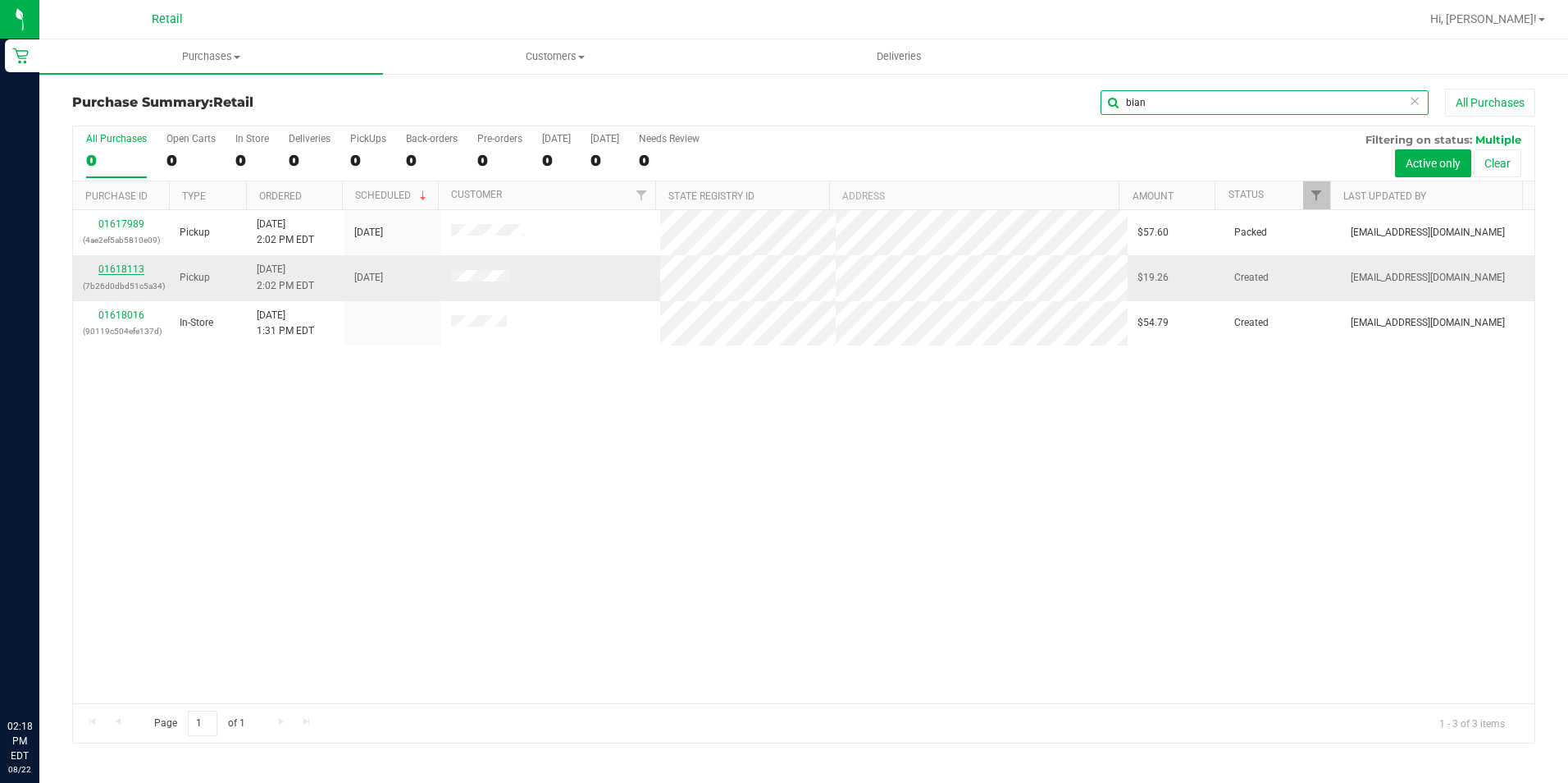
type input "bian"
click at [122, 265] on link "01618113" at bounding box center [122, 269] width 46 height 12
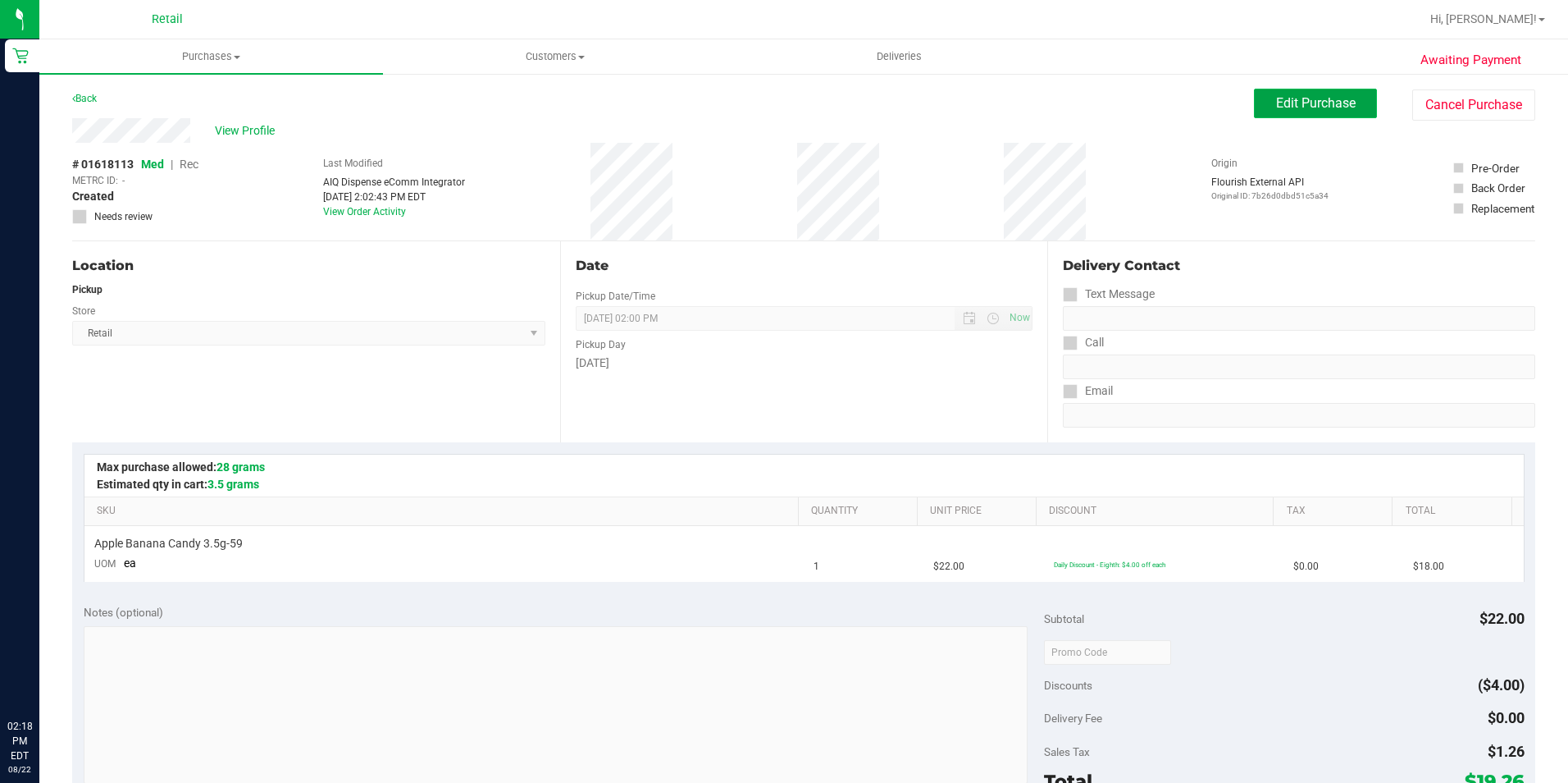
click at [1262, 102] on button "Edit Purchase" at bounding box center [1315, 103] width 123 height 30
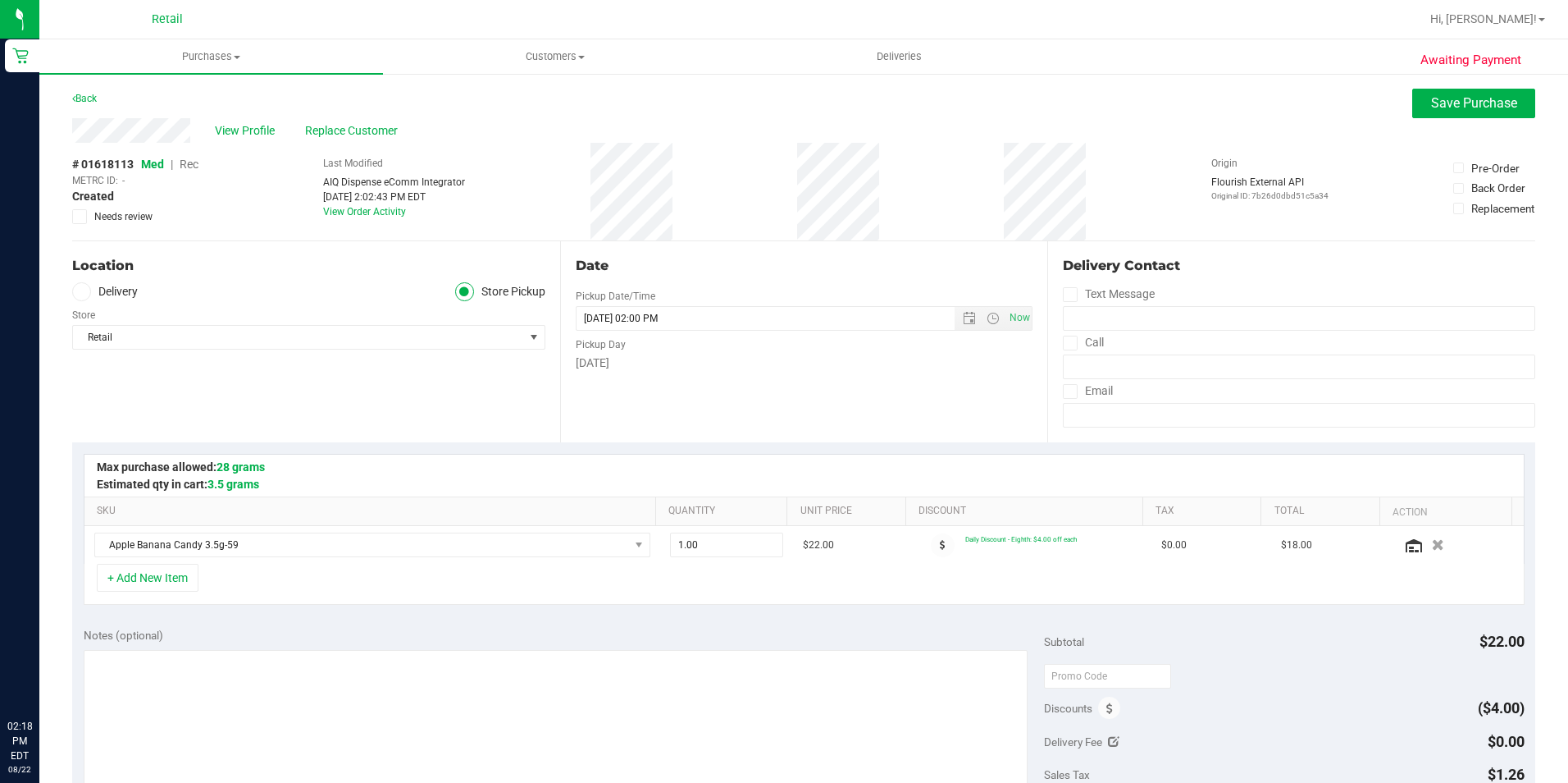
click at [189, 163] on span "Rec" at bounding box center [190, 164] width 19 height 13
click at [1412, 98] on button "Save Purchase" at bounding box center [1473, 103] width 123 height 30
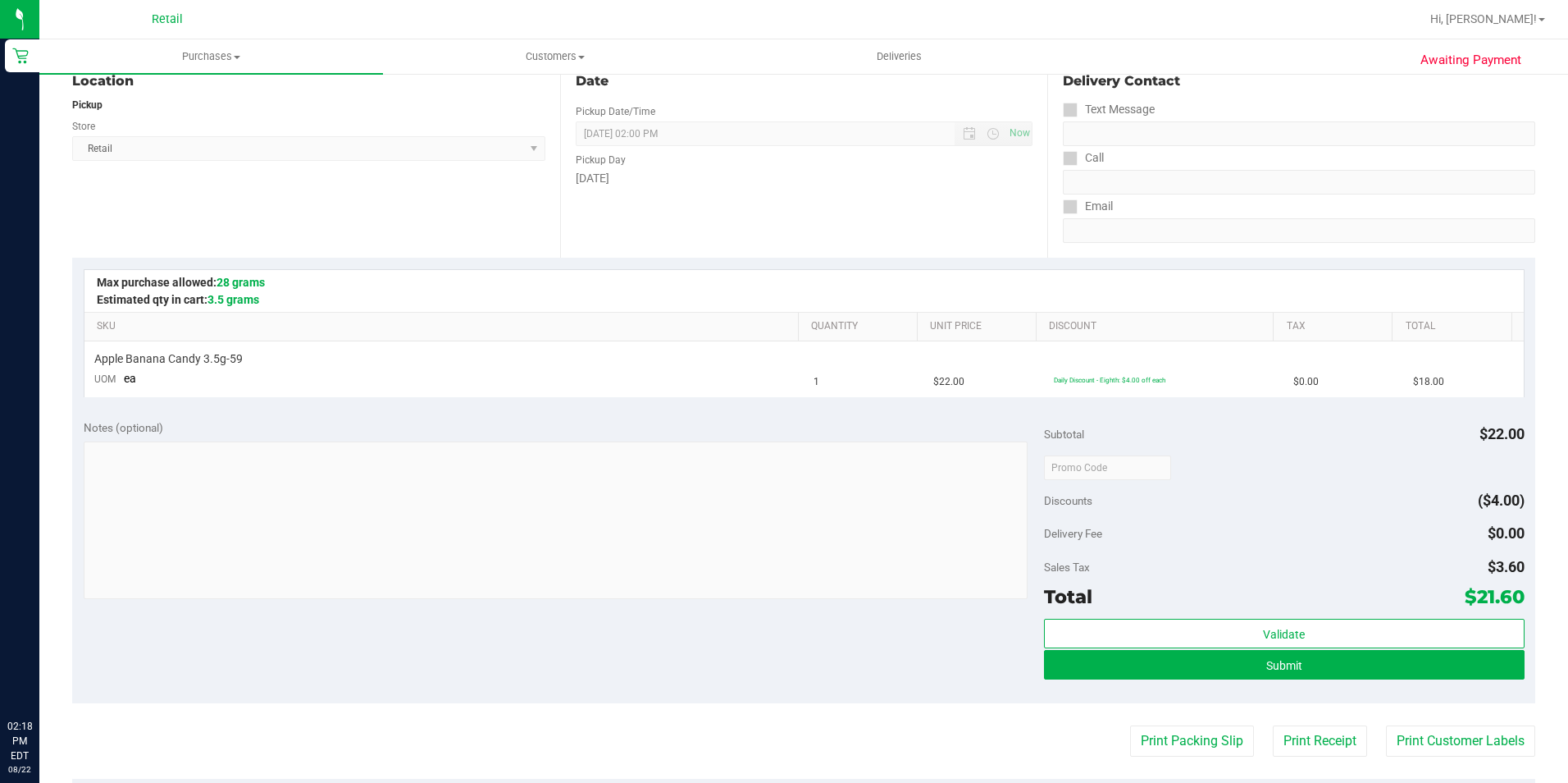
scroll to position [246, 0]
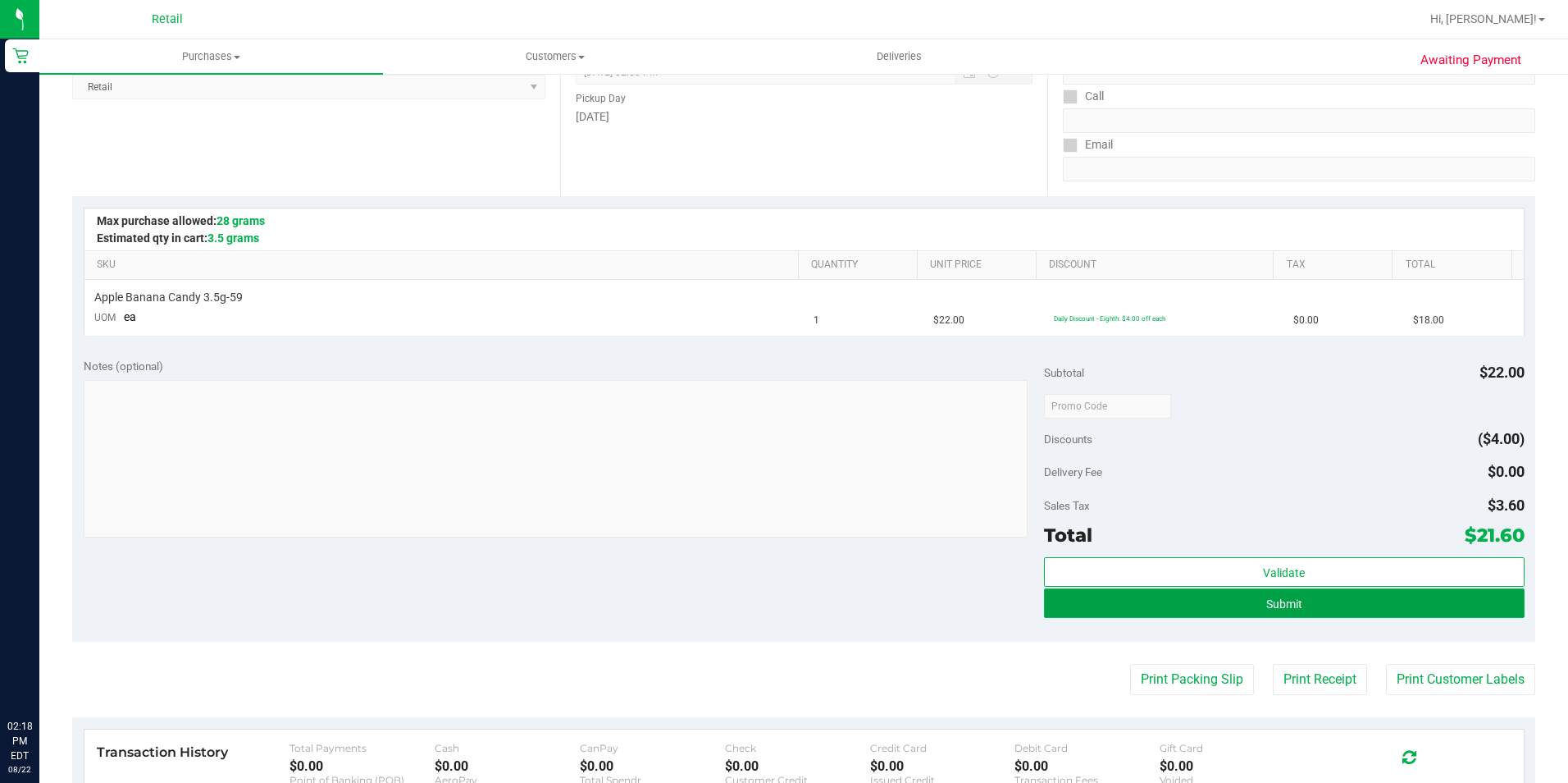
click at [1270, 593] on button "Submit" at bounding box center [1284, 603] width 481 height 30
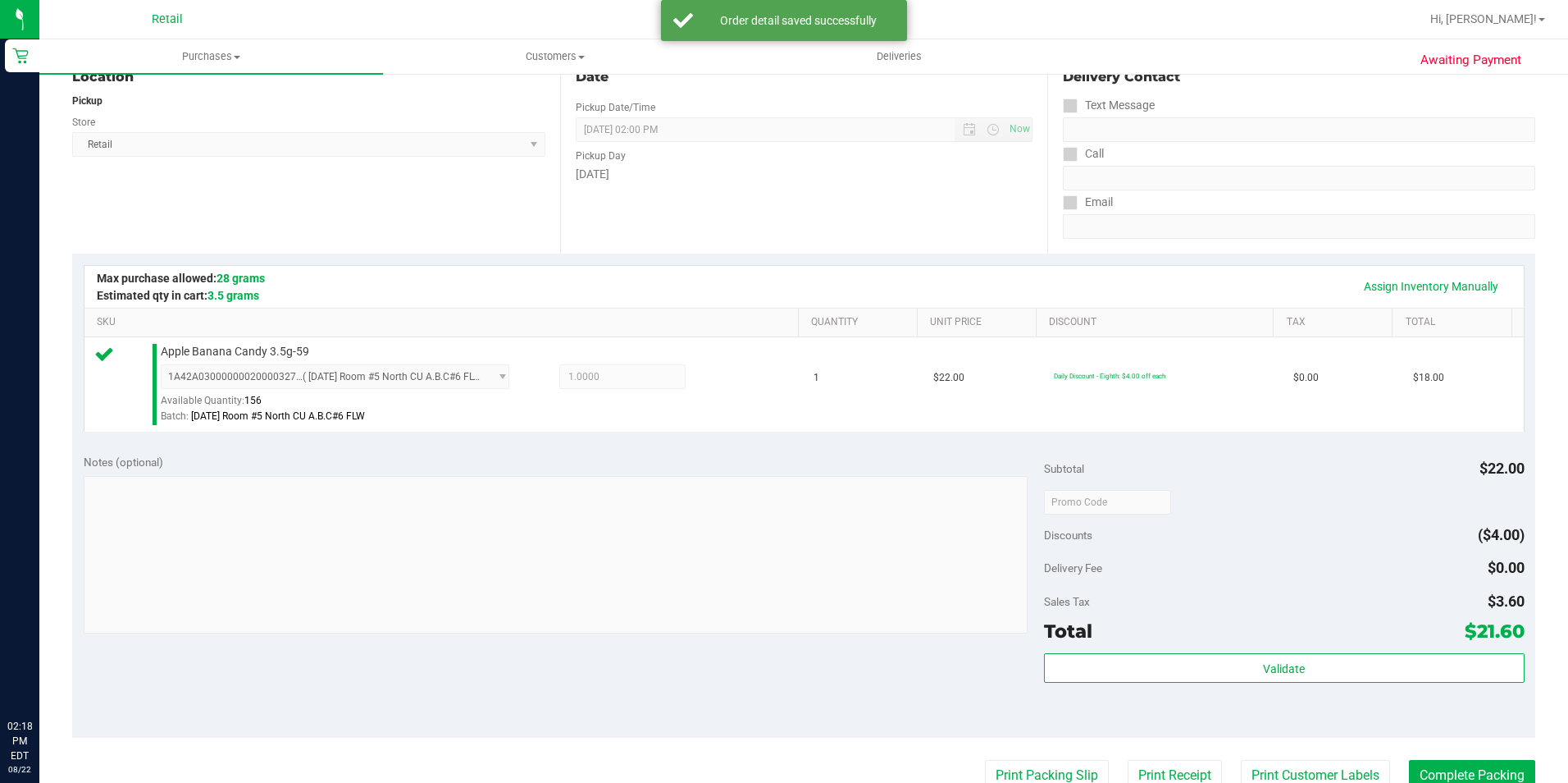
scroll to position [328, 0]
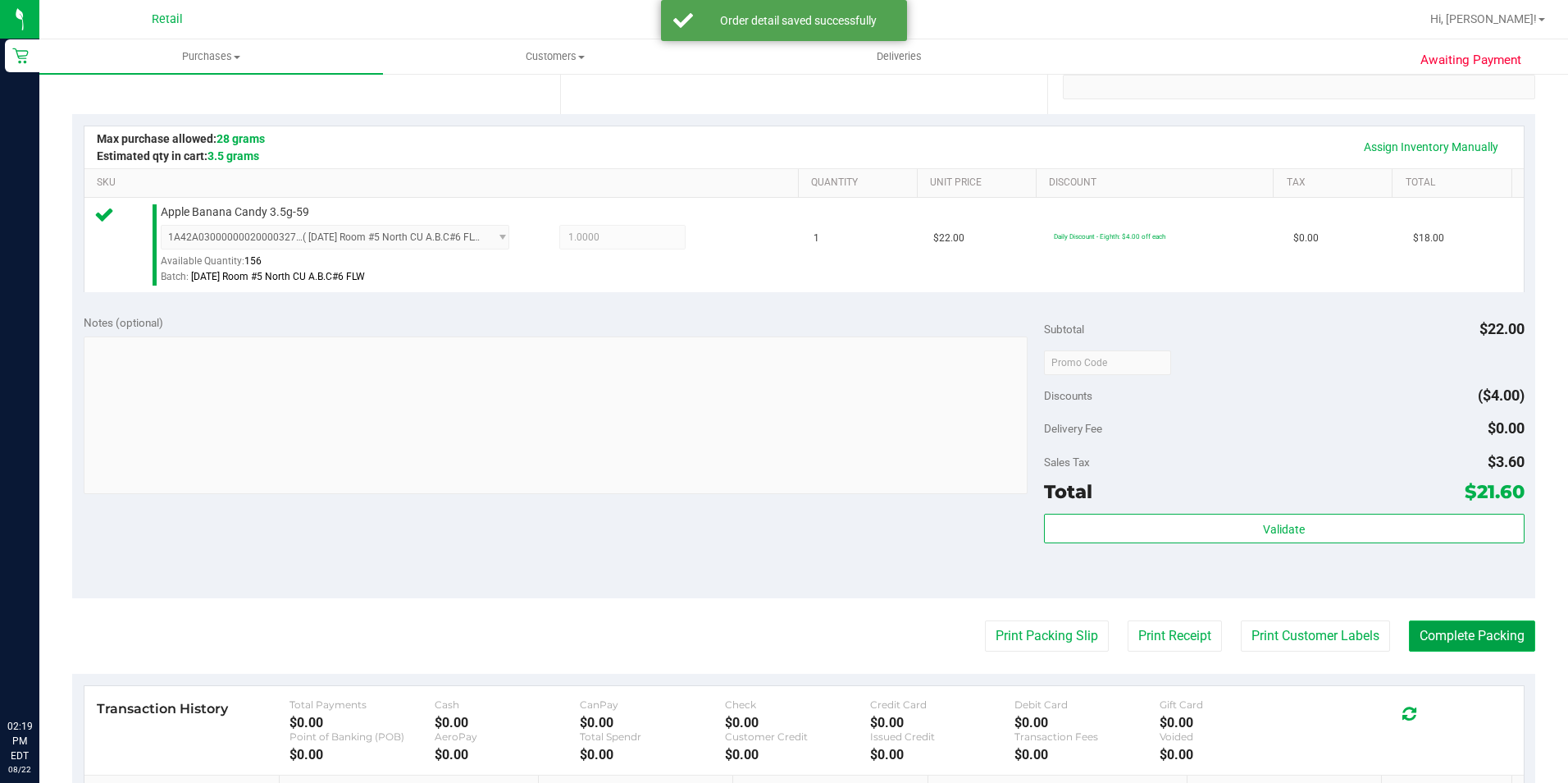
click at [1486, 630] on button "Complete Packing" at bounding box center [1472, 635] width 126 height 32
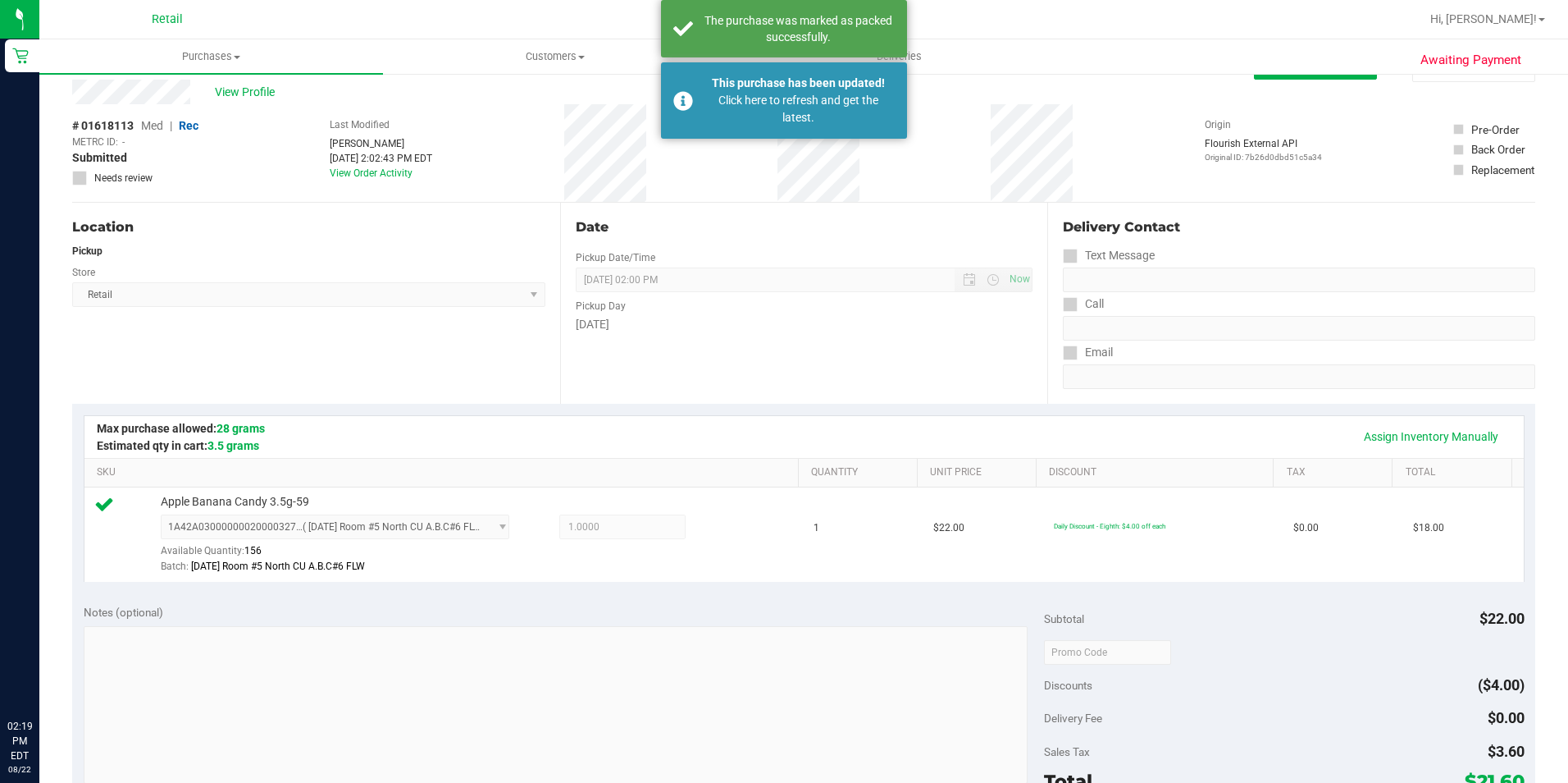
scroll to position [0, 0]
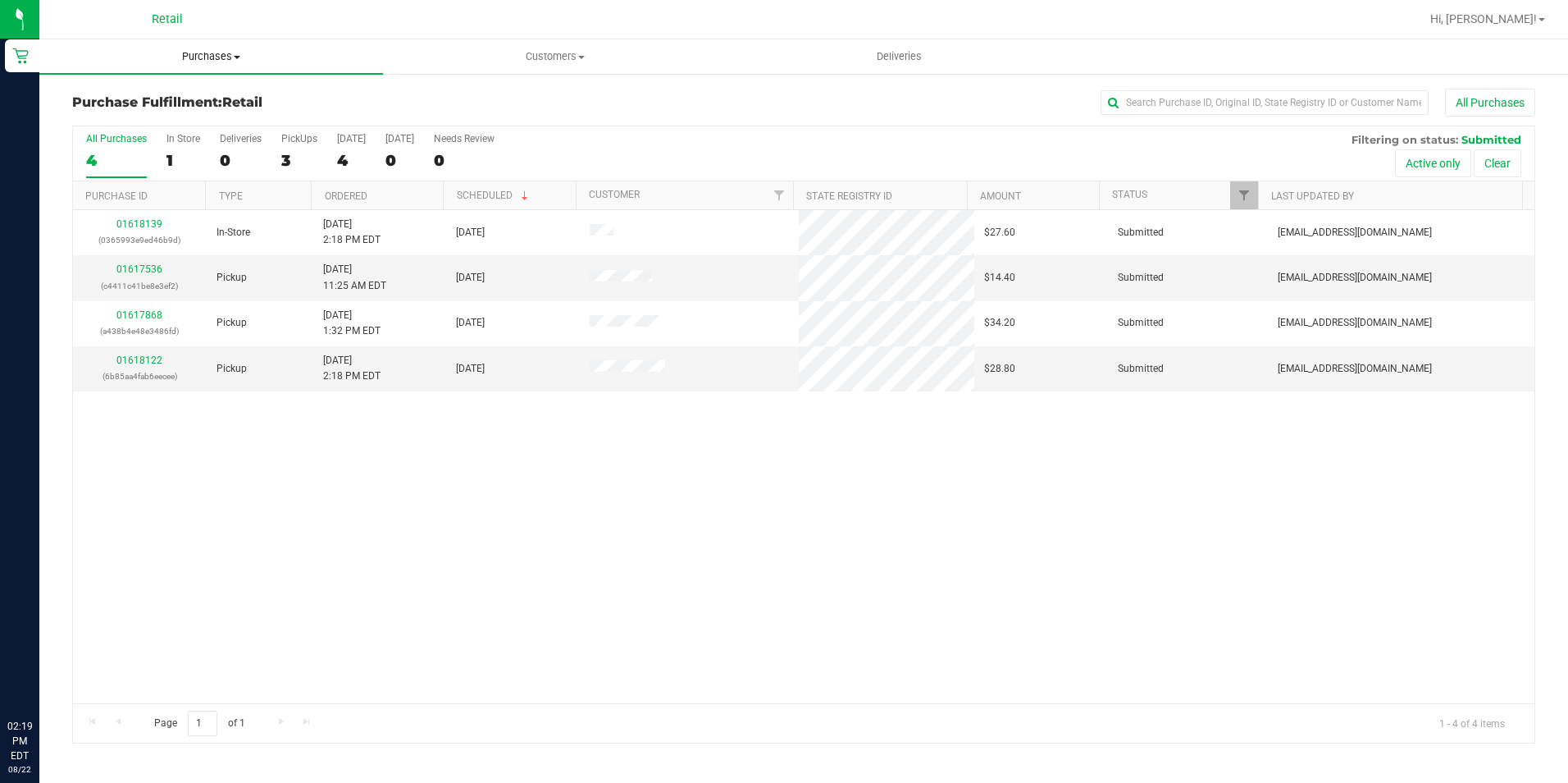
click at [237, 54] on span "Purchases" at bounding box center [211, 56] width 344 height 14
click at [106, 102] on span "Summary of purchases" at bounding box center [124, 99] width 169 height 14
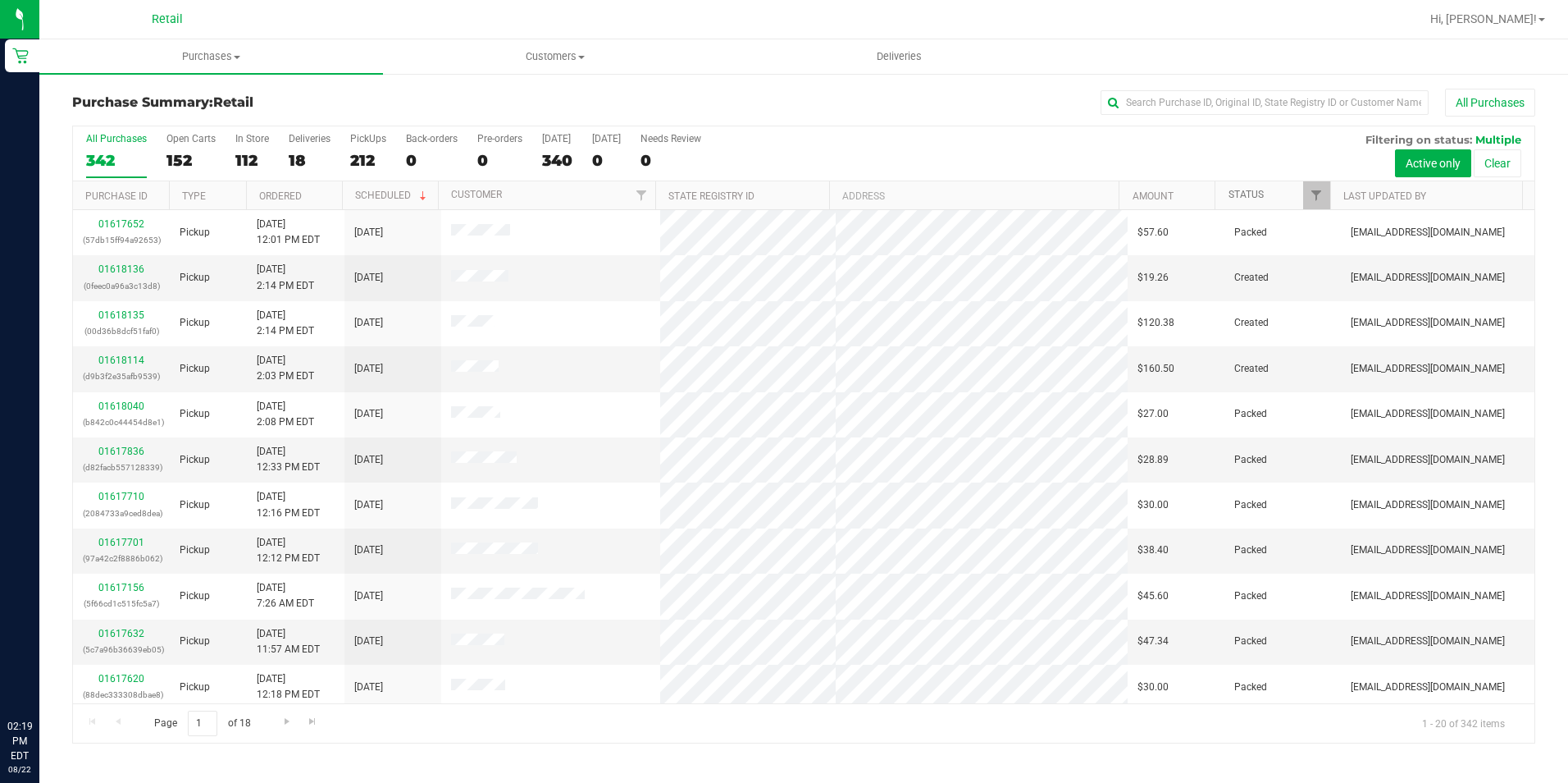
click at [1252, 199] on link "Status" at bounding box center [1246, 195] width 35 height 12
click at [193, 193] on link "Type" at bounding box center [193, 196] width 24 height 12
click at [118, 360] on link "01618025" at bounding box center [122, 360] width 46 height 12
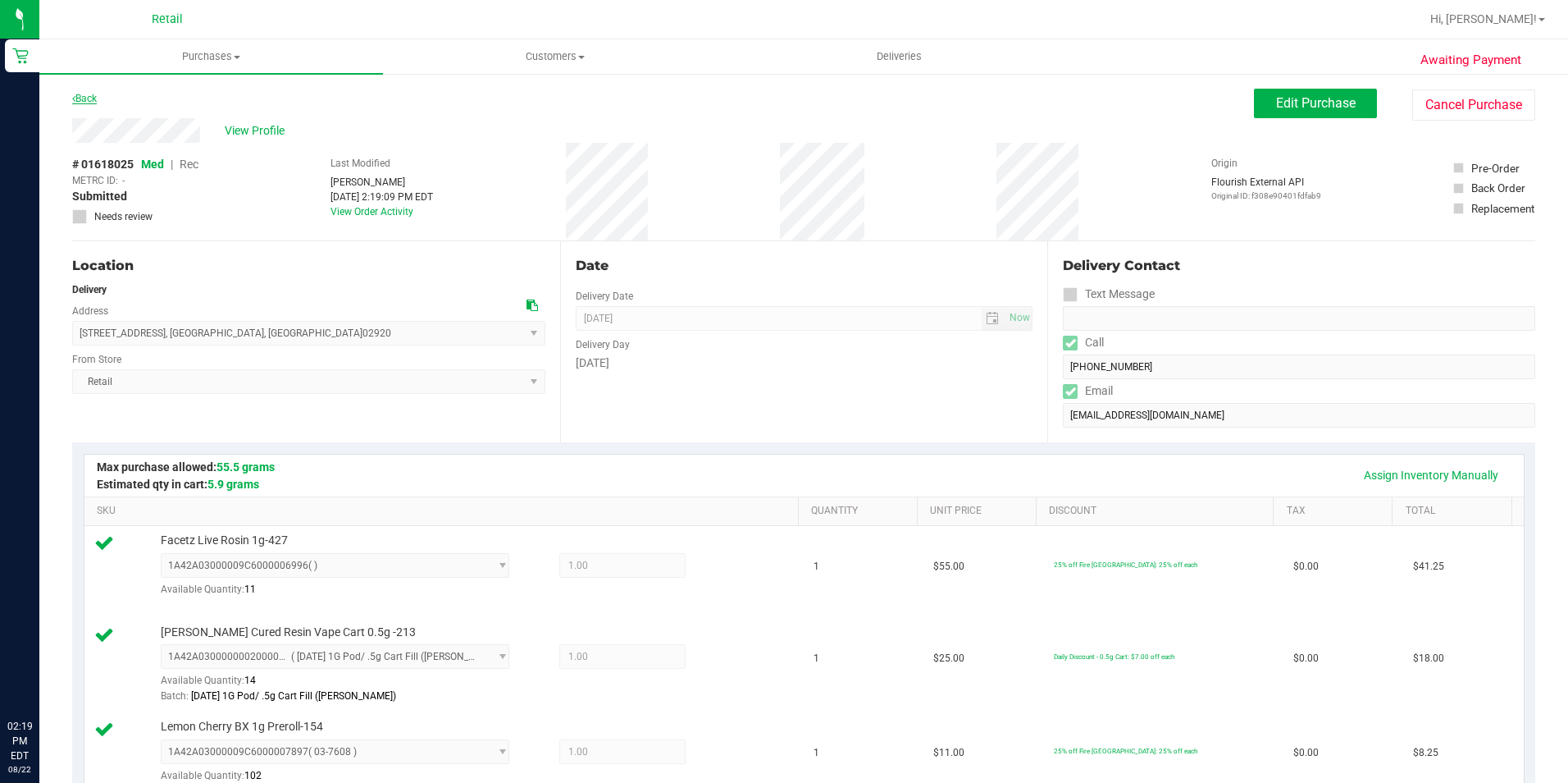
click at [84, 104] on link "Back" at bounding box center [84, 99] width 25 height 12
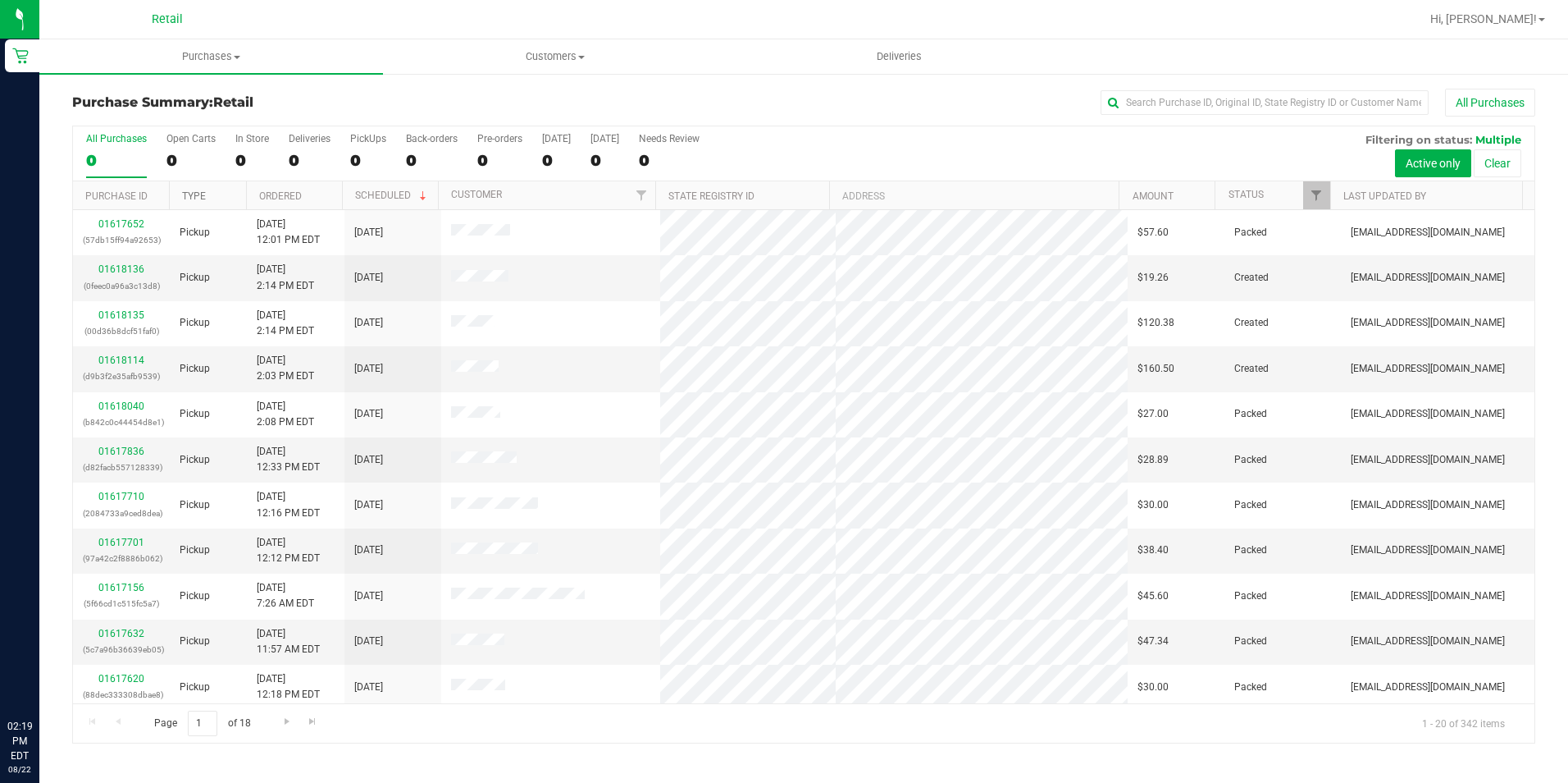
click at [196, 192] on link "Type" at bounding box center [193, 196] width 24 height 12
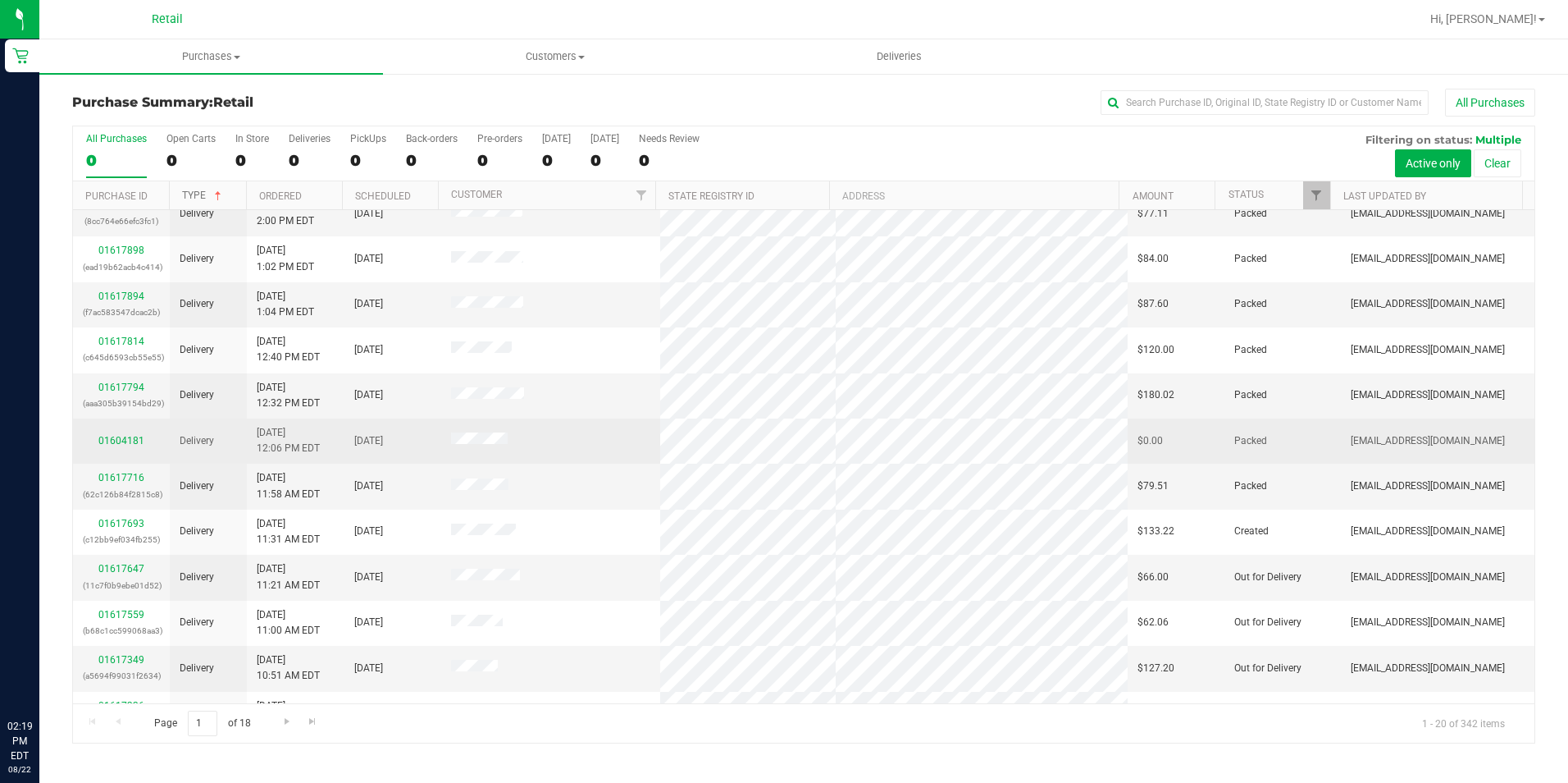
scroll to position [328, 0]
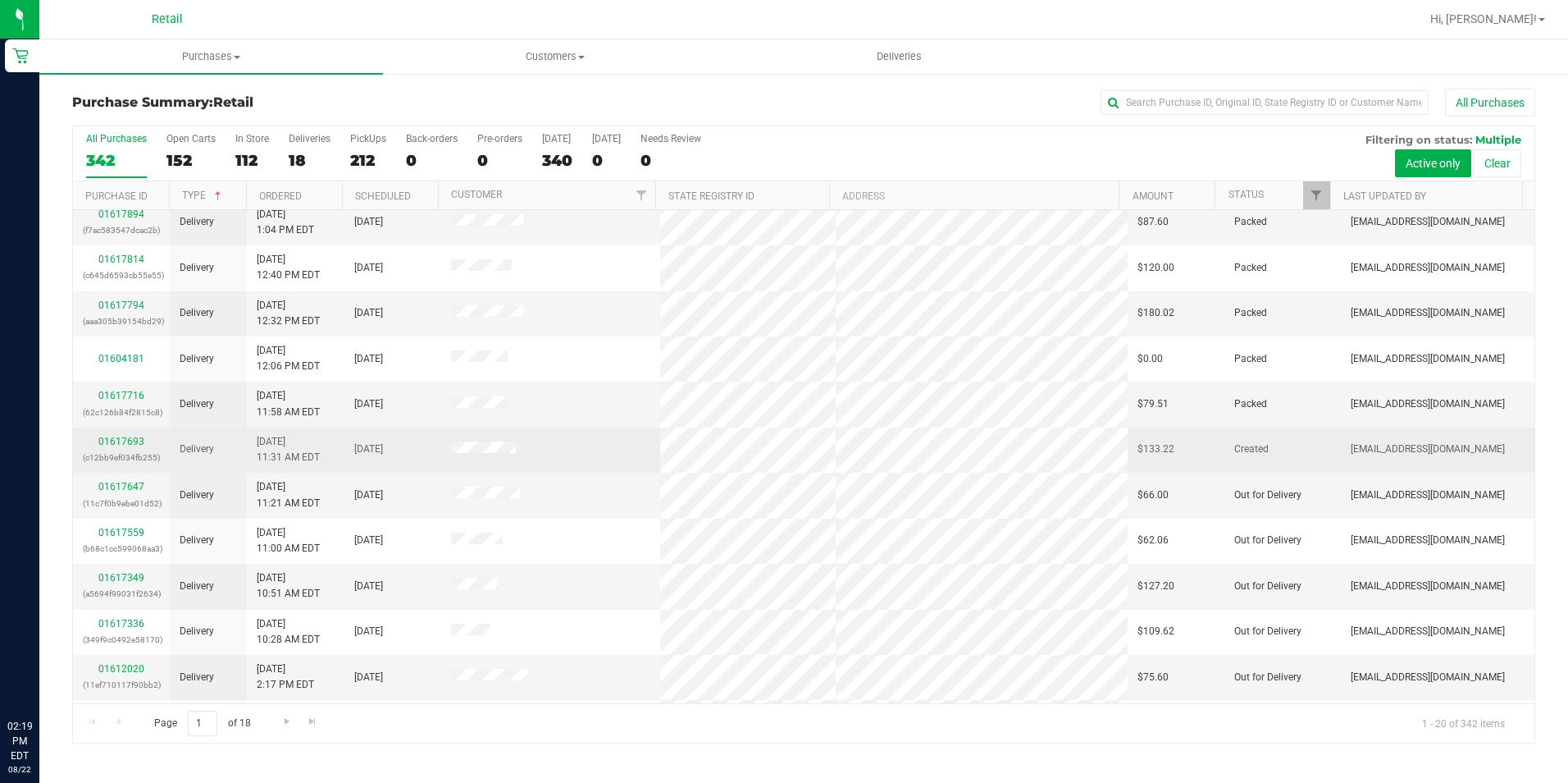
click at [196, 450] on span "Delivery" at bounding box center [197, 449] width 34 height 15
click at [131, 443] on link "01617693" at bounding box center [122, 442] width 46 height 12
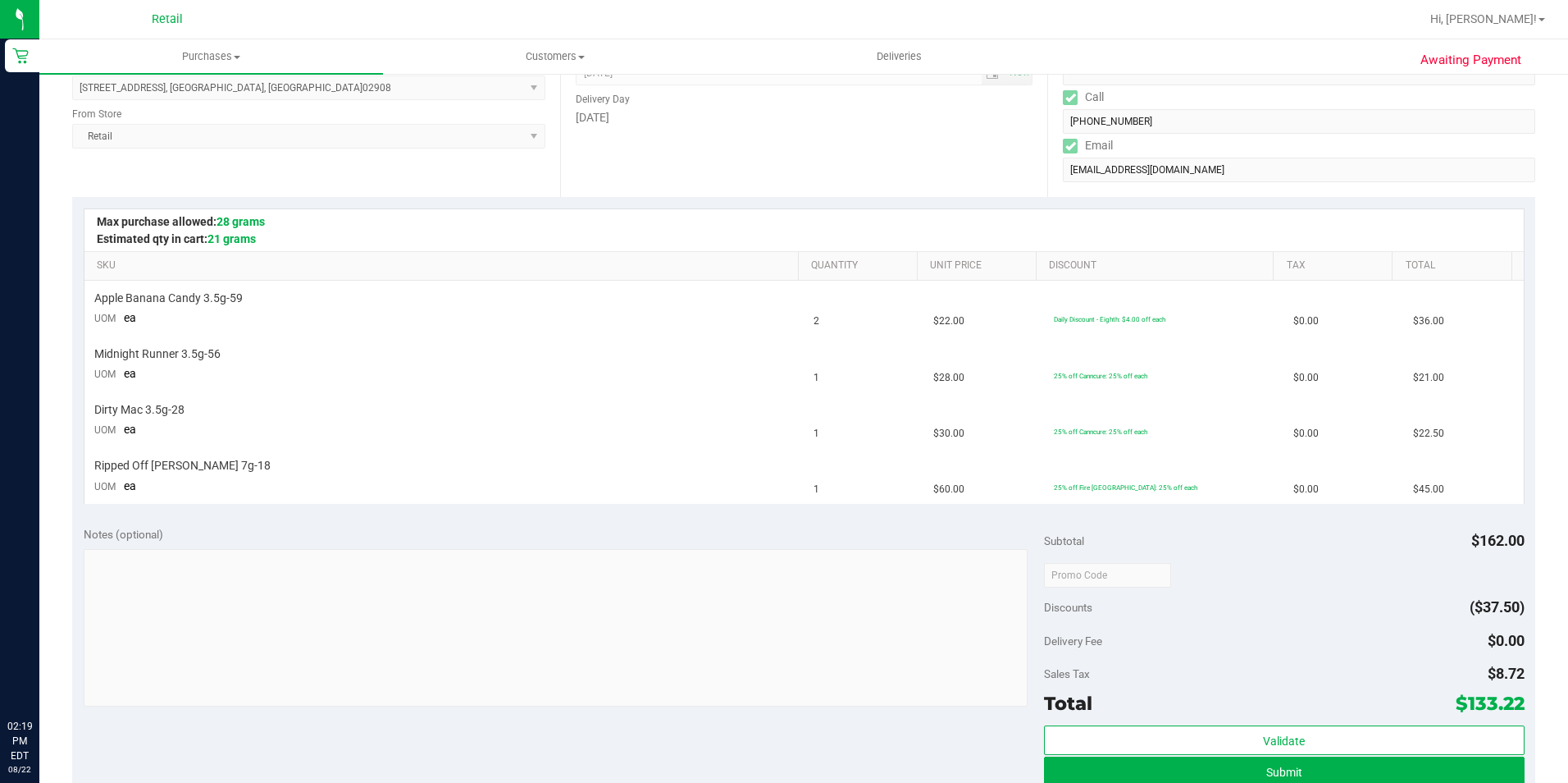
scroll to position [328, 0]
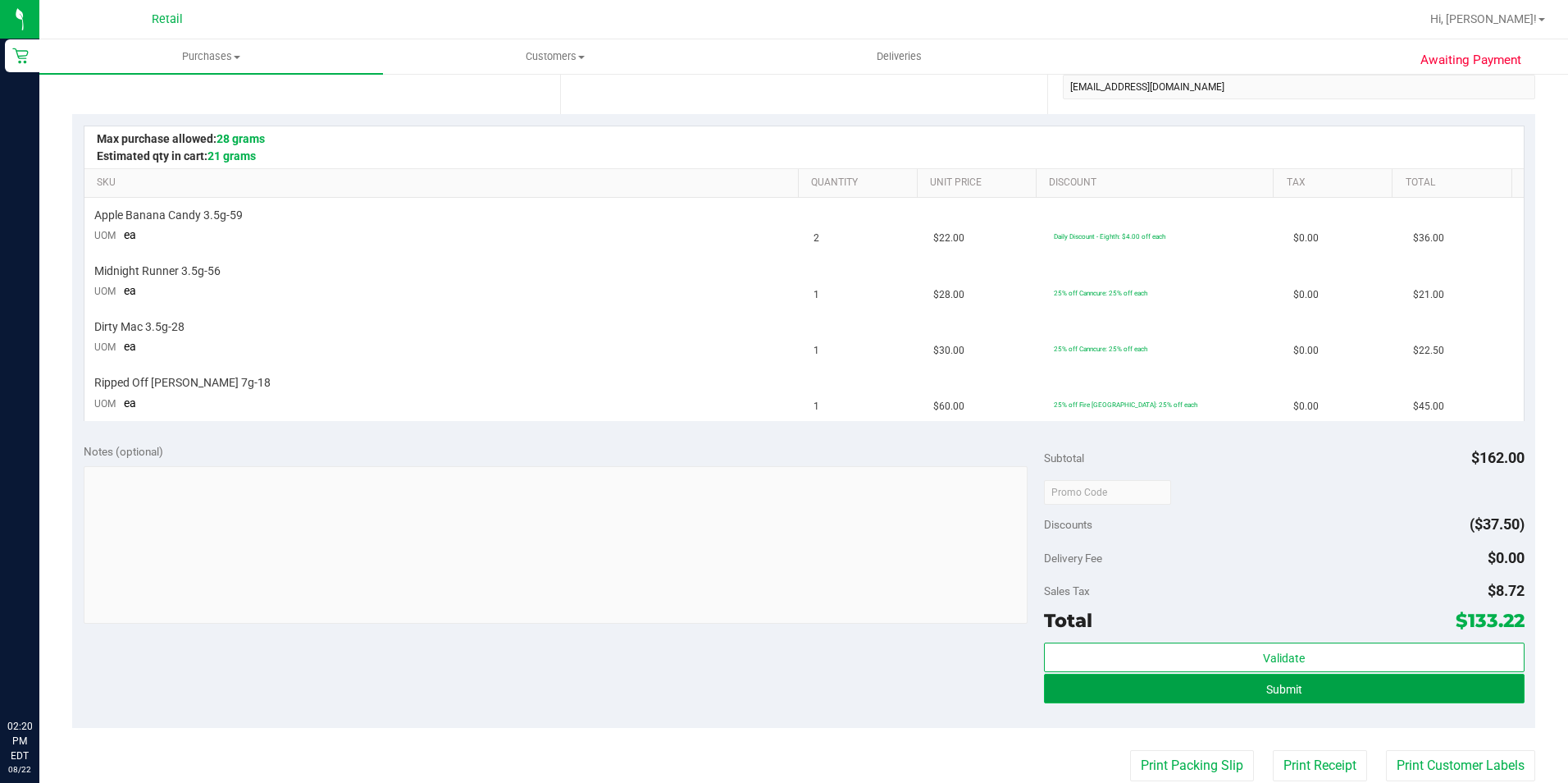
click at [1215, 688] on button "Submit" at bounding box center [1284, 688] width 481 height 30
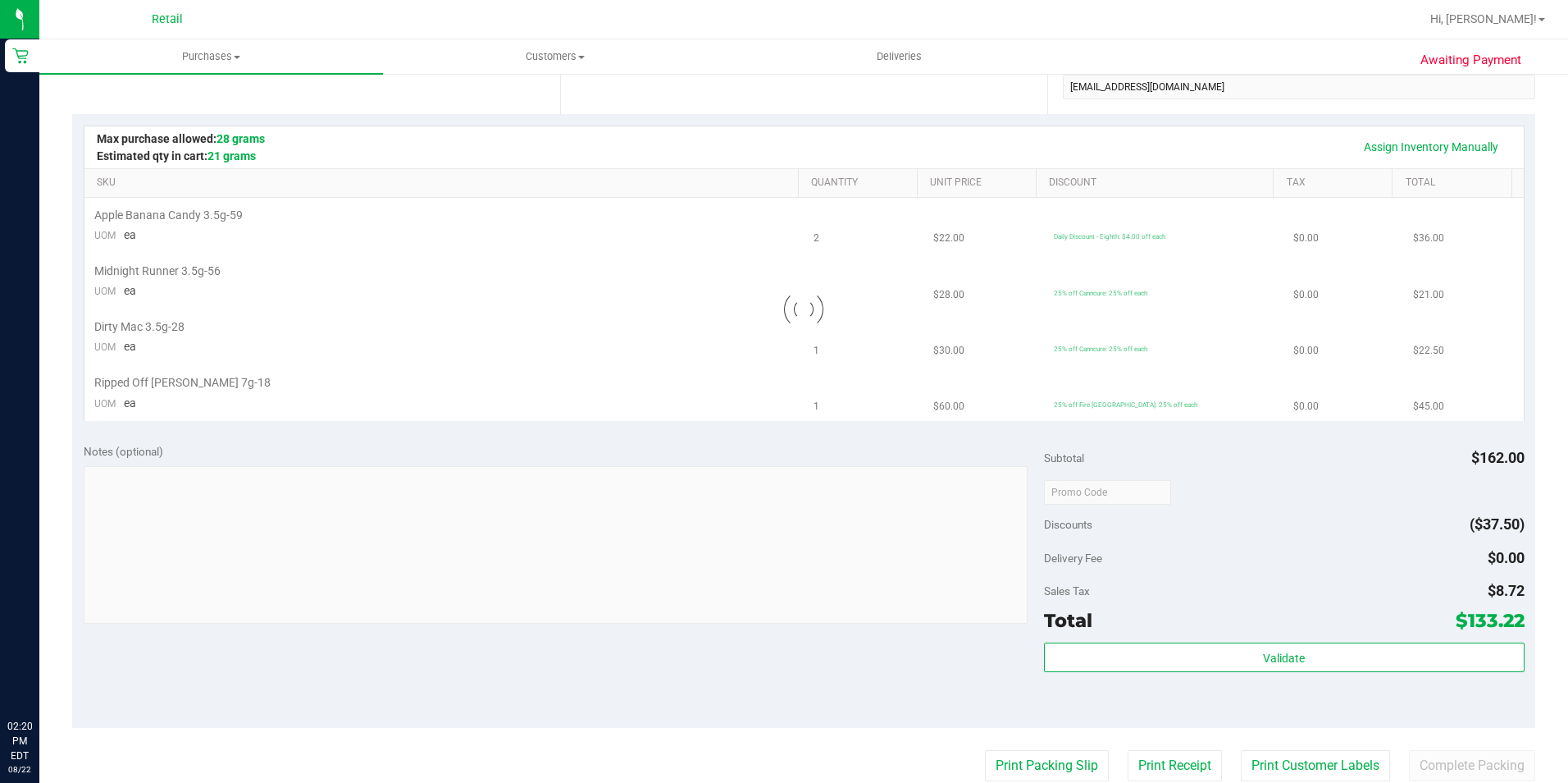
scroll to position [0, 0]
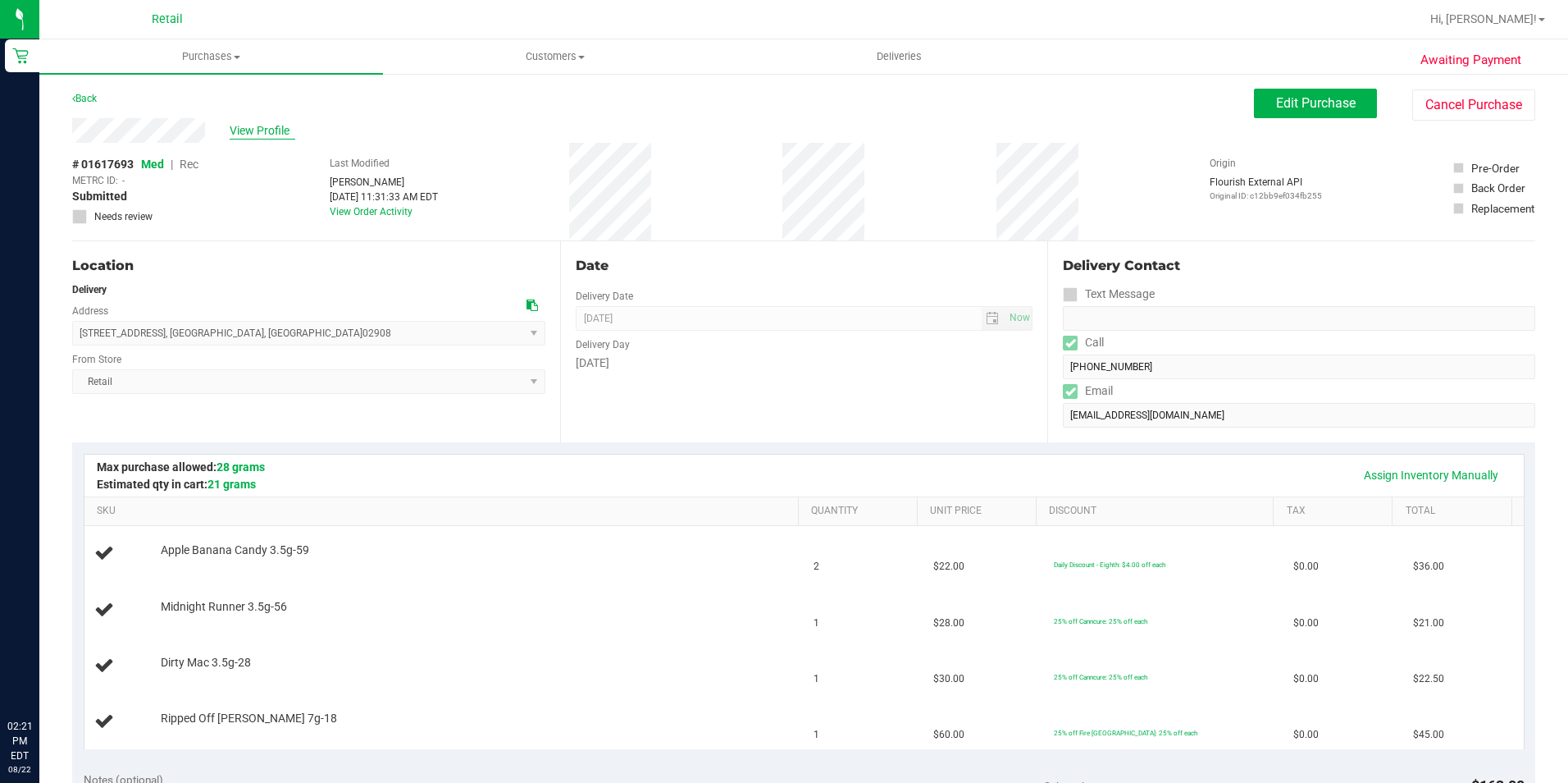
click at [250, 129] on span "View Profile" at bounding box center [262, 131] width 65 height 17
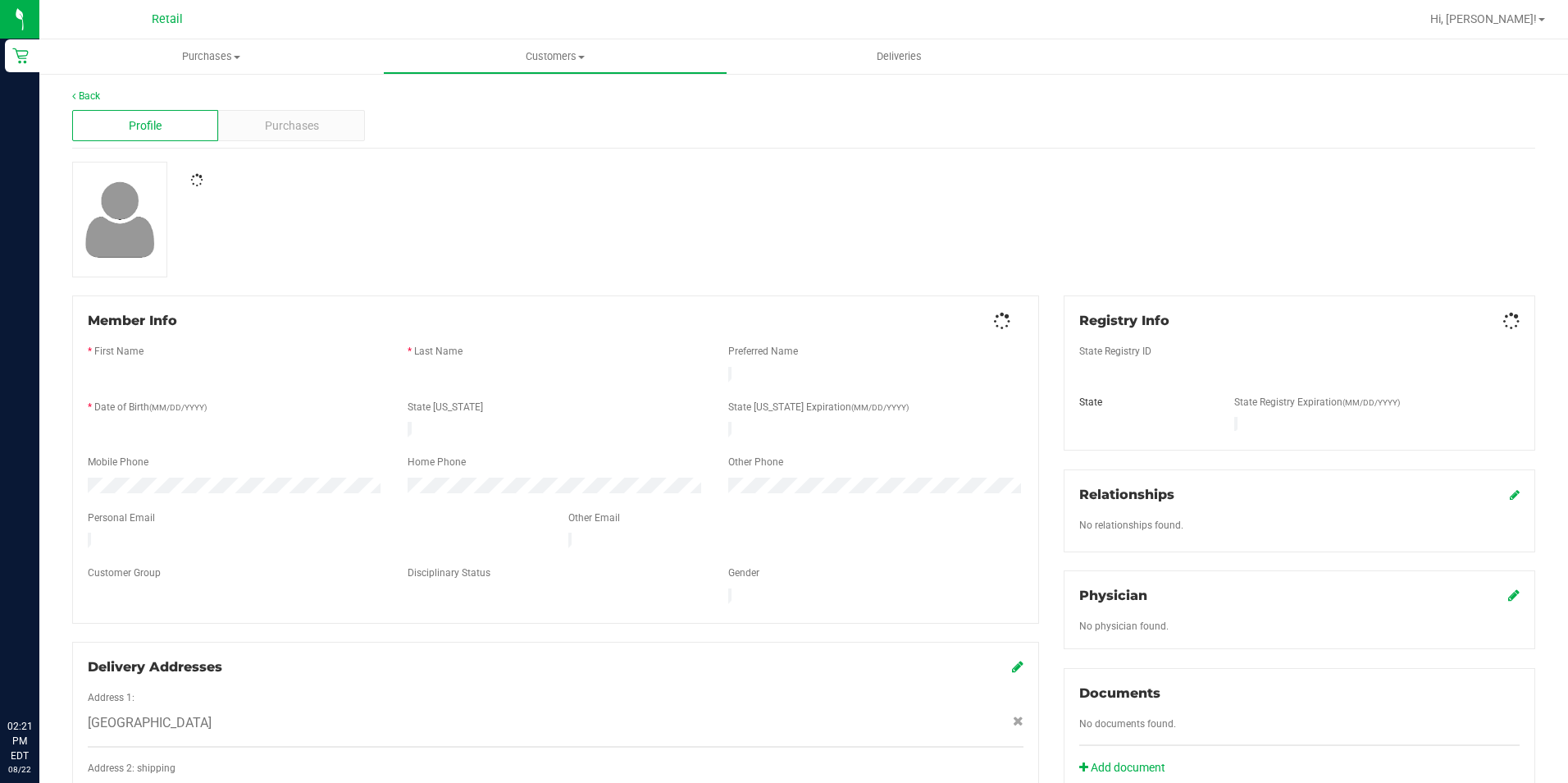
click at [250, 129] on div "Purchases" at bounding box center [291, 126] width 146 height 32
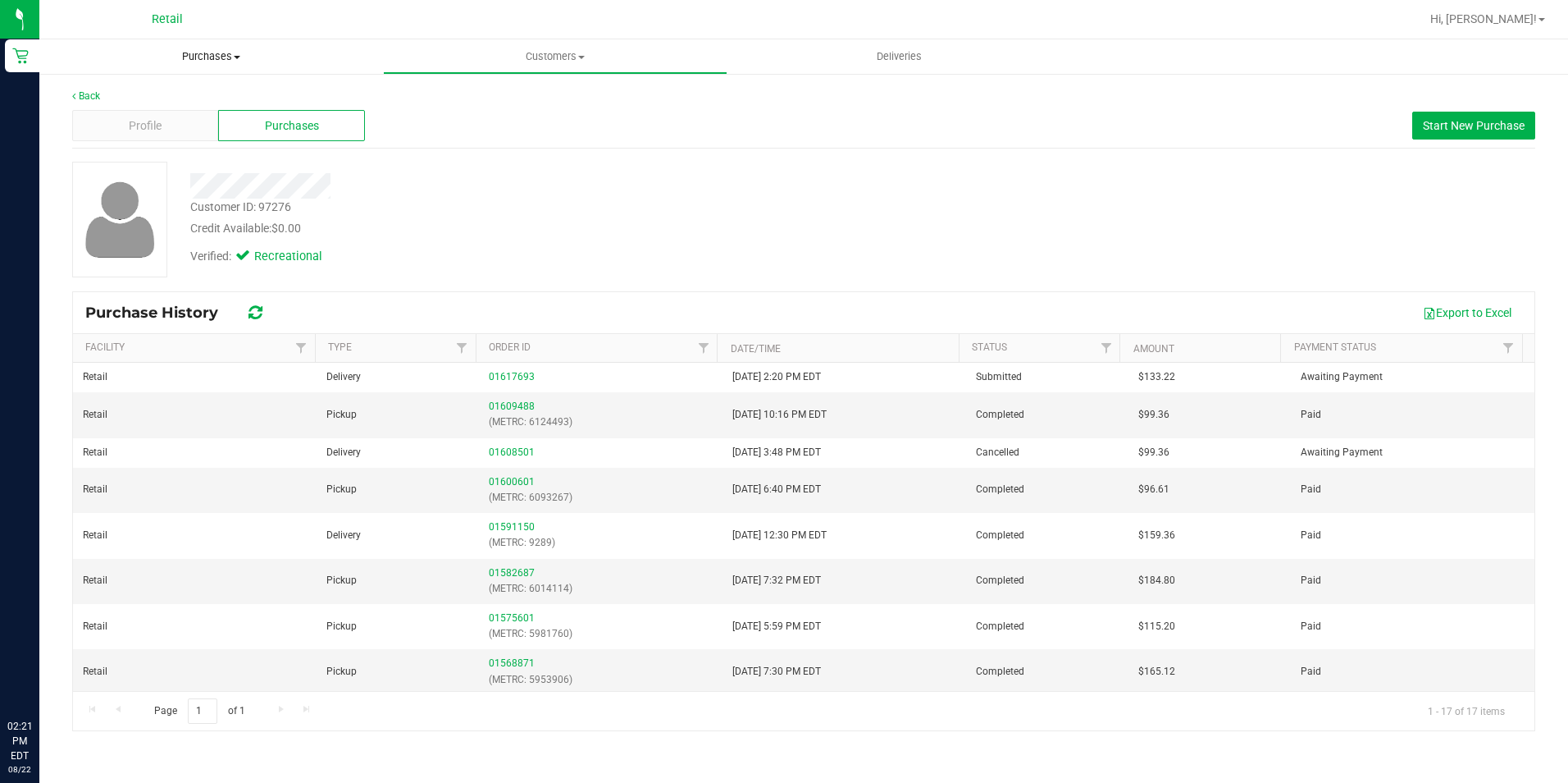
click at [196, 56] on span "Purchases" at bounding box center [211, 56] width 344 height 14
click at [135, 106] on li "Summary of purchases" at bounding box center [211, 99] width 344 height 20
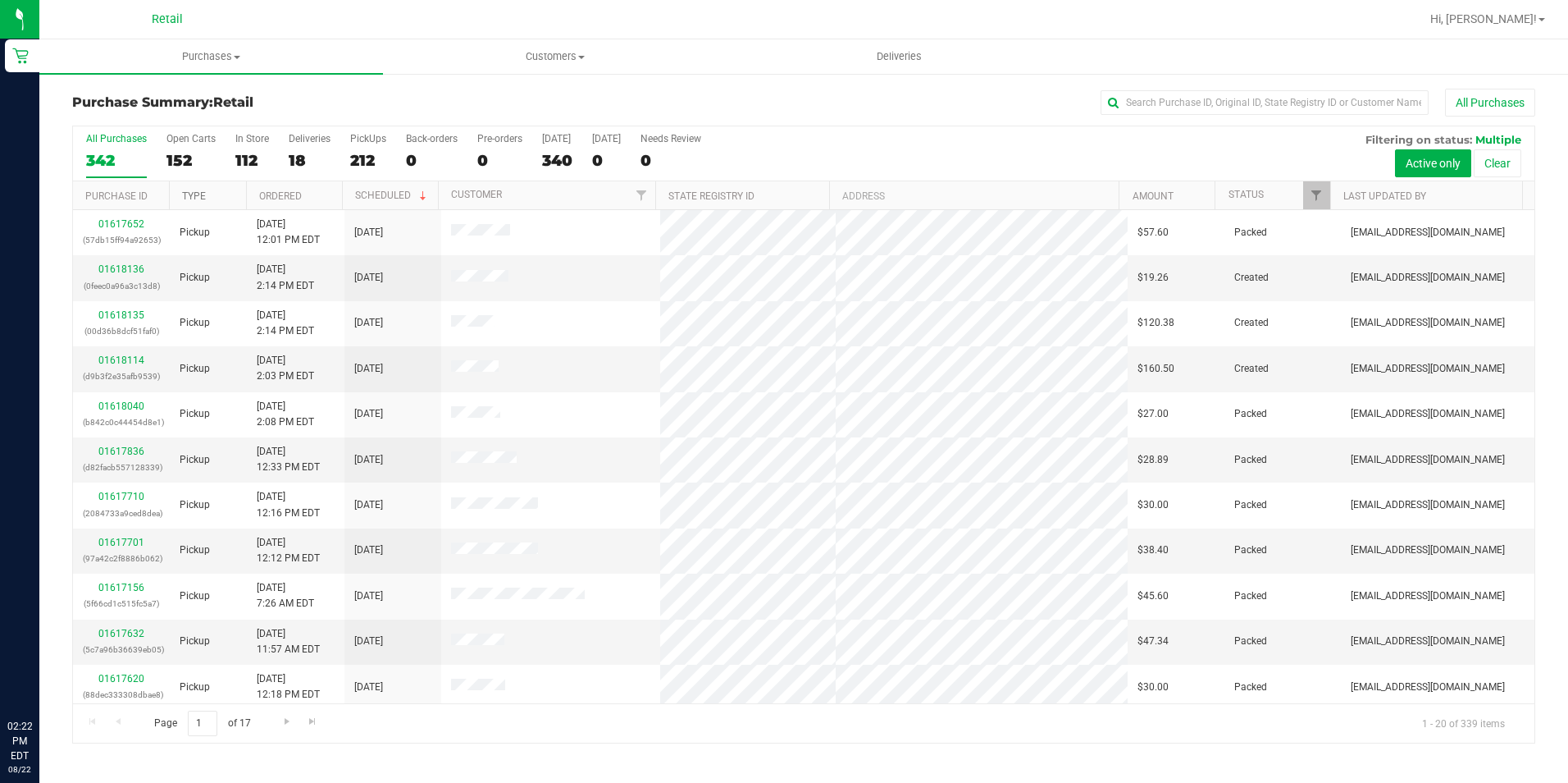
click at [196, 196] on link "Type" at bounding box center [193, 196] width 24 height 12
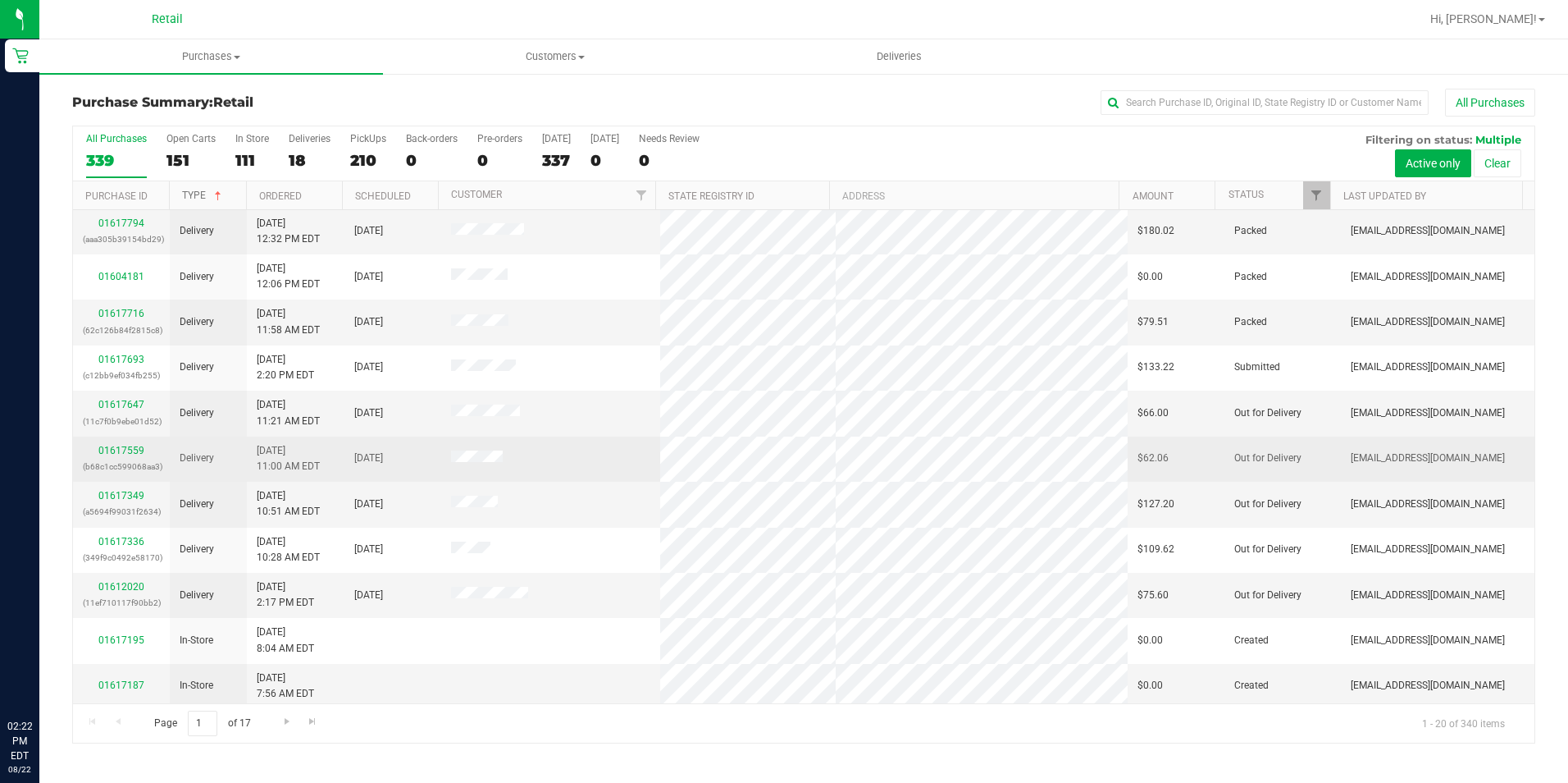
scroll to position [415, 0]
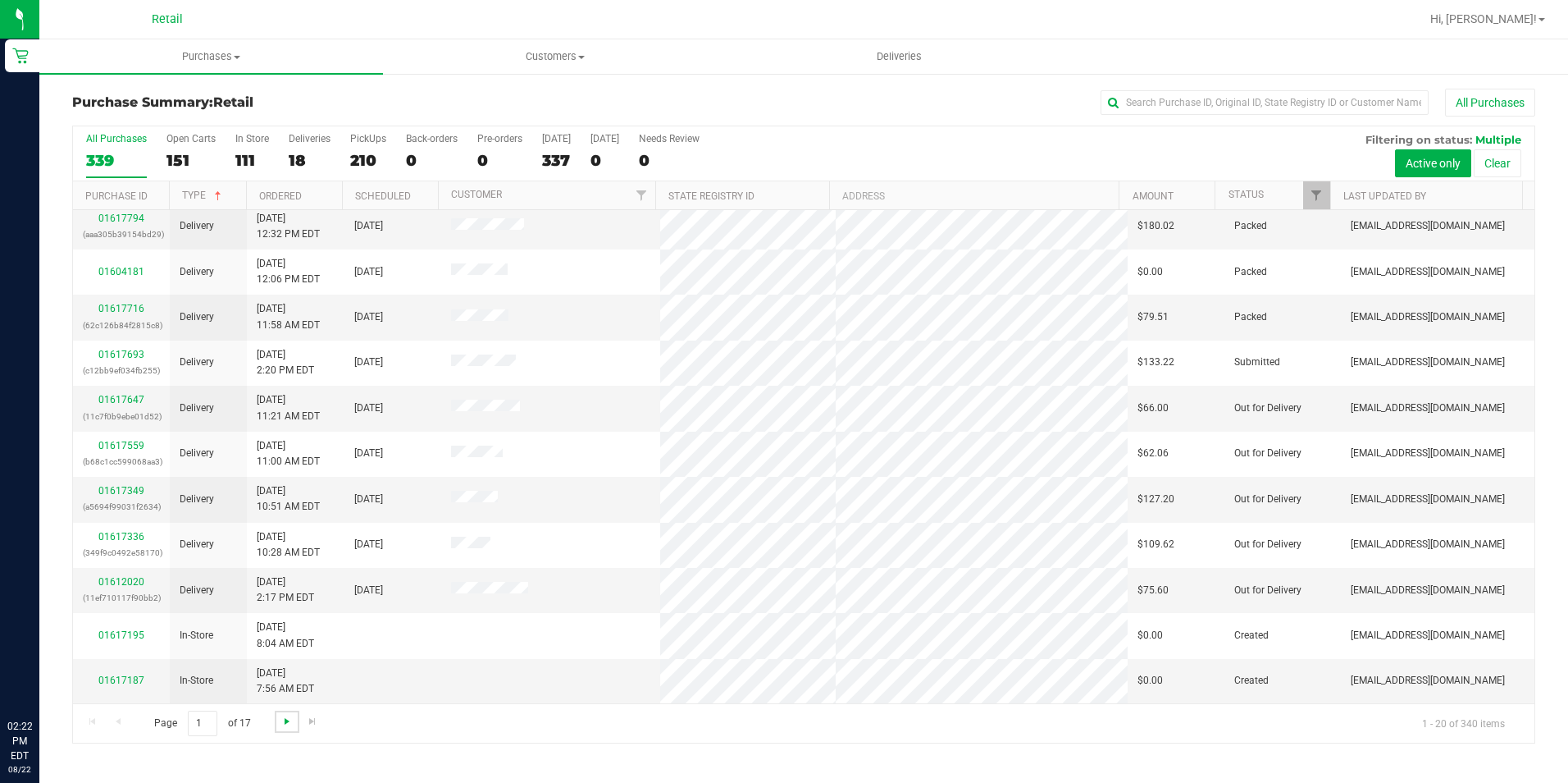
click at [283, 721] on span "Go to the next page" at bounding box center [287, 722] width 13 height 13
click at [281, 724] on span "Go to the next page" at bounding box center [287, 722] width 13 height 13
click at [291, 718] on span "Go to the next page" at bounding box center [287, 722] width 13 height 13
click at [284, 722] on span "Go to the next page" at bounding box center [287, 722] width 13 height 13
click at [283, 727] on span "Go to the next page" at bounding box center [287, 722] width 13 height 13
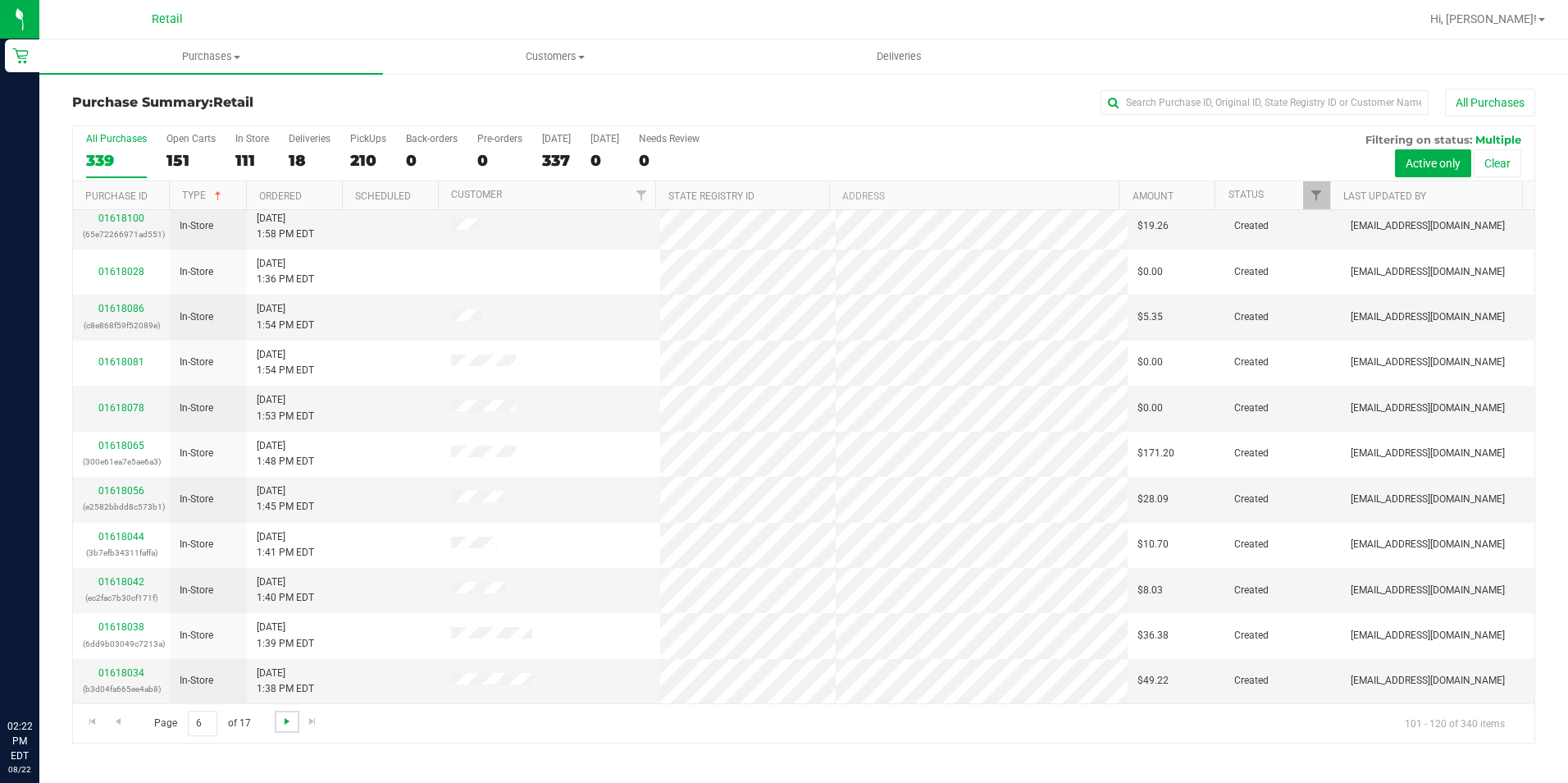
click at [287, 721] on span "Go to the next page" at bounding box center [287, 722] width 13 height 13
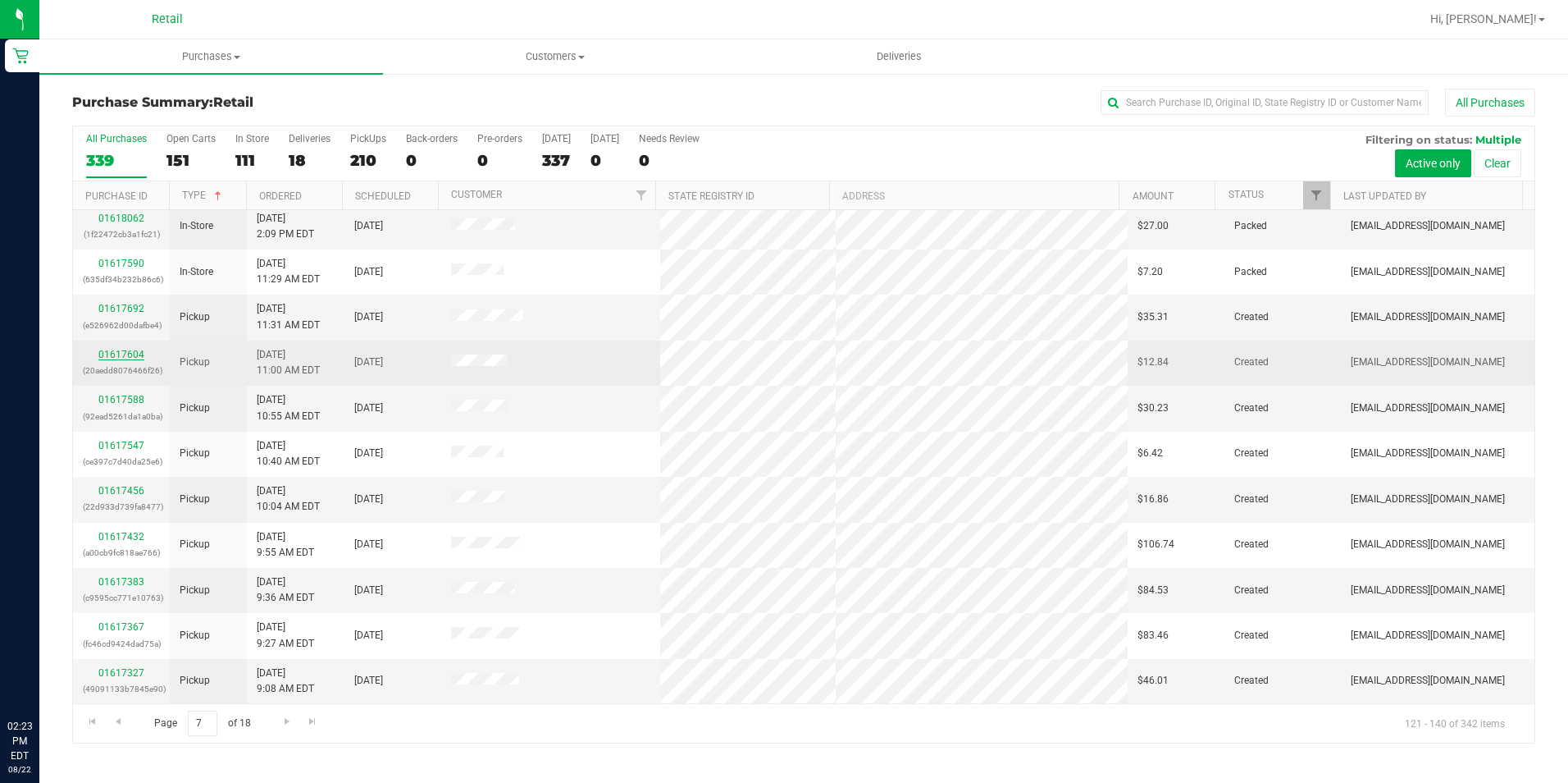
click at [123, 353] on link "01617604" at bounding box center [122, 355] width 46 height 12
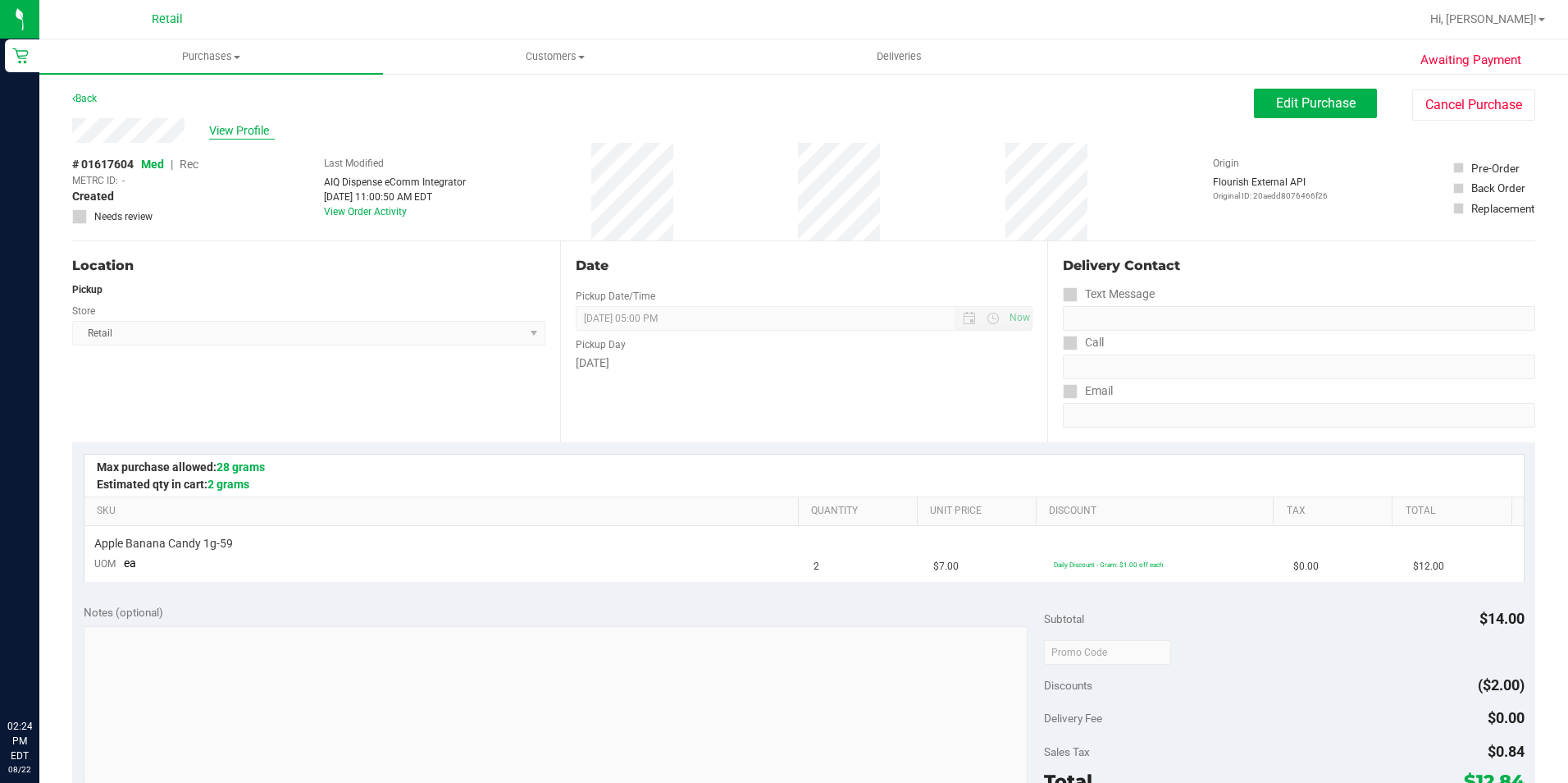
click at [230, 126] on span "View Profile" at bounding box center [241, 131] width 65 height 17
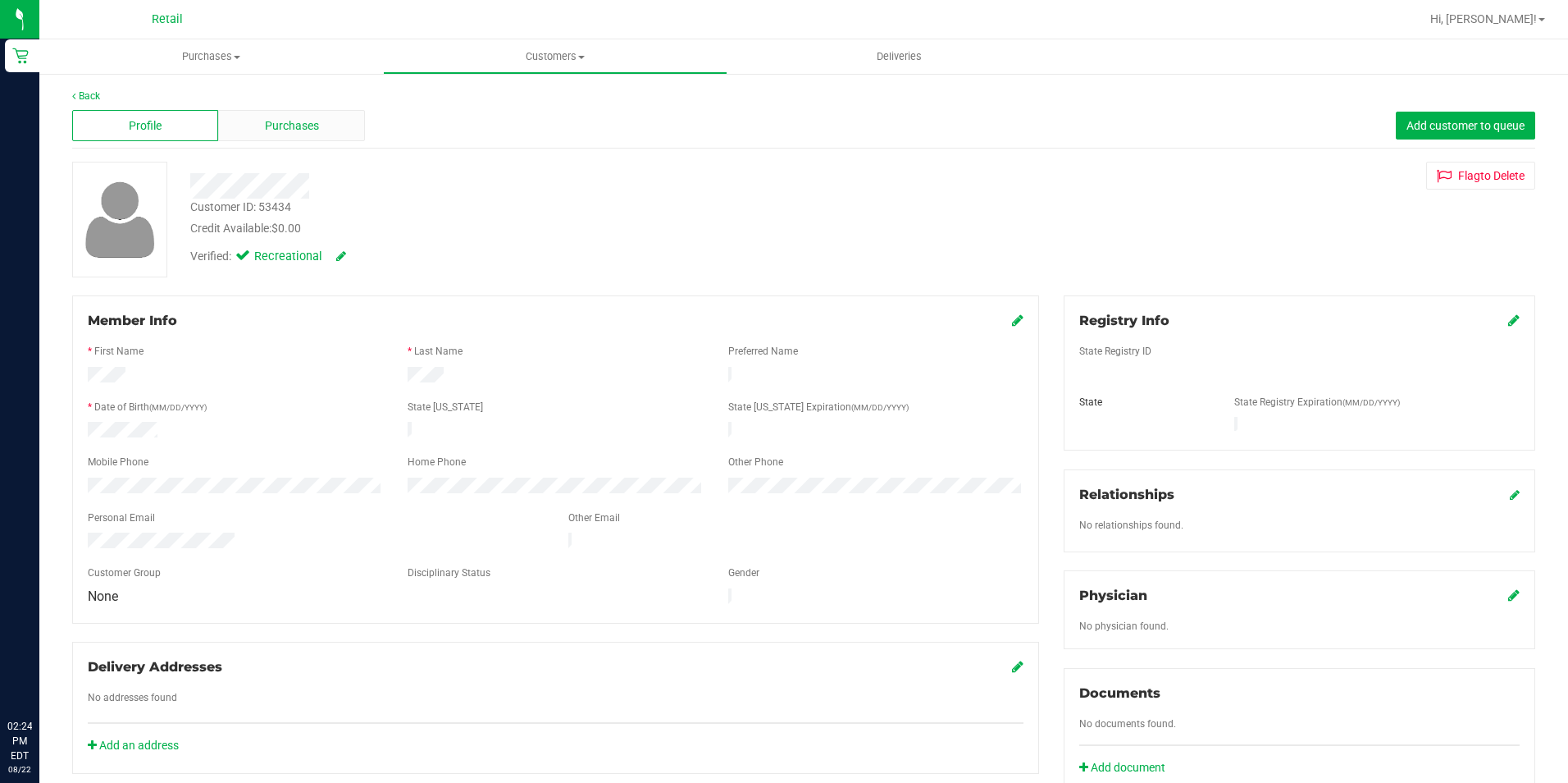
click at [250, 119] on div "Purchases" at bounding box center [291, 126] width 146 height 32
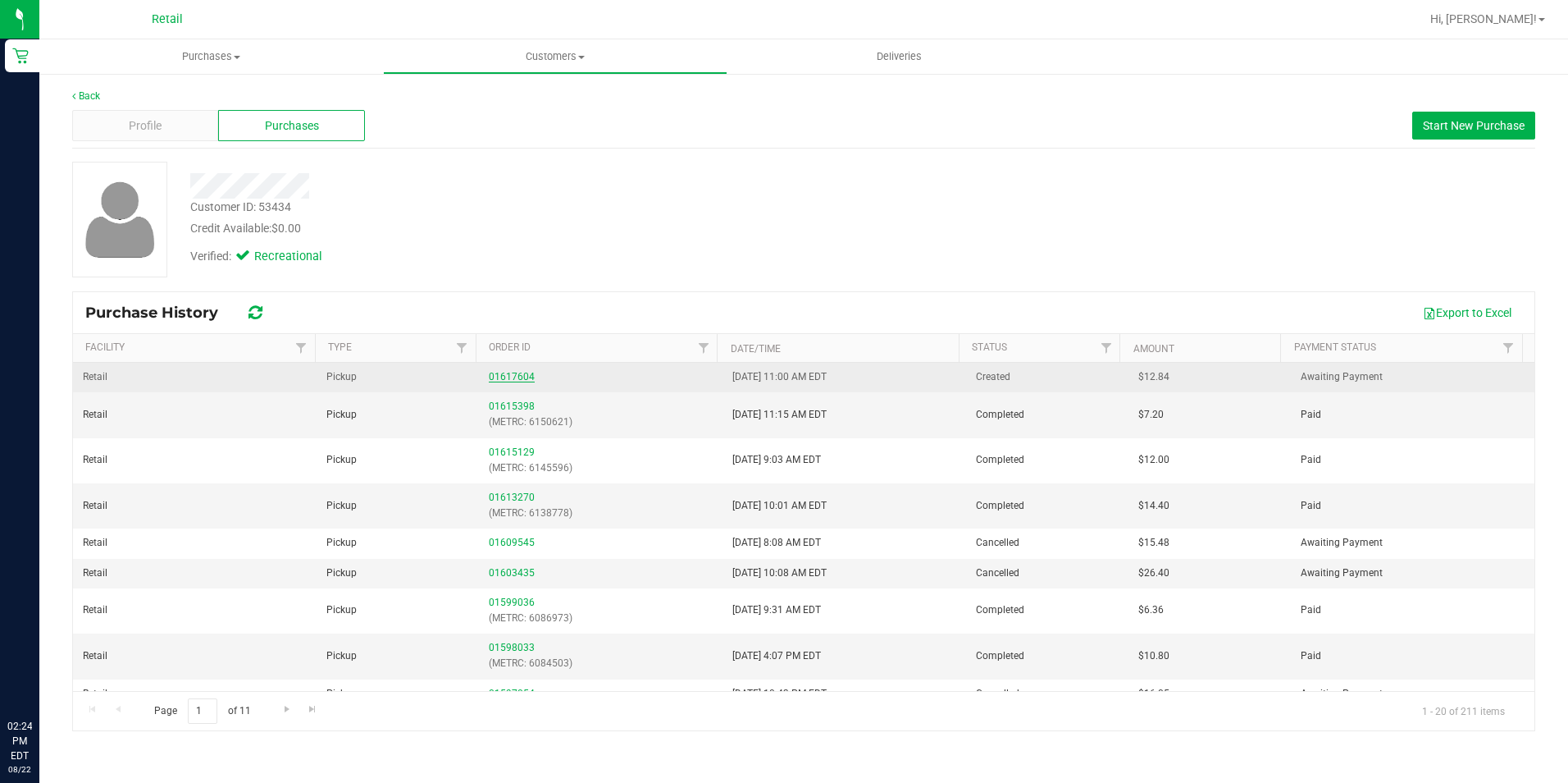
click at [505, 377] on link "01617604" at bounding box center [511, 377] width 46 height 12
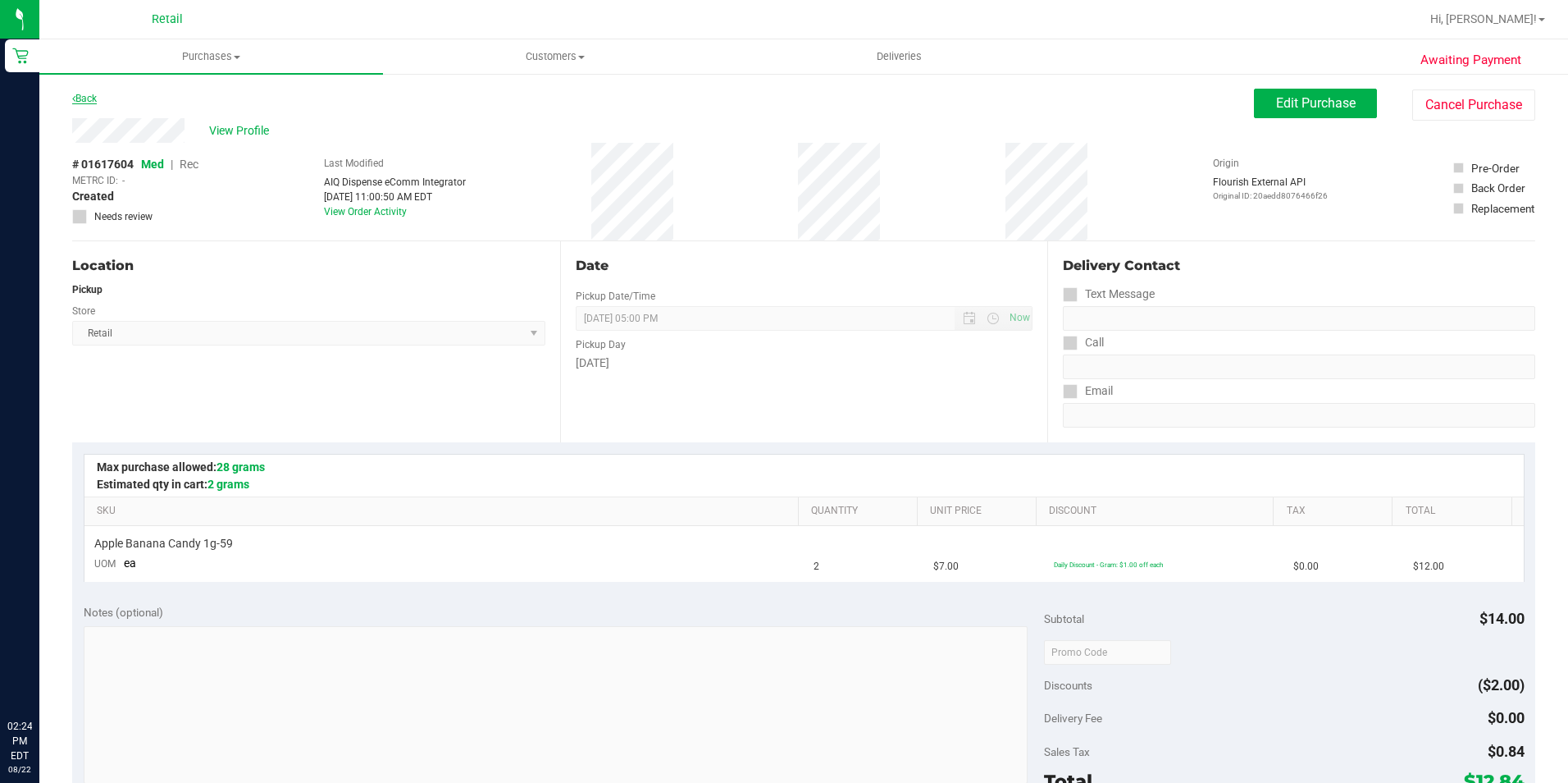
click at [88, 98] on link "Back" at bounding box center [84, 99] width 25 height 12
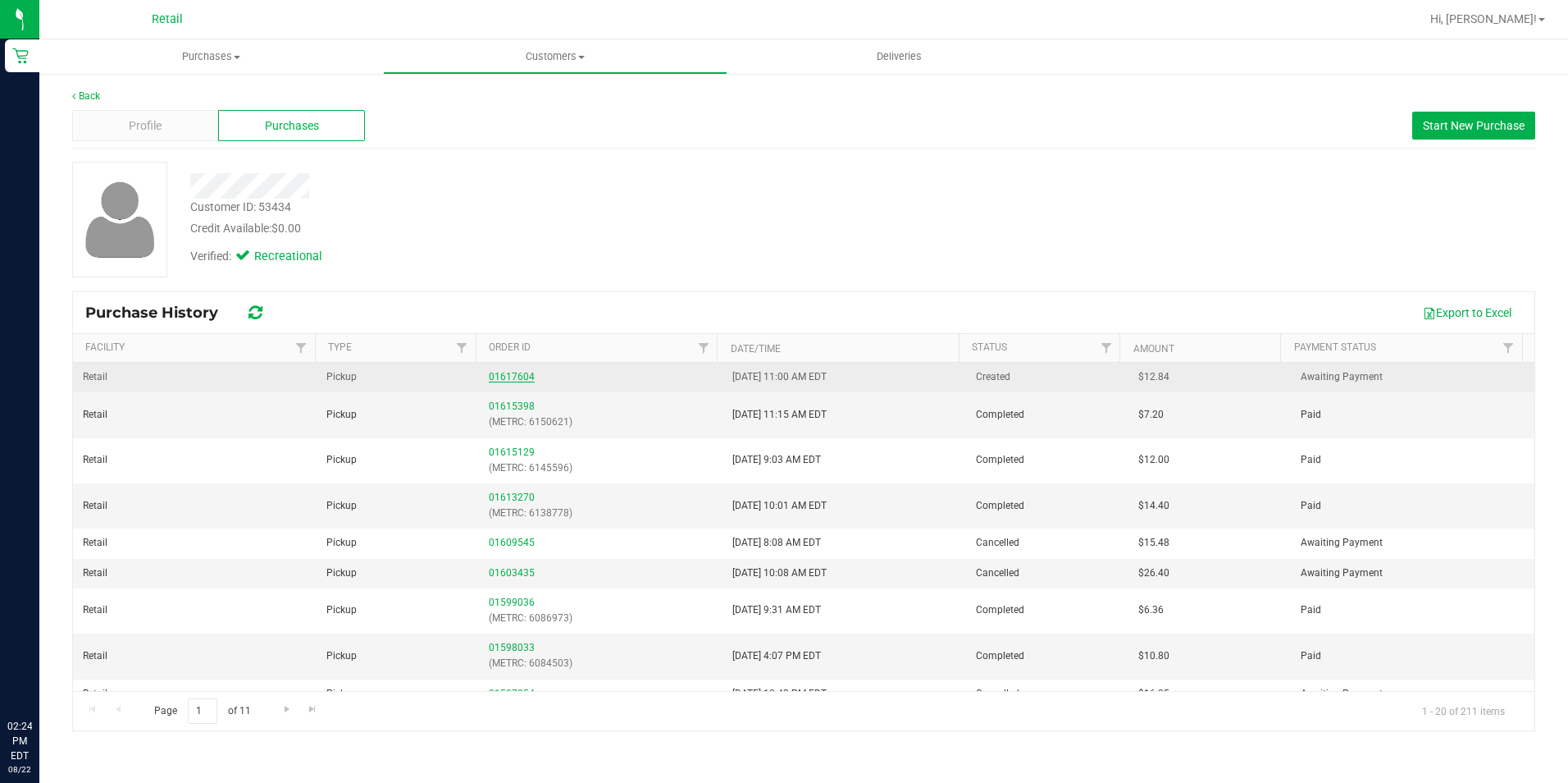
click at [502, 374] on link "01617604" at bounding box center [511, 377] width 46 height 12
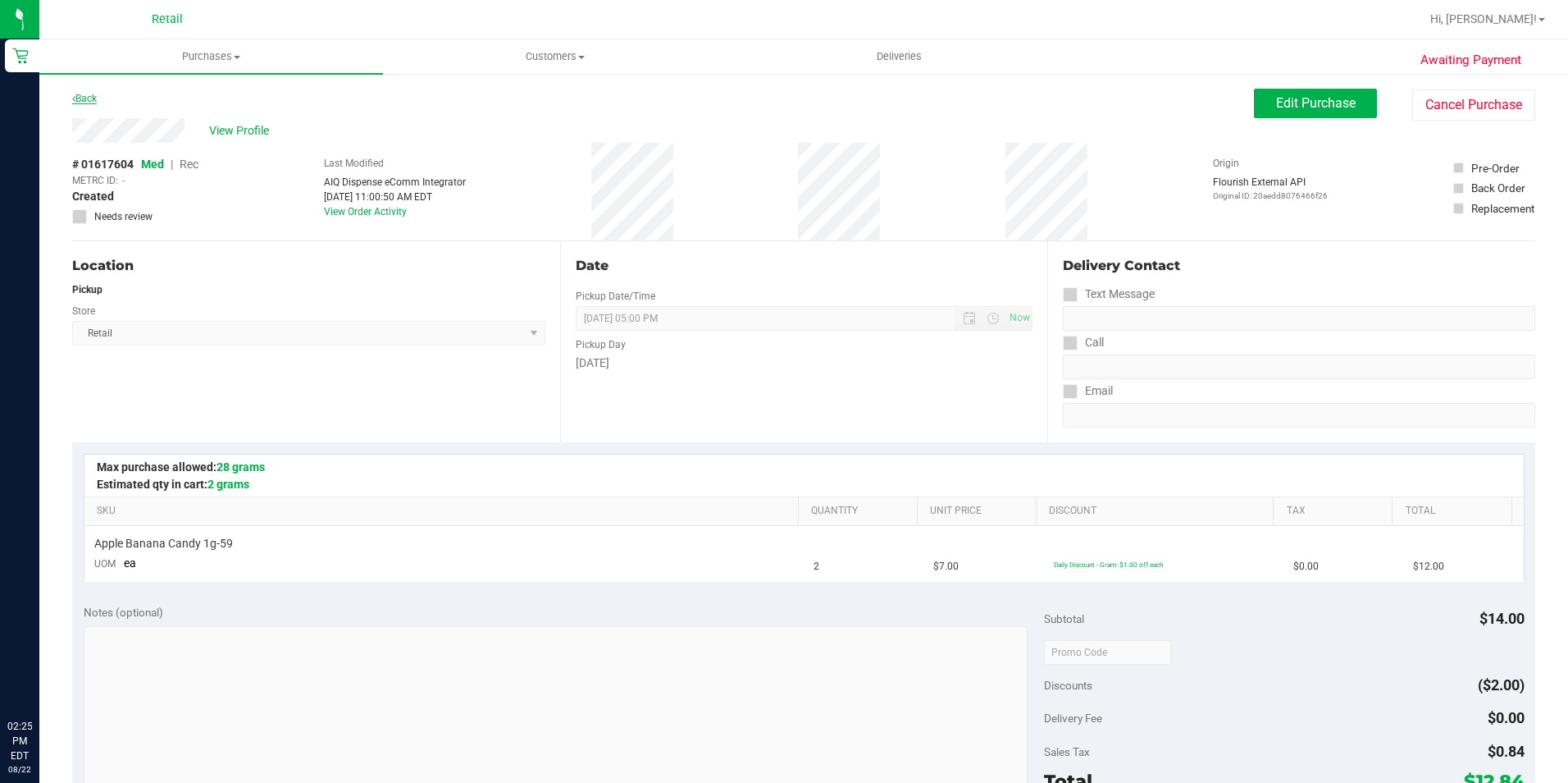
click at [89, 102] on link "Back" at bounding box center [84, 99] width 25 height 12
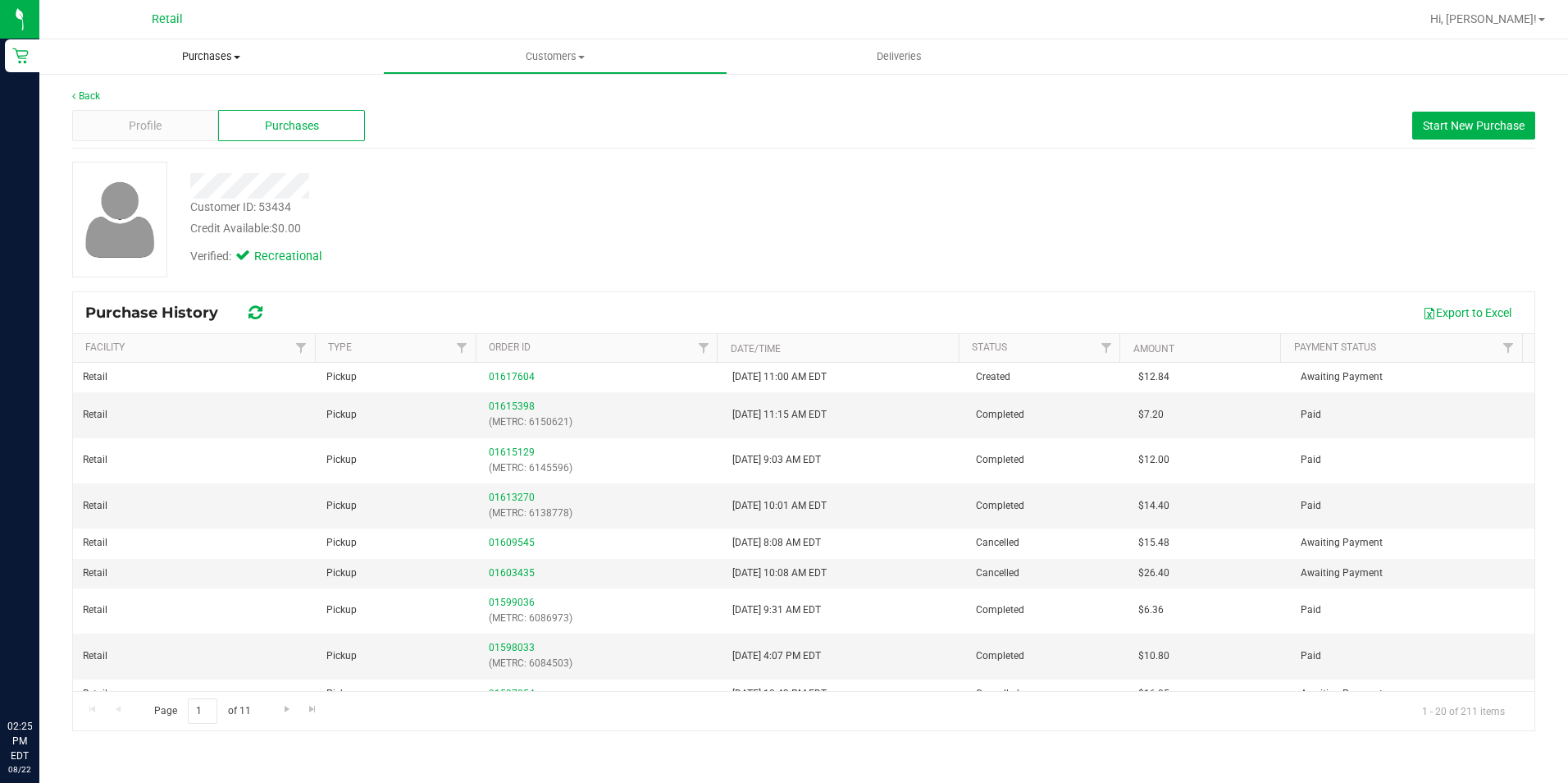
click at [197, 56] on span "Purchases" at bounding box center [211, 56] width 344 height 14
click at [189, 99] on span "Summary of purchases" at bounding box center [124, 99] width 169 height 14
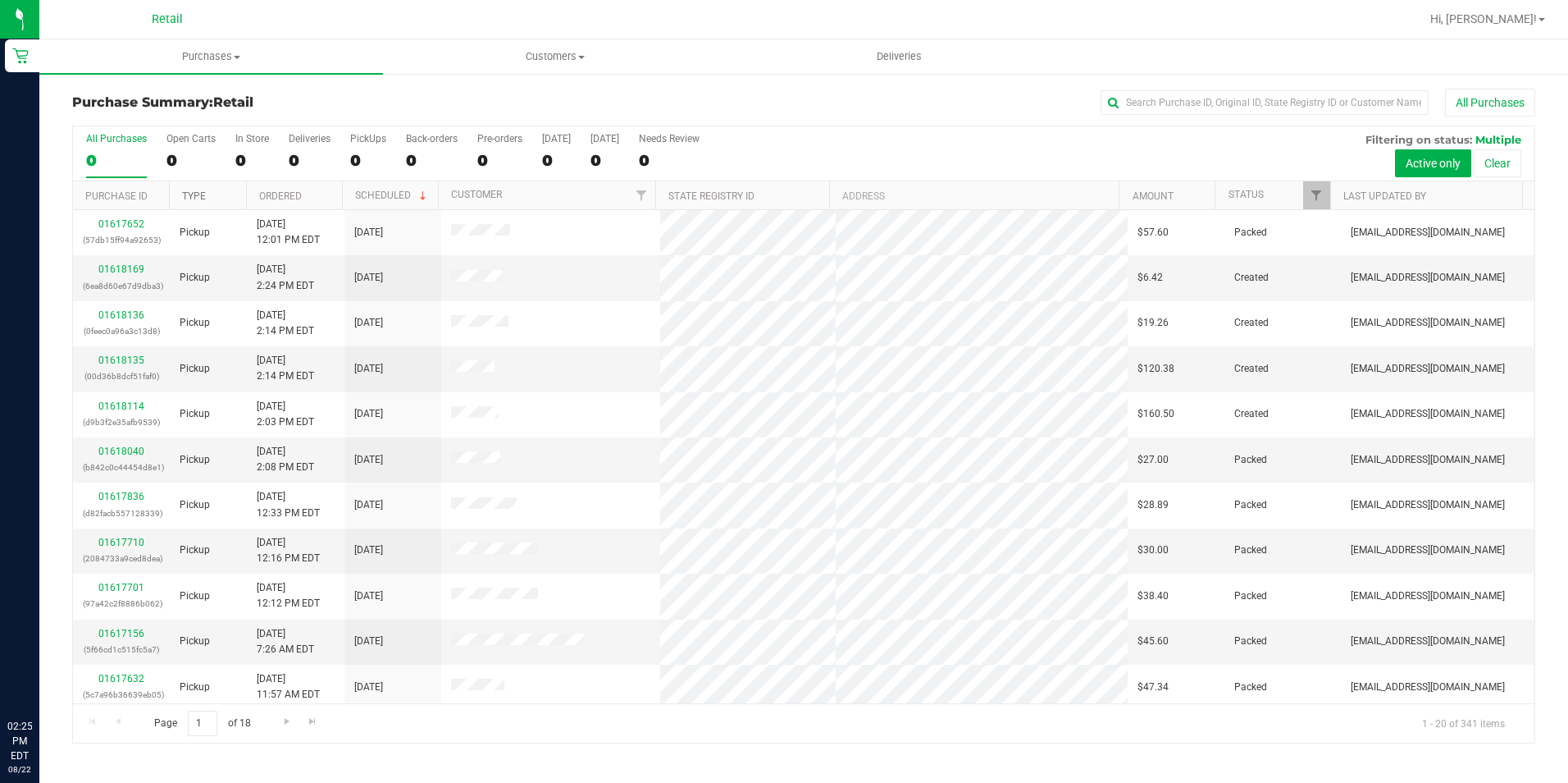
click at [194, 199] on link "Type" at bounding box center [193, 196] width 24 height 12
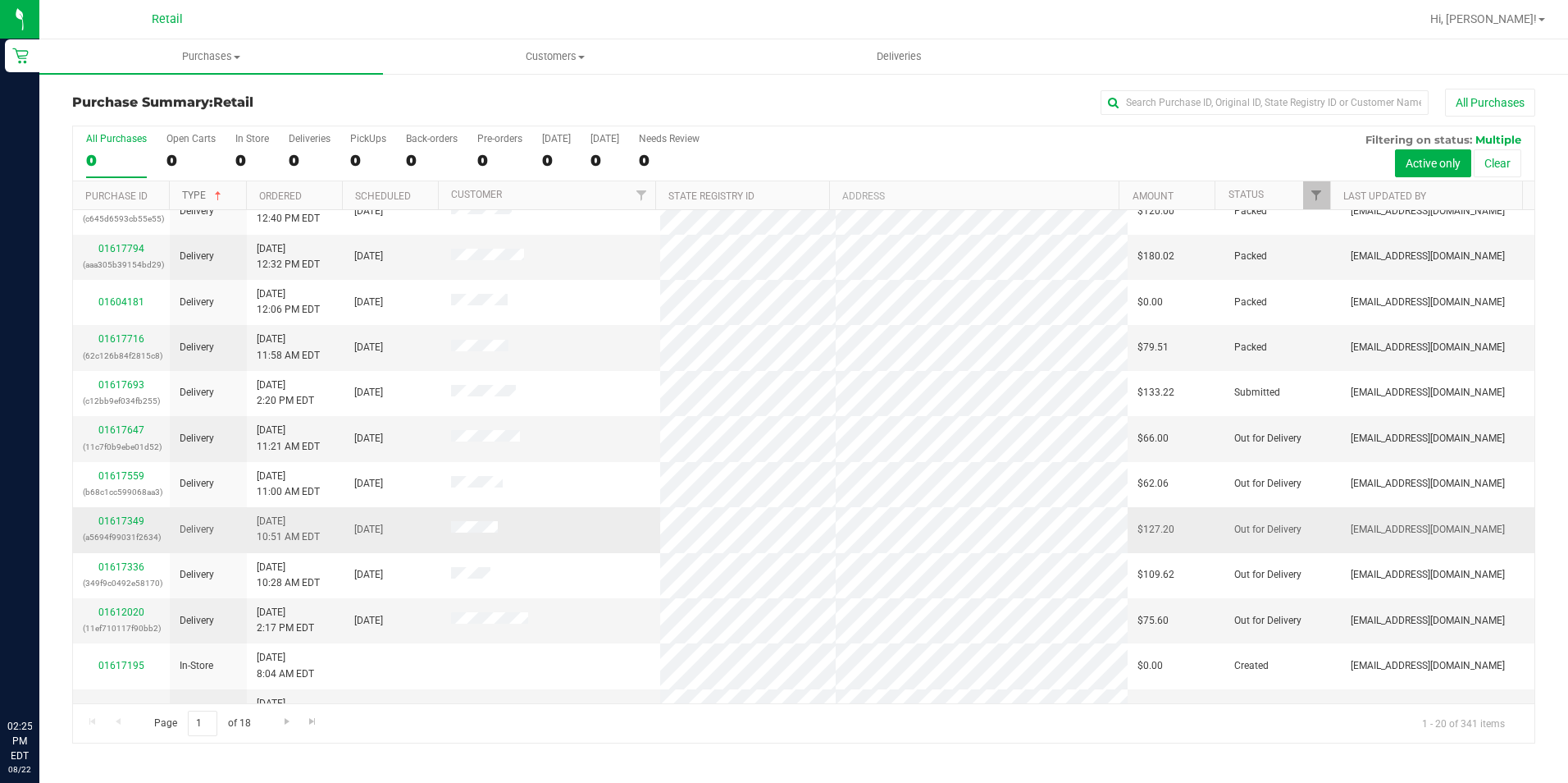
scroll to position [415, 0]
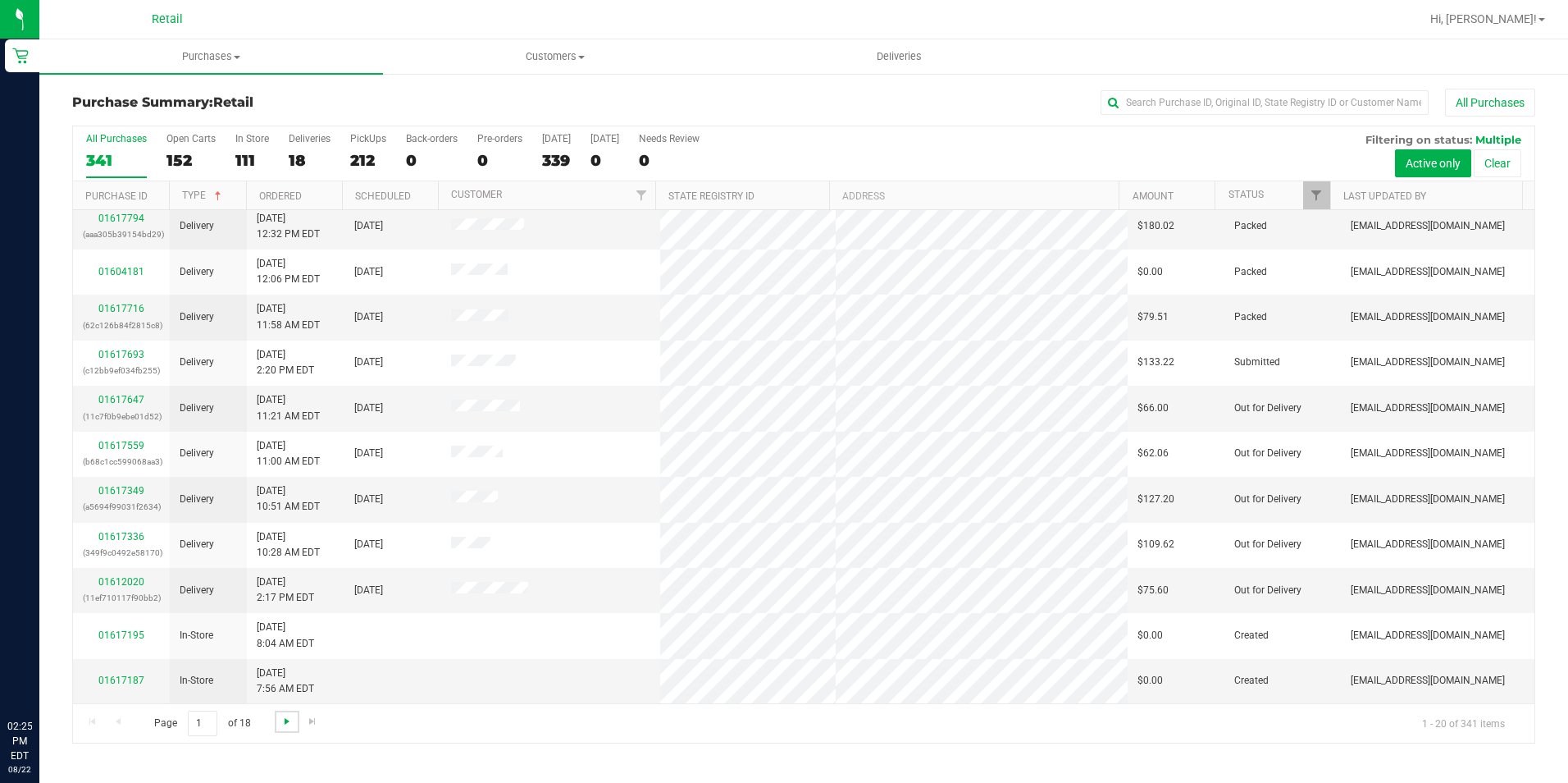
click at [283, 724] on span "Go to the next page" at bounding box center [287, 722] width 13 height 13
click at [281, 719] on span "Go to the next page" at bounding box center [287, 722] width 13 height 13
click at [282, 721] on span "Go to the next page" at bounding box center [287, 722] width 13 height 13
click at [290, 725] on span "Go to the next page" at bounding box center [287, 722] width 13 height 13
click at [281, 722] on span "Go to the next page" at bounding box center [287, 722] width 13 height 13
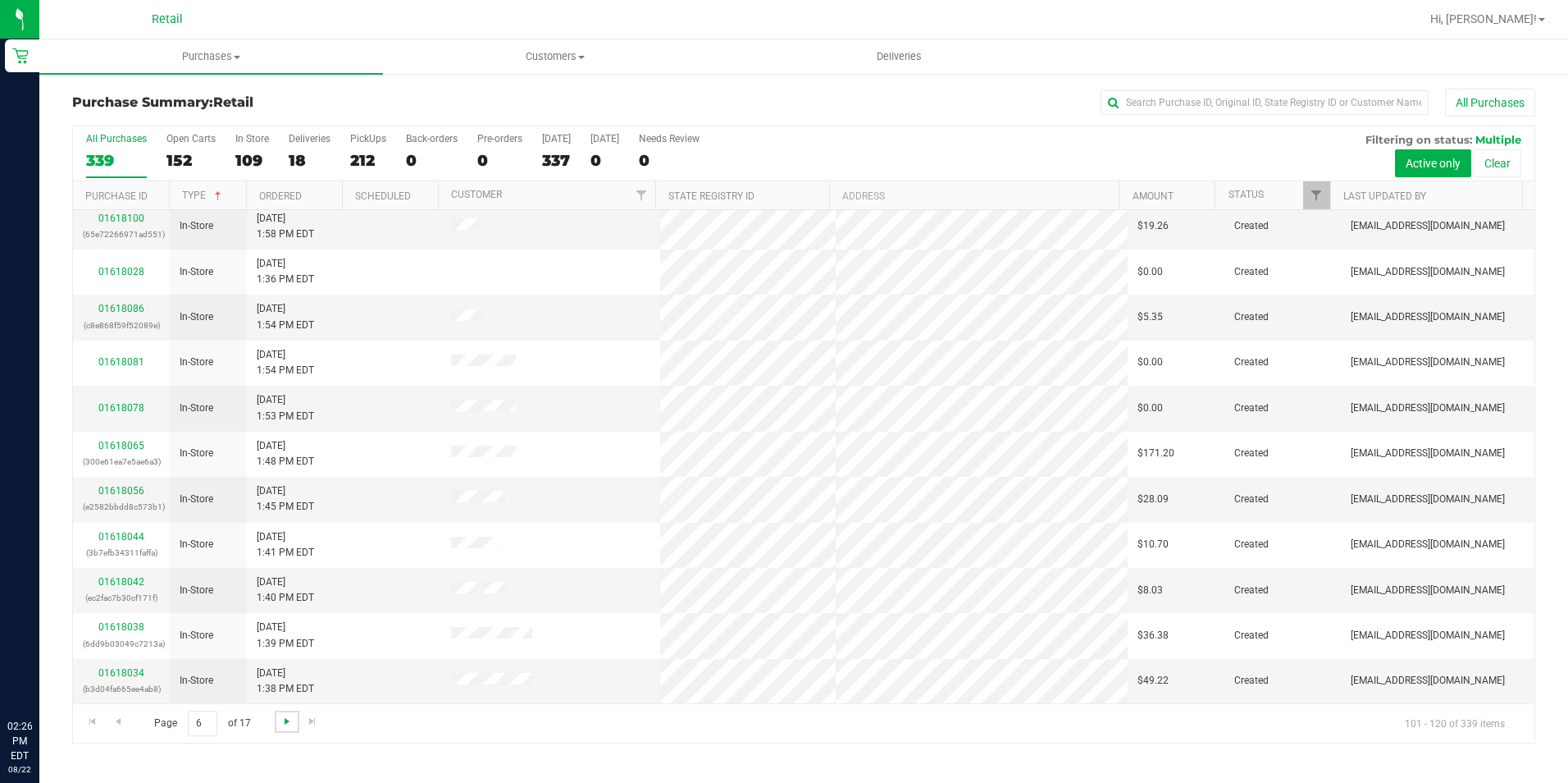
click at [284, 726] on span "Go to the next page" at bounding box center [287, 722] width 13 height 13
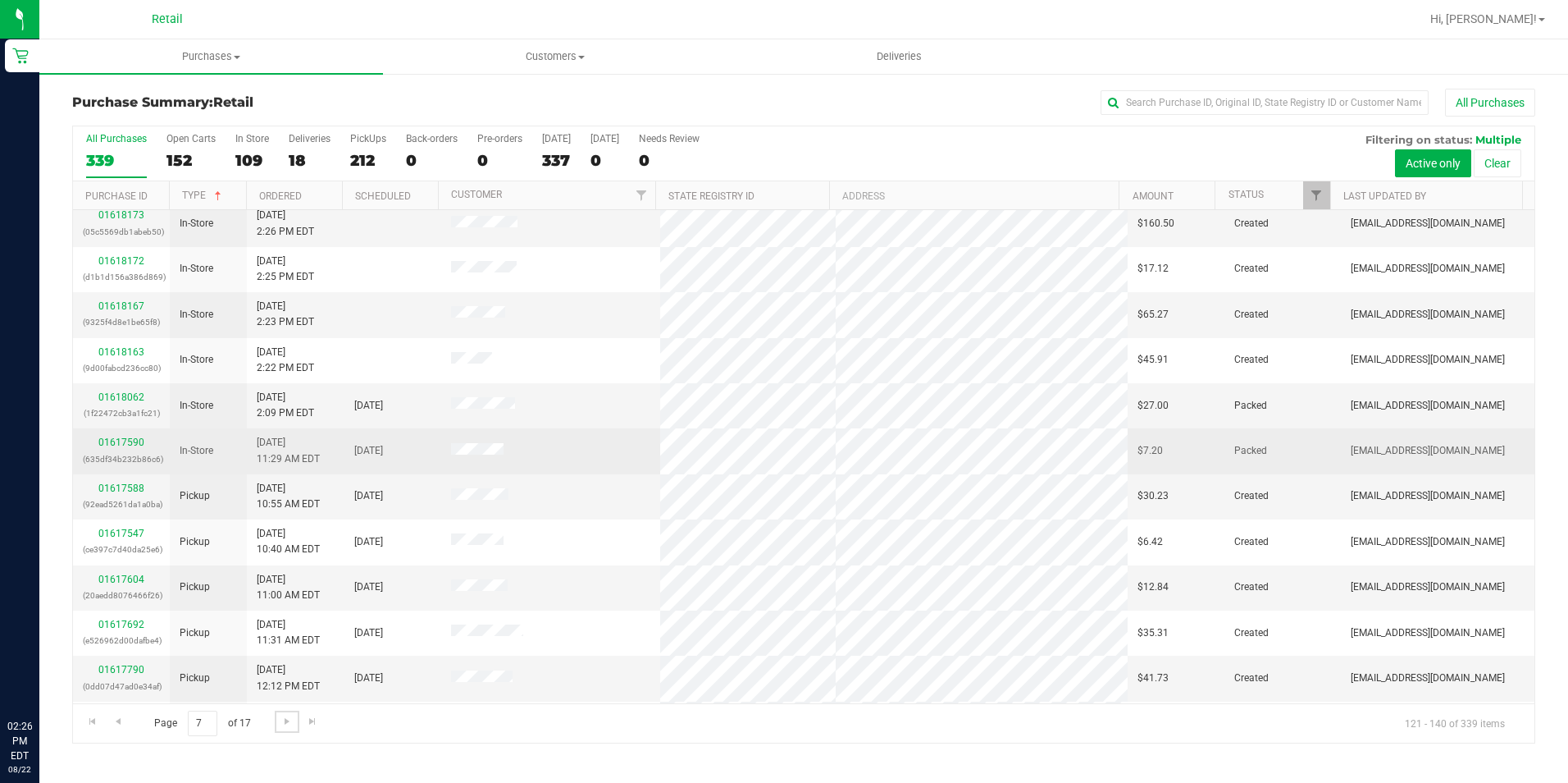
scroll to position [246, 0]
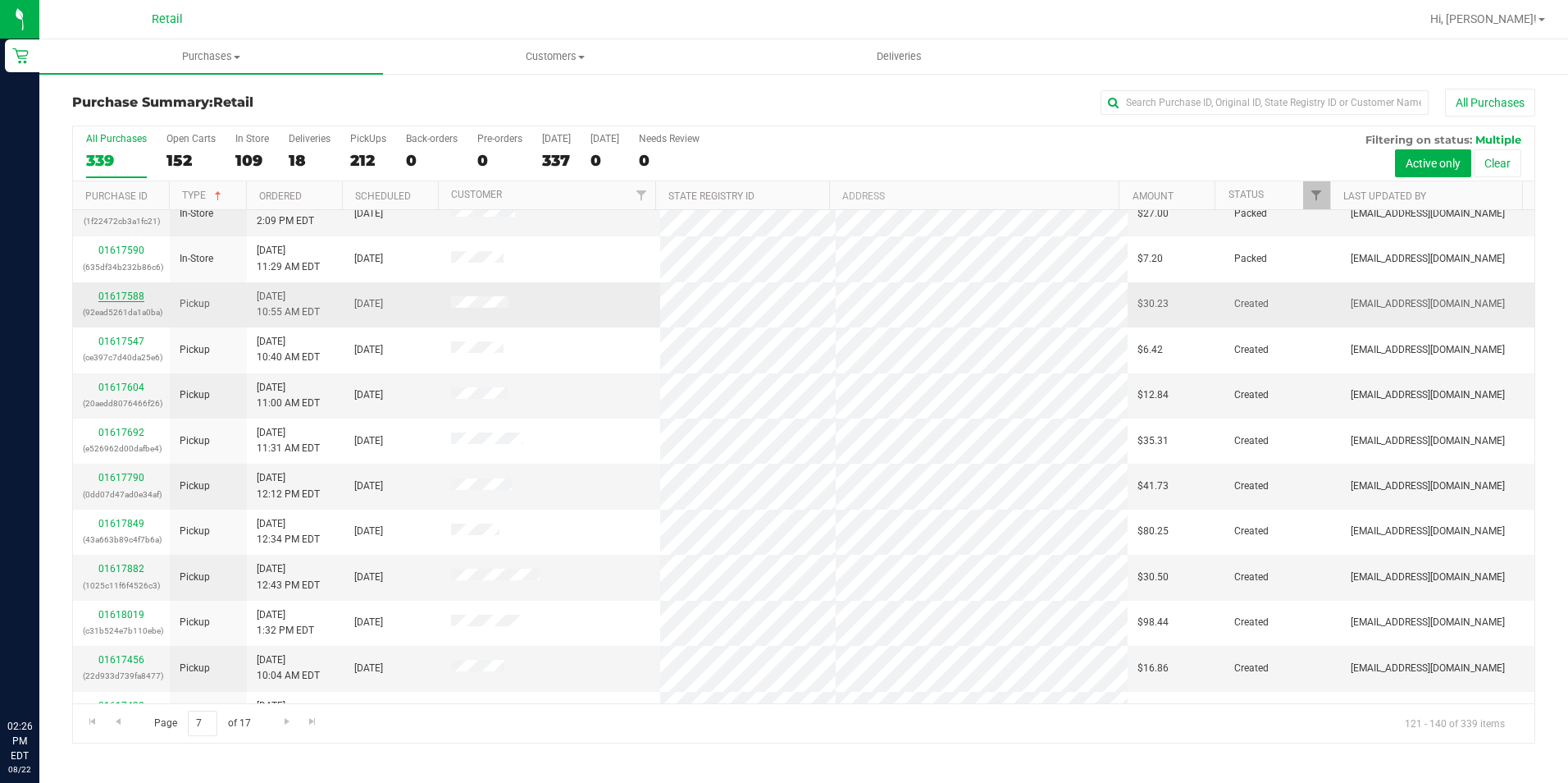
click at [125, 292] on link "01617588" at bounding box center [122, 296] width 46 height 12
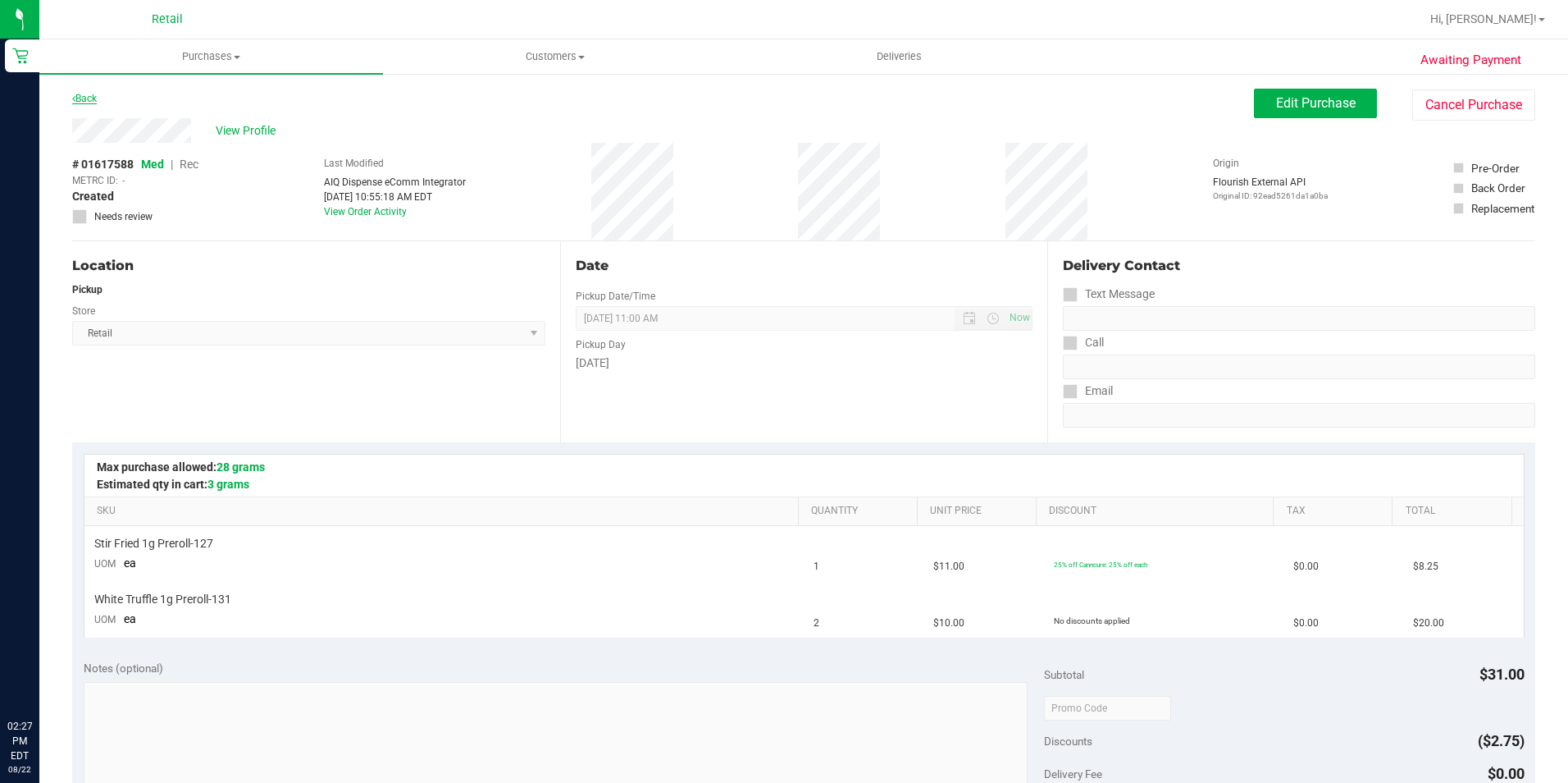
click at [93, 101] on link "Back" at bounding box center [84, 99] width 25 height 12
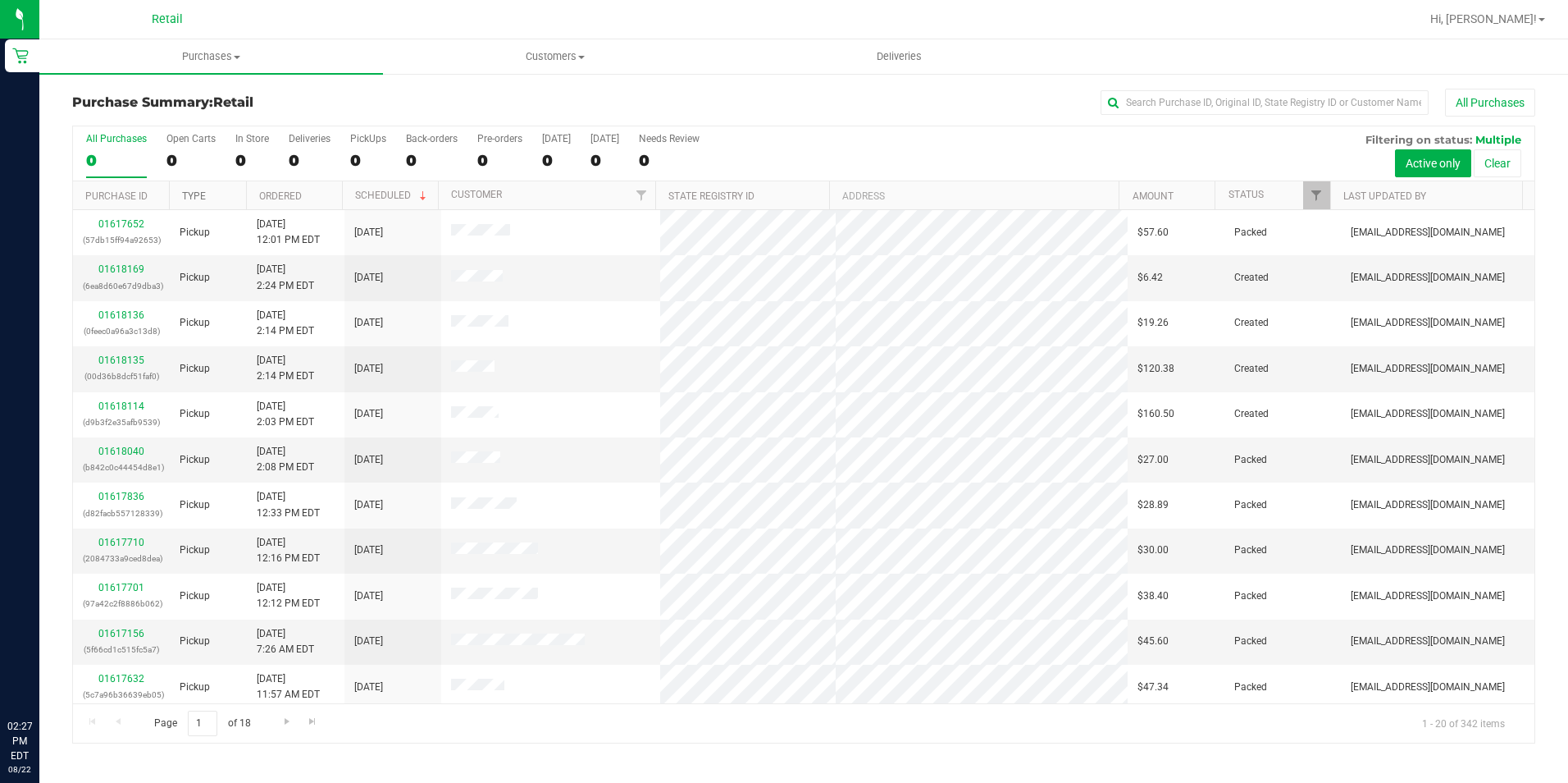
click at [205, 196] on link "Type" at bounding box center [193, 196] width 24 height 12
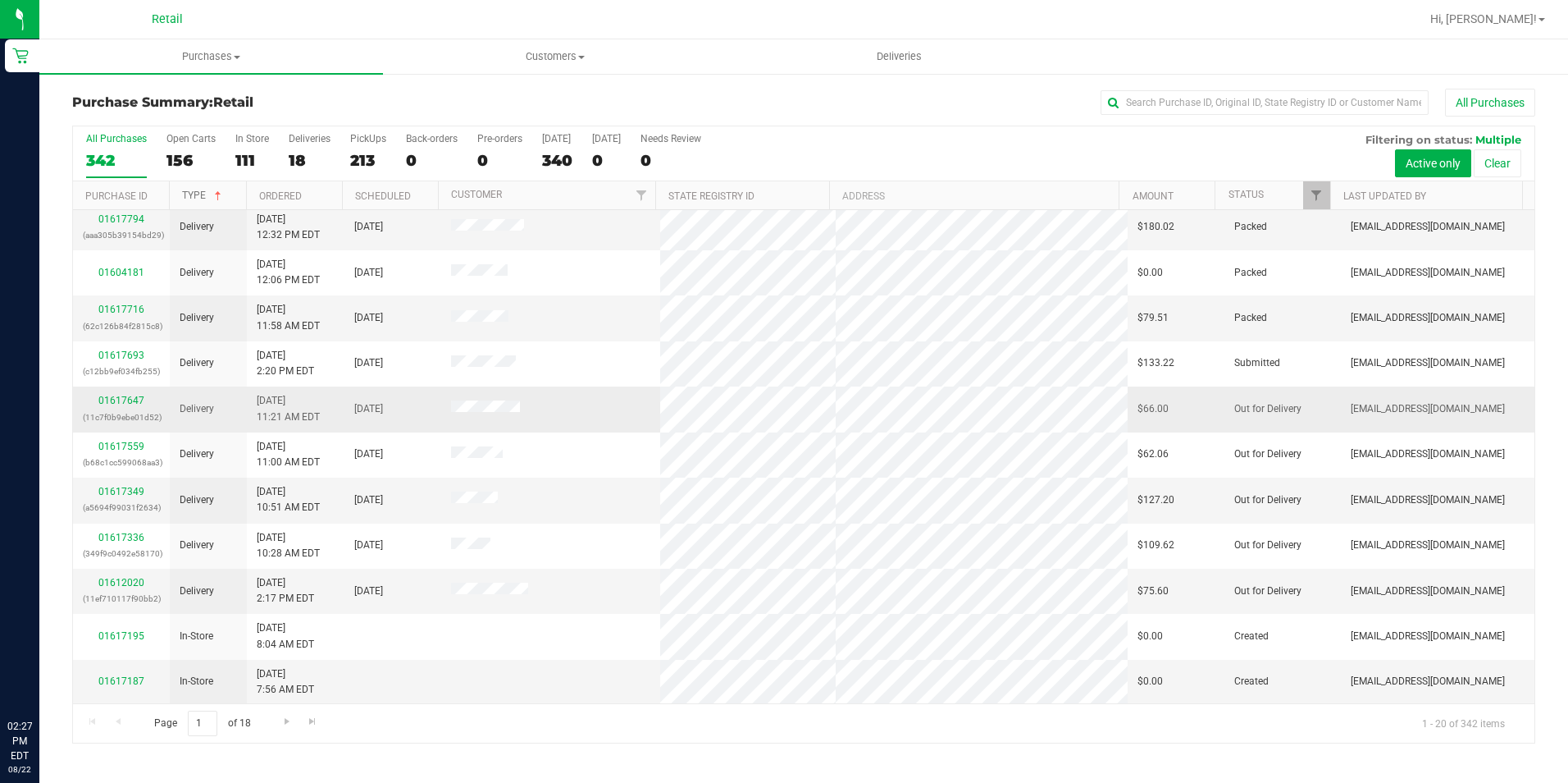
scroll to position [415, 0]
click at [284, 723] on span "Go to the next page" at bounding box center [287, 722] width 13 height 13
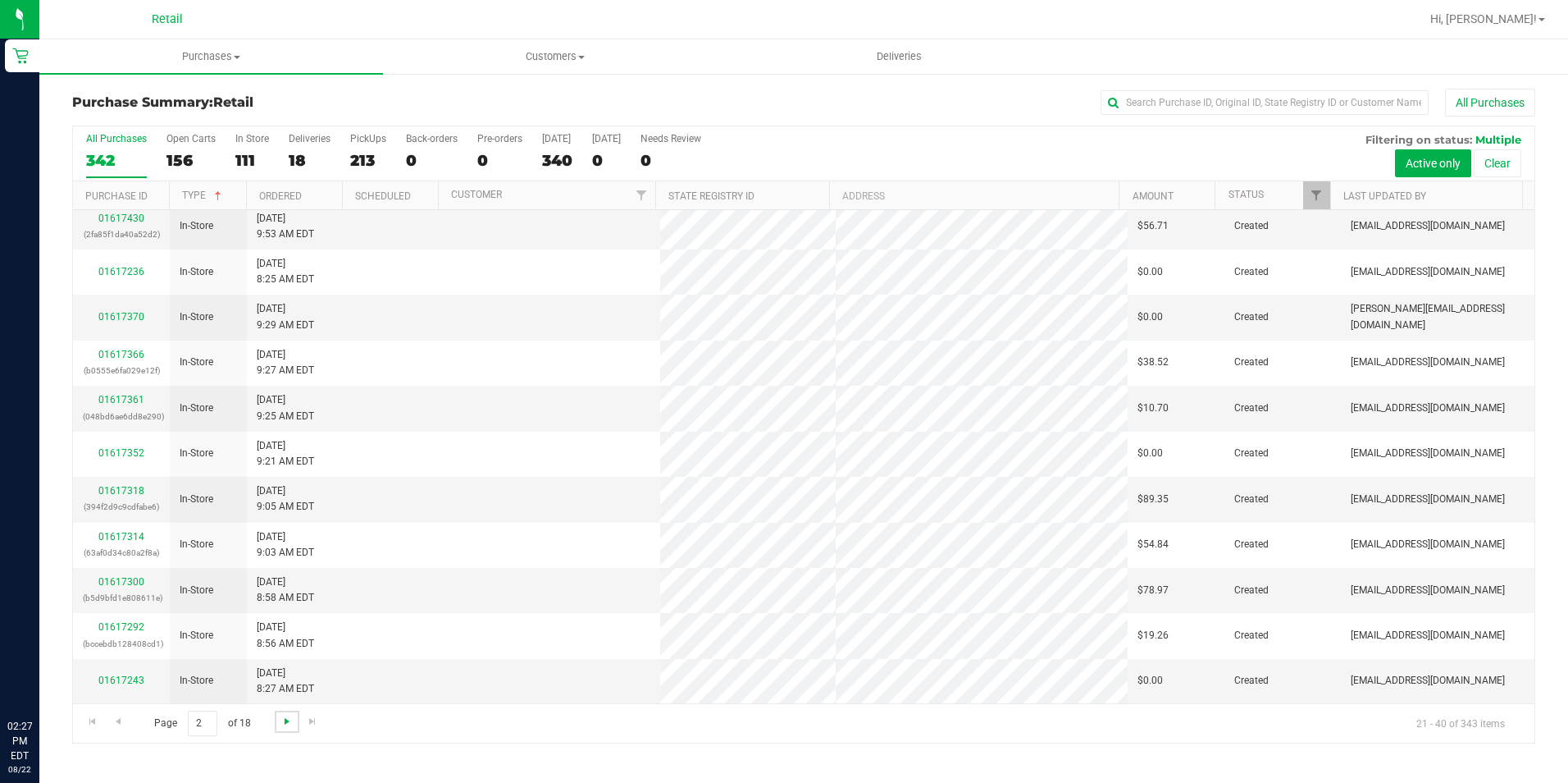
scroll to position [0, 0]
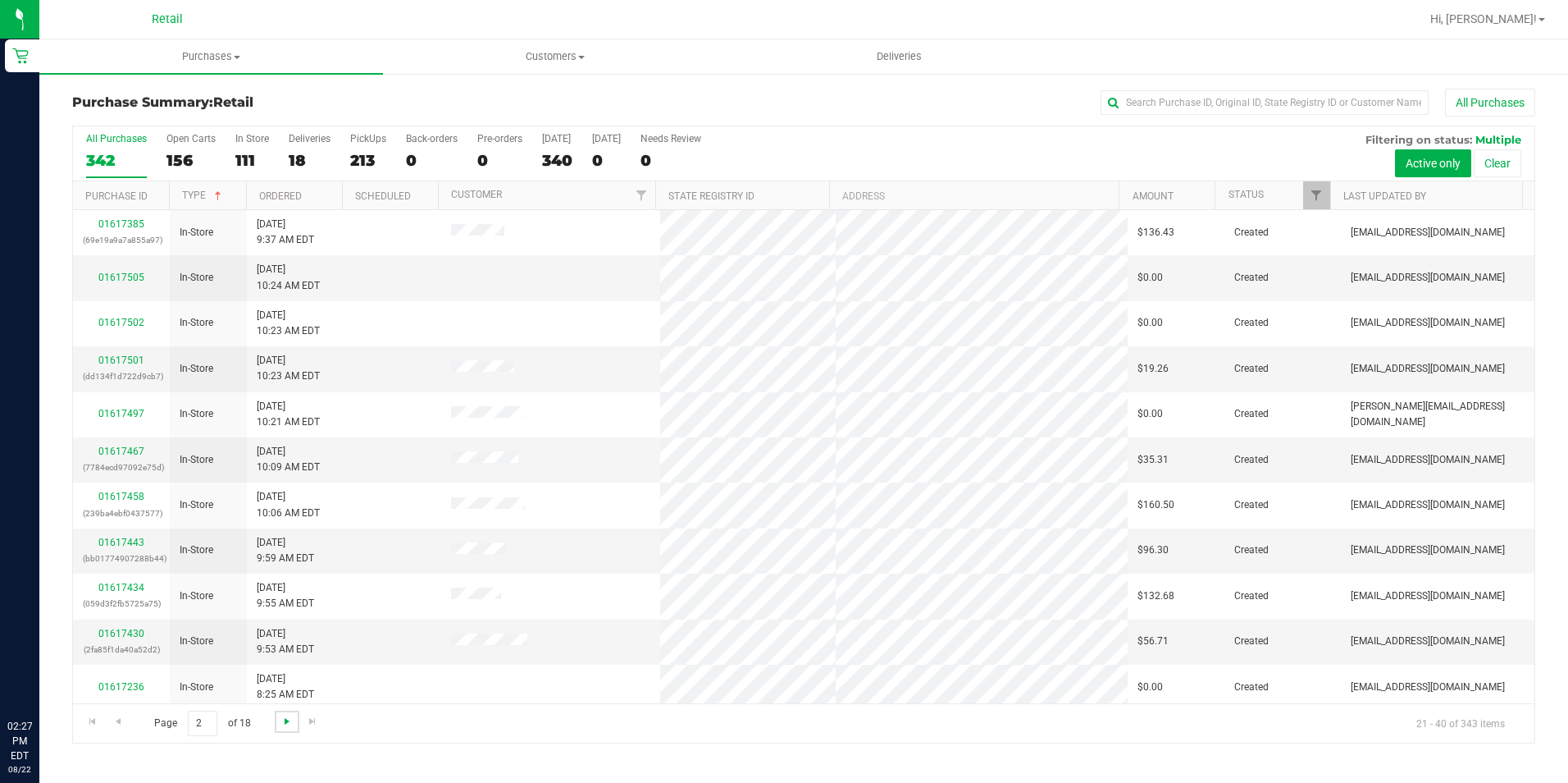
click at [284, 723] on span "Go to the next page" at bounding box center [287, 722] width 13 height 13
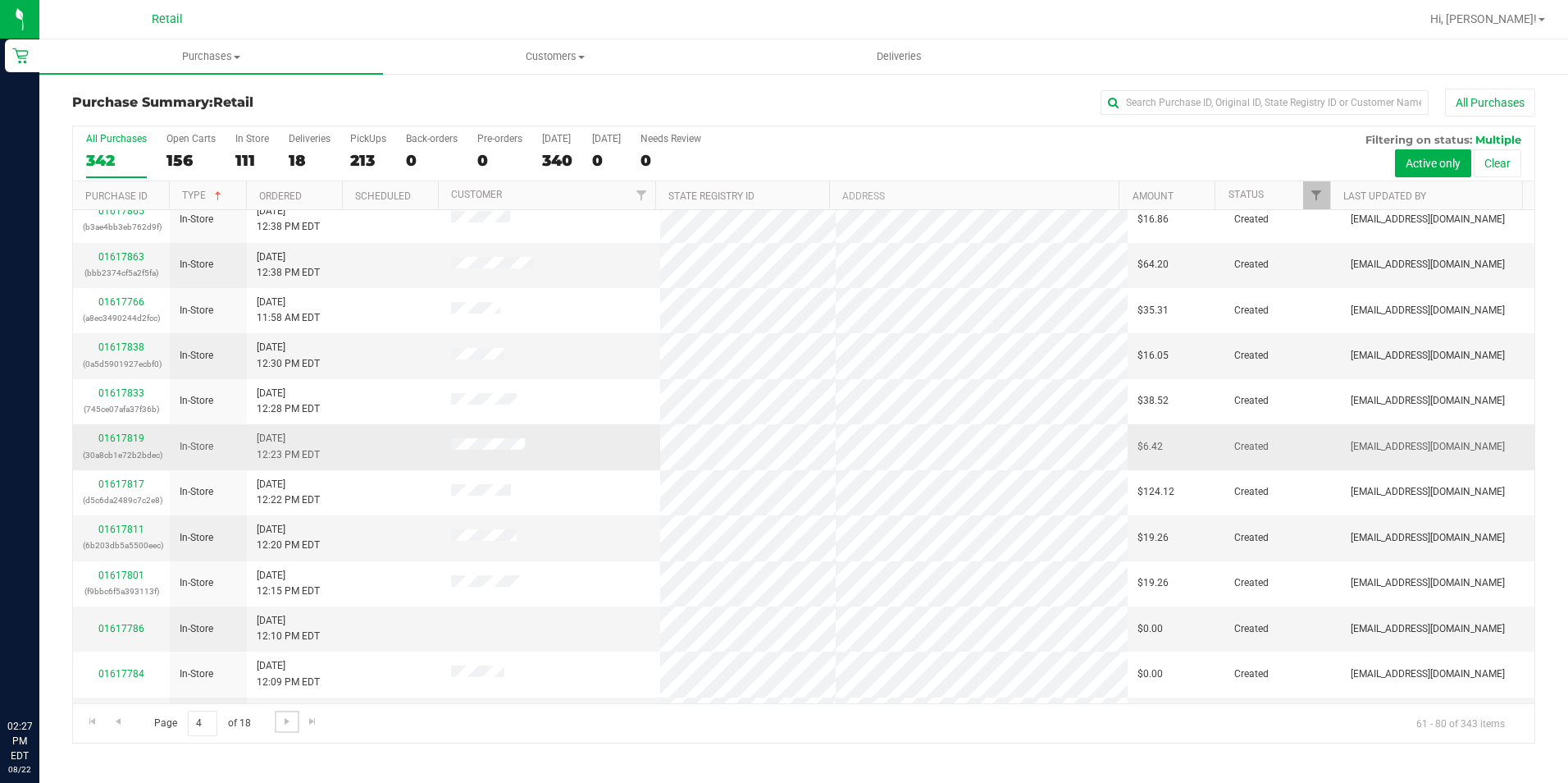
scroll to position [415, 0]
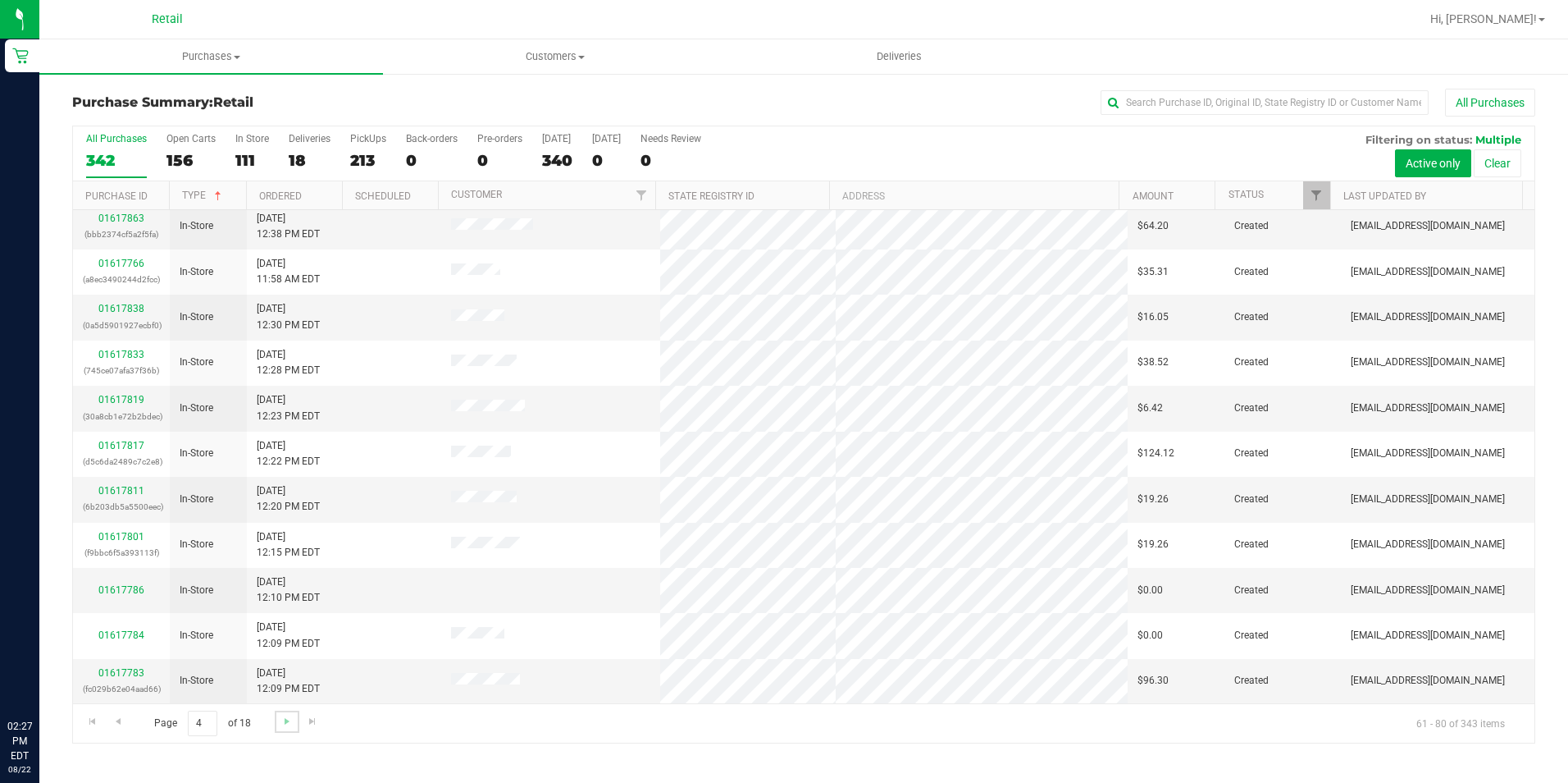
click at [283, 712] on link "Go to the next page" at bounding box center [286, 721] width 24 height 22
click at [283, 717] on span "Go to the next page" at bounding box center [287, 722] width 13 height 13
click at [286, 723] on span "Go to the next page" at bounding box center [287, 722] width 13 height 13
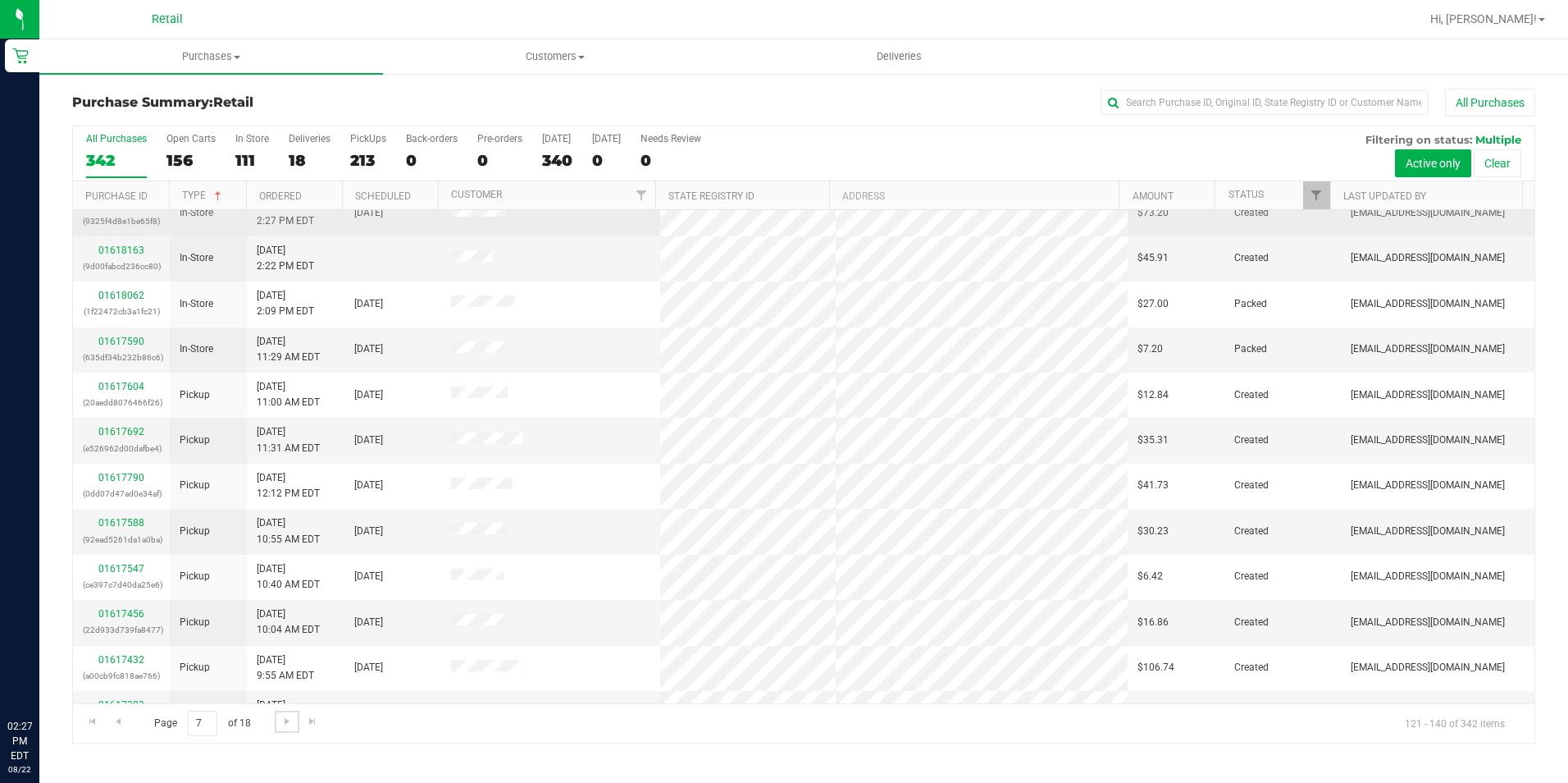
scroll to position [251, 0]
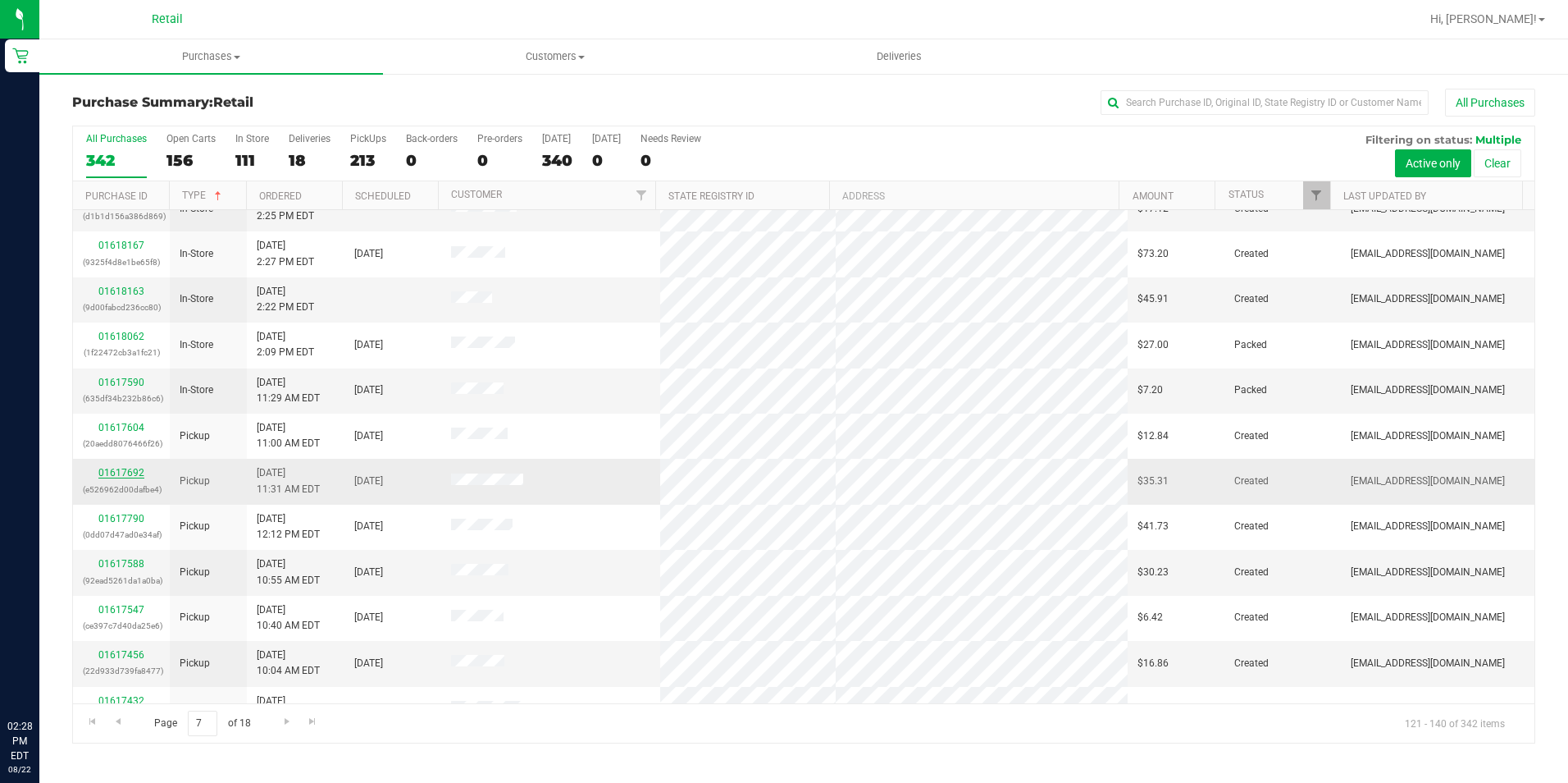
click at [123, 473] on link "01617692" at bounding box center [122, 472] width 46 height 12
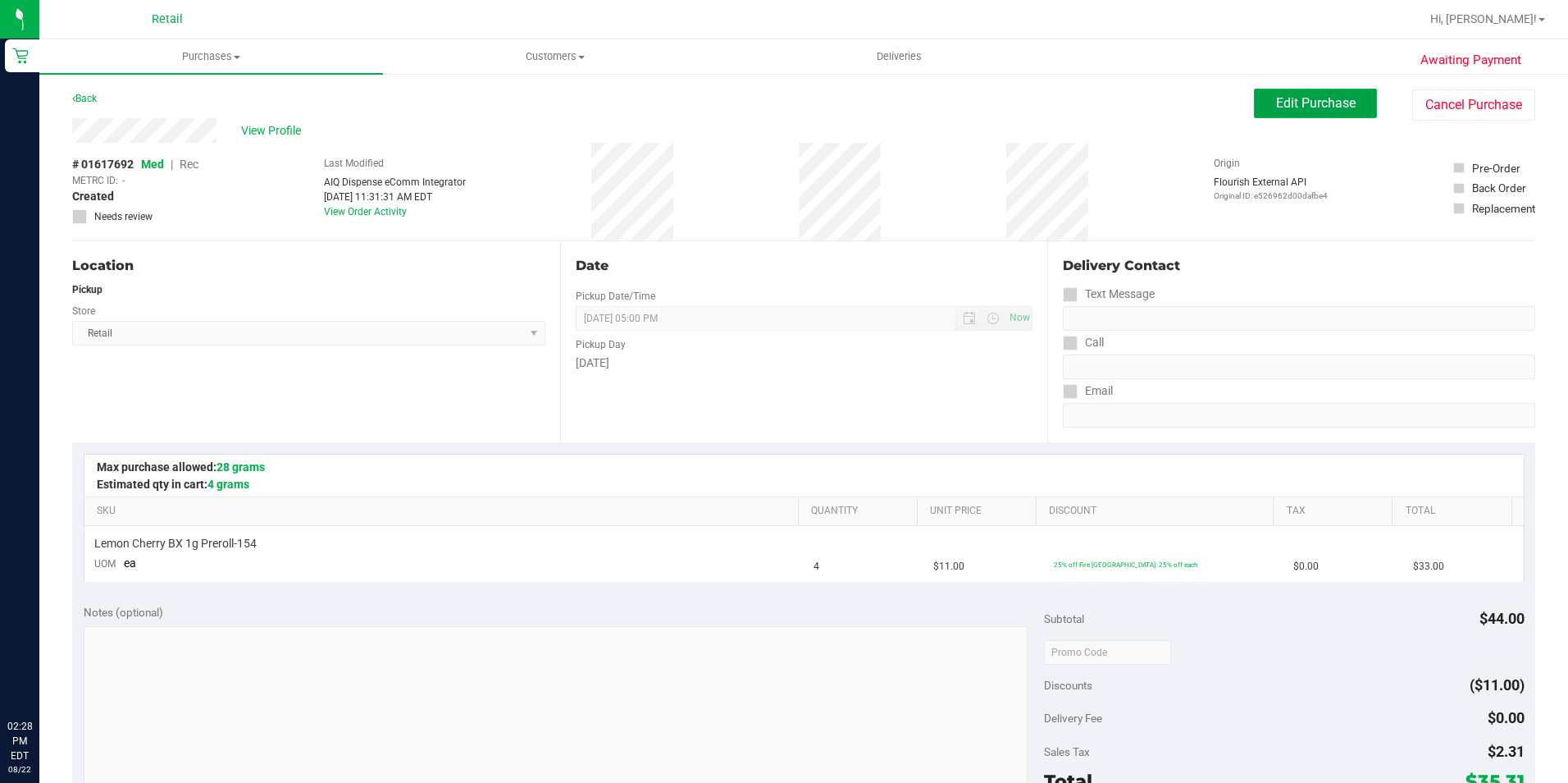
click at [1324, 105] on span "Edit Purchase" at bounding box center [1315, 103] width 80 height 15
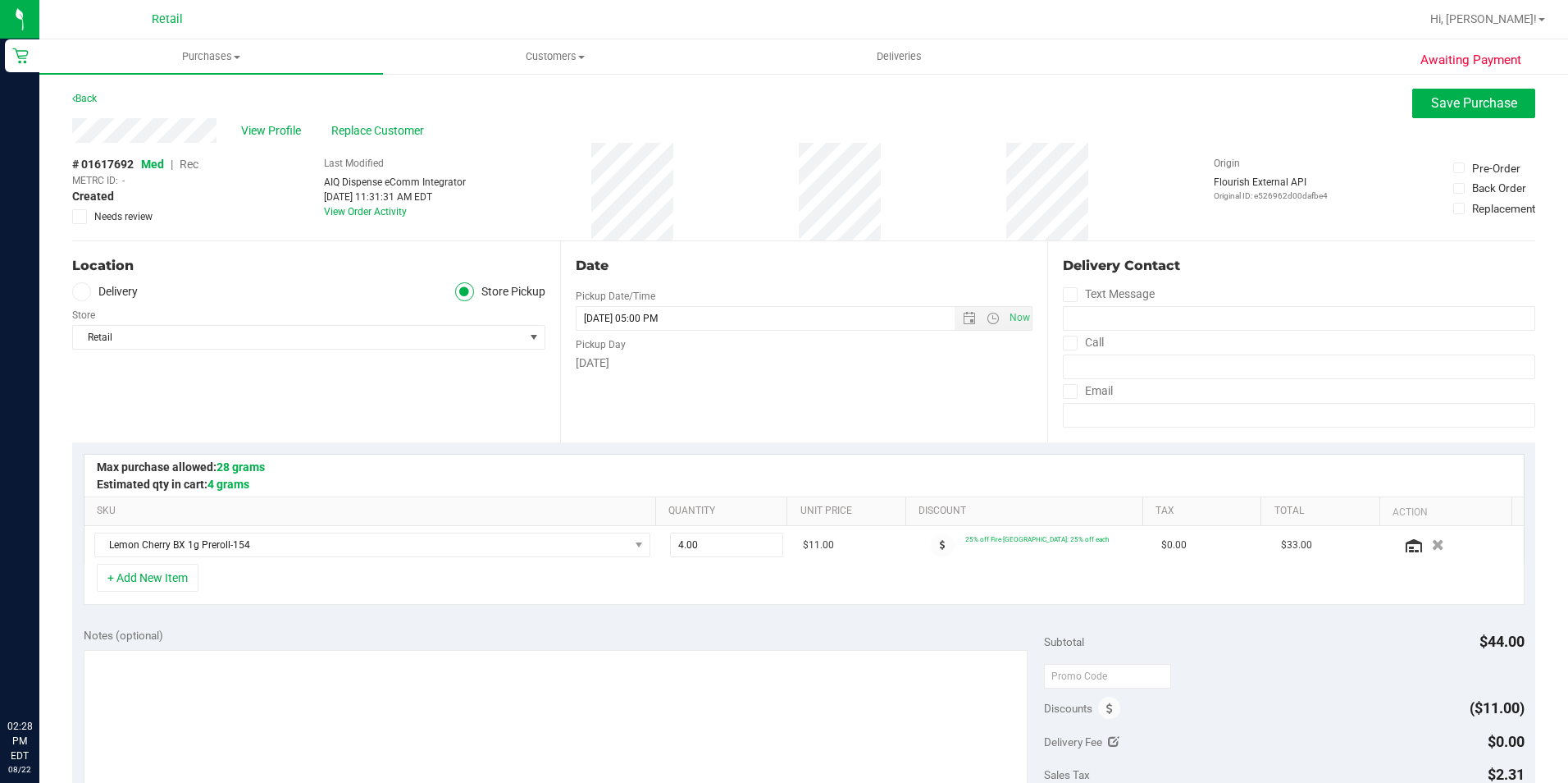
click at [190, 167] on span "Rec" at bounding box center [190, 164] width 19 height 13
click at [1415, 117] on button "Save Purchase" at bounding box center [1473, 103] width 123 height 30
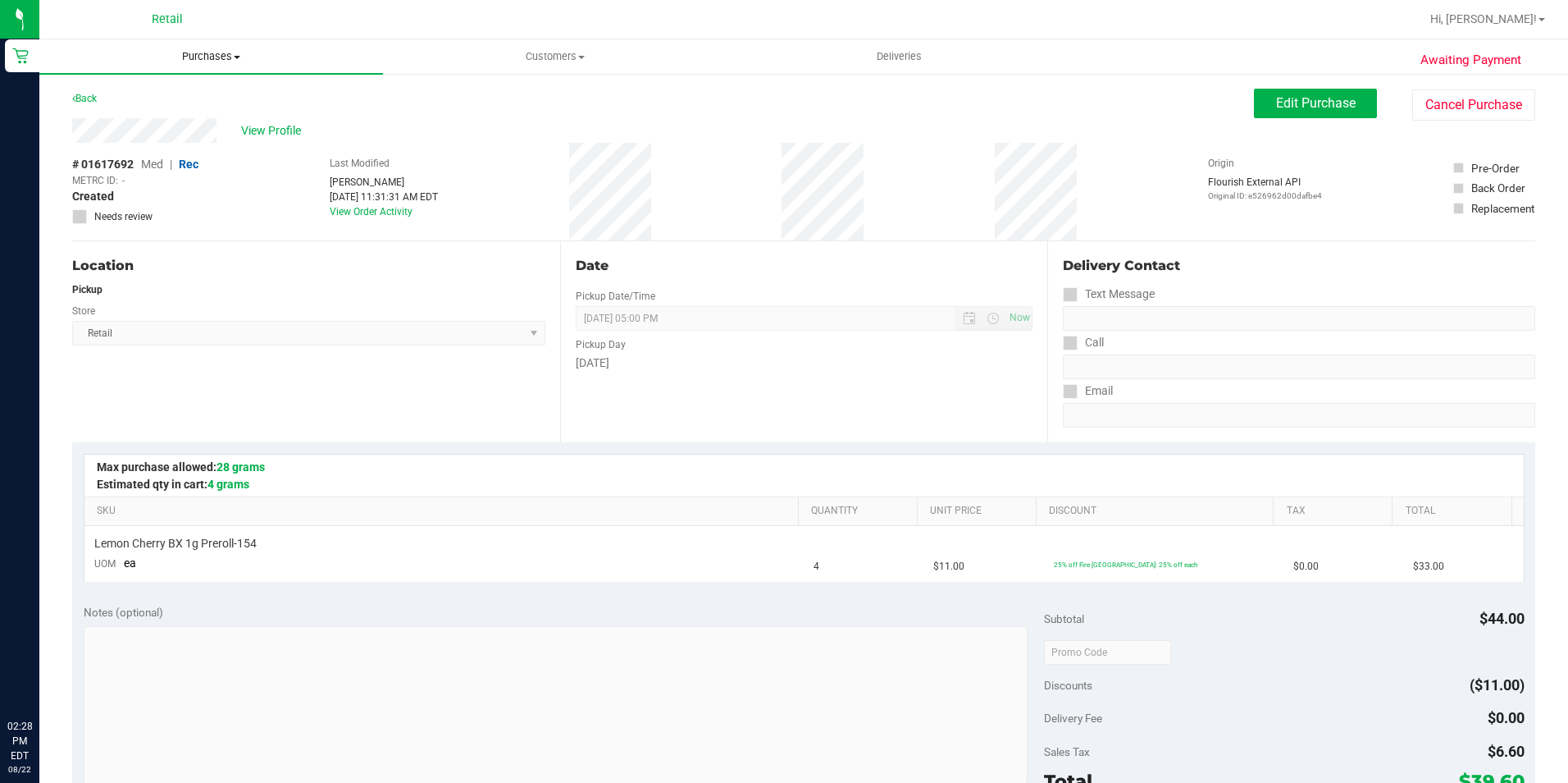
click at [202, 54] on span "Purchases" at bounding box center [211, 56] width 344 height 14
click at [147, 103] on span "Summary of purchases" at bounding box center [124, 99] width 169 height 14
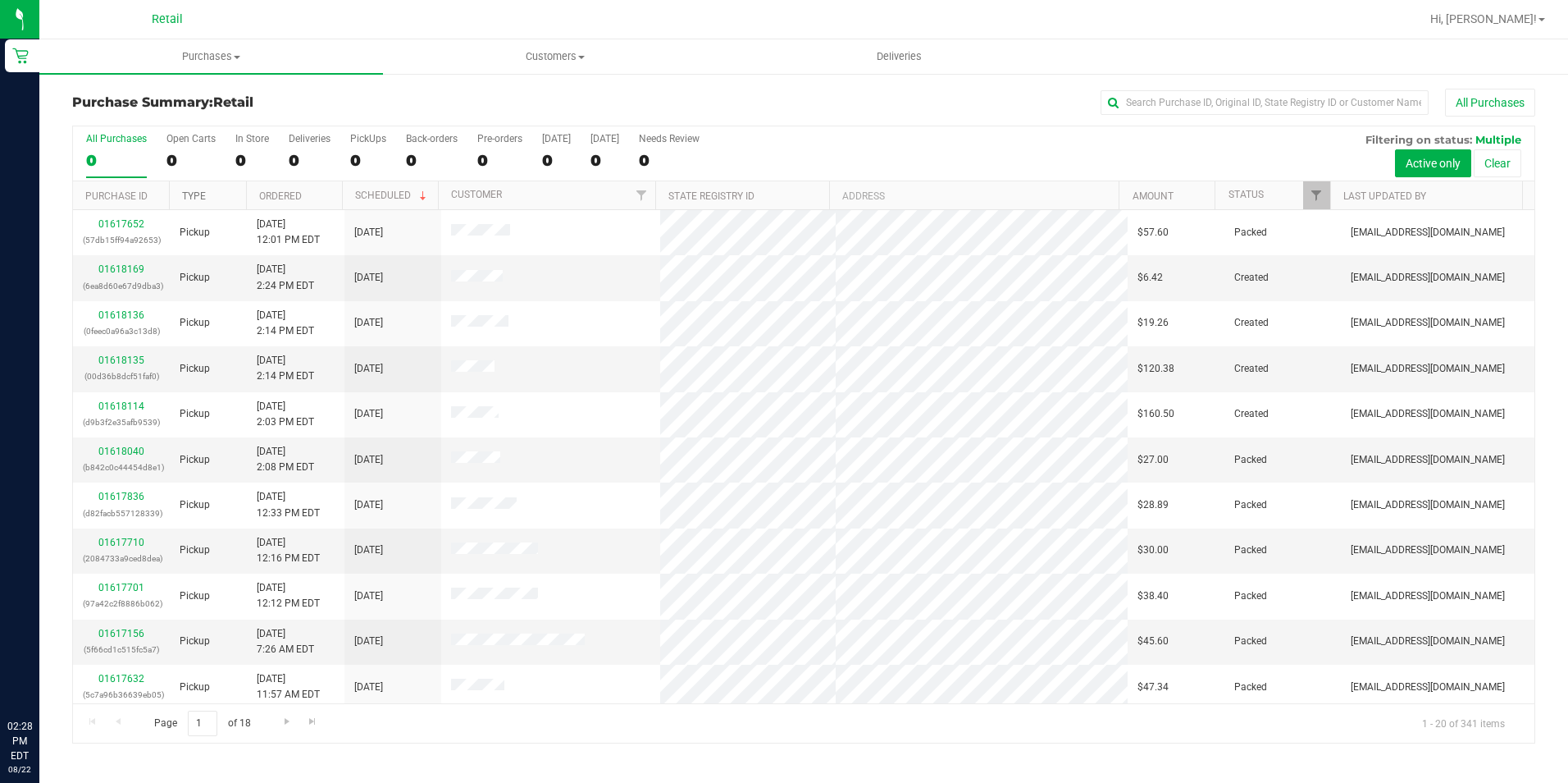
click at [195, 198] on link "Type" at bounding box center [193, 196] width 24 height 12
click at [283, 720] on span "Go to the next page" at bounding box center [287, 722] width 13 height 13
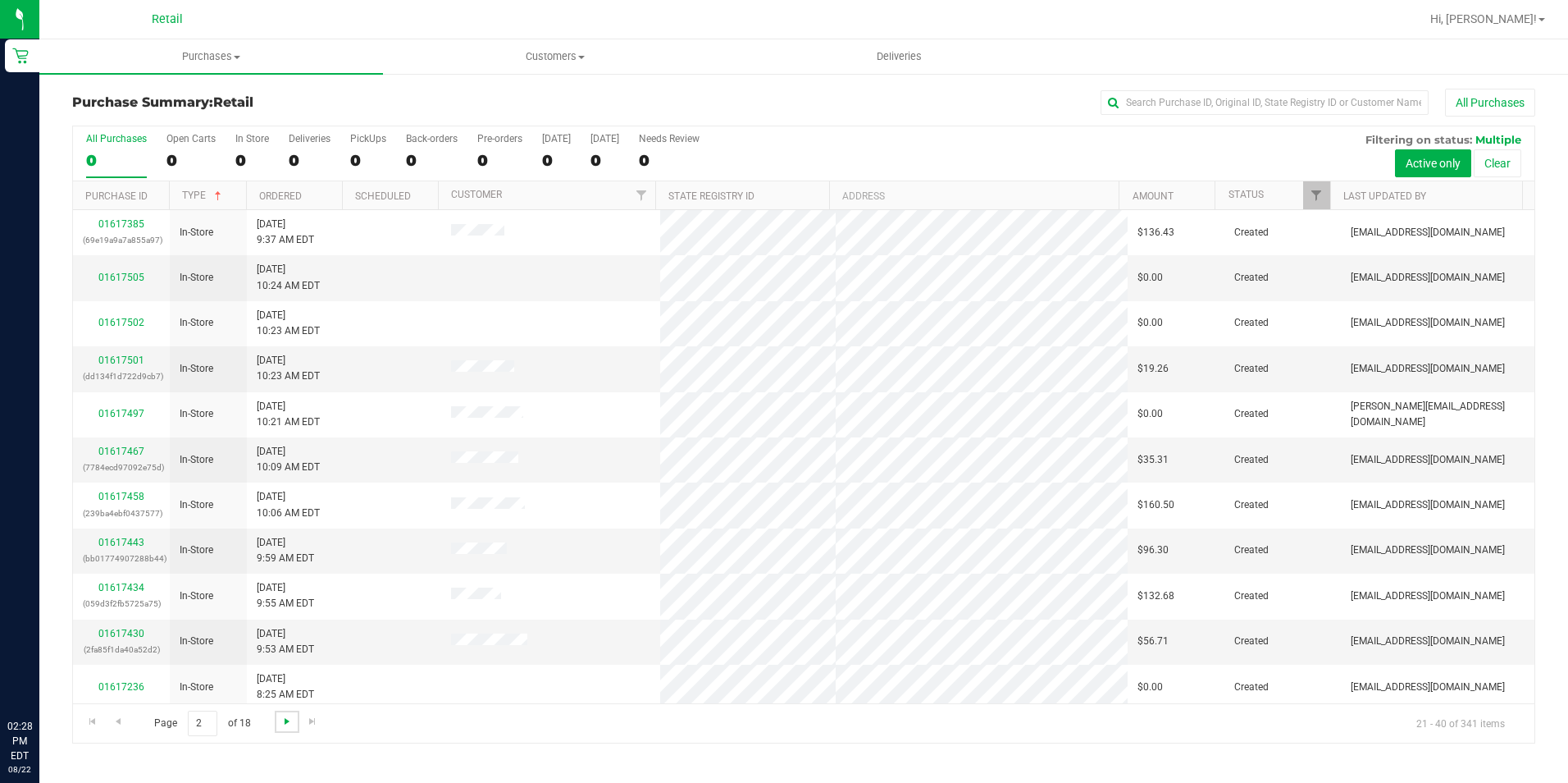
click at [283, 720] on span "Go to the next page" at bounding box center [287, 722] width 13 height 13
click at [284, 720] on span "Go to the next page" at bounding box center [287, 722] width 13 height 13
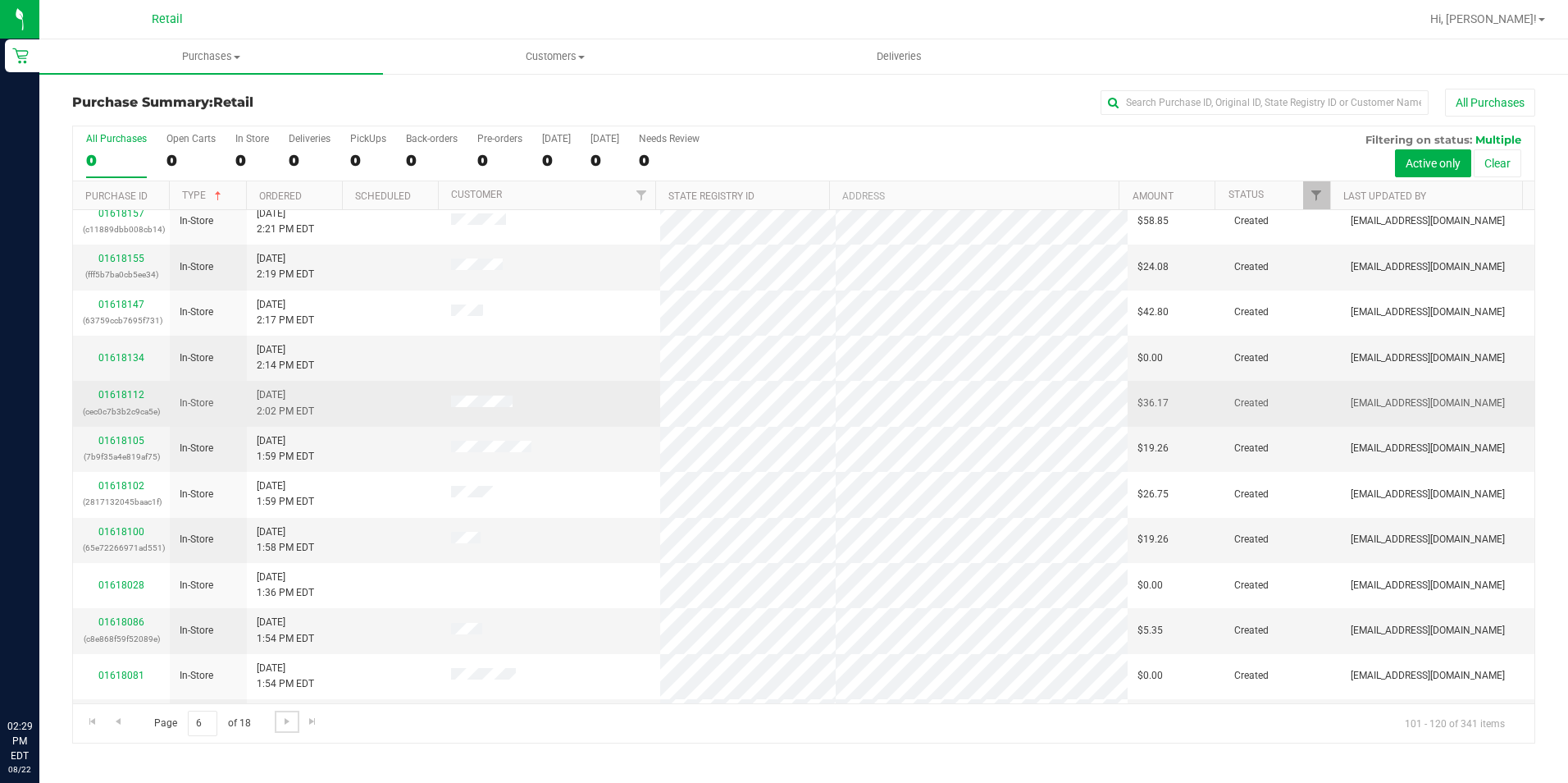
scroll to position [415, 0]
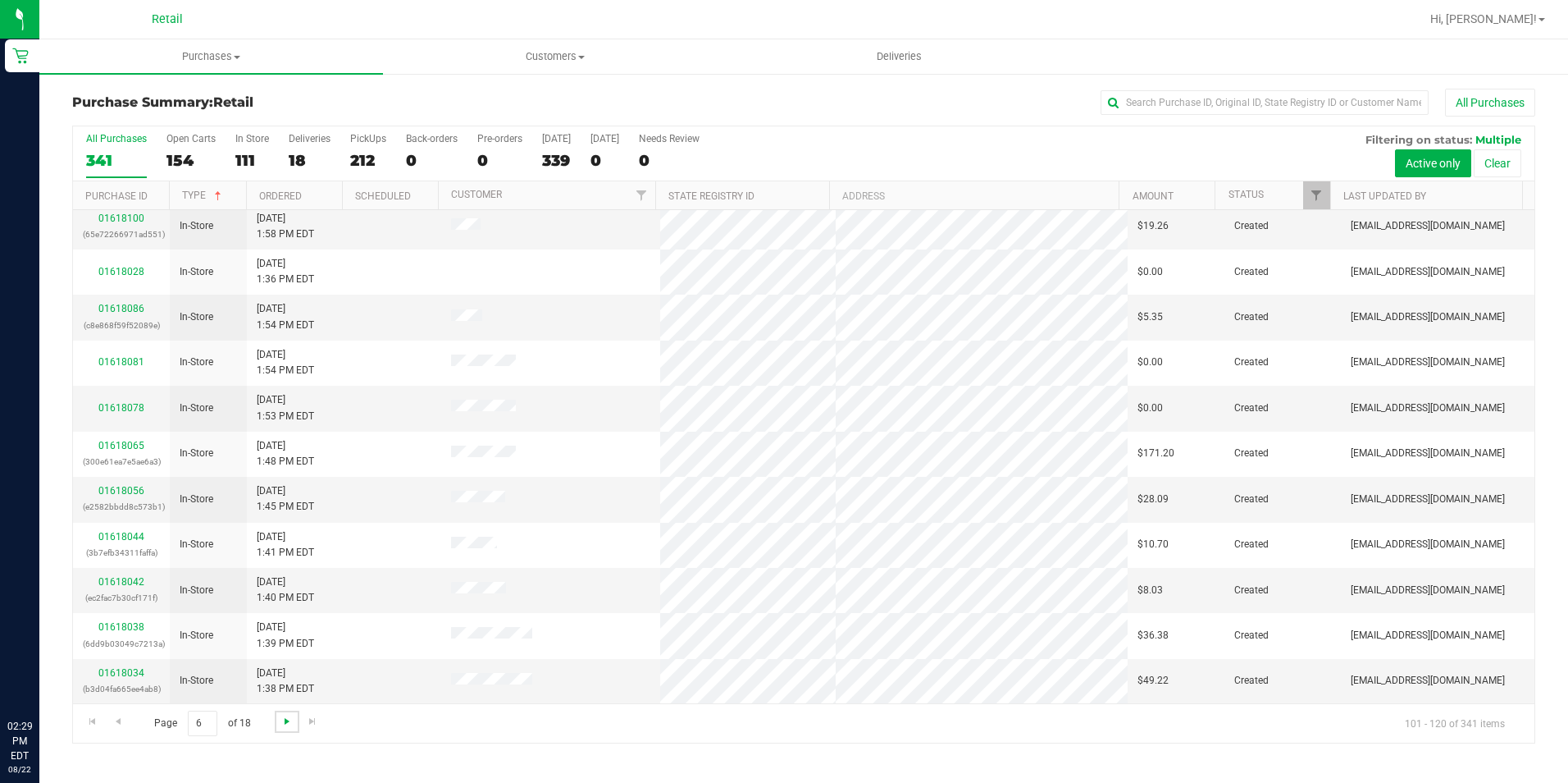
click at [281, 723] on span "Go to the next page" at bounding box center [287, 722] width 13 height 13
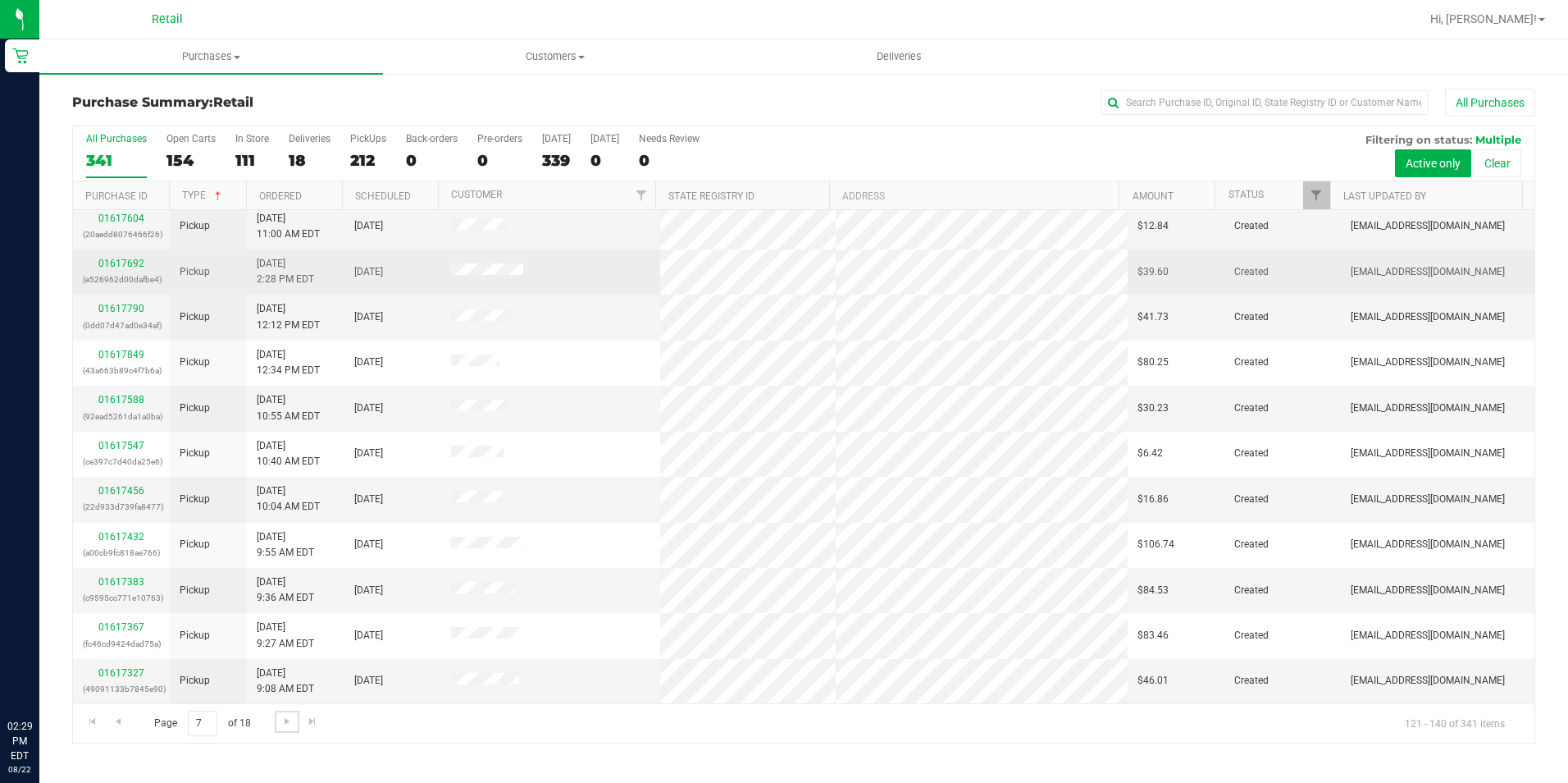
scroll to position [334, 0]
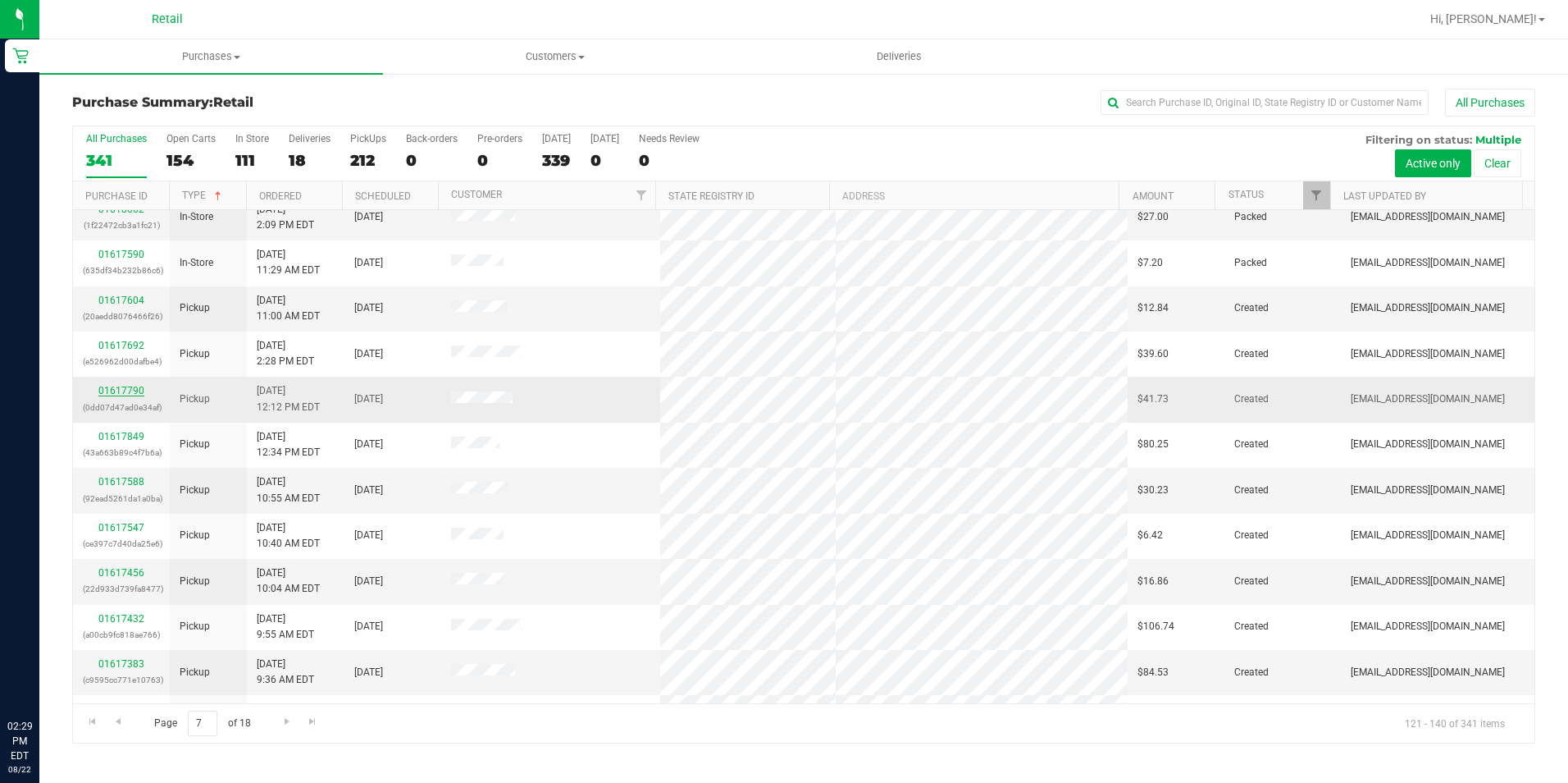
click at [123, 387] on link "01617790" at bounding box center [122, 391] width 46 height 12
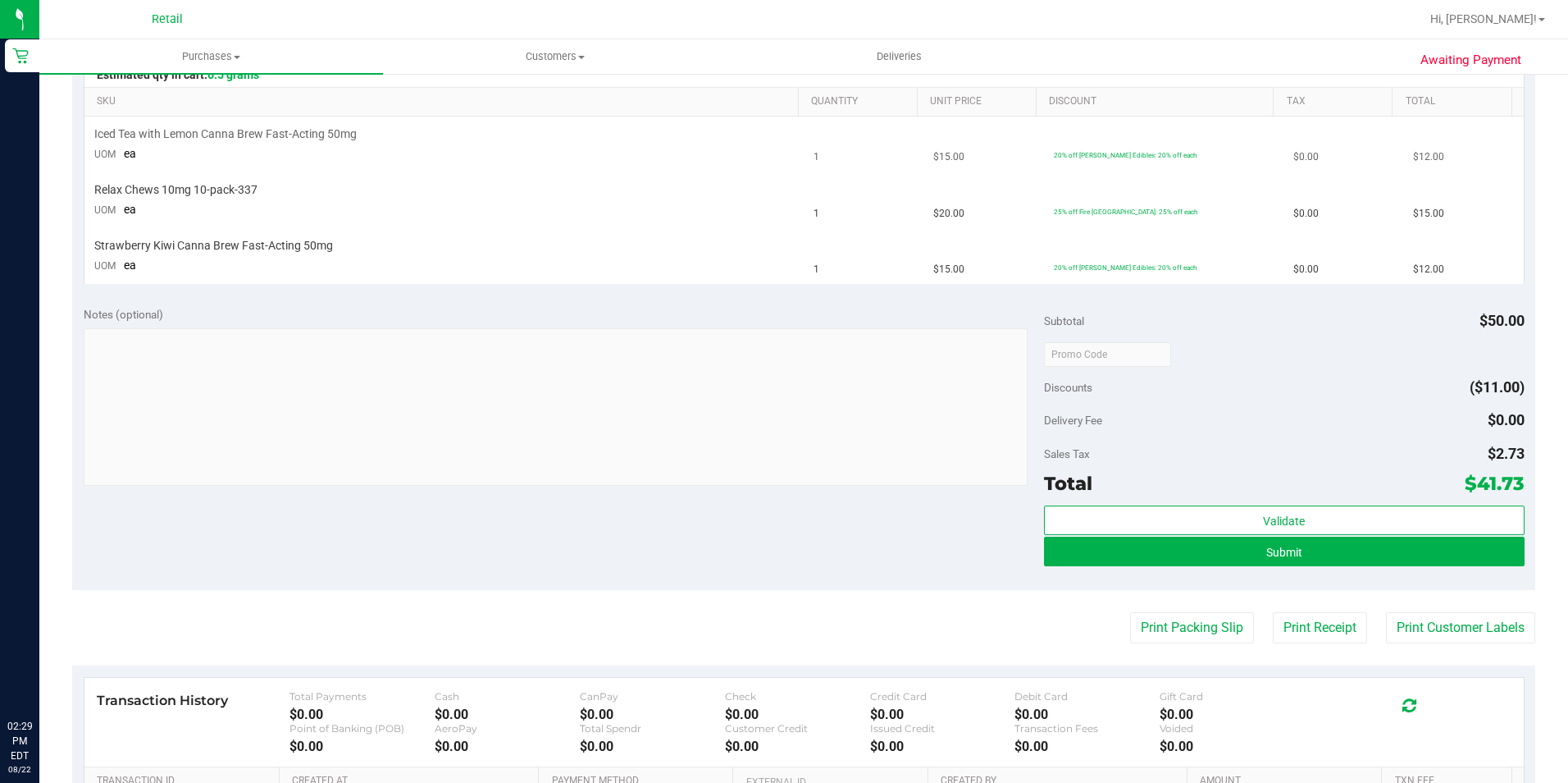
scroll to position [410, 0]
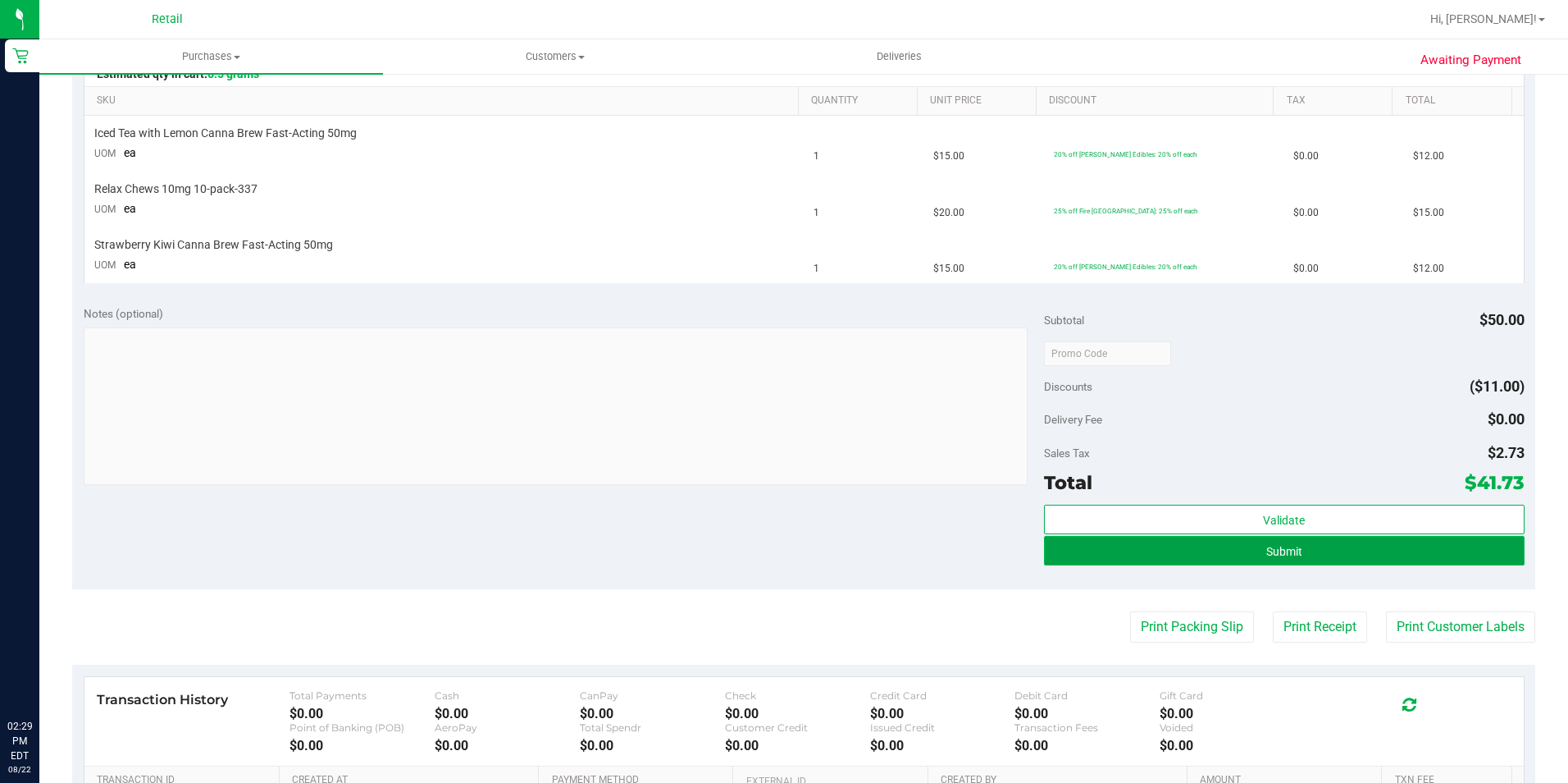
click at [1151, 542] on button "Submit" at bounding box center [1284, 550] width 481 height 30
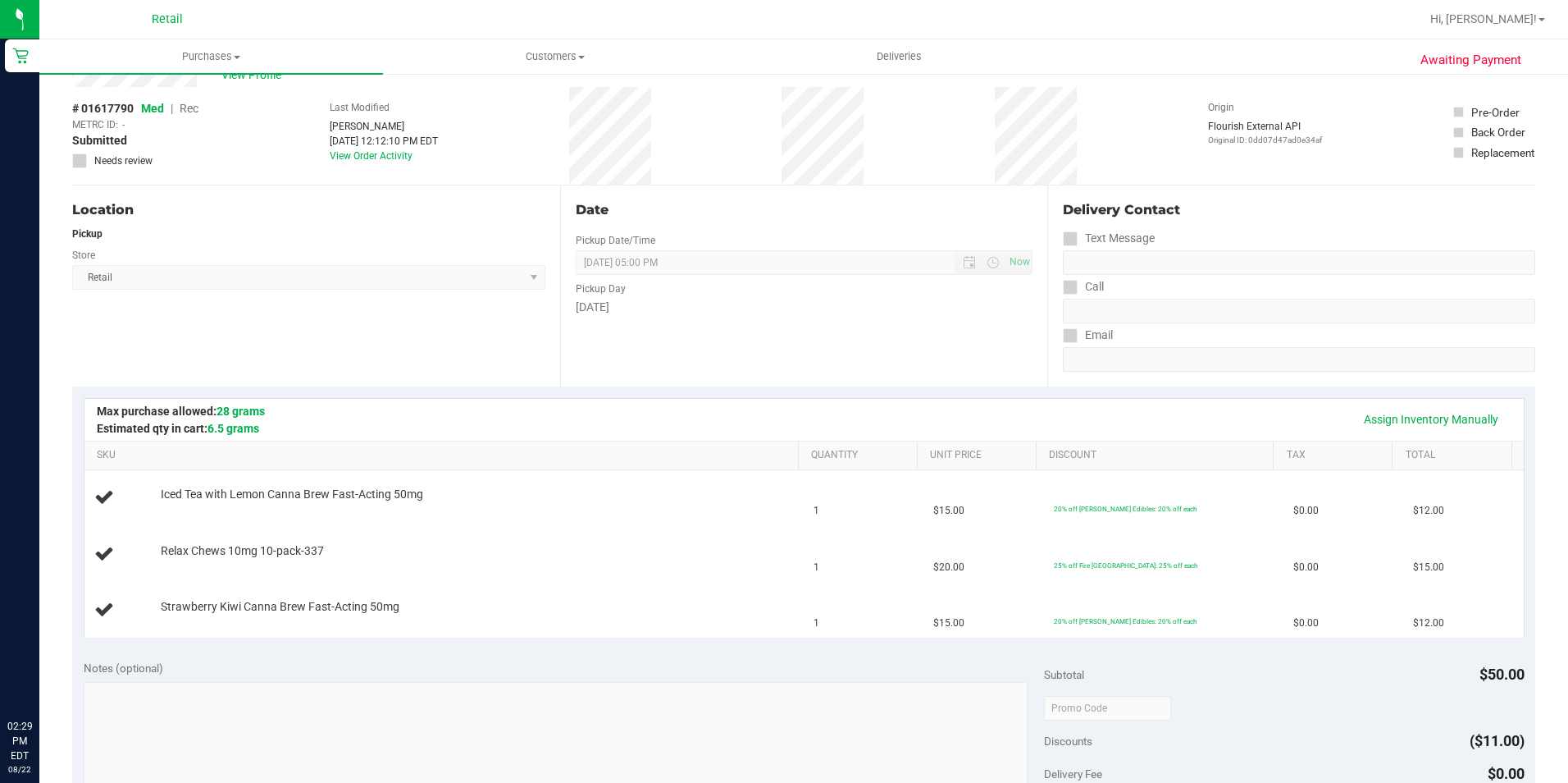
scroll to position [0, 0]
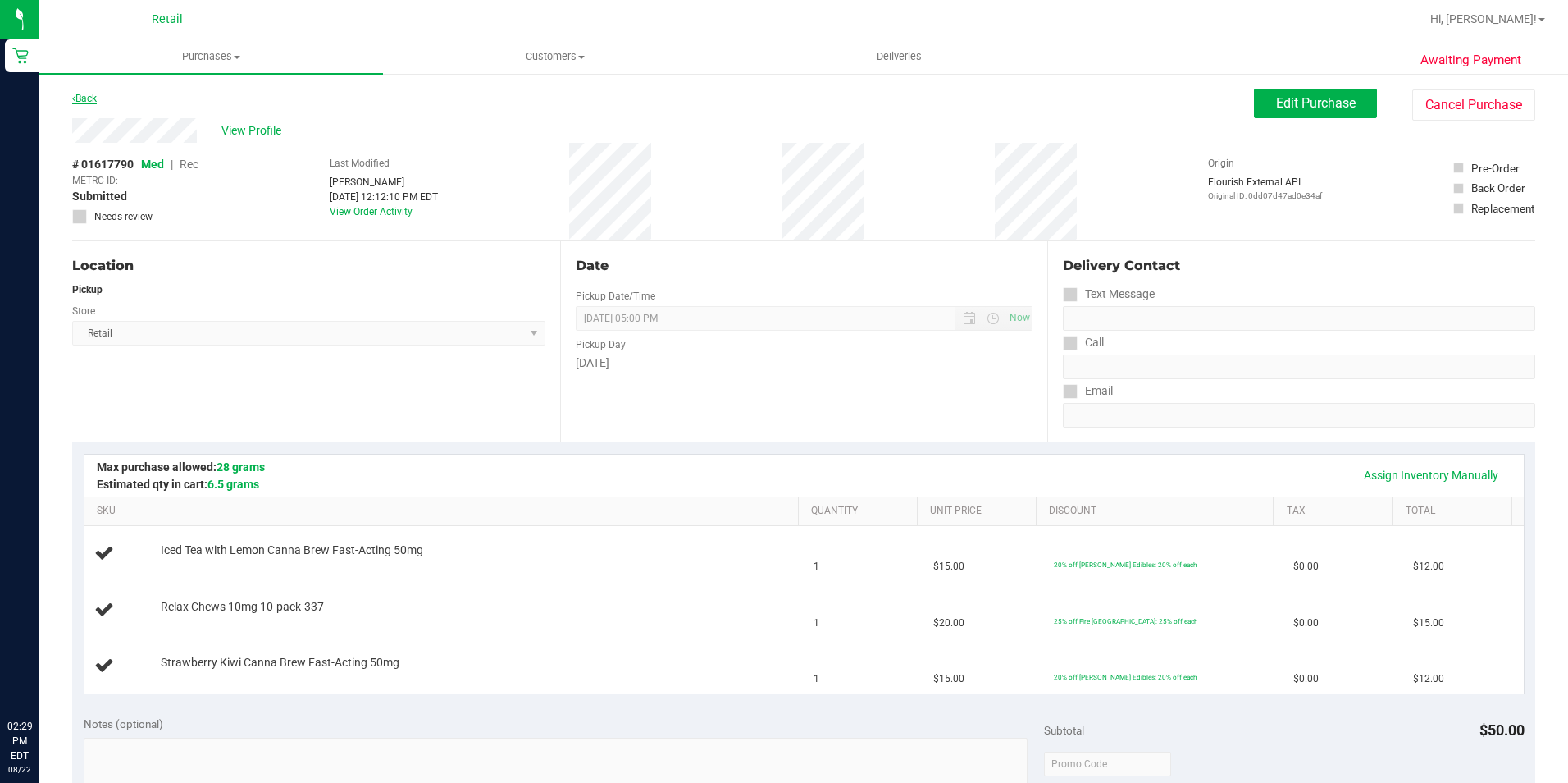
click at [80, 94] on link "Back" at bounding box center [84, 99] width 25 height 12
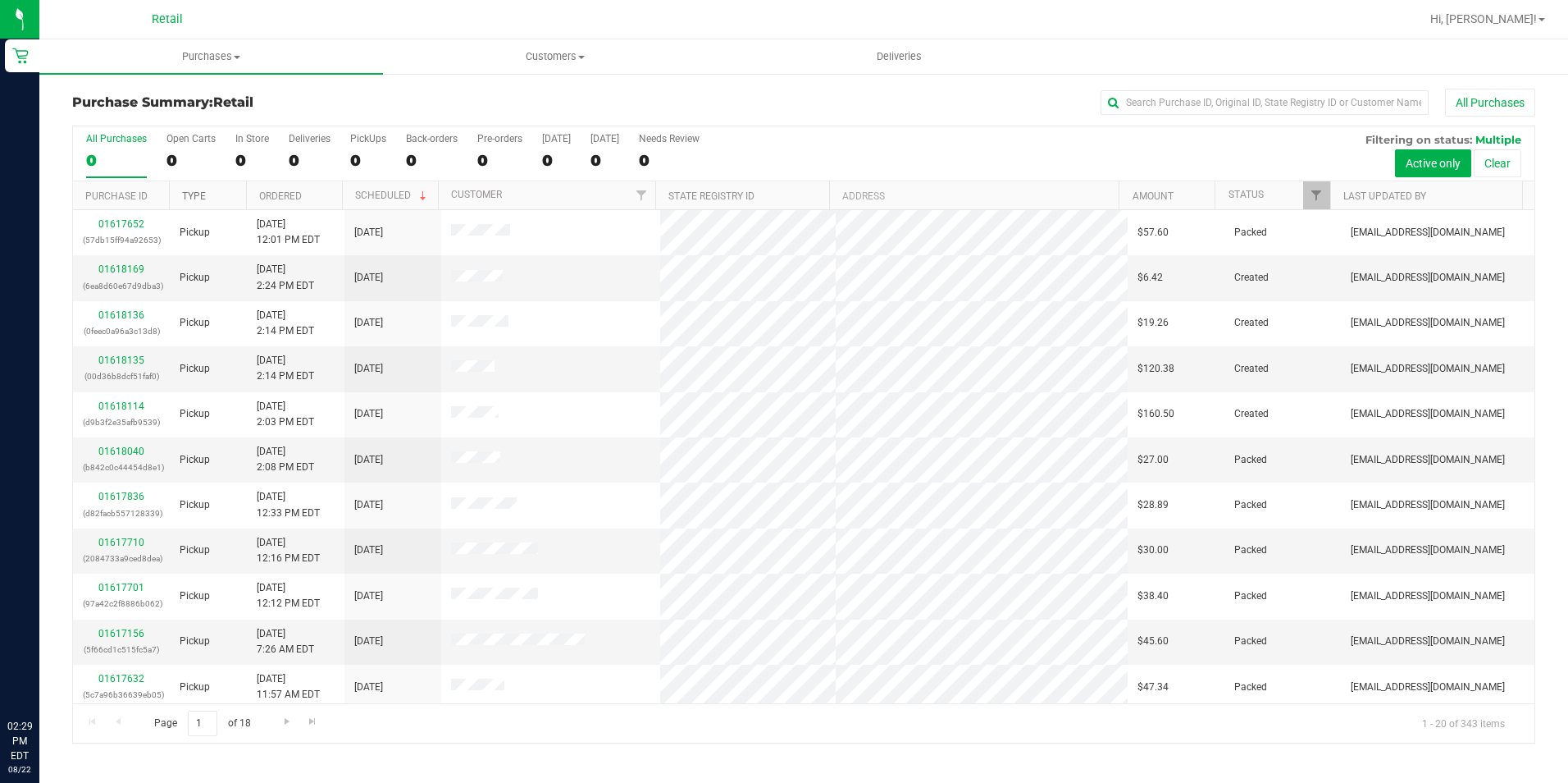
click at [205, 196] on link "Type" at bounding box center [193, 196] width 24 height 12
click at [281, 721] on span "Go to the next page" at bounding box center [287, 722] width 13 height 13
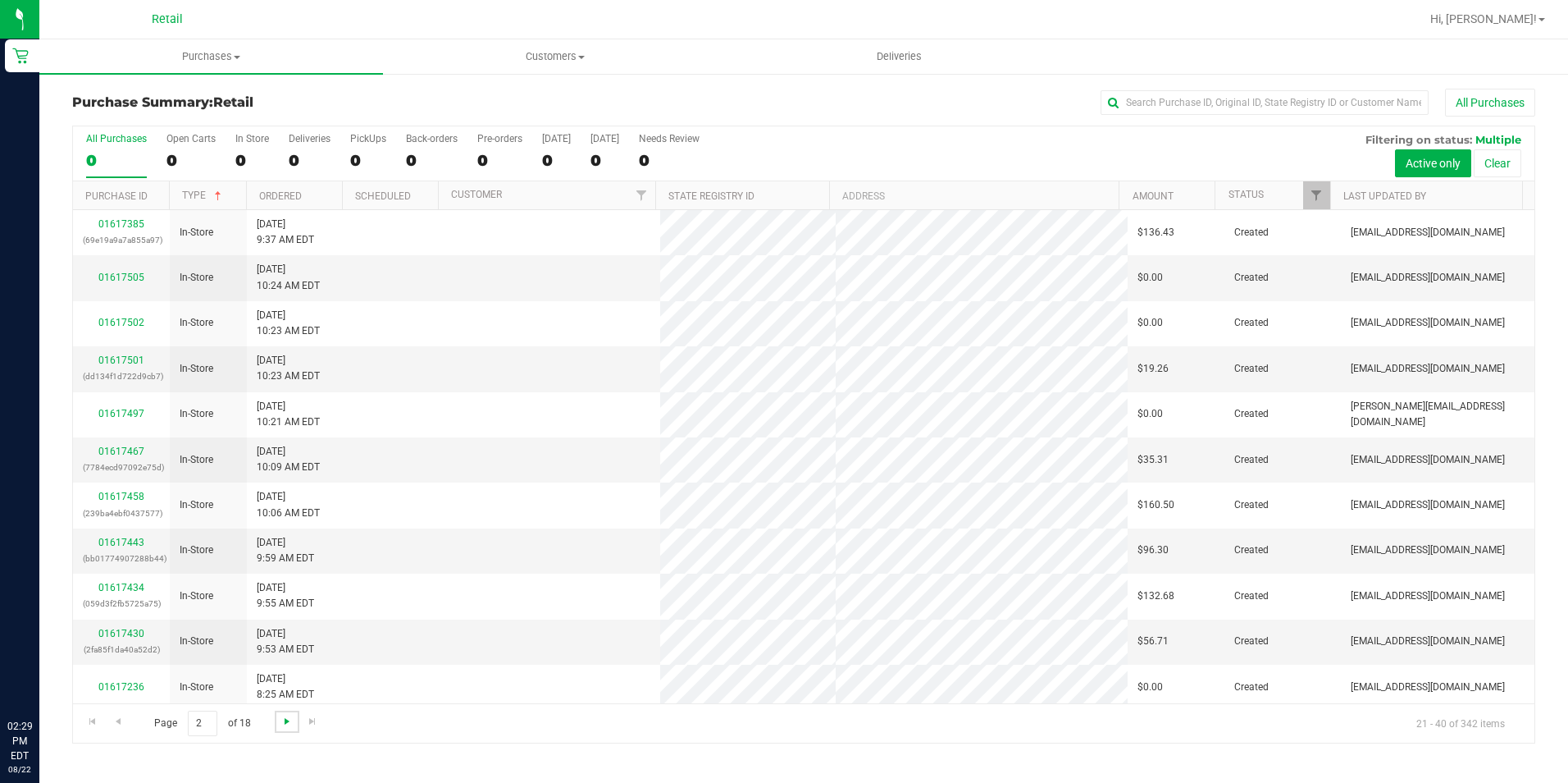
click at [281, 721] on span "Go to the next page" at bounding box center [287, 722] width 13 height 13
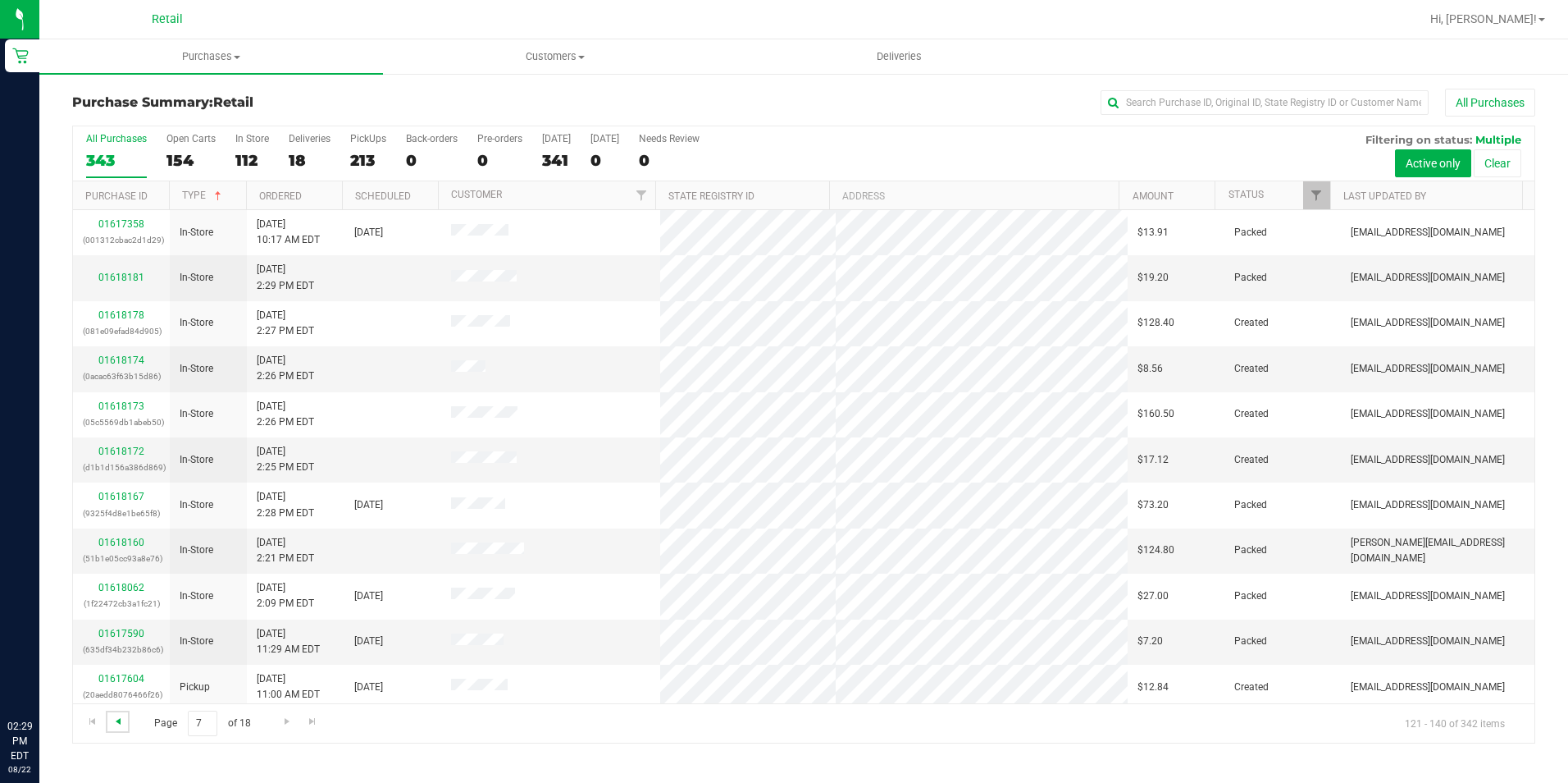
click at [113, 718] on span "Go to the previous page" at bounding box center [118, 722] width 13 height 13
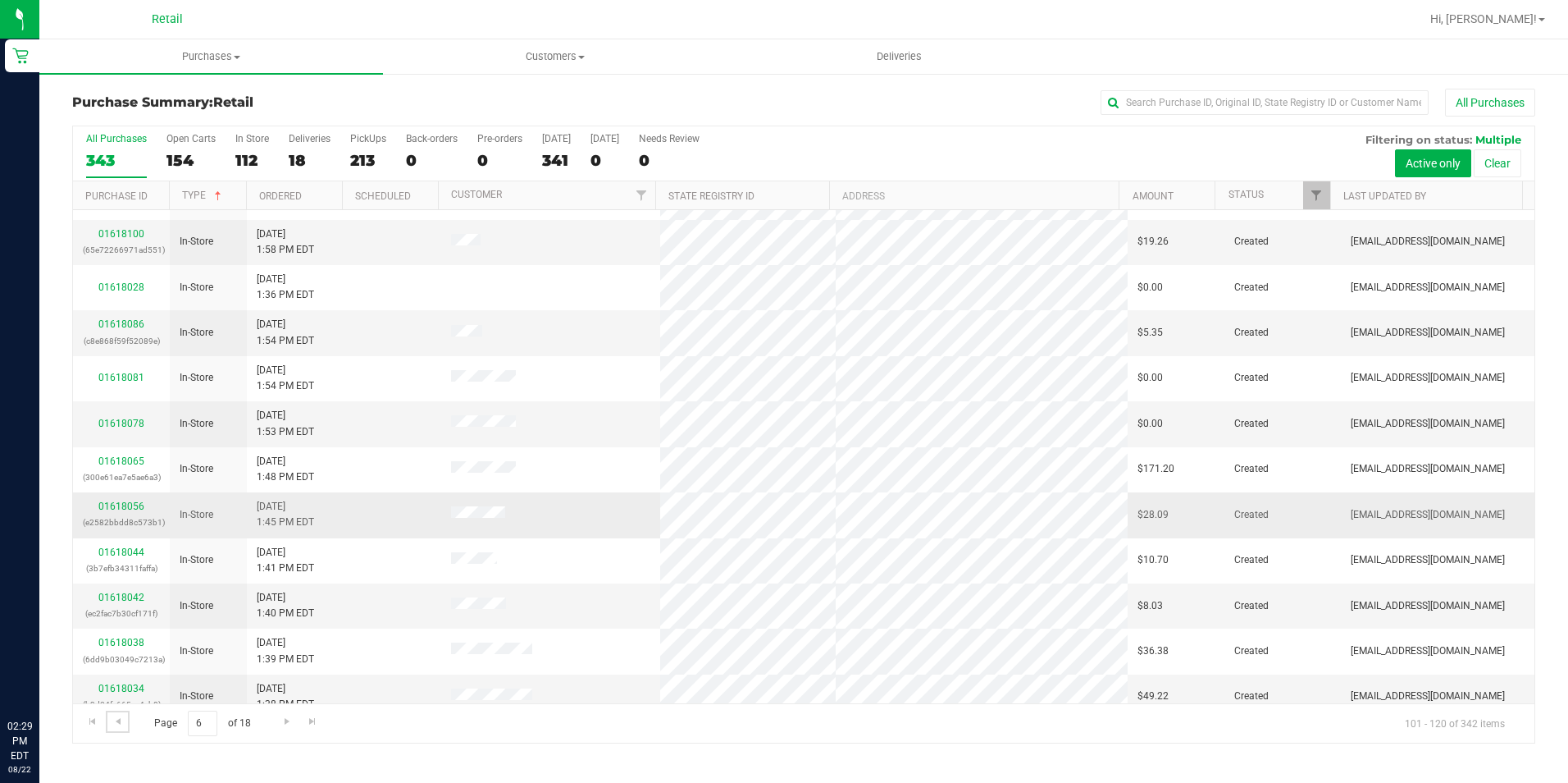
scroll to position [415, 0]
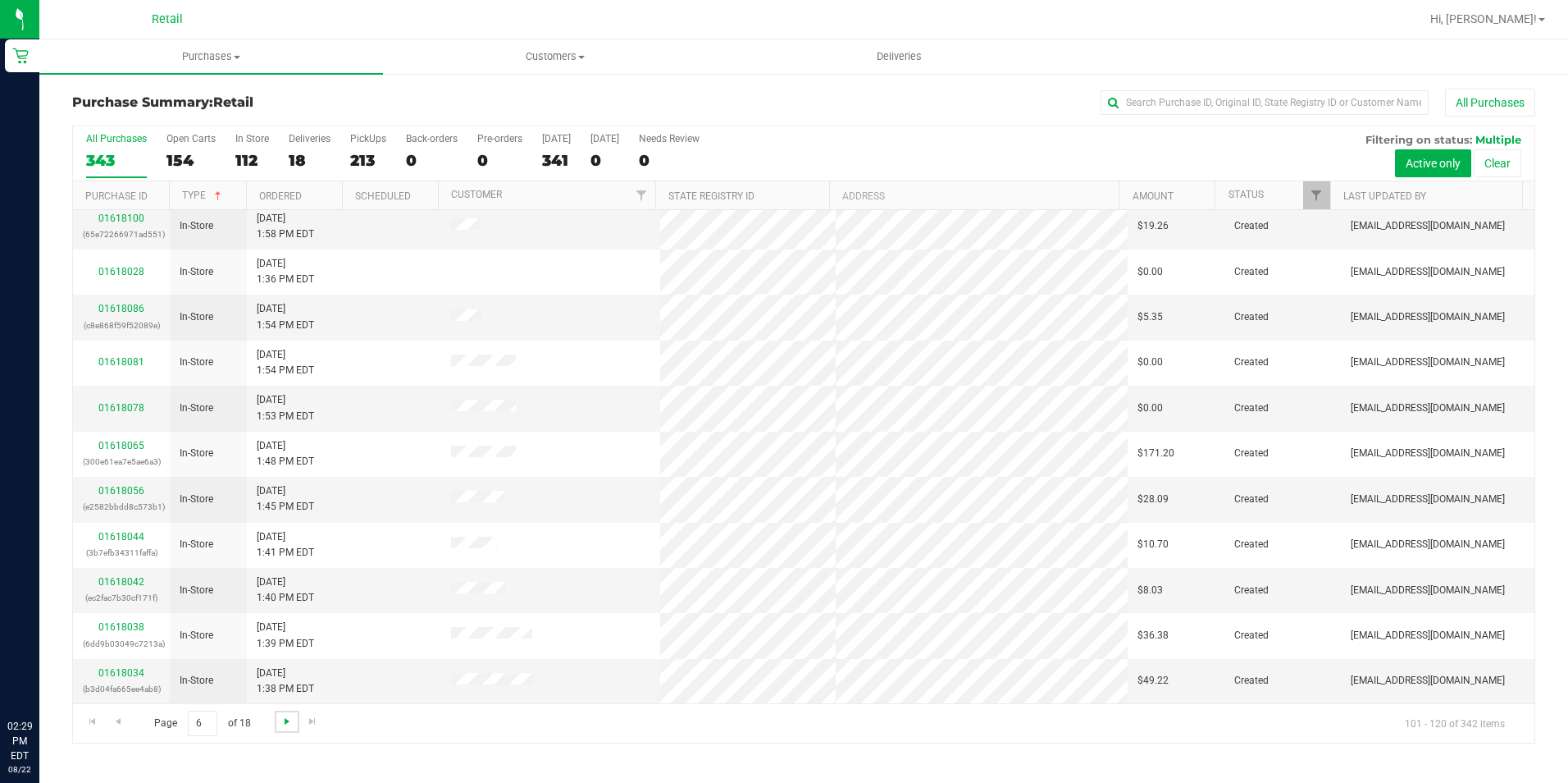
click at [283, 724] on span "Go to the next page" at bounding box center [287, 722] width 13 height 13
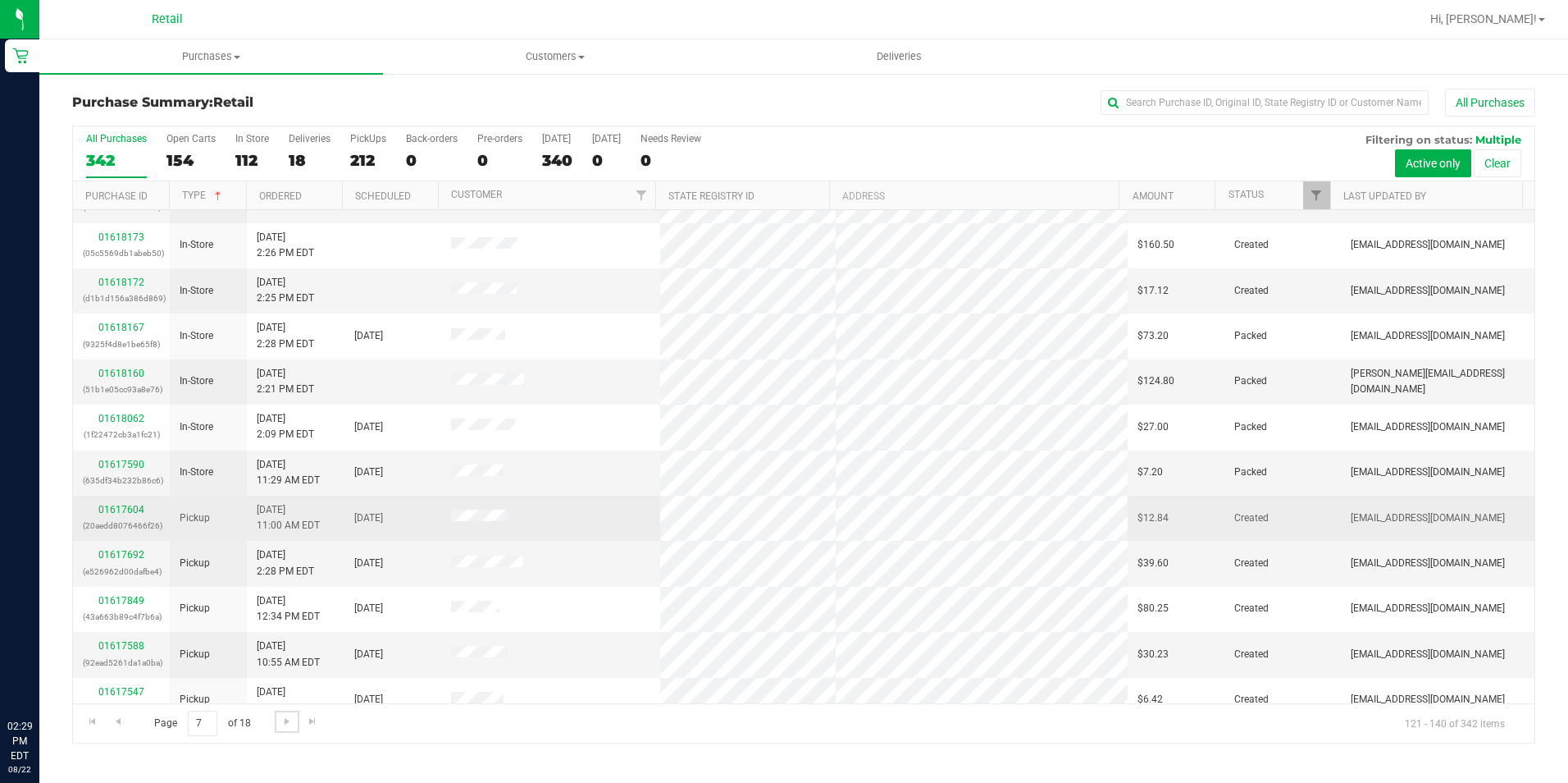
scroll to position [251, 0]
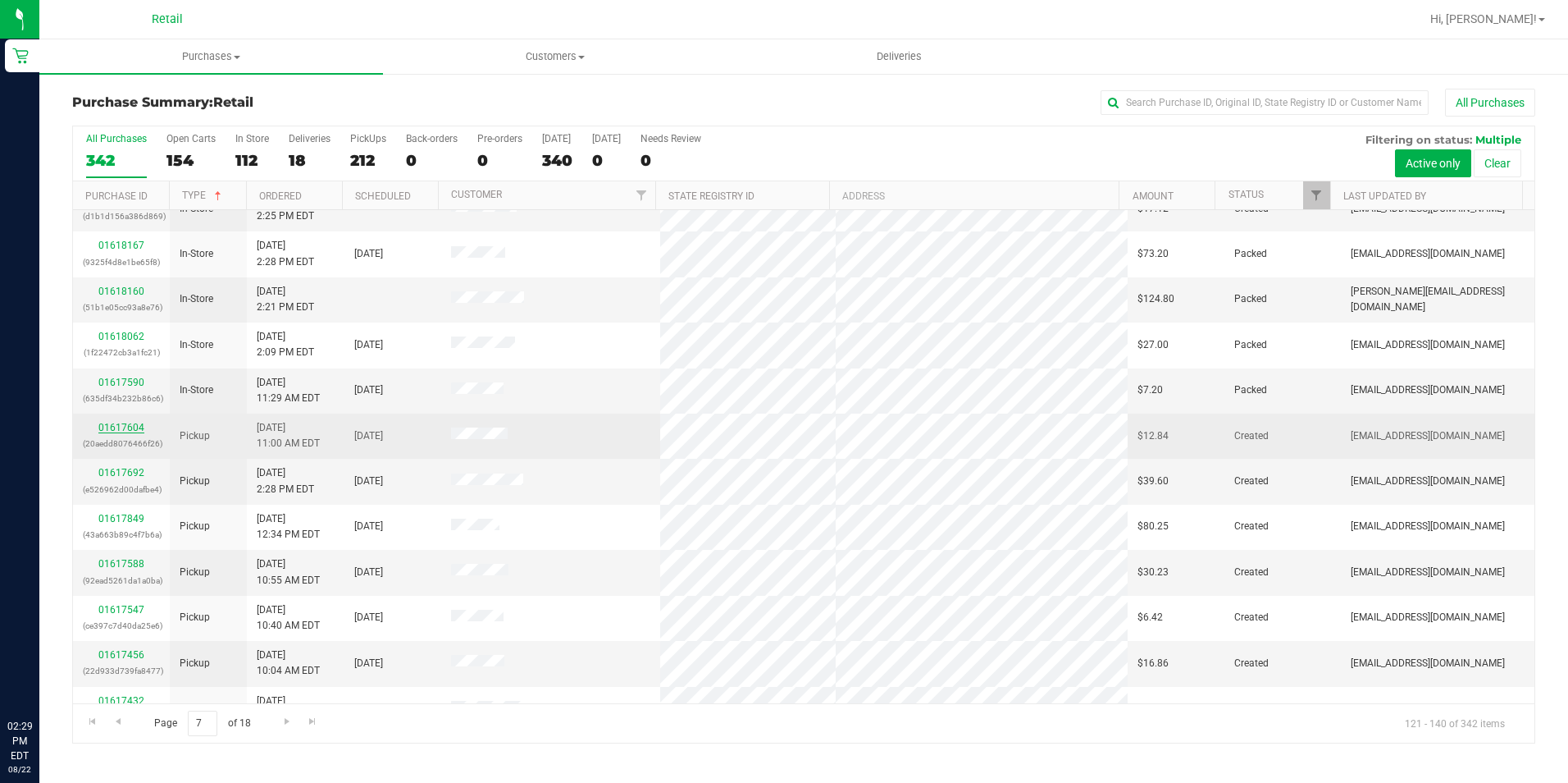
click at [119, 428] on link "01617604" at bounding box center [122, 427] width 46 height 12
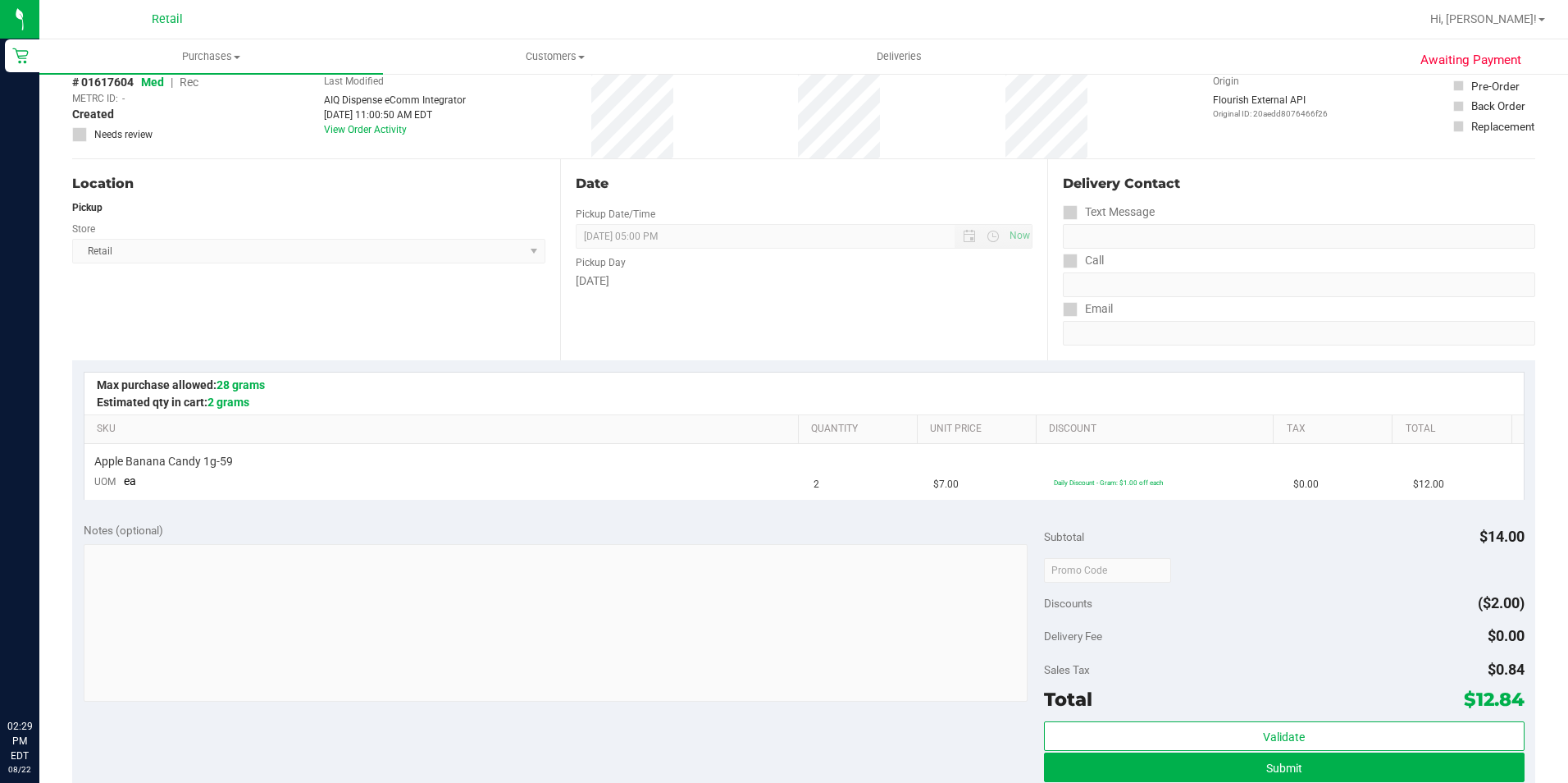
scroll to position [164, 0]
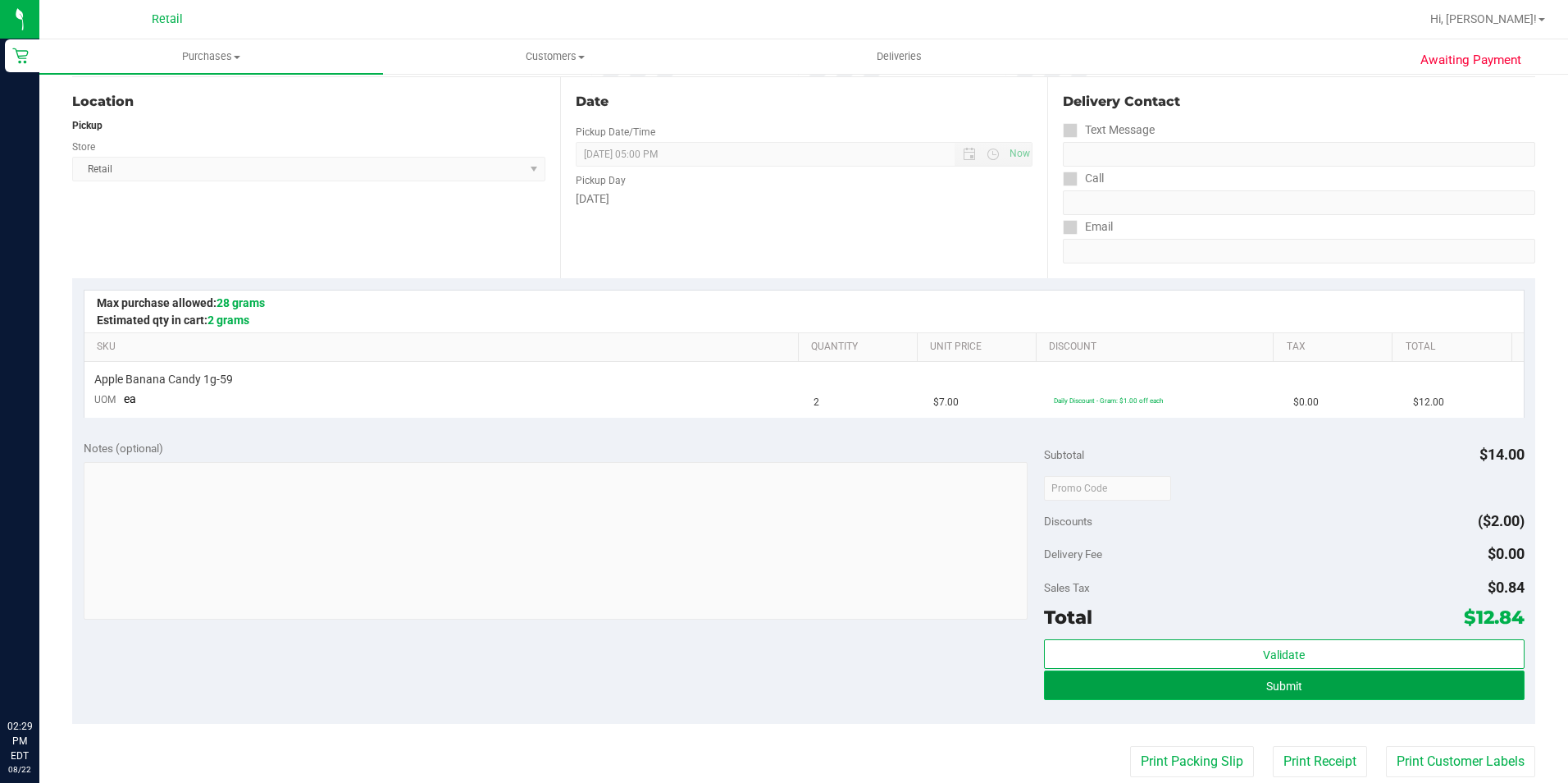
click at [1234, 683] on button "Submit" at bounding box center [1284, 685] width 481 height 30
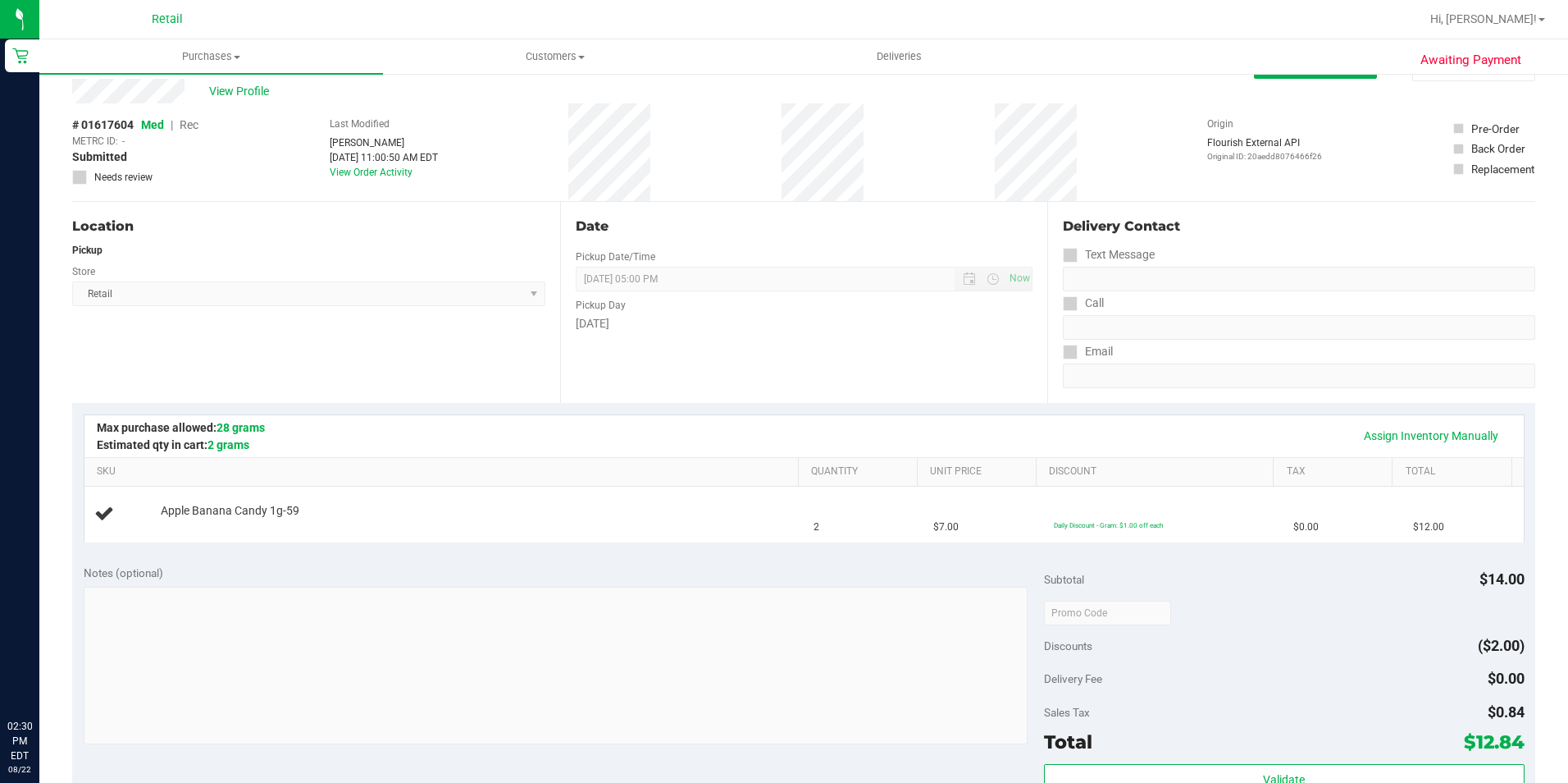
scroll to position [0, 0]
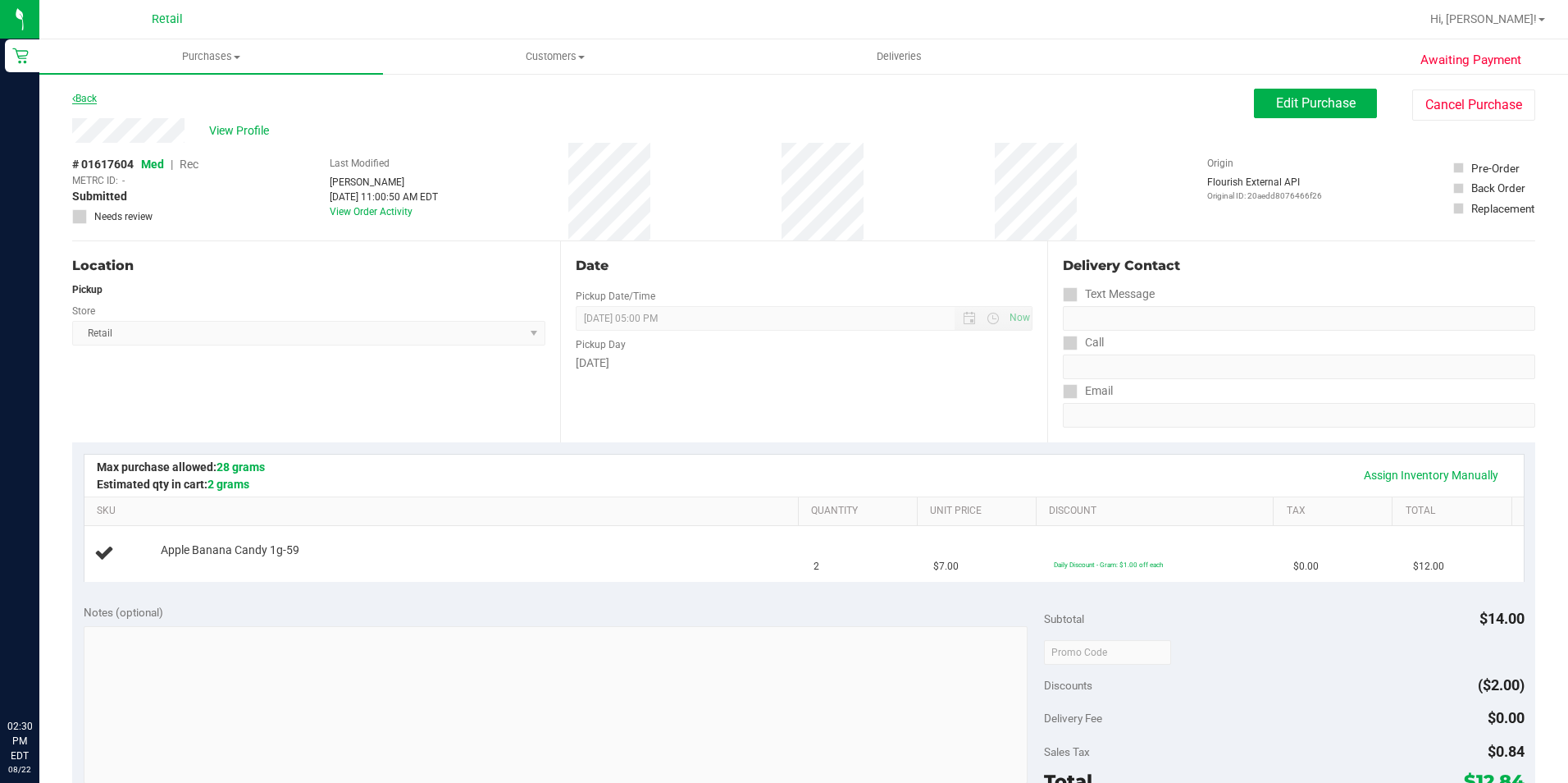
click at [97, 96] on link "Back" at bounding box center [84, 99] width 25 height 12
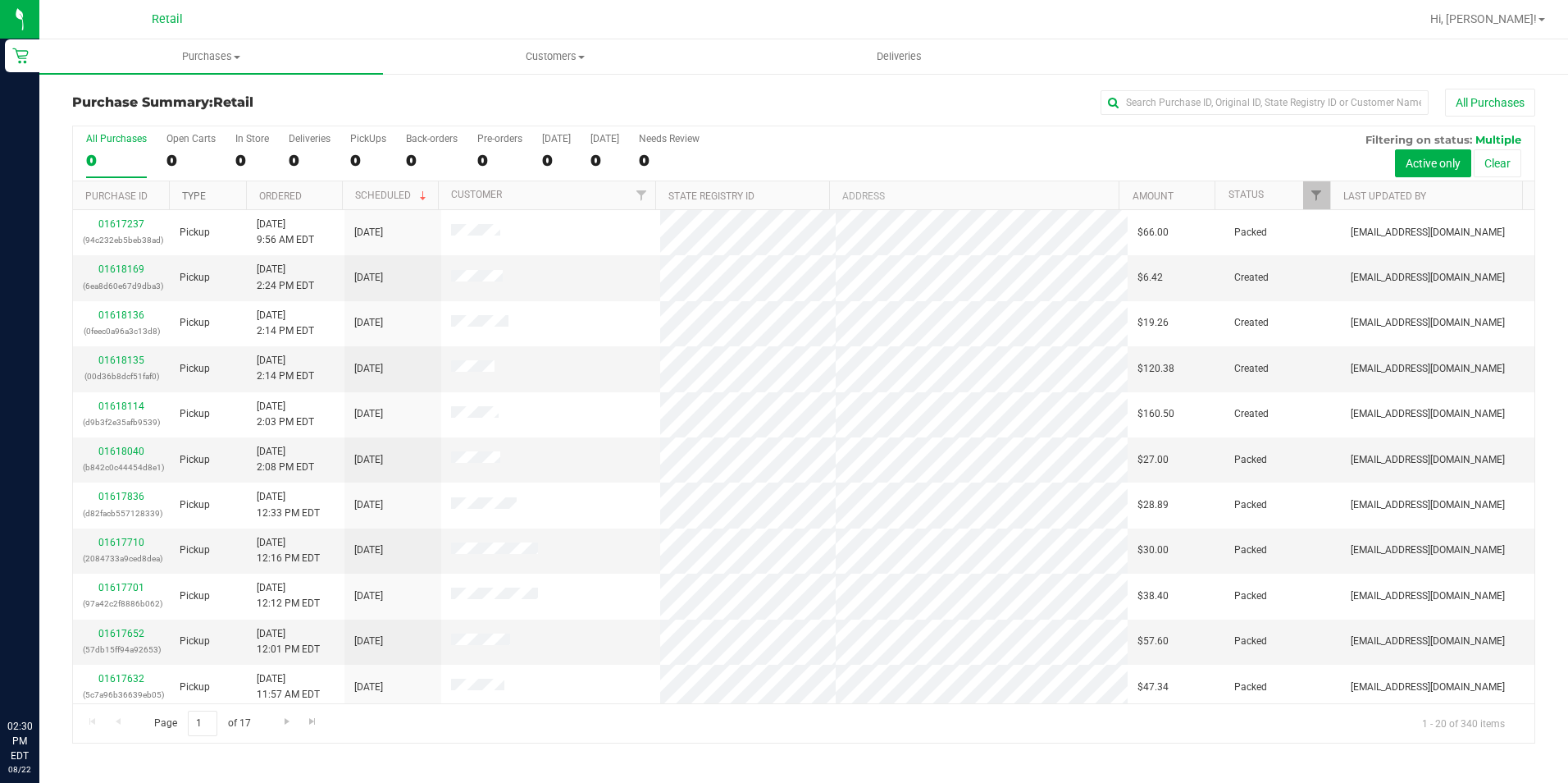
click at [192, 196] on link "Type" at bounding box center [193, 196] width 24 height 12
click at [281, 721] on span "Go to the next page" at bounding box center [287, 722] width 13 height 13
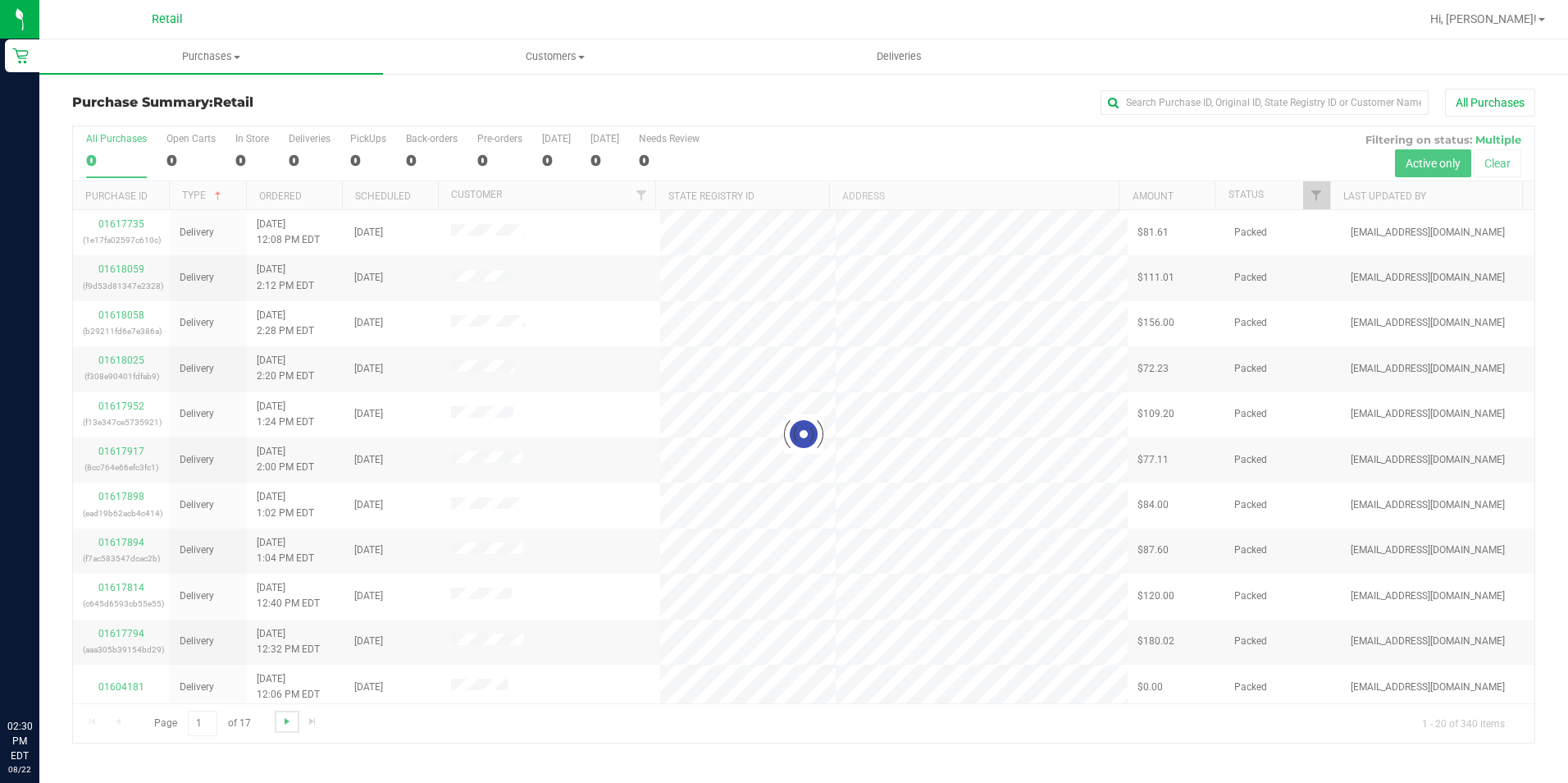
click at [281, 721] on span "Go to the next page" at bounding box center [287, 722] width 13 height 13
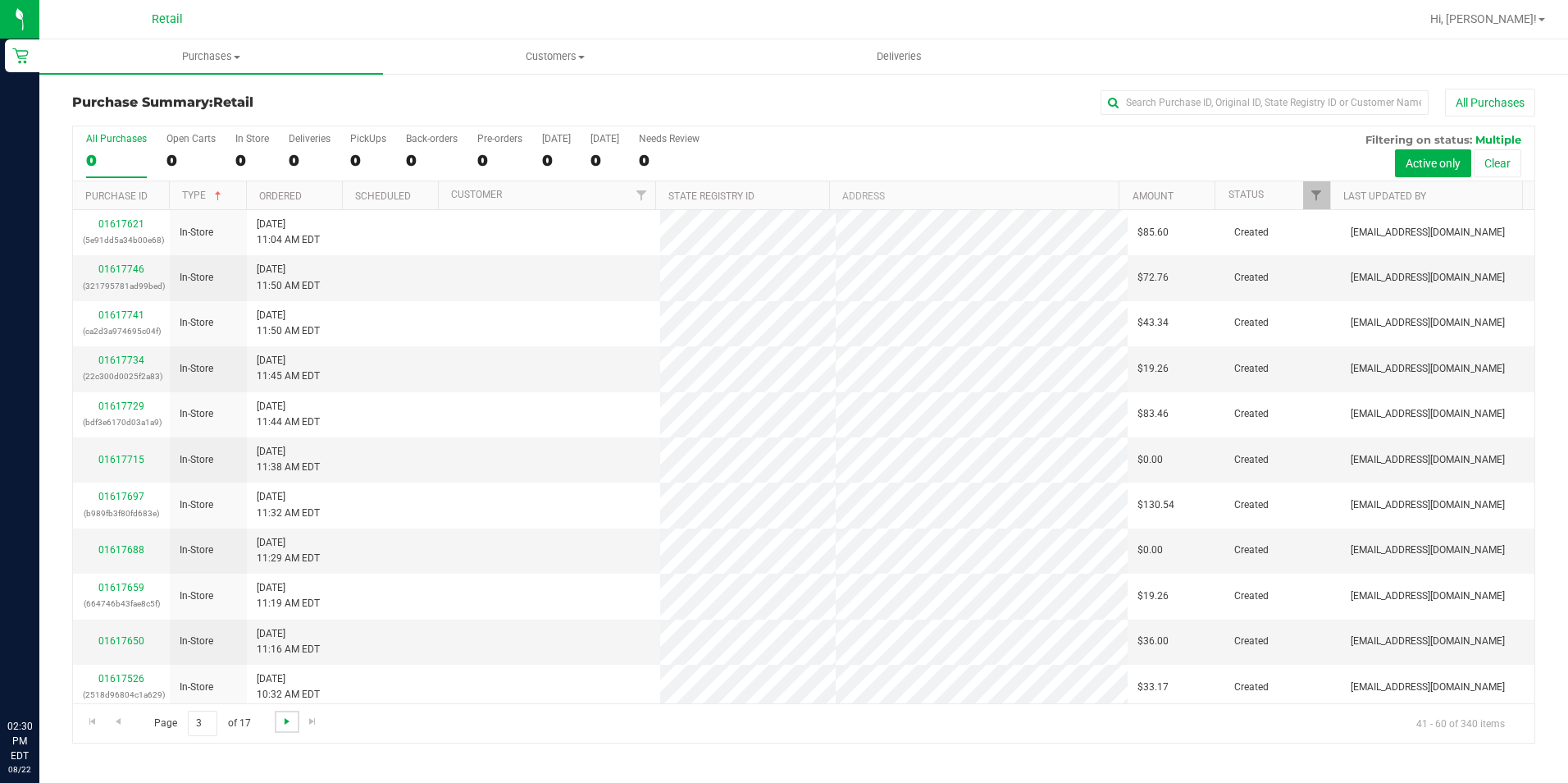
click at [281, 721] on span "Go to the next page" at bounding box center [287, 722] width 13 height 13
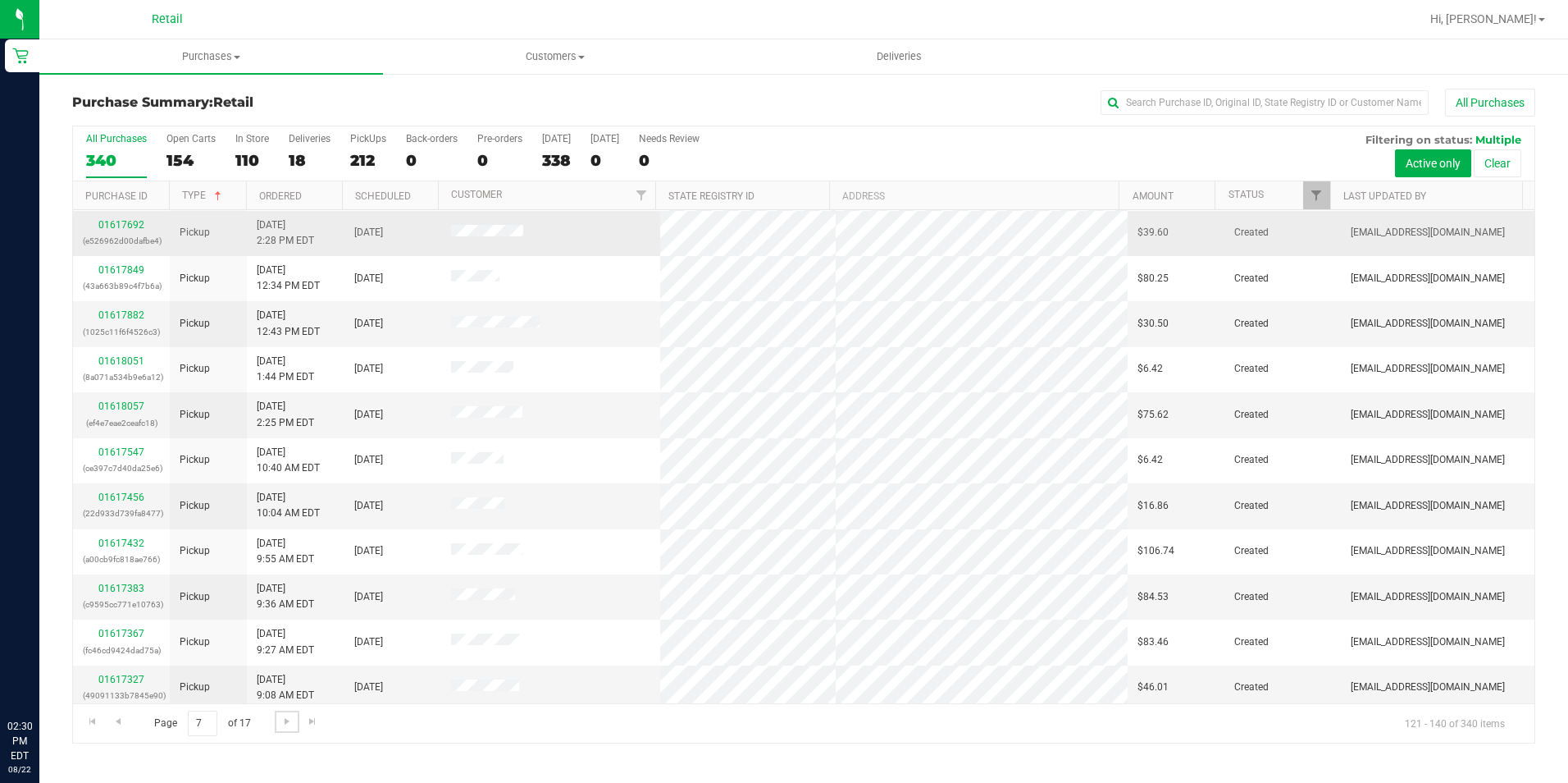
scroll to position [415, 0]
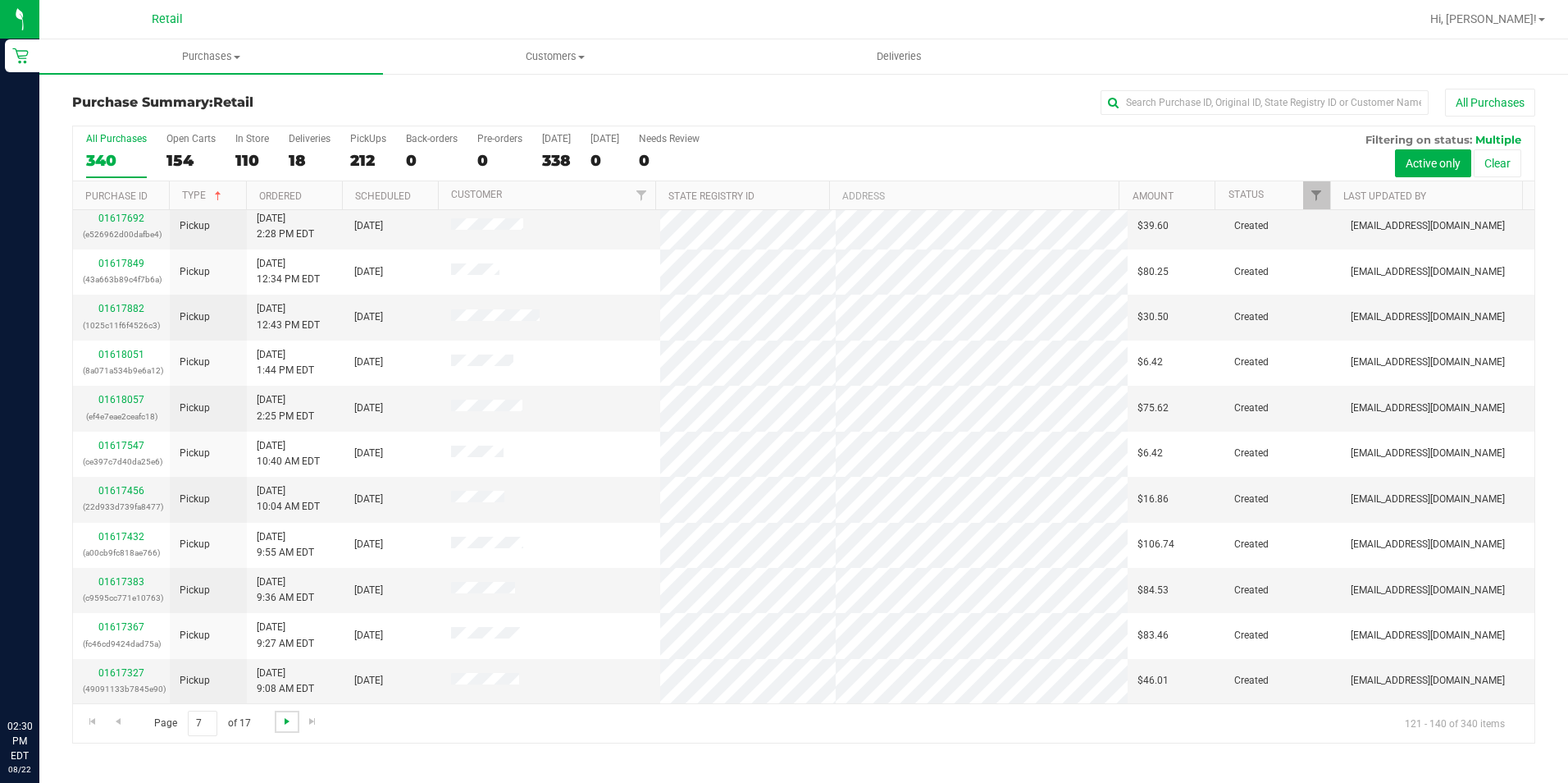
click at [283, 715] on span "Go to the next page" at bounding box center [287, 722] width 13 height 13
click at [285, 720] on span "Go to the next page" at bounding box center [287, 722] width 13 height 13
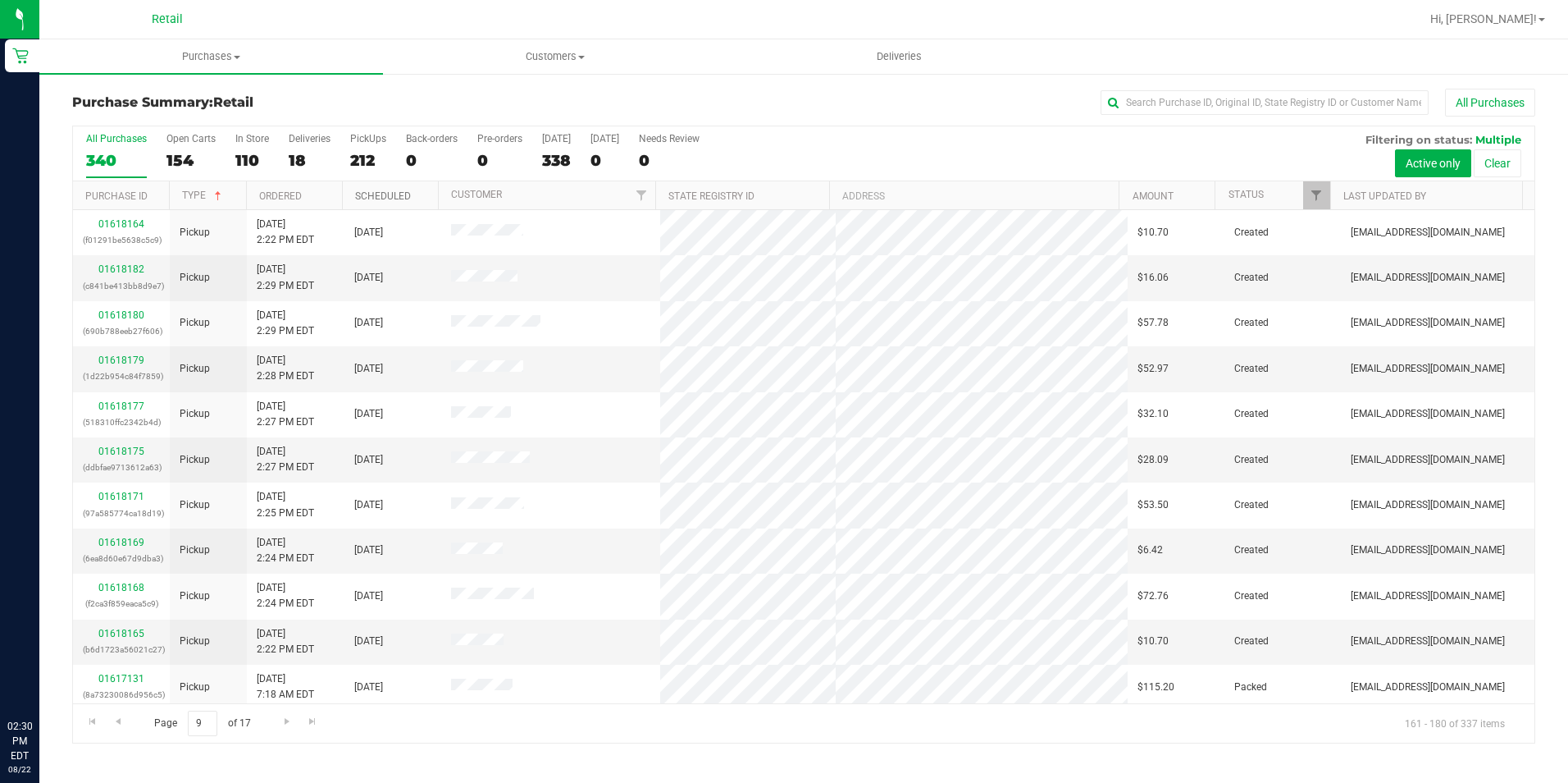
click at [370, 192] on link "Scheduled" at bounding box center [383, 196] width 56 height 12
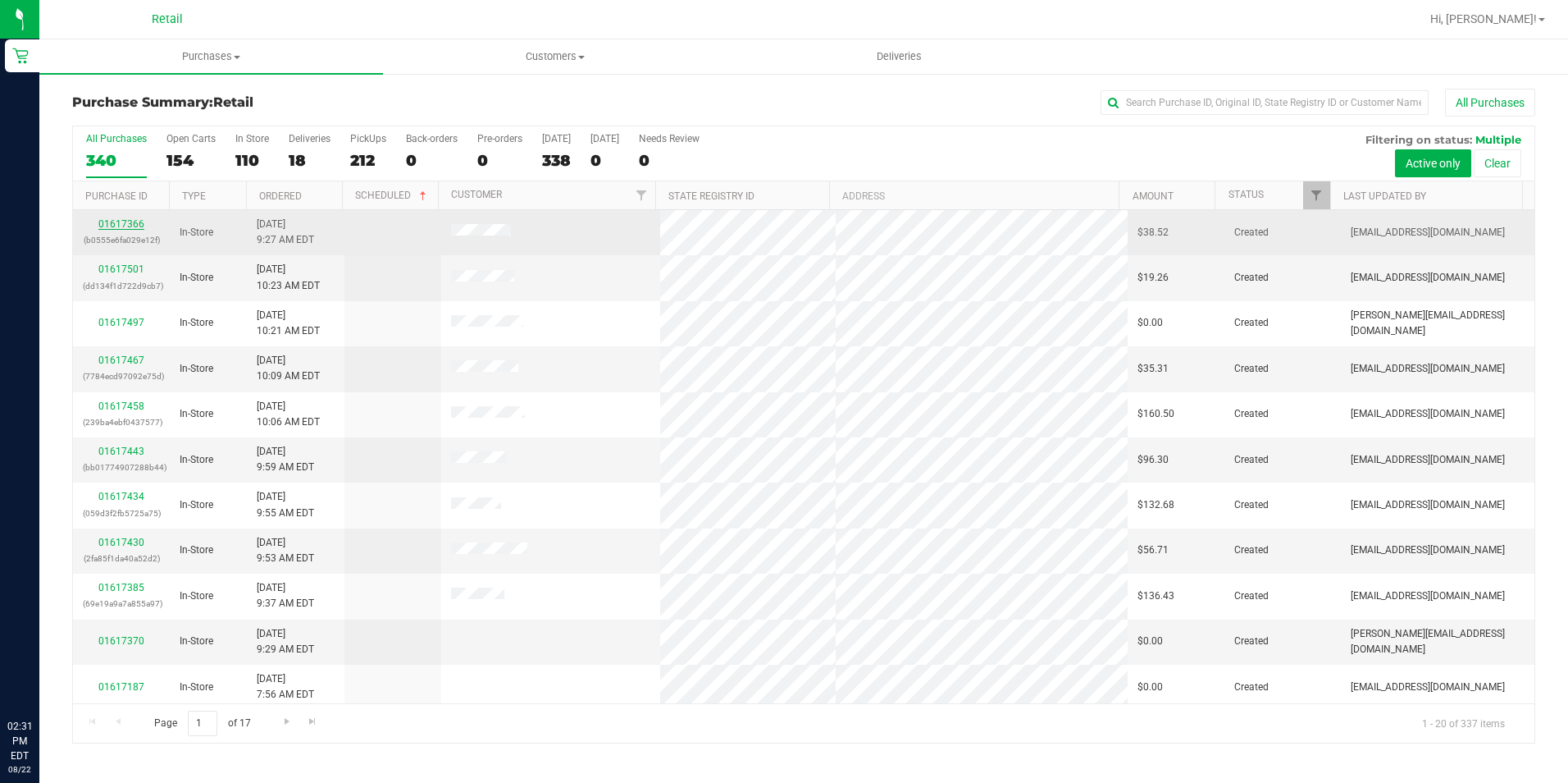
click at [119, 222] on link "01617366" at bounding box center [122, 224] width 46 height 12
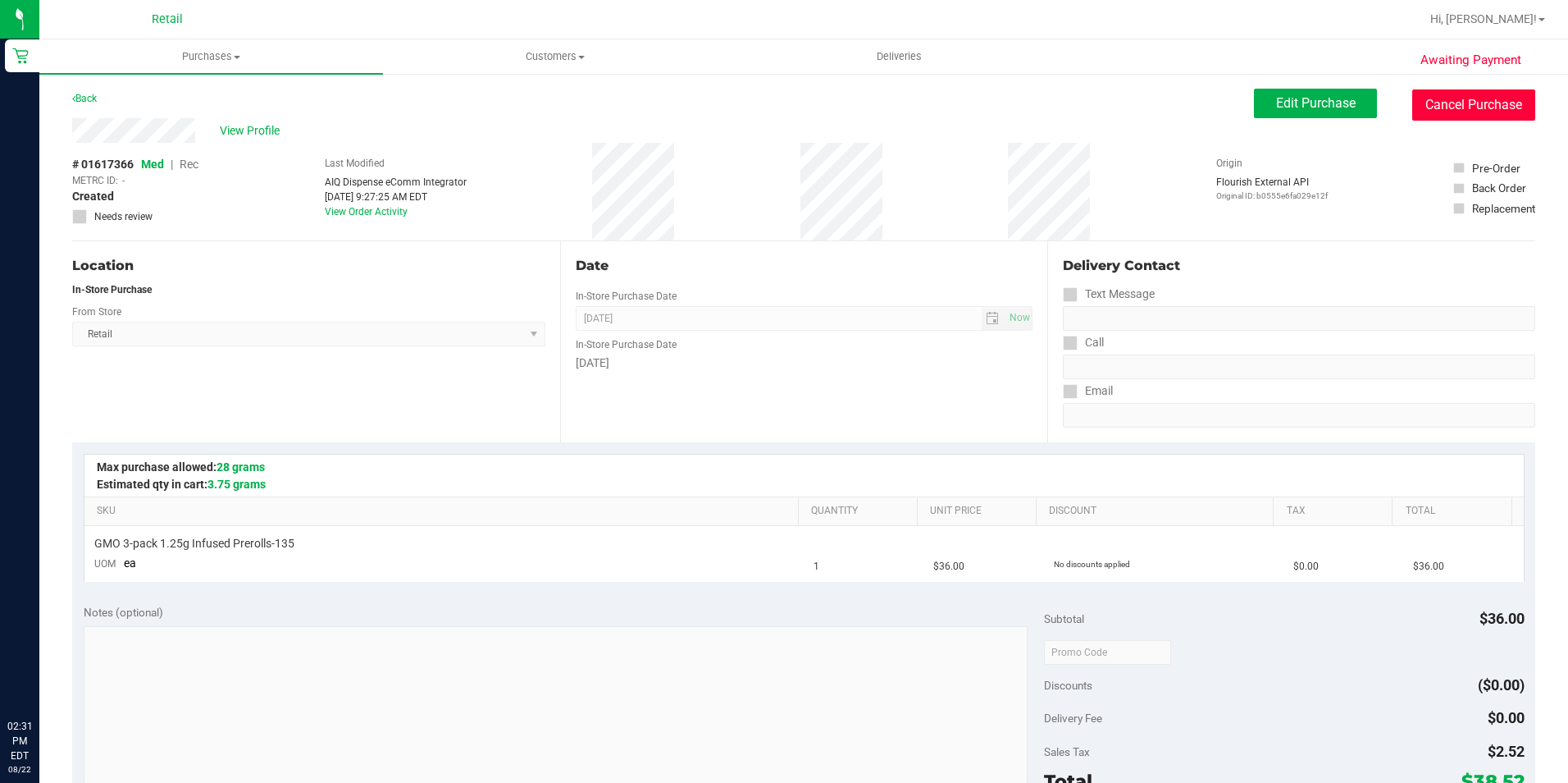
click at [1453, 91] on button "Cancel Purchase" at bounding box center [1473, 104] width 123 height 32
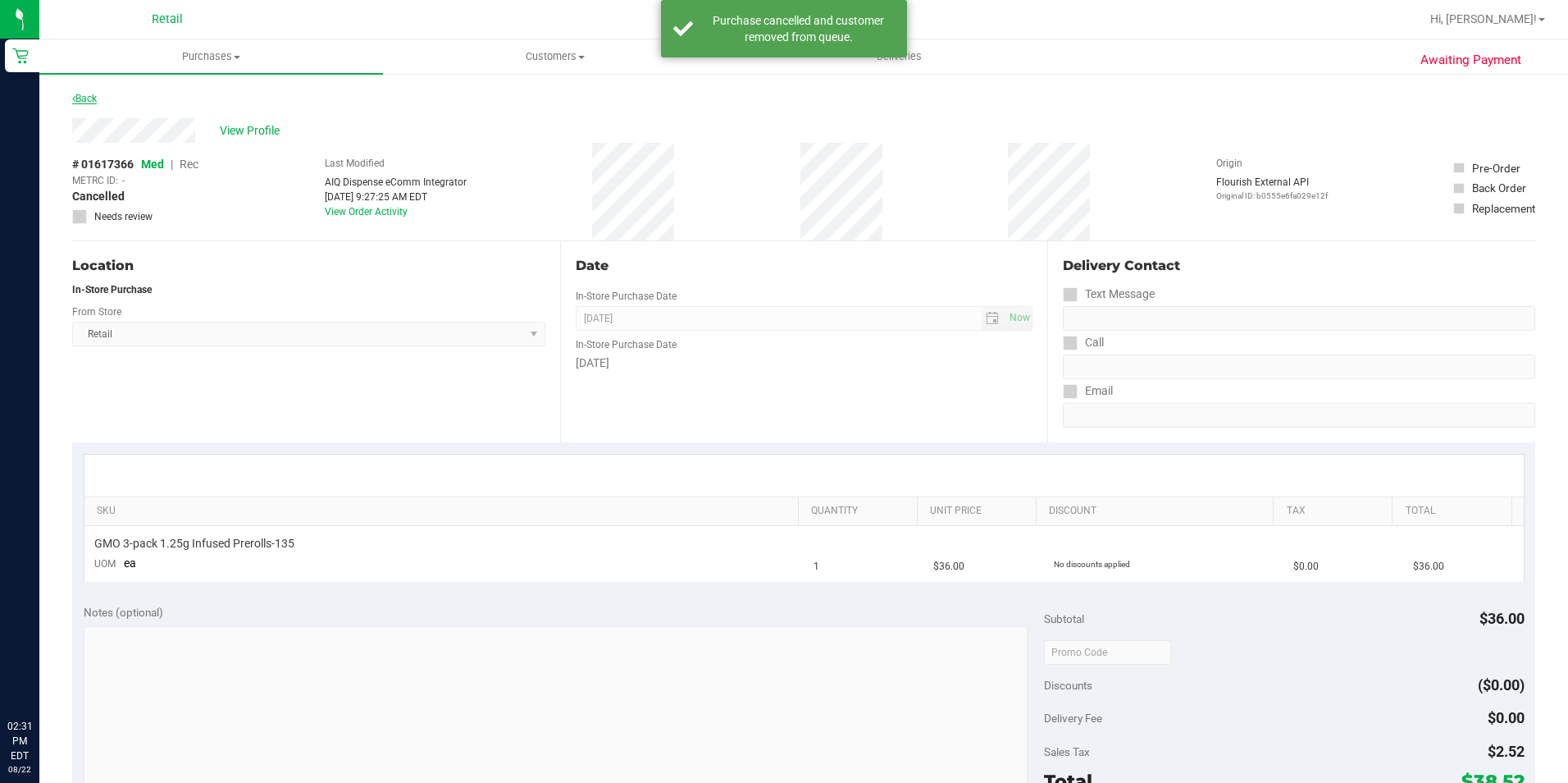
click at [92, 99] on link "Back" at bounding box center [84, 99] width 25 height 12
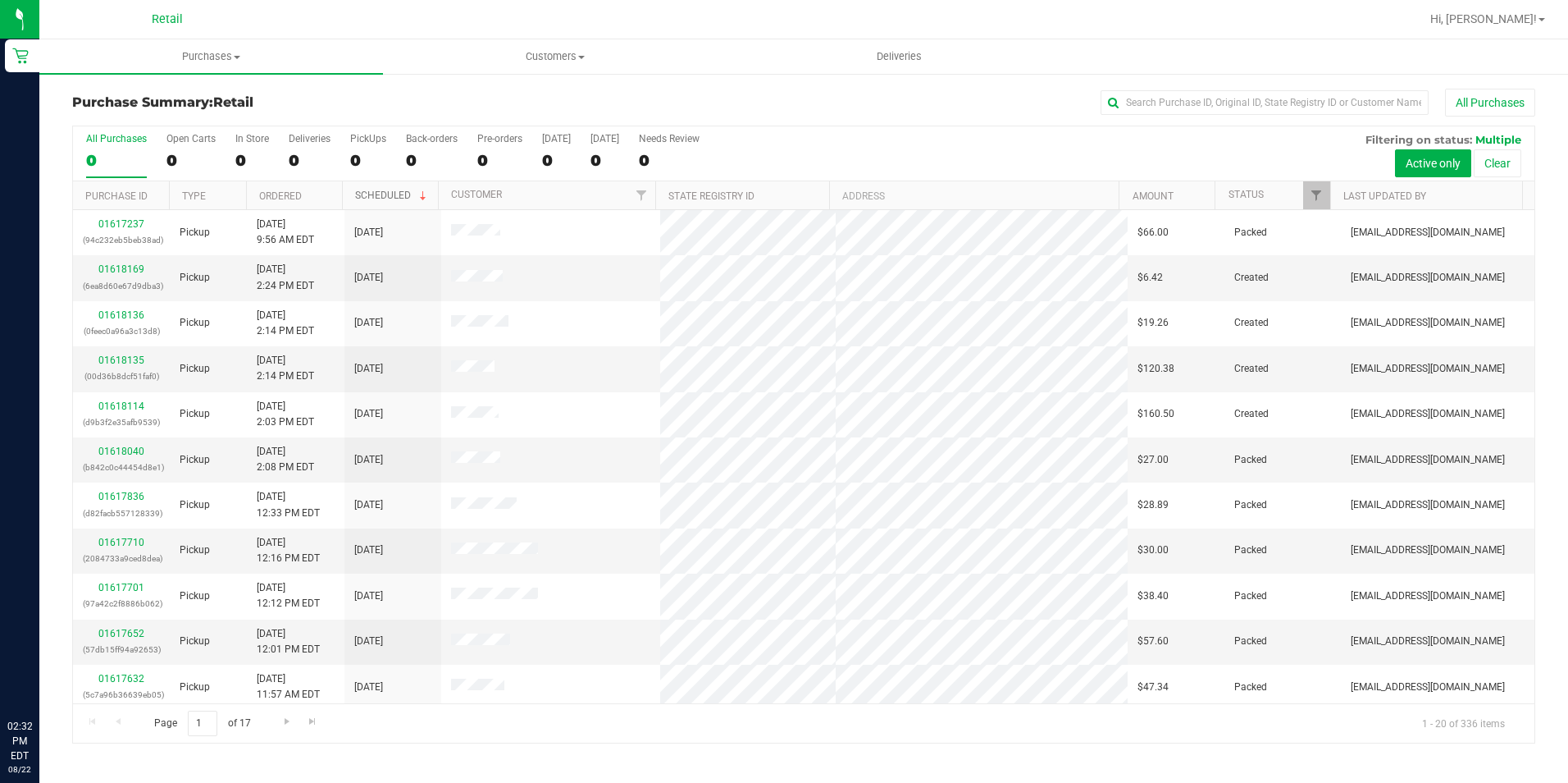
click at [383, 194] on link "Scheduled" at bounding box center [393, 196] width 75 height 12
click at [383, 194] on link "Scheduled" at bounding box center [383, 196] width 56 height 12
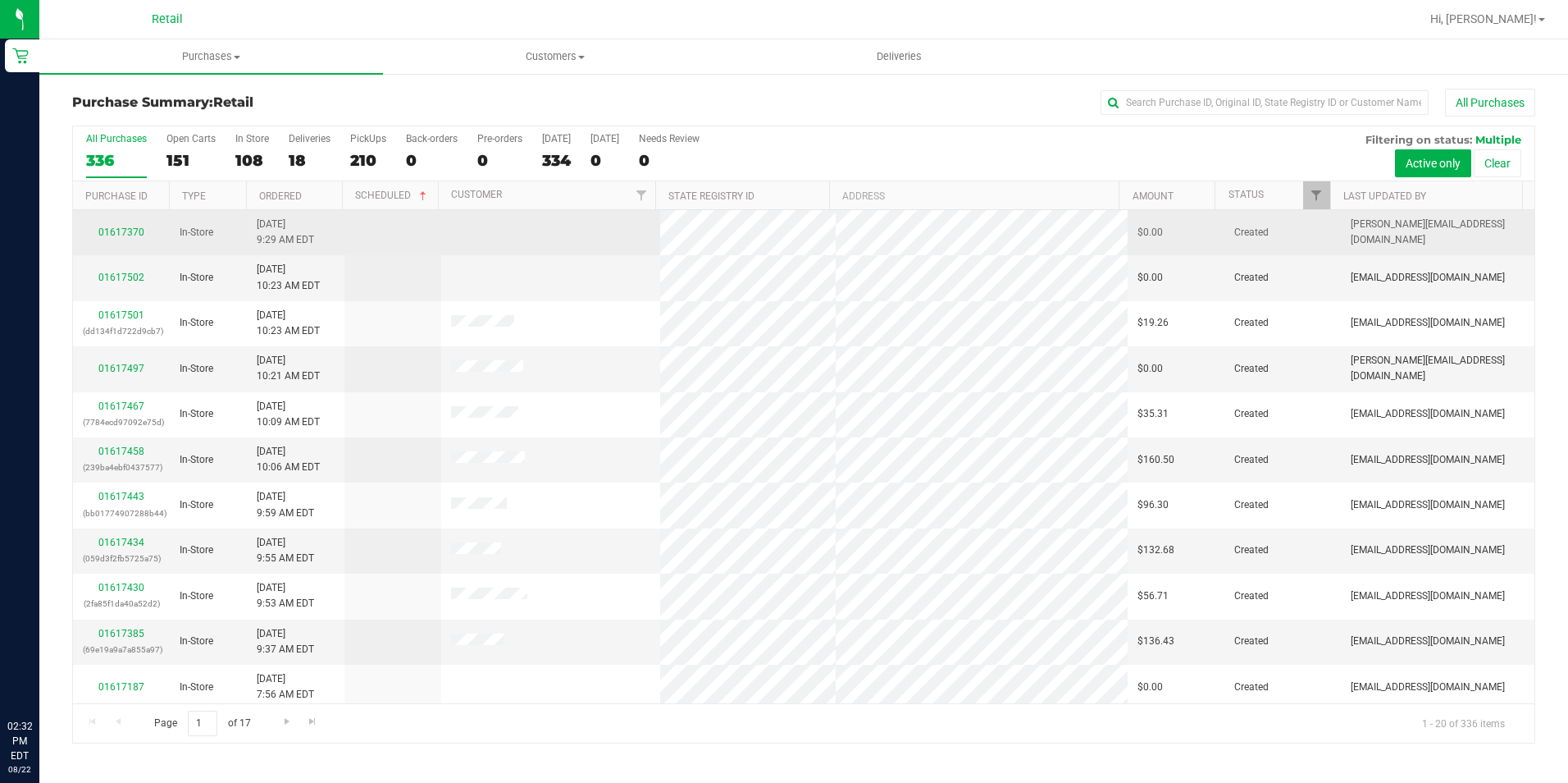
click at [114, 238] on div "01617370" at bounding box center [121, 233] width 77 height 15
click at [120, 227] on link "01617370" at bounding box center [122, 232] width 46 height 12
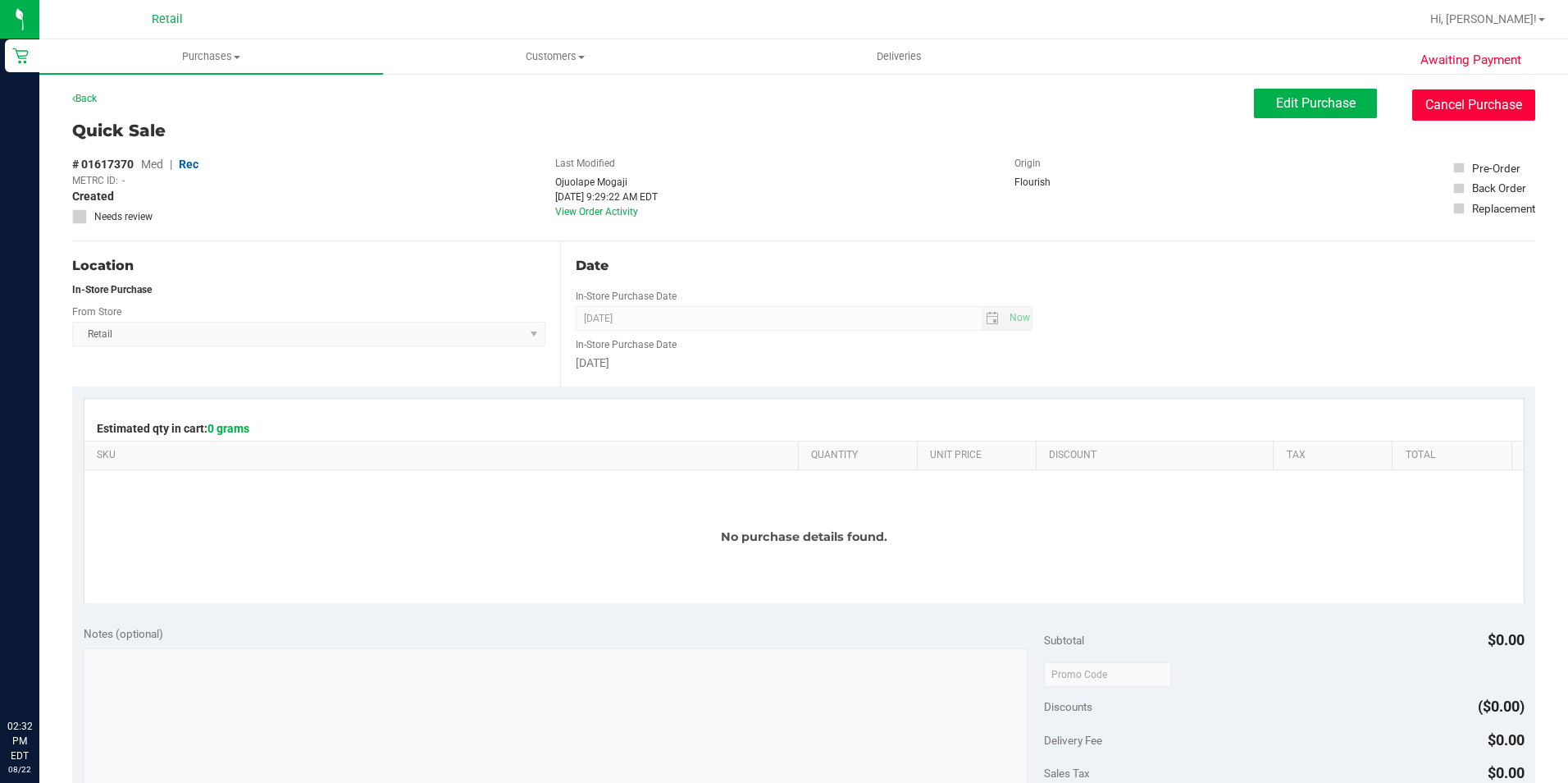
click at [1436, 116] on button "Cancel Purchase" at bounding box center [1473, 104] width 123 height 32
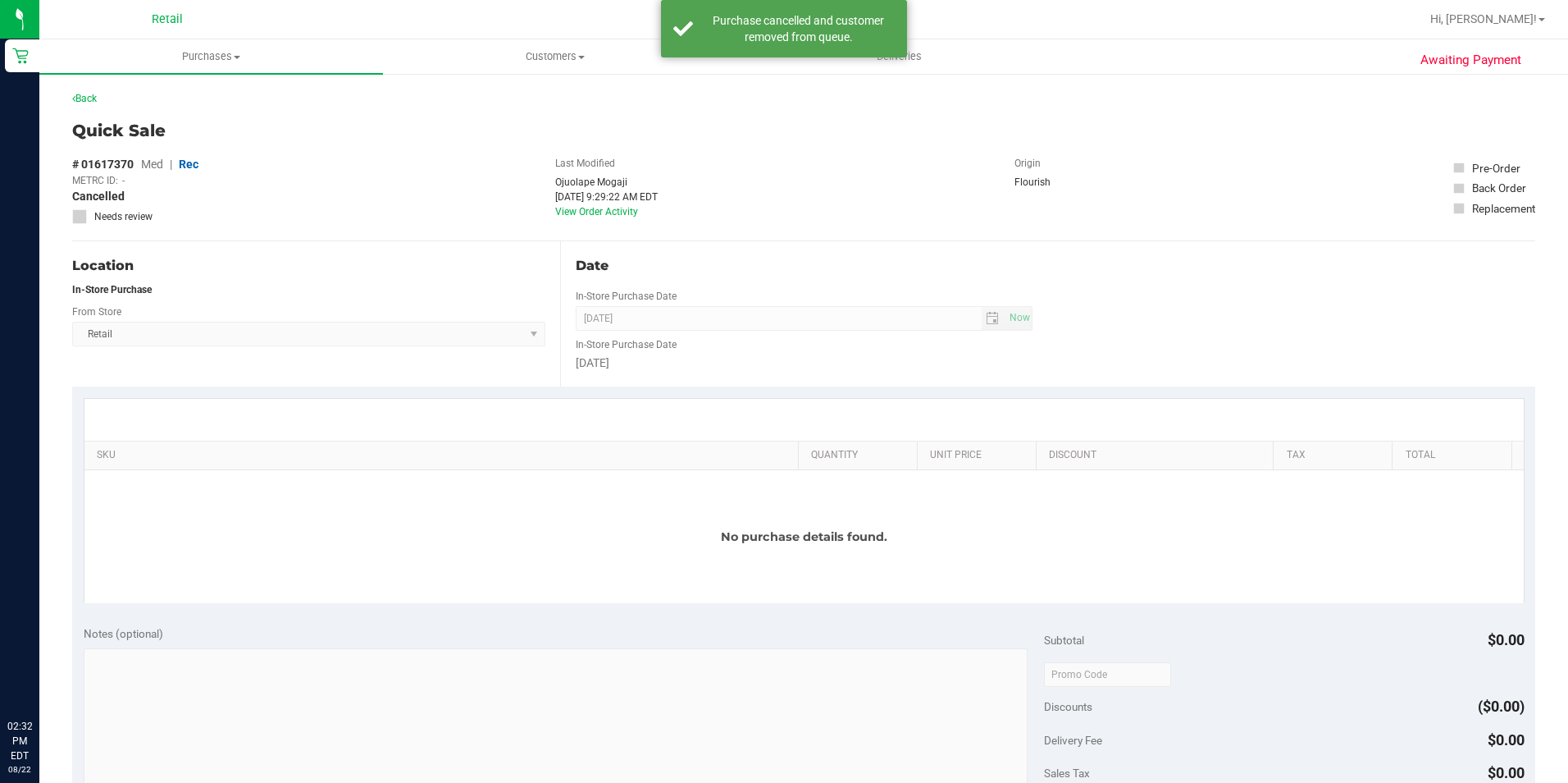
click at [97, 89] on div "Back" at bounding box center [84, 98] width 25 height 20
click at [77, 104] on link "Back" at bounding box center [84, 99] width 25 height 12
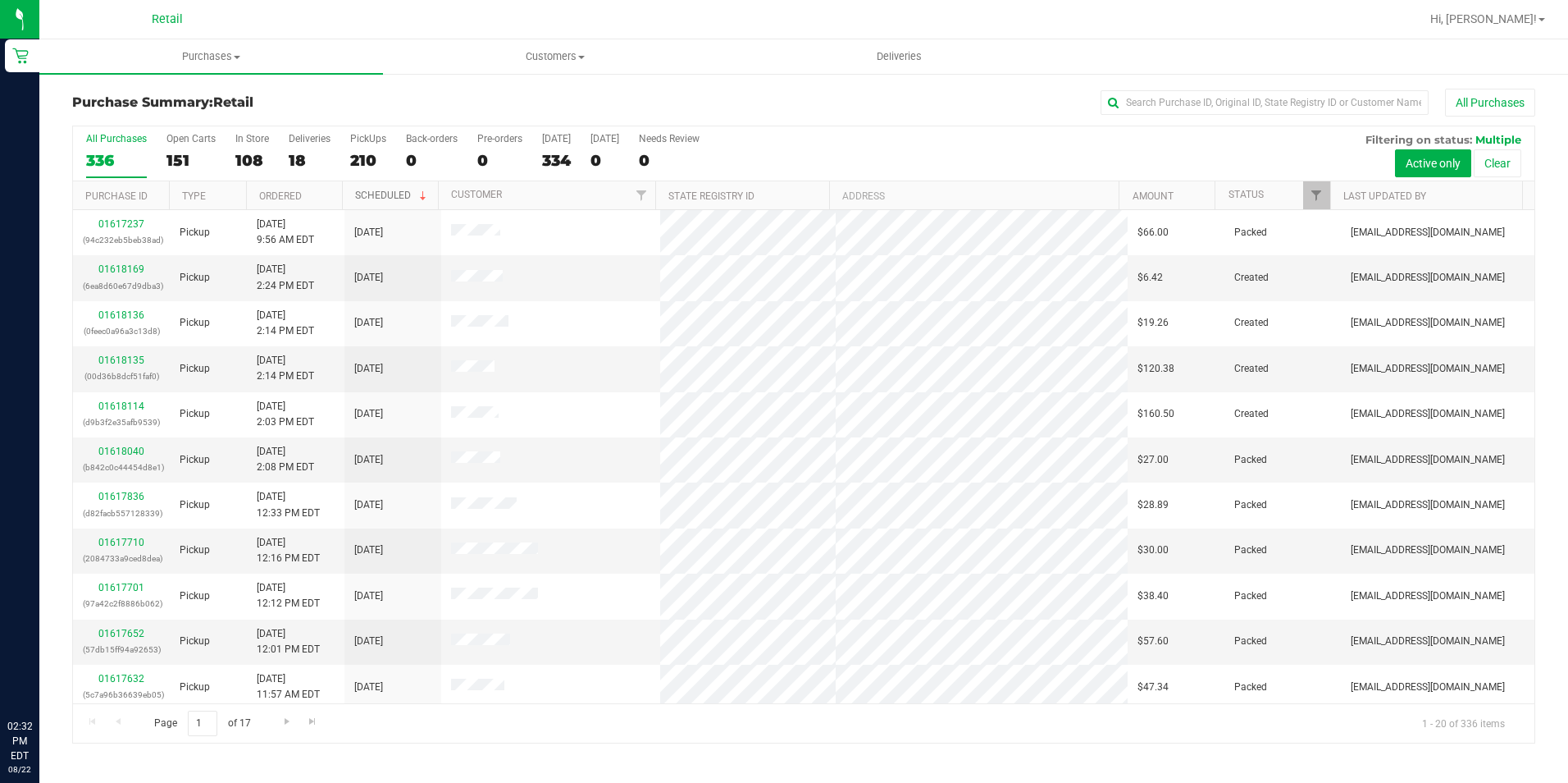
click at [374, 190] on link "Scheduled" at bounding box center [393, 196] width 75 height 12
click at [367, 192] on link "Scheduled" at bounding box center [383, 196] width 56 height 12
click at [367, 192] on link "Scheduled" at bounding box center [393, 196] width 75 height 12
click at [367, 192] on link "Scheduled" at bounding box center [383, 196] width 56 height 12
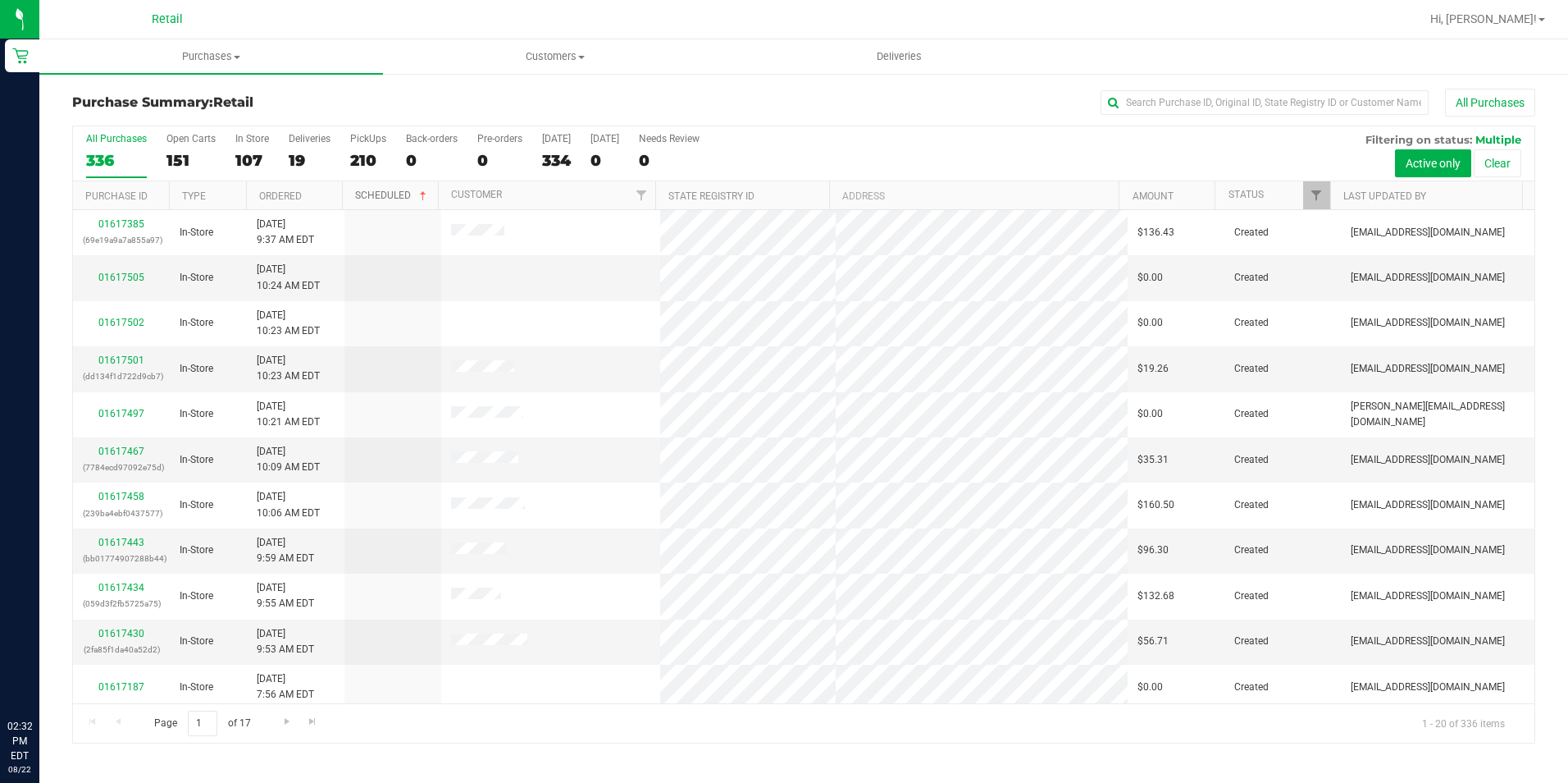
click at [389, 191] on link "Scheduled" at bounding box center [393, 196] width 75 height 12
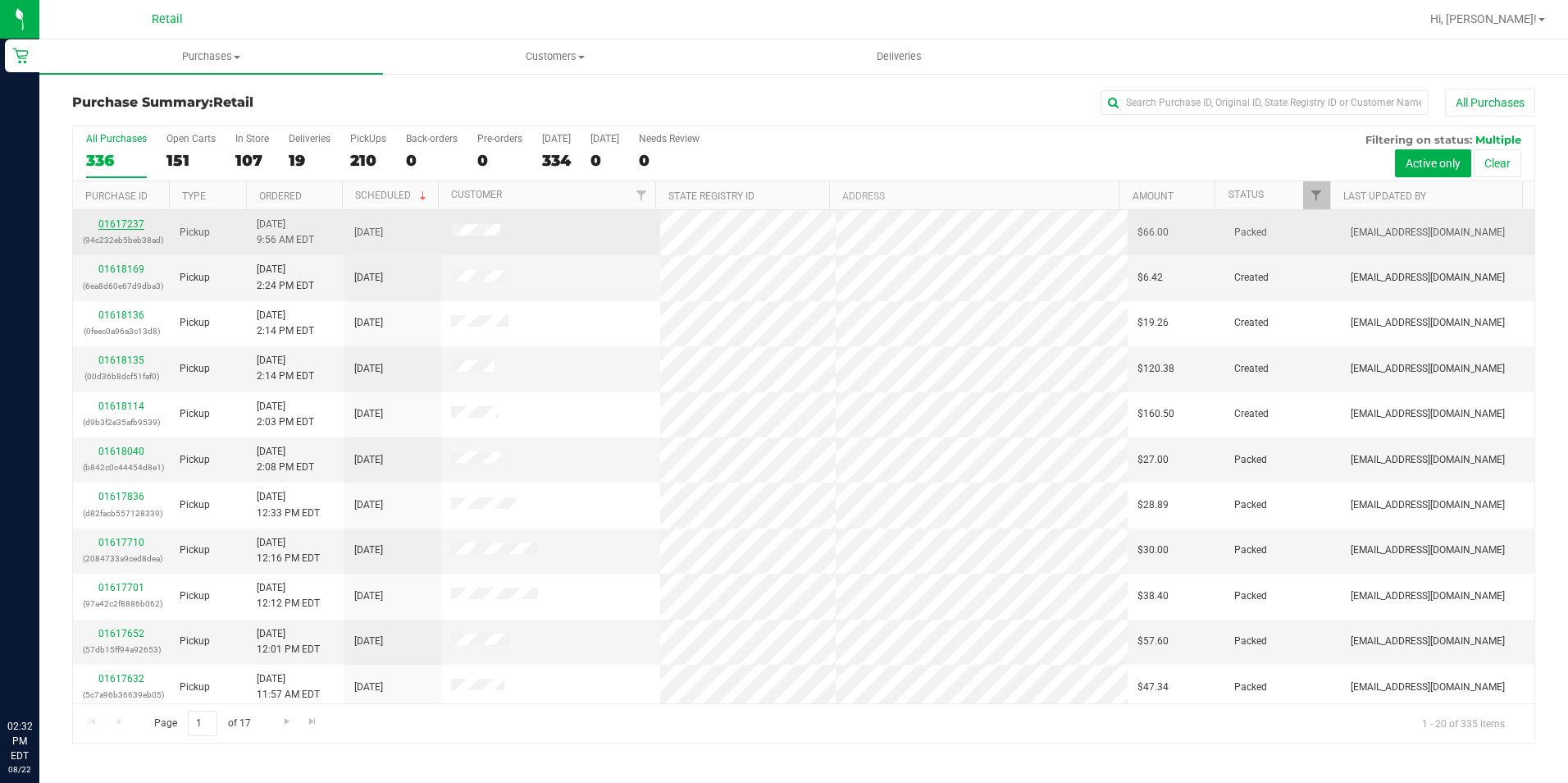
click at [134, 225] on link "01617237" at bounding box center [122, 224] width 46 height 12
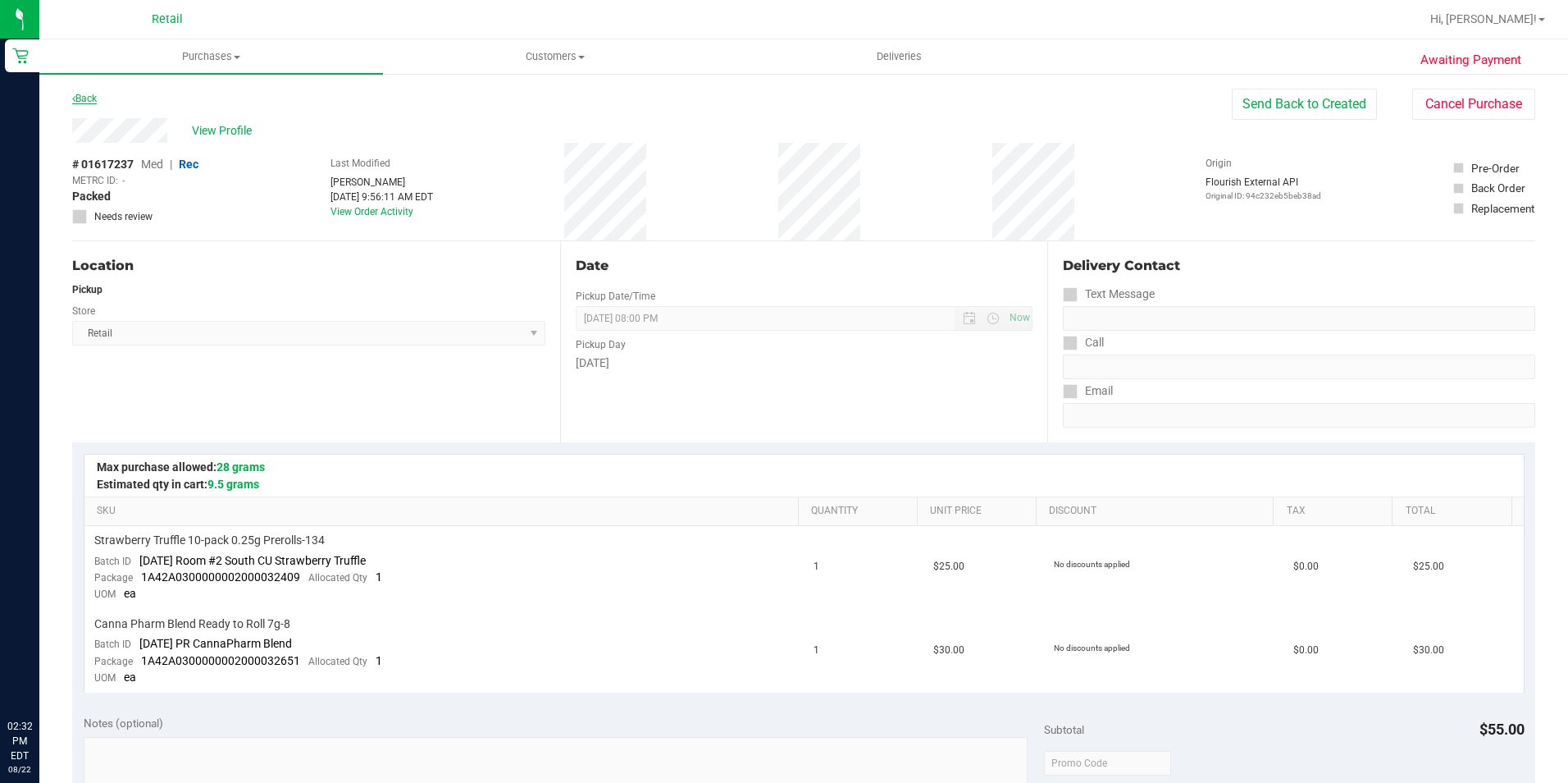
click at [90, 94] on link "Back" at bounding box center [84, 99] width 25 height 12
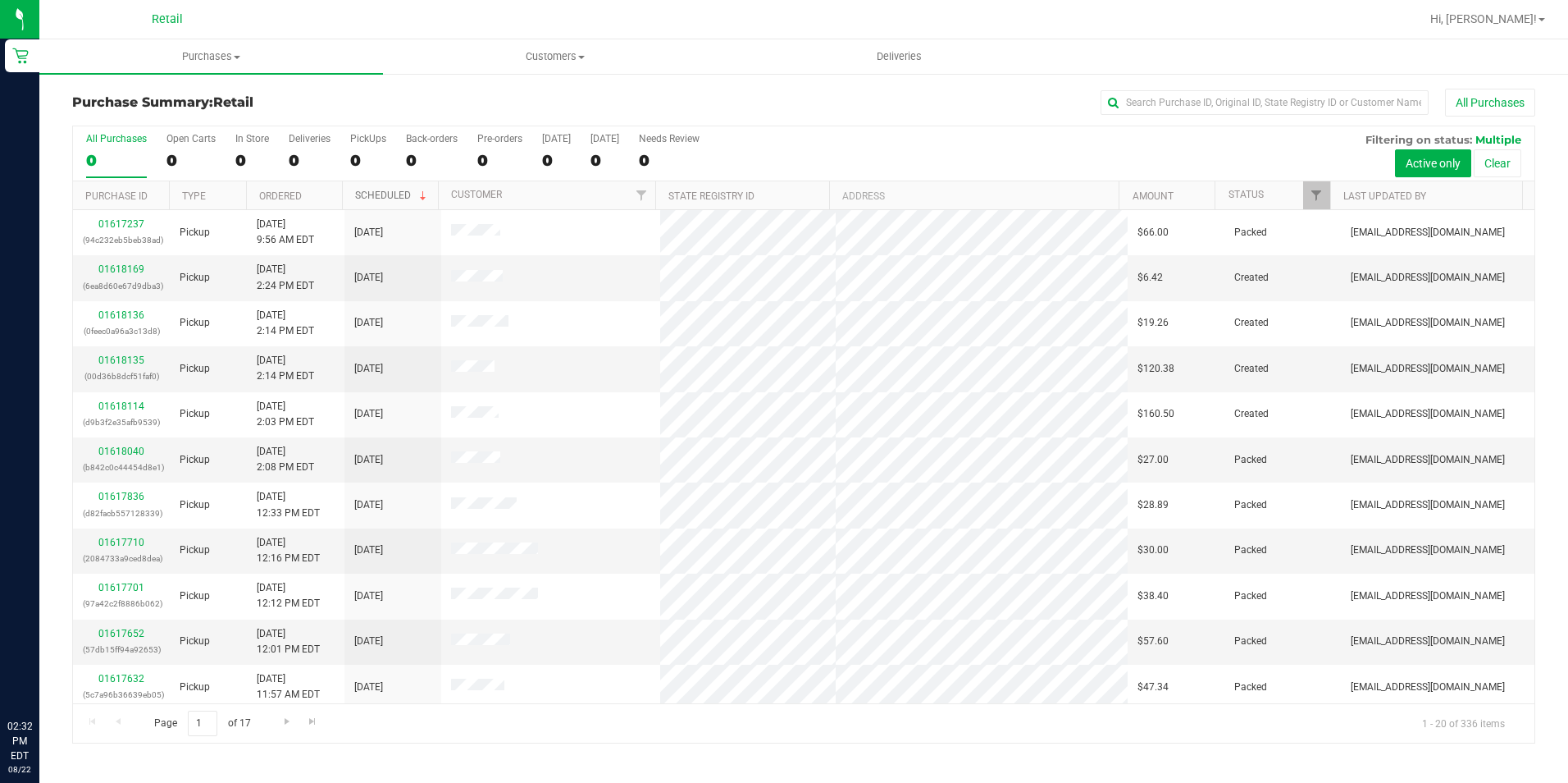
click at [379, 195] on link "Scheduled" at bounding box center [393, 196] width 75 height 12
click at [379, 195] on link "Scheduled" at bounding box center [383, 196] width 56 height 12
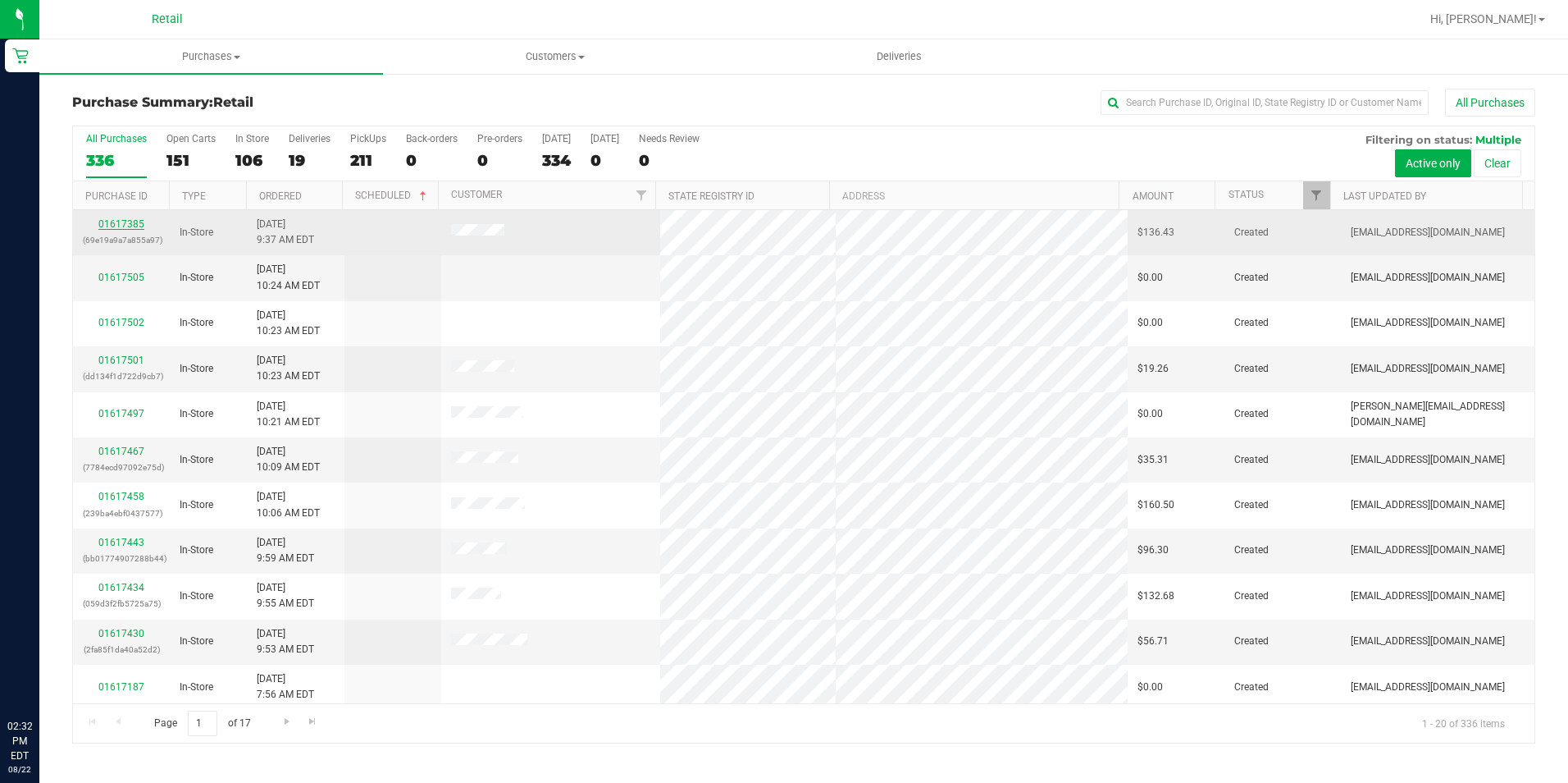
click at [117, 224] on link "01617385" at bounding box center [122, 224] width 46 height 12
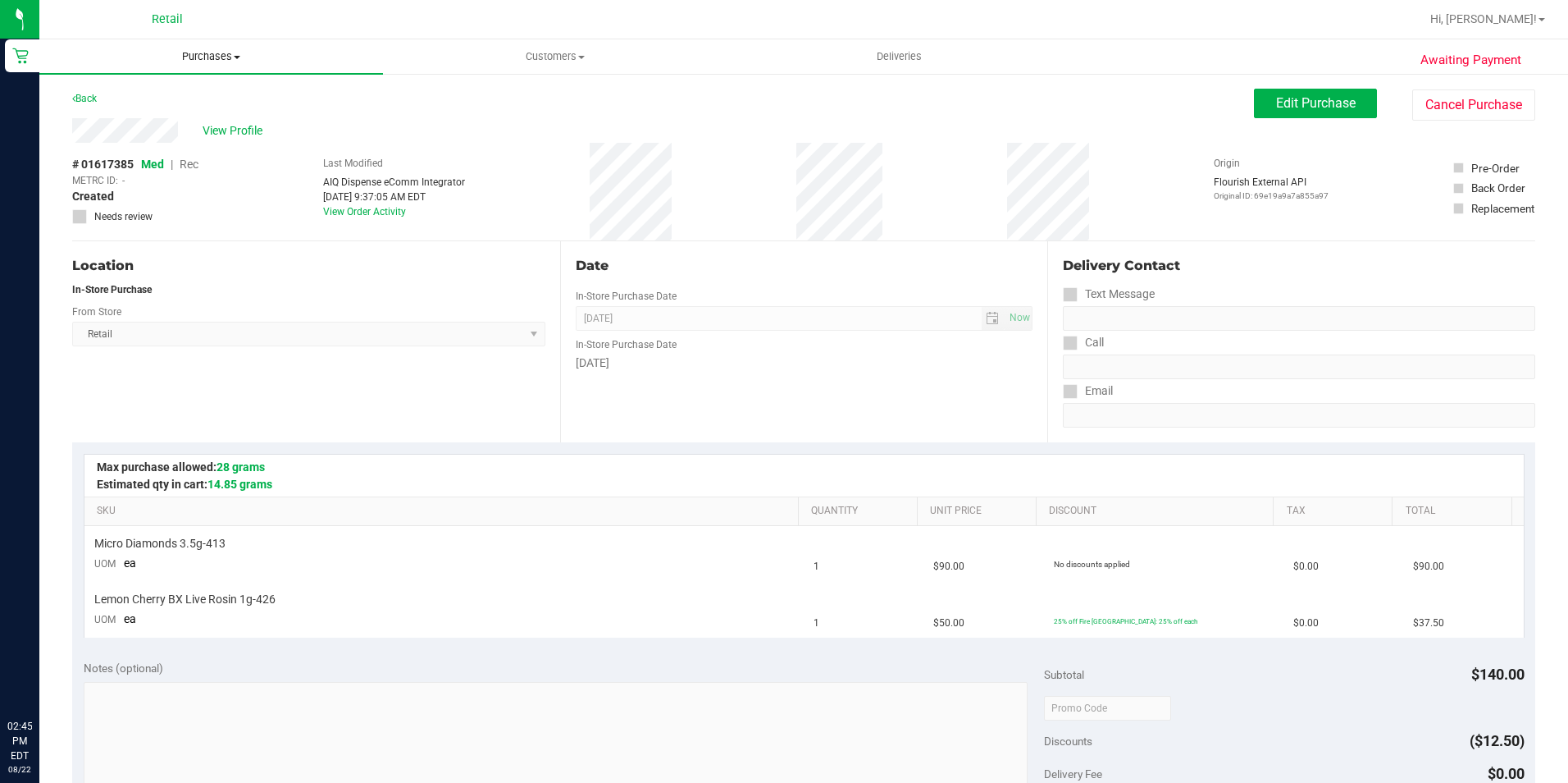
click at [198, 60] on span "Purchases" at bounding box center [211, 56] width 344 height 14
click at [157, 109] on li "Fulfillment" at bounding box center [211, 119] width 344 height 20
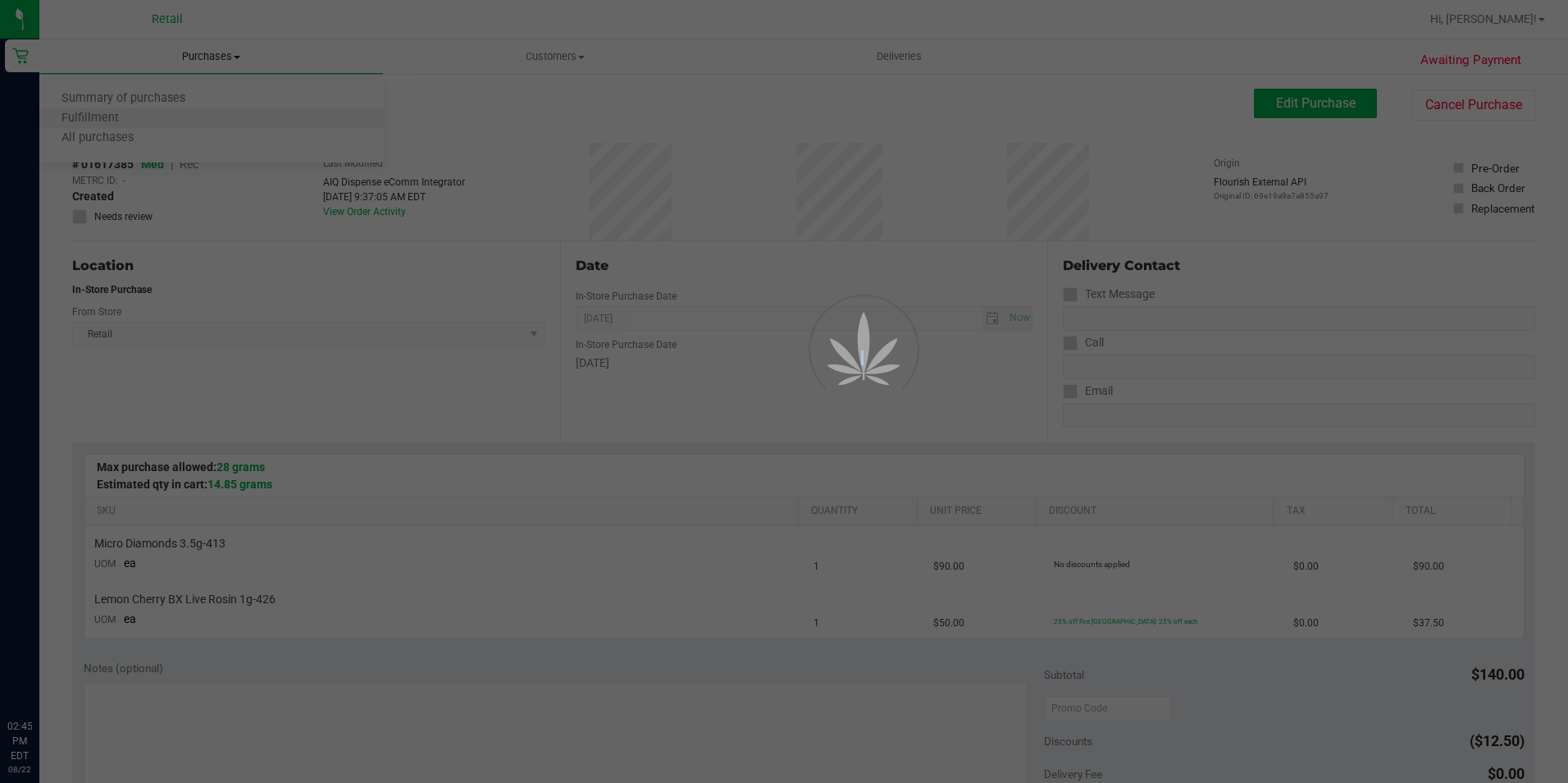
click at [157, 109] on div at bounding box center [784, 391] width 1568 height 783
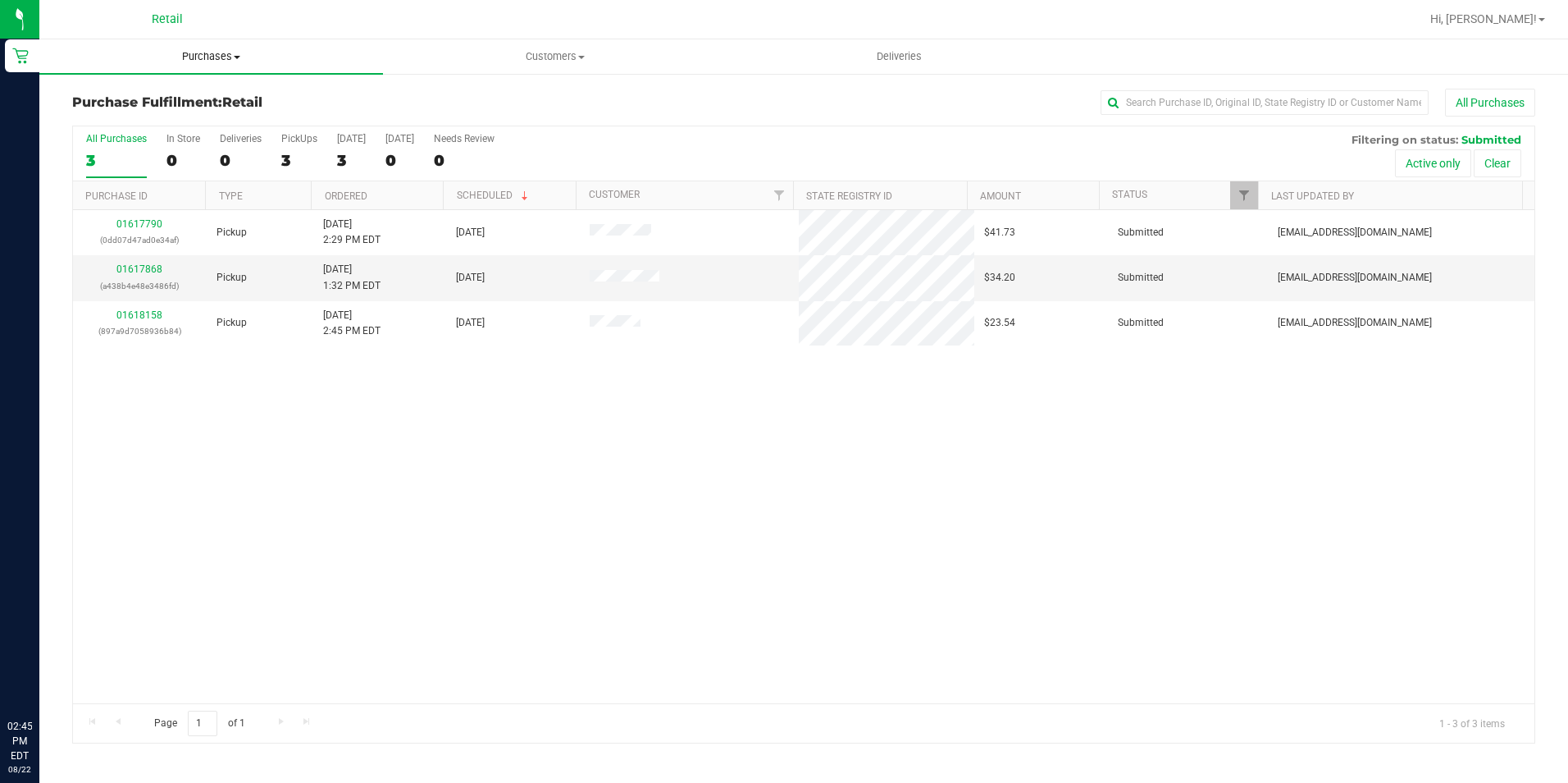
click at [220, 55] on span "Purchases" at bounding box center [211, 56] width 344 height 14
click at [115, 109] on li "Fulfillment" at bounding box center [211, 119] width 344 height 20
click at [206, 62] on span "Purchases" at bounding box center [211, 56] width 344 height 14
click at [146, 92] on span "Summary of purchases" at bounding box center [124, 99] width 169 height 14
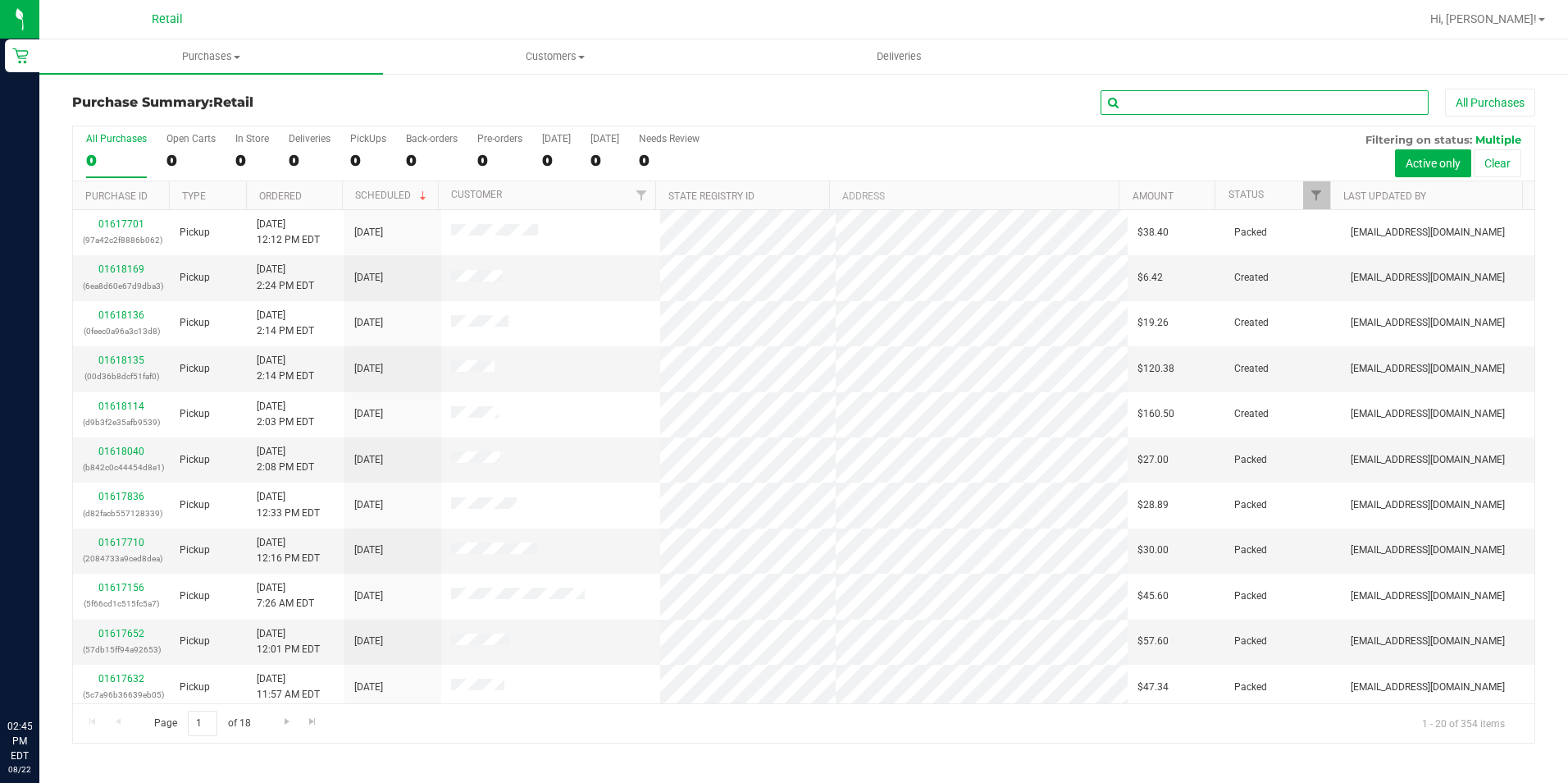
click at [1136, 97] on input "text" at bounding box center [1264, 103] width 328 height 25
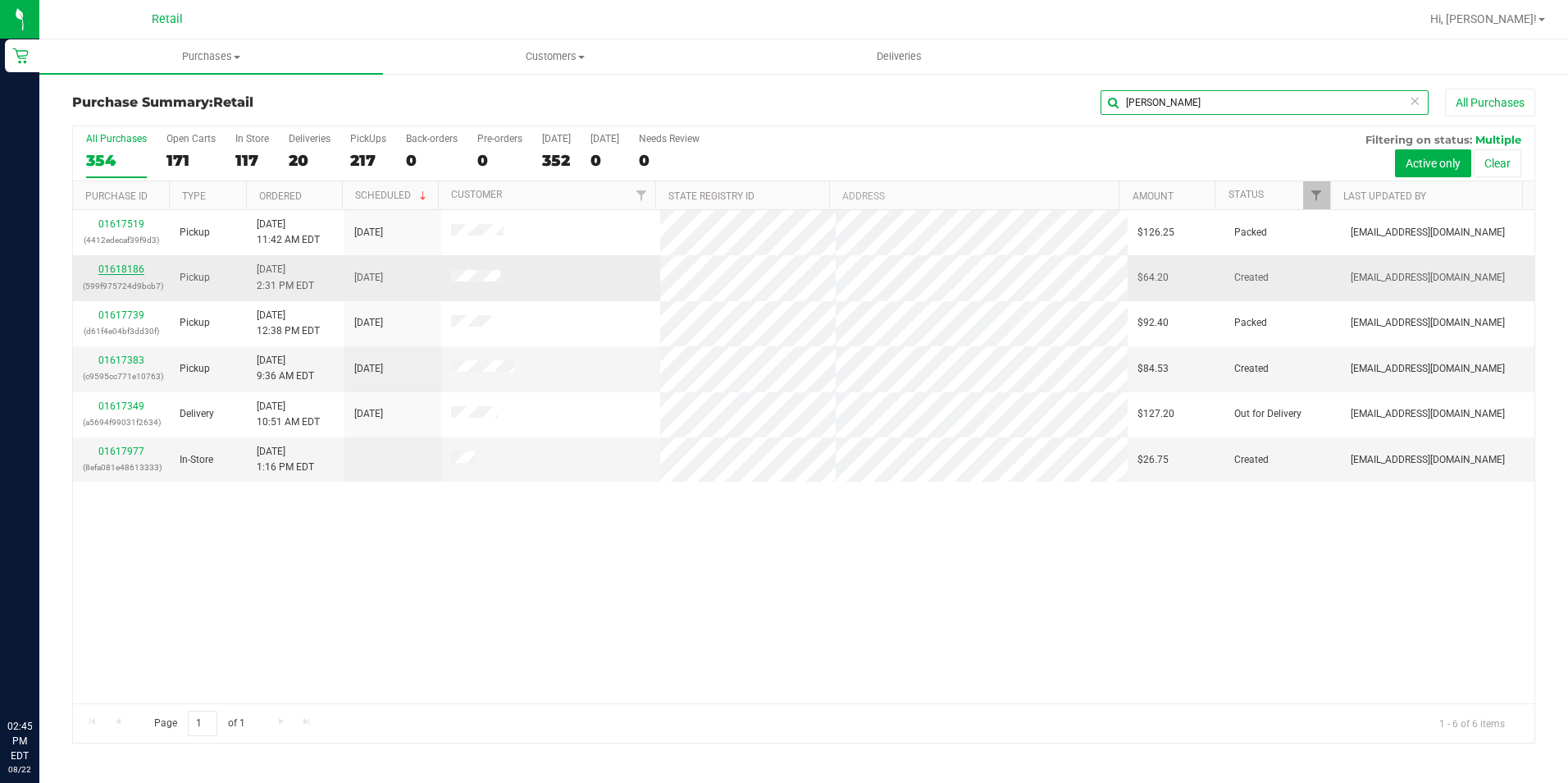
type input "[PERSON_NAME]"
click at [122, 267] on link "01618186" at bounding box center [122, 269] width 46 height 12
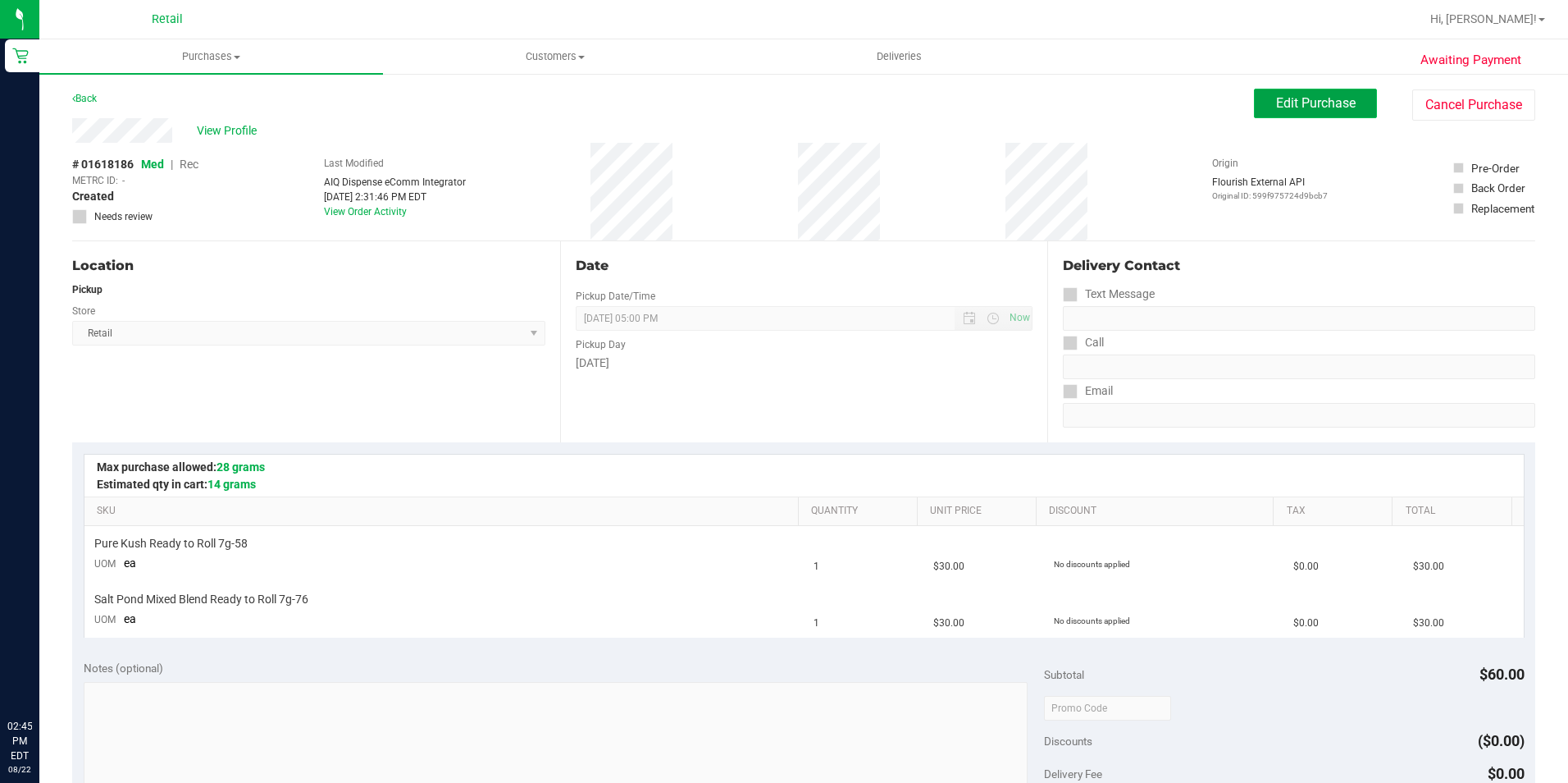
click at [1266, 111] on button "Edit Purchase" at bounding box center [1315, 103] width 123 height 30
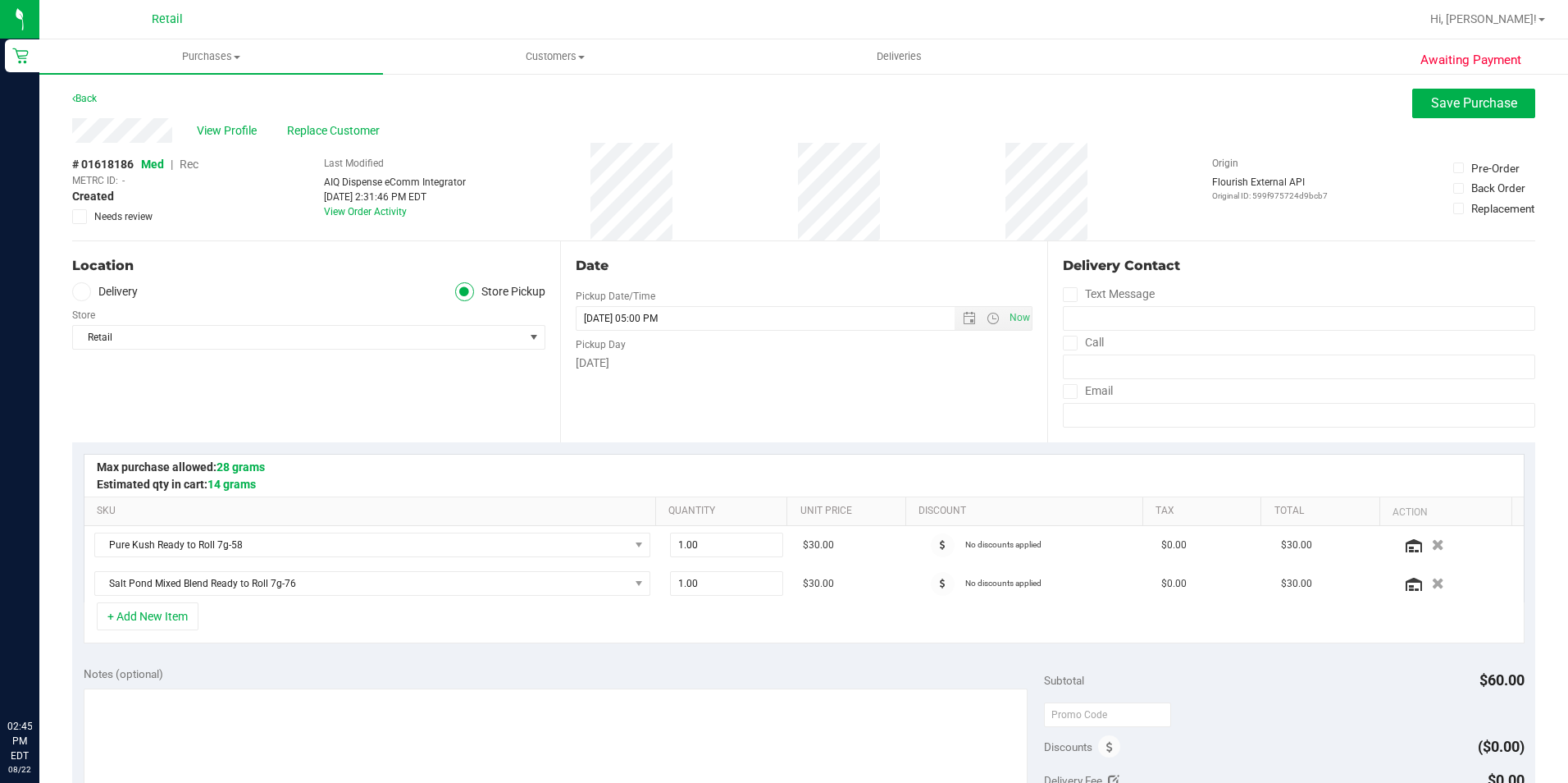
click at [187, 163] on span "Rec" at bounding box center [190, 164] width 19 height 13
click at [1437, 102] on span "Save Purchase" at bounding box center [1474, 103] width 86 height 15
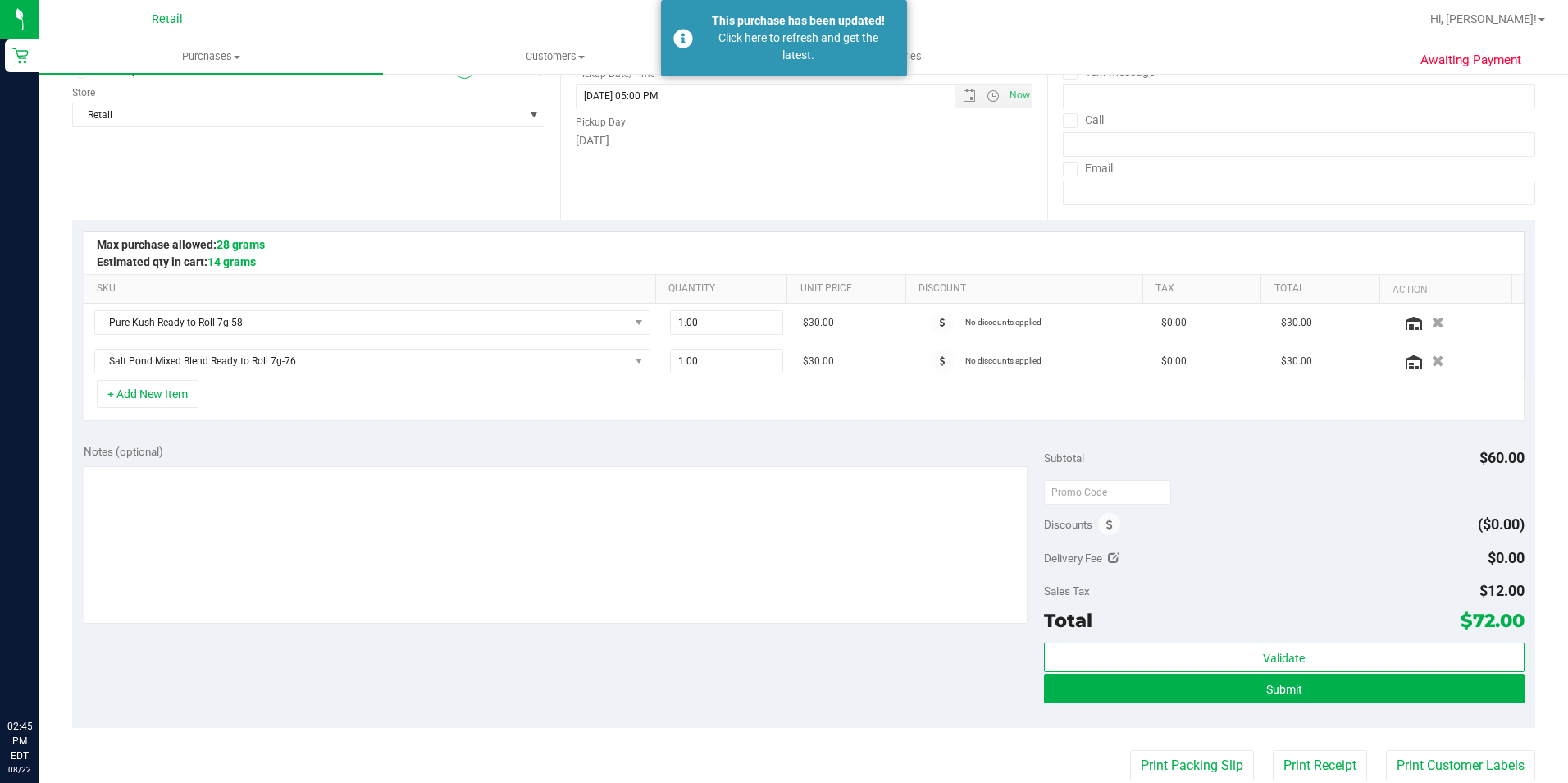
scroll to position [246, 0]
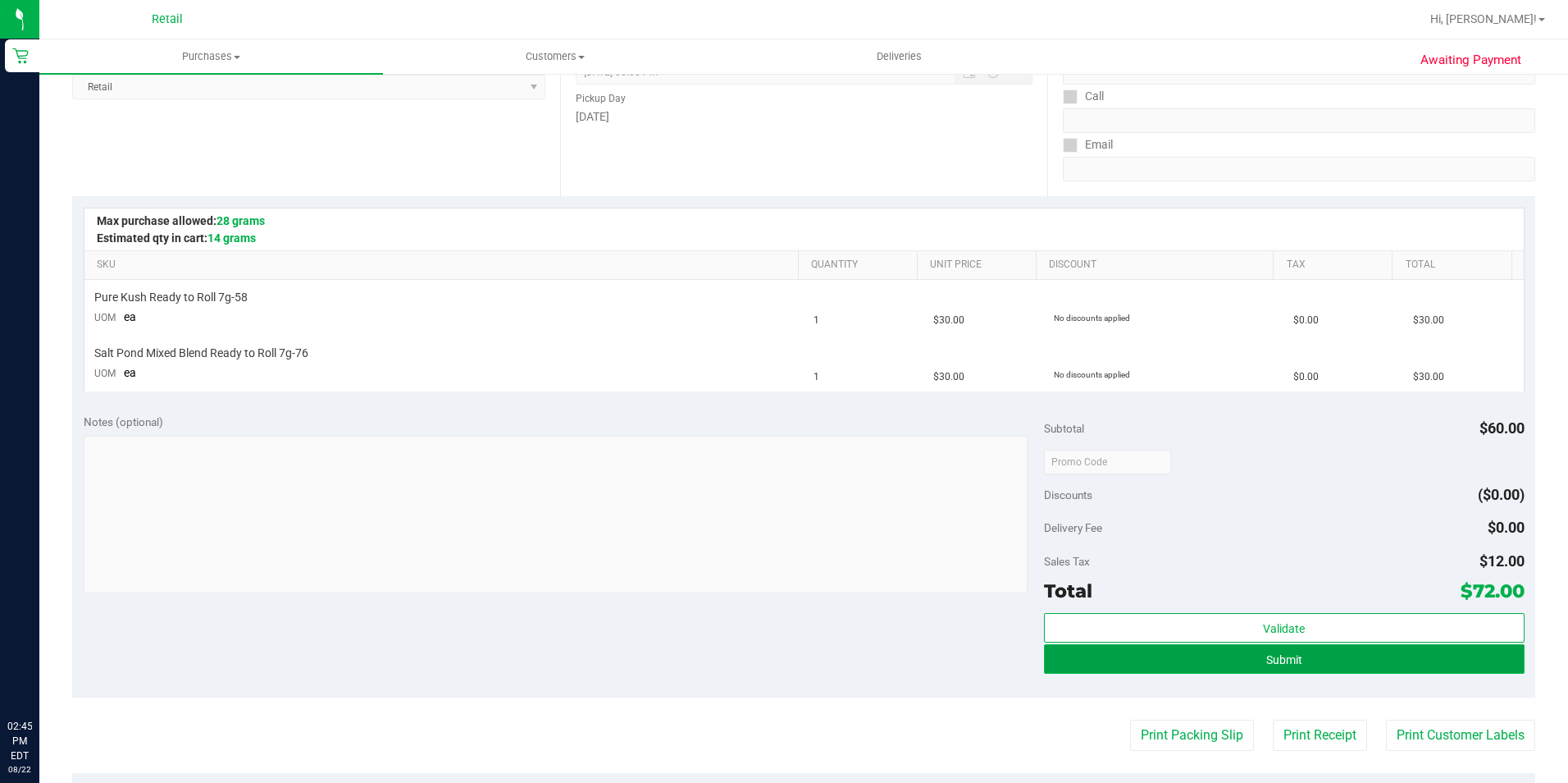
click at [1246, 658] on button "Submit" at bounding box center [1284, 658] width 481 height 30
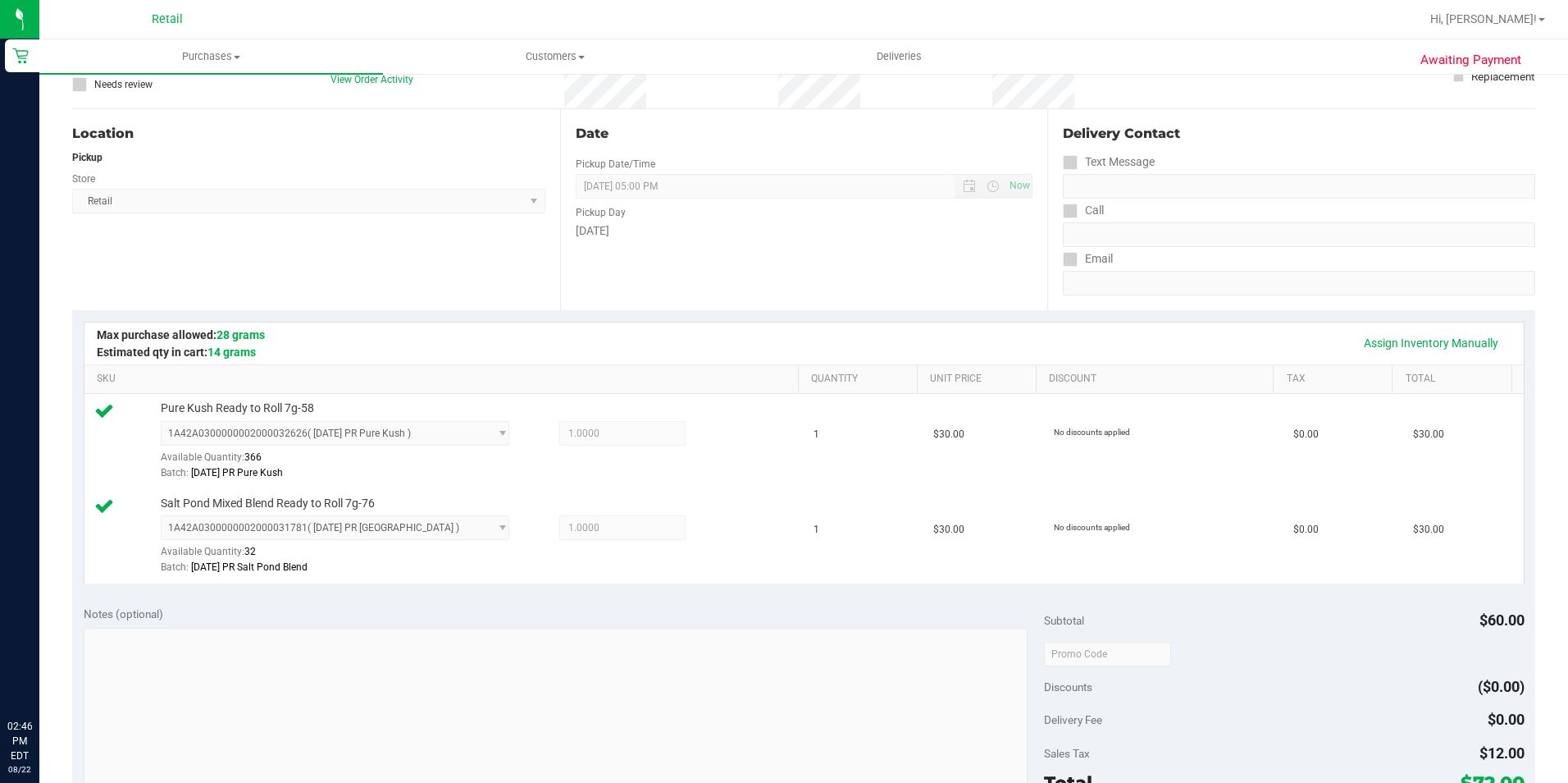
scroll to position [410, 0]
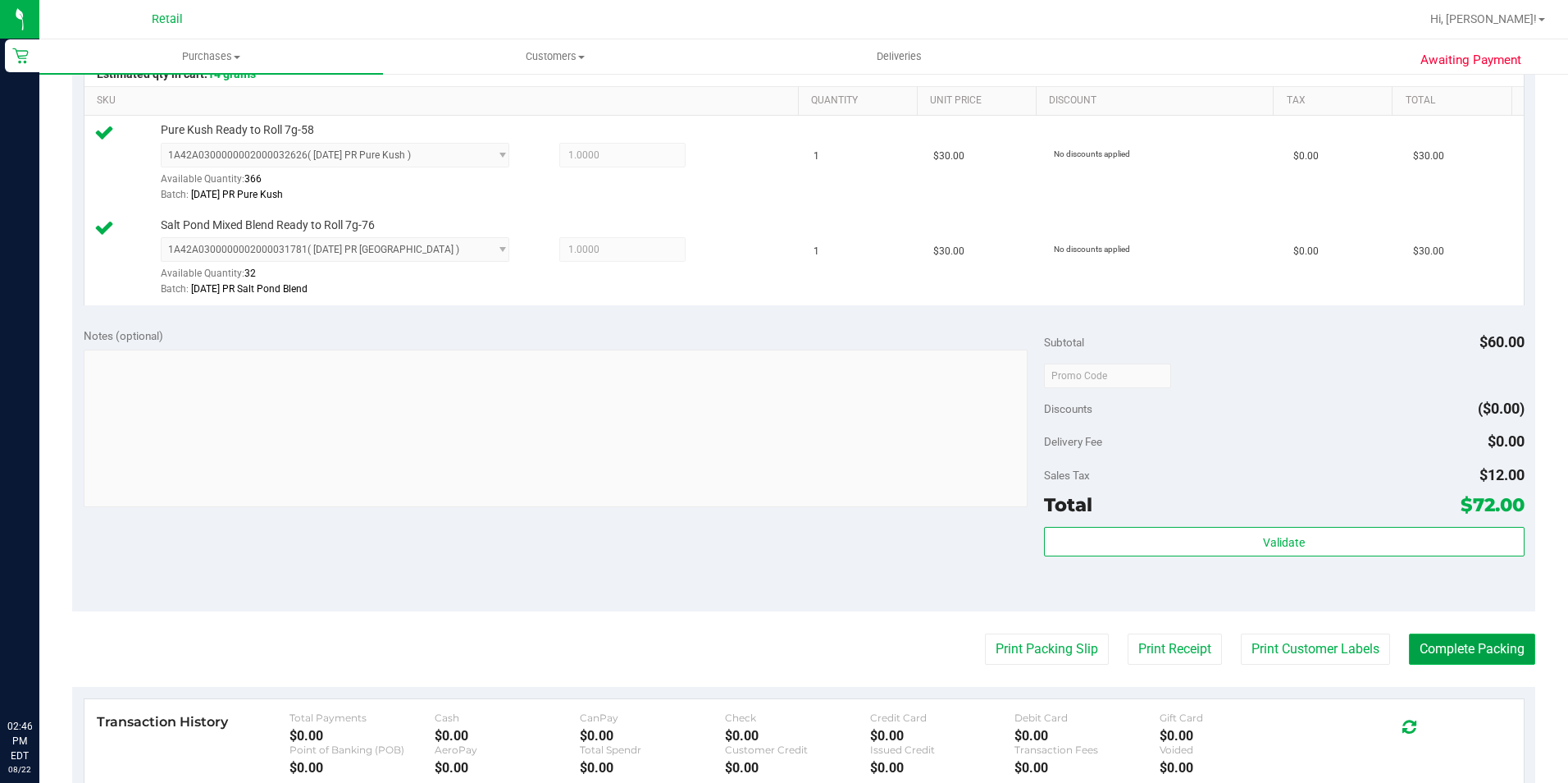
click at [1430, 638] on button "Complete Packing" at bounding box center [1472, 649] width 126 height 32
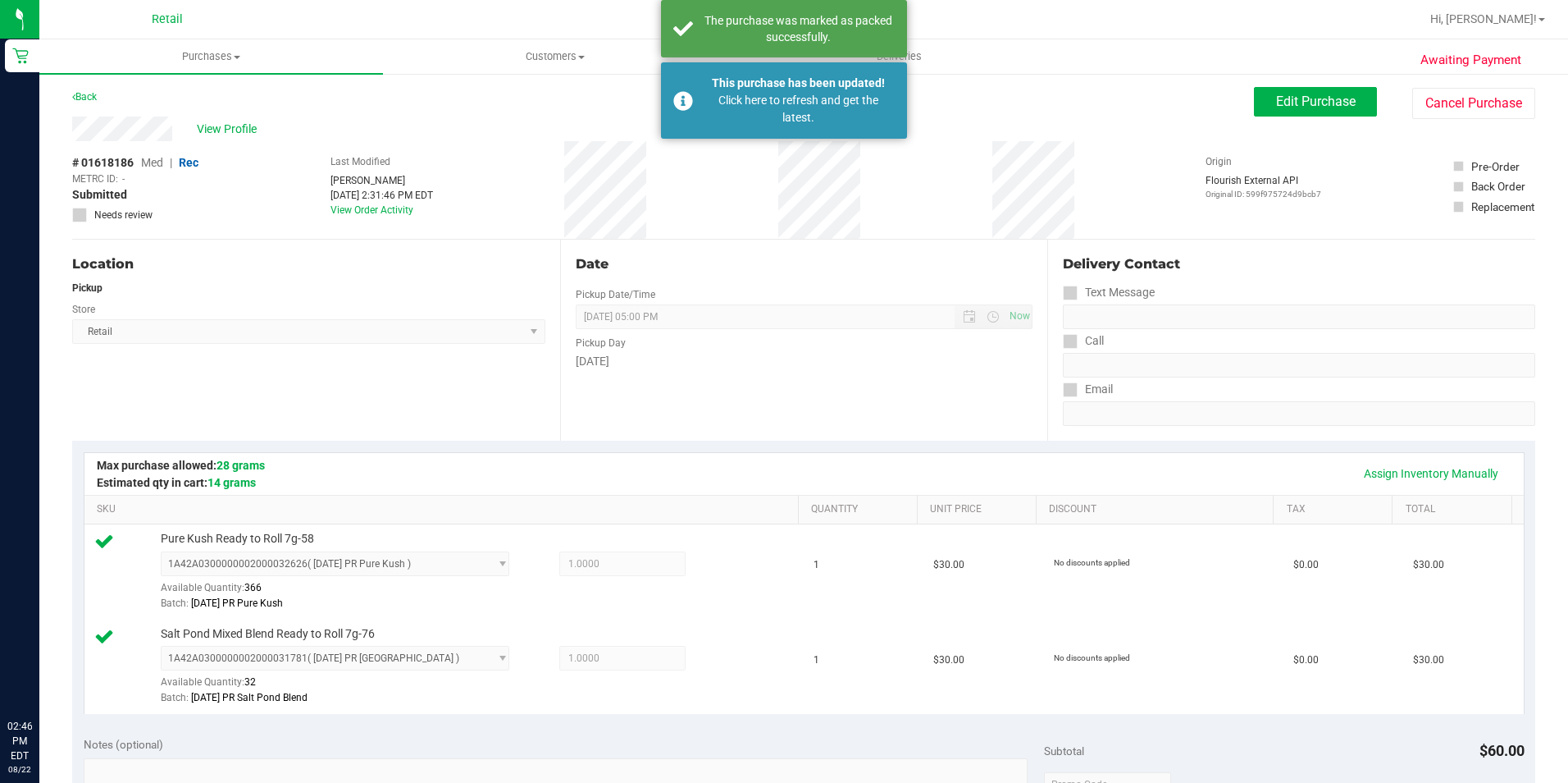
scroll to position [0, 0]
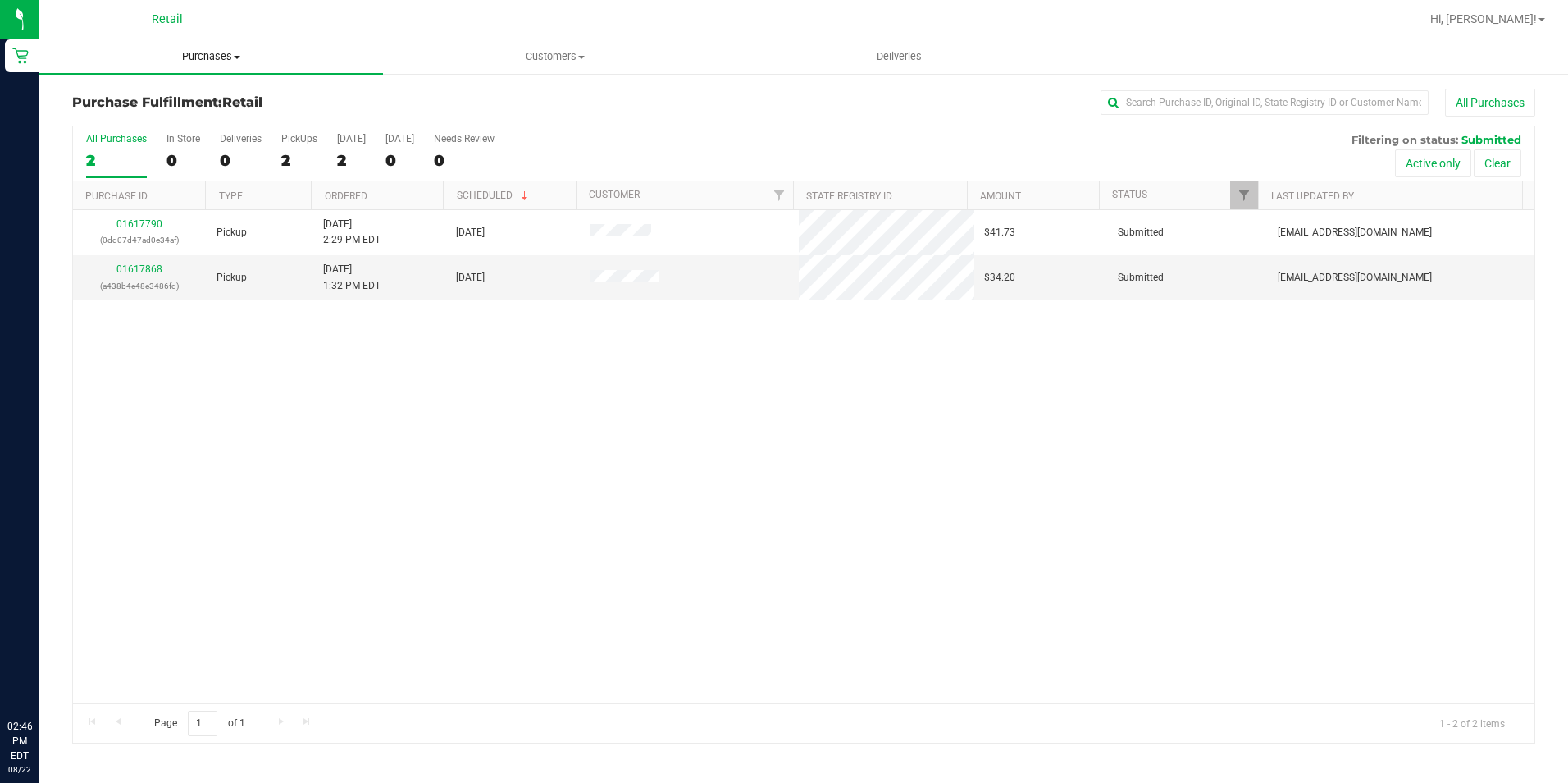
click at [221, 56] on span "Purchases" at bounding box center [211, 56] width 344 height 14
click at [109, 96] on span "Summary of purchases" at bounding box center [124, 99] width 169 height 14
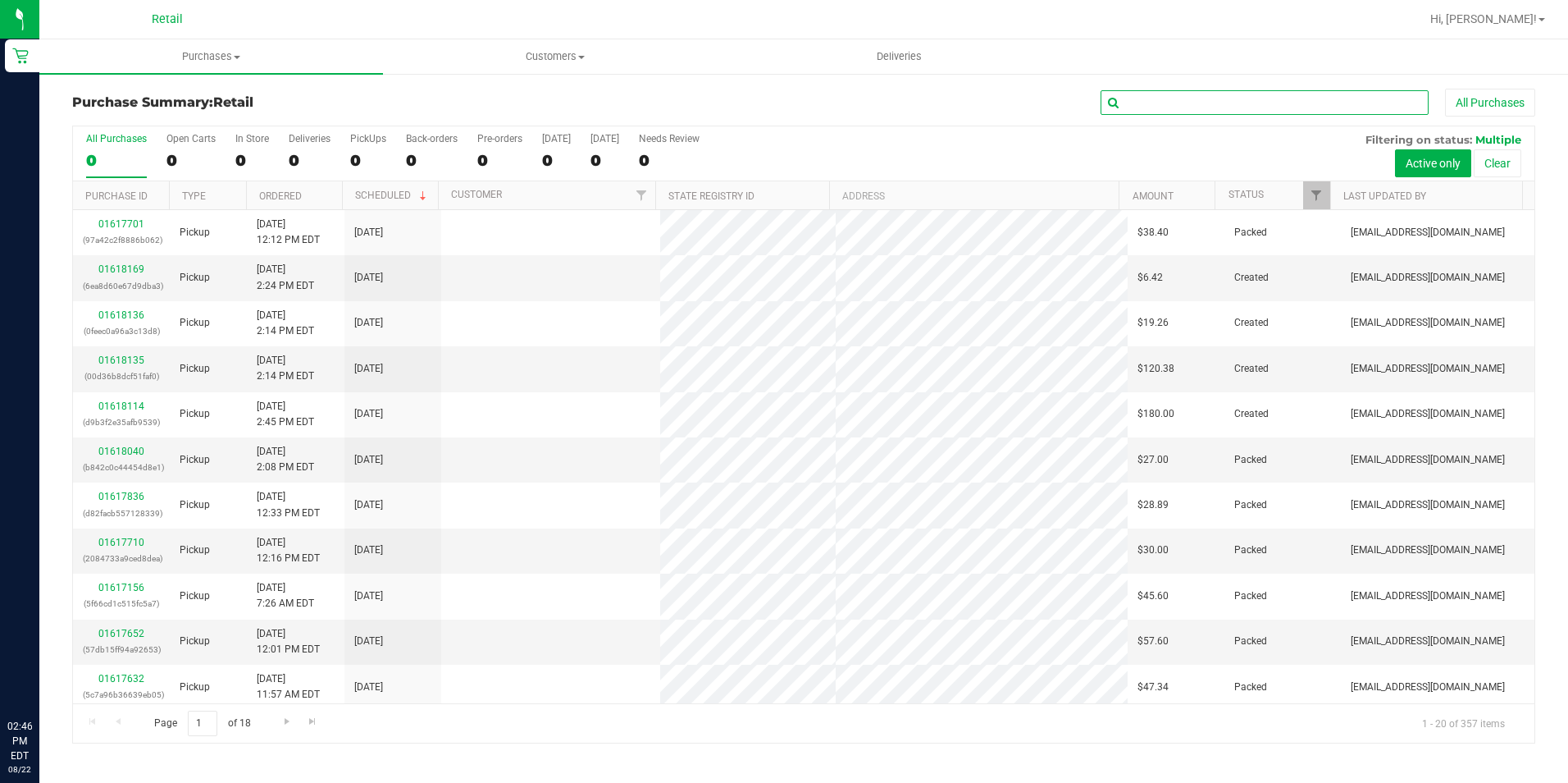
click at [1263, 100] on input "text" at bounding box center [1264, 103] width 328 height 25
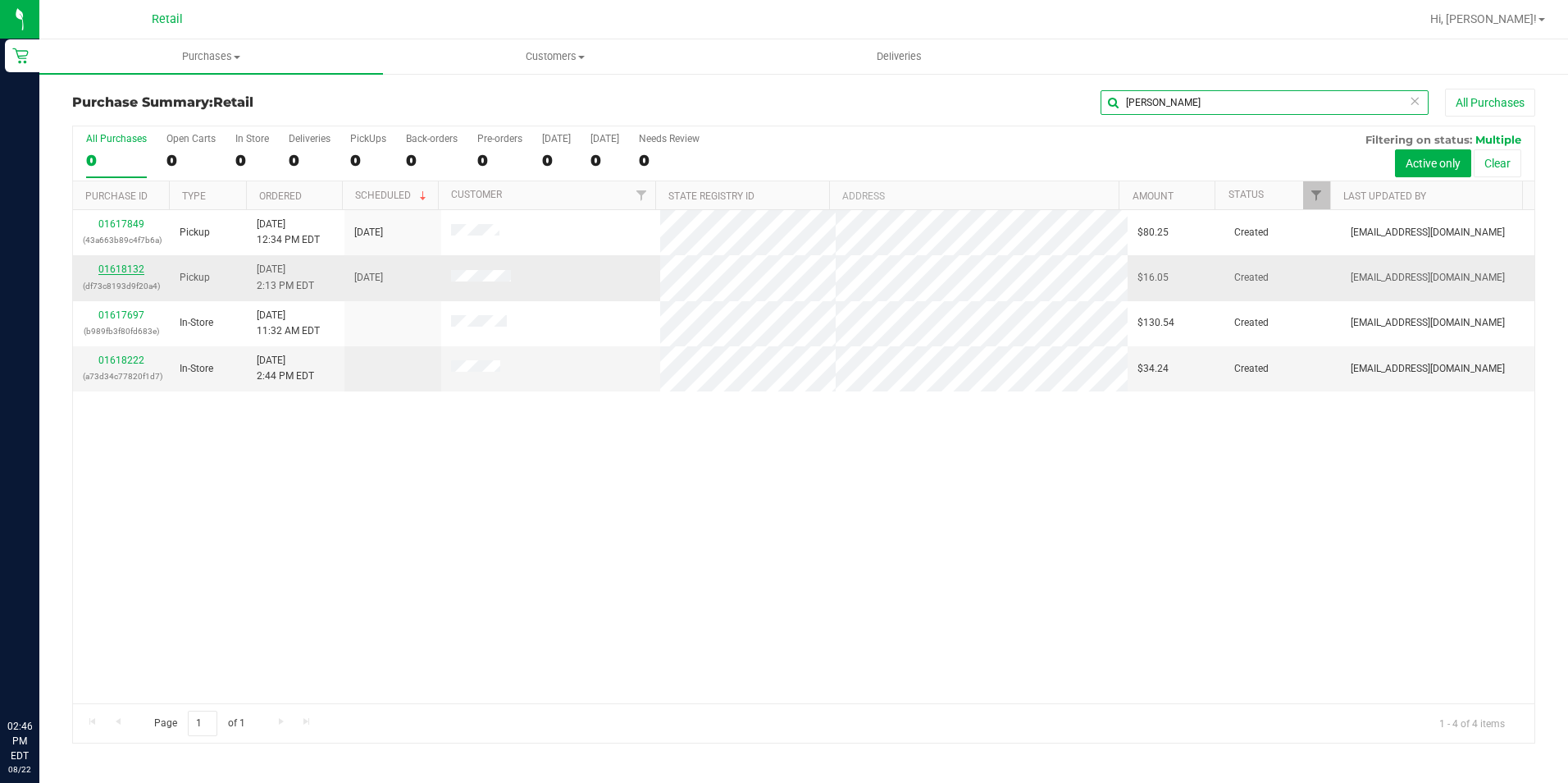
type input "[PERSON_NAME]"
click at [105, 264] on link "01618132" at bounding box center [122, 269] width 46 height 12
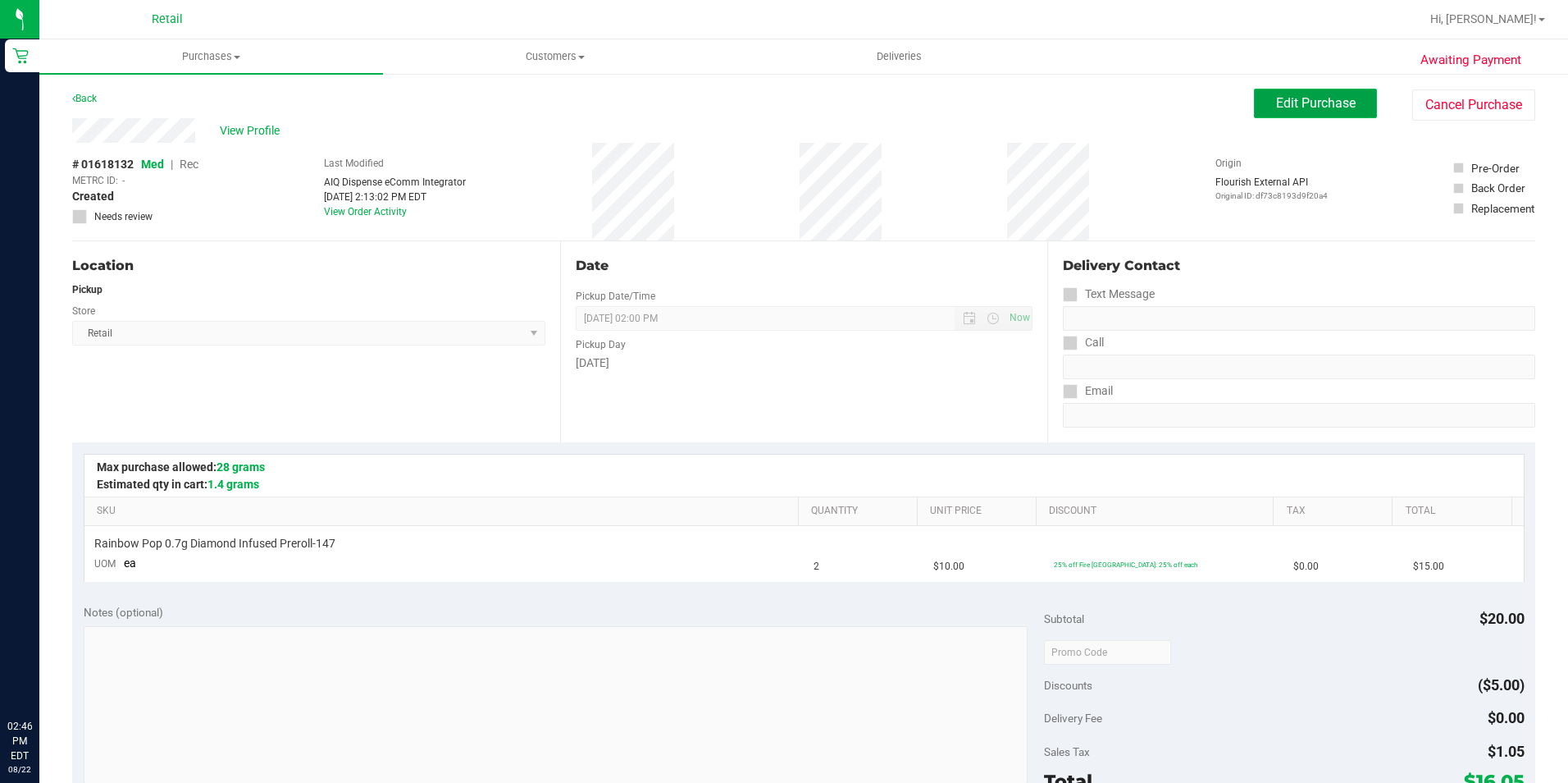
click at [1306, 103] on span "Edit Purchase" at bounding box center [1315, 103] width 80 height 15
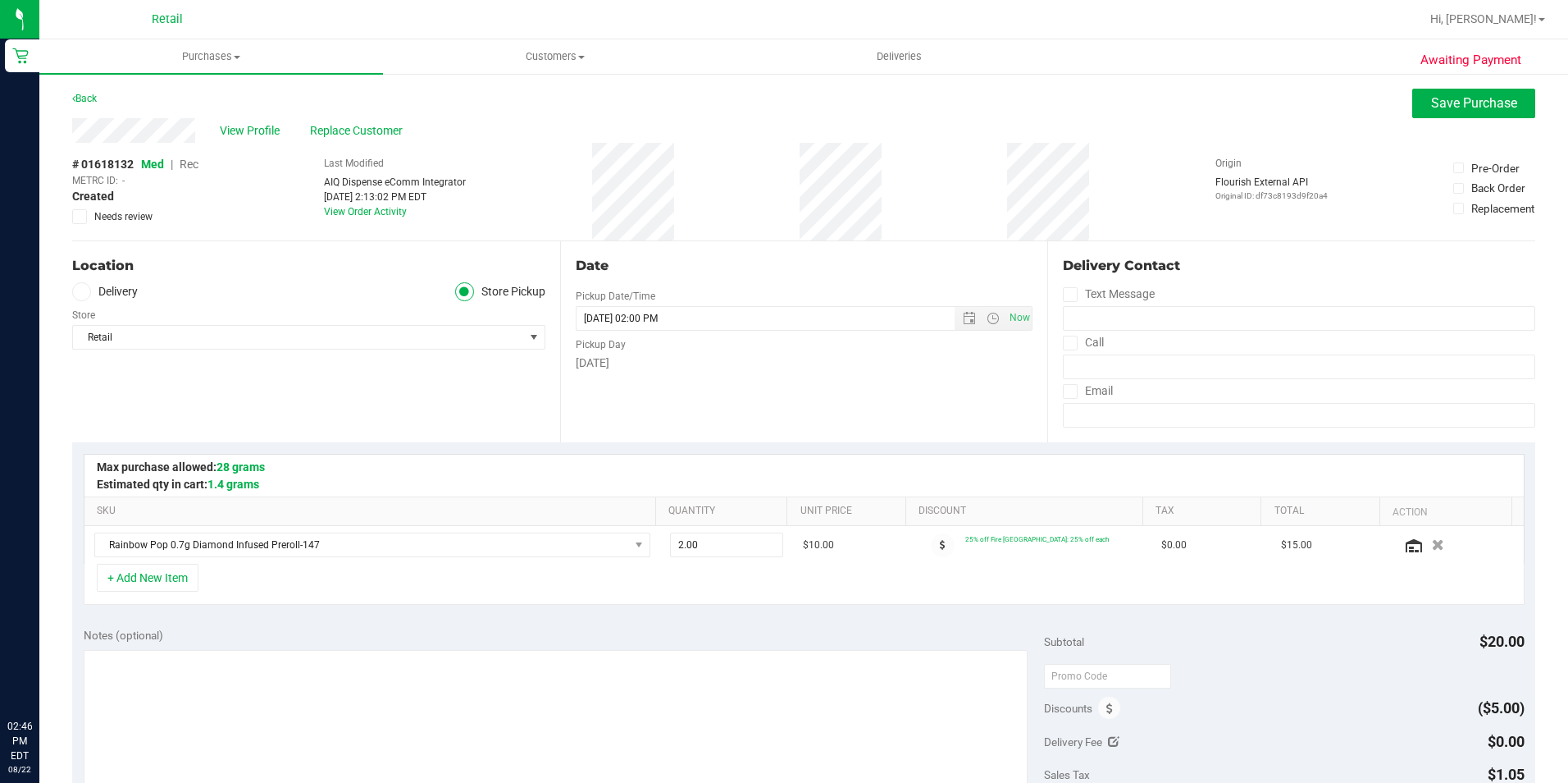
click at [192, 165] on span "Rec" at bounding box center [190, 164] width 19 height 13
click at [1438, 102] on span "Save Purchase" at bounding box center [1474, 103] width 86 height 15
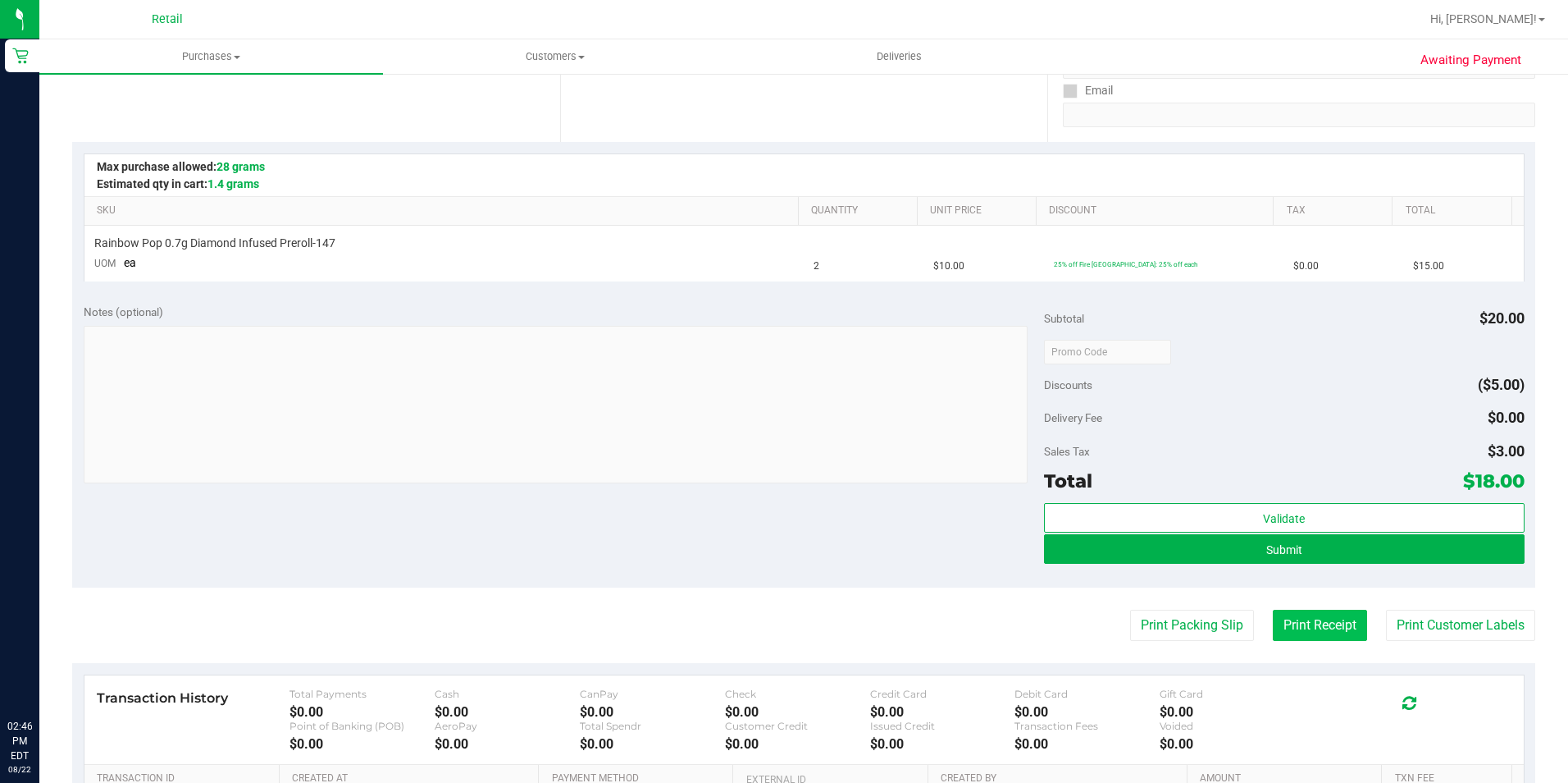
scroll to position [328, 0]
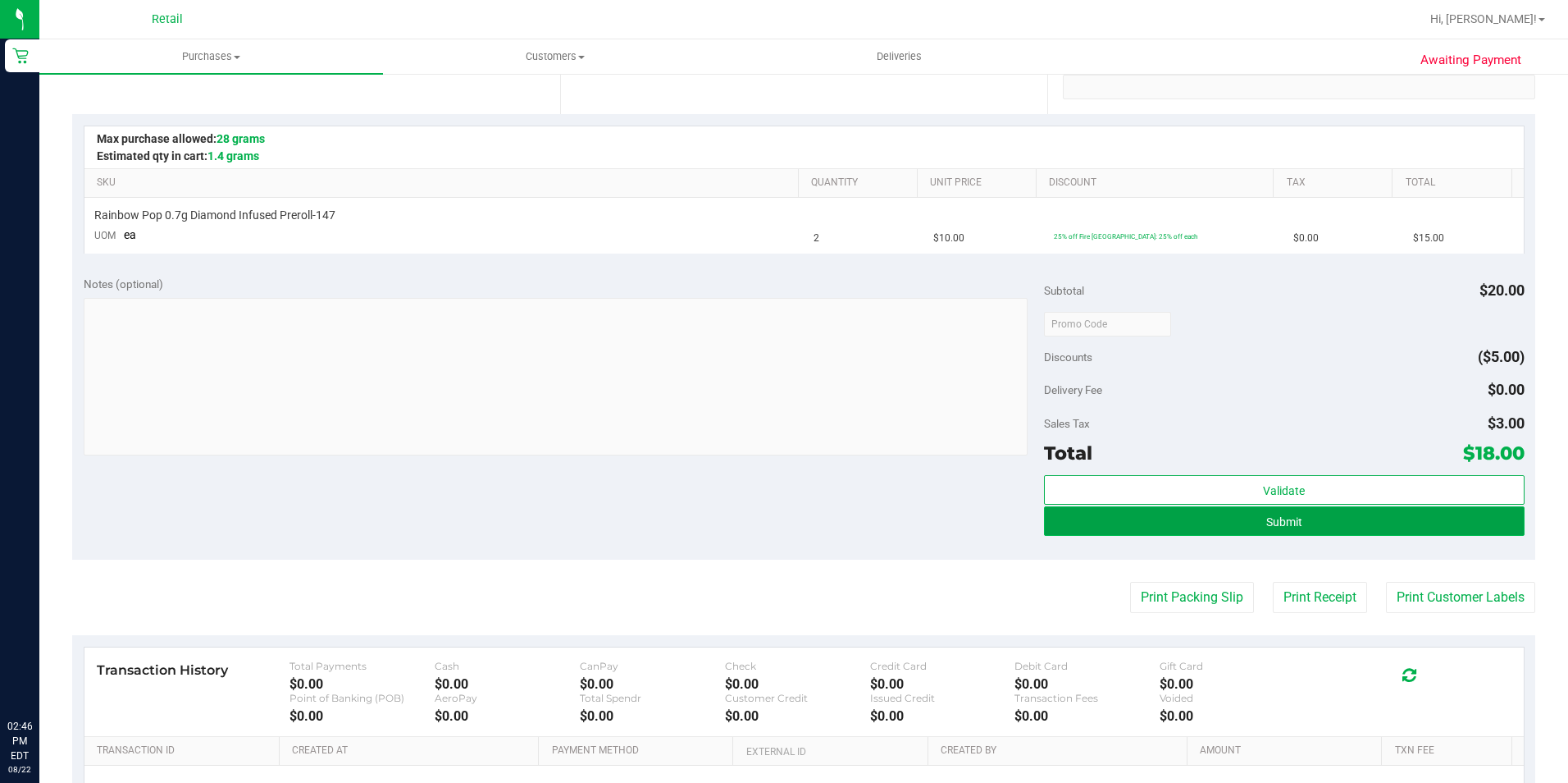
click at [1296, 513] on button "Submit" at bounding box center [1284, 520] width 481 height 30
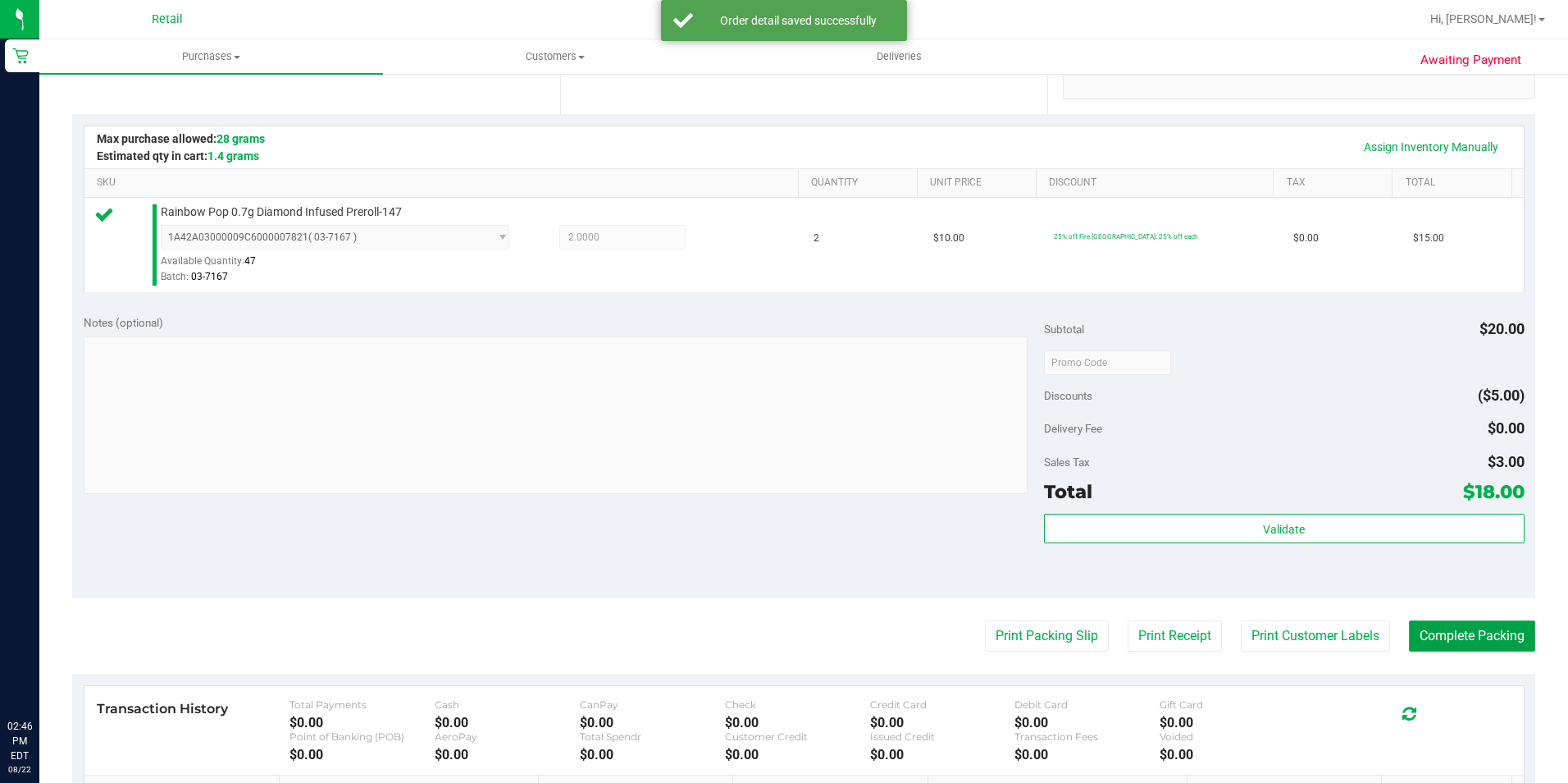
click at [1474, 630] on button "Complete Packing" at bounding box center [1472, 635] width 126 height 32
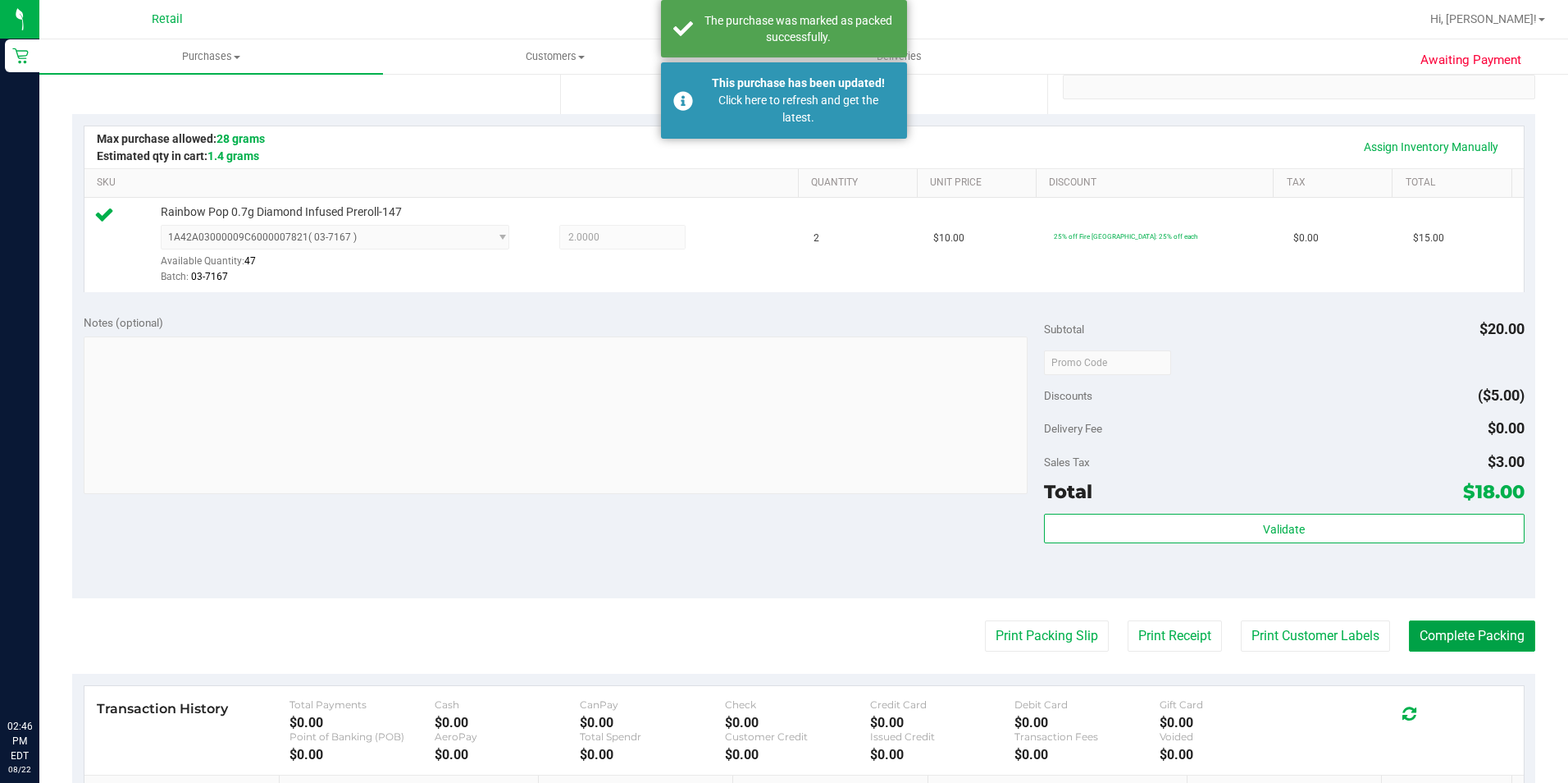
scroll to position [0, 0]
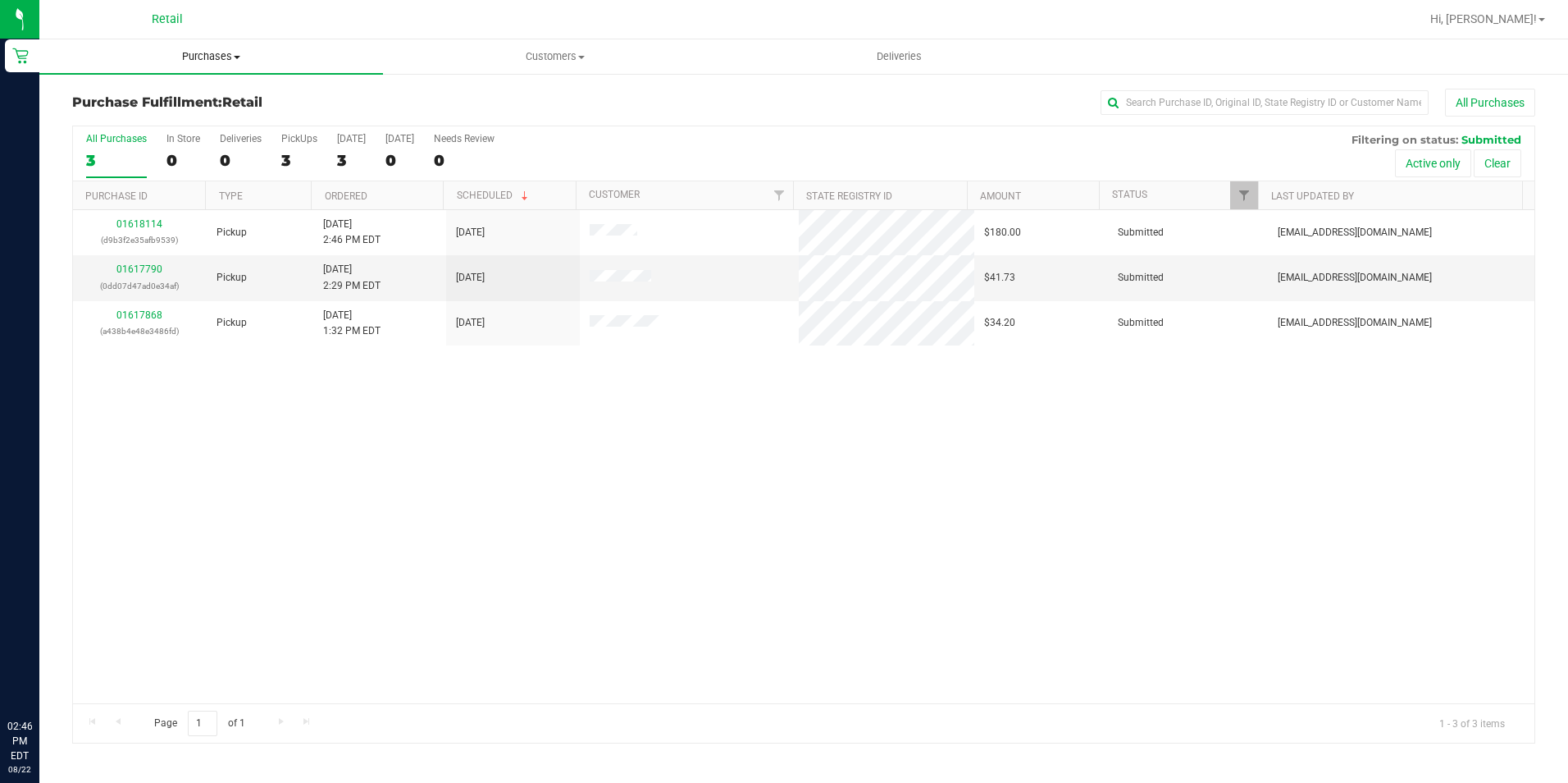
drag, startPoint x: 222, startPoint y: 54, endPoint x: 180, endPoint y: 77, distance: 47.9
click at [222, 54] on span "Purchases" at bounding box center [211, 56] width 344 height 14
click at [141, 92] on span "Summary of purchases" at bounding box center [124, 99] width 169 height 14
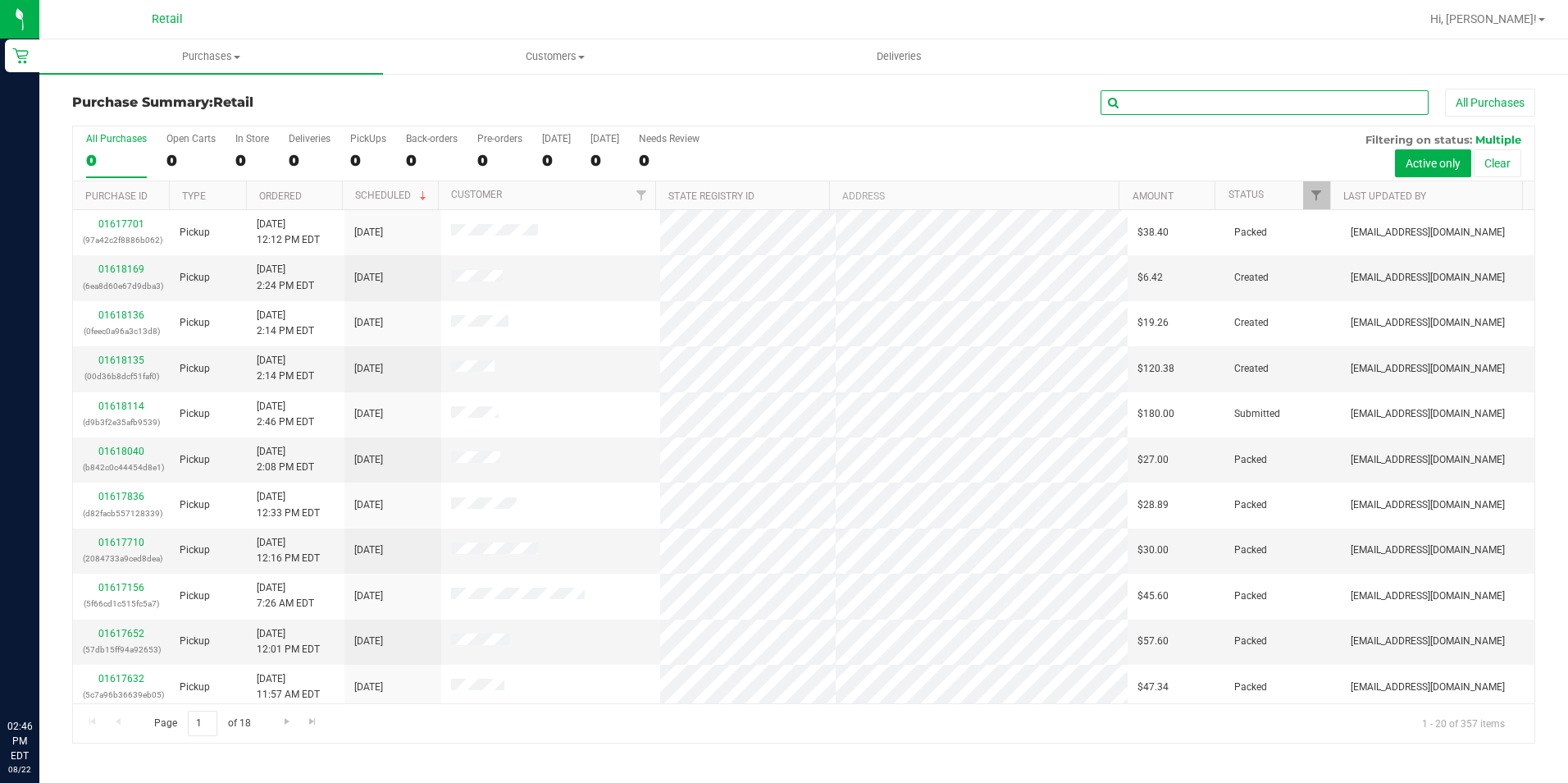
click at [1175, 106] on input "text" at bounding box center [1264, 103] width 328 height 25
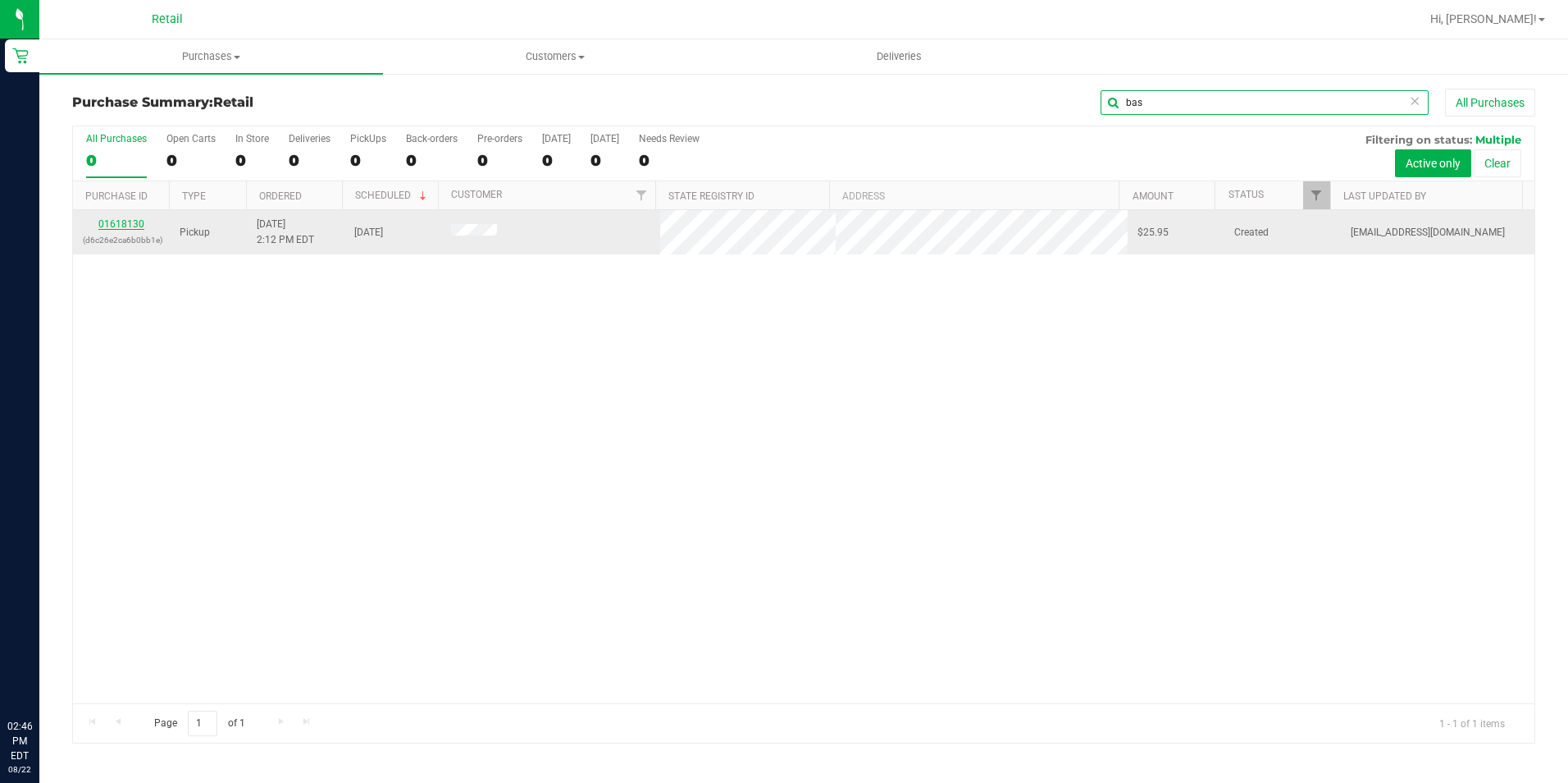
type input "bas"
click at [129, 223] on link "01618130" at bounding box center [122, 224] width 46 height 12
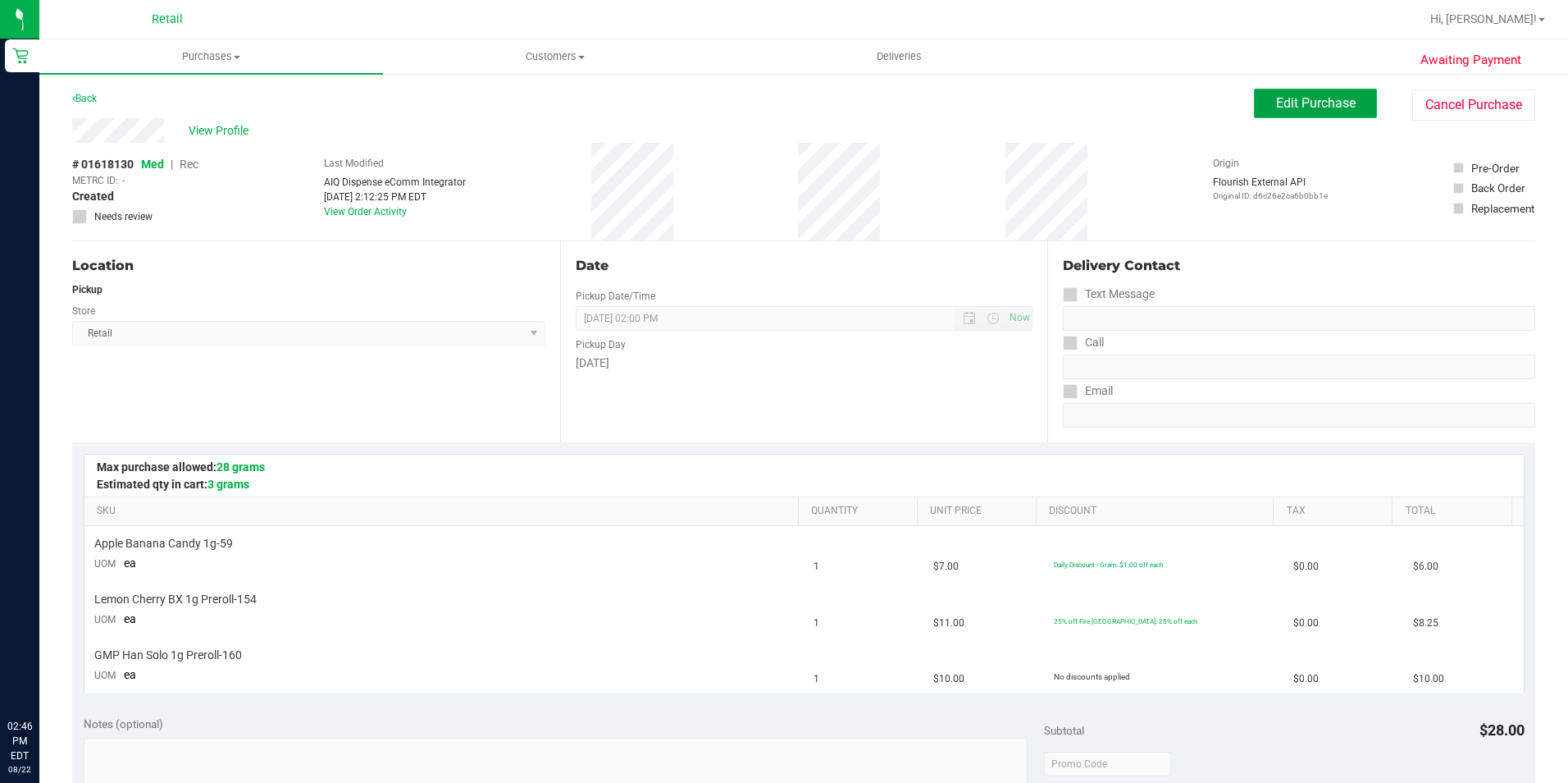
click at [1332, 111] on button "Edit Purchase" at bounding box center [1315, 103] width 123 height 30
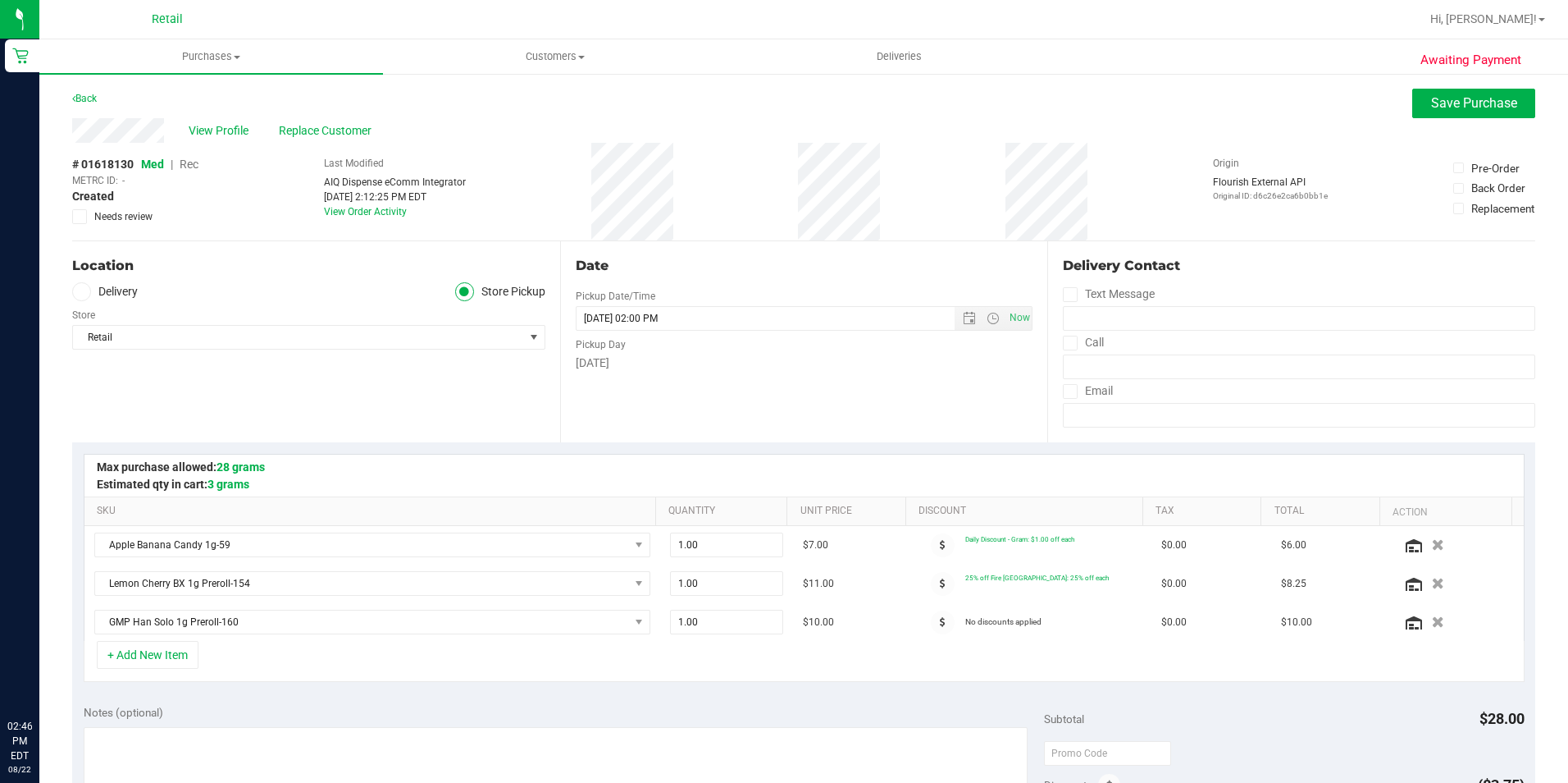
click at [190, 161] on span "Rec" at bounding box center [190, 164] width 19 height 13
click at [1463, 98] on span "Save Purchase" at bounding box center [1474, 103] width 86 height 15
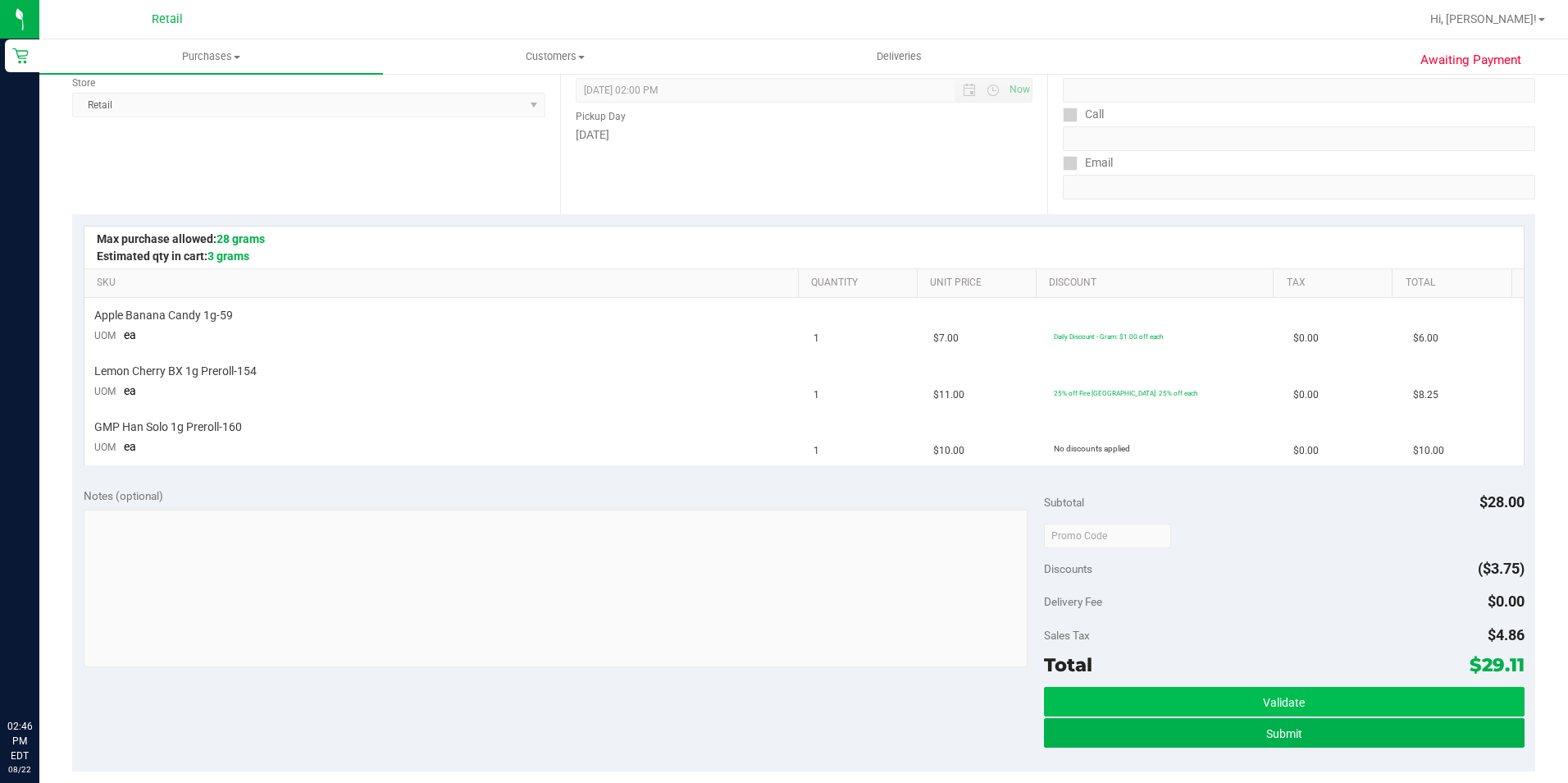
scroll to position [328, 0]
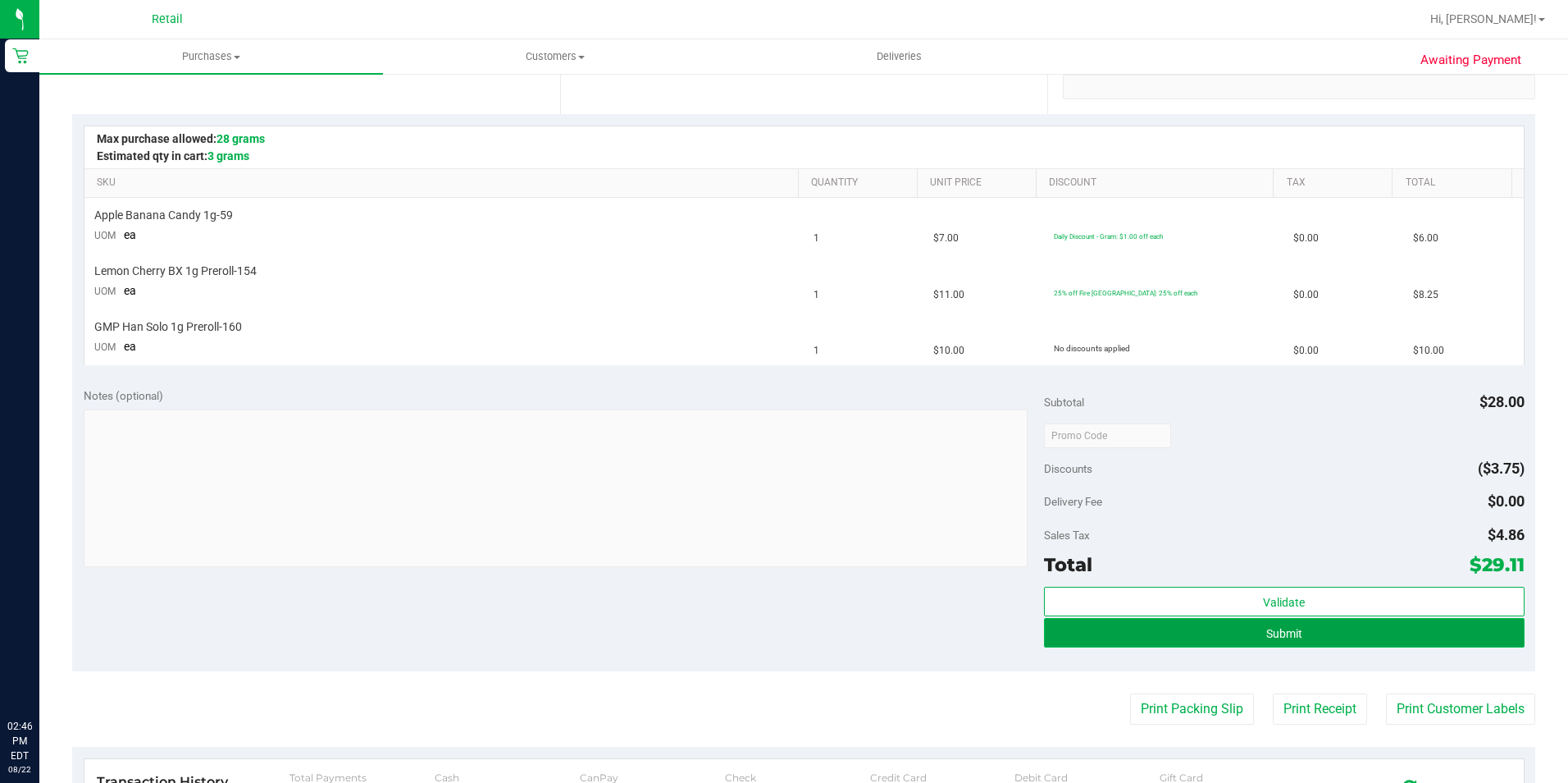
click at [1282, 624] on button "Submit" at bounding box center [1284, 633] width 481 height 30
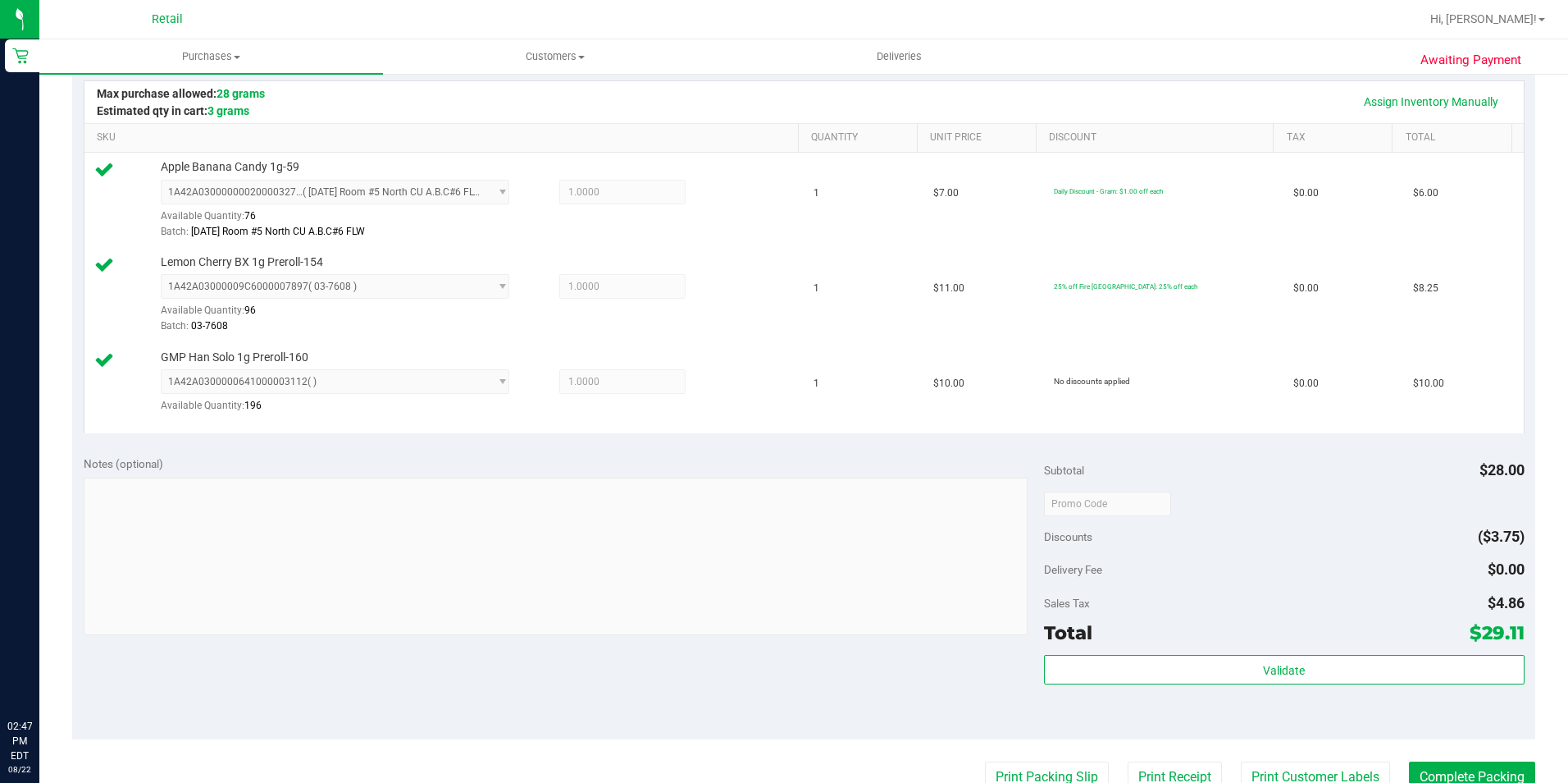
scroll to position [410, 0]
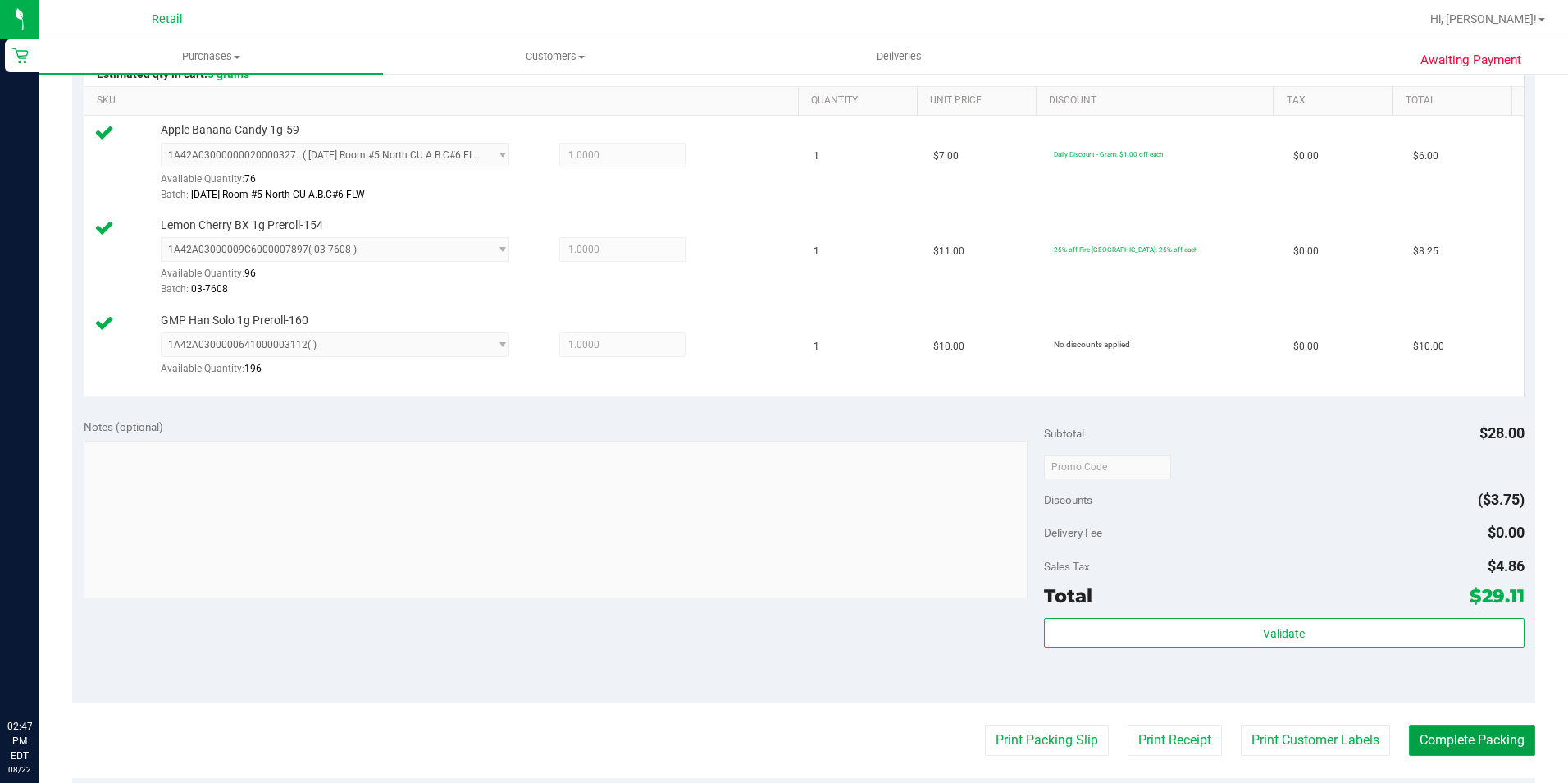
click at [1438, 745] on button "Complete Packing" at bounding box center [1472, 740] width 126 height 32
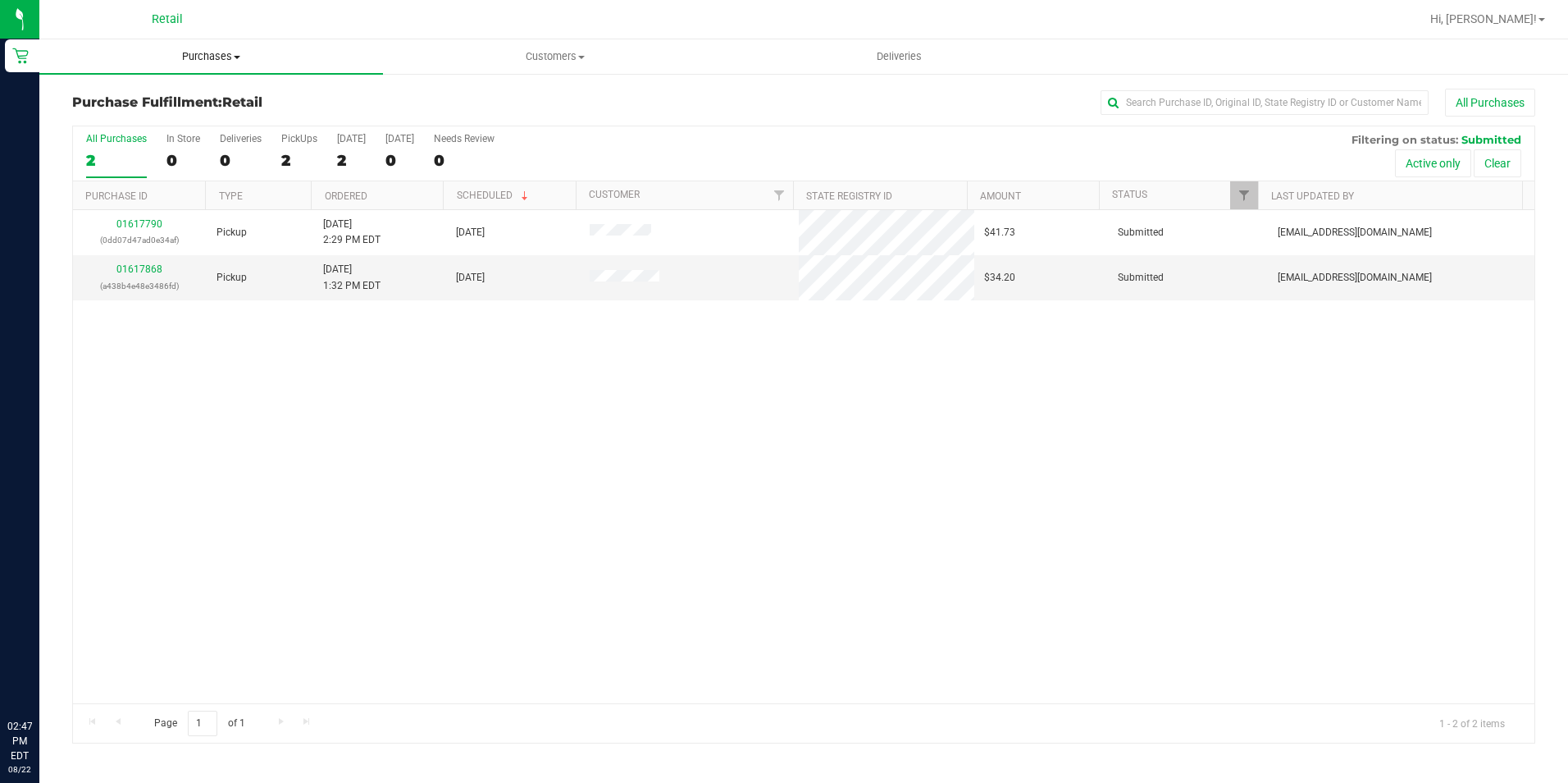
click at [189, 60] on span "Purchases" at bounding box center [211, 56] width 344 height 14
click at [143, 105] on span "Summary of purchases" at bounding box center [124, 99] width 169 height 14
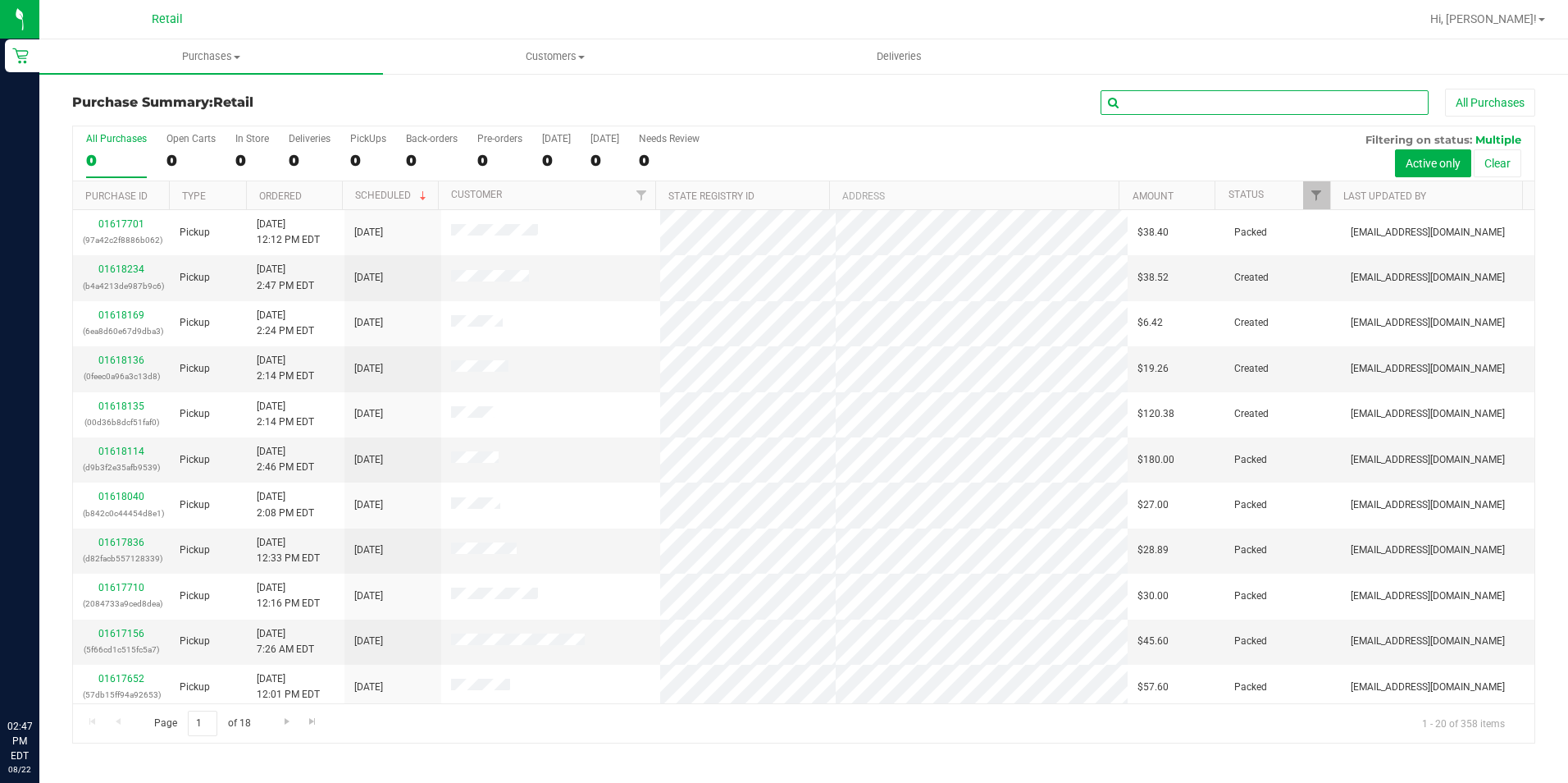
click at [1149, 100] on input "text" at bounding box center [1264, 103] width 328 height 25
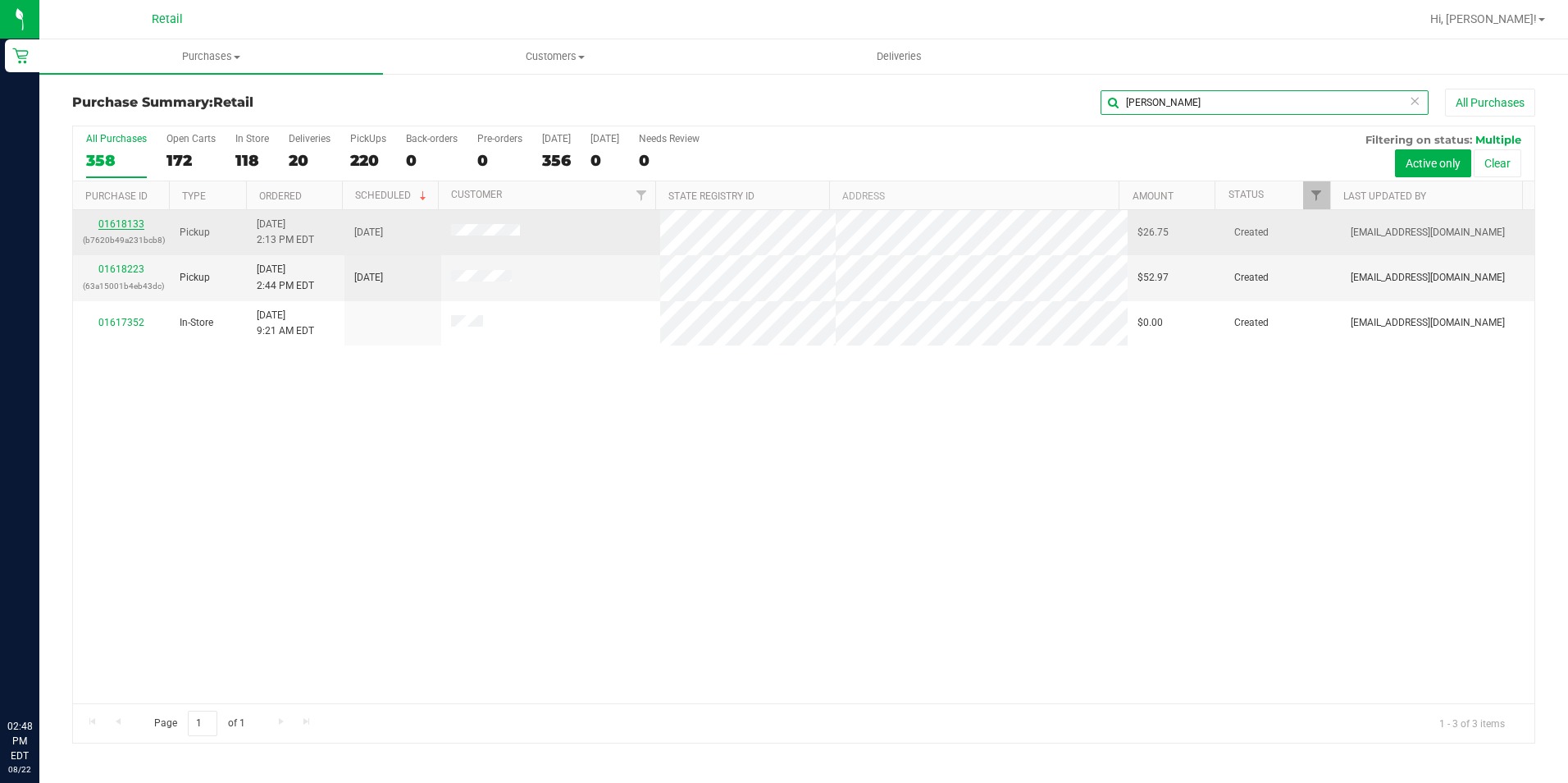
type input "[PERSON_NAME]"
click at [116, 223] on link "01618133" at bounding box center [122, 224] width 46 height 12
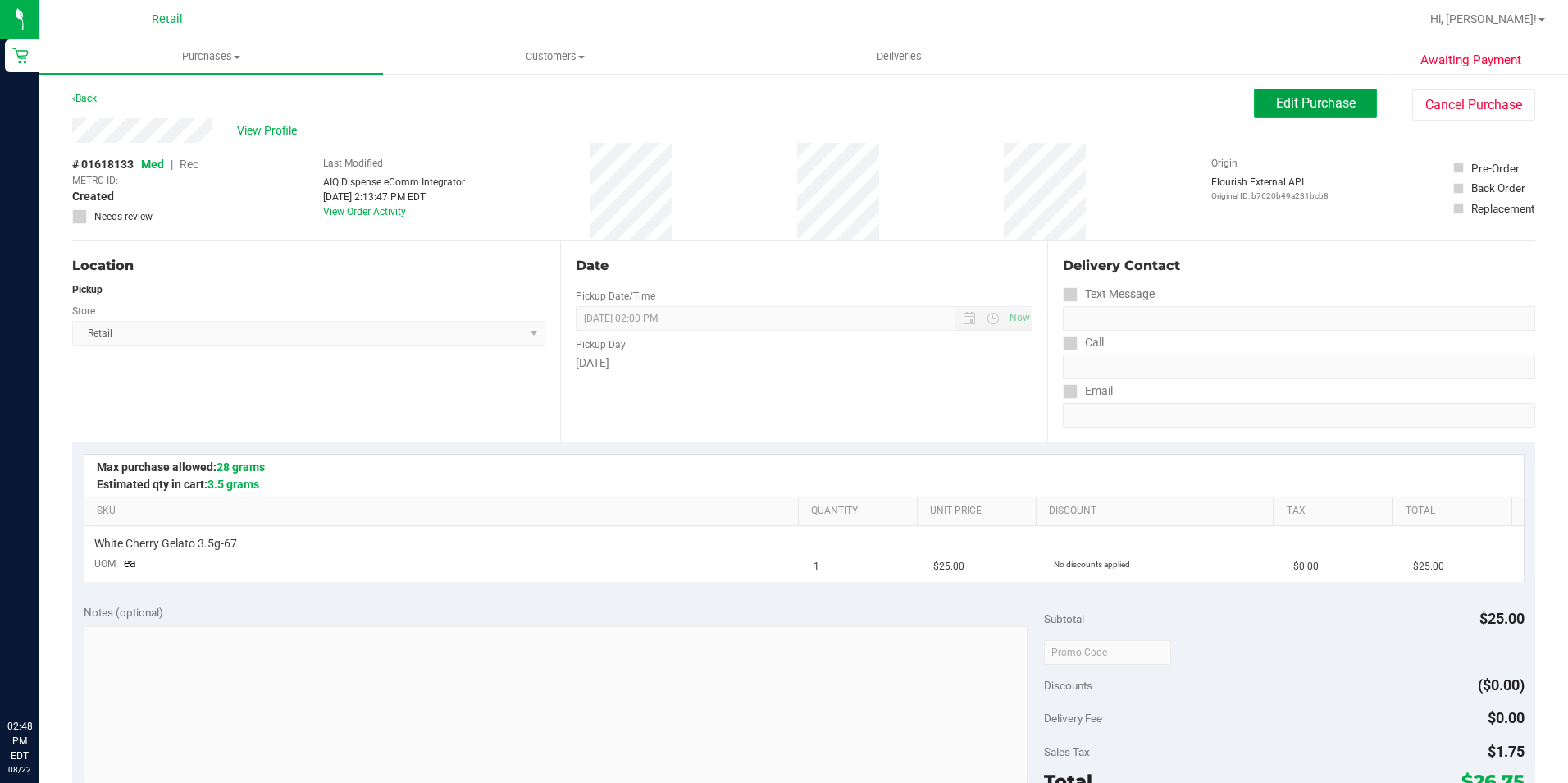
click at [1292, 106] on span "Edit Purchase" at bounding box center [1315, 103] width 80 height 15
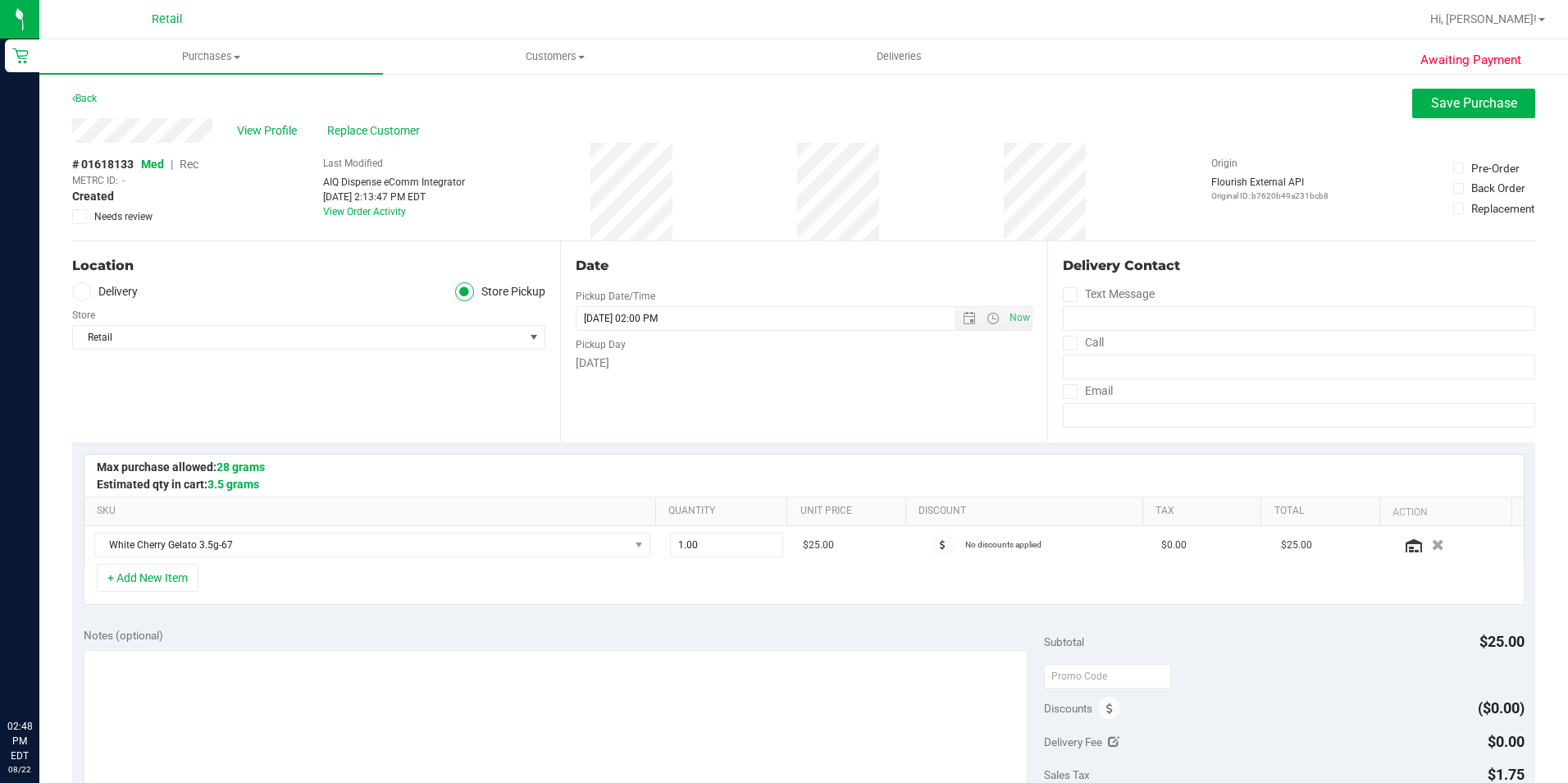
click at [185, 155] on div "# 01618133 Med | Rec METRC ID: - Created Needs review" at bounding box center [135, 192] width 126 height 98
click at [185, 163] on span "Rec" at bounding box center [190, 164] width 19 height 13
click at [1443, 100] on span "Save Purchase" at bounding box center [1474, 103] width 86 height 15
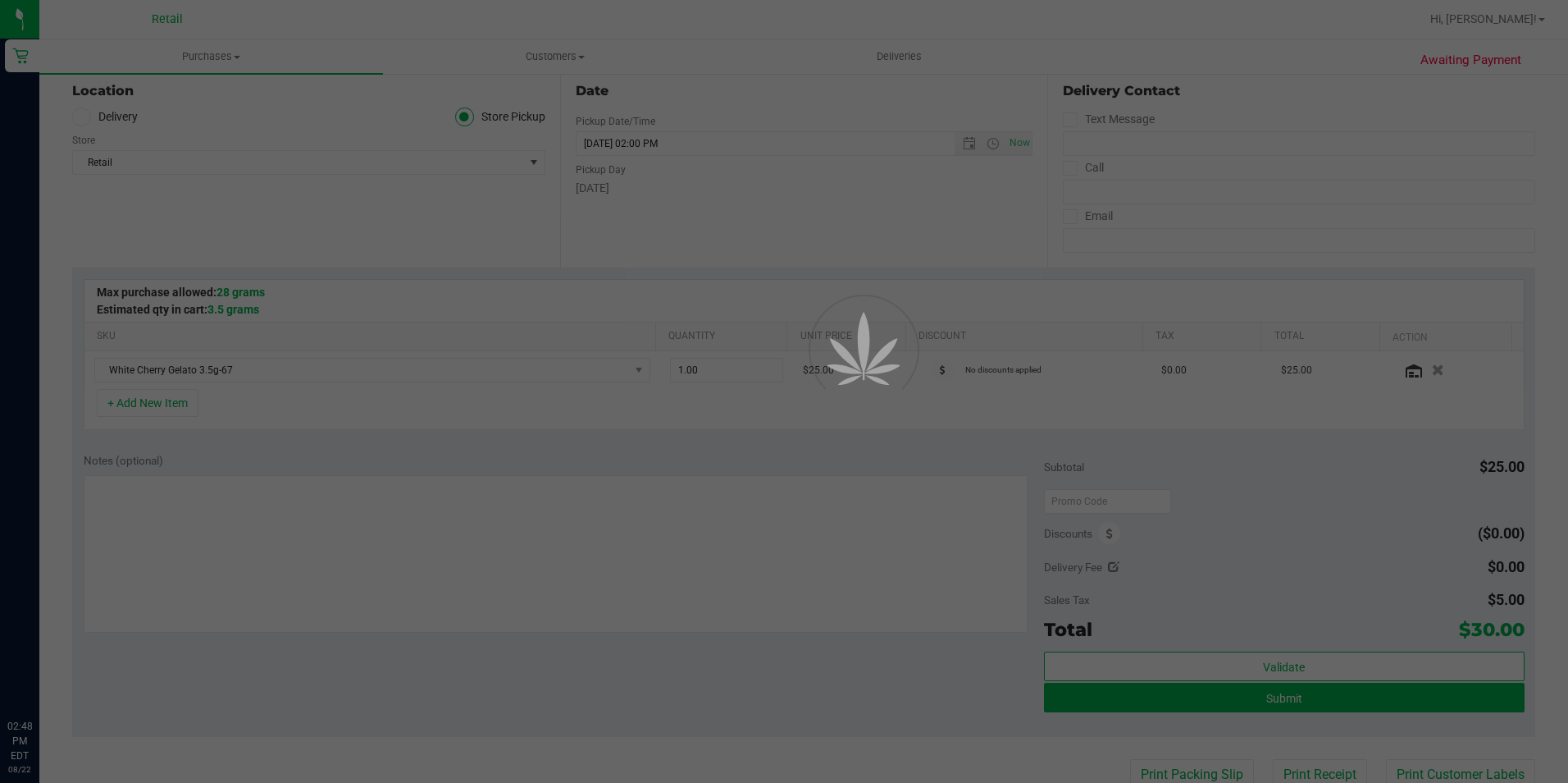
scroll to position [410, 0]
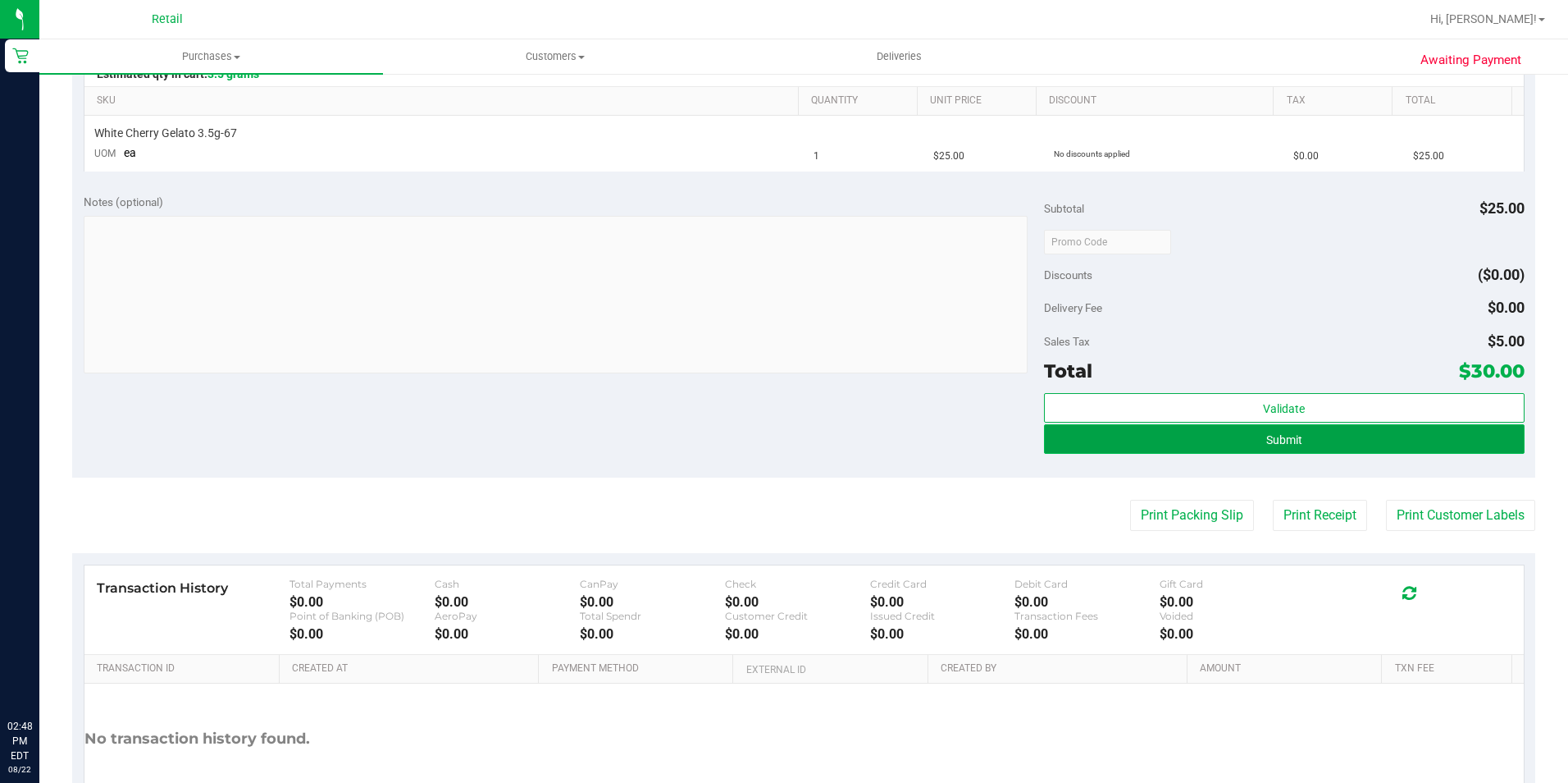
click at [1226, 448] on button "Submit" at bounding box center [1284, 439] width 481 height 30
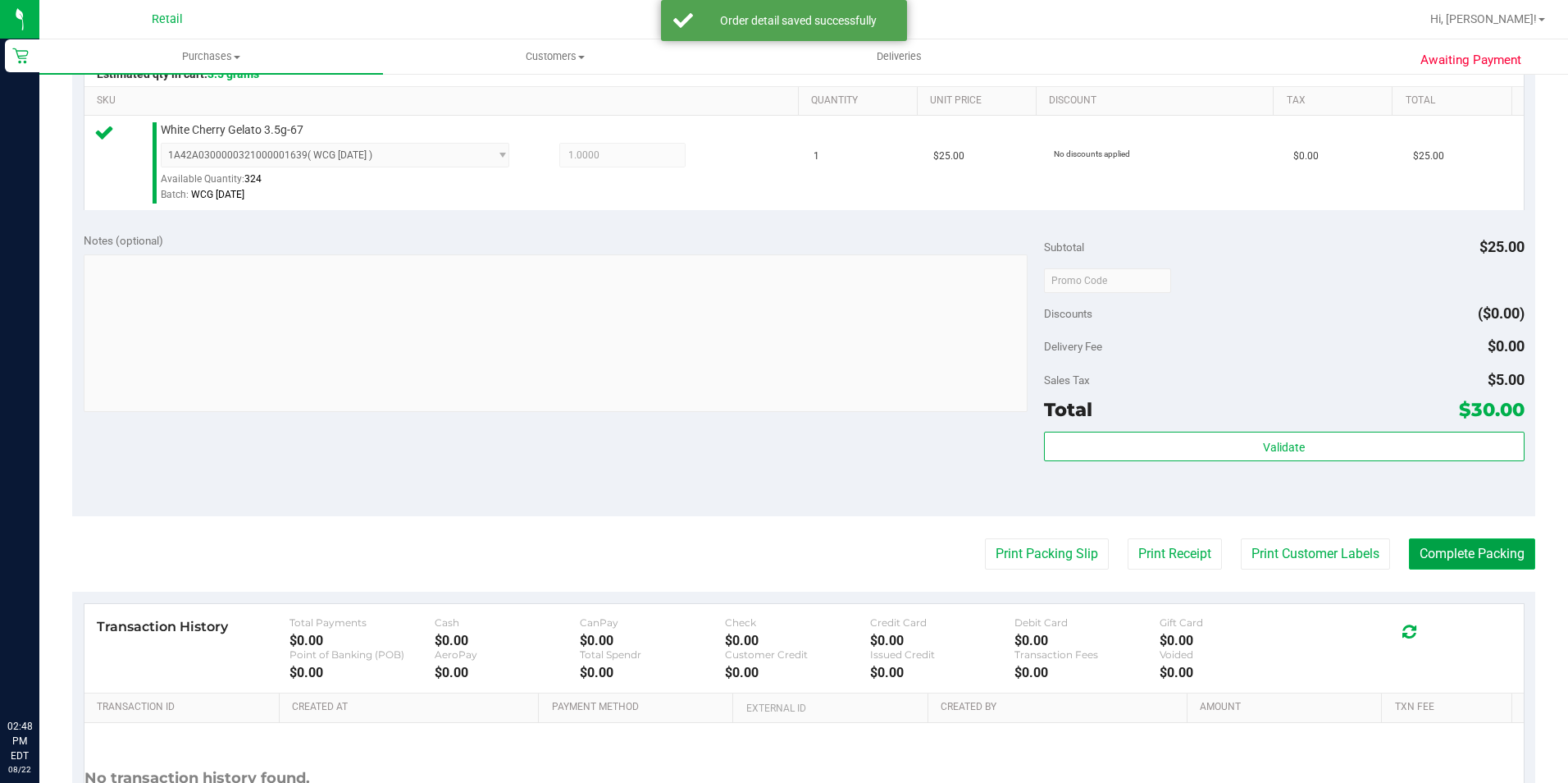
click at [1444, 564] on button "Complete Packing" at bounding box center [1472, 554] width 126 height 32
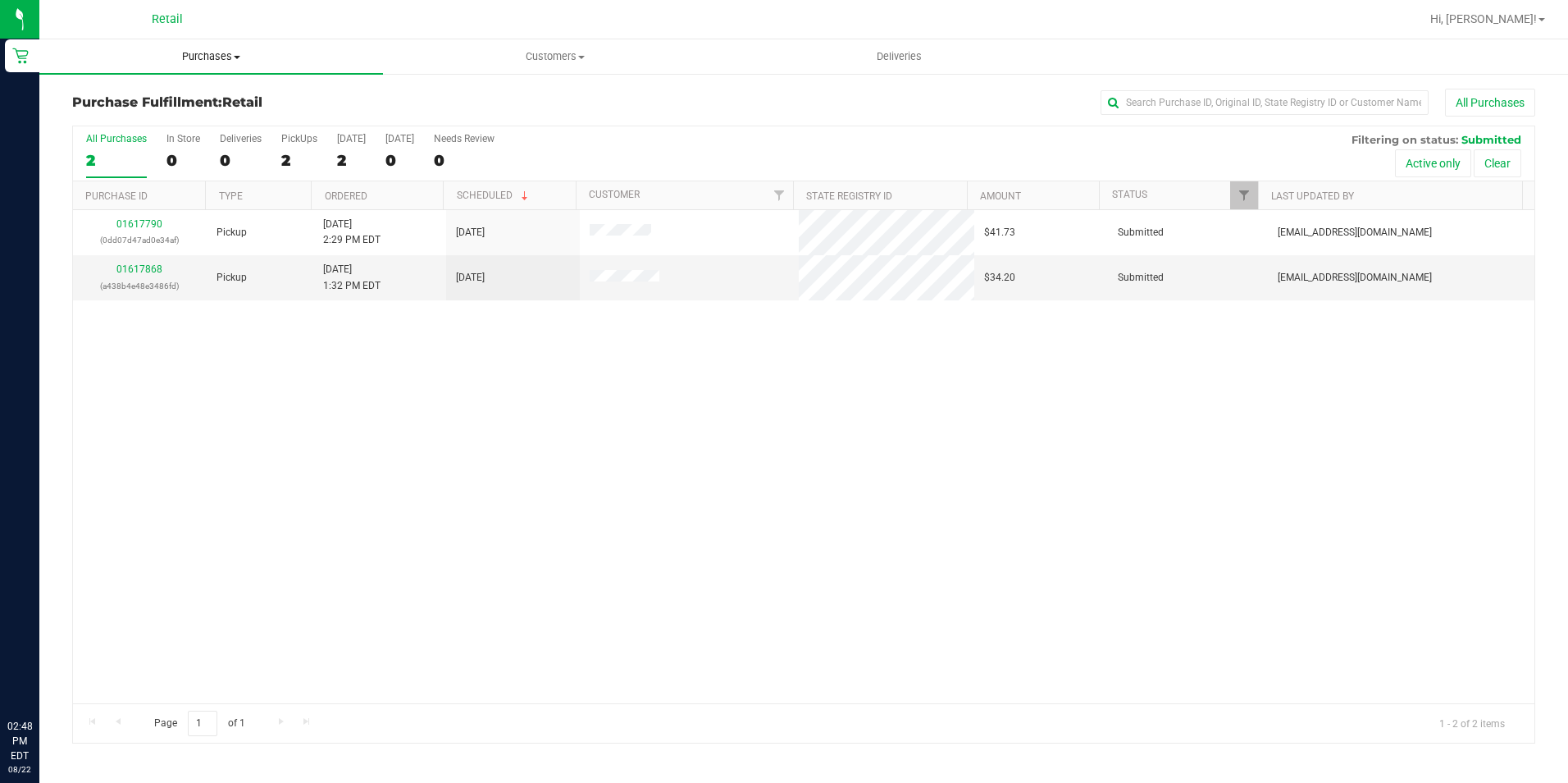
drag, startPoint x: 203, startPoint y: 55, endPoint x: 190, endPoint y: 57, distance: 13.2
click at [203, 55] on span "Purchases" at bounding box center [211, 56] width 344 height 14
click at [145, 102] on span "Summary of purchases" at bounding box center [124, 99] width 169 height 14
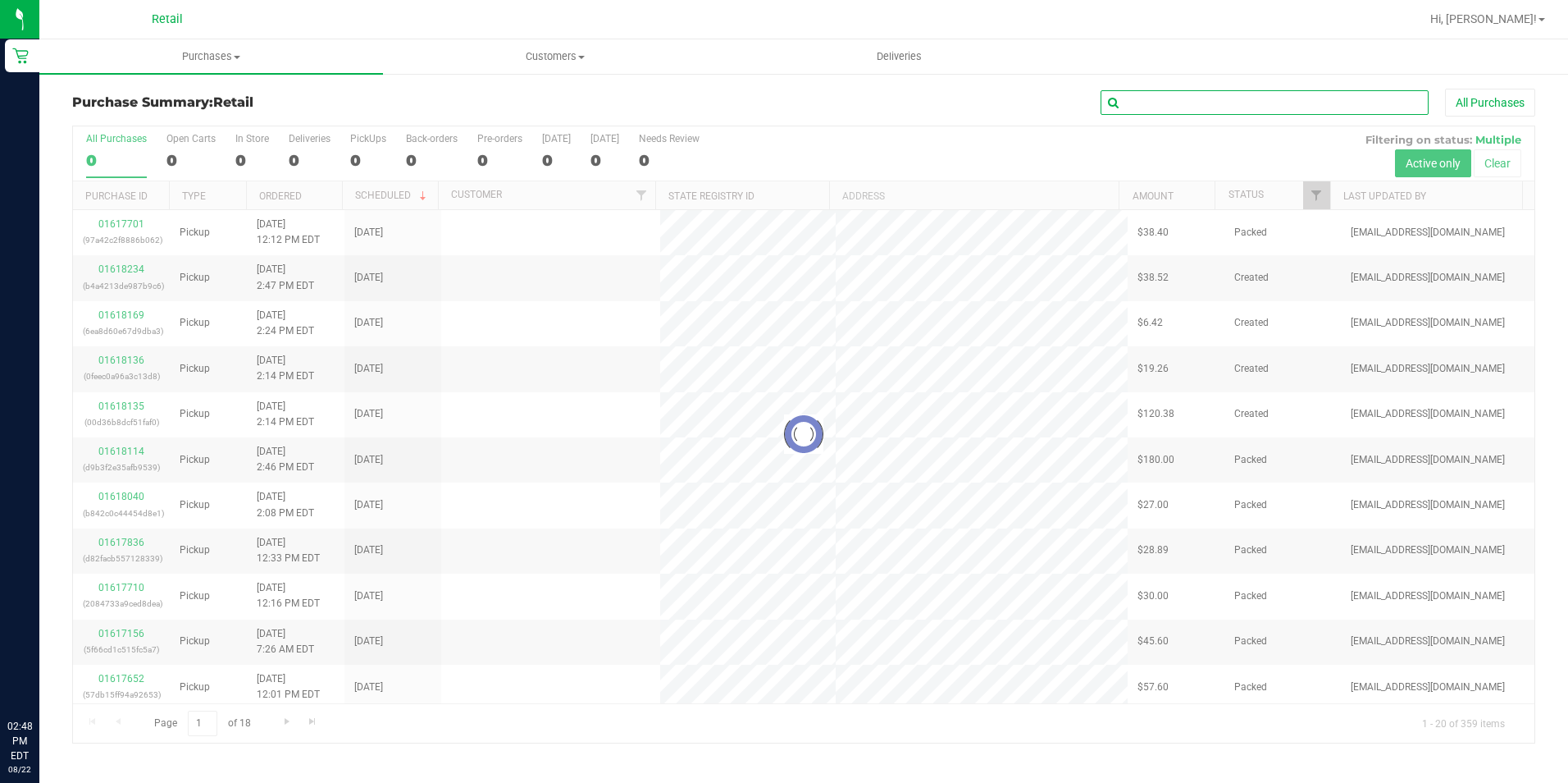
click at [1155, 102] on input "text" at bounding box center [1264, 103] width 328 height 25
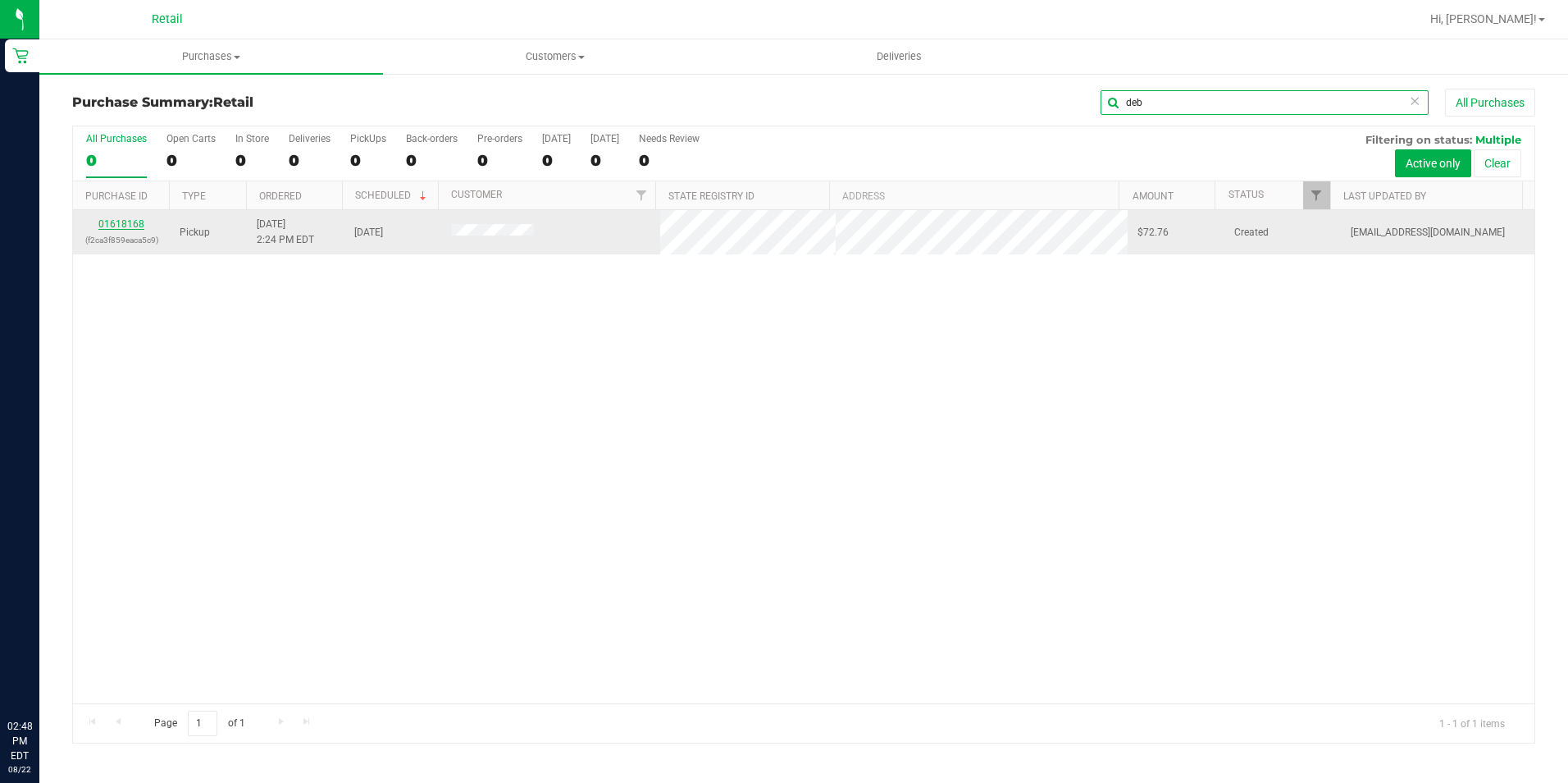
type input "deb"
click at [112, 220] on link "01618168" at bounding box center [122, 224] width 46 height 12
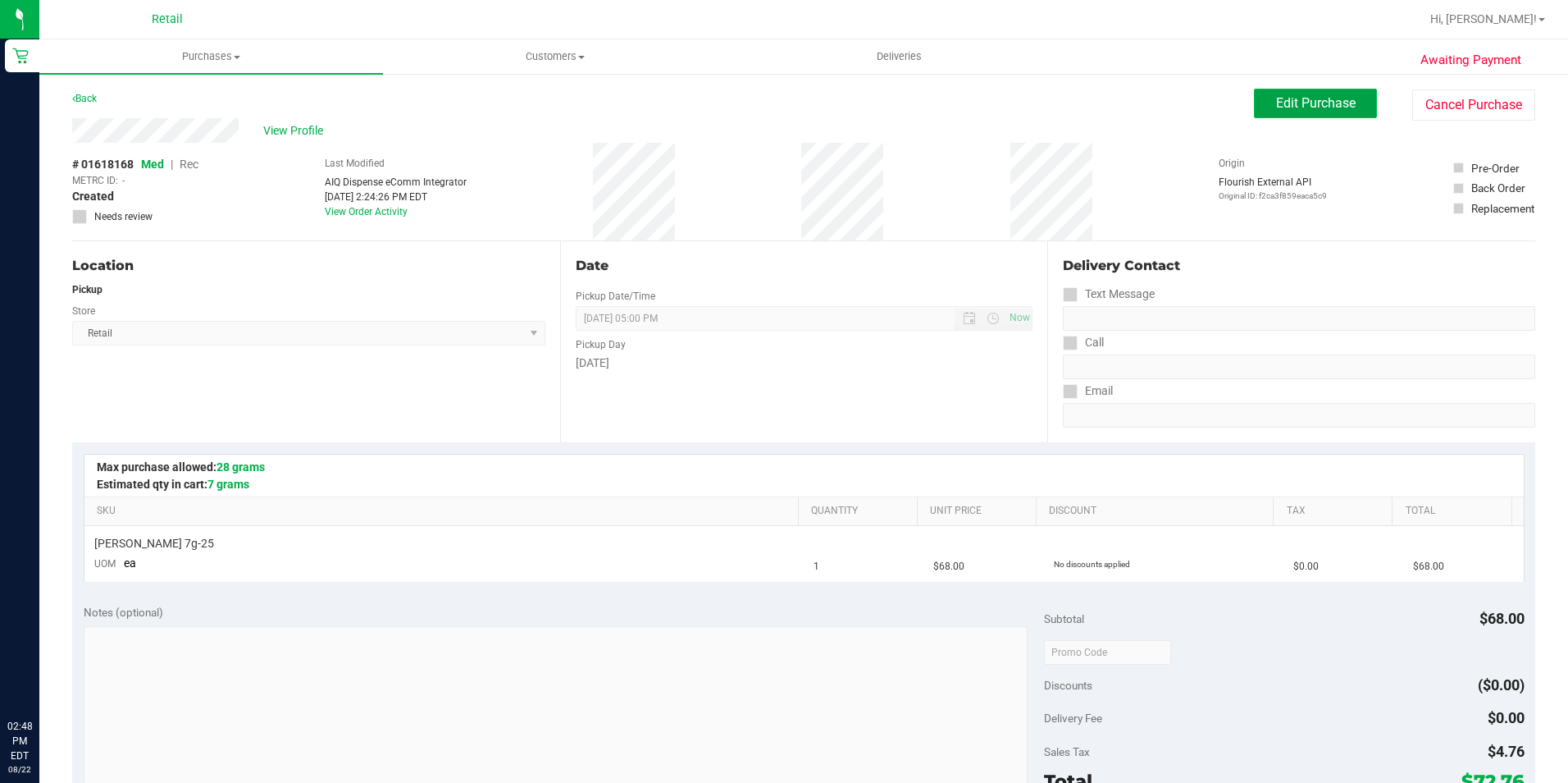
click at [1286, 105] on span "Edit Purchase" at bounding box center [1315, 103] width 80 height 15
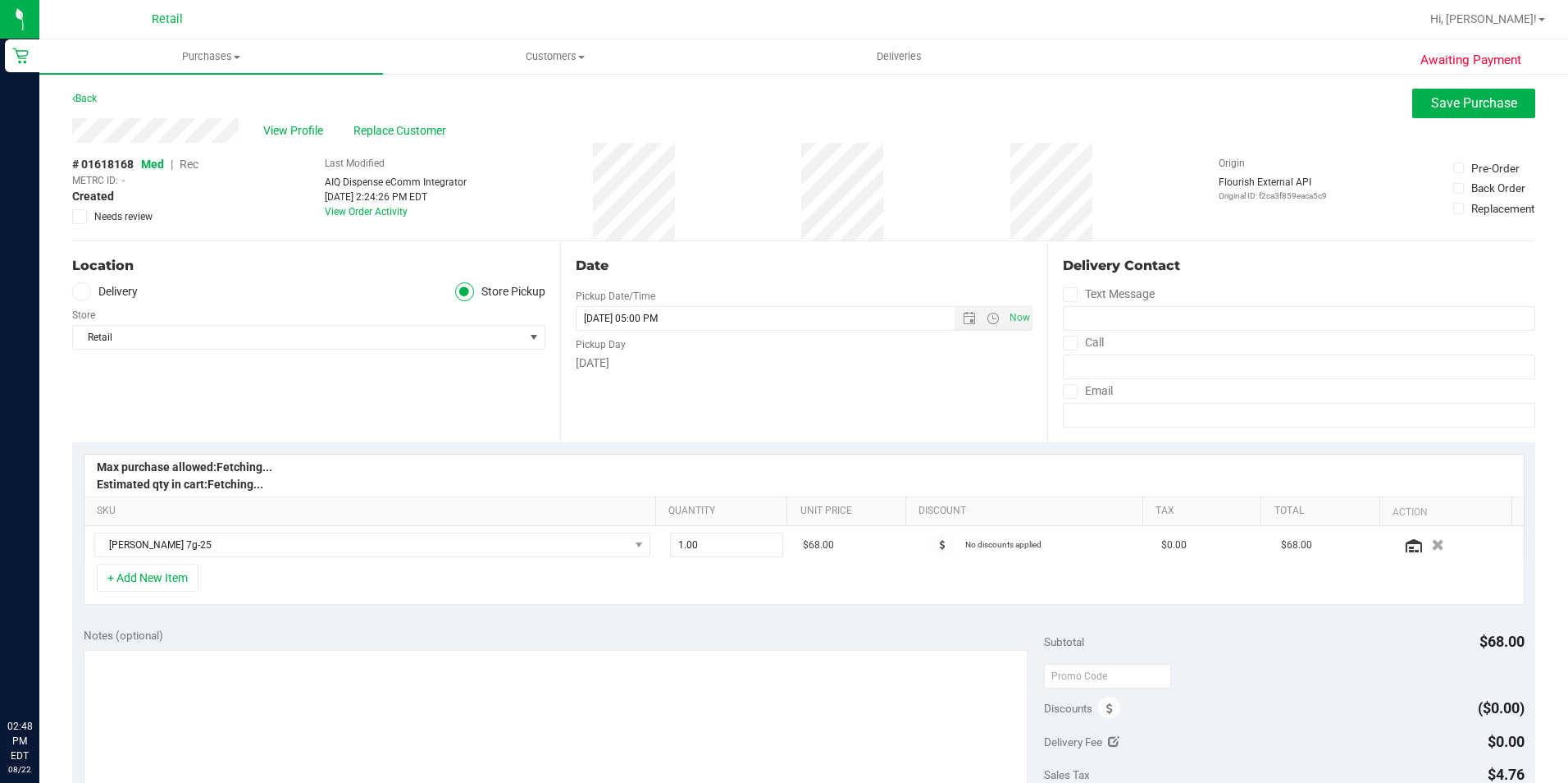
click at [193, 163] on span "Rec" at bounding box center [190, 164] width 19 height 13
click at [1460, 96] on span "Save Purchase" at bounding box center [1474, 103] width 86 height 15
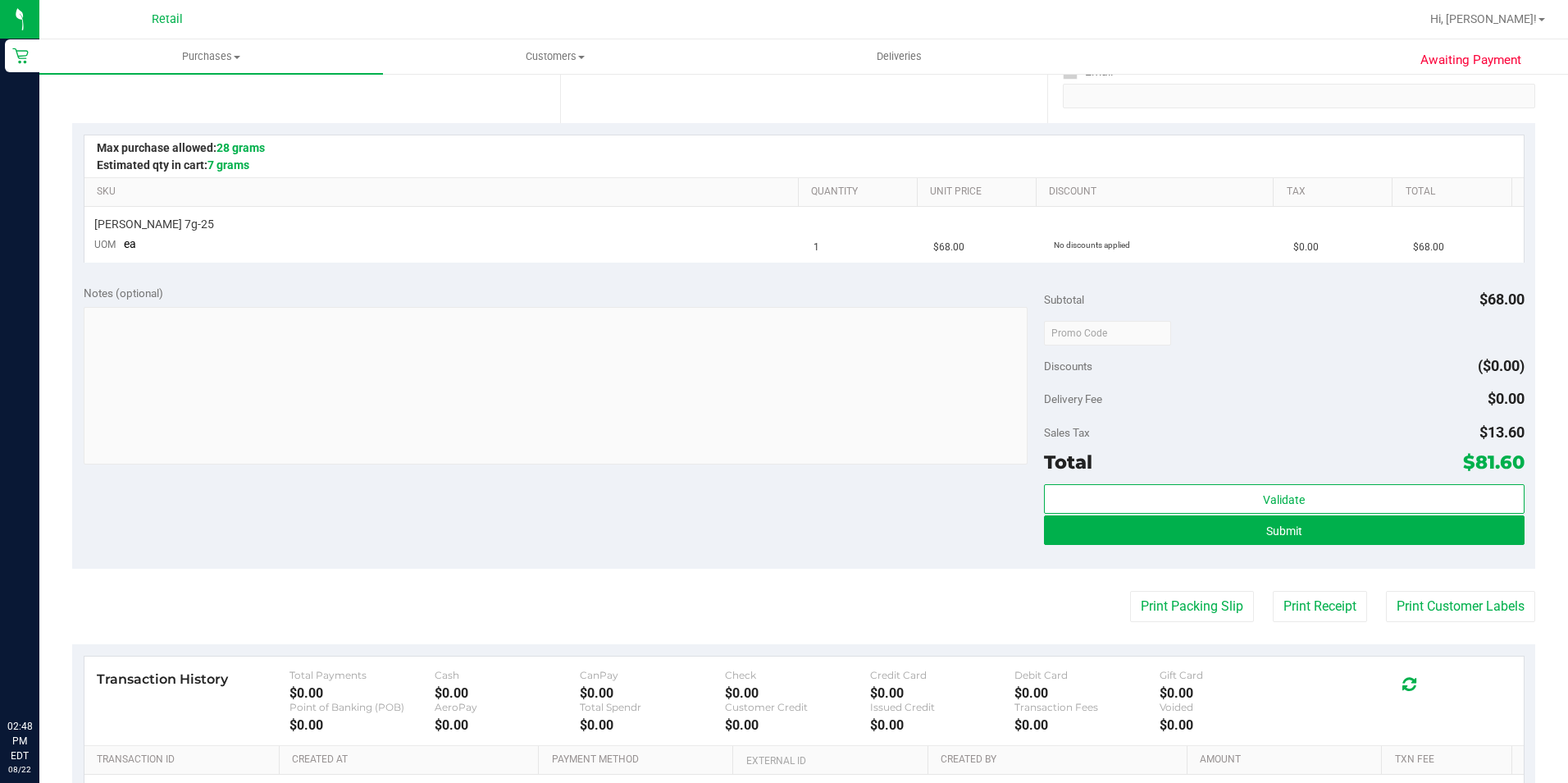
scroll to position [328, 0]
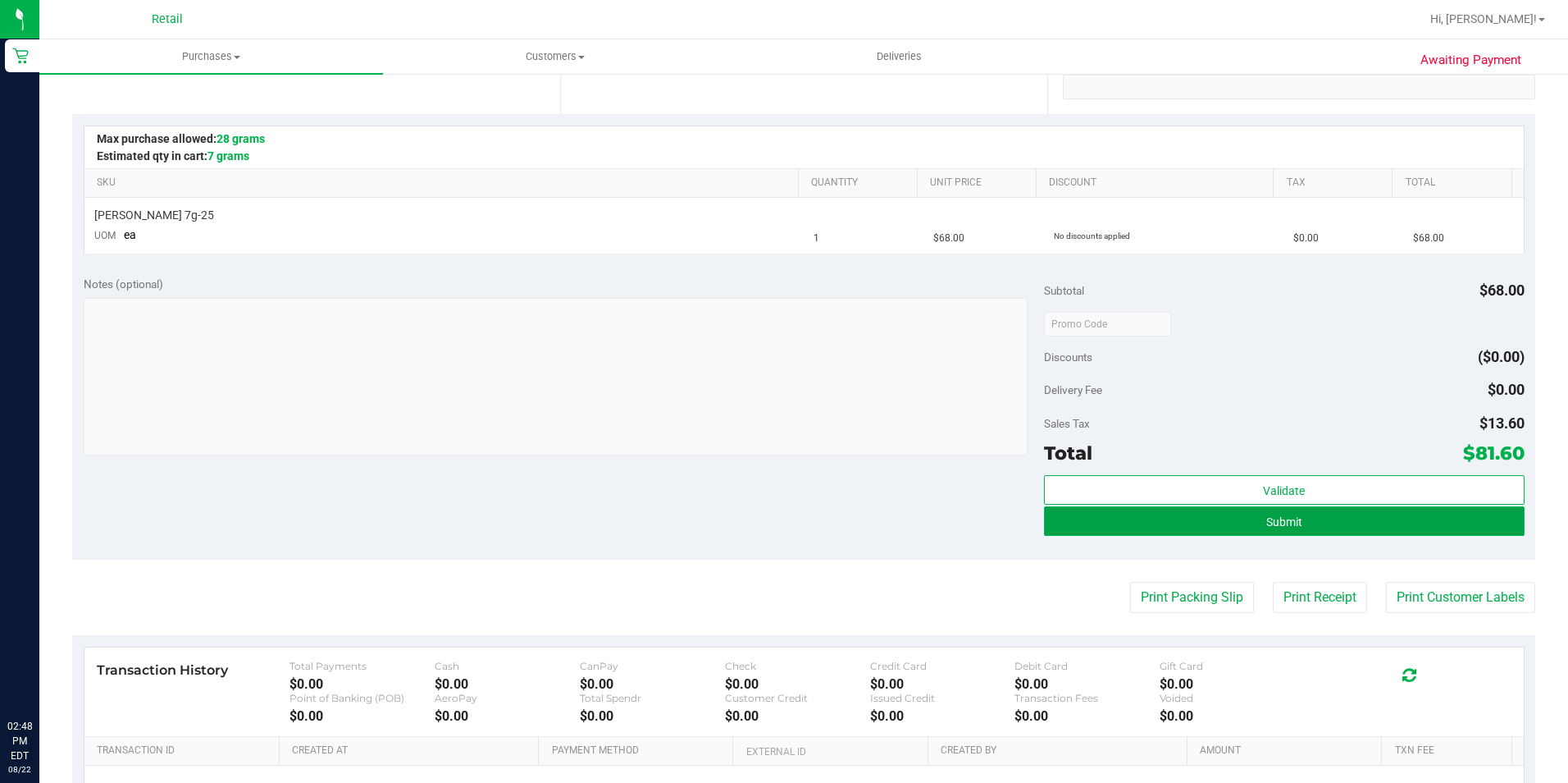
click at [1195, 511] on button "Submit" at bounding box center [1284, 520] width 481 height 30
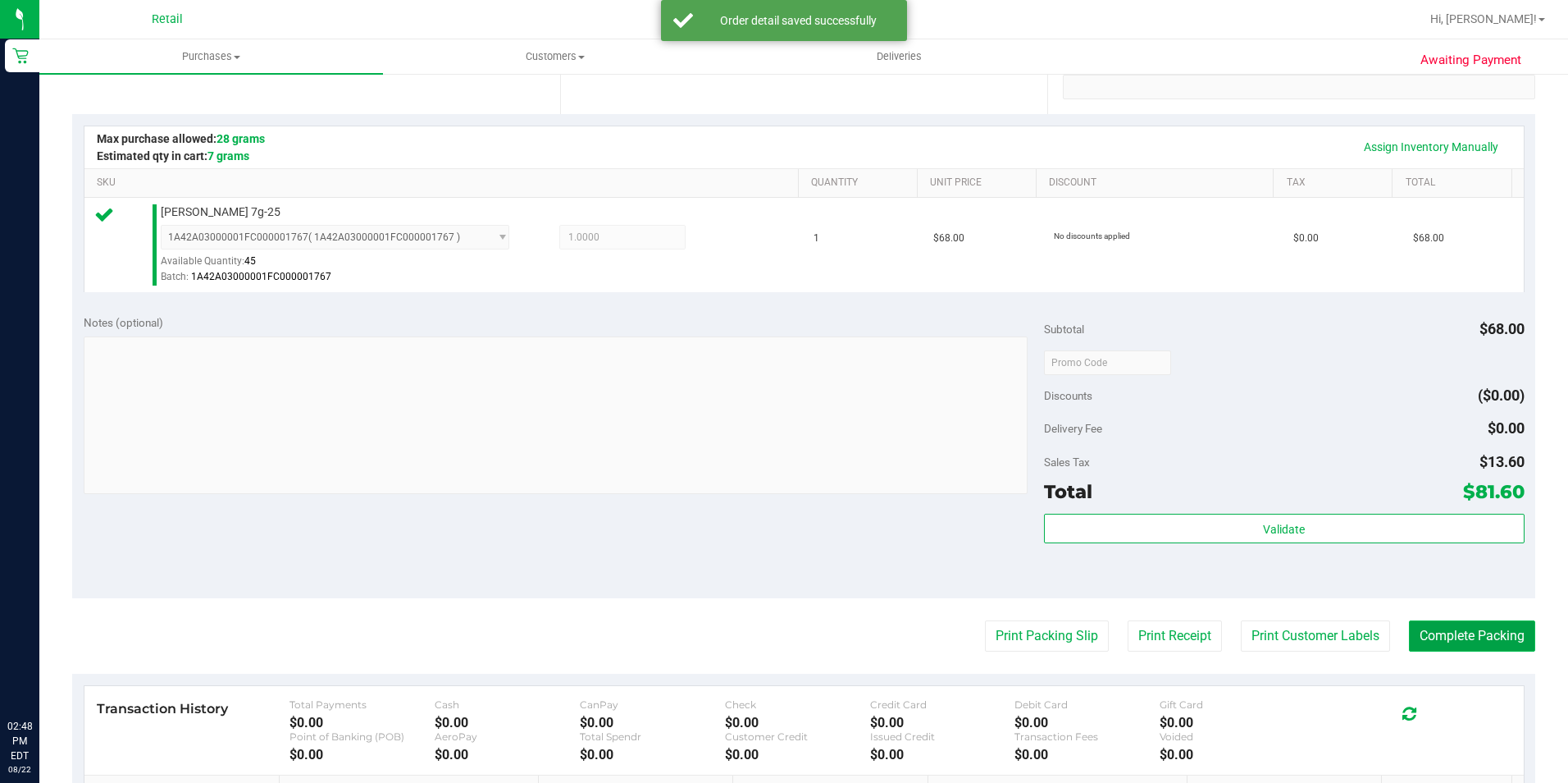
click at [1481, 642] on button "Complete Packing" at bounding box center [1472, 635] width 126 height 32
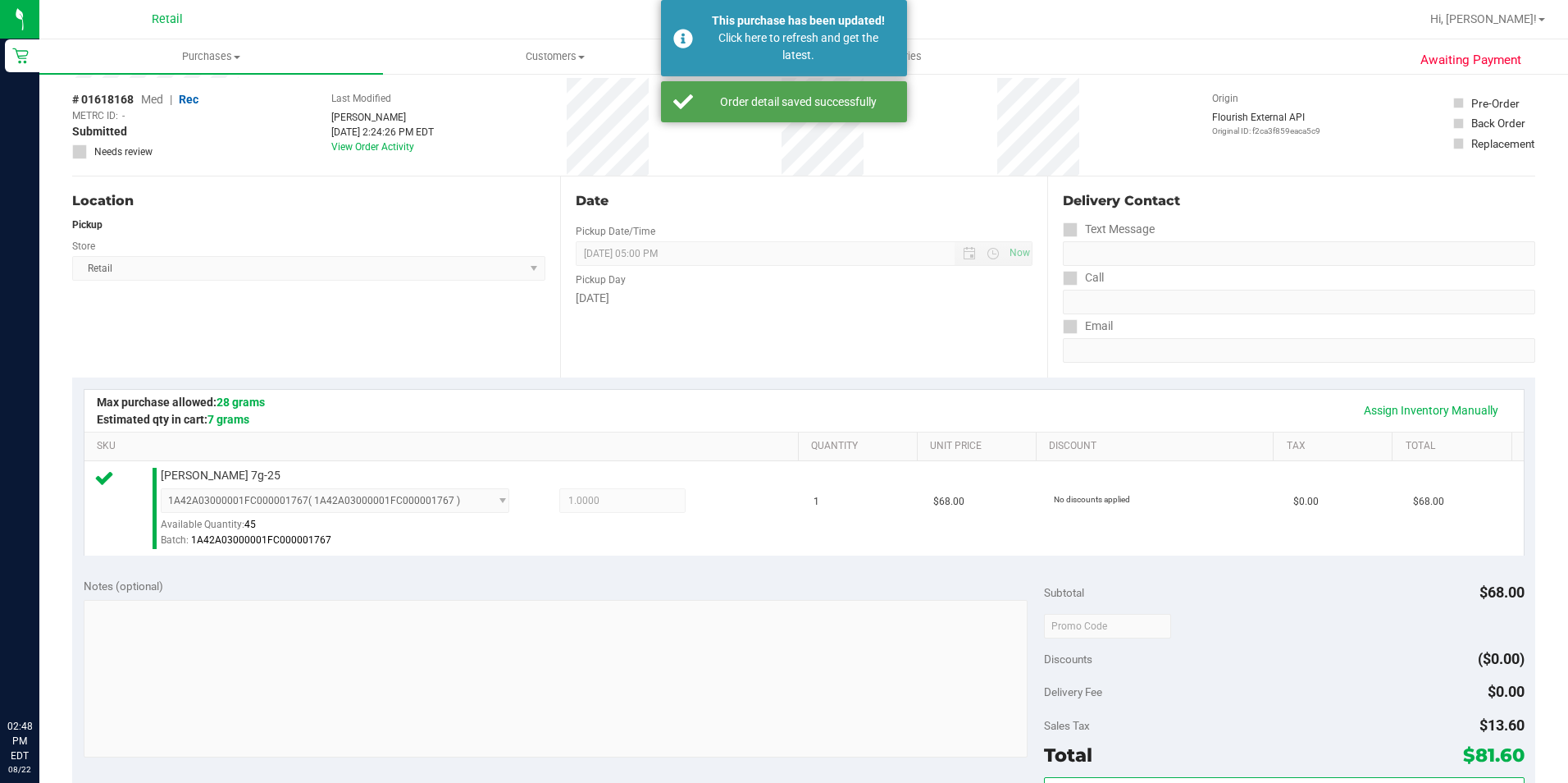
scroll to position [0, 0]
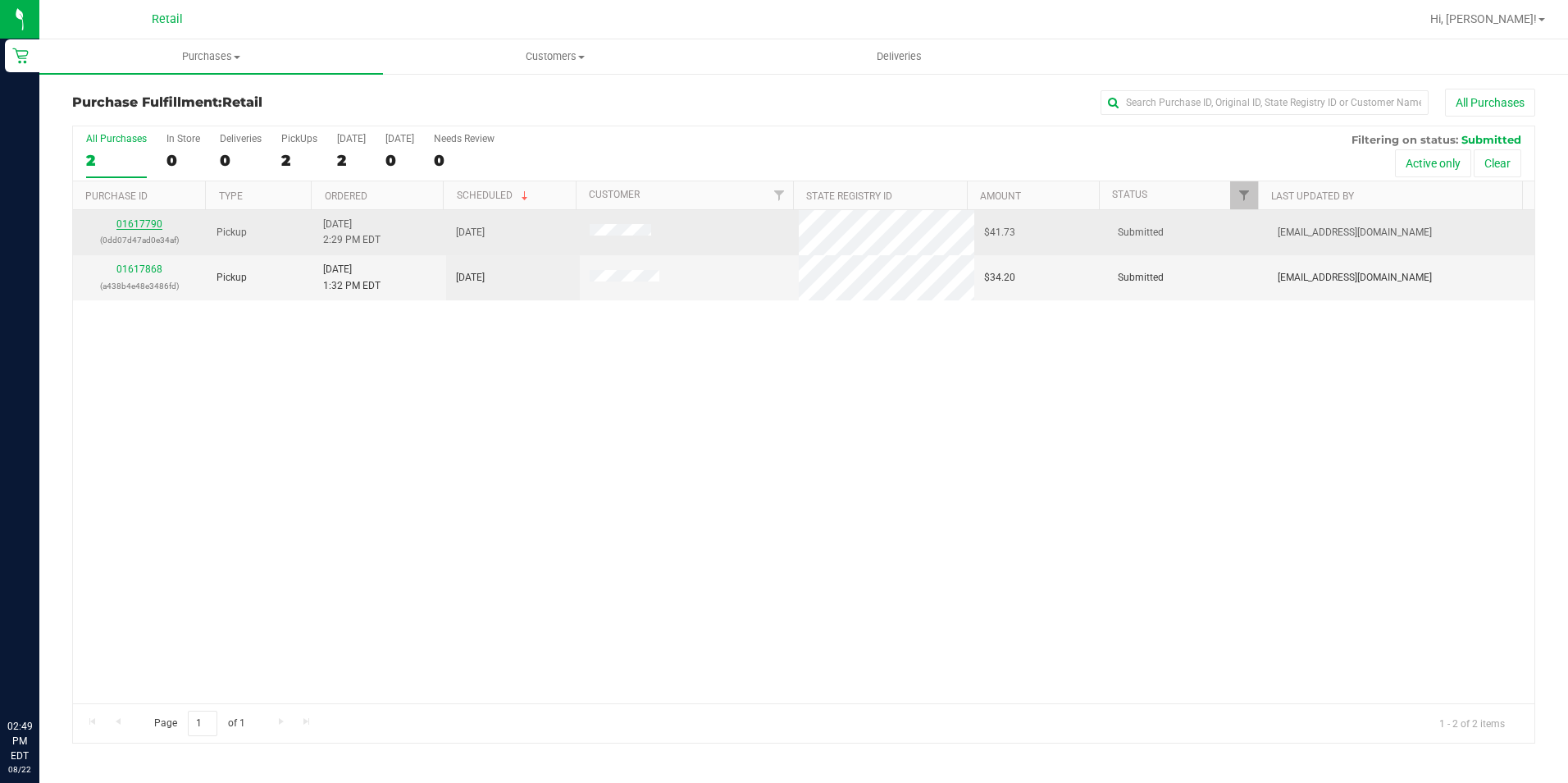
click at [133, 221] on link "01617790" at bounding box center [140, 224] width 46 height 12
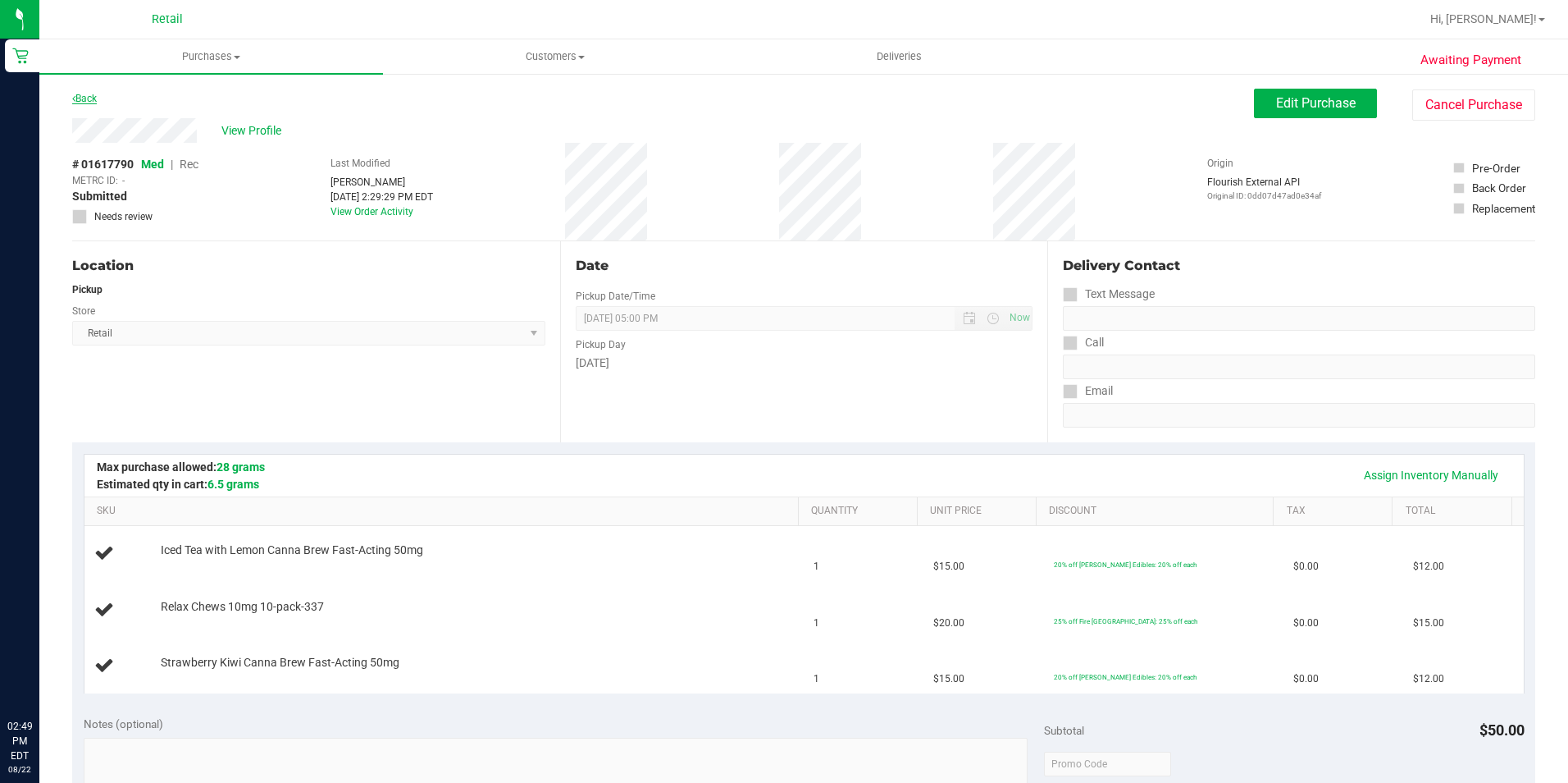
click at [94, 95] on link "Back" at bounding box center [84, 99] width 25 height 12
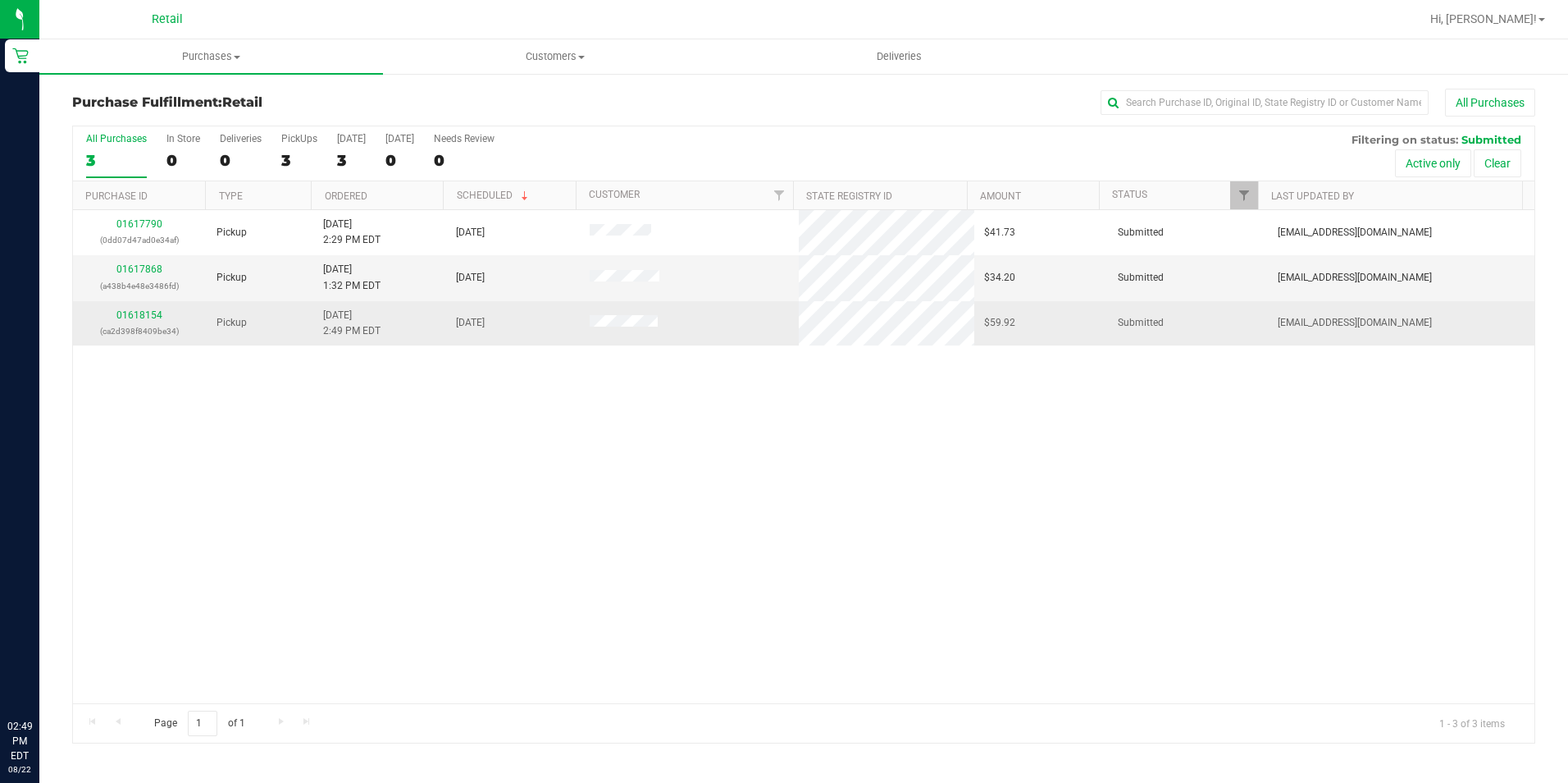
click at [143, 308] on div "01618154 (ca2d398f8409be34)" at bounding box center [139, 323] width 114 height 32
click at [143, 313] on link "01618154" at bounding box center [140, 315] width 46 height 12
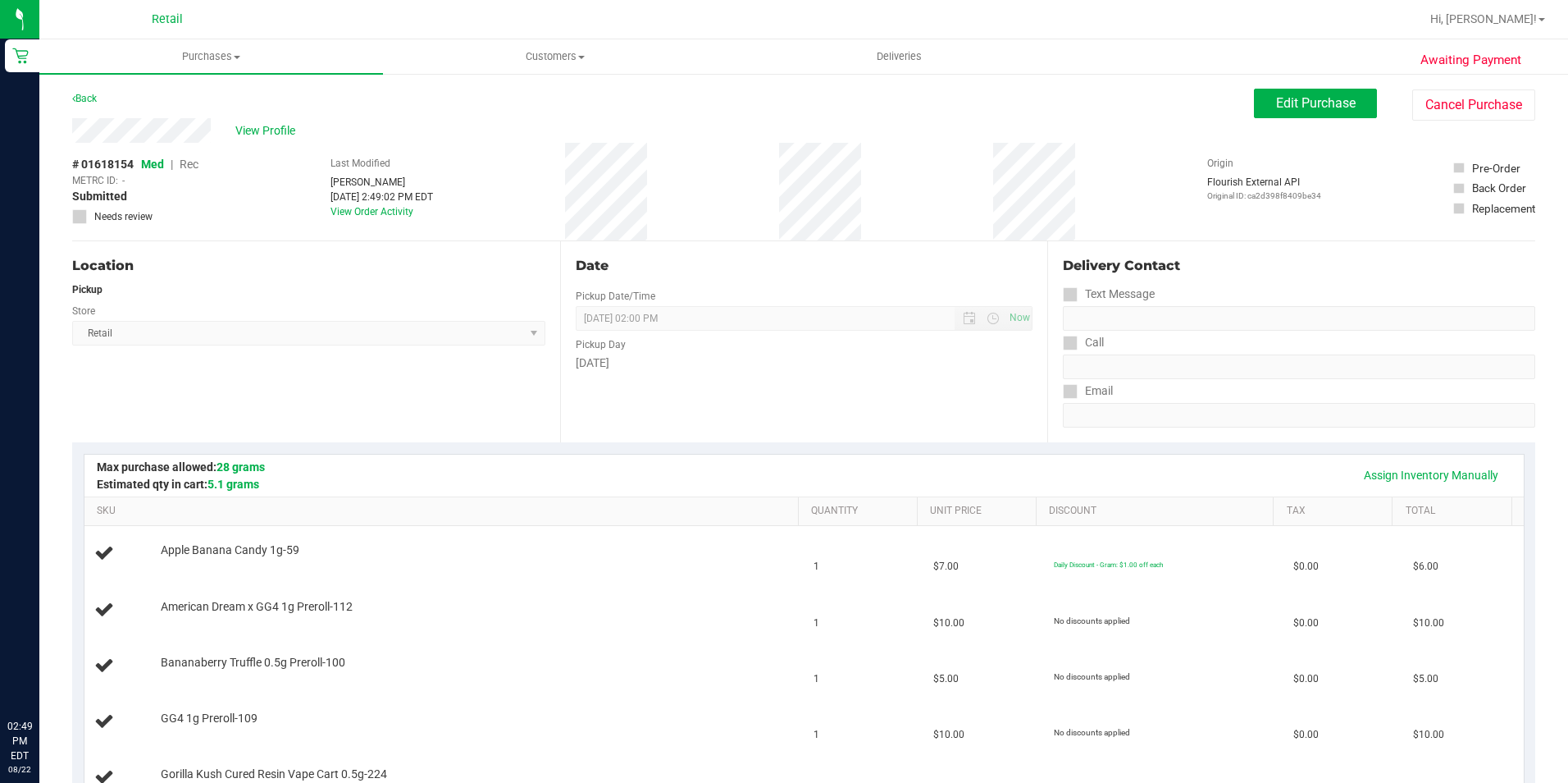
click at [91, 104] on div "Back" at bounding box center [84, 98] width 25 height 20
click at [93, 99] on link "Back" at bounding box center [84, 99] width 25 height 12
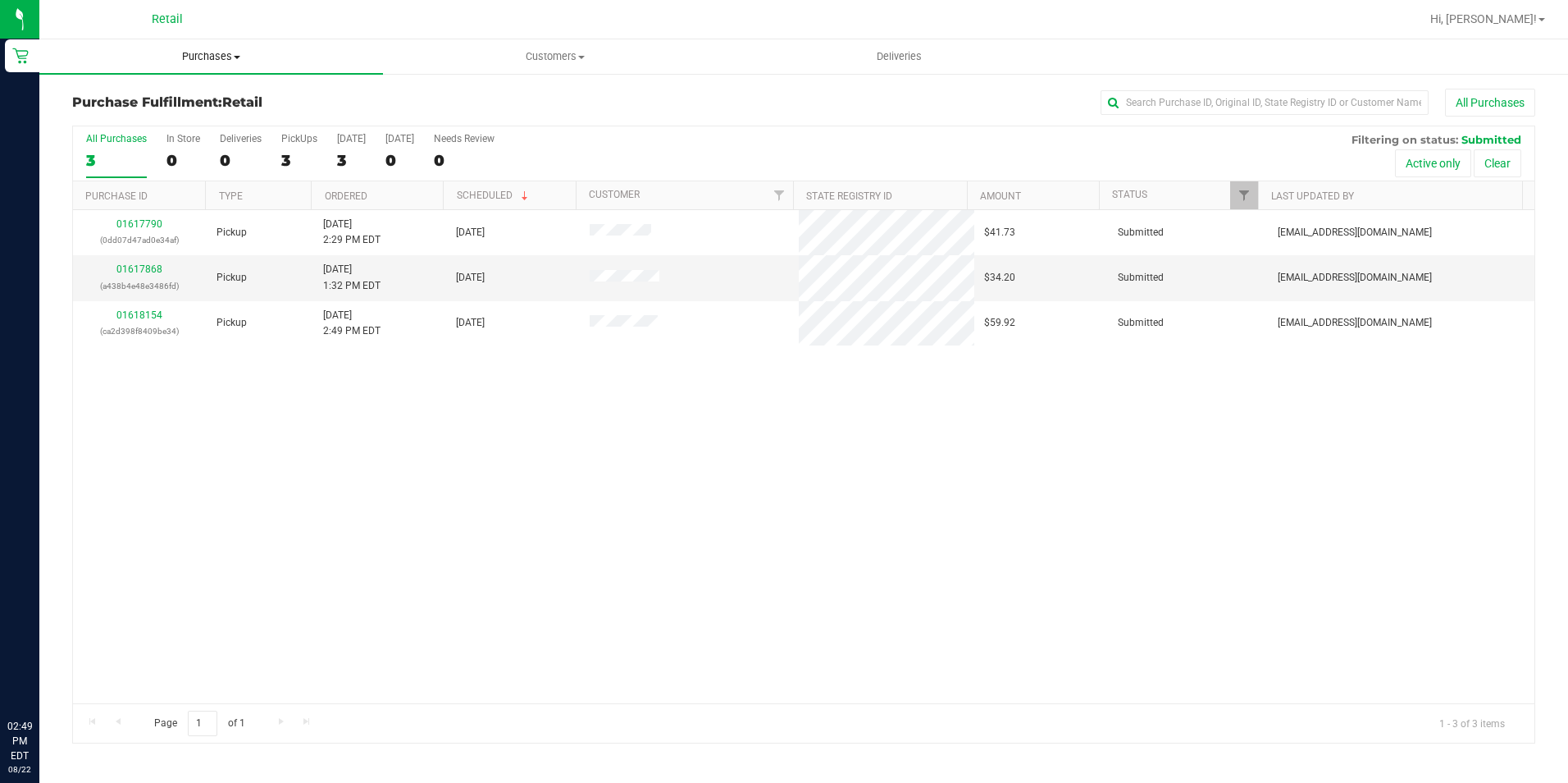
click at [195, 54] on span "Purchases" at bounding box center [211, 56] width 344 height 14
click at [175, 94] on span "Summary of purchases" at bounding box center [124, 99] width 169 height 14
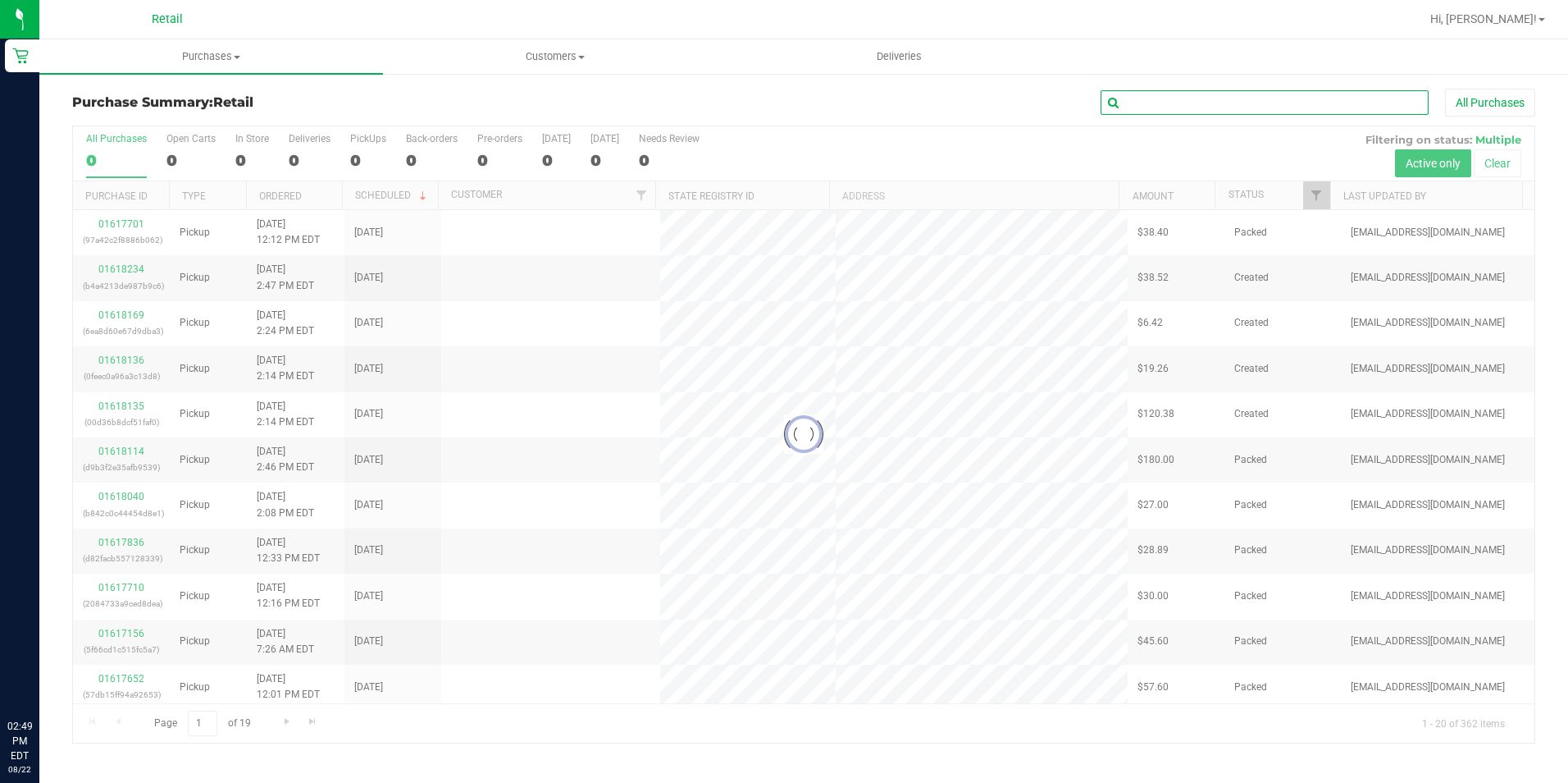
click at [1160, 101] on input "text" at bounding box center [1264, 103] width 328 height 25
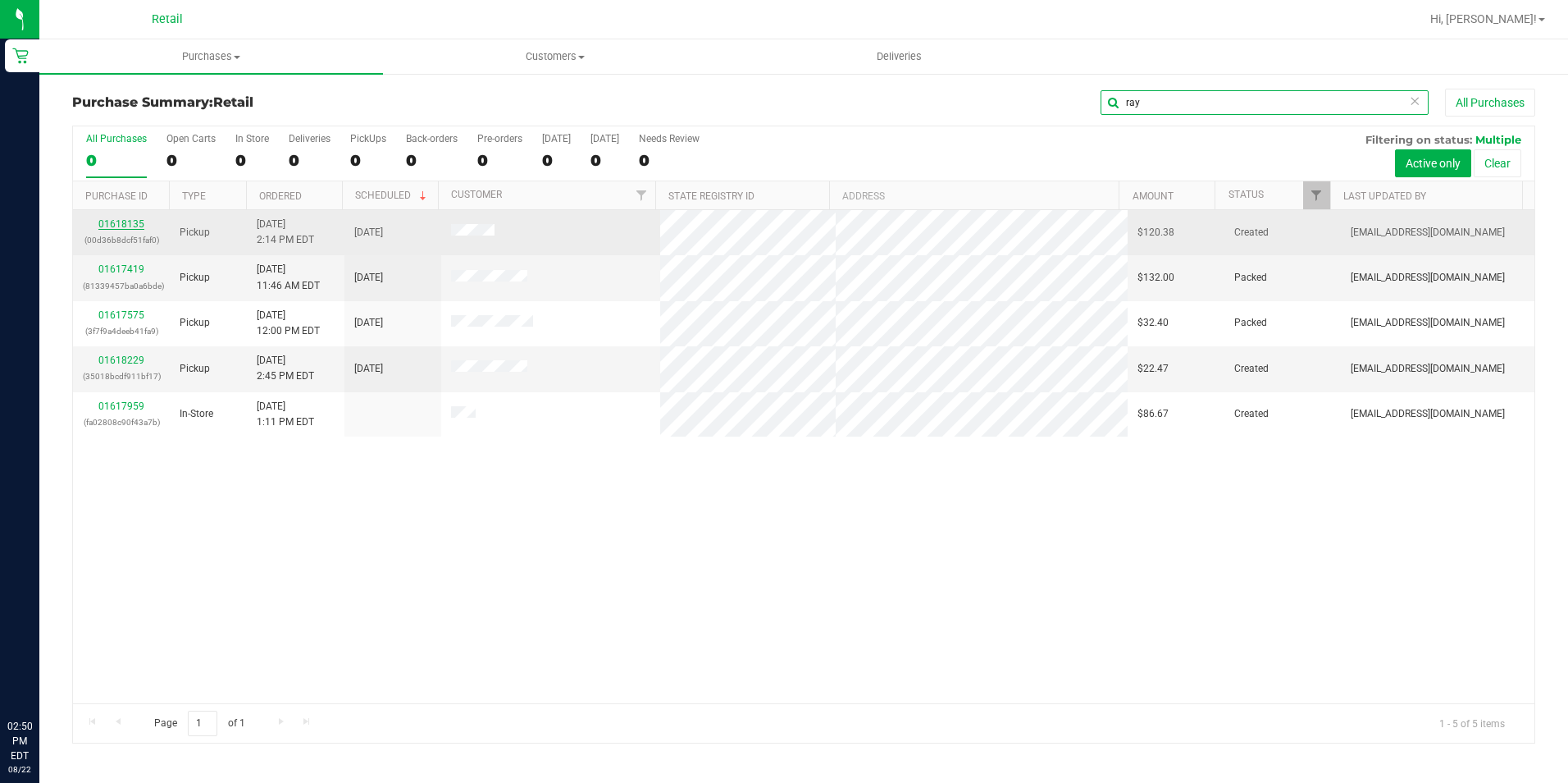
type input "ray"
click at [121, 220] on link "01618135" at bounding box center [122, 224] width 46 height 12
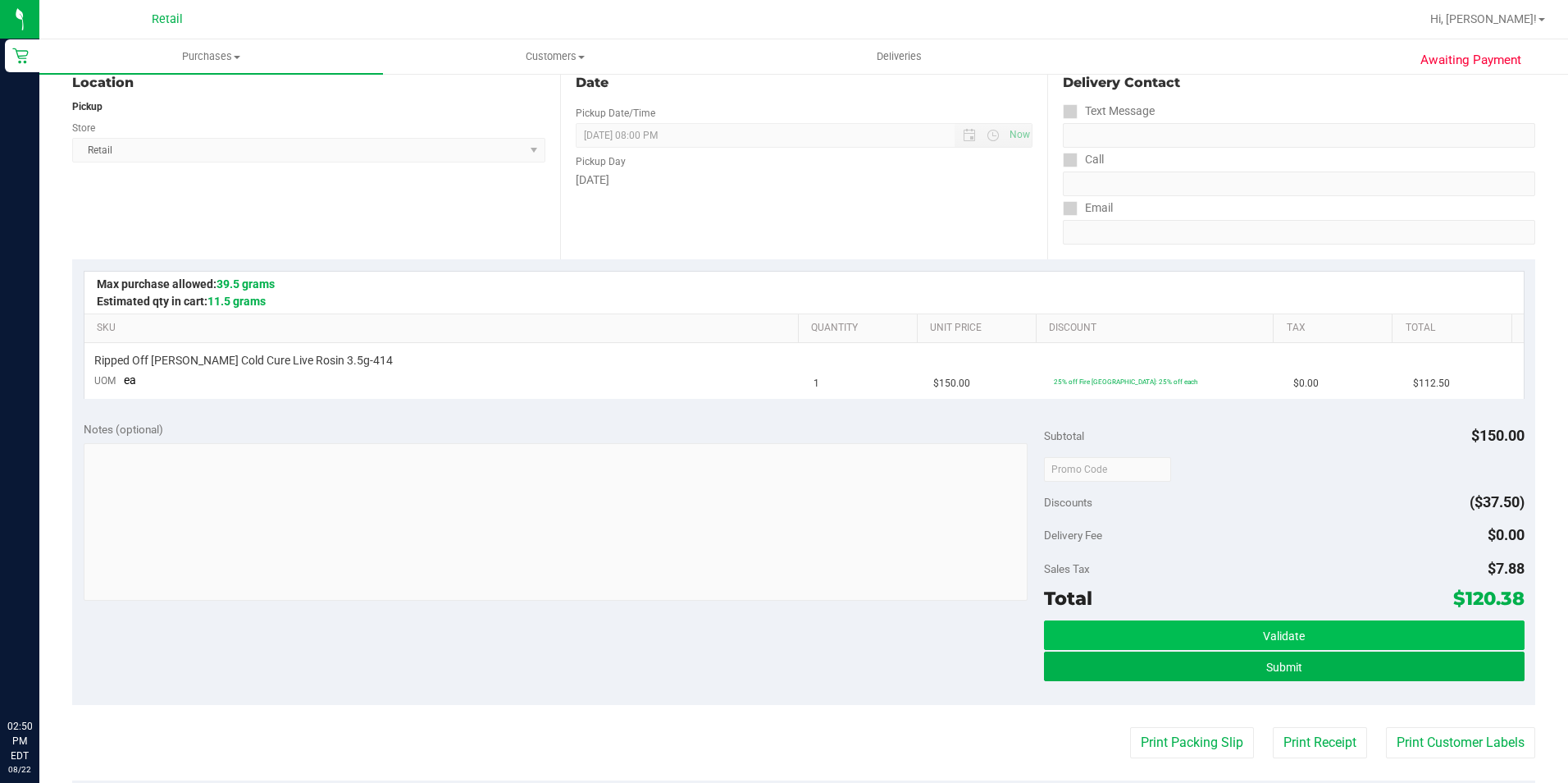
scroll to position [328, 0]
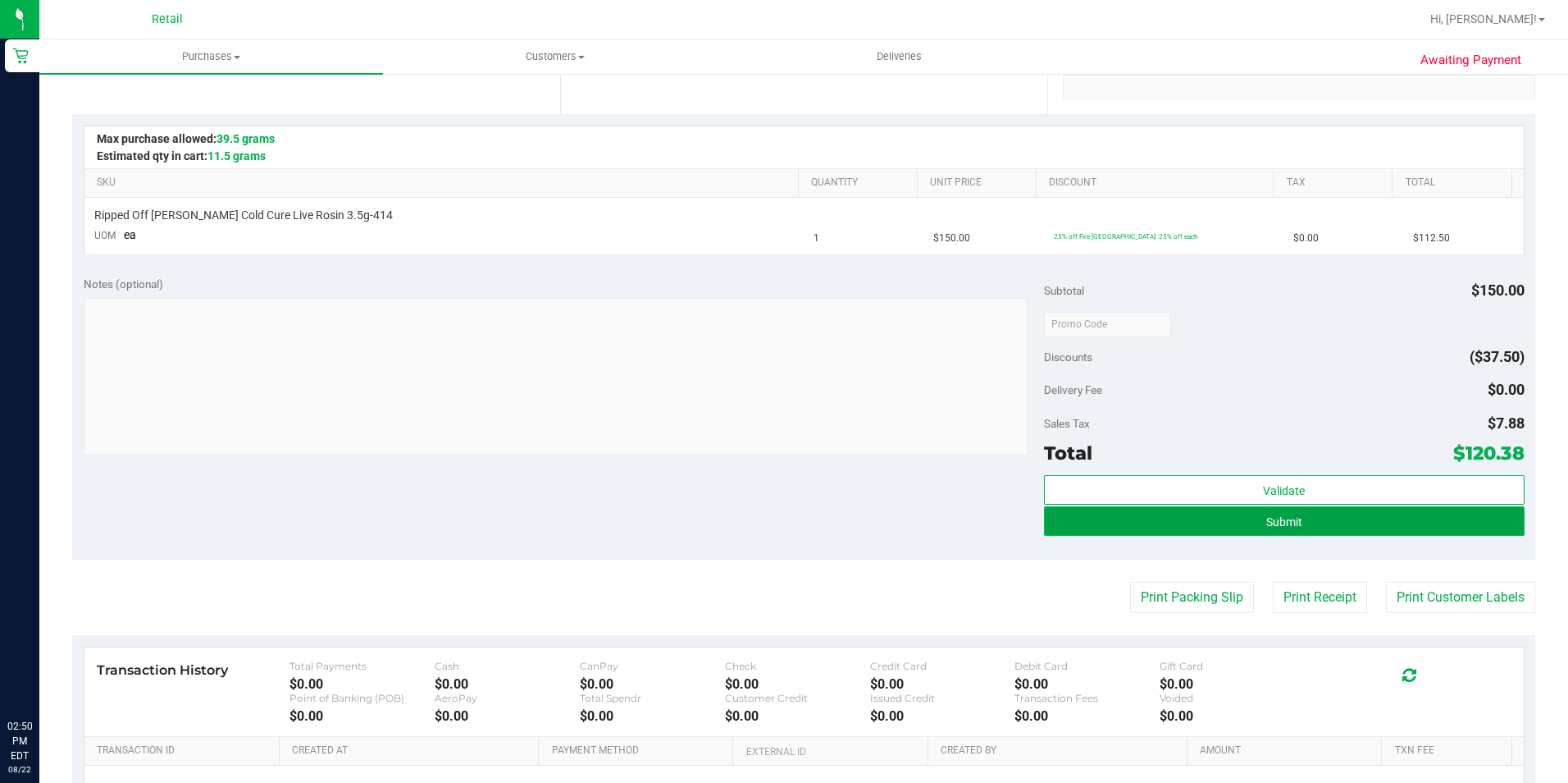
click at [1276, 526] on span "Submit" at bounding box center [1284, 522] width 36 height 13
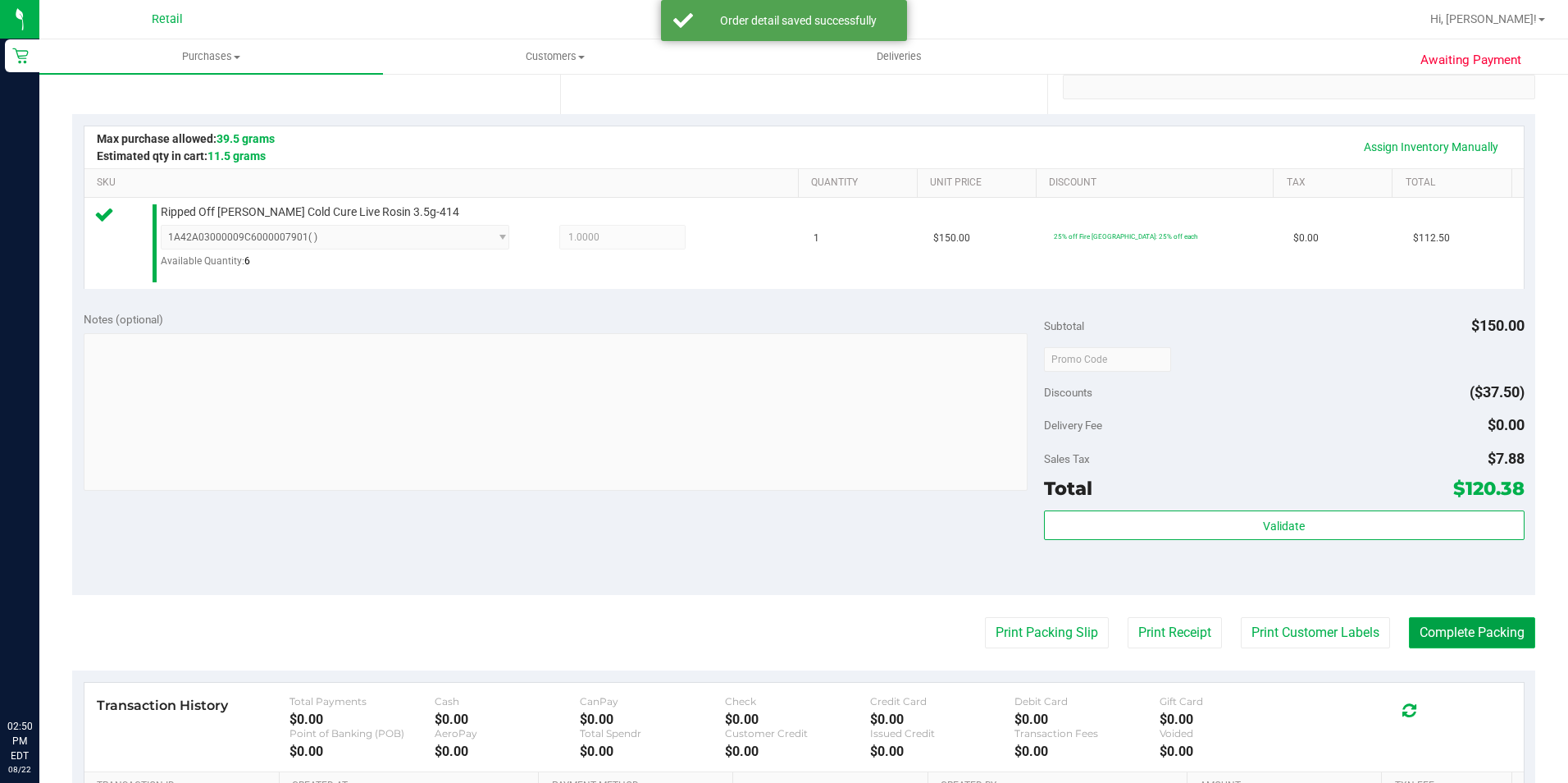
click at [1452, 635] on button "Complete Packing" at bounding box center [1472, 633] width 126 height 32
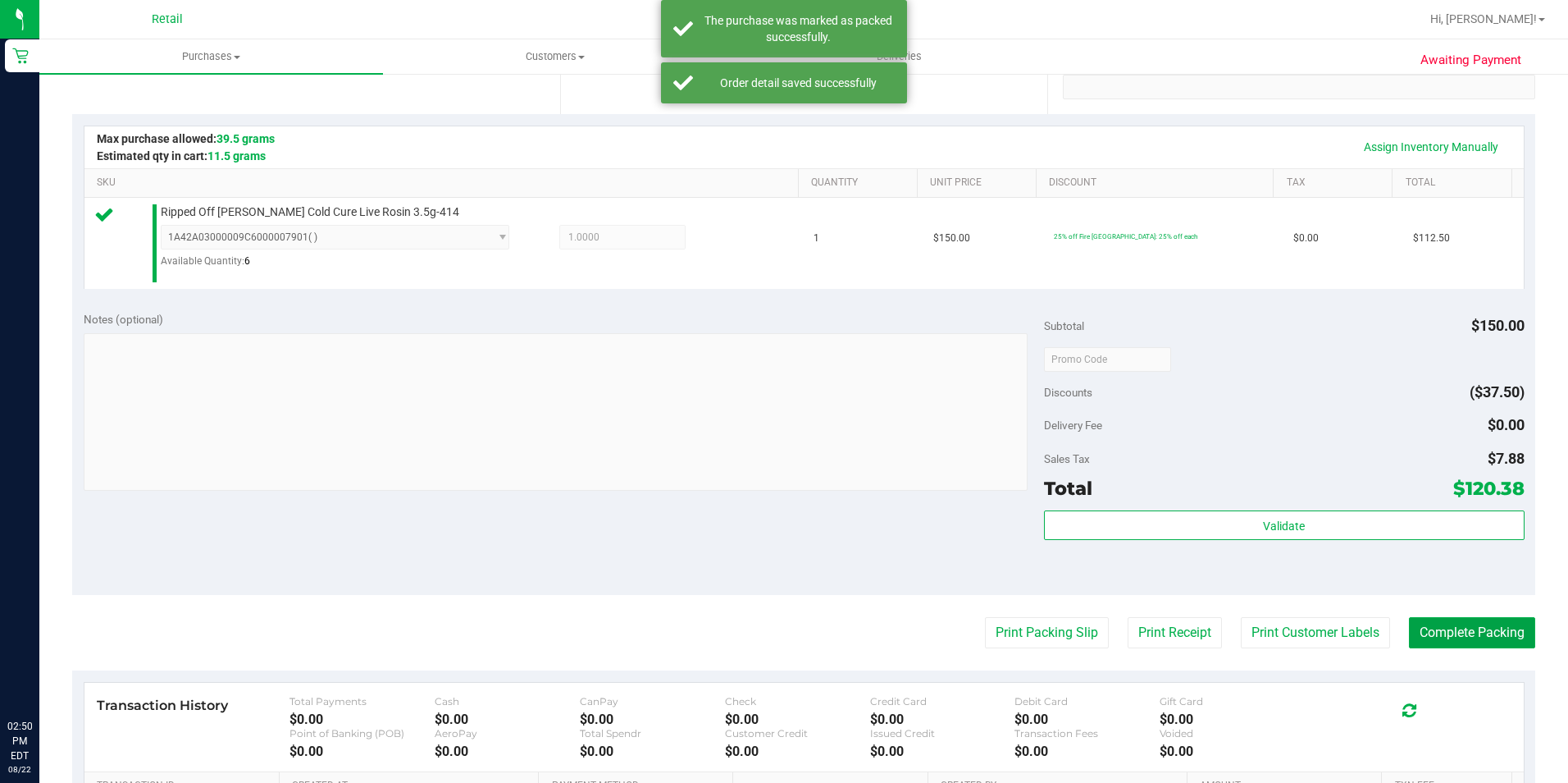
scroll to position [0, 0]
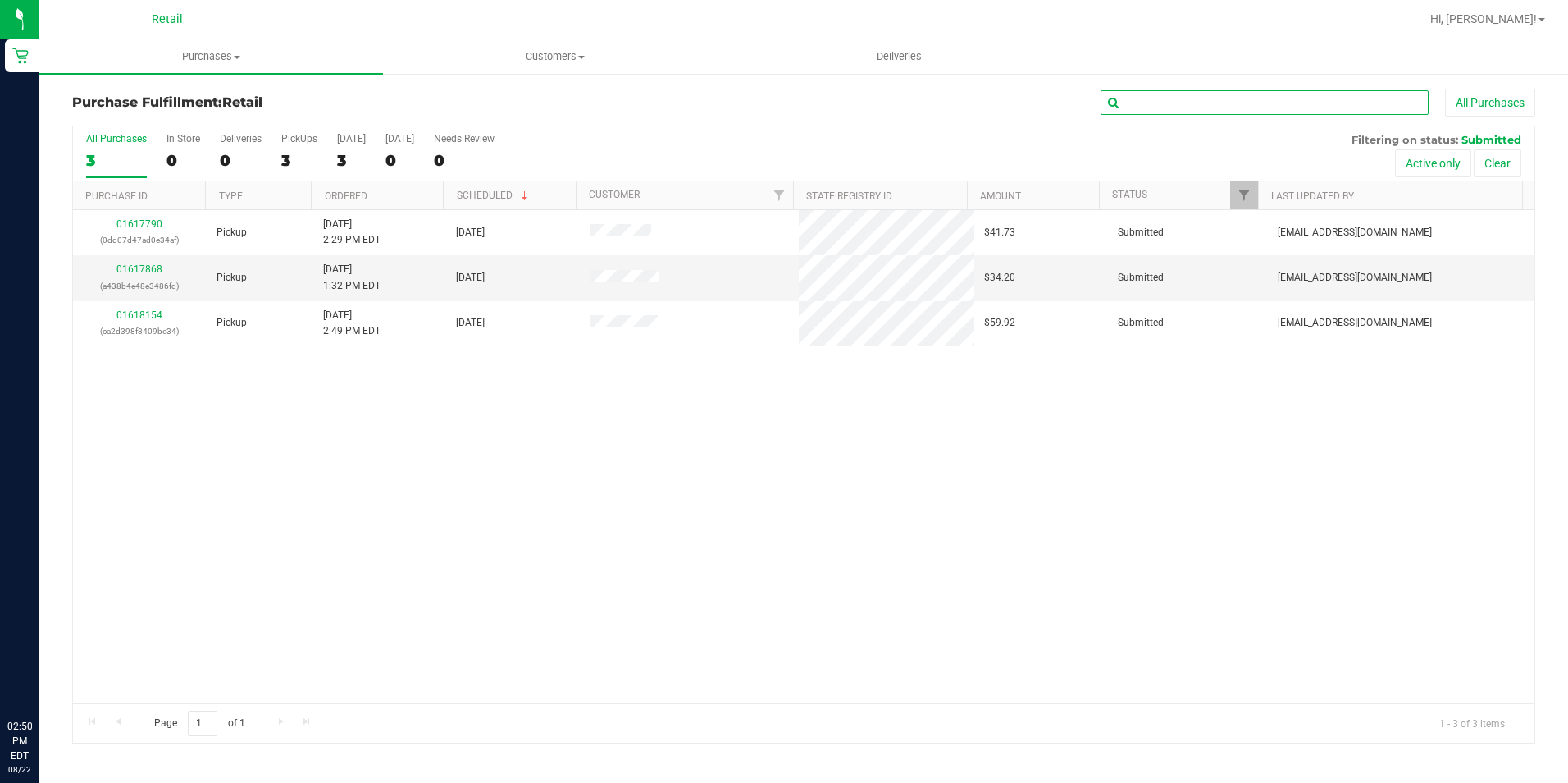
click at [1190, 96] on input "text" at bounding box center [1264, 103] width 328 height 25
click at [221, 57] on span "Purchases" at bounding box center [211, 56] width 344 height 14
click at [143, 97] on span "Summary of purchases" at bounding box center [124, 99] width 169 height 14
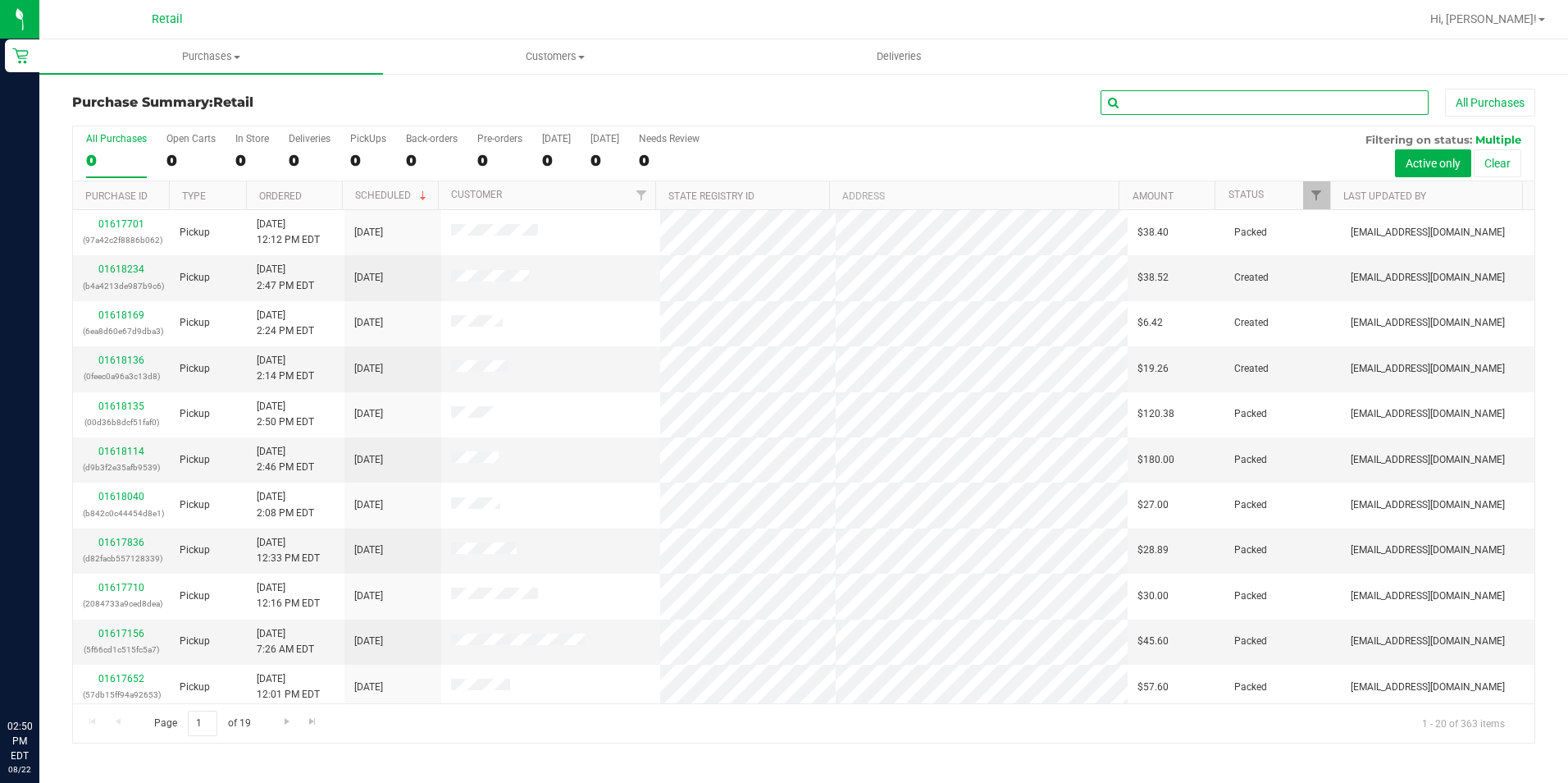
click at [1148, 101] on input "text" at bounding box center [1264, 103] width 328 height 25
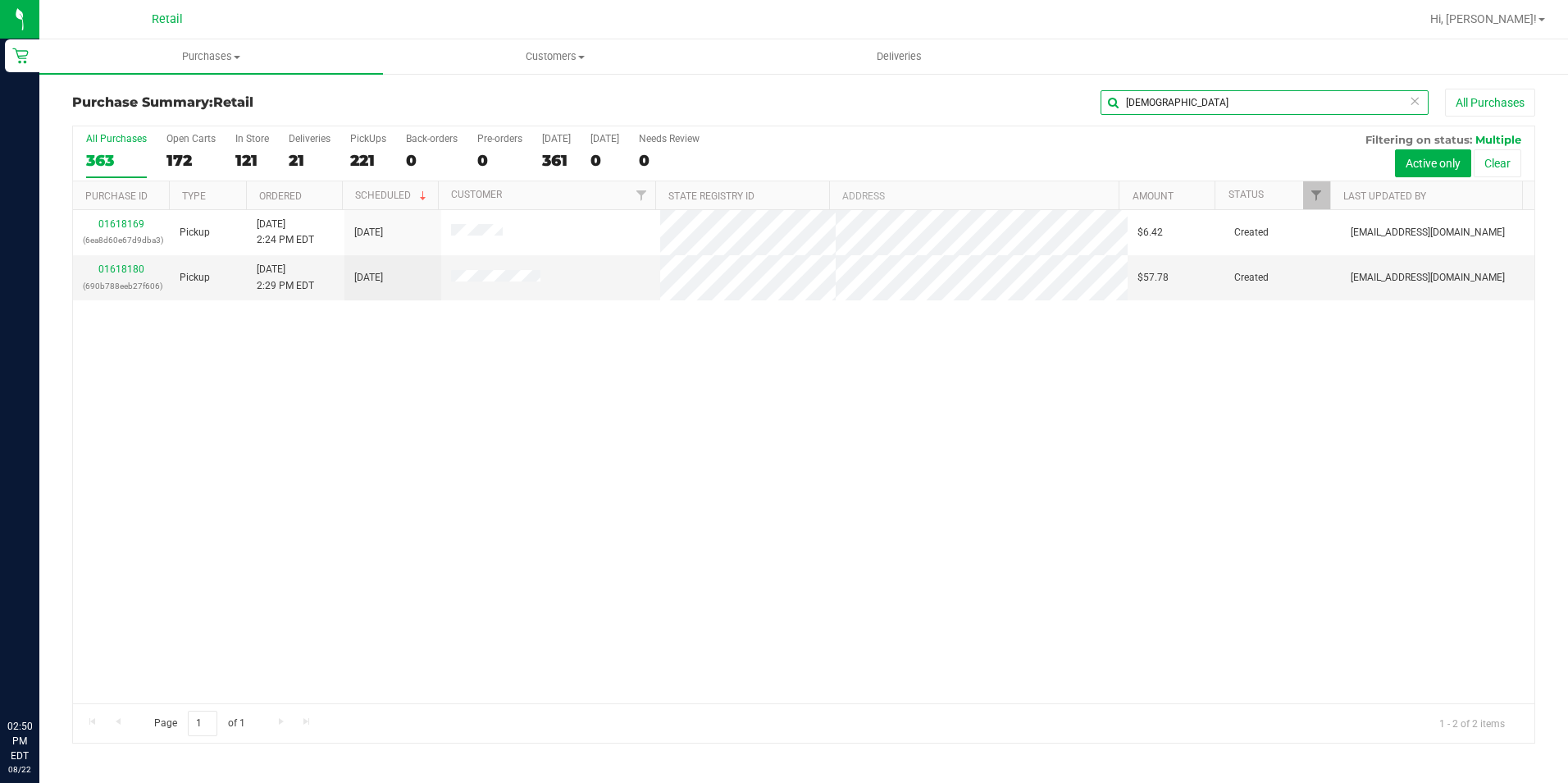
drag, startPoint x: 1166, startPoint y: 98, endPoint x: 1083, endPoint y: 98, distance: 83.0
click at [1083, 98] on div "[DEMOGRAPHIC_DATA] All Purchases" at bounding box center [1048, 102] width 975 height 28
type input "[PERSON_NAME]"
click at [115, 270] on link "01618155" at bounding box center [122, 269] width 46 height 12
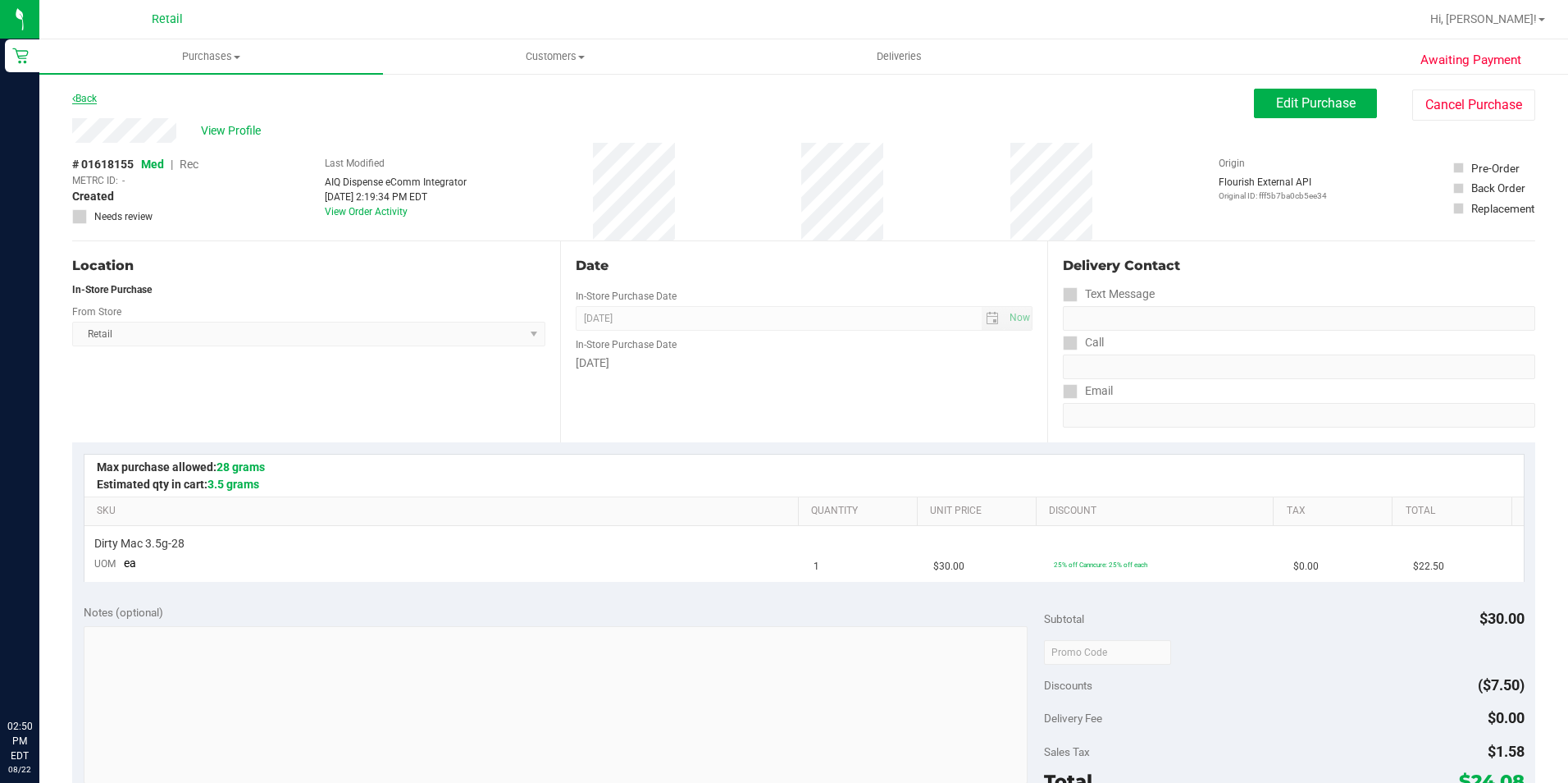
click at [80, 96] on link "Back" at bounding box center [84, 99] width 25 height 12
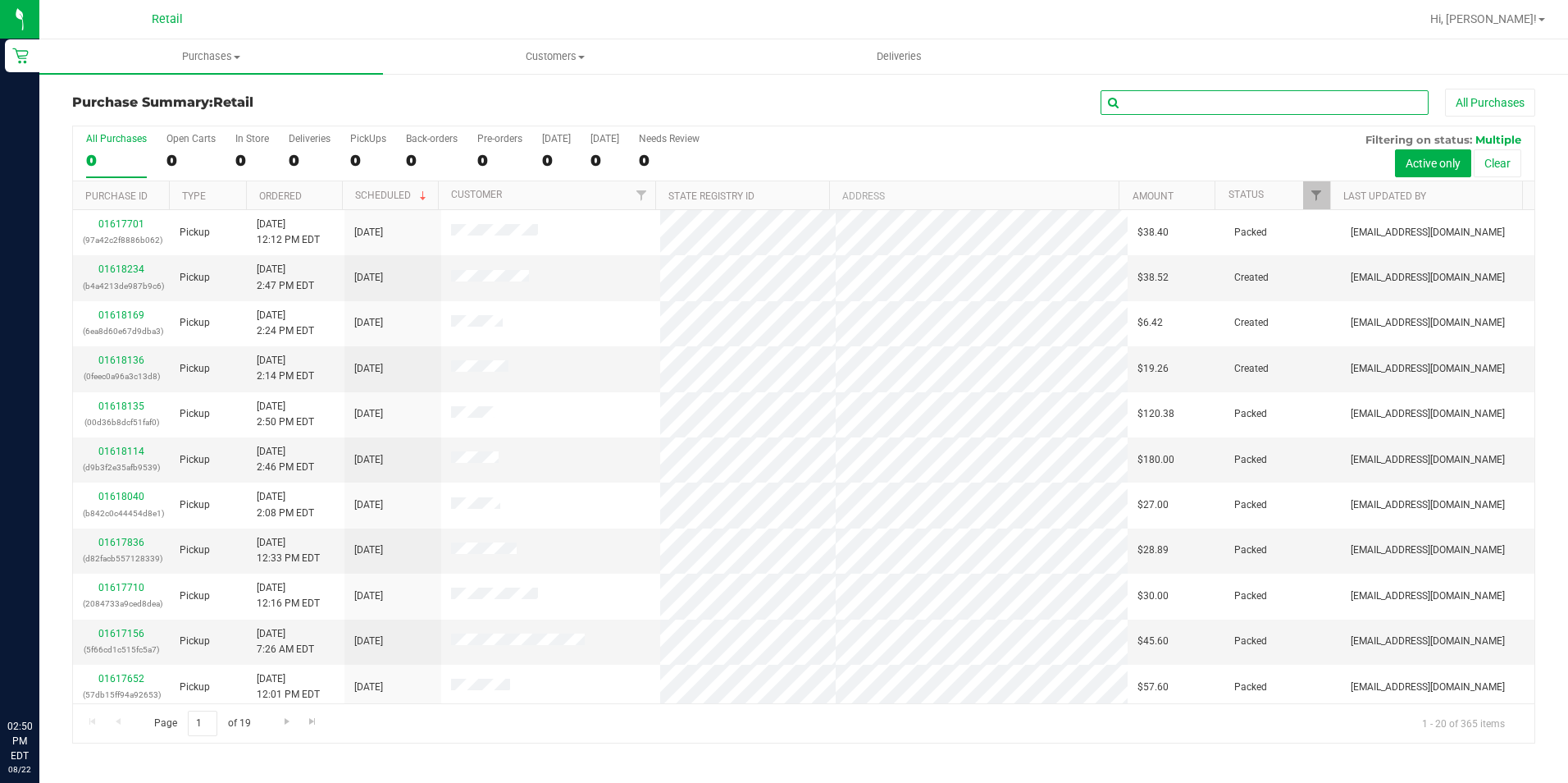
click at [1235, 105] on input "text" at bounding box center [1264, 103] width 328 height 25
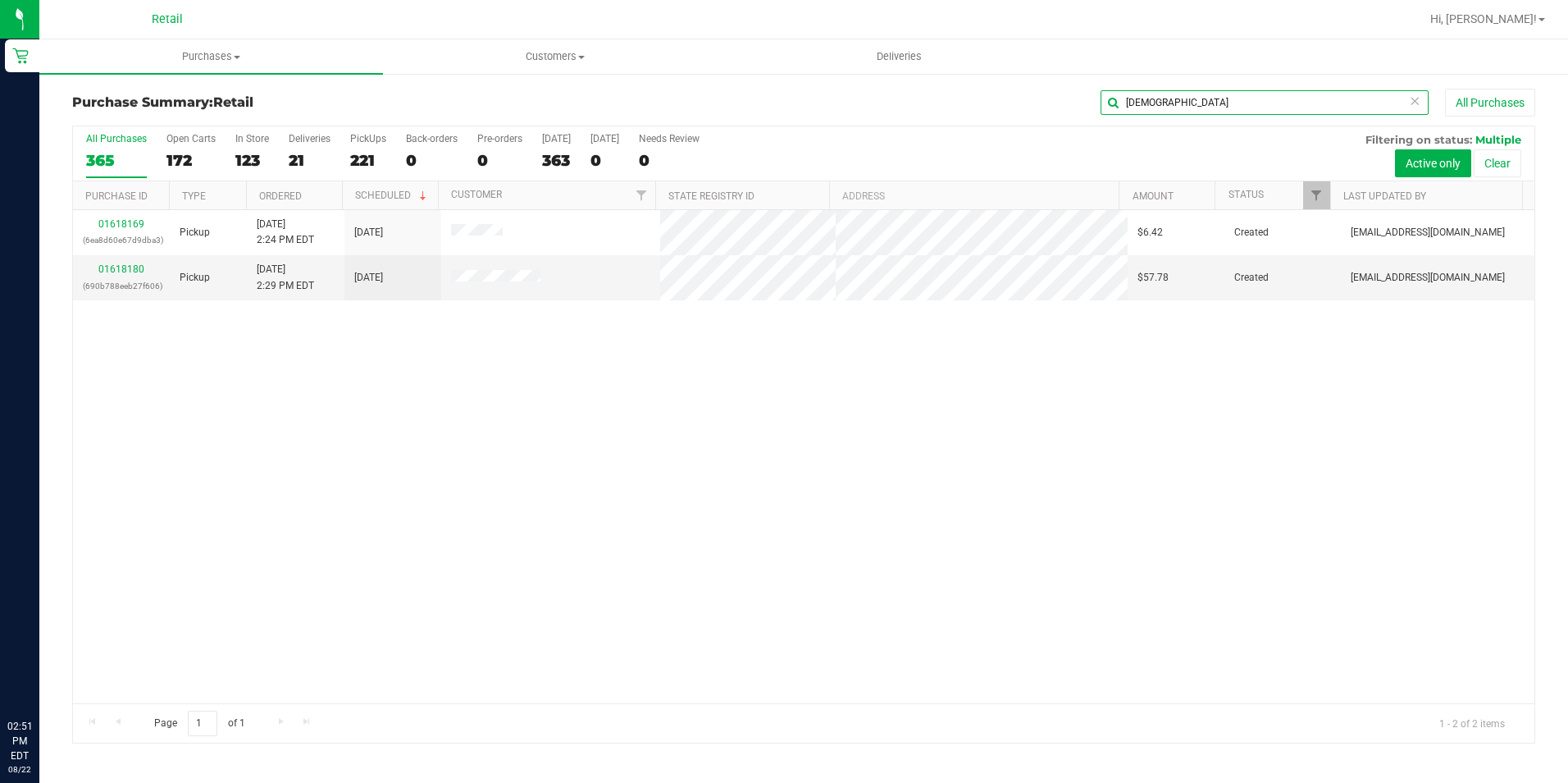
type input "[DEMOGRAPHIC_DATA]"
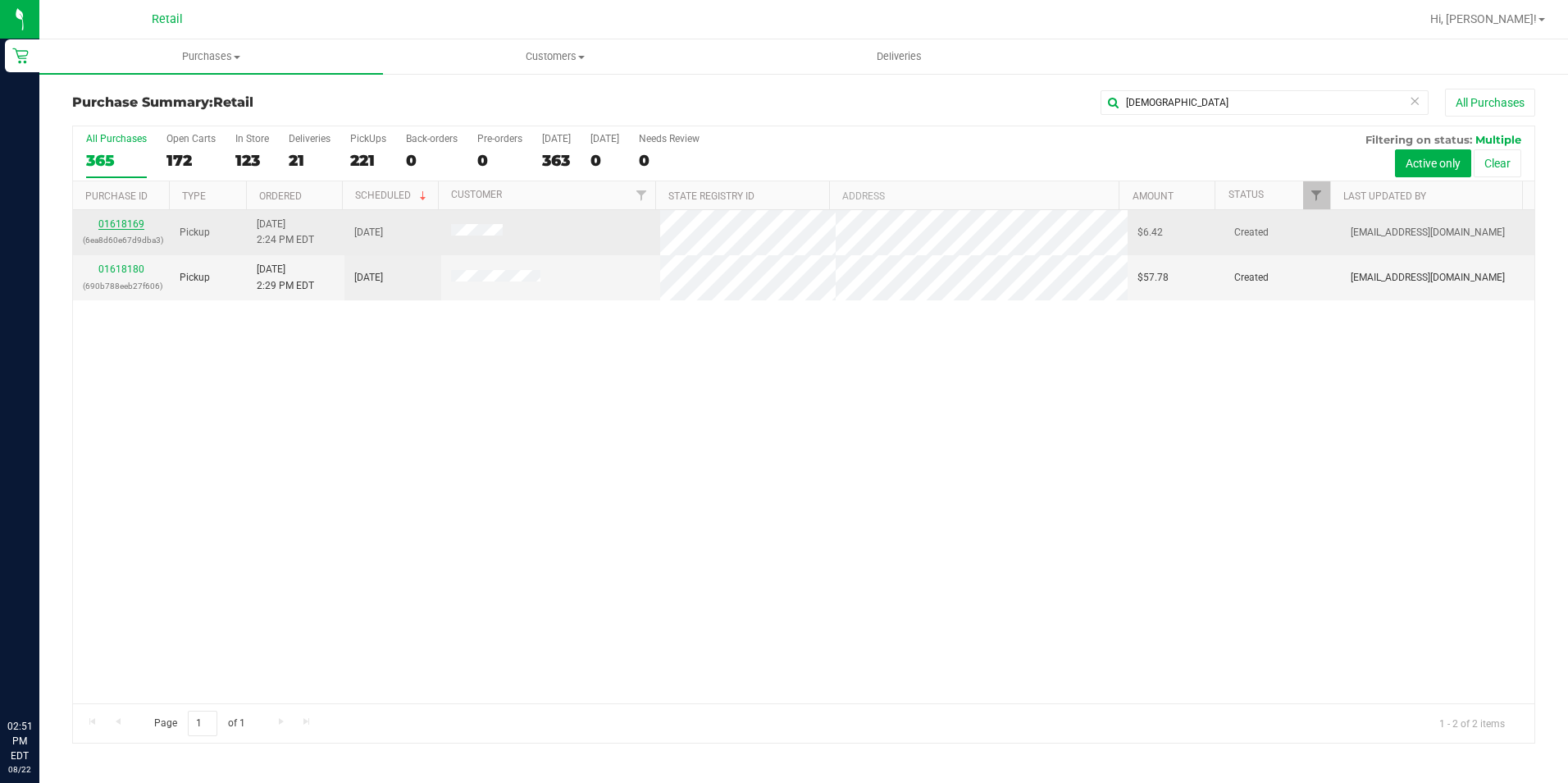
click at [128, 227] on link "01618169" at bounding box center [122, 224] width 46 height 12
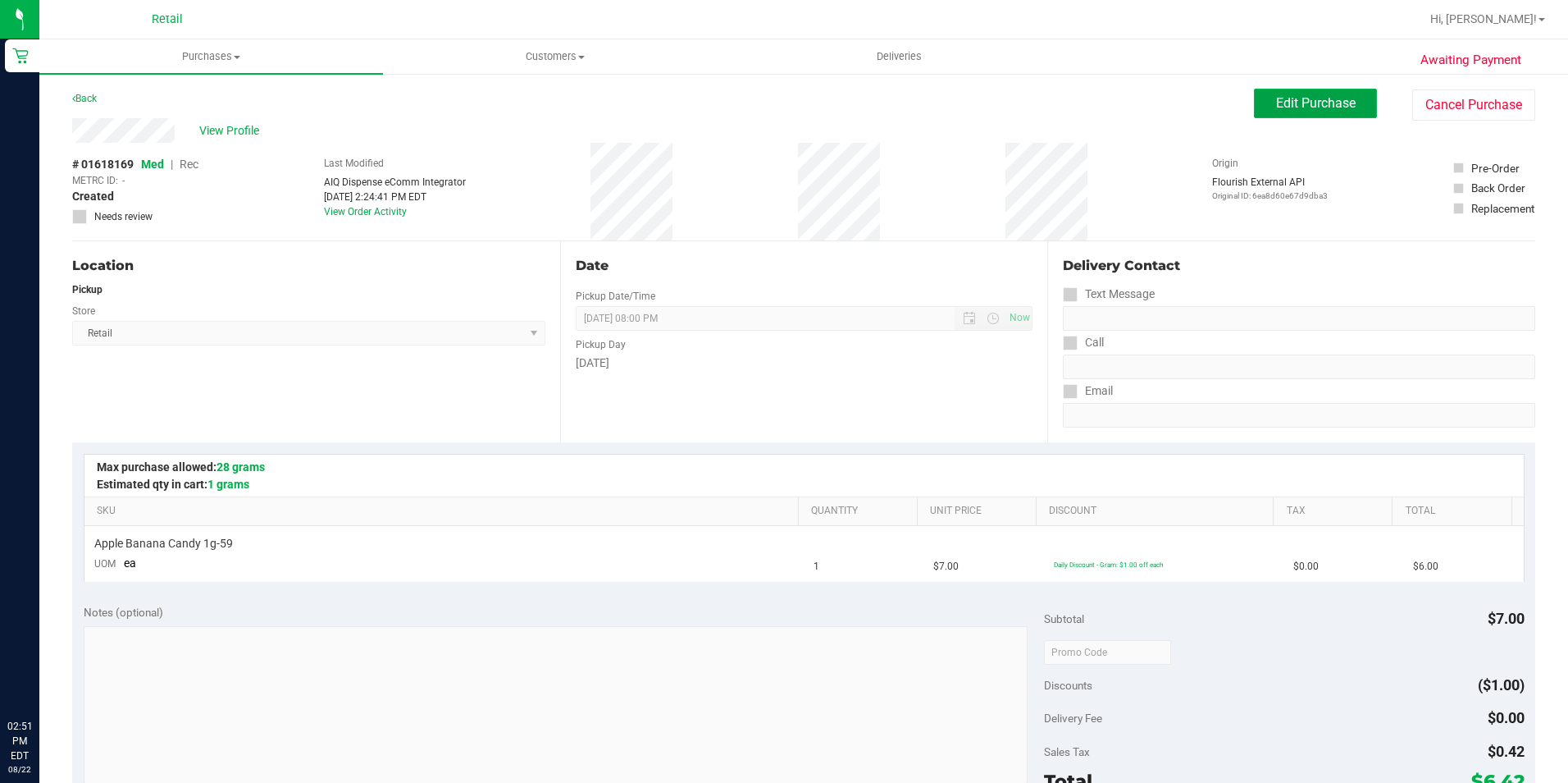
click at [1307, 102] on span "Edit Purchase" at bounding box center [1315, 103] width 80 height 15
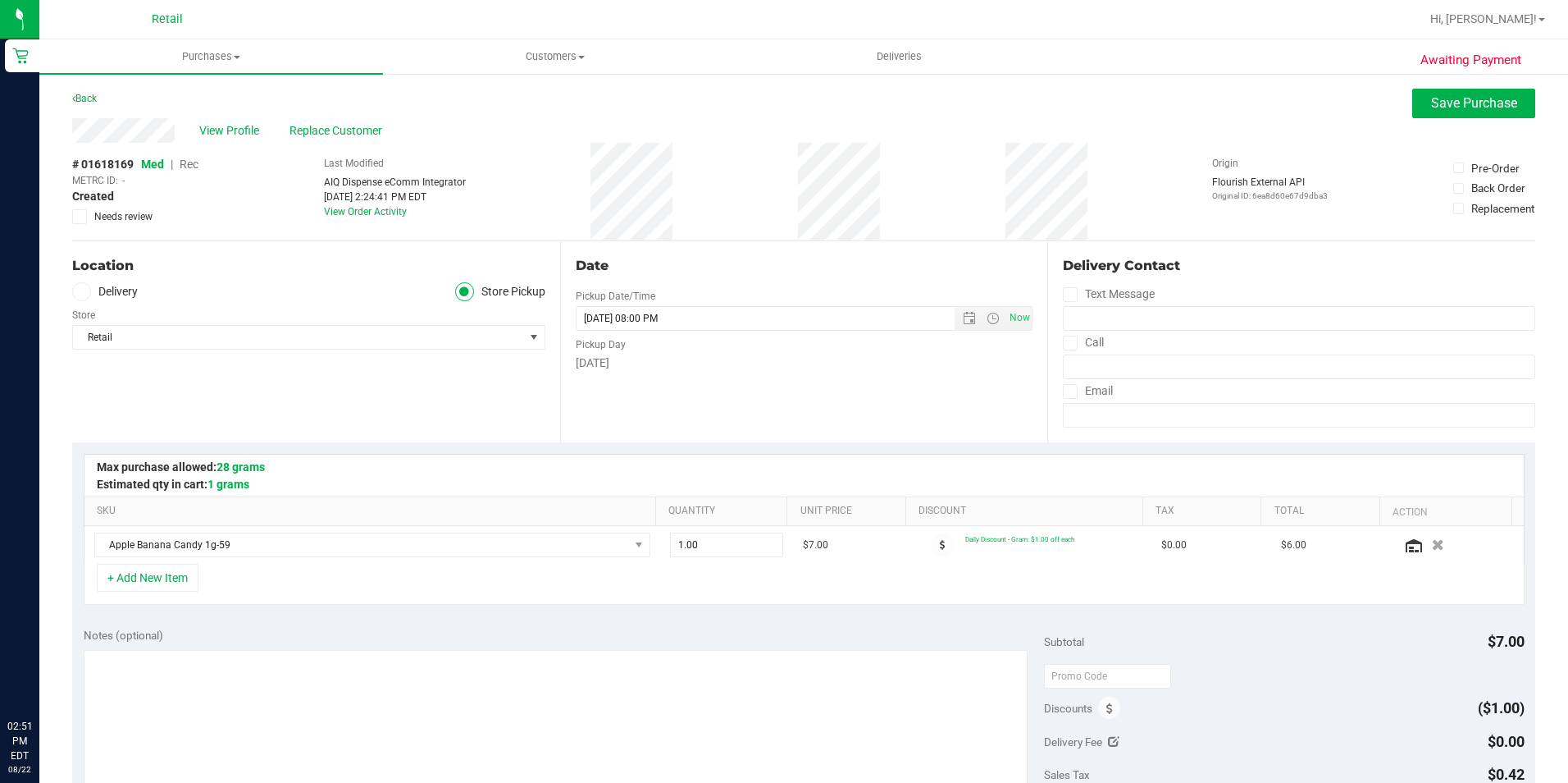
click at [194, 168] on span "Rec" at bounding box center [190, 164] width 19 height 13
click at [1412, 95] on button "Save Purchase" at bounding box center [1473, 103] width 123 height 30
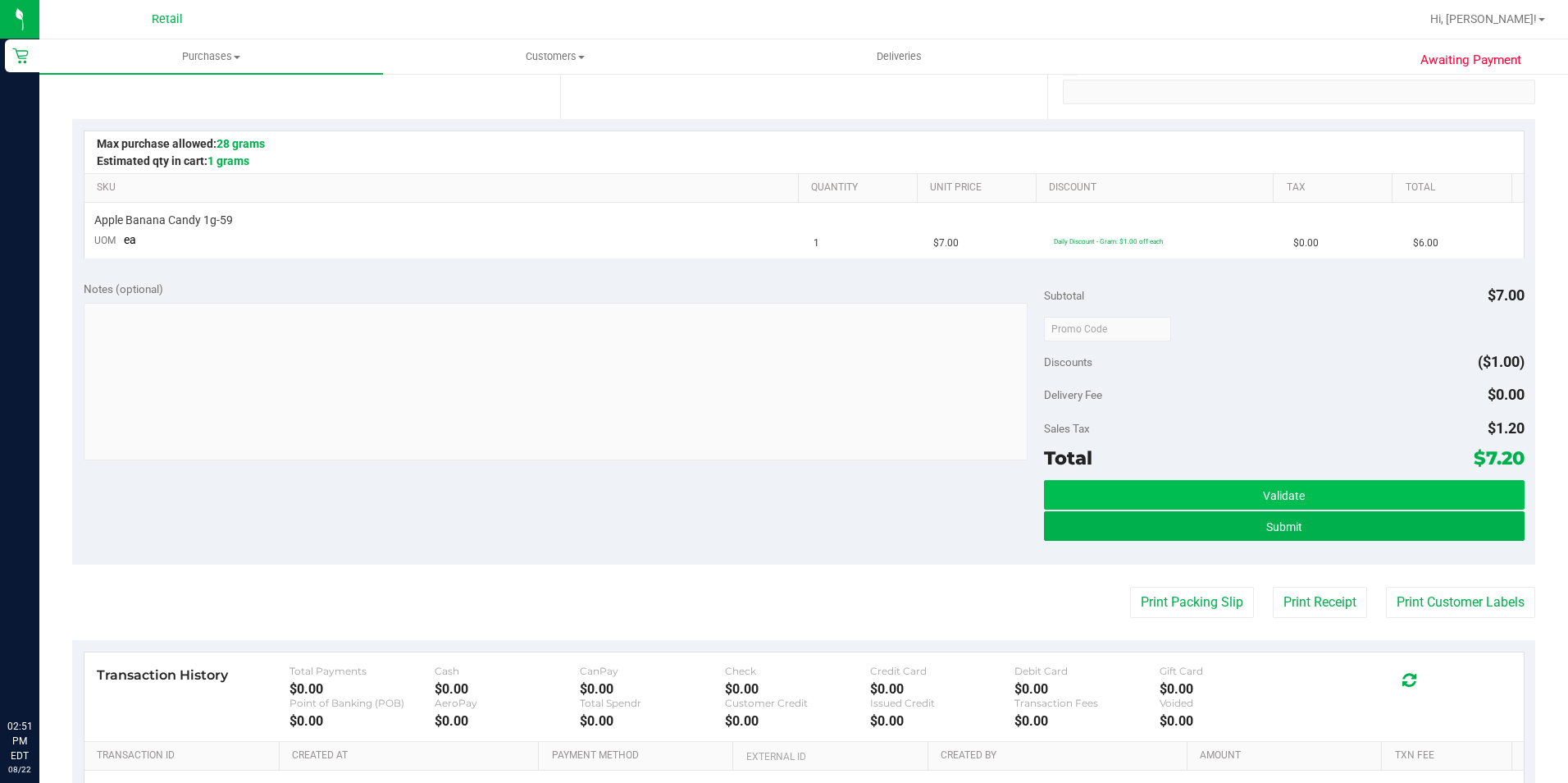
scroll to position [328, 0]
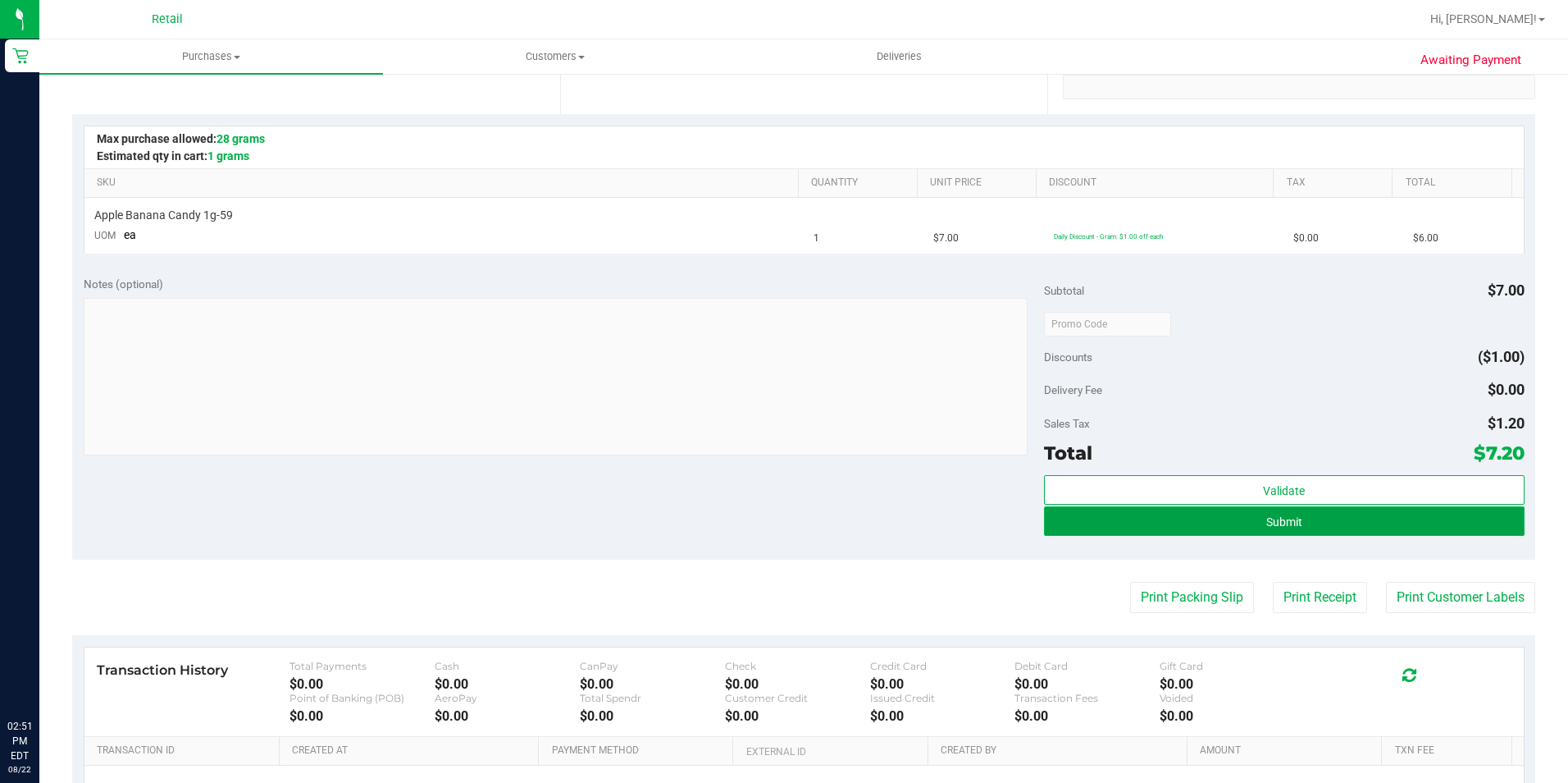
click at [1203, 519] on button "Submit" at bounding box center [1284, 520] width 481 height 30
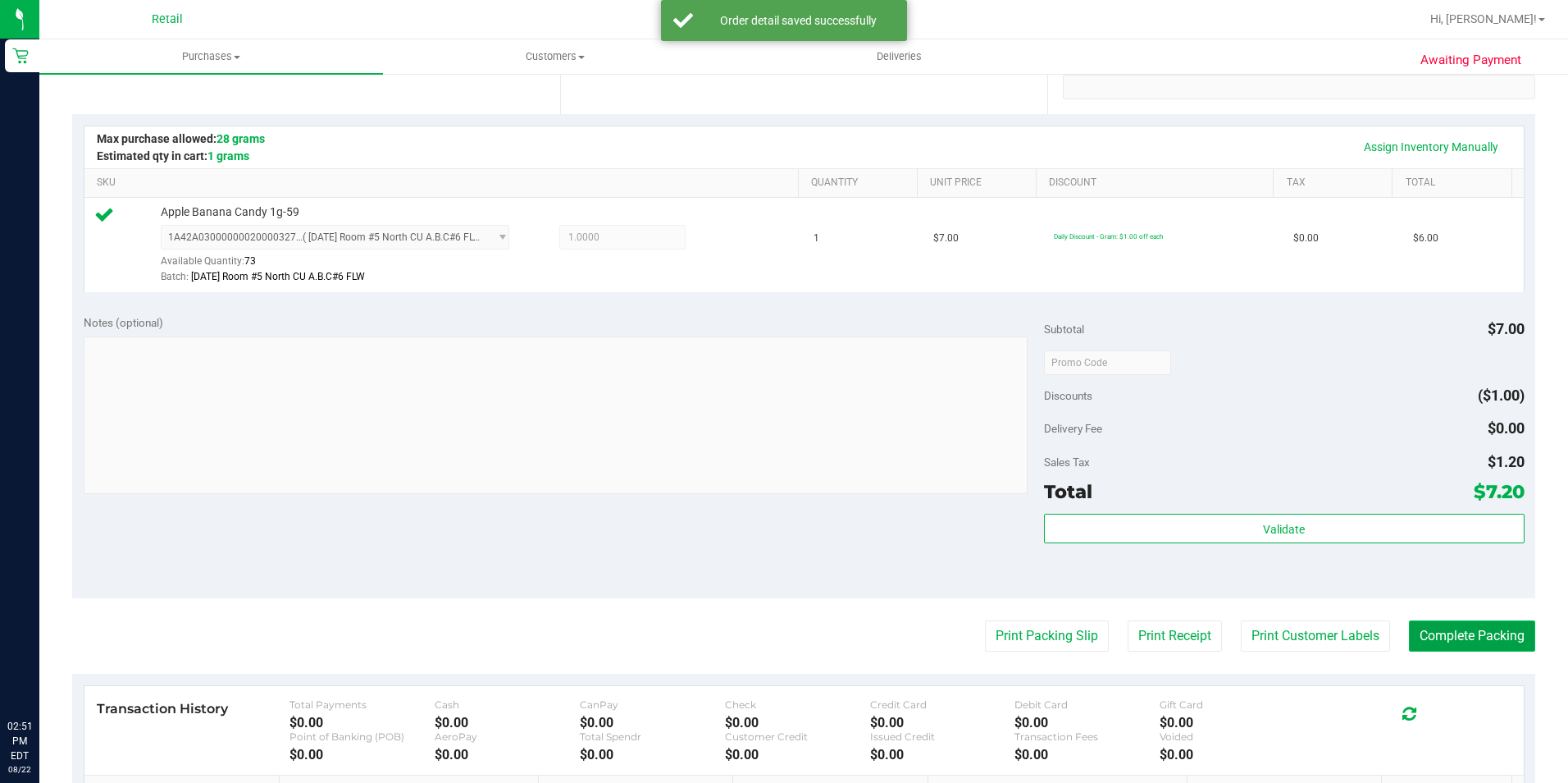
click at [1440, 644] on button "Complete Packing" at bounding box center [1472, 635] width 126 height 32
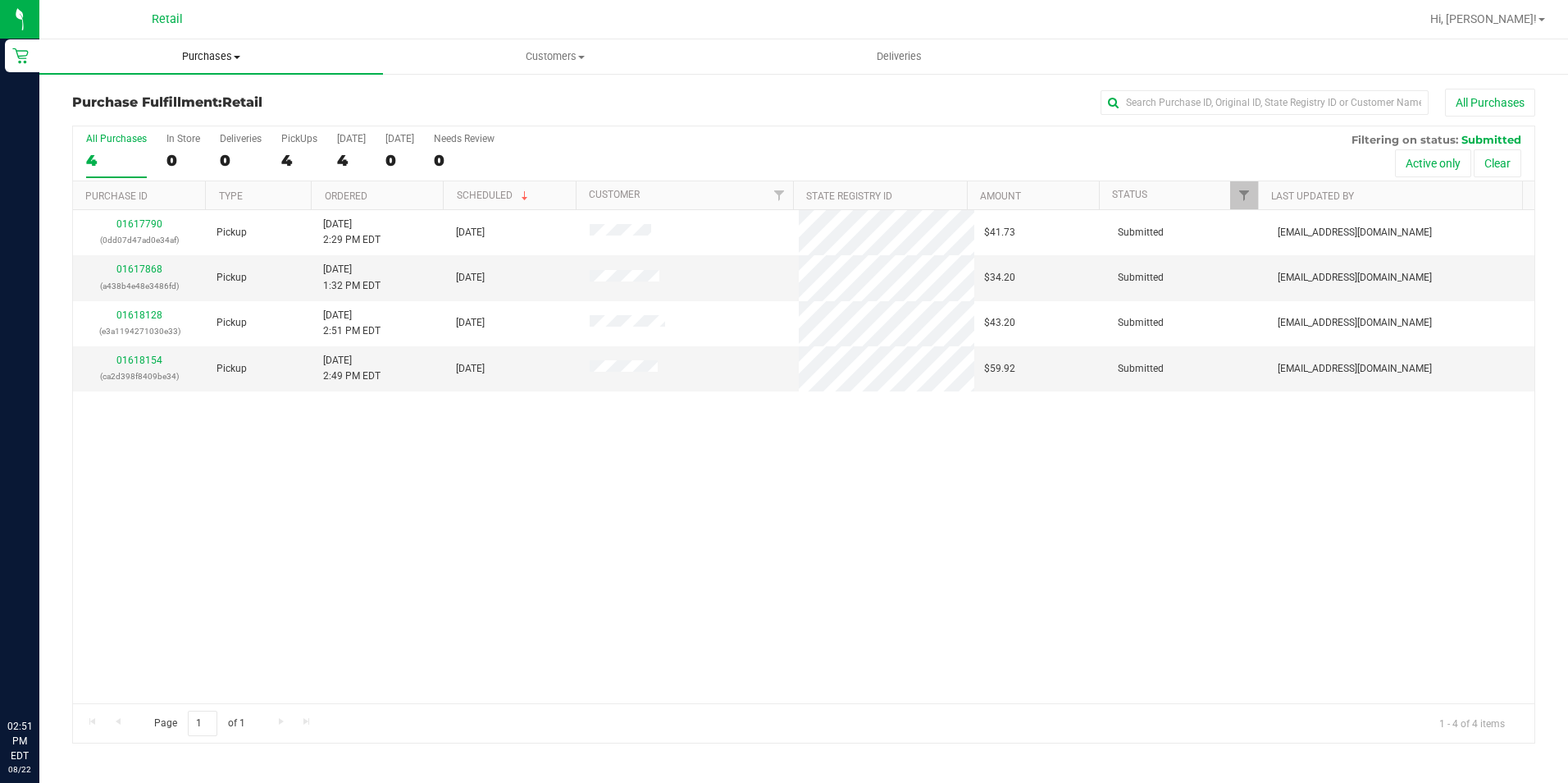
click at [208, 57] on span "Purchases" at bounding box center [211, 56] width 344 height 14
click at [148, 103] on span "Summary of purchases" at bounding box center [124, 99] width 169 height 14
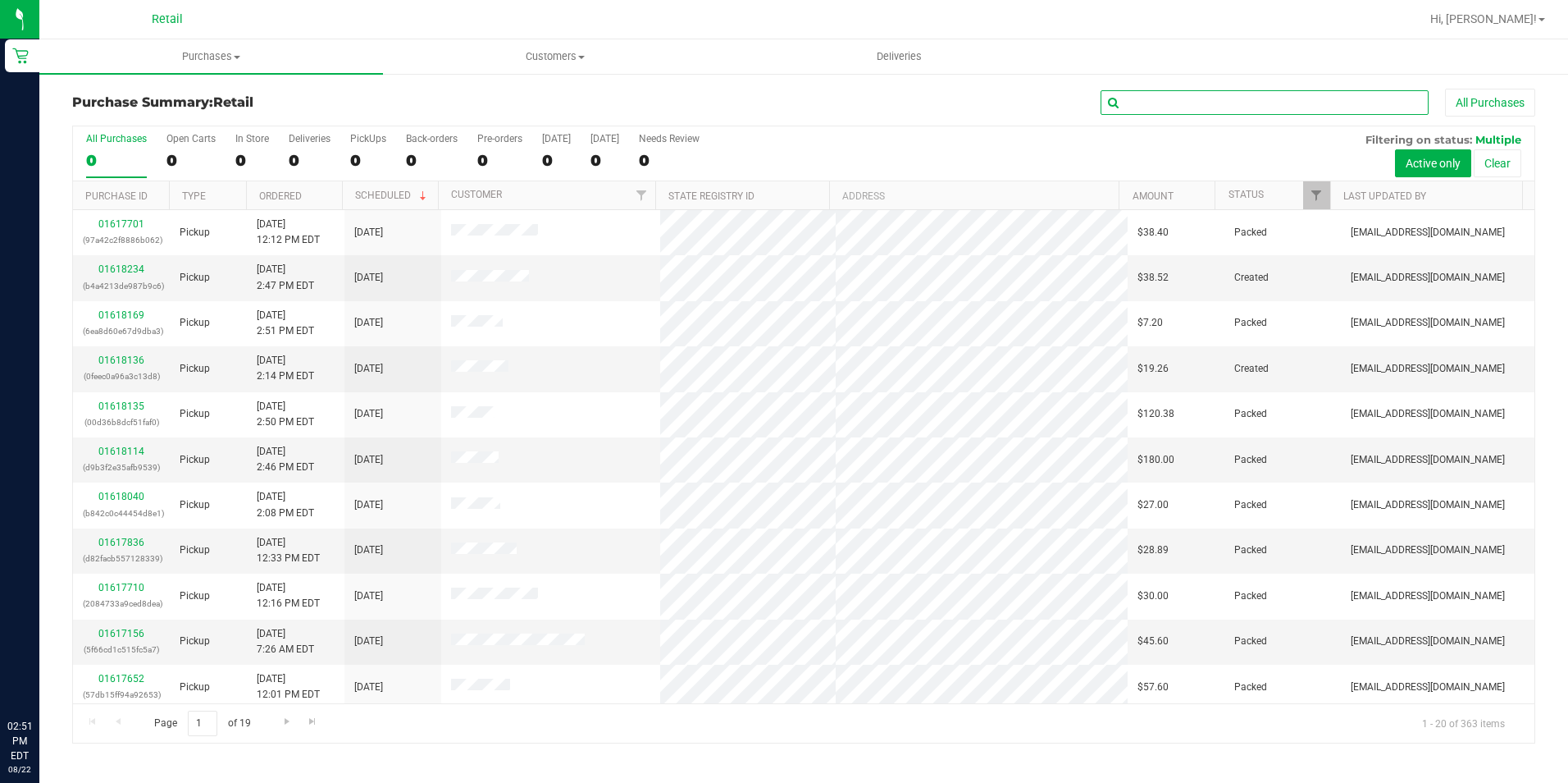
click at [1244, 104] on input "text" at bounding box center [1264, 103] width 328 height 25
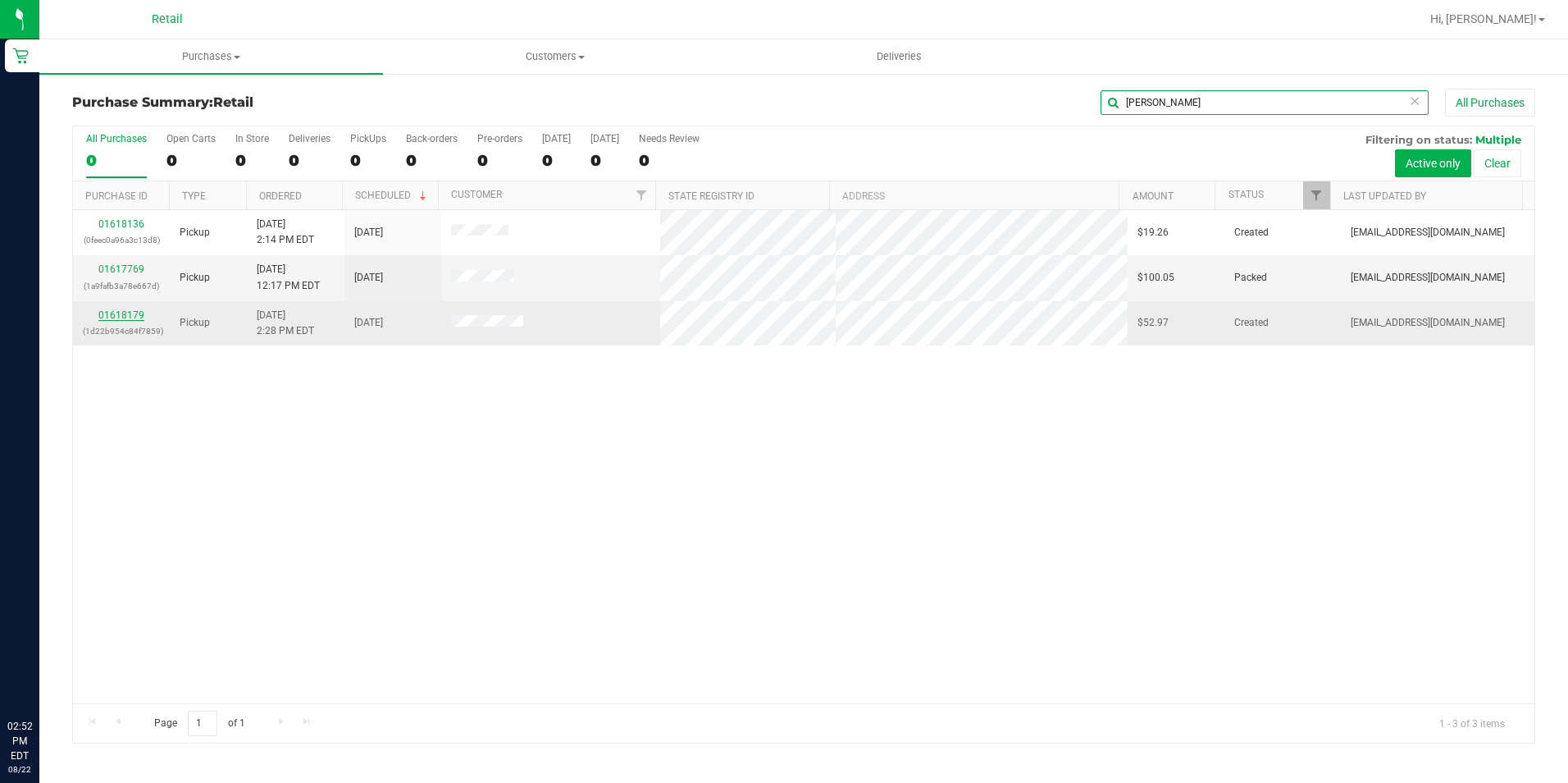
type input "[PERSON_NAME]"
click at [117, 313] on link "01618179" at bounding box center [122, 315] width 46 height 12
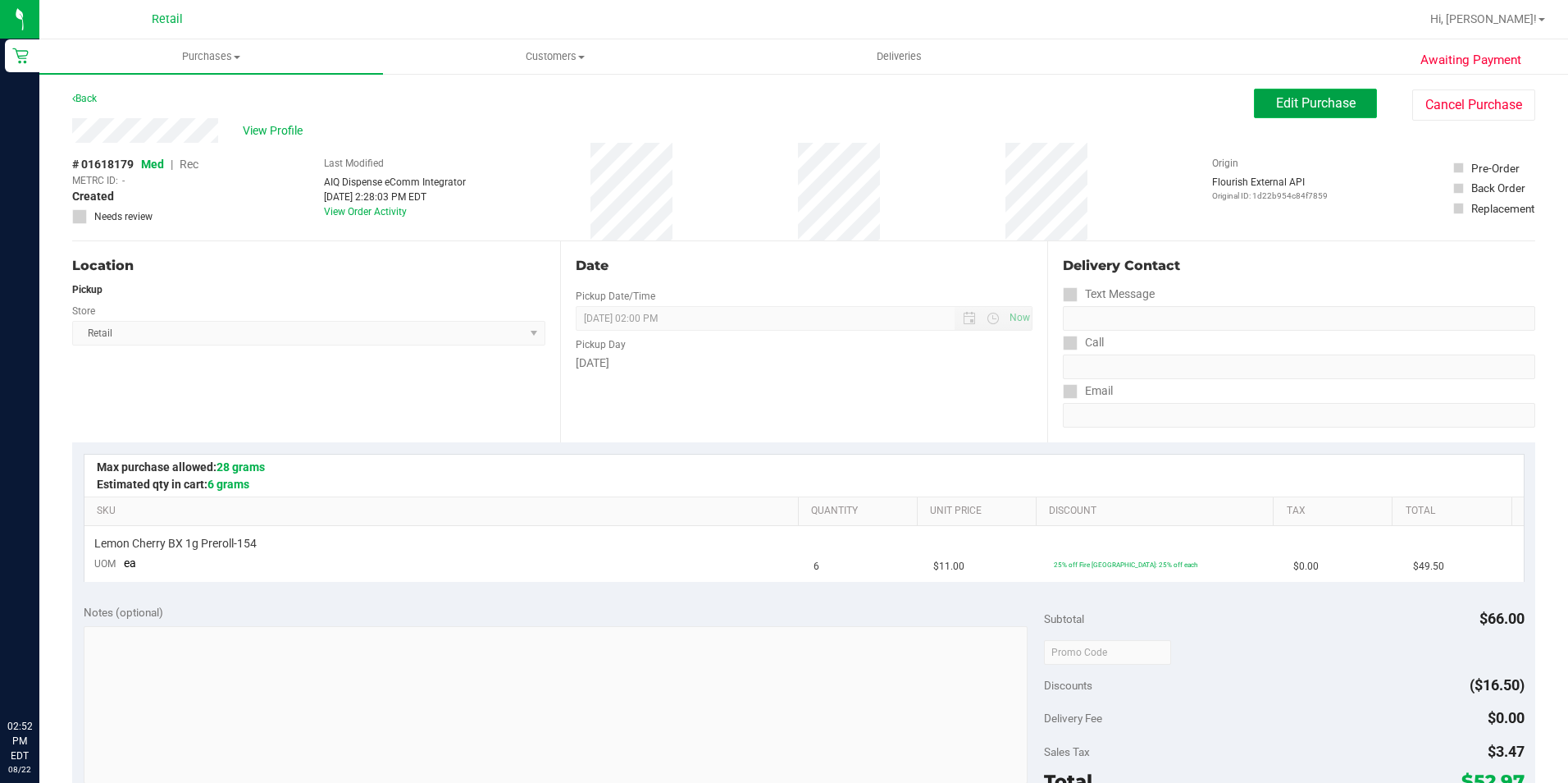
click at [1276, 107] on span "Edit Purchase" at bounding box center [1315, 103] width 80 height 15
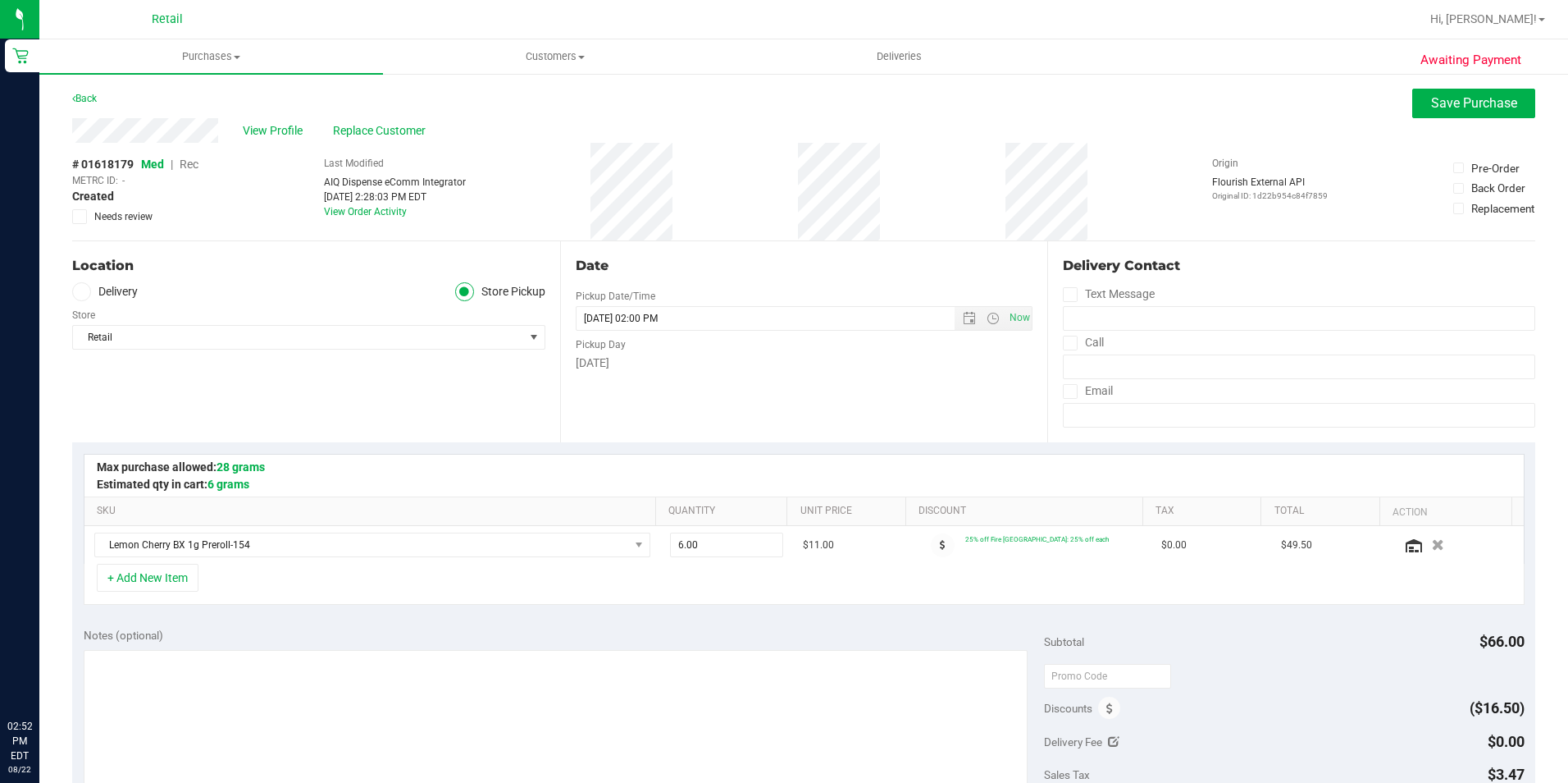
click at [189, 168] on span "Rec" at bounding box center [190, 164] width 19 height 13
click at [1465, 94] on button "Save Purchase" at bounding box center [1473, 103] width 123 height 30
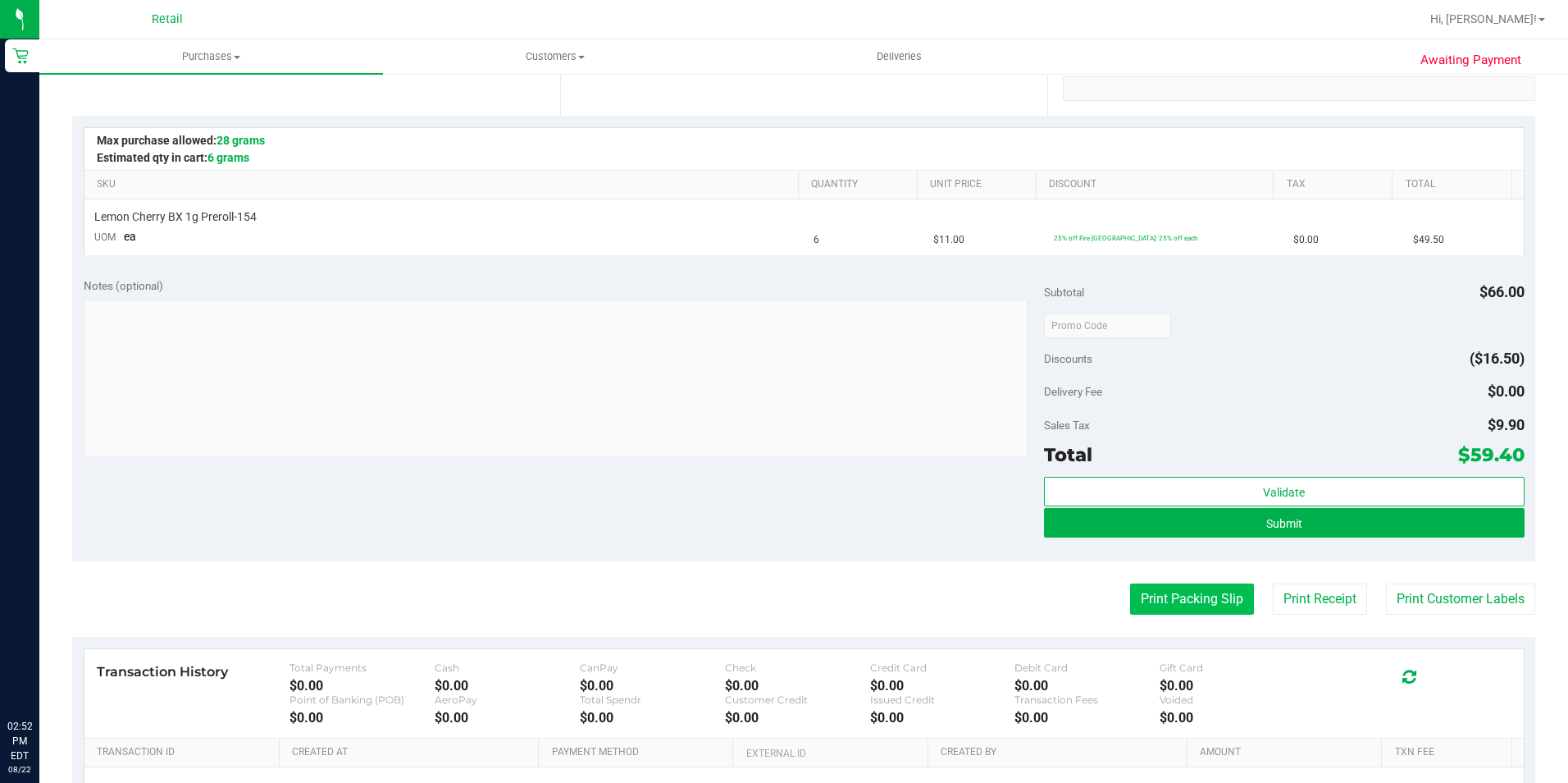
scroll to position [328, 0]
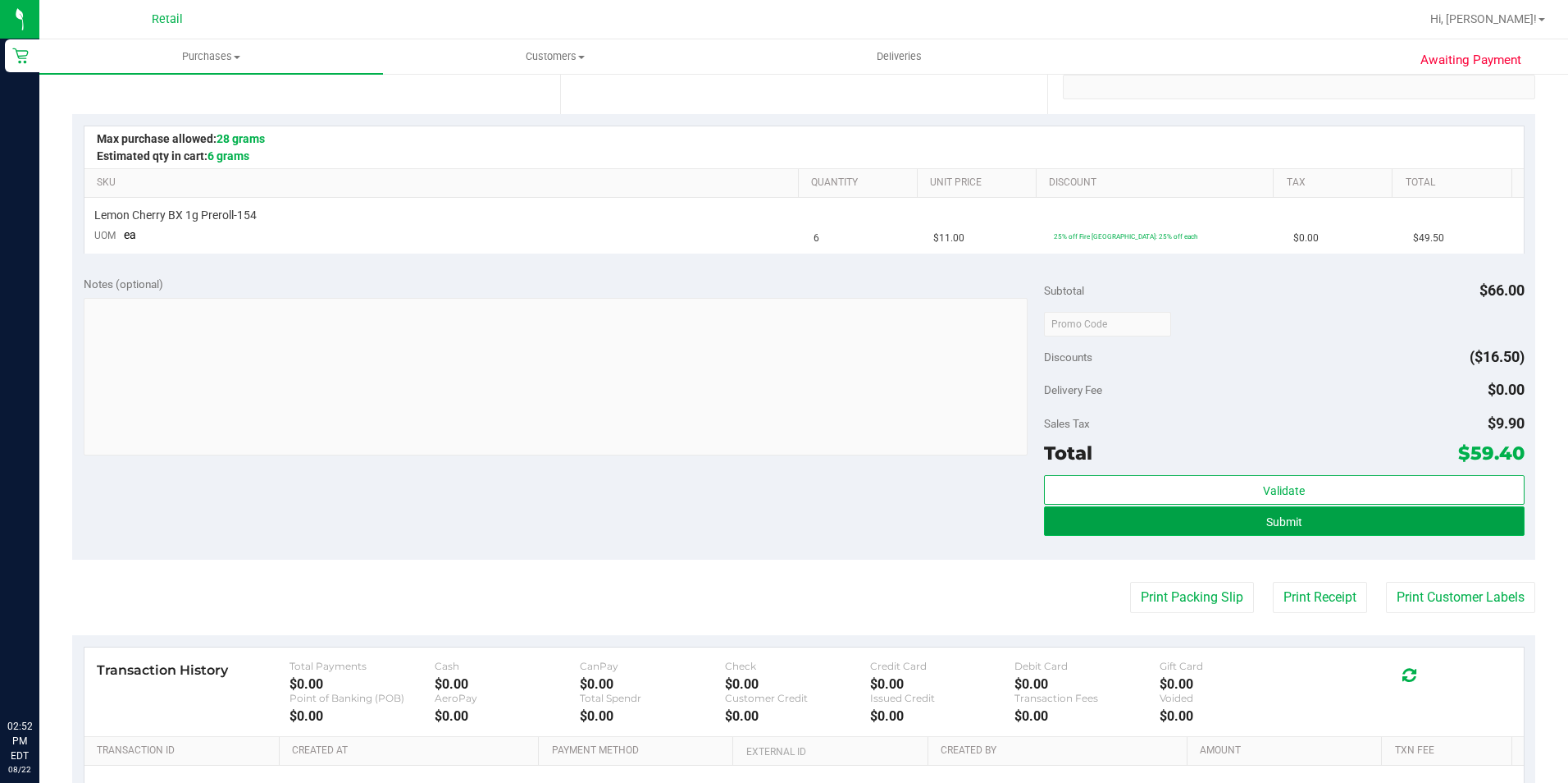
click at [1222, 529] on button "Submit" at bounding box center [1284, 520] width 481 height 30
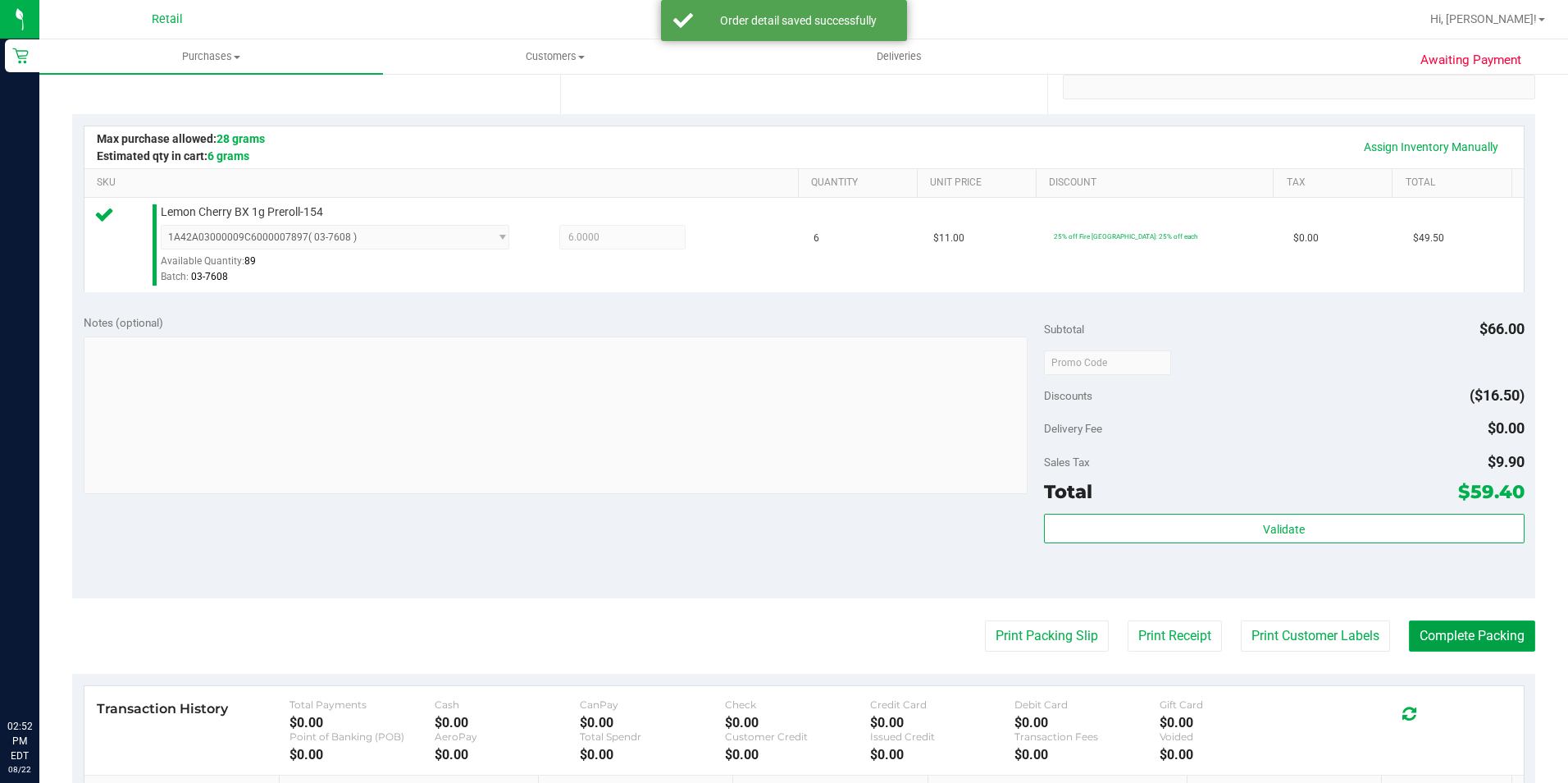
click at [1474, 637] on button "Complete Packing" at bounding box center [1472, 635] width 126 height 32
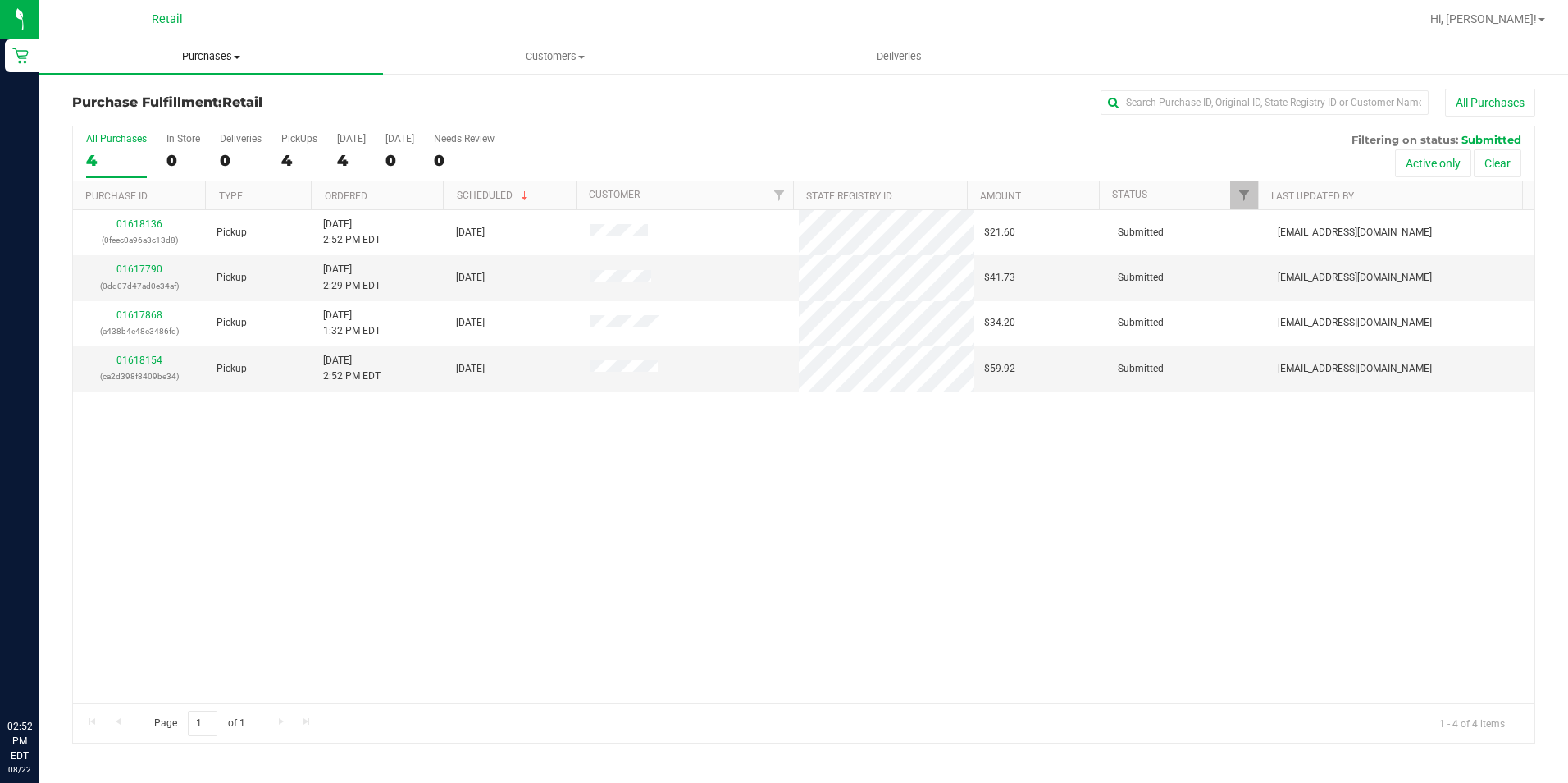
click at [205, 58] on span "Purchases" at bounding box center [211, 56] width 344 height 14
click at [174, 94] on span "Summary of purchases" at bounding box center [124, 99] width 169 height 14
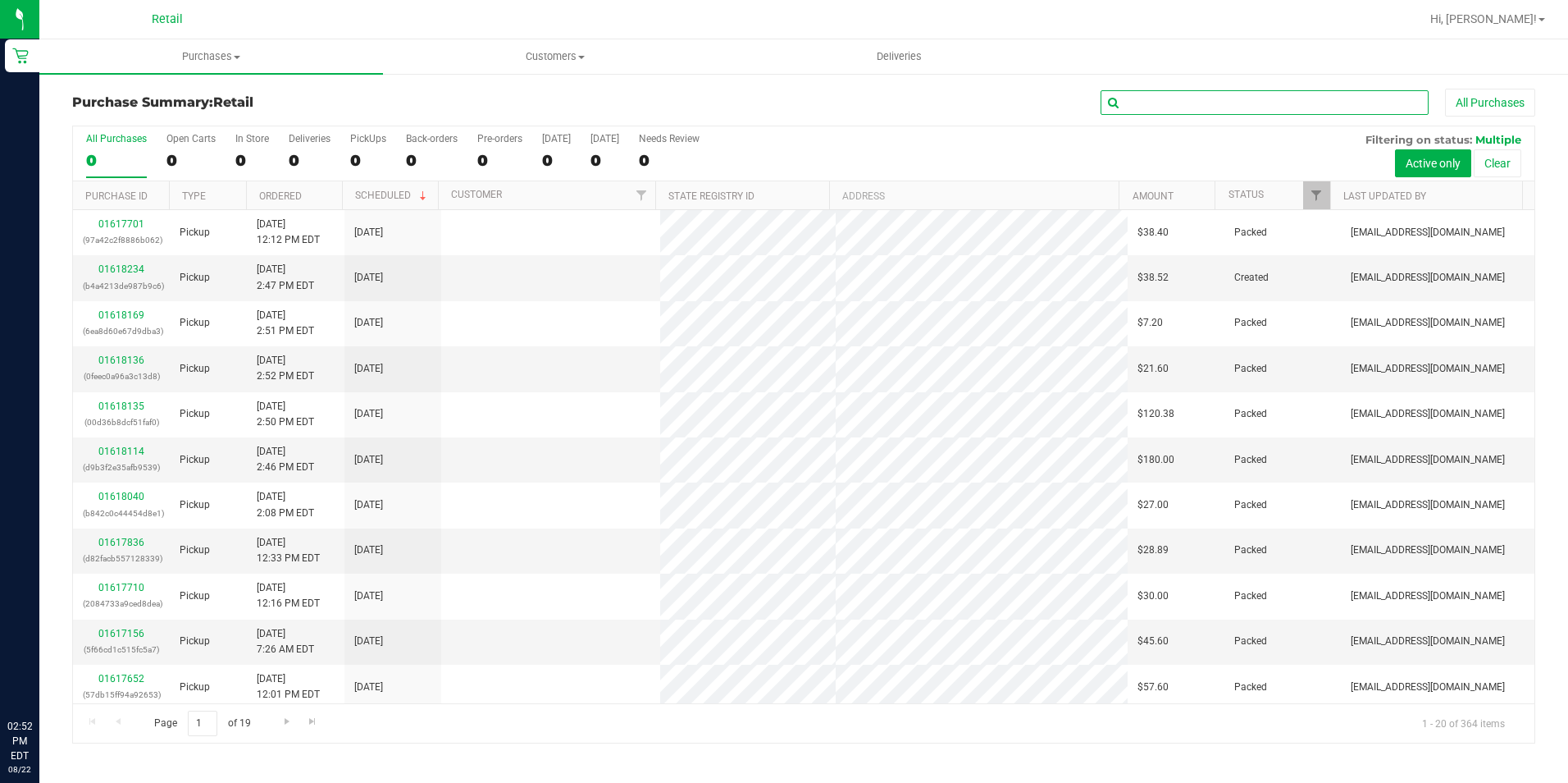
click at [1149, 104] on input "text" at bounding box center [1264, 103] width 328 height 25
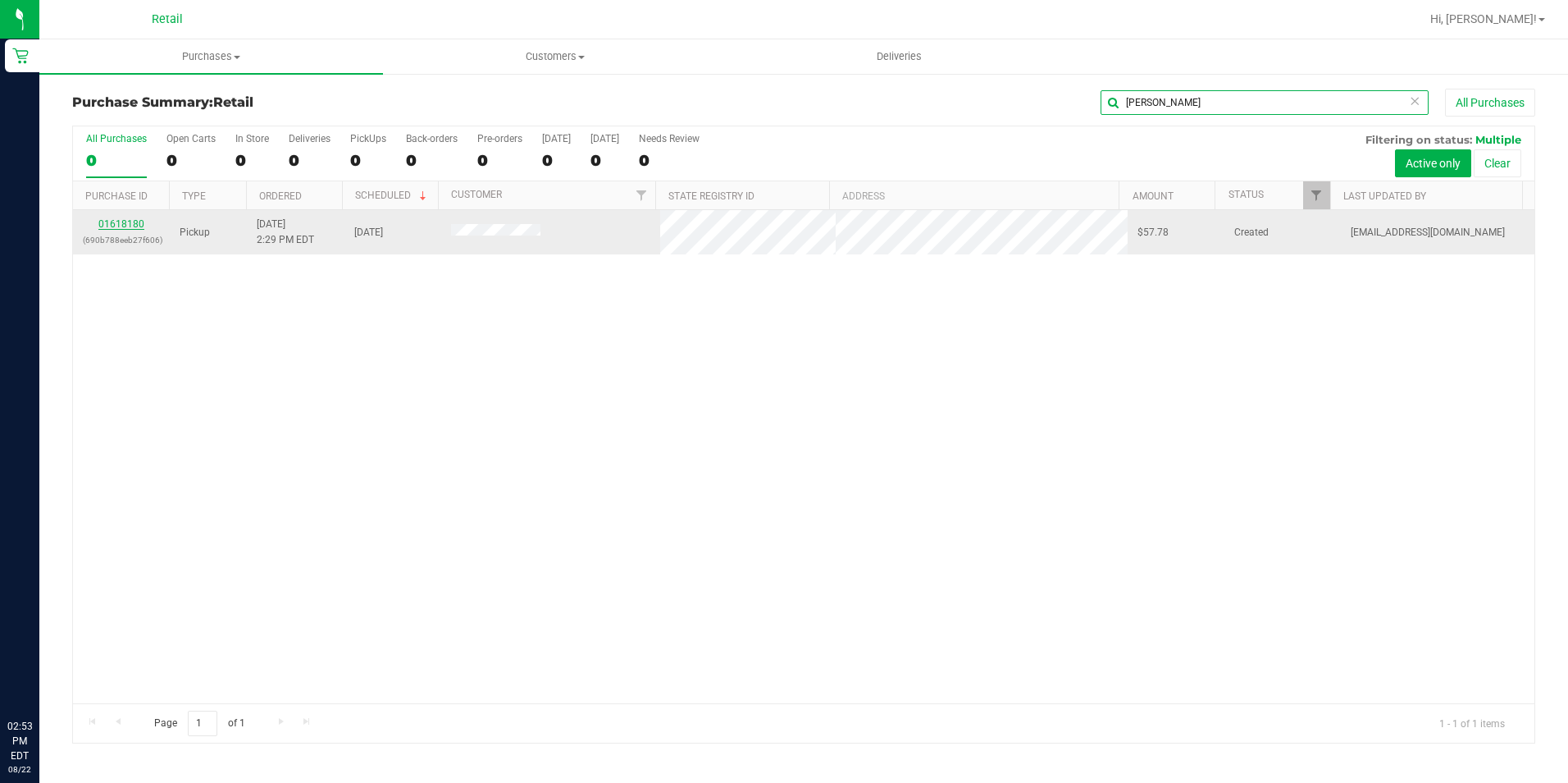
type input "[PERSON_NAME]"
click at [121, 225] on link "01618180" at bounding box center [122, 224] width 46 height 12
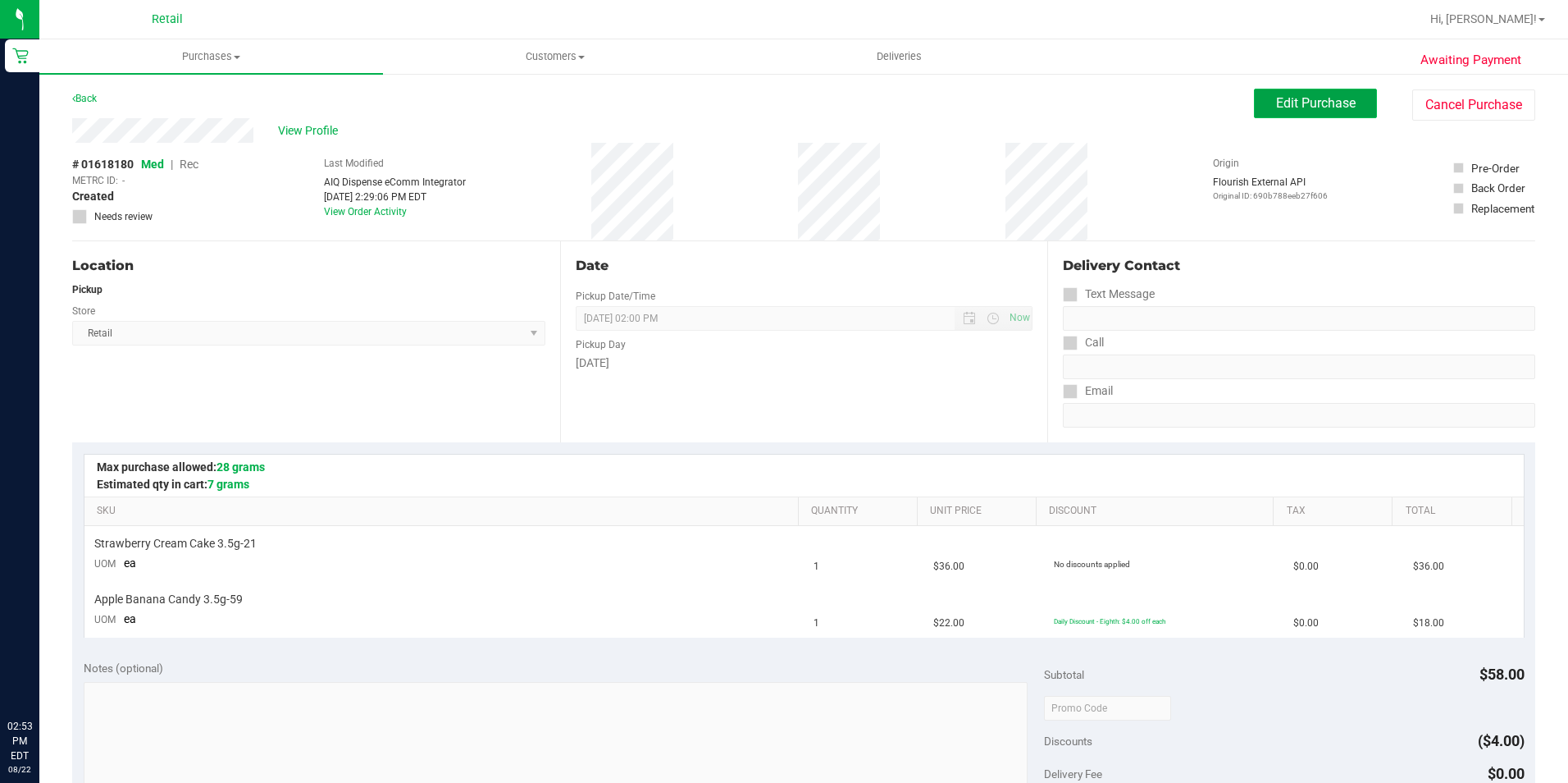
click at [1317, 102] on span "Edit Purchase" at bounding box center [1315, 103] width 80 height 15
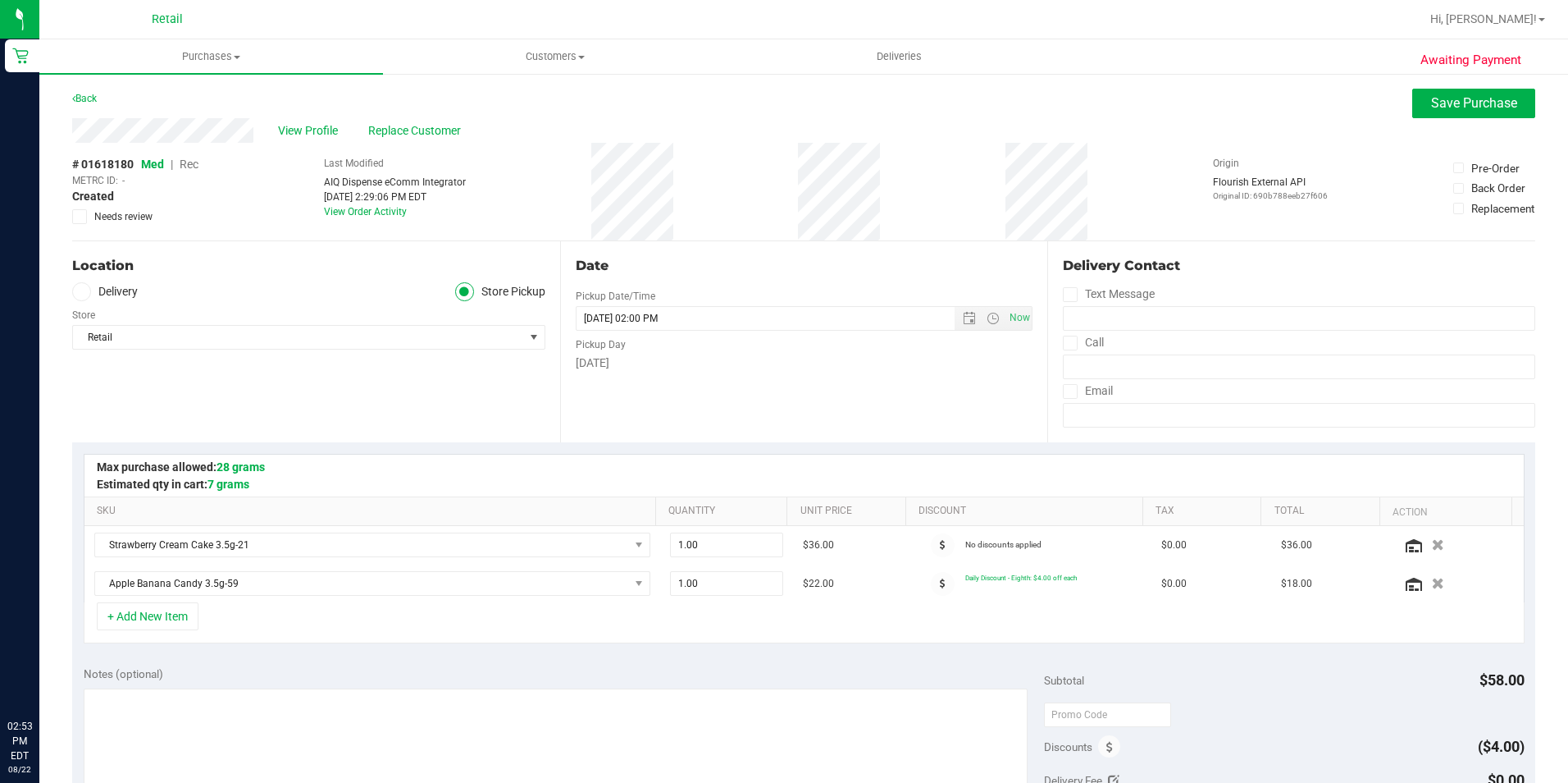
click at [192, 164] on span "Rec" at bounding box center [190, 164] width 19 height 13
click at [1431, 108] on span "Save Purchase" at bounding box center [1474, 103] width 86 height 15
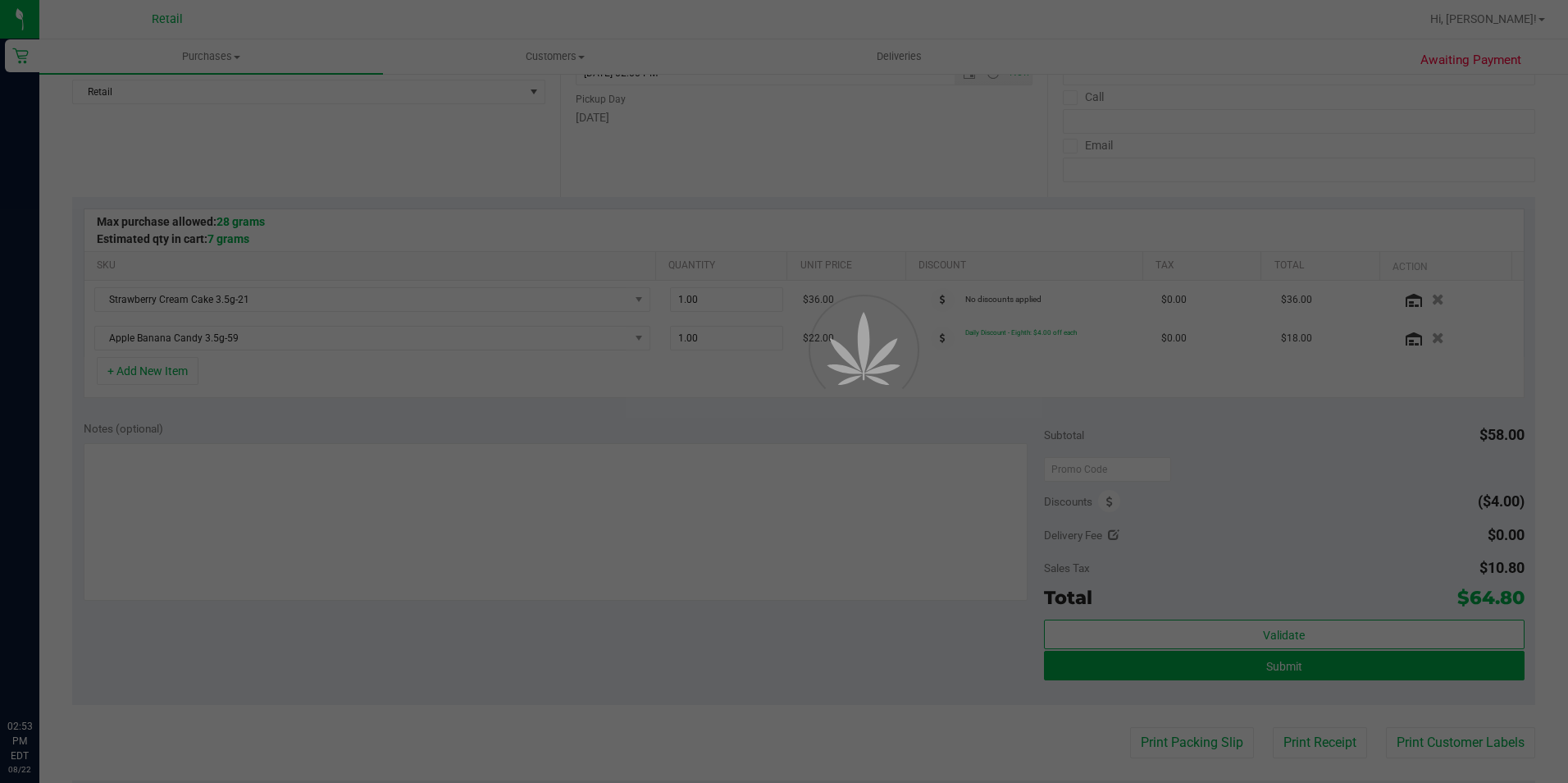
scroll to position [246, 0]
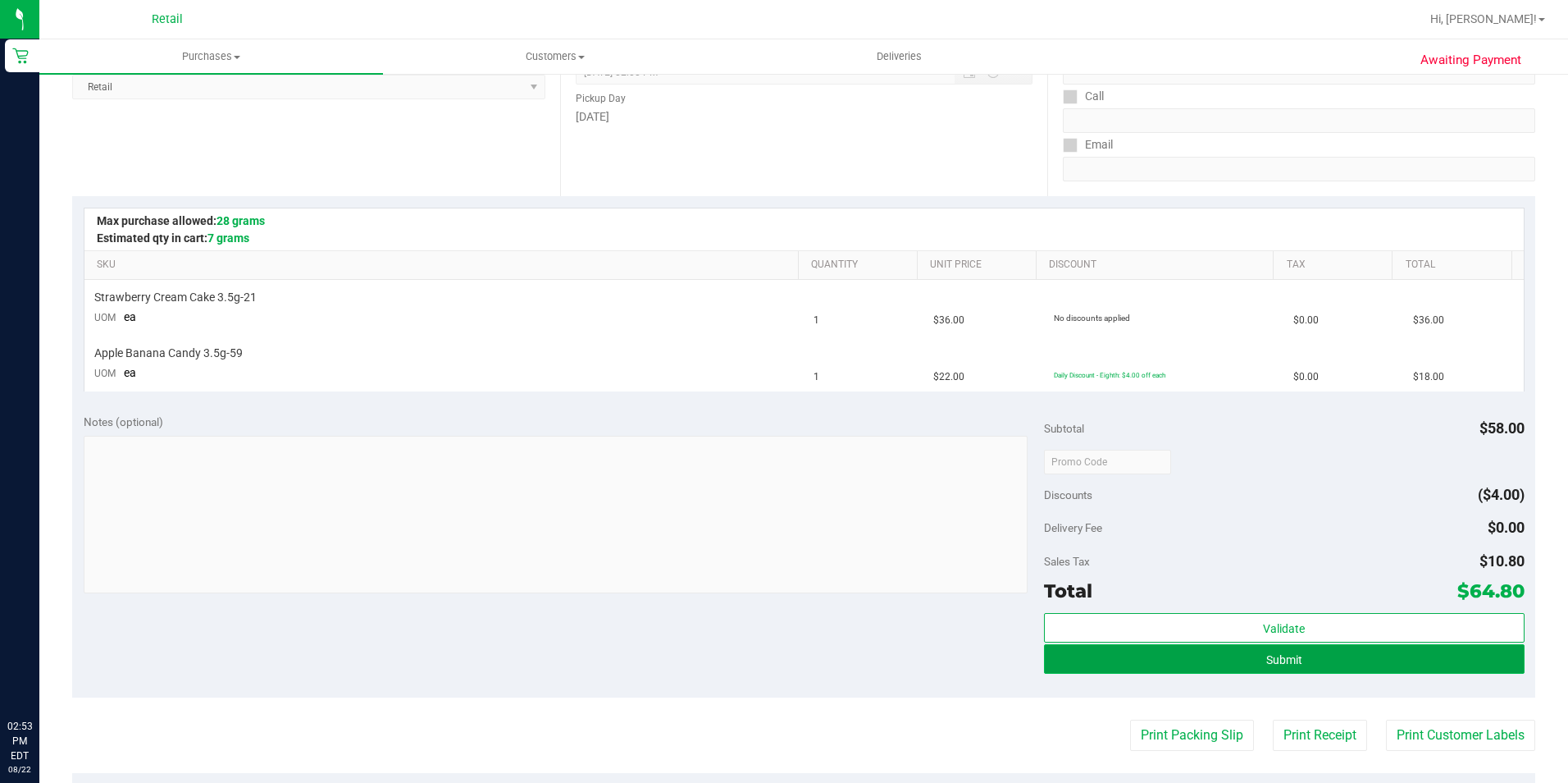
click at [1210, 661] on button "Submit" at bounding box center [1284, 658] width 481 height 30
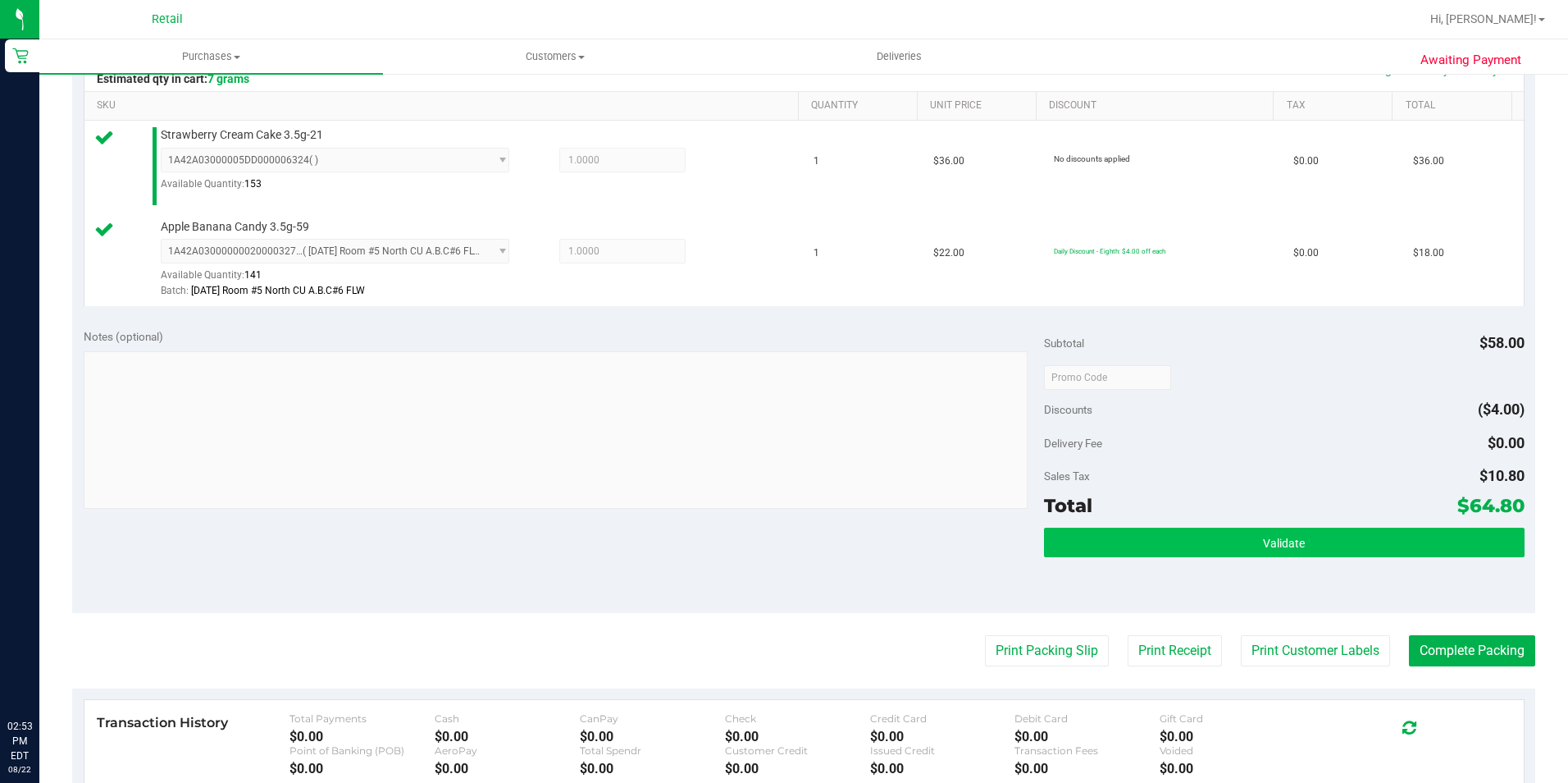
scroll to position [410, 0]
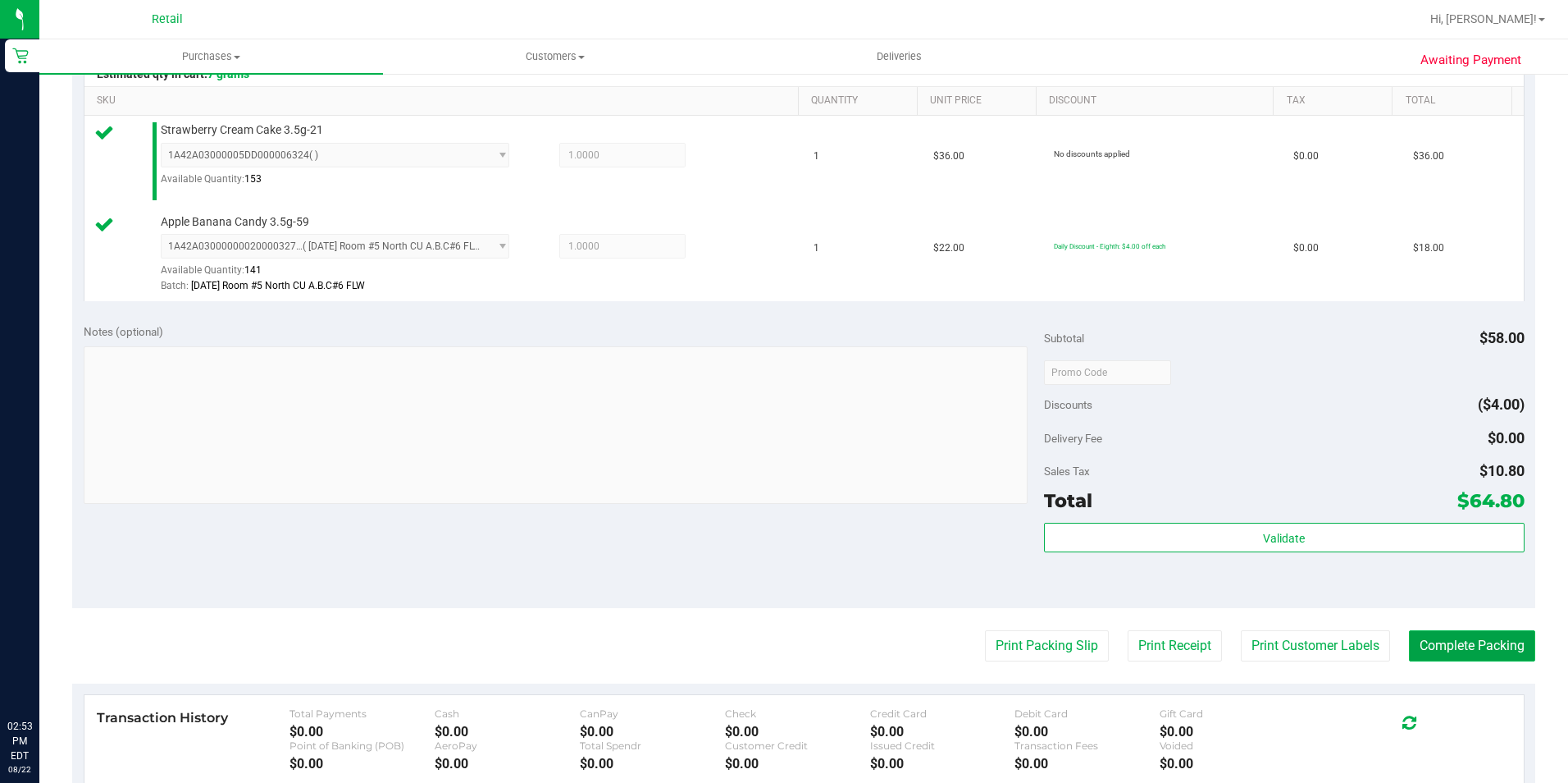
click at [1498, 648] on button "Complete Packing" at bounding box center [1472, 646] width 126 height 32
